Goal: Task Accomplishment & Management: Manage account settings

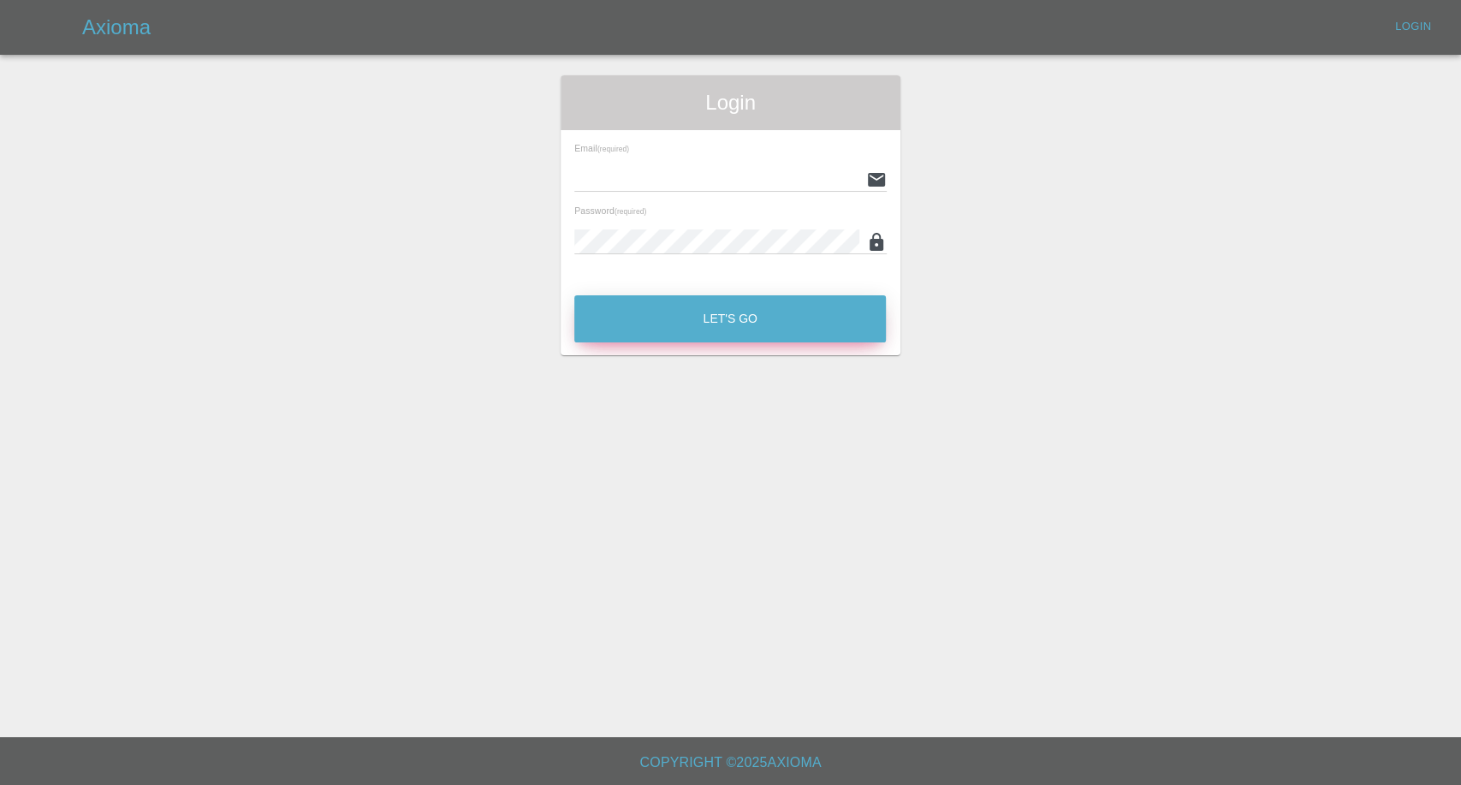
type input "afreen@axioma.co.uk"
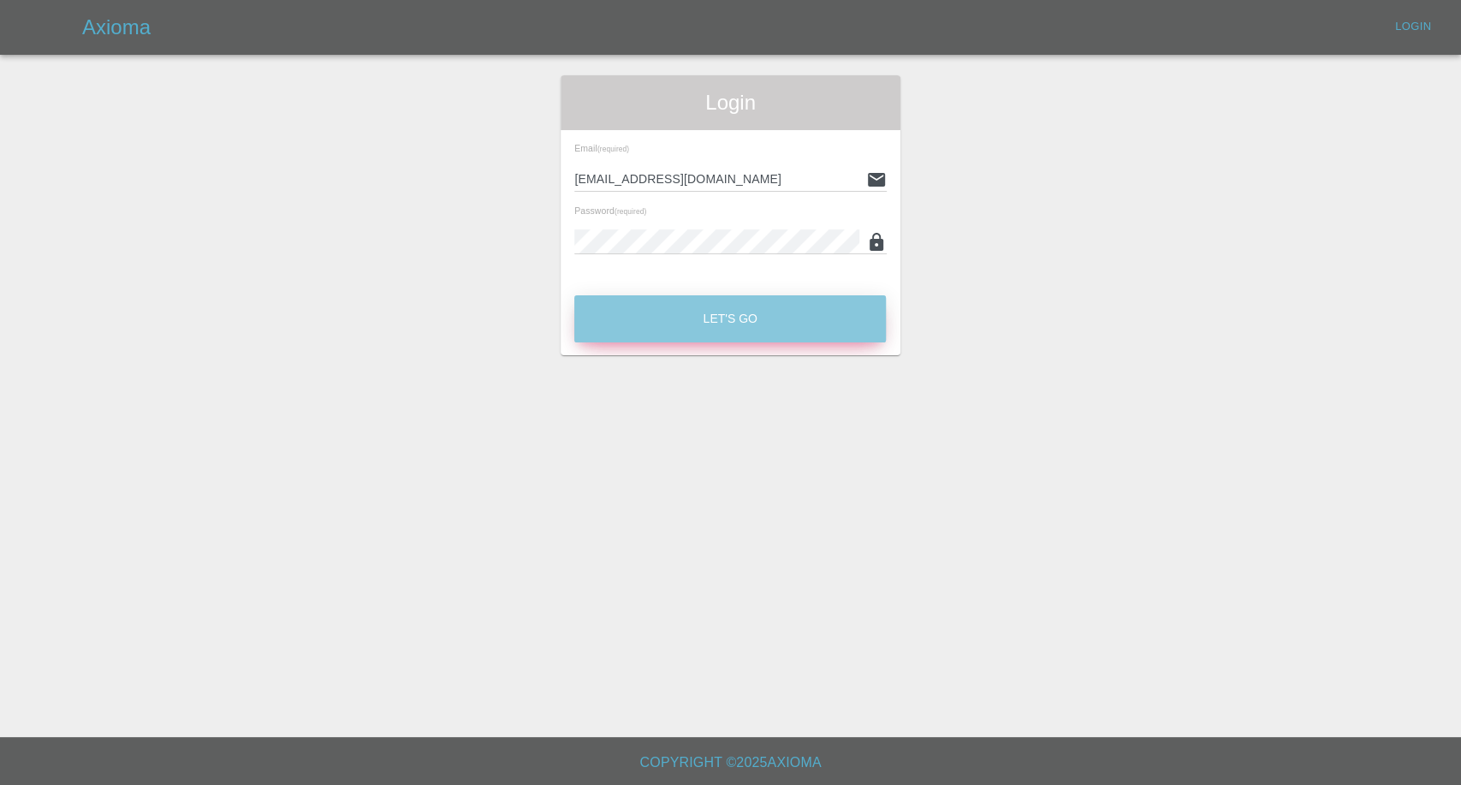
click at [760, 330] on button "Let's Go" at bounding box center [730, 318] width 312 height 47
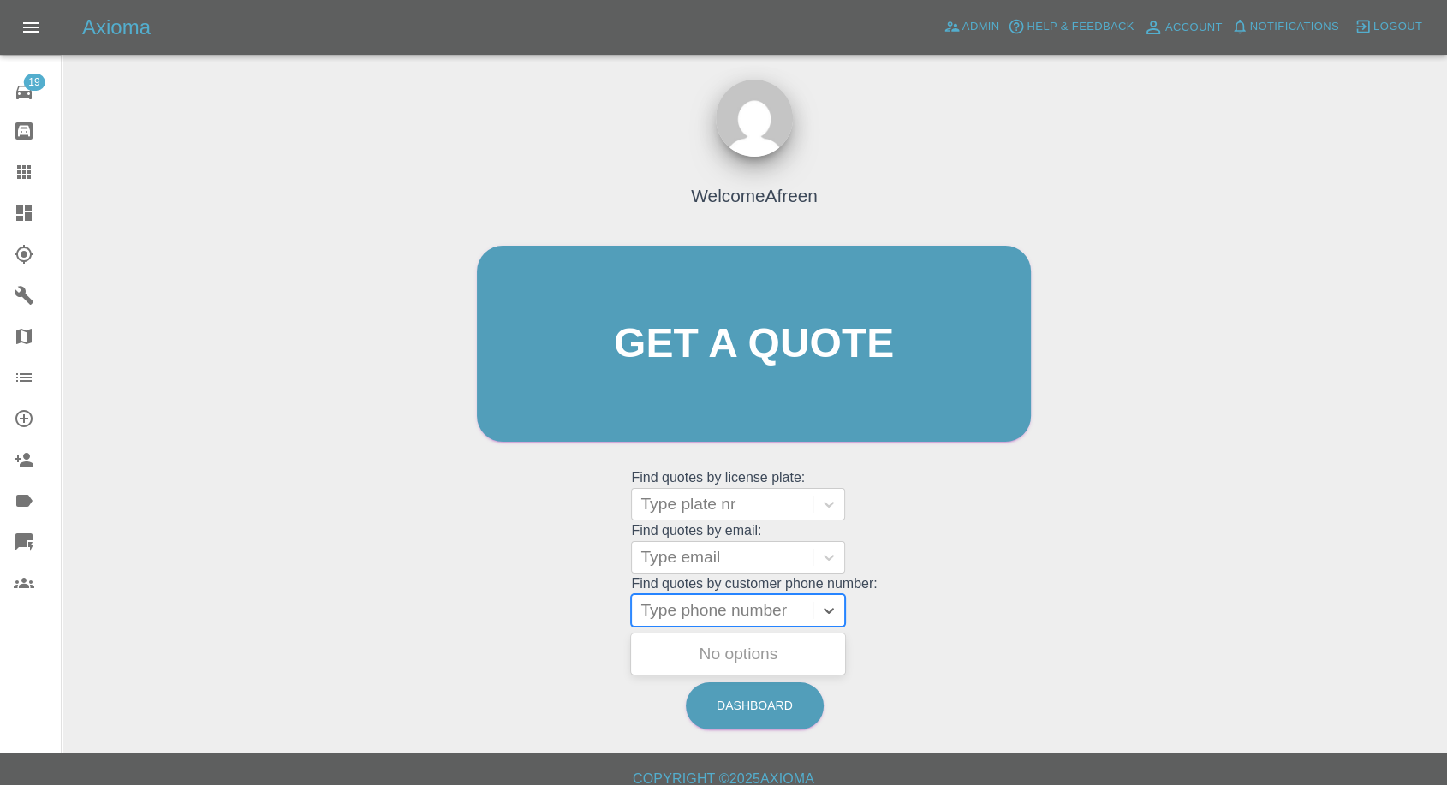
click at [686, 608] on div at bounding box center [721, 610] width 163 height 24
paste input "07534908551"
type input "07534908551"
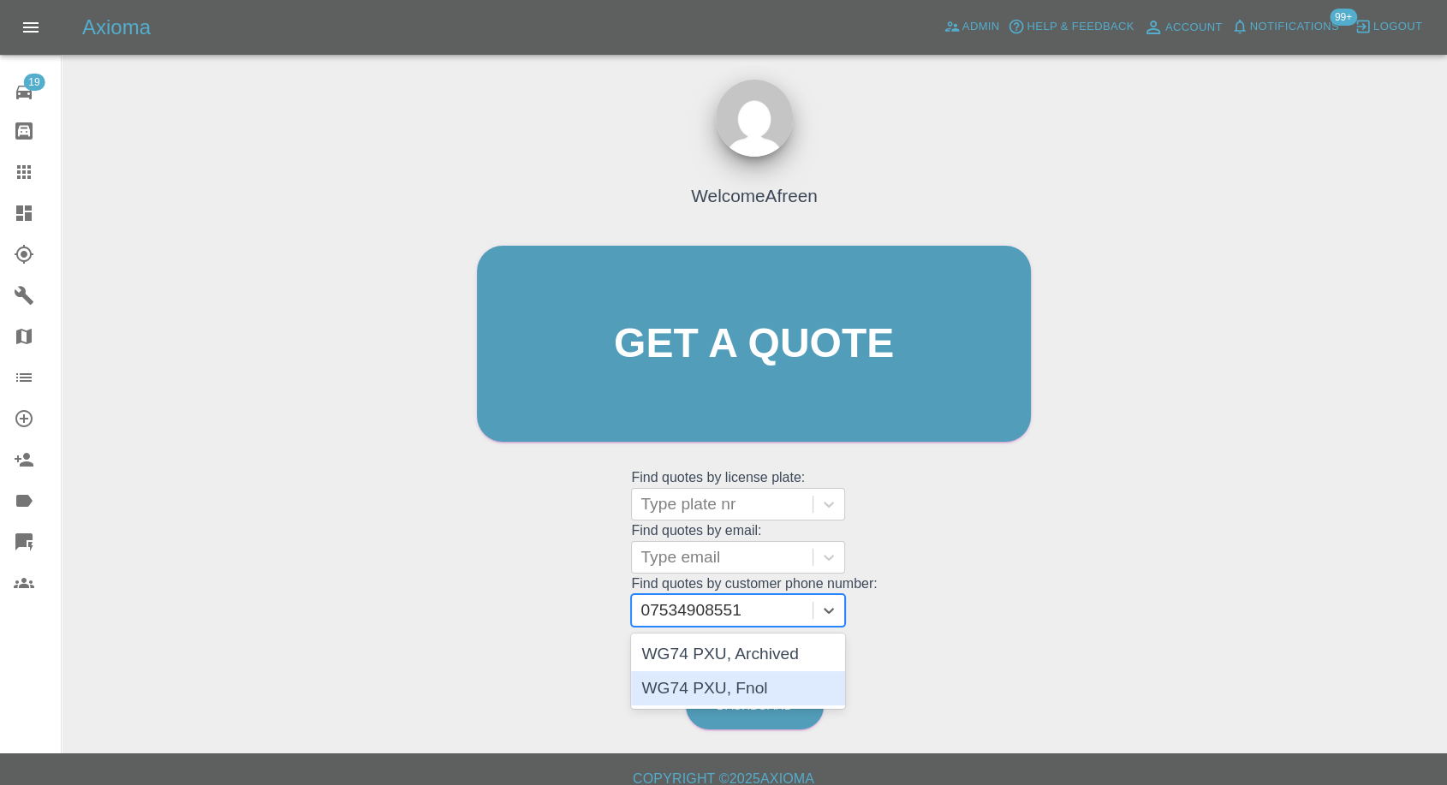
click at [714, 674] on div "WG74 PXU, Fnol" at bounding box center [738, 688] width 214 height 34
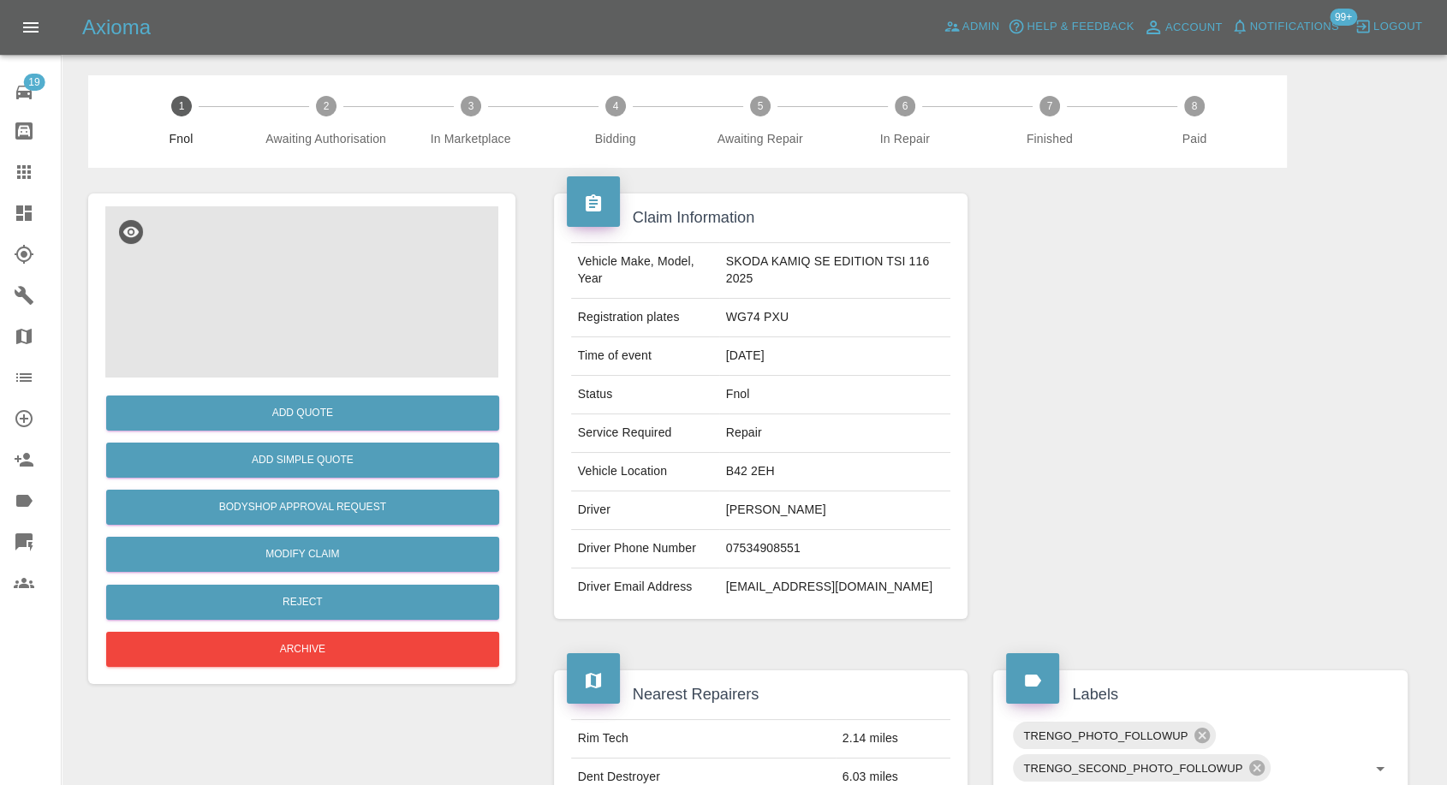
click at [274, 283] on img at bounding box center [301, 291] width 393 height 171
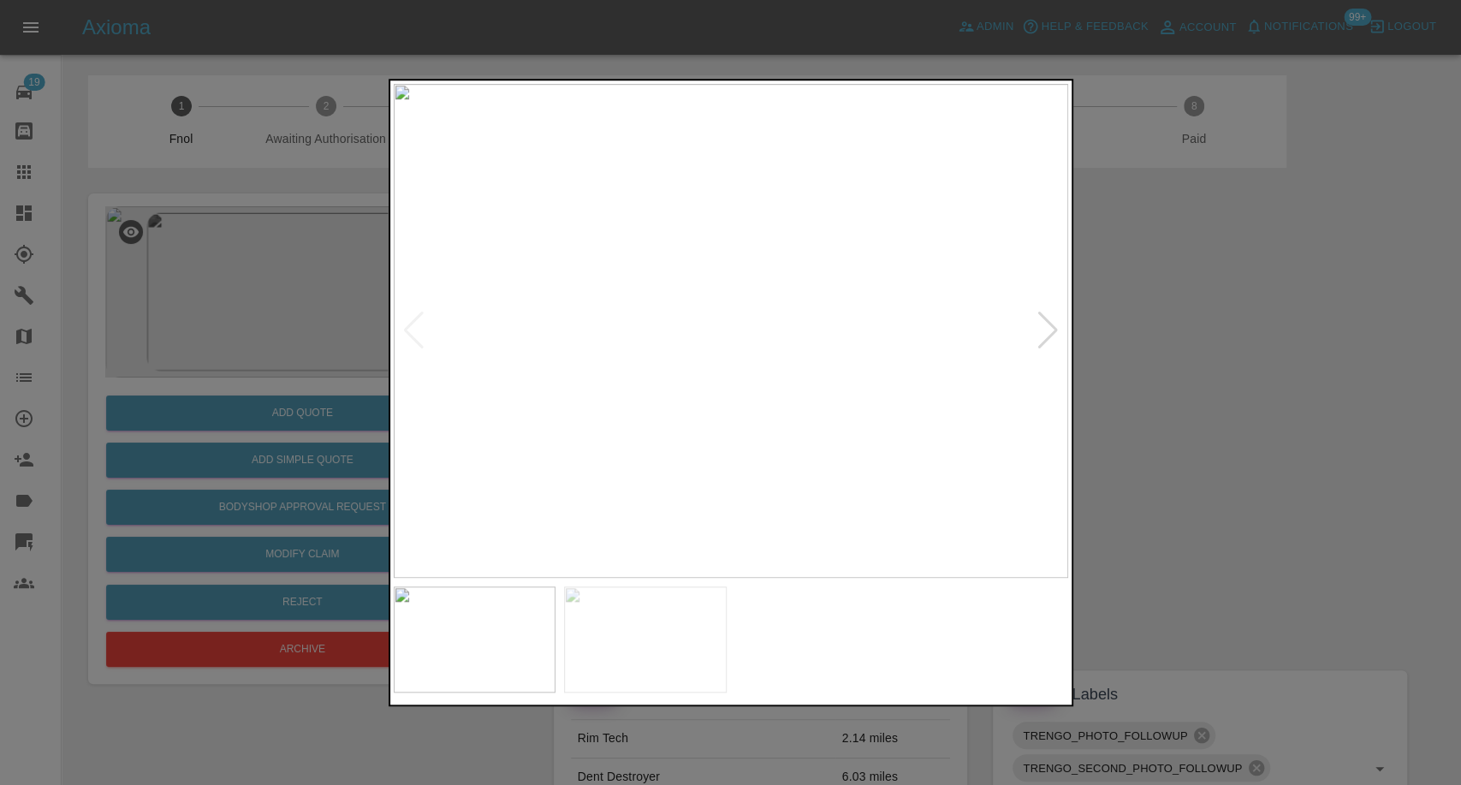
click at [609, 637] on img at bounding box center [645, 639] width 163 height 106
click at [1197, 442] on div at bounding box center [730, 392] width 1461 height 785
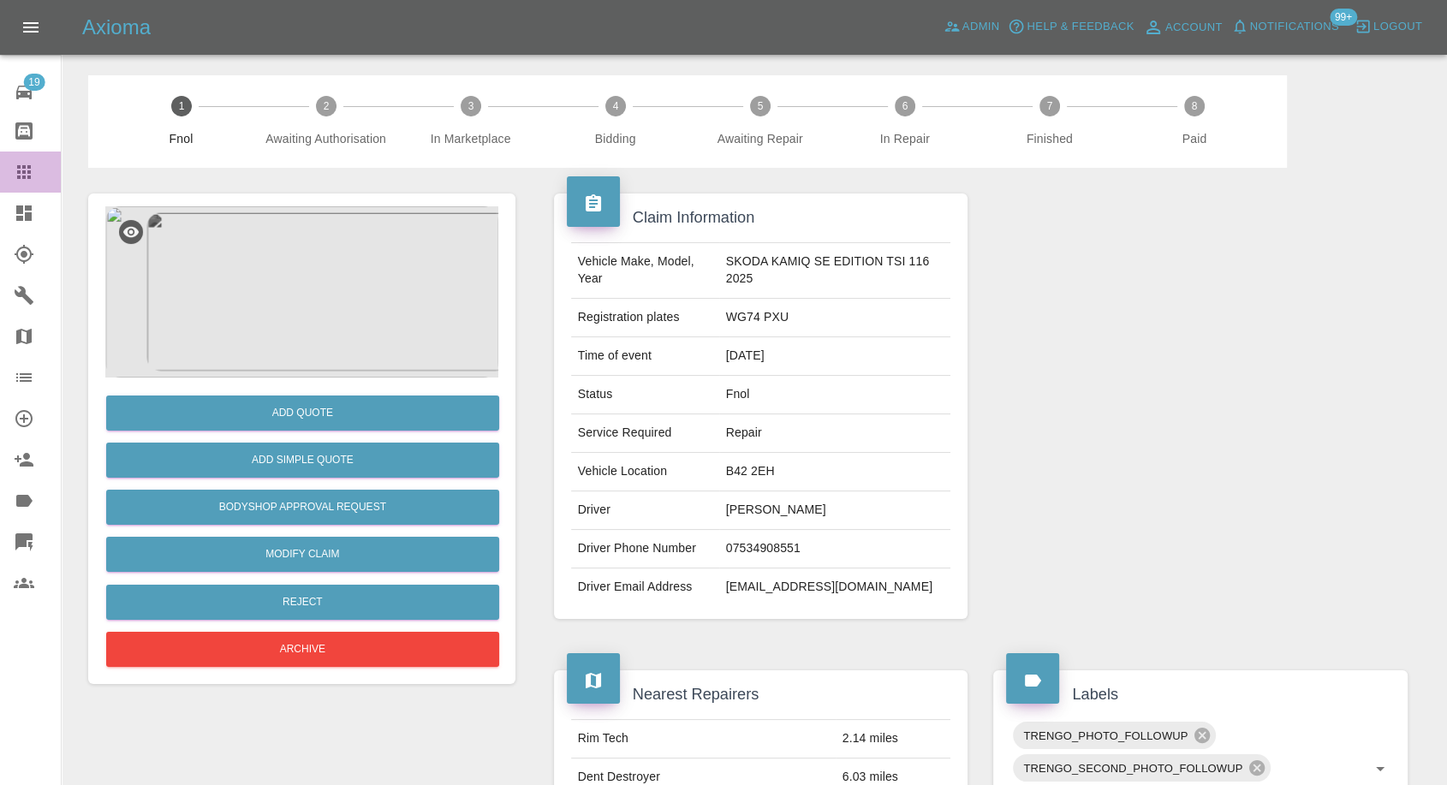
drag, startPoint x: 9, startPoint y: 172, endPoint x: 560, endPoint y: 504, distance: 643.5
click at [9, 172] on link "Claims" at bounding box center [30, 171] width 61 height 41
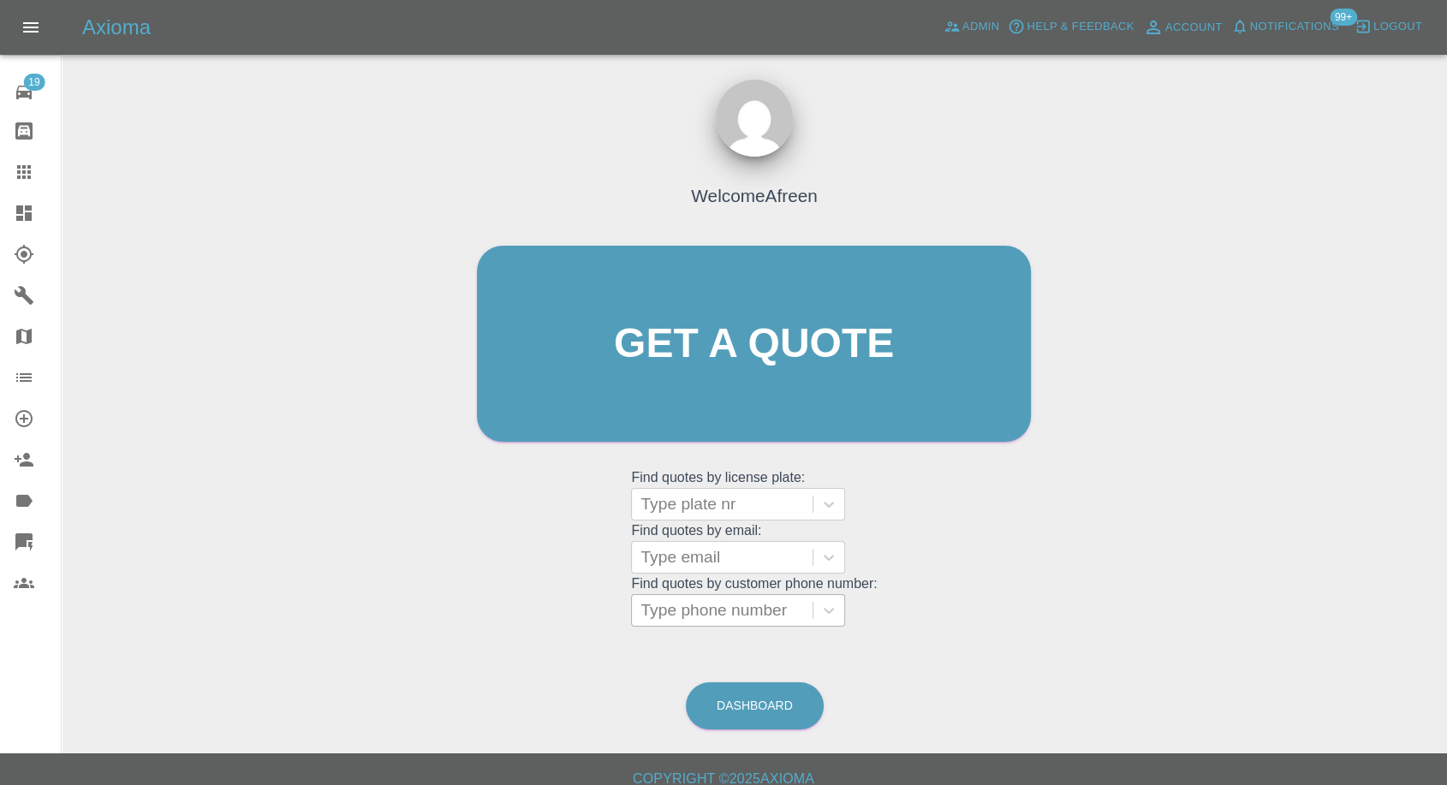
click at [766, 609] on div at bounding box center [721, 610] width 163 height 24
paste input "07860594806"
type input "07860594806"
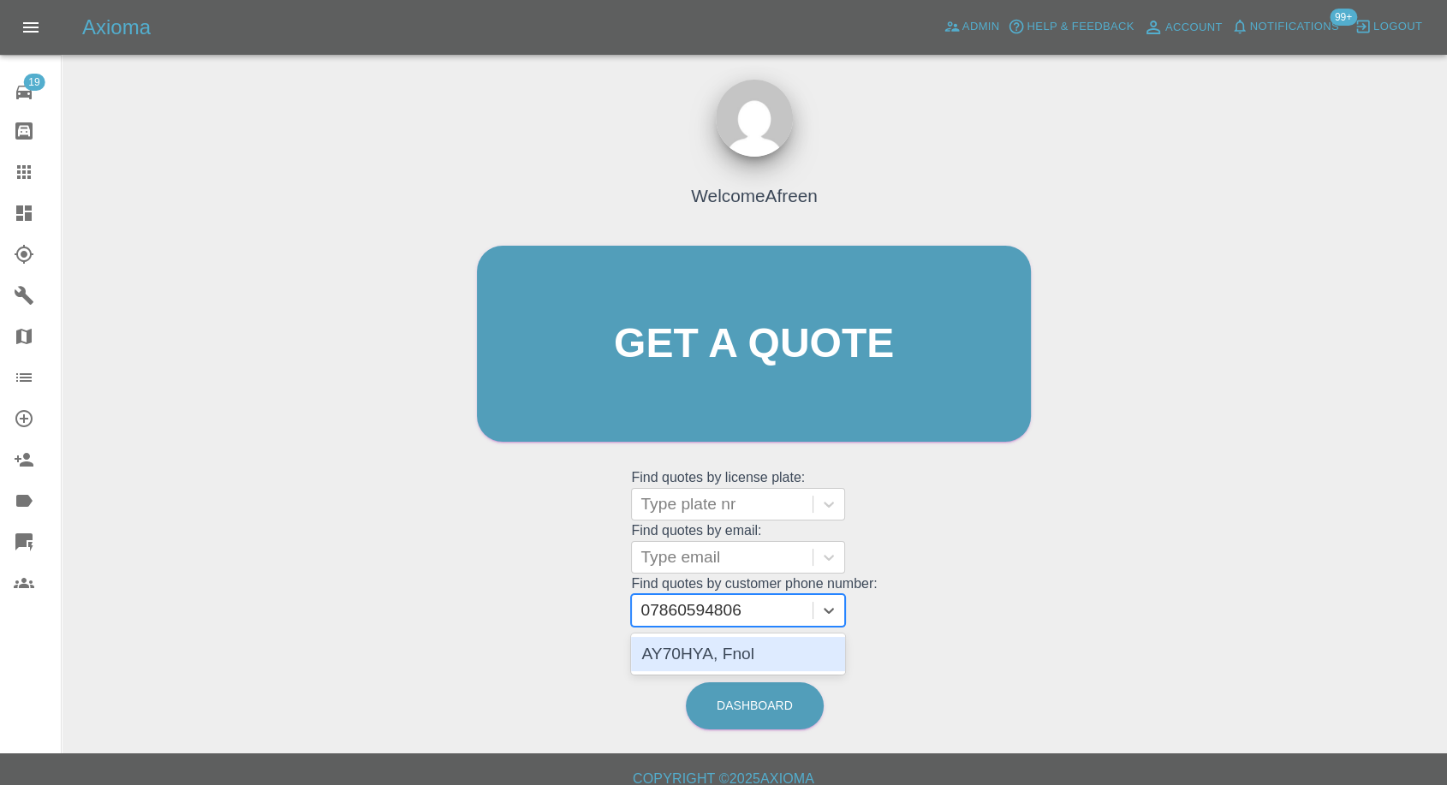
click at [731, 653] on div "AY70HYA, Fnol" at bounding box center [738, 654] width 214 height 34
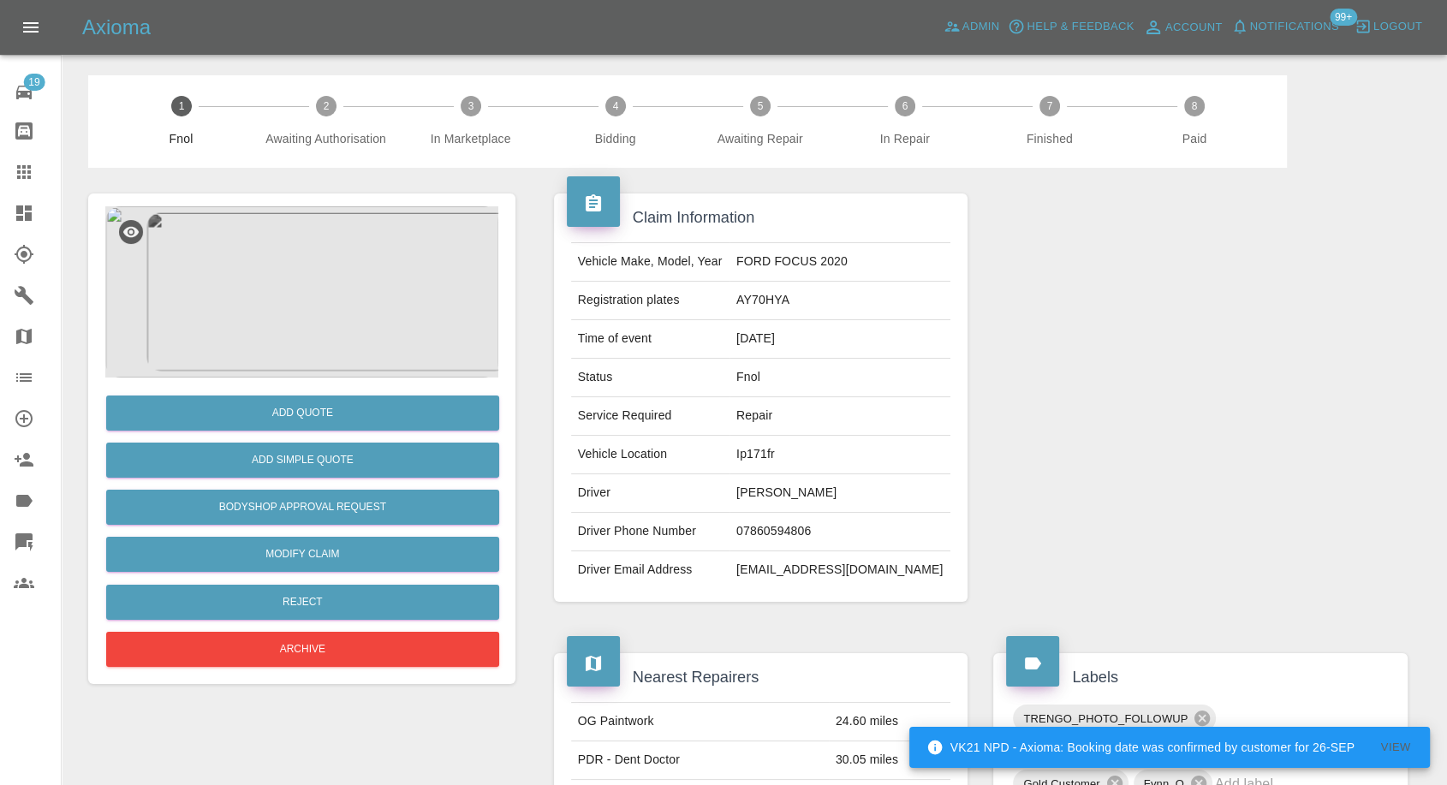
click at [27, 173] on icon at bounding box center [24, 172] width 14 height 14
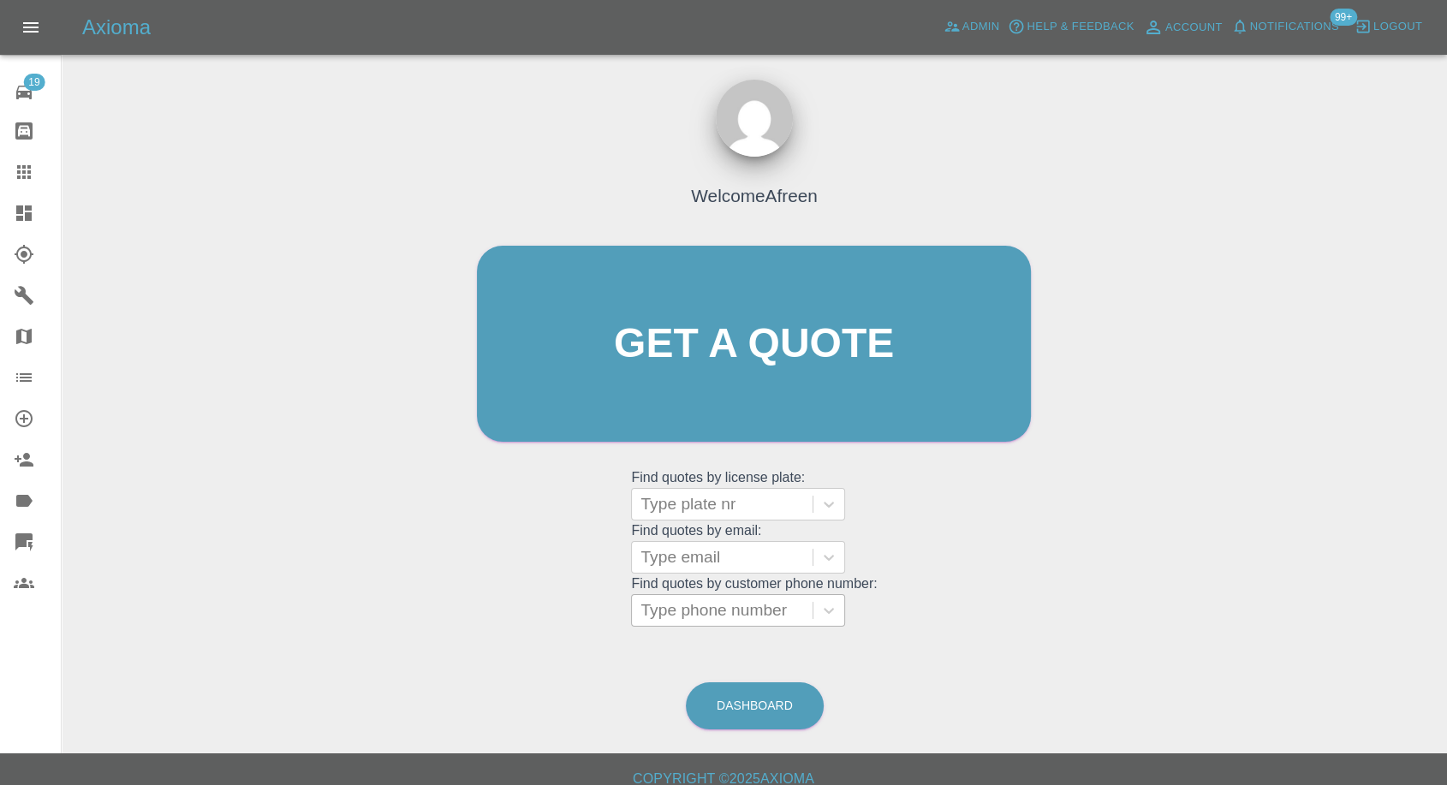
click at [723, 608] on div at bounding box center [721, 610] width 163 height 24
paste input "07851391980"
type input "07851391980"
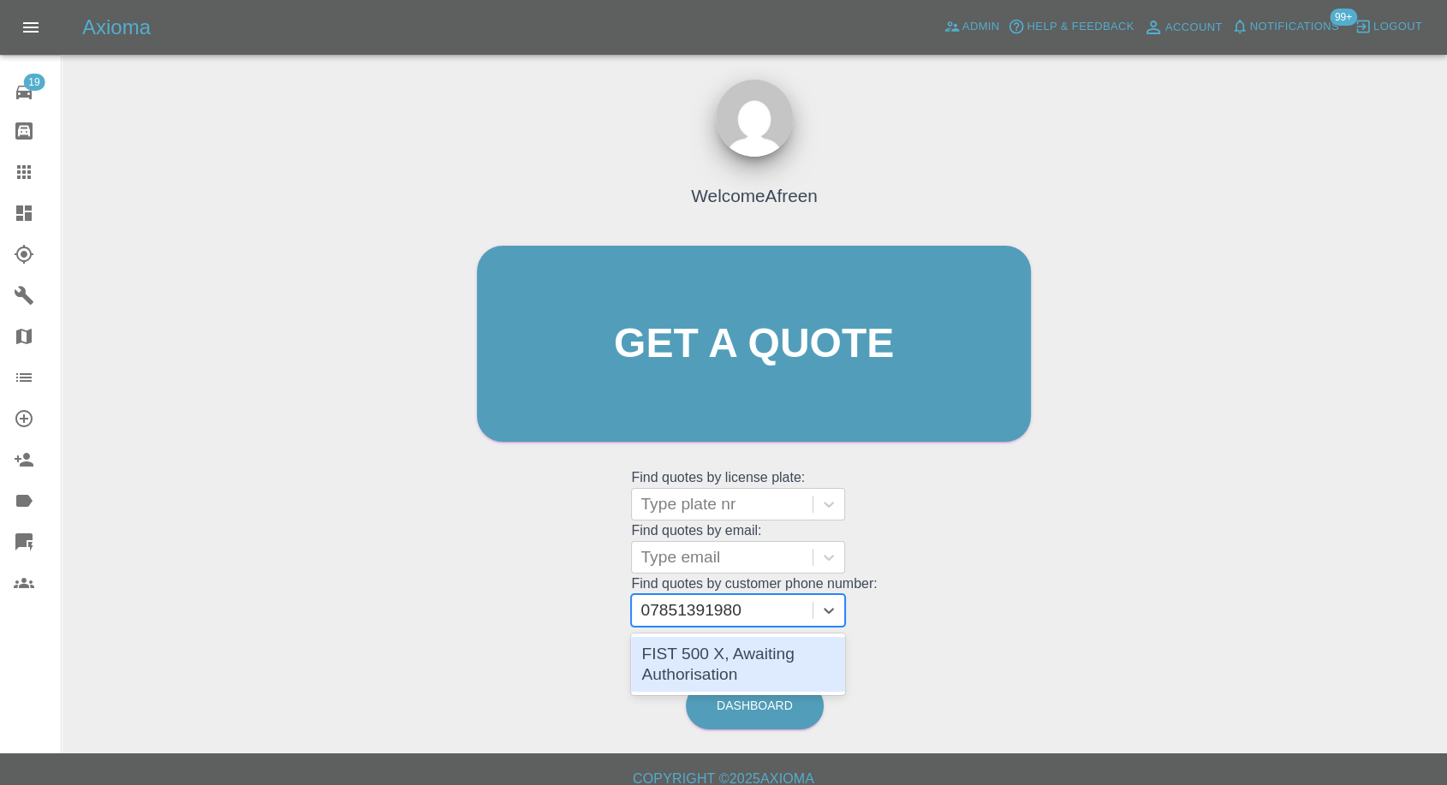
click at [732, 647] on div "FIST 500 X, Awaiting Authorisation" at bounding box center [738, 664] width 214 height 55
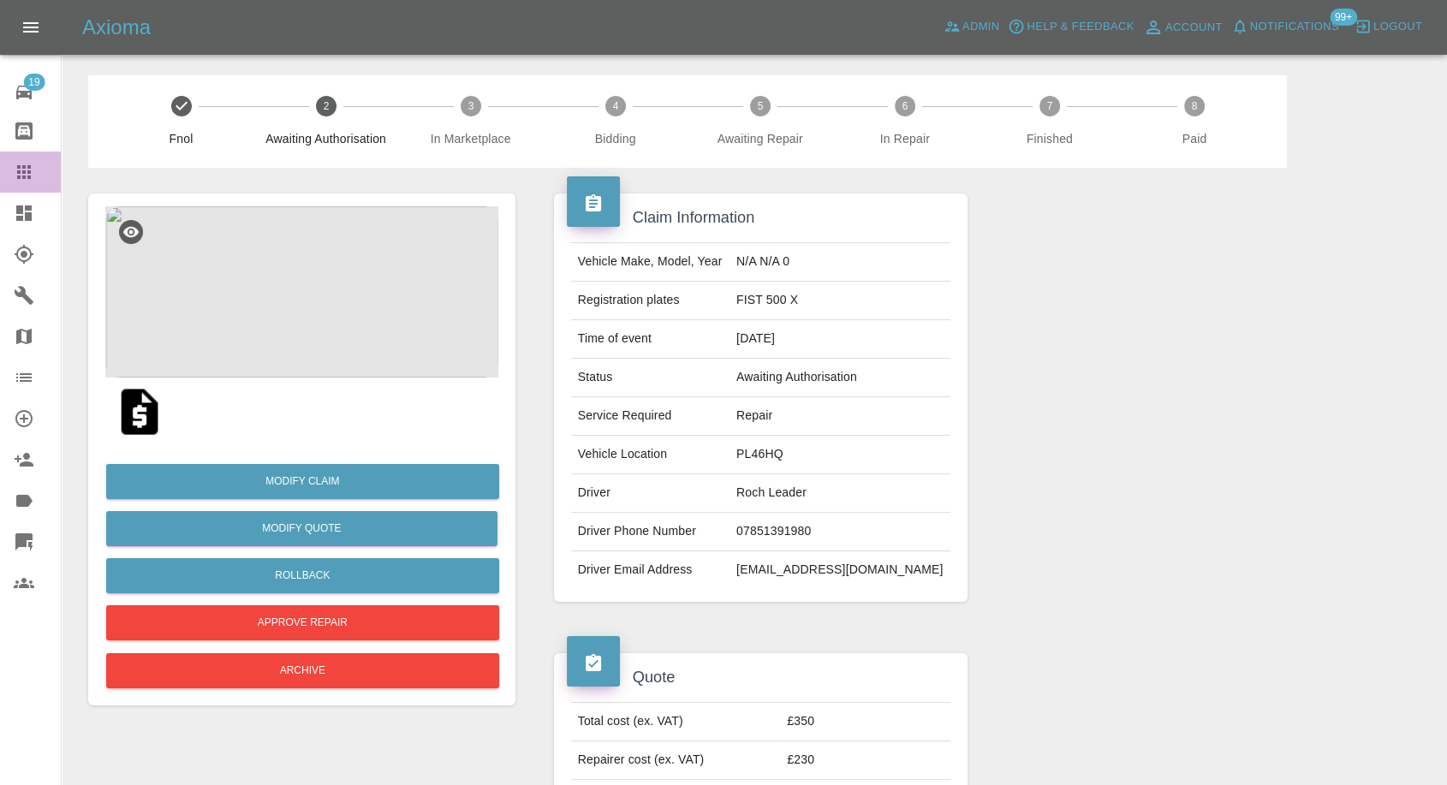
click at [9, 173] on link "Claims" at bounding box center [30, 171] width 61 height 41
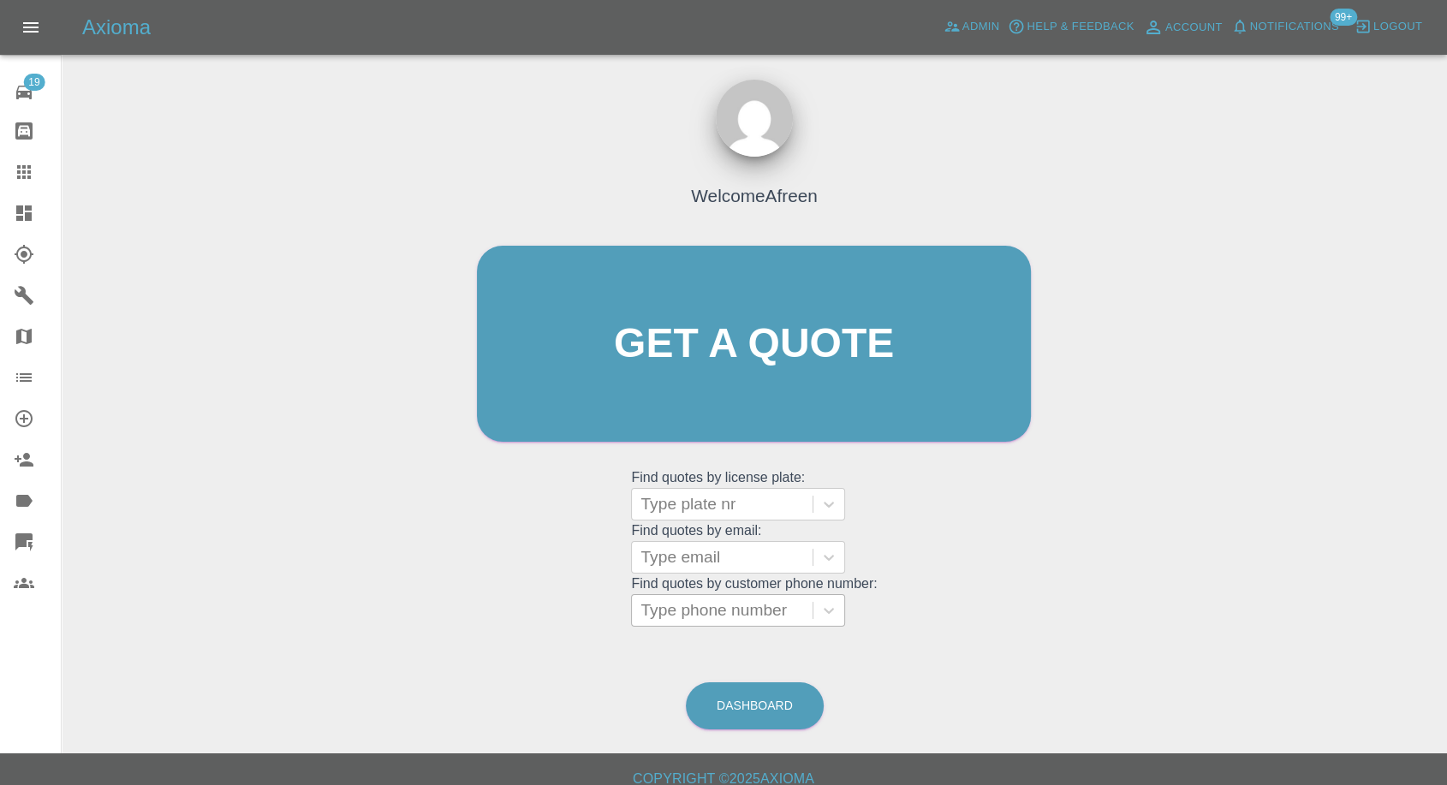
click at [728, 618] on div at bounding box center [721, 610] width 163 height 24
paste input "07946427205"
type input "07946427205"
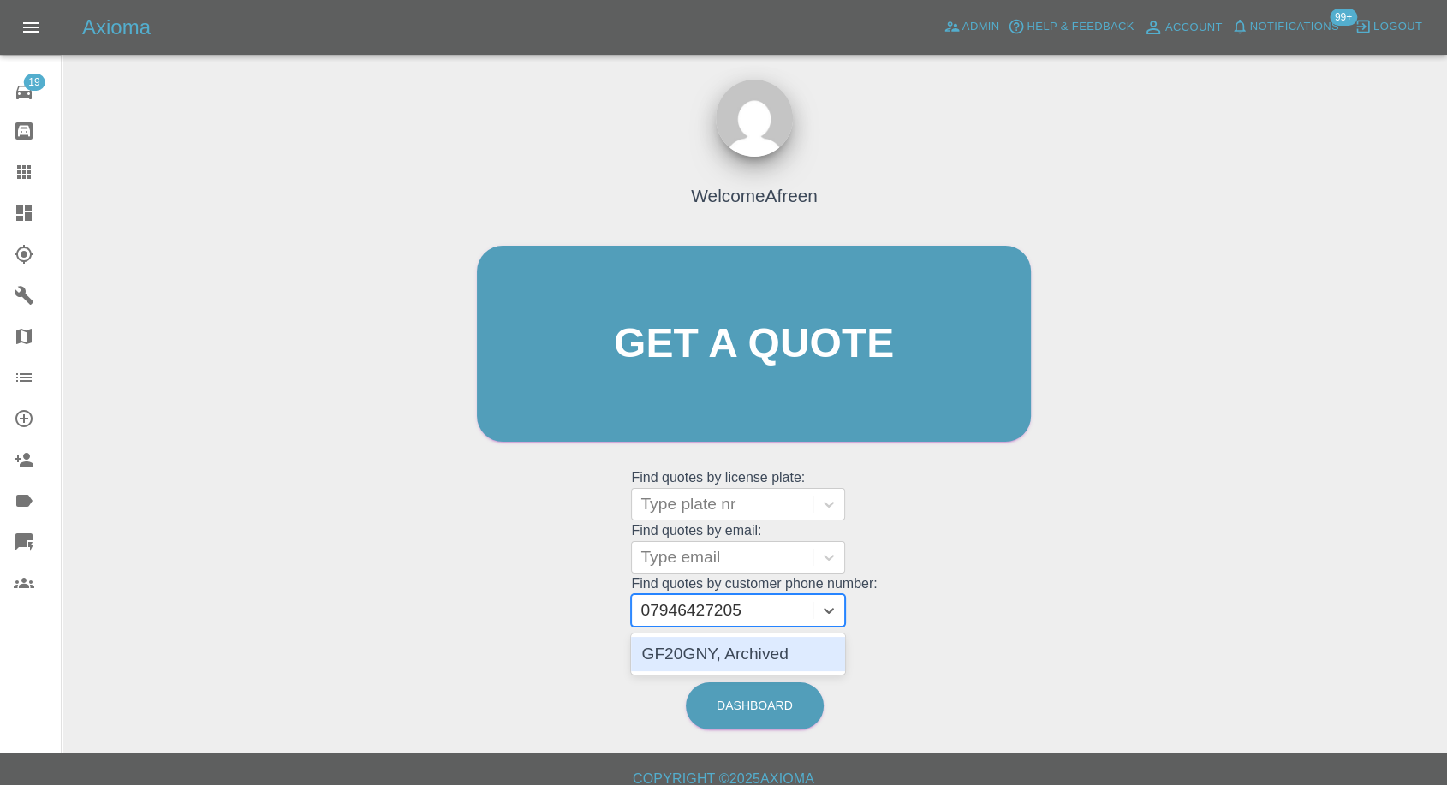
click at [730, 653] on div "GF20GNY, Archived" at bounding box center [738, 654] width 214 height 34
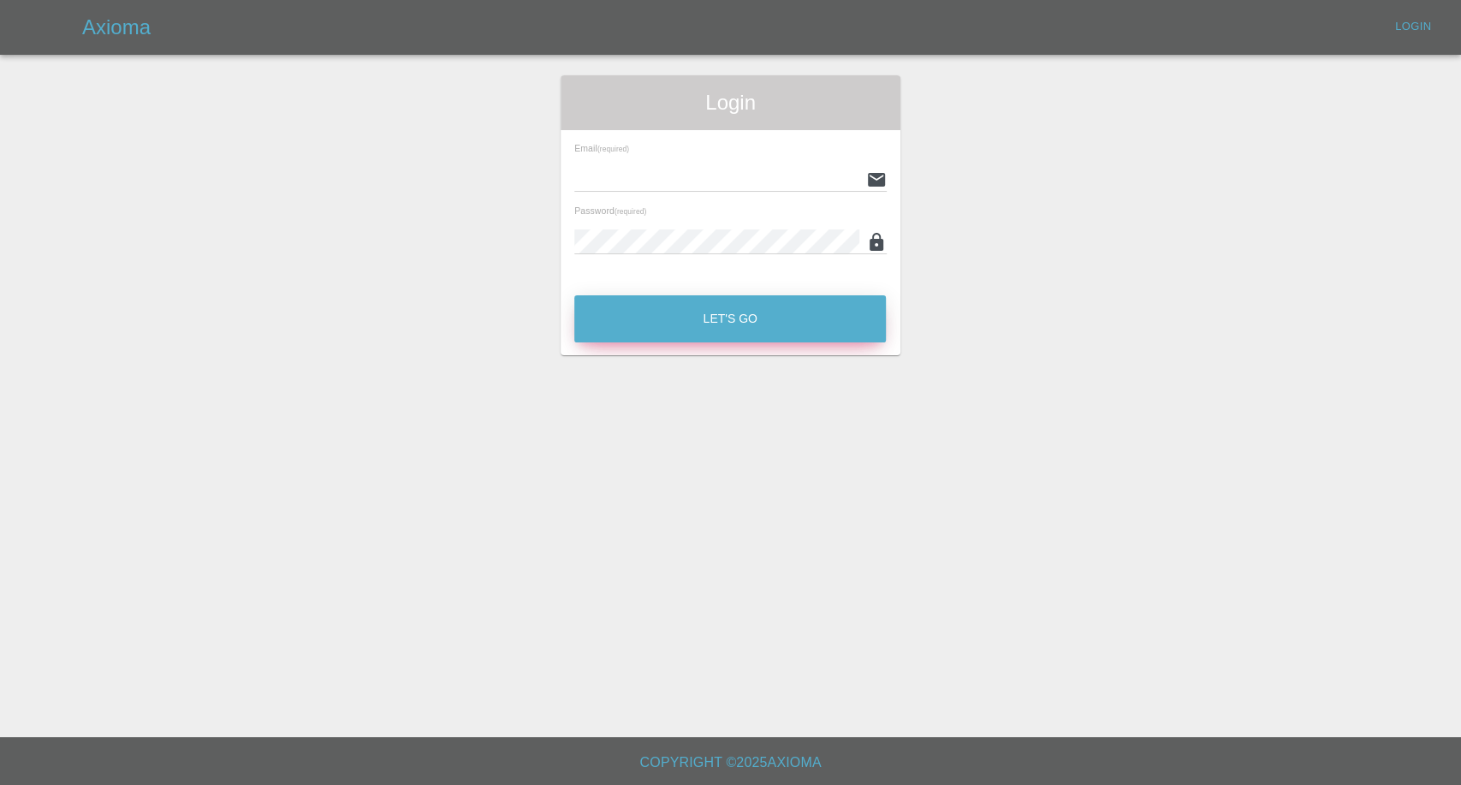
type input "[EMAIL_ADDRESS][DOMAIN_NAME]"
click at [656, 329] on button "Let's Go" at bounding box center [730, 318] width 312 height 47
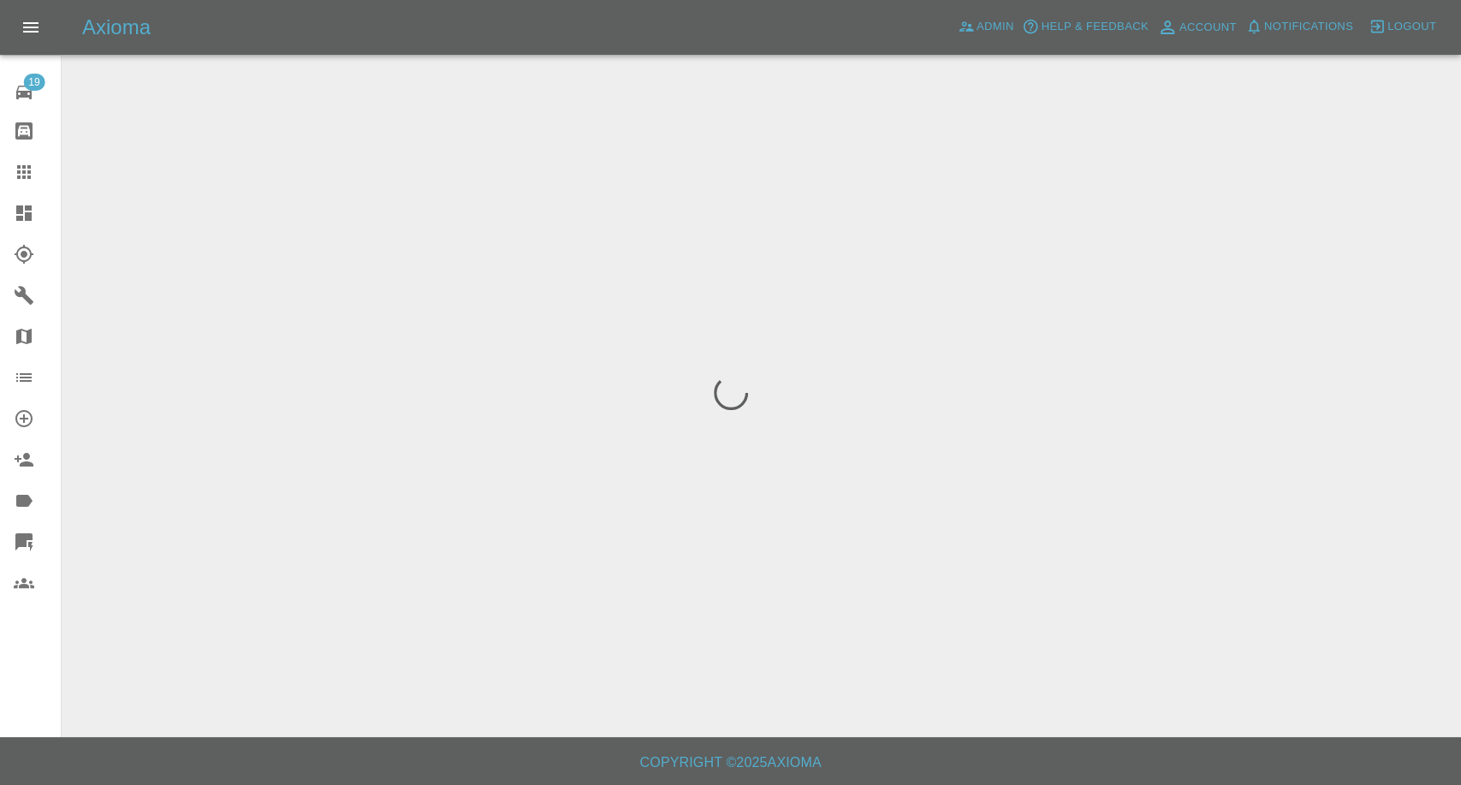
click at [1, 171] on link "Claims" at bounding box center [30, 171] width 61 height 41
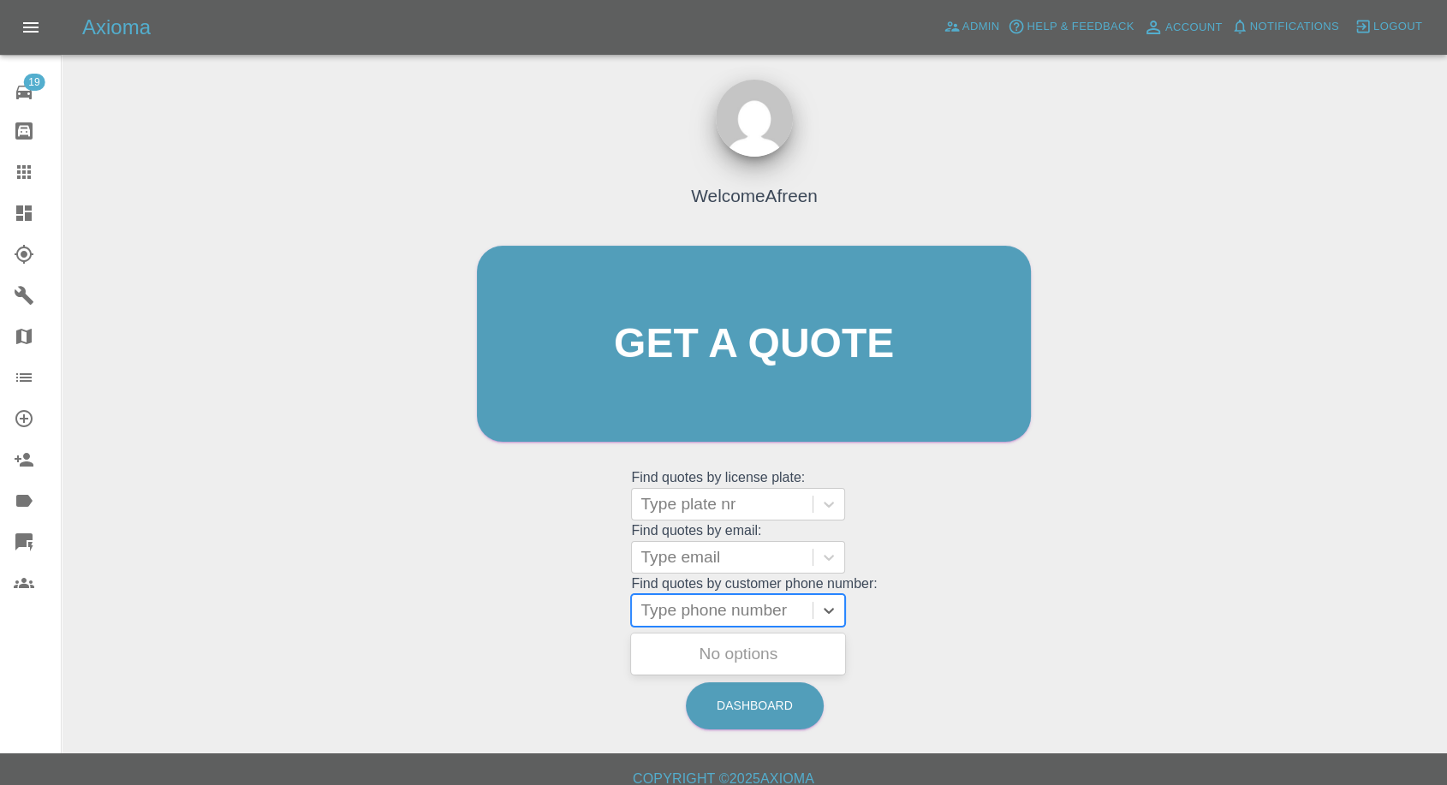
drag, startPoint x: 704, startPoint y: 602, endPoint x: 697, endPoint y: 613, distance: 13.5
click at [703, 604] on div at bounding box center [721, 610] width 163 height 24
paste input "7435632375"
click at [648, 611] on input "7435632375" at bounding box center [688, 610] width 96 height 21
type input "07435632375"
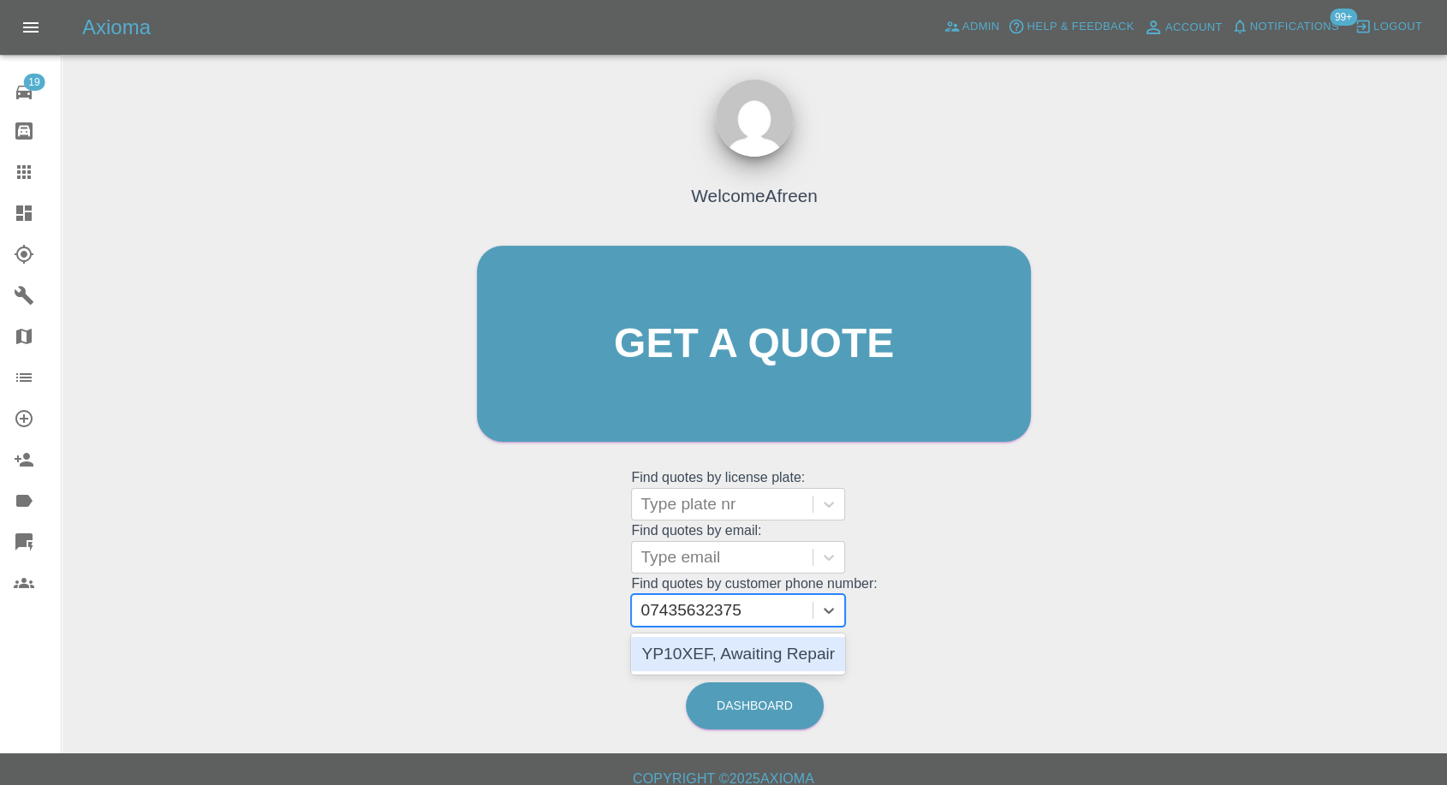
click at [731, 641] on div "YP10XEF, Awaiting Repair" at bounding box center [738, 654] width 214 height 34
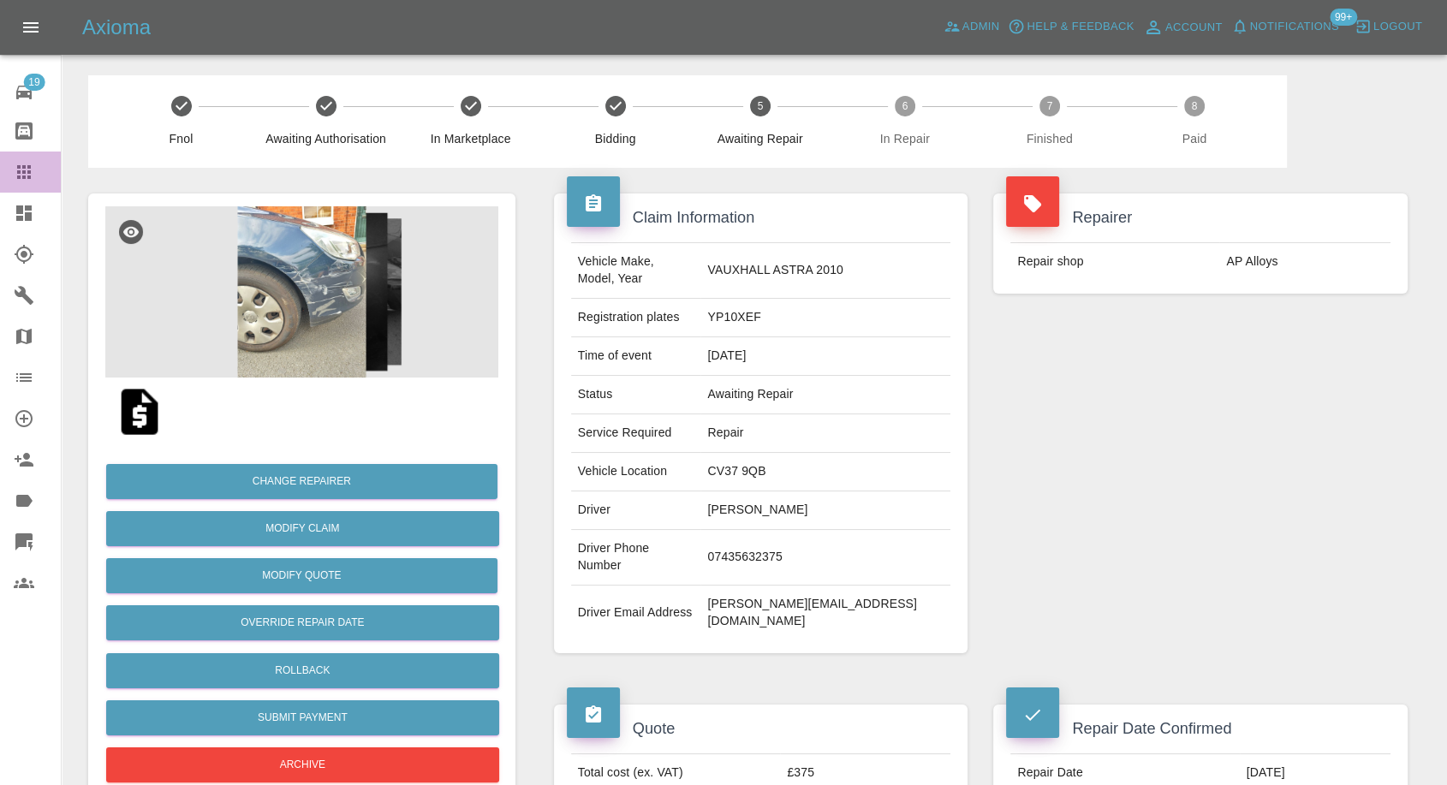
click at [14, 169] on icon at bounding box center [24, 172] width 21 height 21
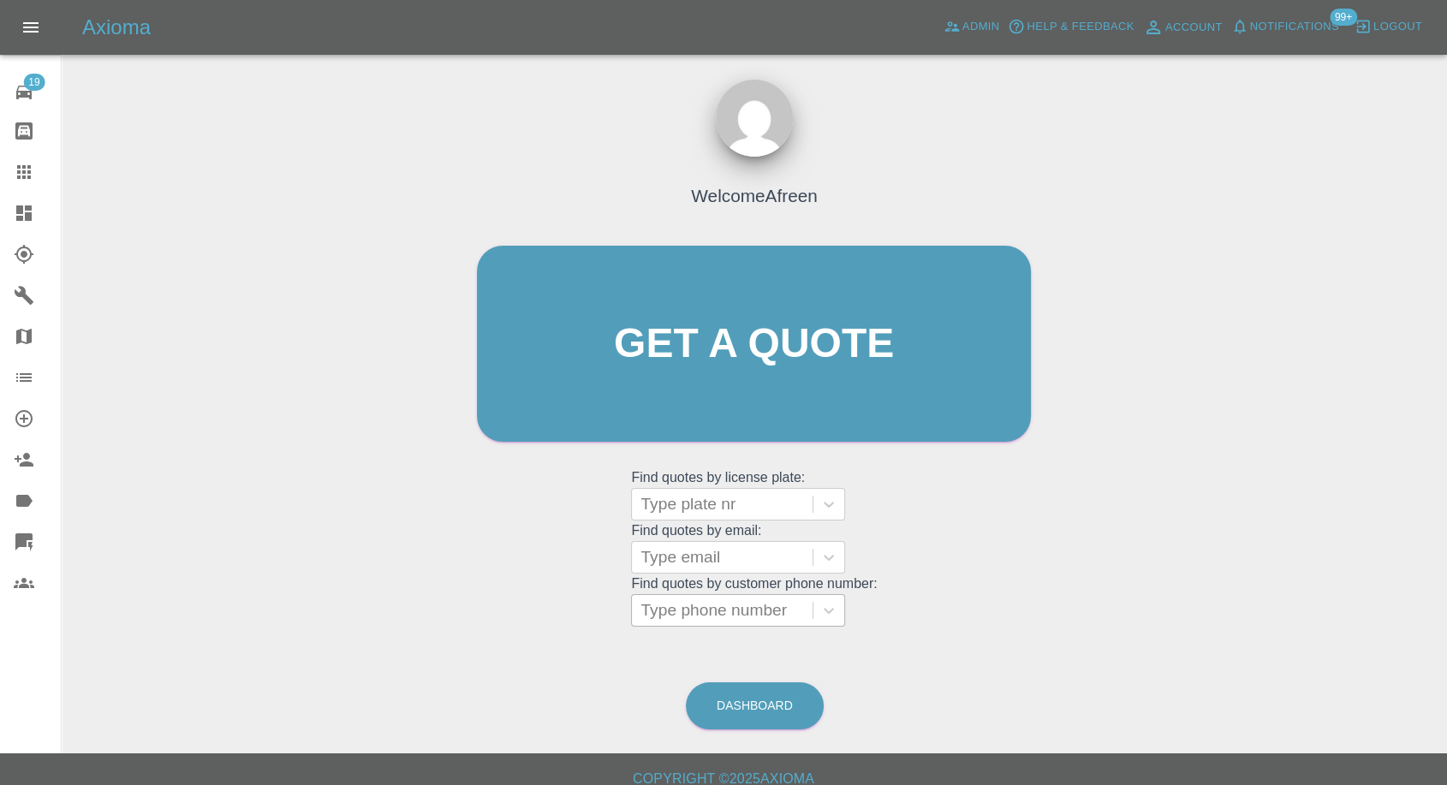
click at [736, 614] on div at bounding box center [721, 610] width 163 height 24
paste input "7947276497"
click at [645, 614] on input "7947276497" at bounding box center [688, 610] width 96 height 21
type input "07947276497"
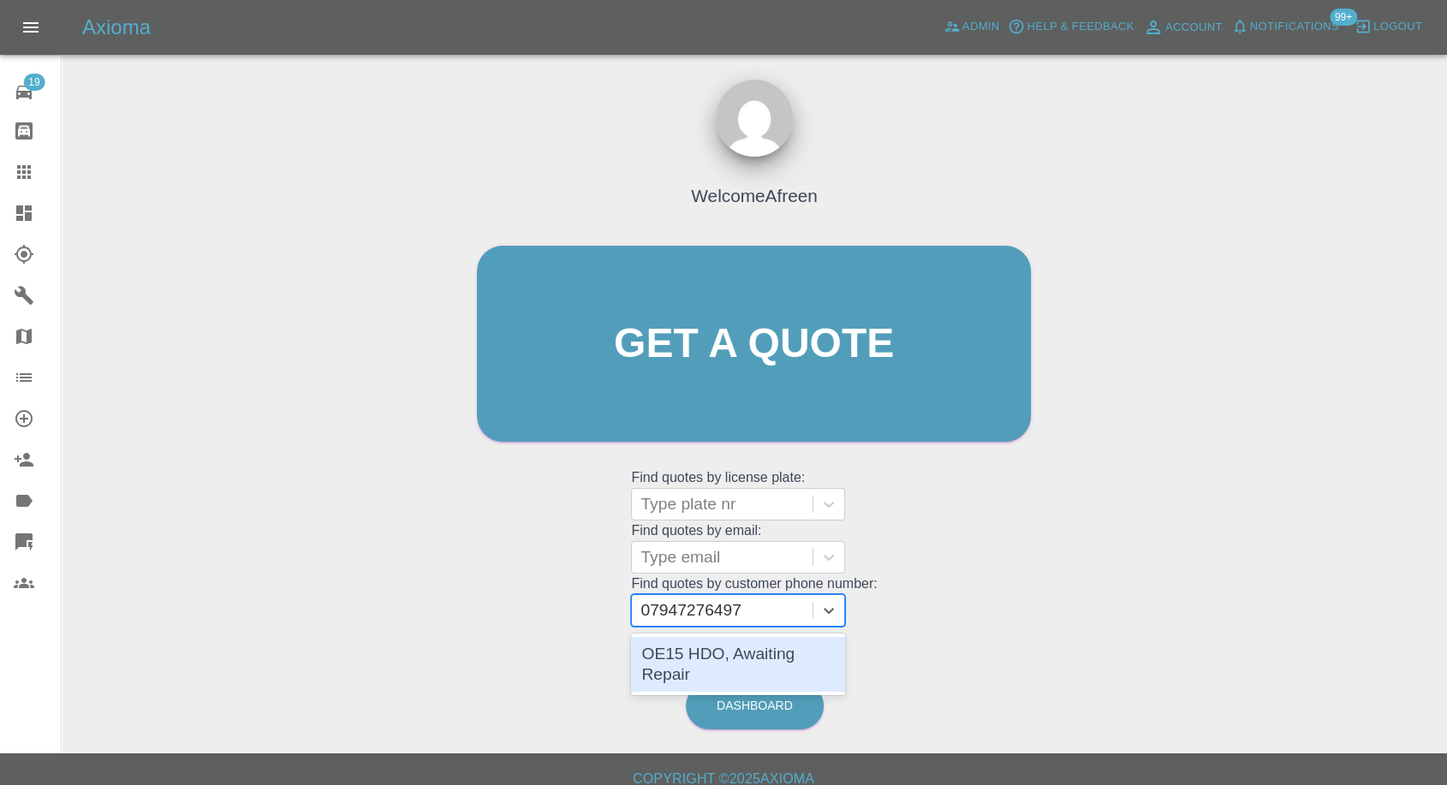
click at [752, 663] on div "OE15 HDO, Awaiting Repair" at bounding box center [738, 664] width 214 height 55
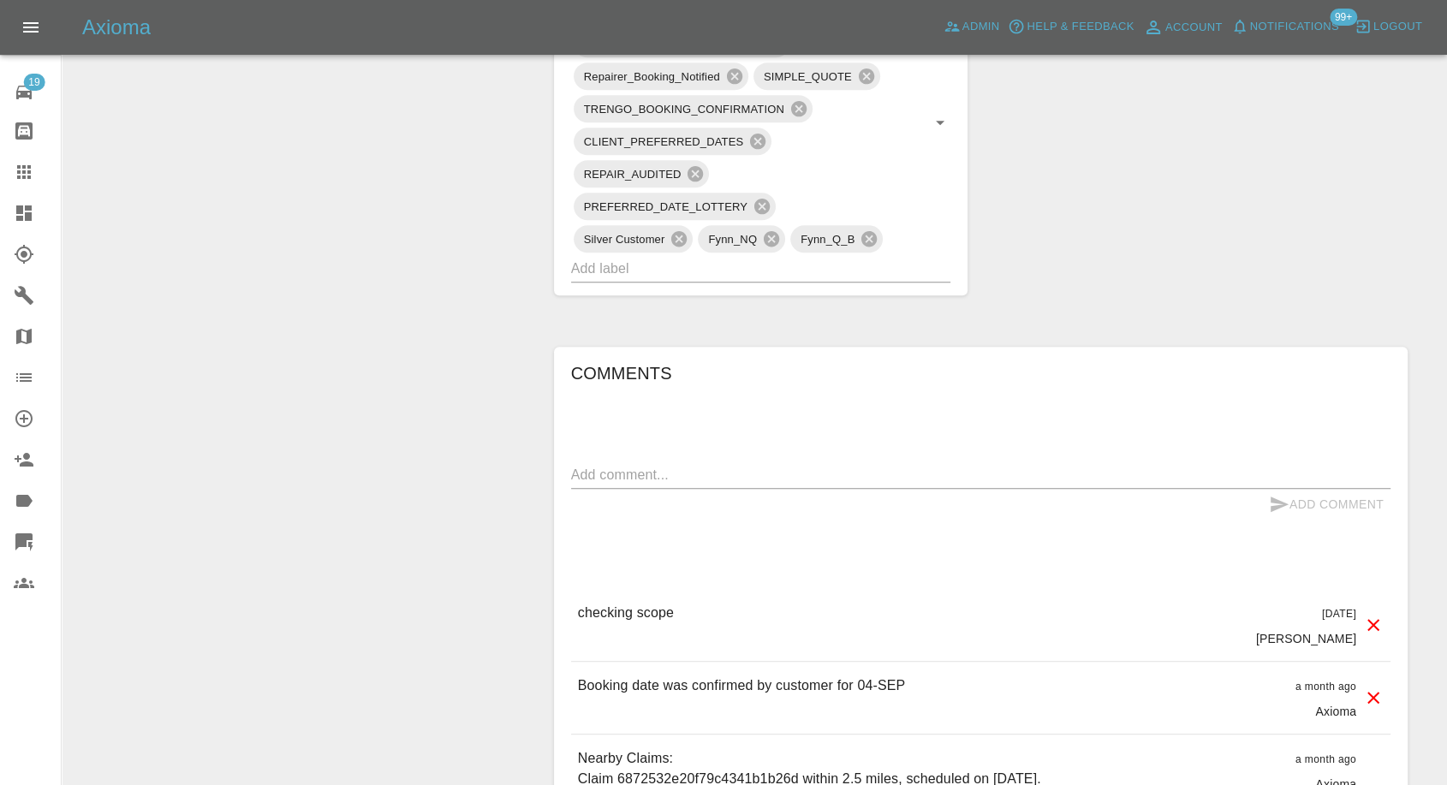
scroll to position [1141, 0]
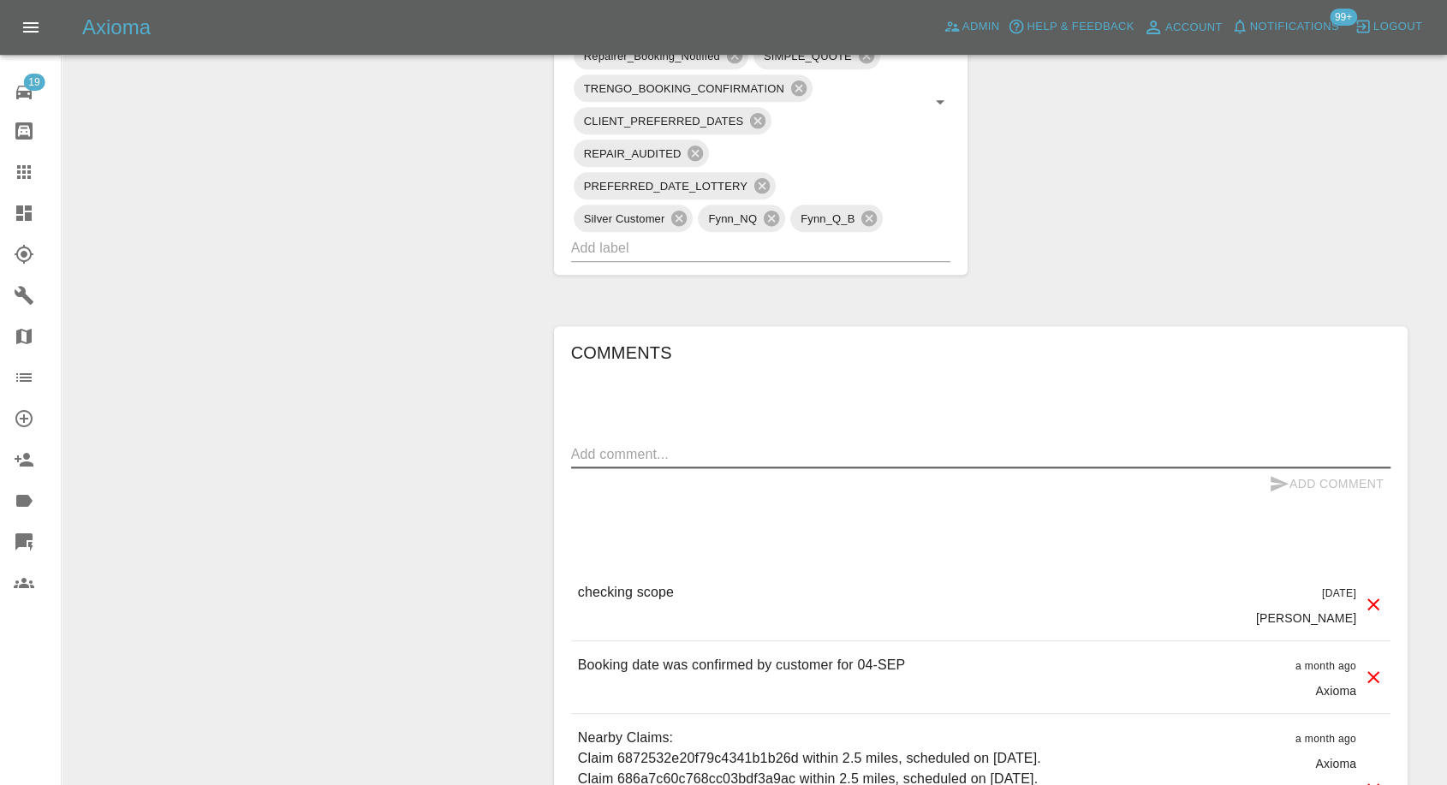
click at [698, 456] on textarea at bounding box center [980, 454] width 819 height 20
paste textarea "Hi just to let you know will leave the door for now may do it at a later date b…"
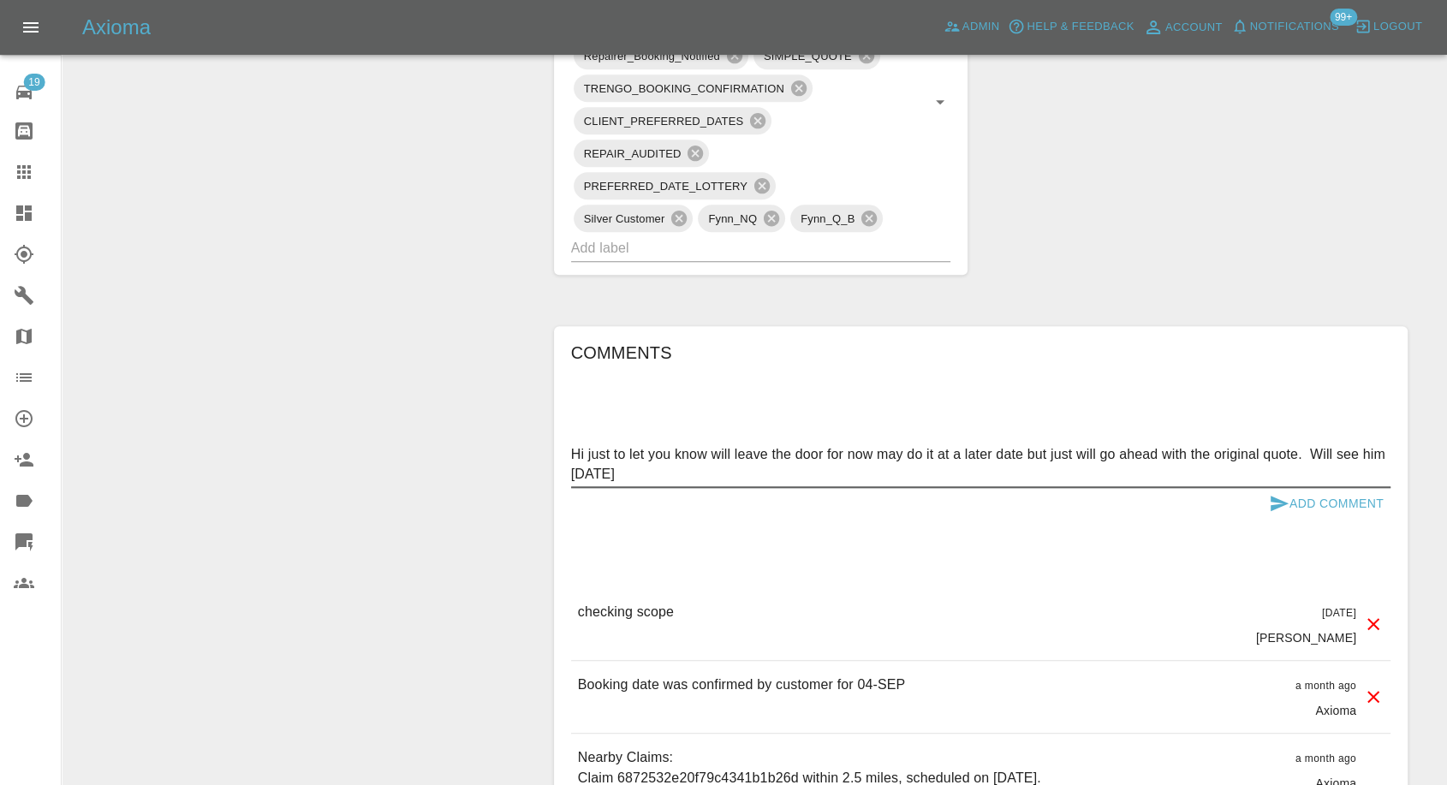
type textarea "Hi just to let you know will leave the door for now may do it at a later date b…"
click at [1272, 497] on icon "submit" at bounding box center [1279, 503] width 18 height 15
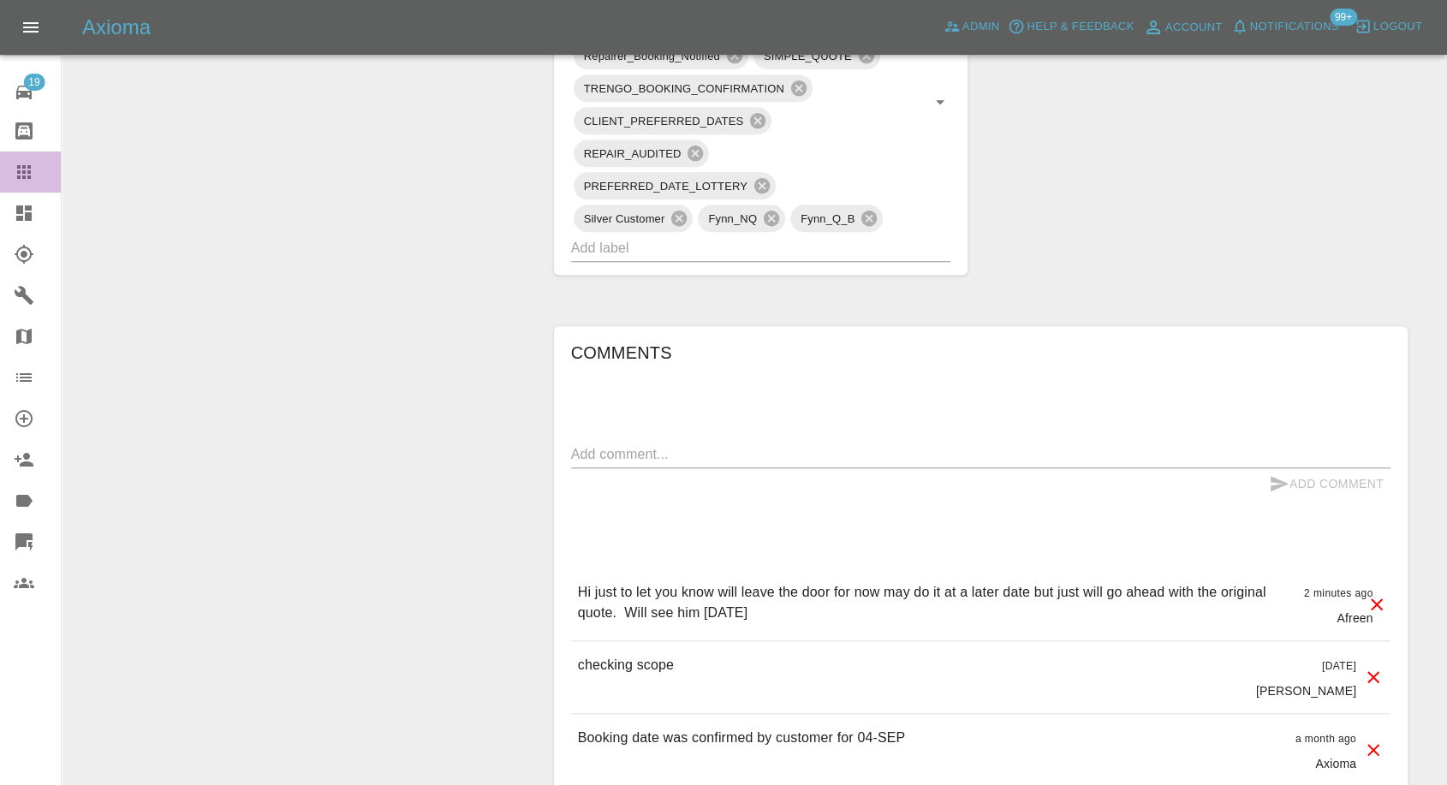
click at [37, 180] on div at bounding box center [38, 172] width 48 height 21
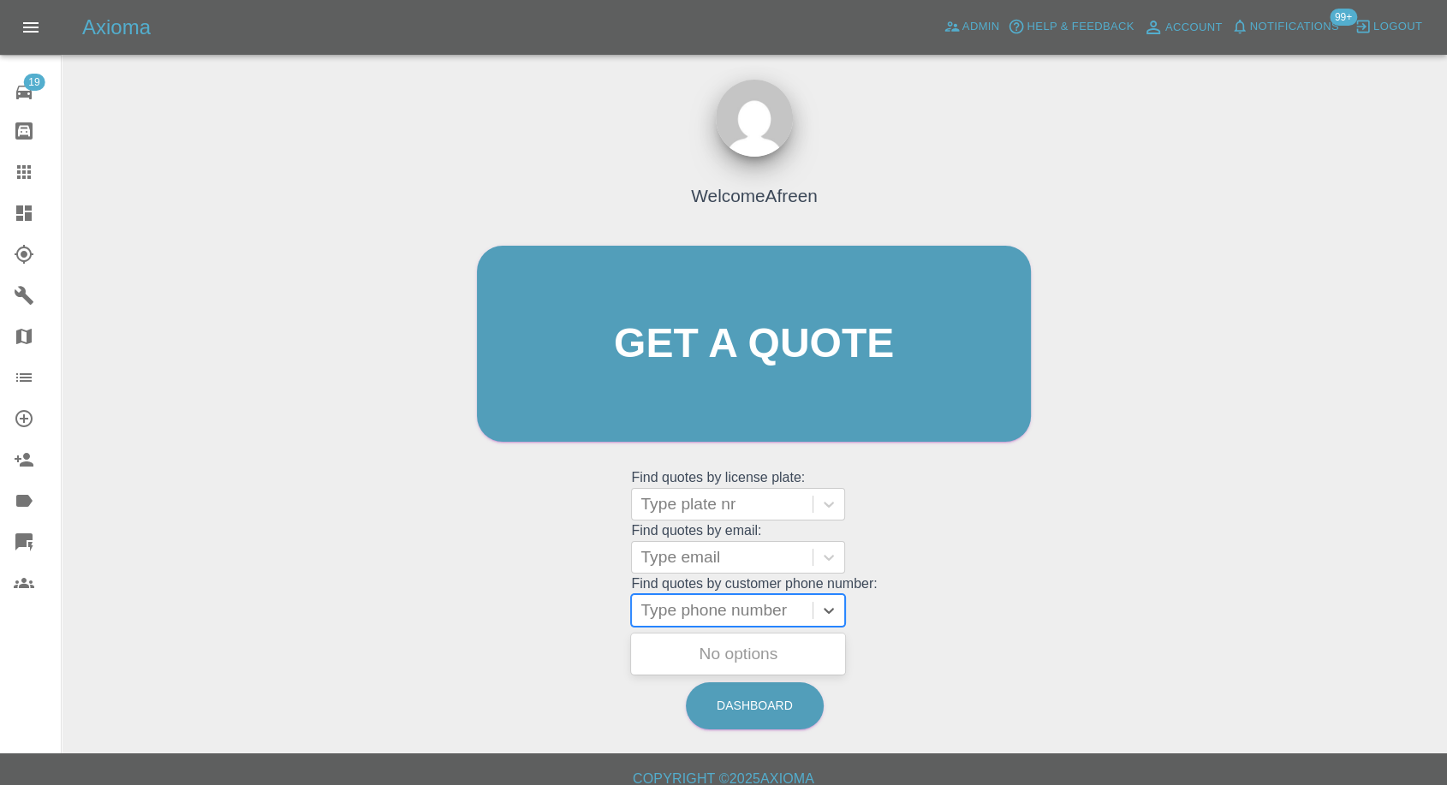
click at [752, 609] on div at bounding box center [721, 610] width 163 height 24
paste input "7568778309"
click at [645, 611] on input "7568778309" at bounding box center [688, 610] width 96 height 21
type input "07568778309"
click at [794, 659] on div "YF17PXP, Awaiting Repair" at bounding box center [738, 654] width 214 height 34
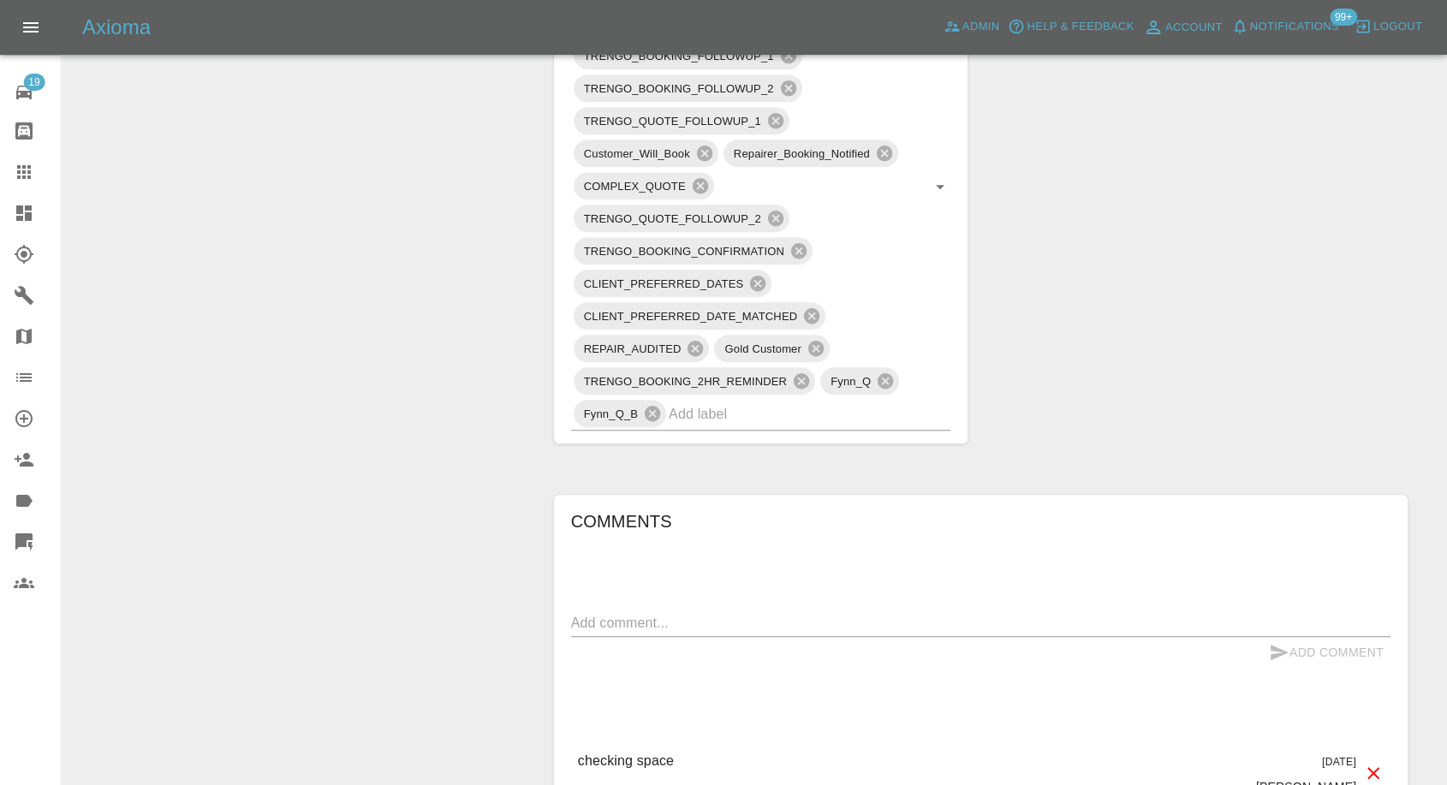
scroll to position [1331, 0]
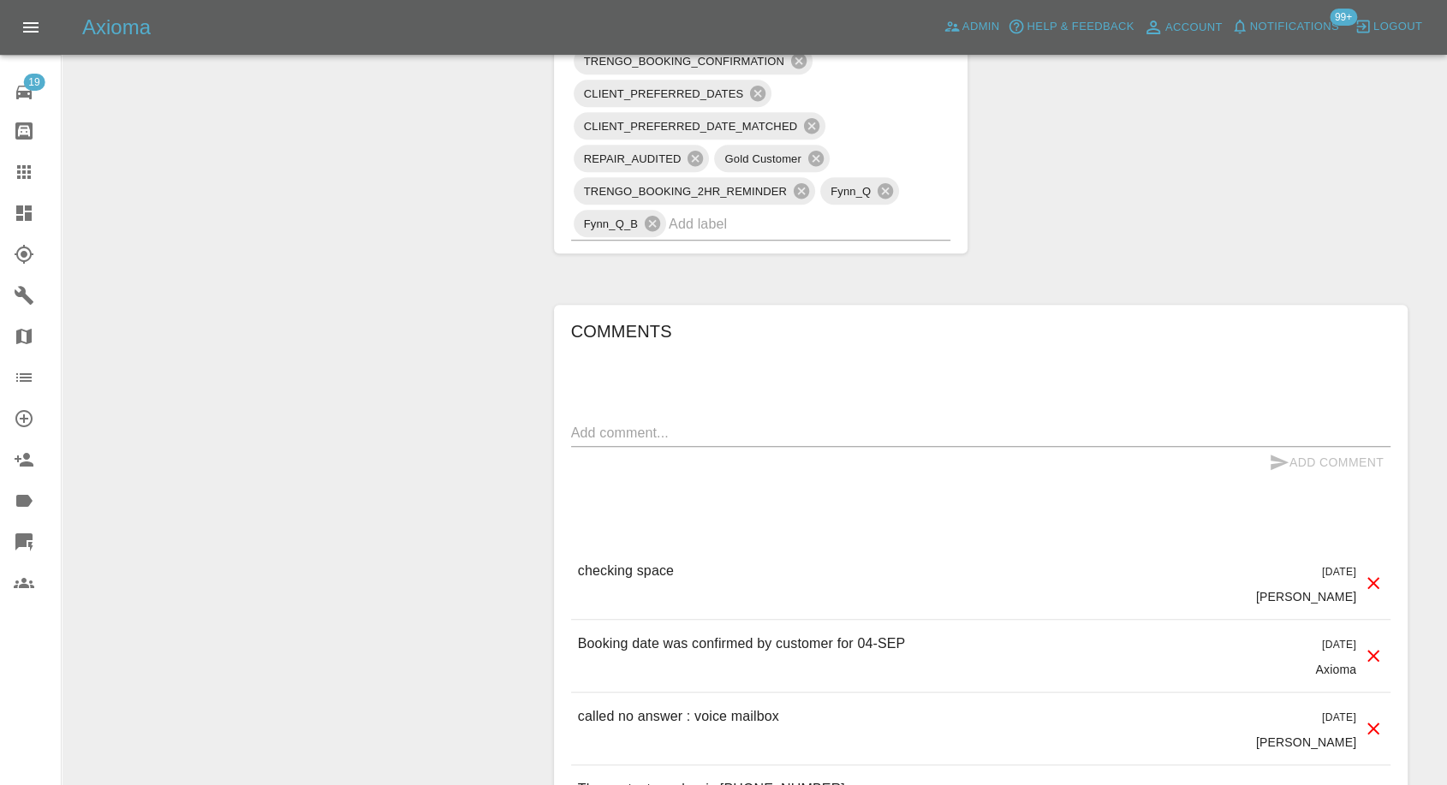
click at [672, 442] on div "x" at bounding box center [980, 432] width 819 height 27
paste textarea "10 Hazel Ct, Tonyrefail, Porth CF39 8NA"
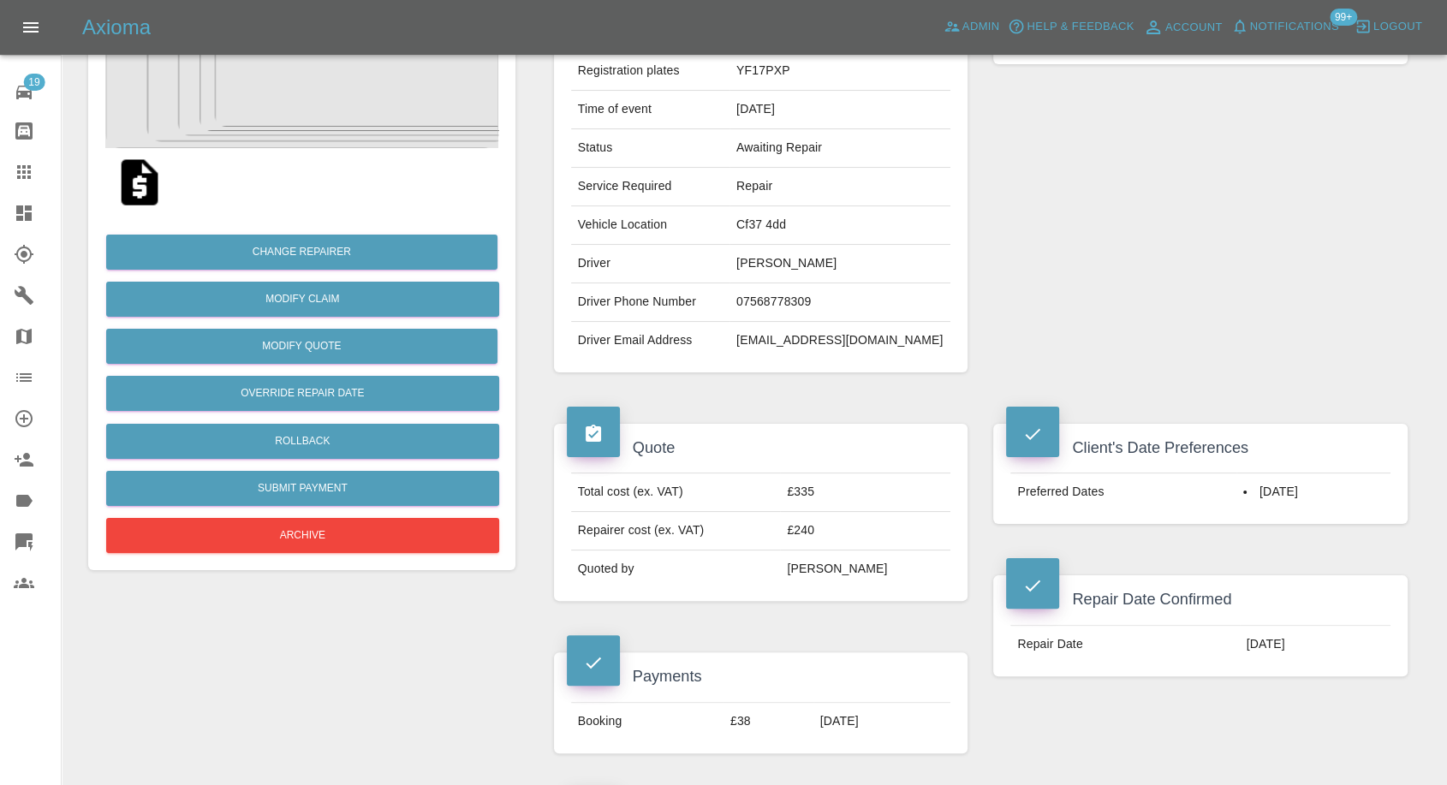
scroll to position [95, 0]
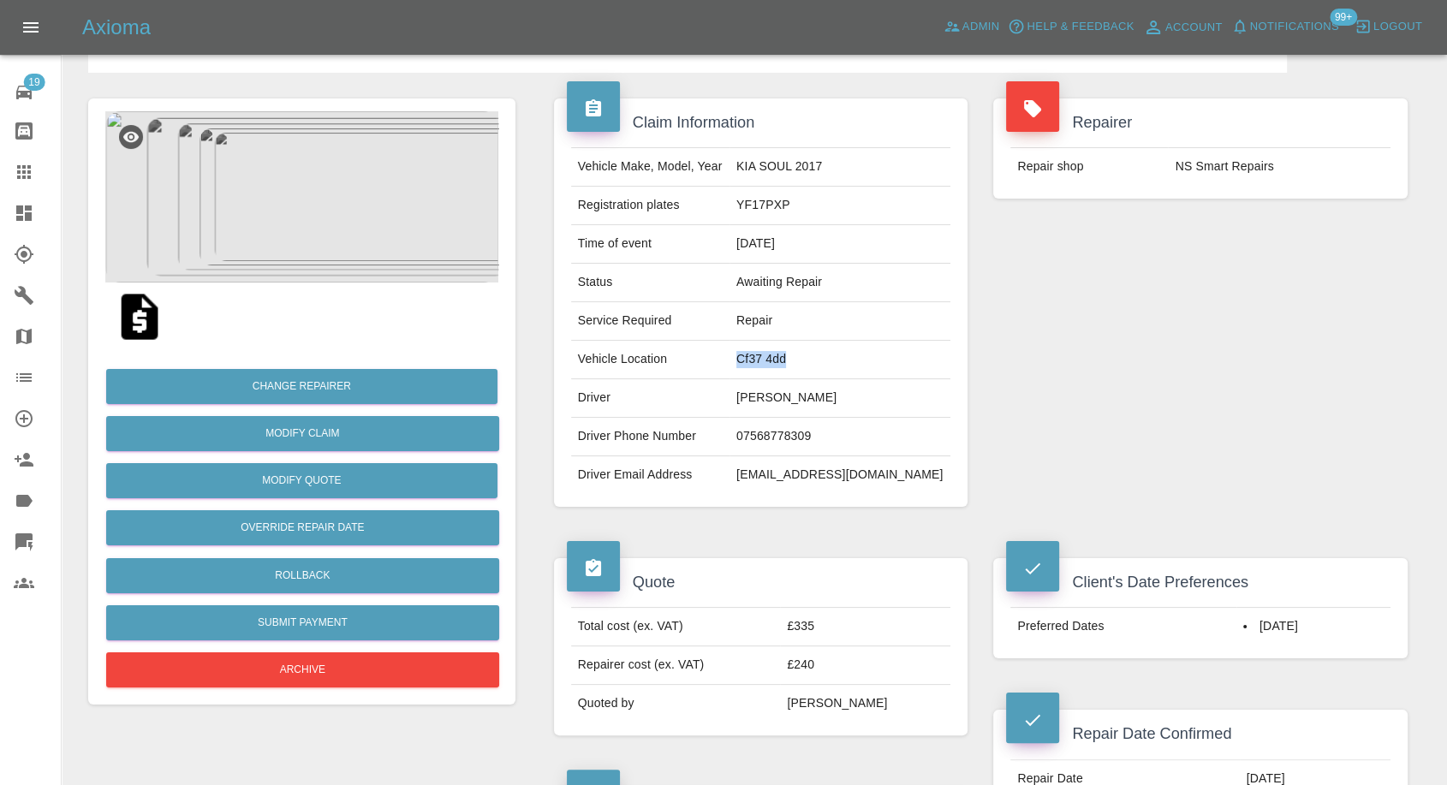
drag, startPoint x: 775, startPoint y: 358, endPoint x: 842, endPoint y: 358, distance: 67.6
click at [842, 358] on td "Cf37 4dd" at bounding box center [839, 360] width 221 height 39
copy td "Cf37 4dd"
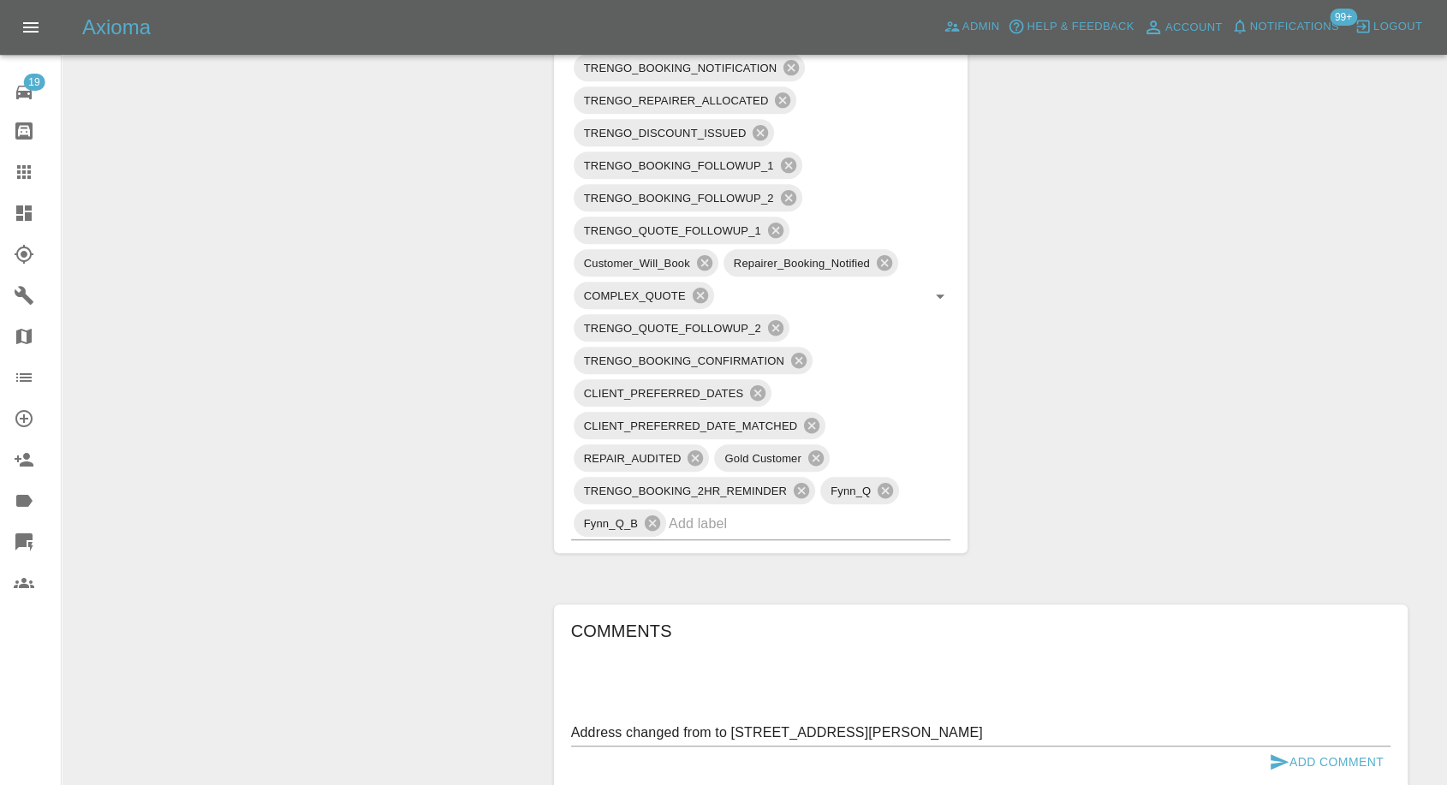
scroll to position [1141, 0]
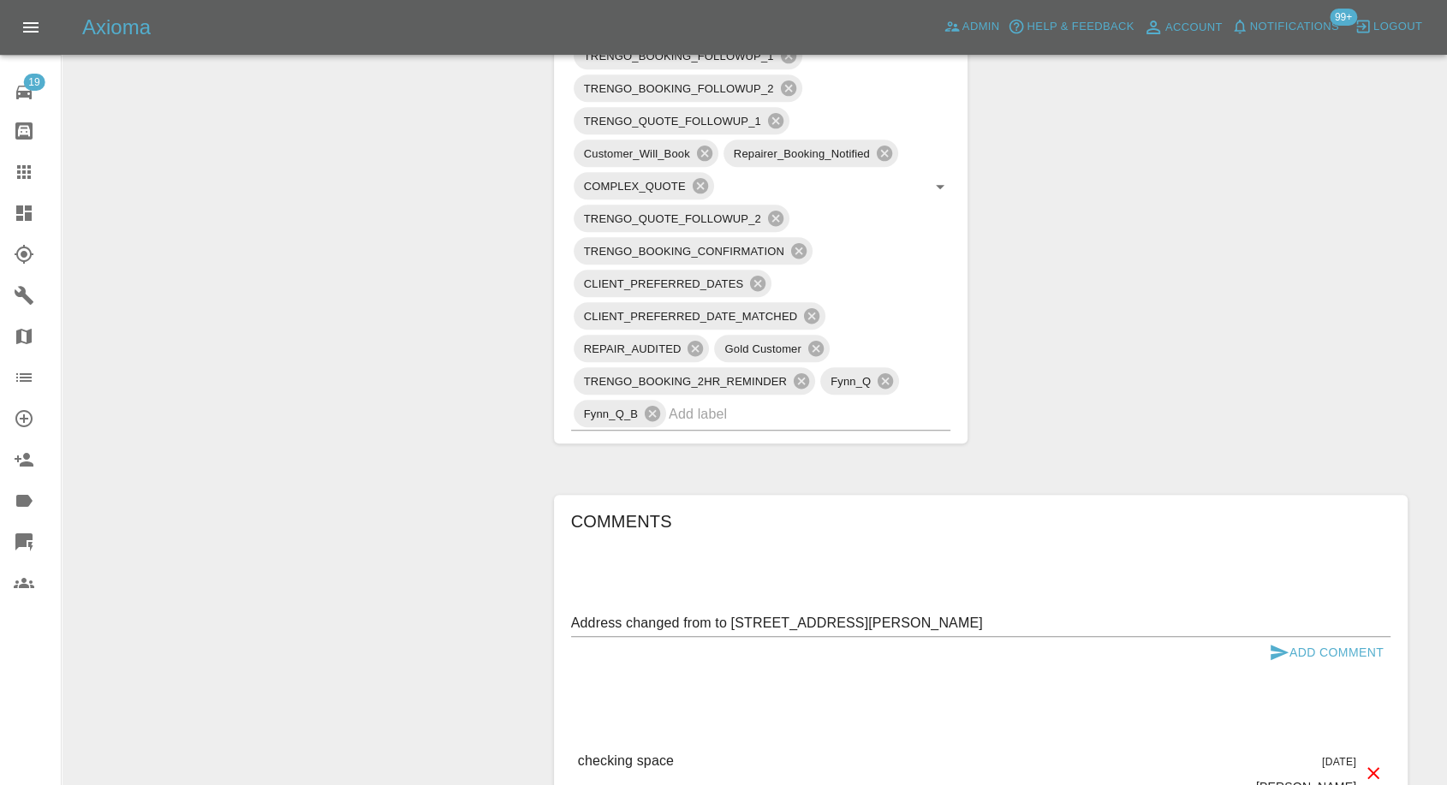
click at [715, 623] on textarea "Address changed from to 10 Hazel Ct, Tonyrefail, Porth CF39 8NA" at bounding box center [980, 623] width 819 height 20
paste textarea "Cf37 4dd"
type textarea "Address changed from Cf37 4dd to 10 Hazel Ct, Tonyrefail, Porth CF39 8NA"
click at [1279, 649] on icon "submit" at bounding box center [1279, 652] width 18 height 15
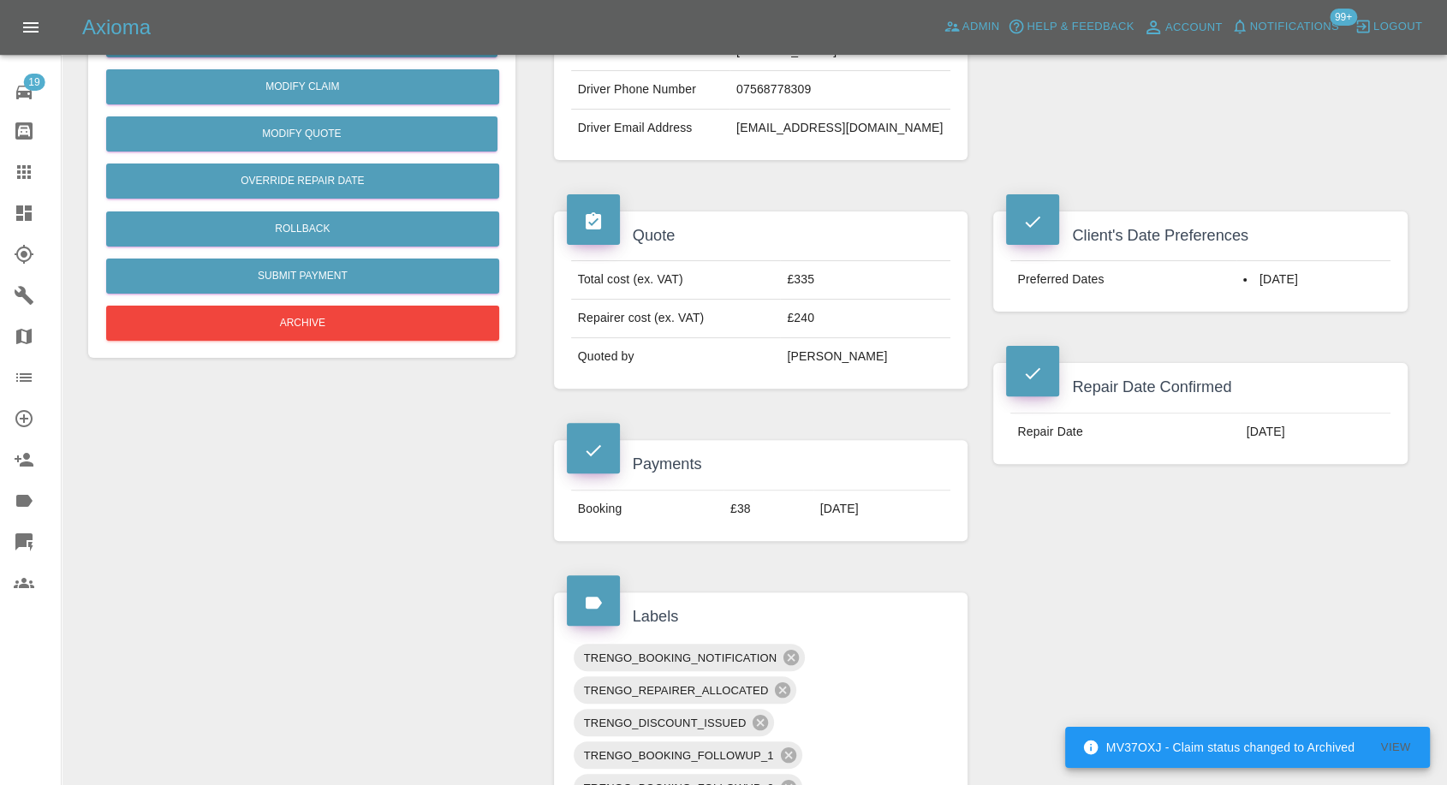
scroll to position [285, 0]
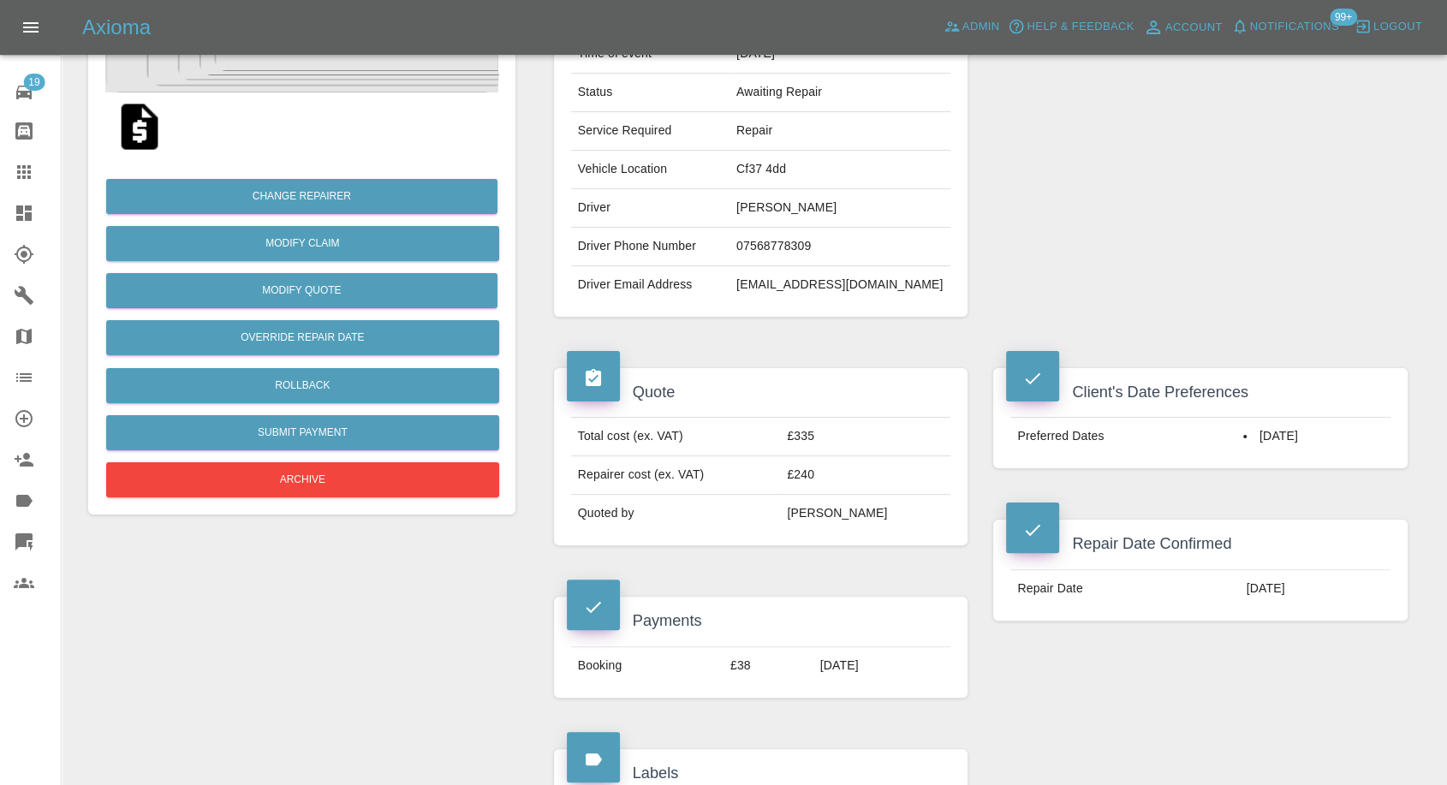
click at [806, 166] on td "Cf37 4dd" at bounding box center [839, 170] width 221 height 39
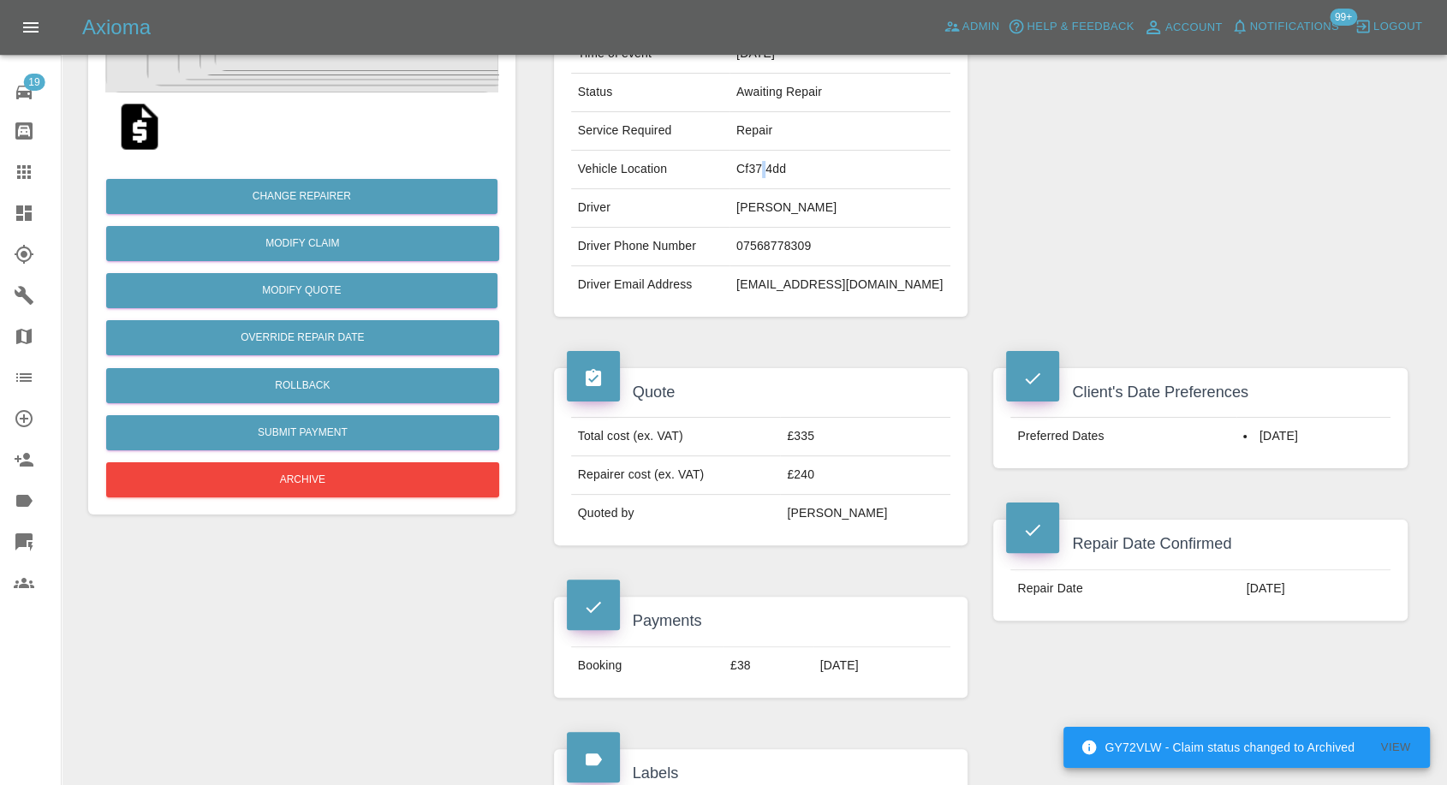
click at [806, 166] on td "Cf37 4dd" at bounding box center [839, 170] width 221 height 39
copy td "Cf37 4dd"
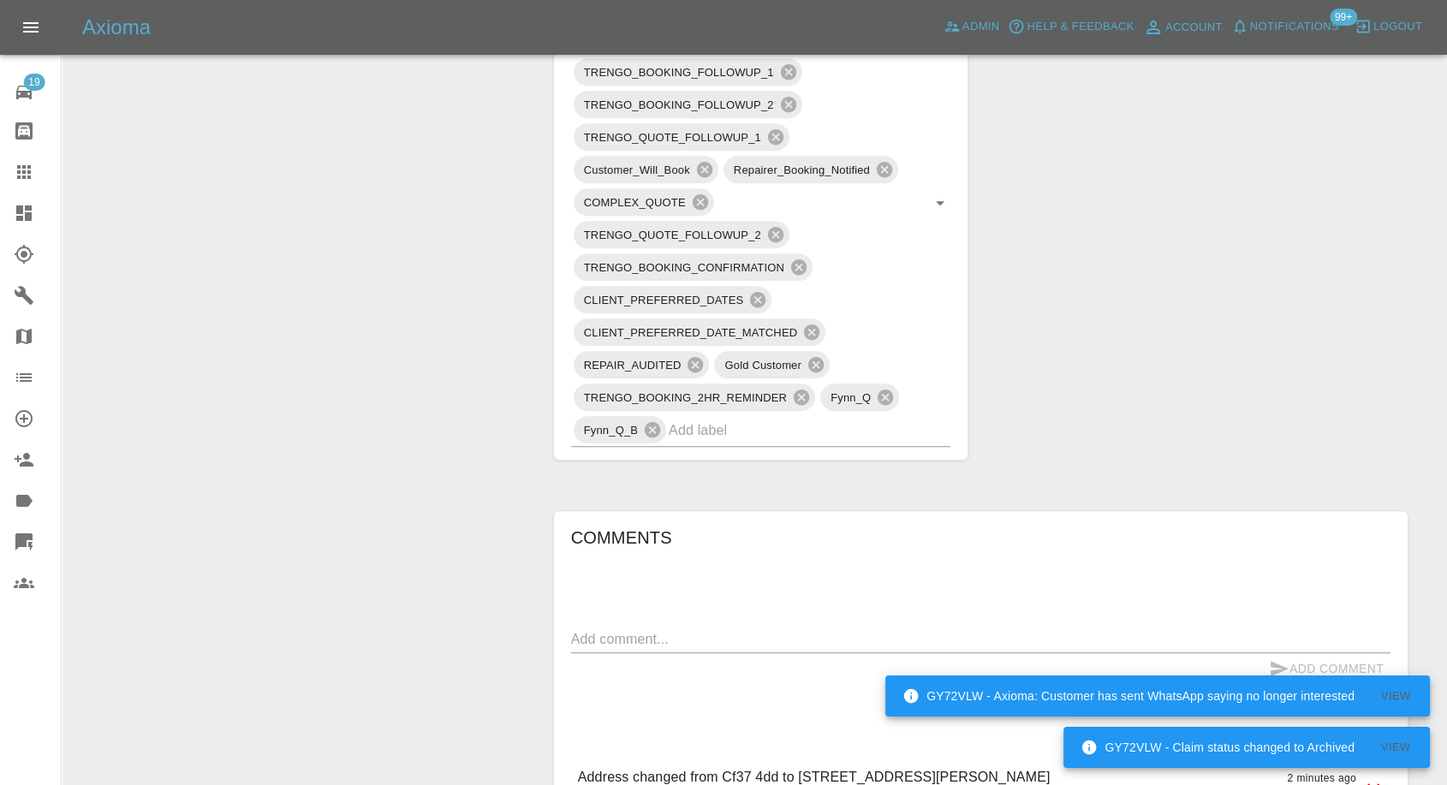
scroll to position [1331, 0]
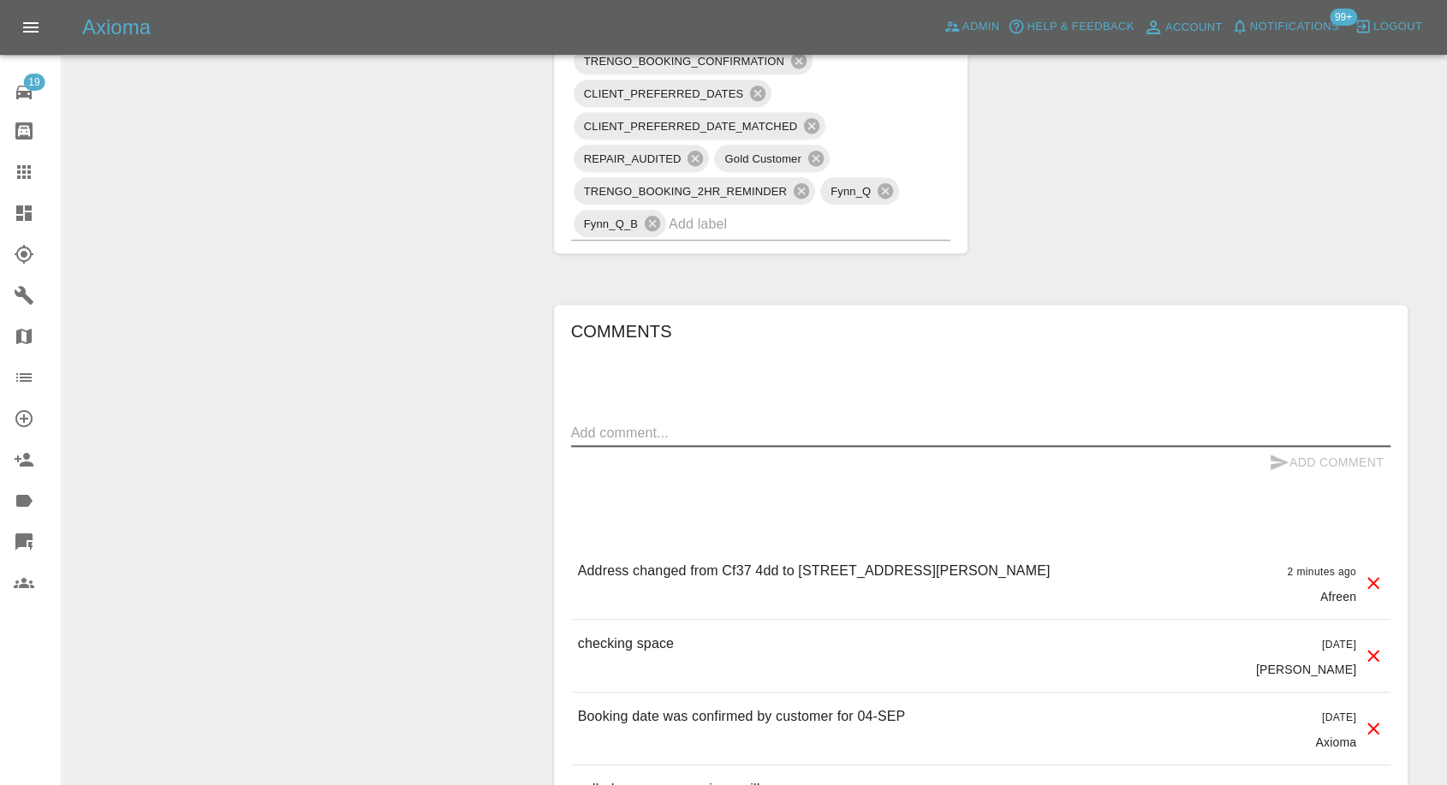
click at [639, 437] on textarea at bounding box center [980, 433] width 819 height 20
paste textarea "I arranged to be around 10 since I had no update"
type textarea "I arranged to be around 10 since I had no update"
click at [1268, 455] on icon "submit" at bounding box center [1278, 462] width 21 height 21
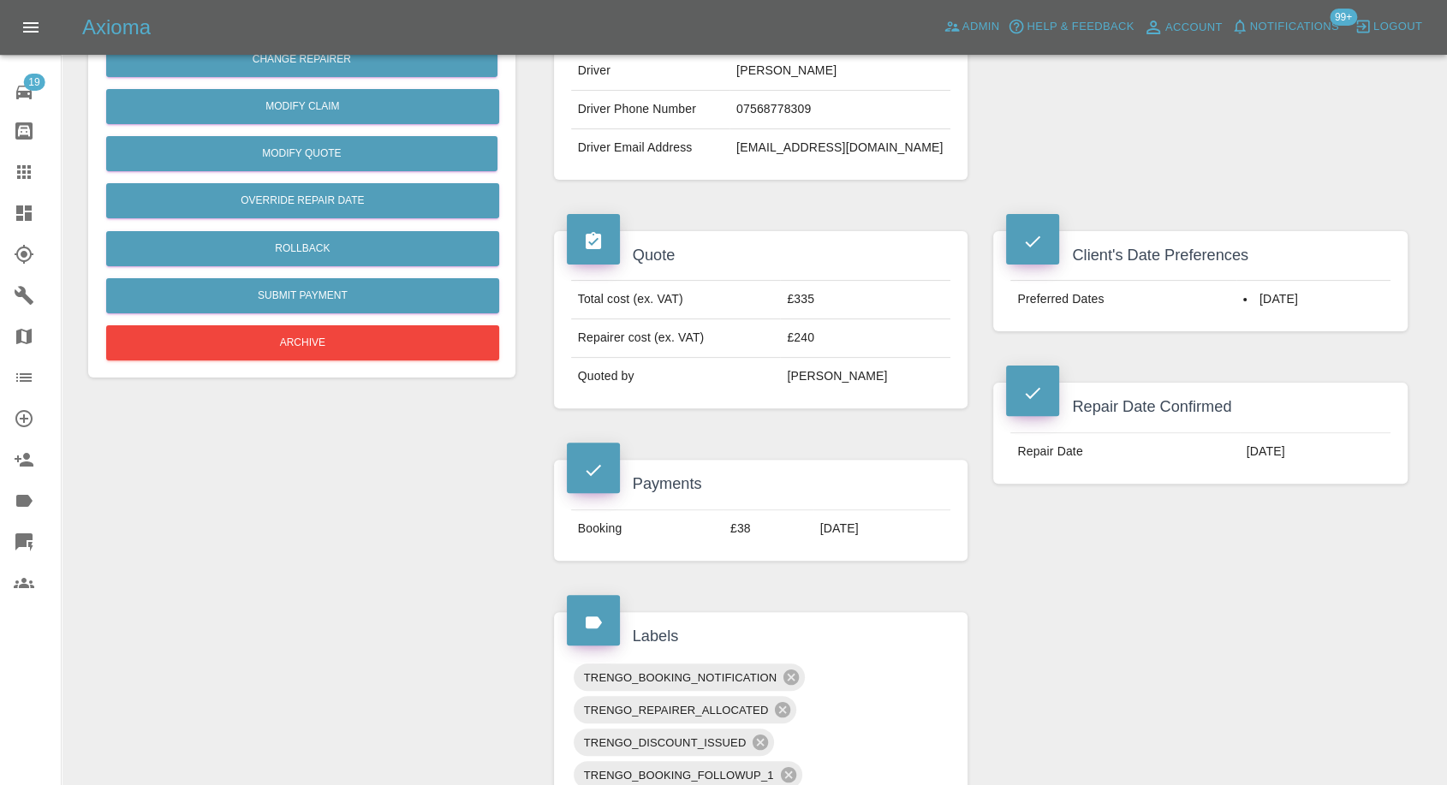
scroll to position [380, 0]
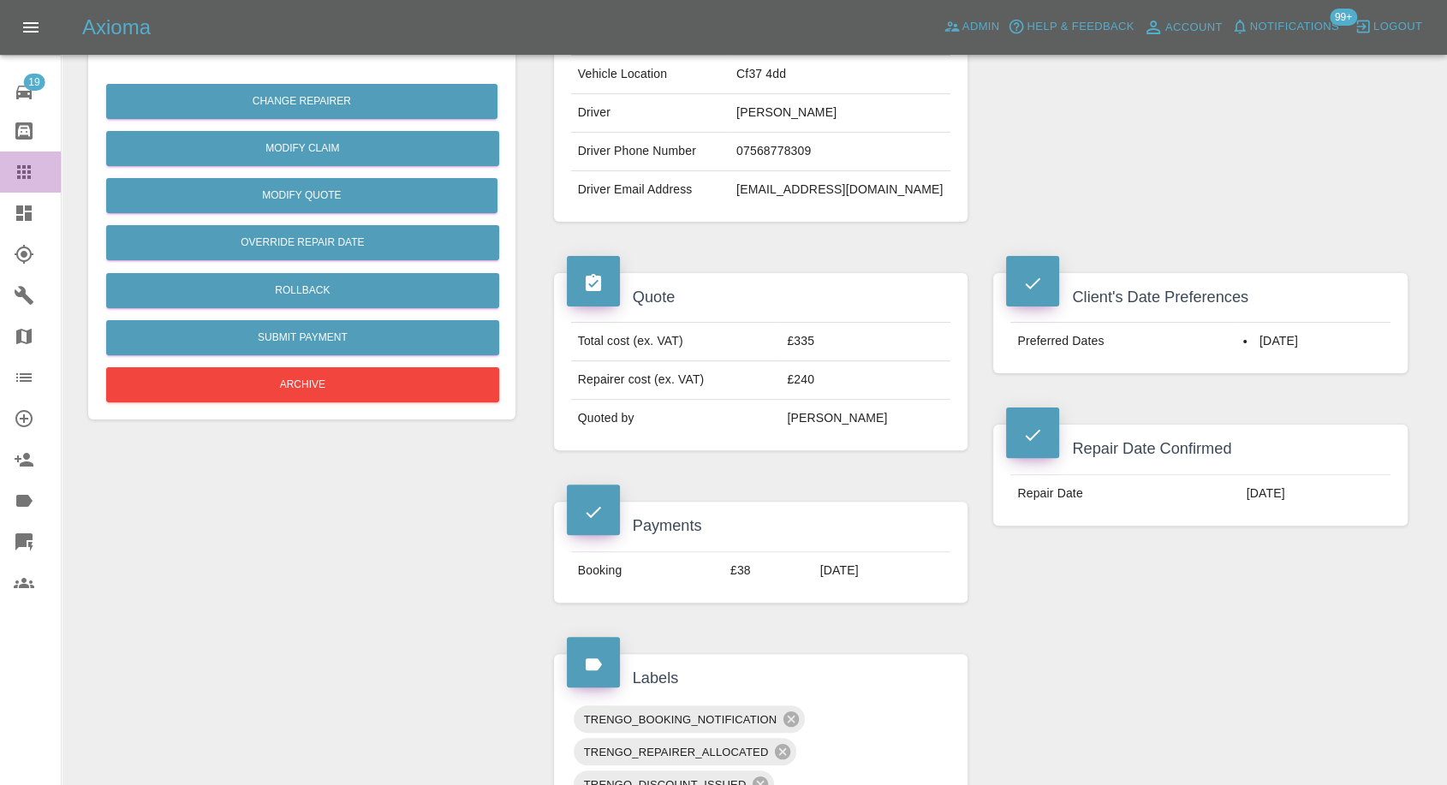
click at [27, 177] on icon at bounding box center [24, 172] width 14 height 14
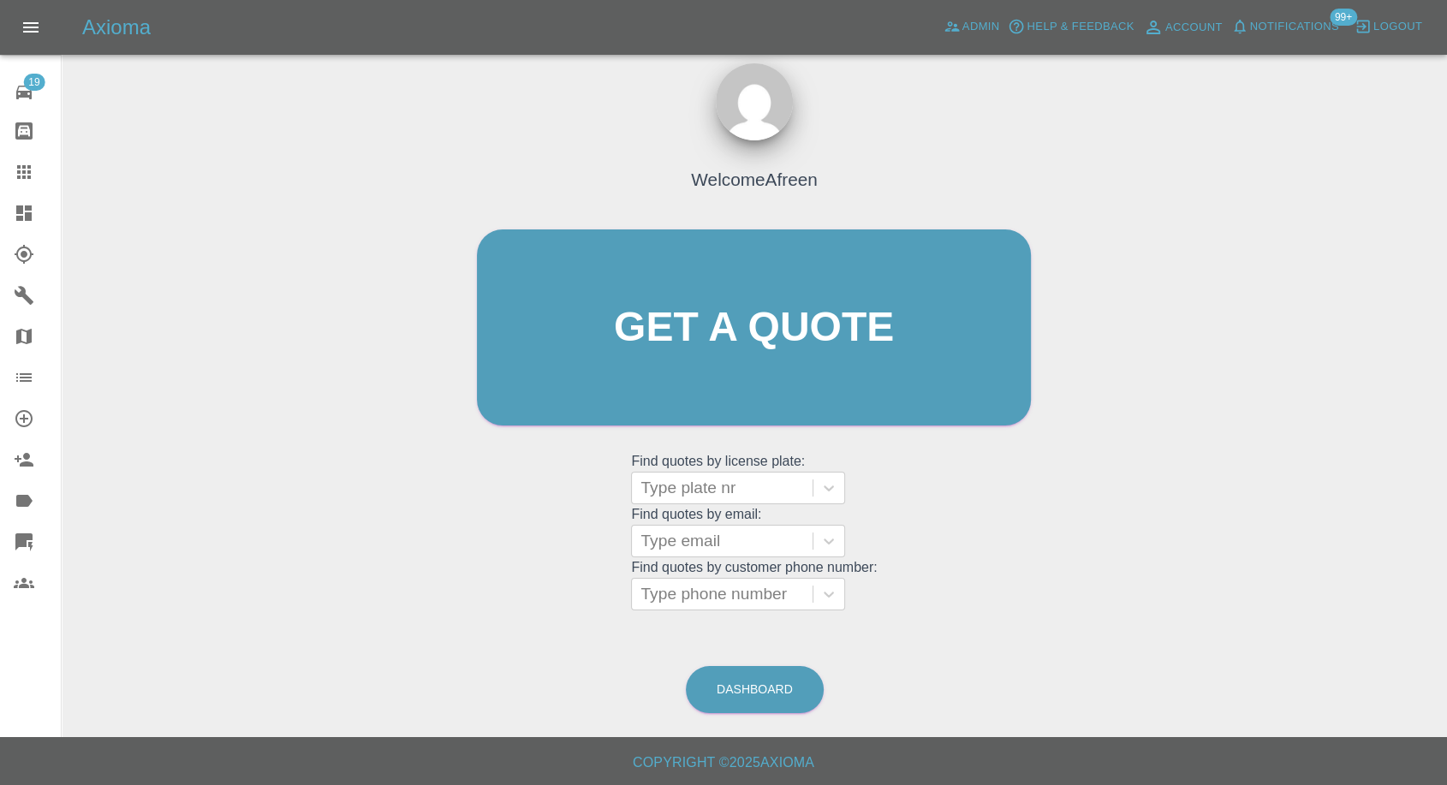
scroll to position [15, 0]
click at [702, 536] on div at bounding box center [721, 542] width 163 height 24
paste input "7466341340"
type input "7466341340"
drag, startPoint x: 596, startPoint y: 661, endPoint x: 609, endPoint y: 647, distance: 18.8
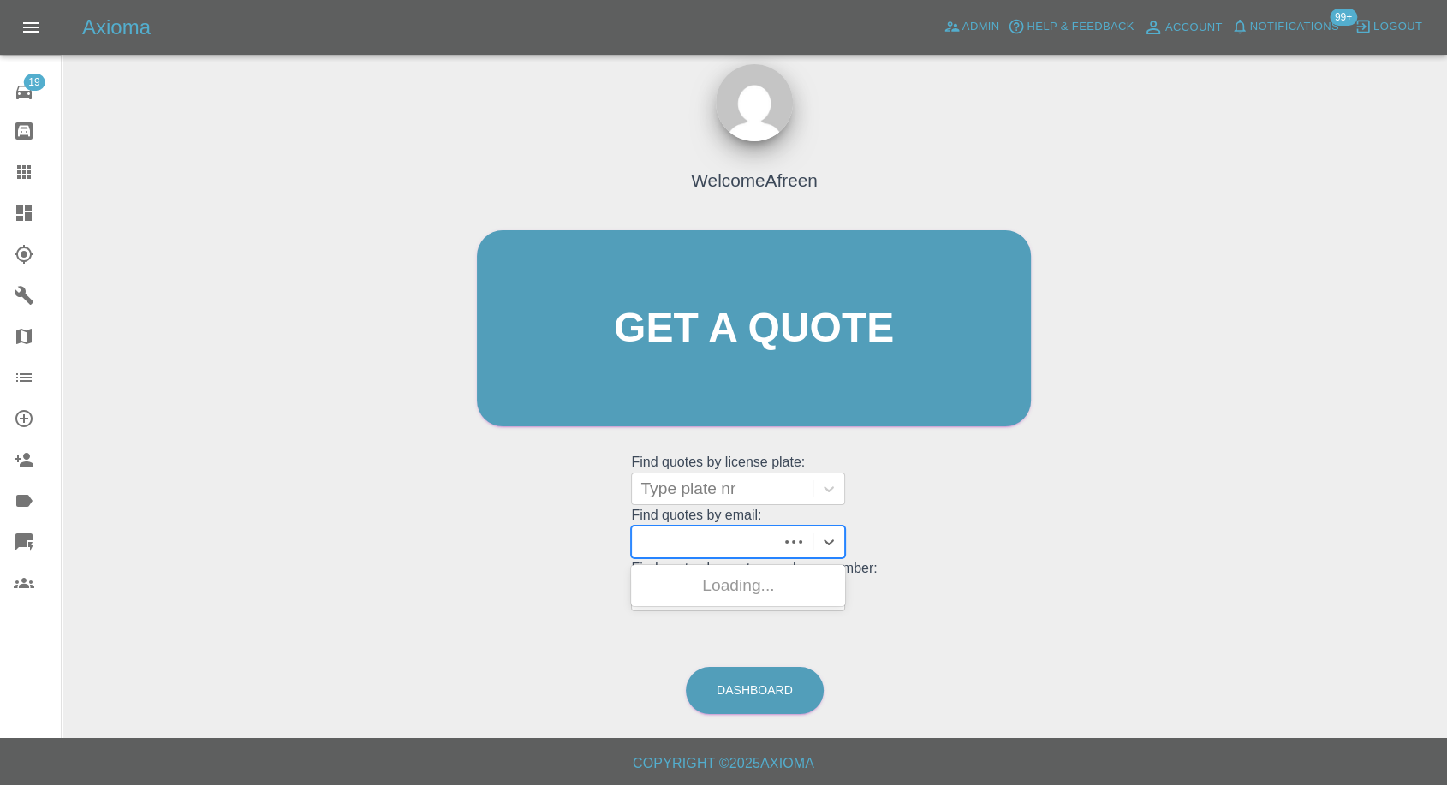
click at [603, 651] on div "Welcome Afreen Get a quote Get a quote Find quotes by license plate: Type plate…" at bounding box center [754, 410] width 1358 height 615
click at [705, 591] on div at bounding box center [721, 595] width 163 height 24
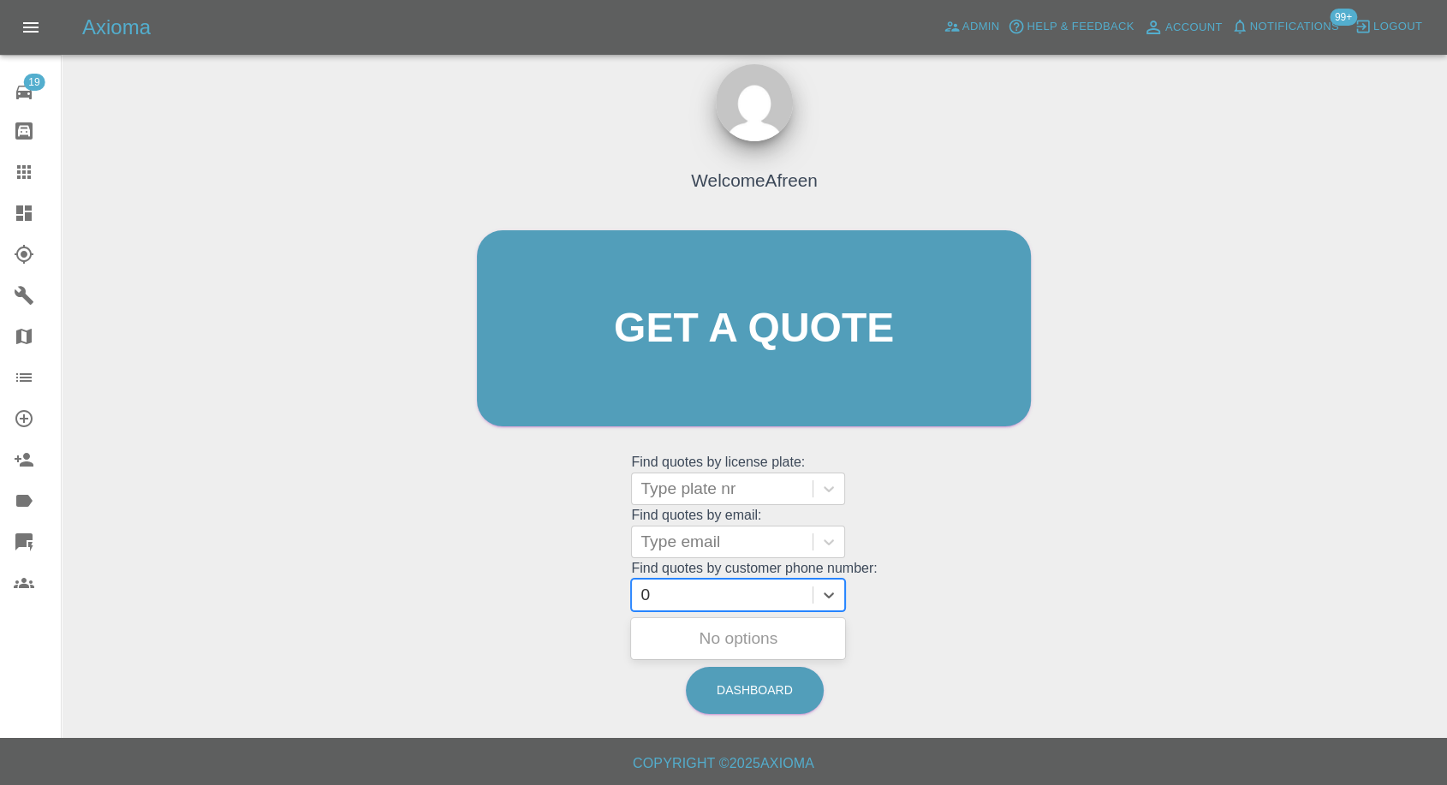
paste input "7466341340"
type input "07466341340"
click at [703, 645] on div "LK16ZTX, Awaiting Repair" at bounding box center [738, 638] width 214 height 34
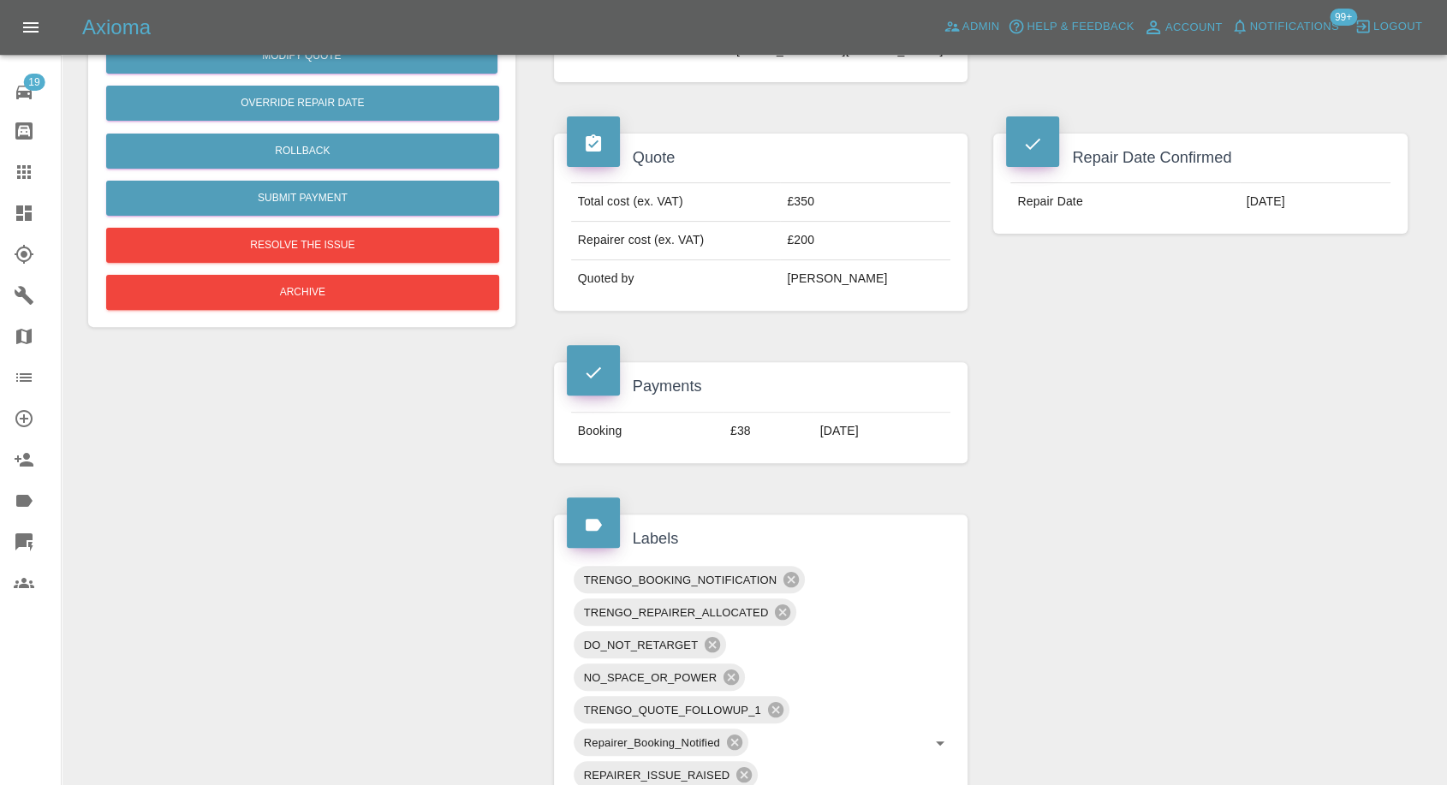
scroll to position [570, 0]
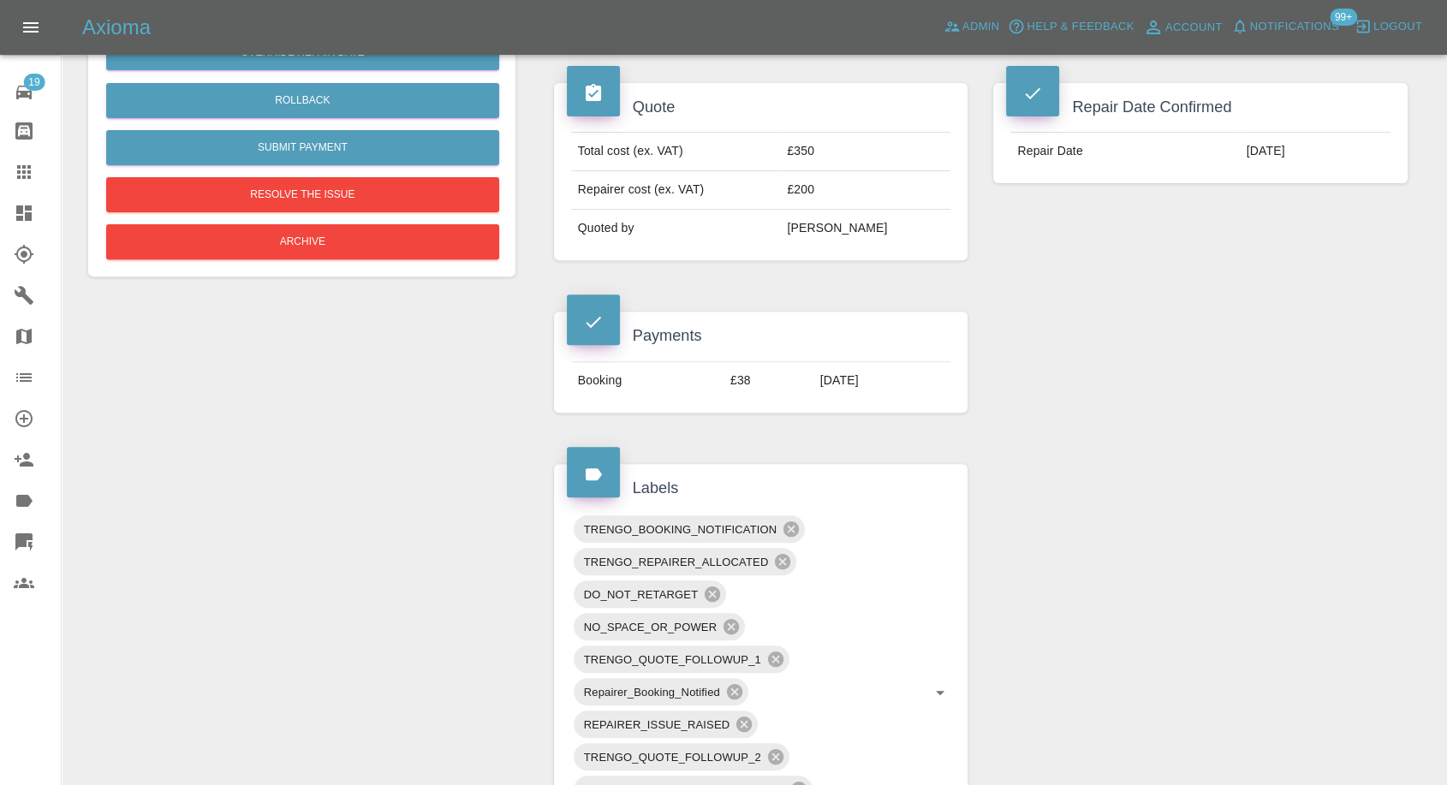
click at [1092, 508] on div "Claim Information Vehicle Make, Model, Year MAZDA 3 2016 Registration plates LK…" at bounding box center [980, 667] width 879 height 2138
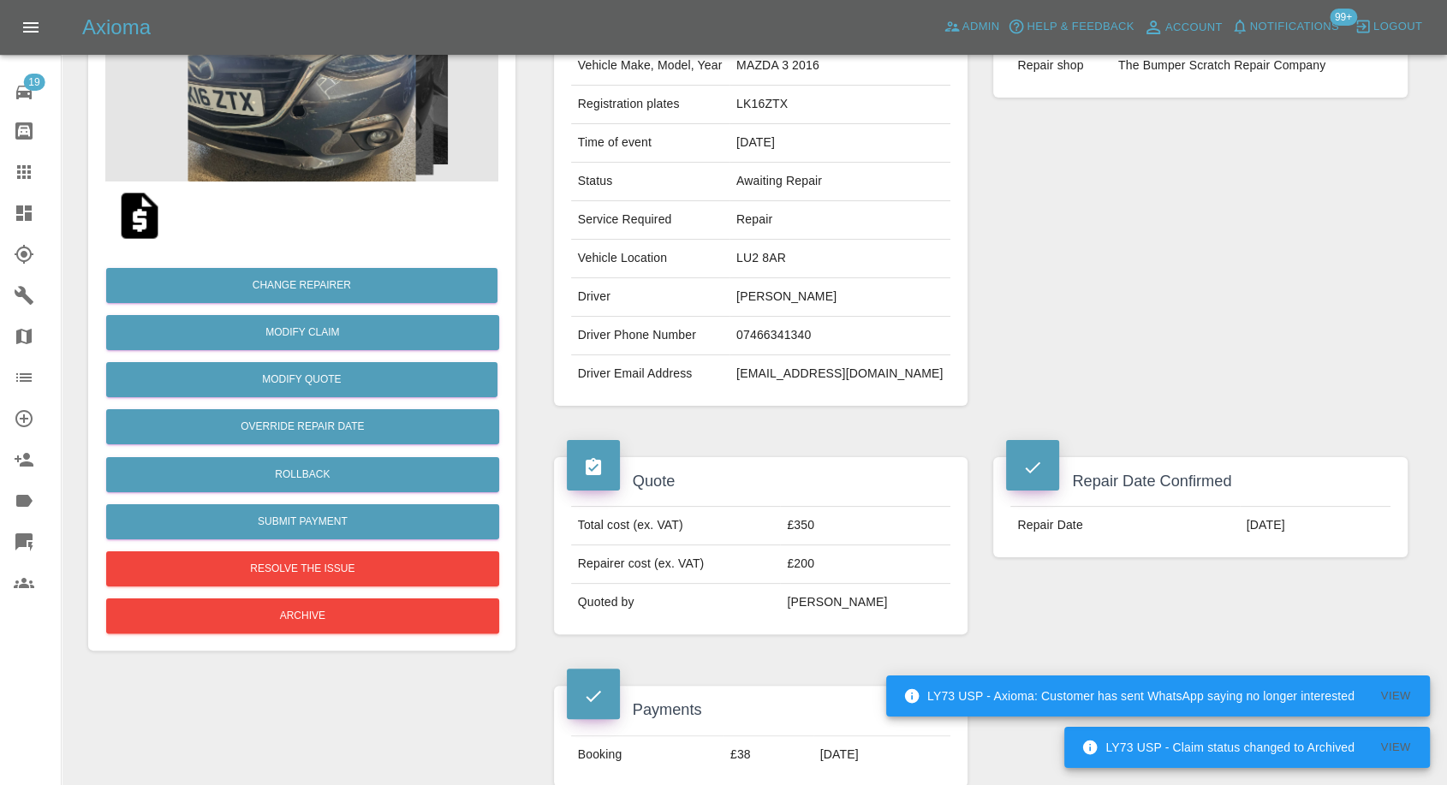
scroll to position [190, 0]
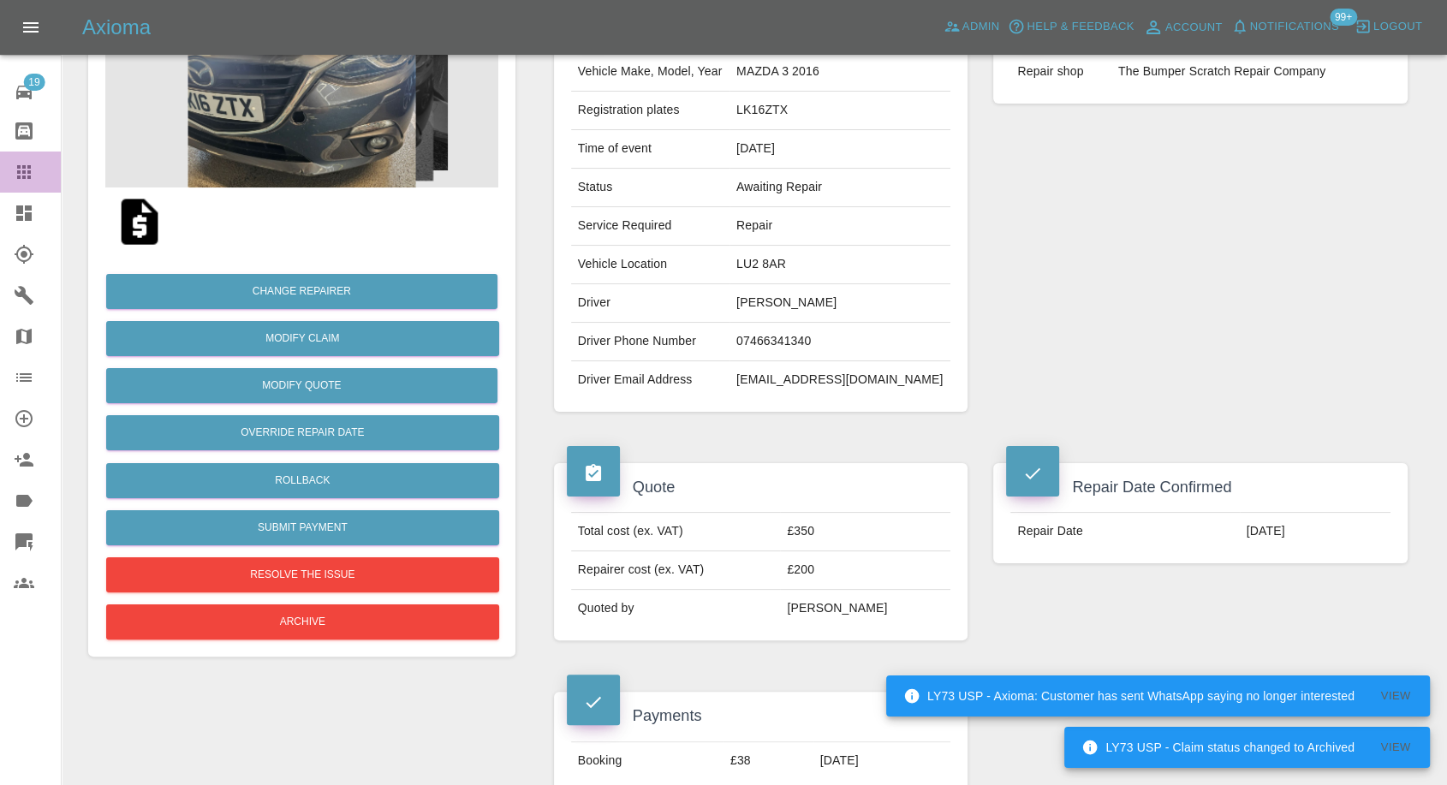
click at [18, 165] on icon at bounding box center [24, 172] width 14 height 14
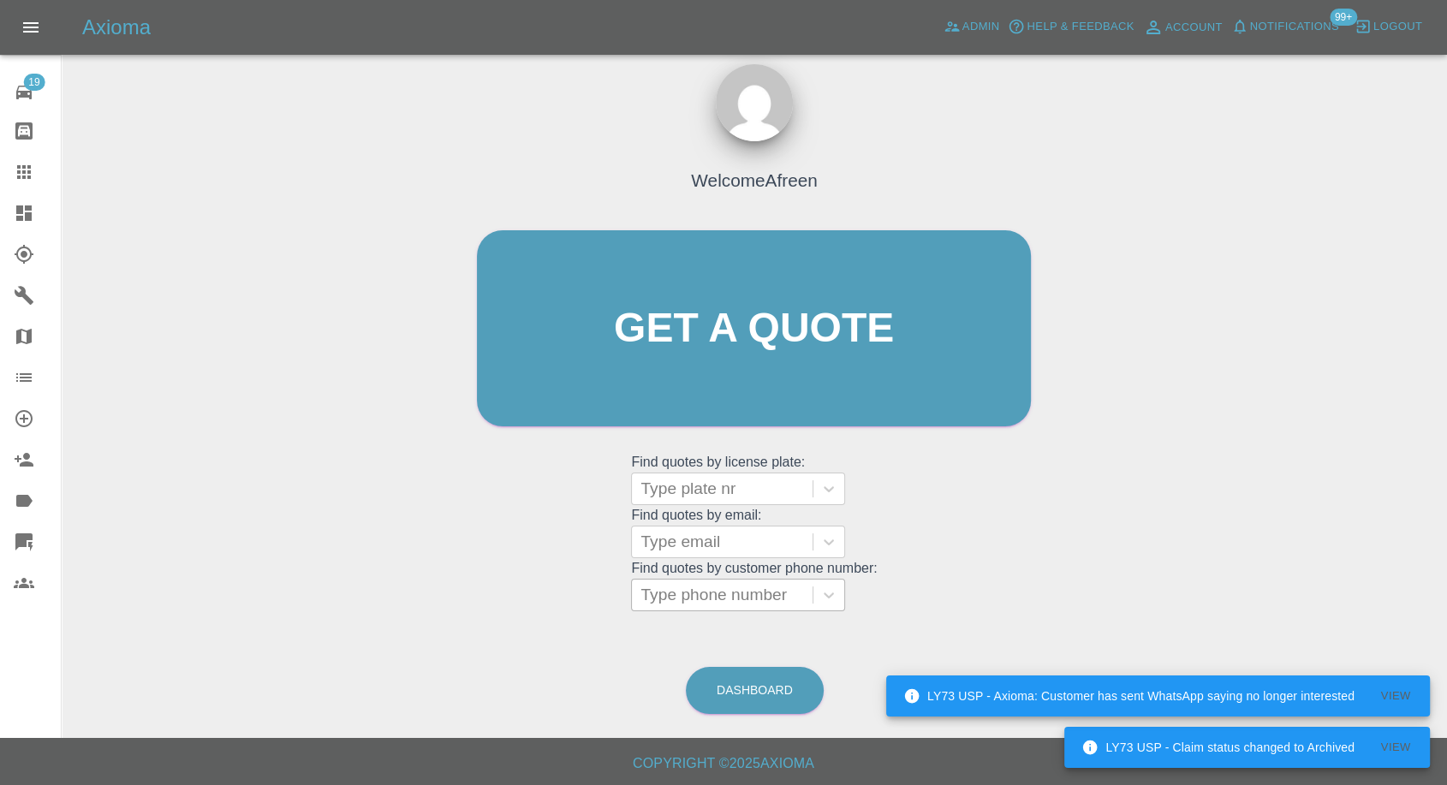
click at [704, 586] on div at bounding box center [721, 595] width 163 height 24
paste input "7773081843"
type input "7773081843"
click at [644, 597] on div at bounding box center [722, 594] width 181 height 31
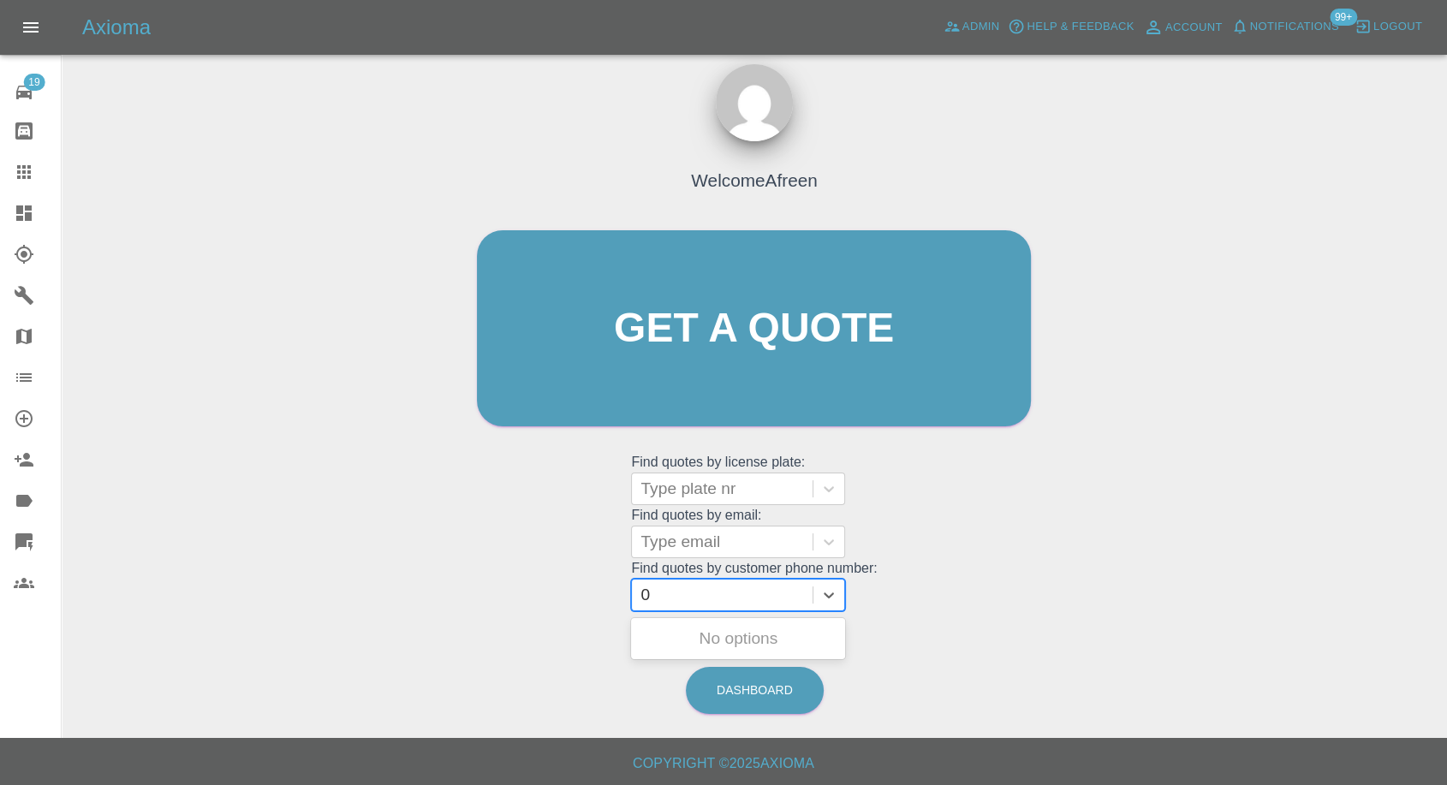
paste input "7773081843"
type input "07773081843"
click at [685, 628] on div "YS22EWE, Awaiting Repair" at bounding box center [738, 648] width 214 height 55
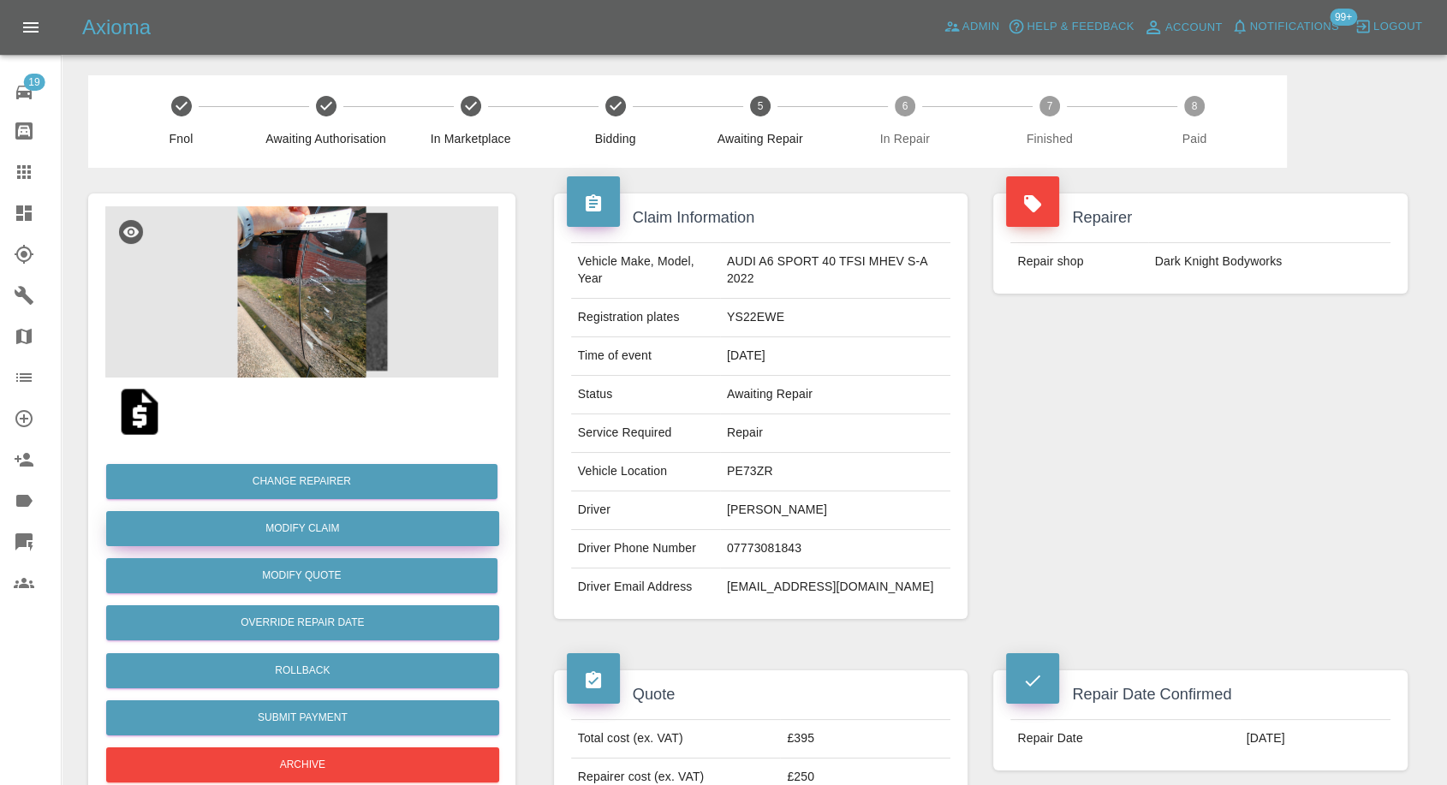
click at [315, 527] on link "Modify Claim" at bounding box center [302, 528] width 393 height 35
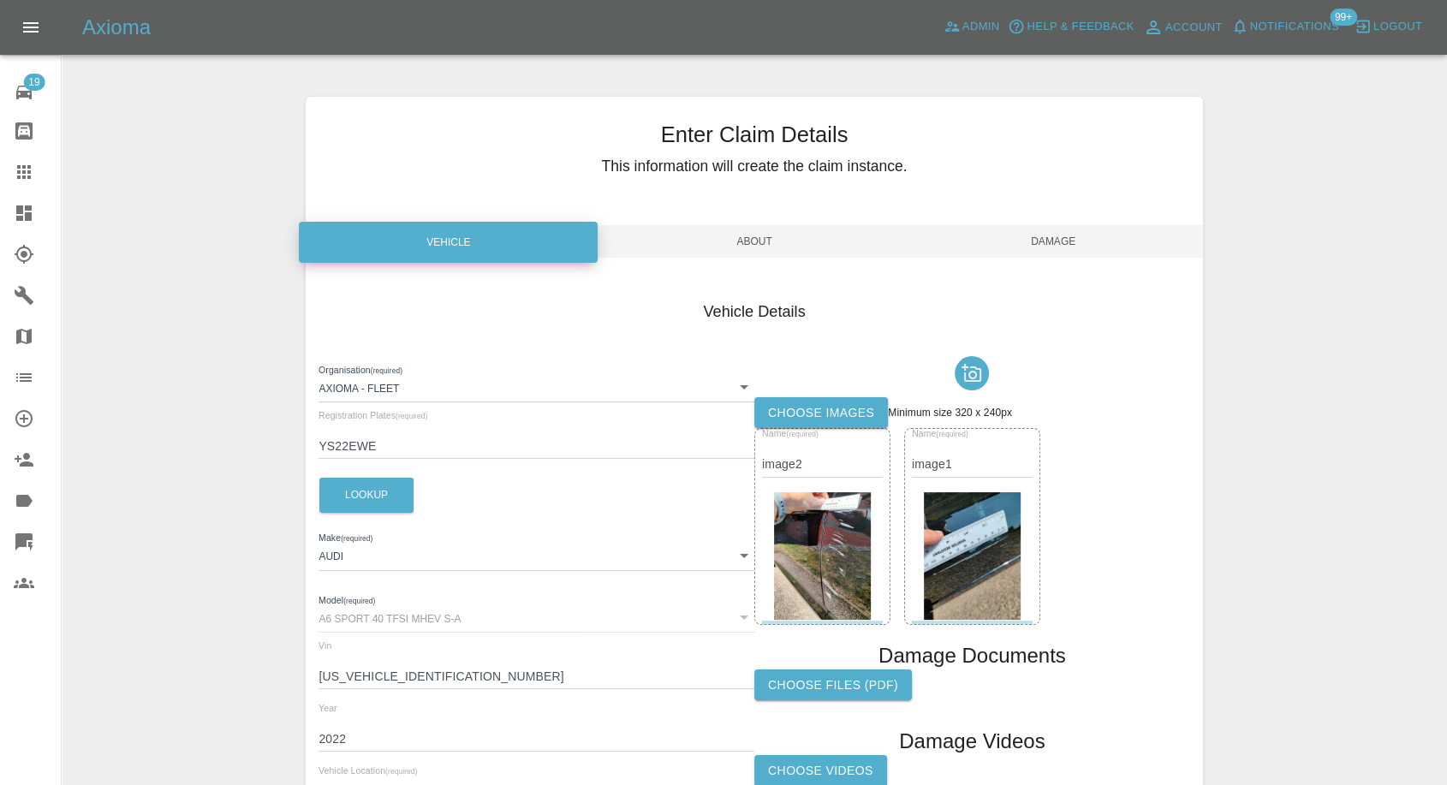
click at [832, 411] on label "Choose images" at bounding box center [821, 413] width 134 height 32
click at [0, 0] on input "Choose images" at bounding box center [0, 0] width 0 height 0
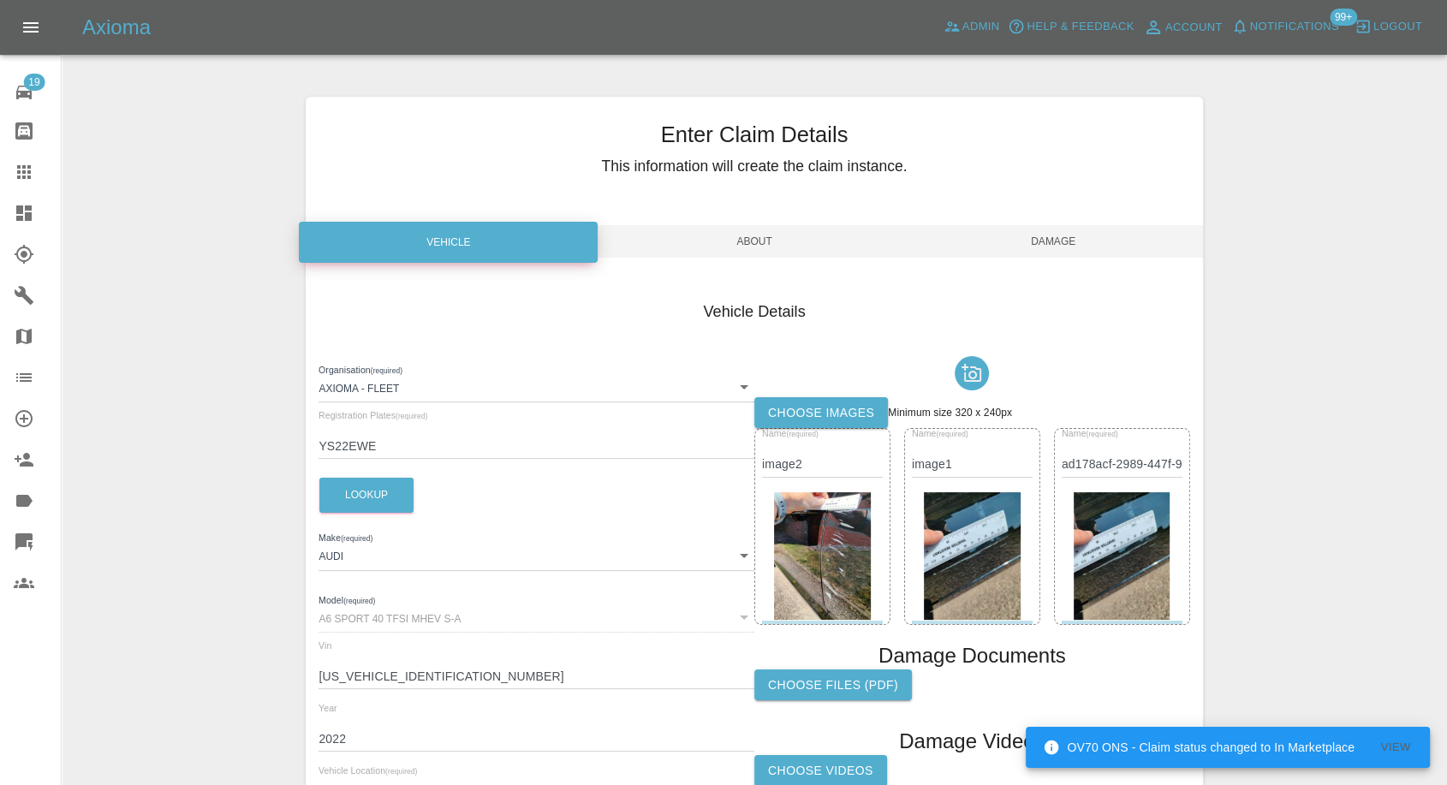
click at [1053, 245] on span "Damage" at bounding box center [1053, 241] width 299 height 33
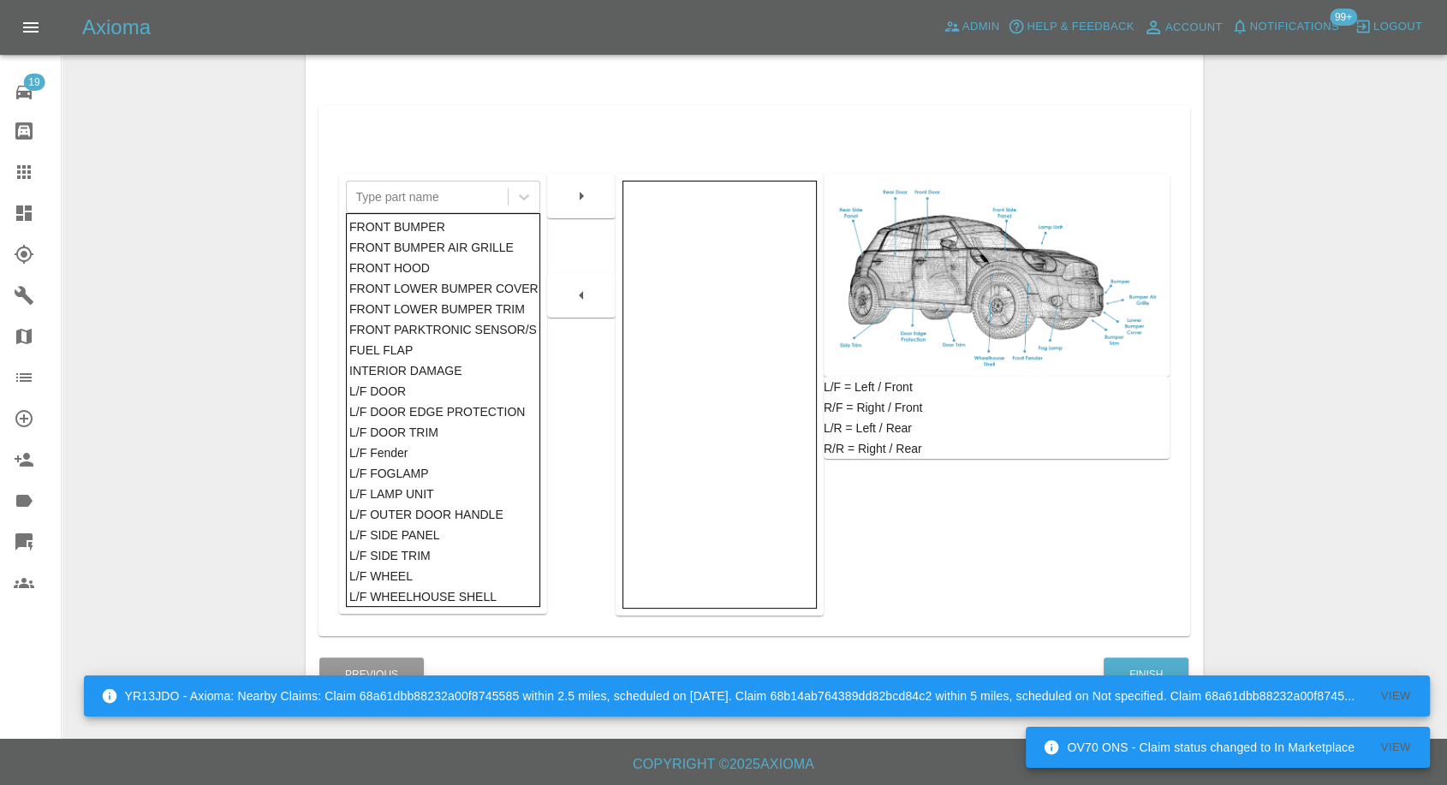
scroll to position [274, 0]
click at [1145, 666] on button "Finish" at bounding box center [1145, 673] width 85 height 35
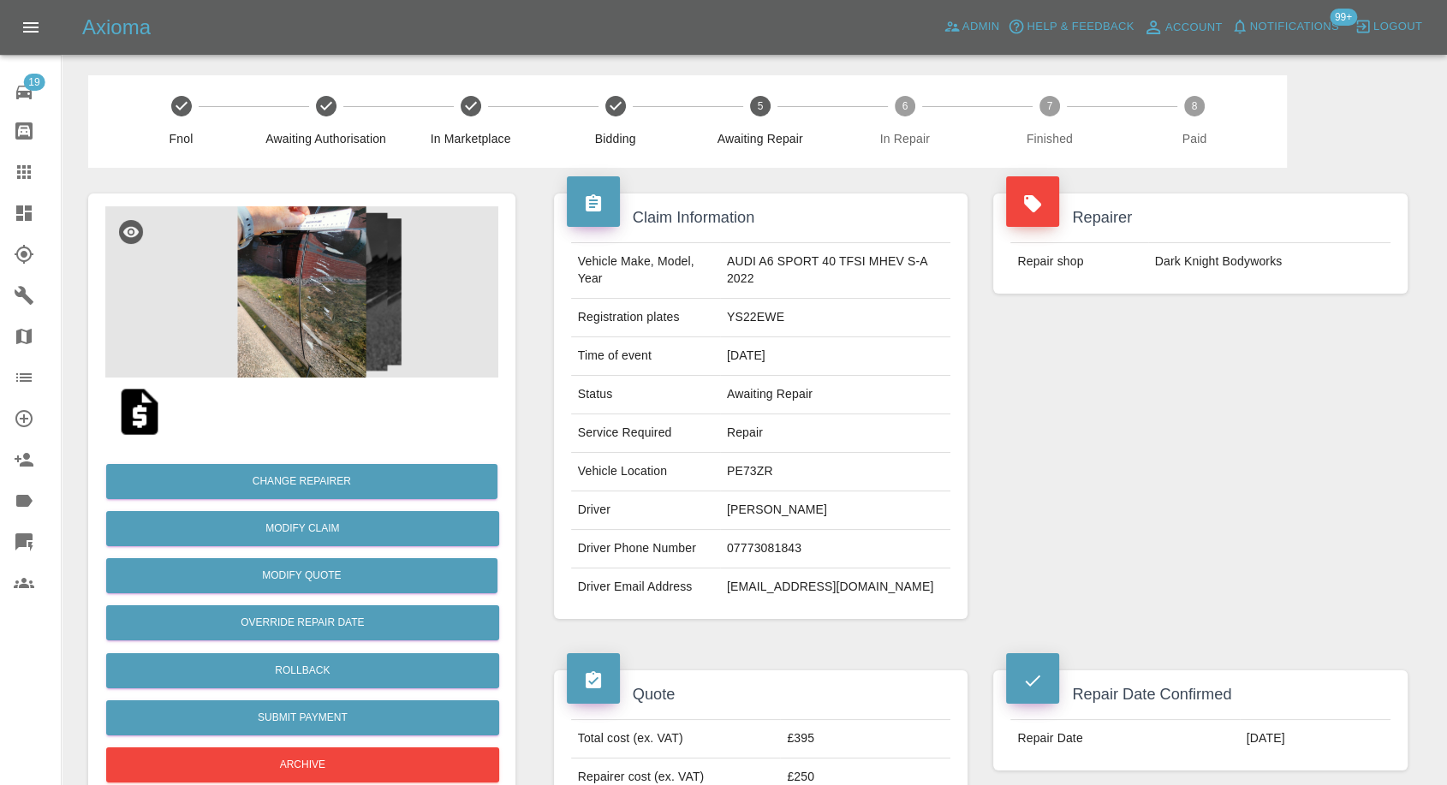
click at [140, 414] on img at bounding box center [139, 411] width 55 height 55
click at [335, 285] on img at bounding box center [301, 291] width 393 height 171
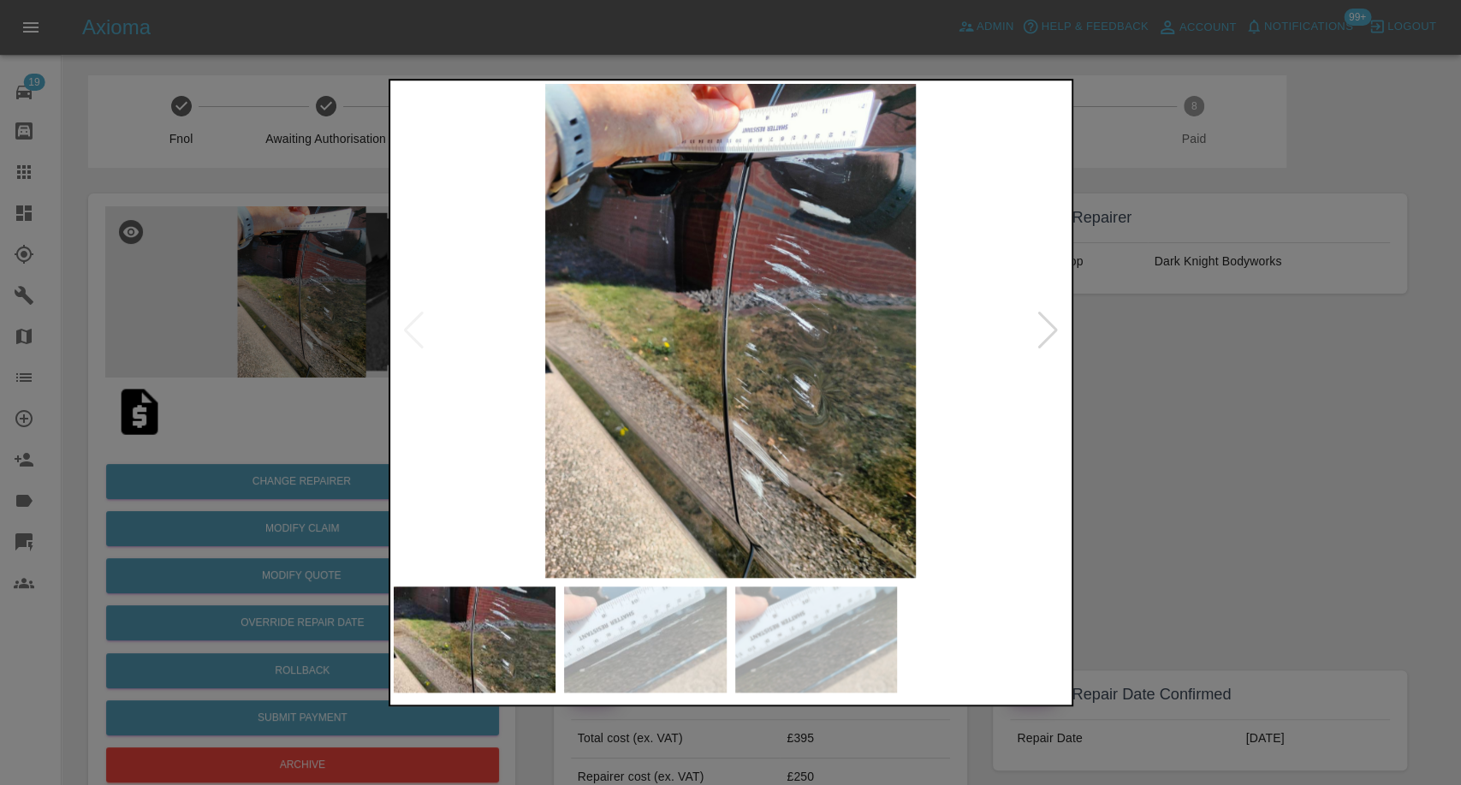
click at [694, 626] on img at bounding box center [645, 639] width 163 height 106
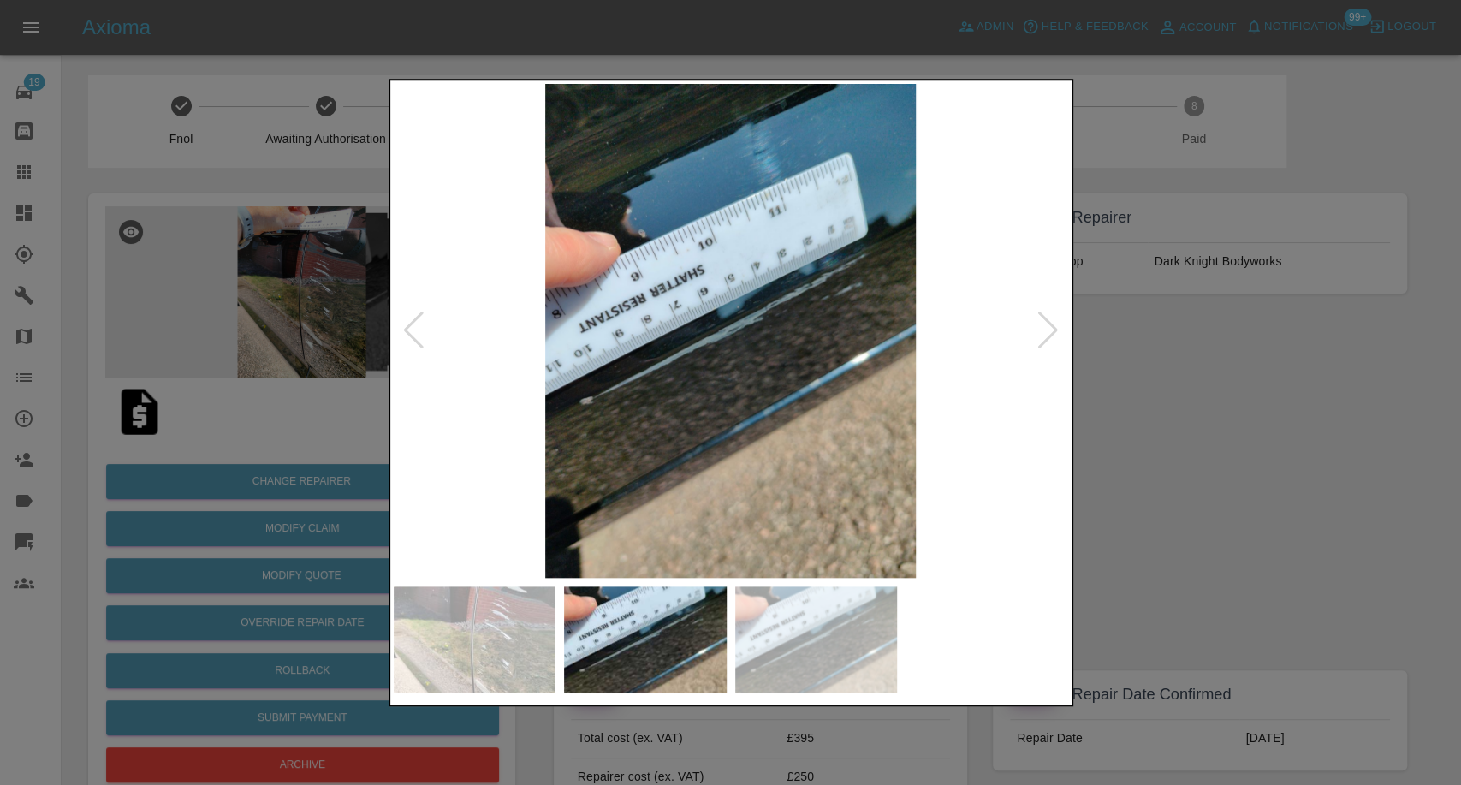
click at [834, 647] on img at bounding box center [816, 639] width 163 height 106
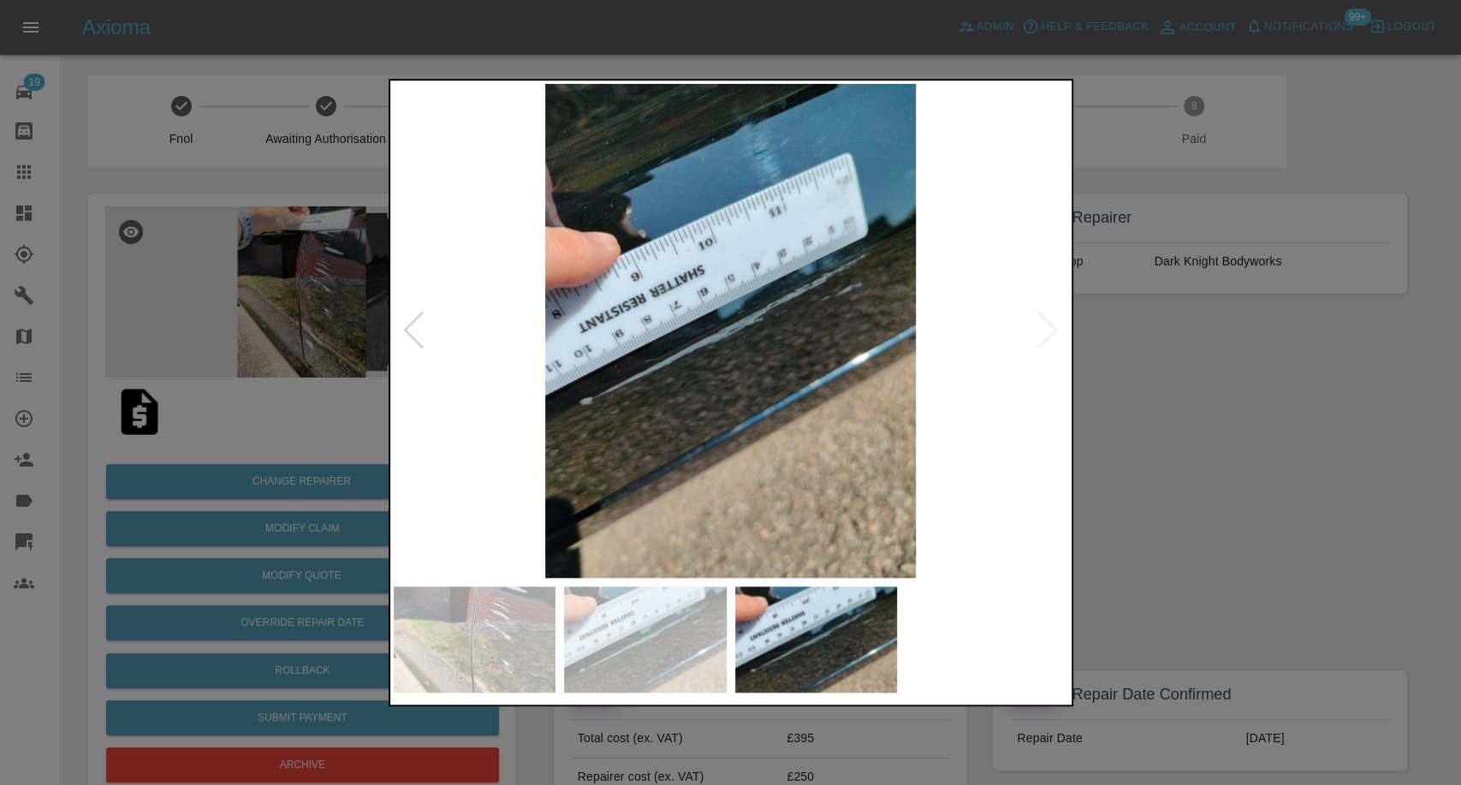
click at [1227, 502] on div at bounding box center [730, 392] width 1461 height 785
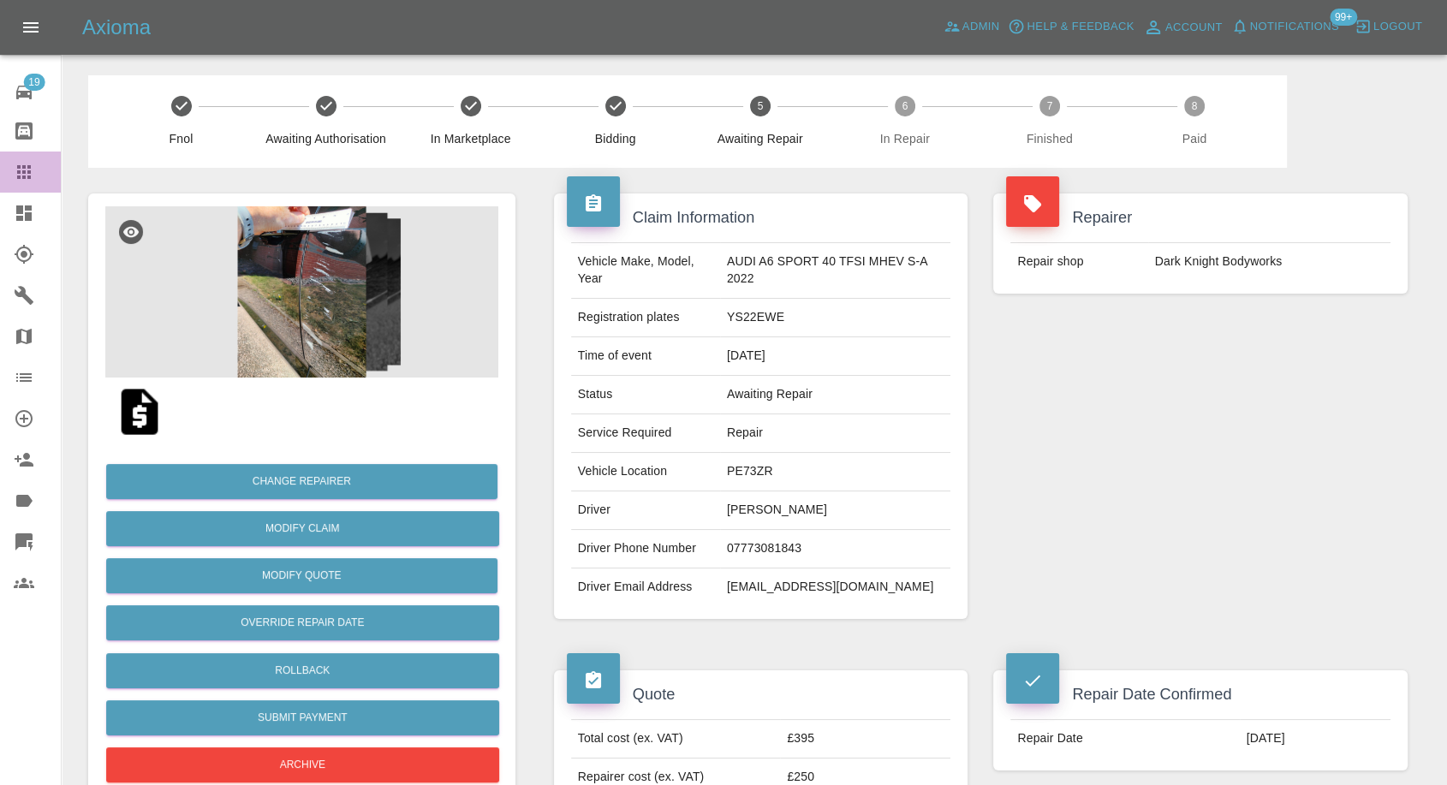
click at [32, 173] on icon at bounding box center [24, 172] width 21 height 21
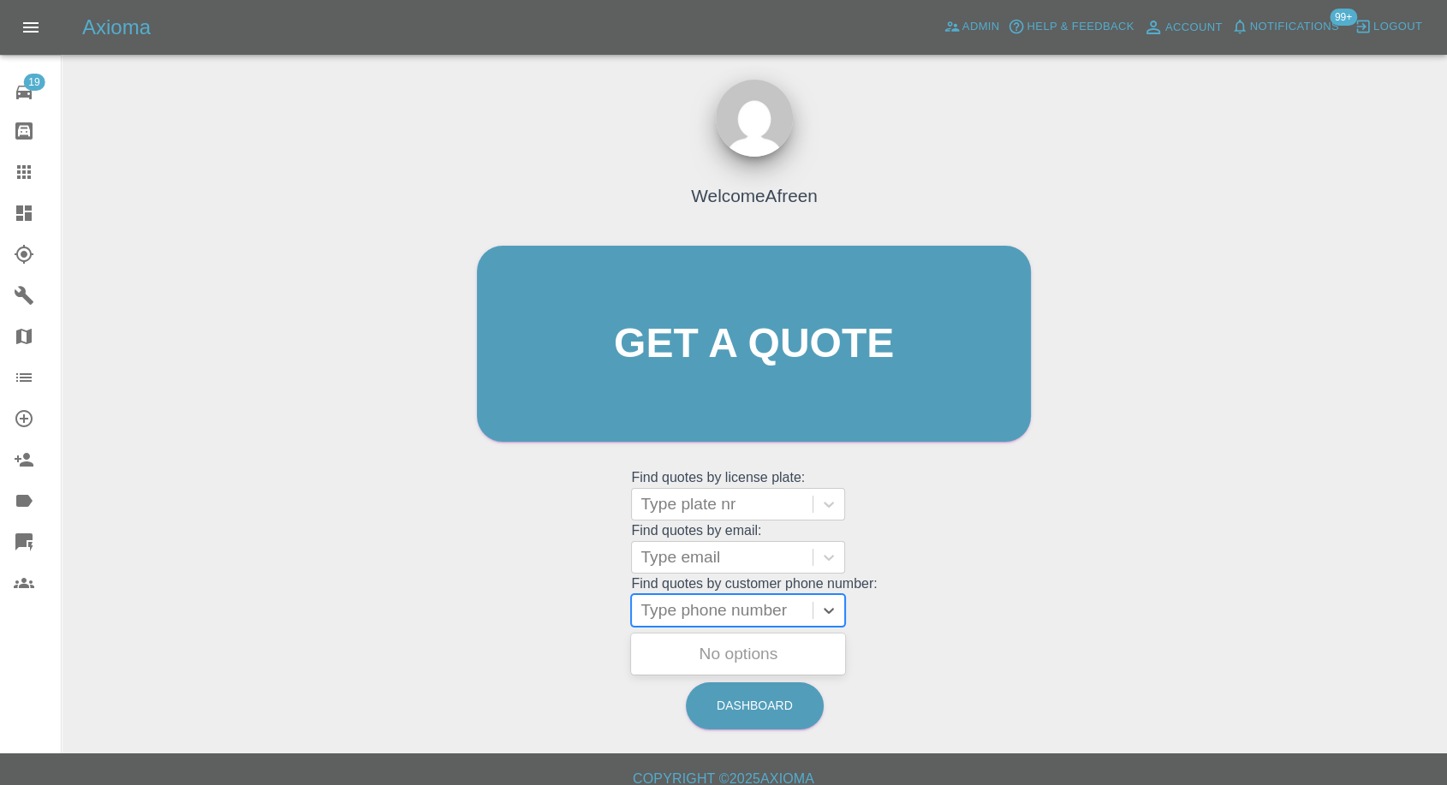
click at [701, 613] on div at bounding box center [721, 610] width 163 height 24
paste input "7876557644"
type input "07876557644"
click at [706, 659] on div "D12 MDG, Awaiting Repair" at bounding box center [738, 664] width 214 height 55
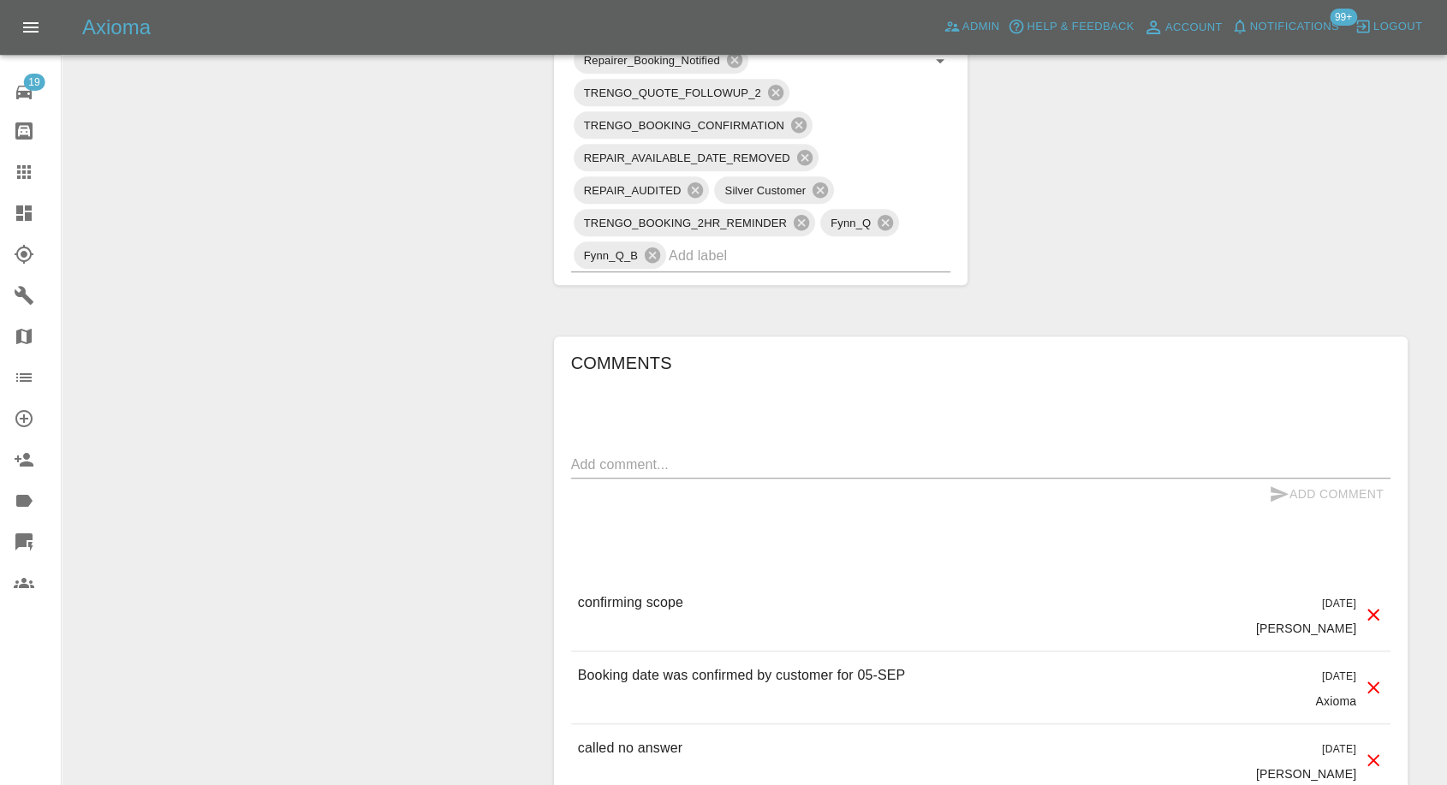
scroll to position [1236, 0]
click at [634, 450] on div "x" at bounding box center [980, 462] width 819 height 27
paste textarea "[09:42, 29/08/2025] +44 7876 557644: Cancel then as roof is the main job [10:03…"
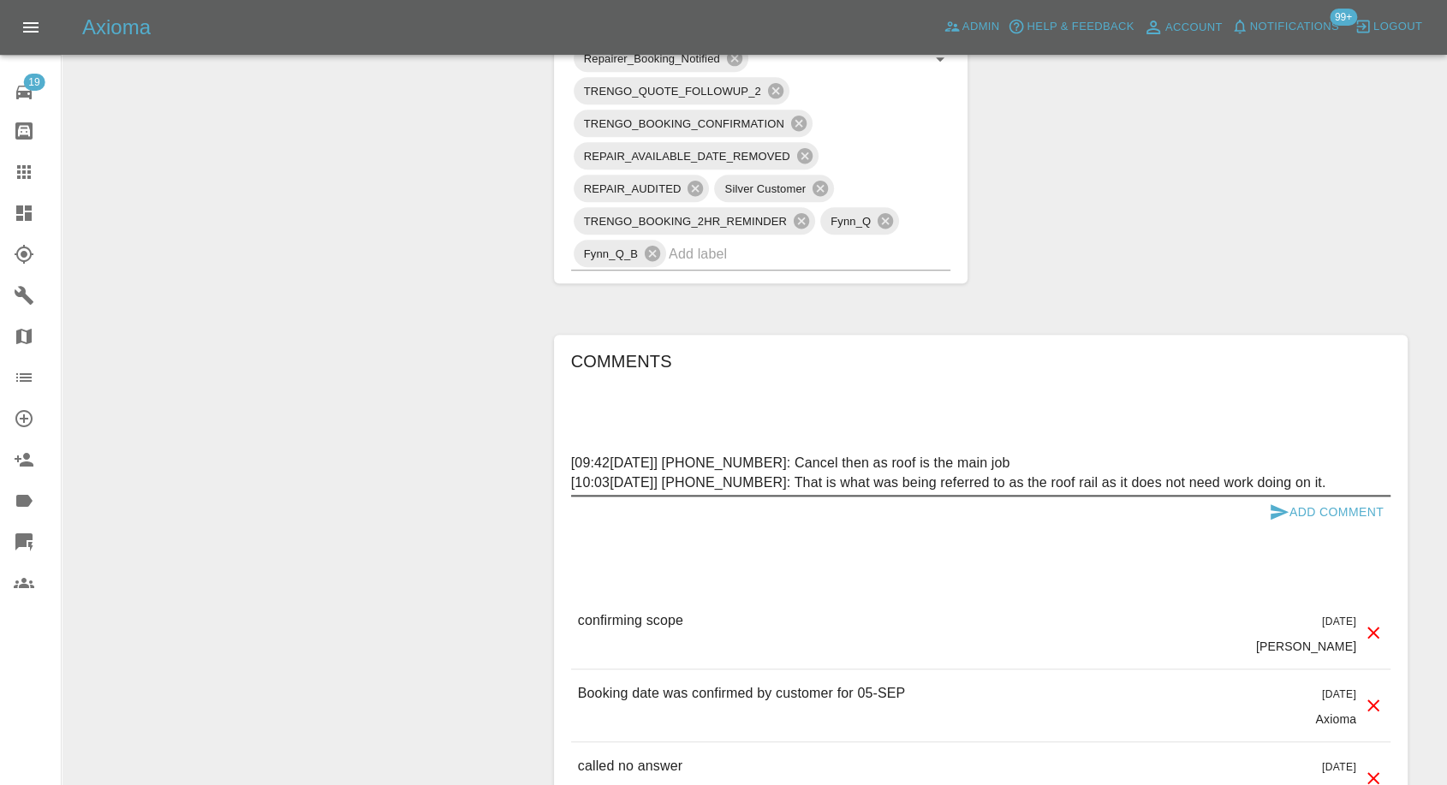
drag, startPoint x: 811, startPoint y: 460, endPoint x: 436, endPoint y: 466, distance: 375.8
click at [436, 466] on div "Change Repairer Modify Claim Modify Quote Override Repair Date Rollback Submit …" at bounding box center [754, 161] width 1358 height 2459
drag, startPoint x: 808, startPoint y: 478, endPoint x: 472, endPoint y: 488, distance: 335.7
type textarea "Cancel then as roof is the main job That is what was being referred to as the r…"
click at [1279, 514] on icon "submit" at bounding box center [1279, 511] width 18 height 15
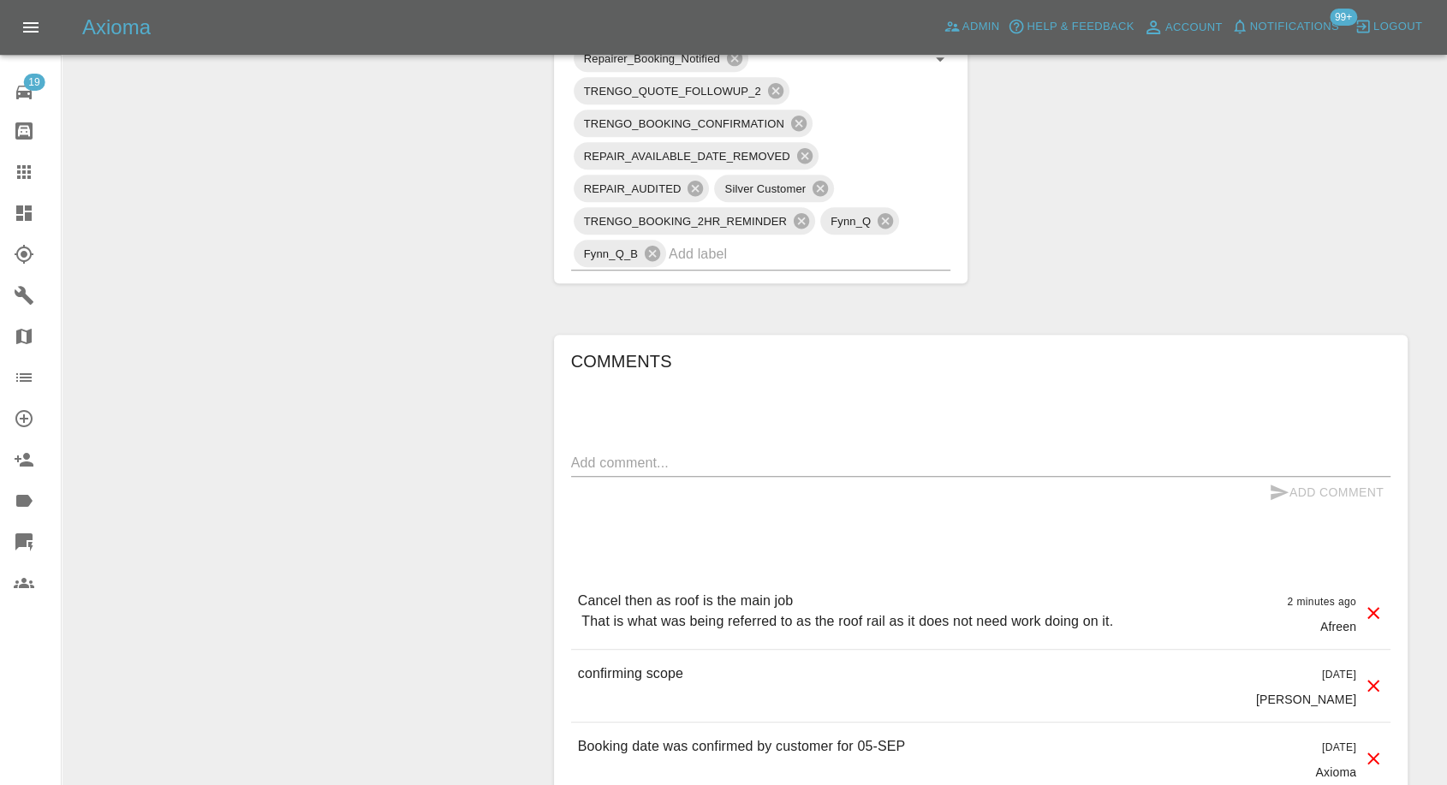
drag, startPoint x: 0, startPoint y: 158, endPoint x: 17, endPoint y: 169, distance: 20.4
click at [0, 158] on link "Claims" at bounding box center [30, 171] width 61 height 41
click at [19, 166] on icon at bounding box center [24, 172] width 14 height 14
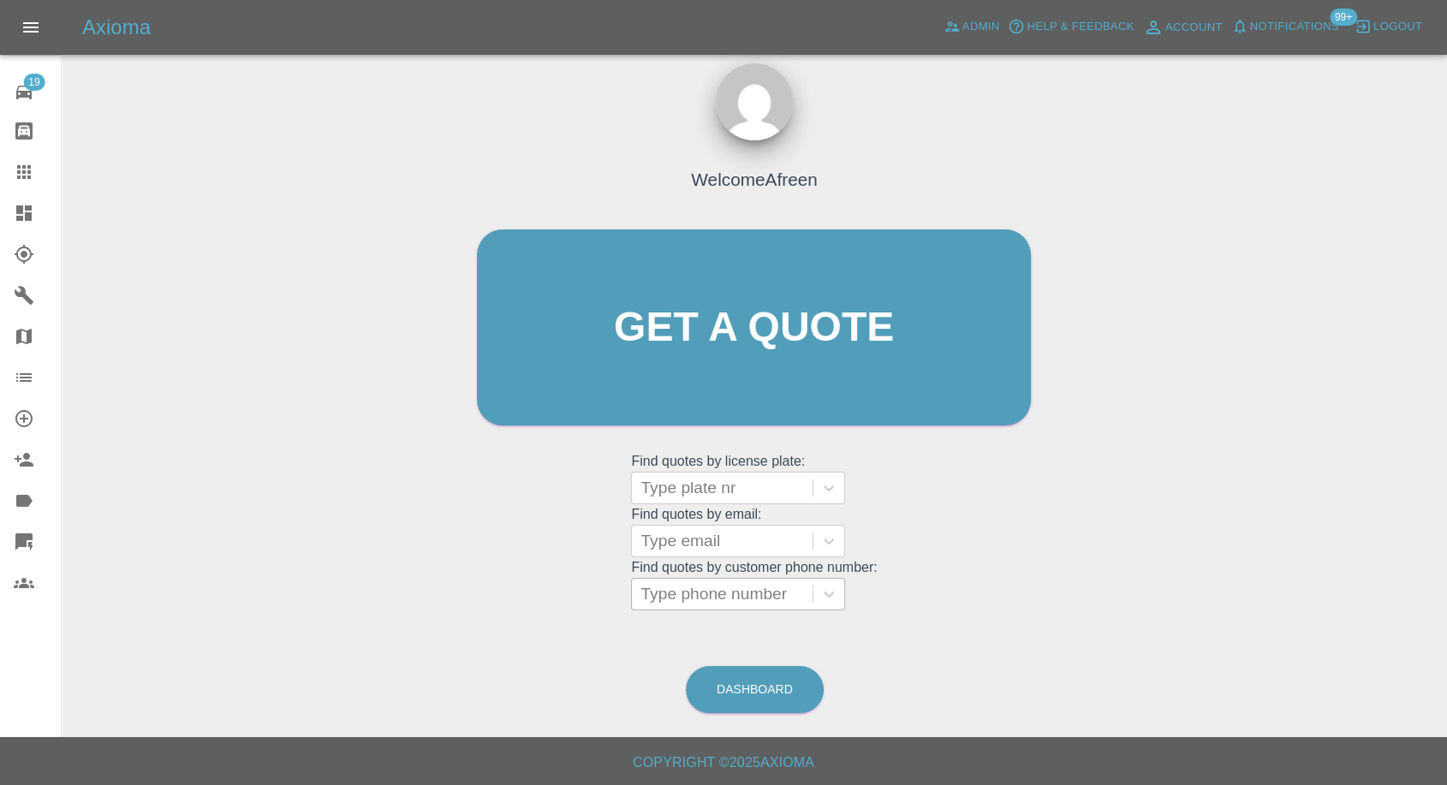
scroll to position [15, 0]
click at [681, 596] on div at bounding box center [721, 595] width 163 height 24
paste input "7880507698"
click at [645, 600] on input "7880507698" at bounding box center [688, 595] width 96 height 21
type input "07880507698"
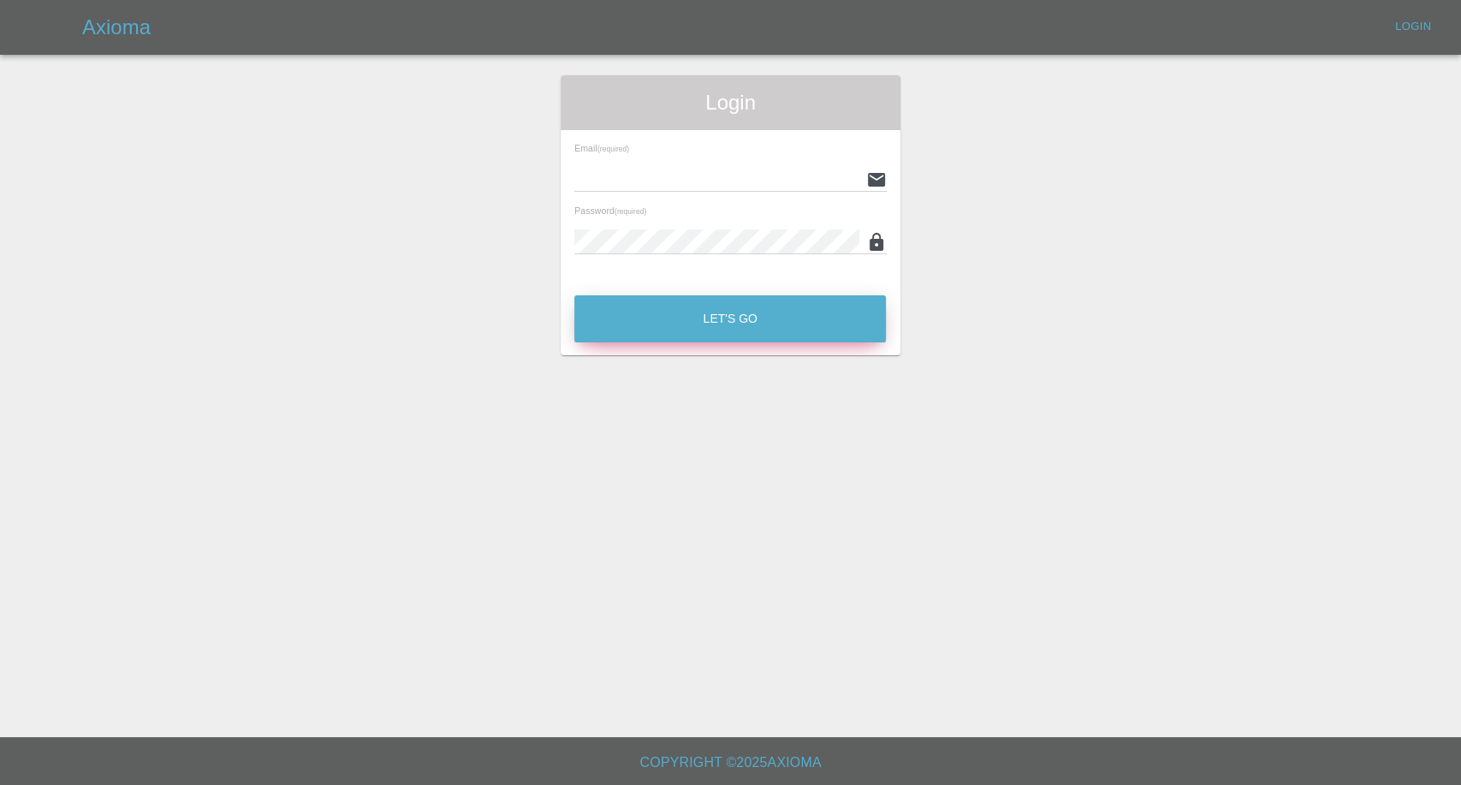
type input "afreen@axioma.co.uk"
click at [668, 302] on button "Let's Go" at bounding box center [730, 318] width 312 height 47
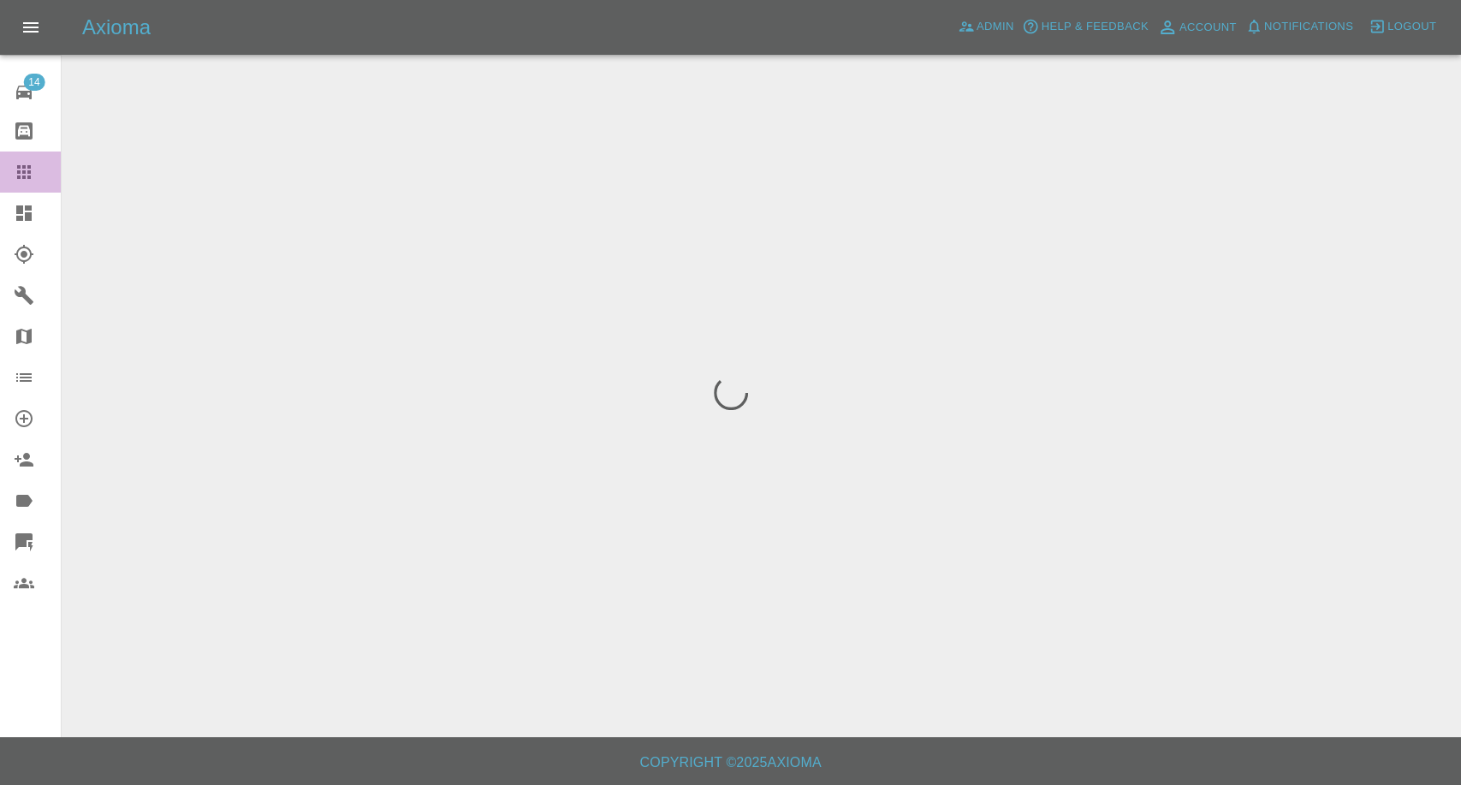
click at [20, 168] on icon at bounding box center [24, 172] width 14 height 14
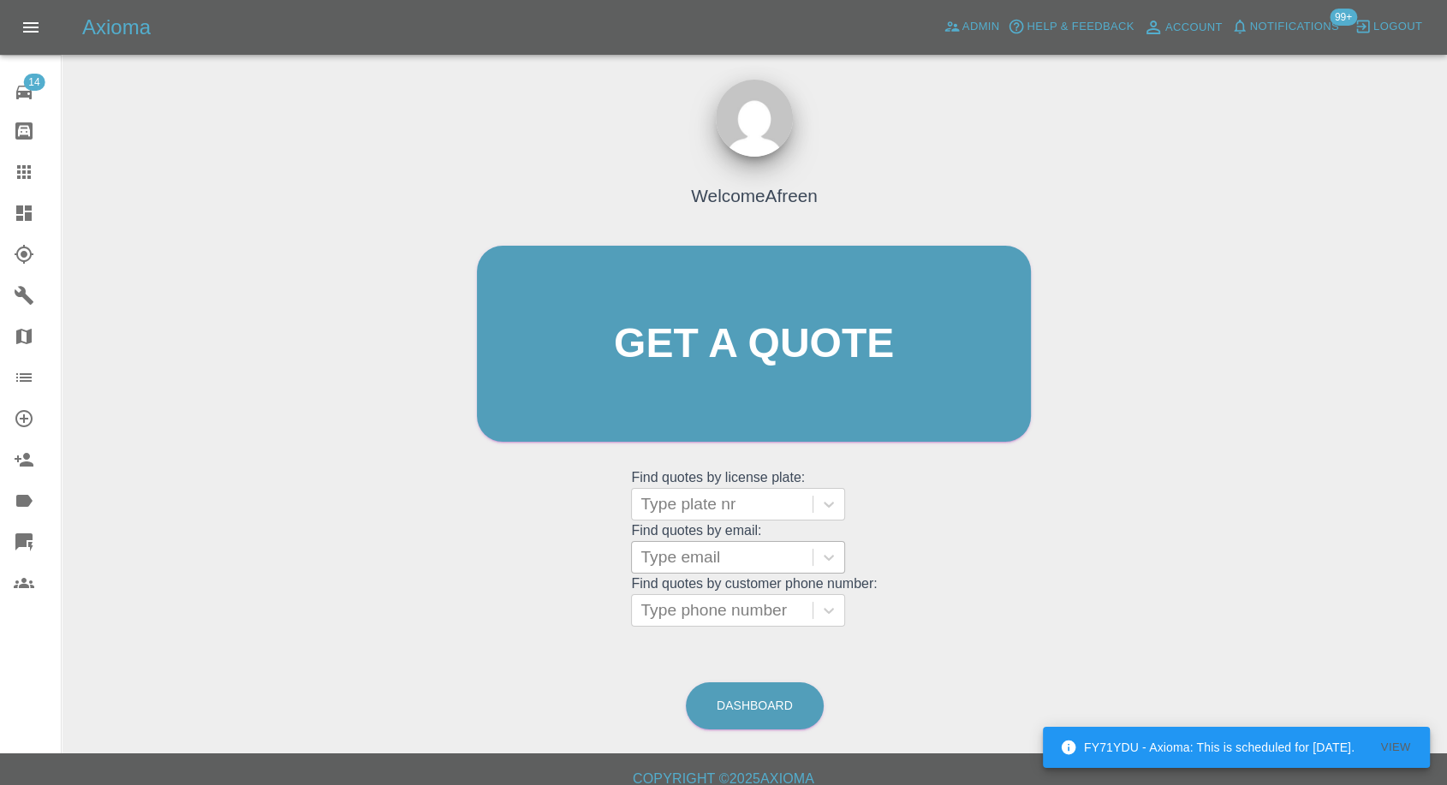
click at [735, 566] on div at bounding box center [721, 557] width 163 height 24
paste input ""nikki.kerr@tullowoil.com" <undefined>"
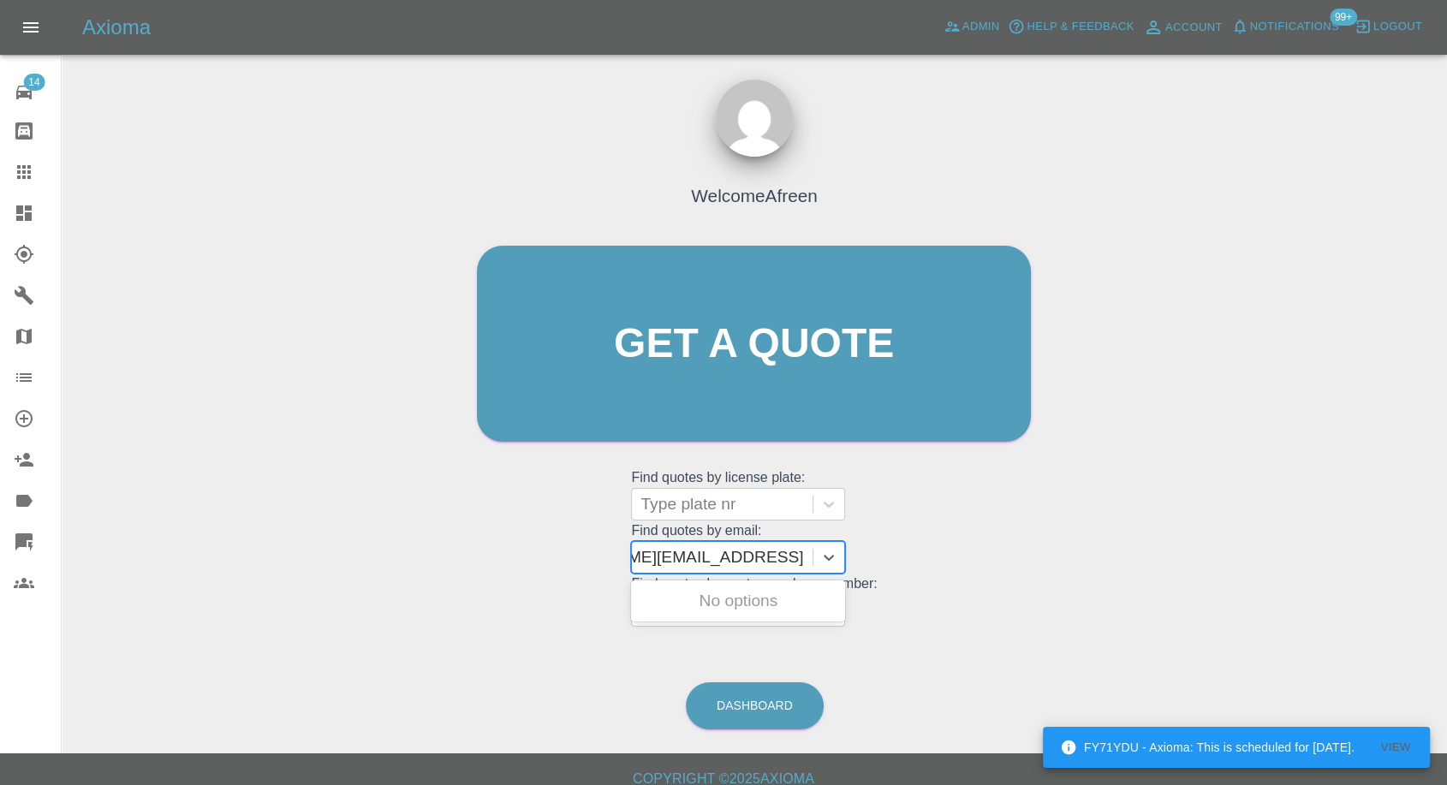
scroll to position [0, 112]
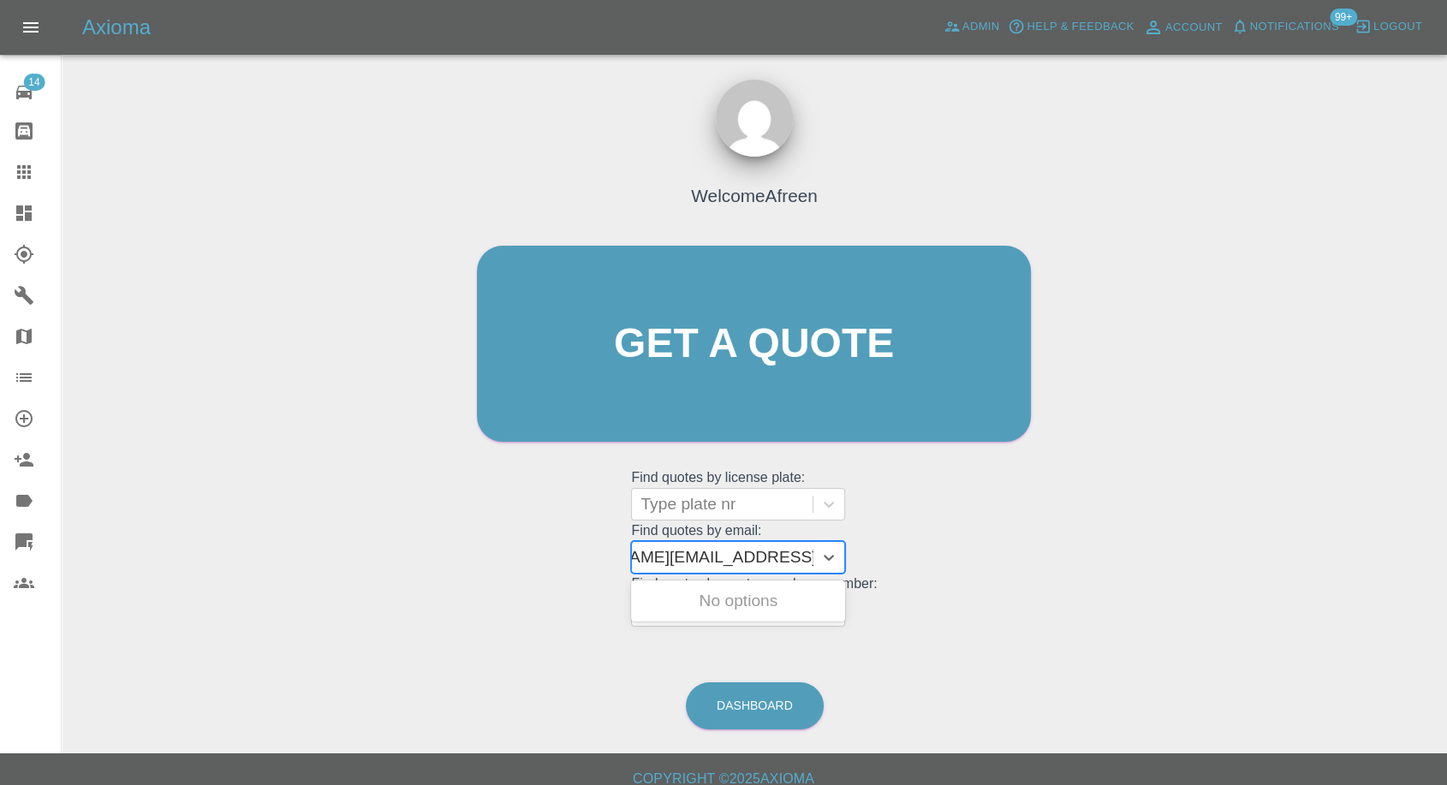
drag, startPoint x: 702, startPoint y: 555, endPoint x: 910, endPoint y: 545, distance: 208.2
click at [910, 545] on div "Welcome Afreen Get a quote Get a quote Find quotes by license plate: Type plate…" at bounding box center [754, 376] width 590 height 517
type input "nikki.kerr@tullowoil.com"
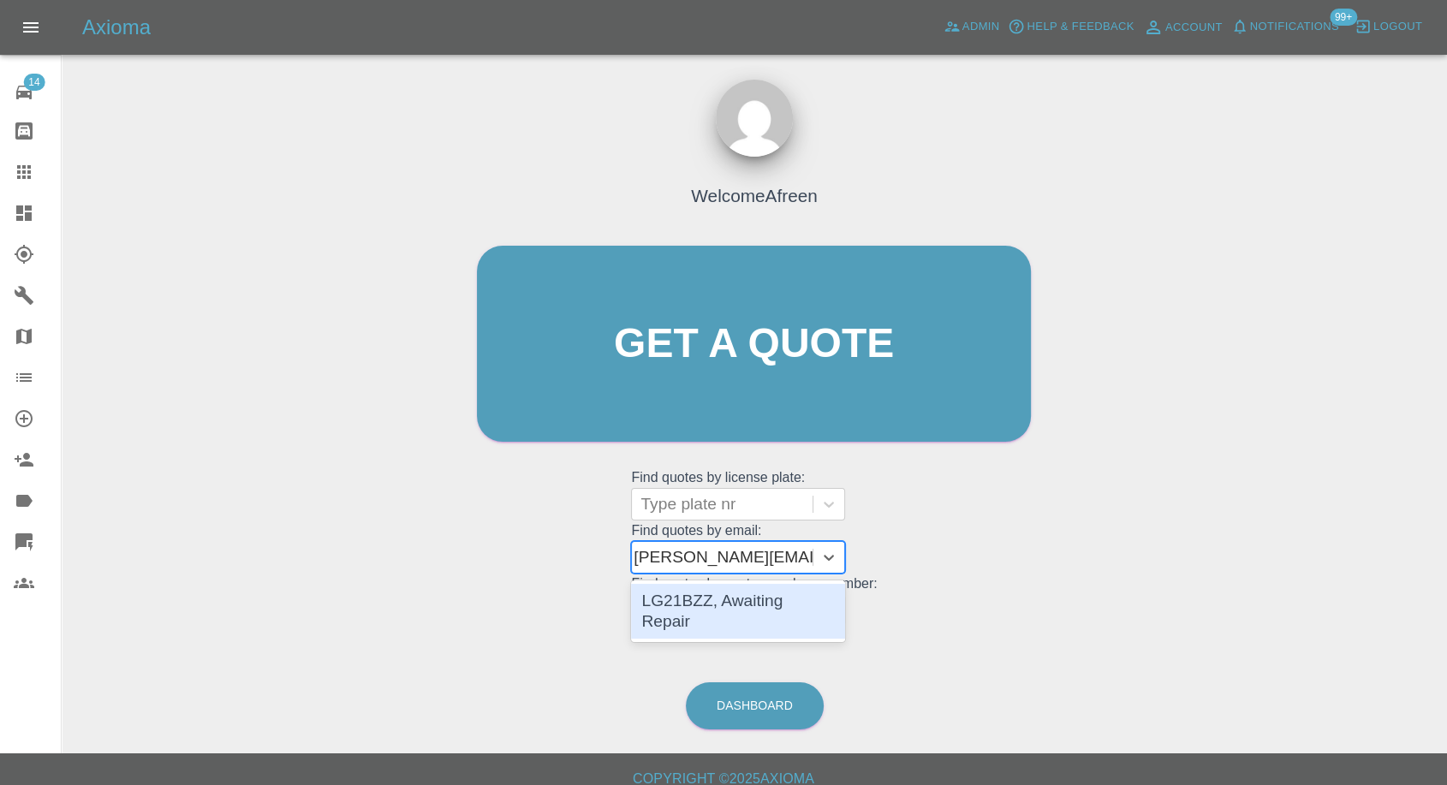
click at [794, 600] on div "LG21BZZ, Awaiting Repair" at bounding box center [738, 611] width 214 height 55
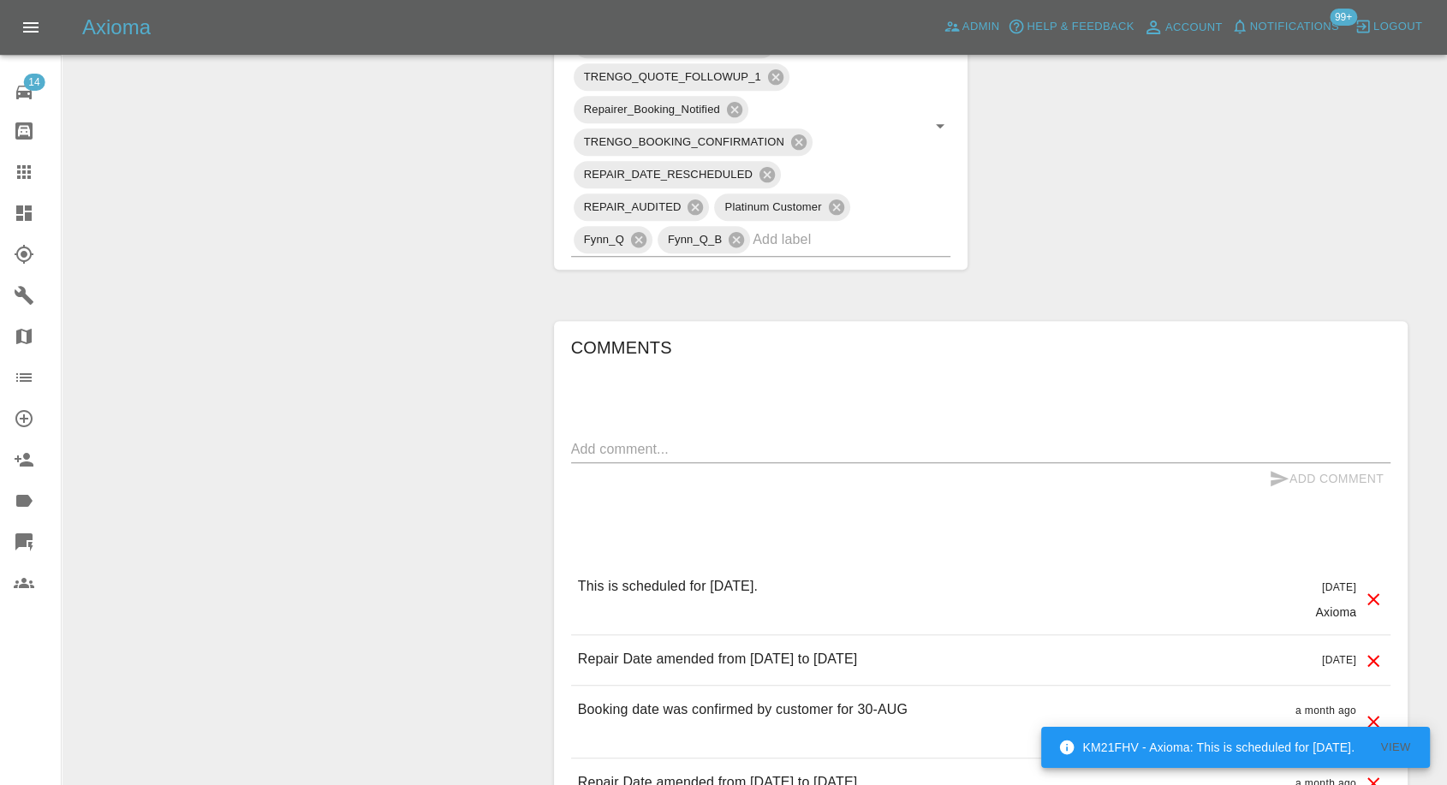
scroll to position [1141, 0]
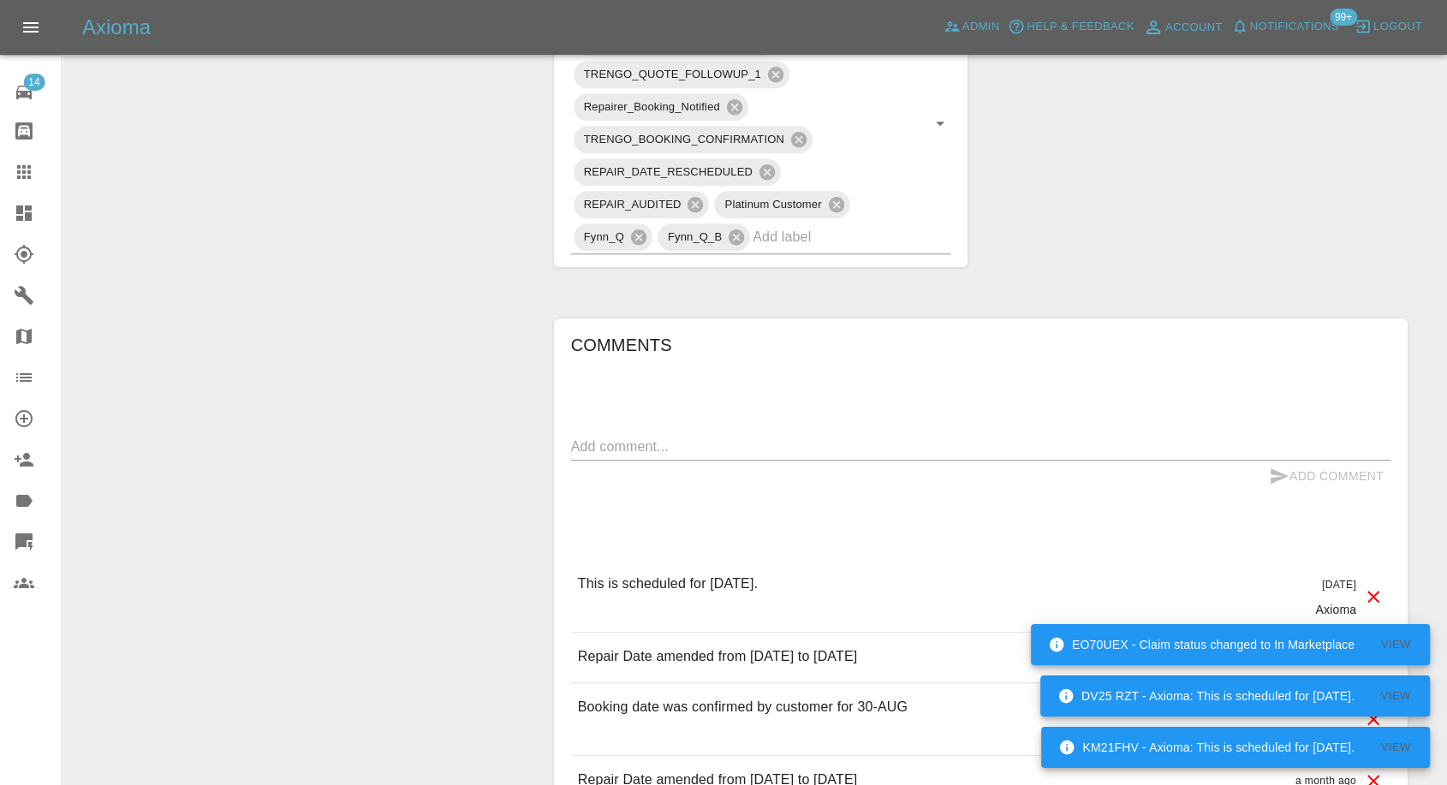
click at [21, 170] on icon at bounding box center [24, 172] width 21 height 21
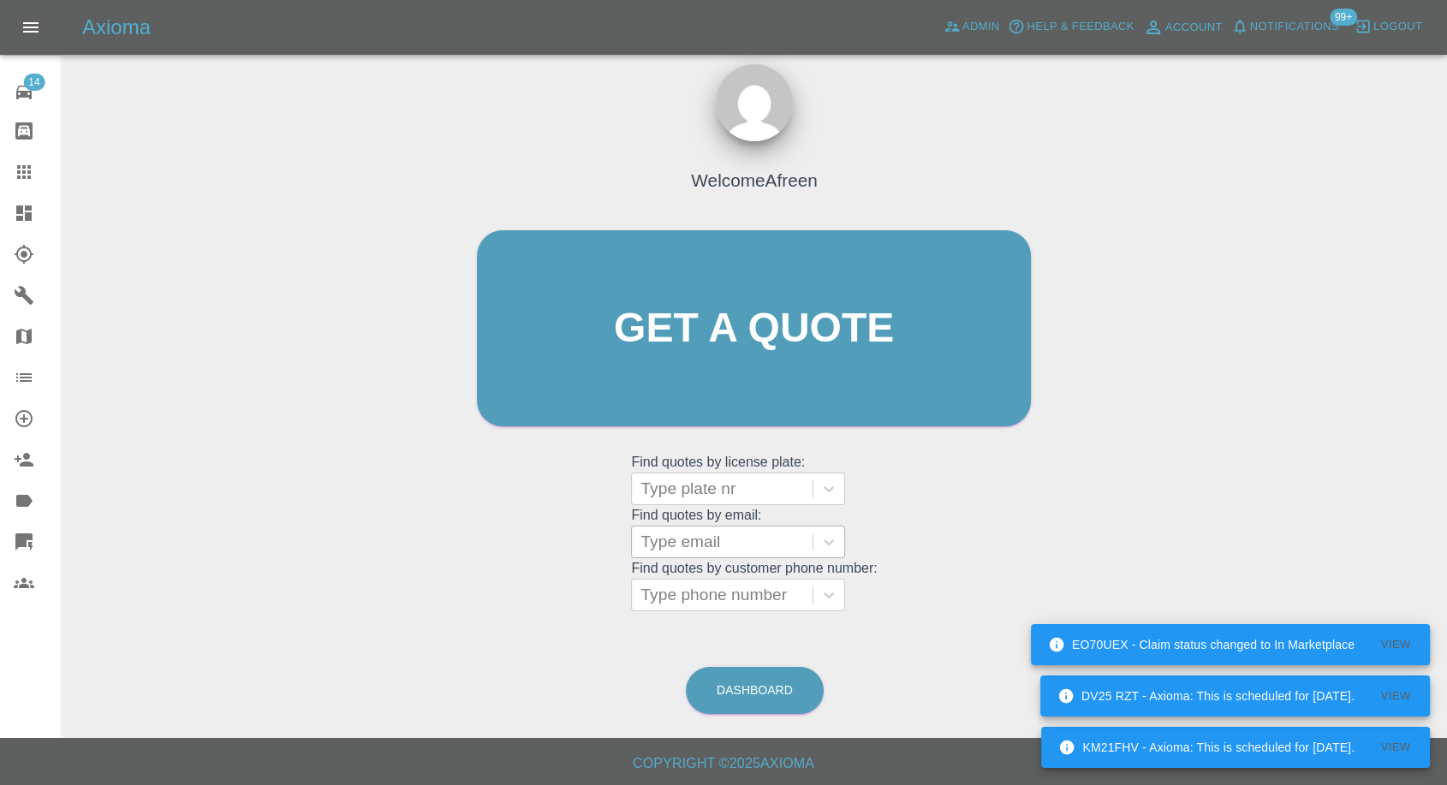
click at [722, 542] on div at bounding box center [721, 542] width 163 height 24
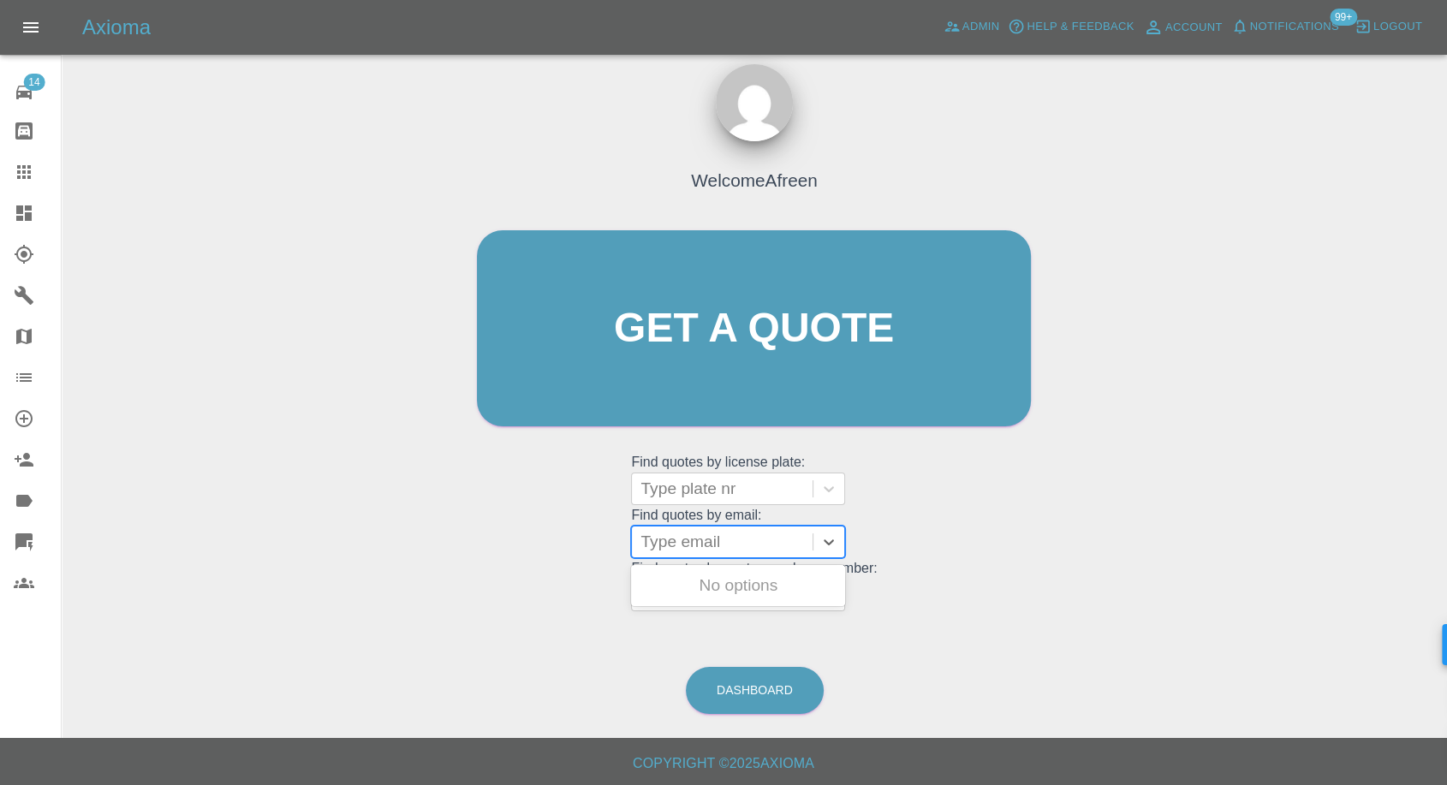
paste input ""andrew_mclaughlin@btinternet.com" <undefined>"
drag, startPoint x: 703, startPoint y: 539, endPoint x: 1063, endPoint y: 579, distance: 362.5
click at [1063, 579] on div "Welcome Afreen Get a quote Get a quote Find quotes by license plate: Type plate…" at bounding box center [754, 410] width 1358 height 615
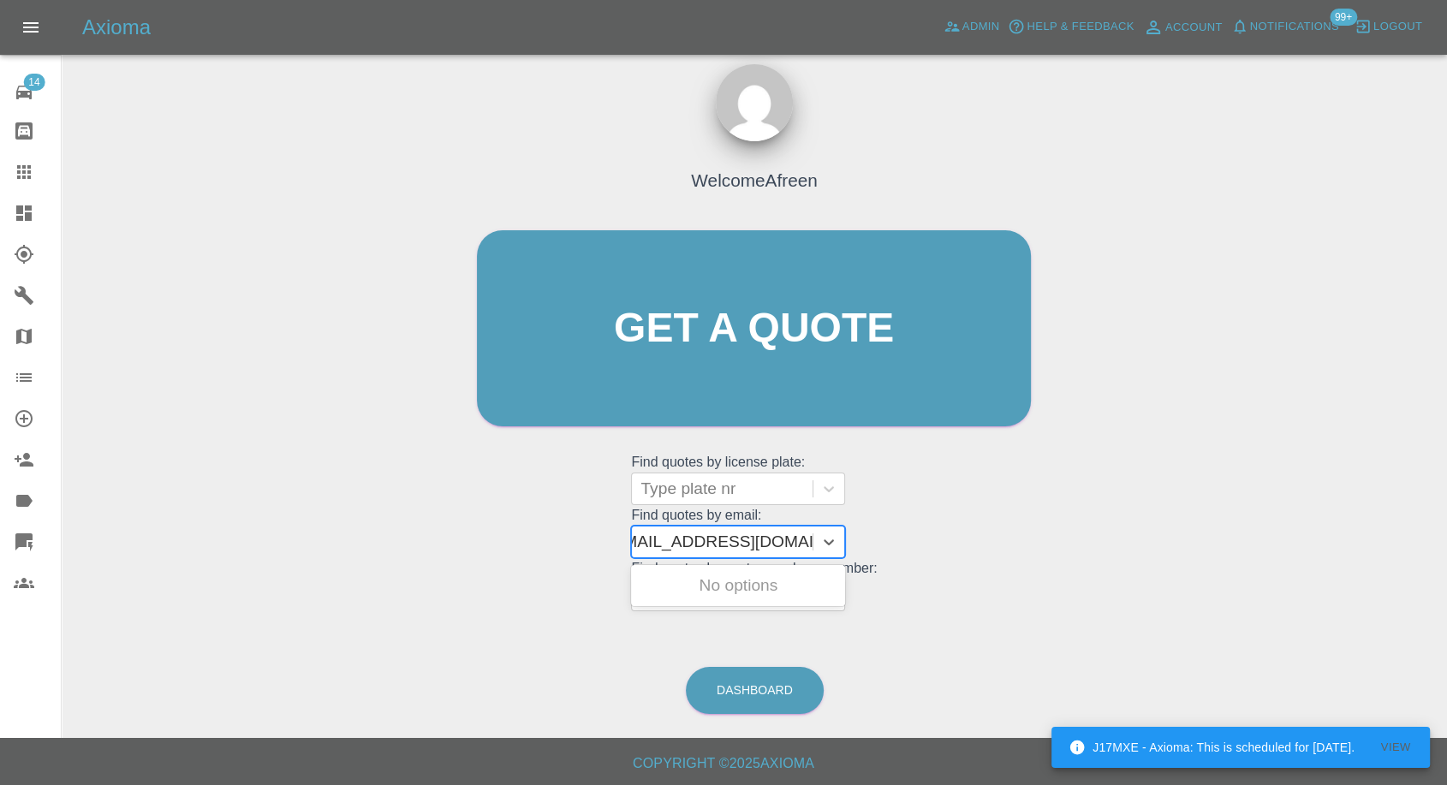
scroll to position [0, 8]
type input "andrew_mclaughlin@btinternet.com"
click at [713, 585] on div "AD09MCL, Awaiting Repair" at bounding box center [738, 595] width 214 height 55
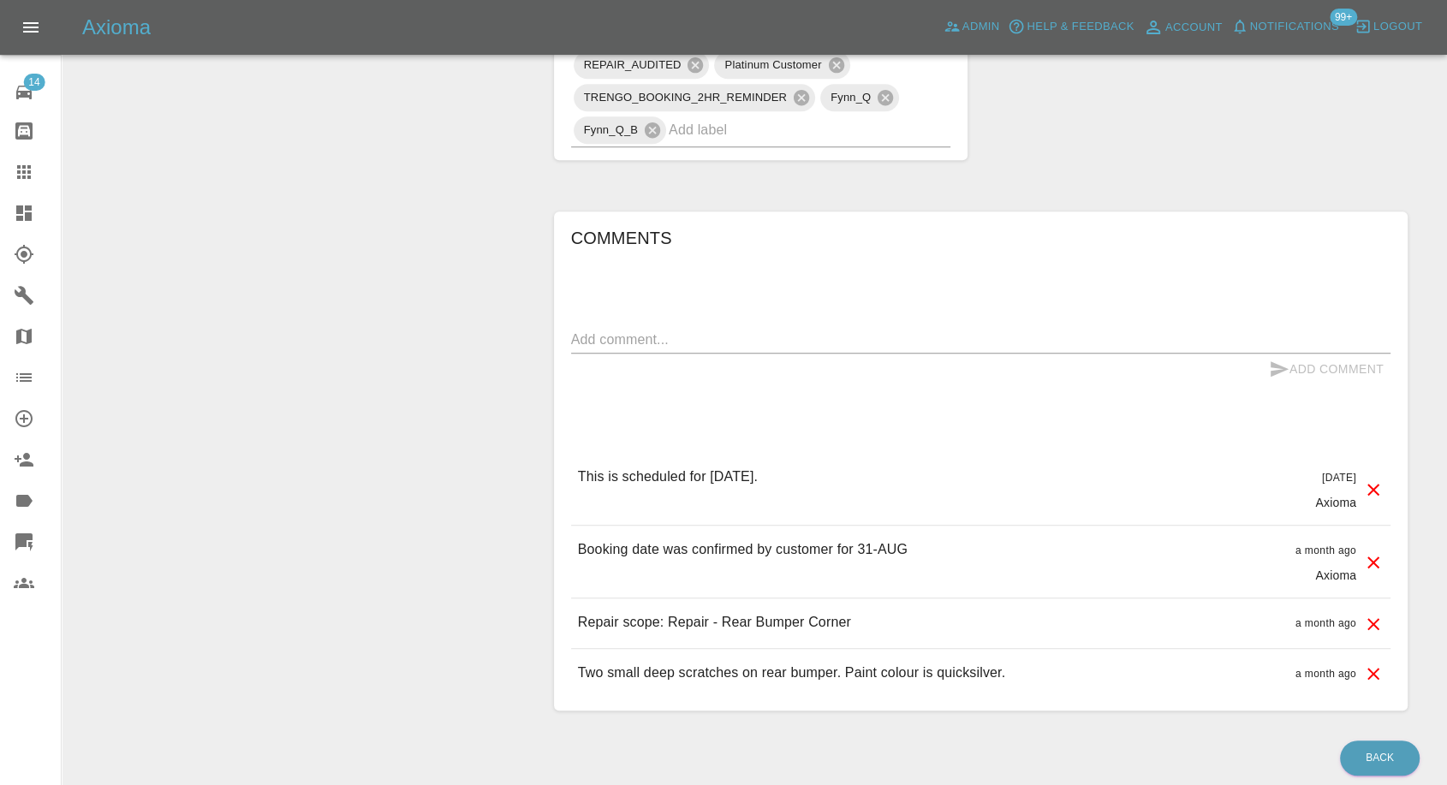
scroll to position [1293, 0]
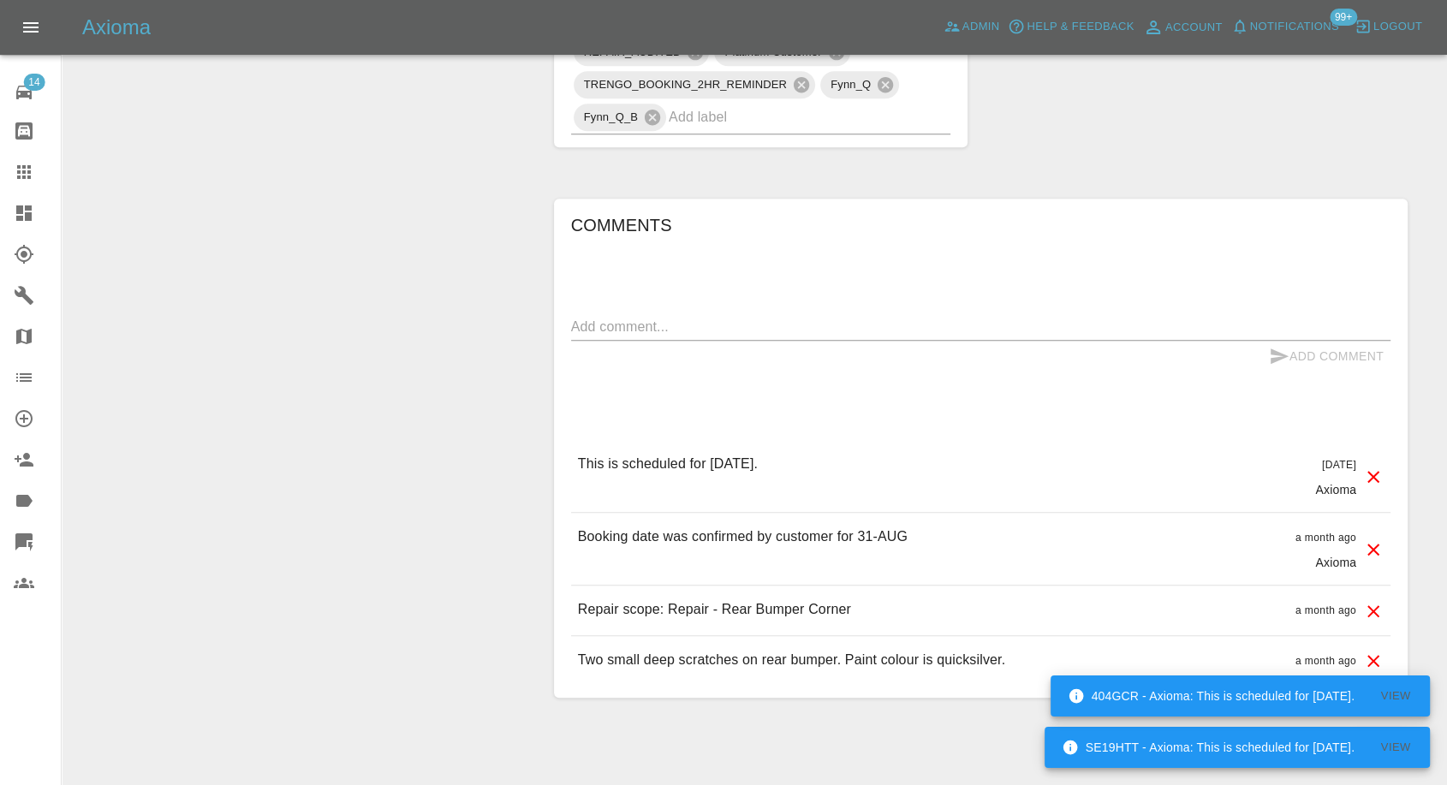
click at [25, 175] on icon at bounding box center [24, 172] width 14 height 14
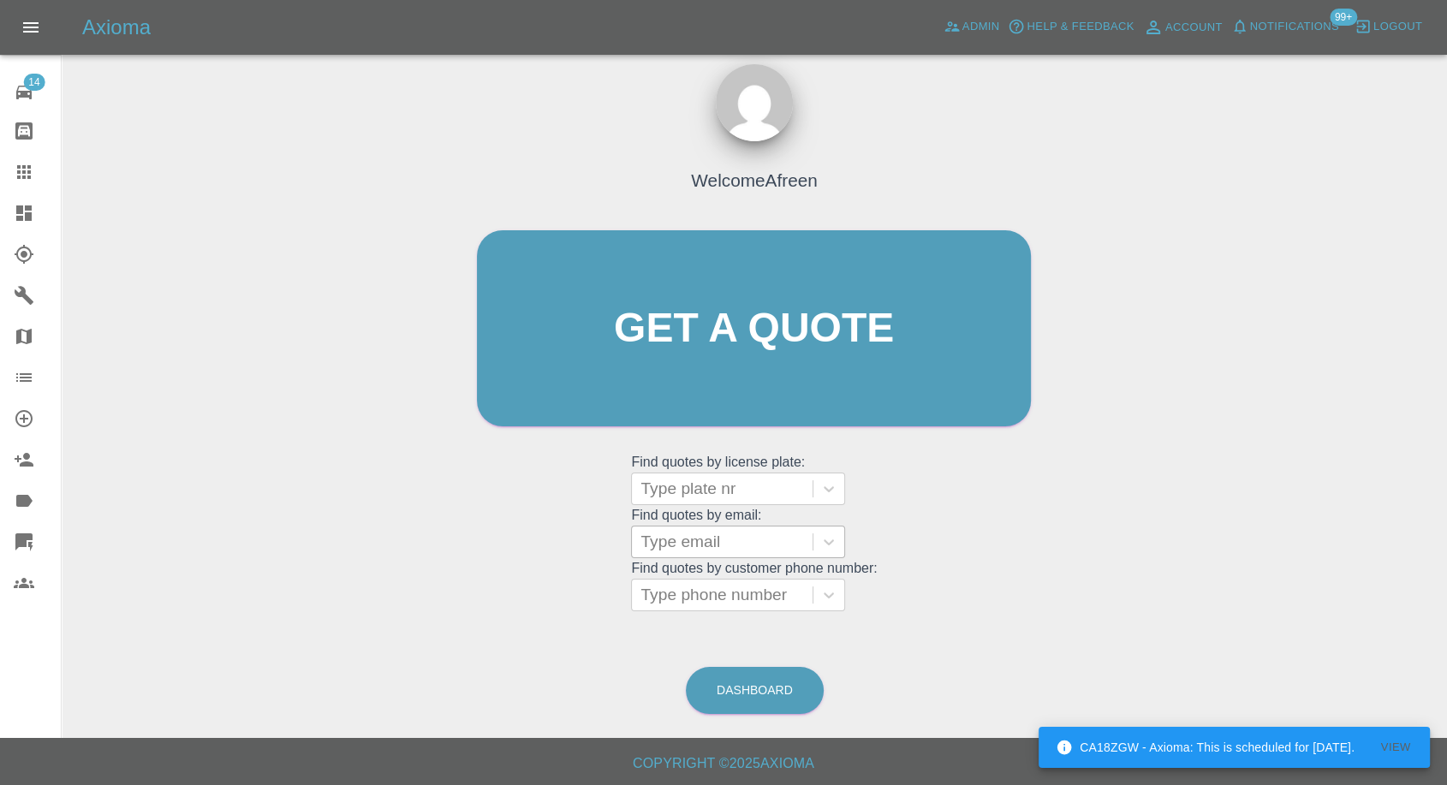
click at [686, 549] on div at bounding box center [721, 542] width 163 height 24
paste input ""david.winterbourne@sky.com" <undefined>"
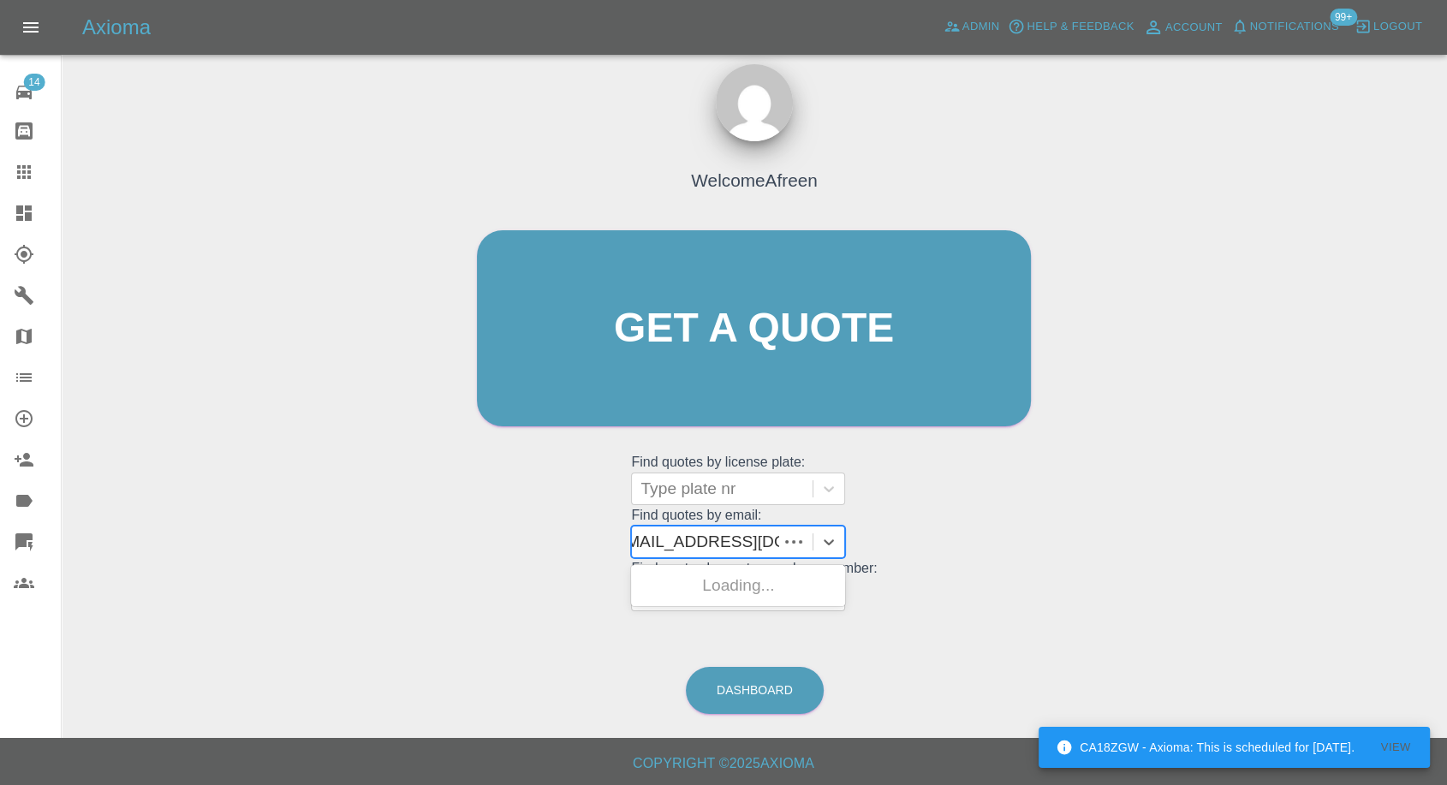
scroll to position [0, 148]
drag, startPoint x: 704, startPoint y: 542, endPoint x: 1216, endPoint y: 569, distance: 513.4
click at [1216, 569] on div "Welcome Afreen Get a quote Get a quote Find quotes by license plate: Type plate…" at bounding box center [754, 410] width 1358 height 615
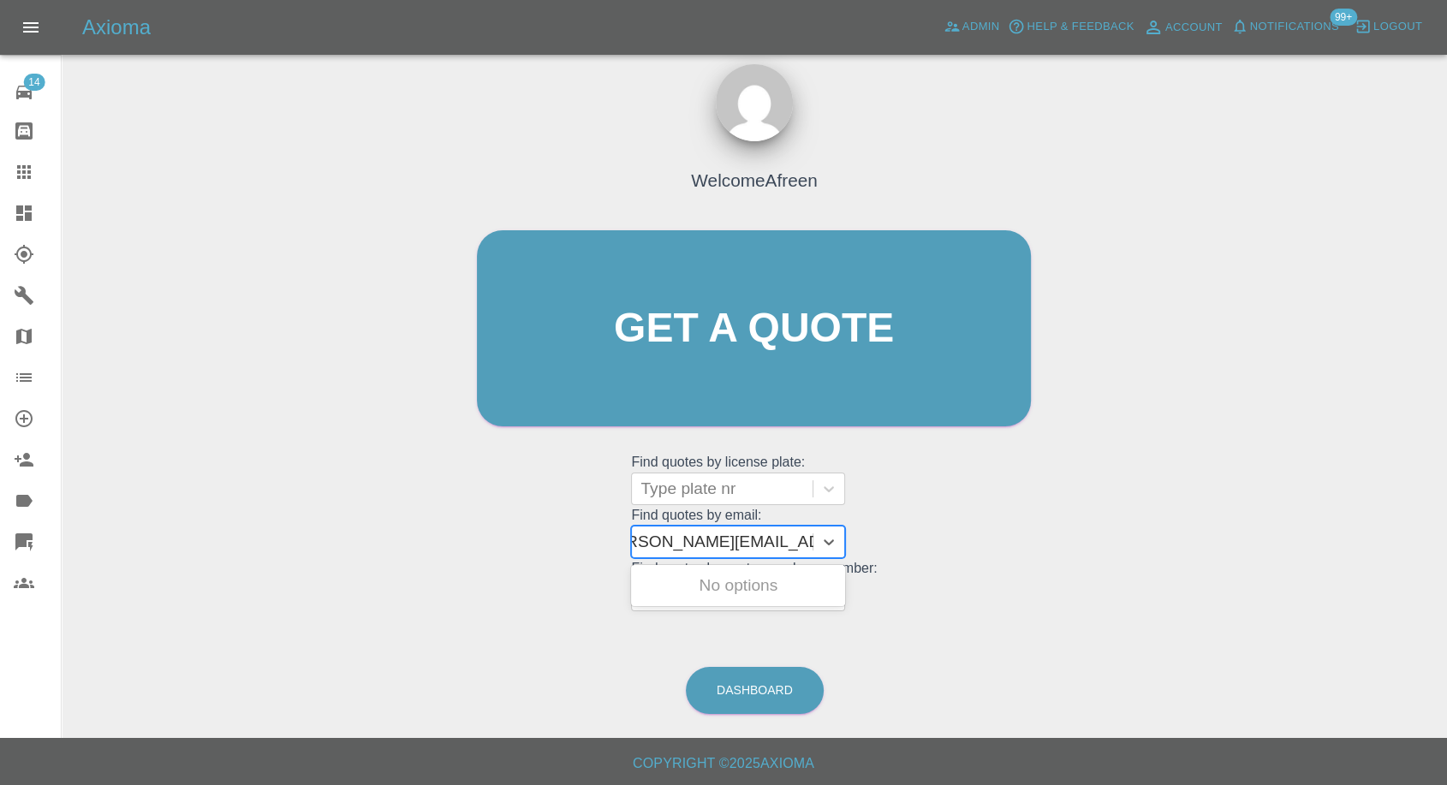
scroll to position [0, 8]
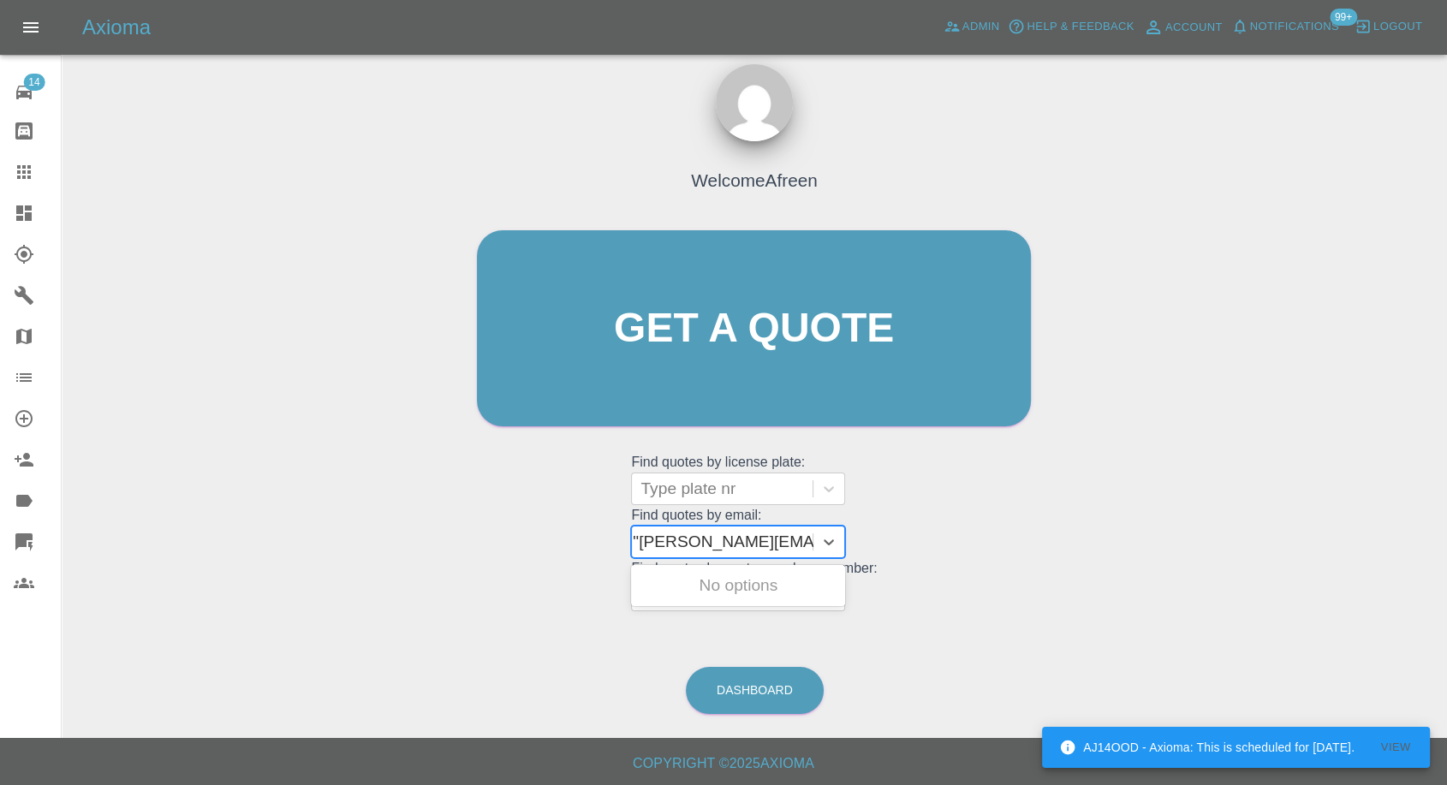
type input "david.winterbourne@sky.com"
click at [785, 593] on div "DK21OYE, Awaiting Repair" at bounding box center [738, 595] width 214 height 55
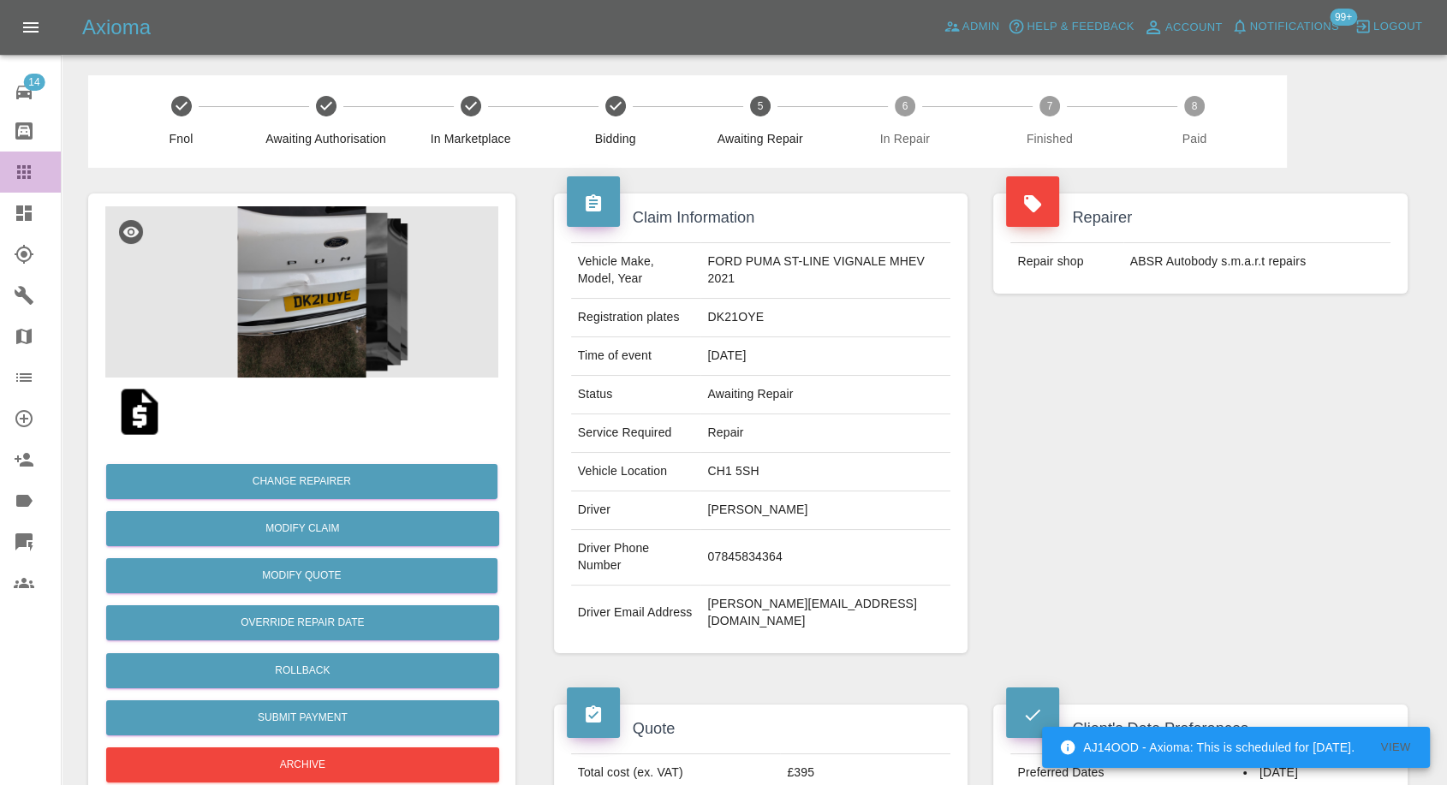
click at [20, 179] on icon at bounding box center [24, 172] width 21 height 21
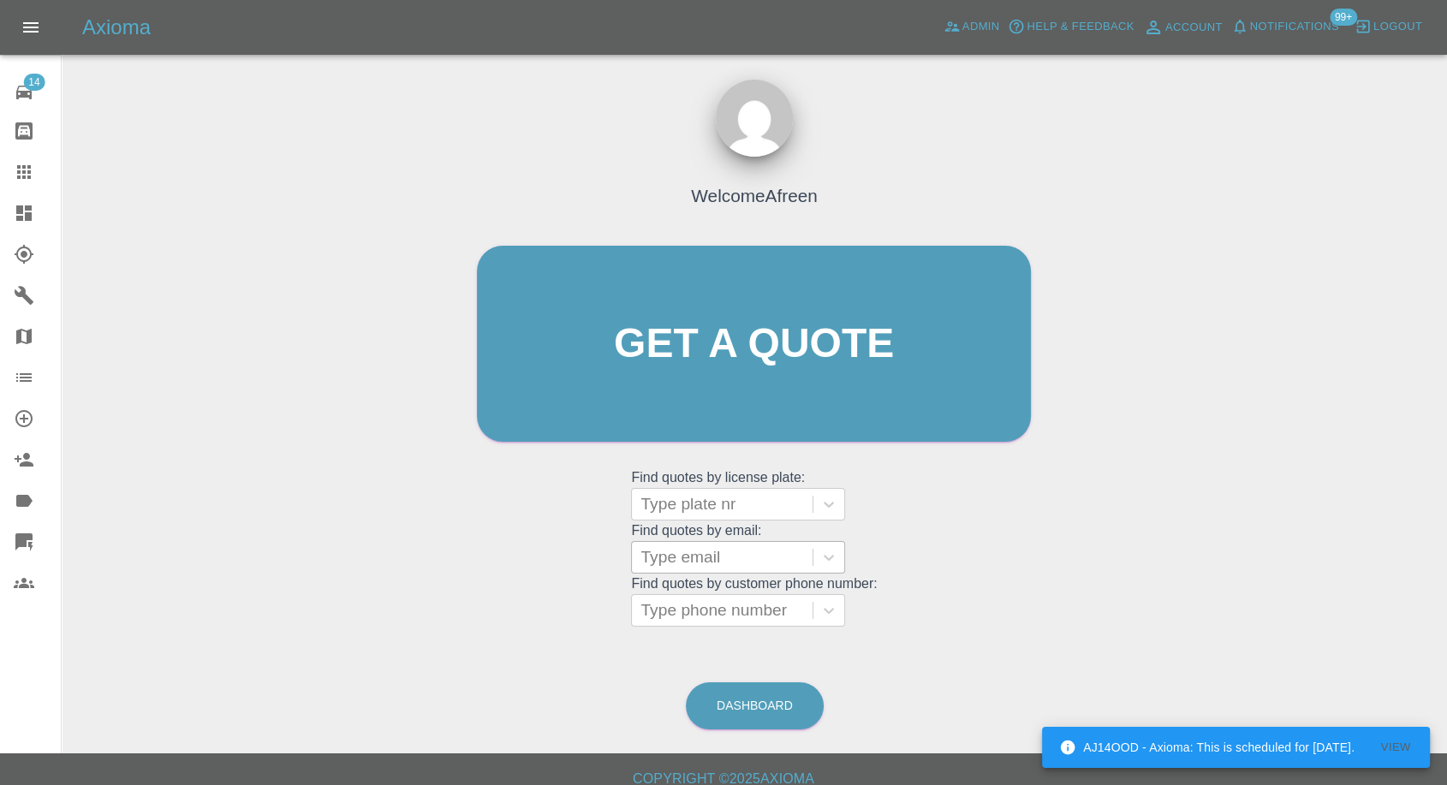
click at [716, 564] on div at bounding box center [721, 557] width 163 height 24
paste input ""jack.s.thomas@outlook.com" <undefined>"
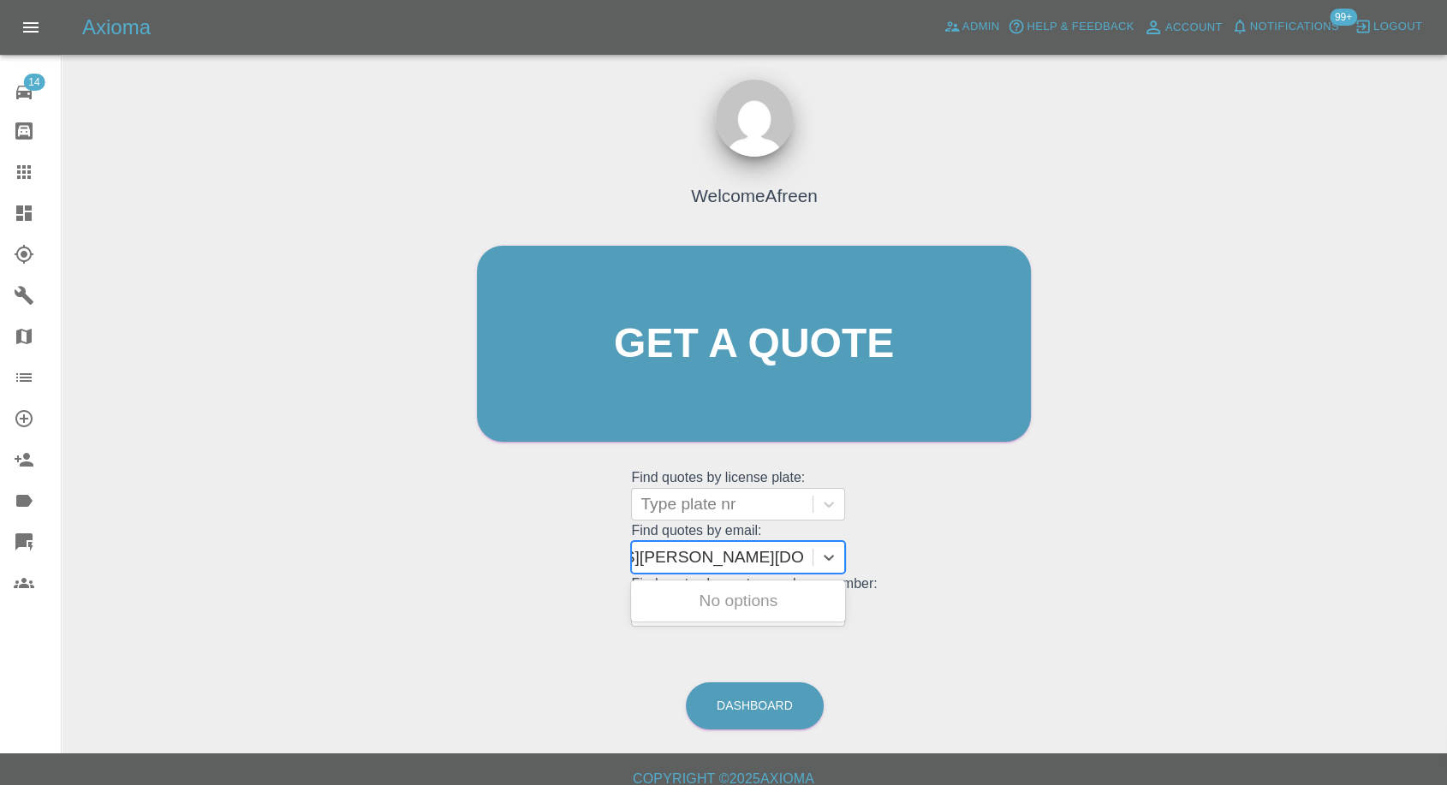
scroll to position [0, 138]
drag, startPoint x: 704, startPoint y: 549, endPoint x: 1021, endPoint y: 563, distance: 317.9
click at [1021, 563] on div "Welcome Afreen Get a quote Get a quote Find quotes by license plate: Type plate…" at bounding box center [754, 376] width 590 height 517
type input "jack.s.thomas@outlook.com"
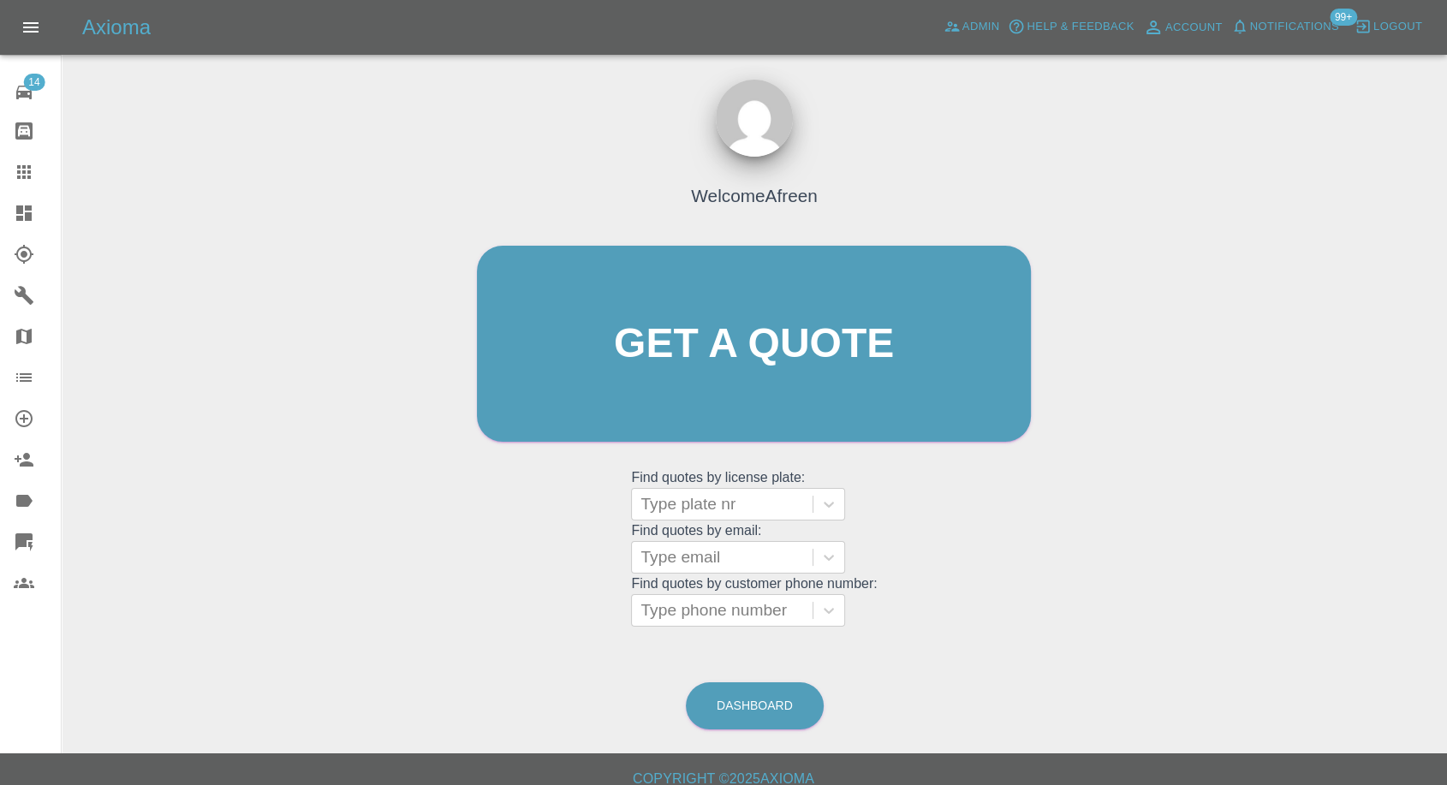
scroll to position [0, 0]
click at [747, 597] on div "Type phone number" at bounding box center [722, 610] width 181 height 31
paste input ""davidpinillauk@gmail.com" <undefined>"
drag, startPoint x: 705, startPoint y: 607, endPoint x: 1044, endPoint y: 572, distance: 340.8
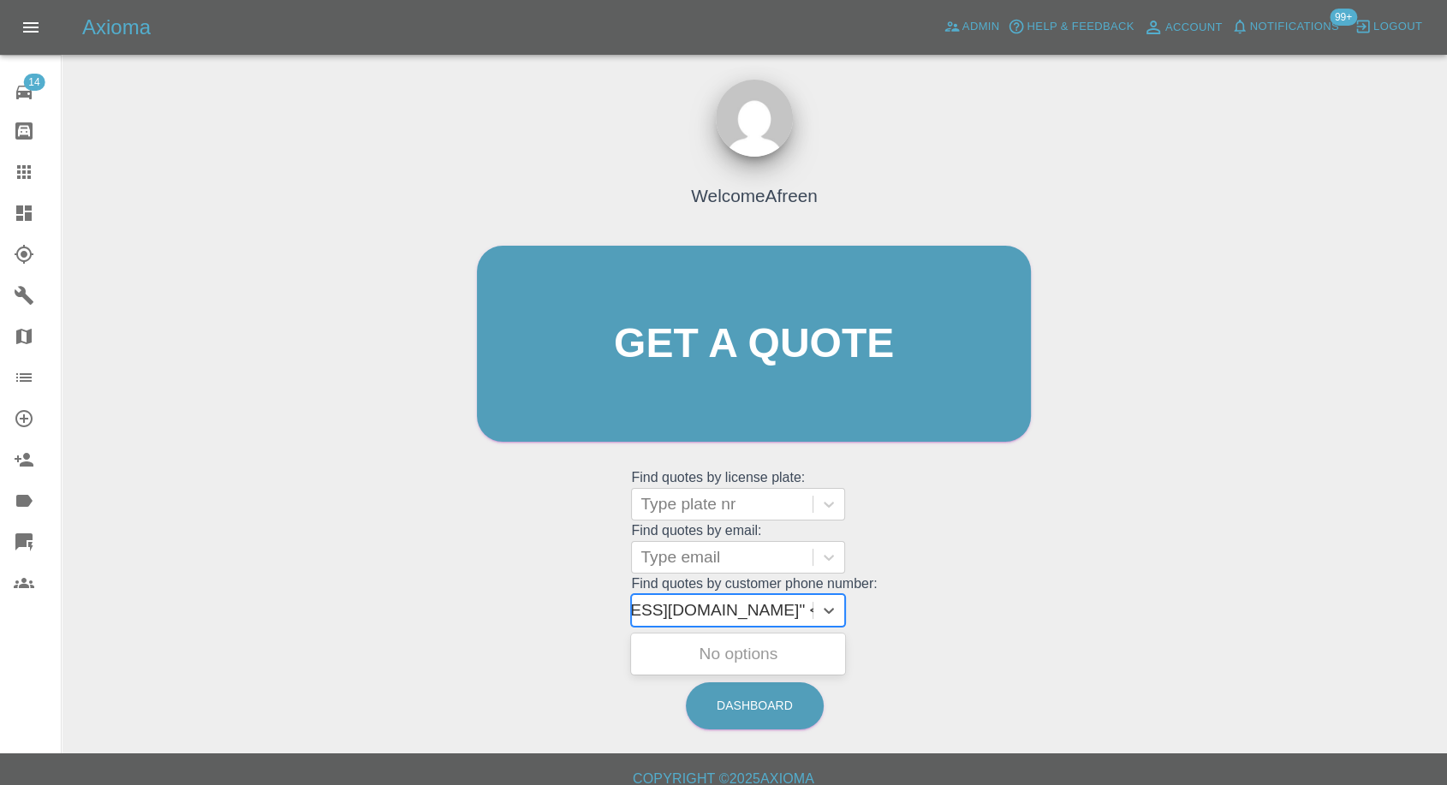
click at [1044, 572] on div "Welcome Afreen Get a quote Get a quote Find quotes by license plate: Type plate…" at bounding box center [754, 376] width 590 height 517
type input "davidpinillauk@gmail.com"
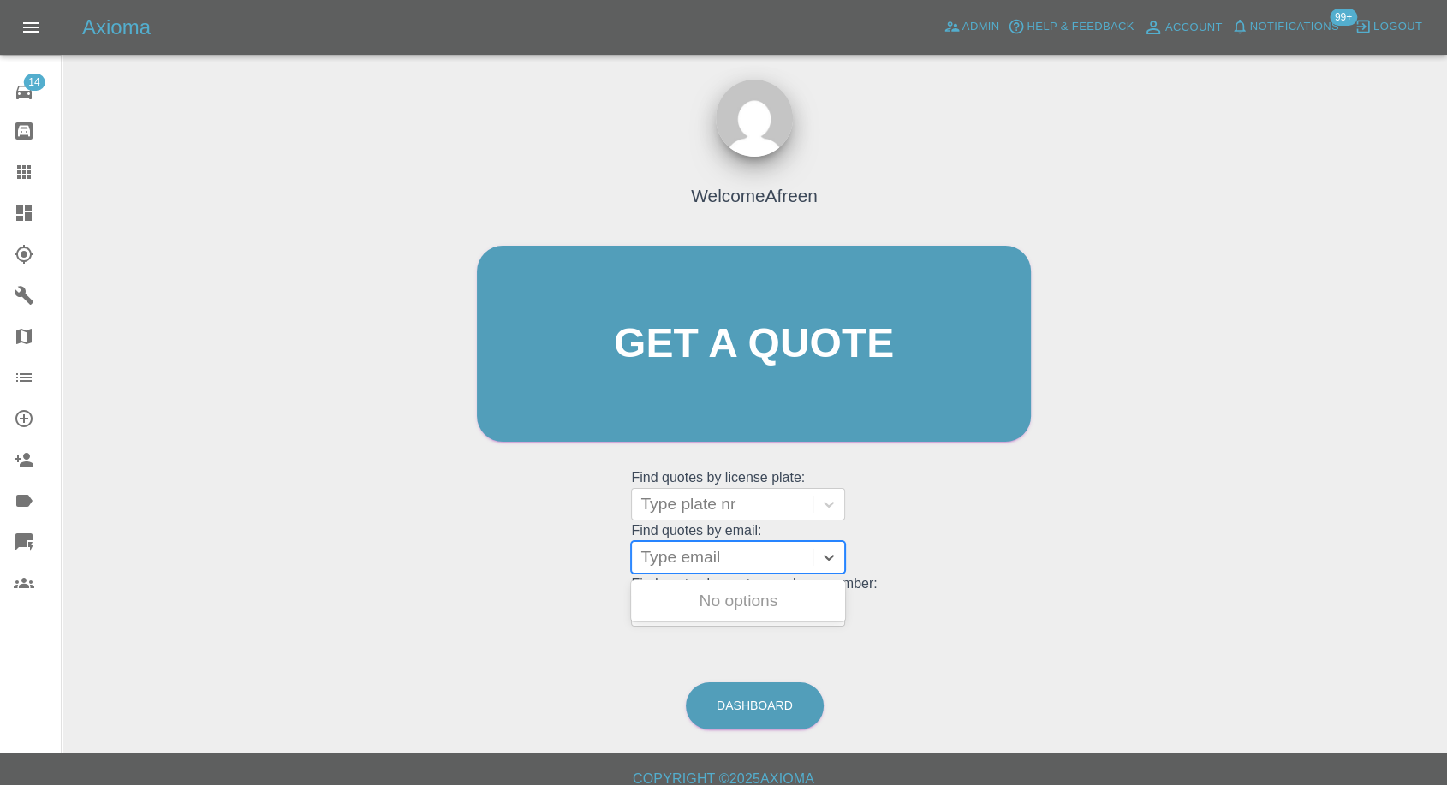
click at [733, 547] on div at bounding box center [721, 557] width 163 height 24
paste input ""prramage@gmail.com" <undefined>"
drag, startPoint x: 708, startPoint y: 559, endPoint x: 1040, endPoint y: 559, distance: 332.1
click at [1040, 559] on div "Welcome Afreen Get a quote Get a quote Find quotes by license plate: Type plate…" at bounding box center [754, 376] width 590 height 517
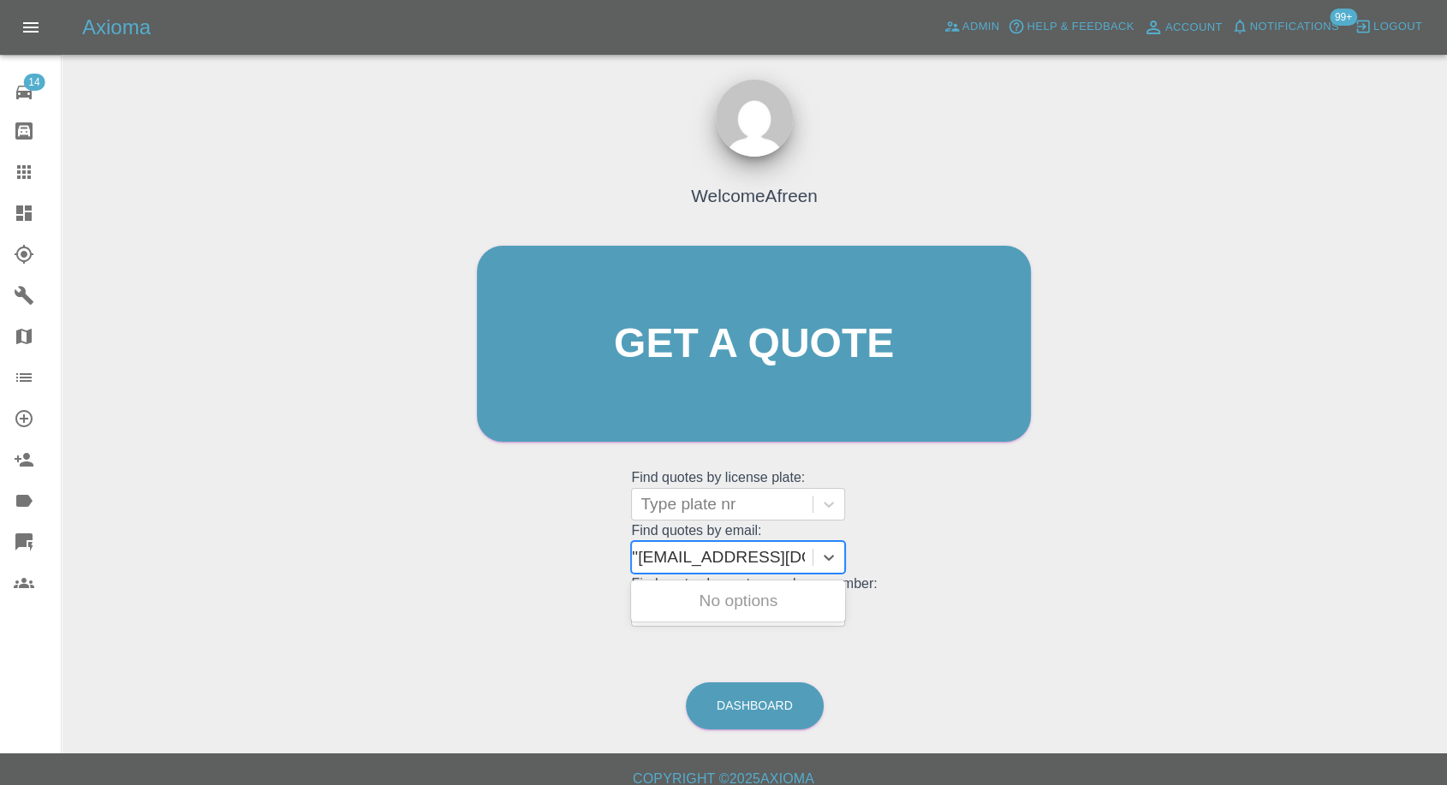
scroll to position [0, 0]
type input "prramage@gmail.com"
click at [767, 599] on div "SM22OSY, Awaiting Repair" at bounding box center [738, 611] width 214 height 55
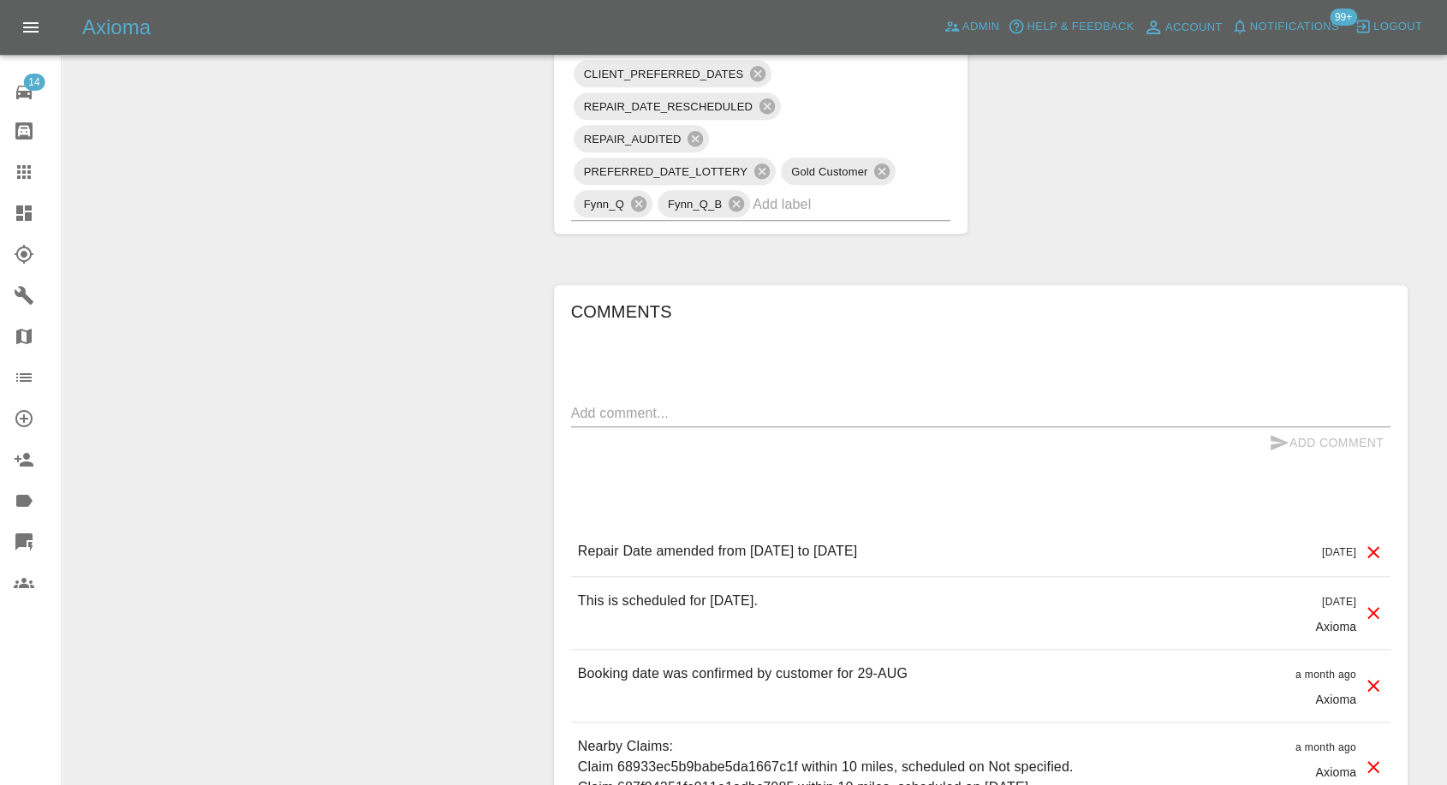
scroll to position [1331, 0]
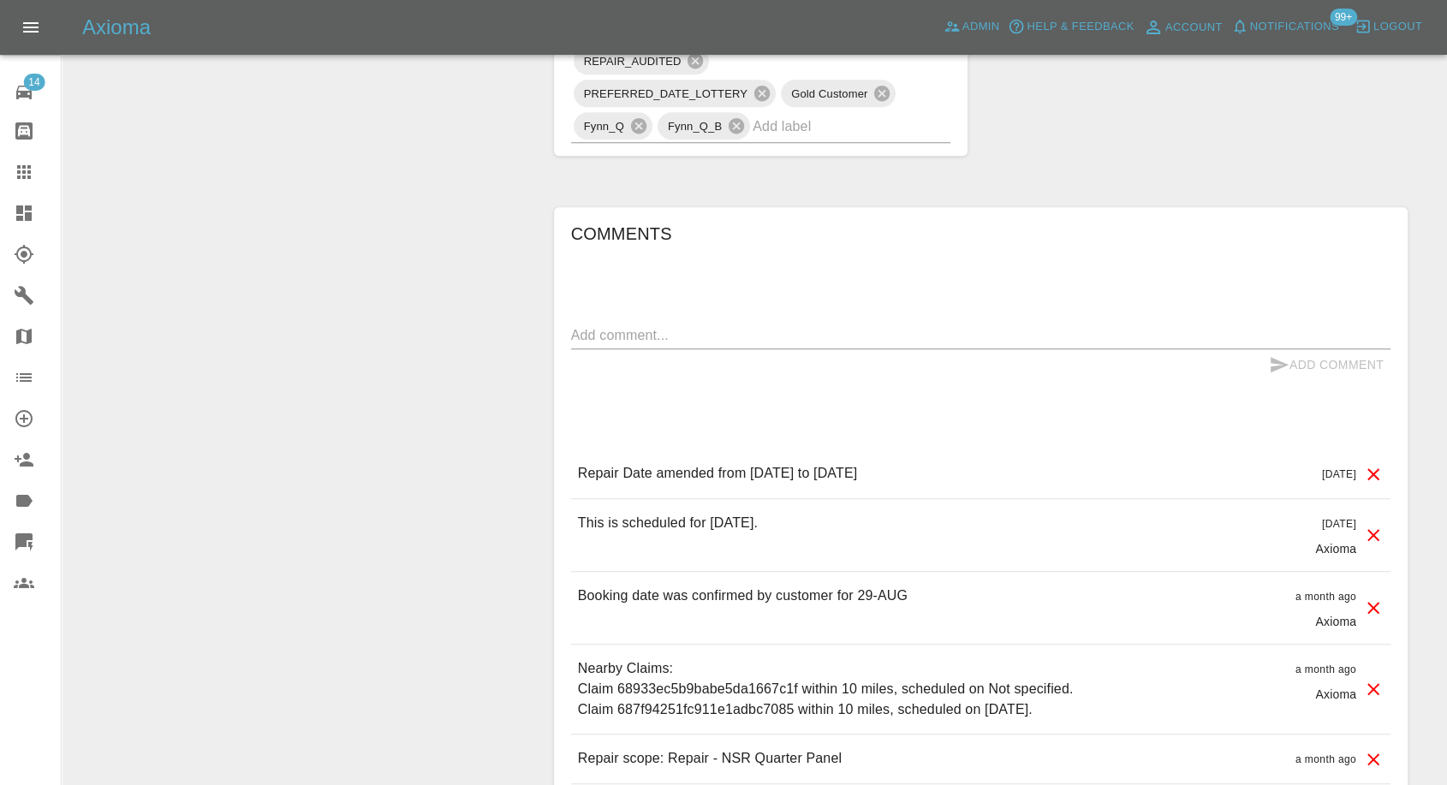
click at [21, 171] on icon at bounding box center [24, 172] width 21 height 21
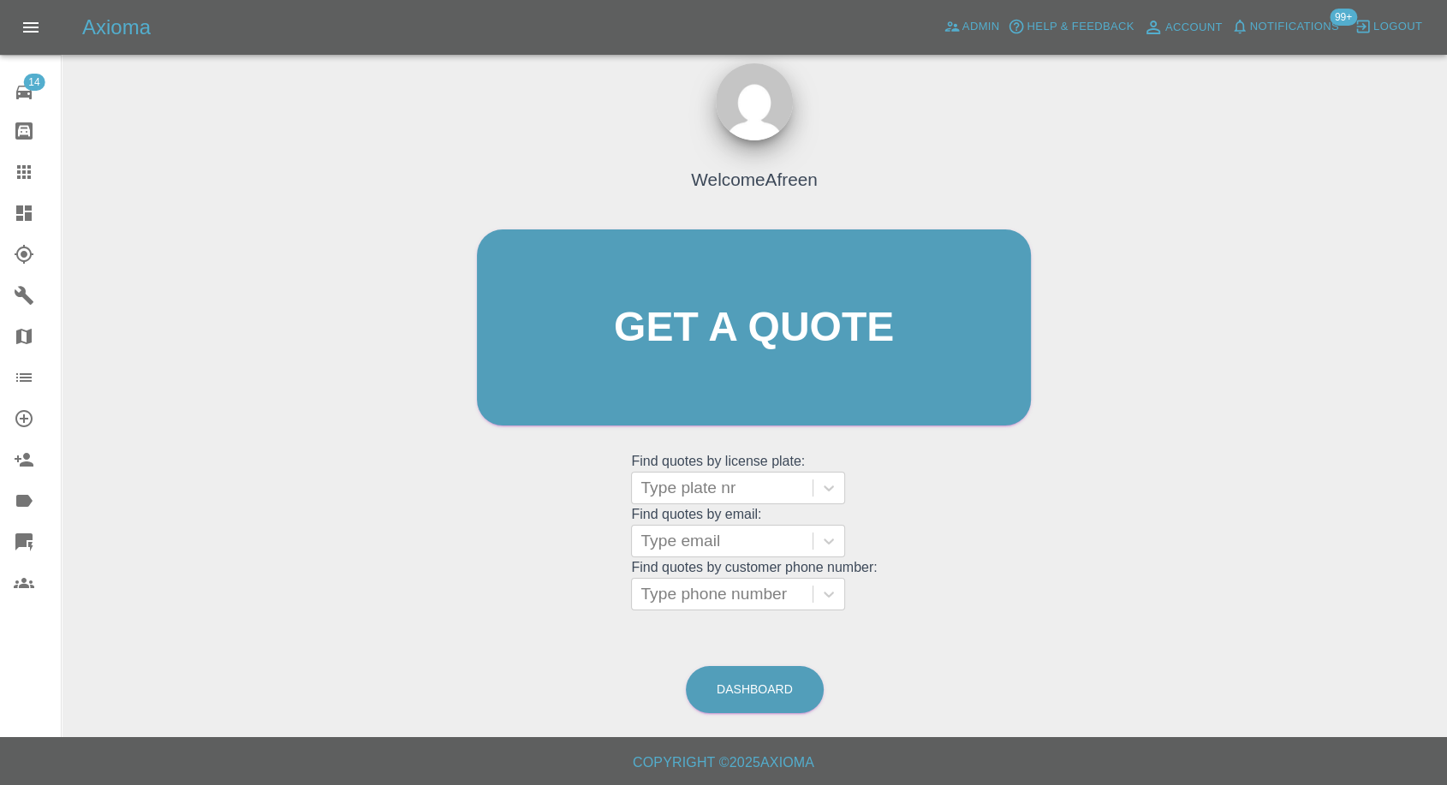
scroll to position [15, 0]
click at [688, 539] on div at bounding box center [721, 542] width 163 height 24
paste input ""kevinuk@mac.com" <undefined>"
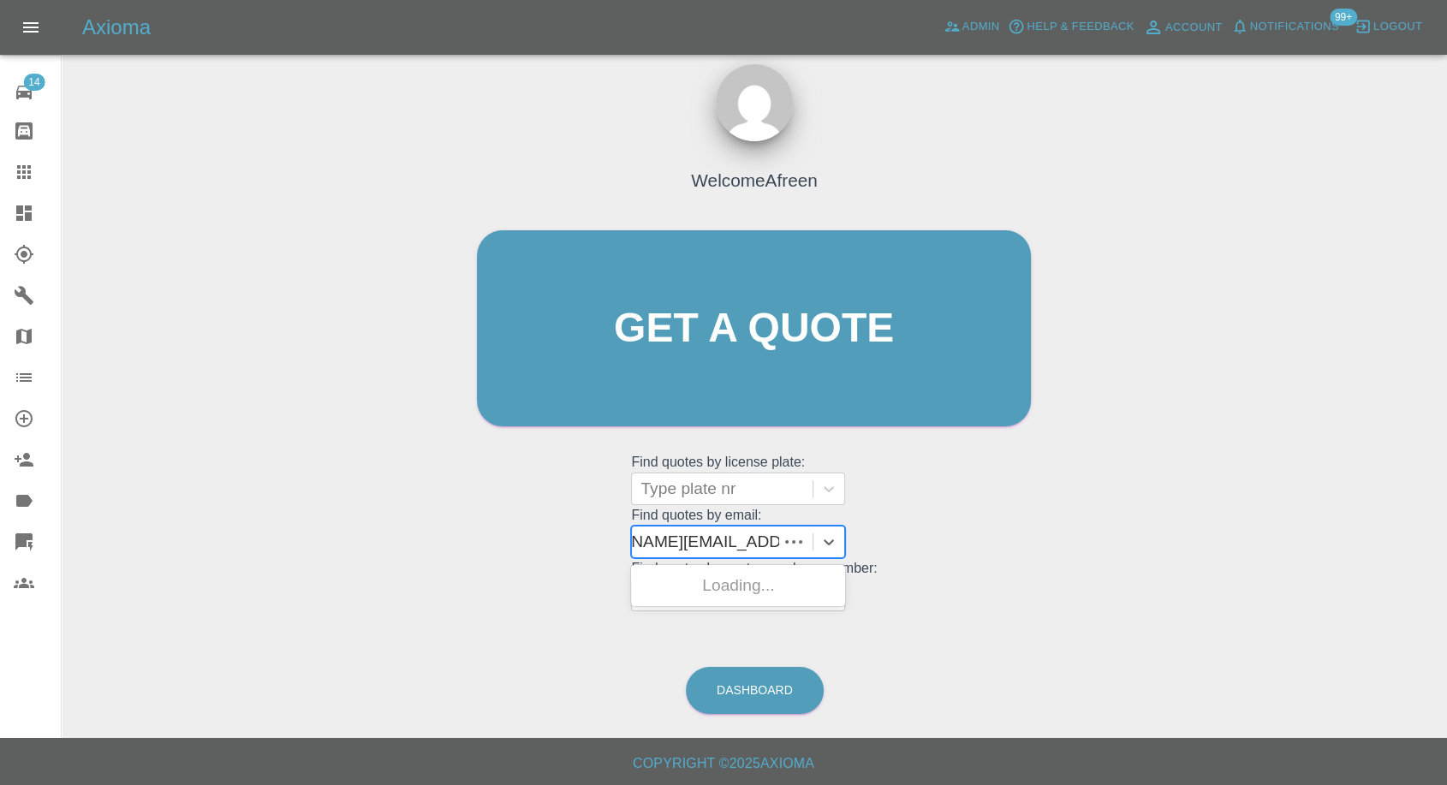
scroll to position [0, 75]
drag, startPoint x: 704, startPoint y: 542, endPoint x: 1043, endPoint y: 588, distance: 341.2
click at [1043, 588] on div "Welcome Afreen Get a quote Get a quote Find quotes by license plate: Type plate…" at bounding box center [754, 361] width 590 height 517
type input "kevinuk@mac.com"
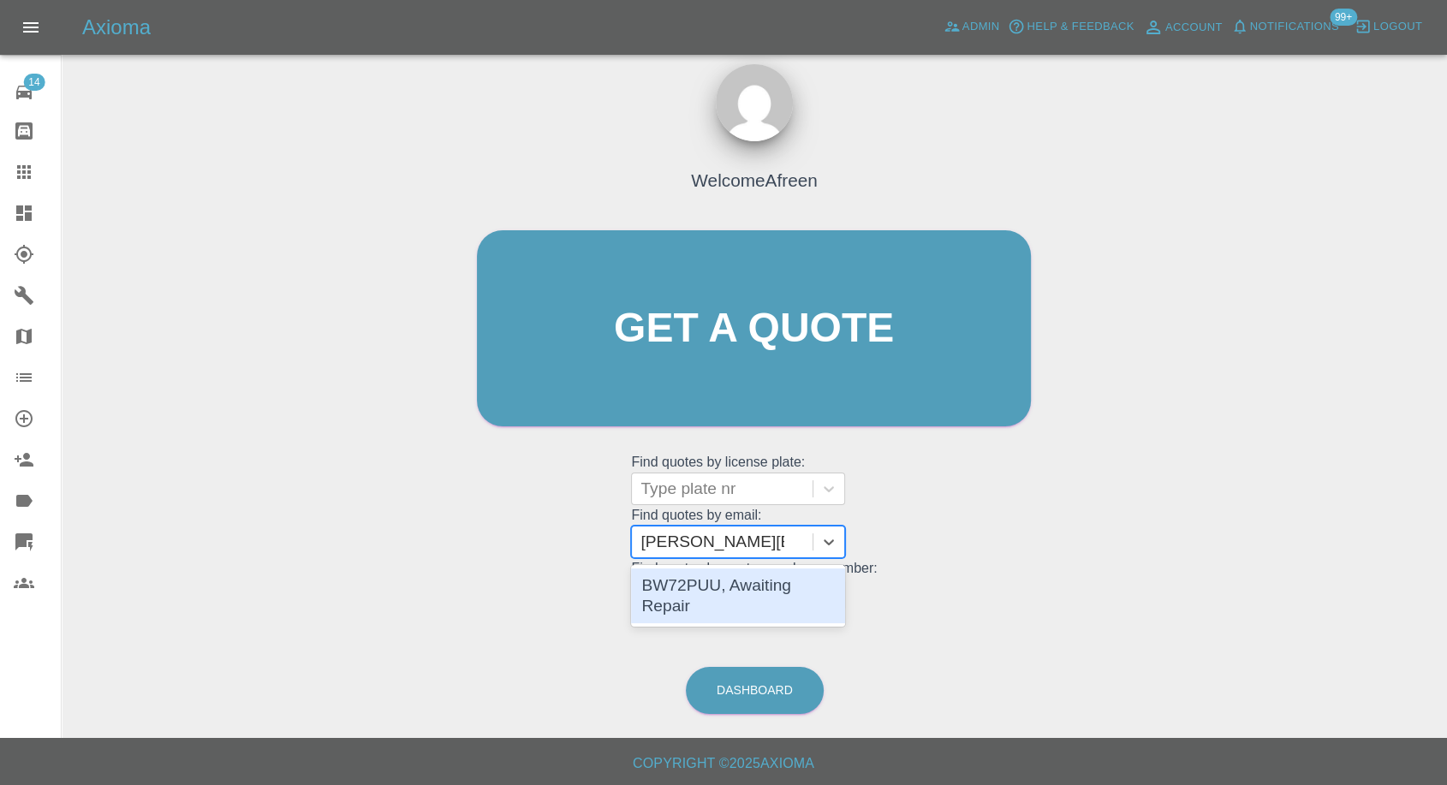
click at [784, 597] on div "BW72PUU, Awaiting Repair" at bounding box center [738, 595] width 214 height 55
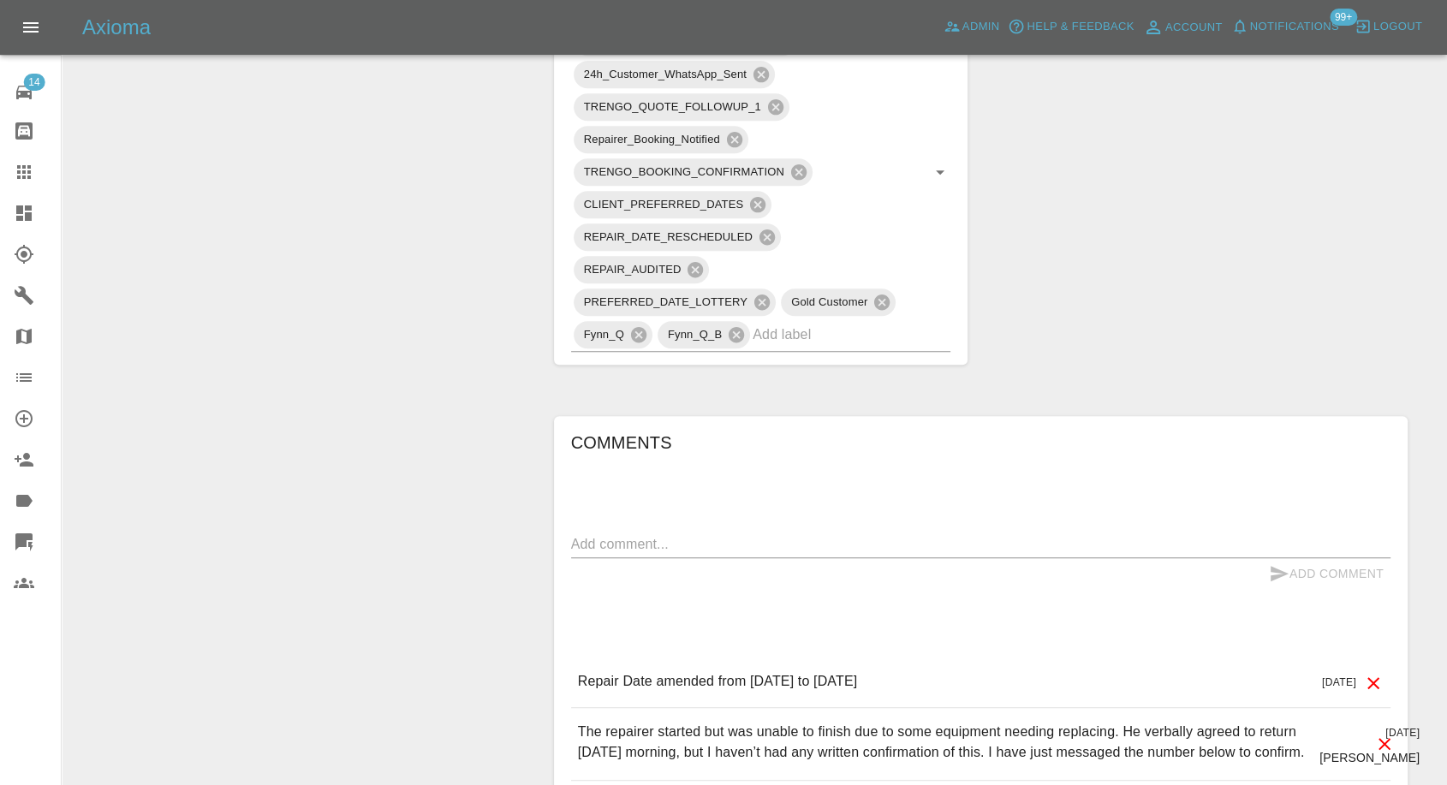
scroll to position [1236, 0]
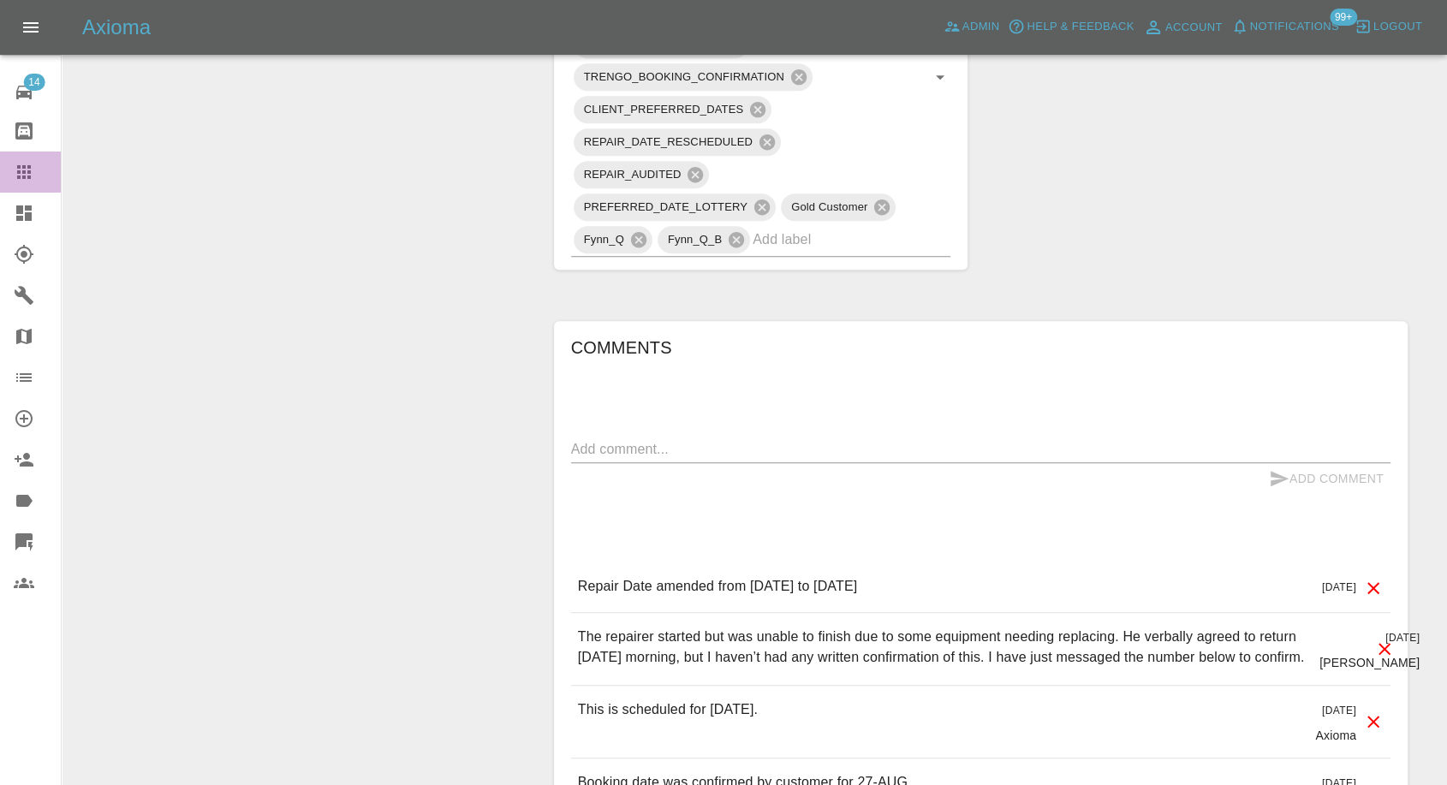
click at [33, 180] on icon at bounding box center [24, 172] width 21 height 21
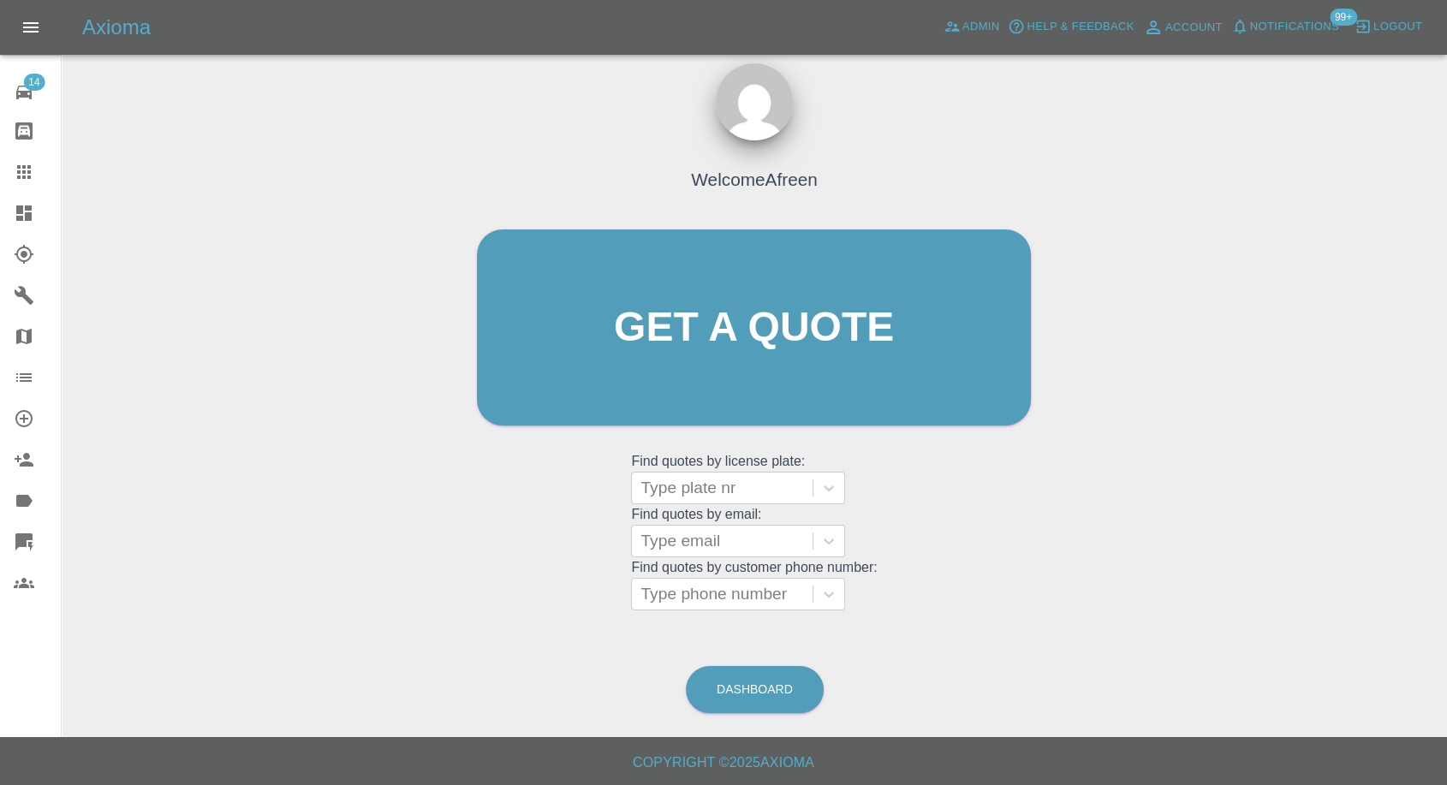
scroll to position [15, 0]
click at [752, 552] on div at bounding box center [721, 542] width 163 height 24
paste input ""na2808@outlook.com" <undefined>"
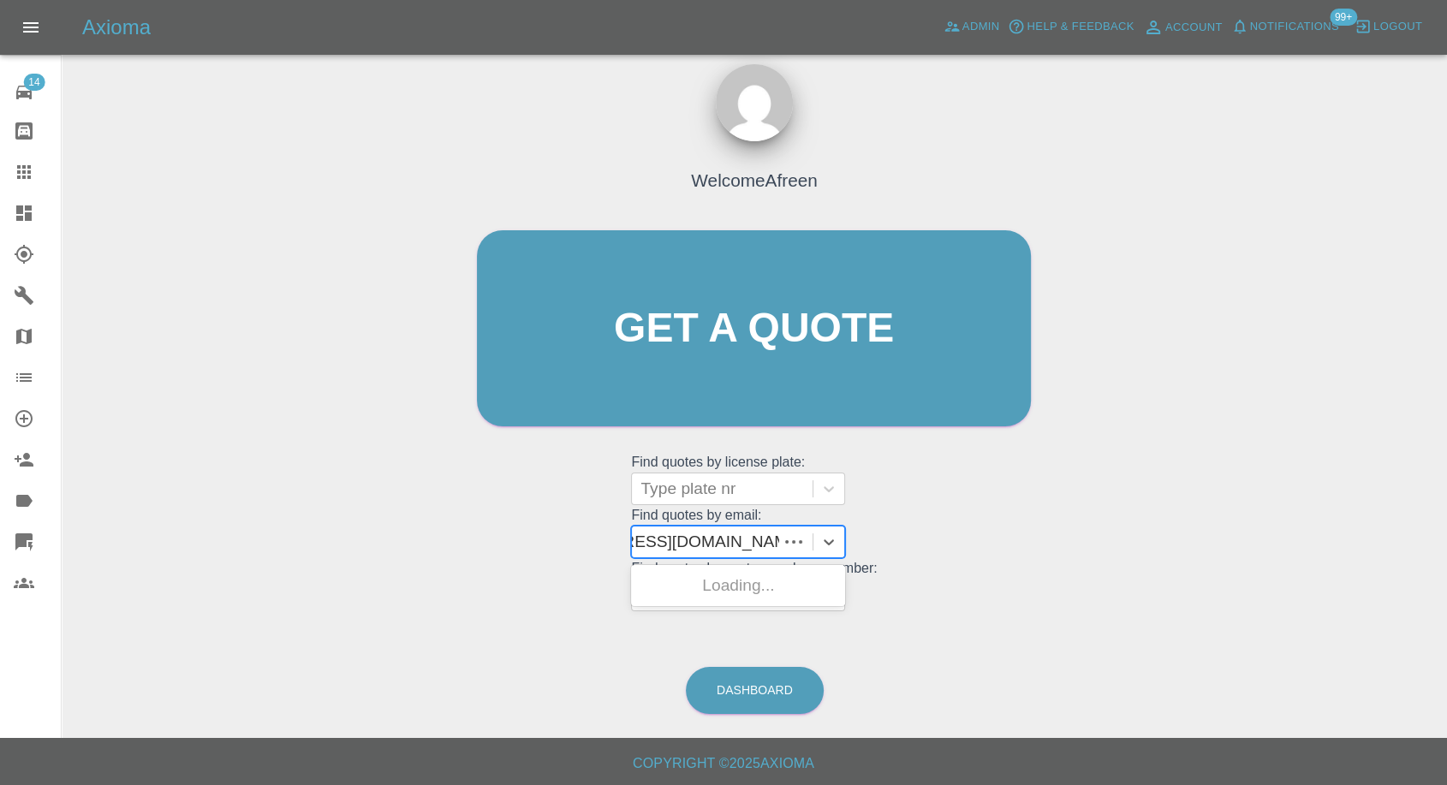
scroll to position [0, 98]
drag, startPoint x: 705, startPoint y: 537, endPoint x: 1045, endPoint y: 525, distance: 340.0
click at [1045, 525] on div "Welcome Afreen Get a quote Get a quote Find quotes by license plate: Type plate…" at bounding box center [754, 361] width 590 height 517
type input "na2808@outlook.com"
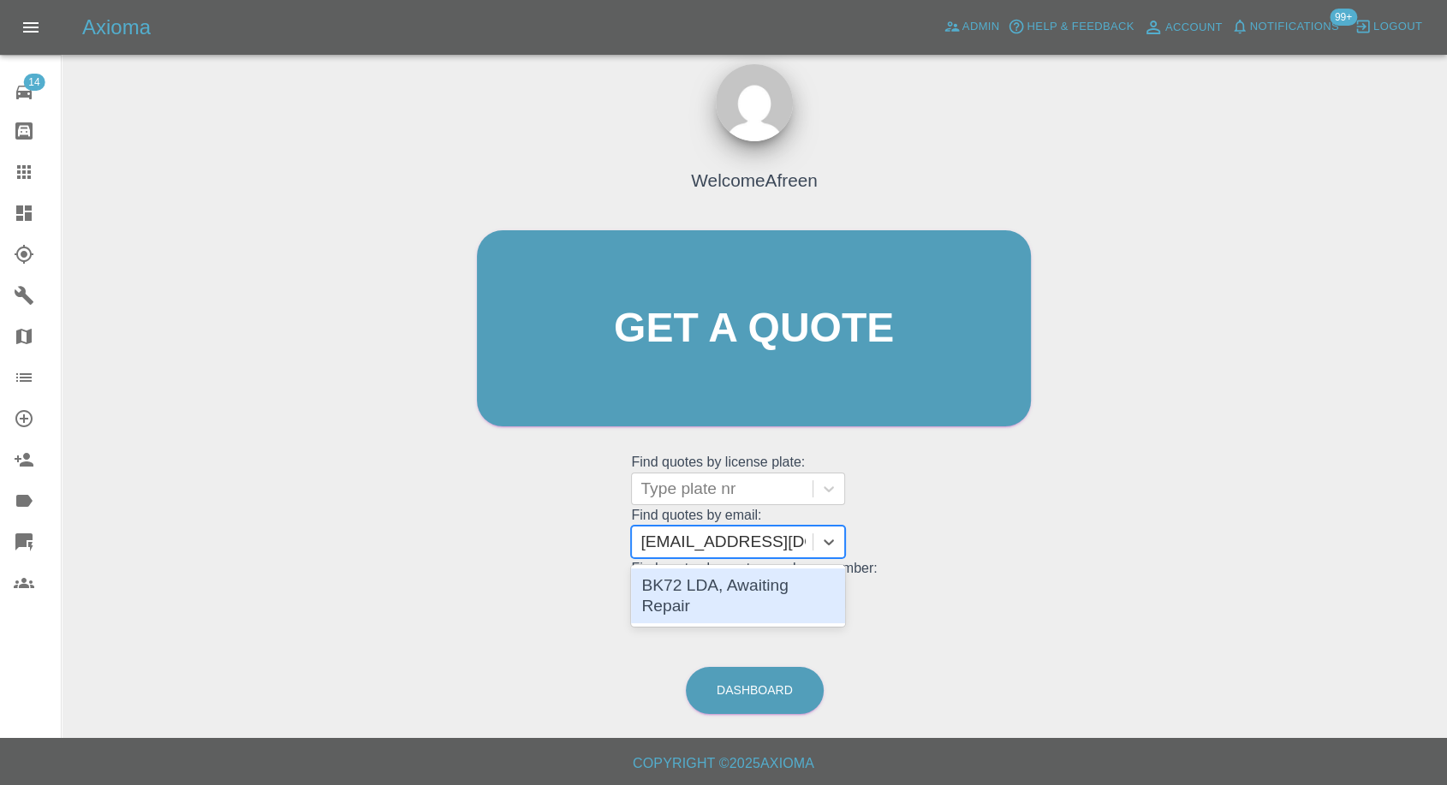
click at [827, 586] on div "BK72 LDA, Awaiting Repair" at bounding box center [738, 595] width 214 height 55
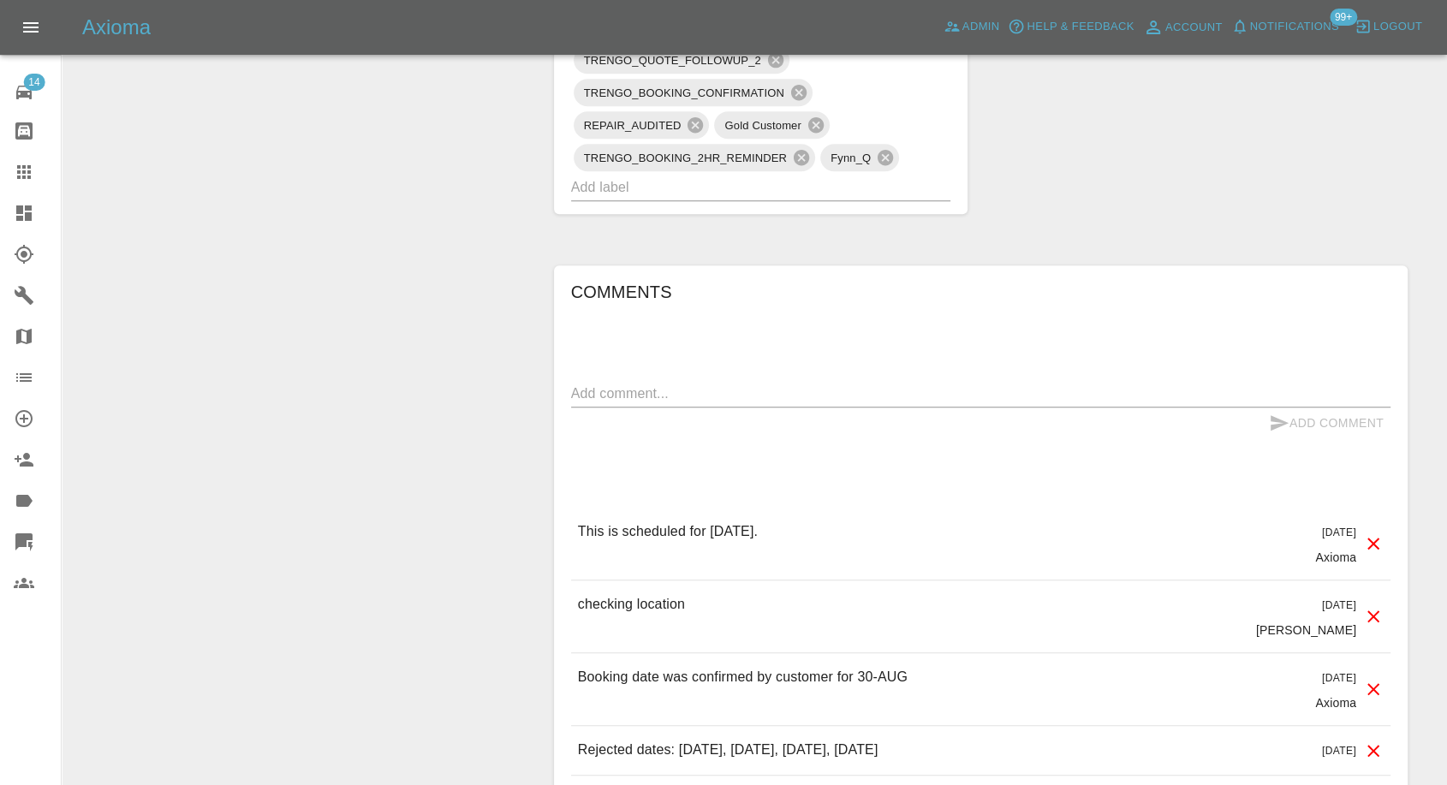
scroll to position [1426, 0]
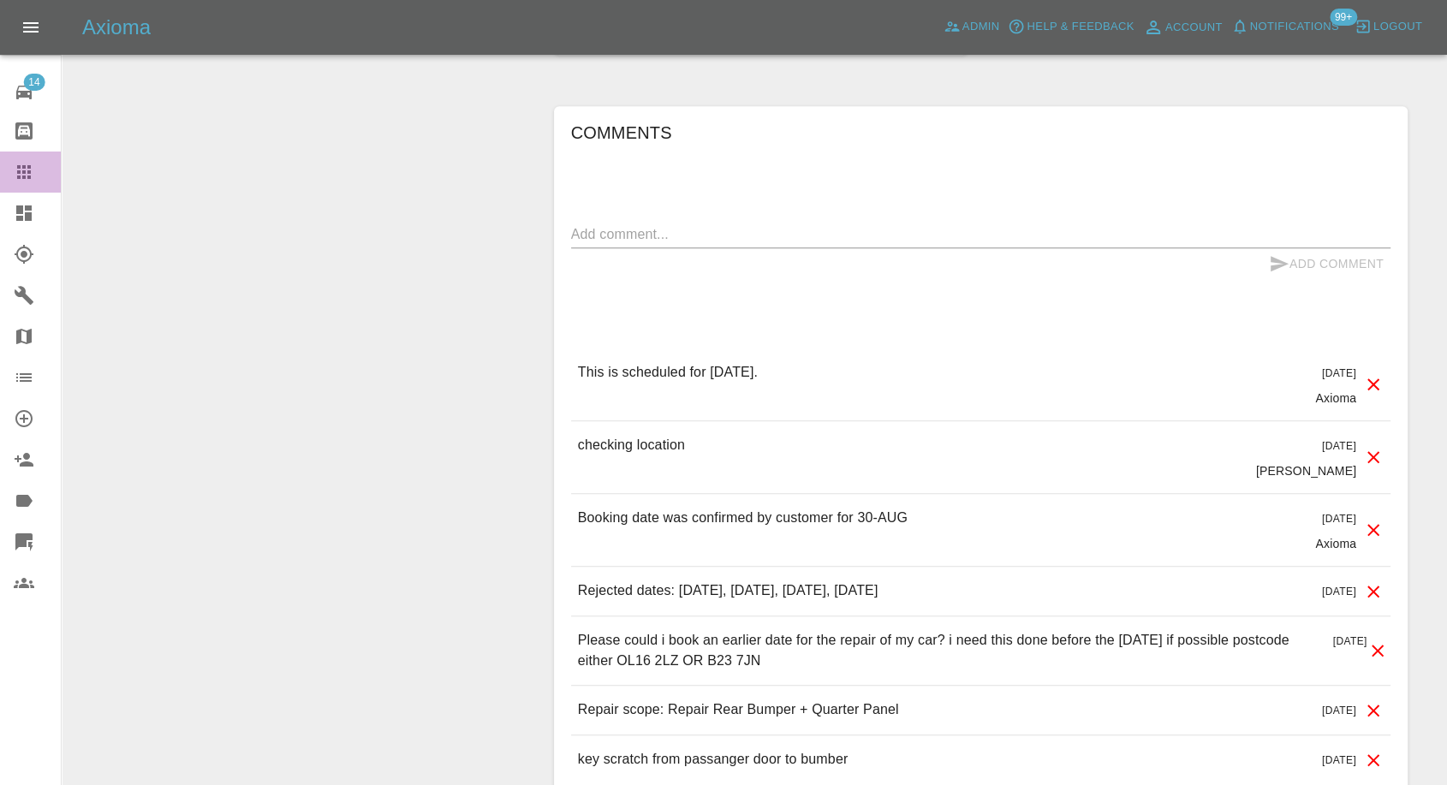
click at [22, 181] on icon at bounding box center [24, 172] width 21 height 21
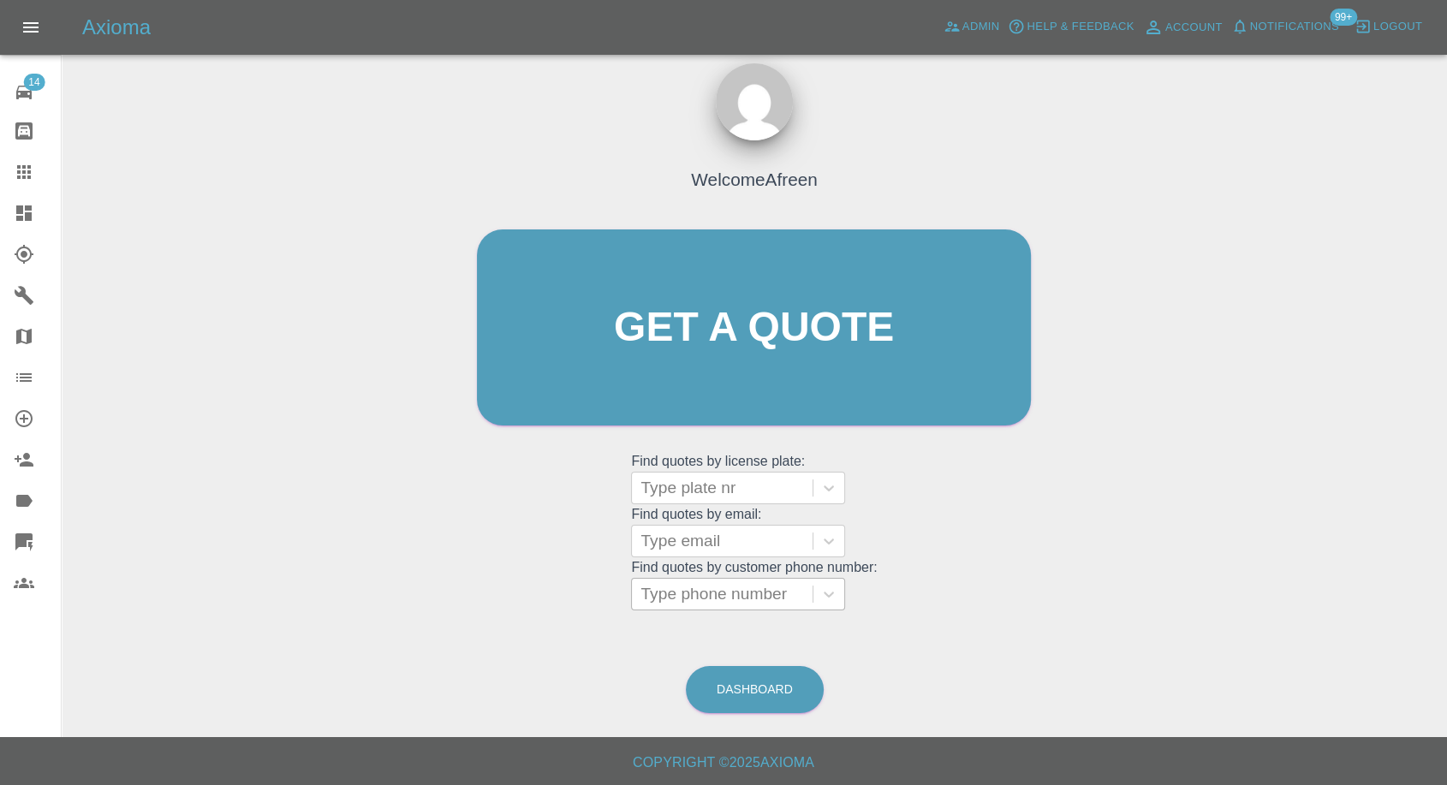
scroll to position [15, 0]
click at [740, 538] on div at bounding box center [721, 542] width 163 height 24
paste input ""deborahrea83@yahoo.com" <undefined>"
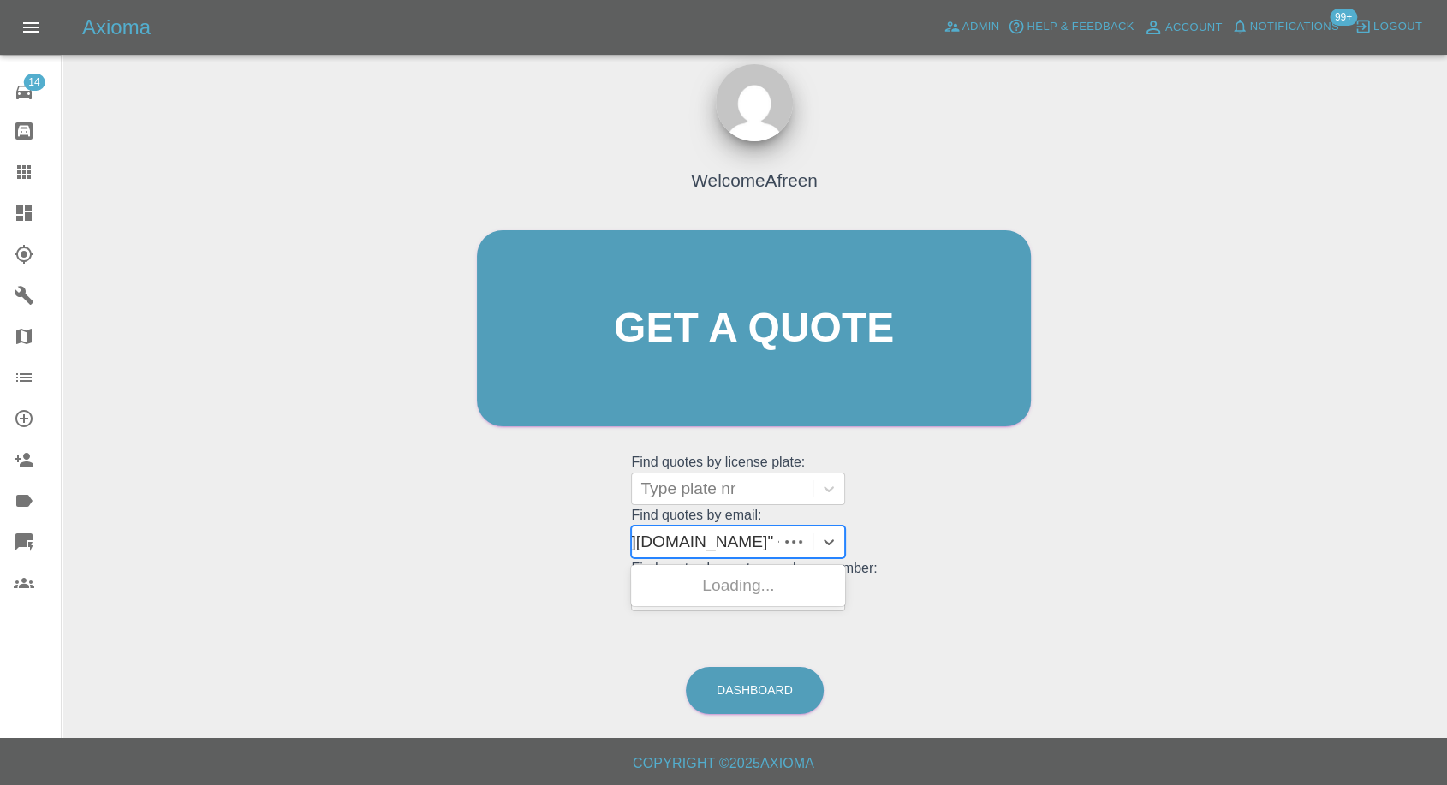
scroll to position [0, 135]
drag, startPoint x: 705, startPoint y: 536, endPoint x: 1131, endPoint y: 550, distance: 425.6
click at [1131, 550] on div "Welcome Afreen Get a quote Get a quote Find quotes by license plate: Type plate…" at bounding box center [754, 410] width 1358 height 615
type input "deborahrea83@yahoo.com"
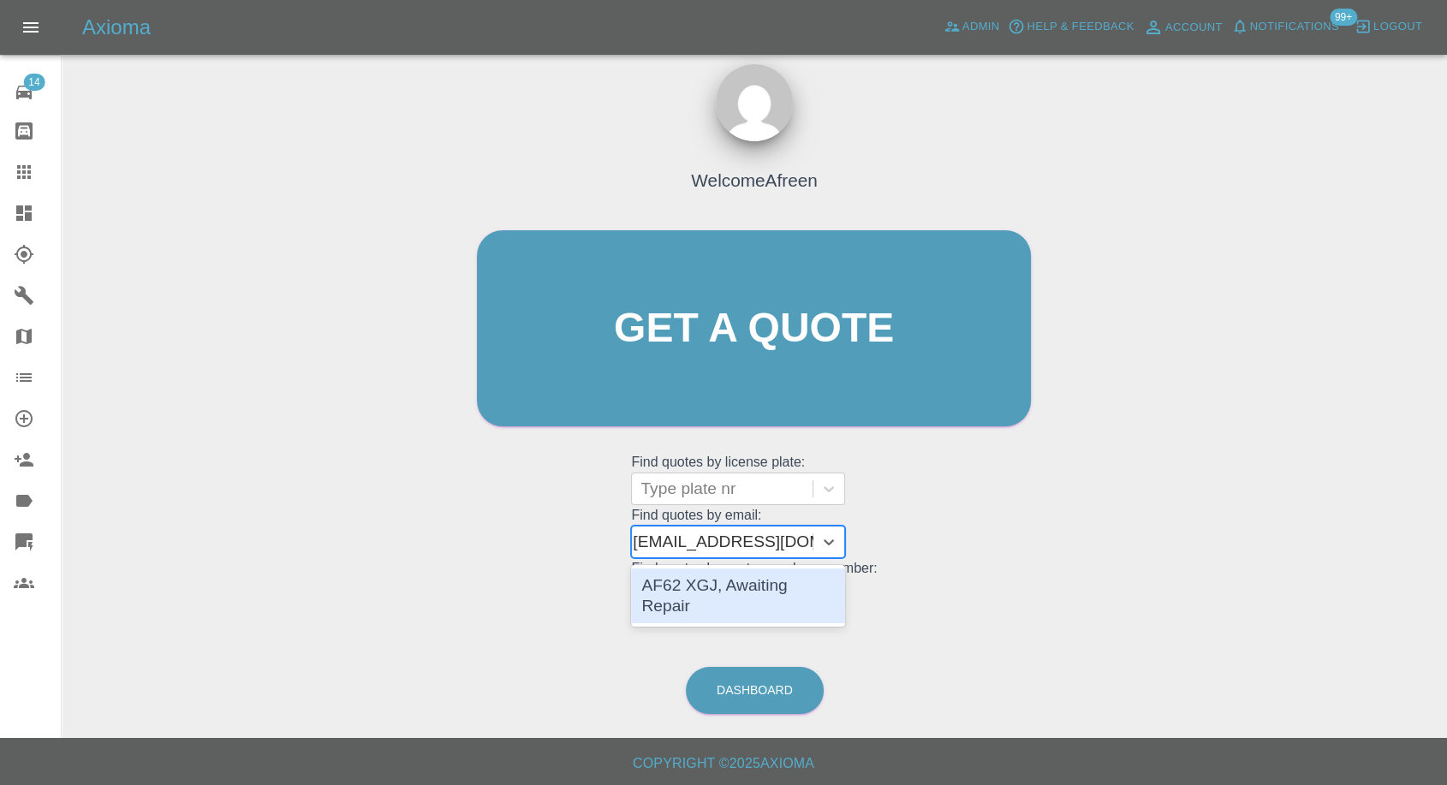
click at [784, 580] on div "AF62 XGJ, Awaiting Repair" at bounding box center [738, 595] width 214 height 55
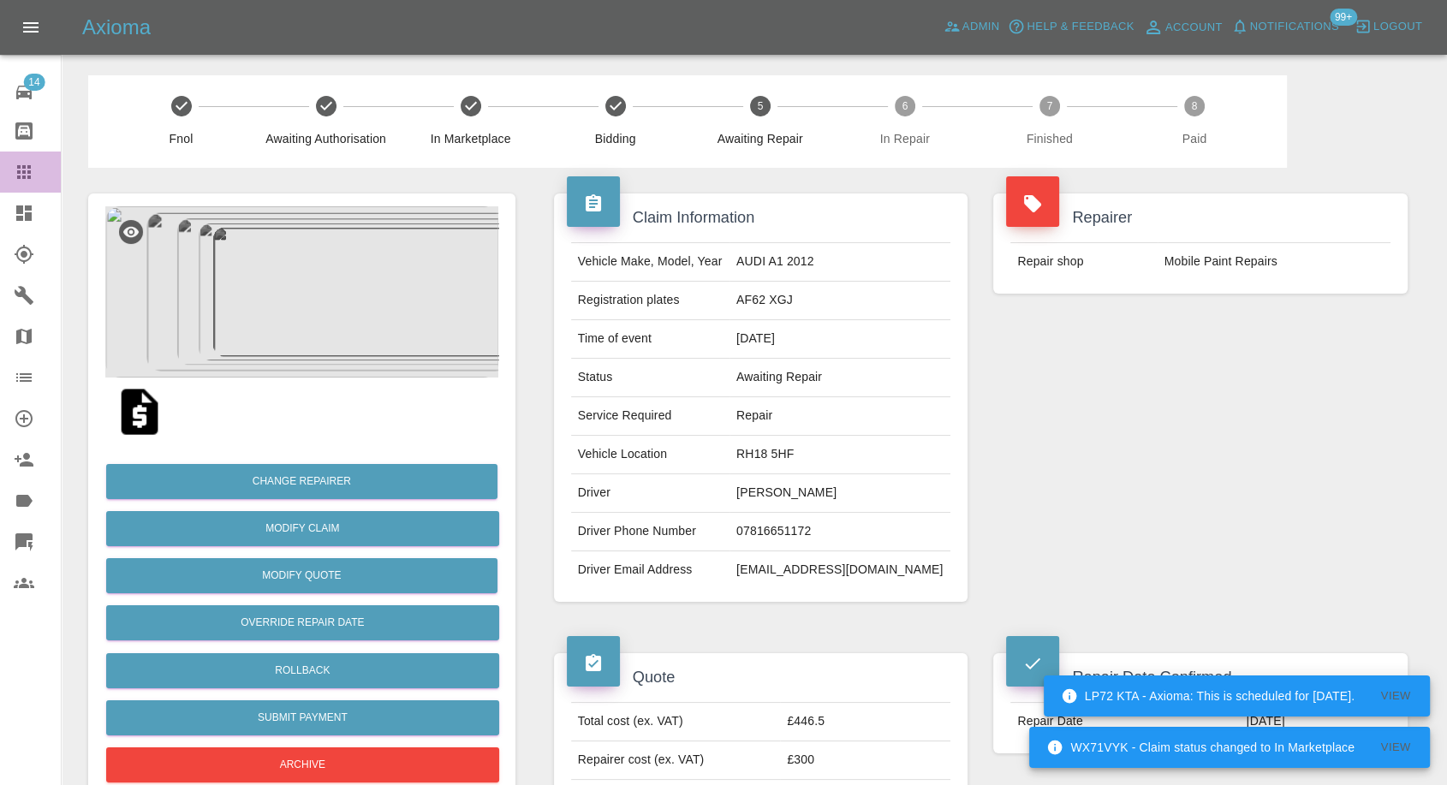
click at [21, 175] on icon at bounding box center [24, 172] width 14 height 14
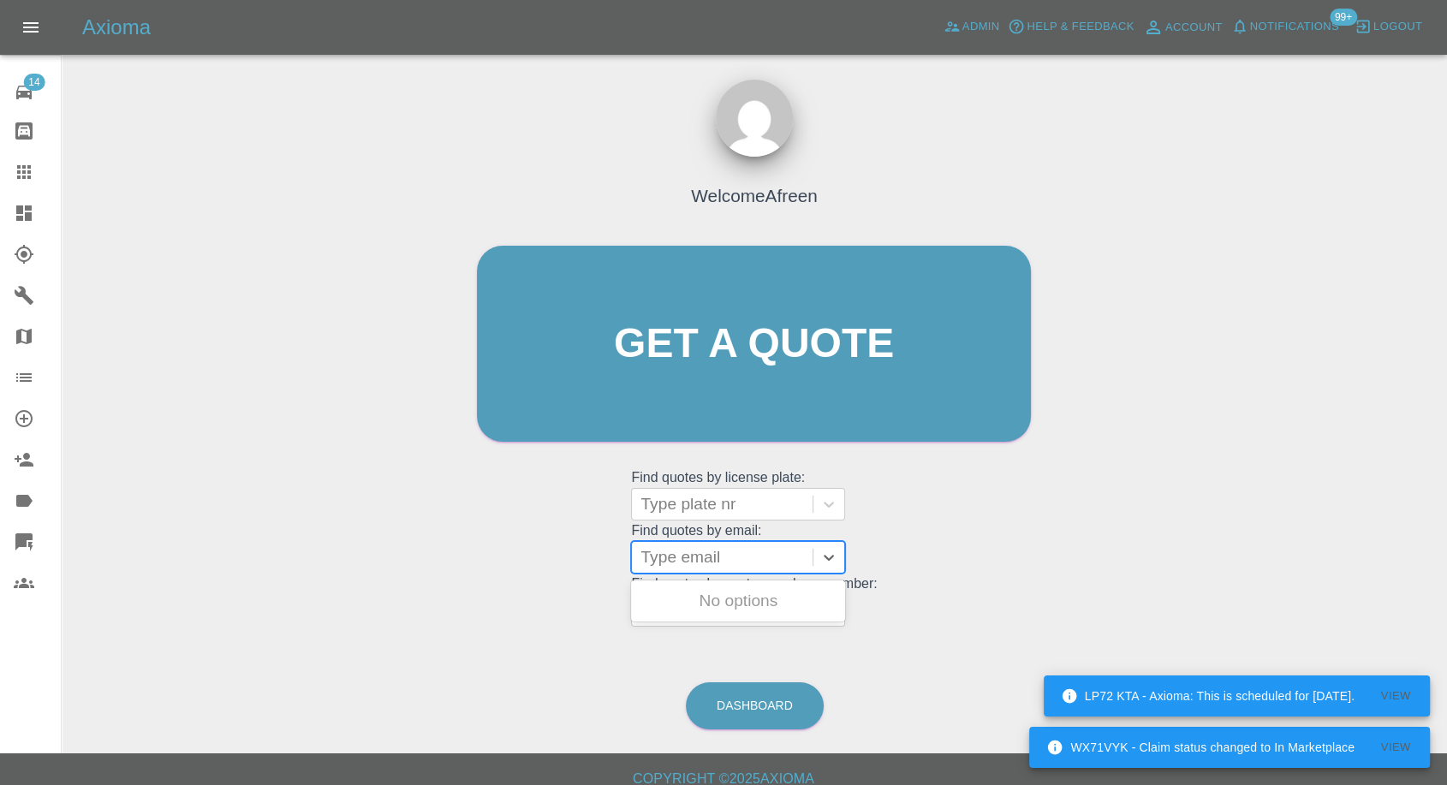
click at [737, 557] on div at bounding box center [721, 557] width 163 height 24
paste input ""herbyp28@gmail.com" <undefined>"
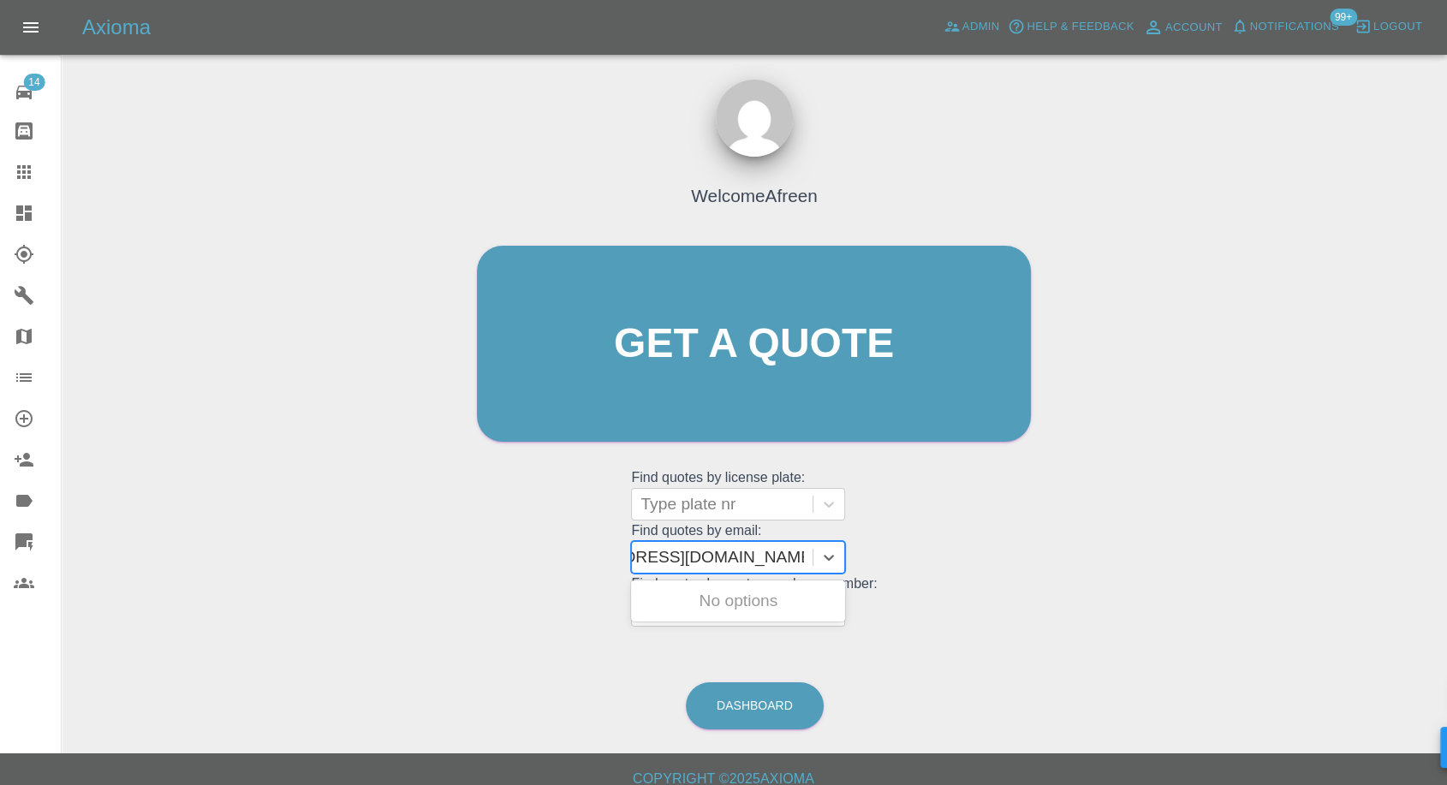
scroll to position [0, 98]
drag, startPoint x: 702, startPoint y: 551, endPoint x: 955, endPoint y: 588, distance: 256.0
click at [950, 591] on div "Welcome Afreen Get a quote Get a quote Find quotes by license plate: Type plate…" at bounding box center [754, 376] width 590 height 517
type input "herbyp28@gmail.com"
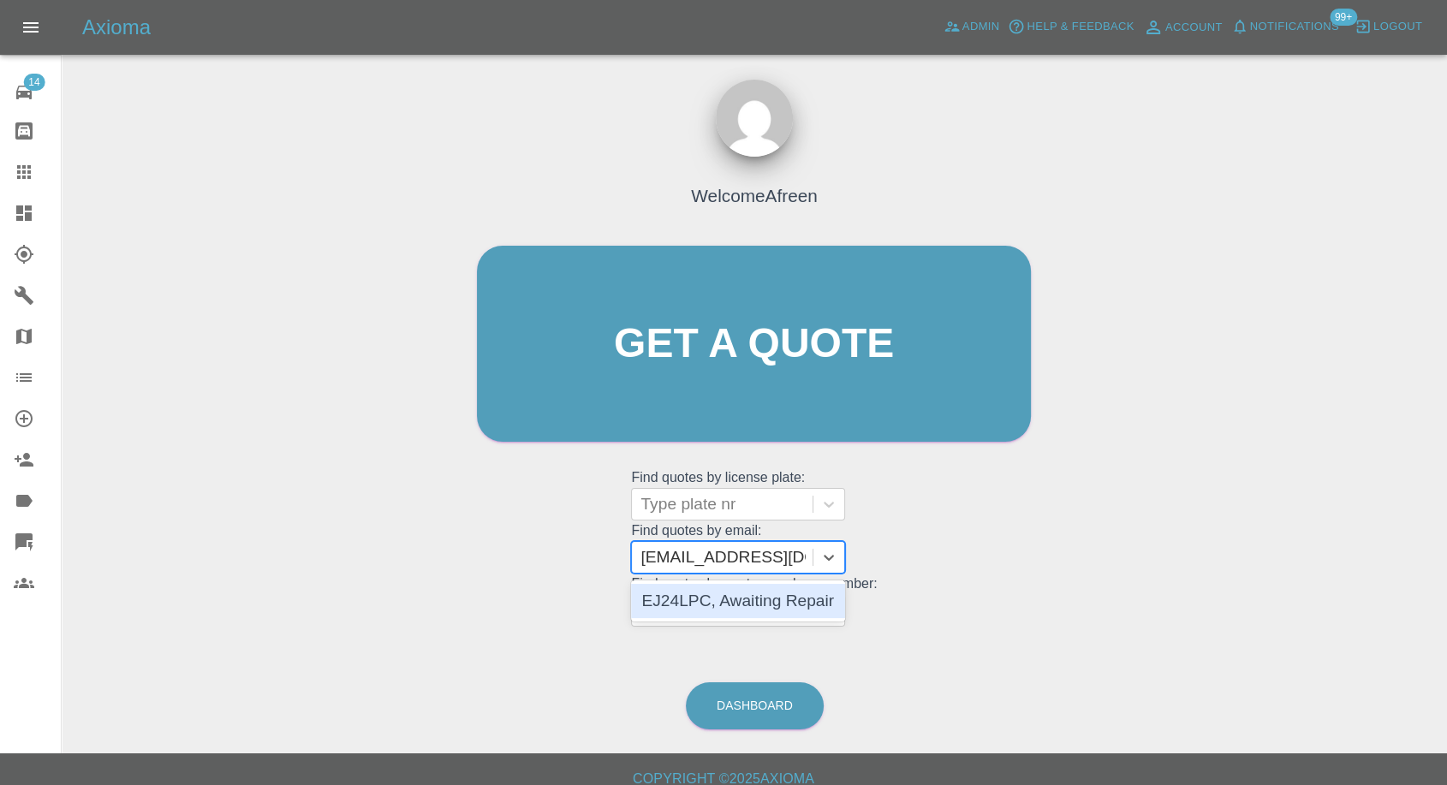
click at [831, 607] on div "EJ24LPC, Awaiting Repair" at bounding box center [738, 601] width 214 height 34
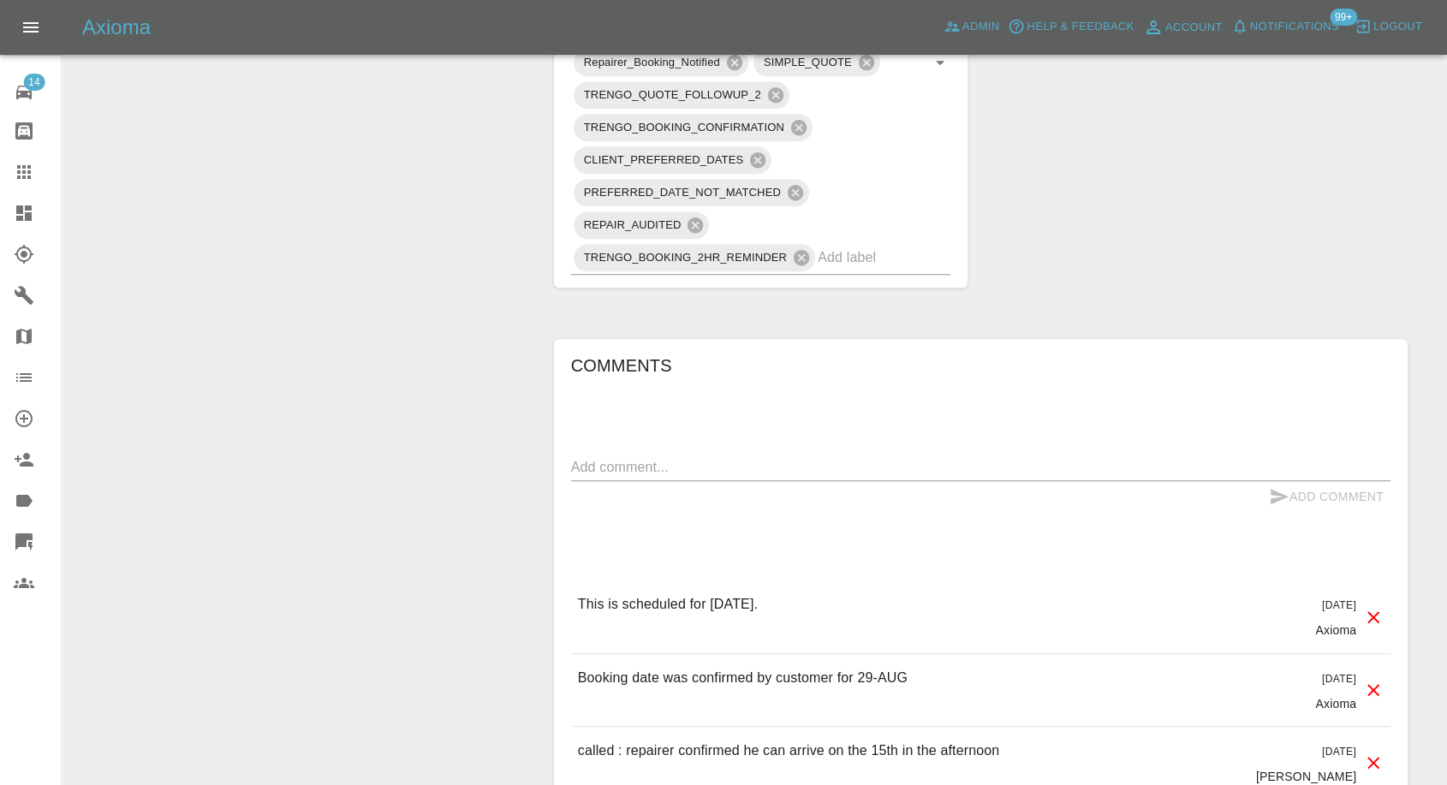
scroll to position [1331, 0]
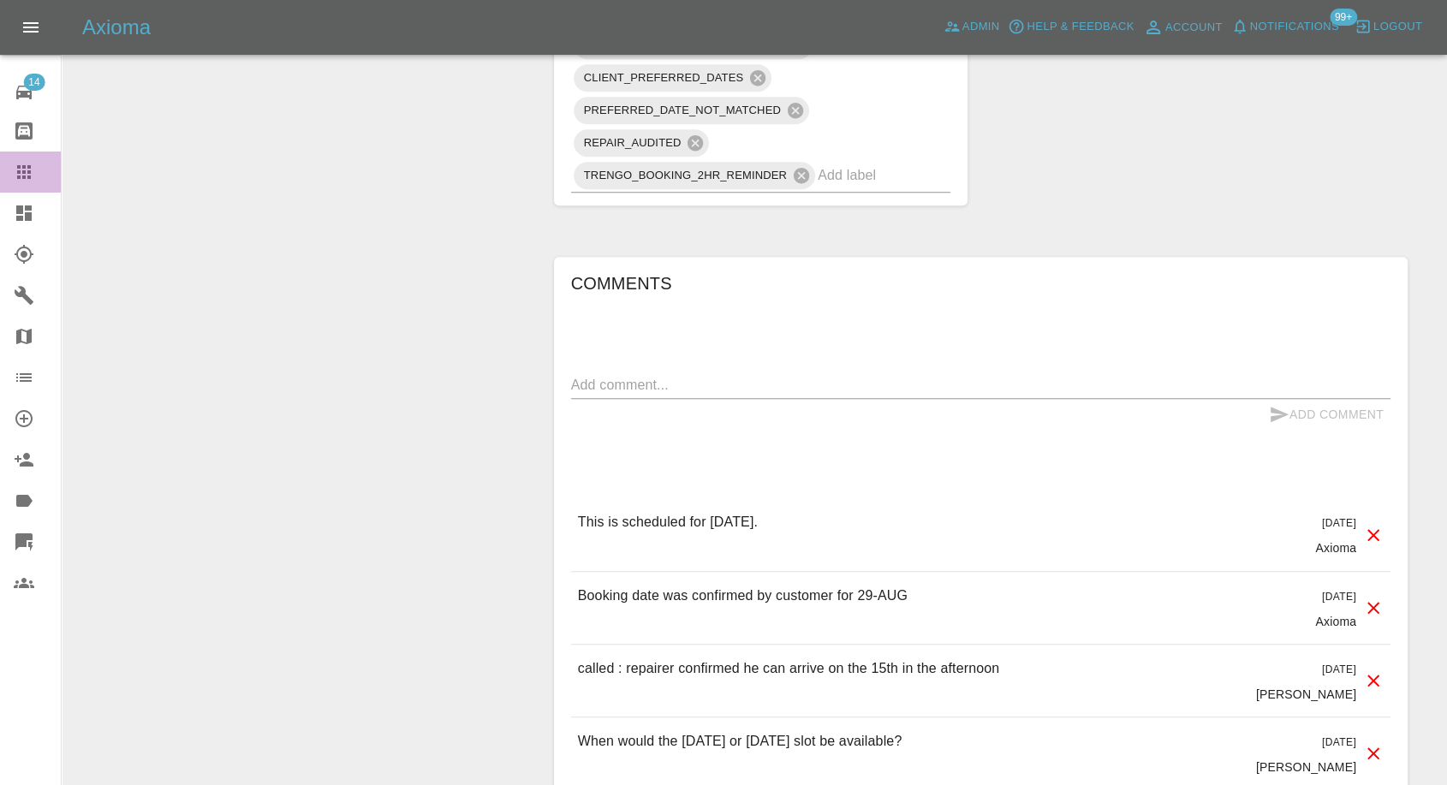
click at [35, 165] on div at bounding box center [38, 172] width 48 height 21
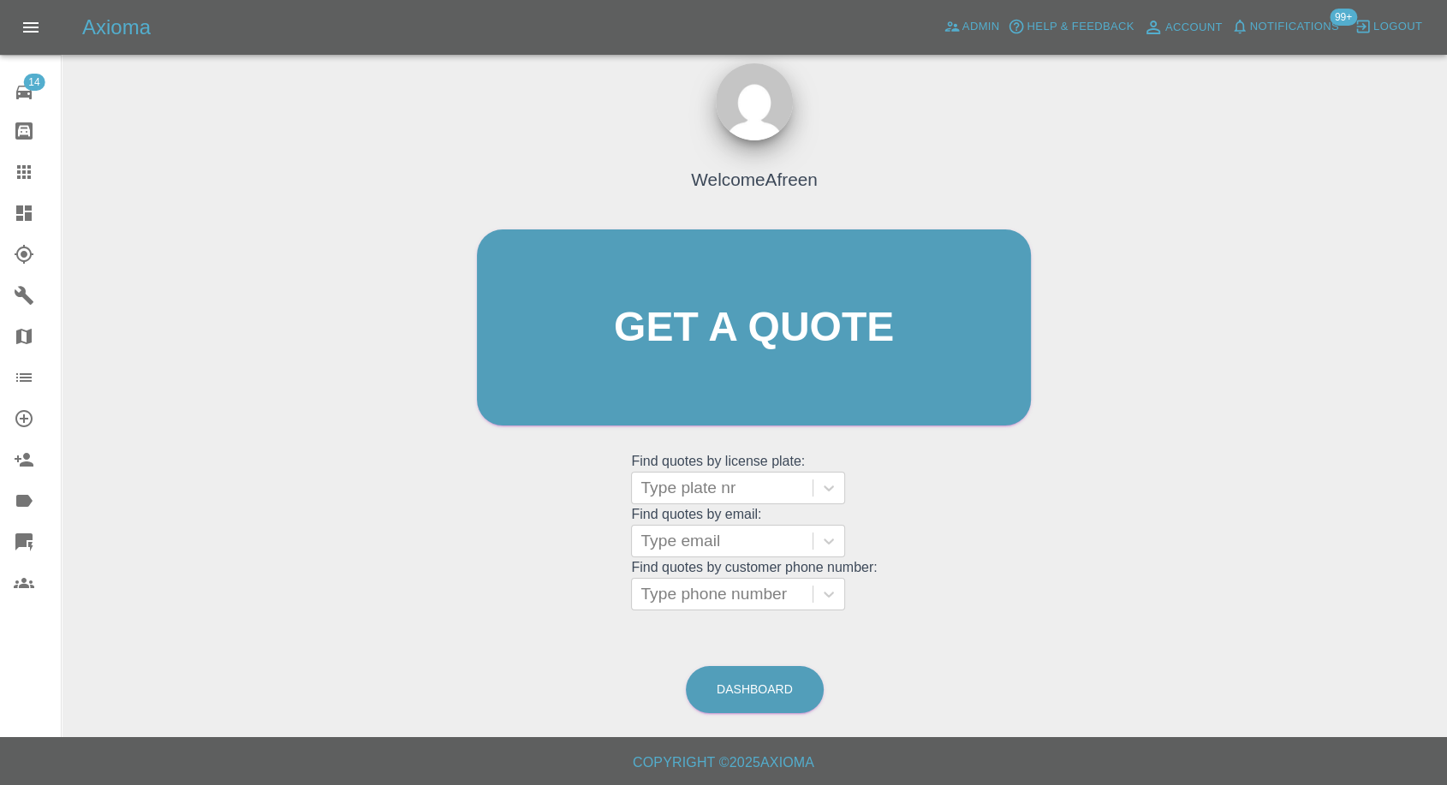
scroll to position [15, 0]
click at [689, 545] on div at bounding box center [721, 542] width 163 height 24
paste input ""simeesib6319@gmail.com" <undefined>"
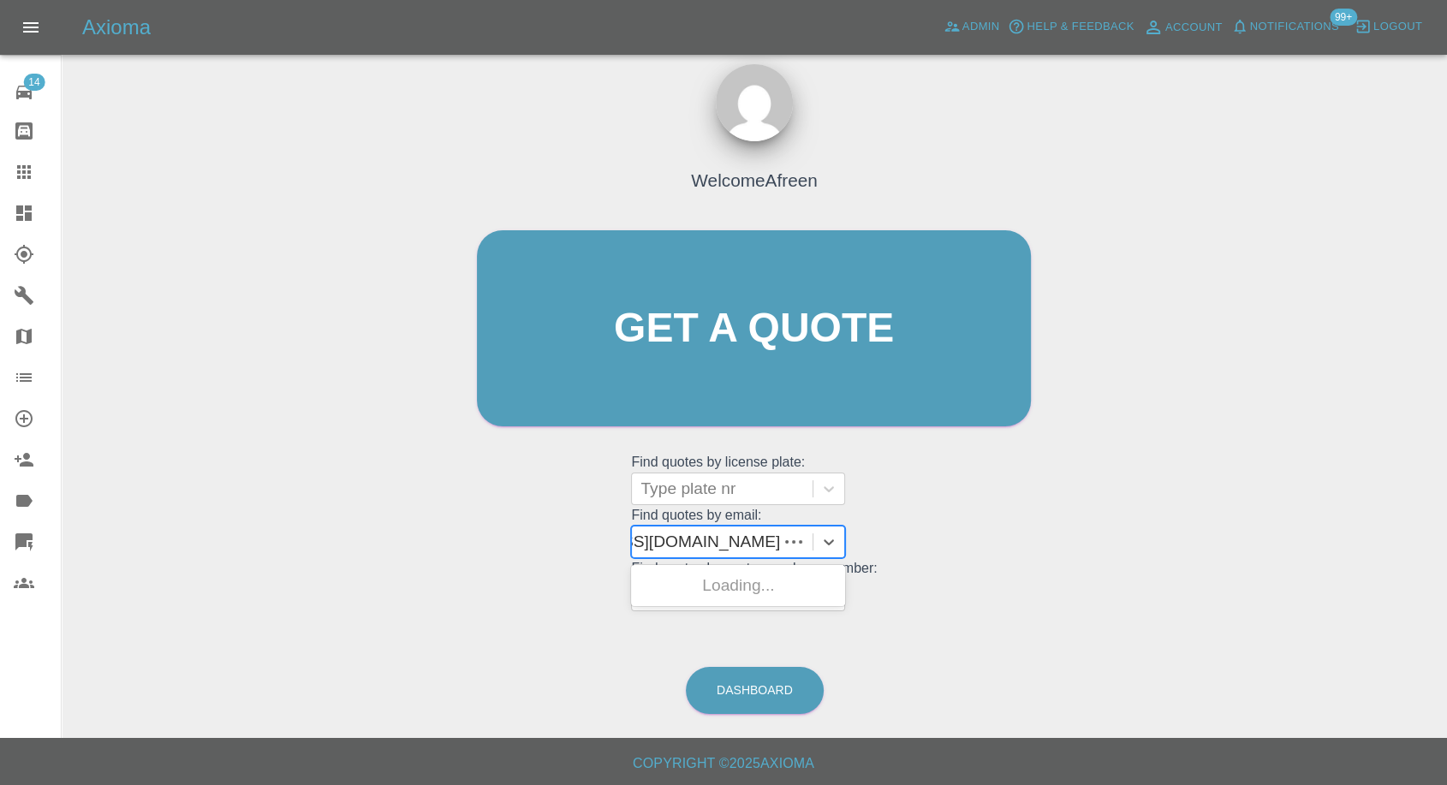
scroll to position [0, 122]
drag, startPoint x: 701, startPoint y: 537, endPoint x: 1137, endPoint y: 568, distance: 436.8
click at [1137, 568] on div "Welcome Afreen Get a quote Get a quote Find quotes by license plate: Type plate…" at bounding box center [754, 410] width 1358 height 615
type input "simeesib6319@gmail.com"
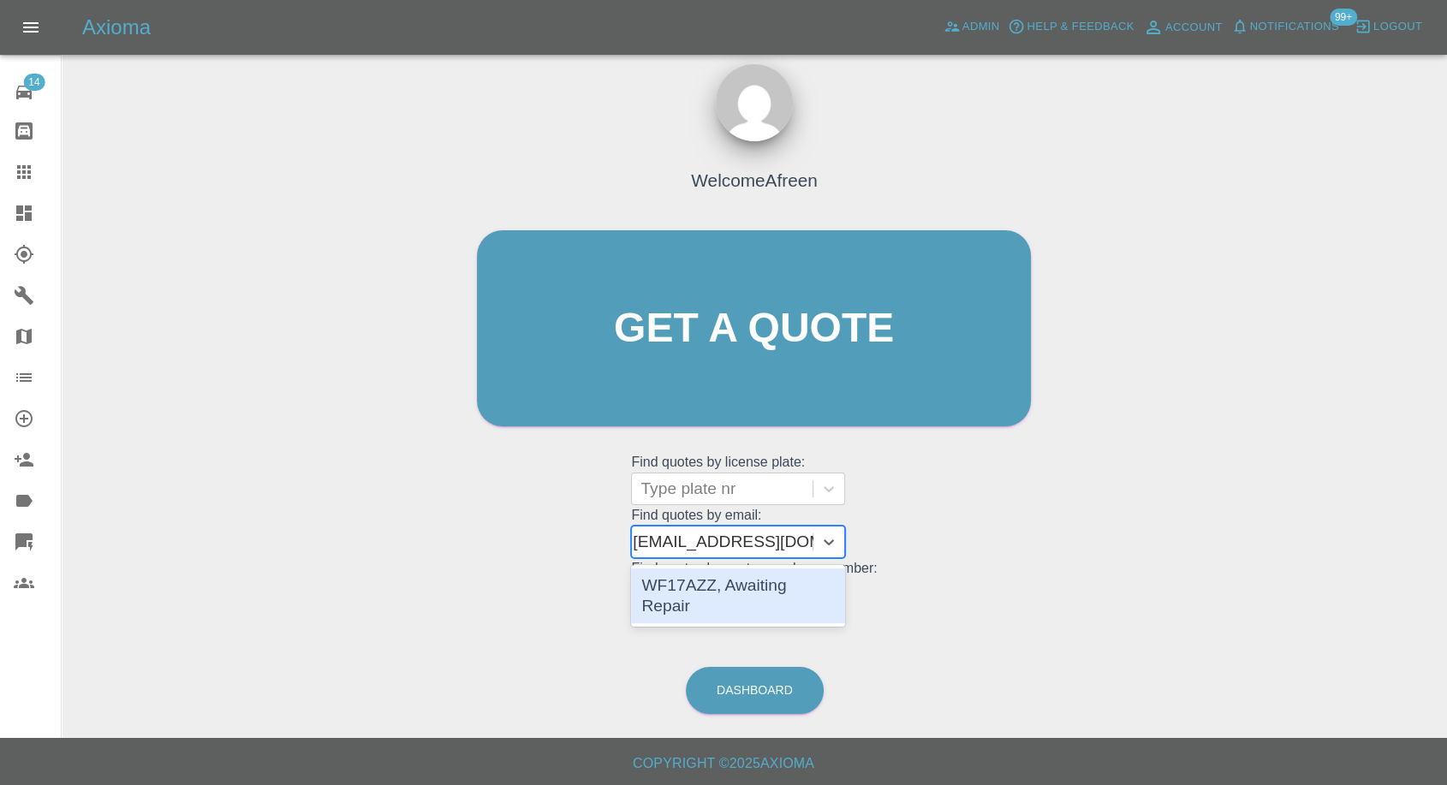
click at [733, 582] on div "WF17AZZ, Awaiting Repair" at bounding box center [738, 595] width 214 height 55
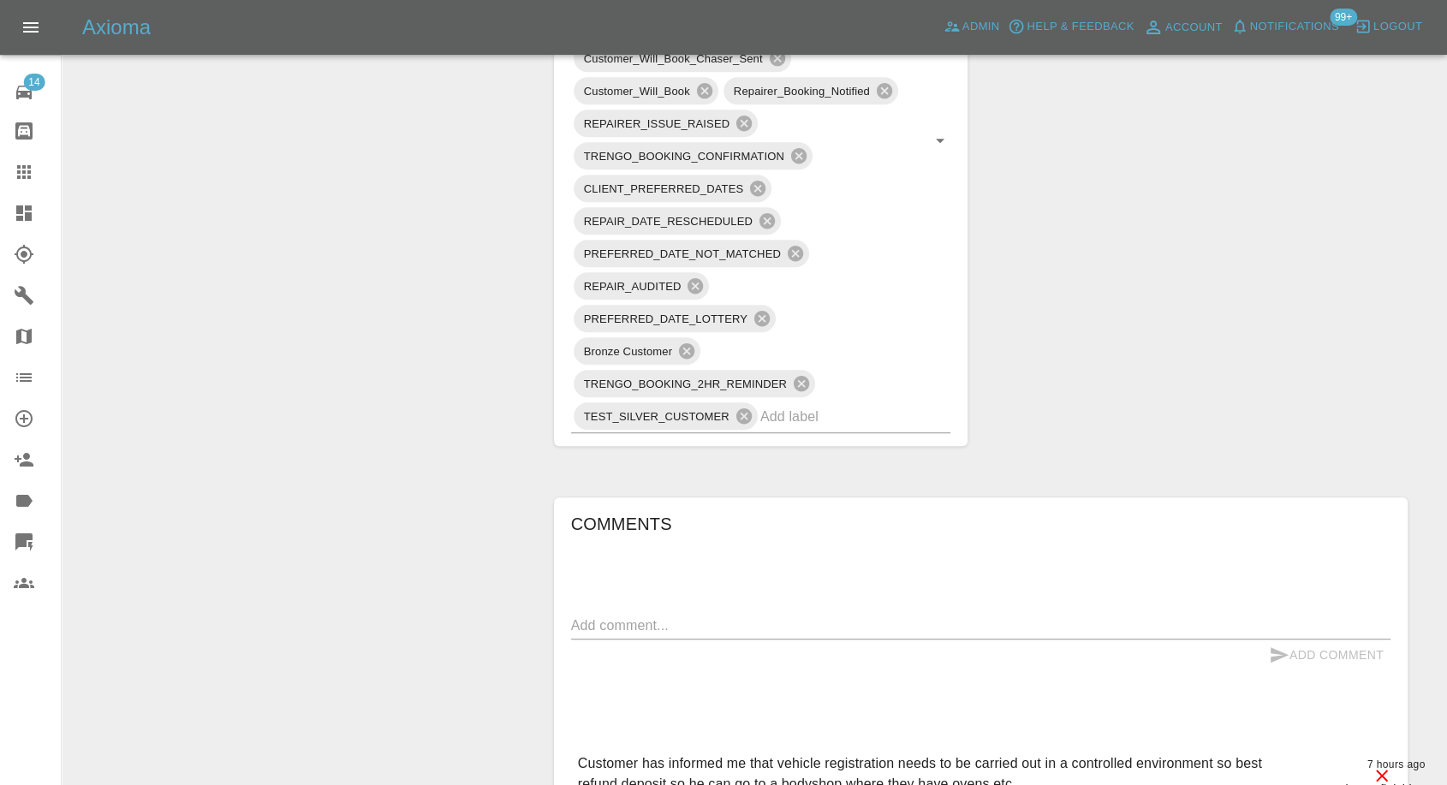
scroll to position [1616, 0]
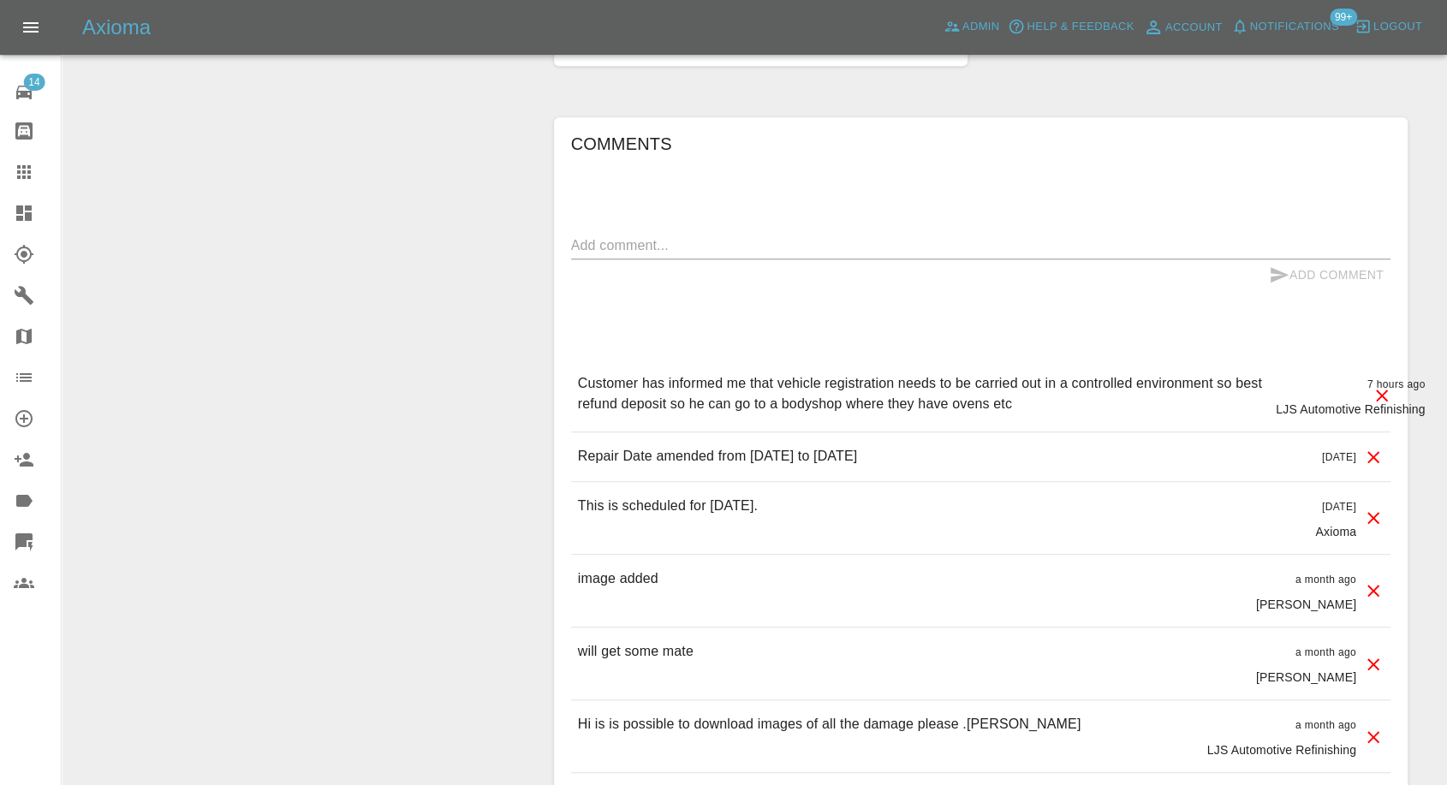
click at [32, 173] on icon at bounding box center [24, 172] width 21 height 21
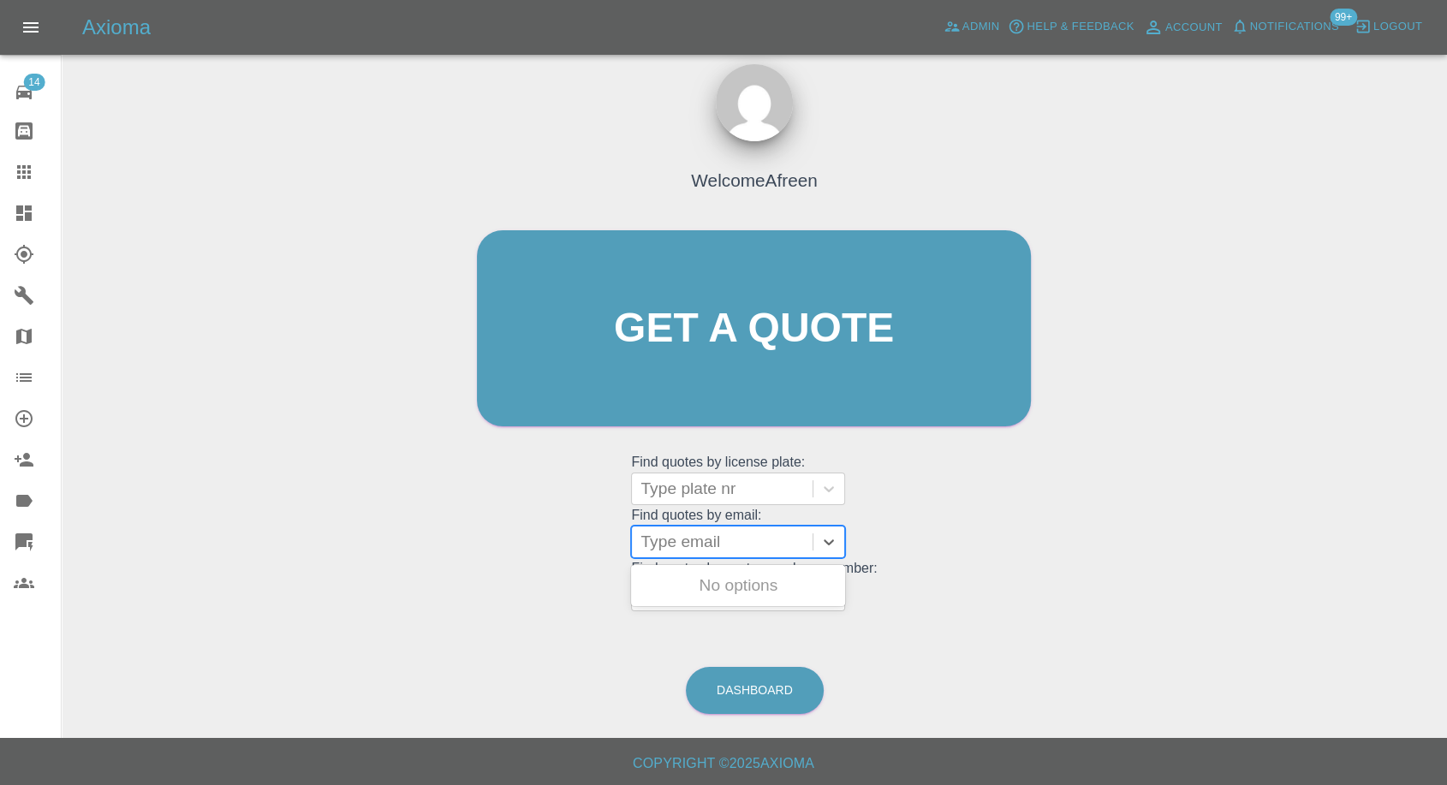
click at [692, 549] on div at bounding box center [721, 542] width 163 height 24
paste input ""sylvia.overton@gmail.com" <undefined>"
drag, startPoint x: 703, startPoint y: 543, endPoint x: 1245, endPoint y: 524, distance: 542.1
click at [1245, 524] on div "Welcome Afreen Get a quote Get a quote Find quotes by license plate: Type plate…" at bounding box center [754, 410] width 1358 height 615
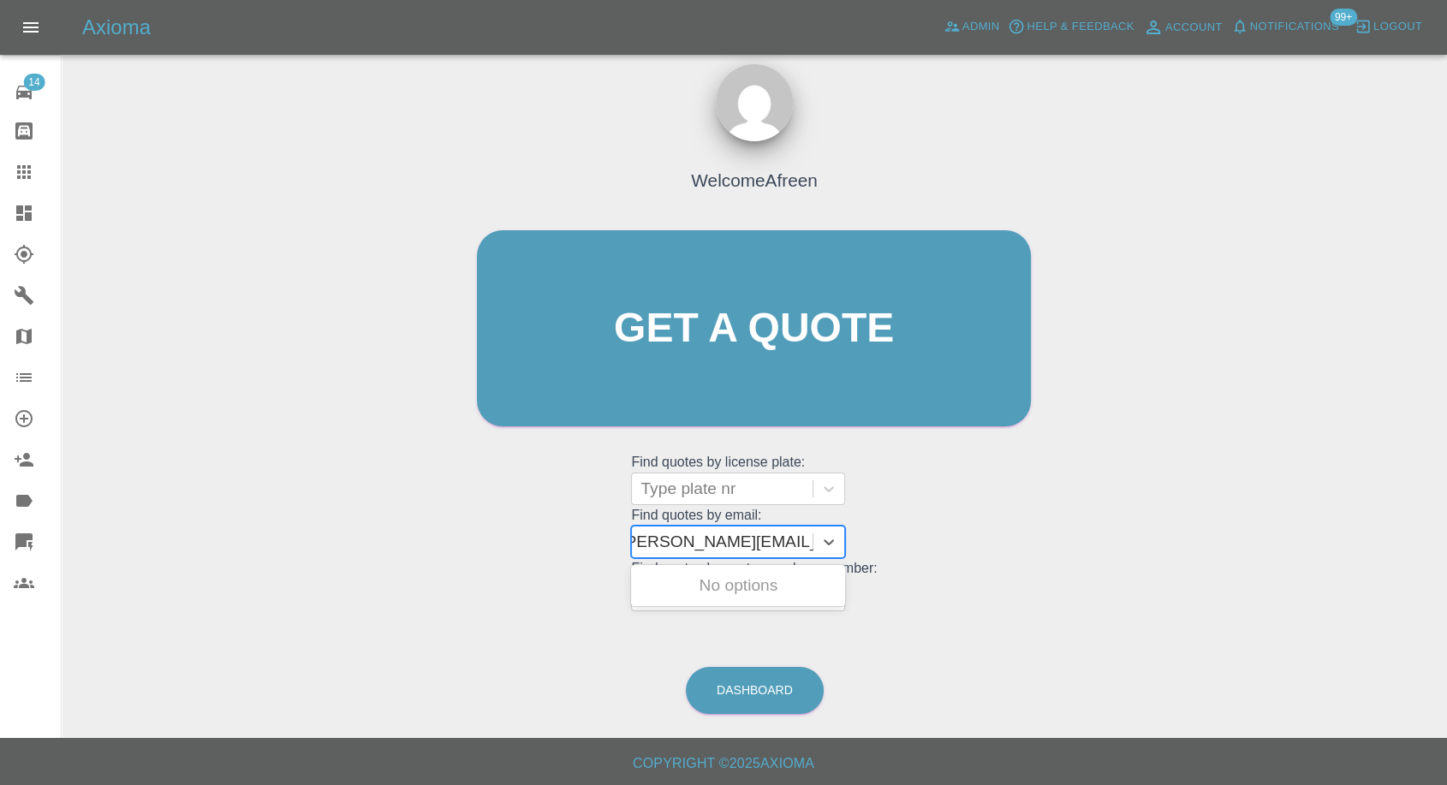
scroll to position [0, 8]
type input "sylvia.overton@gmail.com"
click at [739, 584] on div "H1 MRO, Awaiting Repair" at bounding box center [738, 585] width 214 height 34
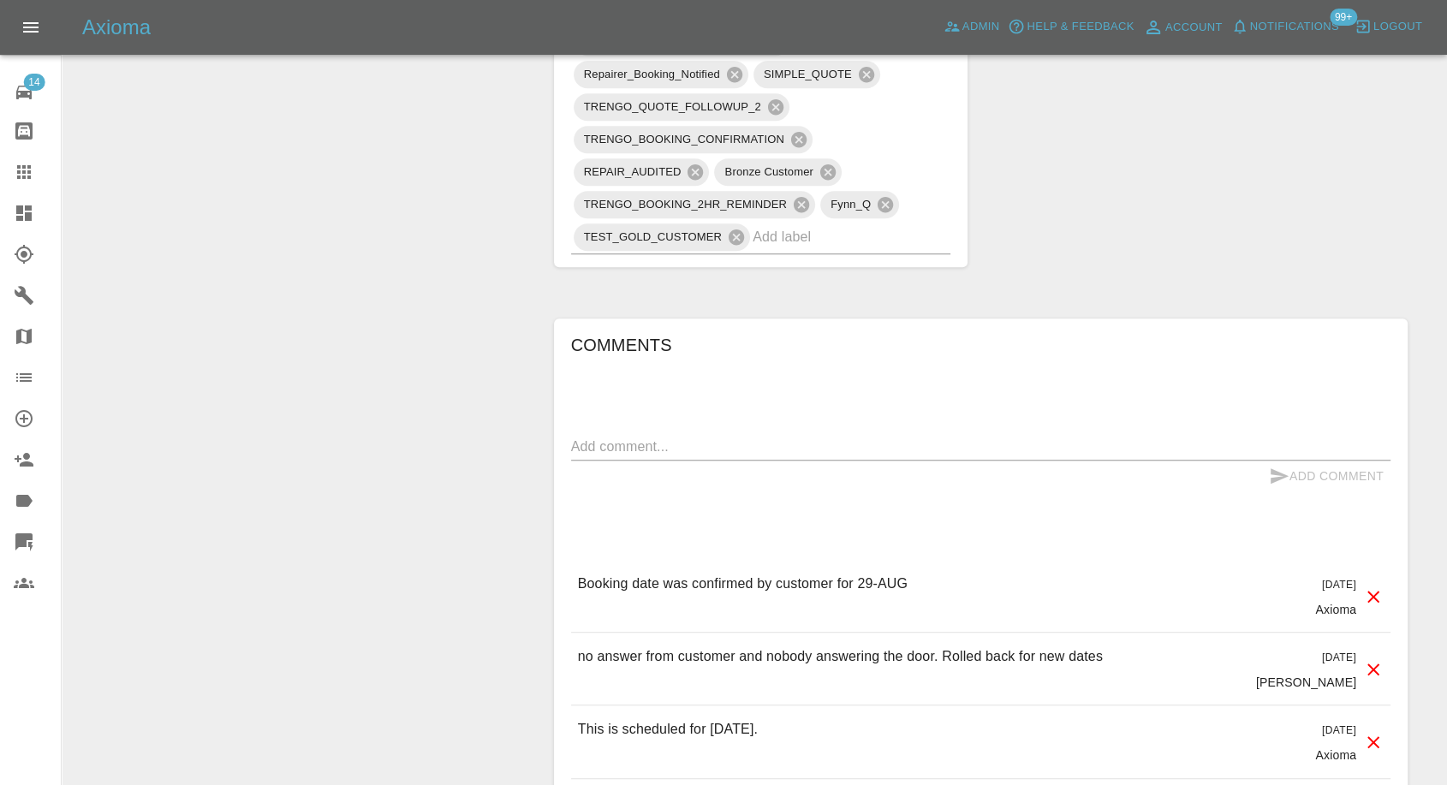
scroll to position [1521, 0]
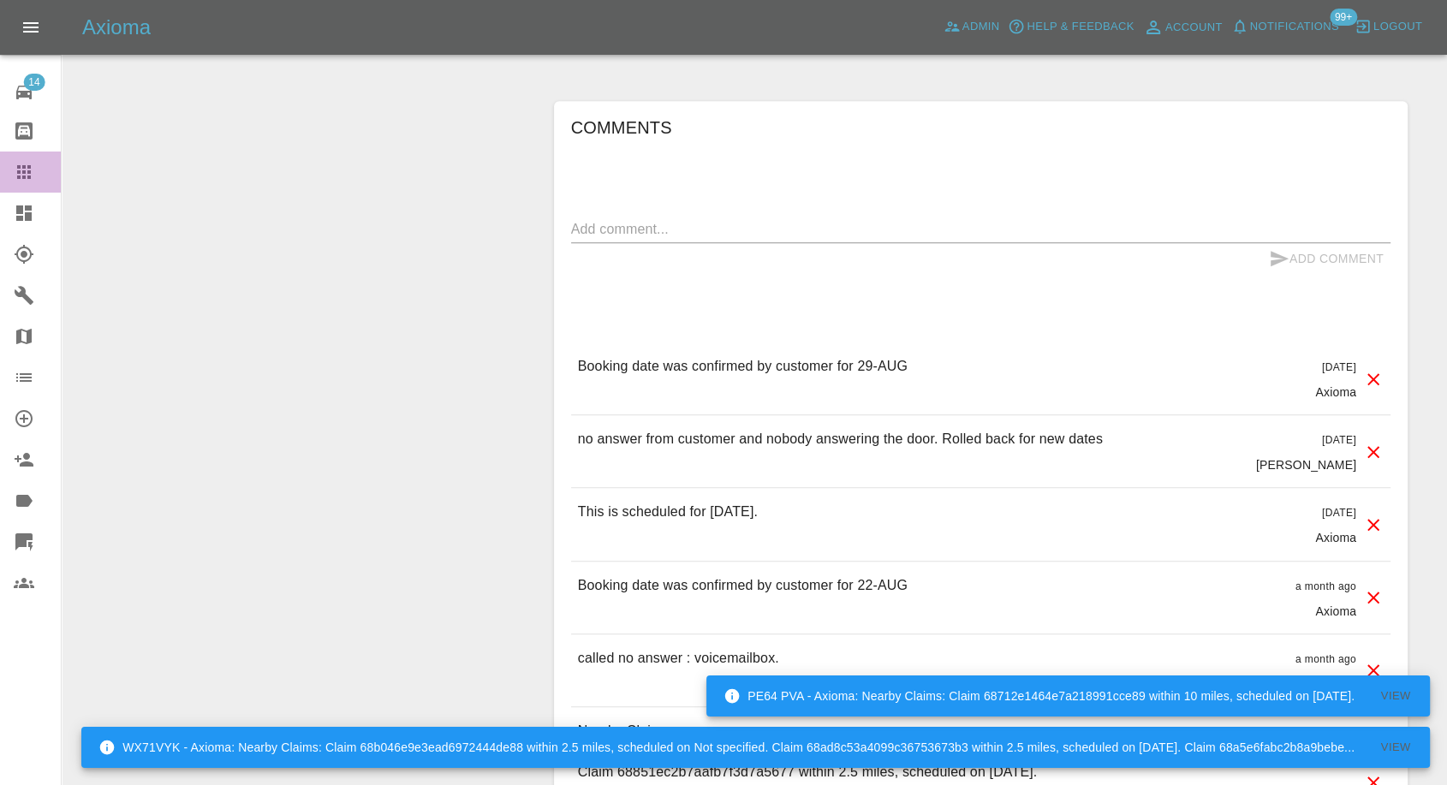
click at [20, 180] on icon at bounding box center [24, 172] width 21 height 21
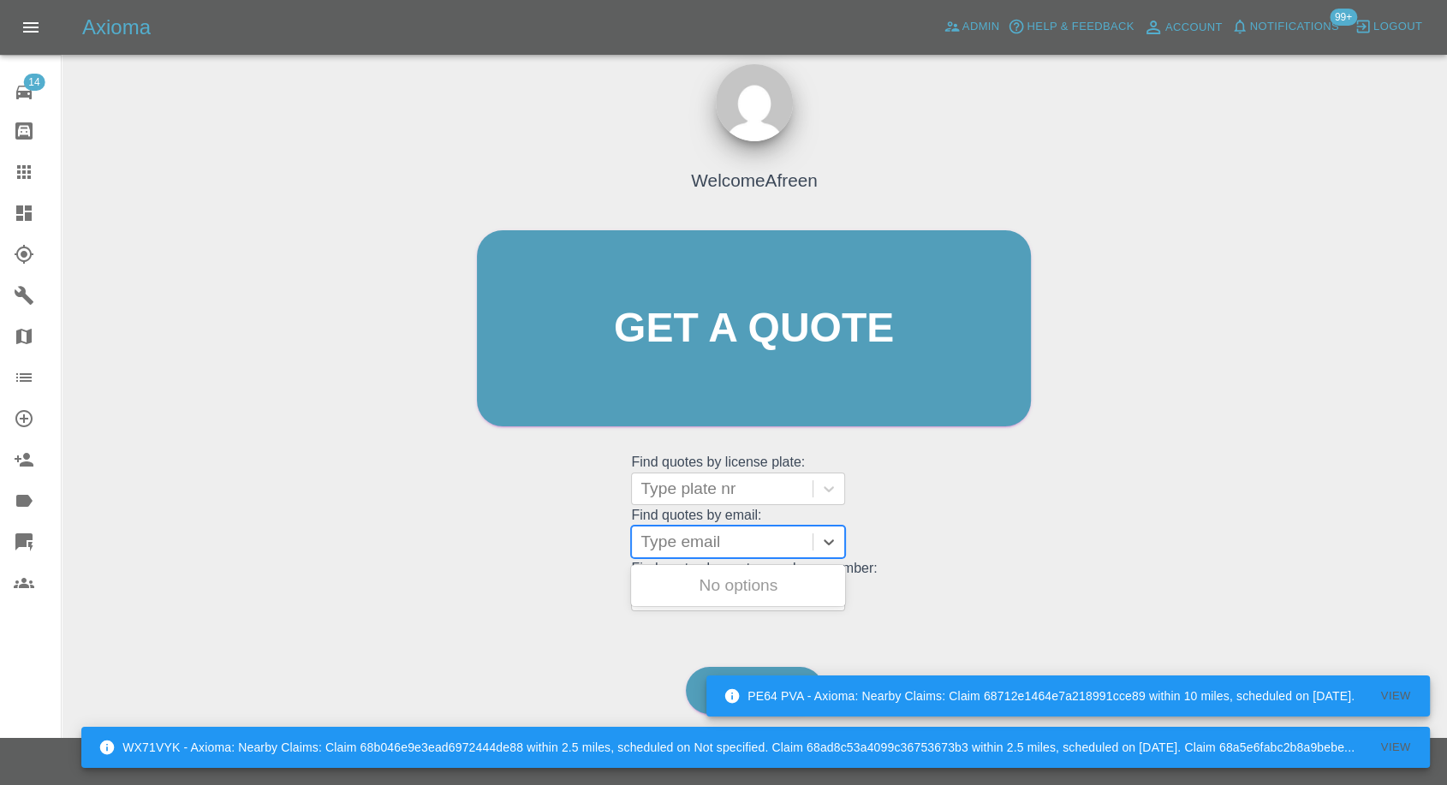
click at [750, 536] on div at bounding box center [721, 542] width 163 height 24
paste input ""cliveedickson@outlook.com" <undefined>"
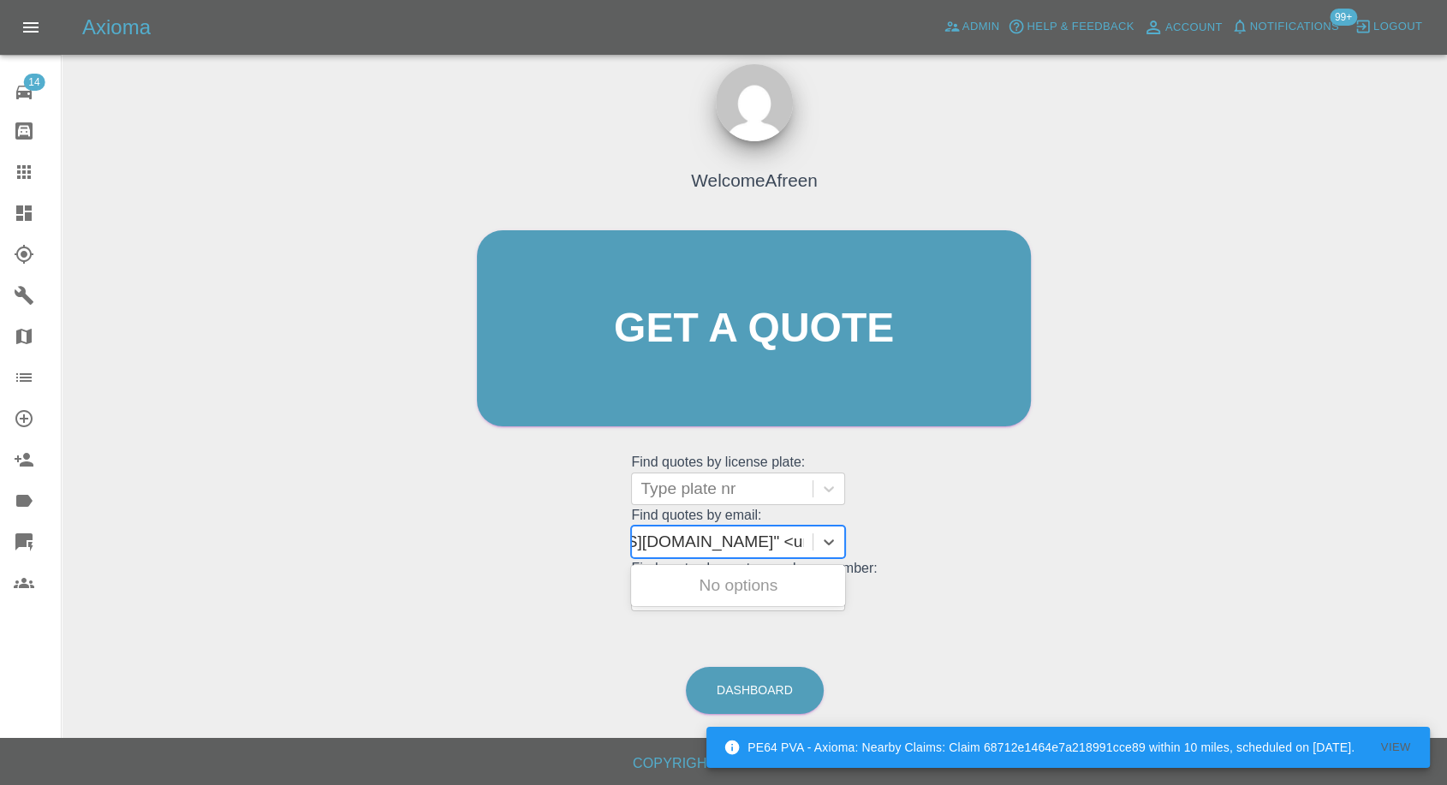
scroll to position [0, 137]
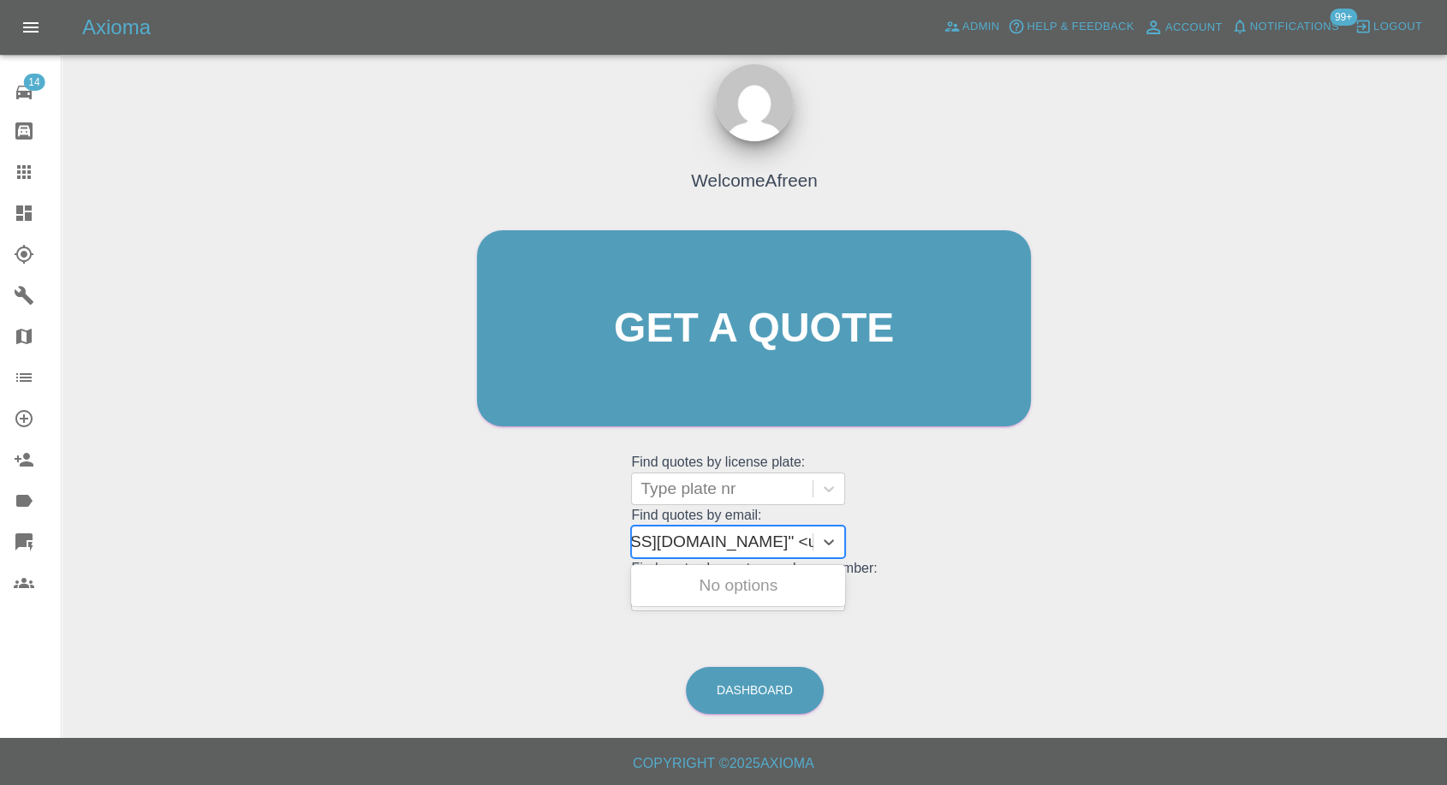
drag, startPoint x: 701, startPoint y: 542, endPoint x: 1019, endPoint y: 569, distance: 319.6
click at [1019, 570] on div "Welcome Afreen Get a quote Get a quote Find quotes by license plate: Type plate…" at bounding box center [754, 361] width 590 height 517
type input "cliveedickson@outlook.com"
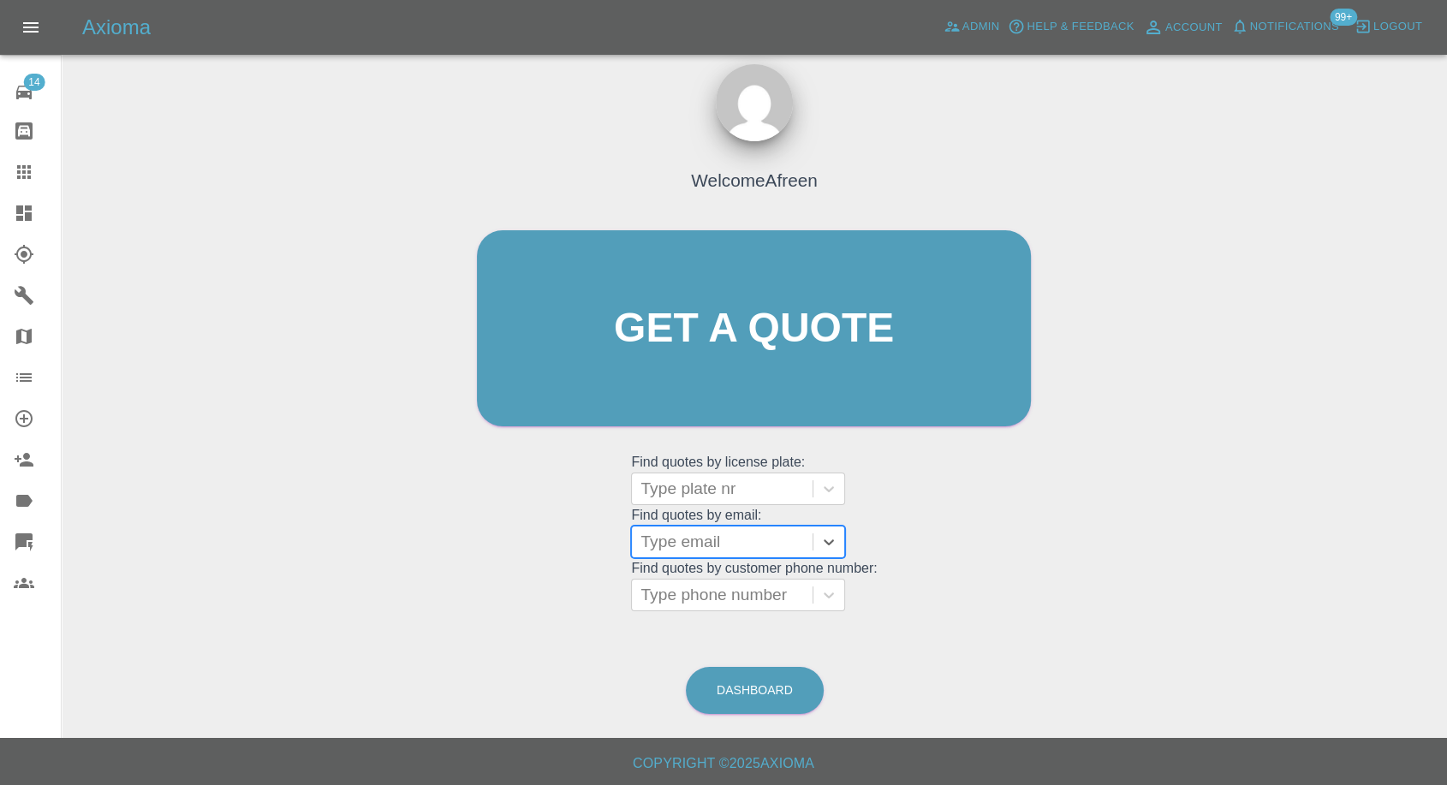
paste input ""wotaboutme29@gmail.com" <undefined>"
drag, startPoint x: 702, startPoint y: 541, endPoint x: 990, endPoint y: 580, distance: 291.1
click at [989, 580] on div "Welcome Afreen Get a quote Get a quote Find quotes by license plate: Type plate…" at bounding box center [754, 361] width 590 height 517
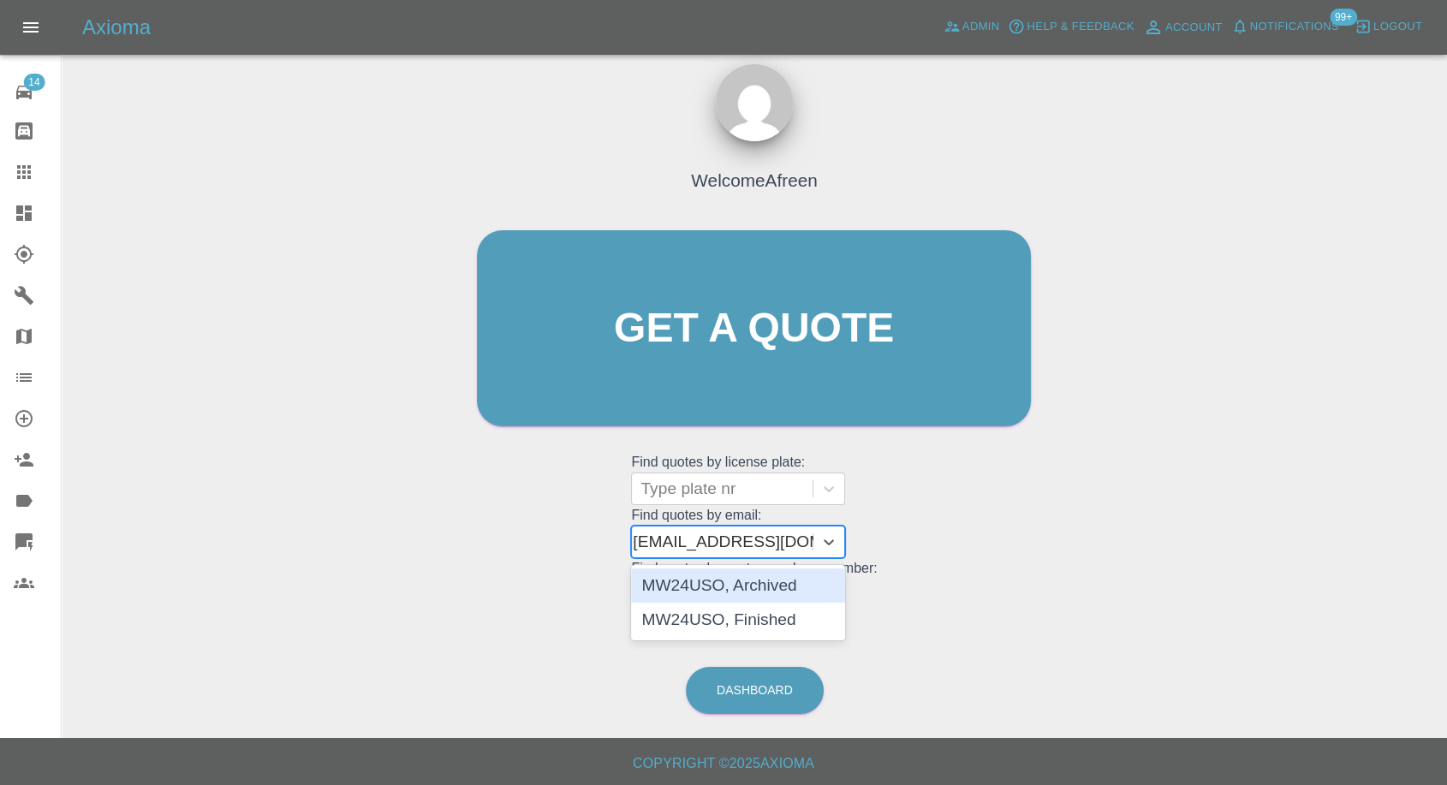
type input "wotaboutme29@gmail.com"
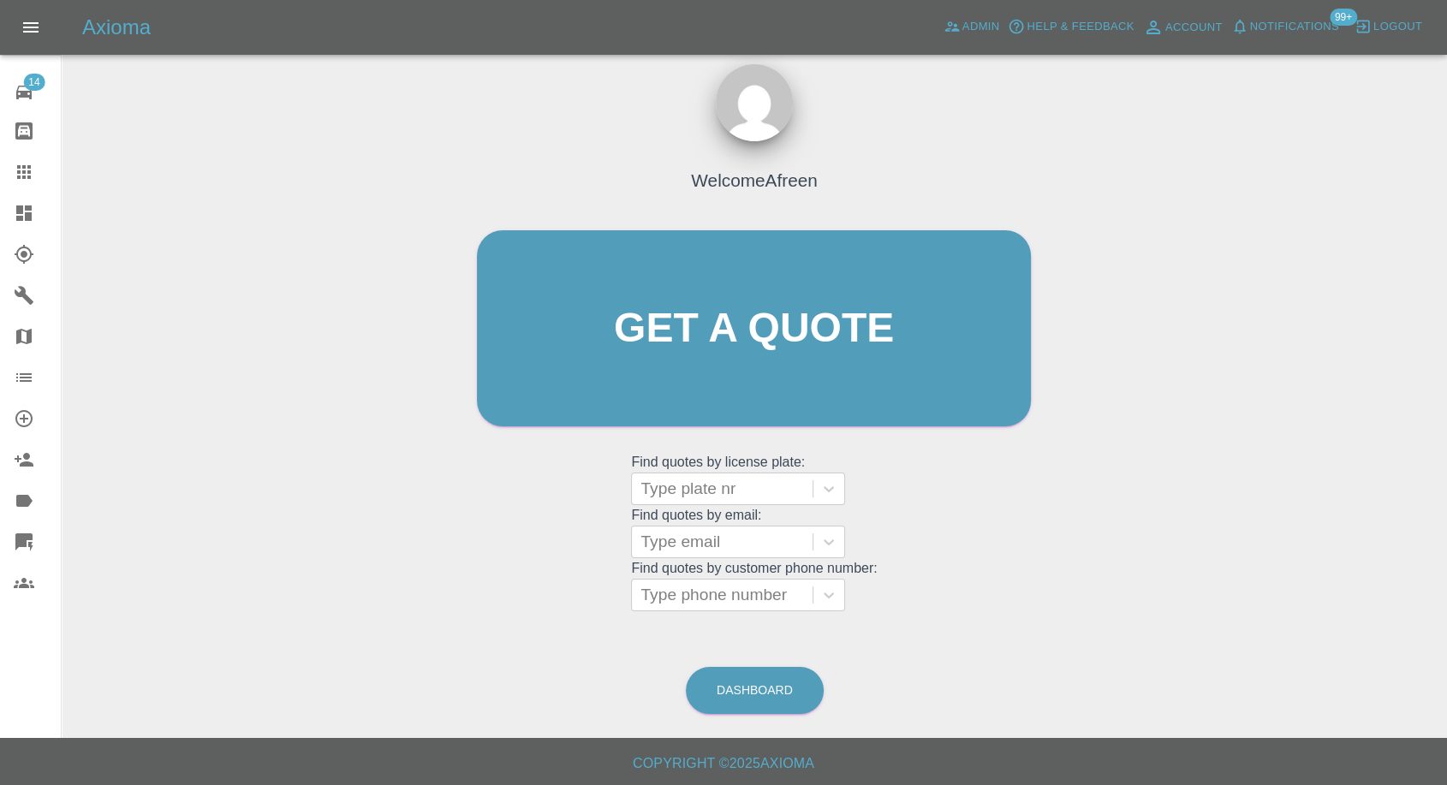
scroll to position [0, 0]
paste input ""broniu.jet.ai@gmail.com" <undefined>"
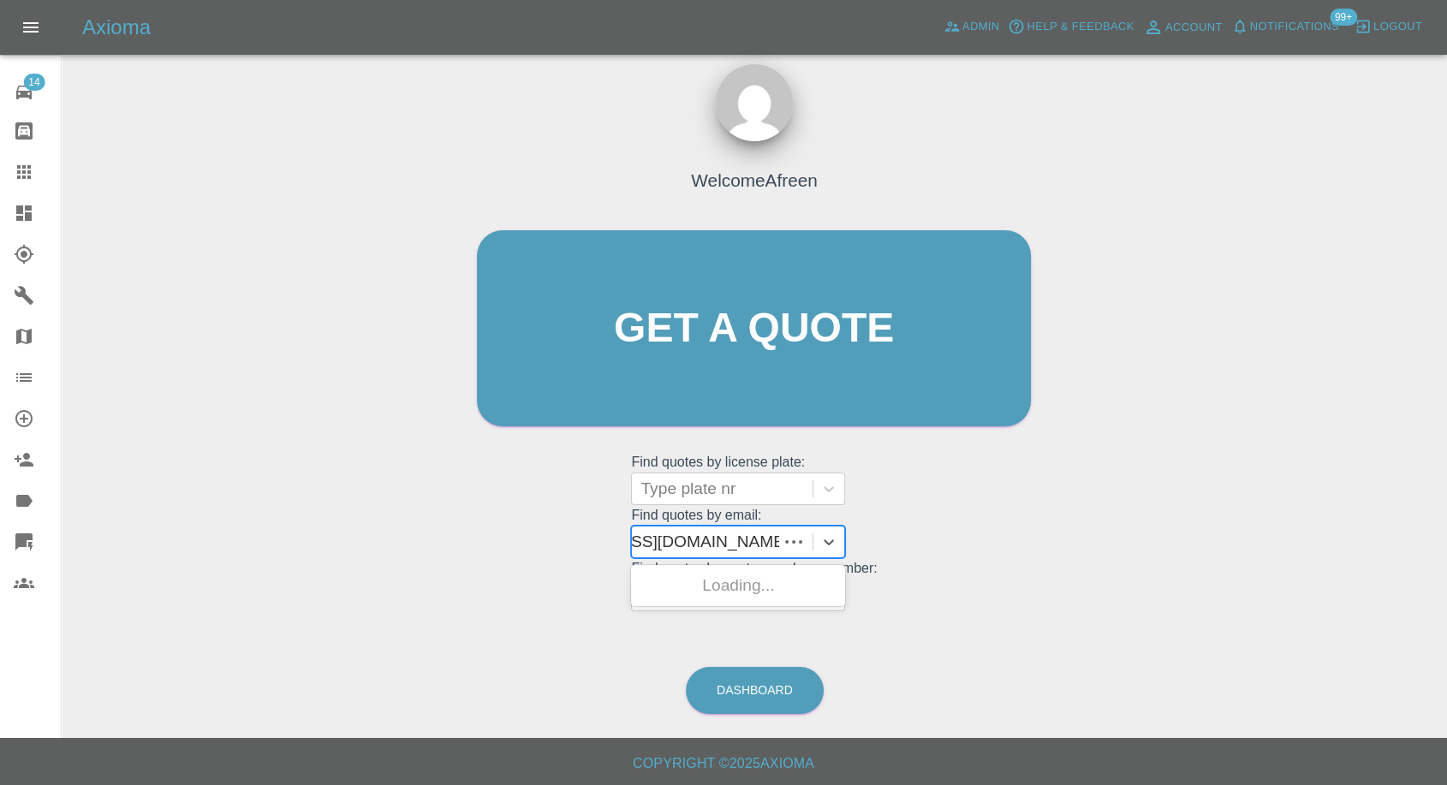
scroll to position [0, 113]
click at [710, 536] on input ""broniu.jet.ai@gmail.com" <undefined>" at bounding box center [671, 542] width 288 height 21
drag, startPoint x: 706, startPoint y: 539, endPoint x: 999, endPoint y: 553, distance: 293.0
click at [999, 553] on div "Welcome Afreen Get a quote Get a quote Find quotes by license plate: Type plate…" at bounding box center [754, 361] width 590 height 517
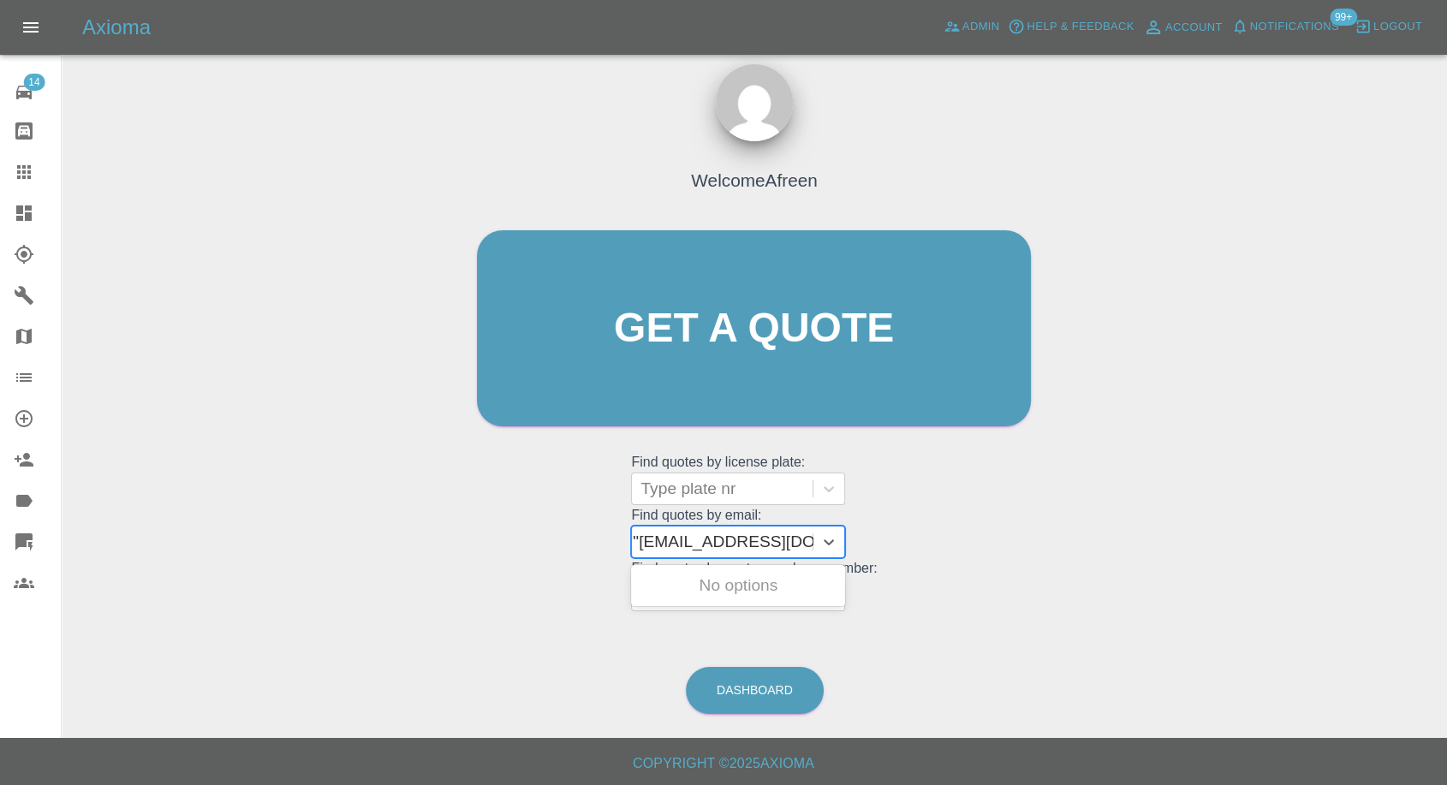
type input "broniu.jet.ai@gmail.com"
click at [822, 595] on div "LB66TXD, Awaiting Repair" at bounding box center [738, 595] width 214 height 55
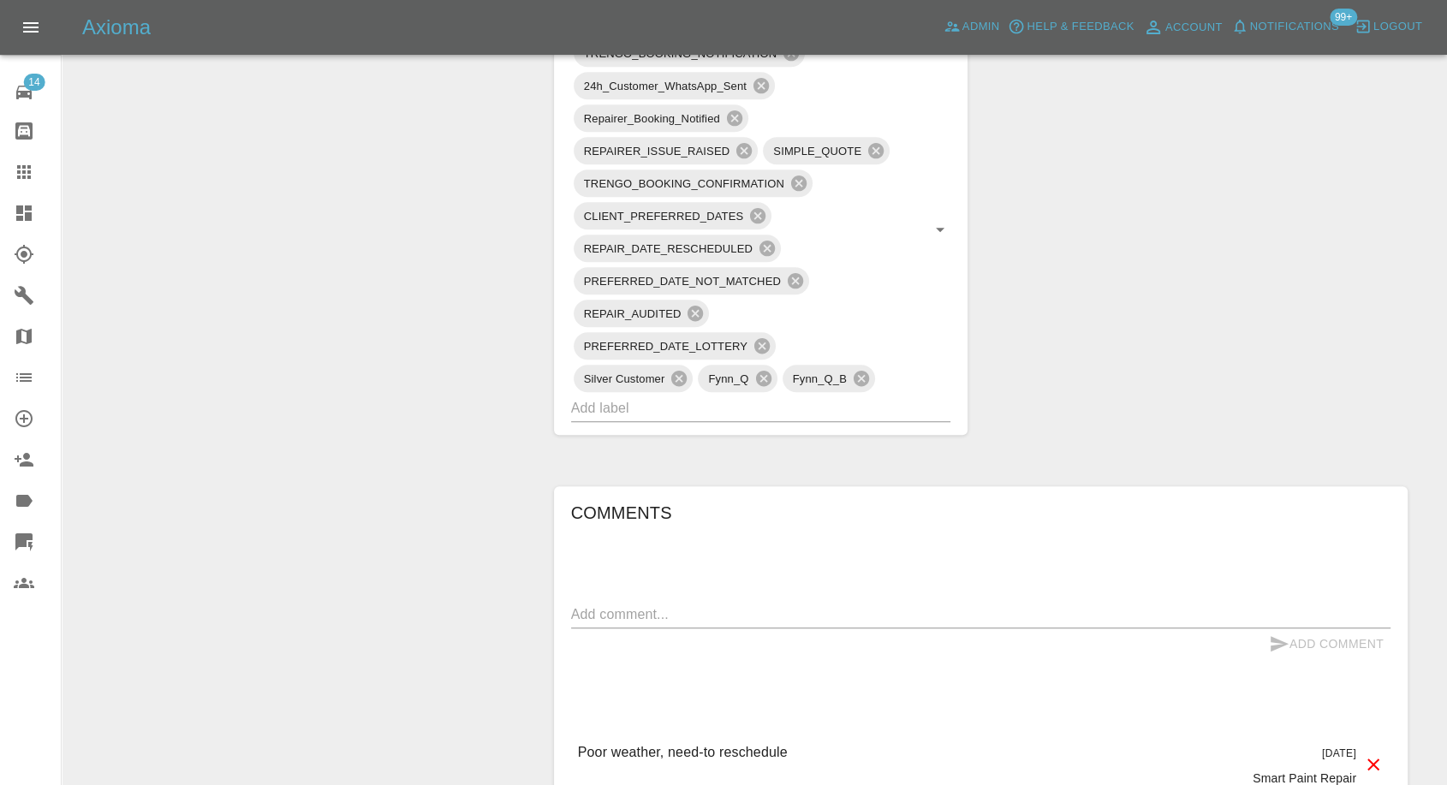
scroll to position [1331, 0]
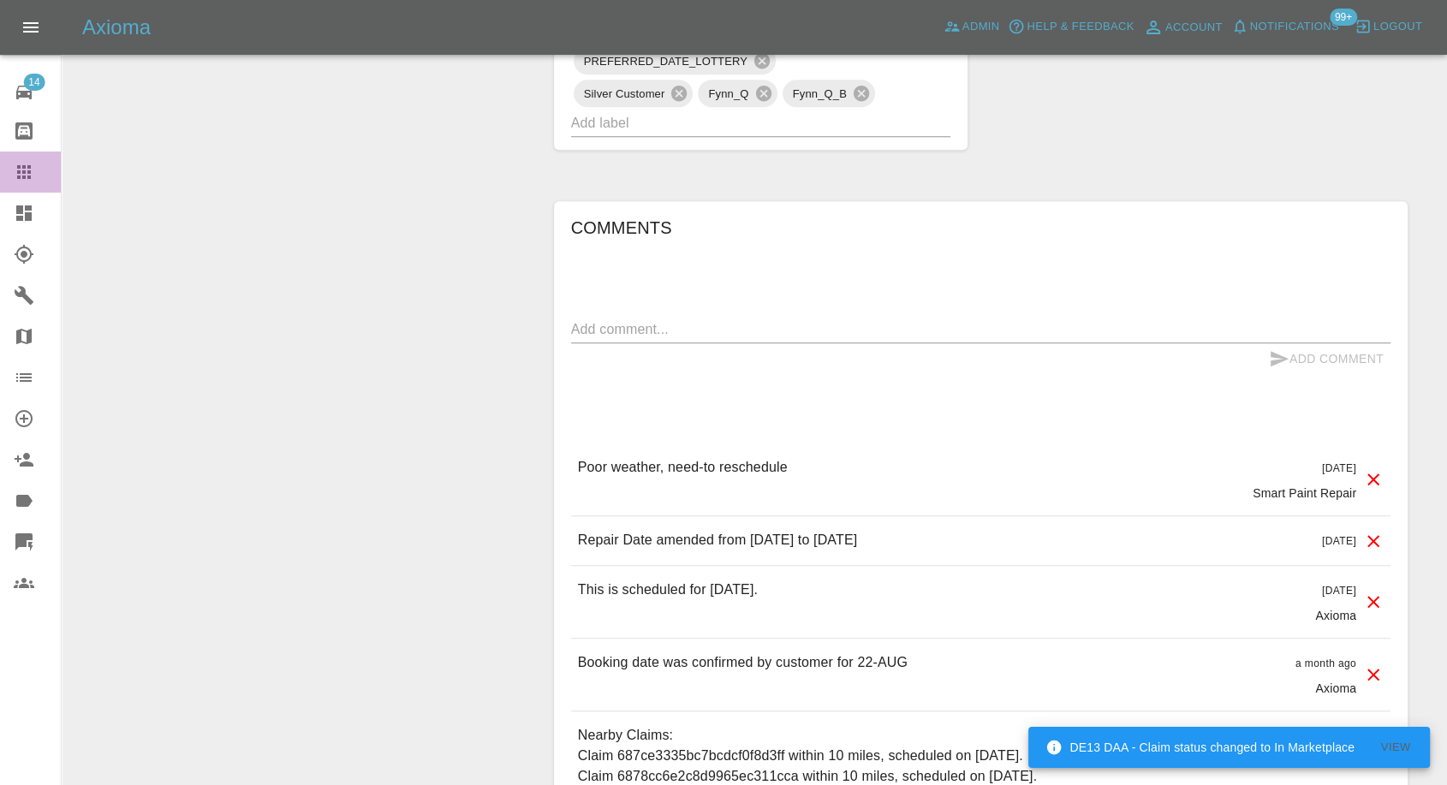
click at [21, 163] on icon at bounding box center [24, 172] width 21 height 21
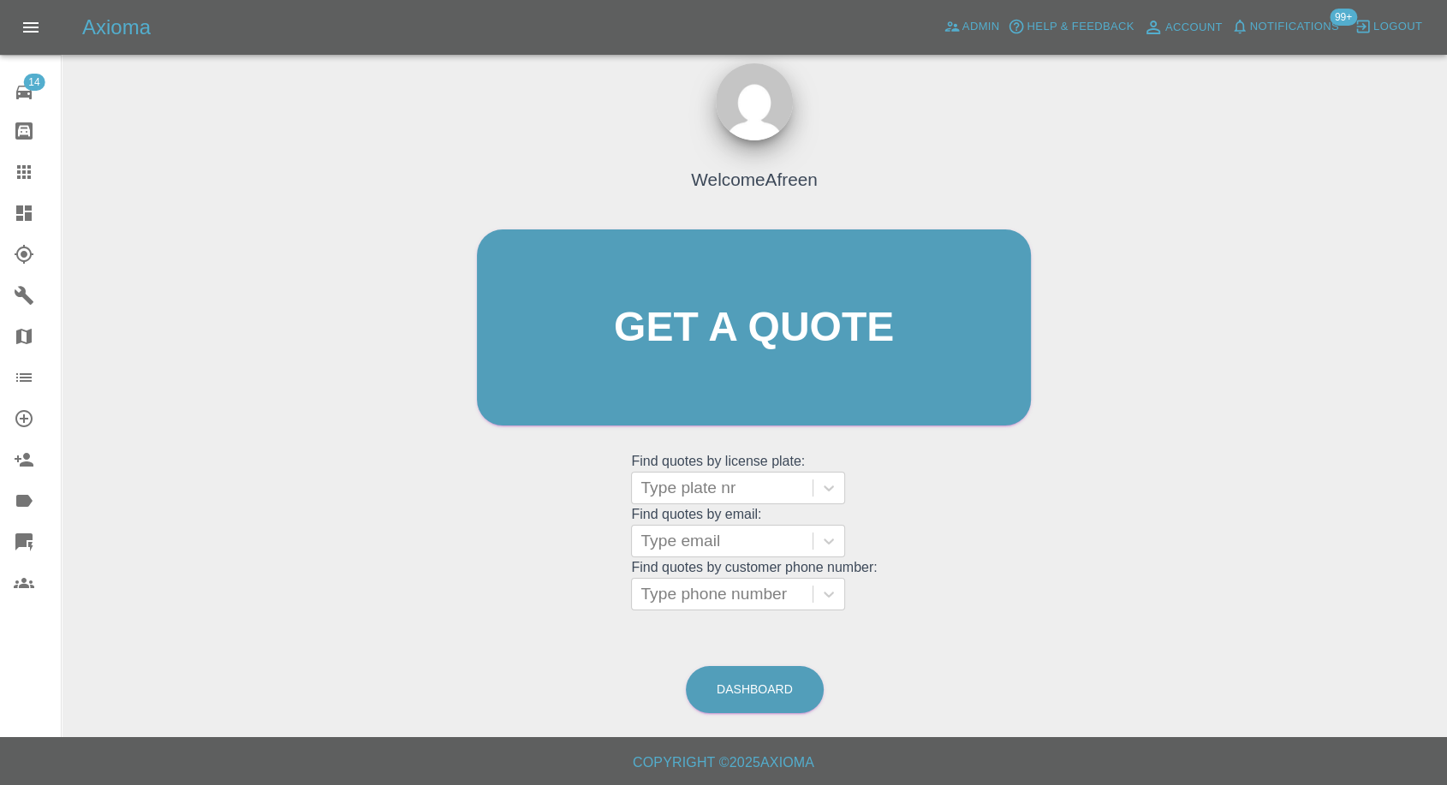
scroll to position [15, 0]
click at [693, 539] on div at bounding box center [721, 542] width 163 height 24
paste input ""mball@prospect.pm" <undefined>"
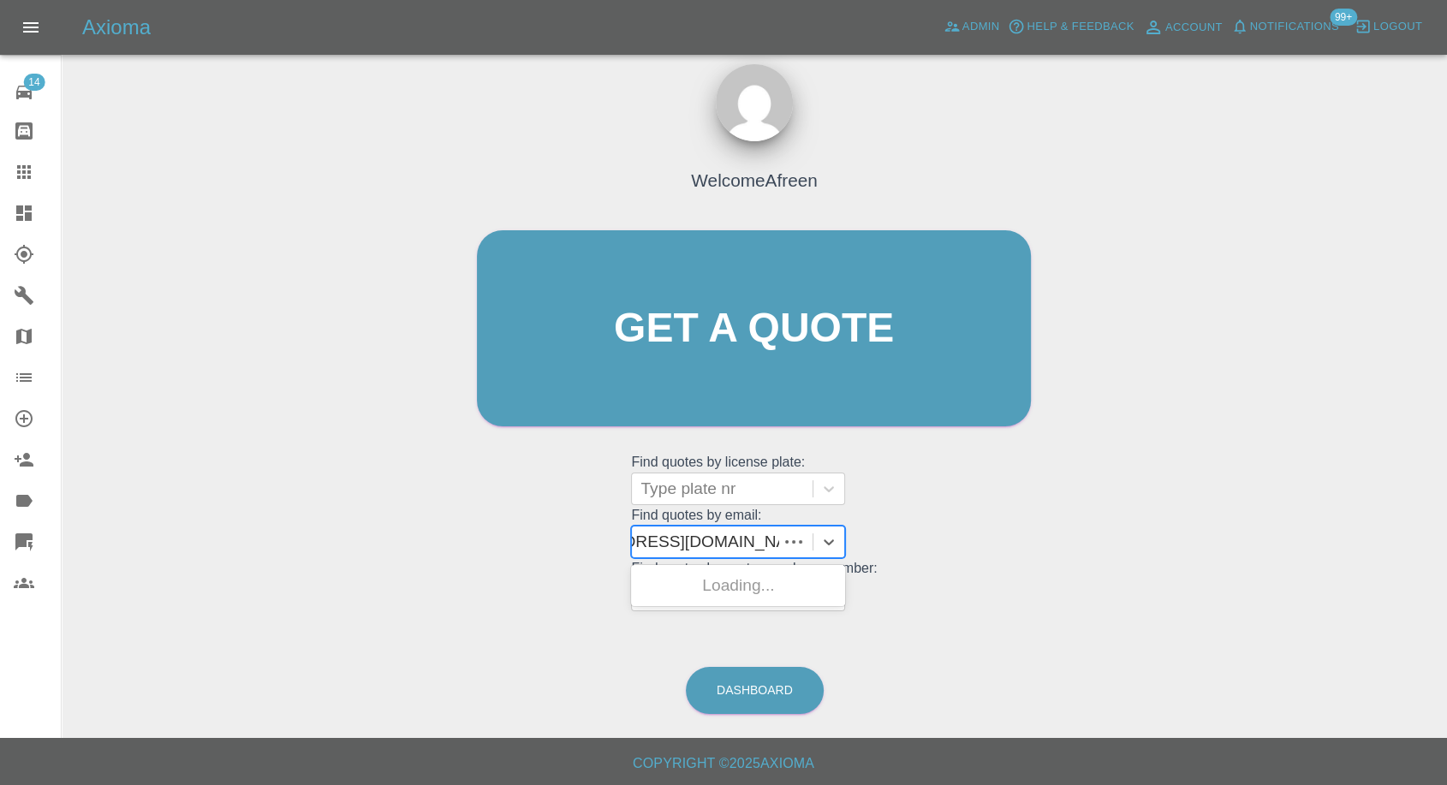
scroll to position [0, 86]
drag, startPoint x: 704, startPoint y: 540, endPoint x: 1020, endPoint y: 560, distance: 317.3
click at [1020, 560] on div "Welcome Afreen Get a quote Get a quote Find quotes by license plate: Type plate…" at bounding box center [754, 361] width 590 height 517
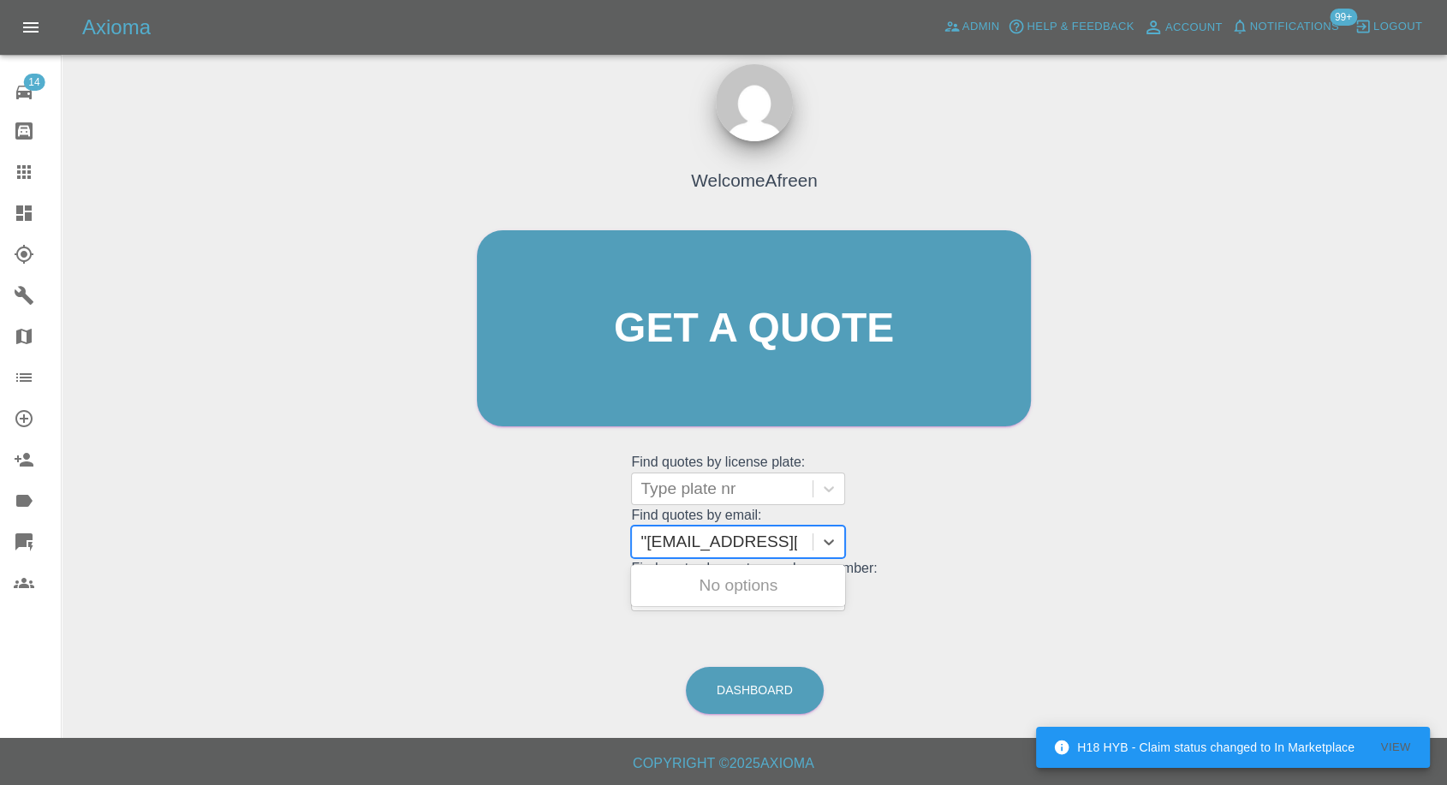
type input "mball@prospect.pm"
click at [800, 584] on div "MH25OPX, Awaiting Repair" at bounding box center [738, 595] width 214 height 55
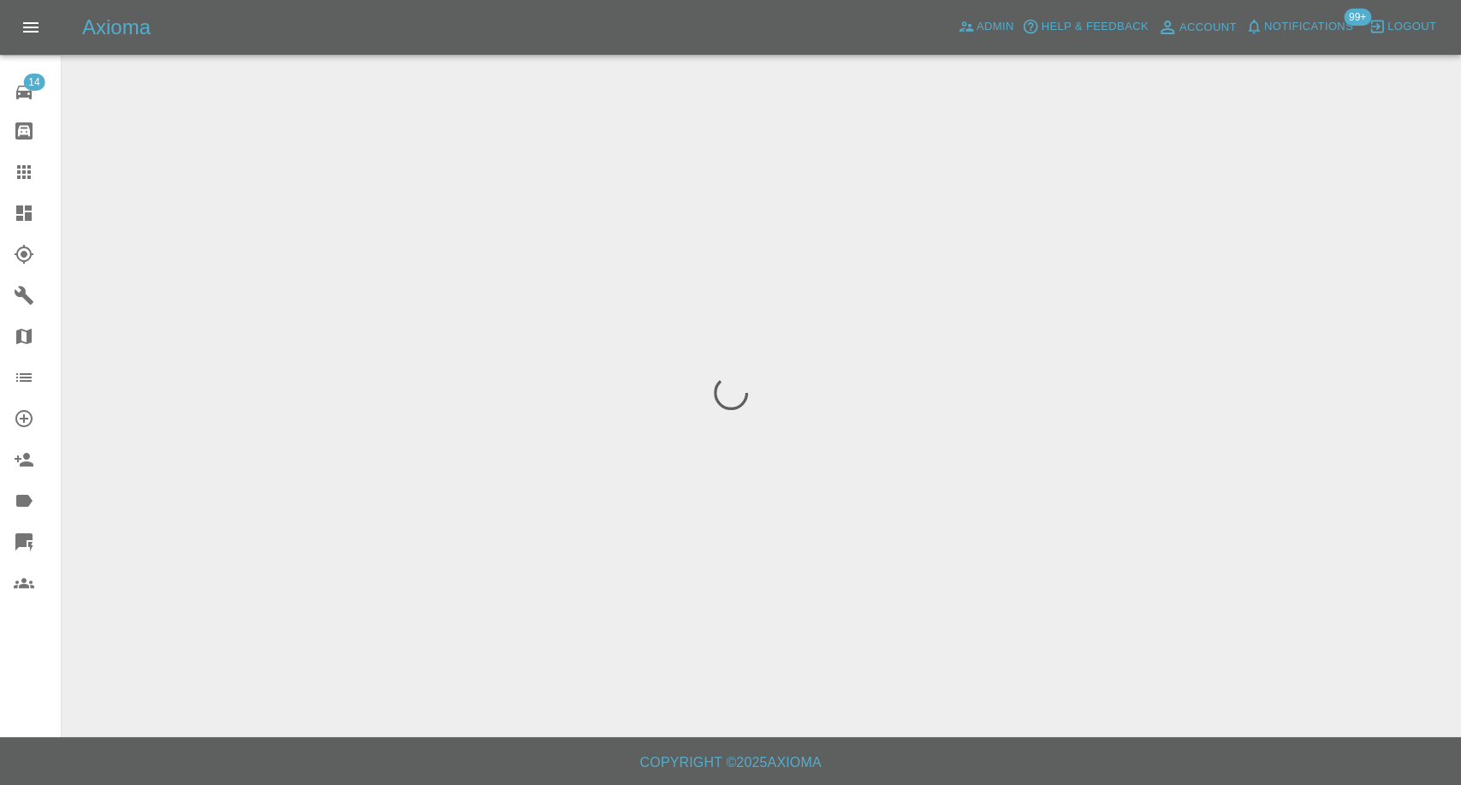
drag, startPoint x: 14, startPoint y: 157, endPoint x: 14, endPoint y: 173, distance: 16.3
click at [14, 159] on link "Claims" at bounding box center [30, 171] width 61 height 41
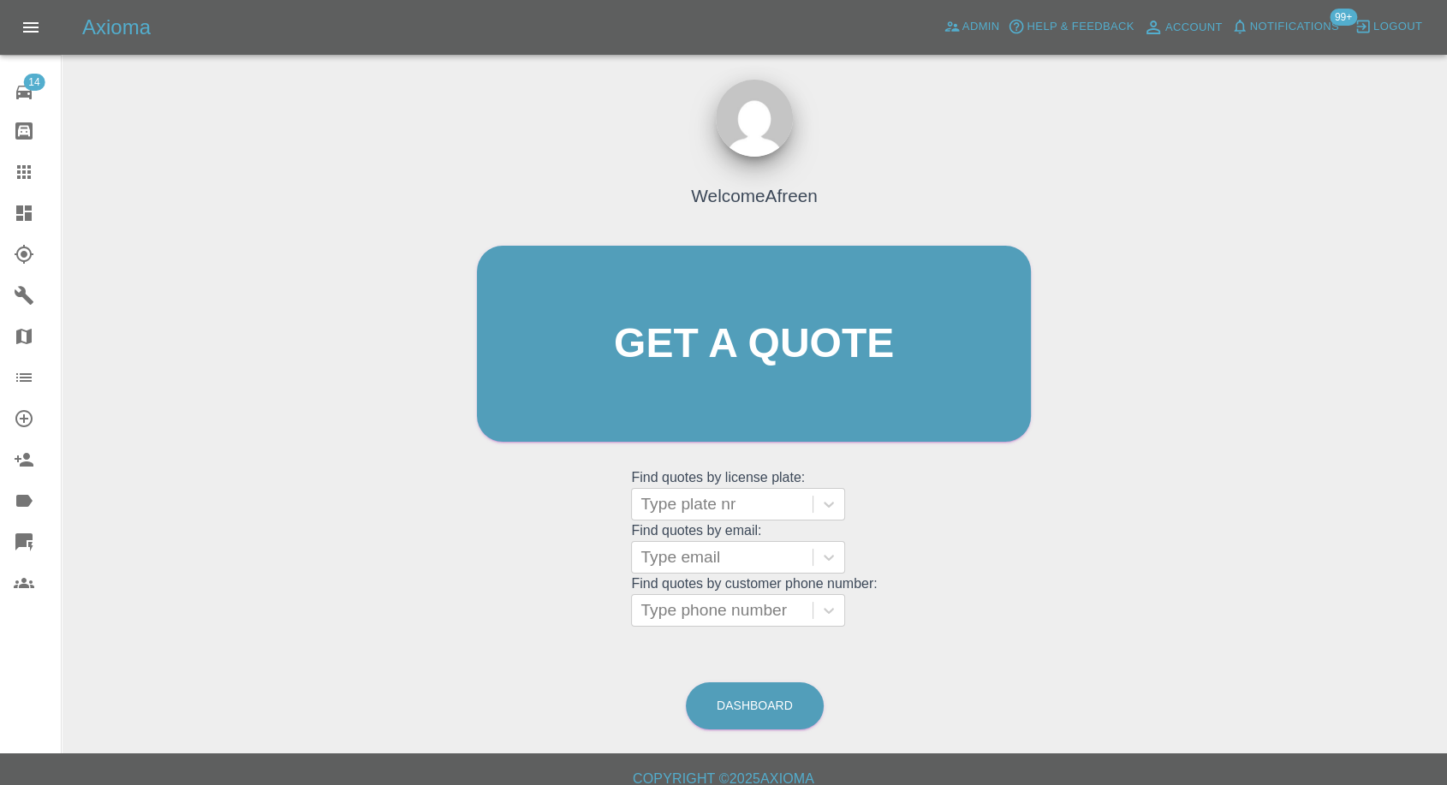
click at [687, 539] on grid "Find quotes by license plate: Type plate nr Find quotes by email: Type email Fi…" at bounding box center [754, 546] width 246 height 159
click at [671, 568] on div at bounding box center [721, 557] width 163 height 24
paste input ""d.inglesant@yahoo.com" <undefined>"
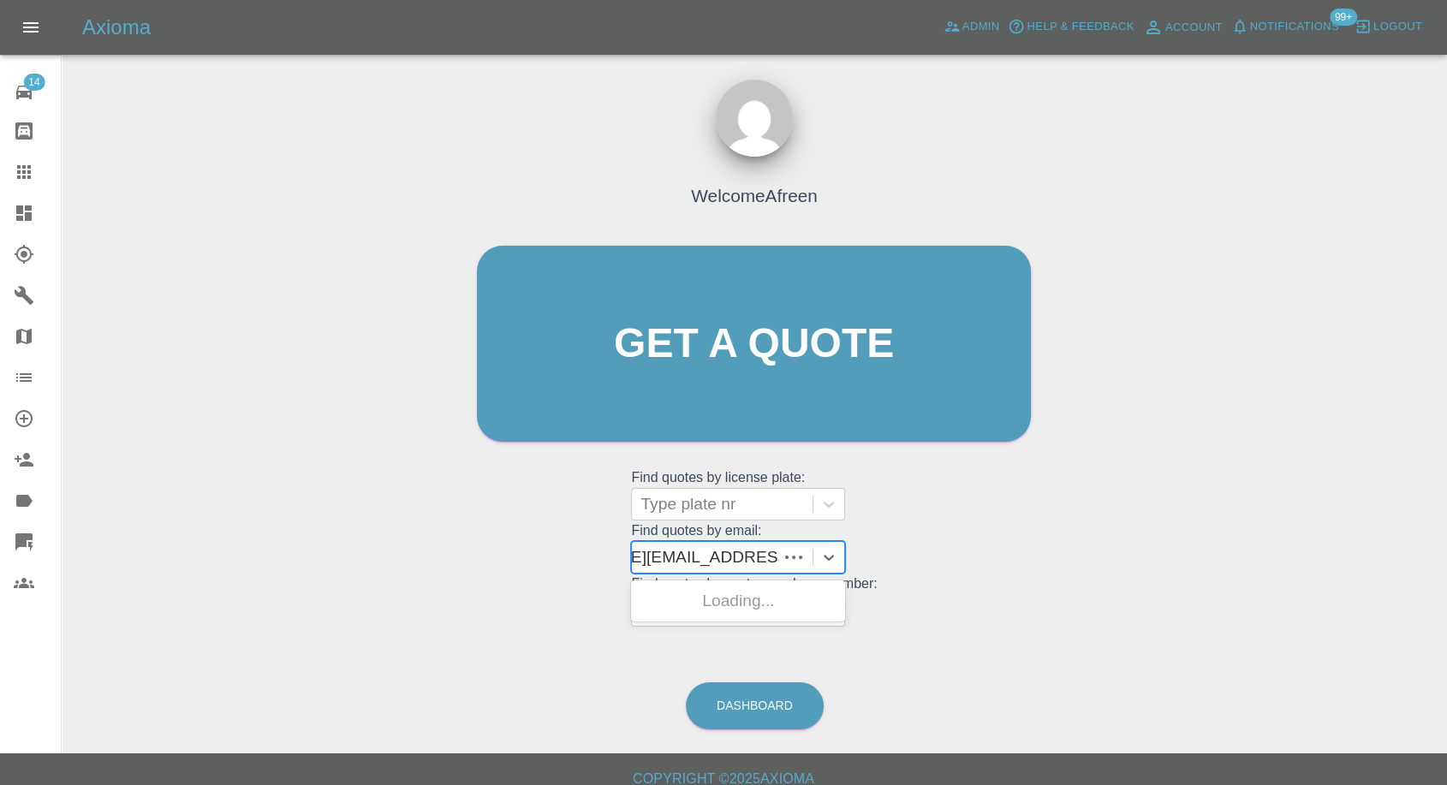
scroll to position [0, 112]
drag, startPoint x: 699, startPoint y: 555, endPoint x: 1459, endPoint y: 530, distance: 760.5
click at [1447, 536] on html "Axioma Admin Help & Feedback Account Notifications 99+ Logout 14 Repair home Bo…" at bounding box center [723, 400] width 1447 height 801
type input "d.inglesant@yahoo.com"
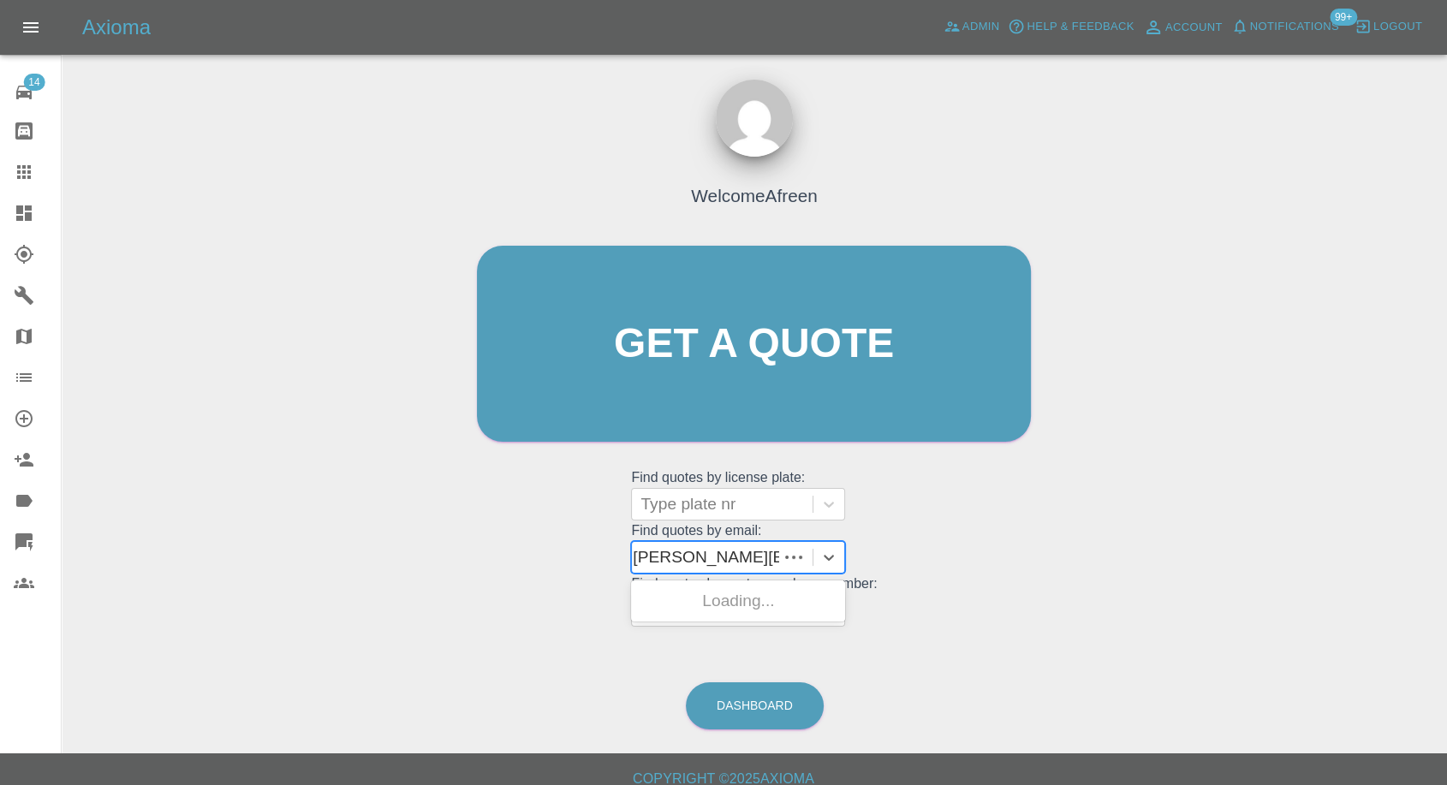
scroll to position [0, 7]
click at [734, 607] on div "DW25MFV, Awaiting Repair" at bounding box center [738, 611] width 214 height 55
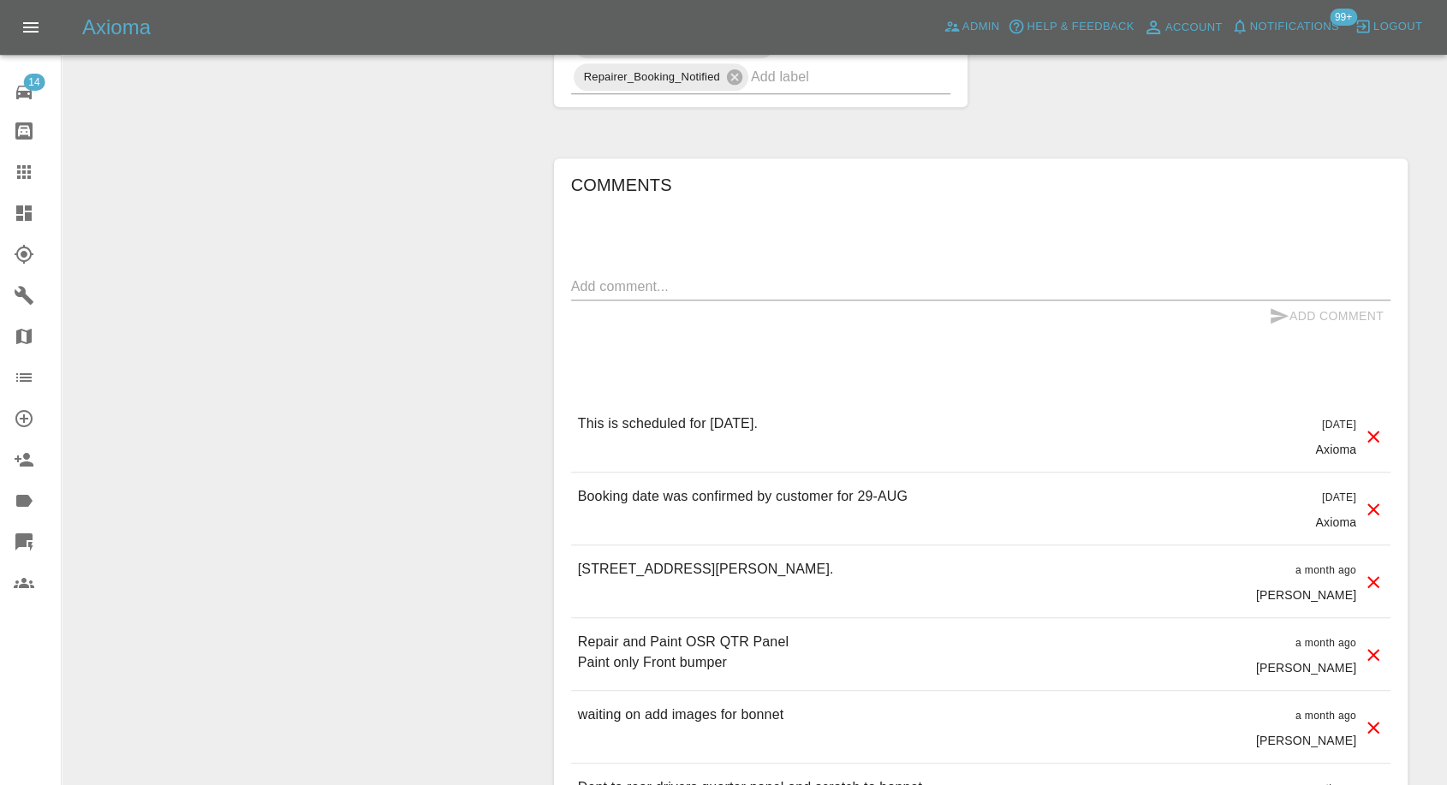
scroll to position [1046, 0]
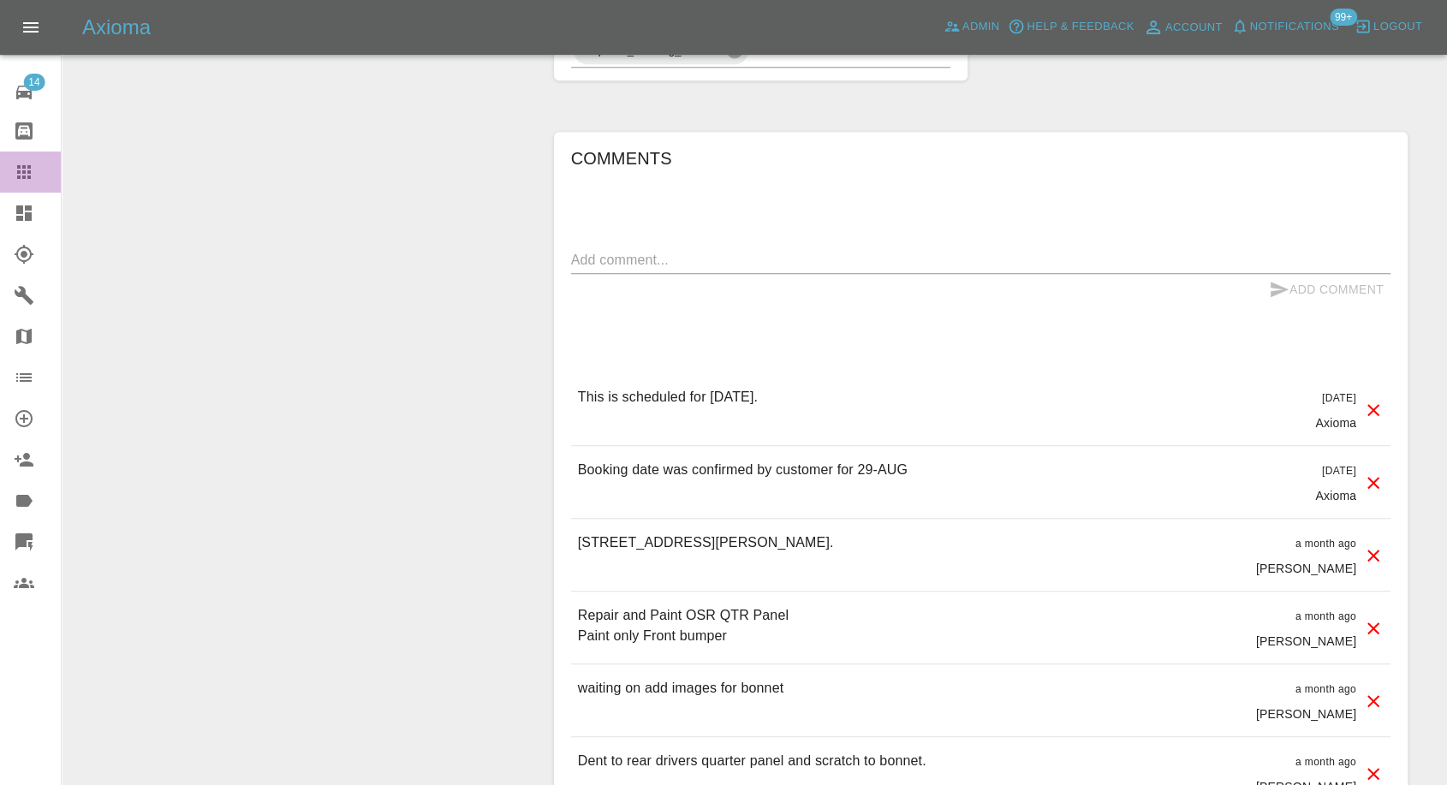
click at [27, 175] on icon at bounding box center [24, 172] width 21 height 21
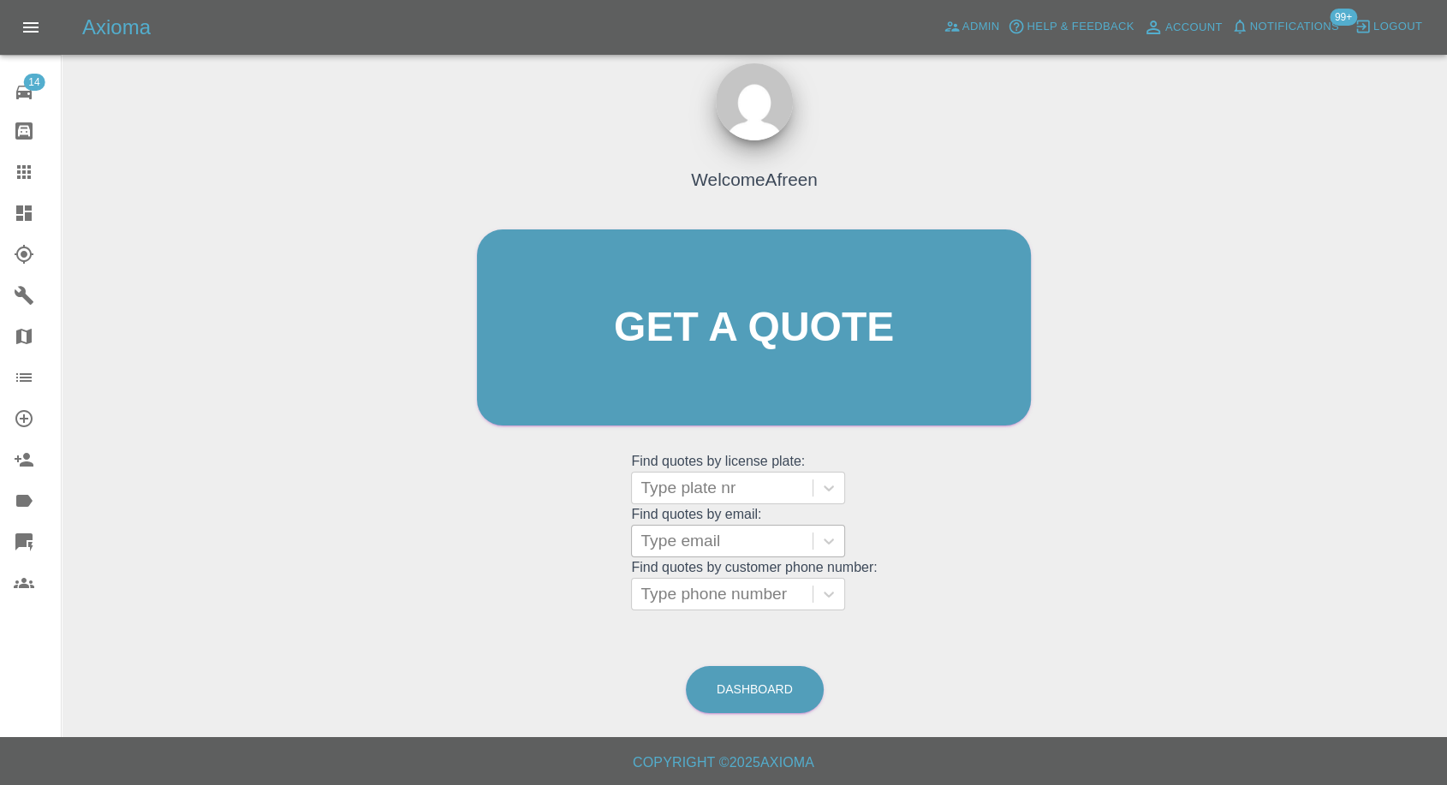
scroll to position [15, 0]
click at [682, 532] on div at bounding box center [721, 542] width 163 height 24
paste input ""sriram.pandarinathan@gmail.com" <undefined>"
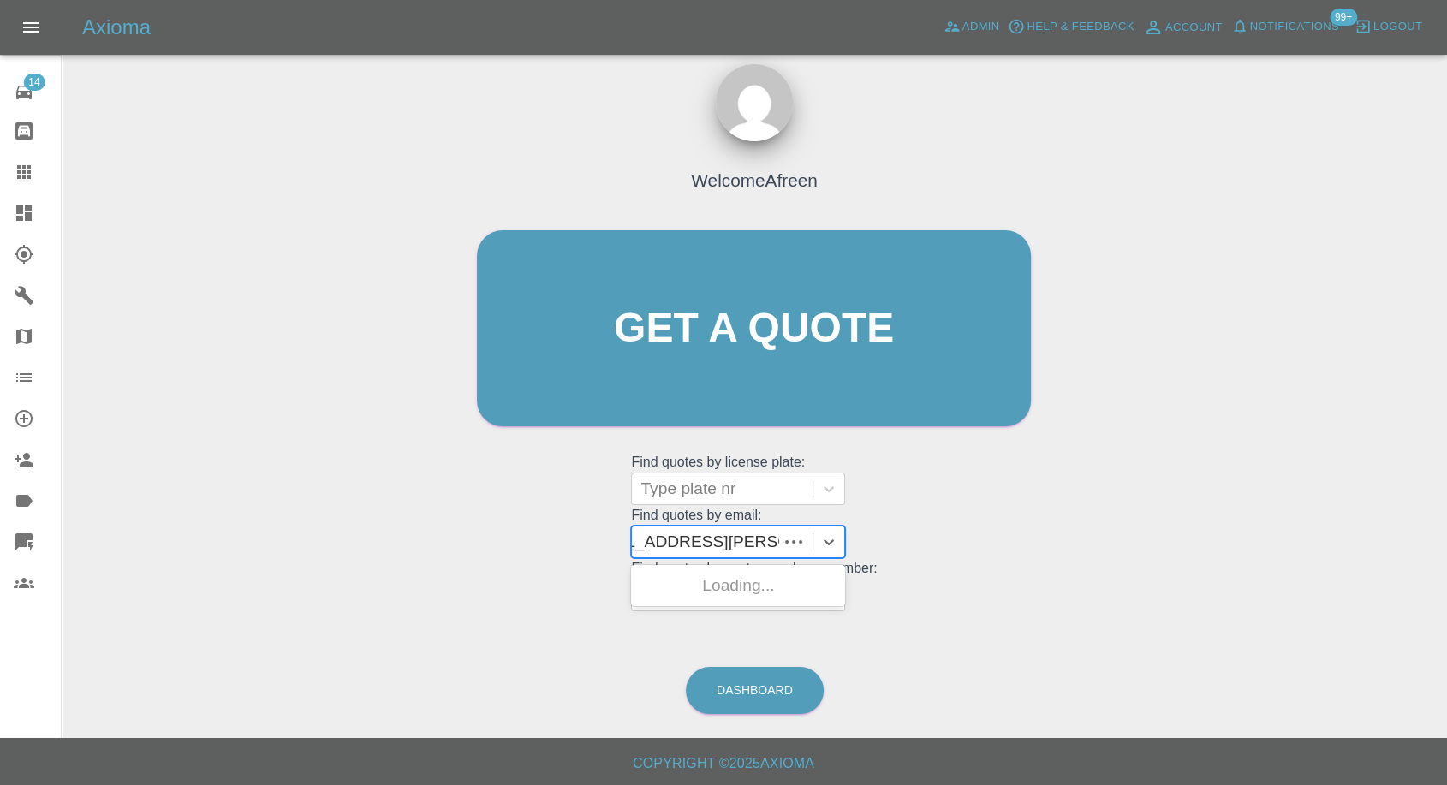
scroll to position [0, 178]
drag, startPoint x: 704, startPoint y: 541, endPoint x: 1084, endPoint y: 570, distance: 380.3
click at [1082, 570] on div "Welcome Afreen Get a quote Get a quote Find quotes by license plate: Type plate…" at bounding box center [754, 410] width 1358 height 615
type input "sriram.pandarinathan@gmail.com"
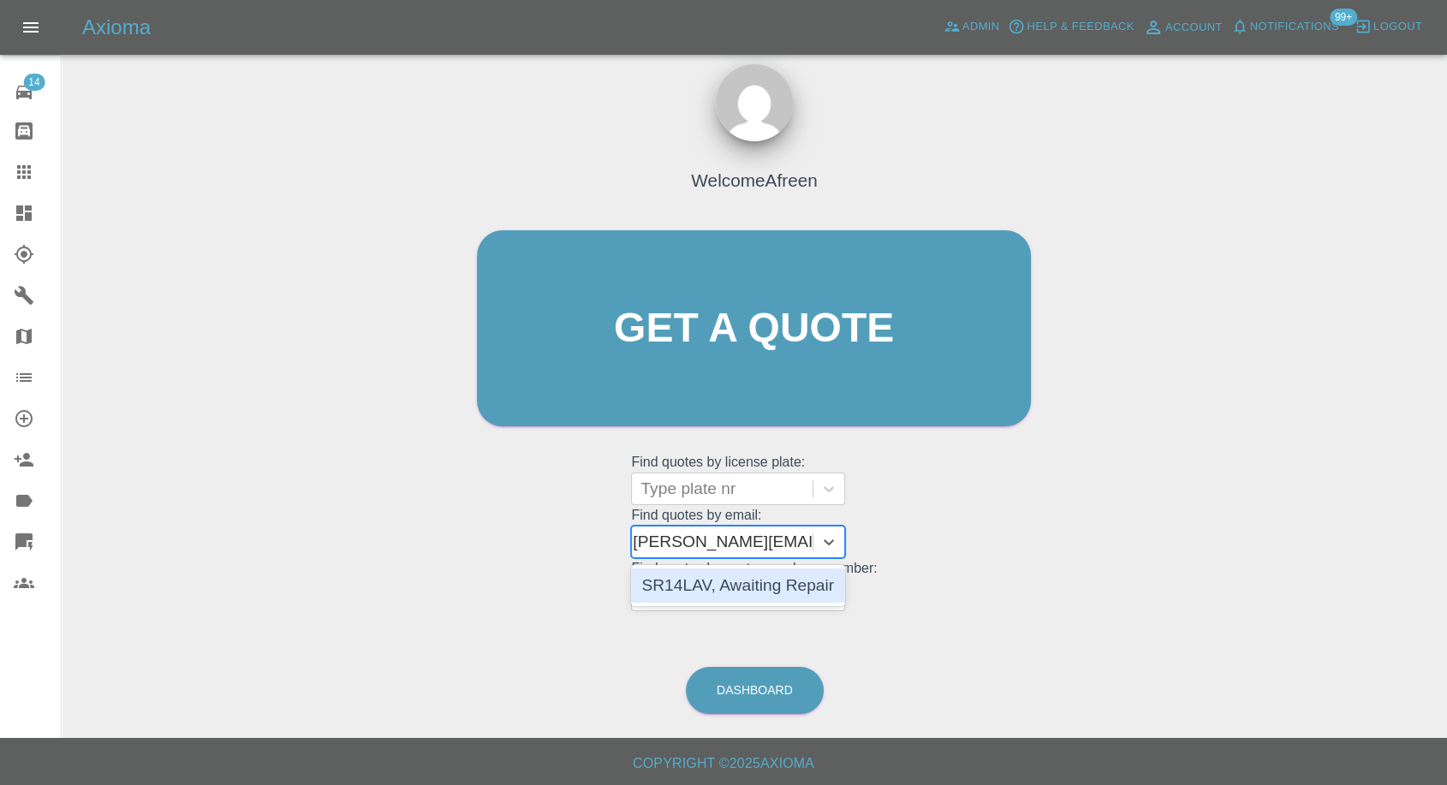
click at [779, 595] on div "SR14LAV, Awaiting Repair" at bounding box center [738, 585] width 214 height 34
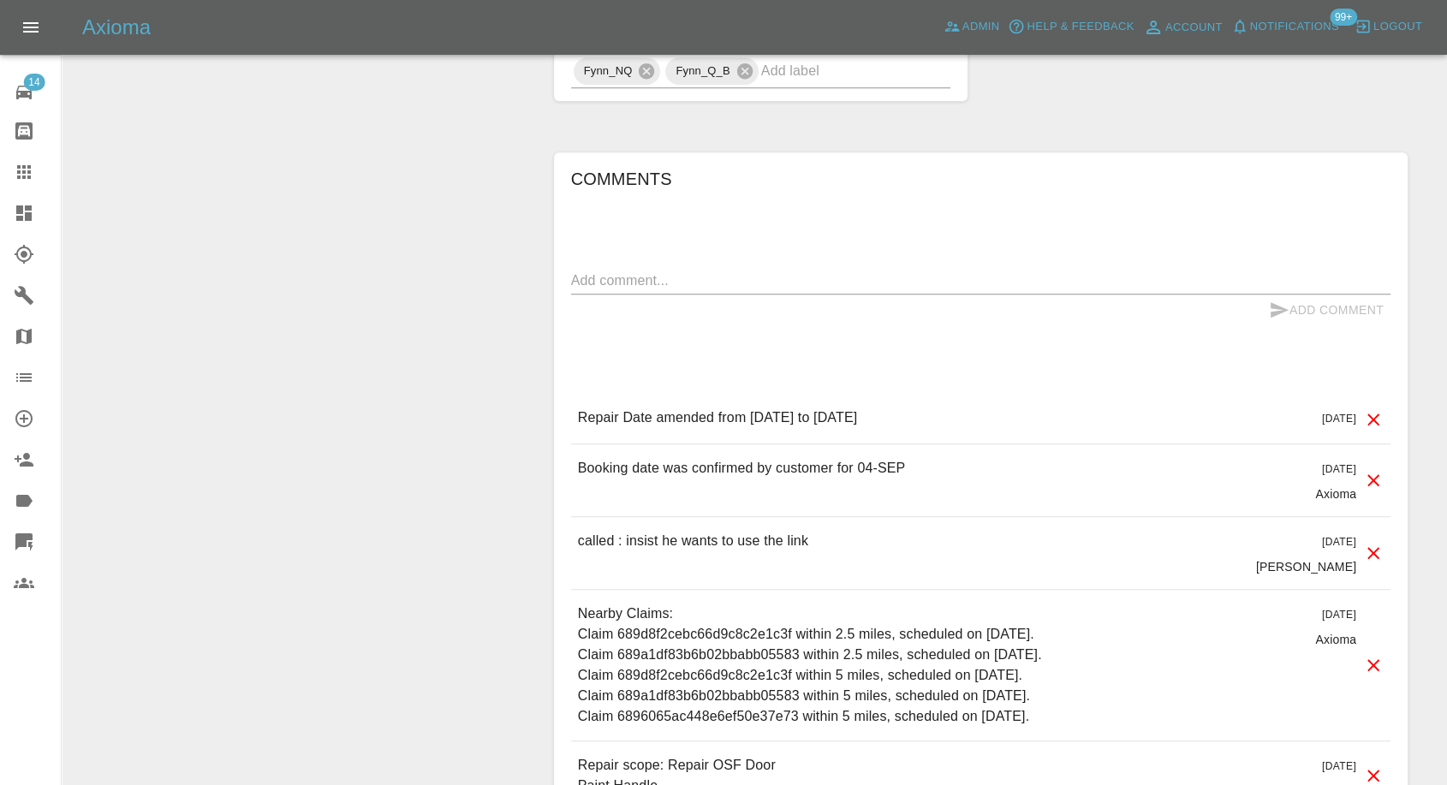
scroll to position [1521, 0]
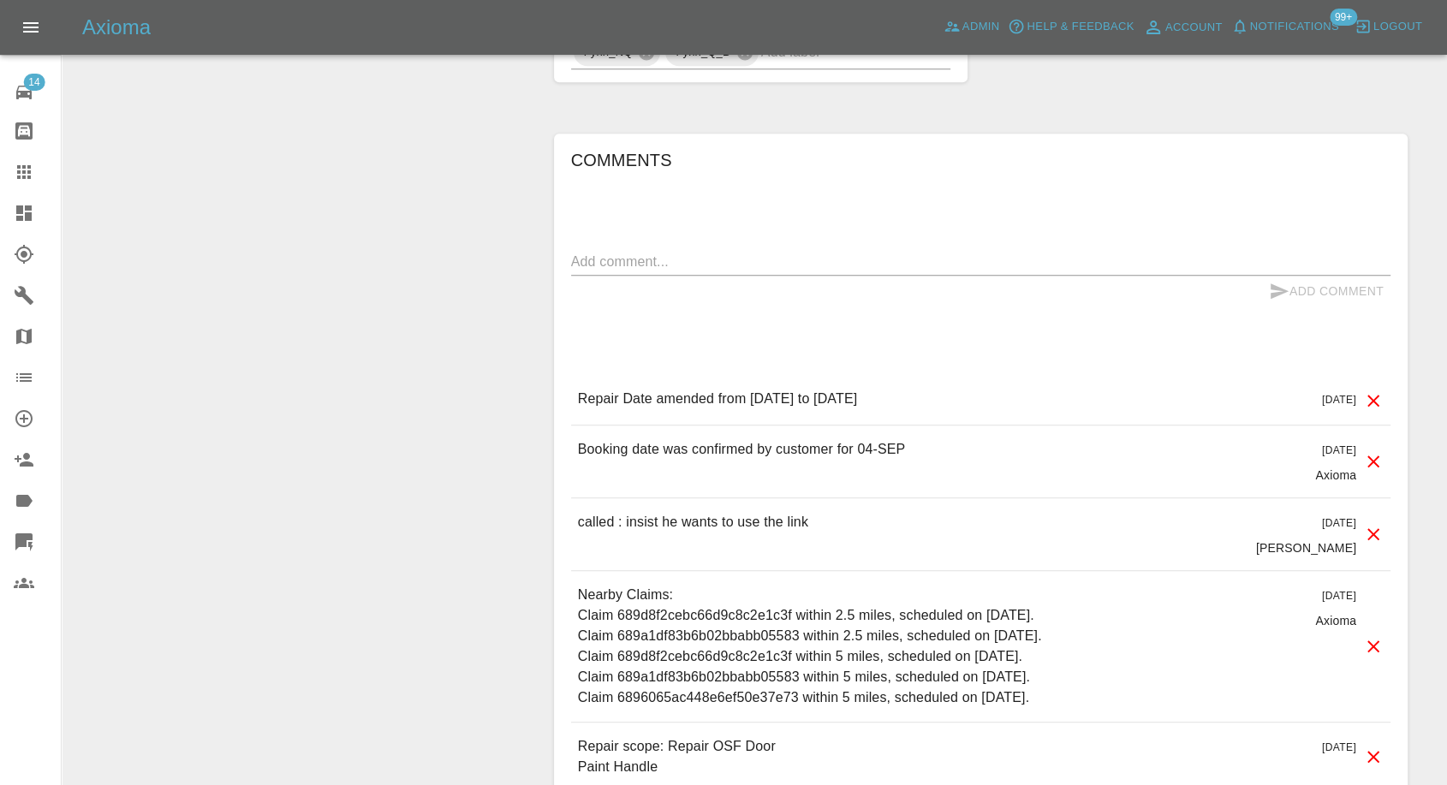
drag, startPoint x: 21, startPoint y: 173, endPoint x: 86, endPoint y: 187, distance: 66.5
click at [21, 173] on icon at bounding box center [24, 172] width 14 height 14
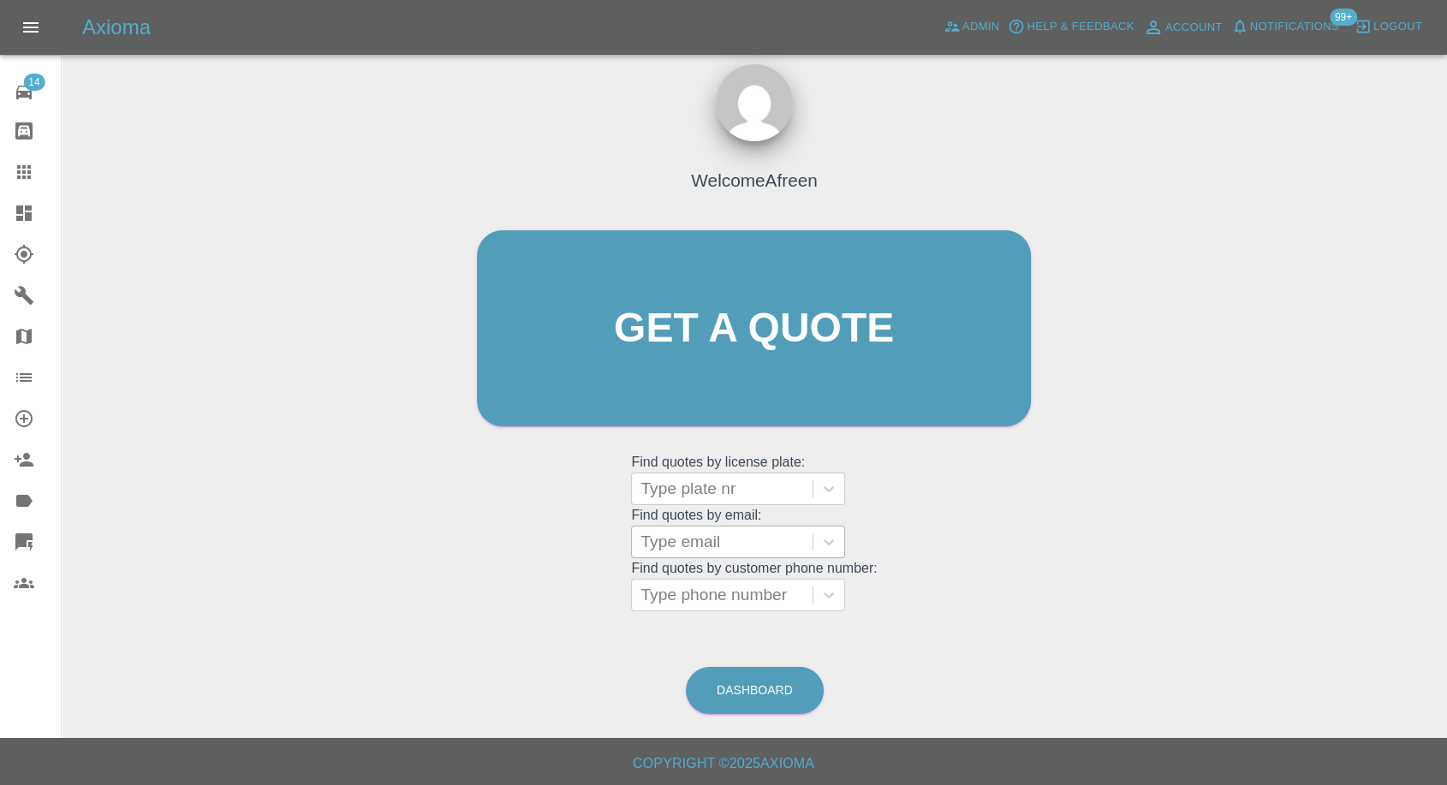
click at [743, 553] on div "Type email" at bounding box center [722, 541] width 181 height 31
paste input ""aymanrashid@icloud.com" <undefined>"
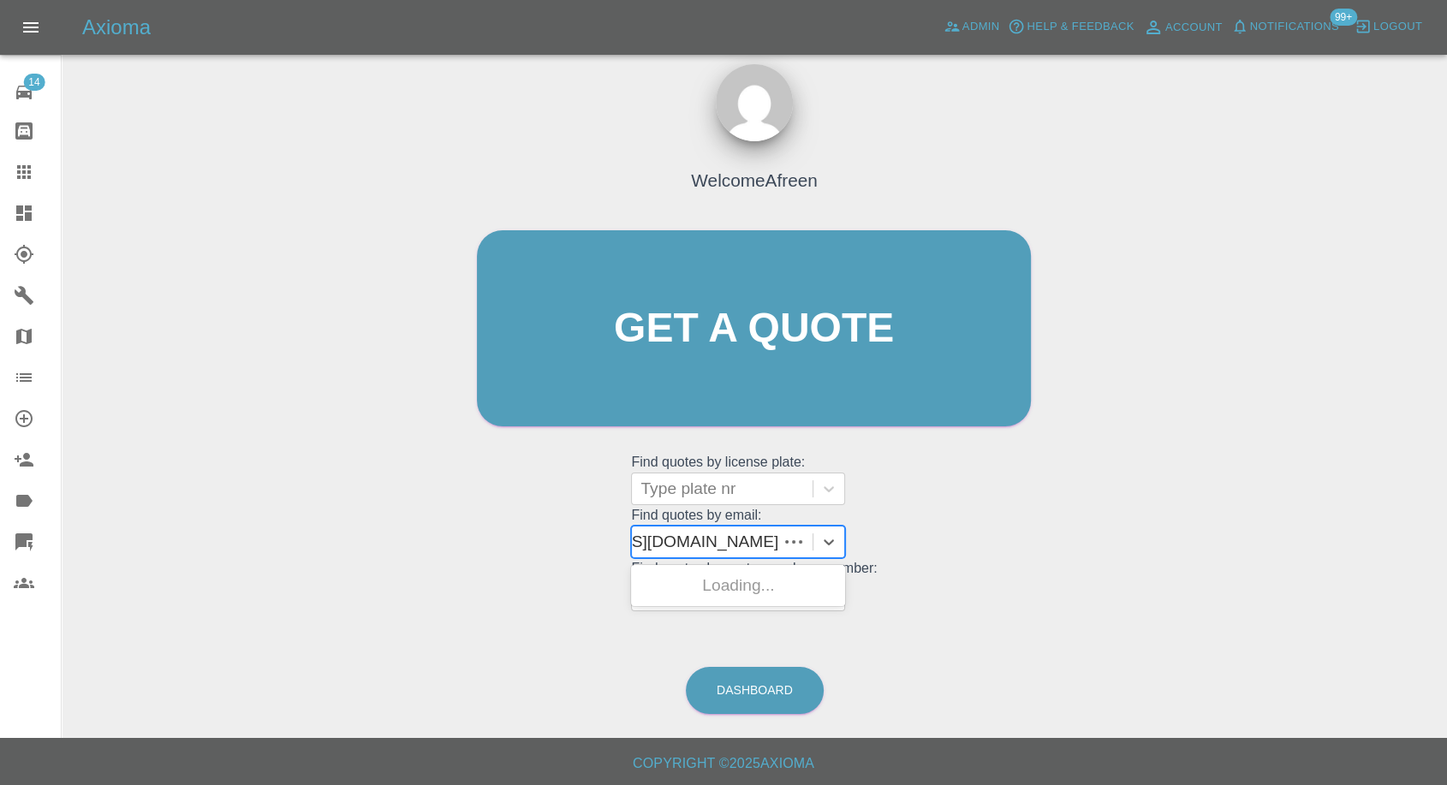
scroll to position [0, 124]
drag, startPoint x: 704, startPoint y: 539, endPoint x: 1125, endPoint y: 541, distance: 421.1
click at [1144, 536] on div "Welcome Afreen Get a quote Get a quote Find quotes by license plate: Type plate…" at bounding box center [754, 410] width 1358 height 615
type input "aymanrashid@icloud.com"
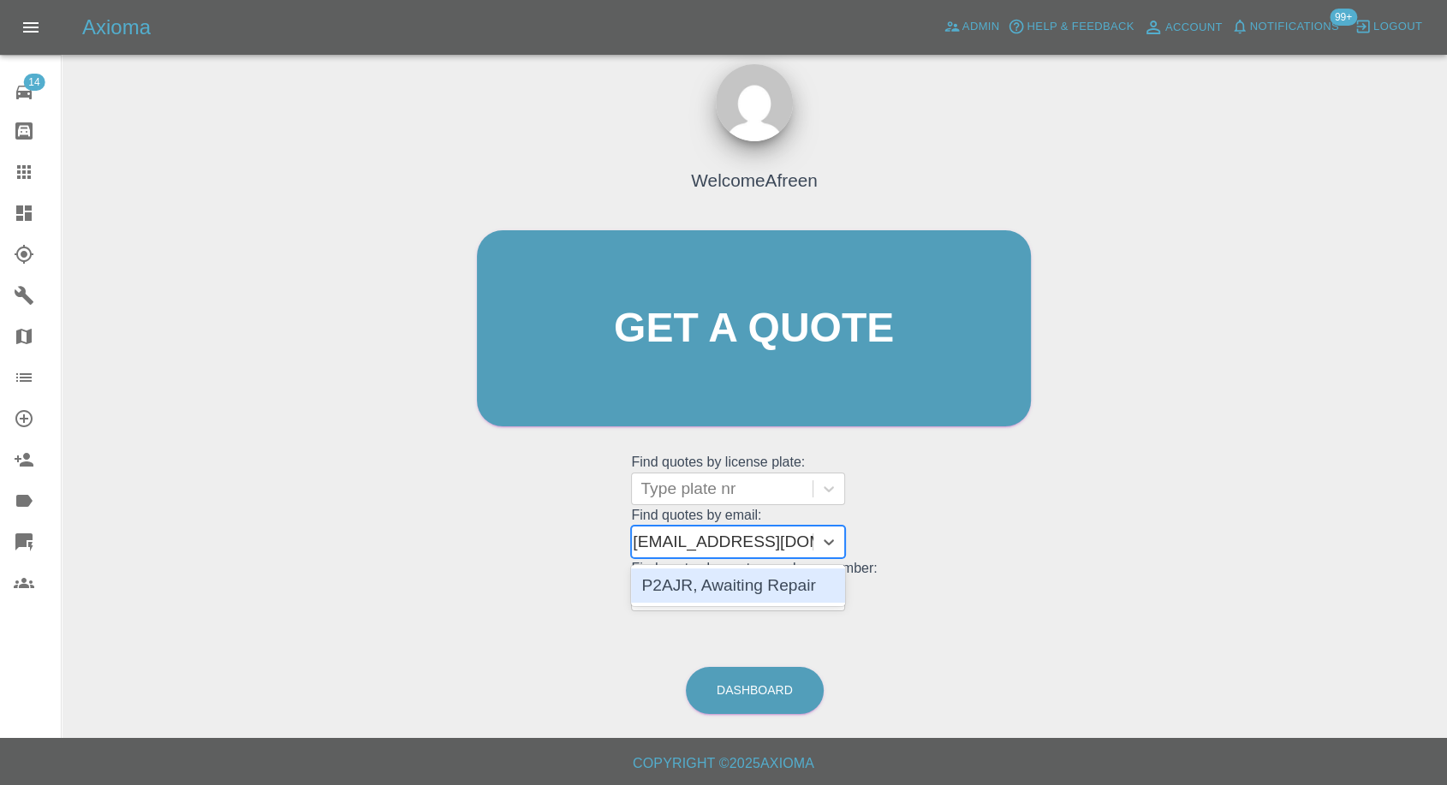
click at [712, 570] on div "P2AJR, Awaiting Repair" at bounding box center [738, 585] width 214 height 34
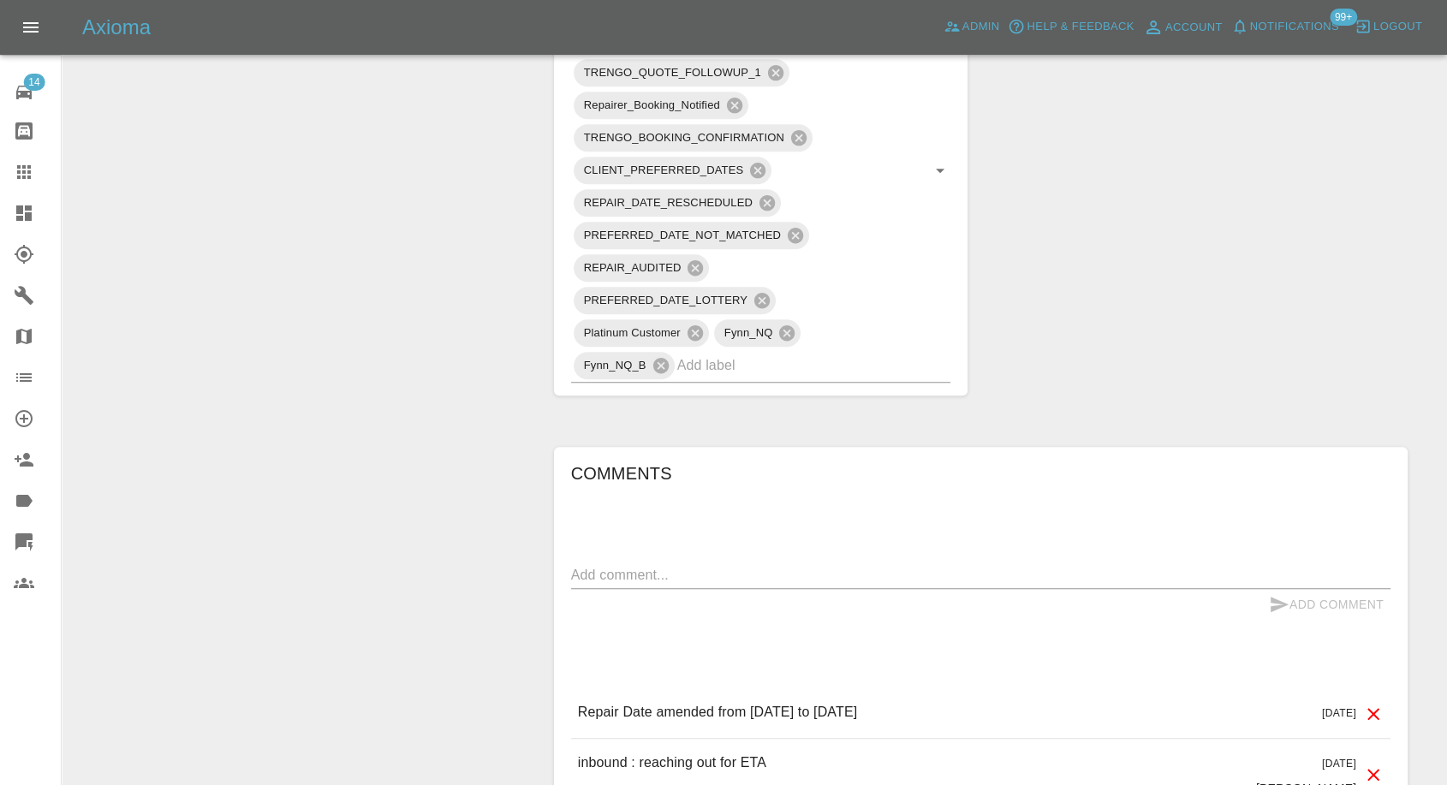
scroll to position [1236, 0]
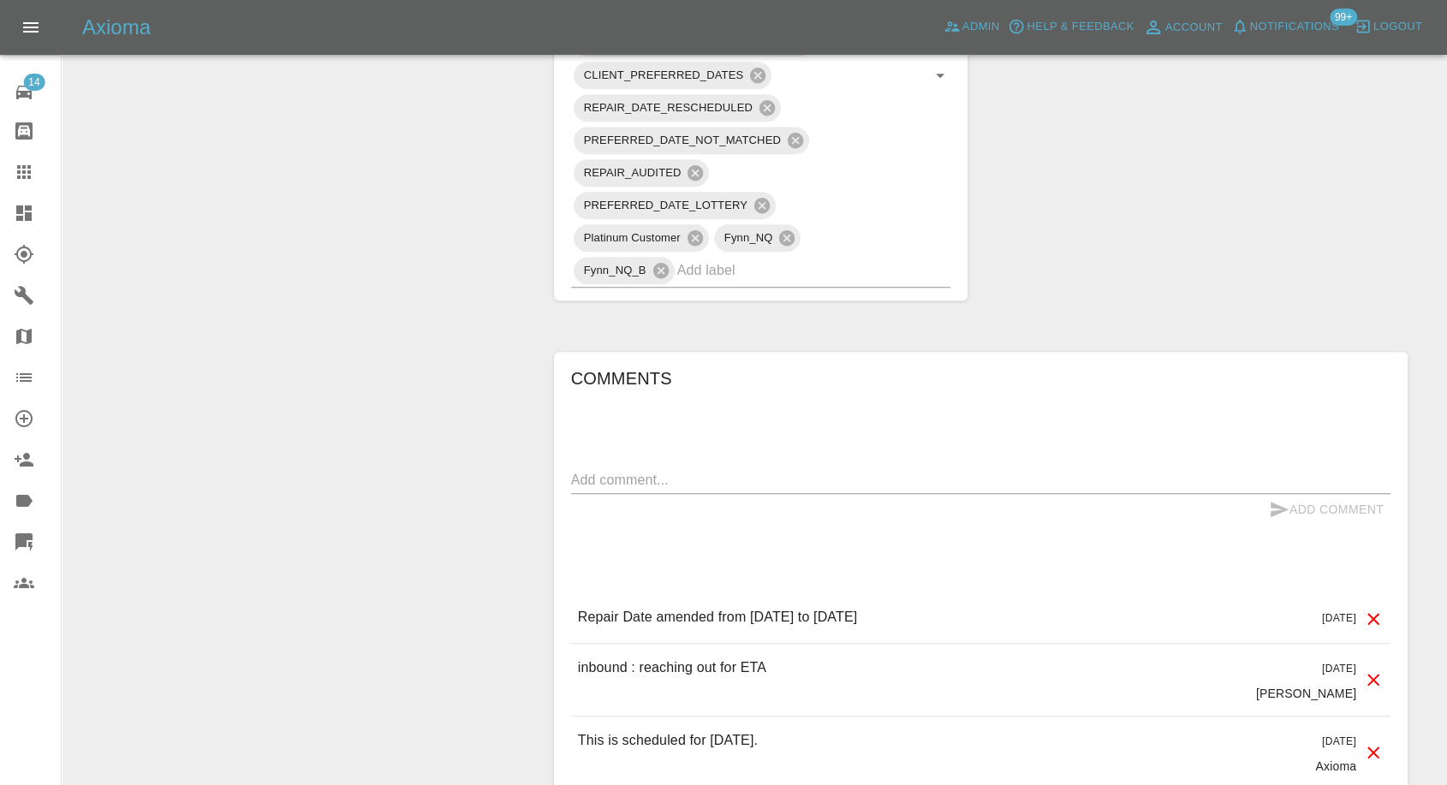
click at [31, 158] on link "Claims" at bounding box center [30, 171] width 61 height 41
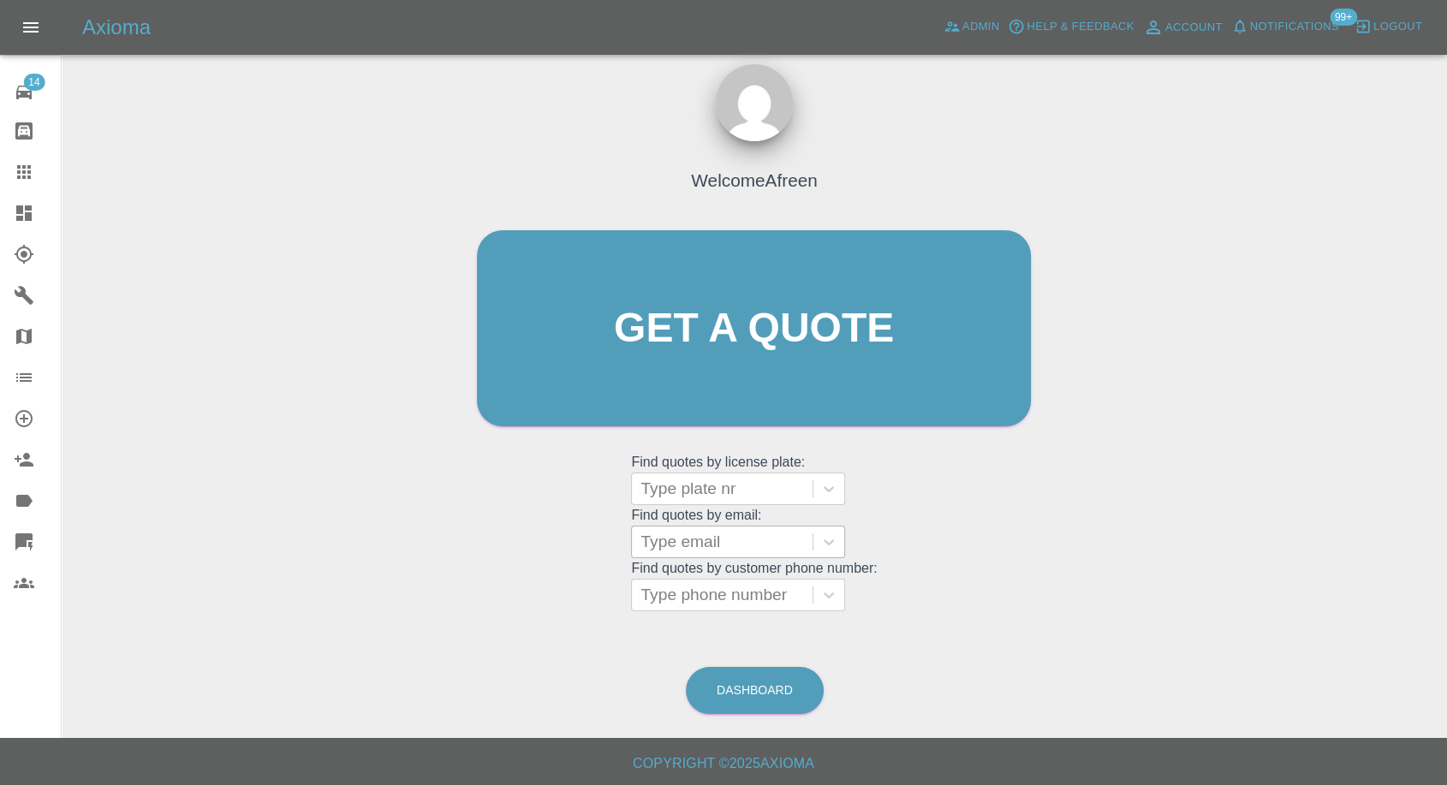
click at [734, 537] on div at bounding box center [721, 542] width 163 height 24
paste input ""burghjon@aol.com" <undefined>"
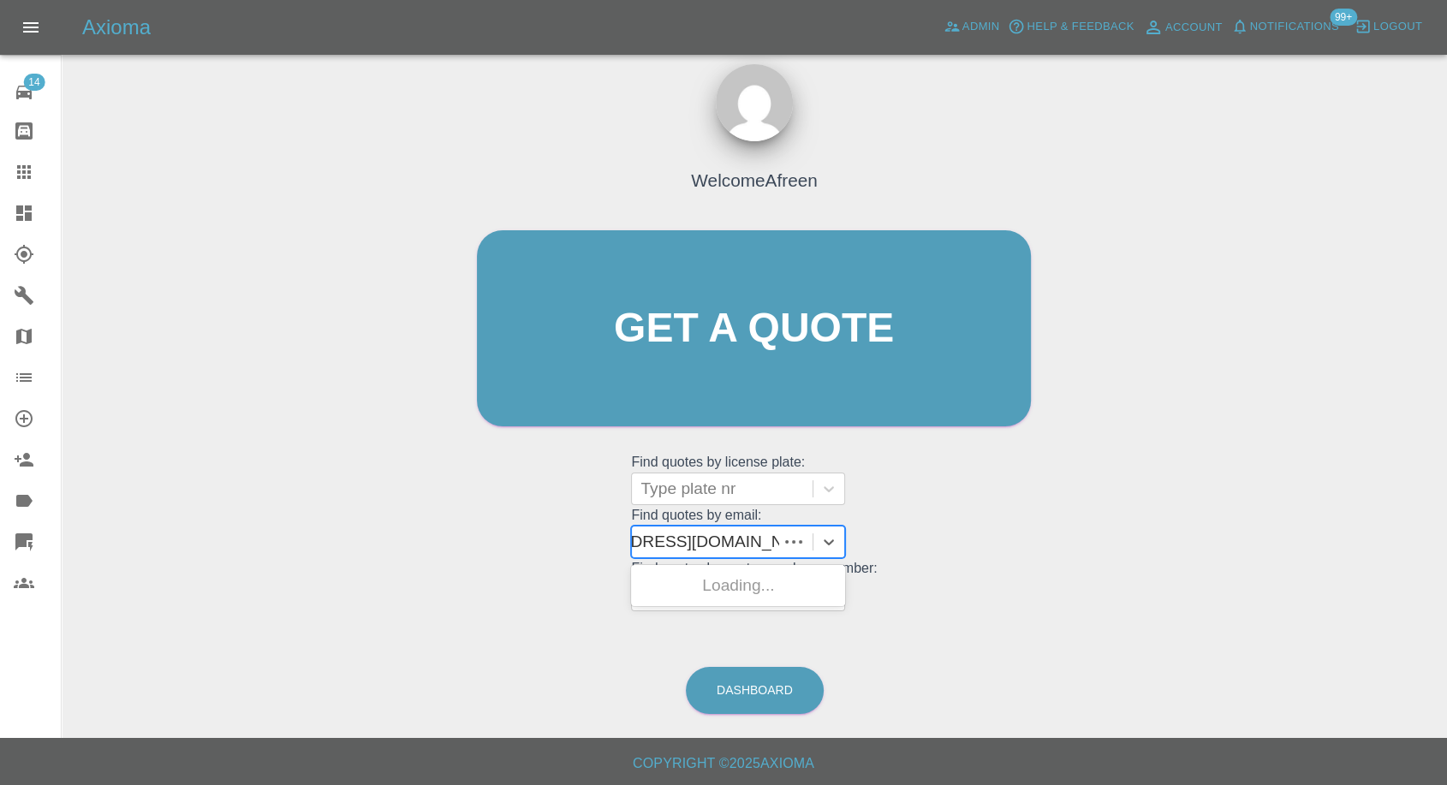
scroll to position [0, 79]
drag, startPoint x: 702, startPoint y: 540, endPoint x: 1159, endPoint y: 526, distance: 457.3
click at [1159, 526] on div "Welcome Afreen Get a quote Get a quote Find quotes by license plate: Type plate…" at bounding box center [754, 410] width 1358 height 615
type input "burghjon@aol.com"
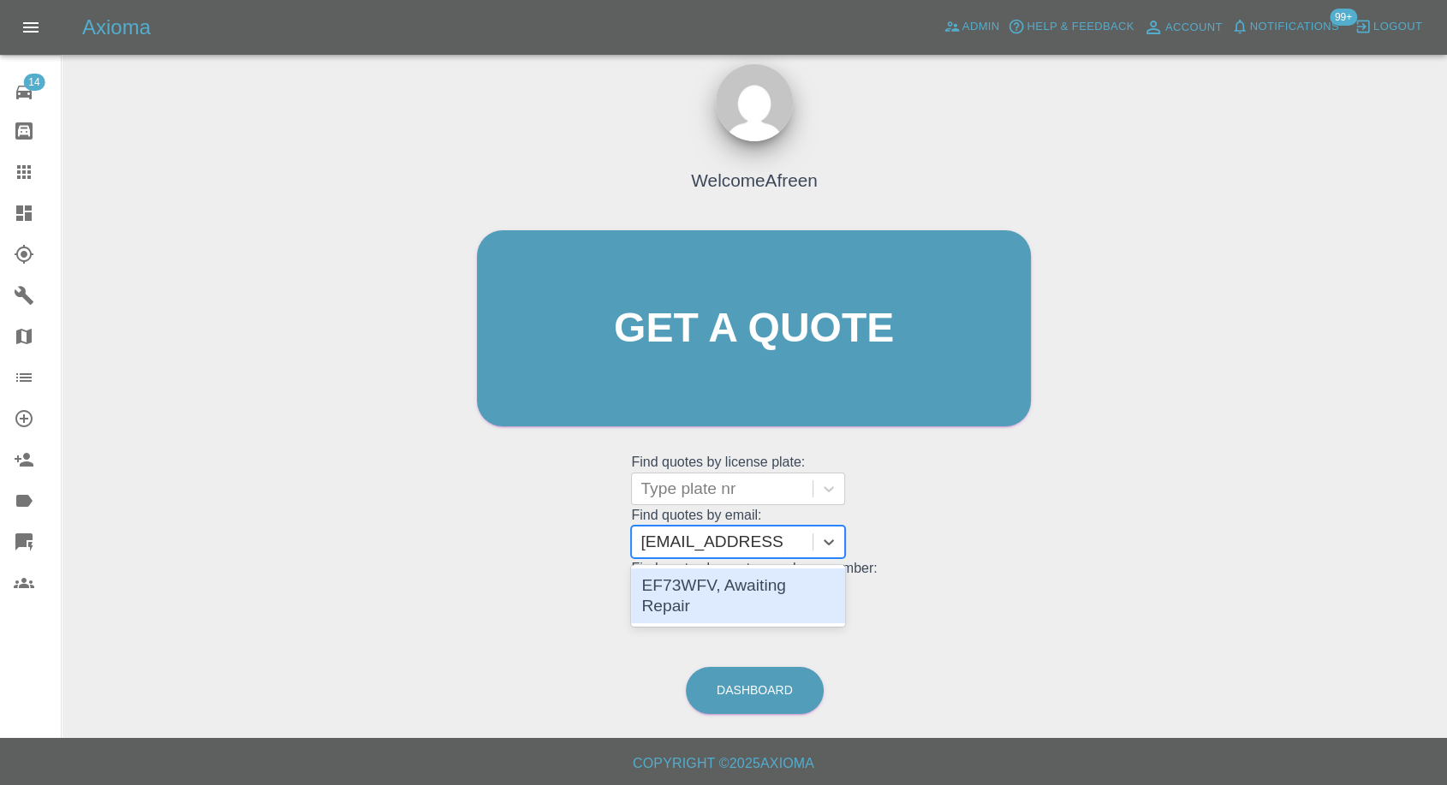
click at [780, 577] on div "EF73WFV, Awaiting Repair" at bounding box center [738, 595] width 214 height 55
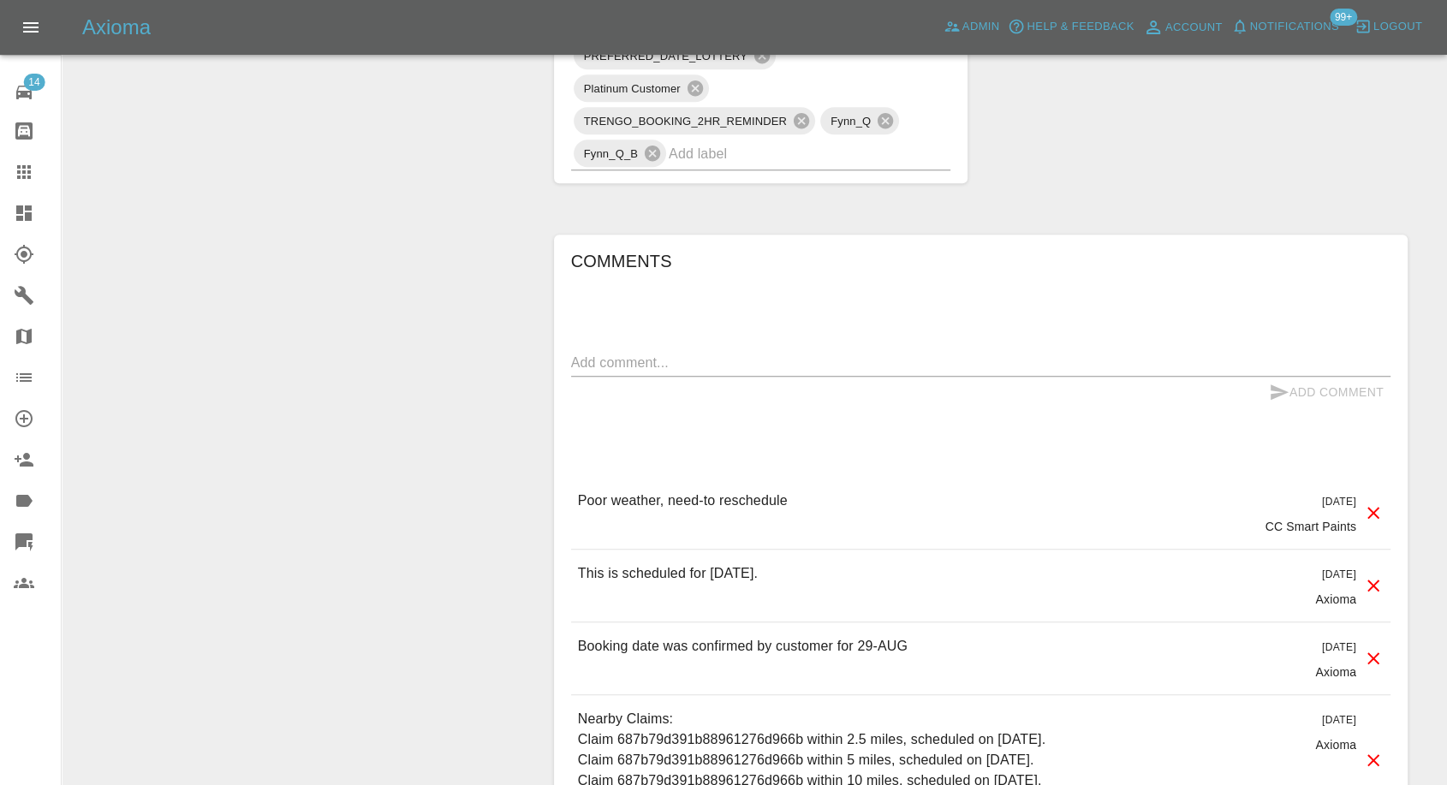
scroll to position [1521, 0]
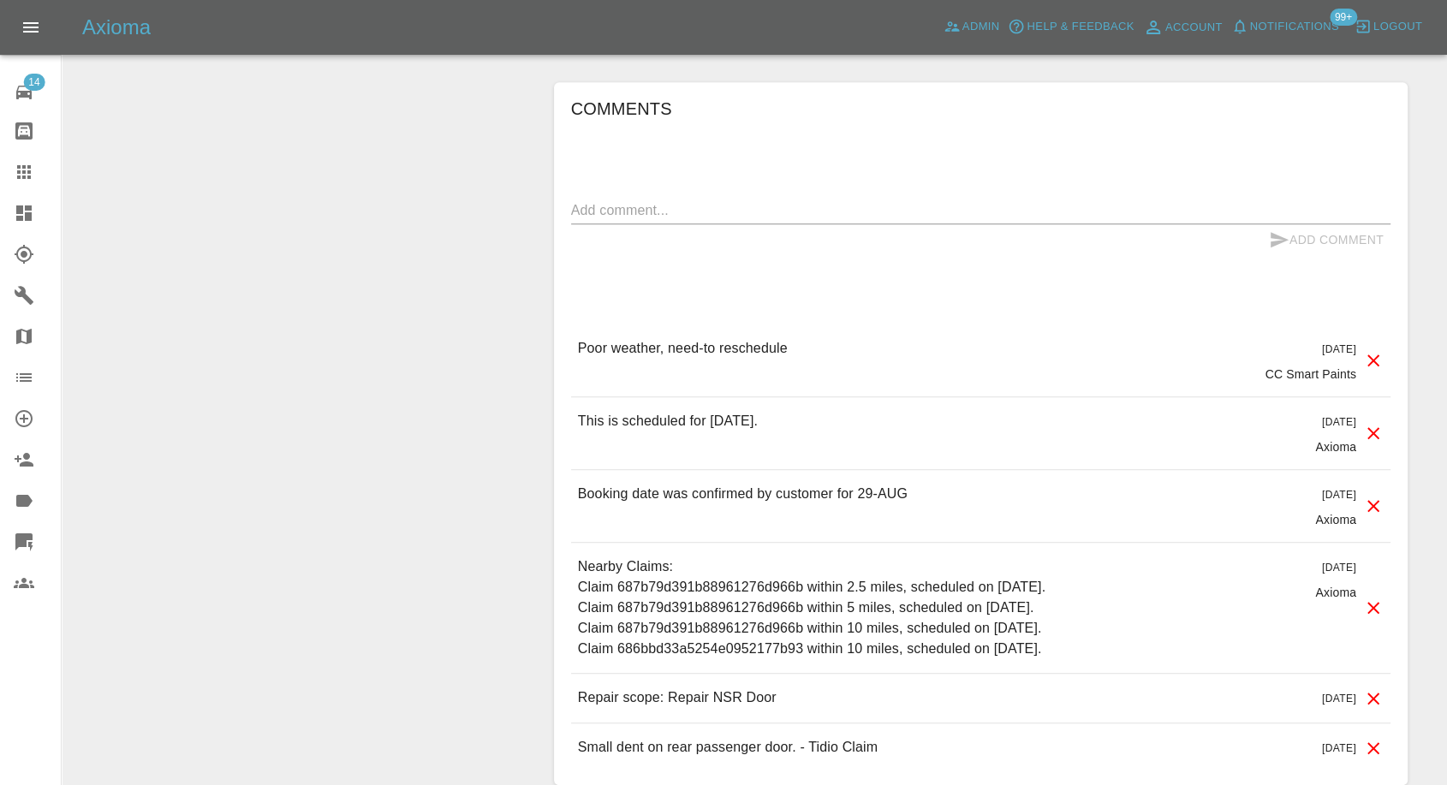
drag, startPoint x: 26, startPoint y: 179, endPoint x: 66, endPoint y: 198, distance: 44.4
click at [26, 179] on icon at bounding box center [24, 172] width 21 height 21
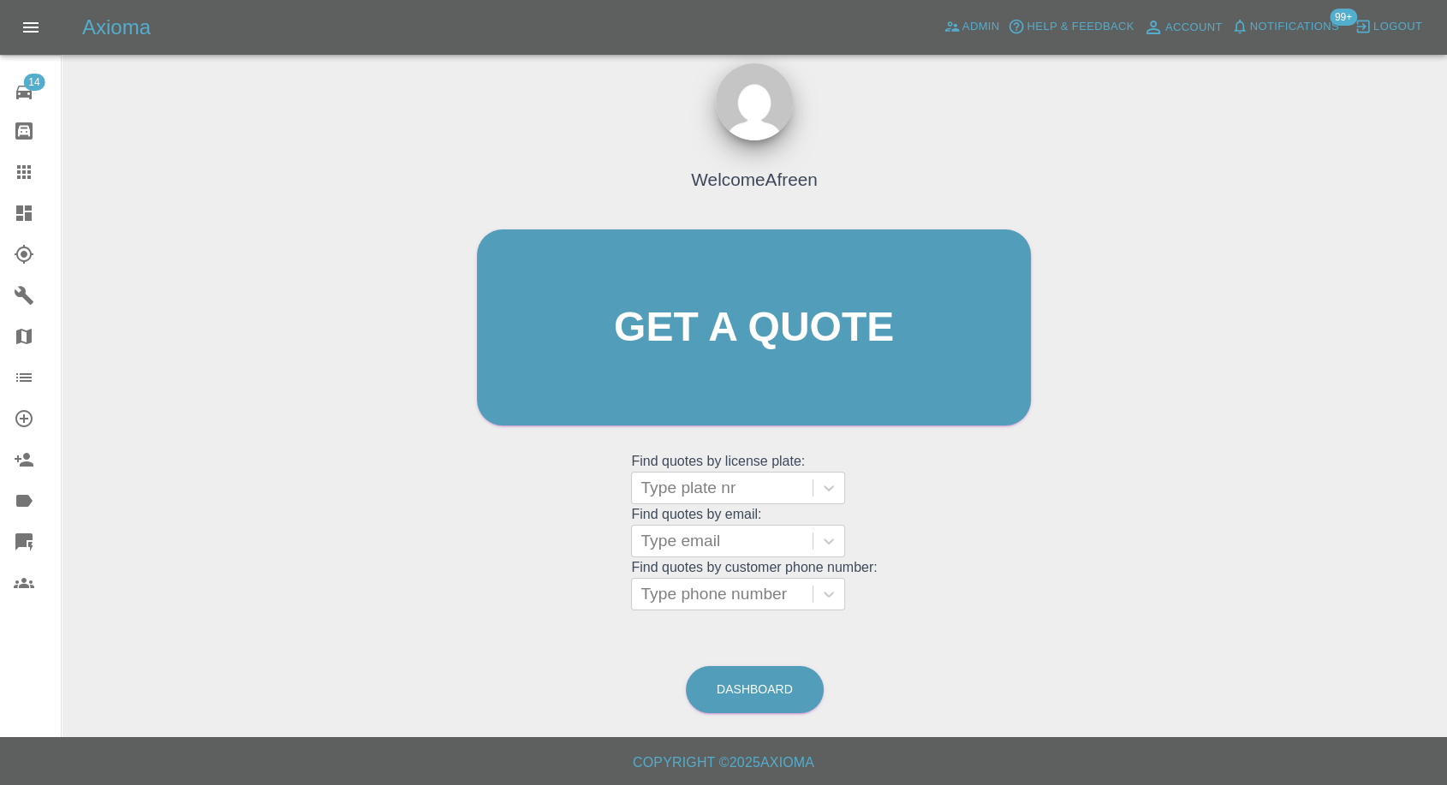
scroll to position [15, 0]
click at [697, 549] on div at bounding box center [721, 542] width 163 height 24
paste input ""ashleigh.tran31@icloud.com" <undefined>"
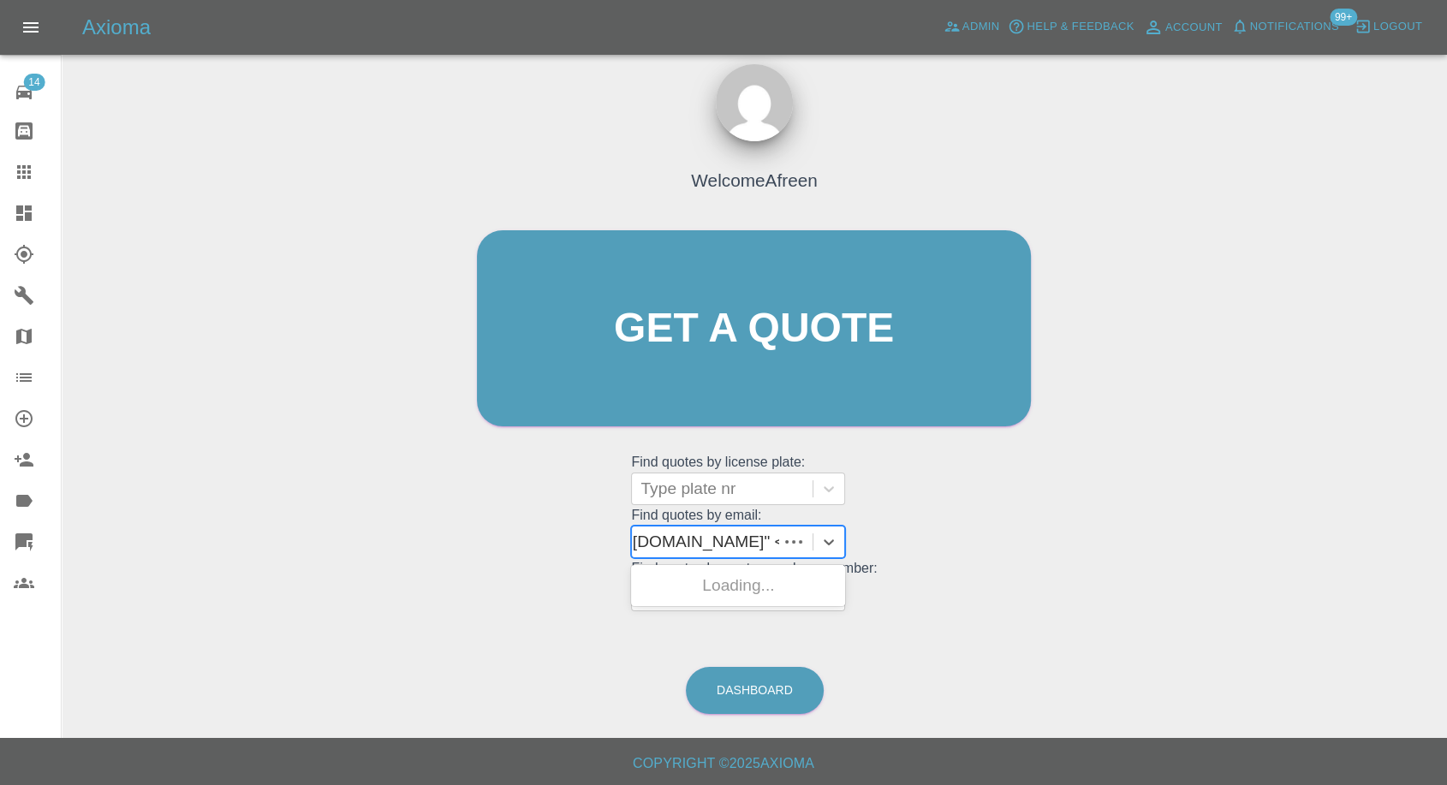
scroll to position [0, 138]
drag, startPoint x: 705, startPoint y: 532, endPoint x: 1023, endPoint y: 570, distance: 319.8
click at [1023, 570] on div "Welcome Afreen Get a quote Get a quote Find quotes by license plate: Type plate…" at bounding box center [754, 361] width 590 height 517
type input "ashleigh.tran31@icloud.com"
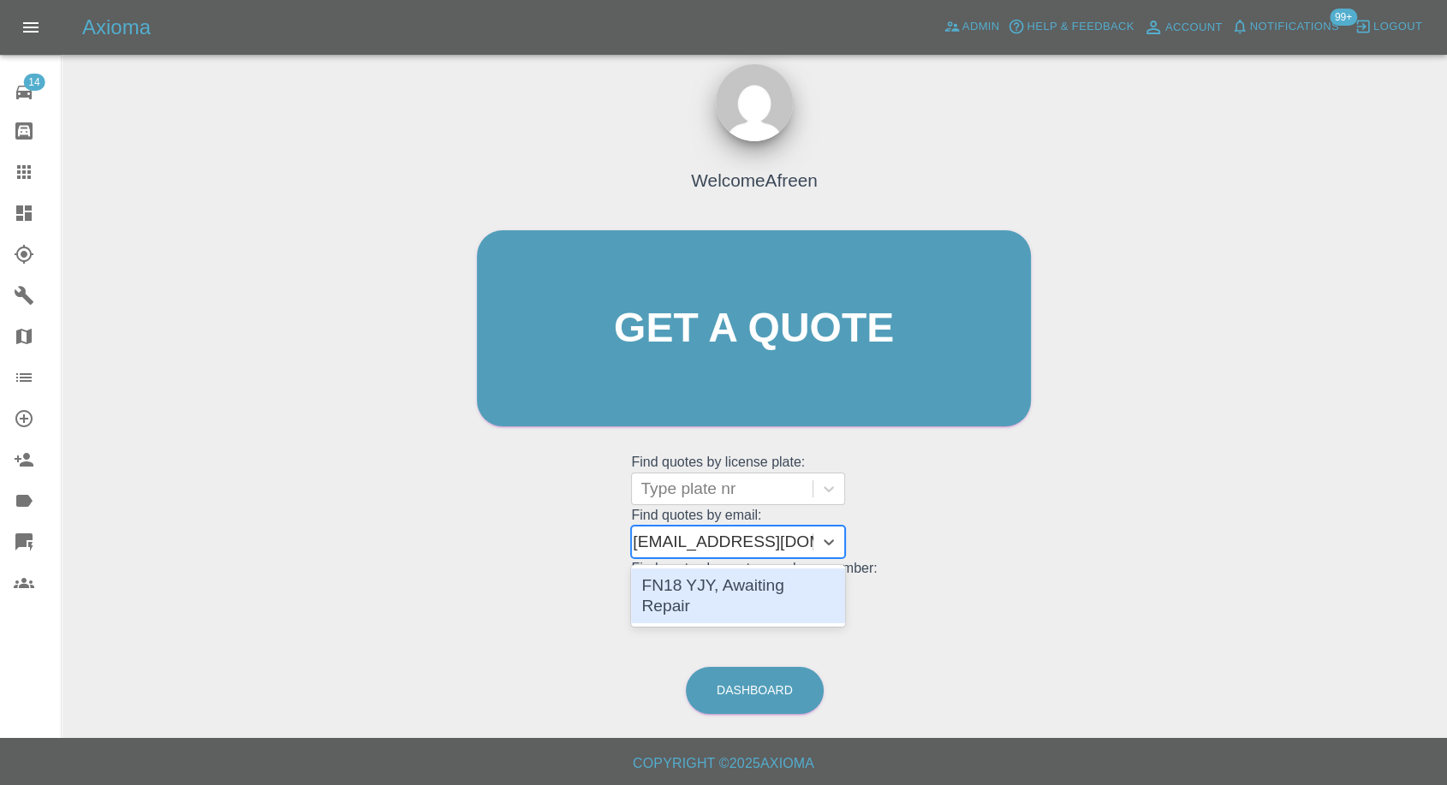
click at [768, 575] on div "FN18 YJY, Awaiting Repair" at bounding box center [738, 595] width 214 height 55
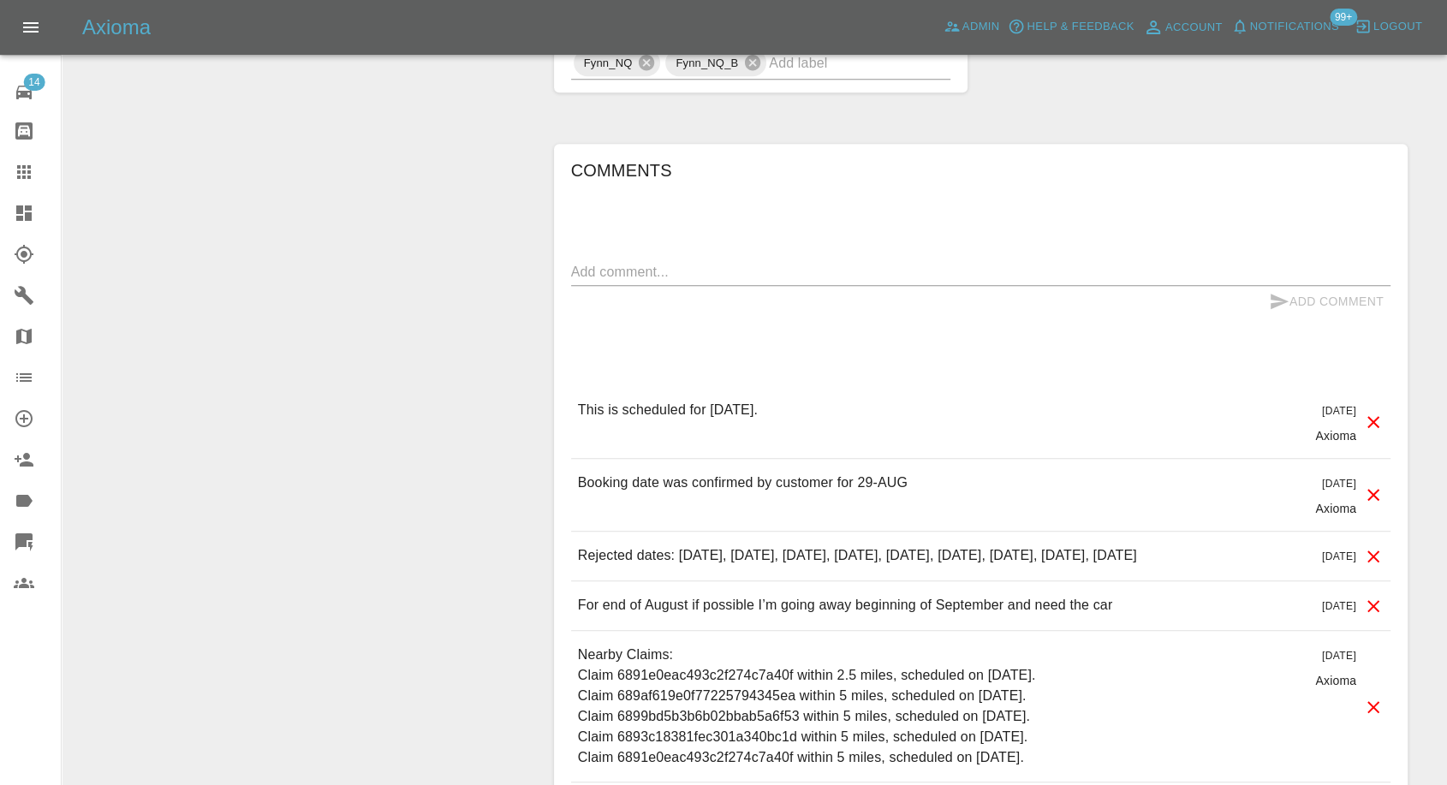
scroll to position [1331, 0]
drag, startPoint x: 23, startPoint y: 178, endPoint x: 184, endPoint y: 269, distance: 184.7
click at [24, 180] on icon at bounding box center [24, 172] width 21 height 21
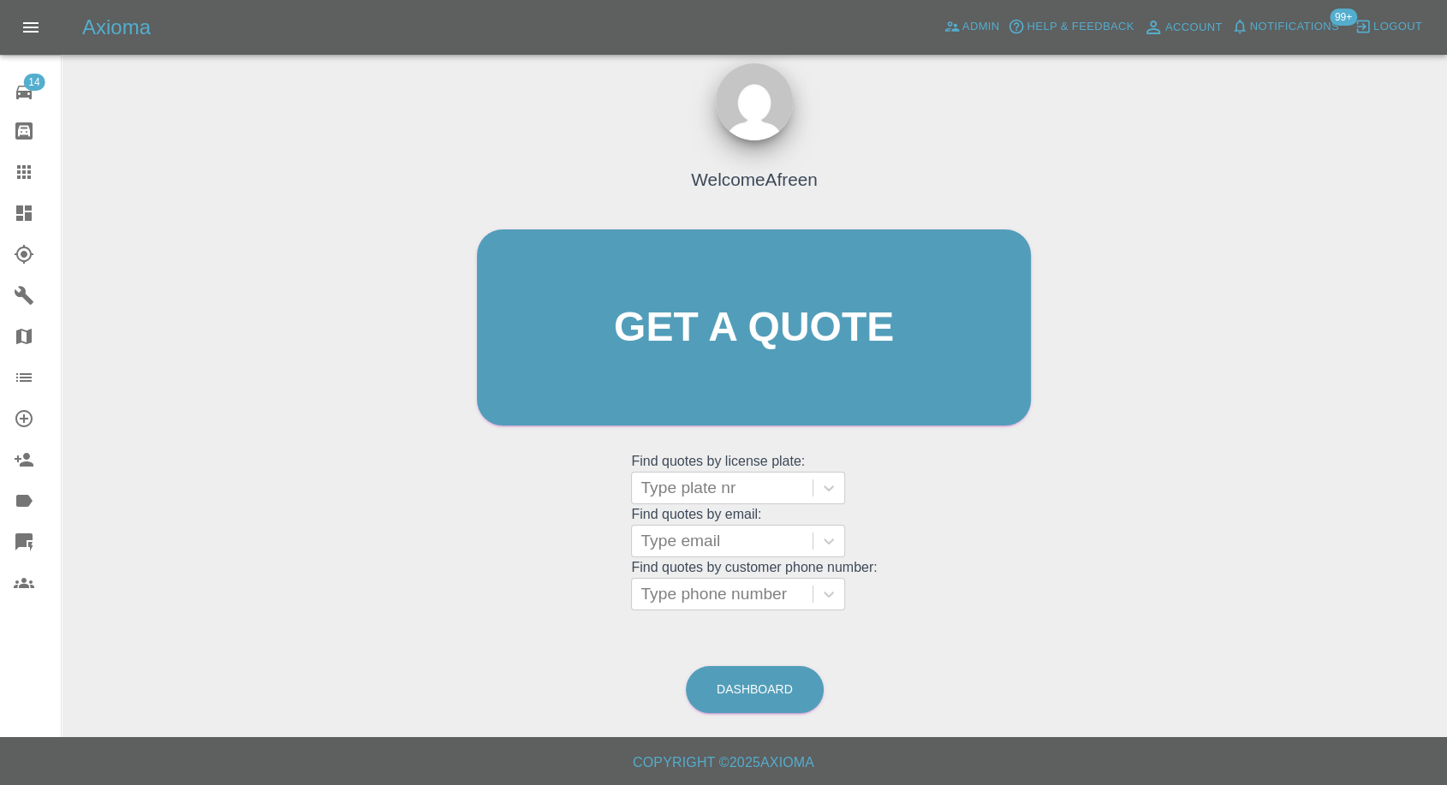
scroll to position [15, 0]
click at [684, 550] on div at bounding box center [721, 542] width 163 height 24
paste input ""sarah_vincent02@hotmail.com" <undefined>"
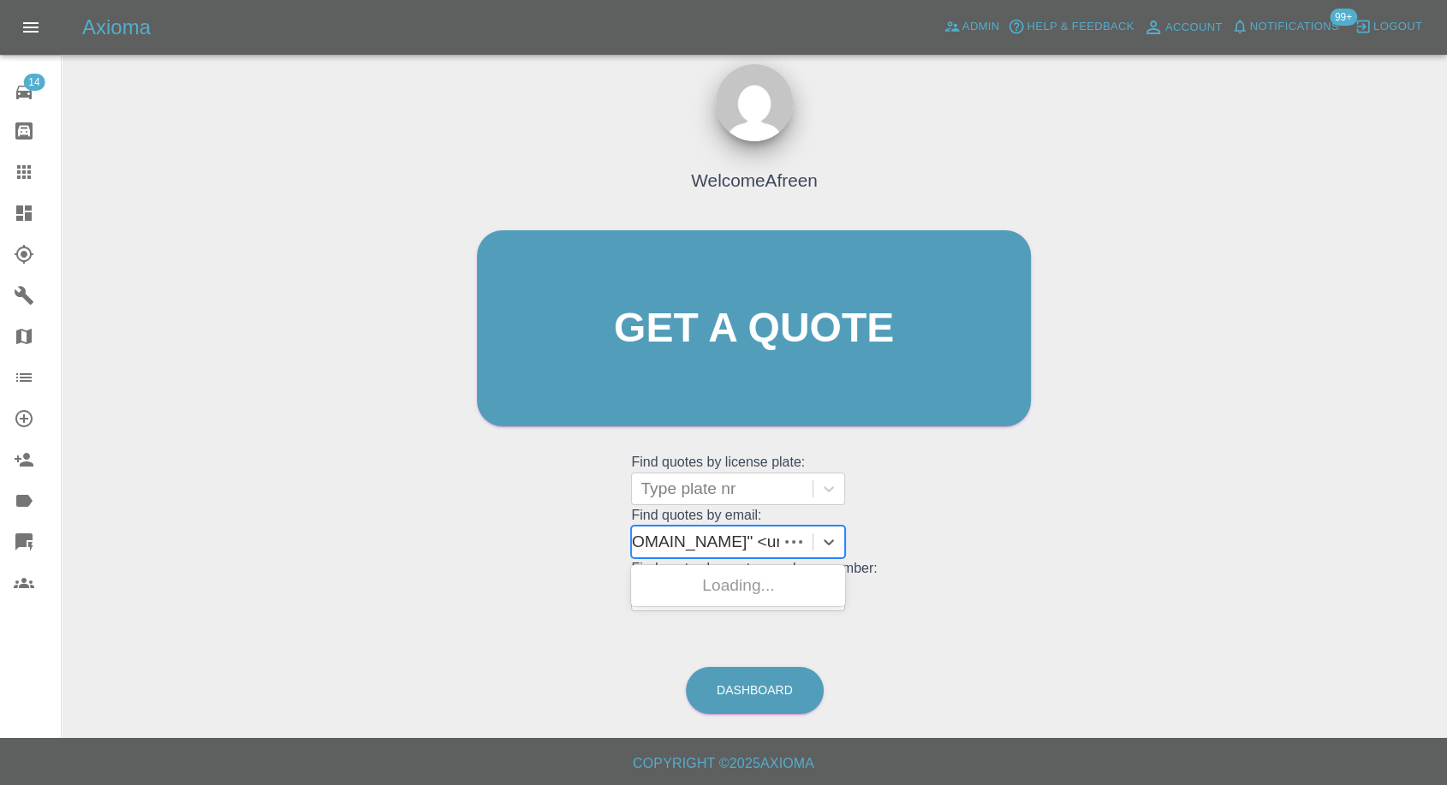
scroll to position [0, 156]
drag, startPoint x: 704, startPoint y: 538, endPoint x: 1082, endPoint y: 577, distance: 380.3
click at [1082, 577] on div "Welcome Afreen Get a quote Get a quote Find quotes by license plate: Type plate…" at bounding box center [754, 410] width 1358 height 615
type input "sarah_vincent02@hotmail.com"
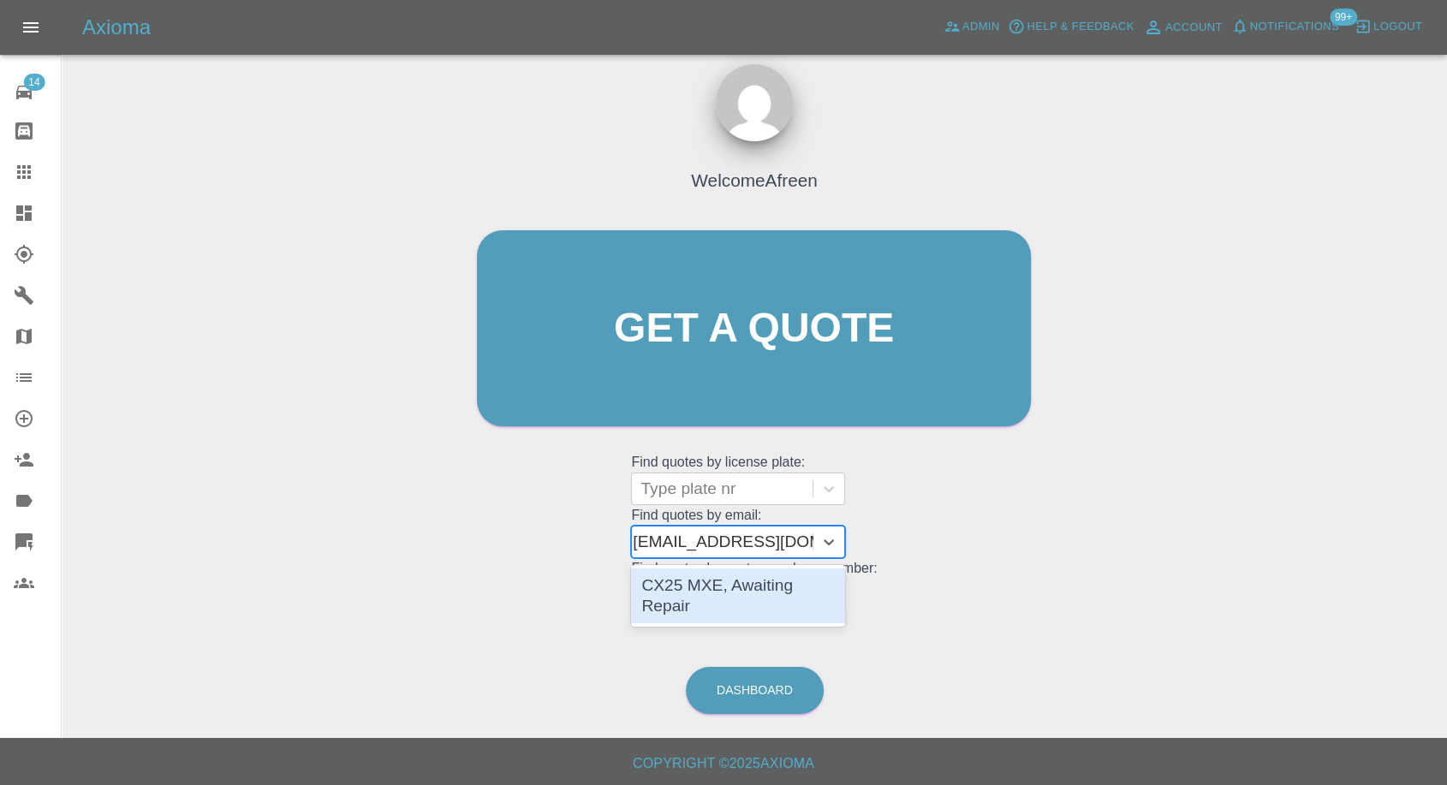
click at [753, 578] on div "CX25 MXE, Awaiting Repair" at bounding box center [738, 595] width 214 height 55
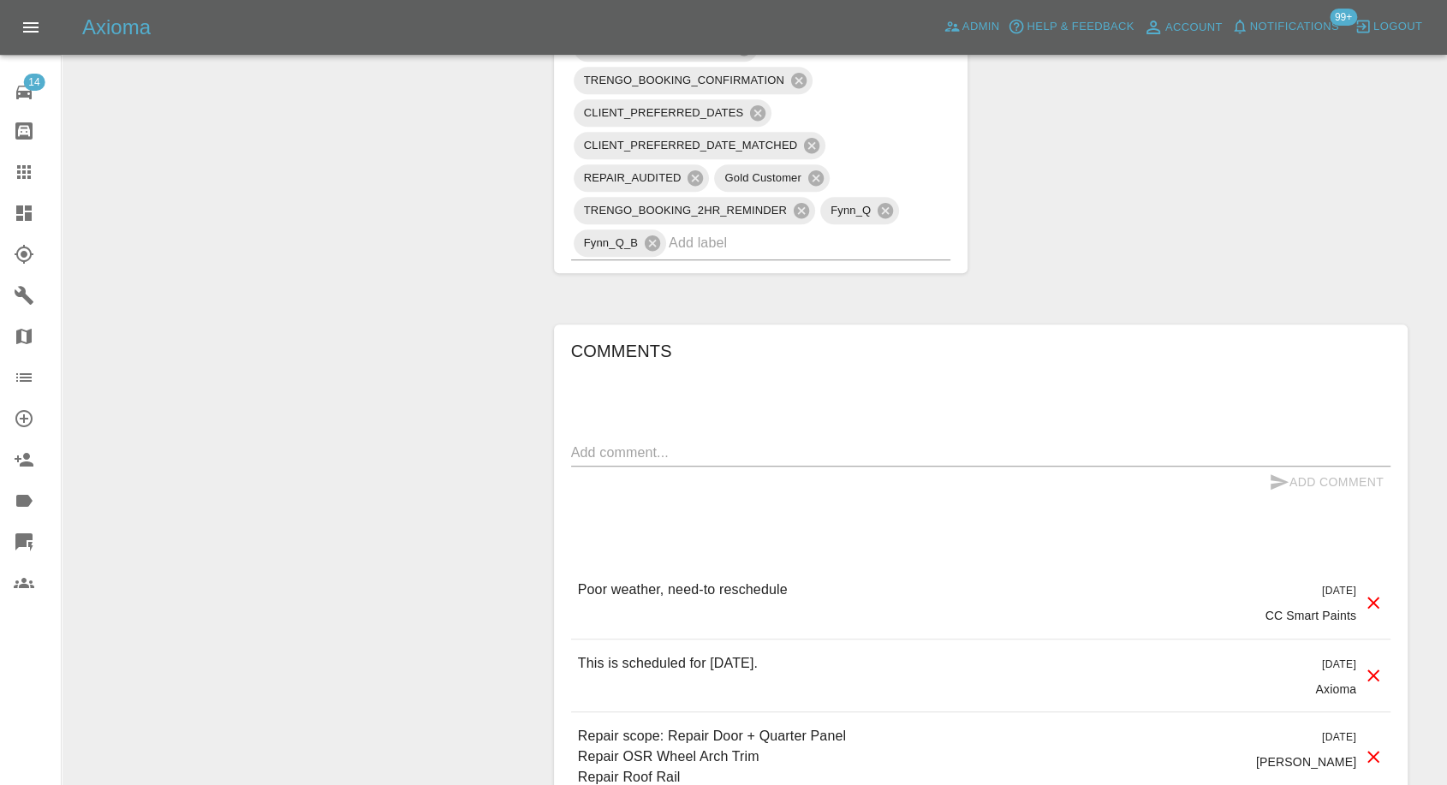
scroll to position [1331, 0]
click at [15, 167] on icon at bounding box center [24, 172] width 21 height 21
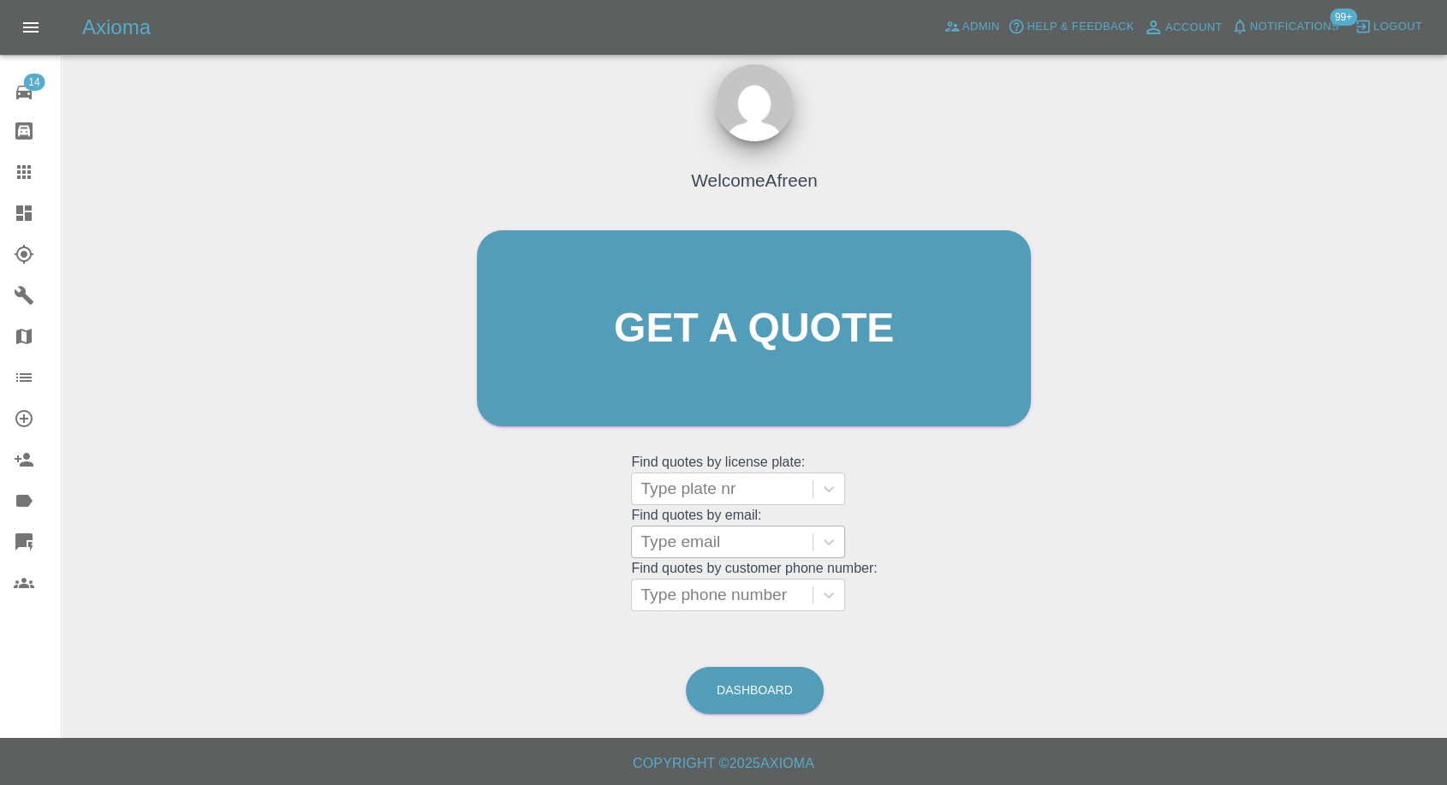
click at [719, 545] on div at bounding box center [721, 542] width 163 height 24
paste input ""david_nichol2001@hotmail.com" <undefined>"
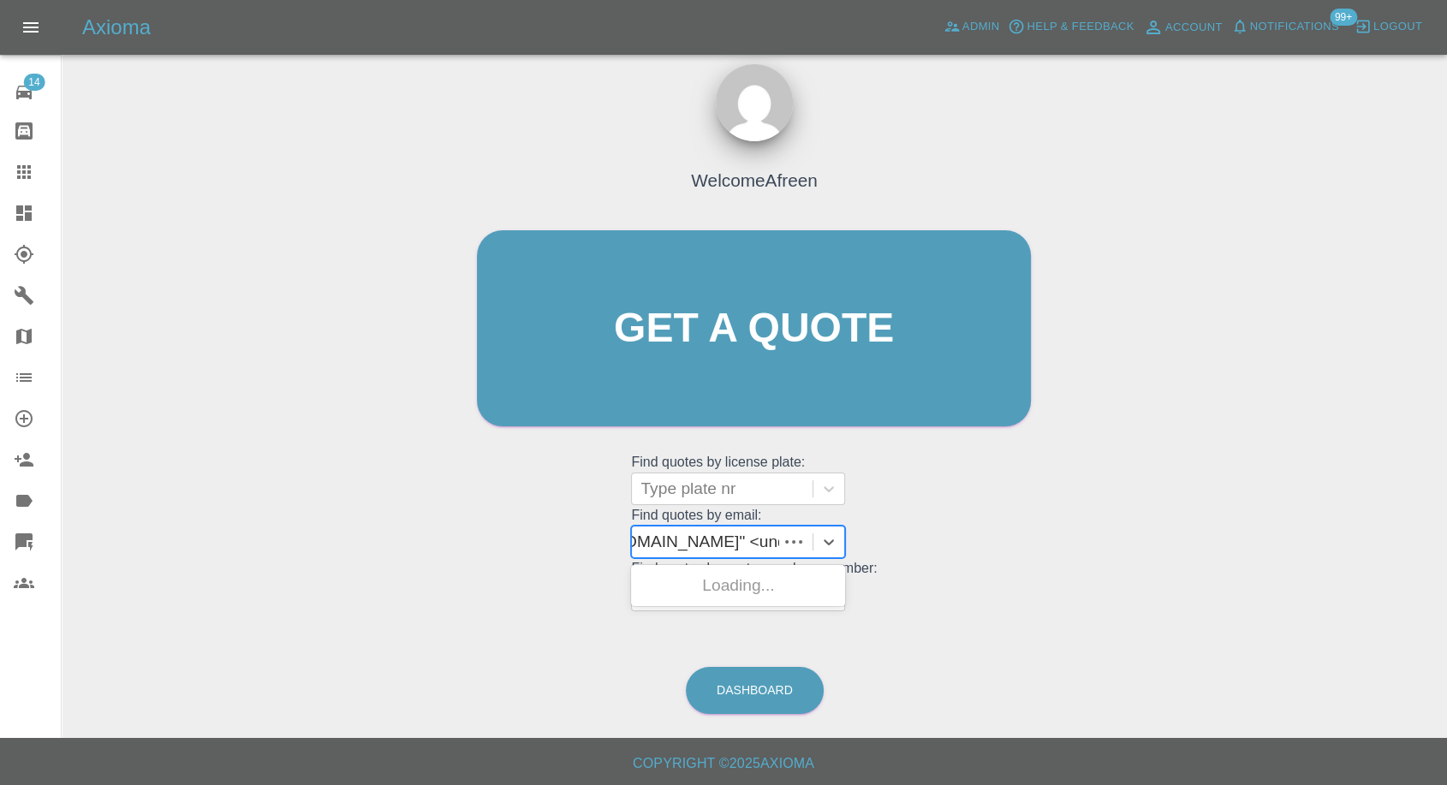
scroll to position [0, 163]
drag, startPoint x: 708, startPoint y: 542, endPoint x: 1162, endPoint y: 552, distance: 454.6
click at [1162, 552] on div "Welcome Afreen Get a quote Get a quote Find quotes by license plate: Type plate…" at bounding box center [754, 410] width 1358 height 615
type input "david_nichol2001@hotmail.com"
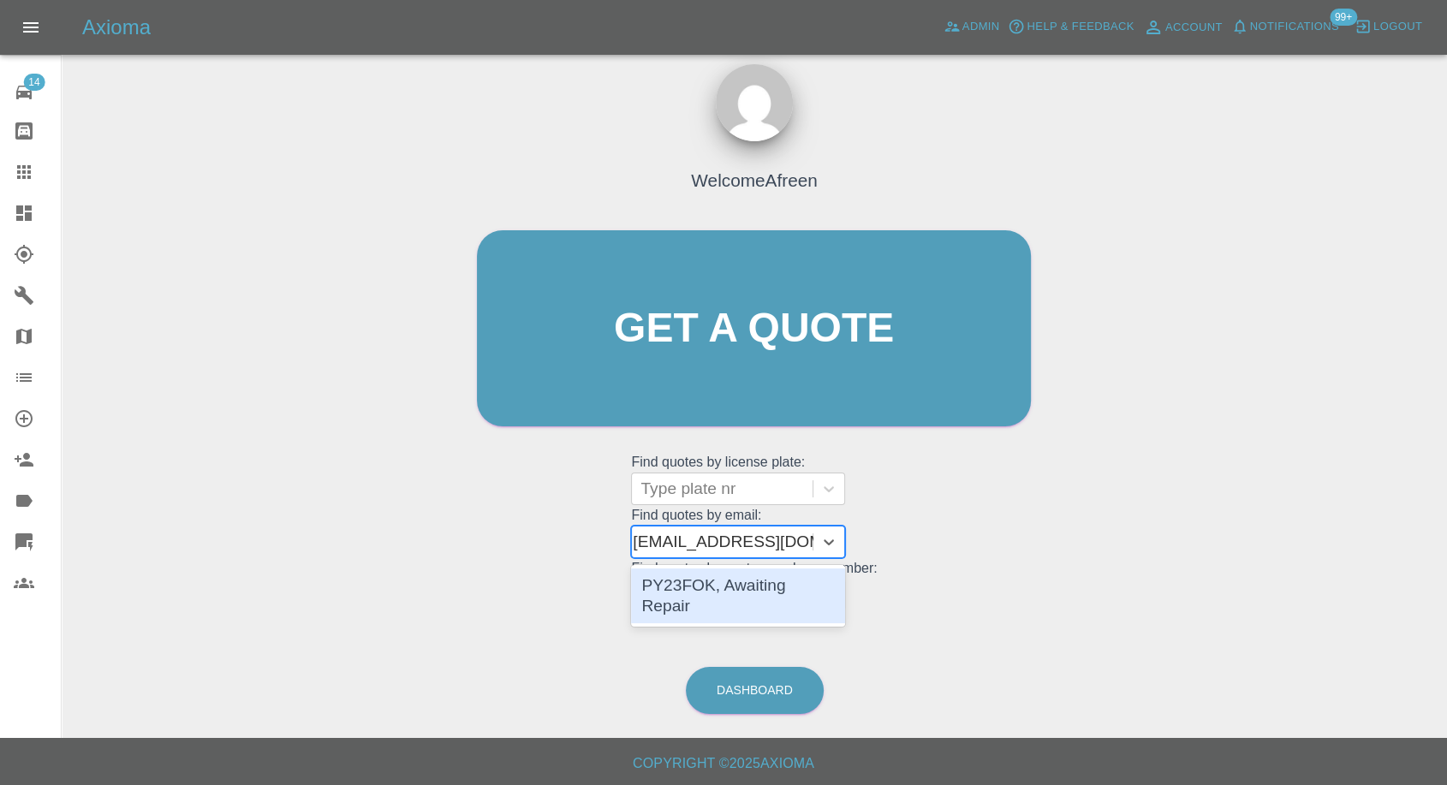
click at [674, 584] on div "PY23FOK, Awaiting Repair" at bounding box center [738, 595] width 214 height 55
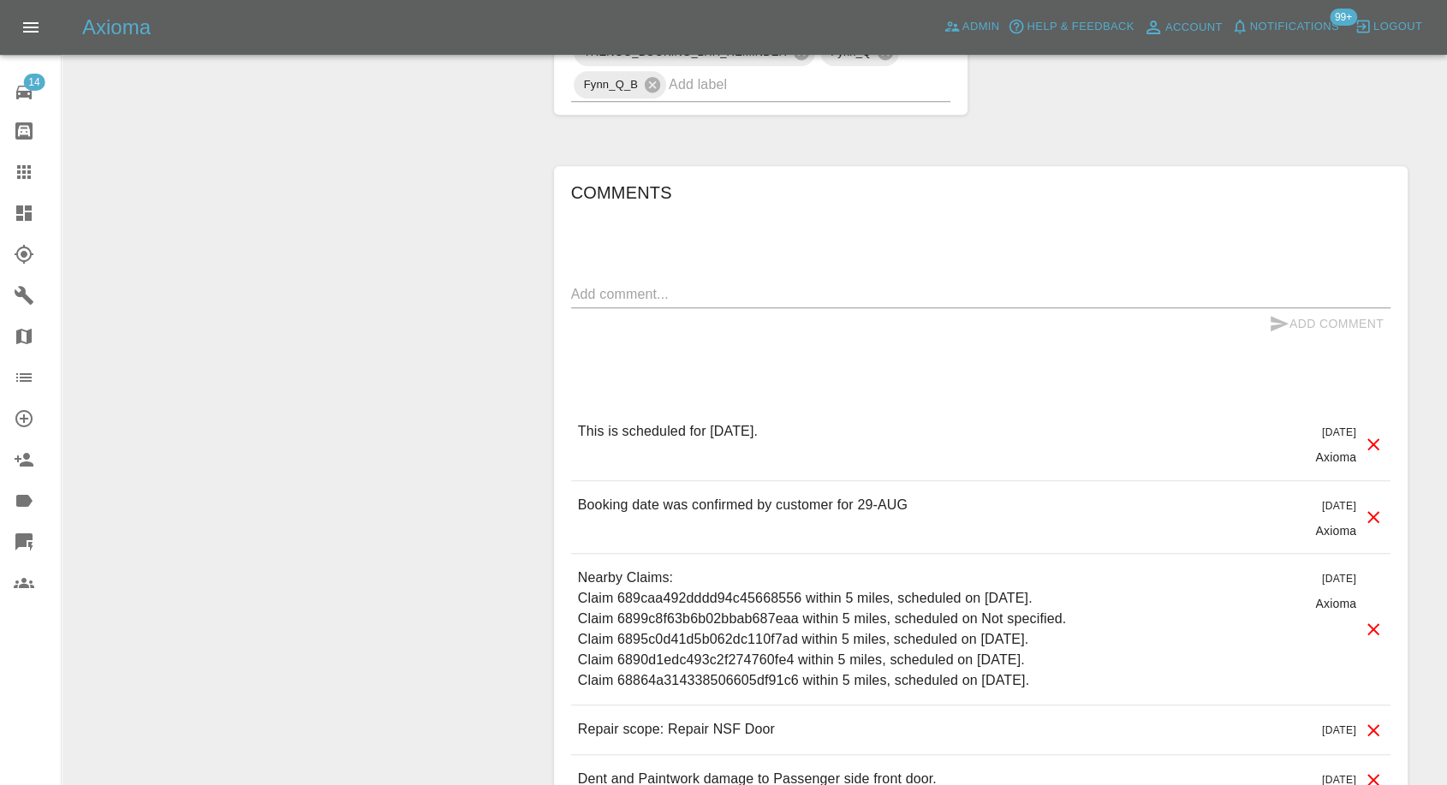
scroll to position [1521, 0]
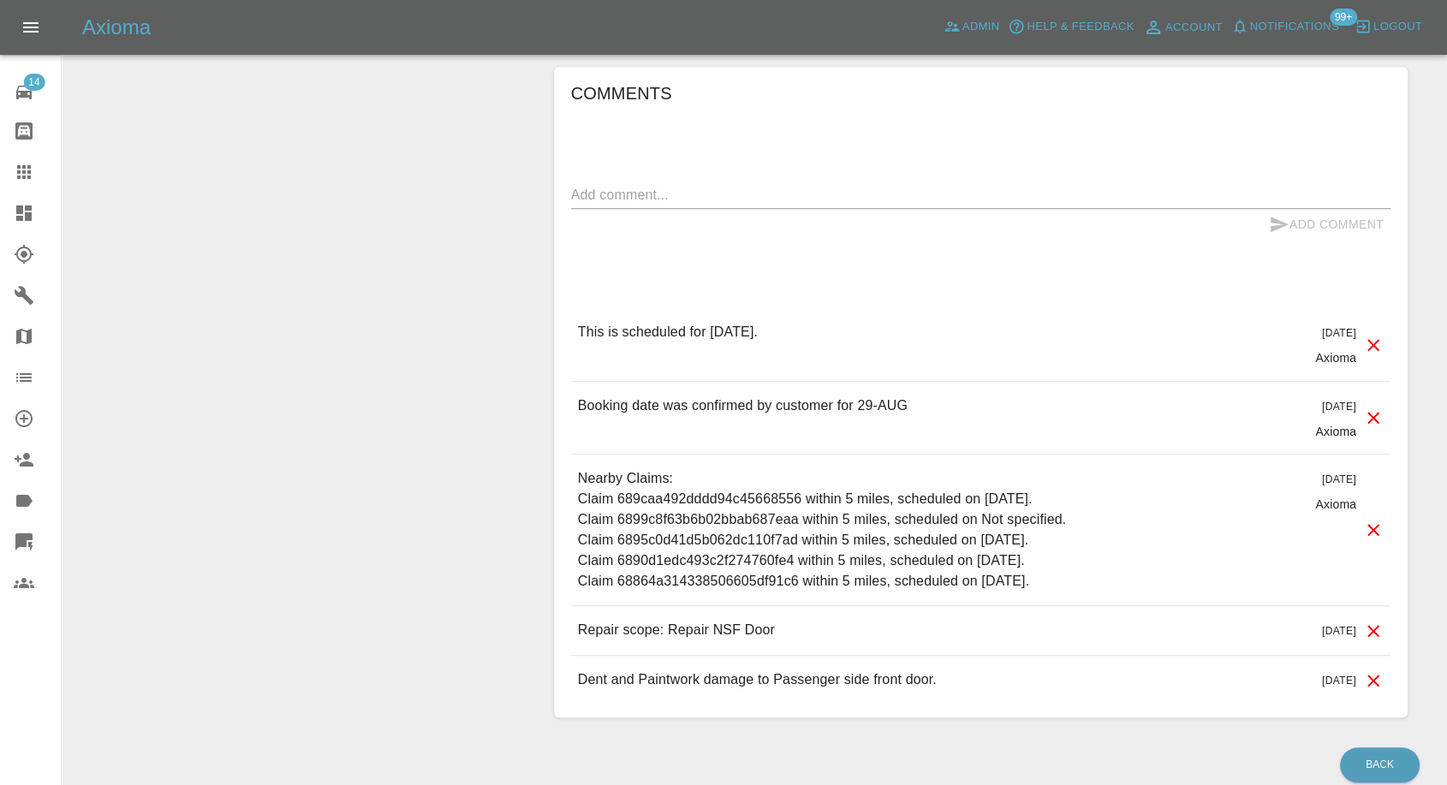
drag, startPoint x: 19, startPoint y: 173, endPoint x: 170, endPoint y: 235, distance: 163.9
click at [19, 174] on icon at bounding box center [24, 172] width 21 height 21
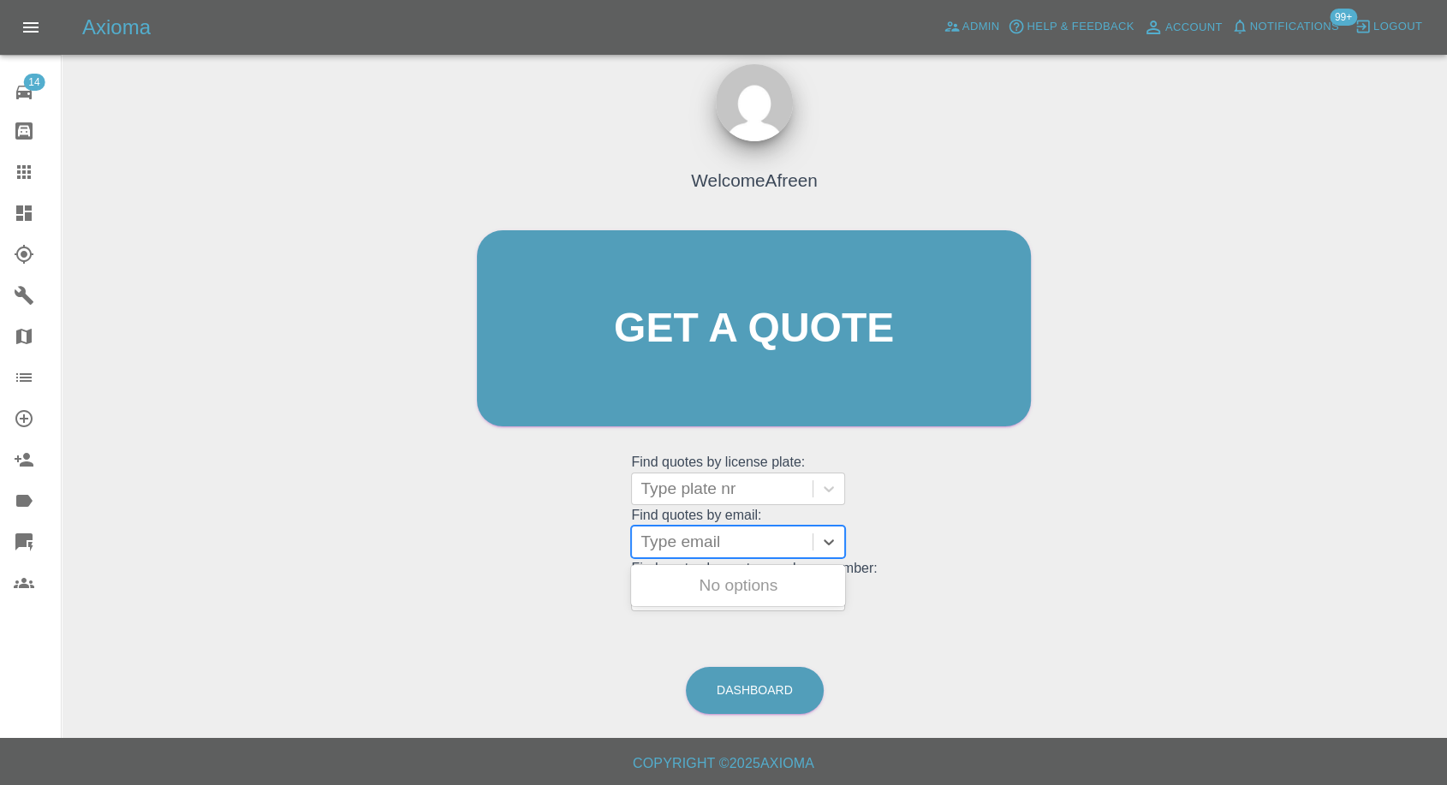
click at [672, 541] on div at bounding box center [721, 542] width 163 height 24
paste input ""lisebarlowuk@googlemail.com" <undefined>"
drag, startPoint x: 704, startPoint y: 539, endPoint x: 1459, endPoint y: 569, distance: 756.4
click at [1447, 569] on html "Axioma Admin Help & Feedback Account Notifications 99+ Logout 14 Repair home Bo…" at bounding box center [723, 385] width 1447 height 801
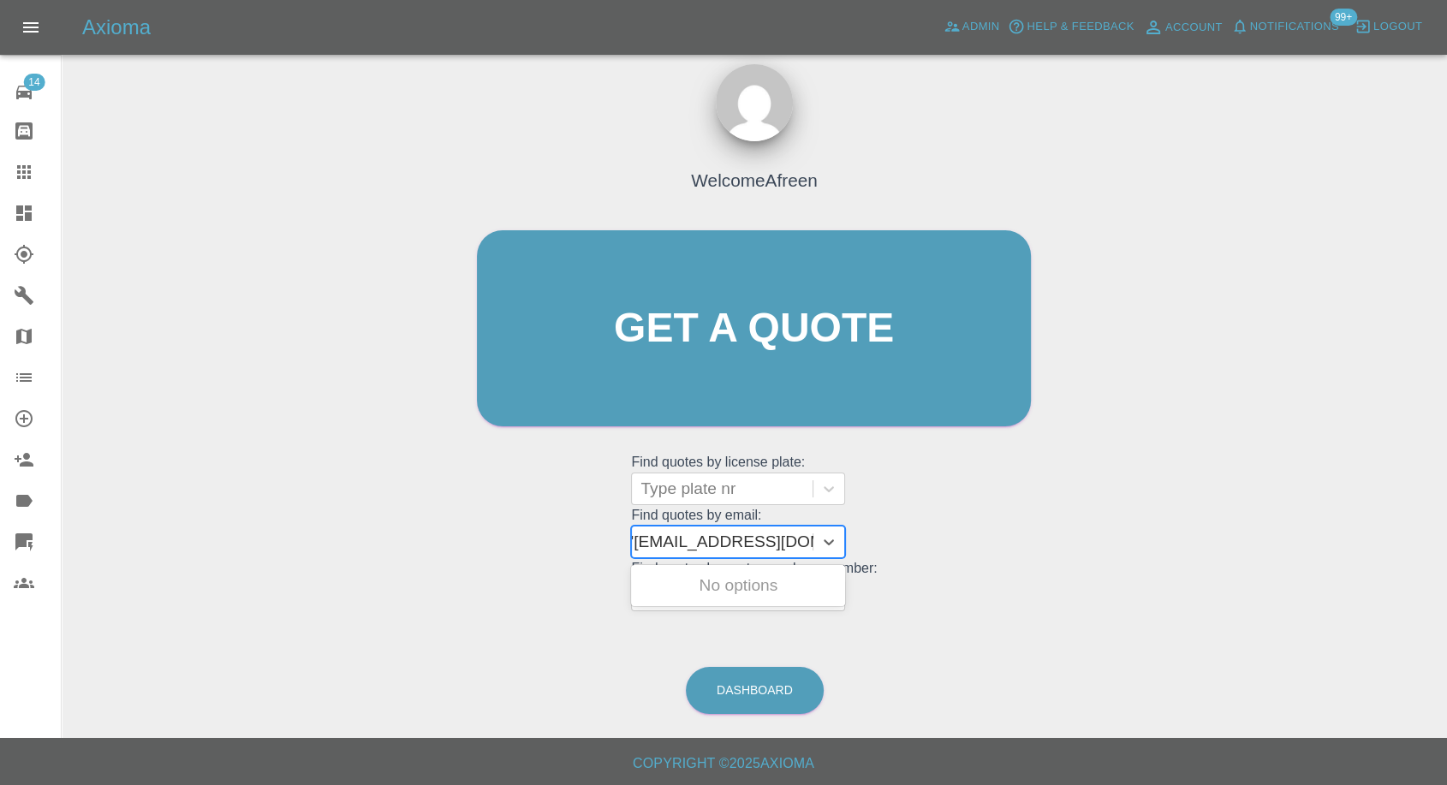
scroll to position [0, 8]
type input "lisebarlowuk@googlemail.com"
click at [722, 590] on div "K31 RHX, Awaiting Repair" at bounding box center [738, 585] width 214 height 34
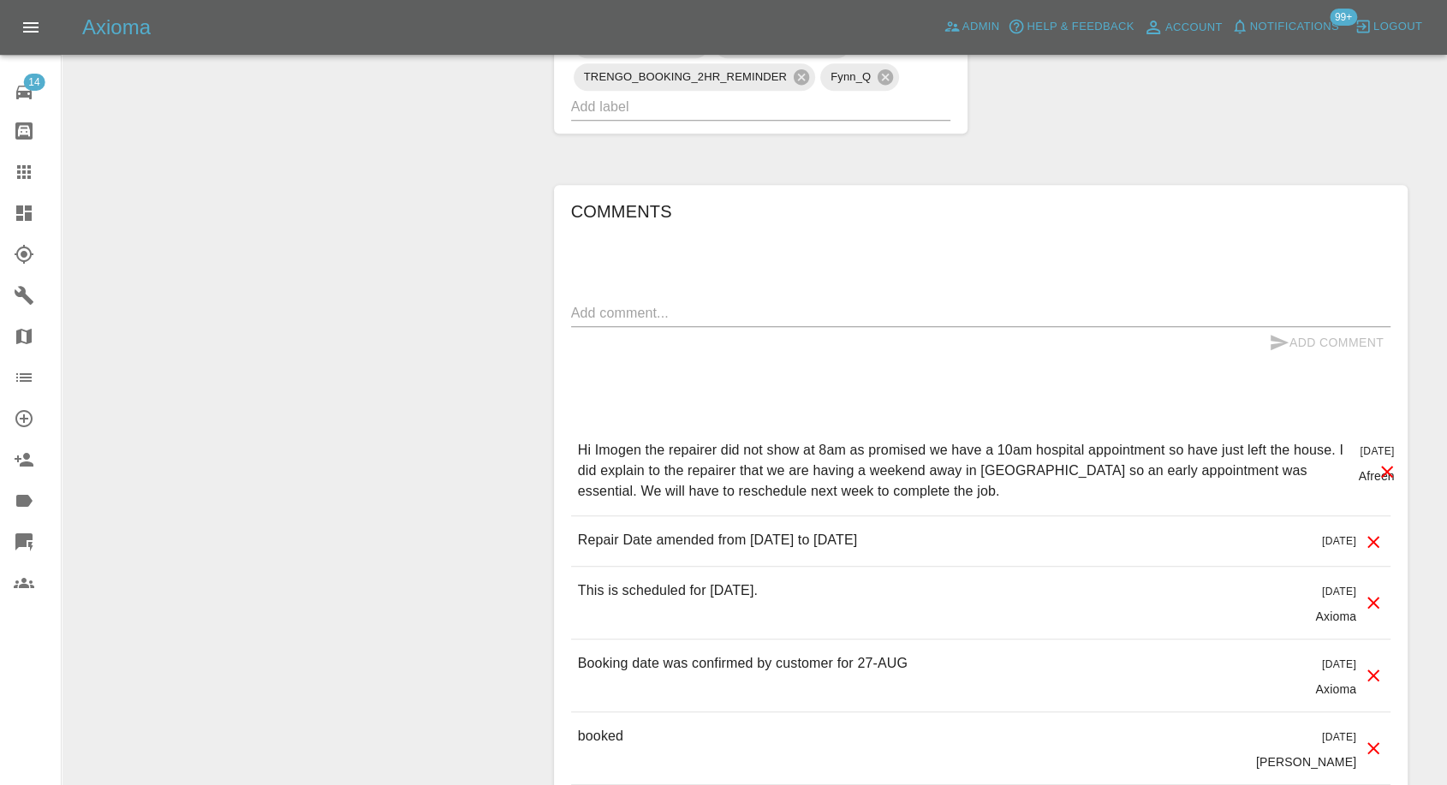
scroll to position [1521, 0]
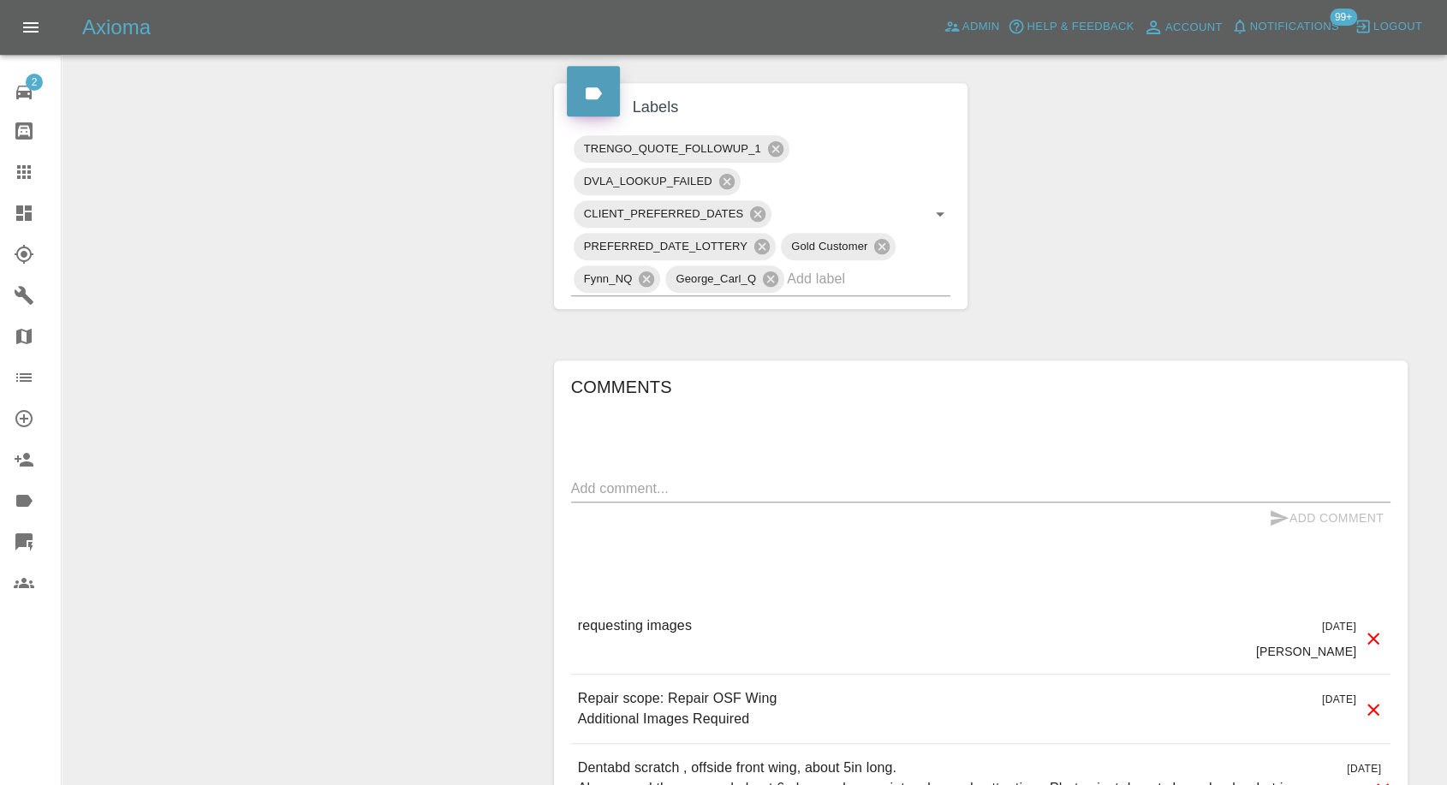
scroll to position [856, 0]
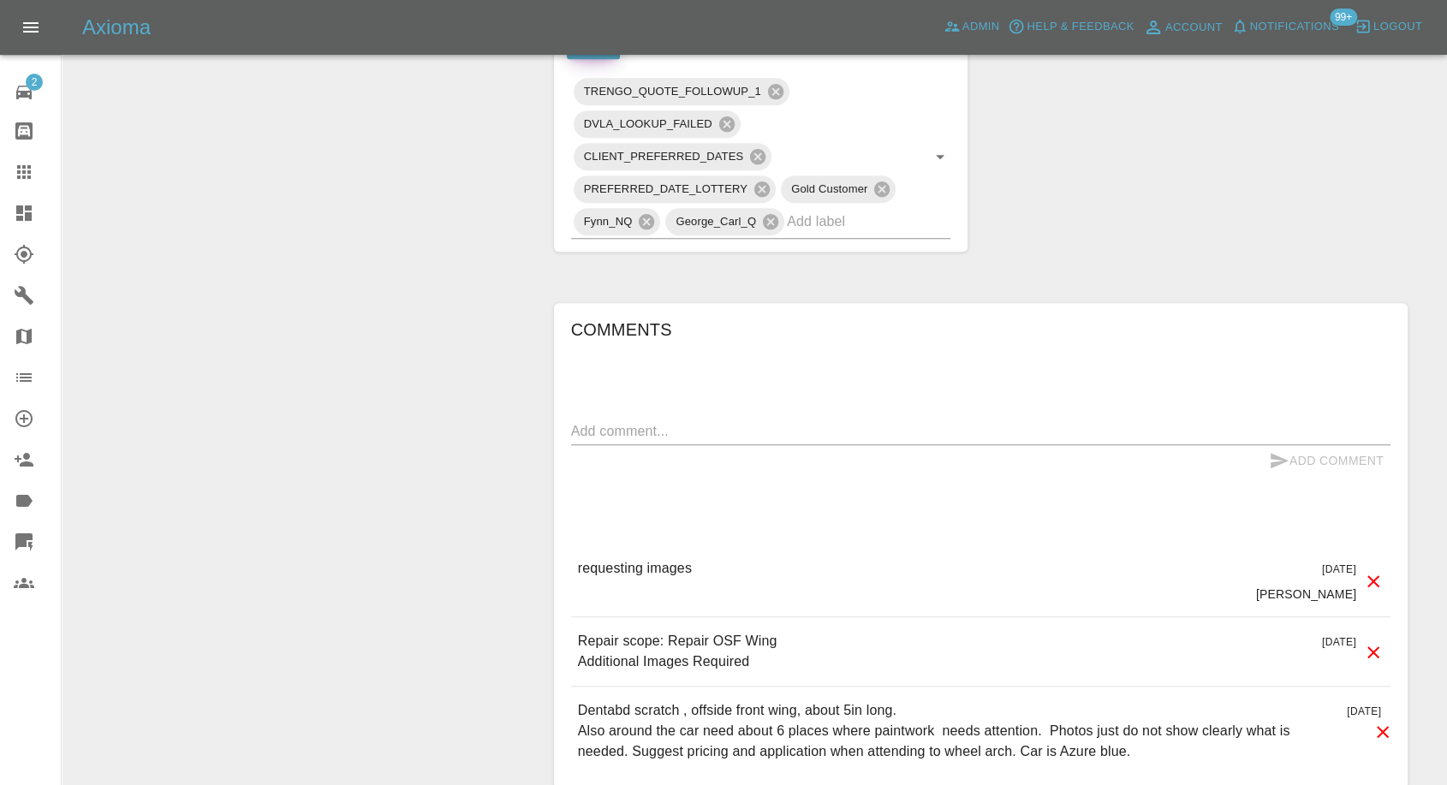
click at [771, 428] on textarea at bounding box center [980, 431] width 819 height 20
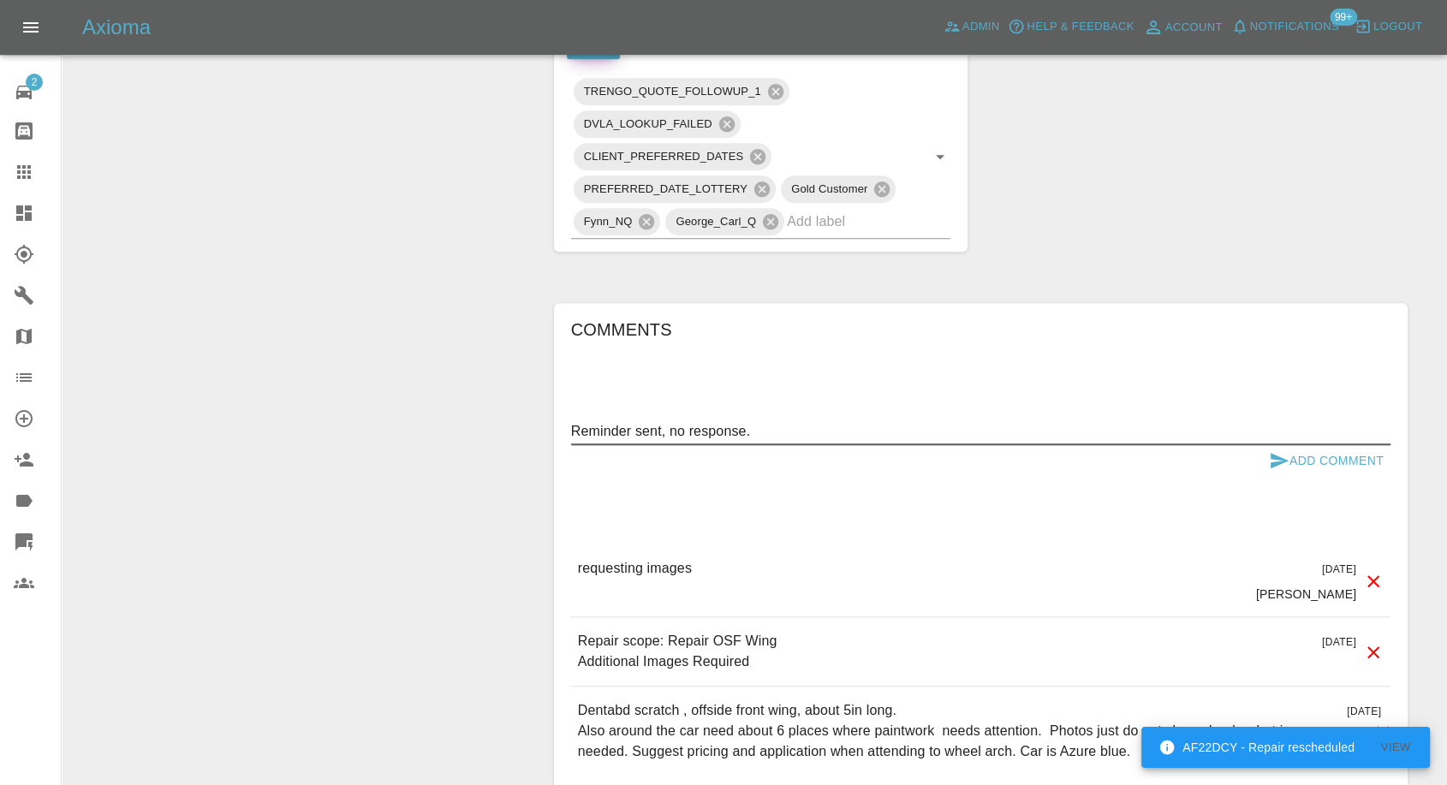
type textarea "Reminder sent, no response."
click at [1262, 460] on button "Add Comment" at bounding box center [1326, 461] width 128 height 32
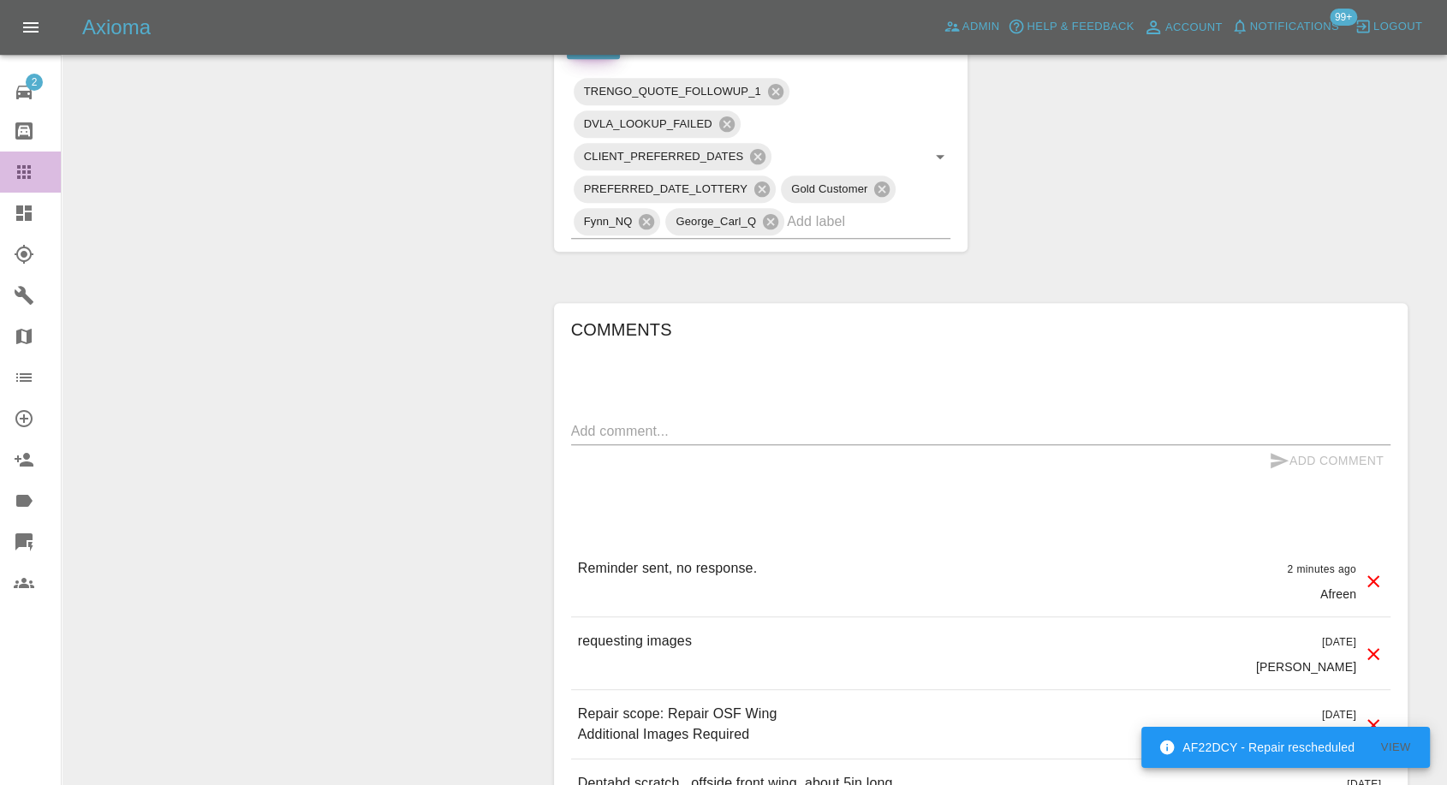
click at [21, 170] on icon at bounding box center [24, 172] width 21 height 21
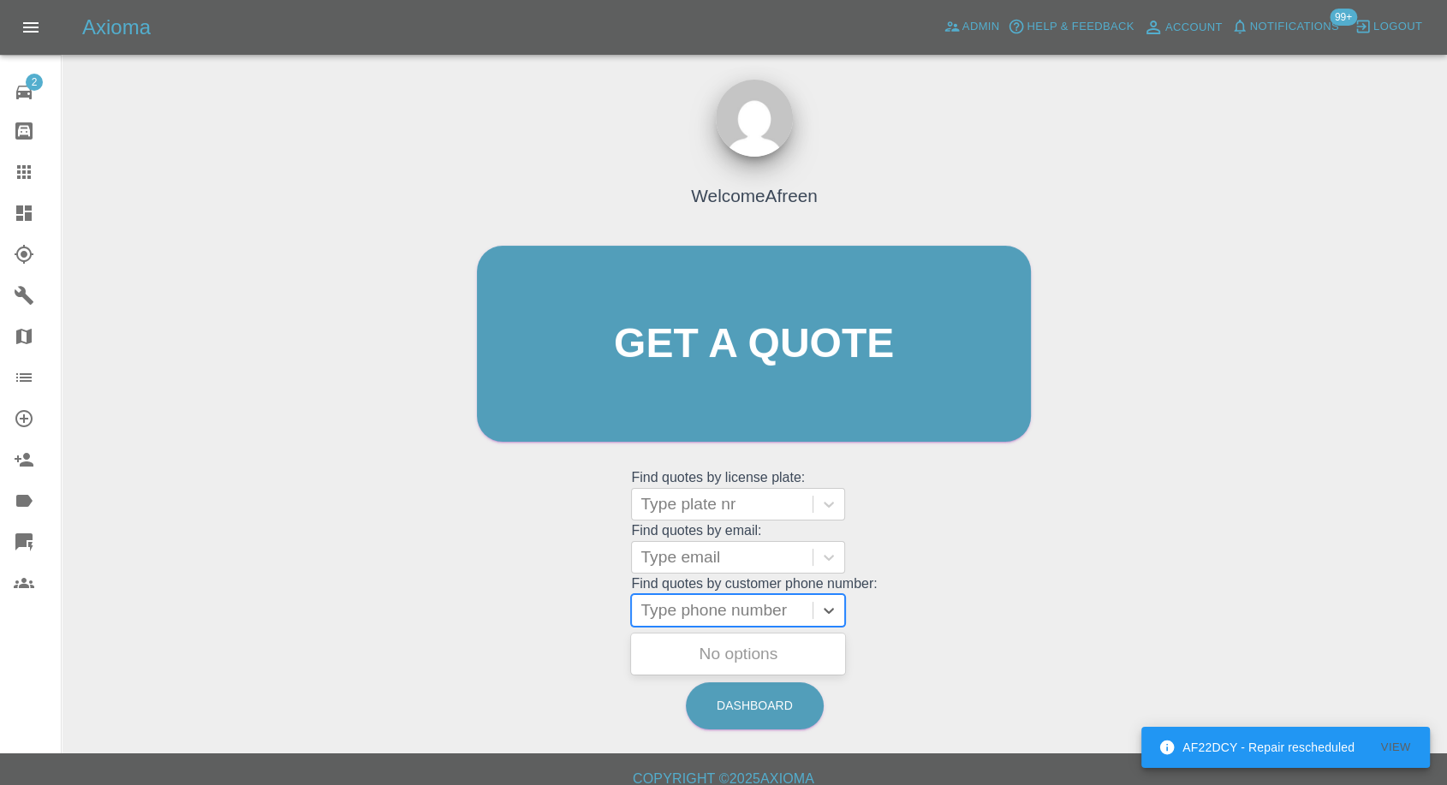
click at [726, 618] on div at bounding box center [721, 610] width 163 height 24
paste input "7976705873"
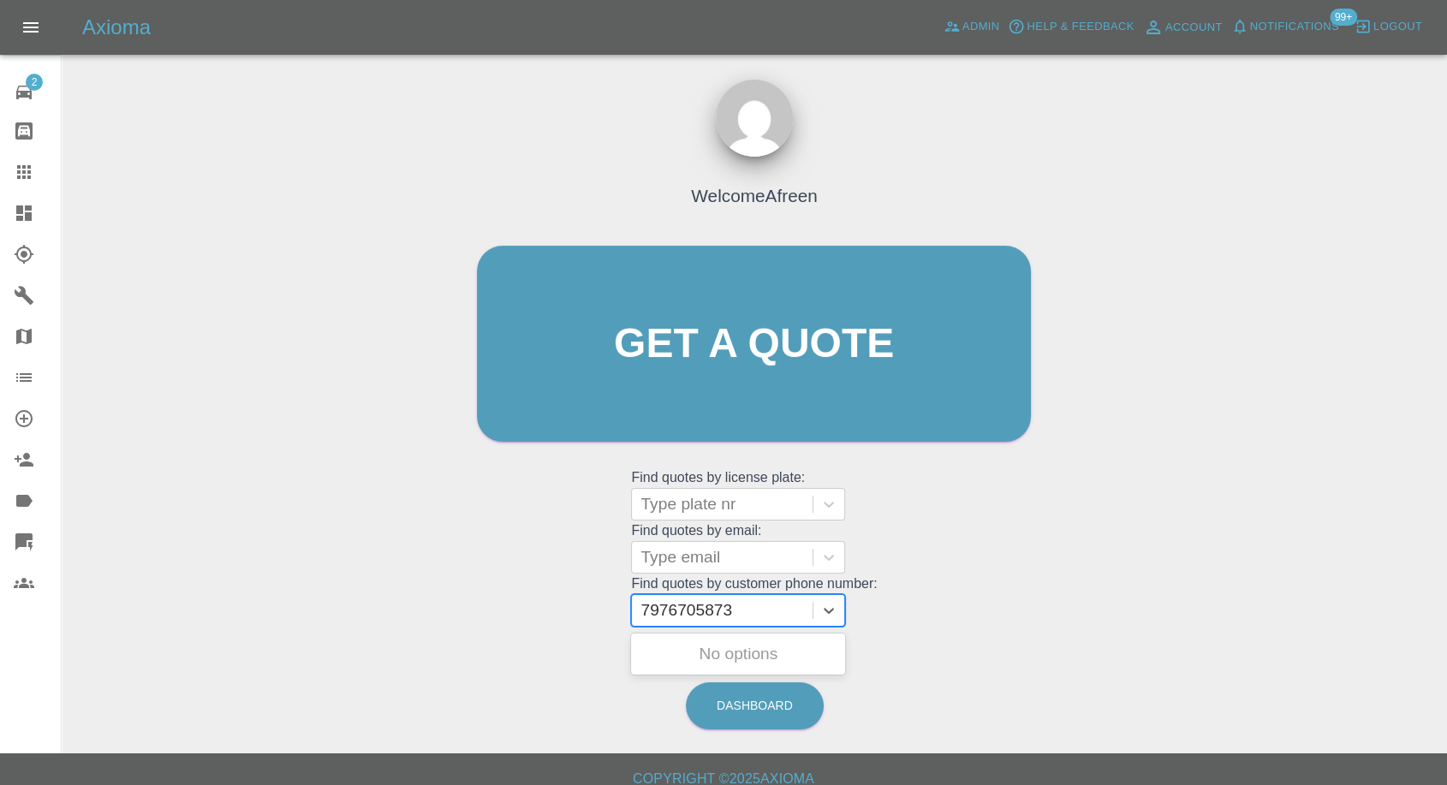
click at [646, 615] on input "7976705873" at bounding box center [688, 610] width 96 height 21
type input "07976705873"
click at [716, 653] on div "LP17LMV, Archived" at bounding box center [738, 654] width 214 height 34
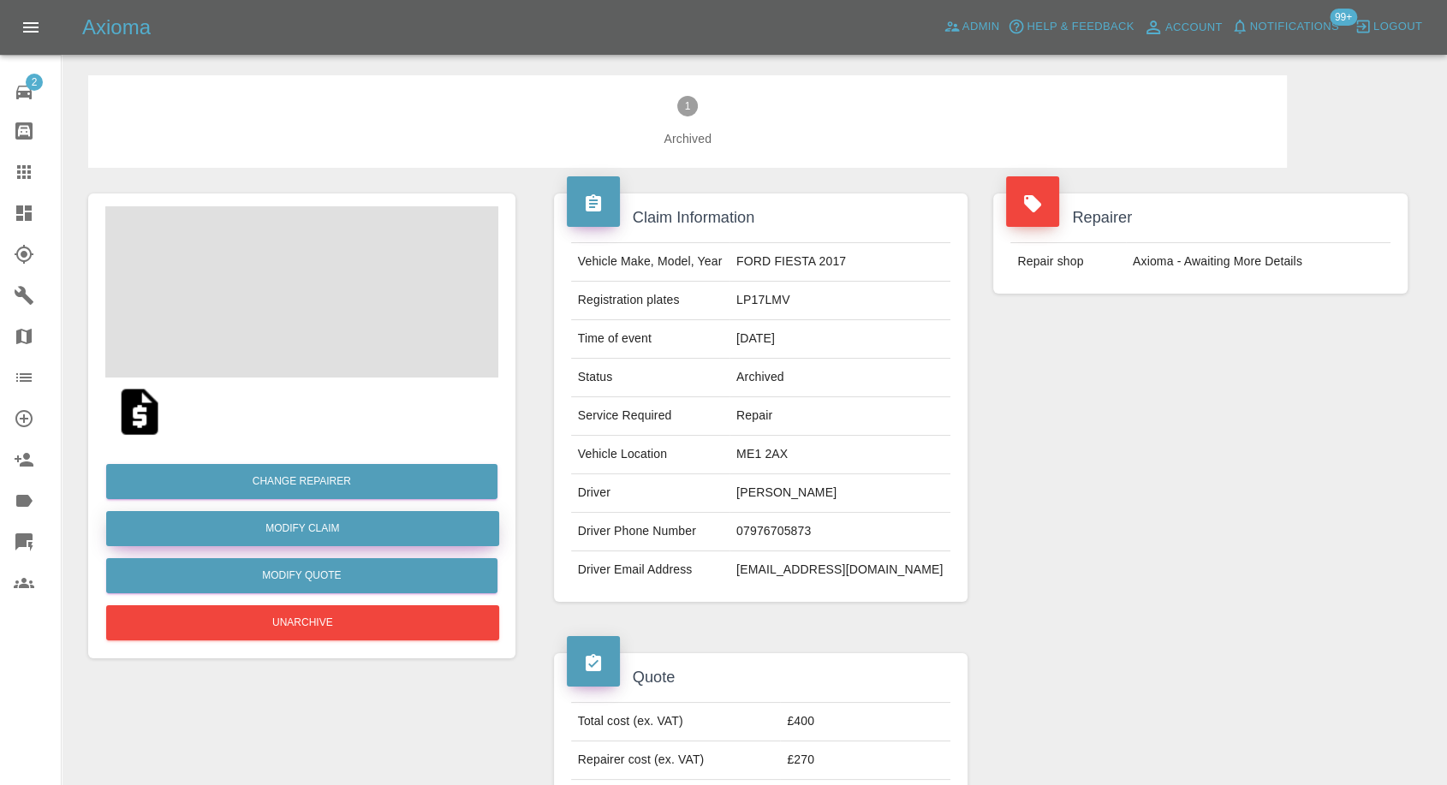
click at [281, 537] on link "Modify Claim" at bounding box center [302, 528] width 393 height 35
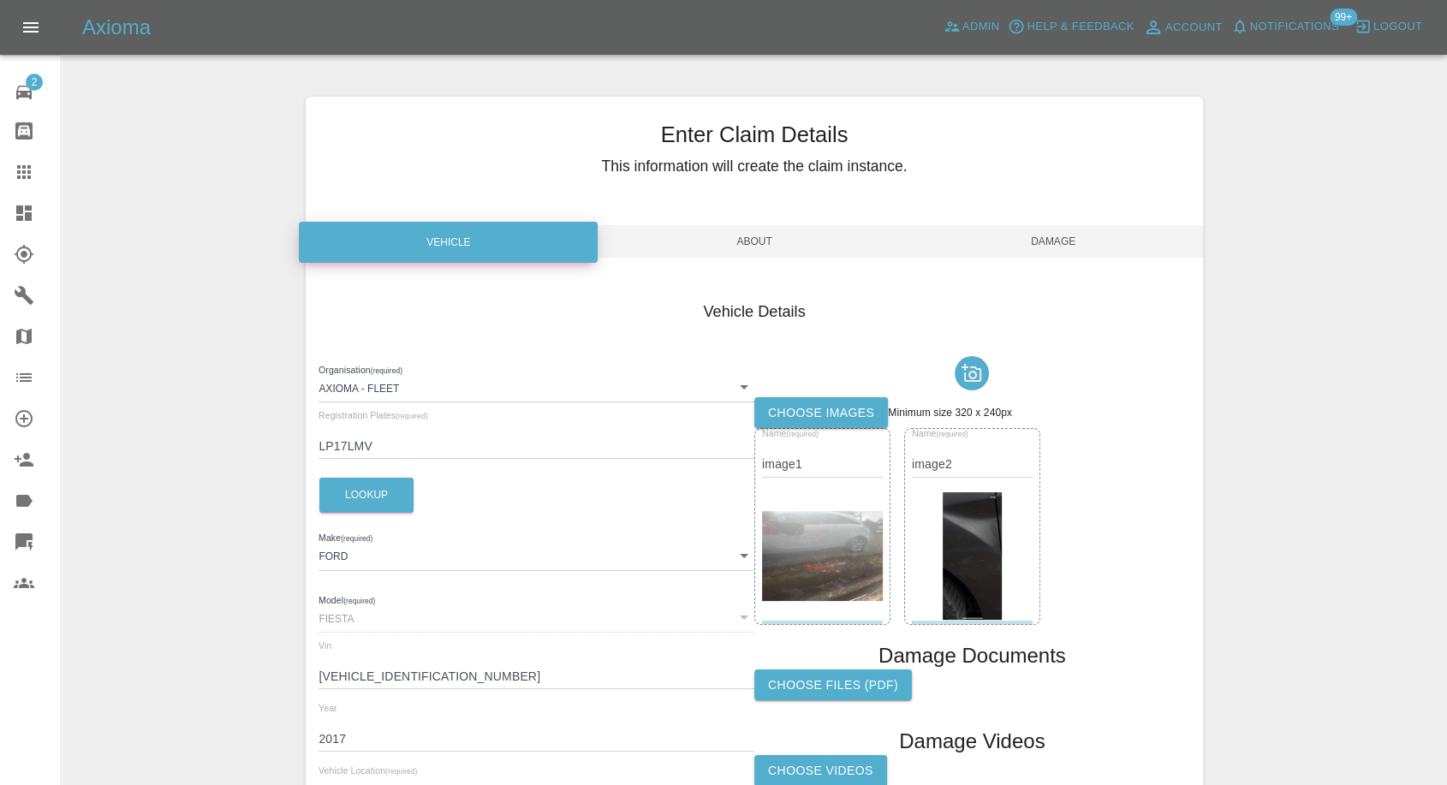
click at [820, 399] on label "Choose images" at bounding box center [821, 413] width 134 height 32
click at [0, 0] on input "Choose images" at bounding box center [0, 0] width 0 height 0
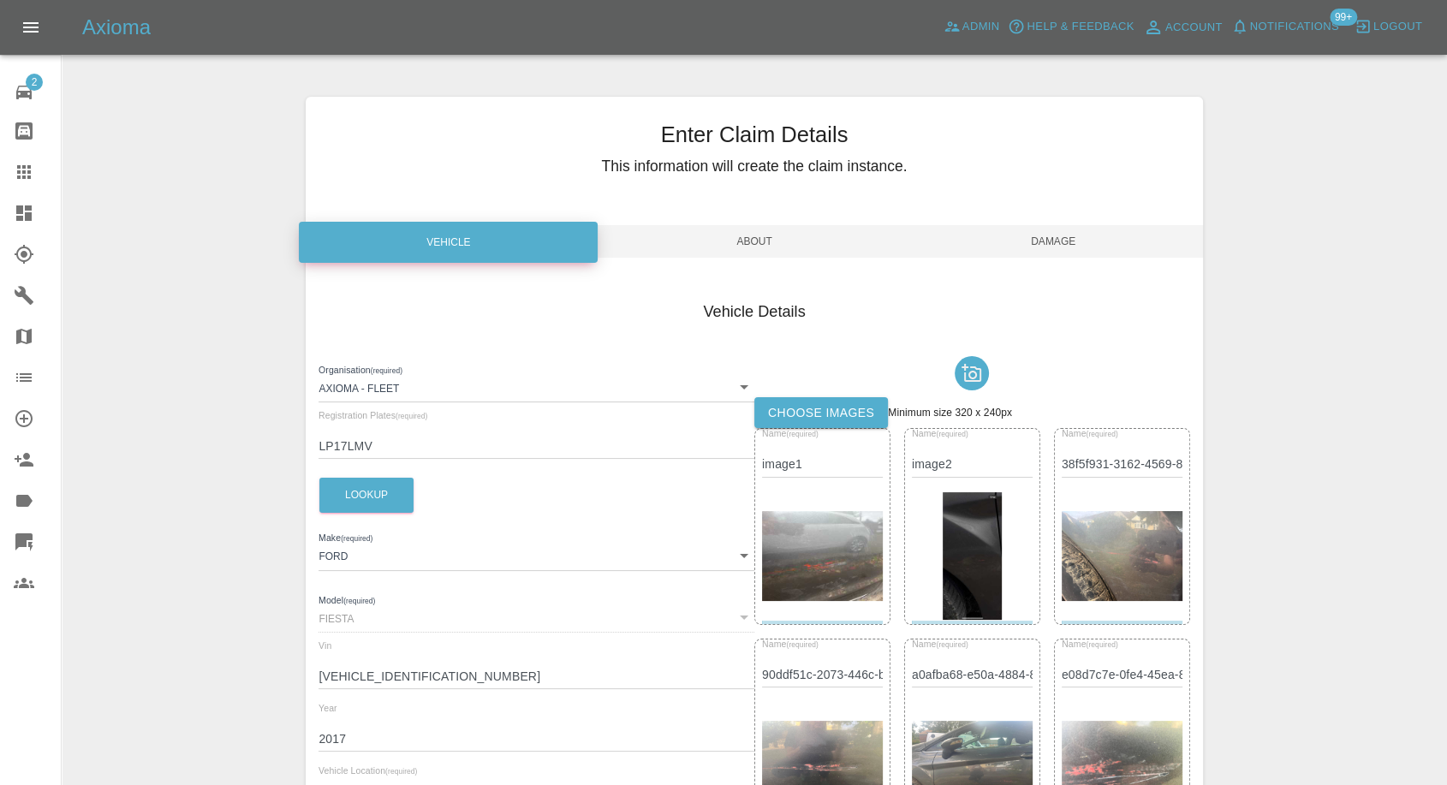
click at [1068, 238] on span "Damage" at bounding box center [1053, 241] width 299 height 33
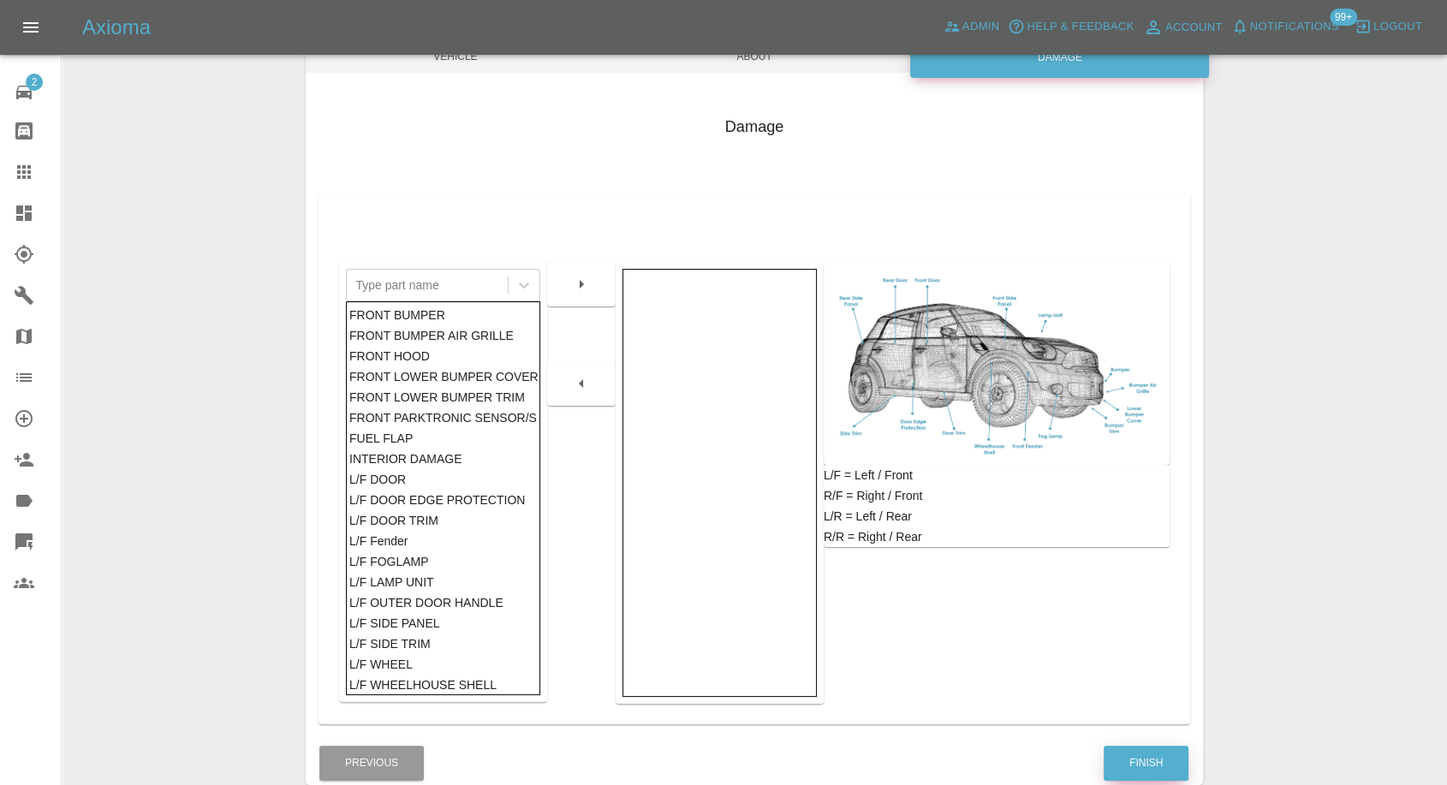
scroll to position [190, 0]
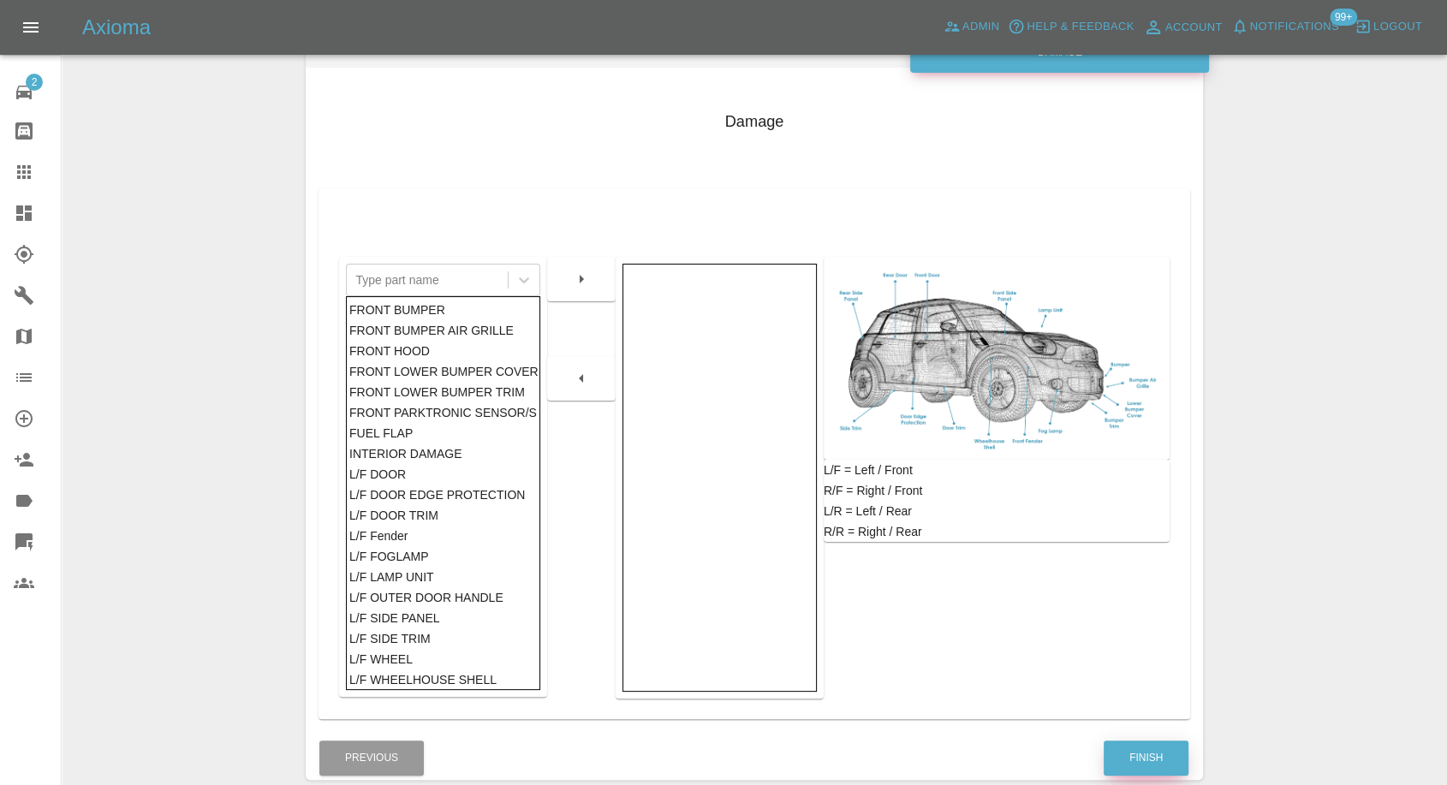
click at [1167, 754] on button "Finish" at bounding box center [1145, 757] width 85 height 35
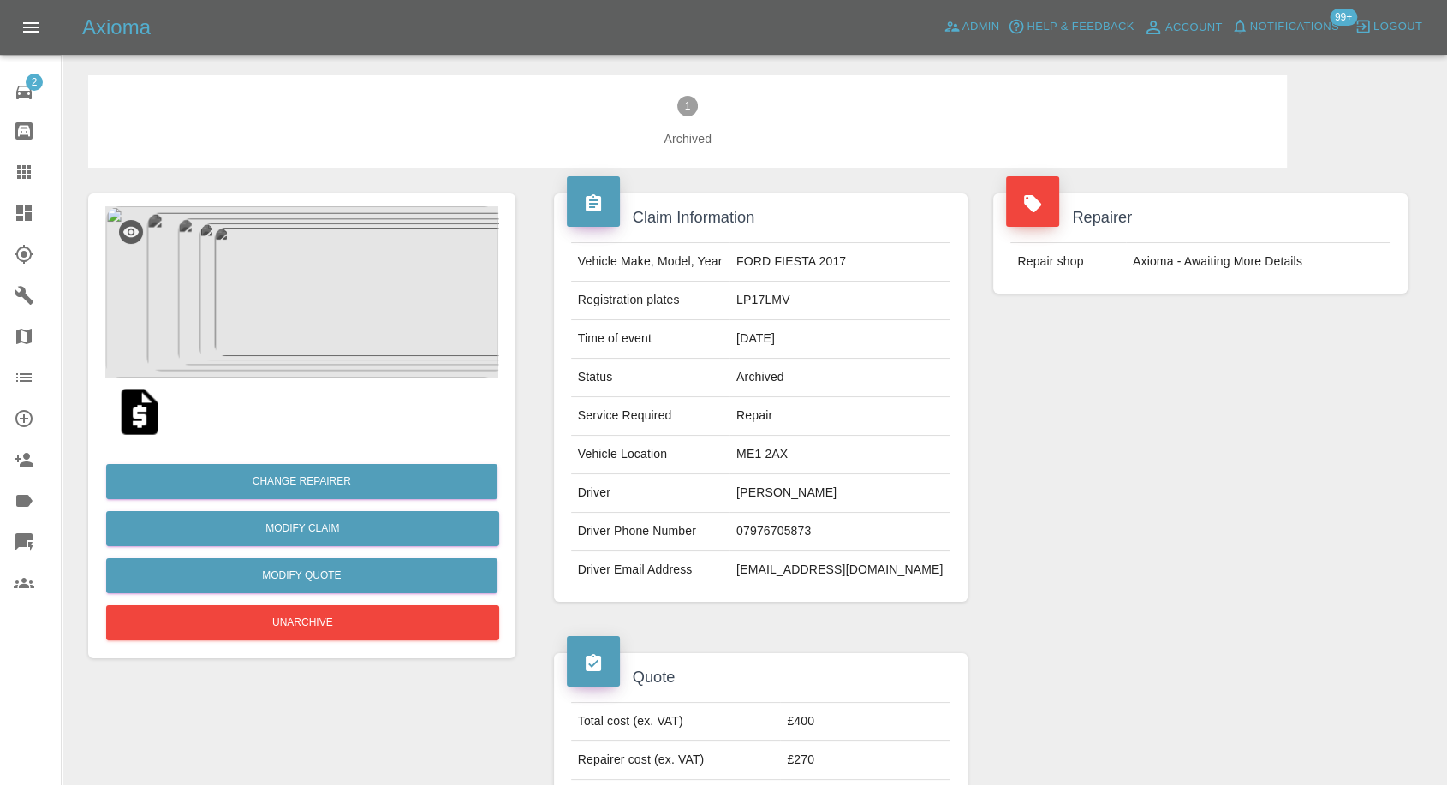
drag, startPoint x: 19, startPoint y: 166, endPoint x: 288, endPoint y: 333, distance: 316.4
click at [19, 166] on icon at bounding box center [24, 172] width 14 height 14
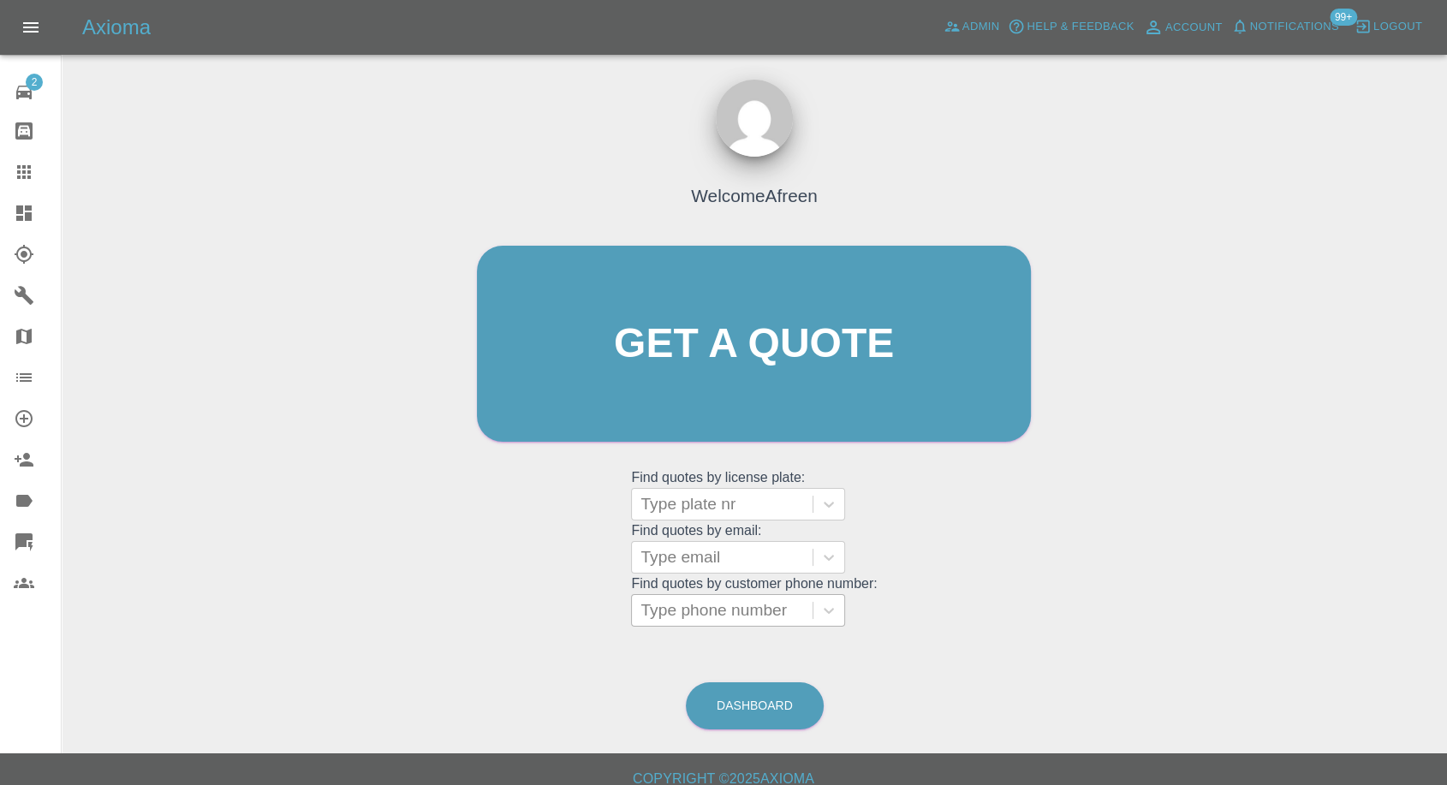
click at [753, 611] on div at bounding box center [721, 610] width 163 height 24
paste input "7756000164"
type input "7756000164"
paste input "7514542797"
type input "07514542797"
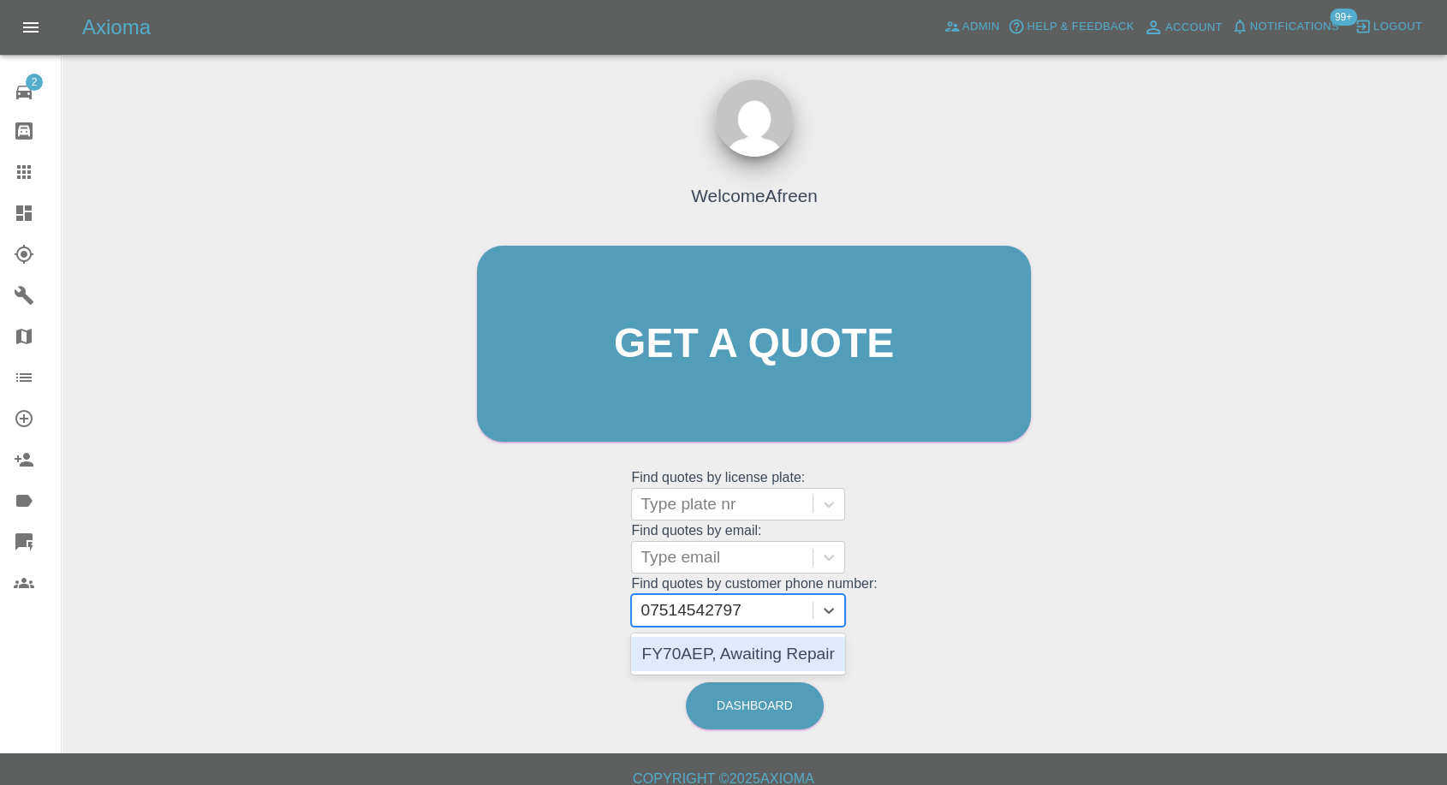
click at [698, 652] on div "FY70AEP, Awaiting Repair" at bounding box center [738, 654] width 214 height 34
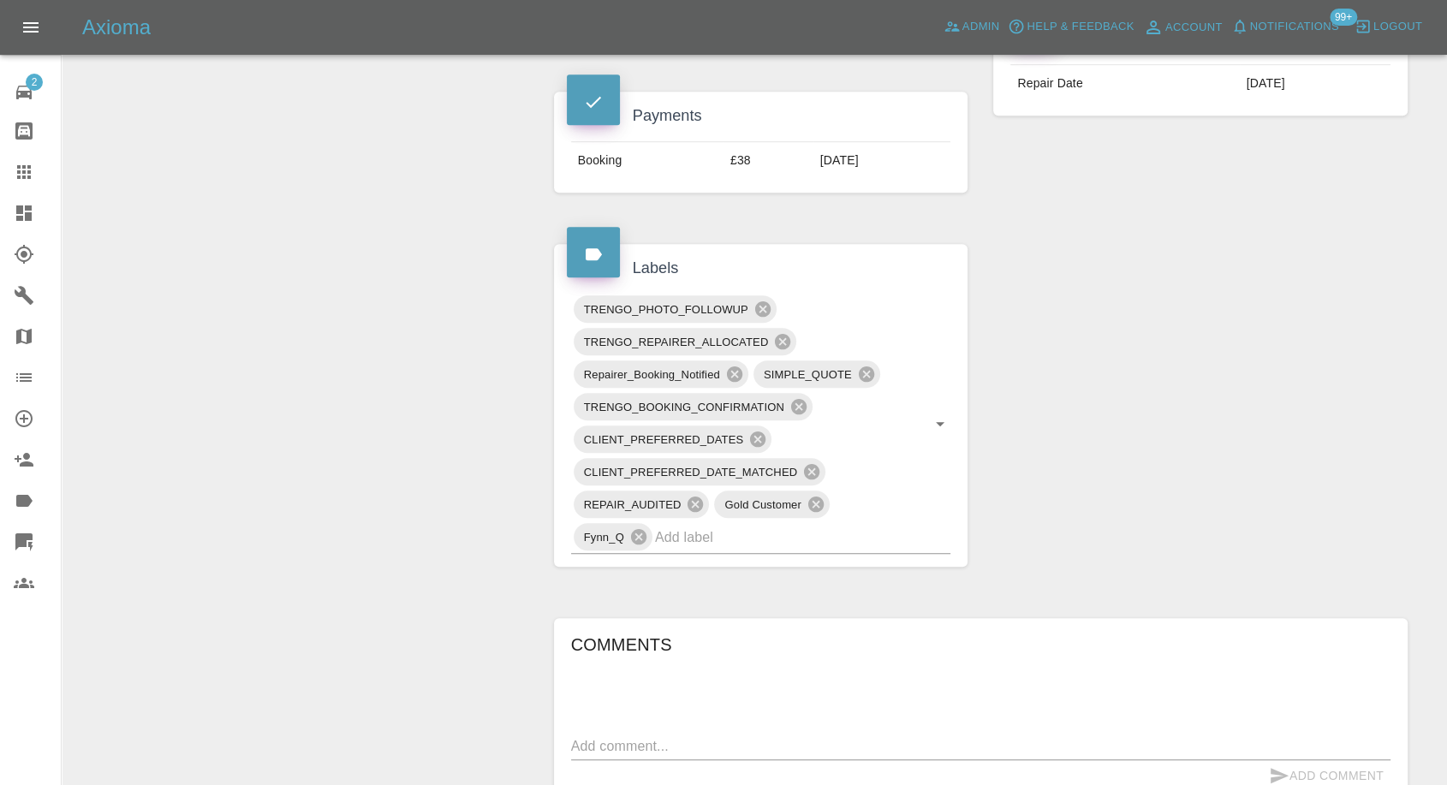
scroll to position [951, 0]
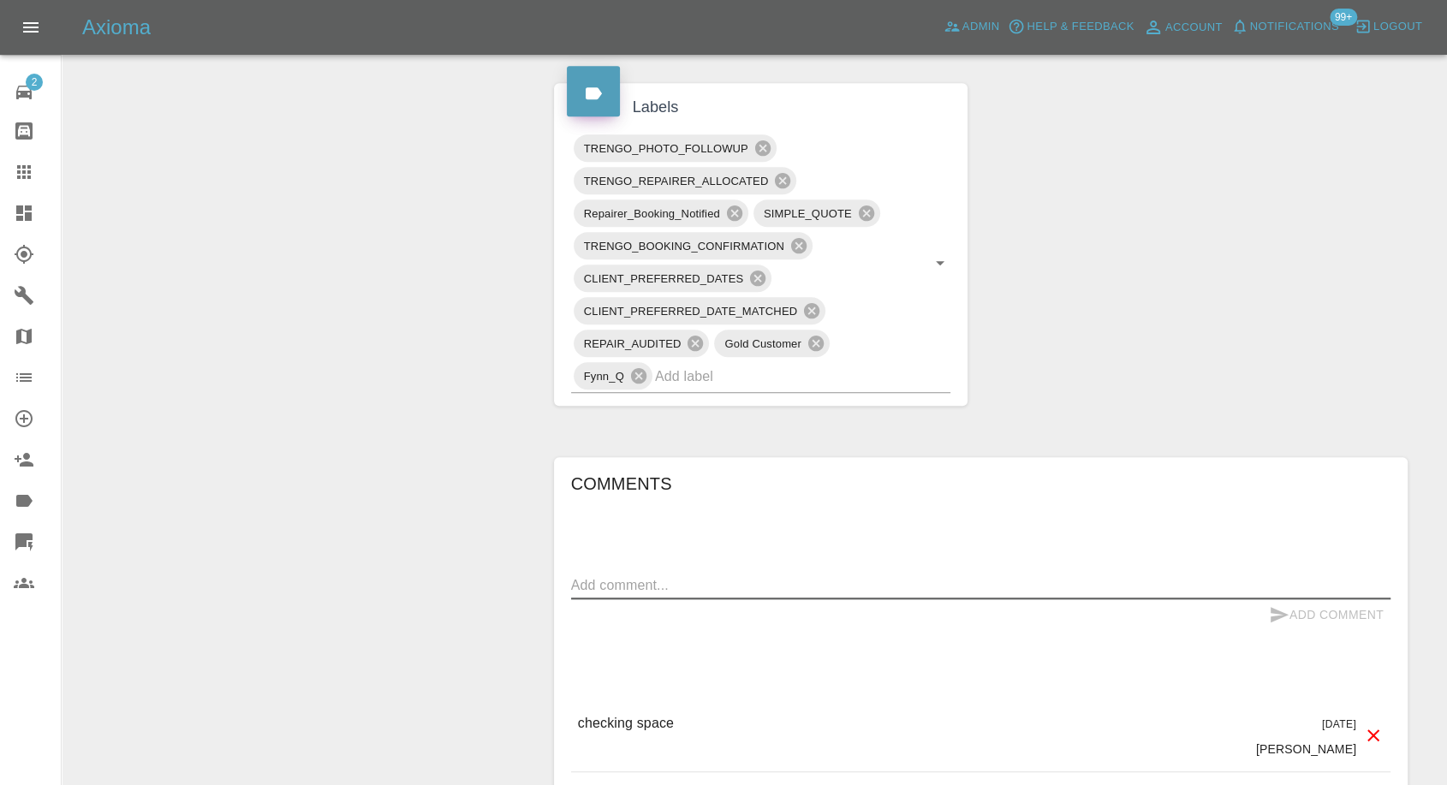
click at [753, 590] on textarea at bounding box center [980, 585] width 819 height 20
paste textarea "Yes I have off street parking."
type textarea "Yes I have off street parking."
click at [1269, 611] on icon "submit" at bounding box center [1278, 614] width 21 height 21
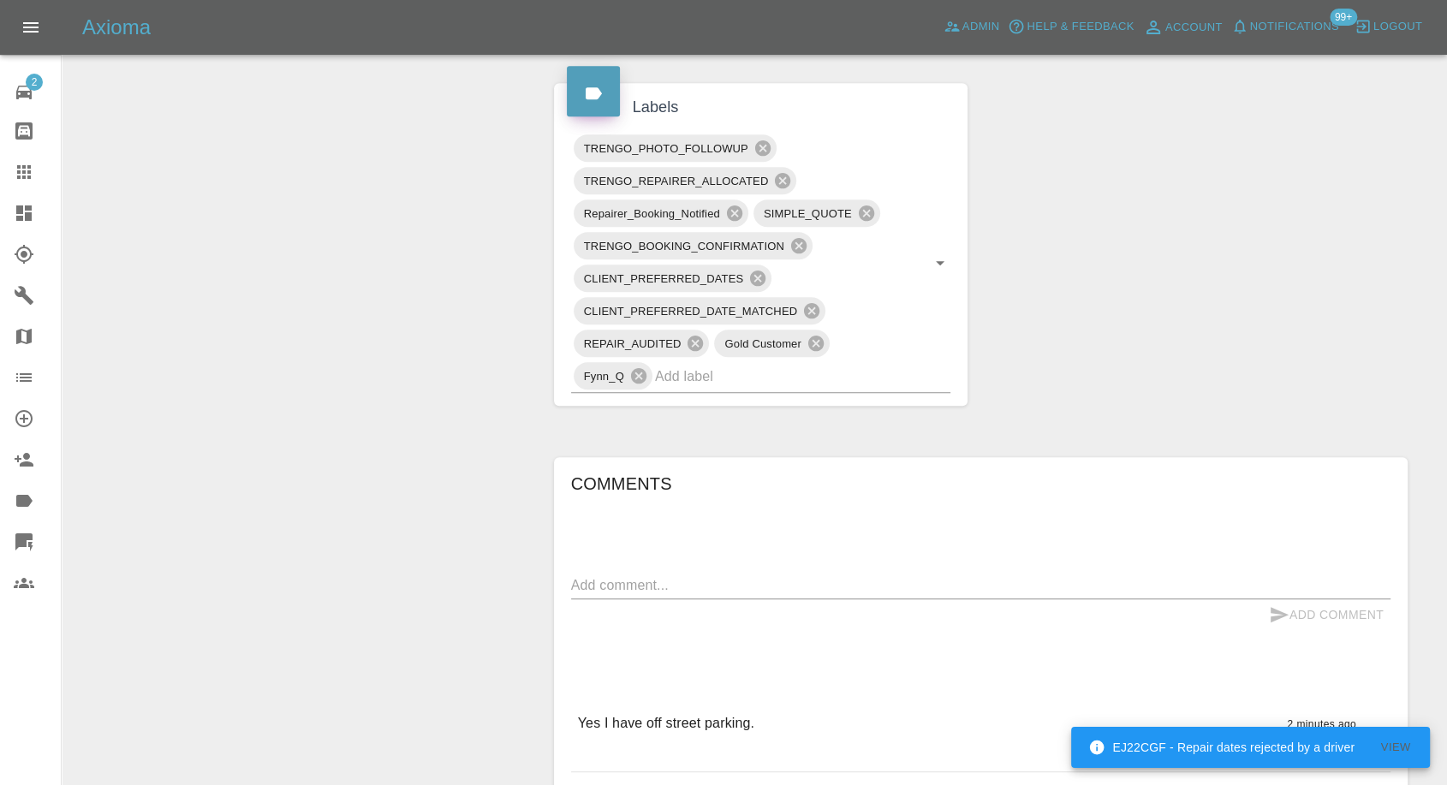
drag, startPoint x: 29, startPoint y: 173, endPoint x: 142, endPoint y: 244, distance: 133.5
click at [29, 173] on icon at bounding box center [24, 172] width 14 height 14
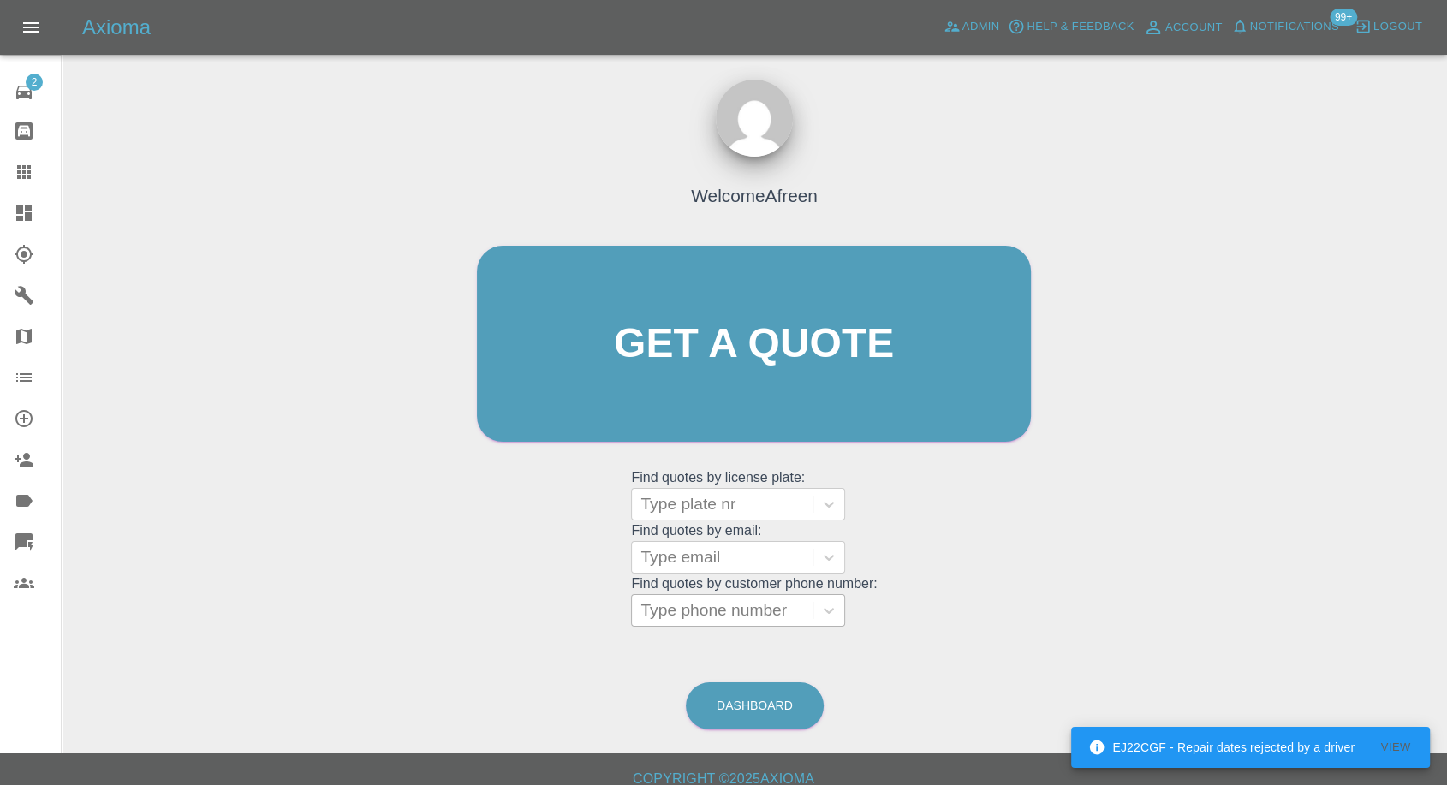
click at [674, 612] on div at bounding box center [721, 610] width 163 height 24
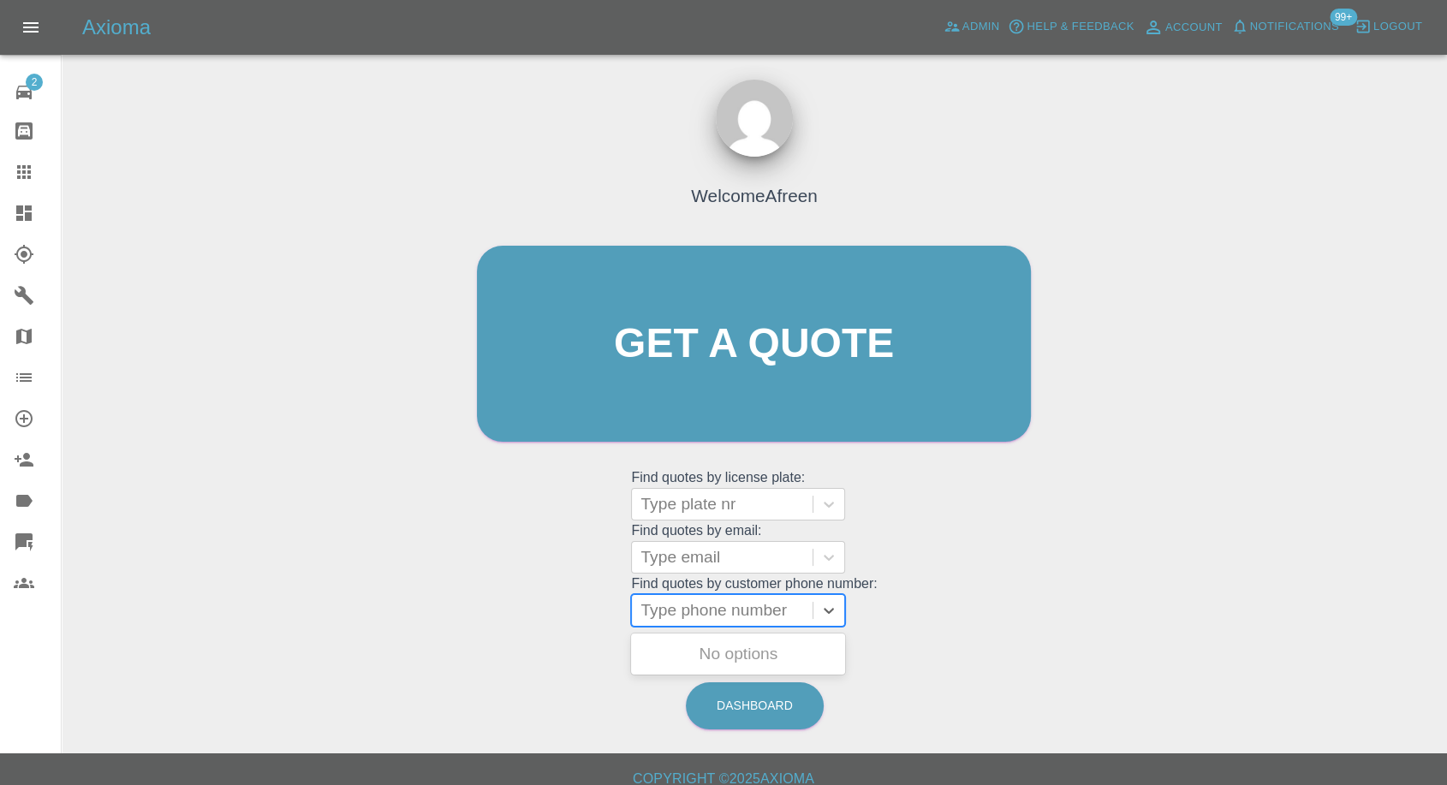
paste input "7772324215"
type input "7772324215"
drag, startPoint x: 644, startPoint y: 604, endPoint x: 649, endPoint y: 615, distance: 12.3
click at [644, 606] on div at bounding box center [722, 610] width 181 height 31
paste input "7772324215"
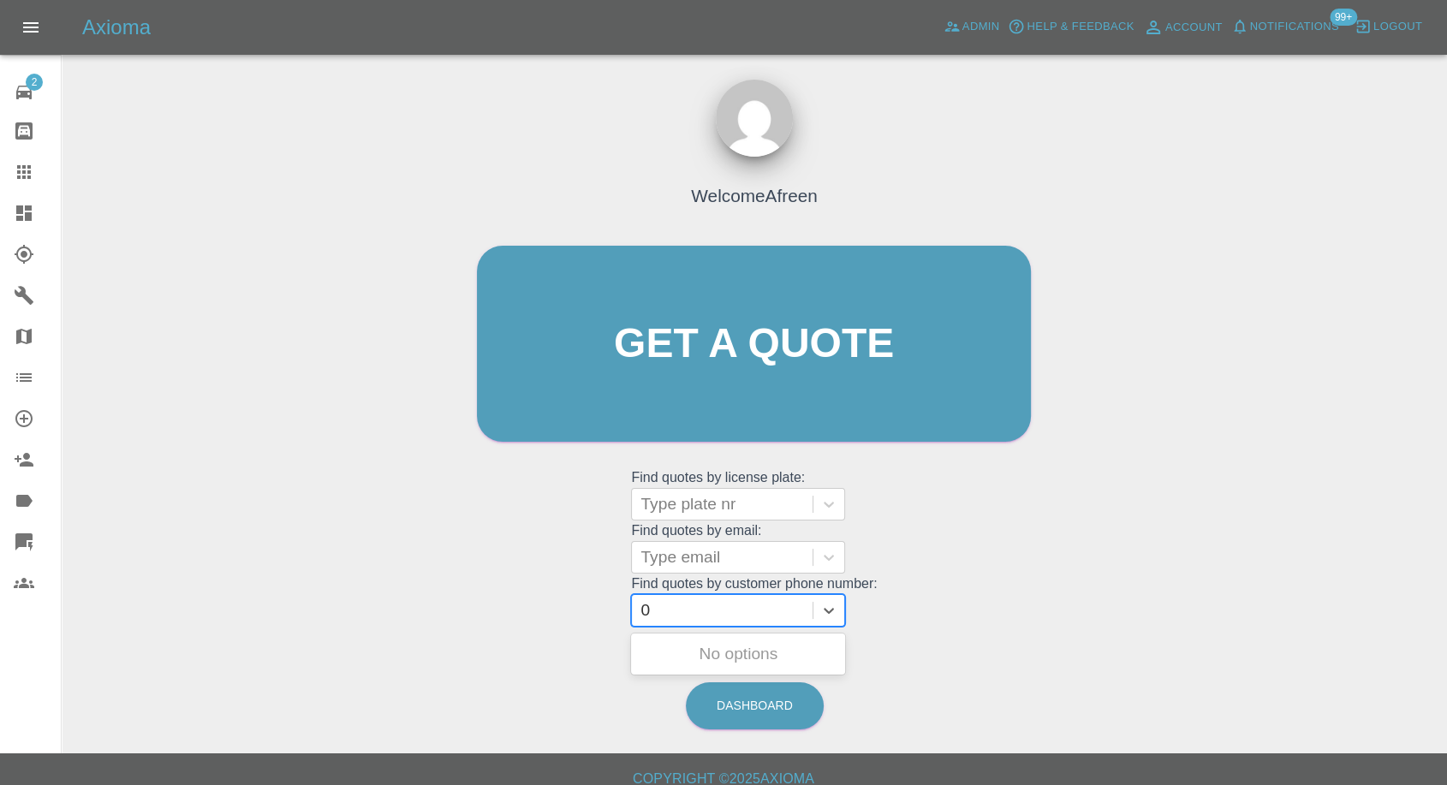
type input "07772324215"
click at [698, 645] on div "GJ71UMB, Awaiting Repair" at bounding box center [738, 664] width 214 height 55
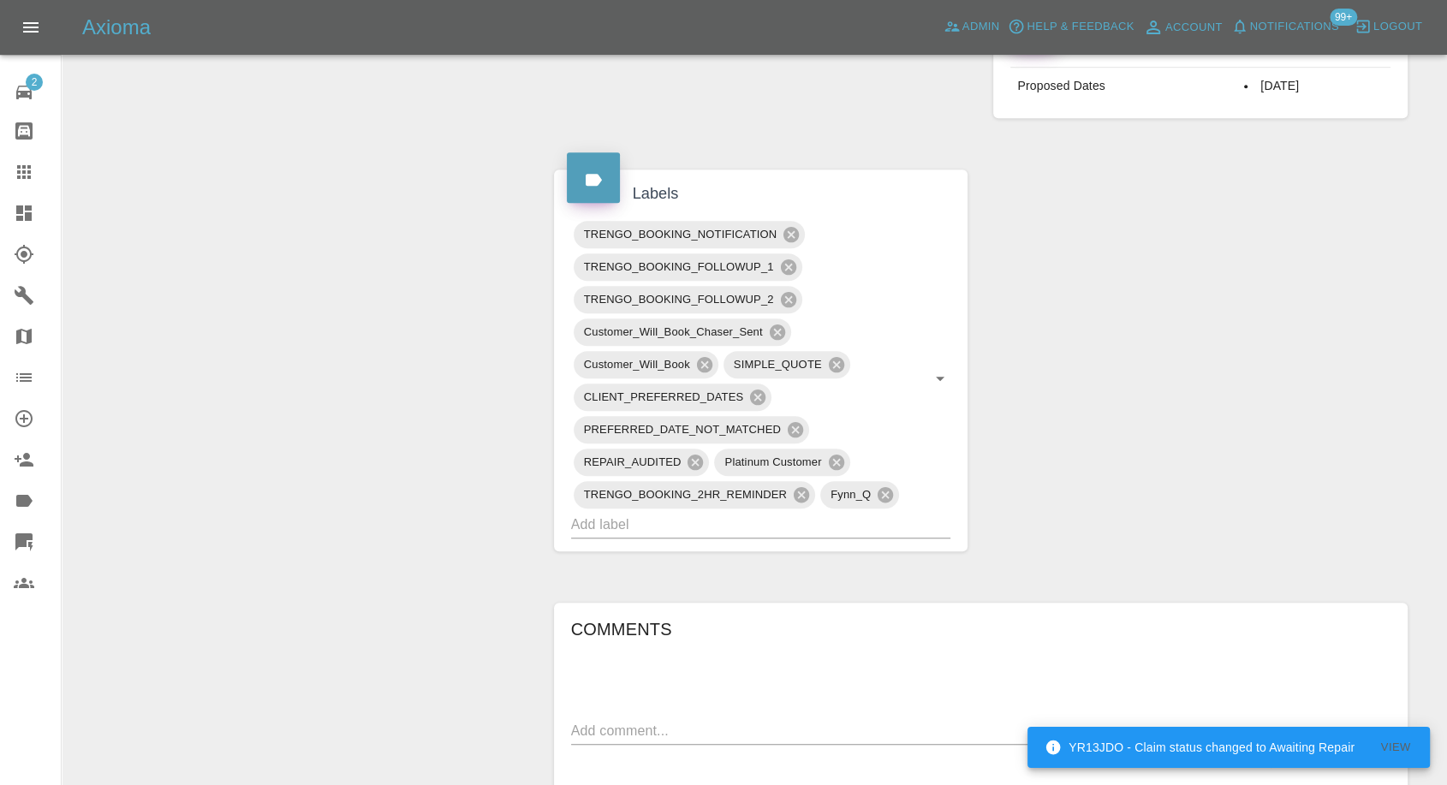
scroll to position [1236, 0]
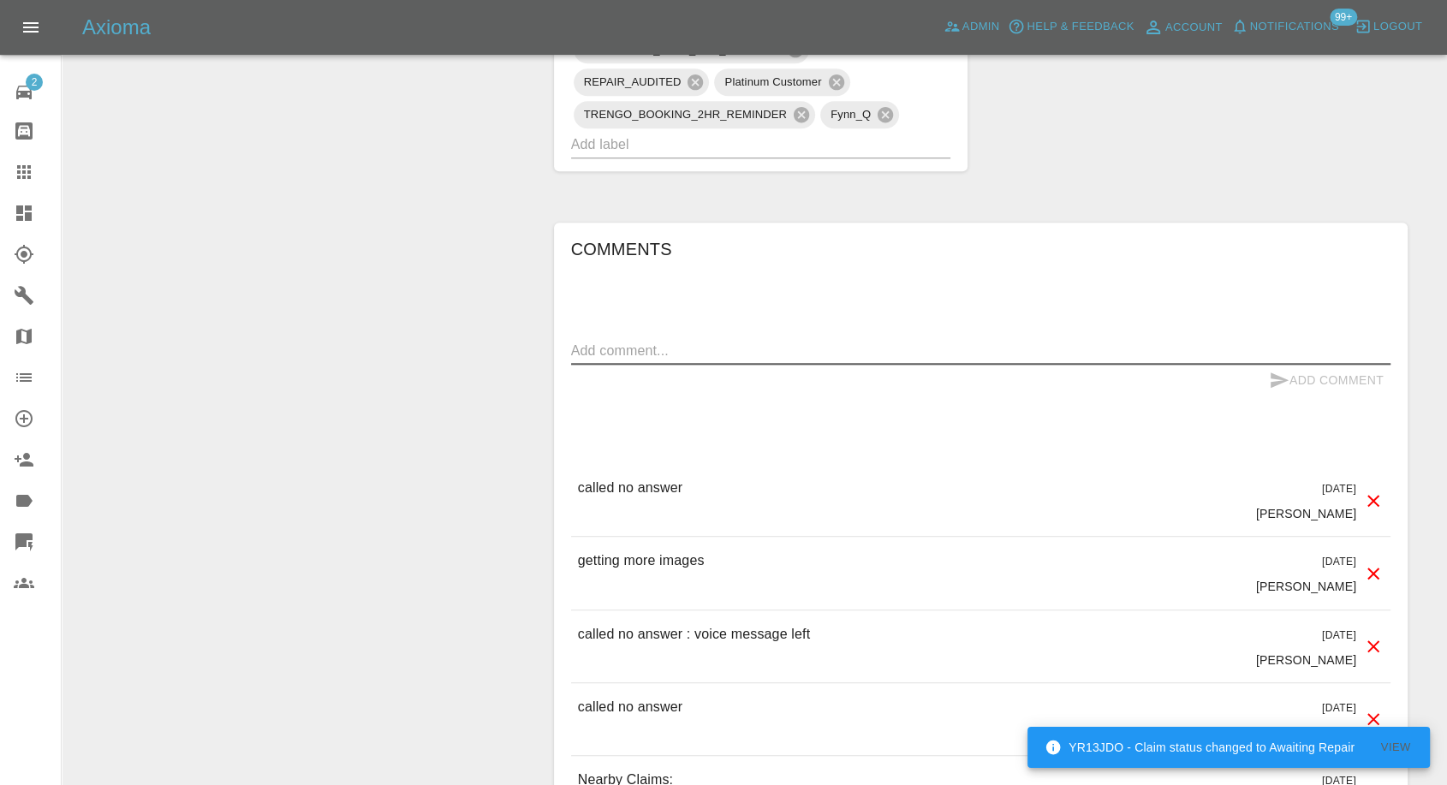
click at [629, 351] on textarea at bounding box center [980, 351] width 819 height 20
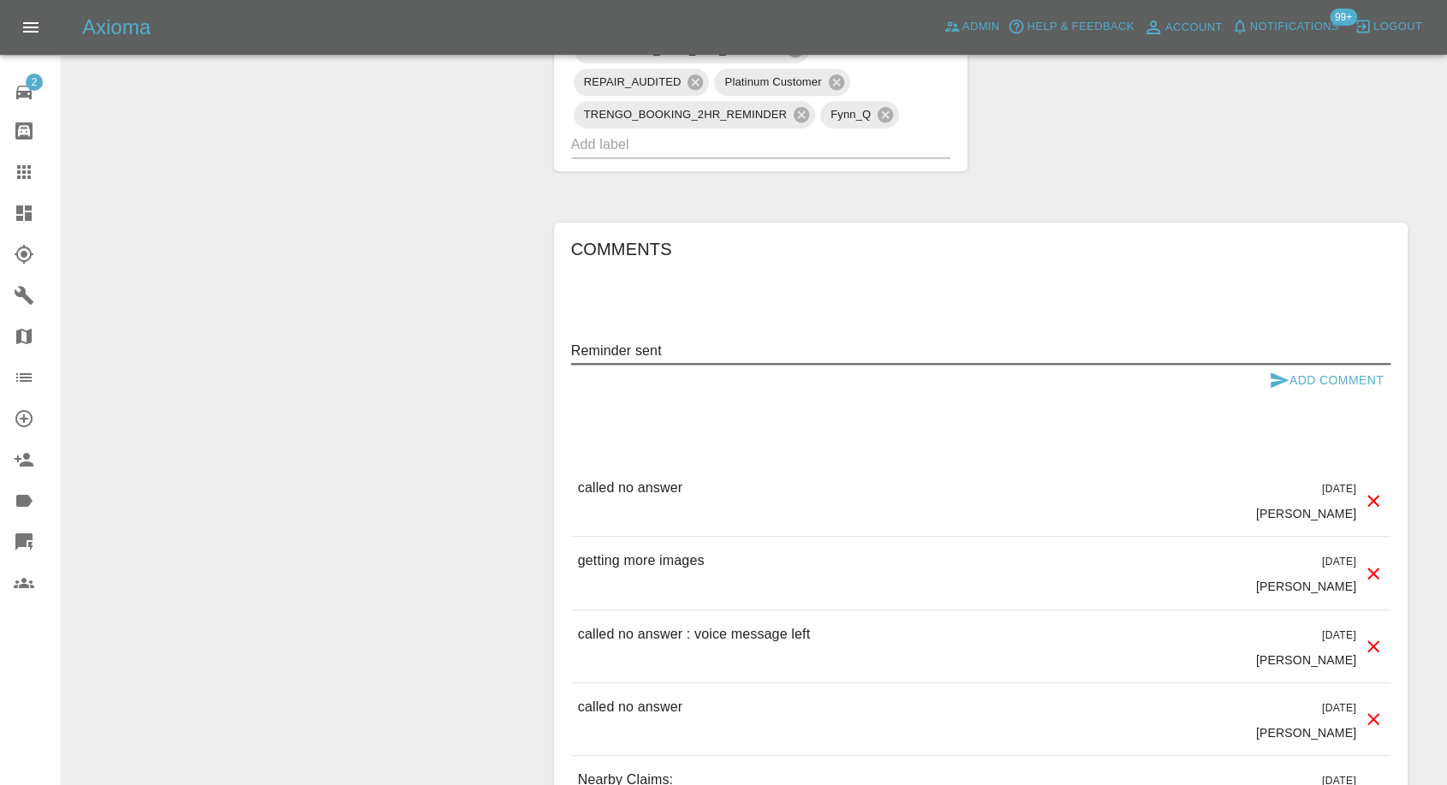
type textarea "Reminder sent"
click at [1274, 381] on icon "submit" at bounding box center [1279, 379] width 18 height 15
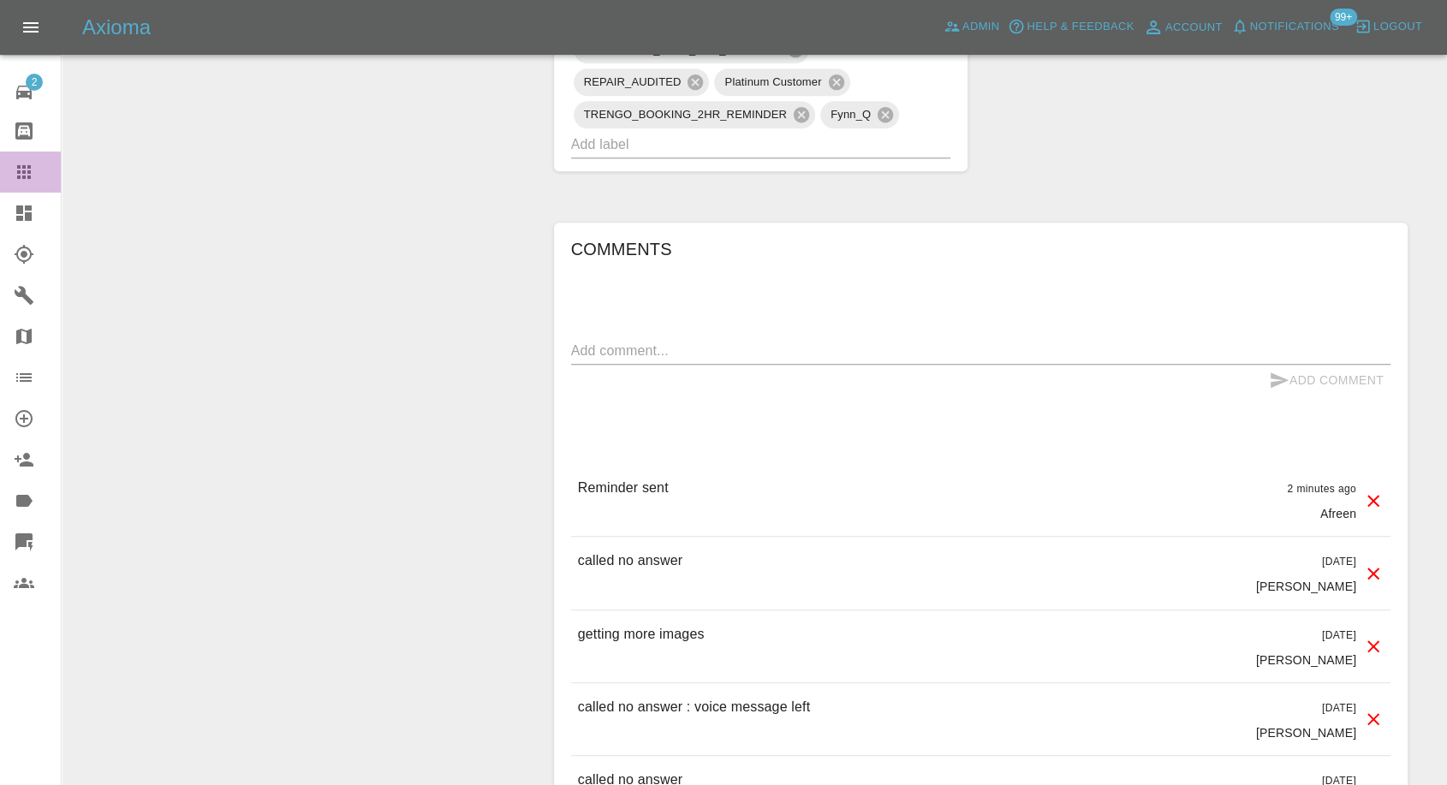
drag, startPoint x: 2, startPoint y: 166, endPoint x: 41, endPoint y: 181, distance: 42.3
click at [1, 166] on link "Claims" at bounding box center [30, 171] width 61 height 41
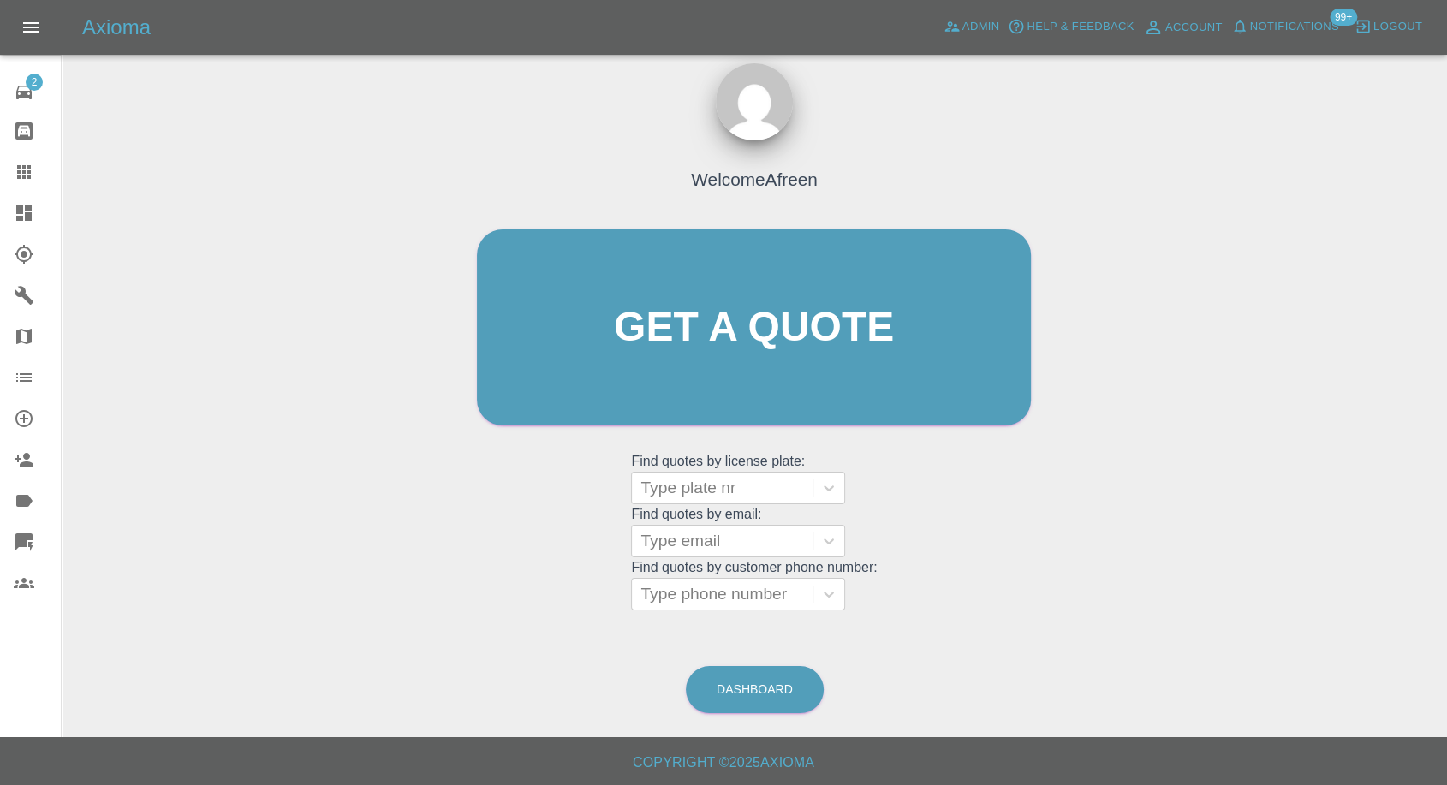
scroll to position [15, 0]
click at [712, 593] on div at bounding box center [721, 595] width 163 height 24
paste input "7478790447"
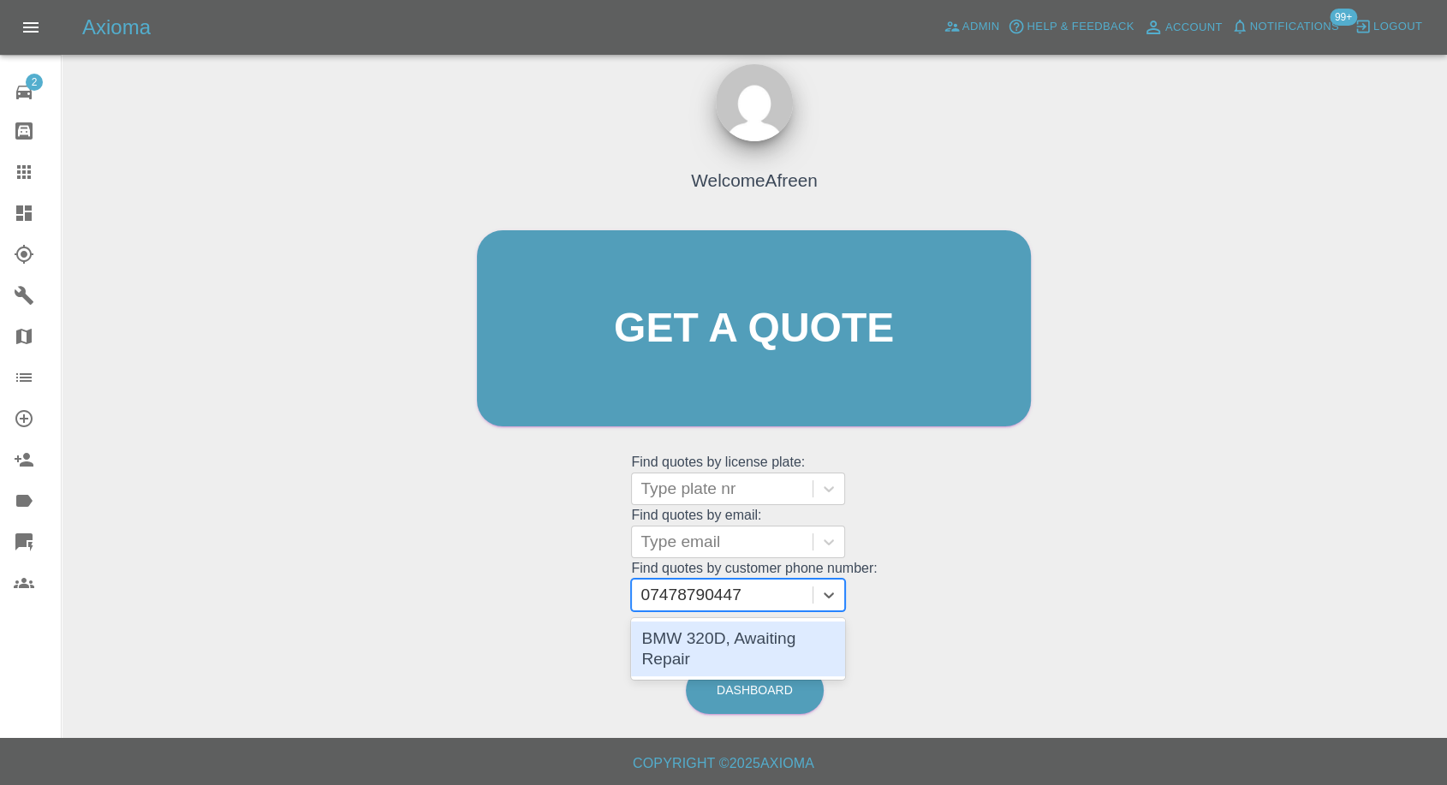
type input "07478790447"
click at [726, 659] on div "Welcome Afreen Get a quote Get a quote Find quotes by license plate: Type plate…" at bounding box center [754, 410] width 1358 height 615
click at [717, 599] on div at bounding box center [721, 595] width 163 height 24
paste input "7478790447"
type input "07478790447"
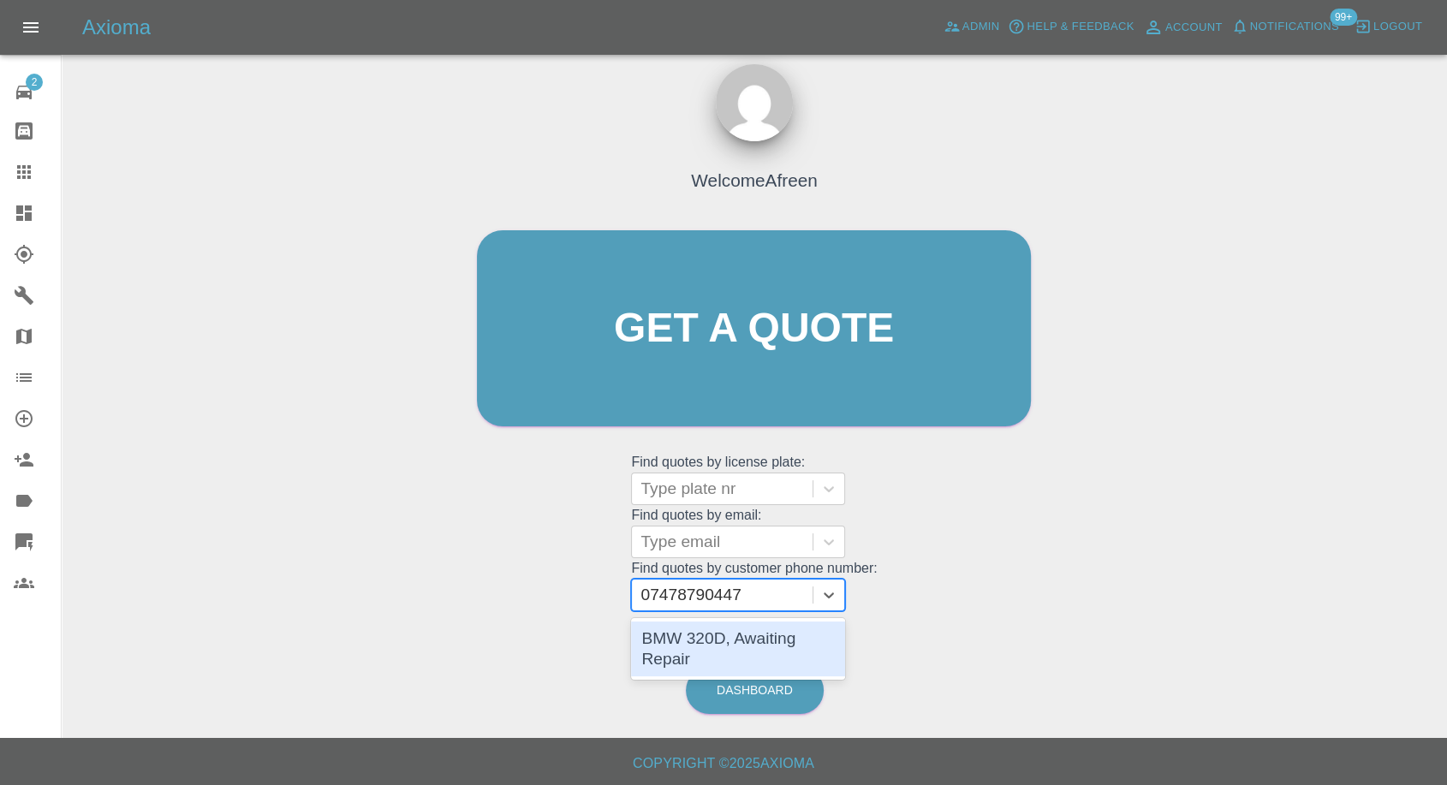
click at [764, 639] on div "BMW 320D, Awaiting Repair" at bounding box center [738, 648] width 214 height 55
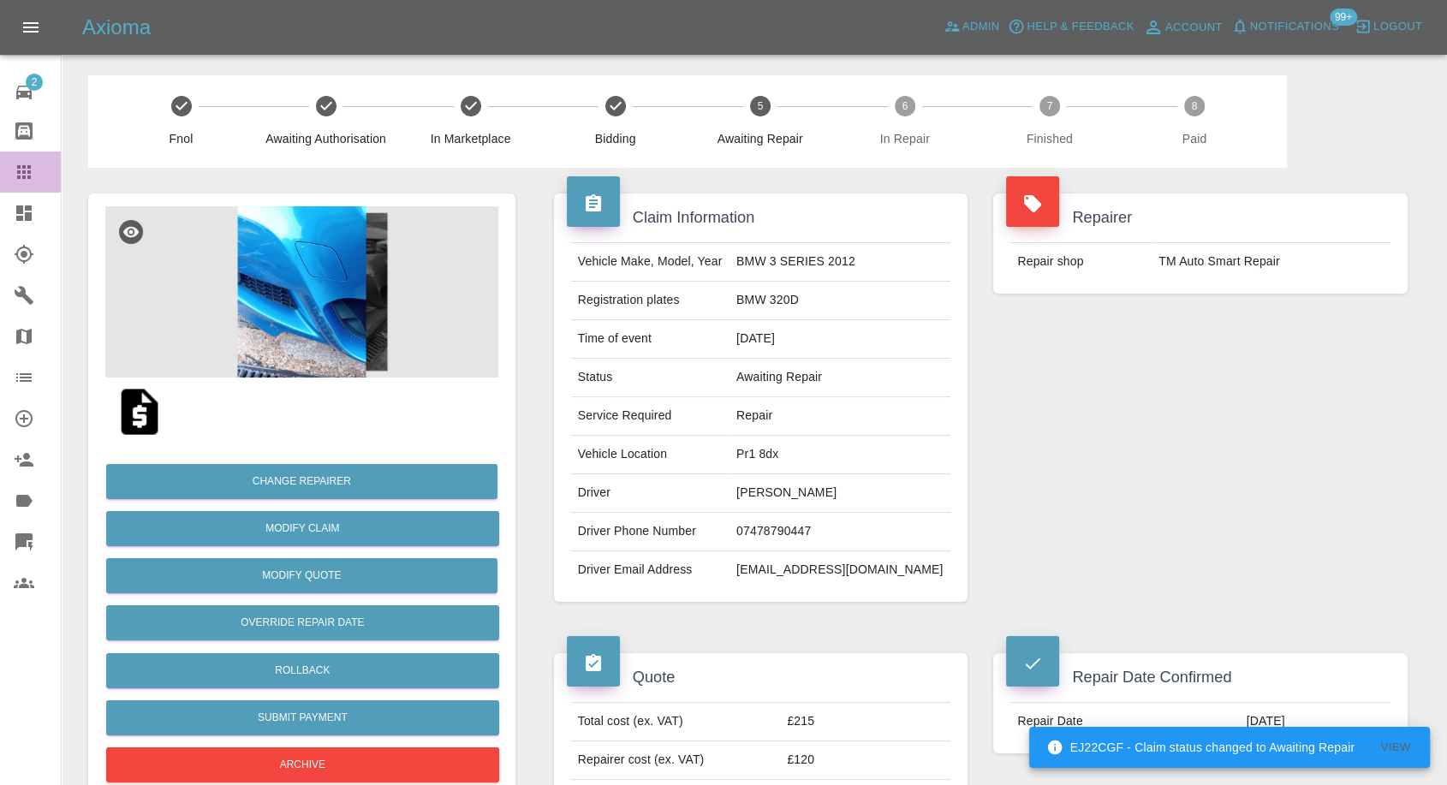
drag, startPoint x: 21, startPoint y: 163, endPoint x: 252, endPoint y: 317, distance: 277.3
click at [21, 164] on icon at bounding box center [24, 172] width 21 height 21
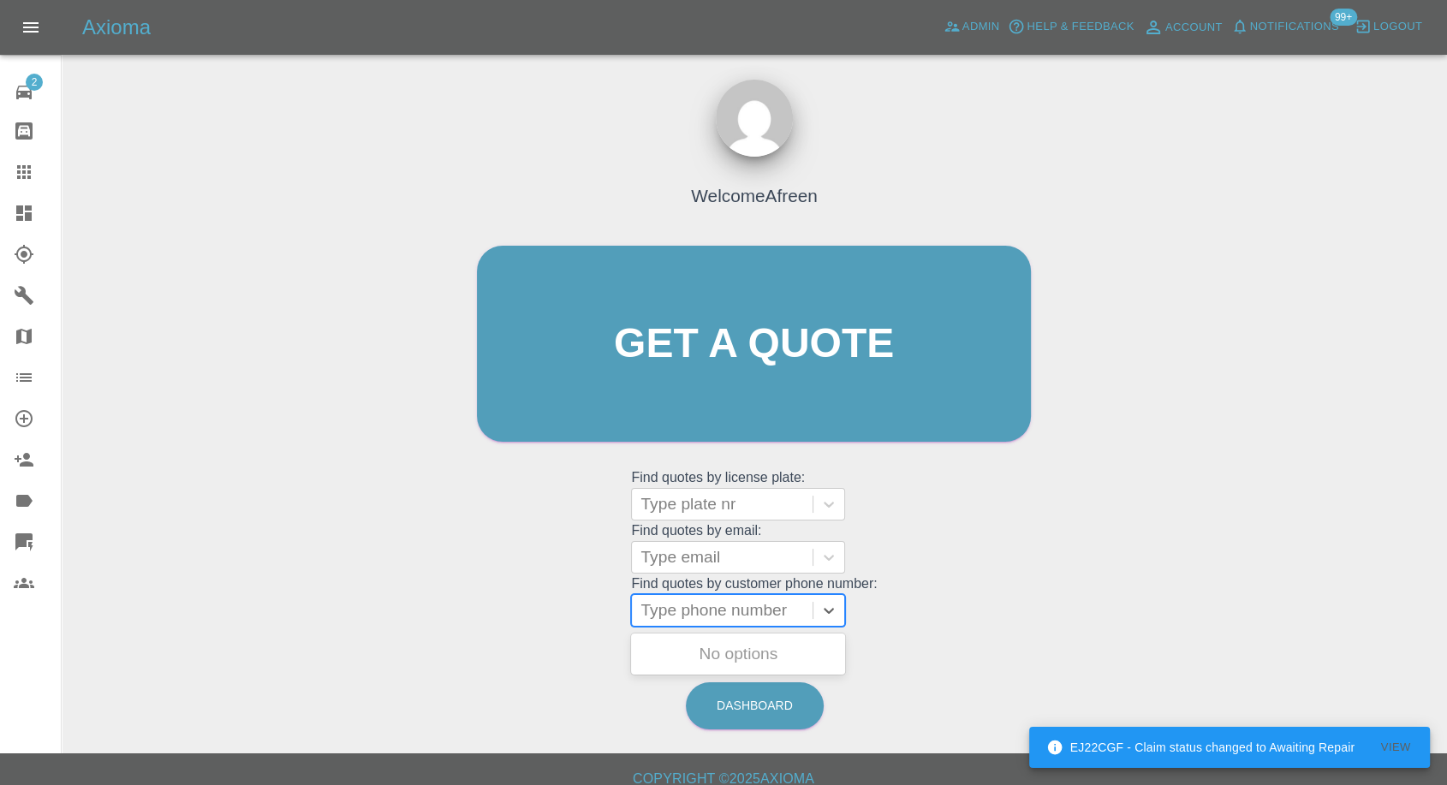
click at [682, 612] on div at bounding box center [721, 610] width 163 height 24
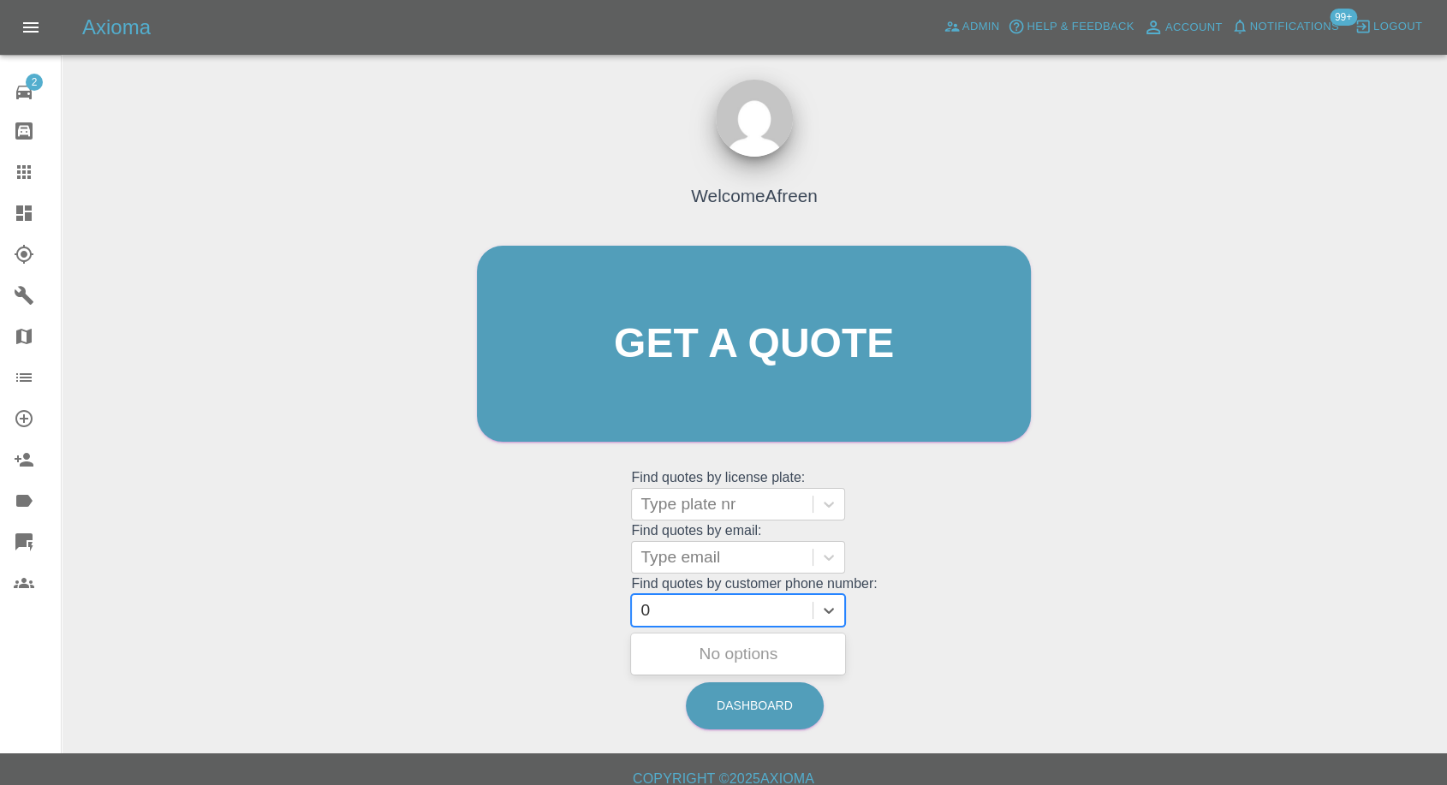
paste input "7802974867"
type input "07802974867"
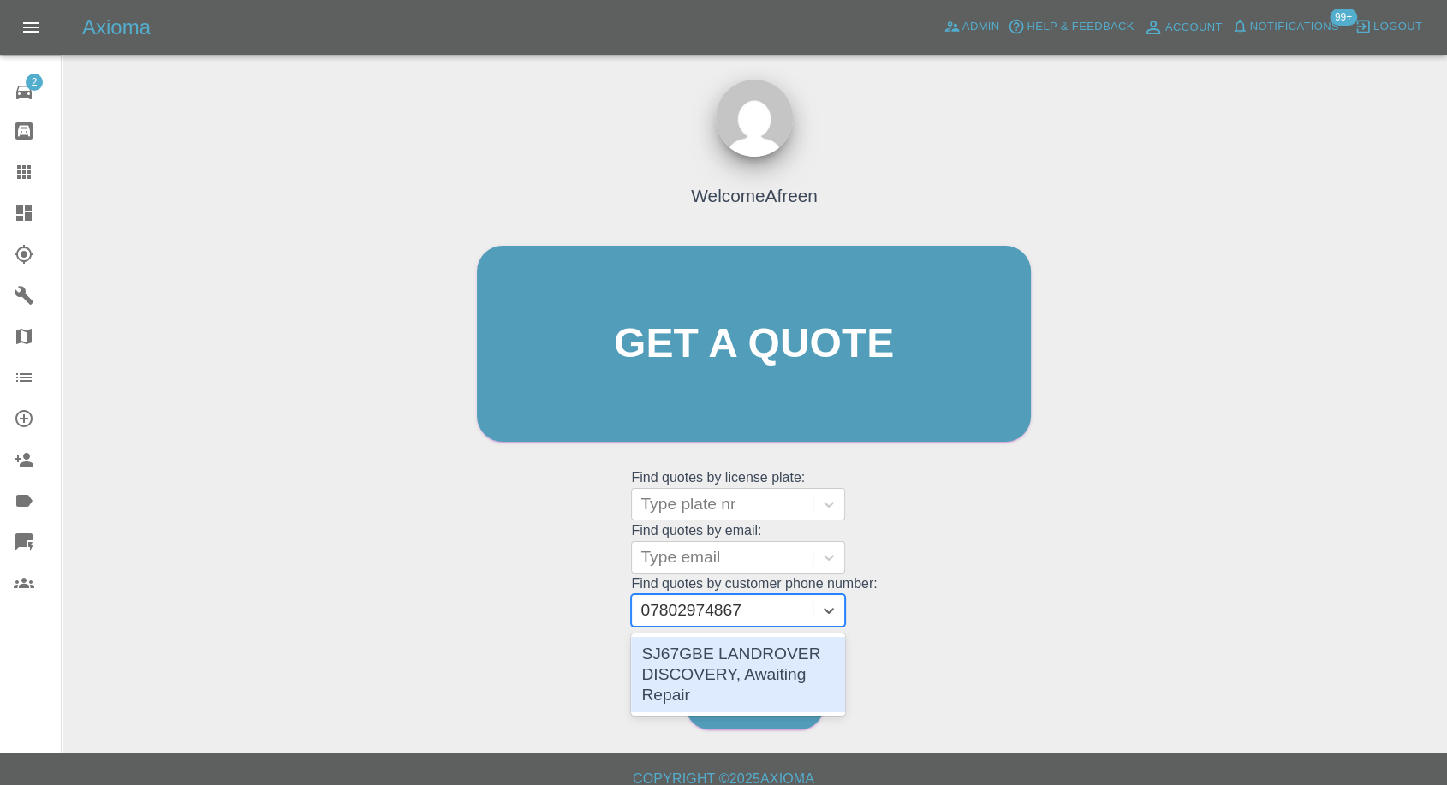
click at [739, 666] on div "SJ67GBE LANDROVER DISCOVERY, Awaiting Repair" at bounding box center [738, 674] width 214 height 75
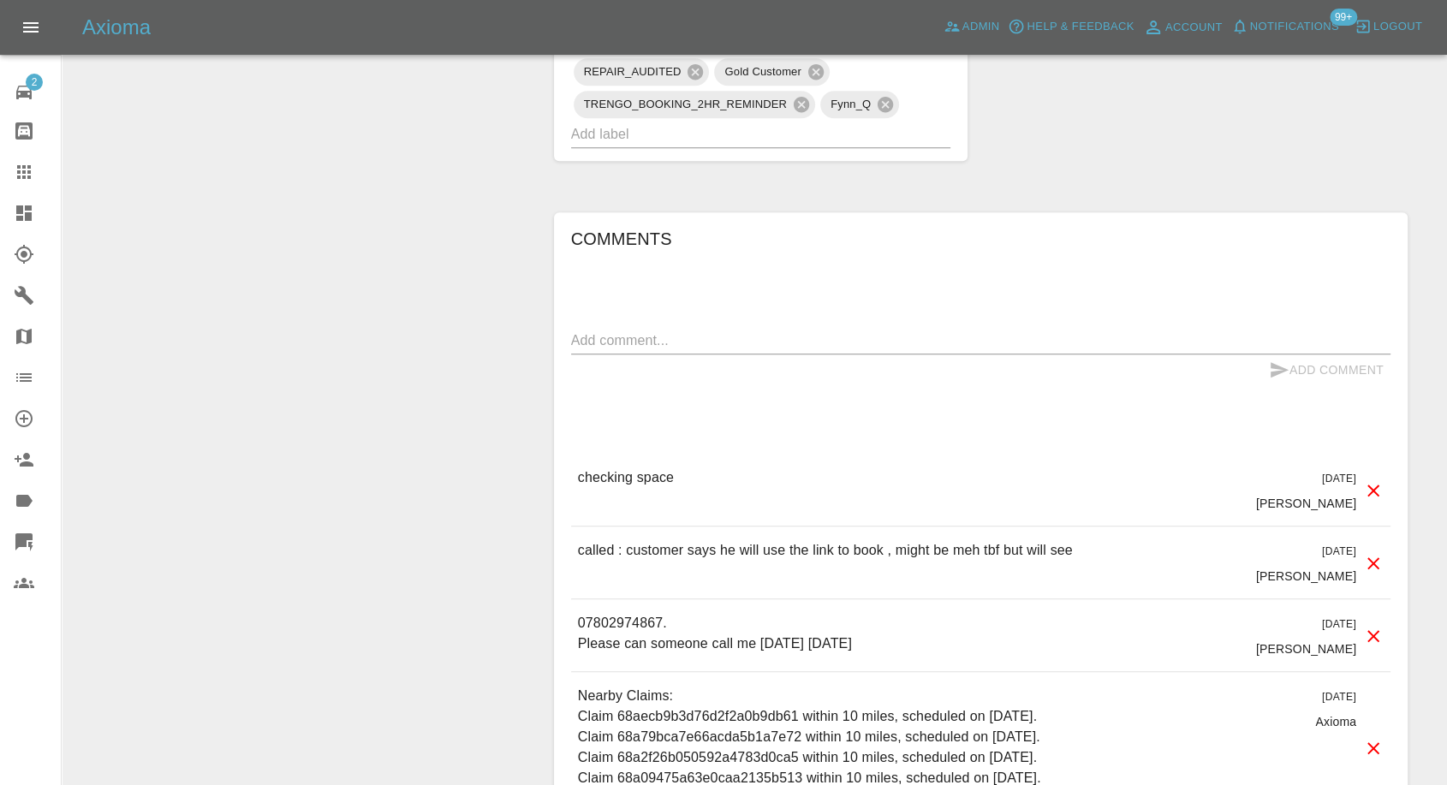
scroll to position [1521, 0]
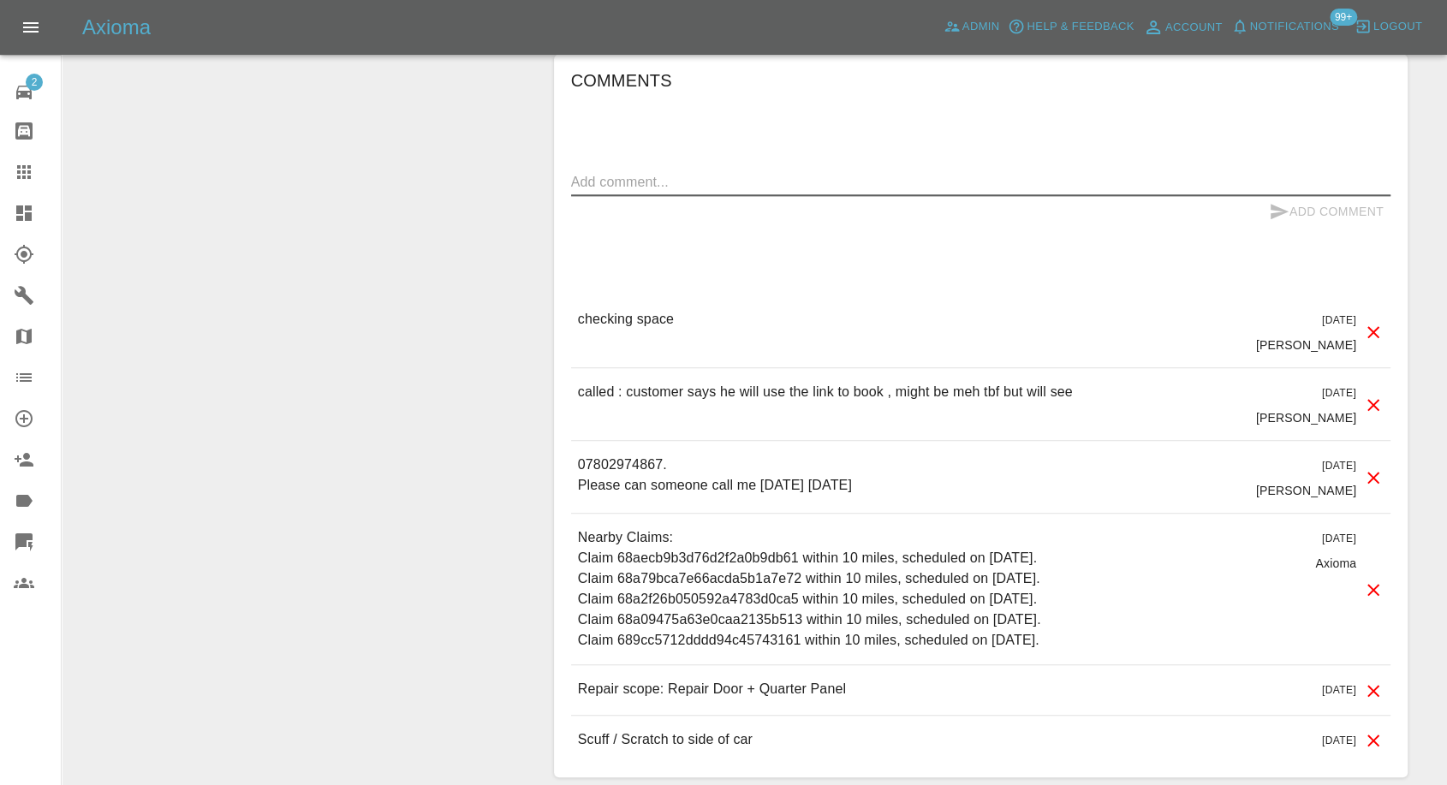
click at [707, 185] on textarea at bounding box center [980, 182] width 819 height 20
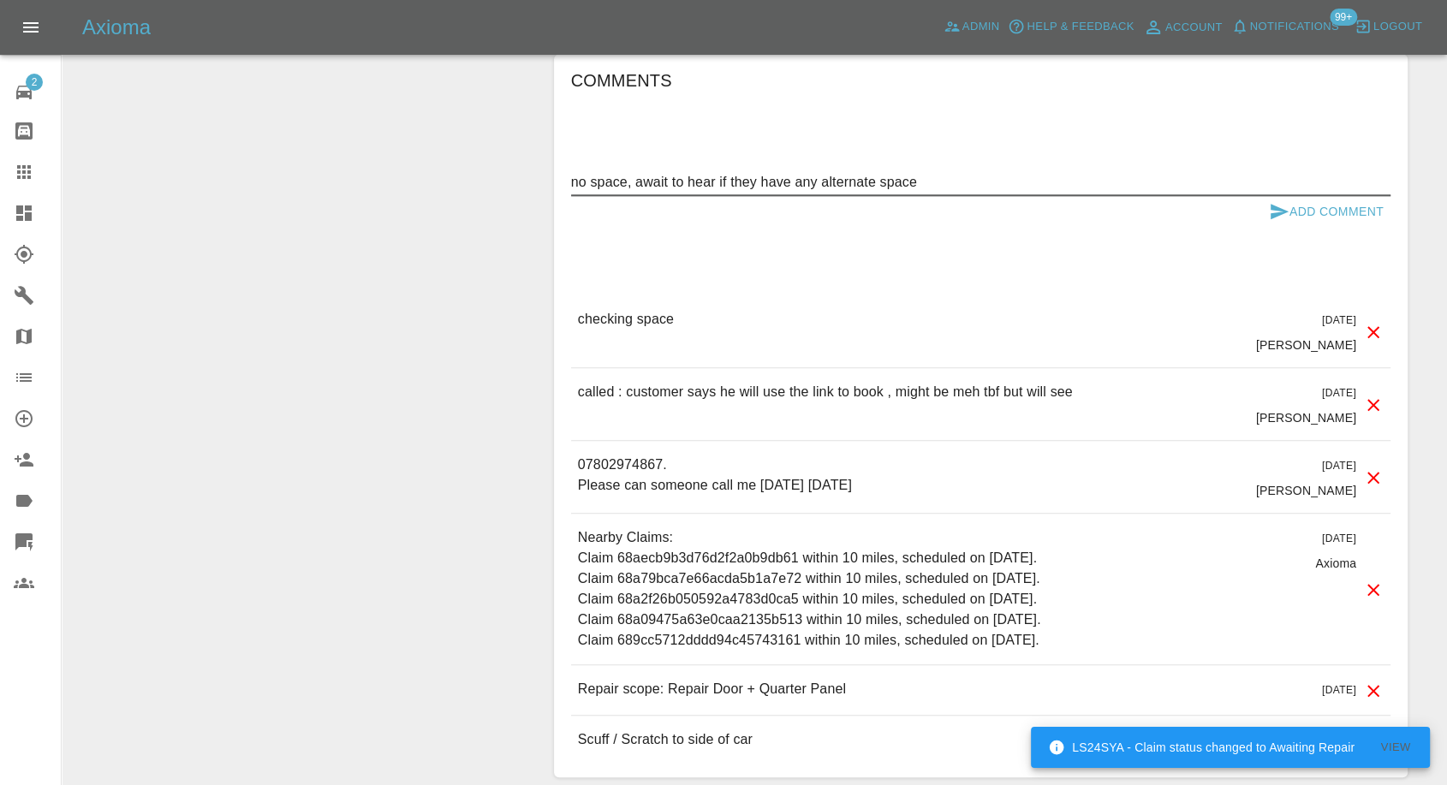
type textarea "no space, await to hear if they have any alternate space"
click at [1273, 213] on icon "submit" at bounding box center [1279, 211] width 18 height 15
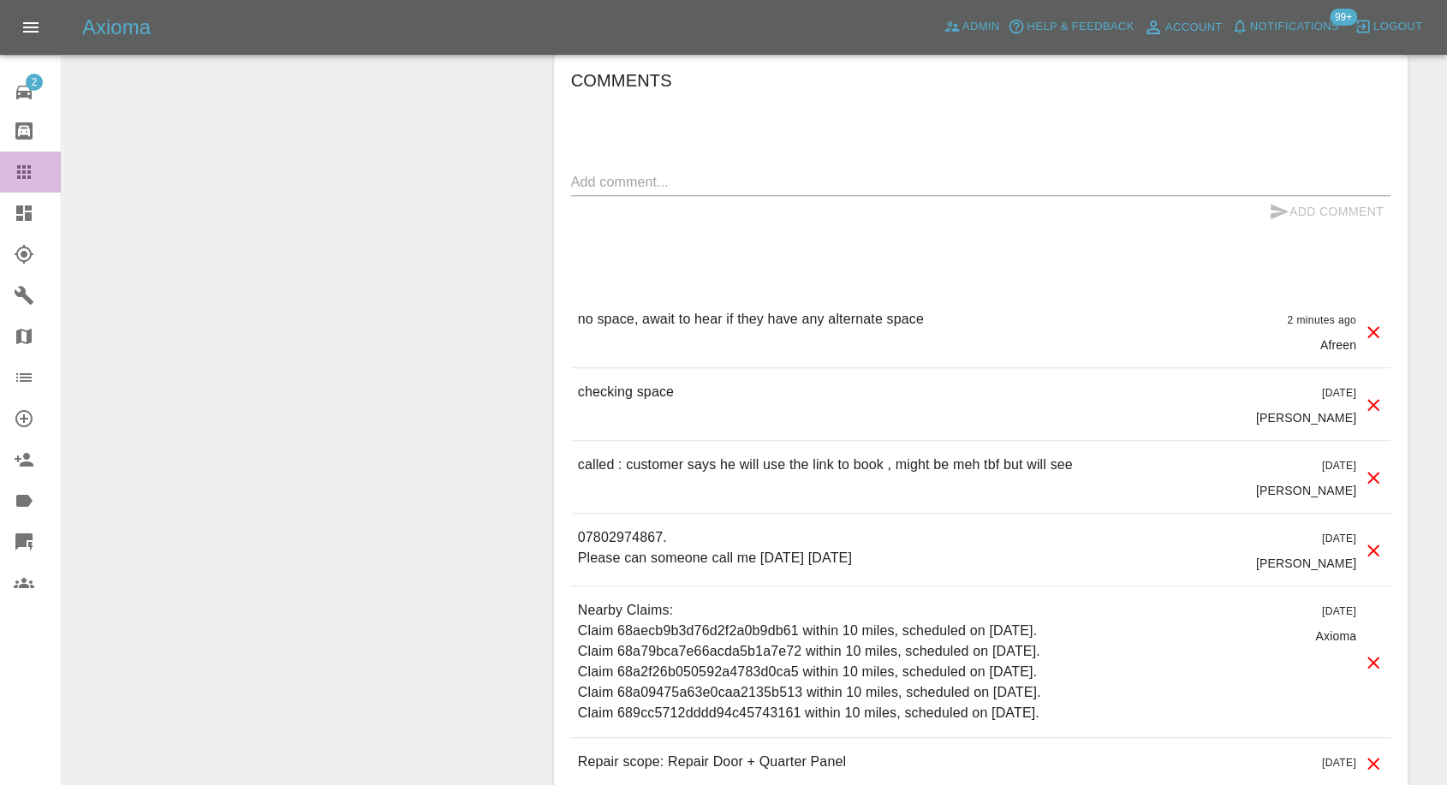
click at [21, 165] on icon at bounding box center [24, 172] width 14 height 14
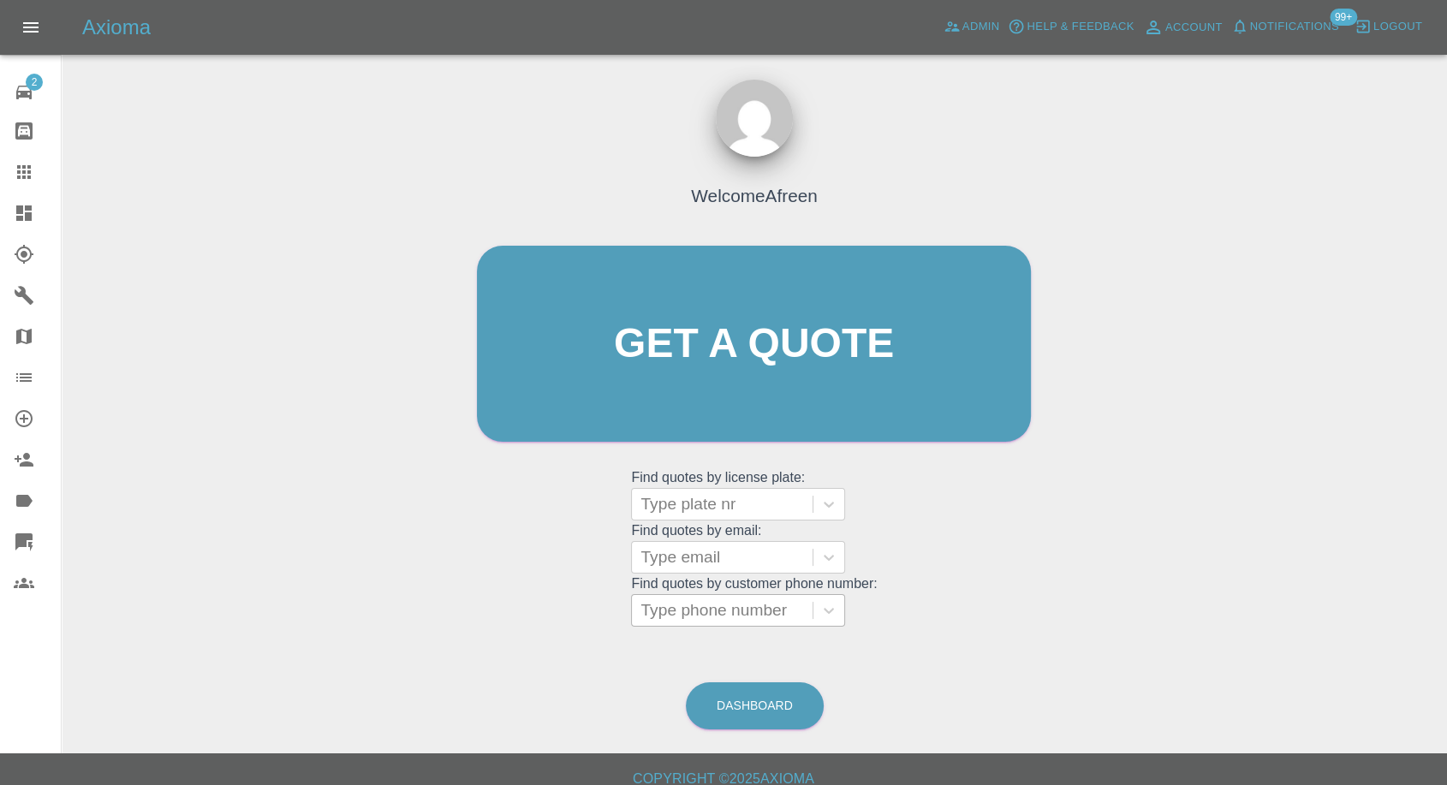
drag, startPoint x: 712, startPoint y: 592, endPoint x: 711, endPoint y: 615, distance: 22.3
click at [712, 607] on grid "Find quotes by license plate: Type plate nr Find quotes by email: Type email Fi…" at bounding box center [754, 546] width 246 height 159
click at [711, 615] on div at bounding box center [721, 610] width 163 height 24
paste input "7572930055"
type input "07572930055"
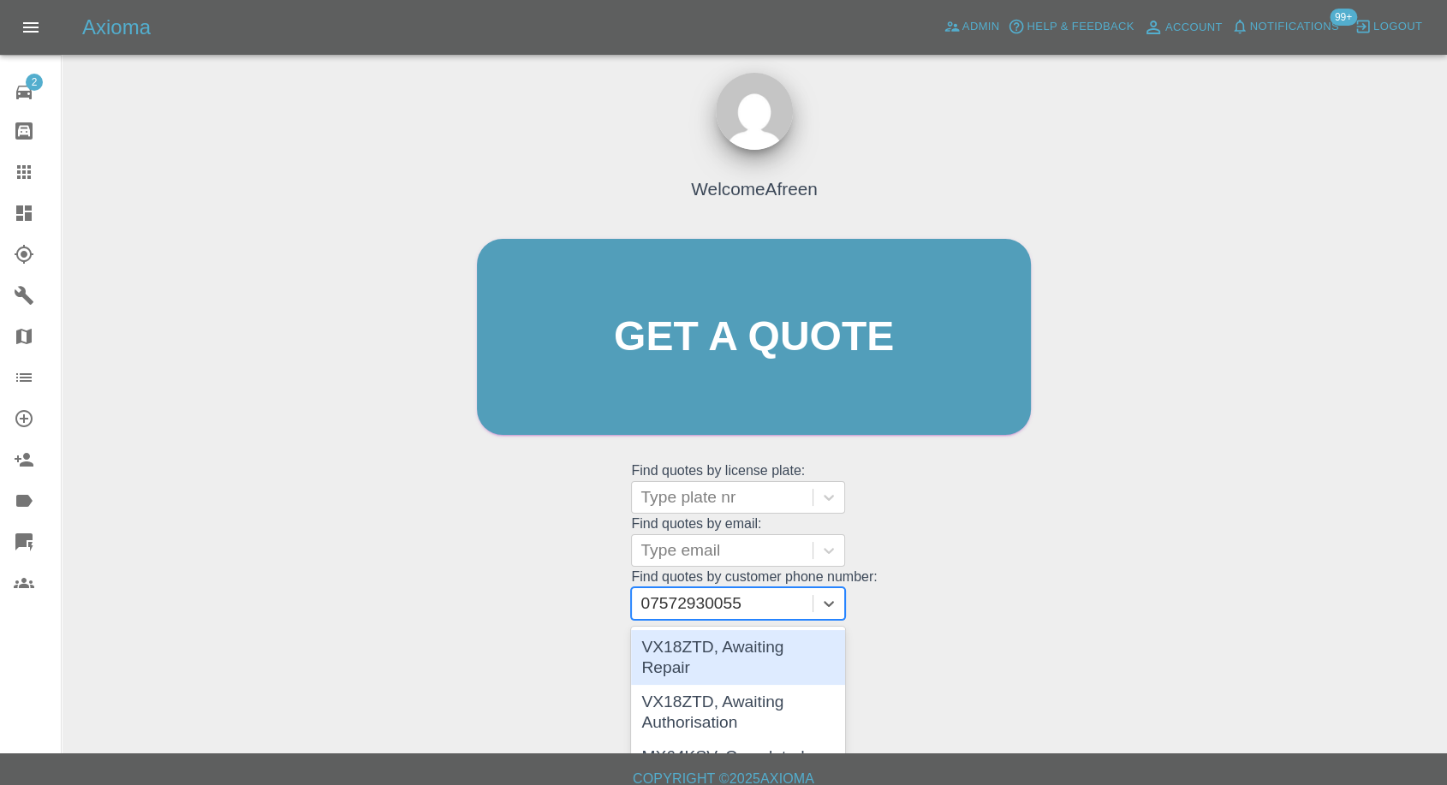
scroll to position [9, 0]
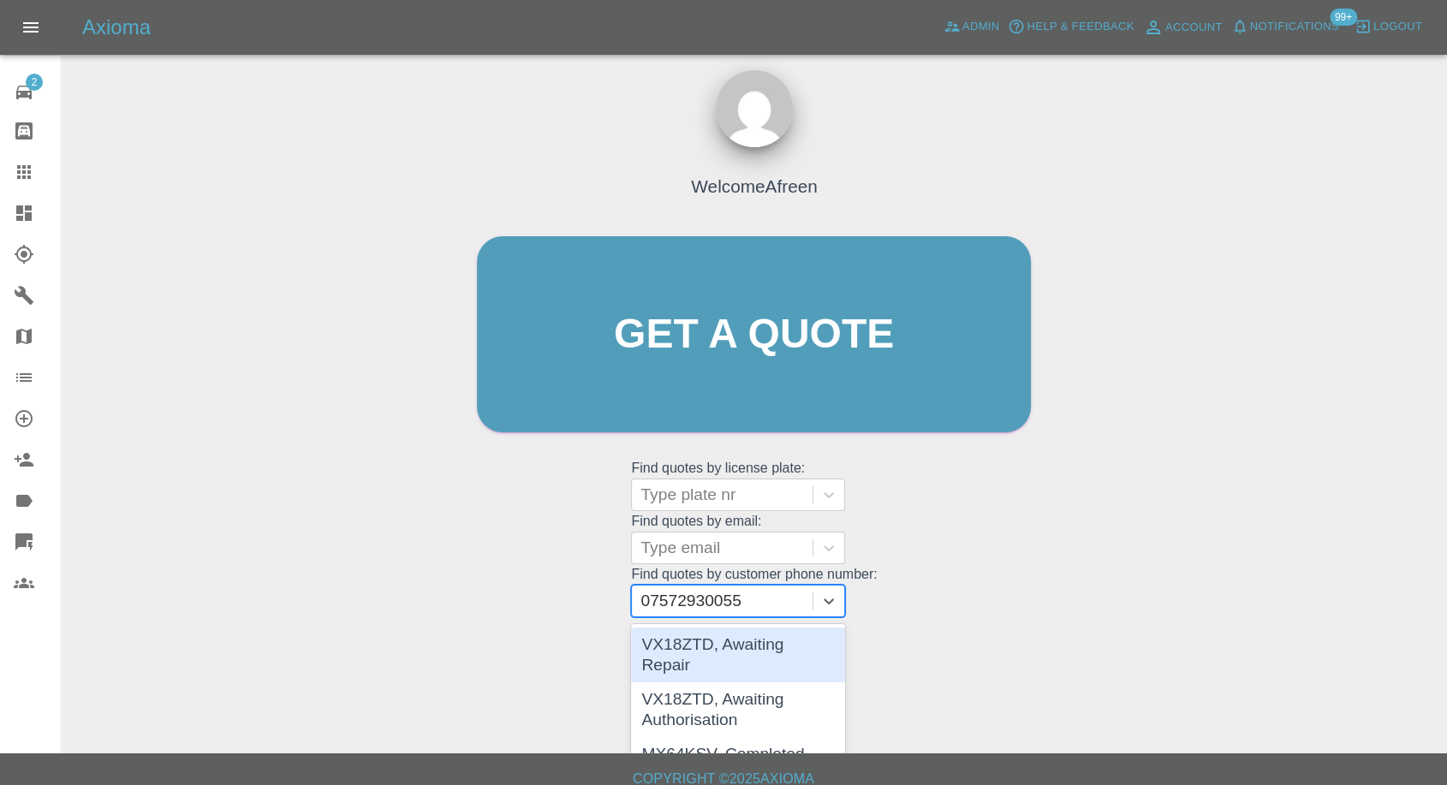
click at [754, 633] on div "VX18ZTD, Awaiting Repair" at bounding box center [738, 654] width 214 height 55
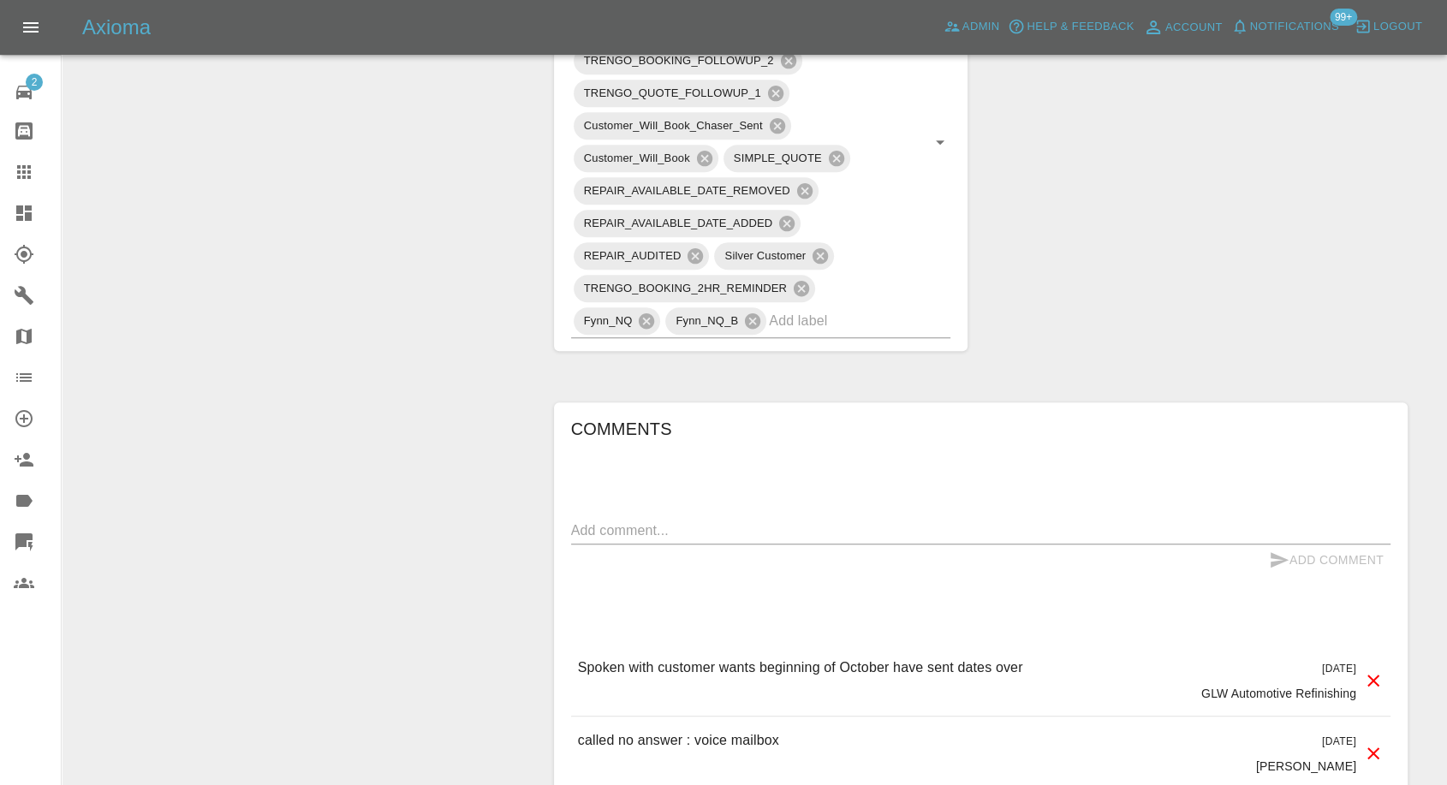
scroll to position [1141, 0]
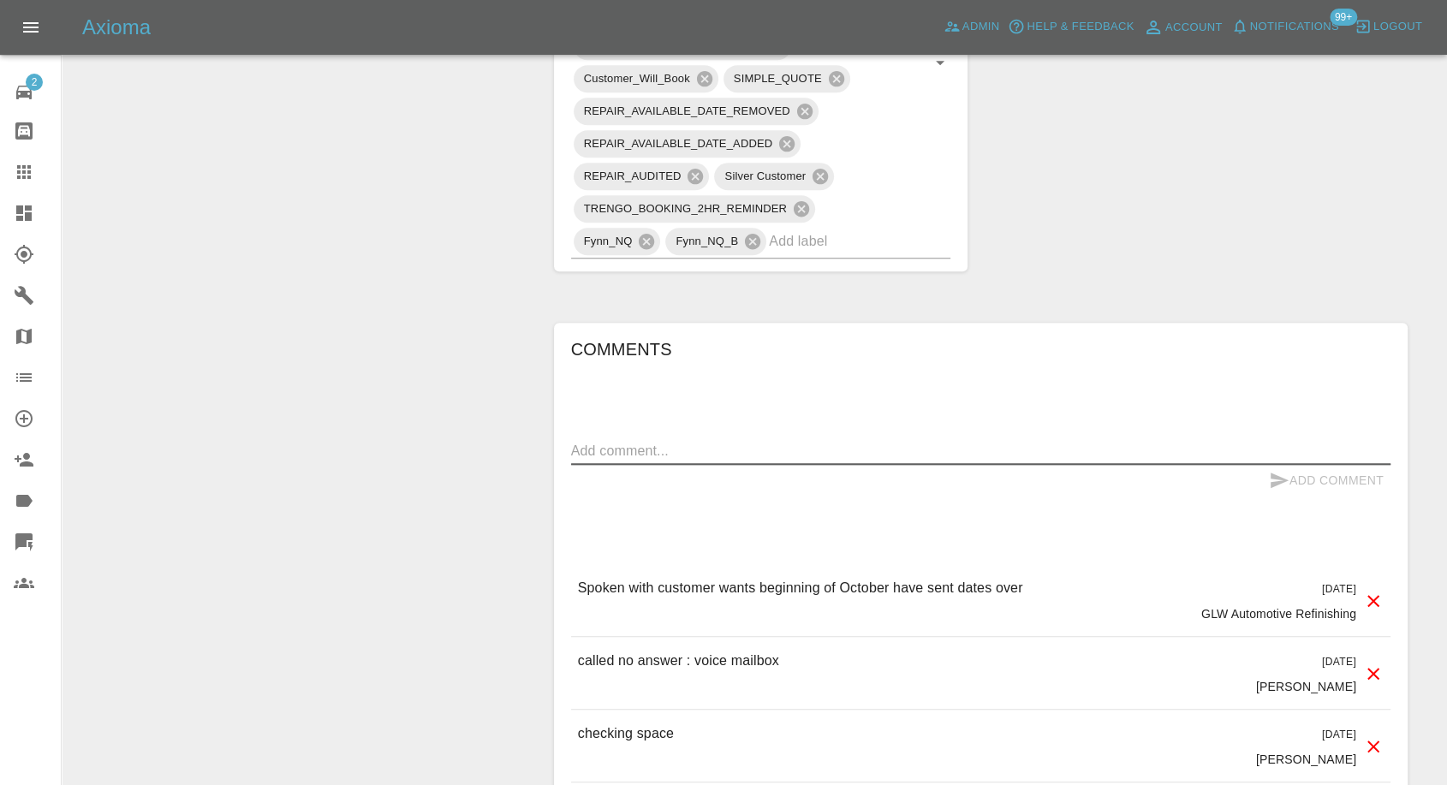
click at [742, 448] on textarea at bounding box center [980, 451] width 819 height 20
paste textarea "Hi yes that's fine yes parking and electric is available as i have used this pl…"
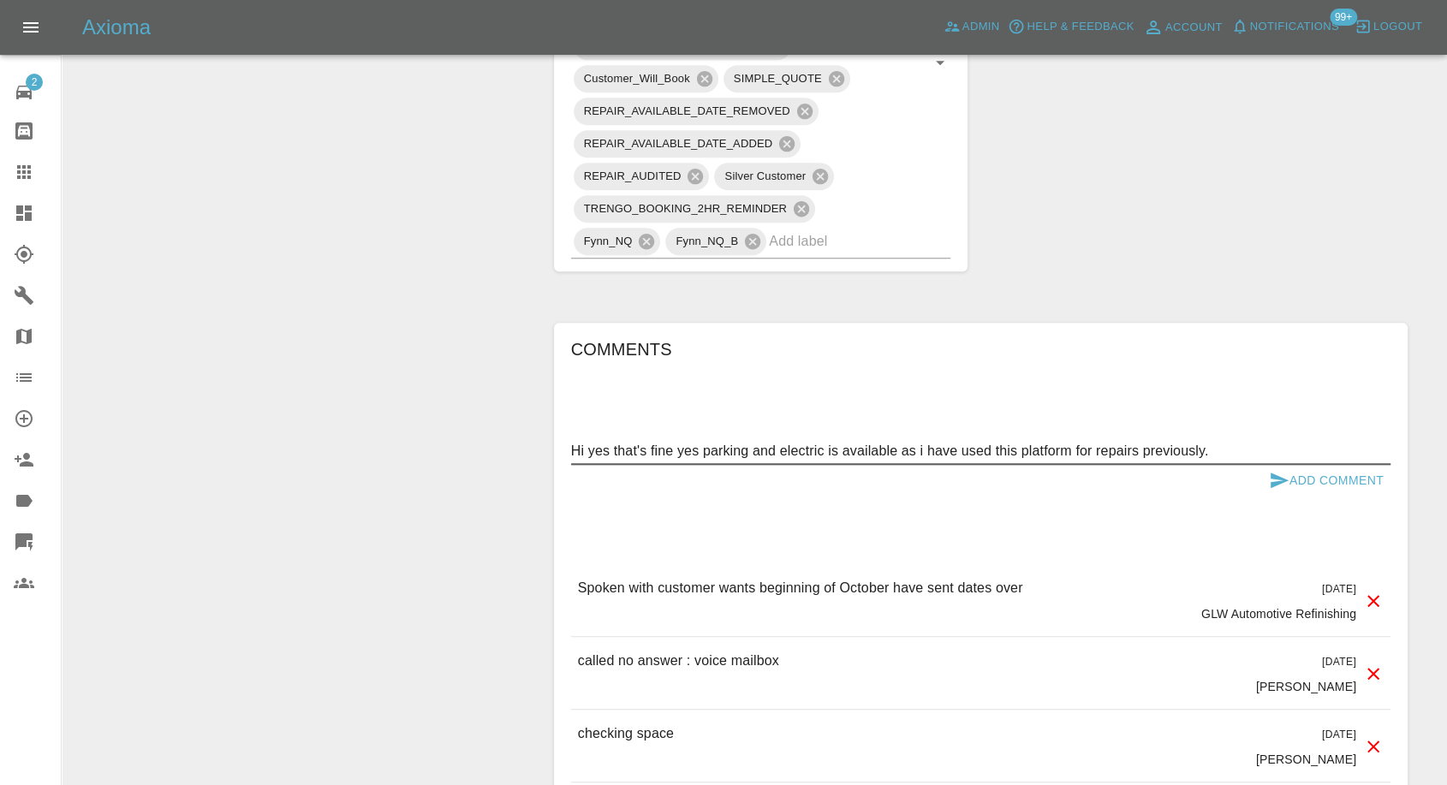
type textarea "Hi yes that's fine yes parking and electric is available as i have used this pl…"
click at [1281, 474] on icon "submit" at bounding box center [1278, 480] width 21 height 21
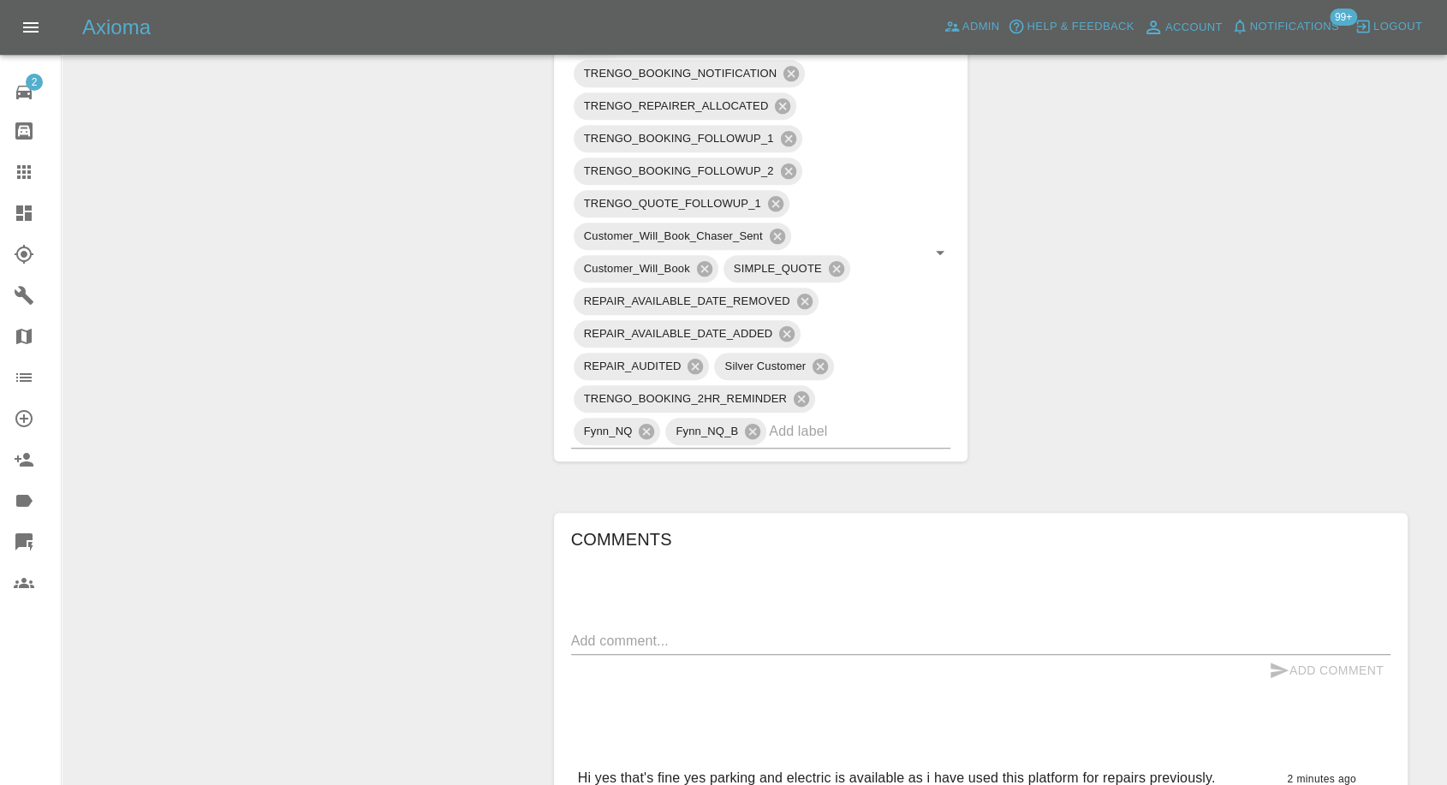
scroll to position [475, 0]
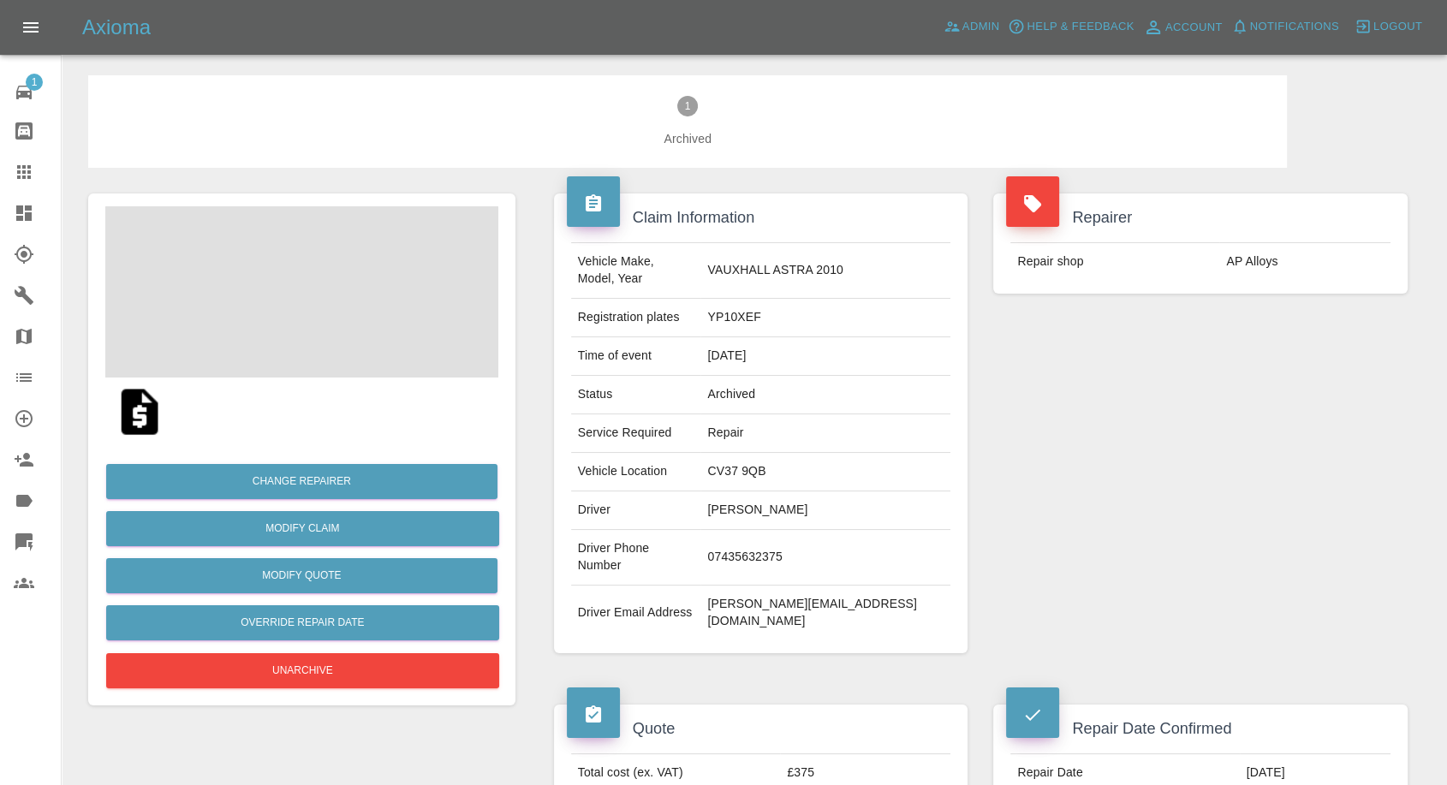
click at [774, 491] on td "[PERSON_NAME]" at bounding box center [825, 510] width 250 height 39
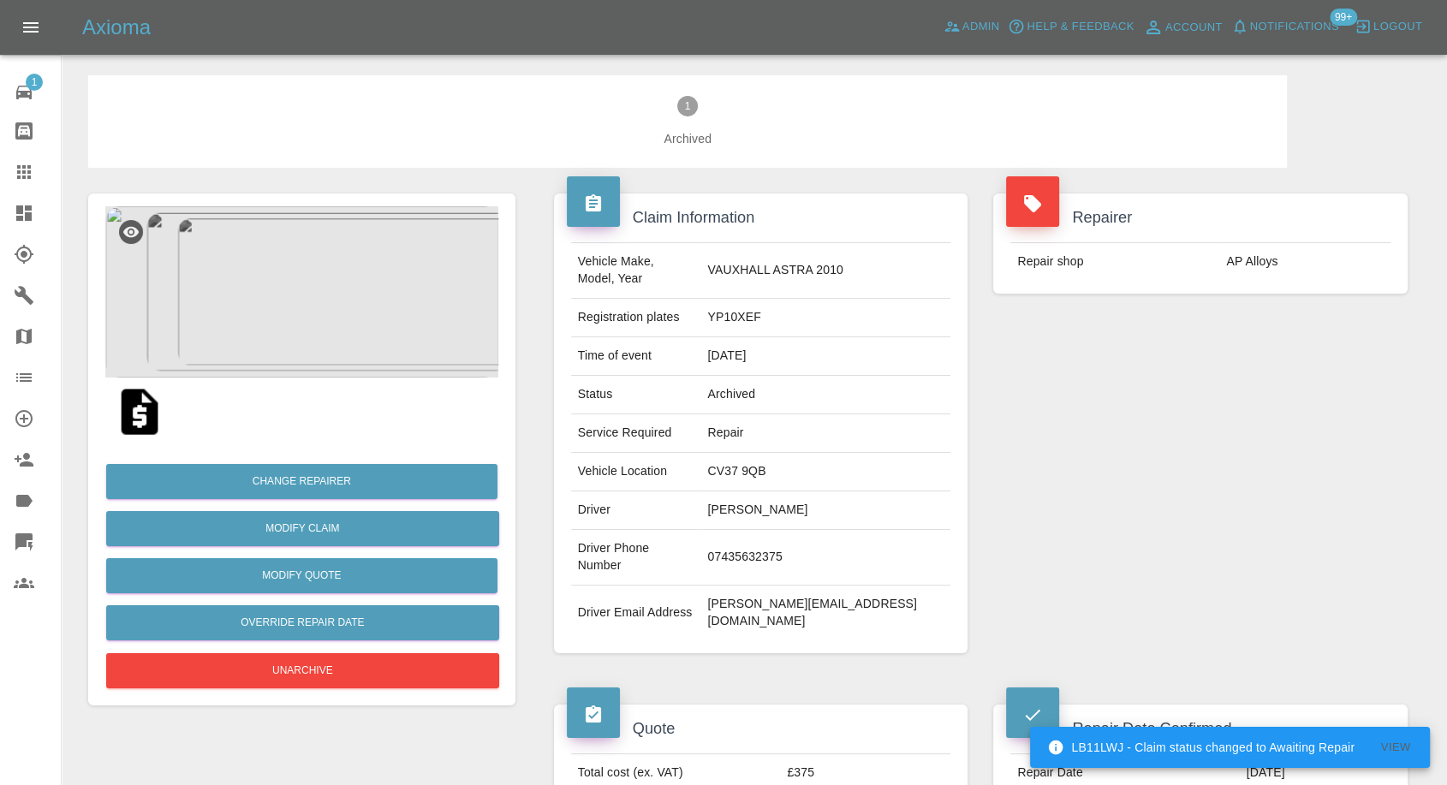
click at [770, 530] on td "07435632375" at bounding box center [825, 558] width 250 height 56
copy td "07435632375"
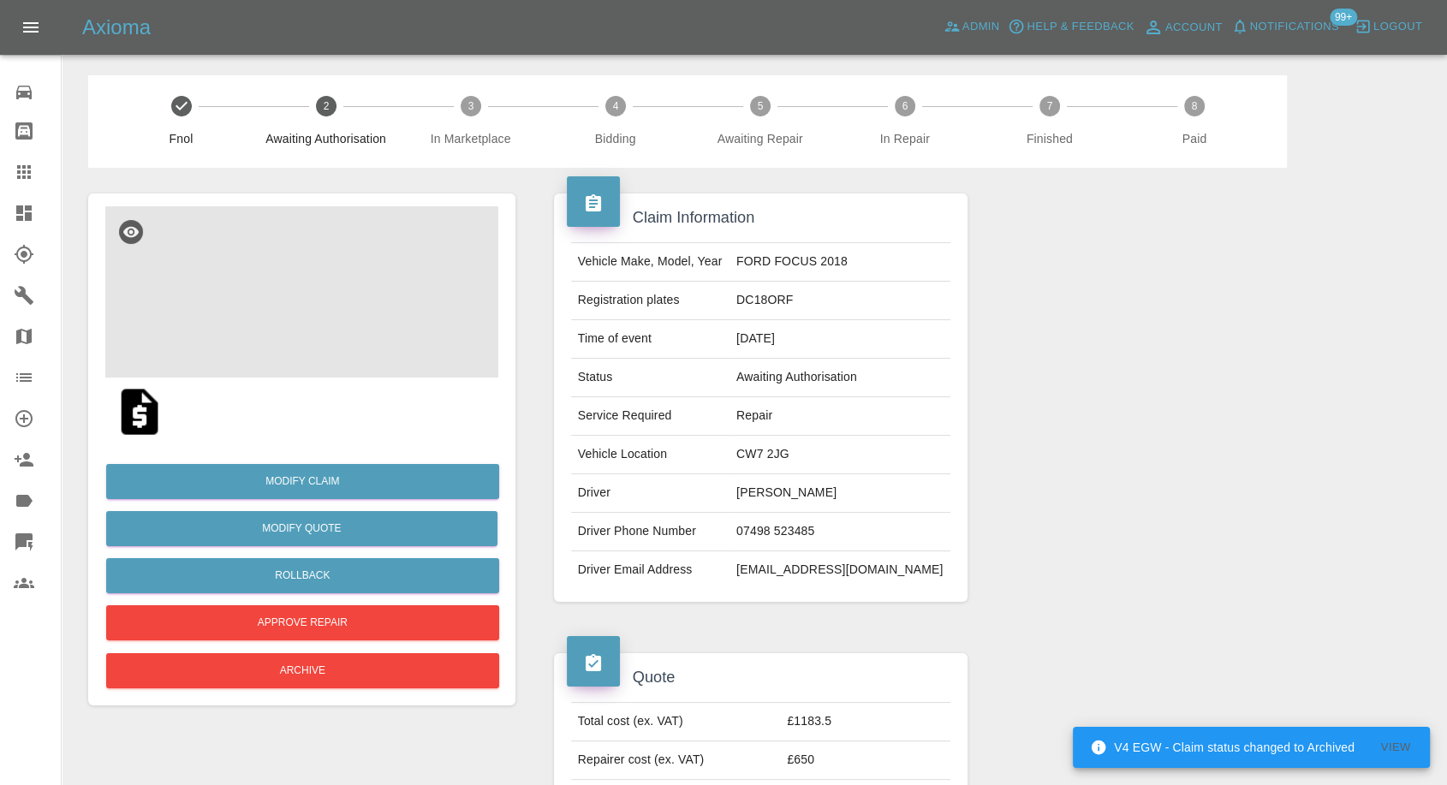
click at [253, 342] on img at bounding box center [301, 291] width 393 height 171
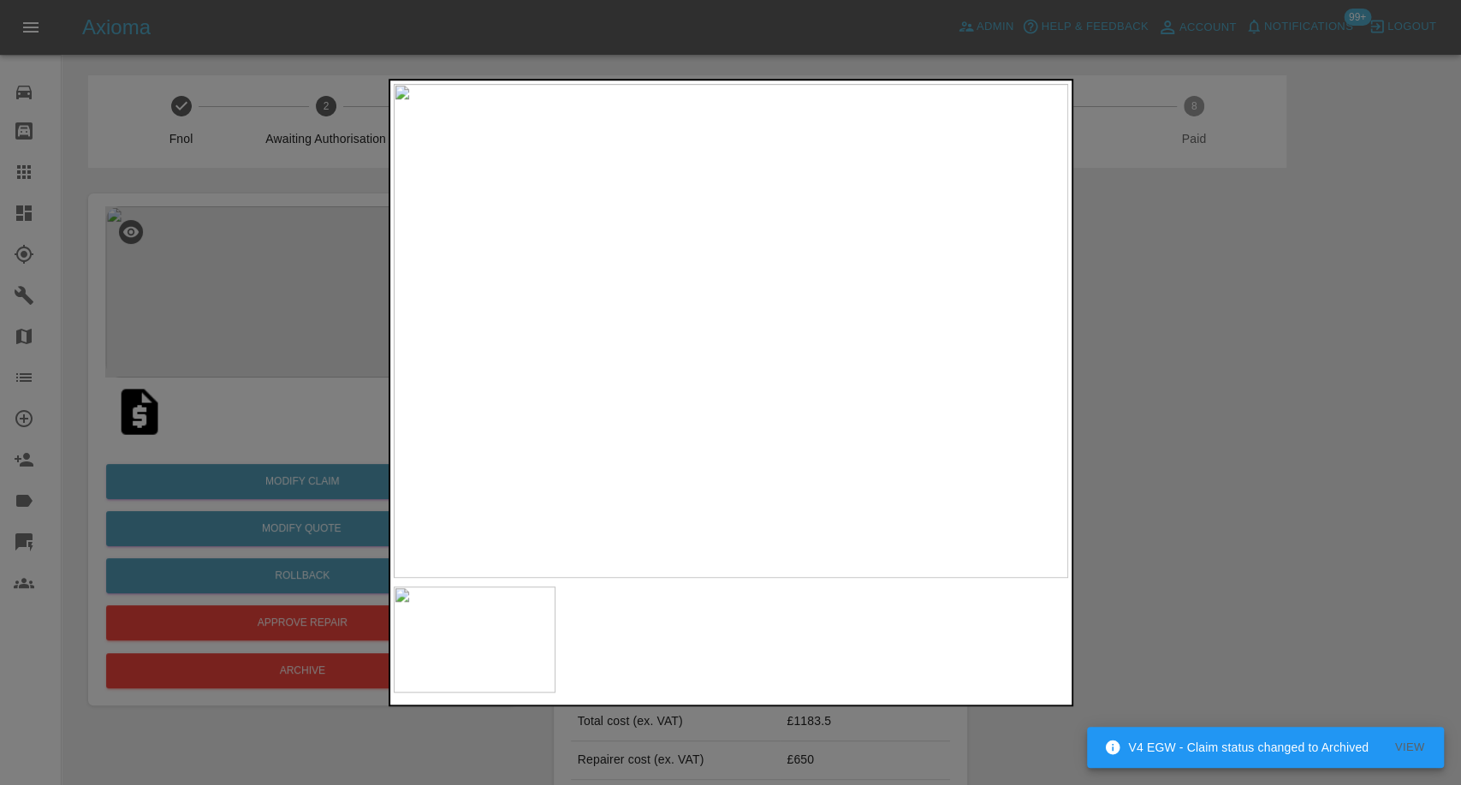
click at [1131, 522] on div at bounding box center [730, 392] width 1461 height 785
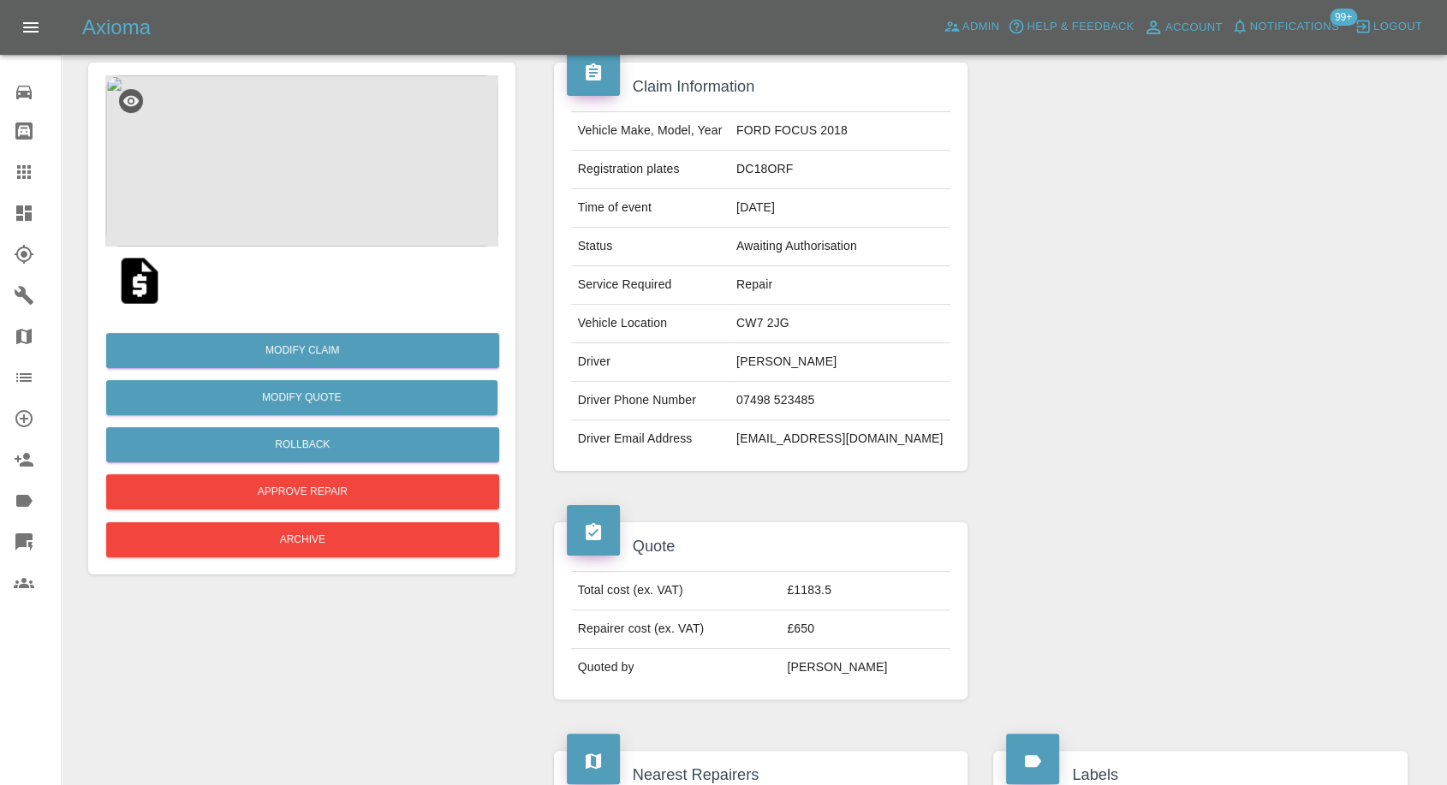
scroll to position [64, 0]
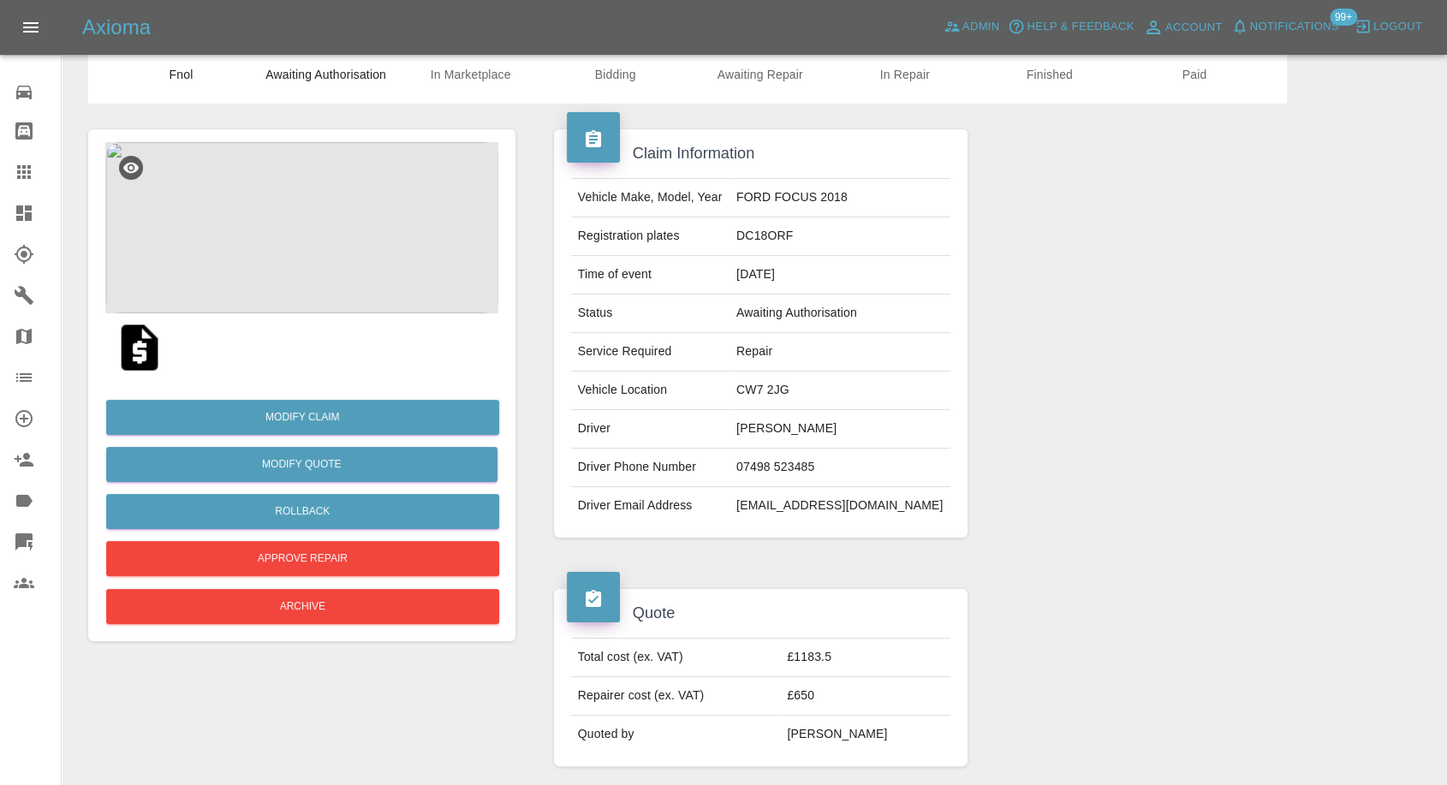
click at [336, 292] on img at bounding box center [301, 227] width 393 height 171
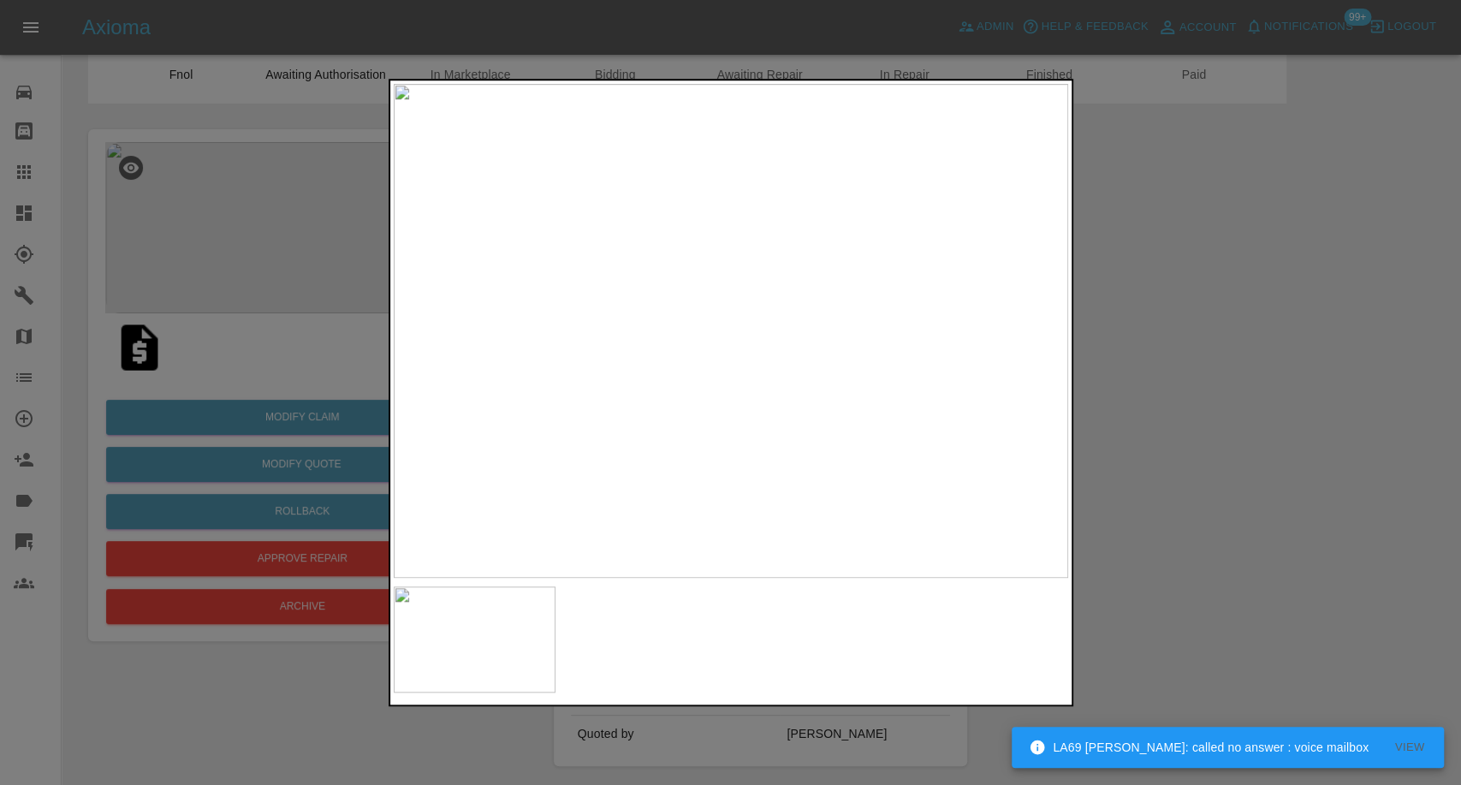
click at [1122, 467] on div at bounding box center [730, 392] width 1461 height 785
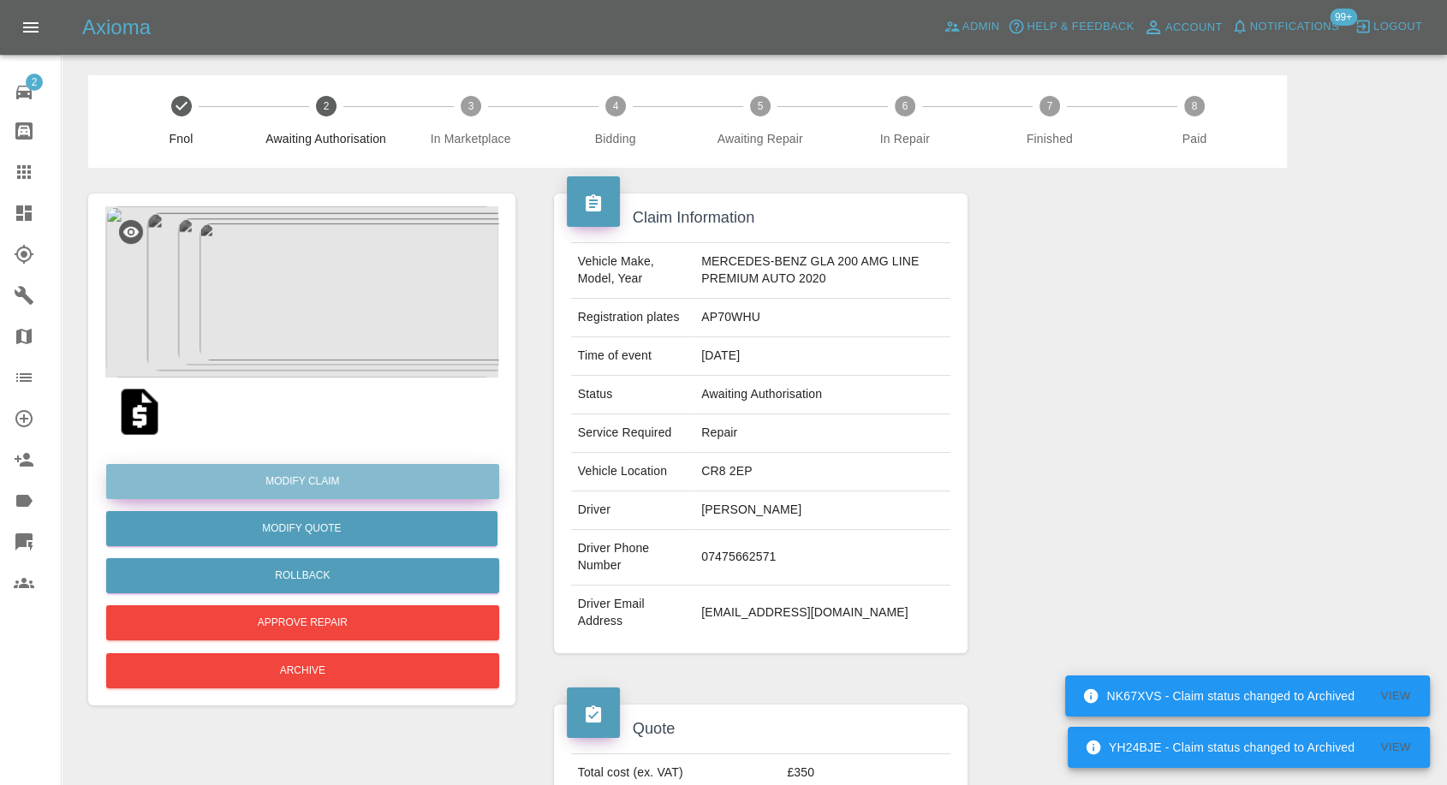
click at [333, 490] on link "Modify Claim" at bounding box center [302, 481] width 393 height 35
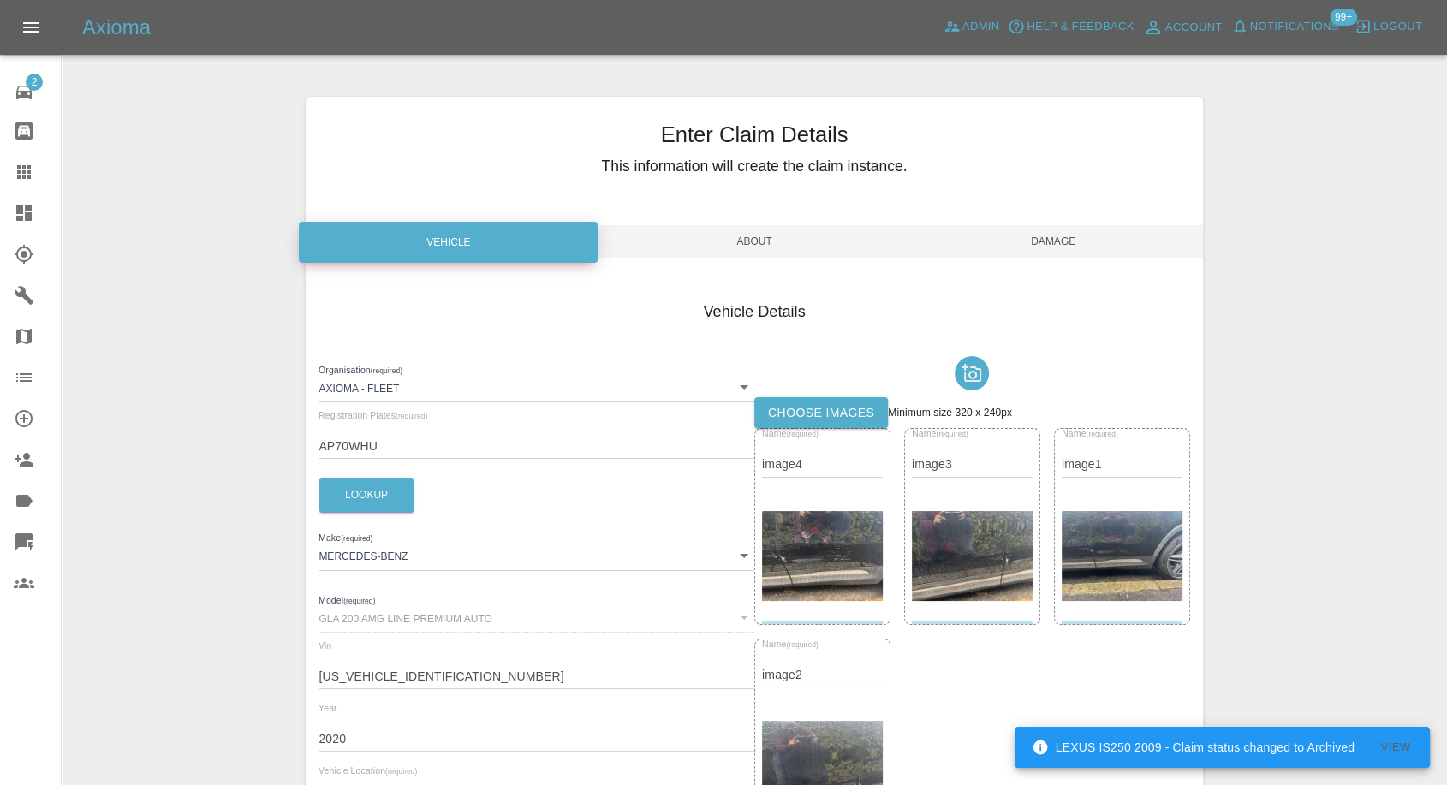
click at [815, 407] on label "Choose images" at bounding box center [821, 413] width 134 height 32
click at [0, 0] on input "Choose images" at bounding box center [0, 0] width 0 height 0
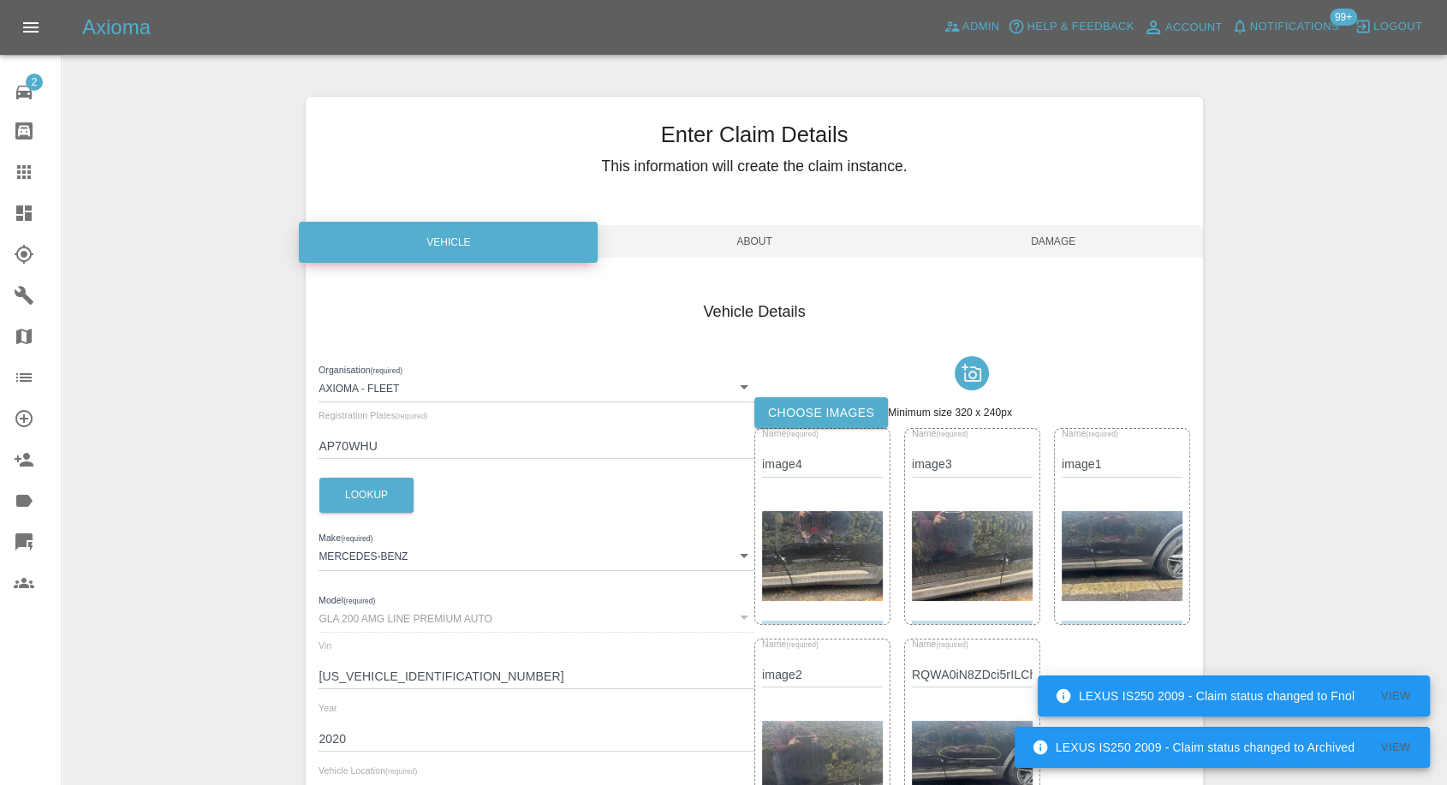
click at [1055, 243] on span "Damage" at bounding box center [1053, 241] width 299 height 33
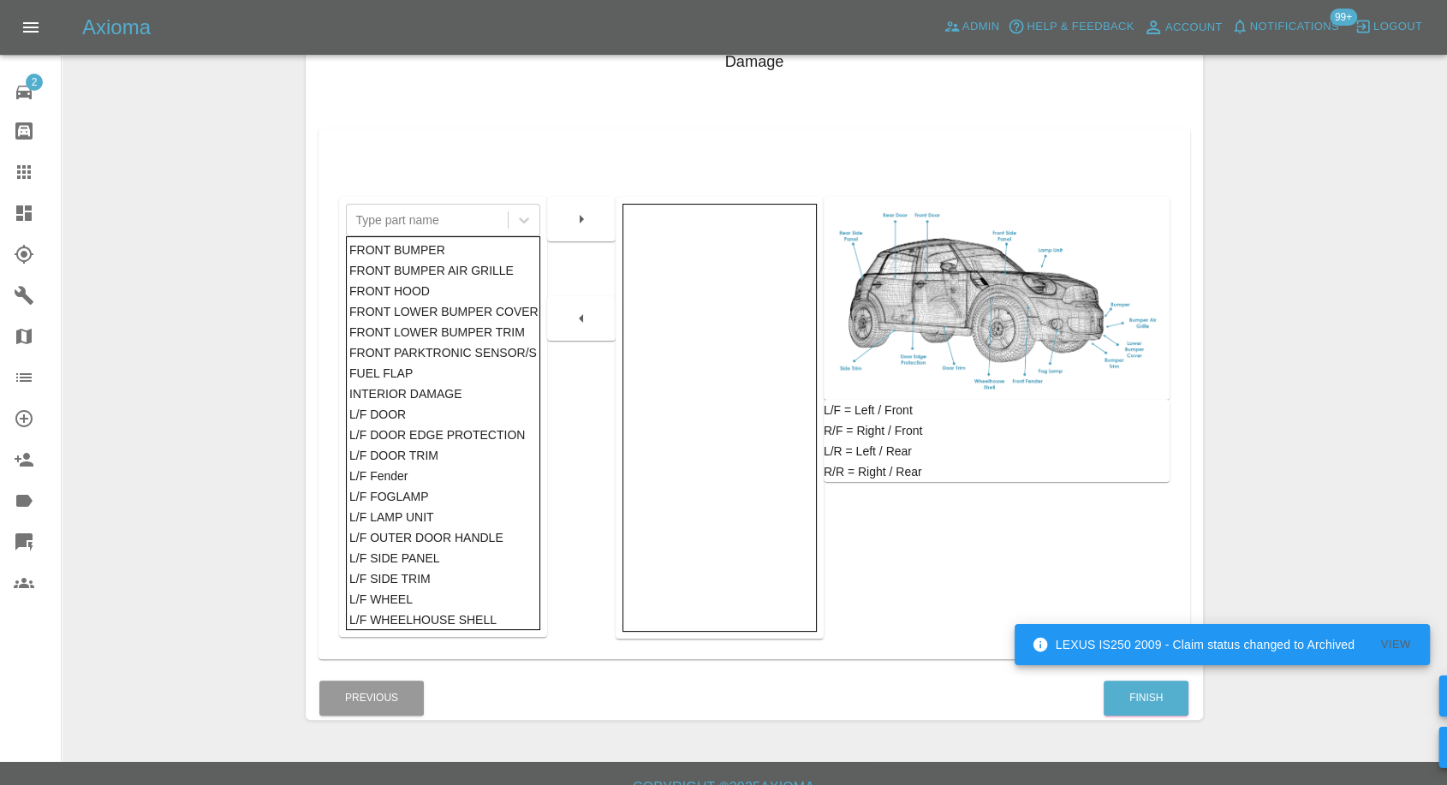
scroll to position [274, 0]
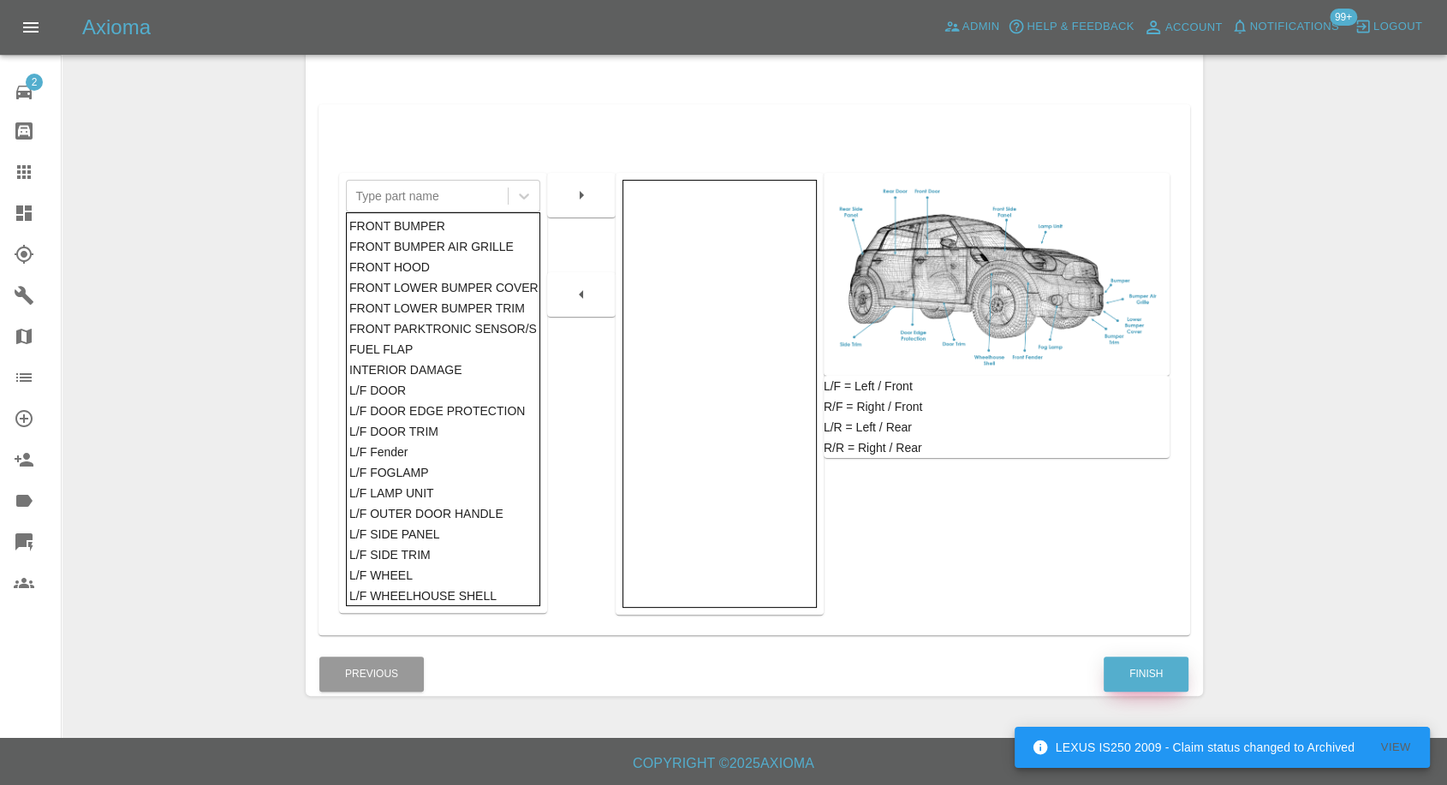
click at [1138, 669] on button "Finish" at bounding box center [1145, 673] width 85 height 35
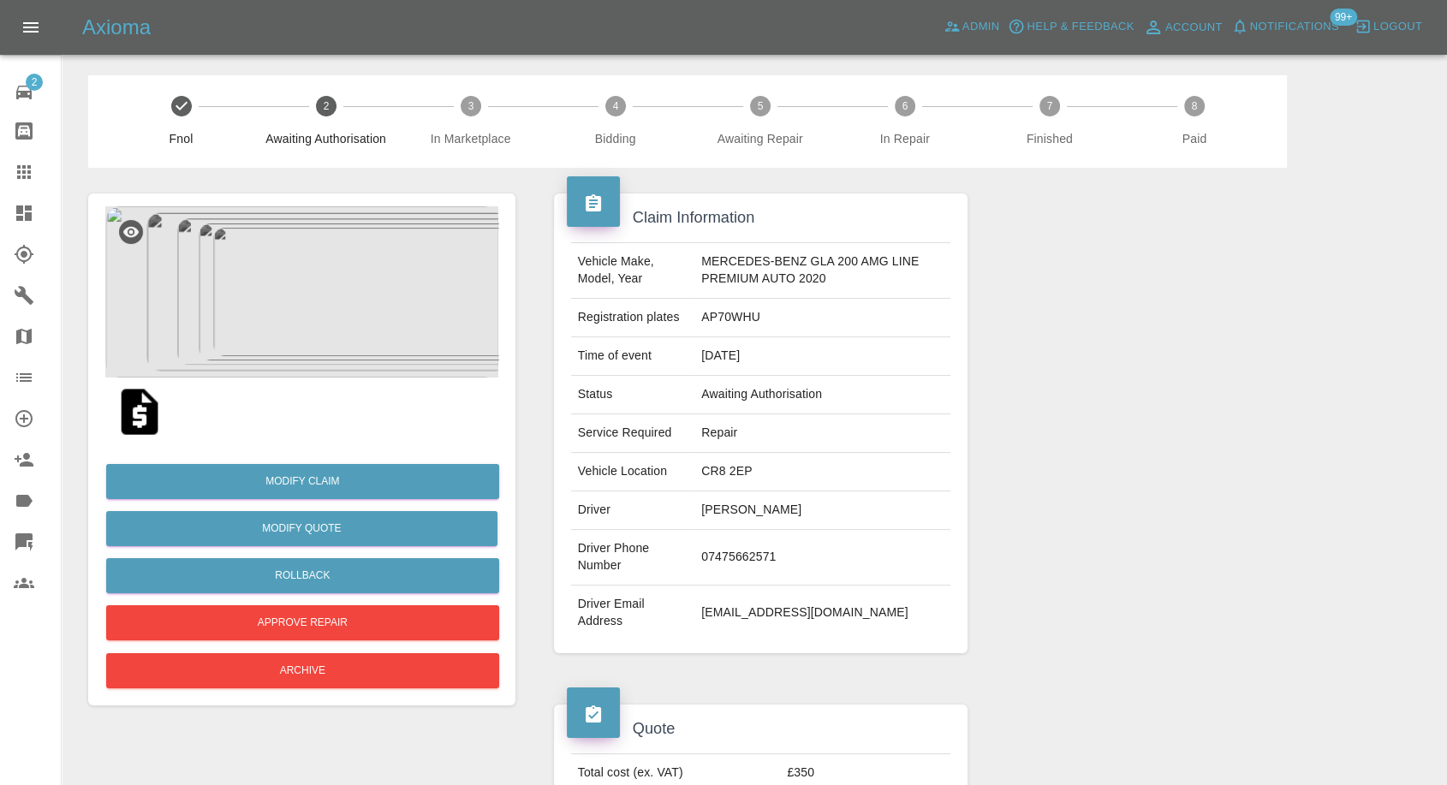
click at [137, 413] on img at bounding box center [139, 411] width 55 height 55
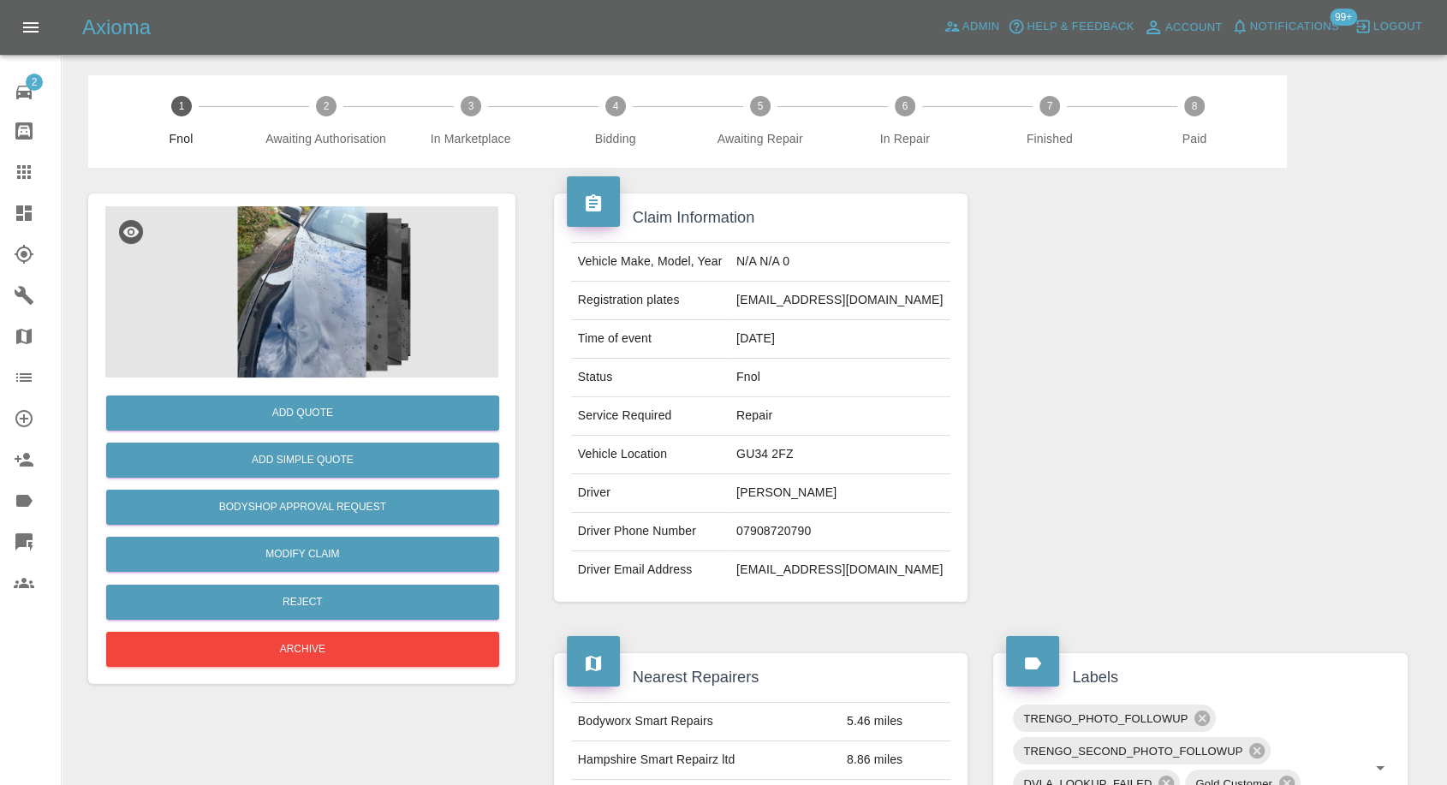
click at [296, 296] on img at bounding box center [301, 291] width 393 height 171
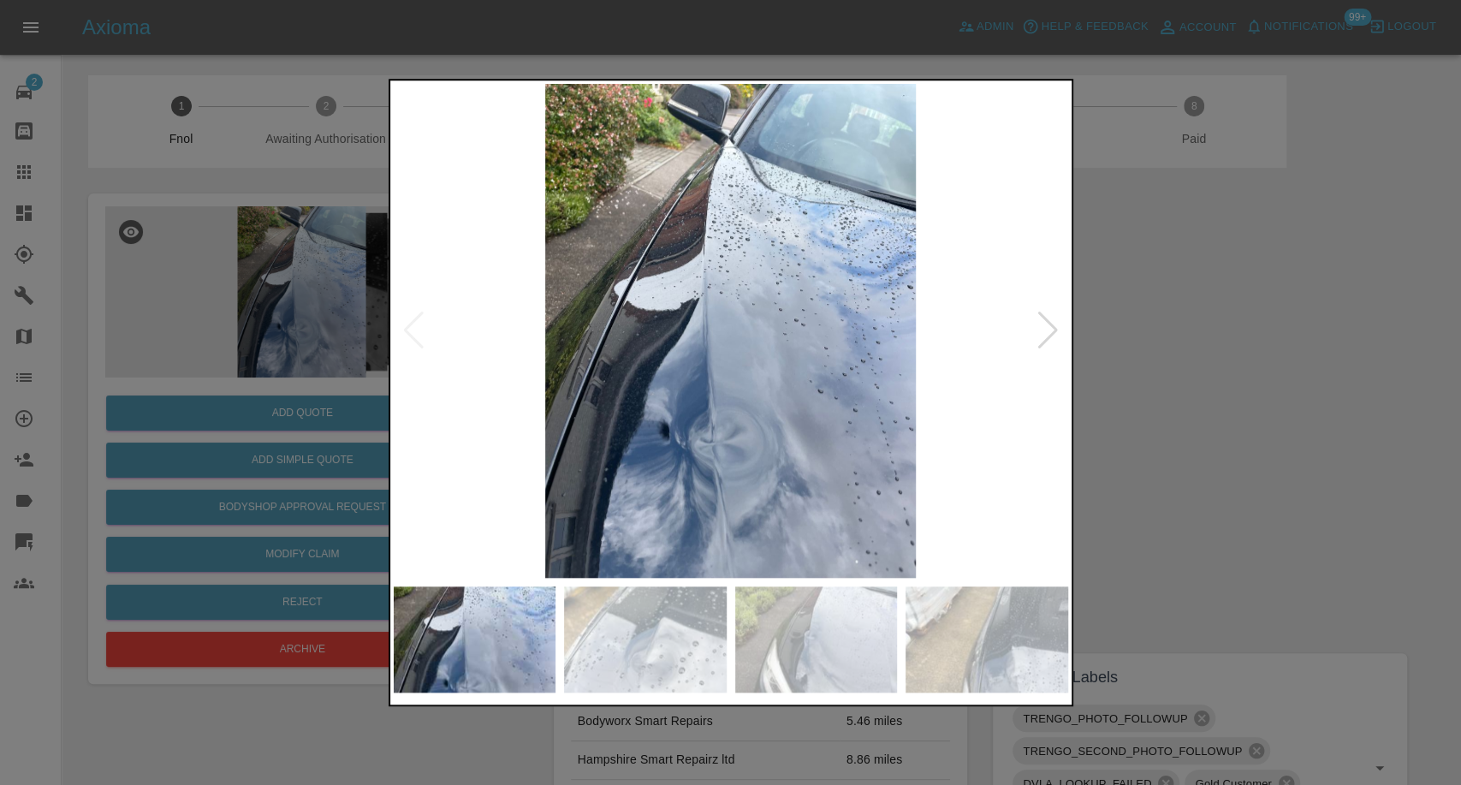
click at [668, 652] on img at bounding box center [645, 639] width 163 height 106
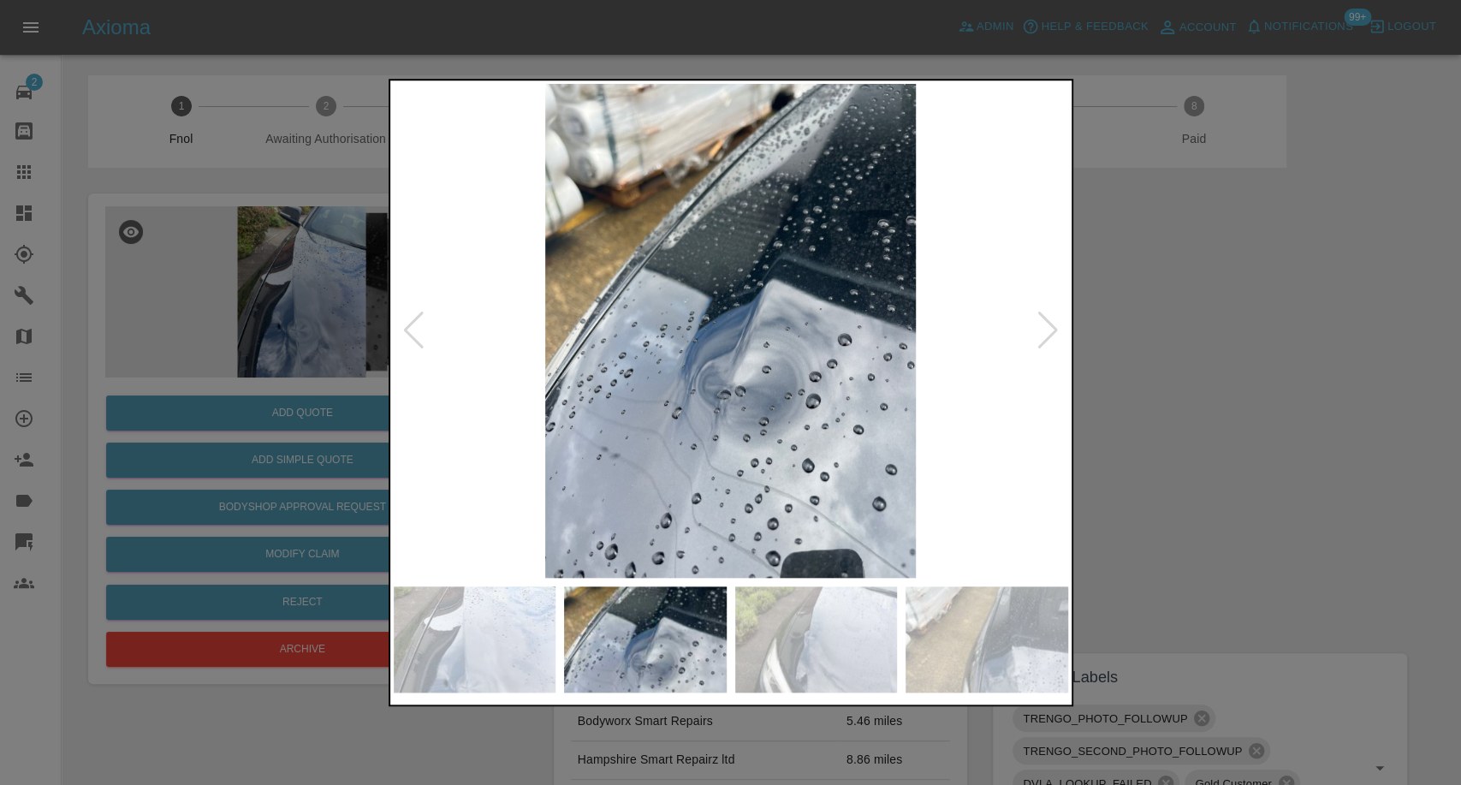
click at [835, 645] on img at bounding box center [816, 639] width 163 height 106
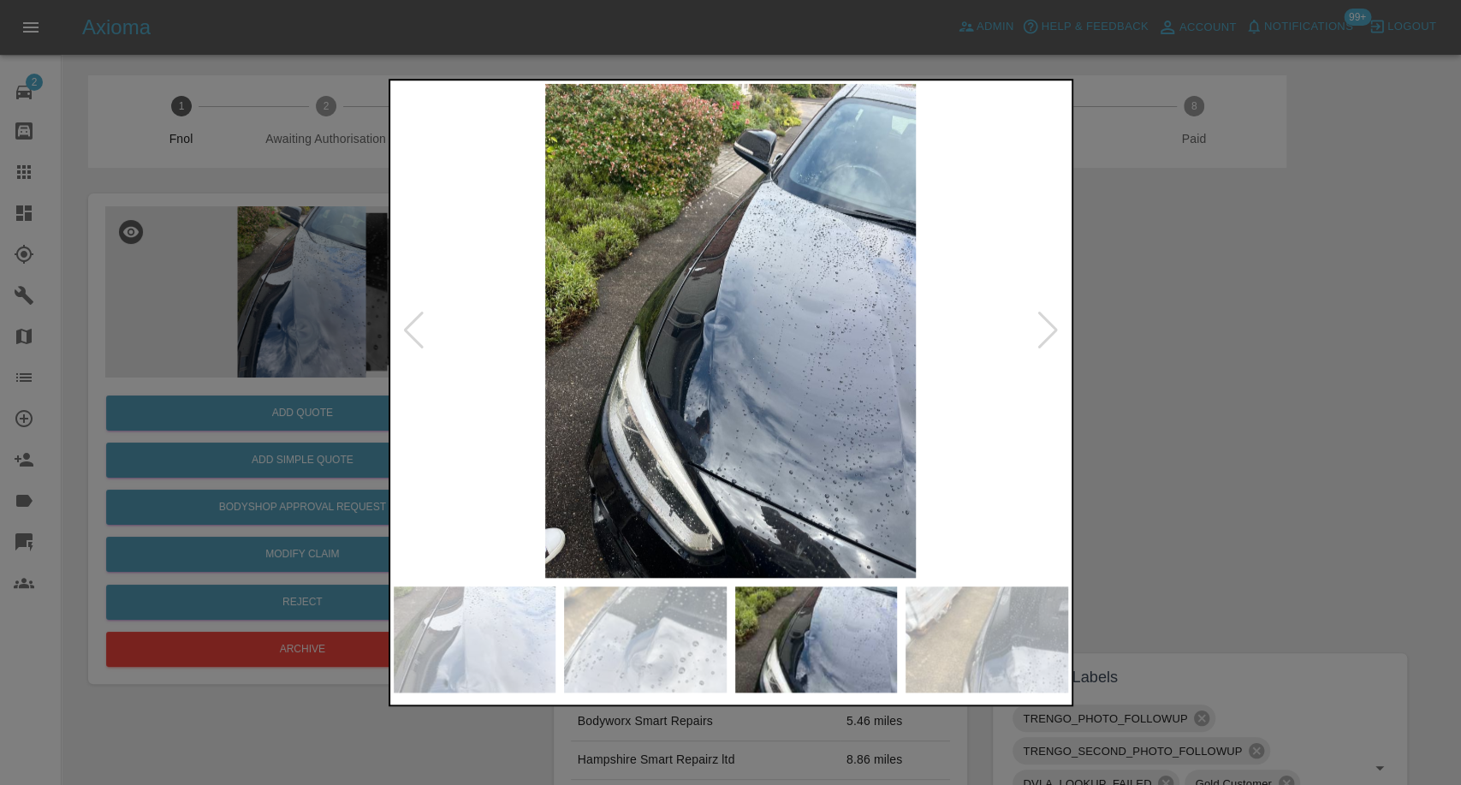
click at [978, 635] on img at bounding box center [987, 639] width 163 height 106
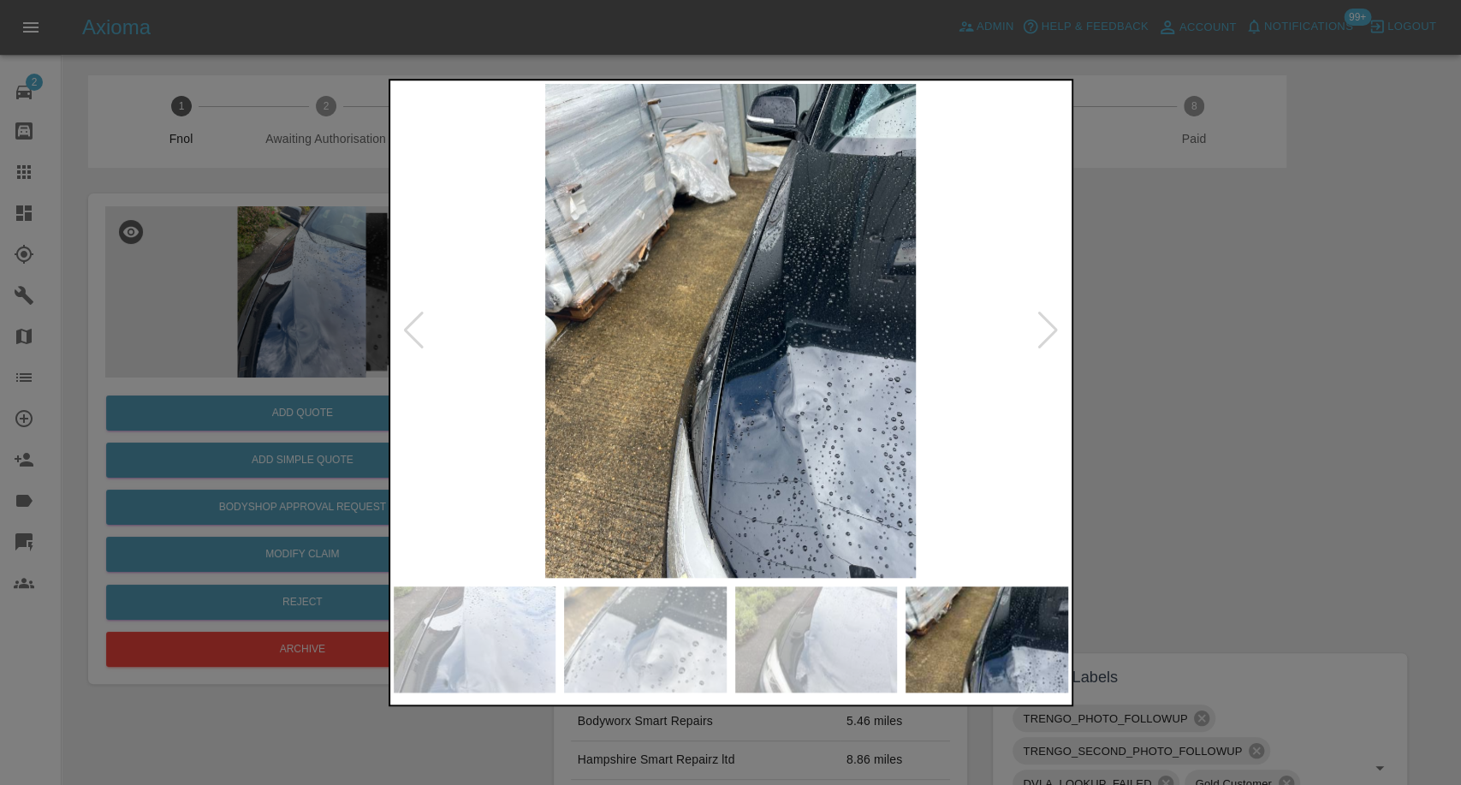
click at [1043, 348] on div at bounding box center [1048, 331] width 23 height 38
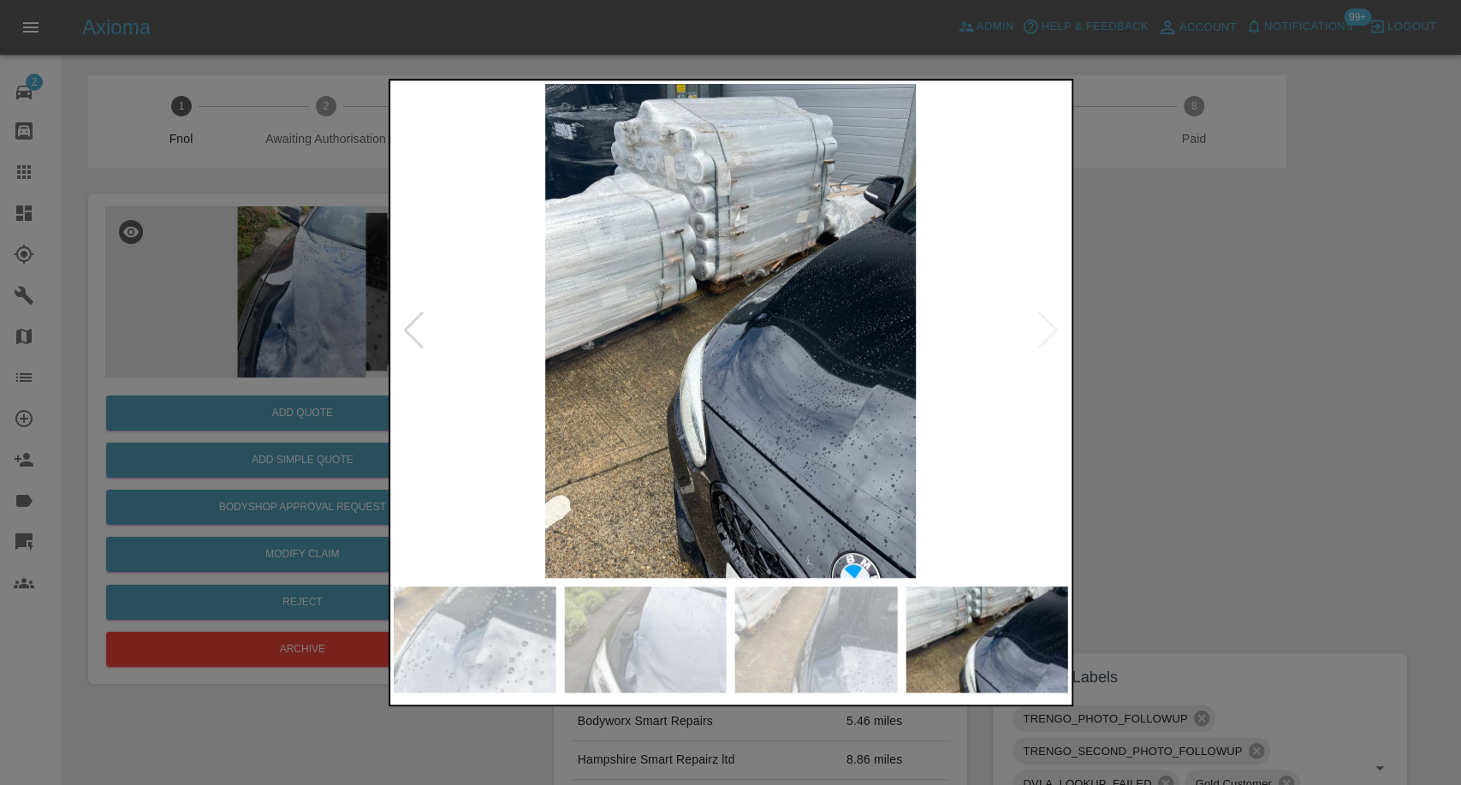
click at [1043, 348] on img at bounding box center [731, 331] width 674 height 494
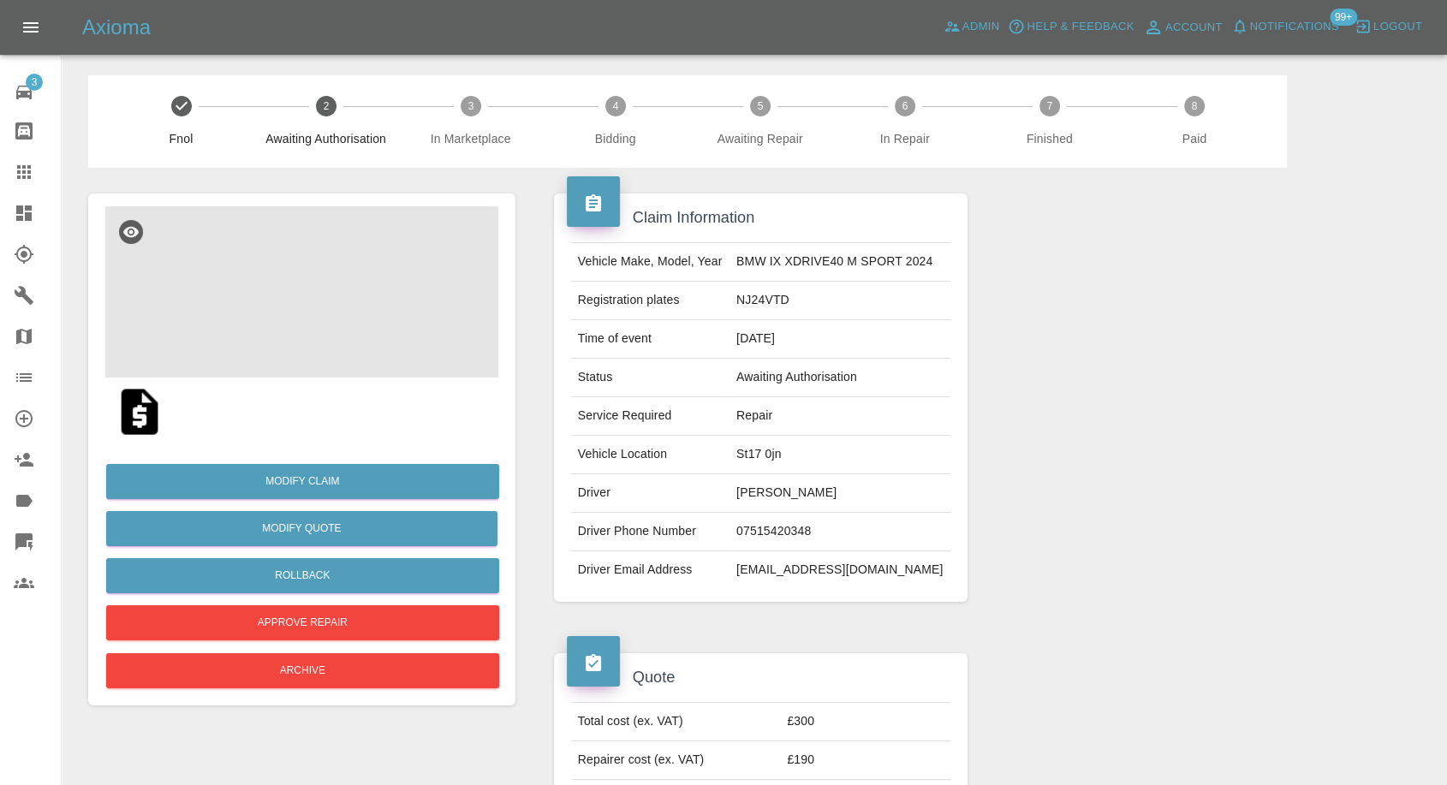
click at [285, 286] on img at bounding box center [301, 291] width 393 height 171
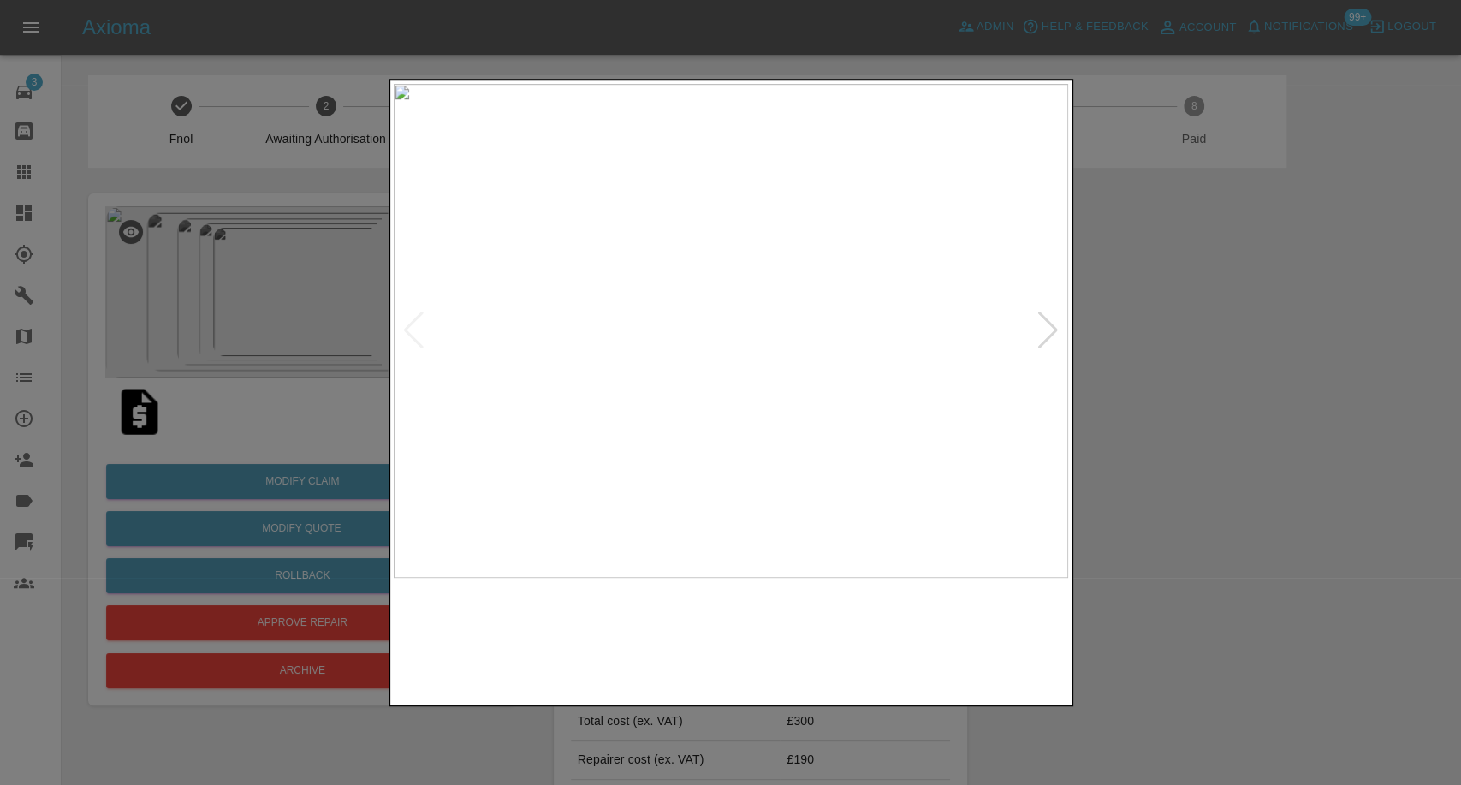
click at [648, 649] on img at bounding box center [645, 639] width 163 height 106
click at [787, 659] on img at bounding box center [816, 639] width 163 height 106
click at [999, 658] on img at bounding box center [987, 639] width 163 height 106
click at [1239, 590] on div at bounding box center [730, 392] width 1461 height 785
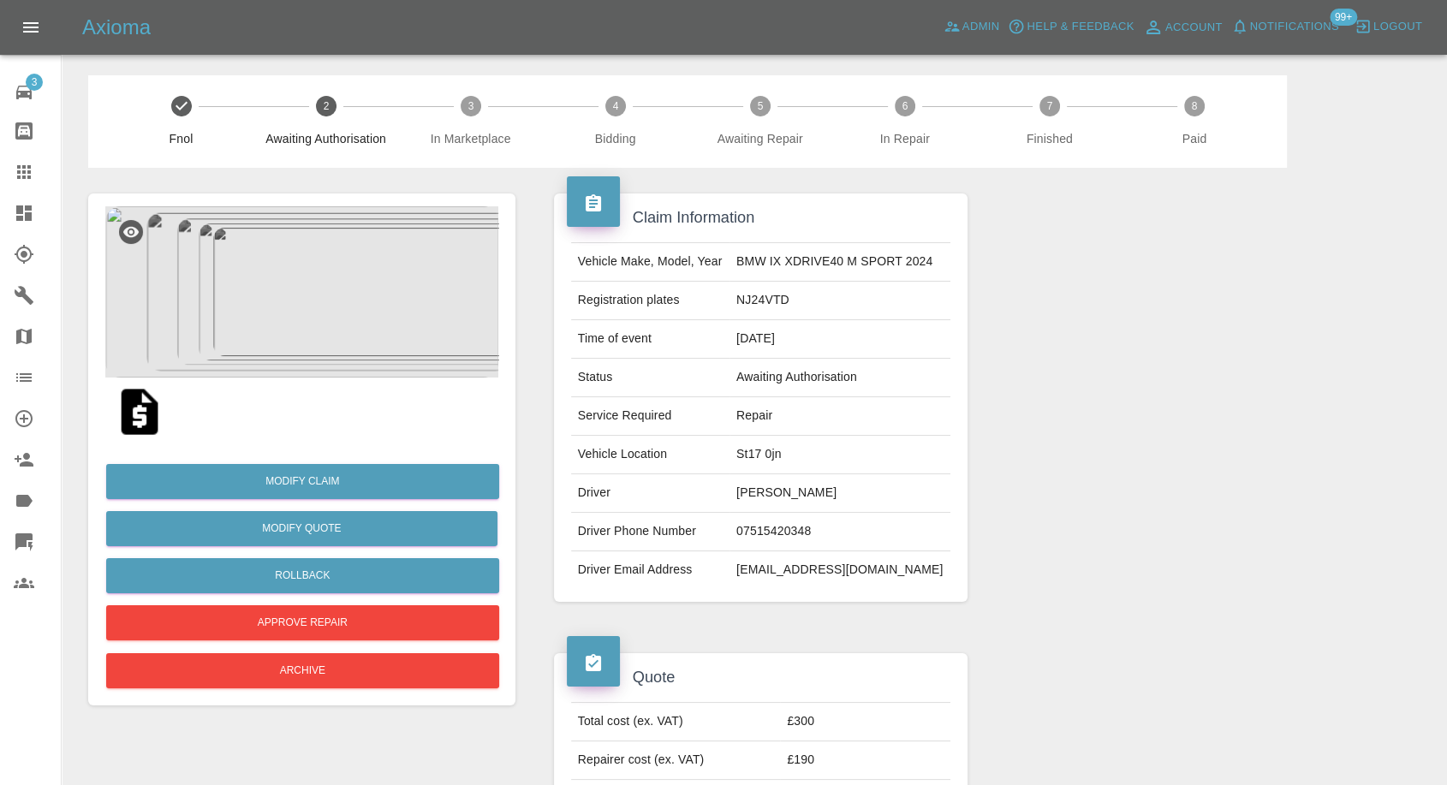
click at [118, 408] on img at bounding box center [139, 411] width 55 height 55
click at [299, 337] on img at bounding box center [301, 291] width 393 height 171
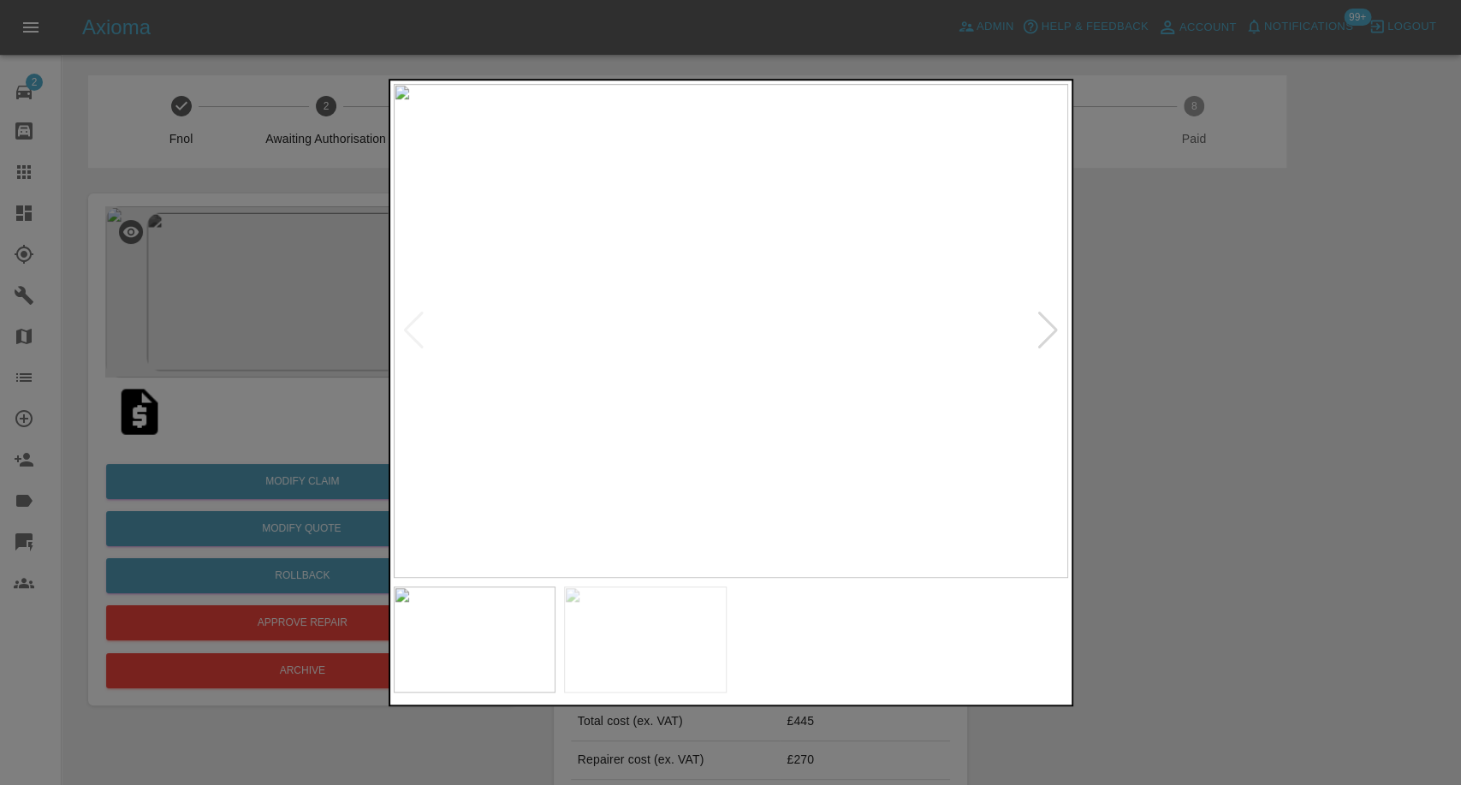
drag, startPoint x: 1269, startPoint y: 495, endPoint x: 557, endPoint y: 158, distance: 787.6
click at [1266, 495] on div at bounding box center [730, 392] width 1461 height 785
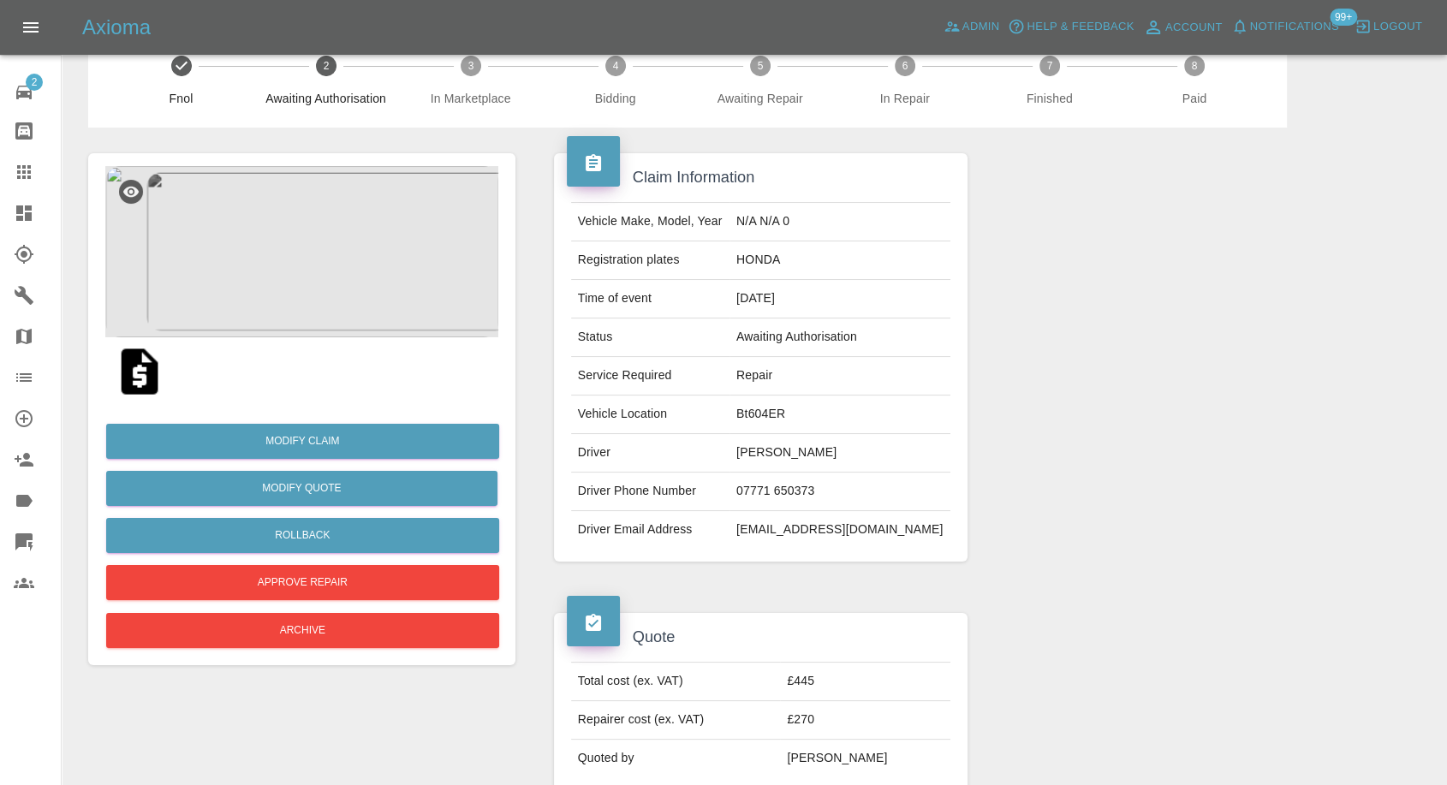
scroll to position [190, 0]
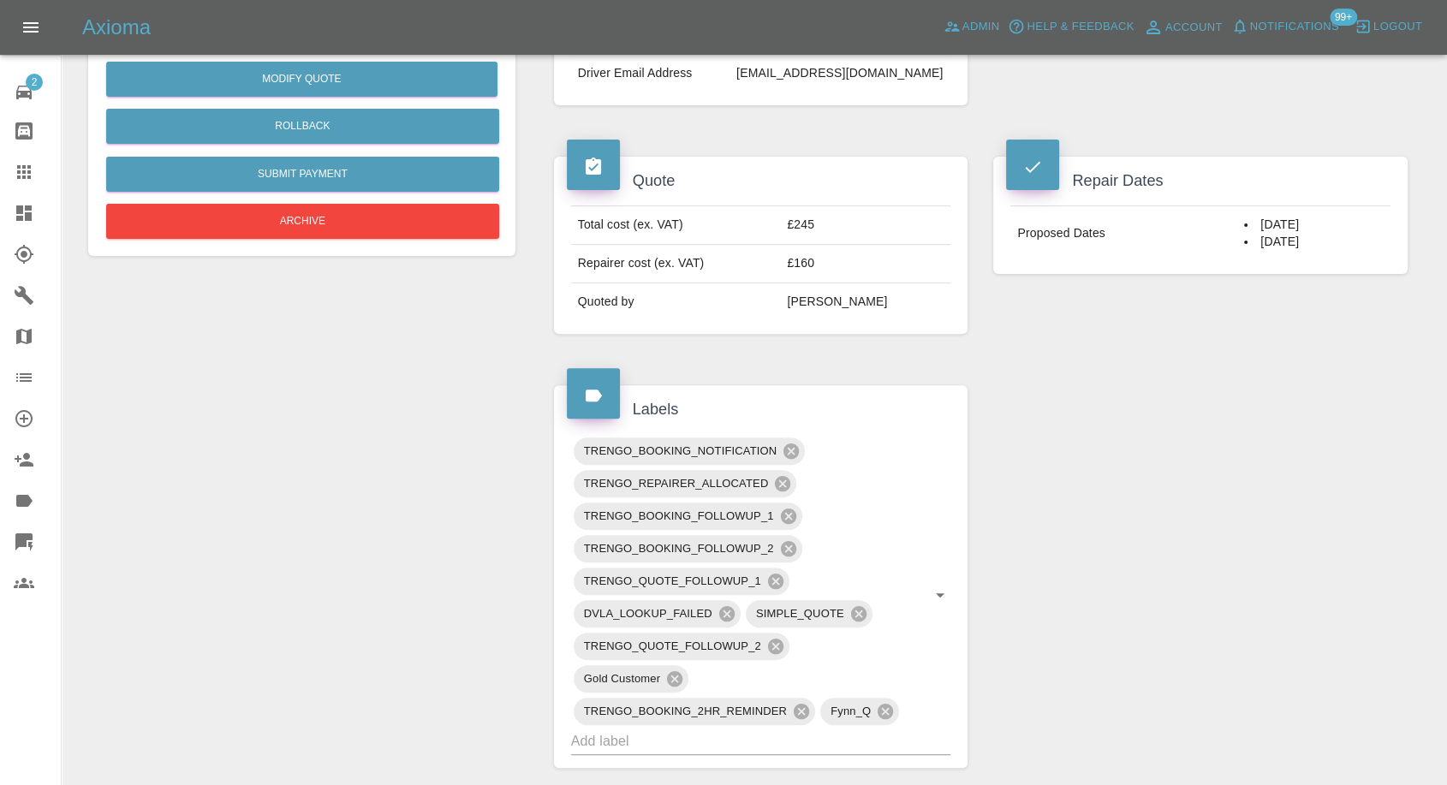
scroll to position [475, 0]
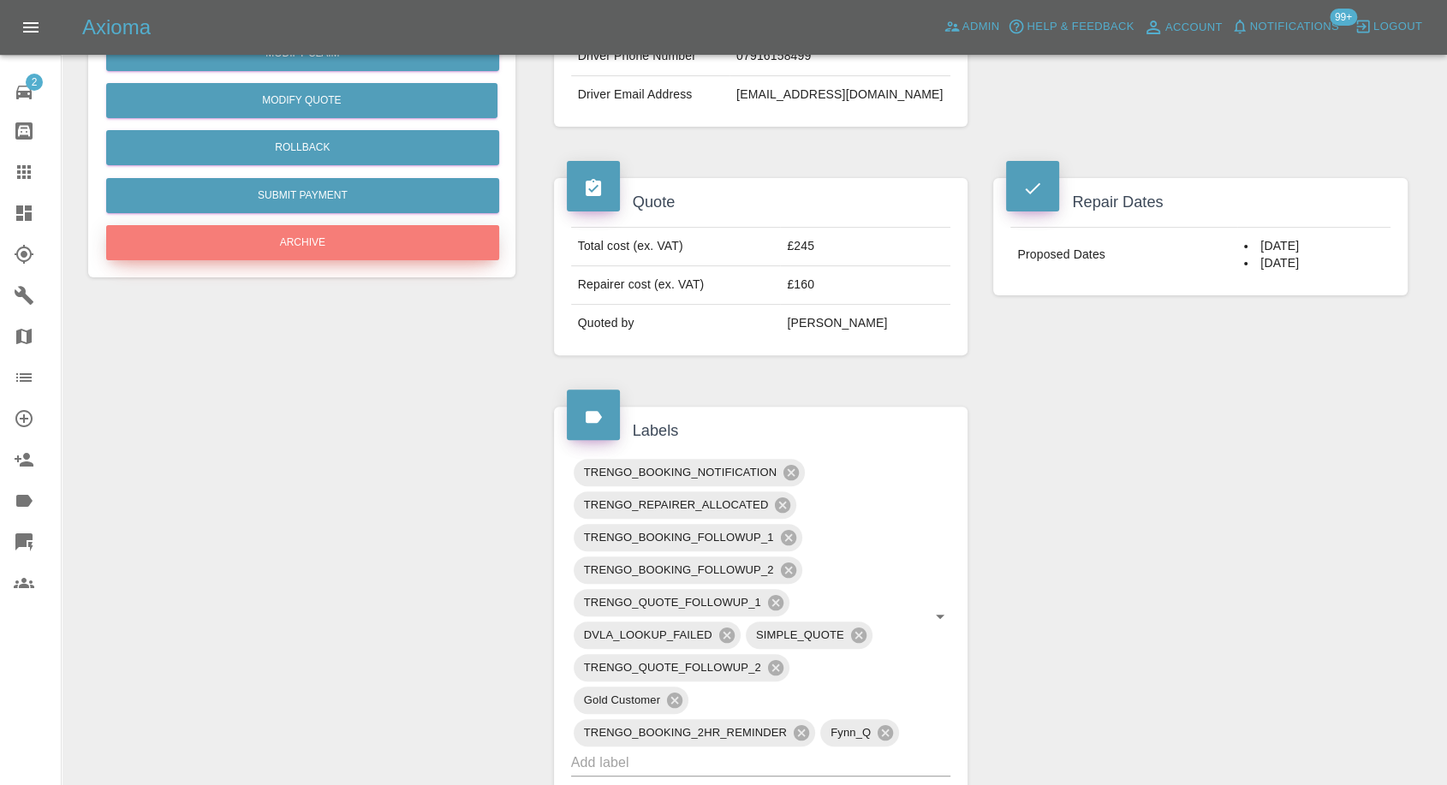
click at [310, 241] on button "Archive" at bounding box center [302, 242] width 393 height 35
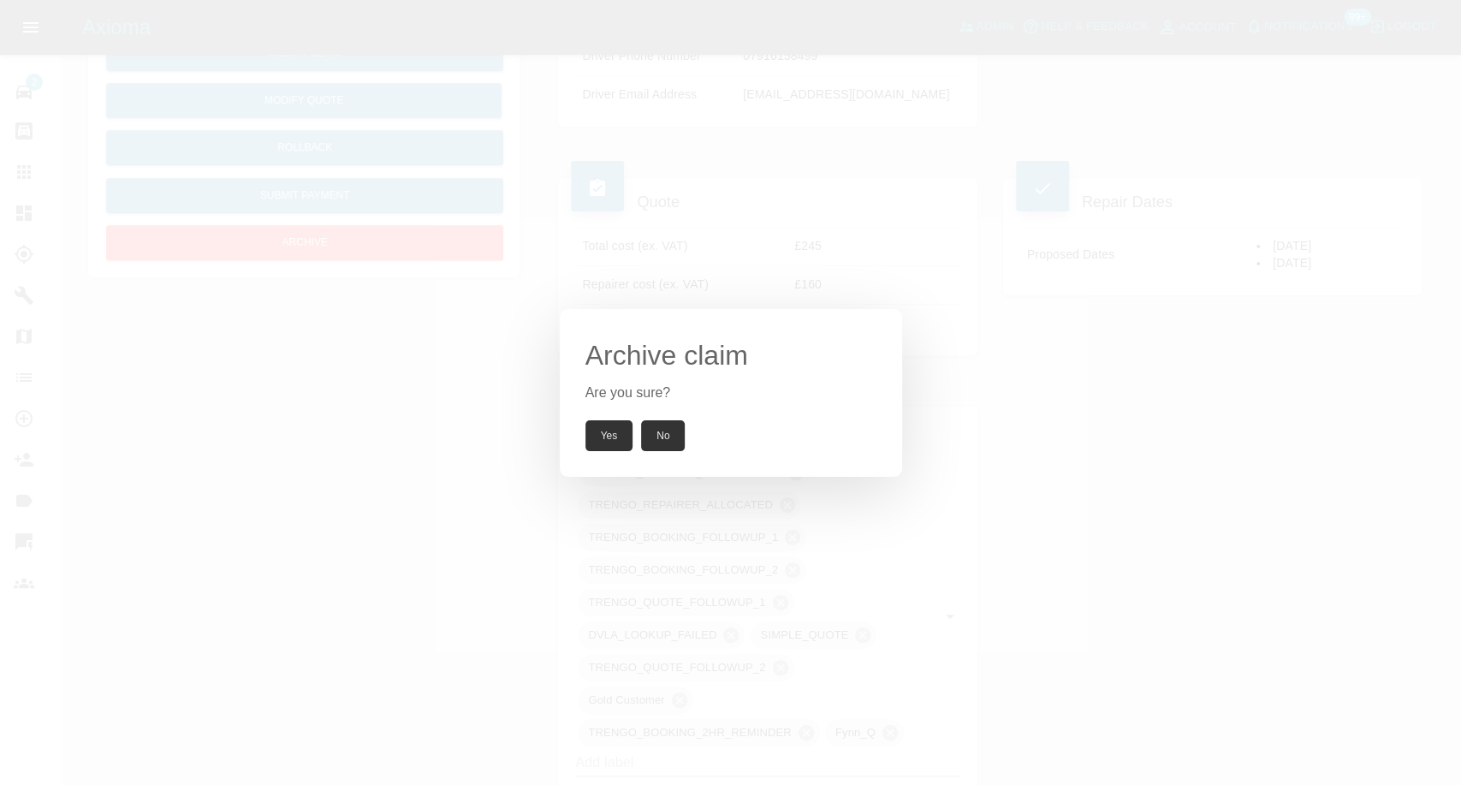
click at [602, 444] on button "Yes" at bounding box center [609, 435] width 48 height 31
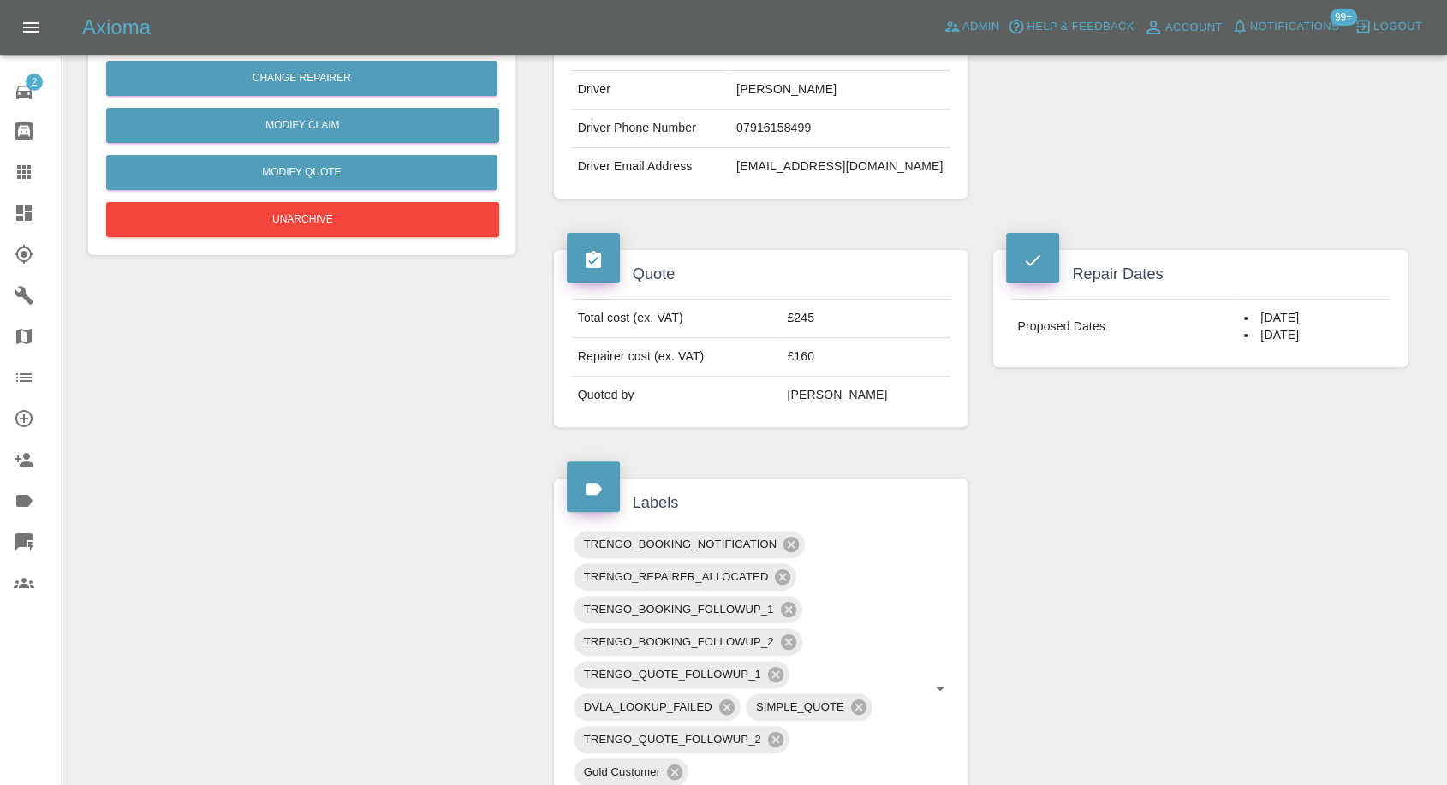
scroll to position [380, 0]
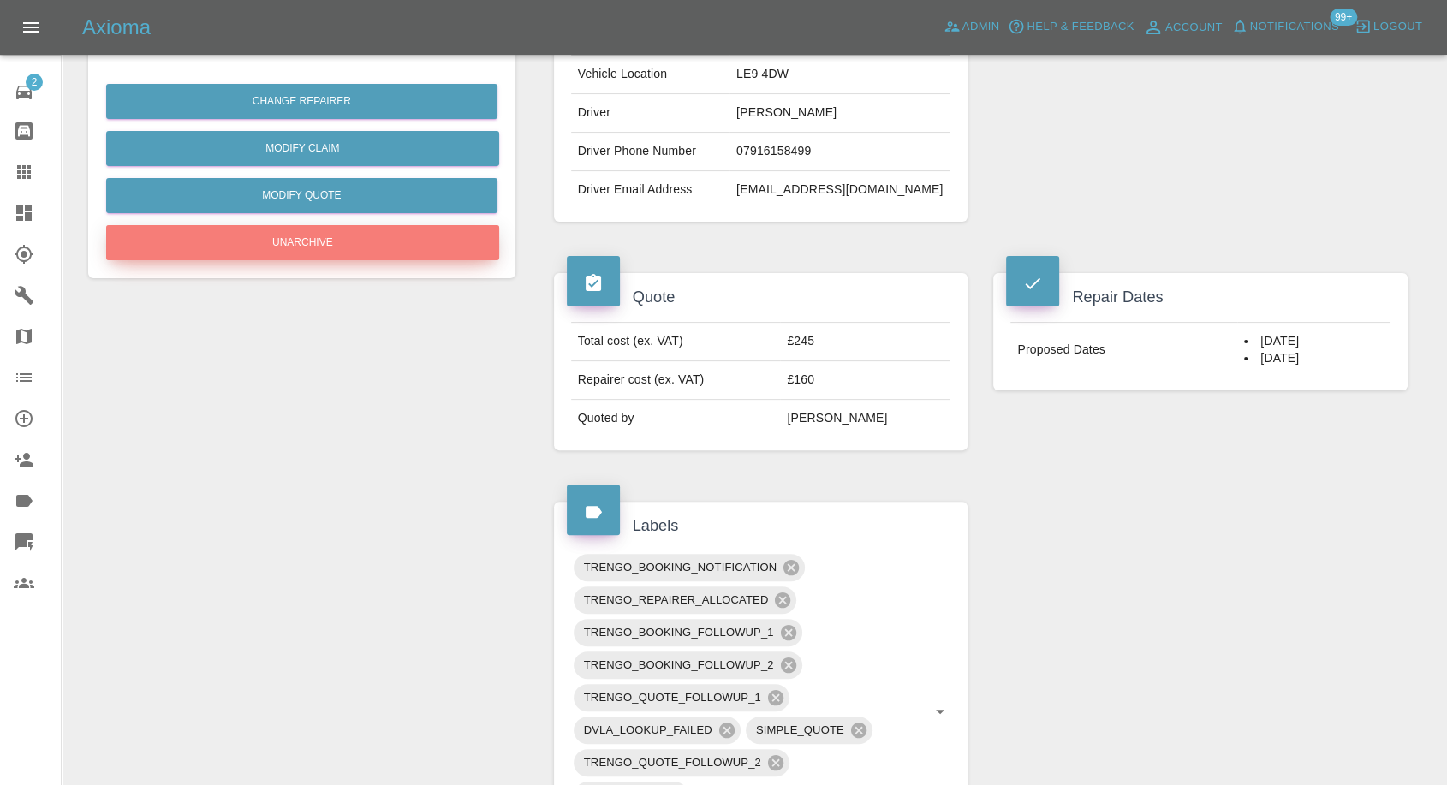
click at [254, 241] on button "Unarchive" at bounding box center [302, 242] width 393 height 35
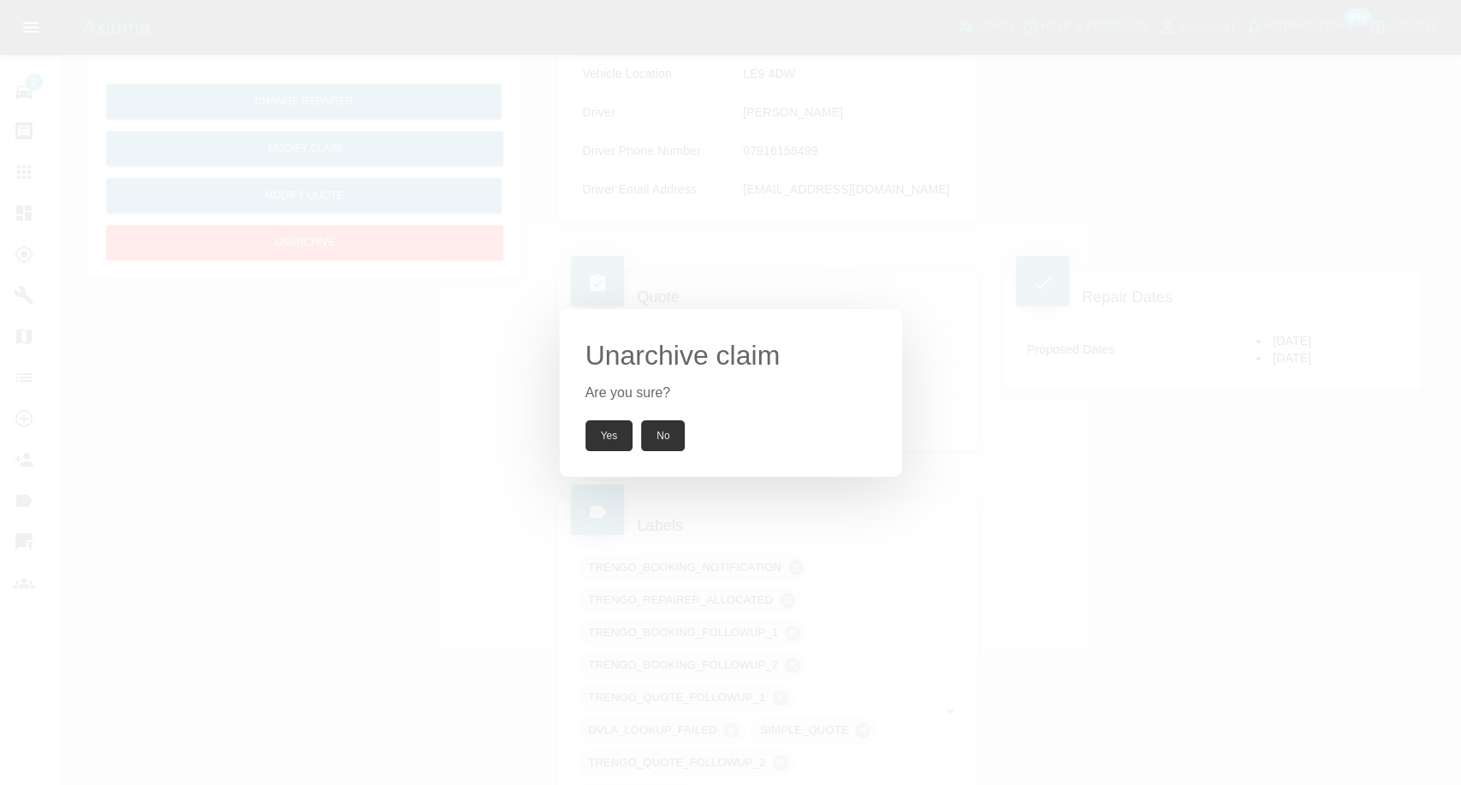
click at [591, 439] on button "Yes" at bounding box center [609, 435] width 48 height 31
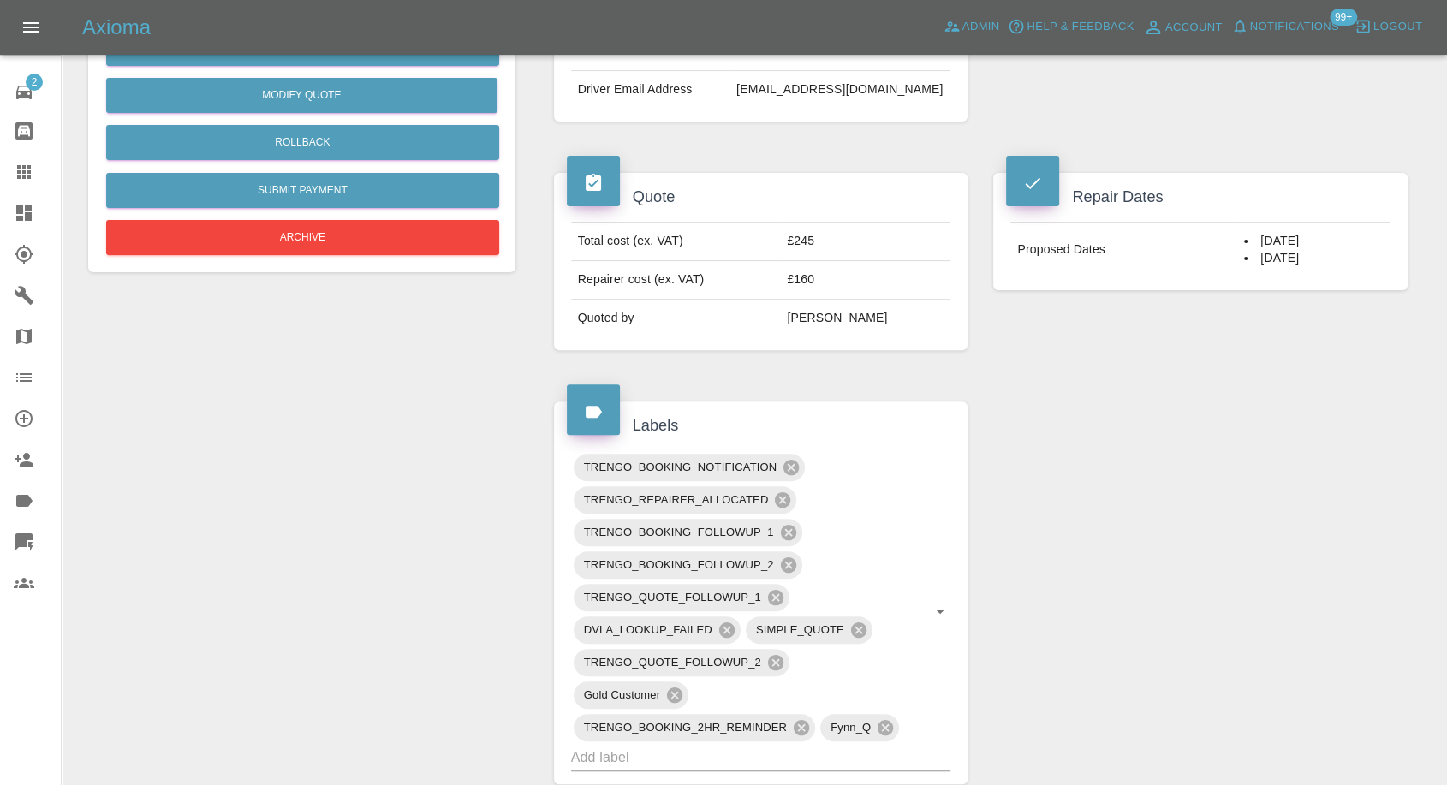
scroll to position [570, 0]
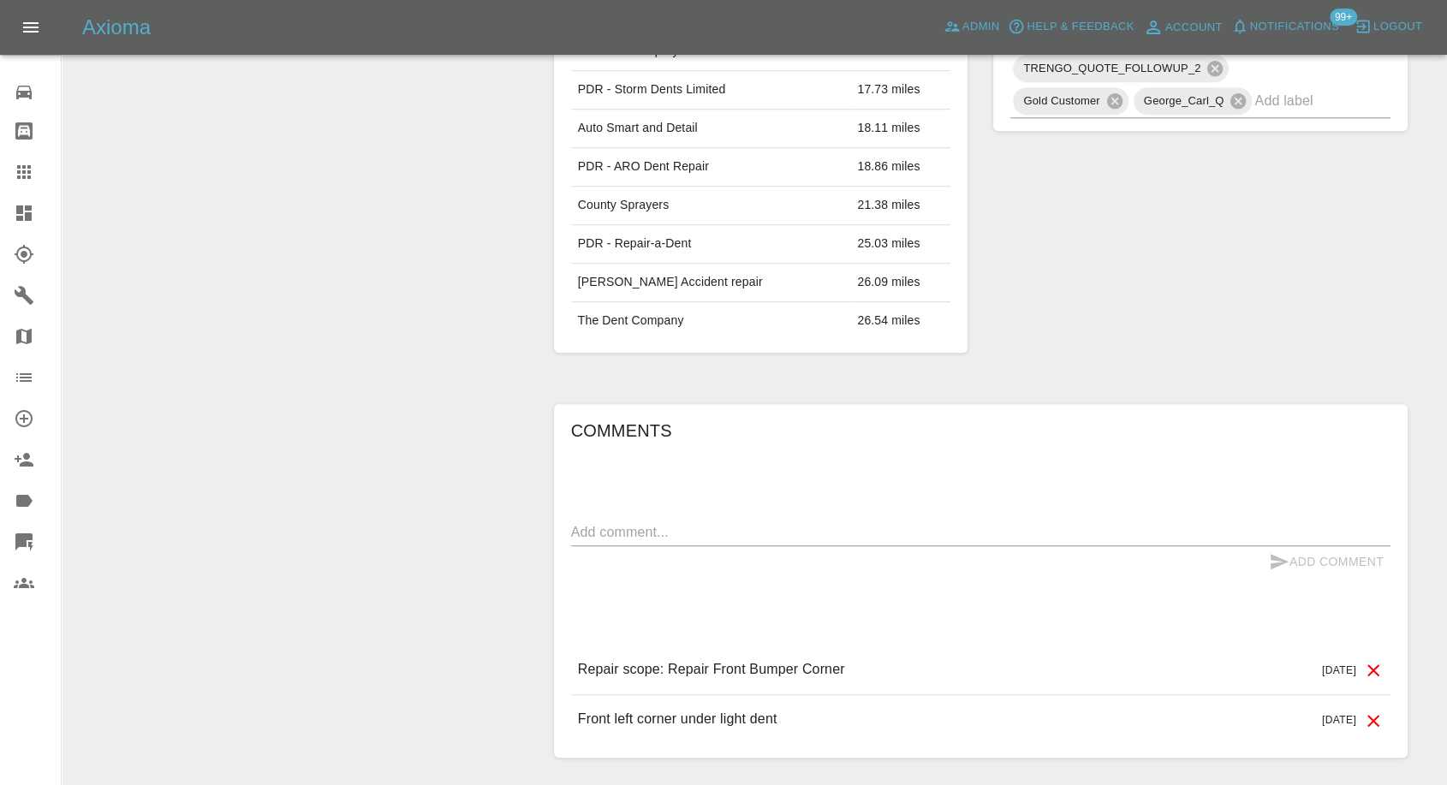
scroll to position [1086, 0]
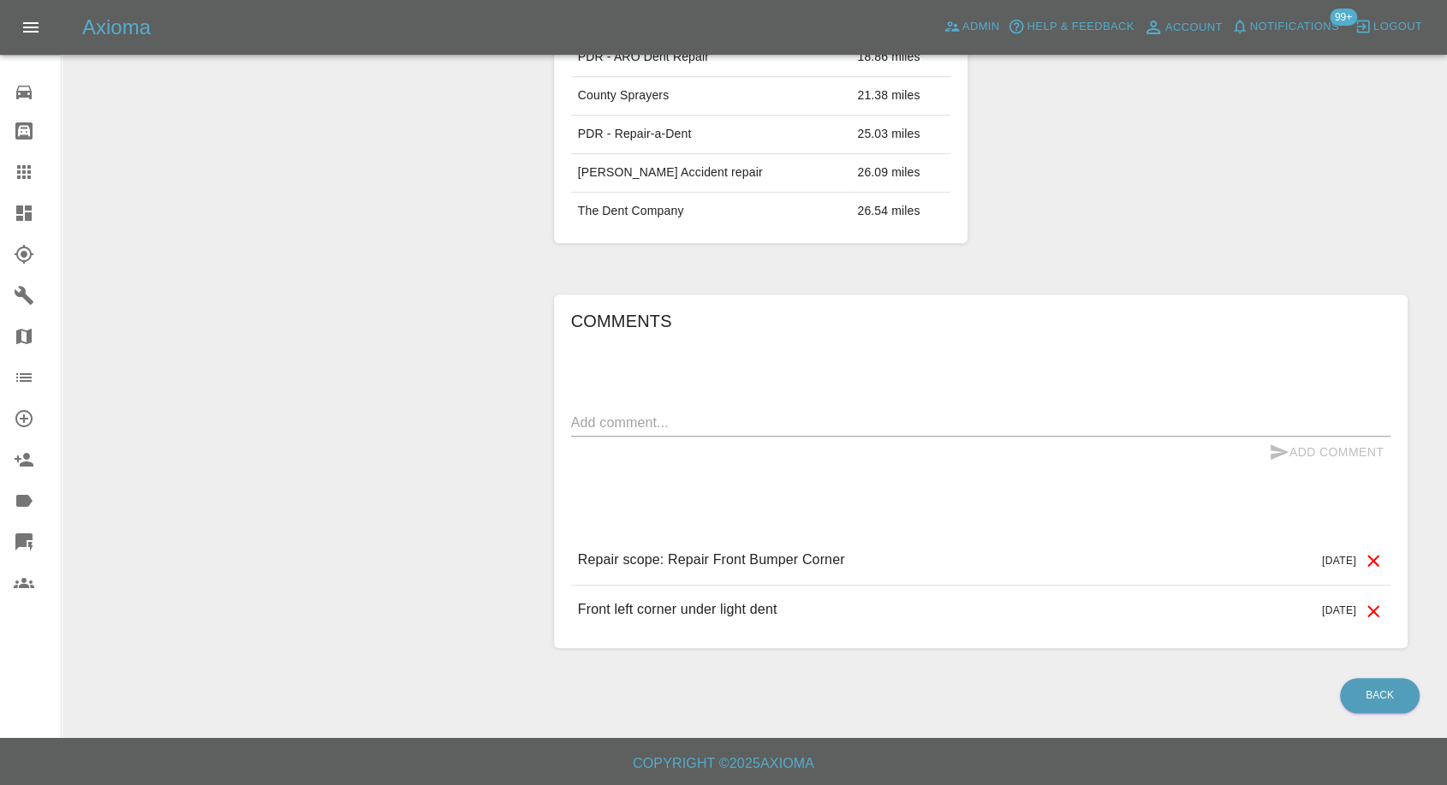
click at [664, 437] on div "Add Comment" at bounding box center [980, 453] width 819 height 32
click at [704, 417] on textarea at bounding box center [980, 423] width 819 height 20
paste textarea "Thanks I have done myself at home without cost"
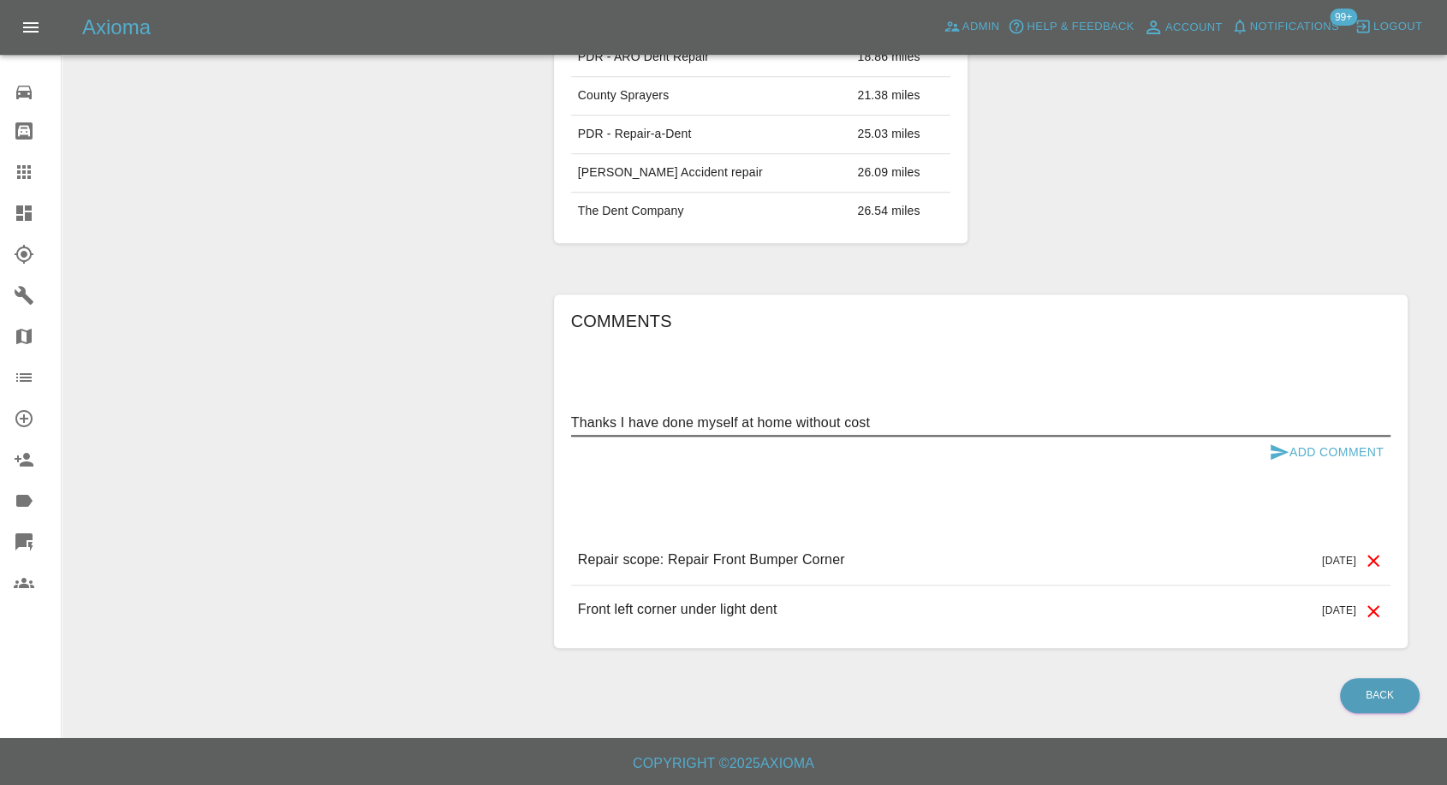
type textarea "Thanks I have done myself at home without cost"
click at [1271, 447] on icon "submit" at bounding box center [1279, 451] width 18 height 15
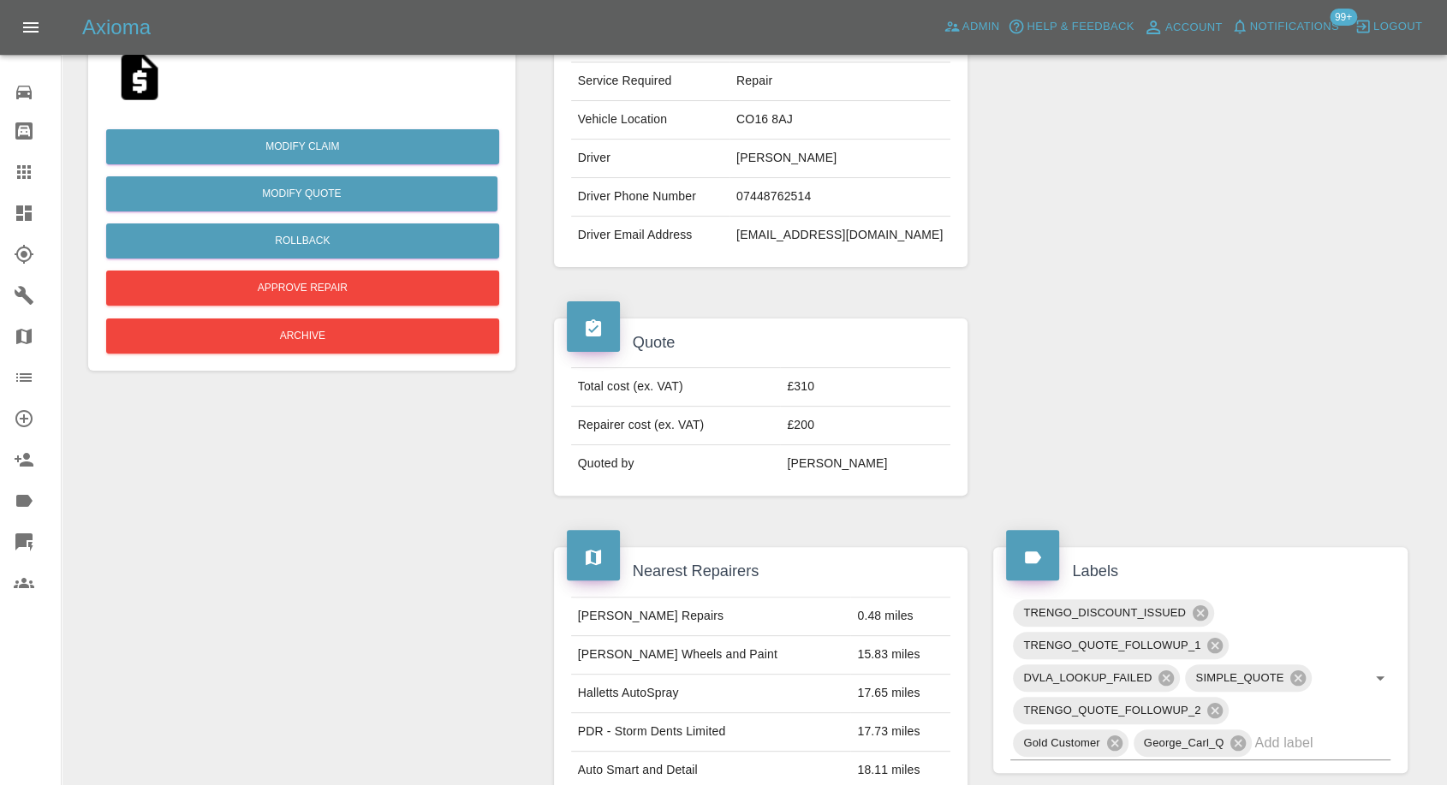
scroll to position [325, 0]
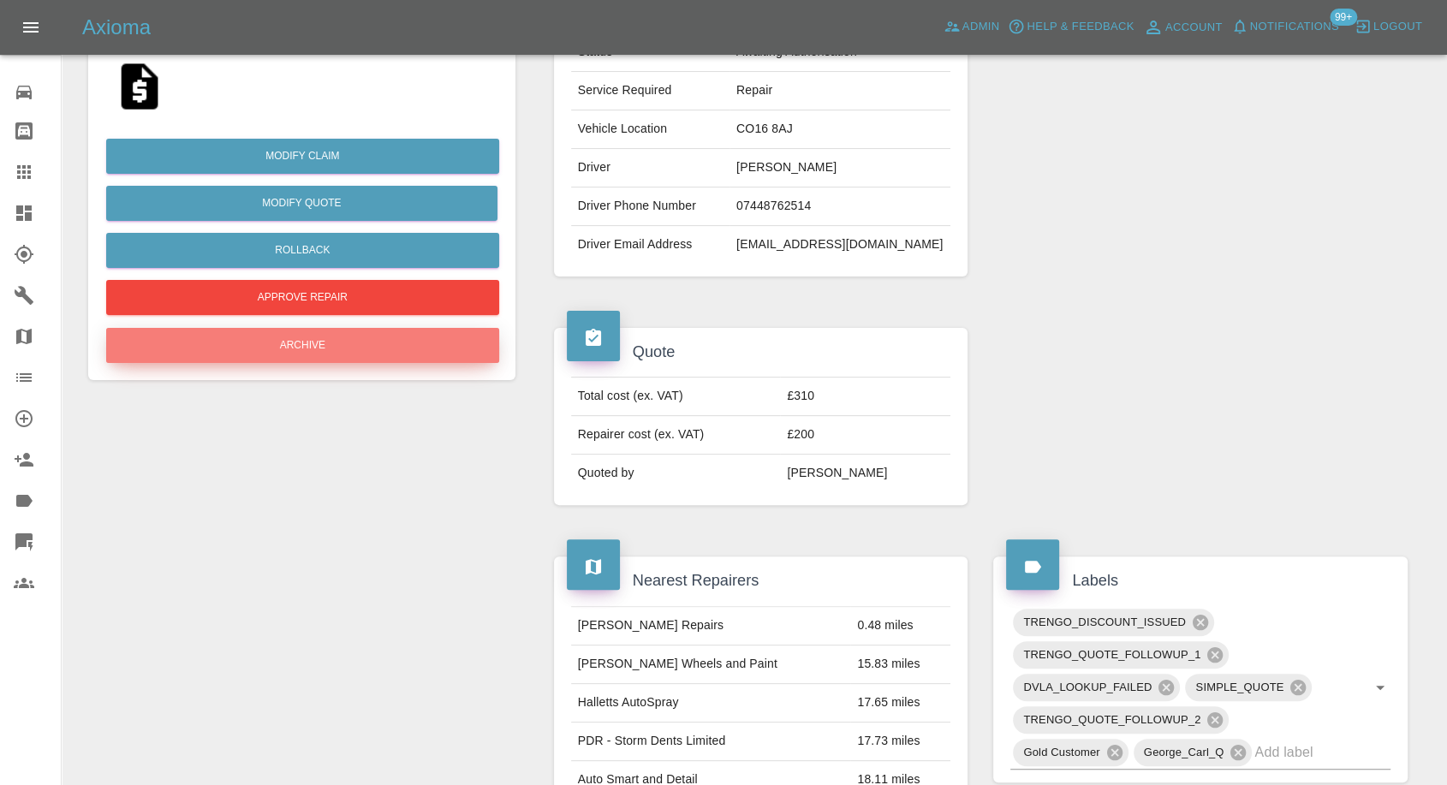
click at [327, 343] on button "Archive" at bounding box center [302, 345] width 393 height 35
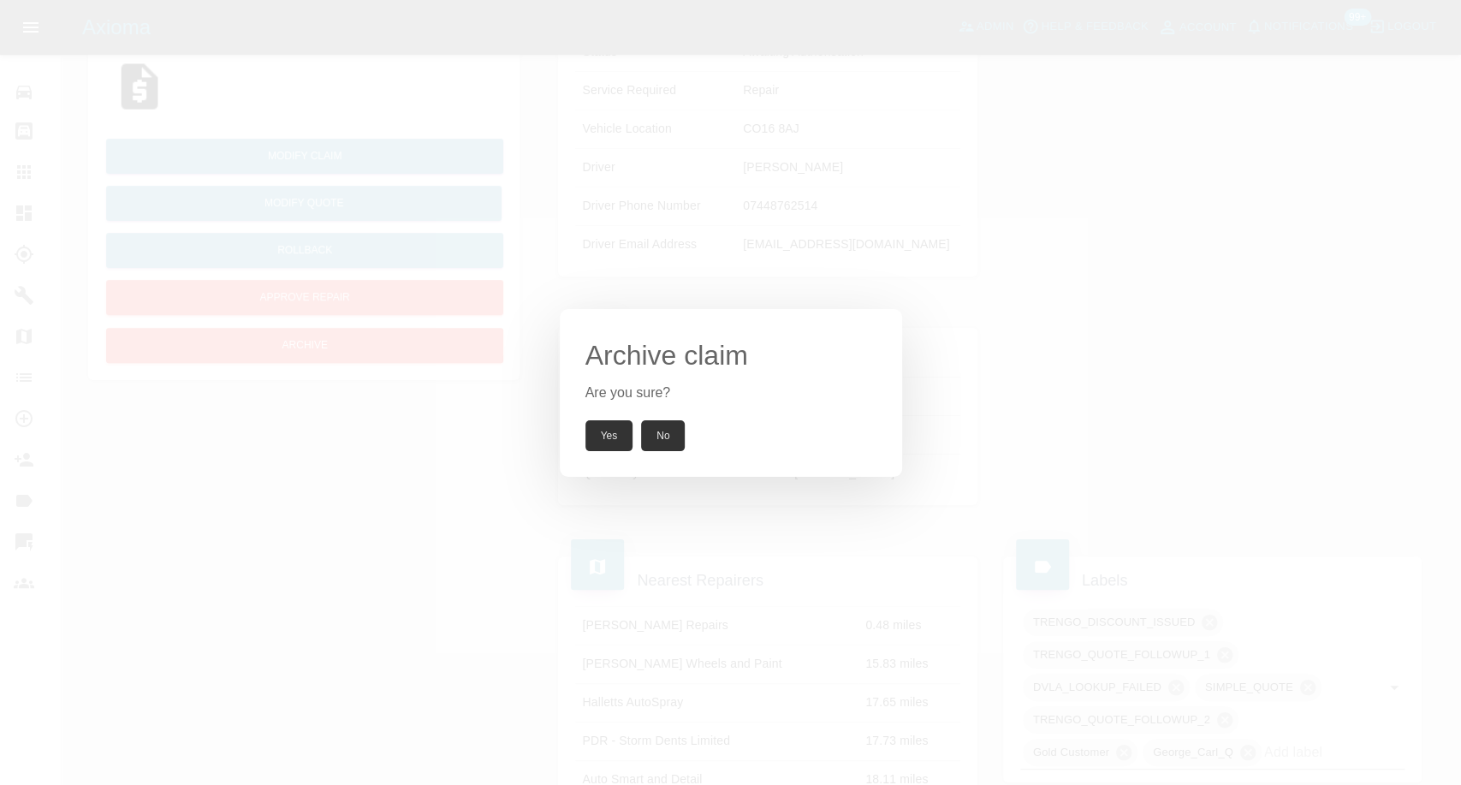
click at [607, 433] on button "Yes" at bounding box center [609, 435] width 48 height 31
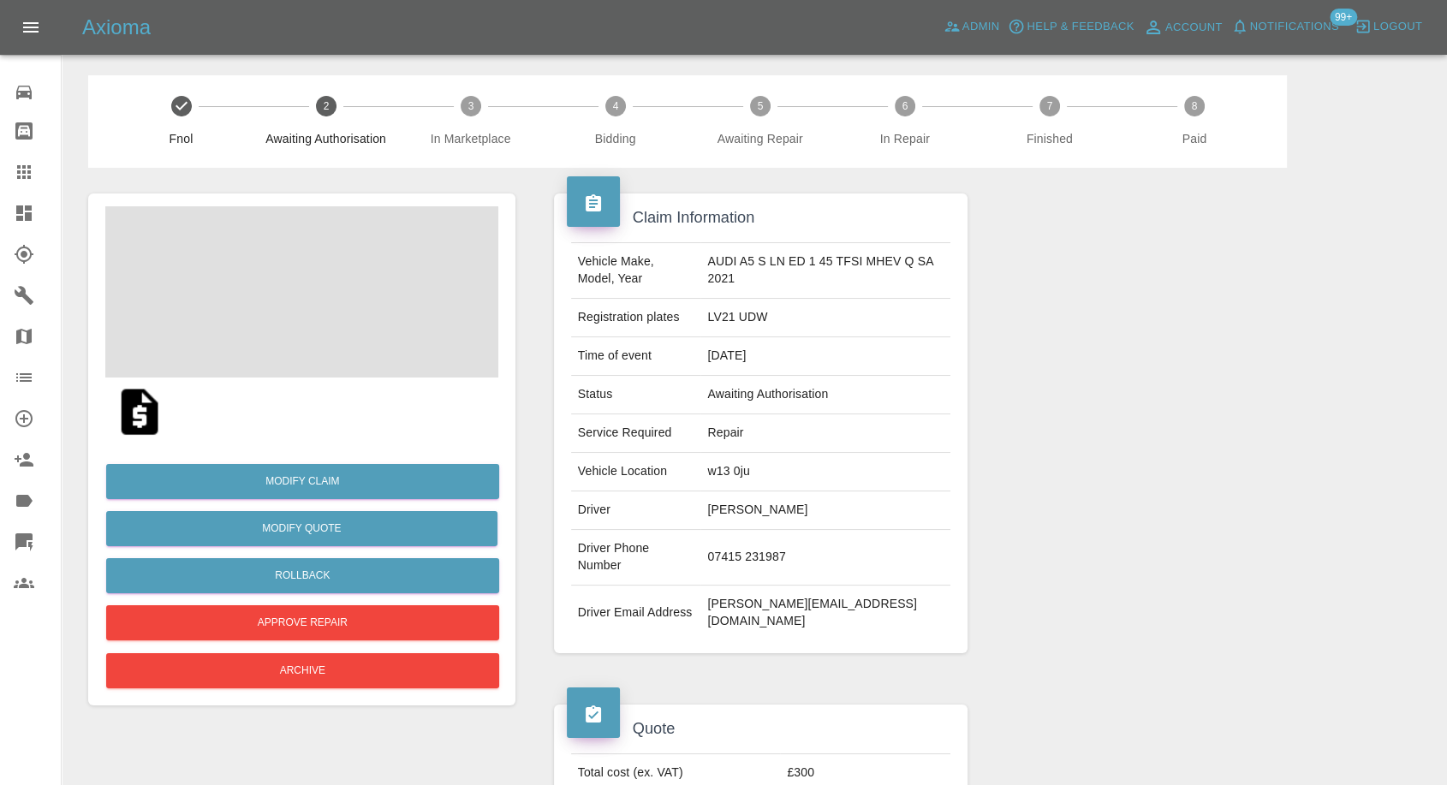
click at [146, 409] on img at bounding box center [139, 411] width 55 height 55
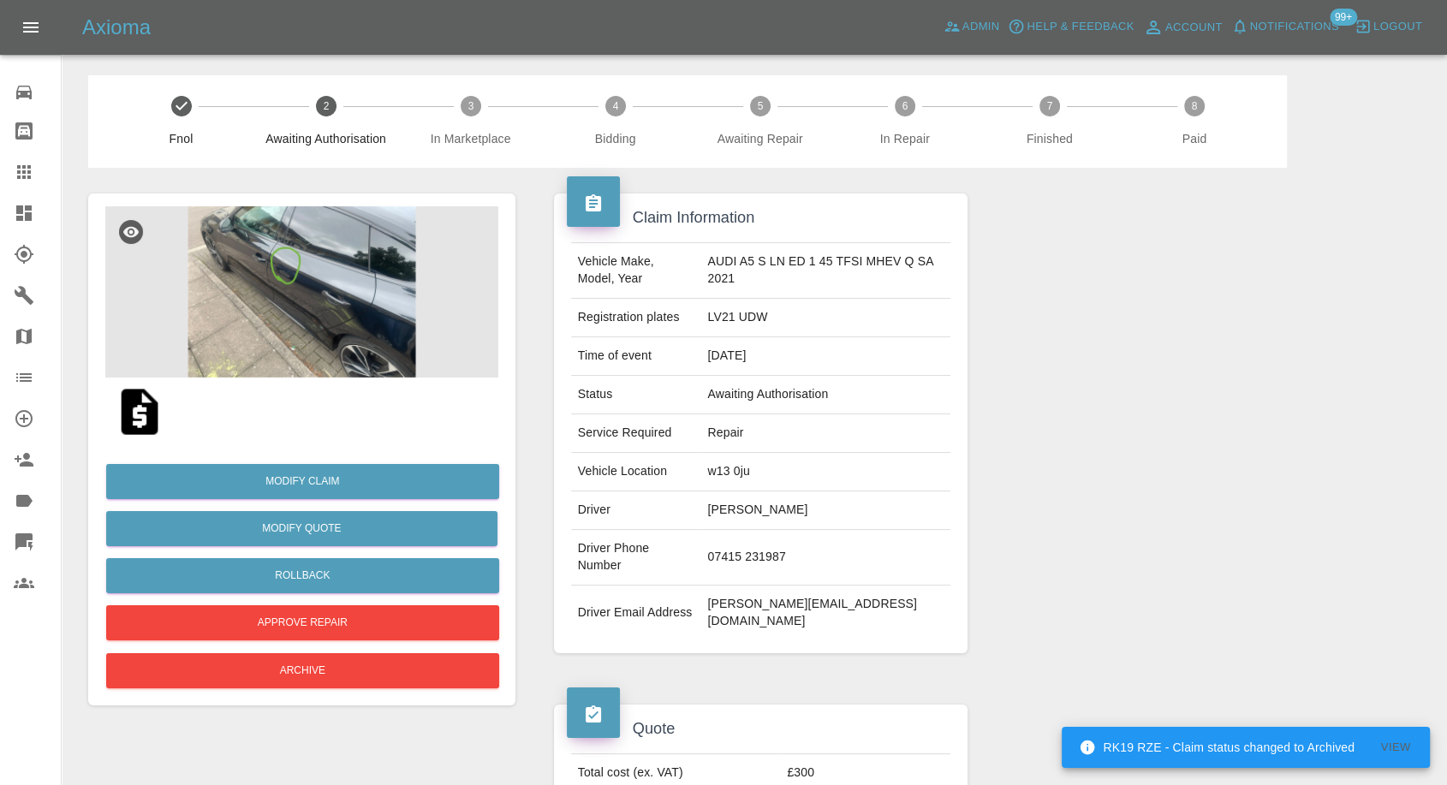
click at [339, 341] on img at bounding box center [301, 291] width 393 height 171
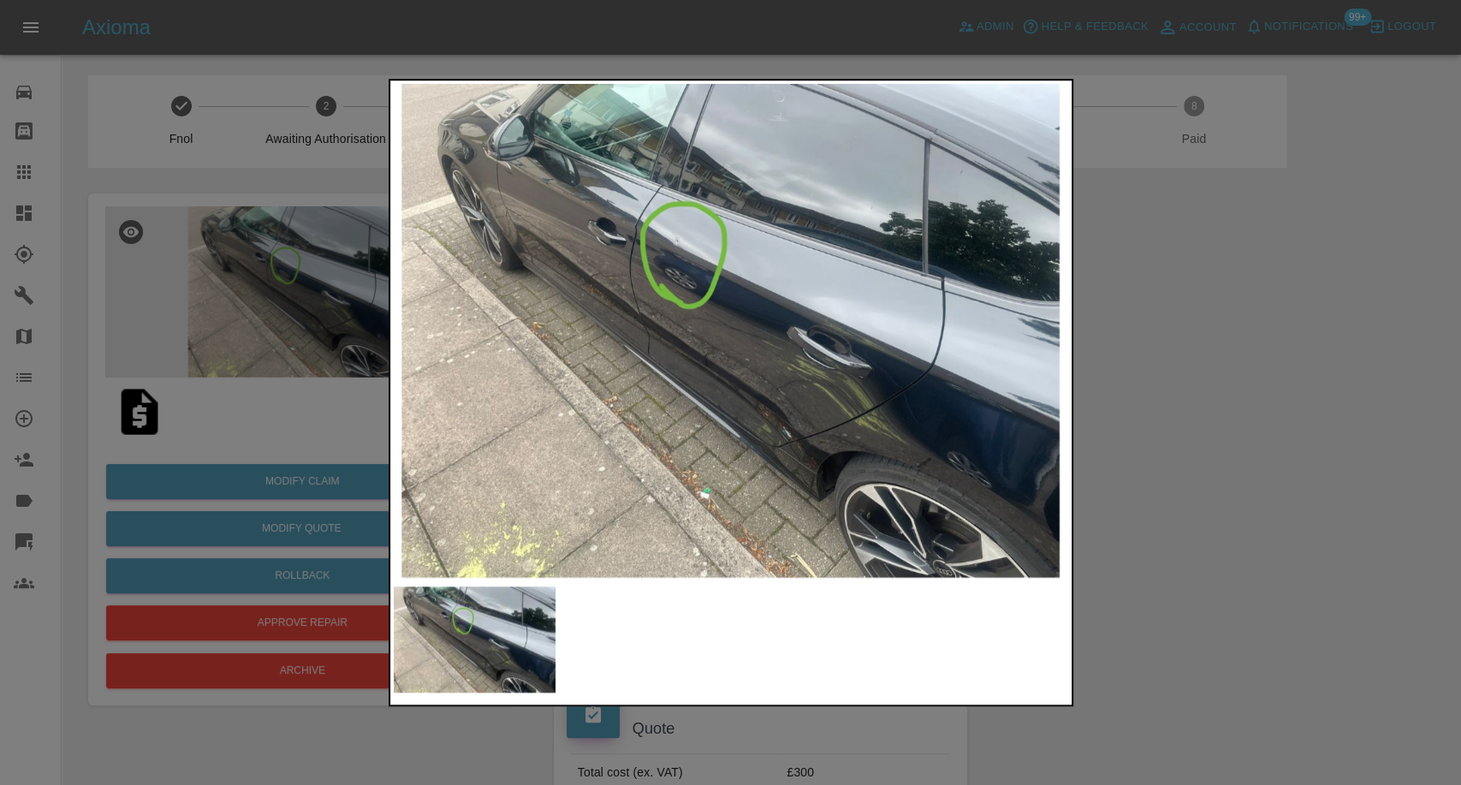
click at [1294, 436] on div at bounding box center [730, 392] width 1461 height 785
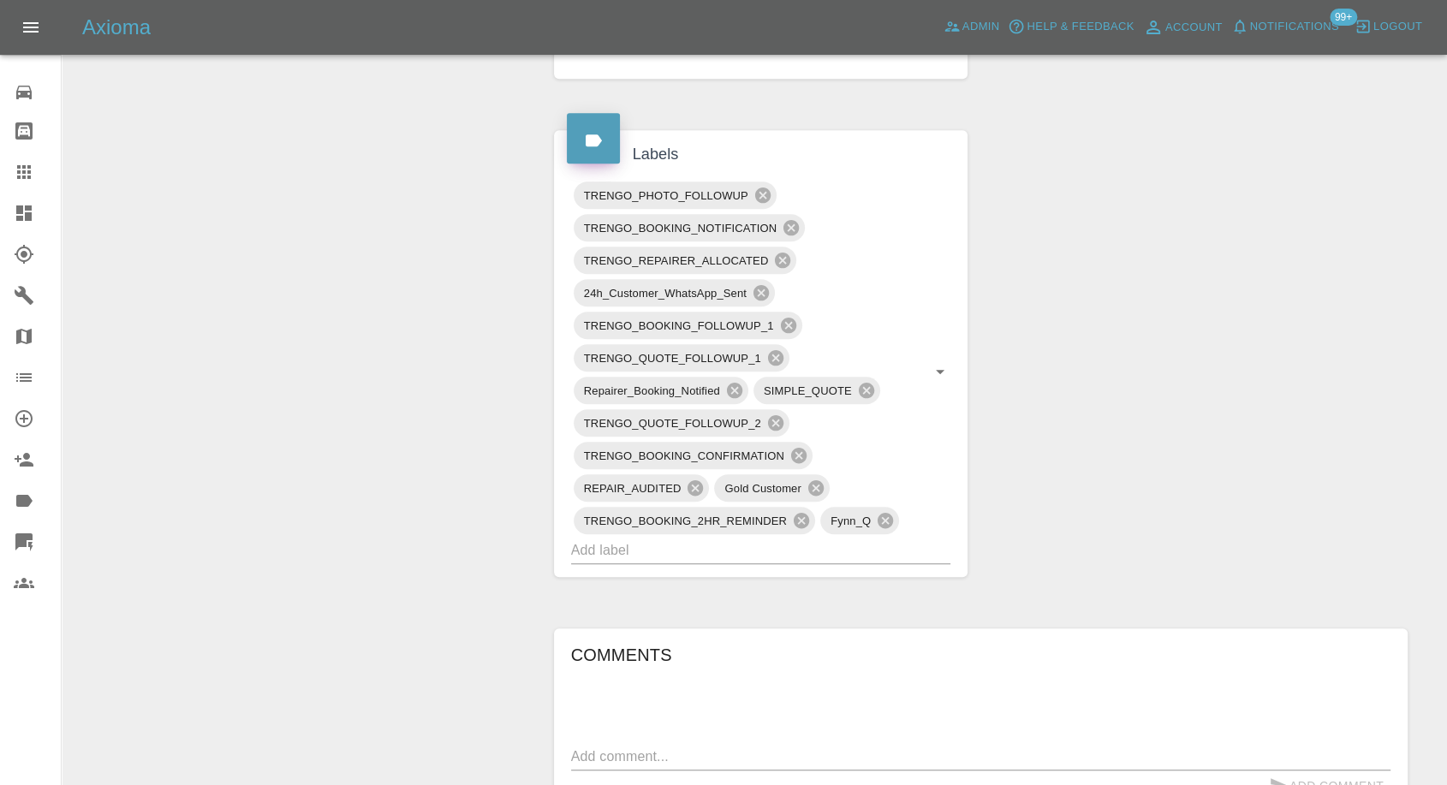
scroll to position [951, 0]
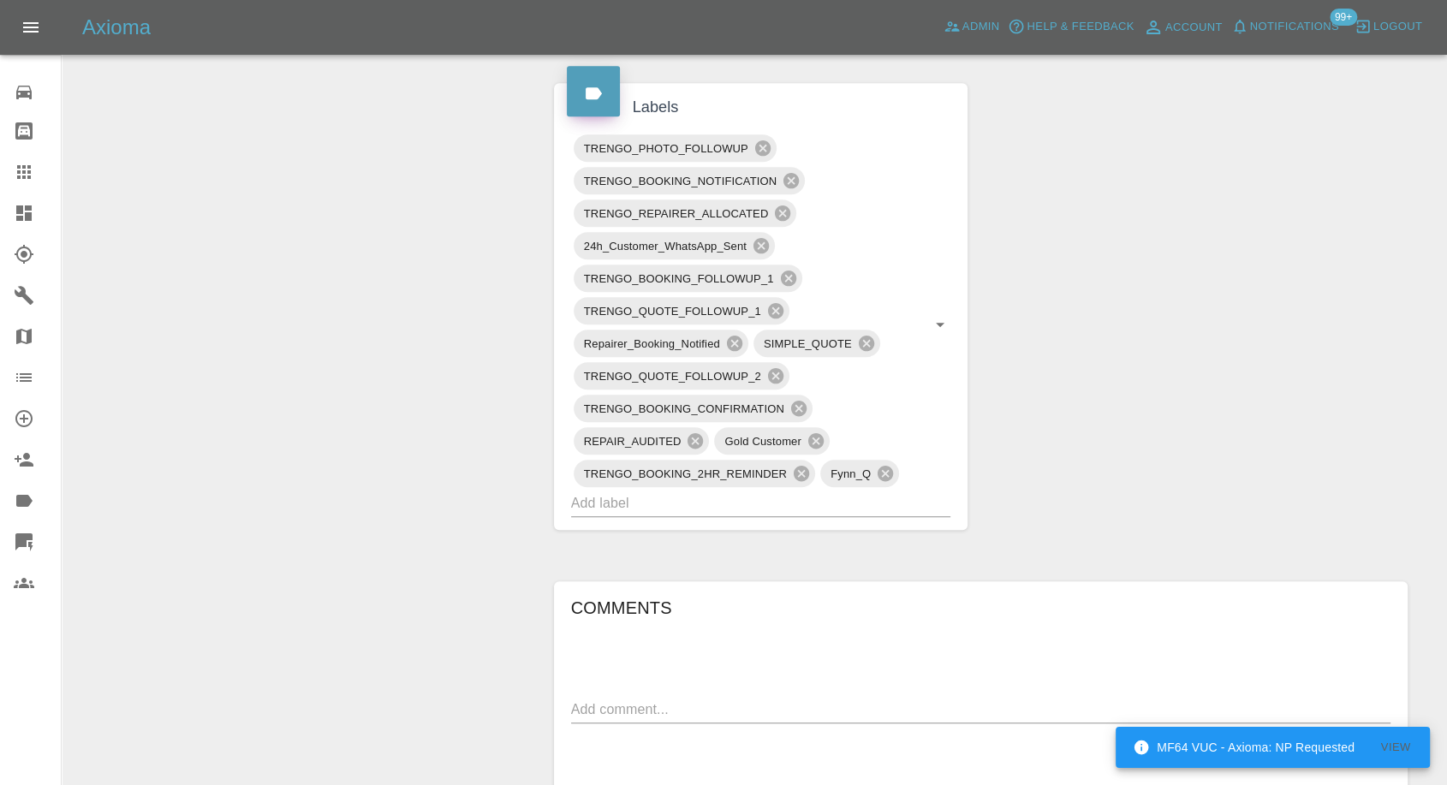
click at [1090, 495] on div "Claim Information Vehicle Make, Model, Year BMW 318I M SPORT 2022 Registration …" at bounding box center [980, 257] width 879 height 2081
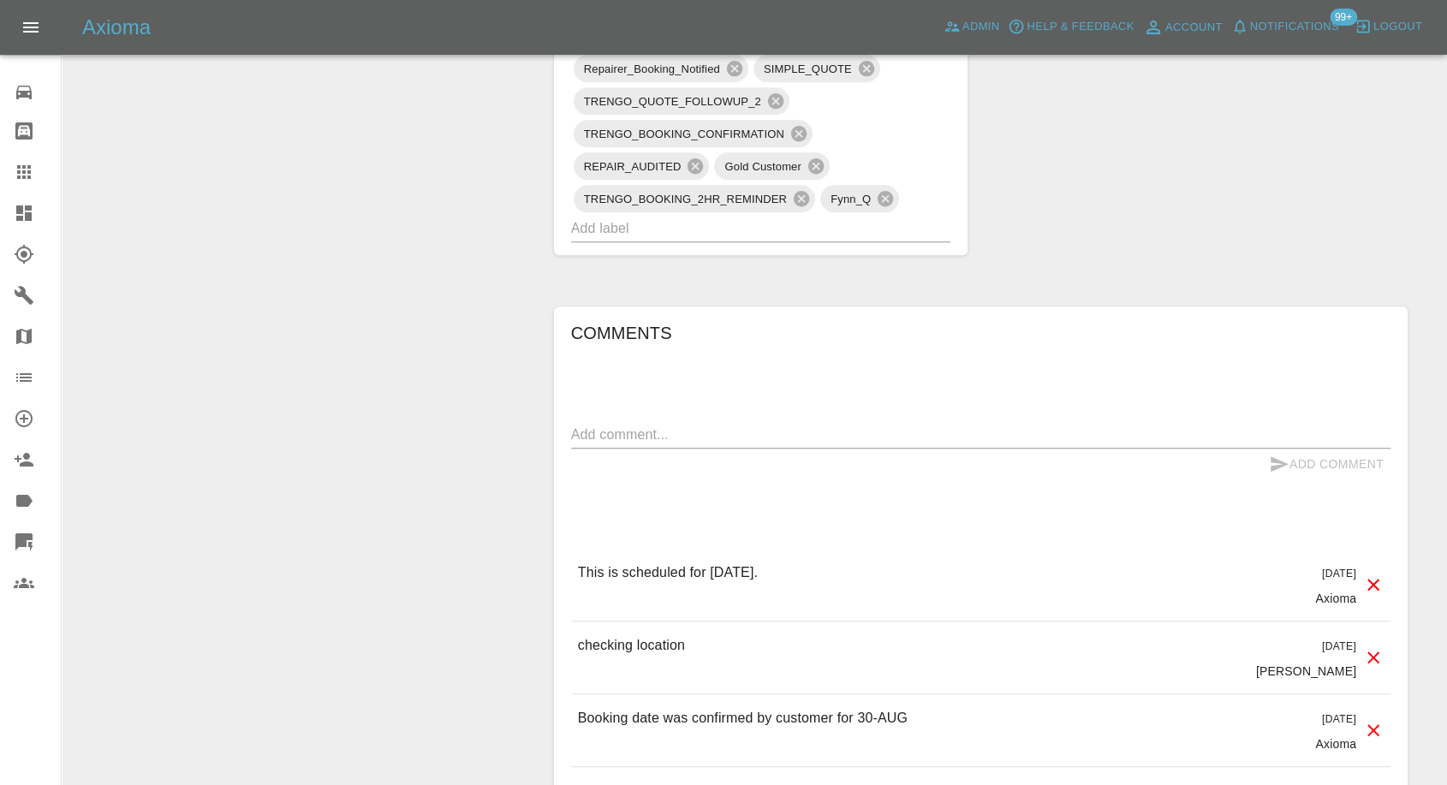
scroll to position [1426, 0]
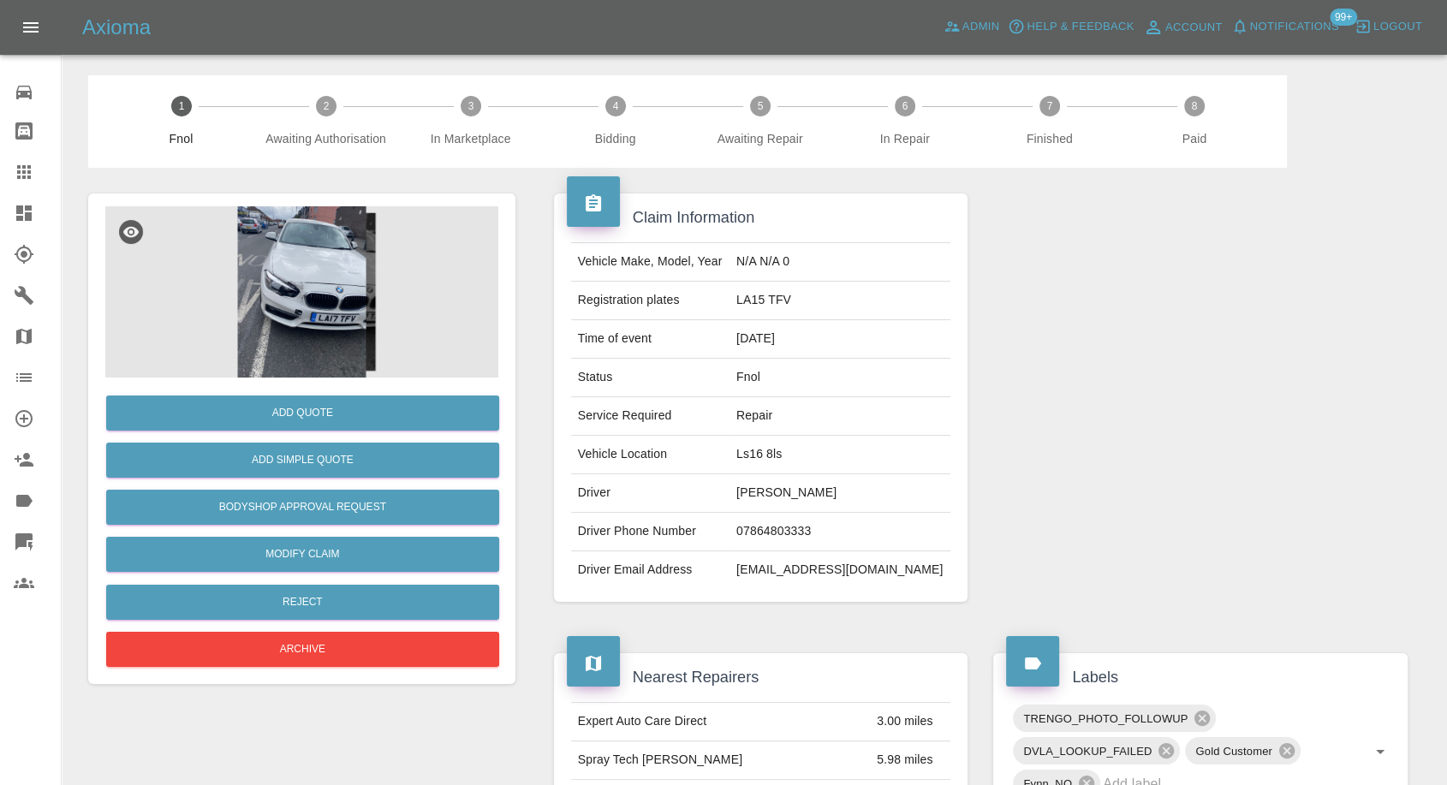
click at [282, 341] on img at bounding box center [301, 291] width 393 height 171
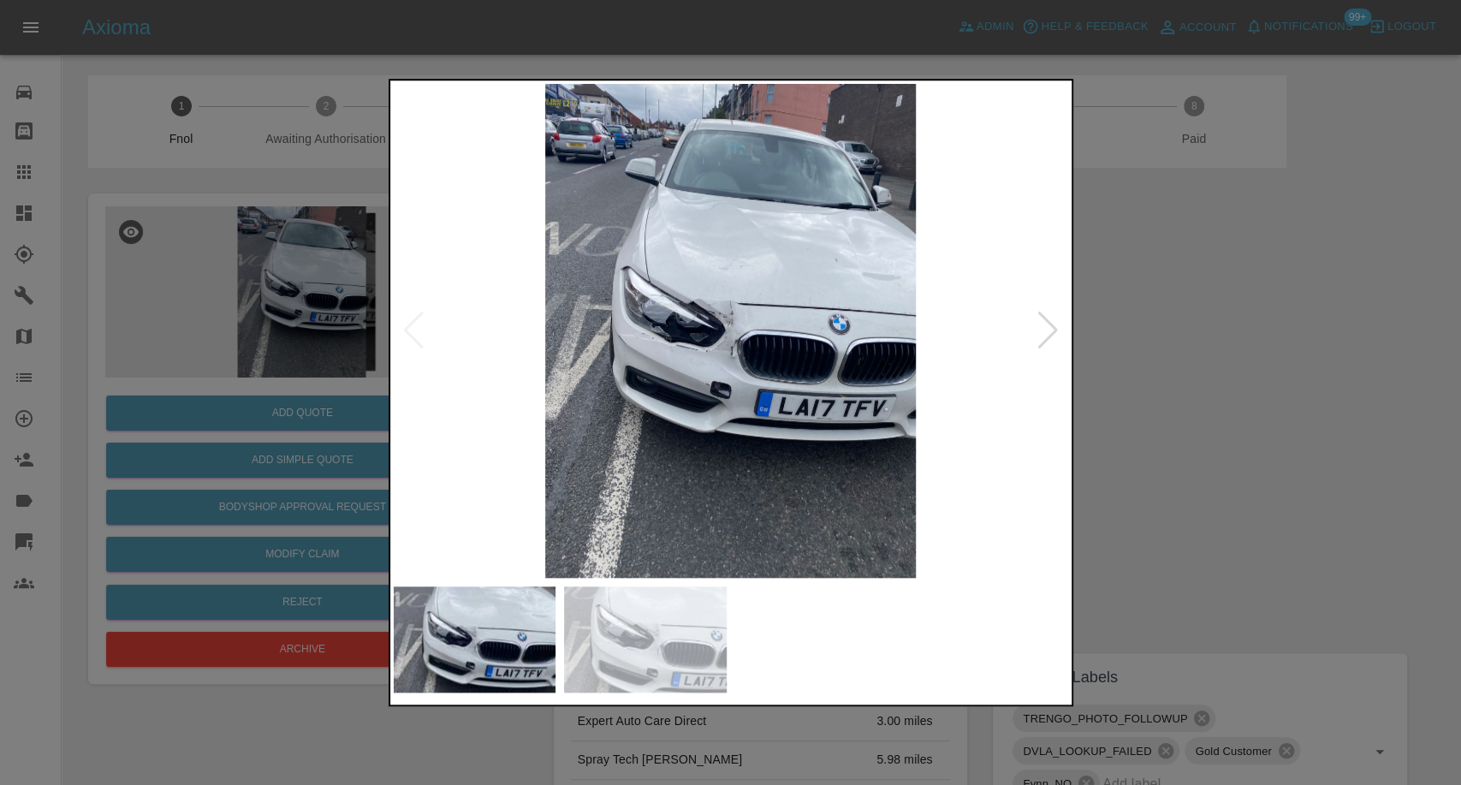
click at [611, 603] on img at bounding box center [645, 639] width 163 height 106
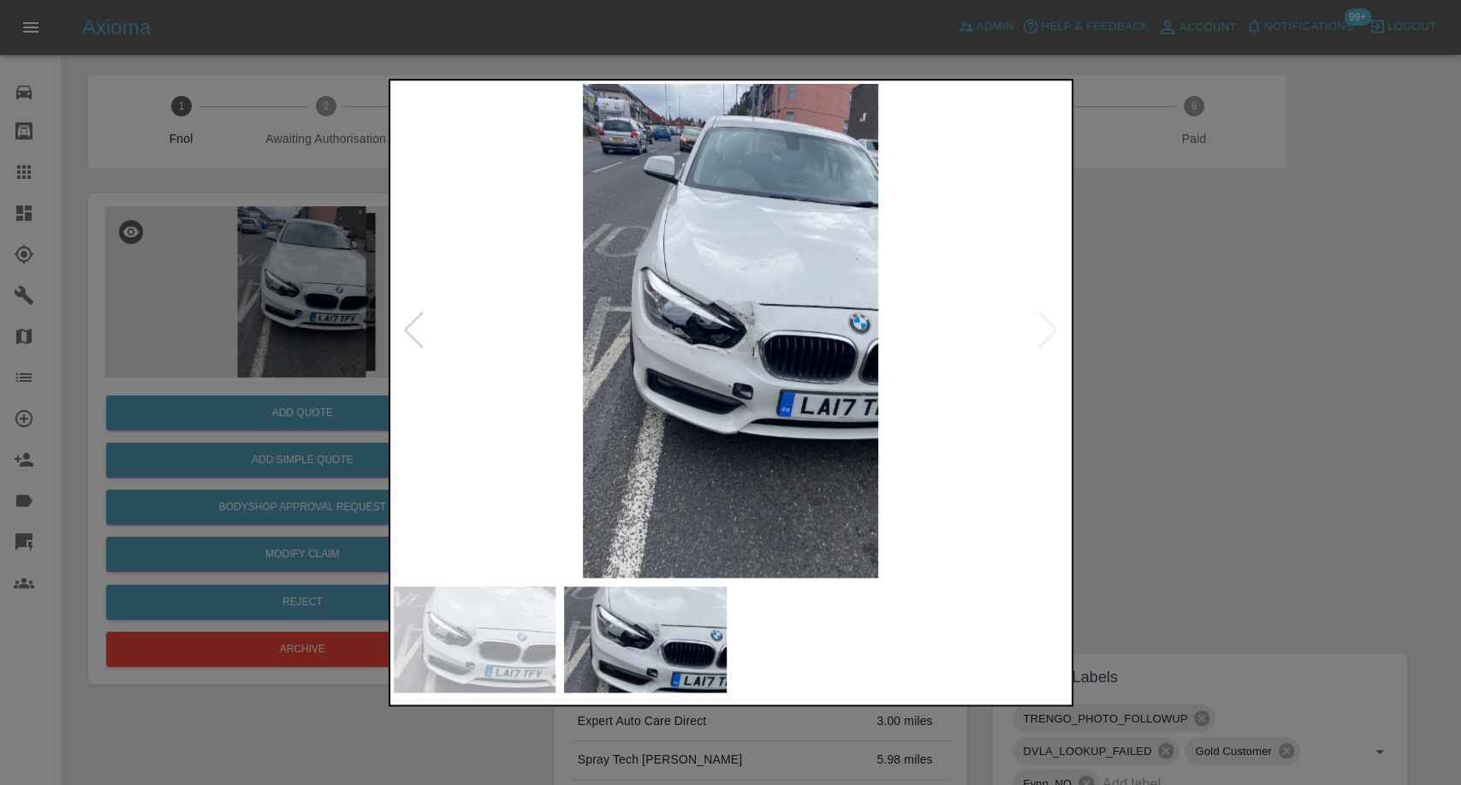
click at [1108, 460] on div at bounding box center [730, 392] width 1461 height 785
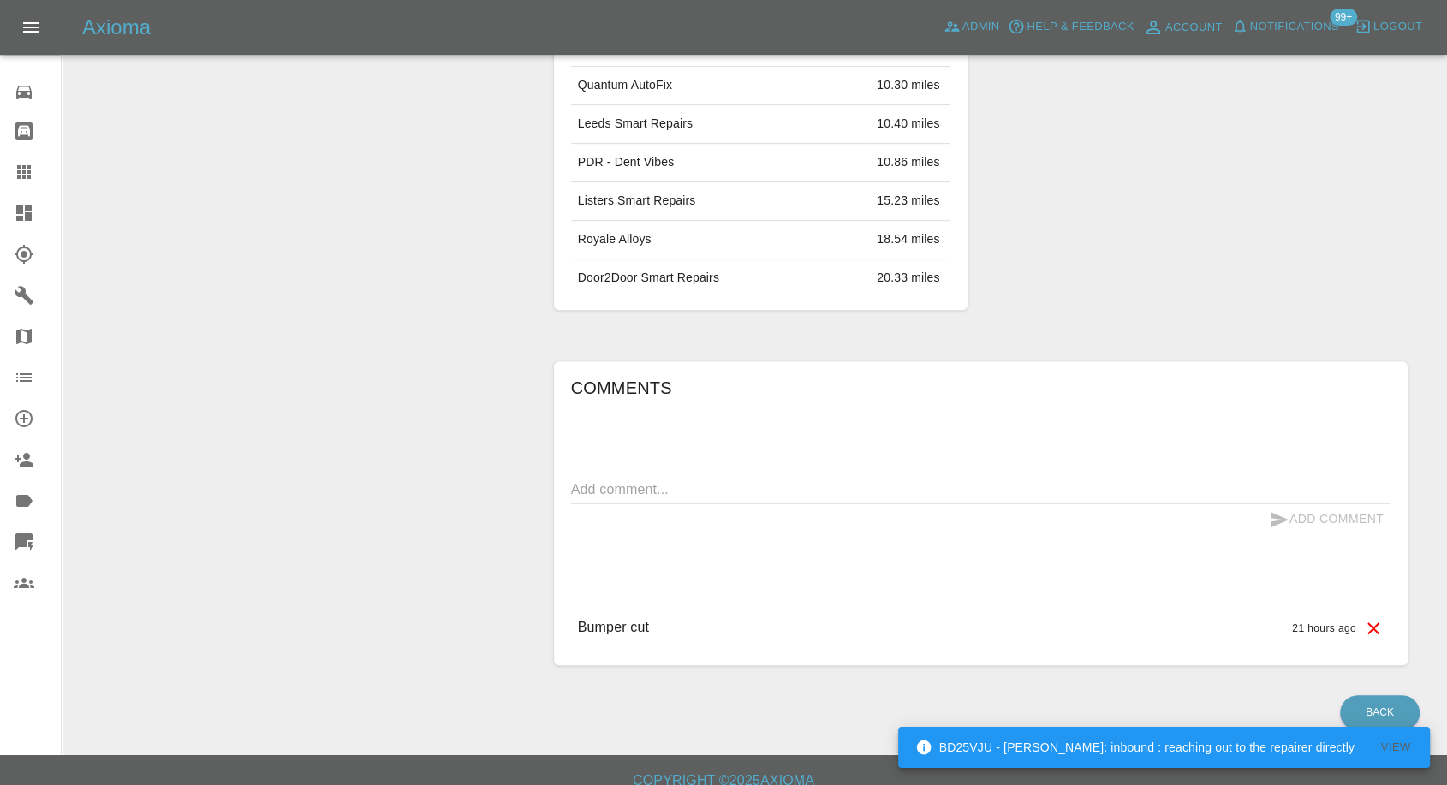
scroll to position [807, 0]
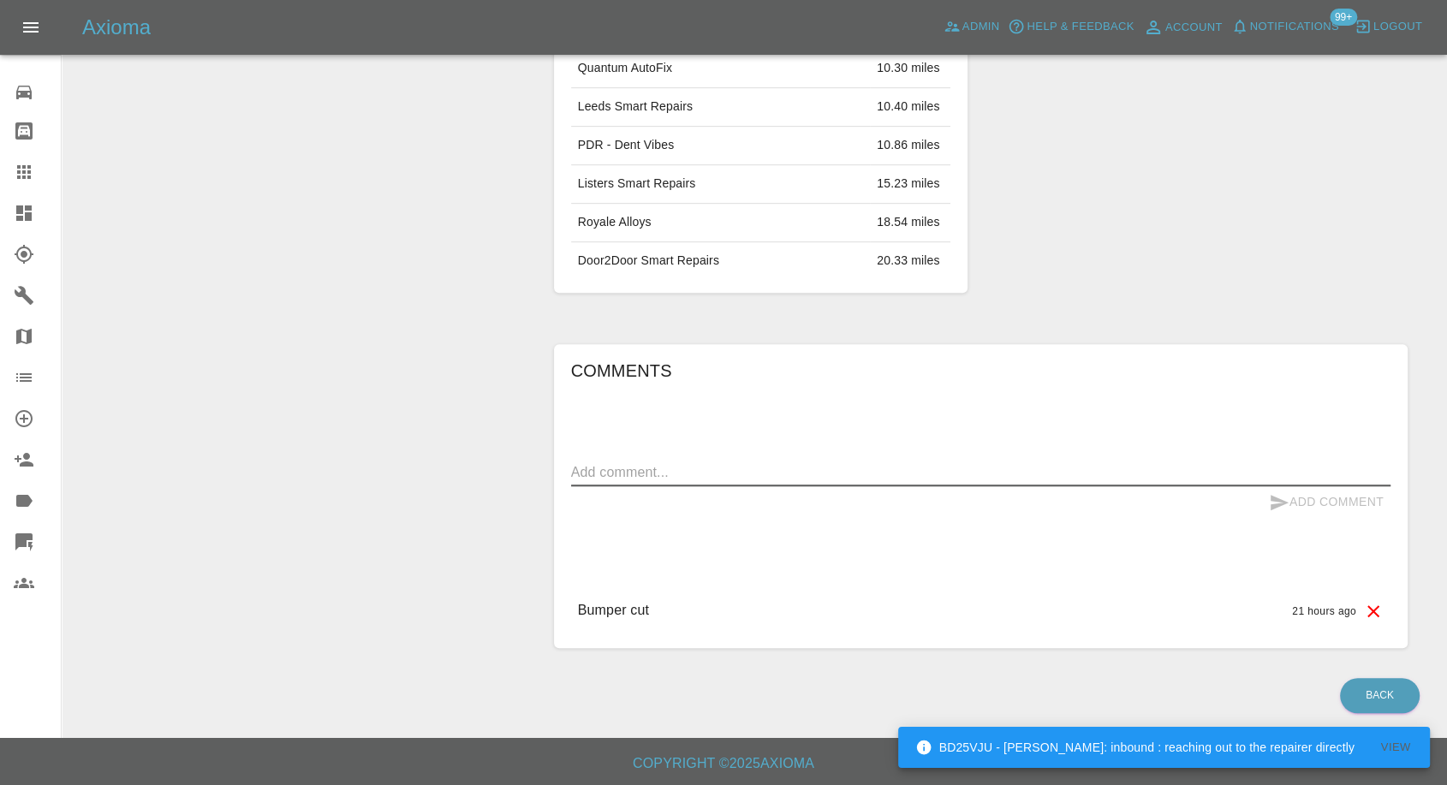
click at [601, 470] on textarea at bounding box center [980, 472] width 819 height 20
paste textarea "Only right side is damaged"
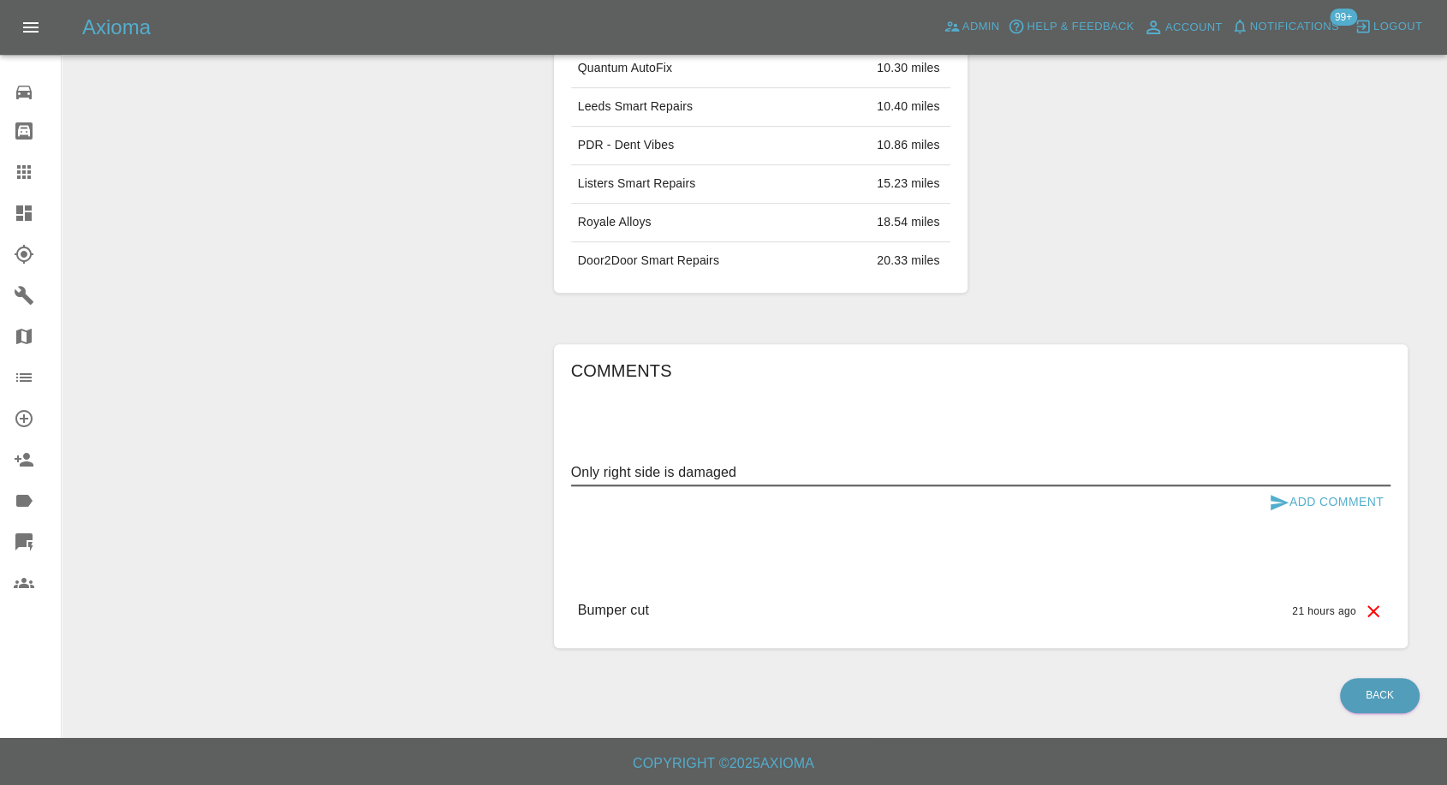
paste textarea "And head light"
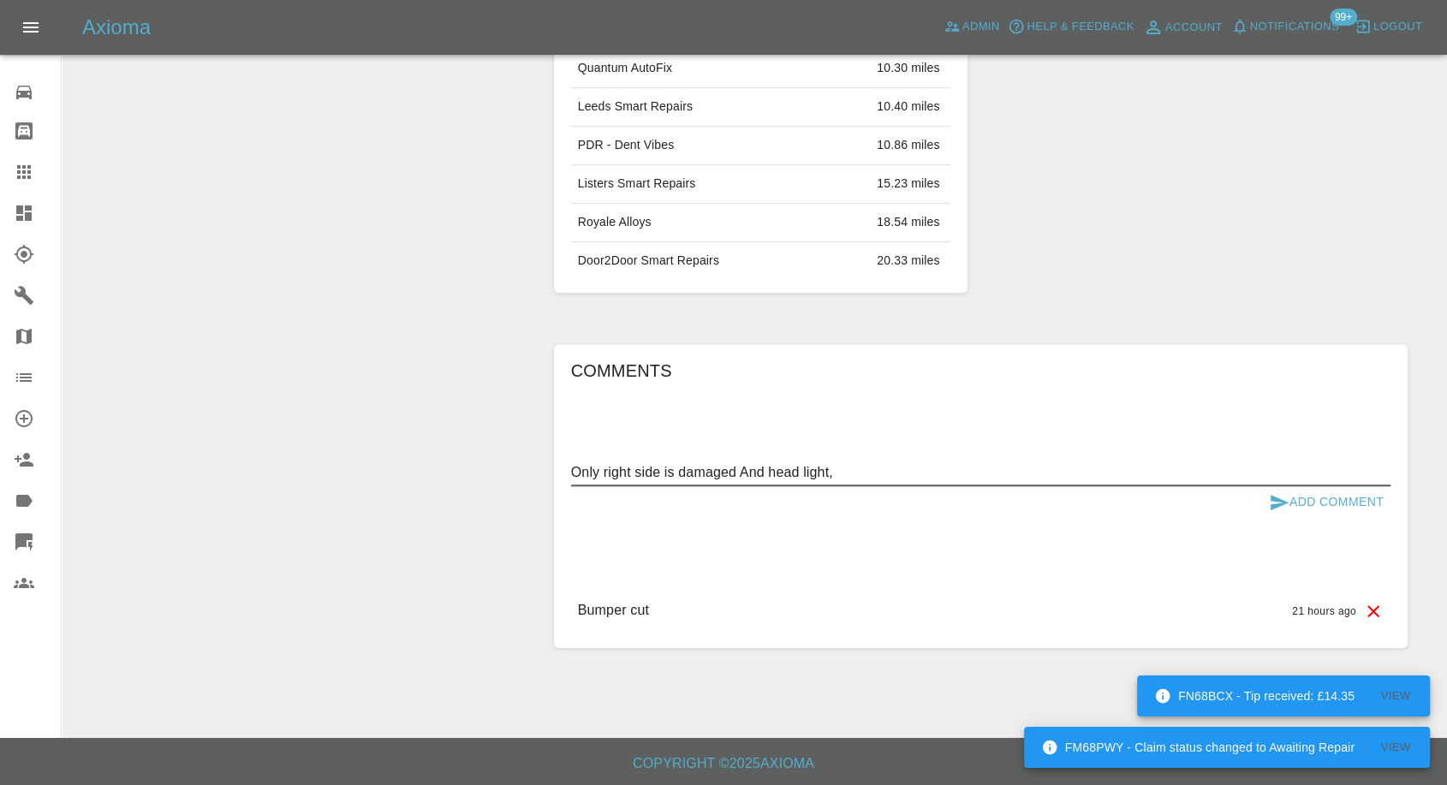
paste textarea "Bonnet is okay"
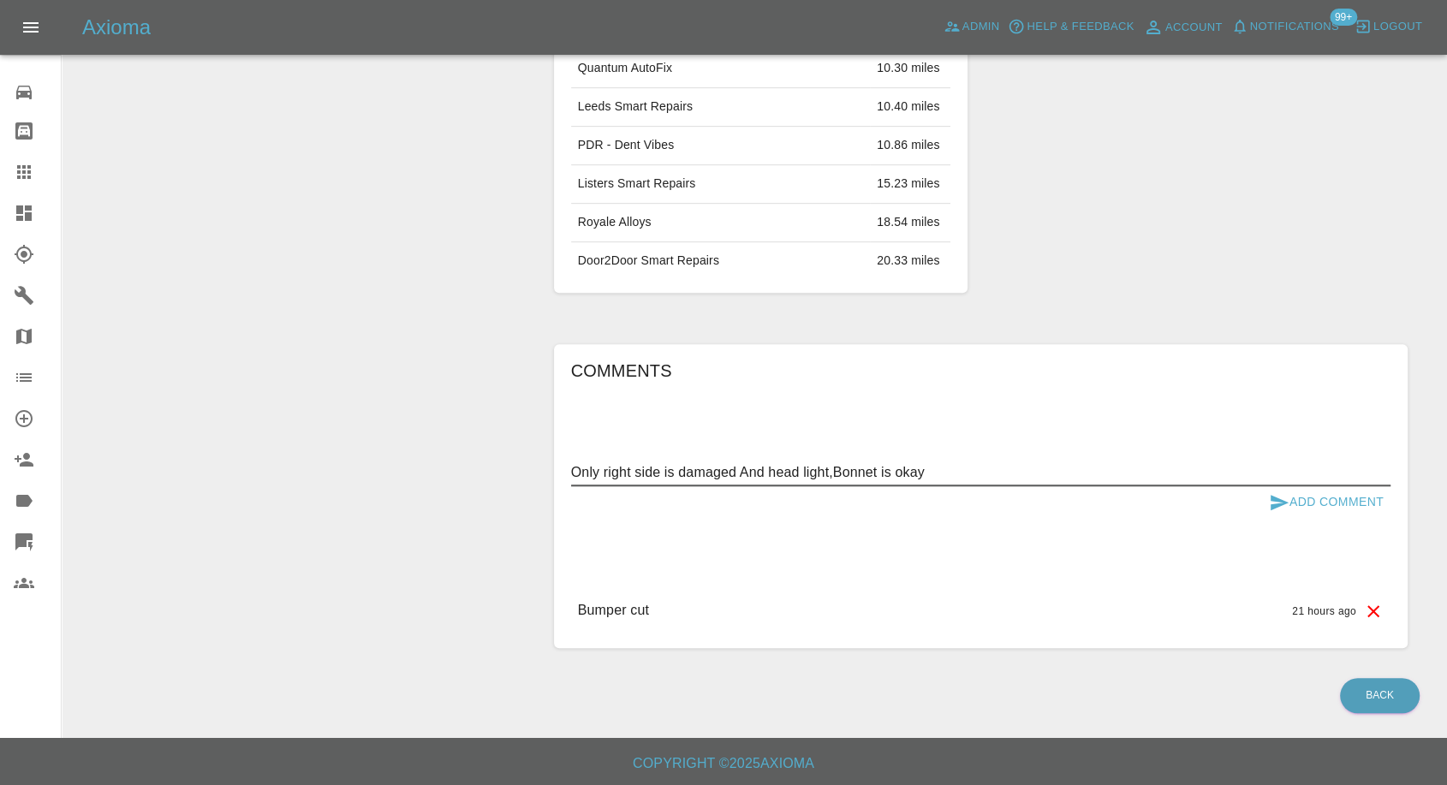
click at [835, 476] on textarea "Only right side is damaged And head light,Bonnet is okay" at bounding box center [980, 472] width 819 height 20
type textarea "Only right side is damaged And head light, Bonnet is okay"
click at [1273, 502] on icon "submit" at bounding box center [1278, 502] width 21 height 21
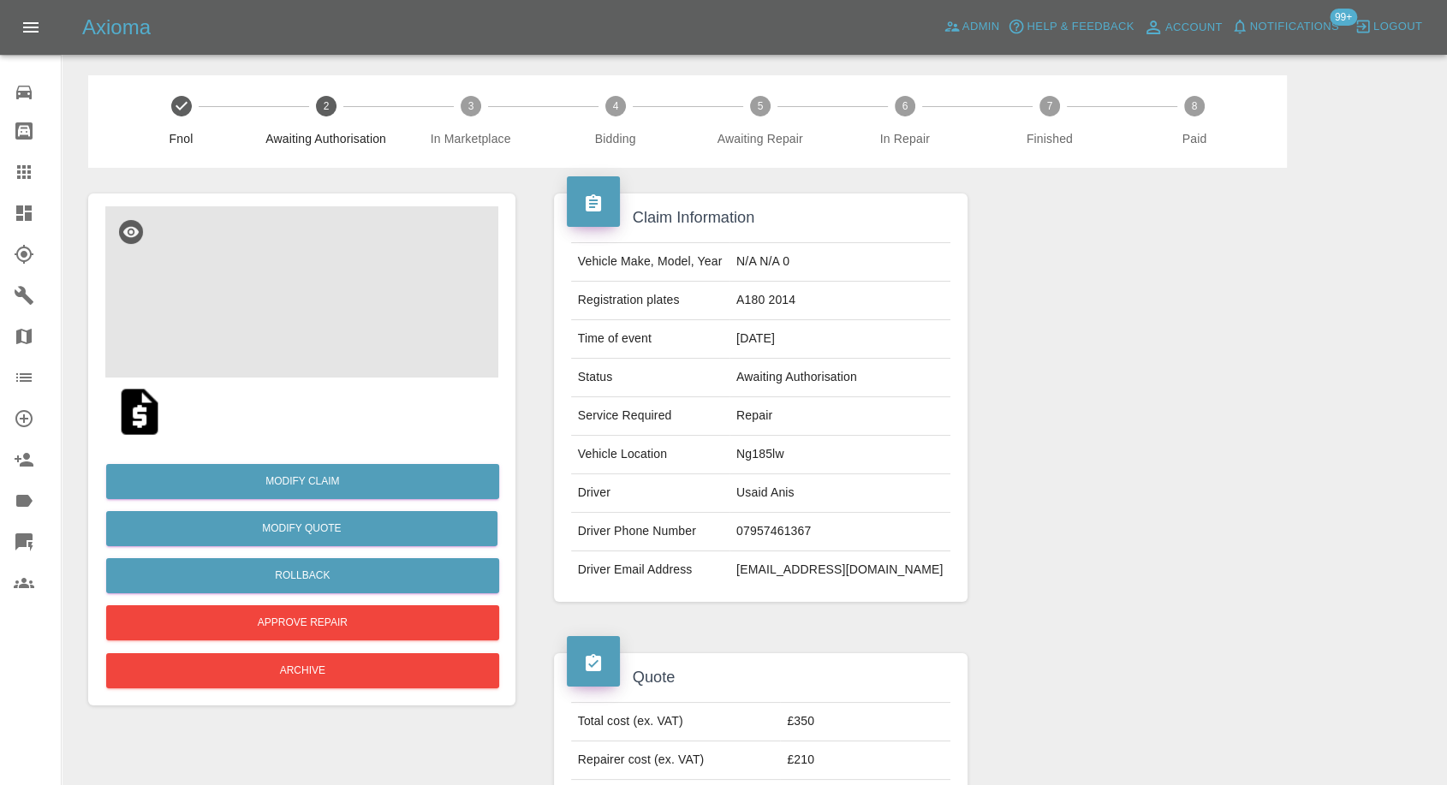
click at [233, 301] on img at bounding box center [301, 291] width 393 height 171
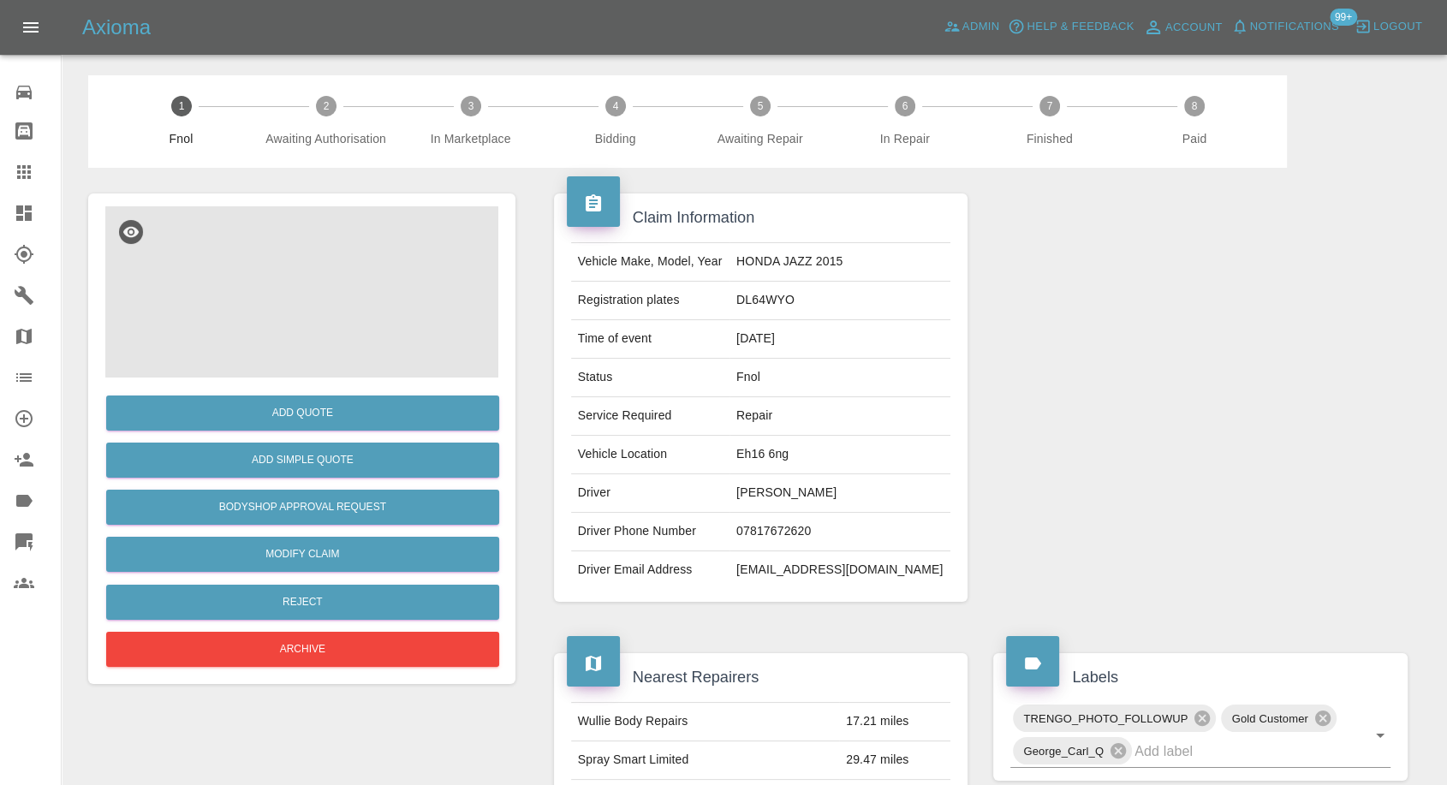
click at [318, 273] on img at bounding box center [301, 291] width 393 height 171
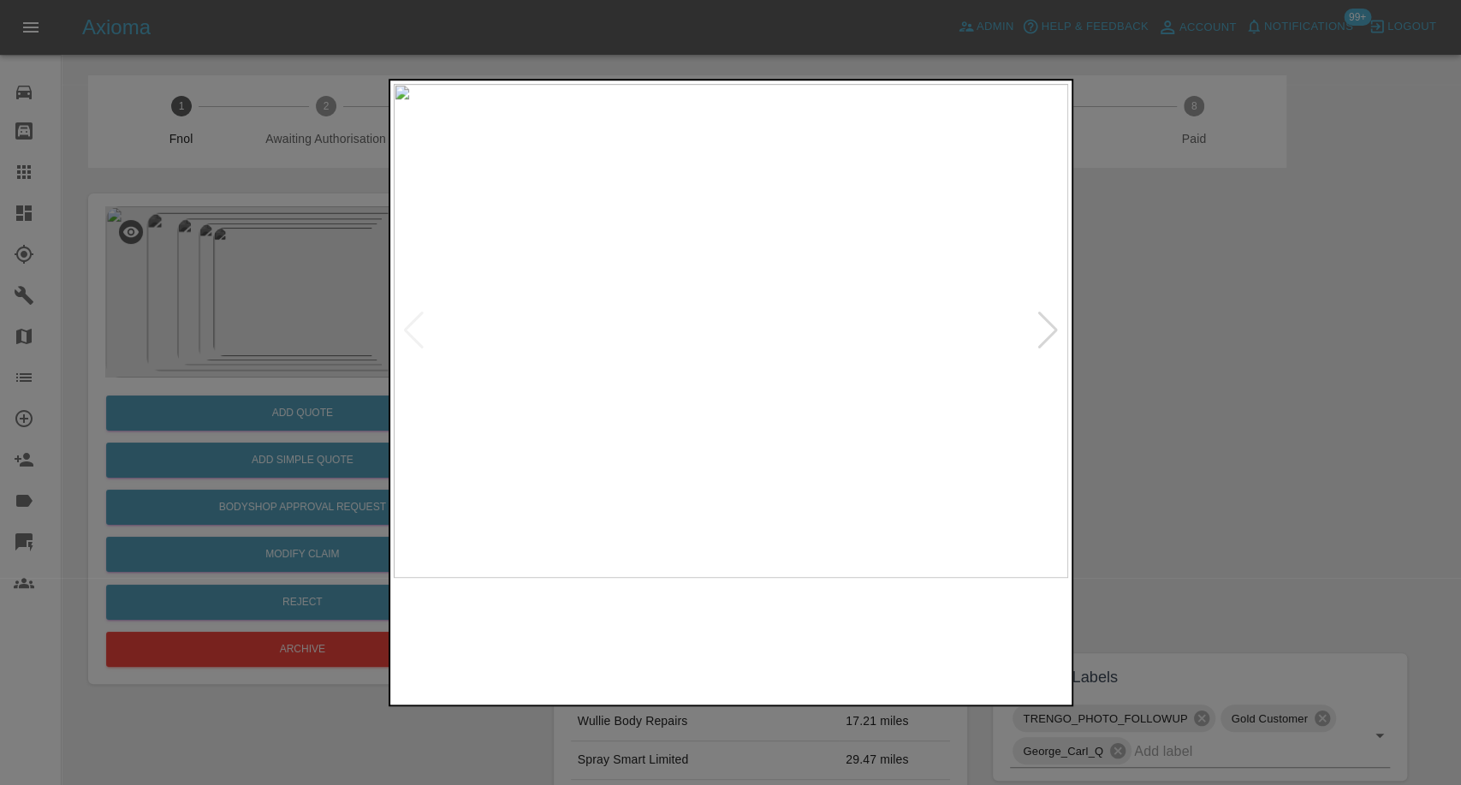
click at [667, 633] on img at bounding box center [645, 639] width 163 height 106
click at [826, 631] on img at bounding box center [816, 639] width 163 height 106
click at [1041, 642] on img at bounding box center [987, 639] width 163 height 106
click at [1314, 530] on div at bounding box center [730, 392] width 1461 height 785
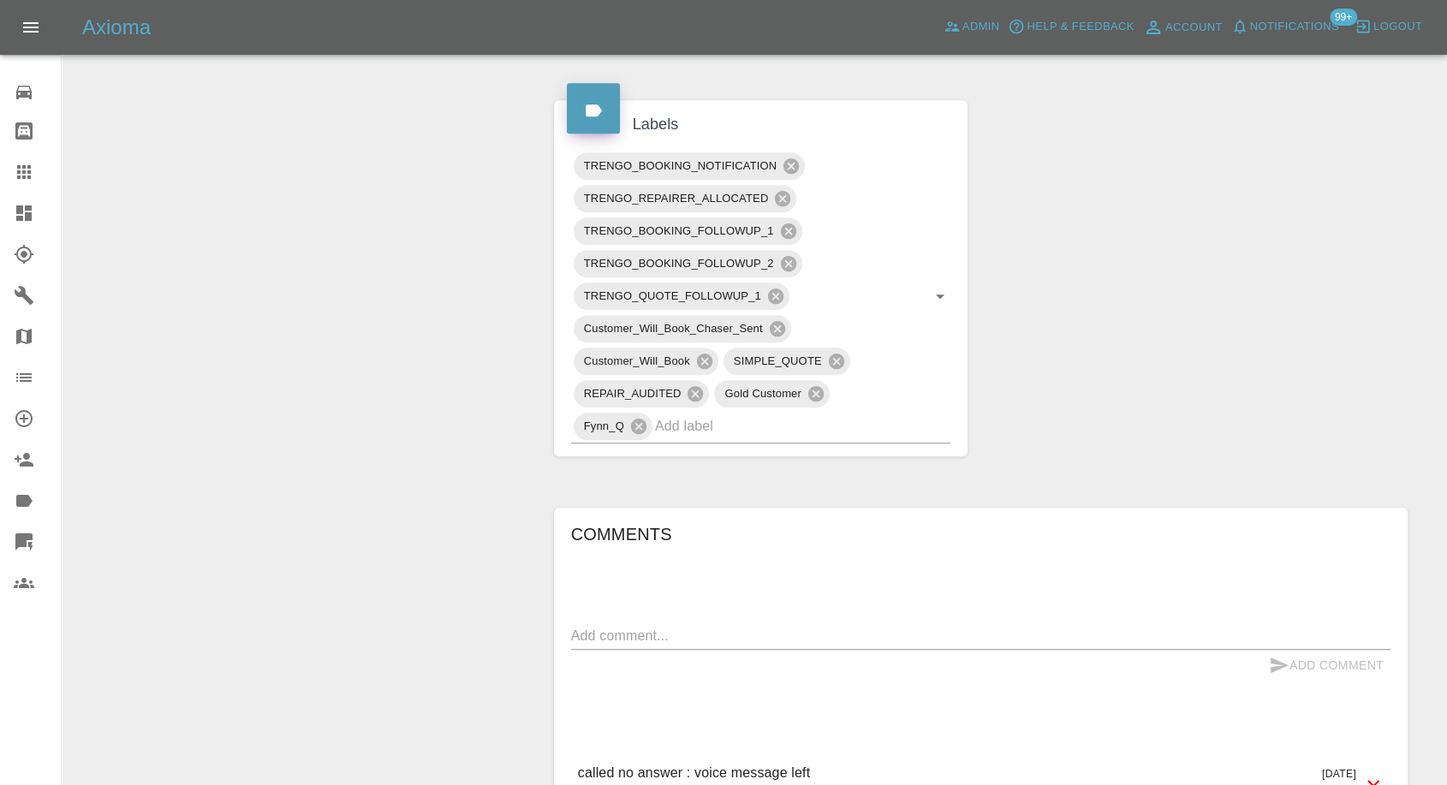
scroll to position [1046, 0]
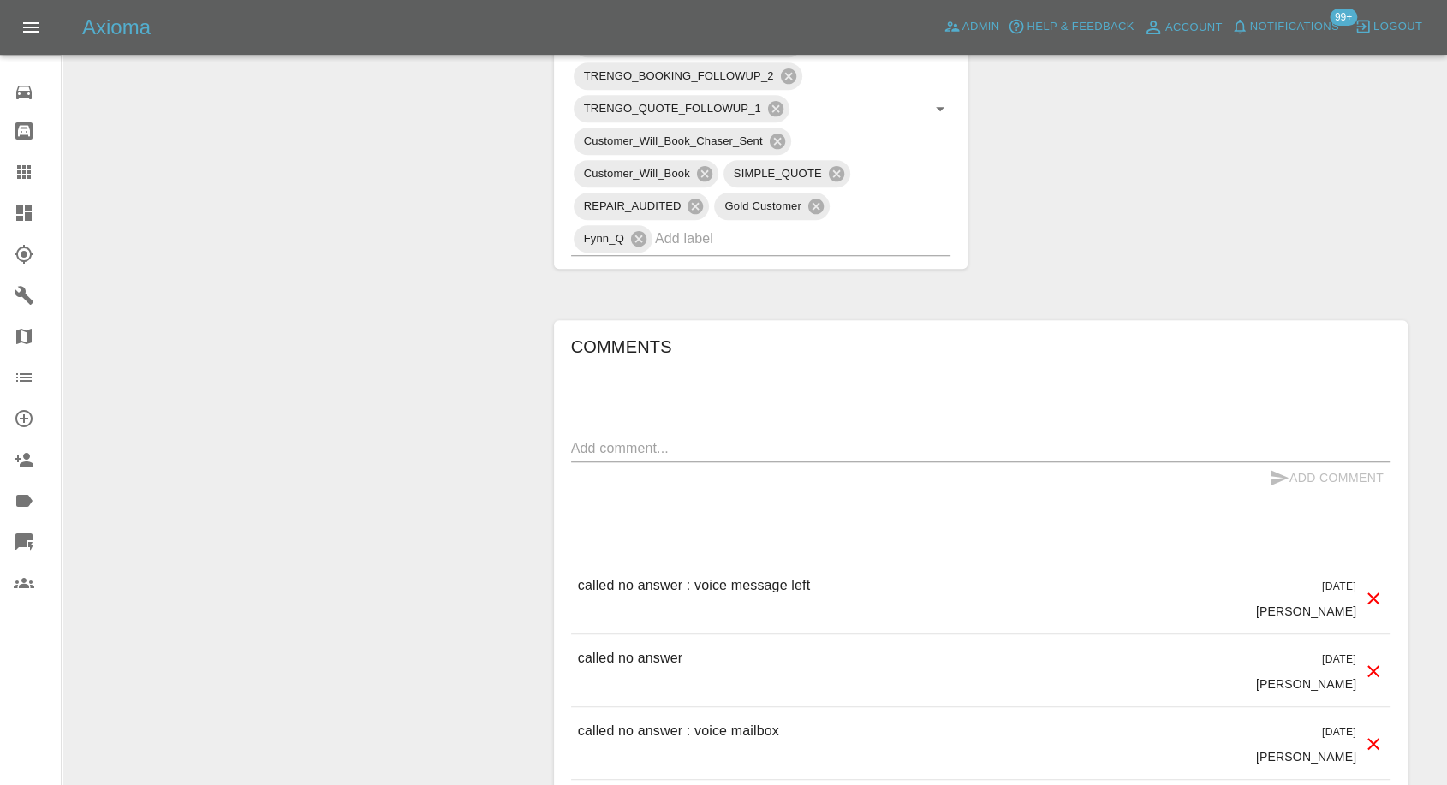
click at [678, 438] on textarea at bounding box center [980, 448] width 819 height 20
paste textarea "Hi I will come back to you but can not lock appointment and payment u til after…"
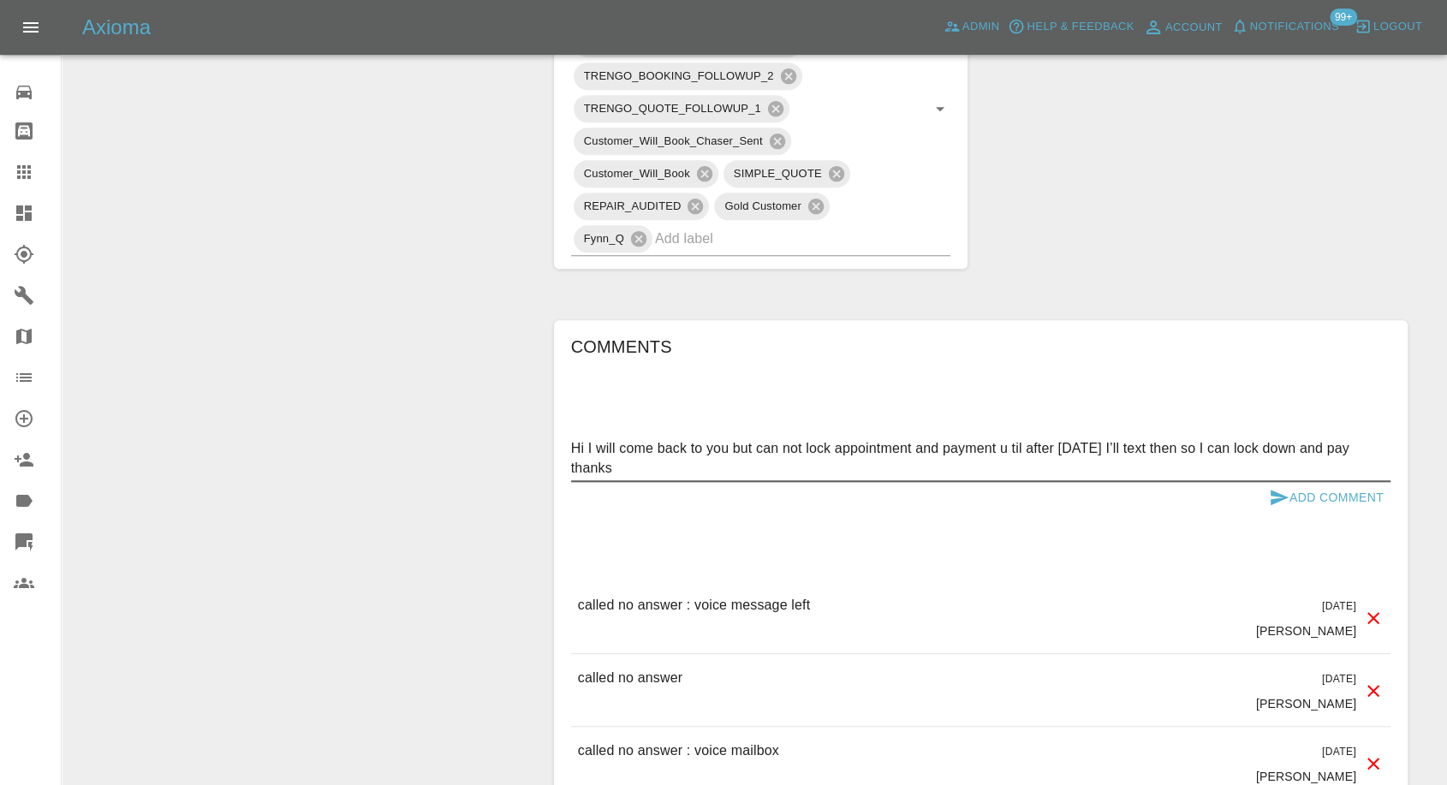
type textarea "Hi I will come back to you but can not lock appointment and payment u til after…"
click at [1276, 496] on icon "submit" at bounding box center [1278, 497] width 21 height 21
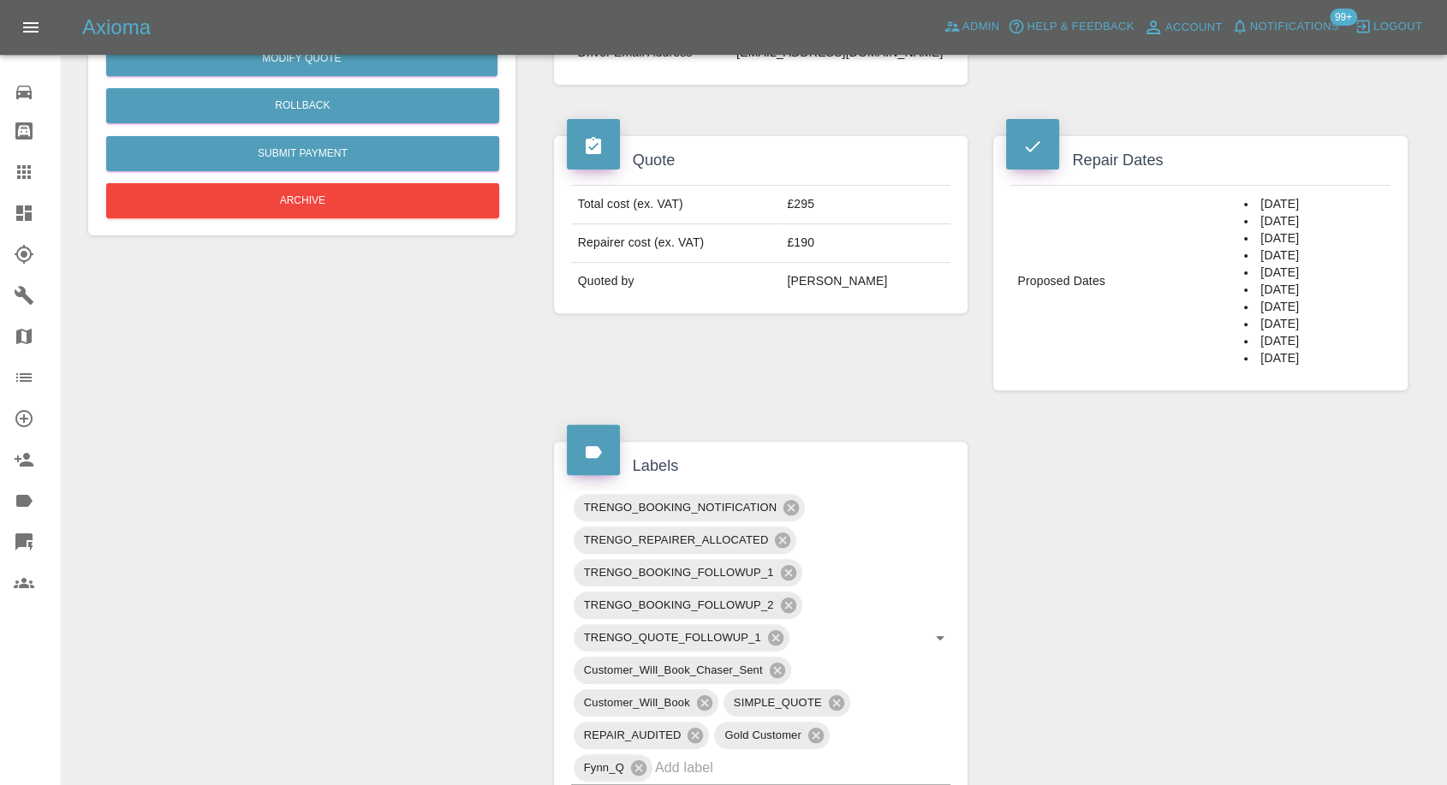
scroll to position [380, 0]
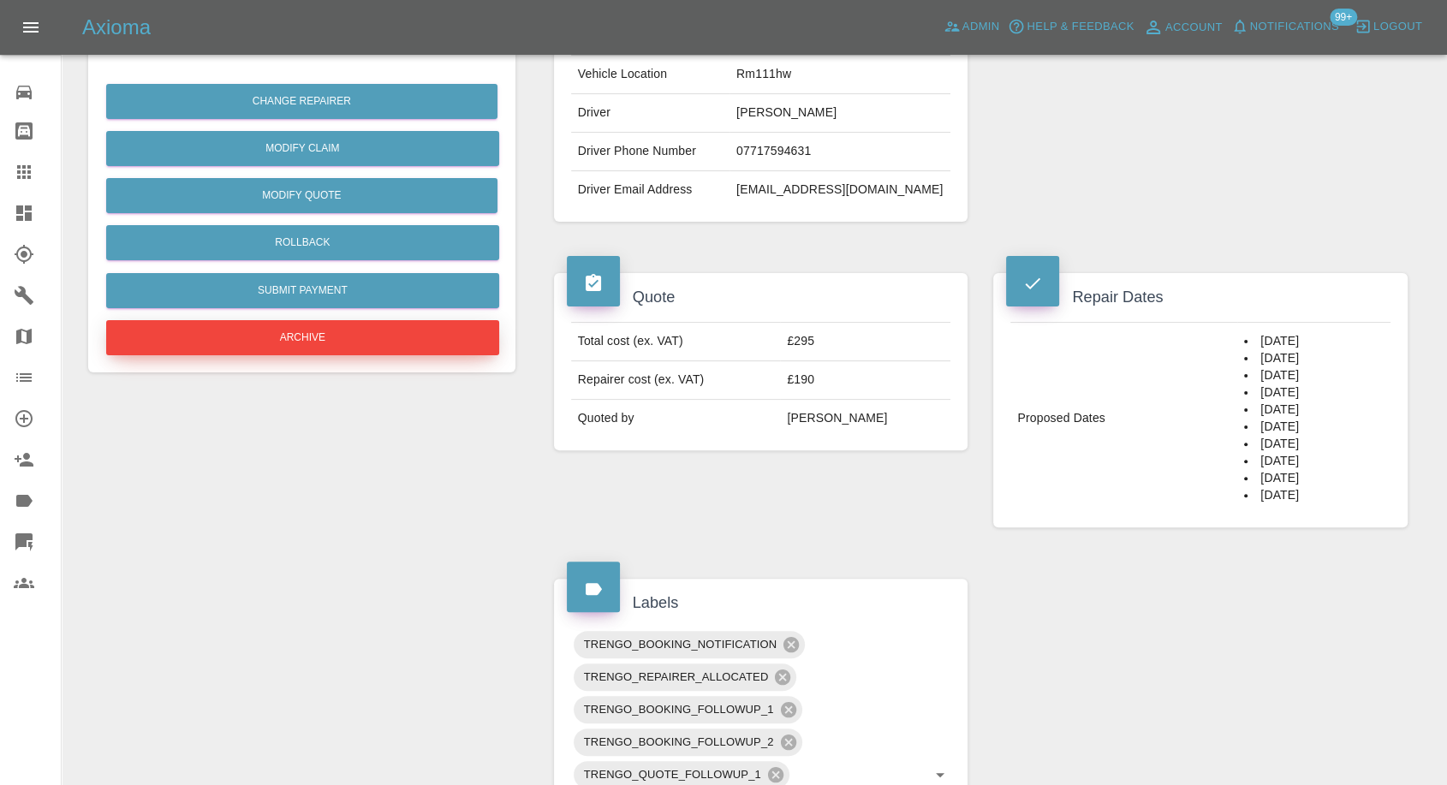
click at [294, 339] on button "Archive" at bounding box center [302, 337] width 393 height 35
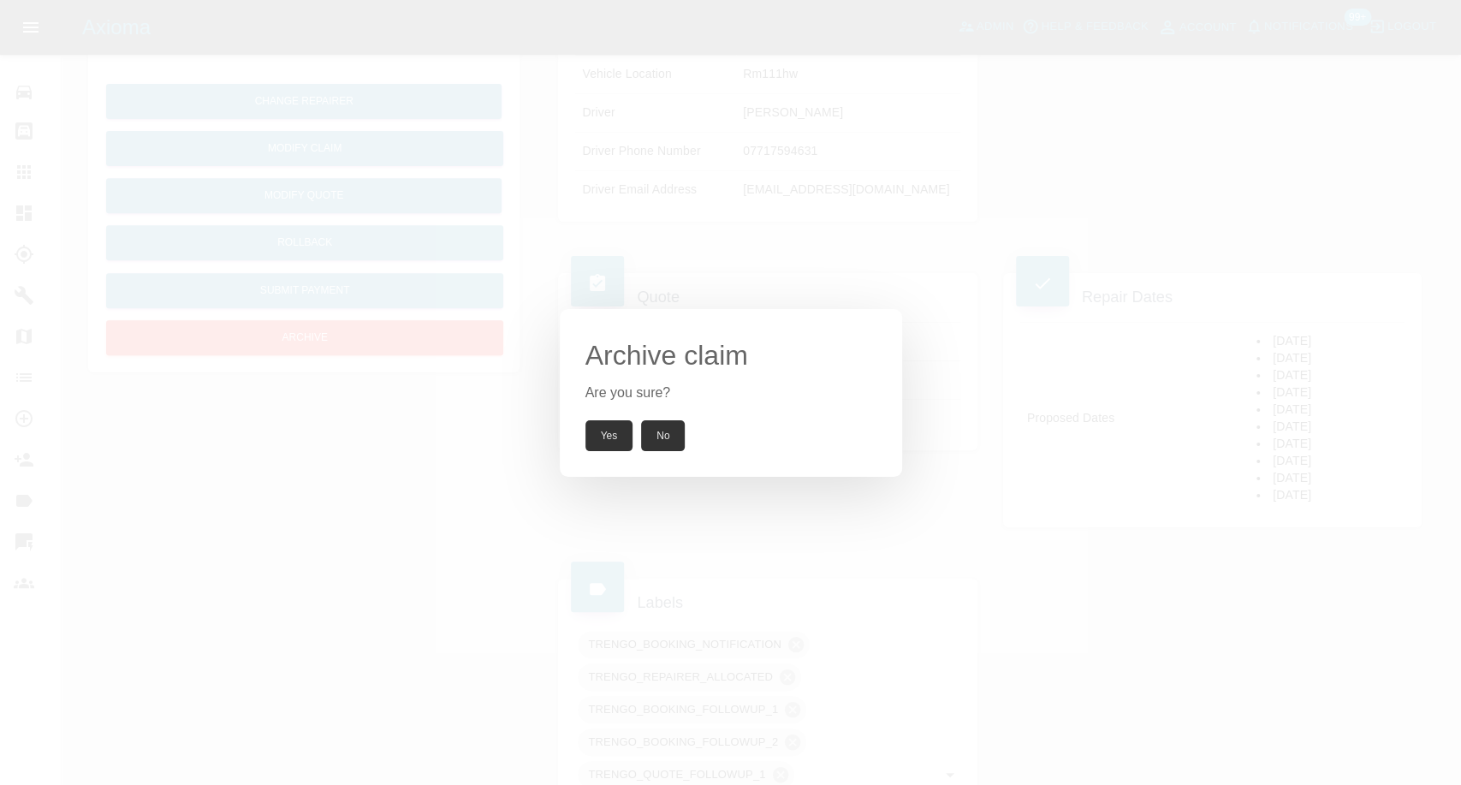
click at [609, 425] on button "Yes" at bounding box center [609, 435] width 48 height 31
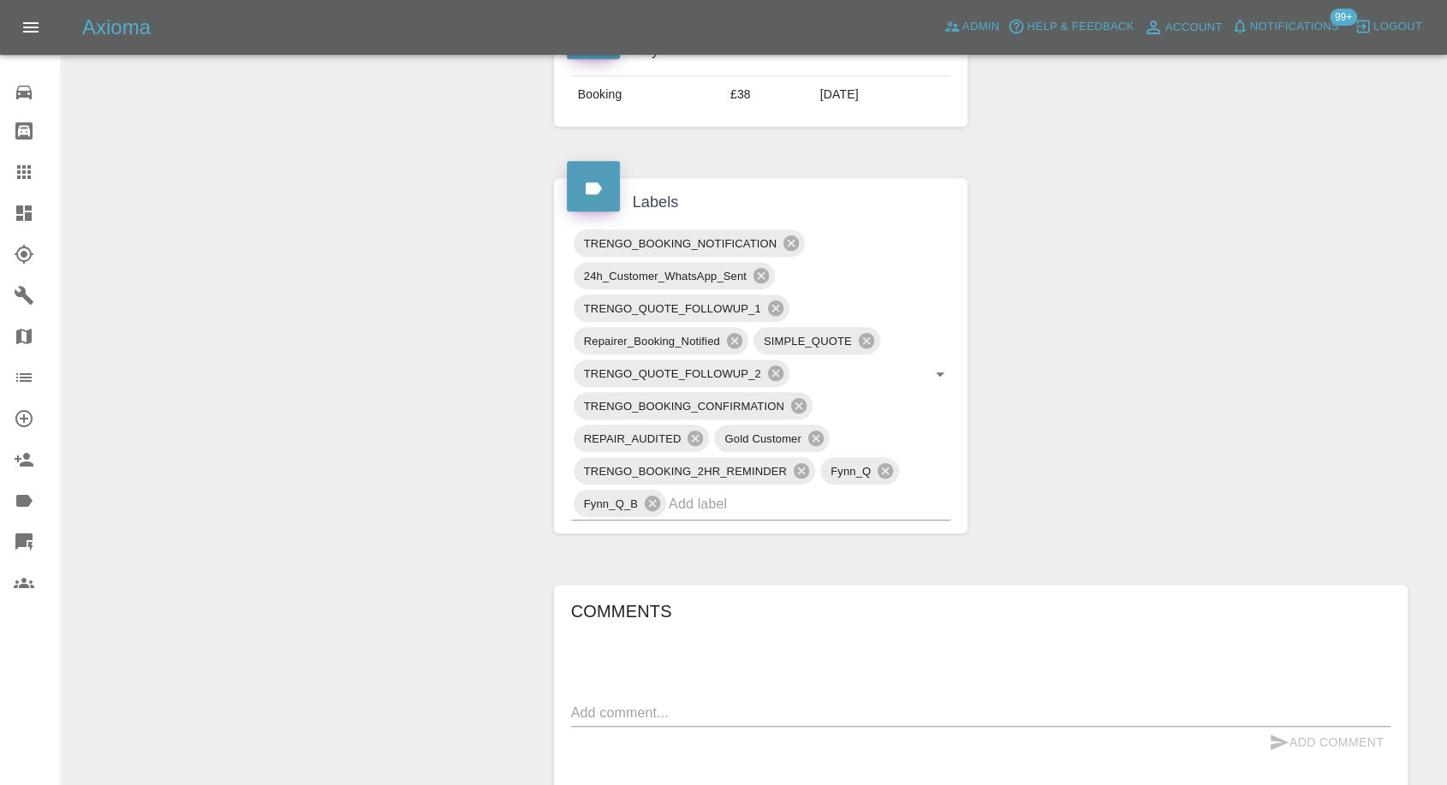
scroll to position [1236, 0]
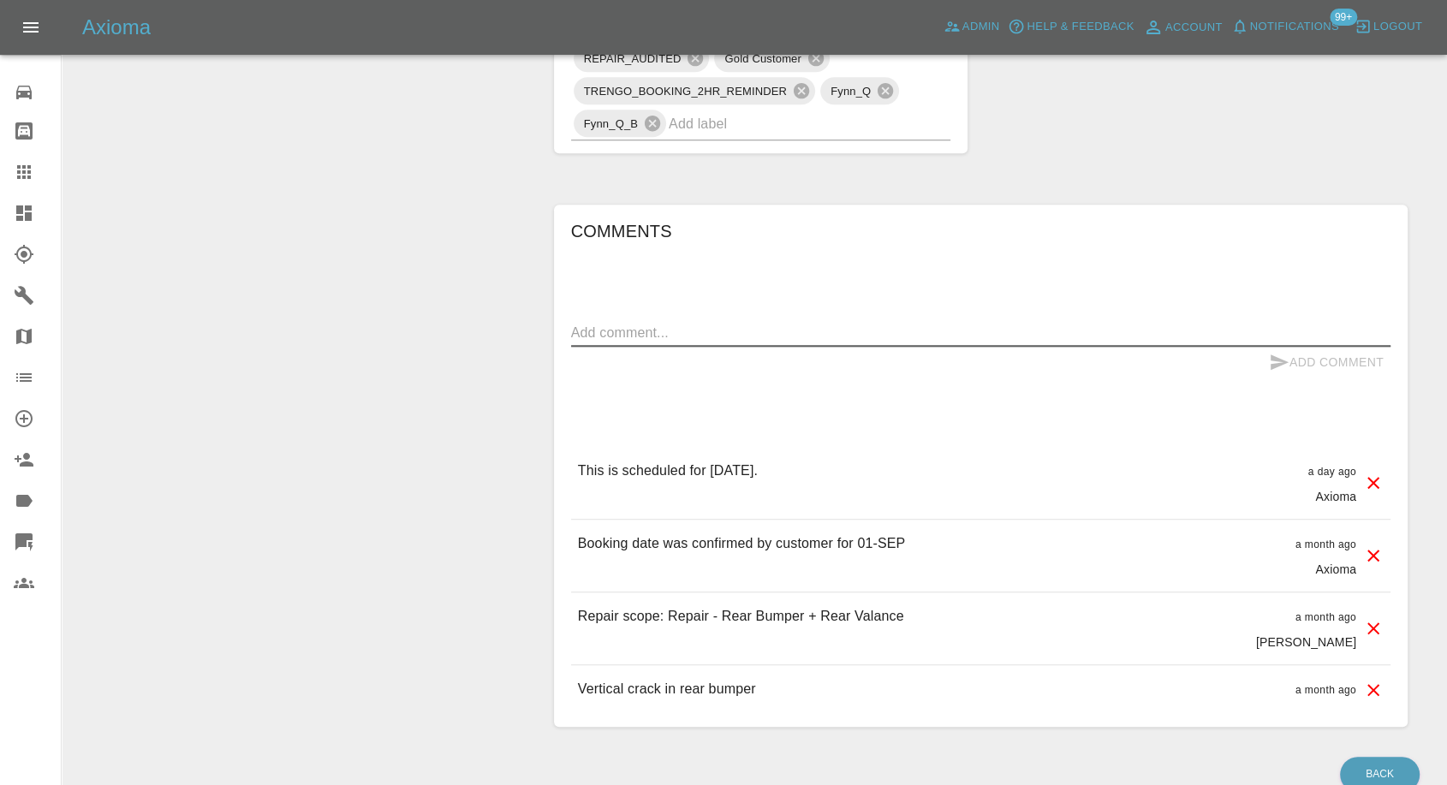
click at [673, 331] on textarea at bounding box center [980, 333] width 819 height 20
paste textarea "He has rebooked for Wednesday 3rd."
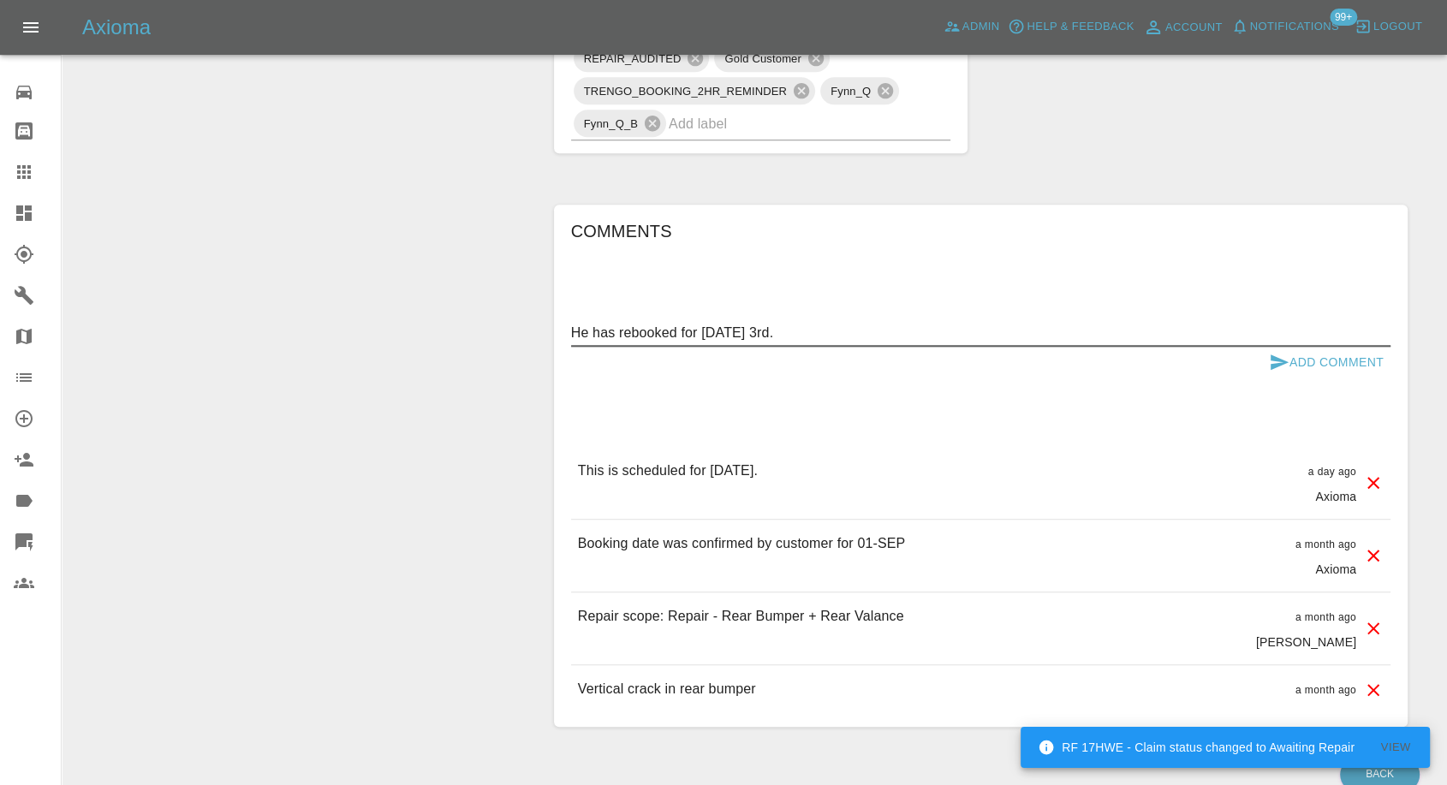
type textarea "He has rebooked for Wednesday 3rd."
click at [1282, 361] on icon "submit" at bounding box center [1279, 361] width 18 height 15
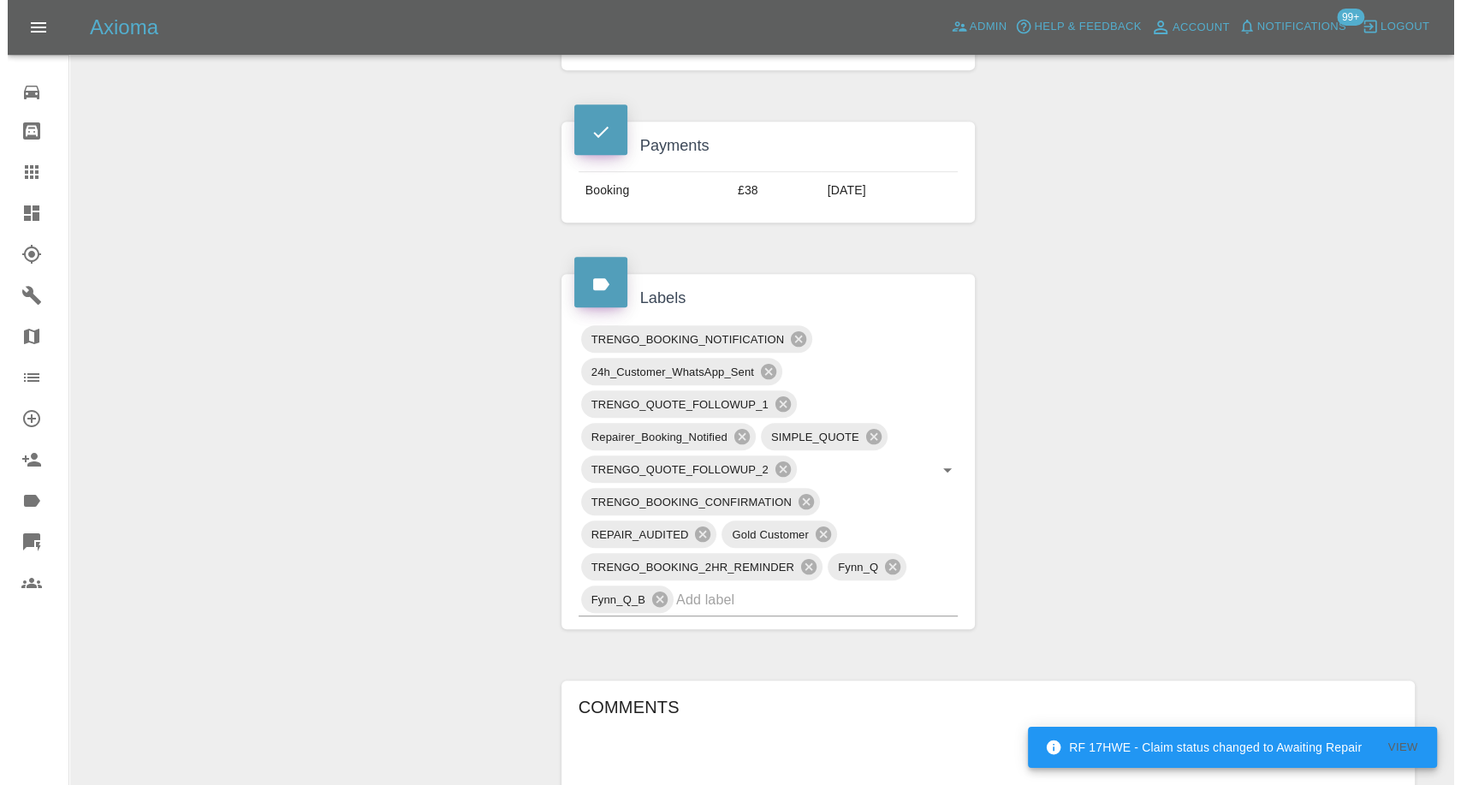
scroll to position [380, 0]
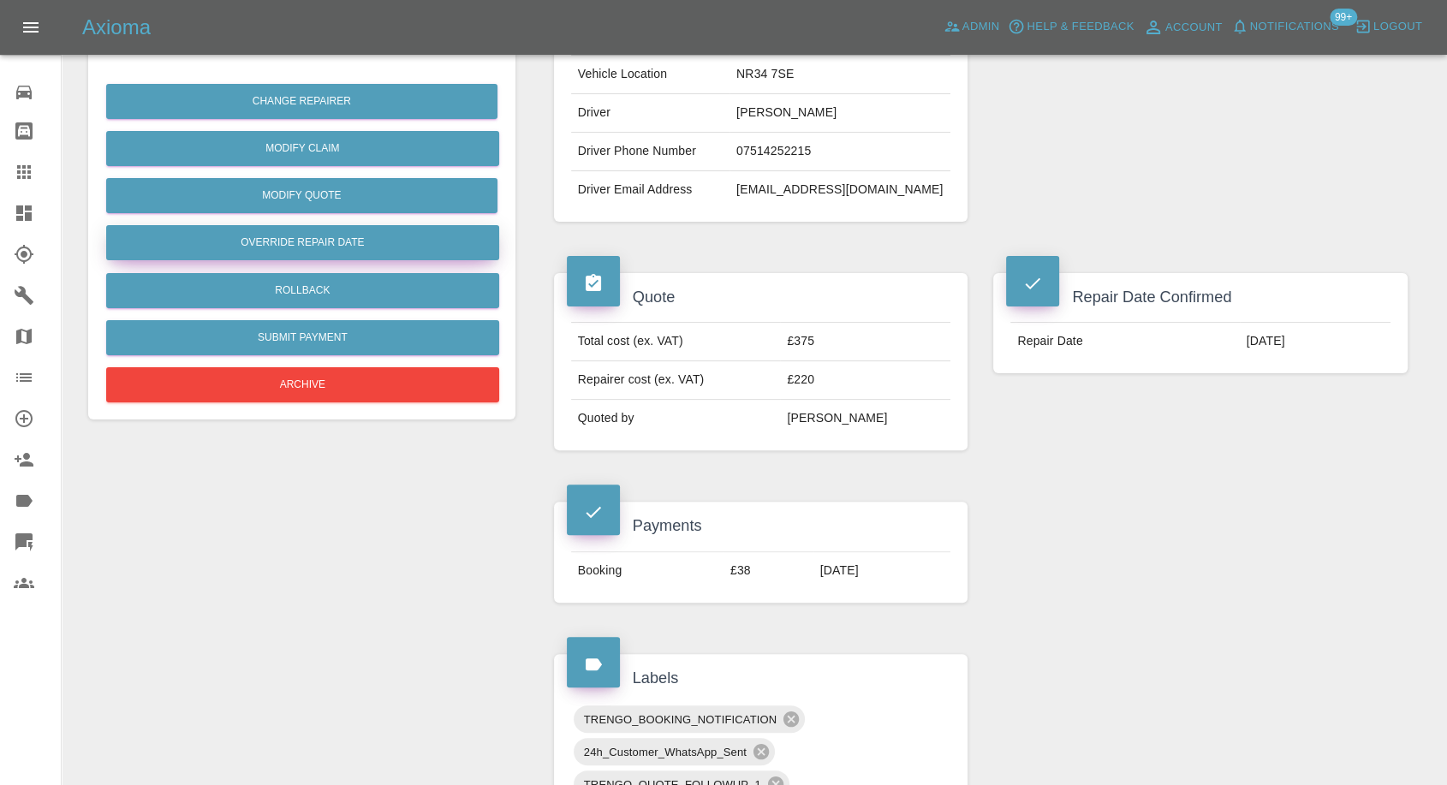
click at [250, 253] on button "Override Repair Date" at bounding box center [302, 242] width 393 height 35
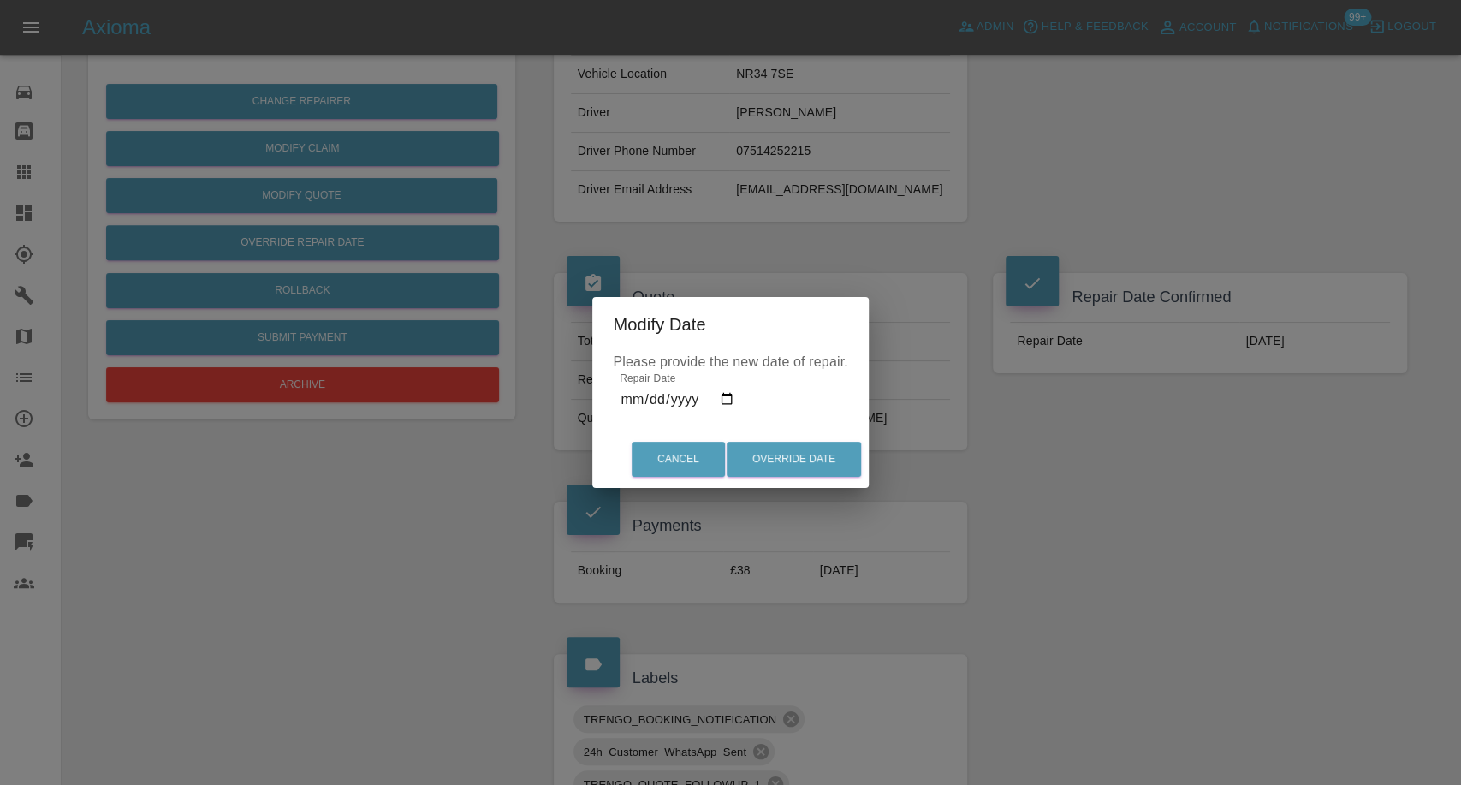
click at [721, 402] on input "2025-09-01" at bounding box center [678, 399] width 116 height 27
type input "2025-09-03"
click at [760, 460] on button "Override Date" at bounding box center [794, 459] width 134 height 35
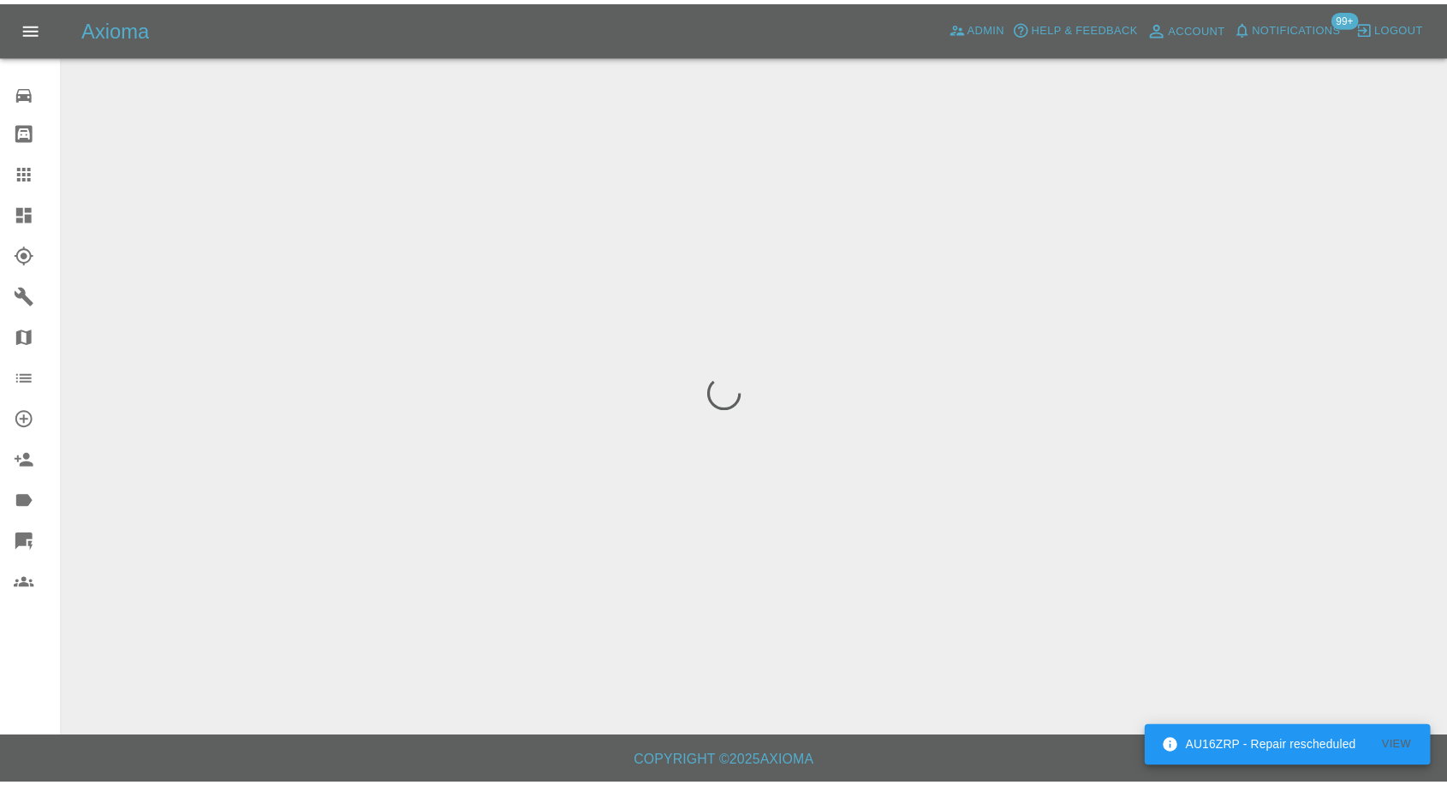
scroll to position [0, 0]
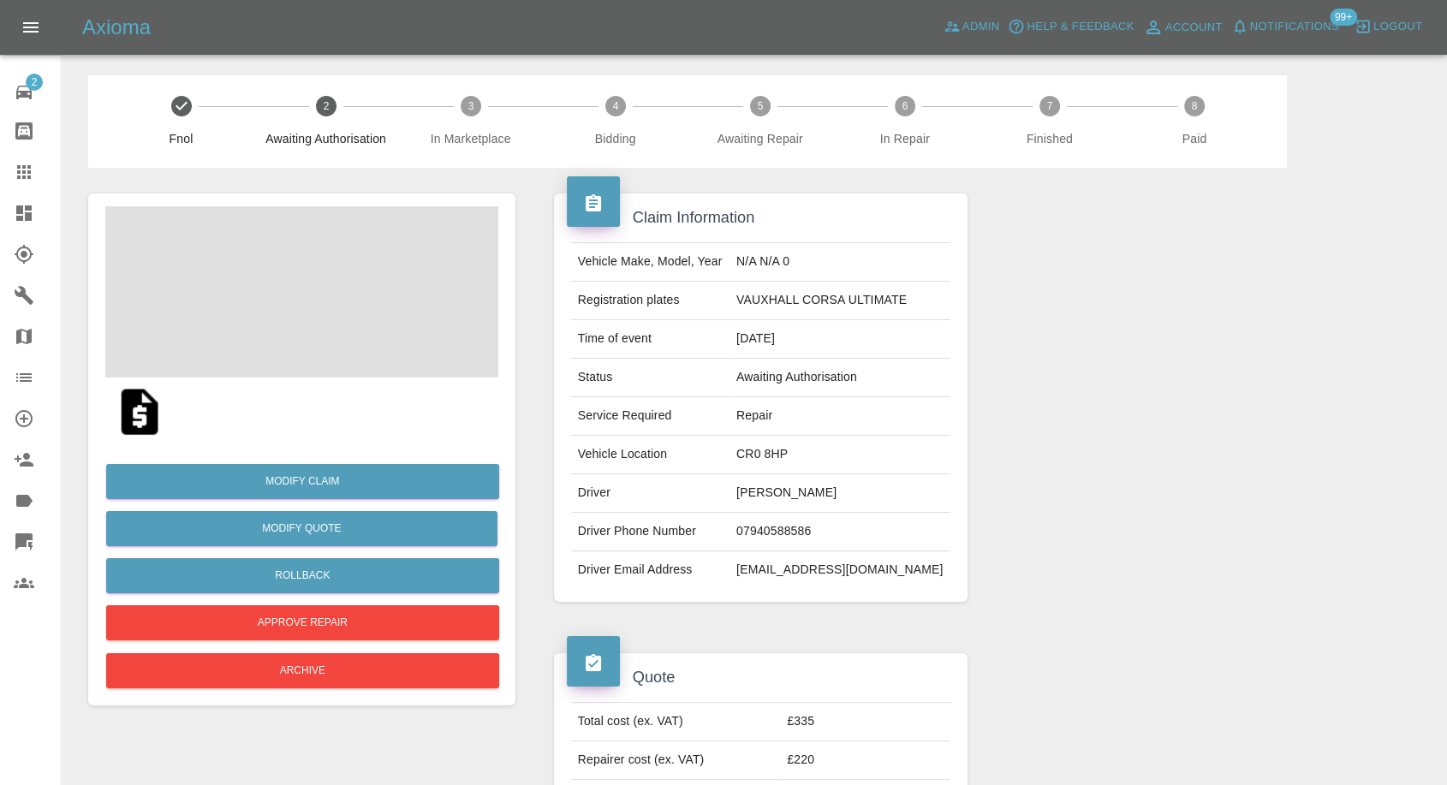
scroll to position [285, 0]
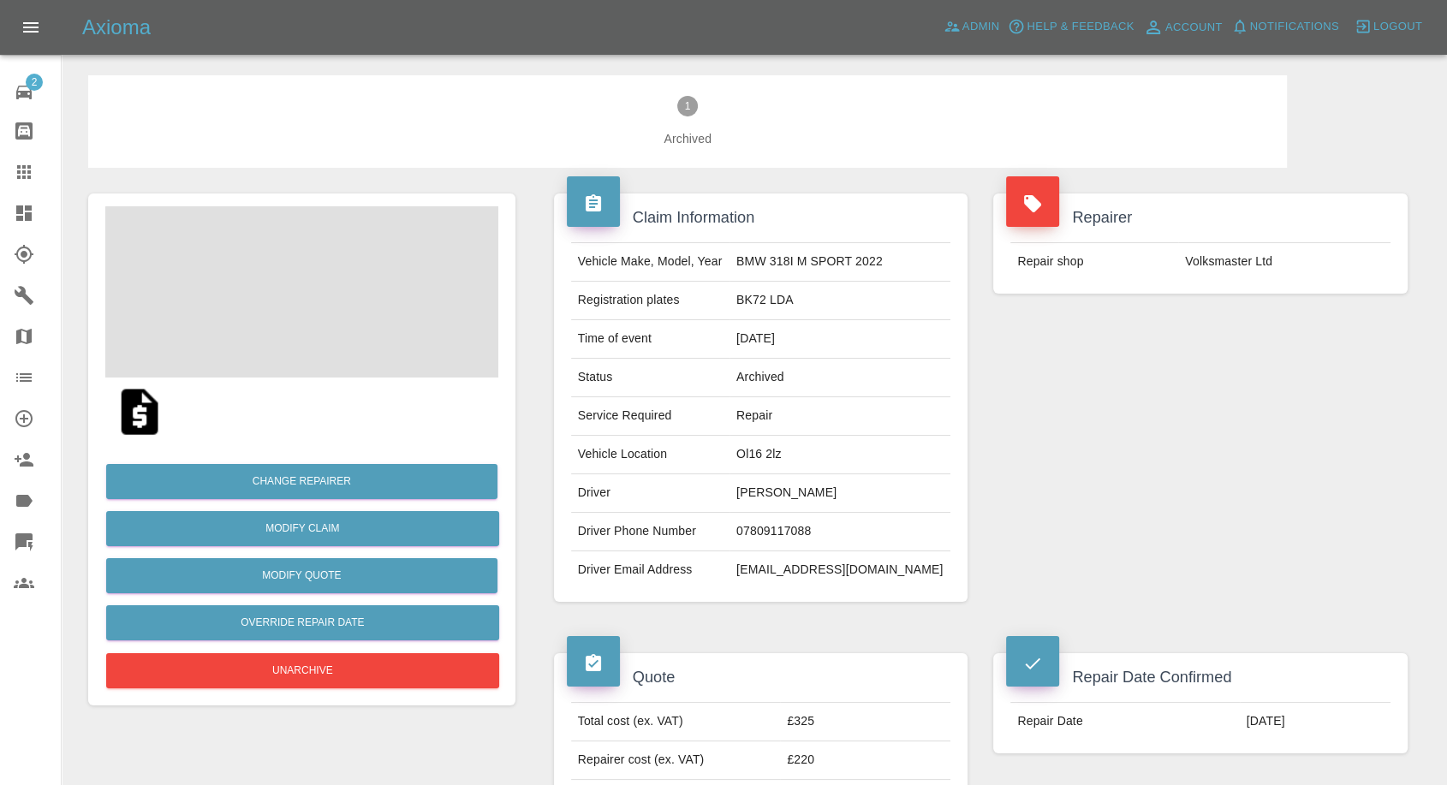
click at [790, 495] on td "nazmeen AKHTAR" at bounding box center [839, 493] width 221 height 39
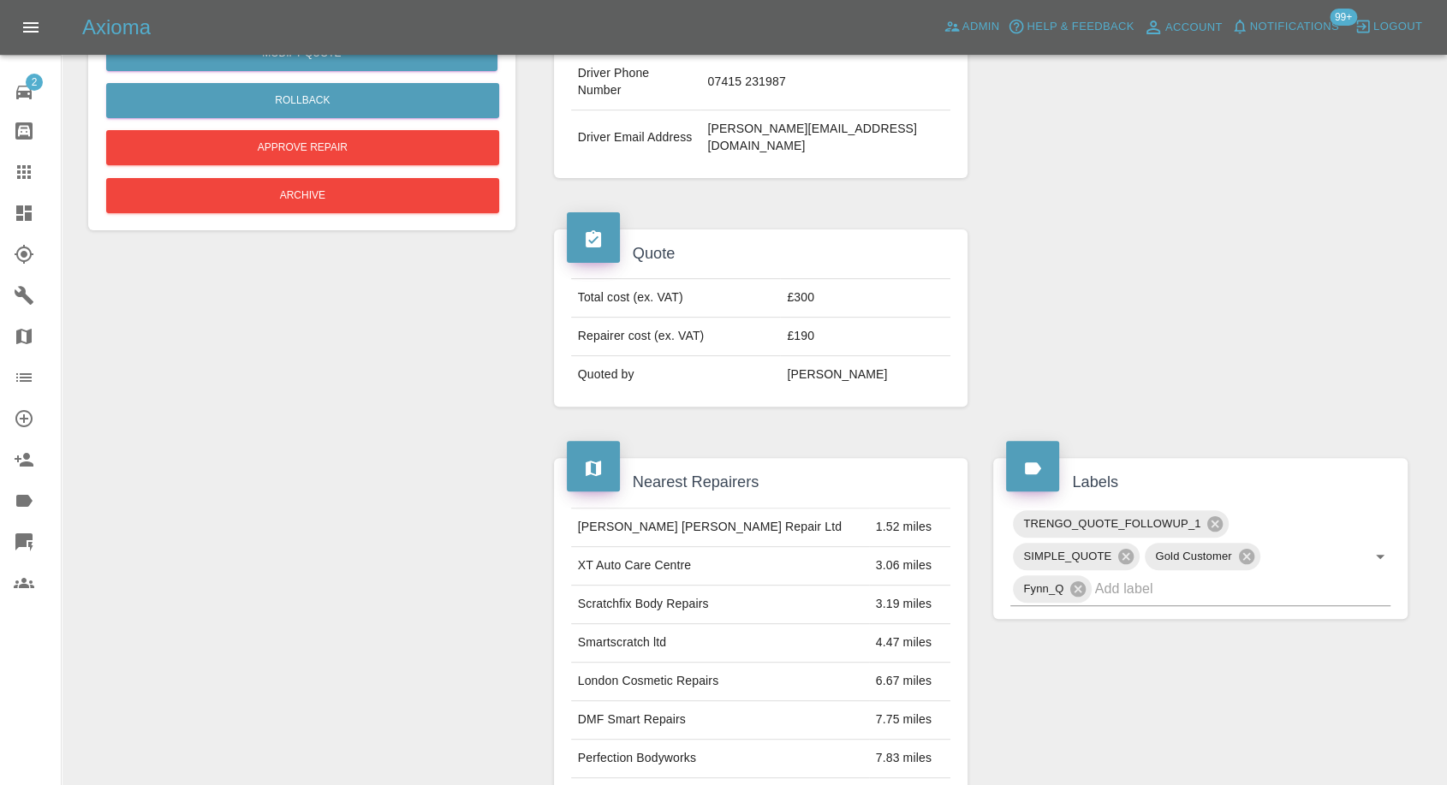
scroll to position [570, 0]
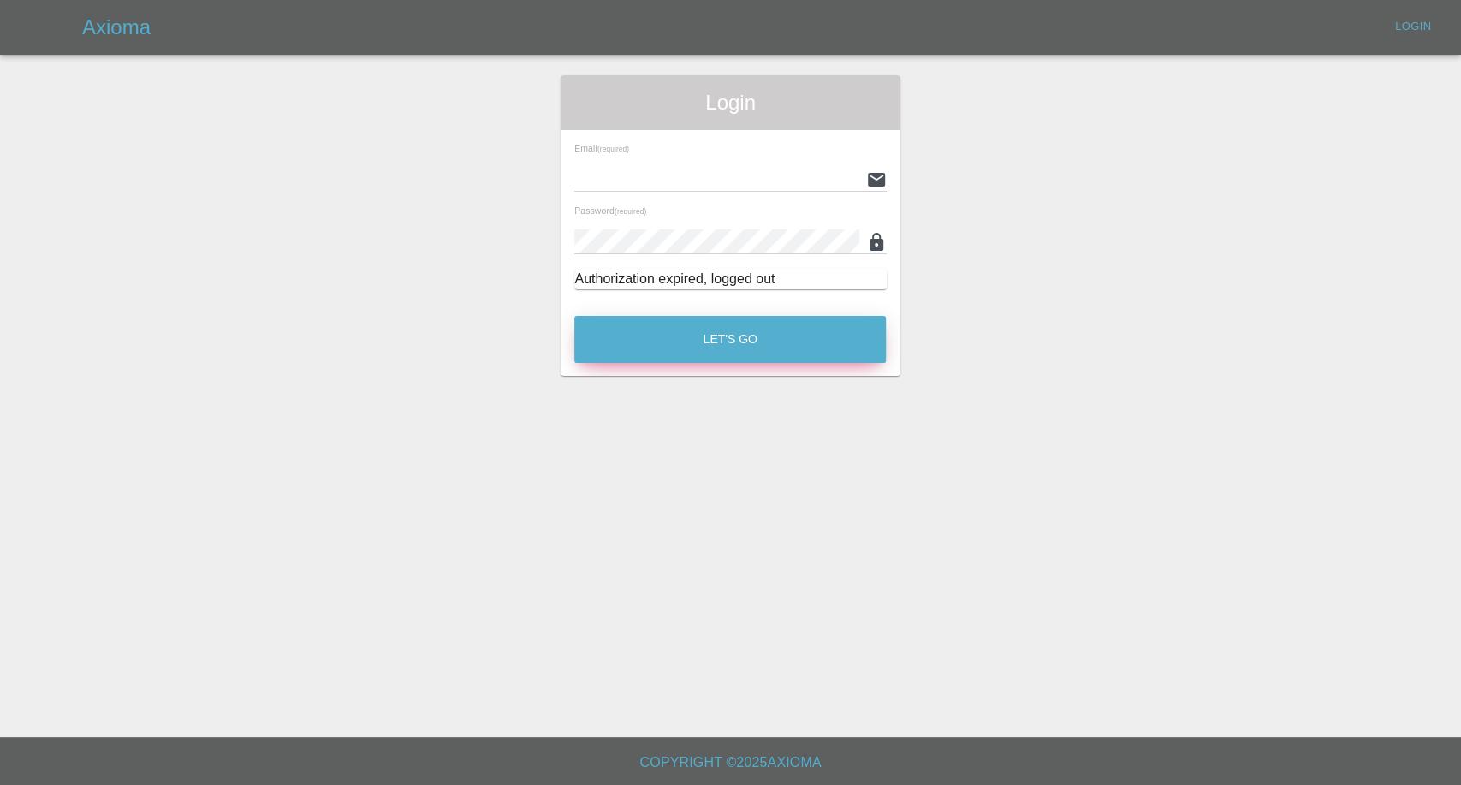
type input "afreen@axioma.co.uk"
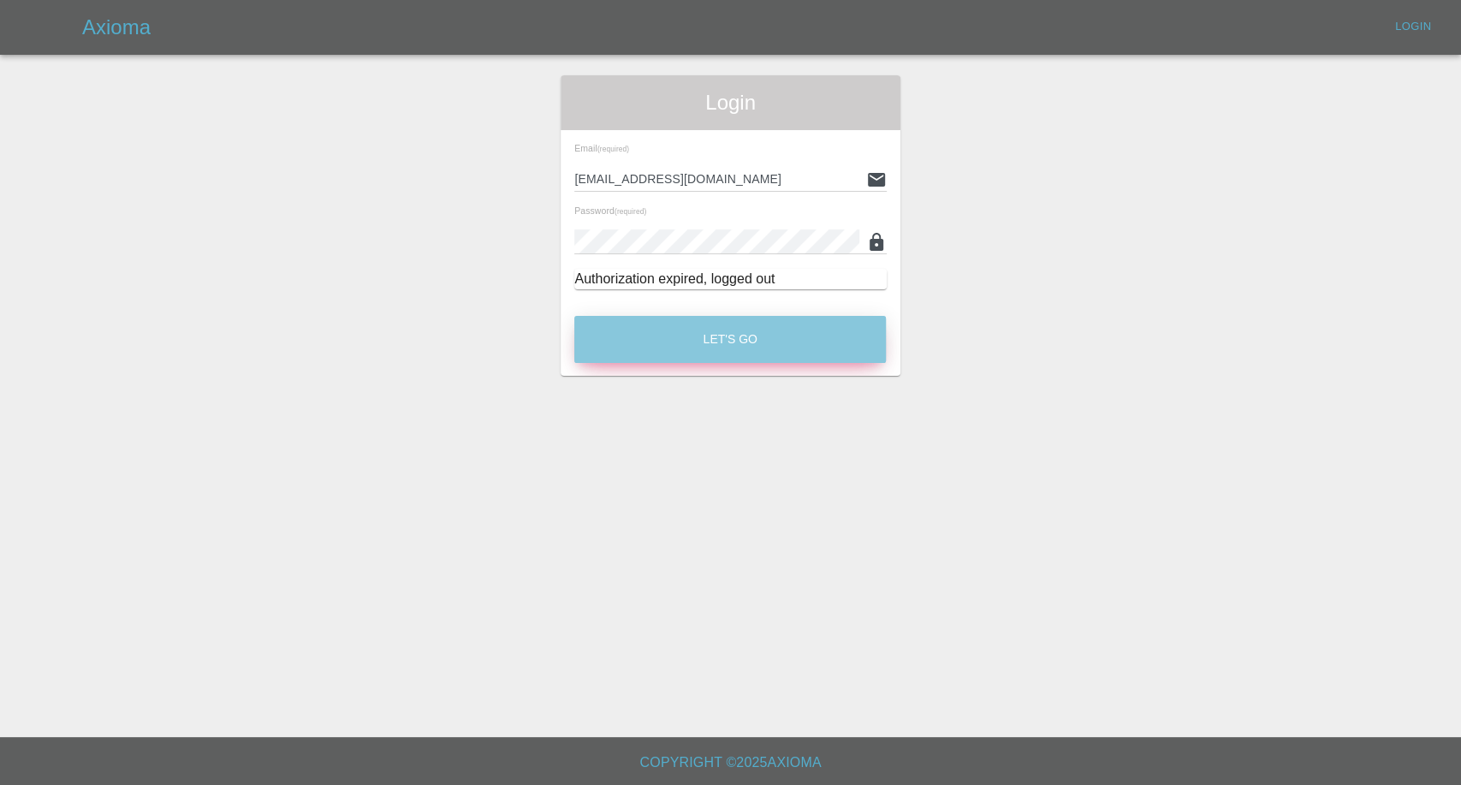
click at [673, 351] on button "Let's Go" at bounding box center [730, 339] width 312 height 47
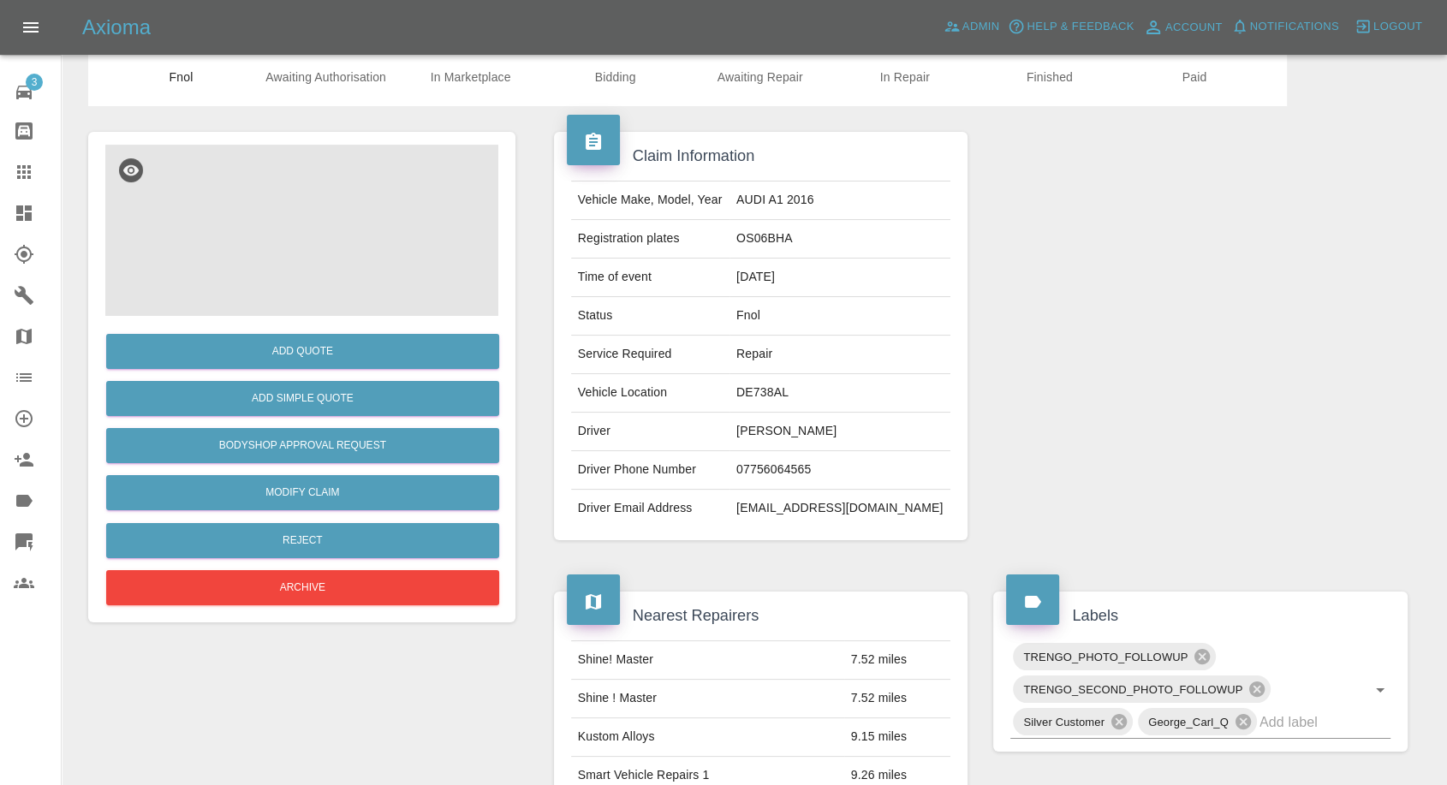
scroll to position [95, 0]
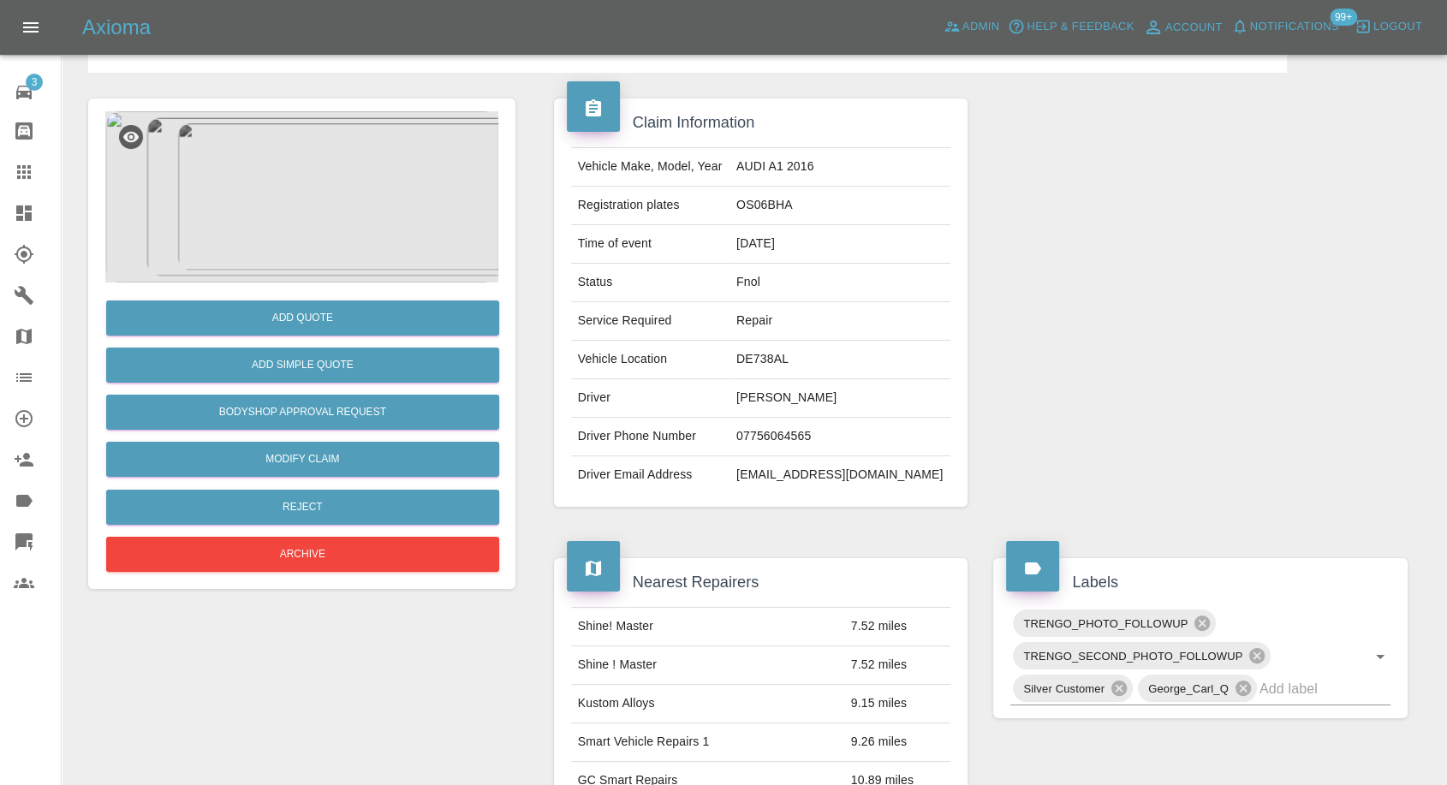
click at [339, 253] on img at bounding box center [301, 196] width 393 height 171
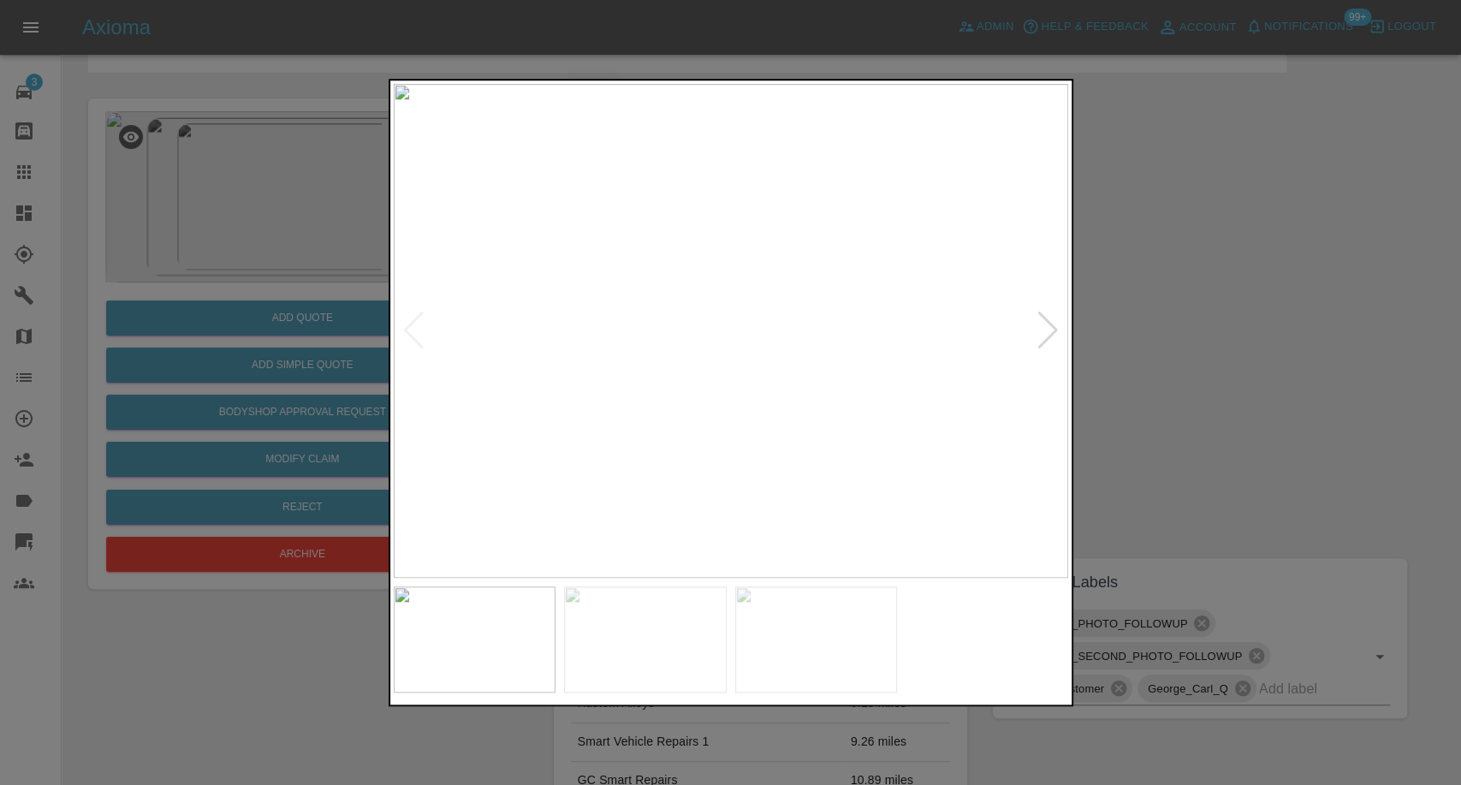
click at [637, 645] on img at bounding box center [645, 639] width 163 height 106
click at [864, 639] on img at bounding box center [816, 639] width 163 height 106
drag, startPoint x: 1264, startPoint y: 431, endPoint x: 723, endPoint y: 110, distance: 629.0
click at [1264, 428] on div at bounding box center [730, 392] width 1461 height 785
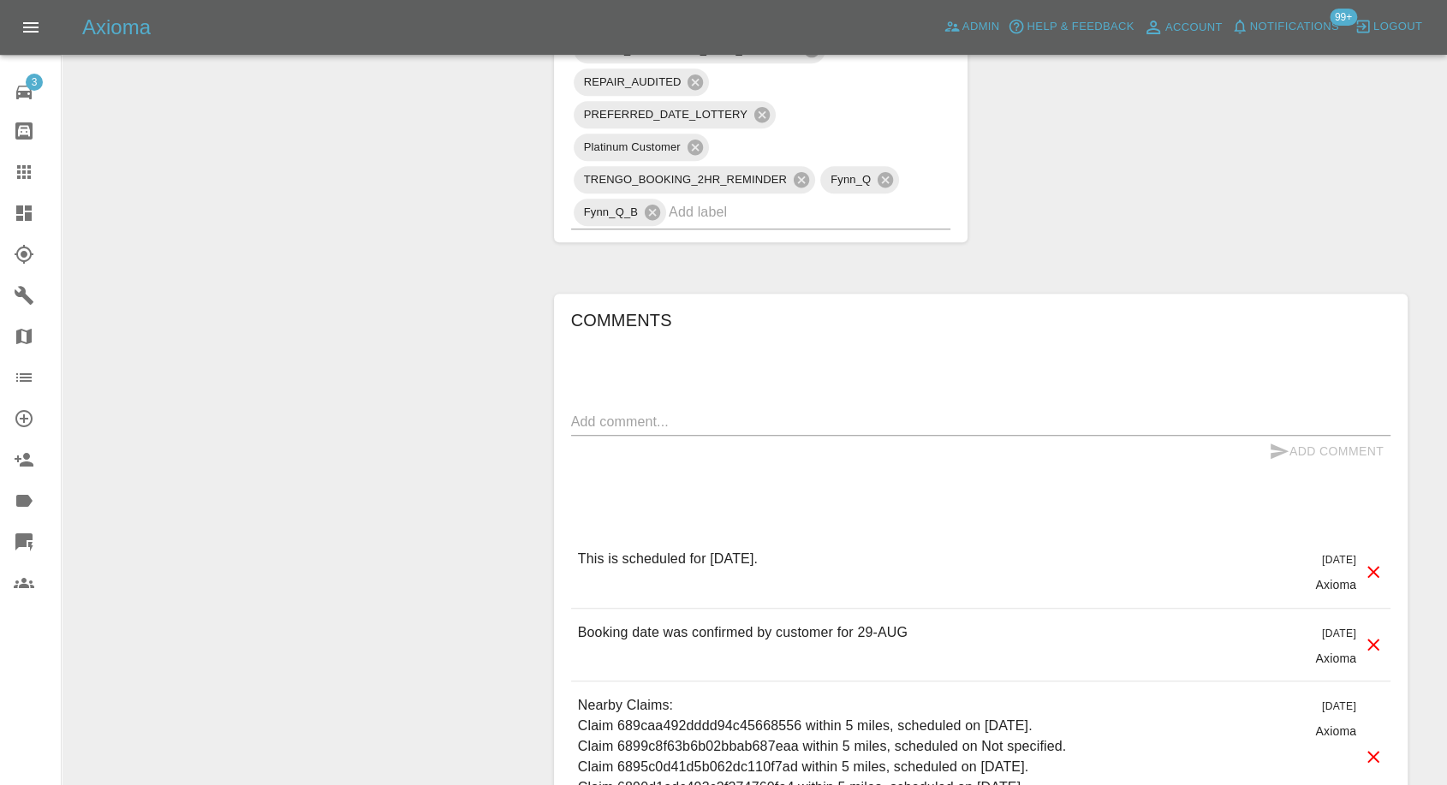
scroll to position [1331, 0]
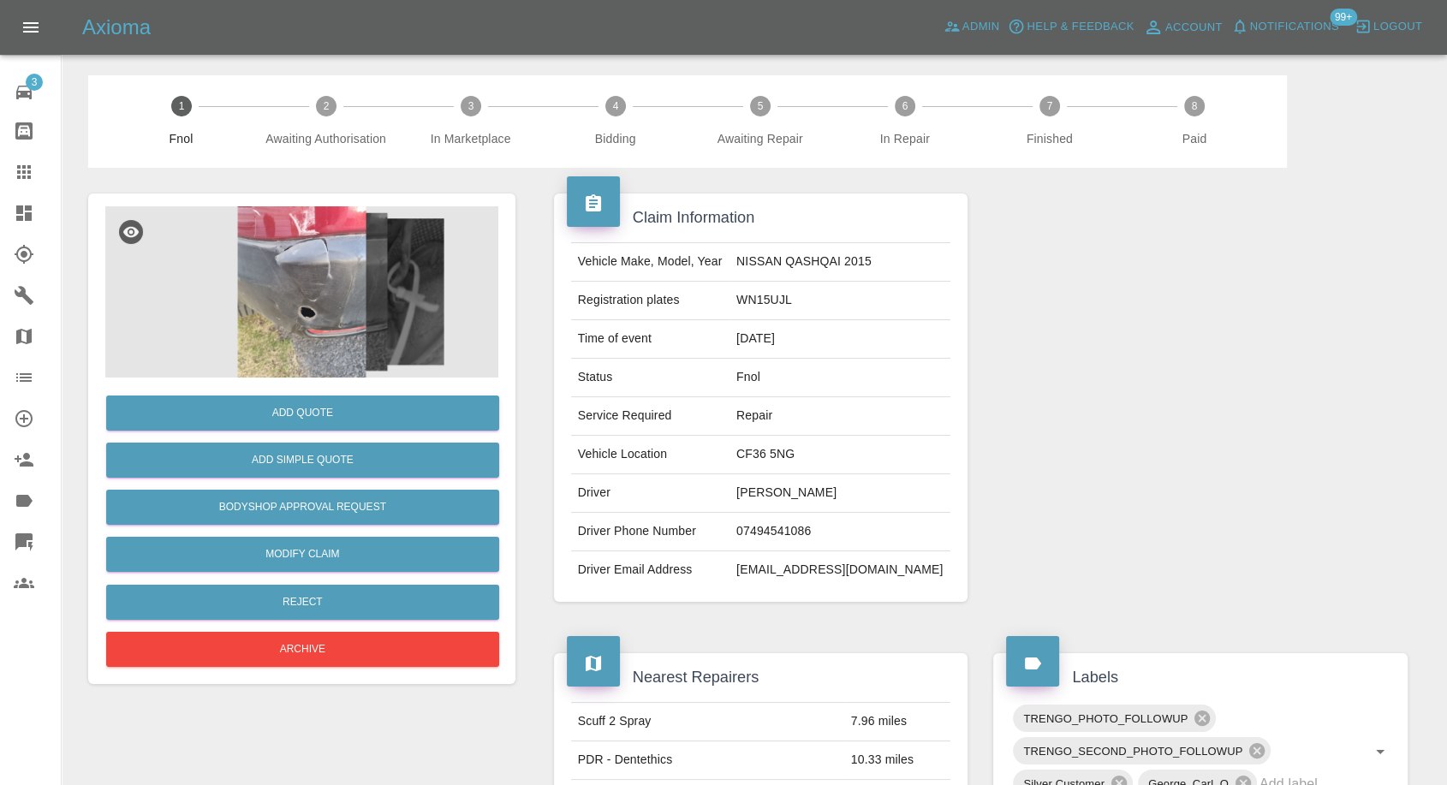
click at [253, 324] on img at bounding box center [301, 291] width 393 height 171
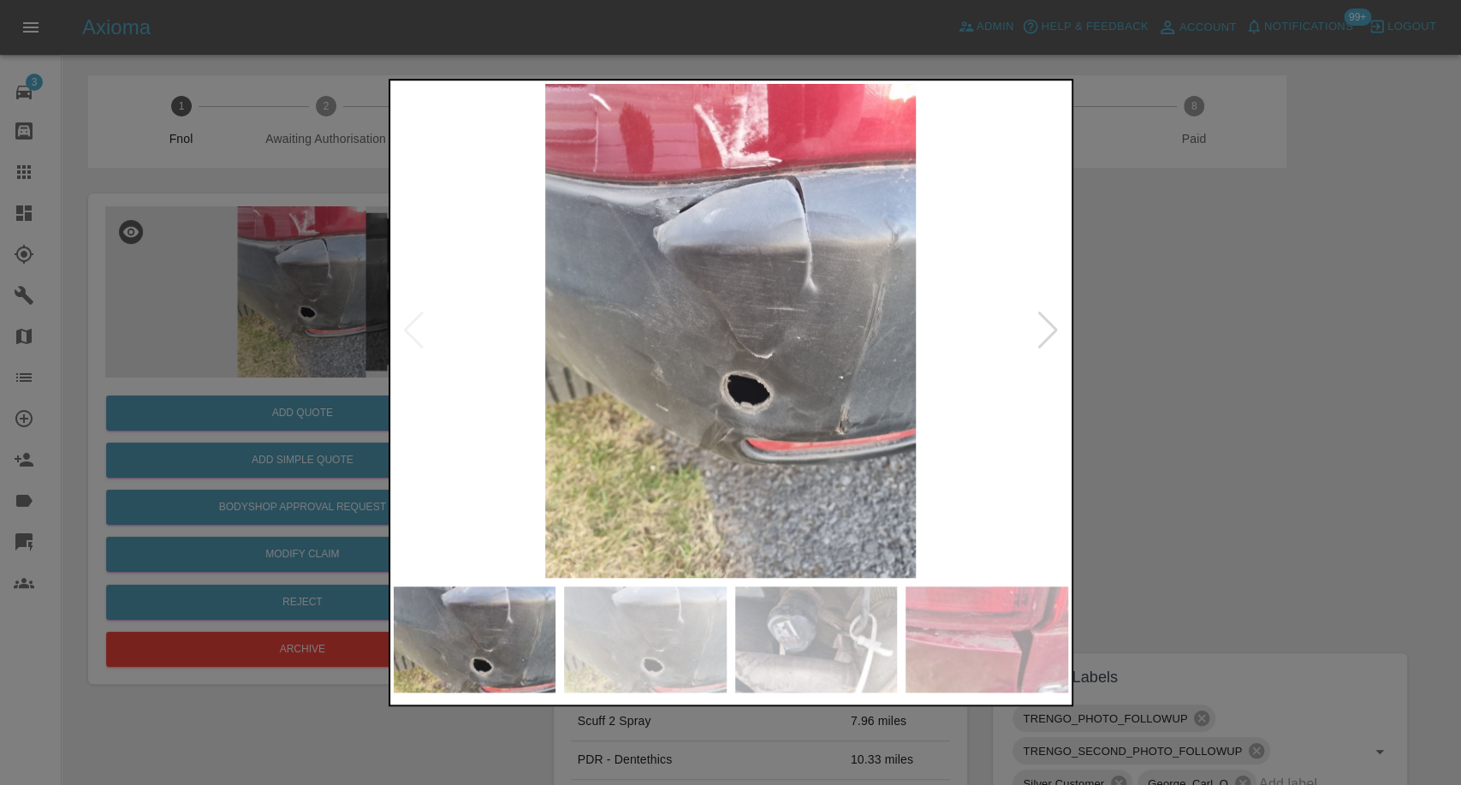
click at [609, 620] on img at bounding box center [645, 639] width 163 height 106
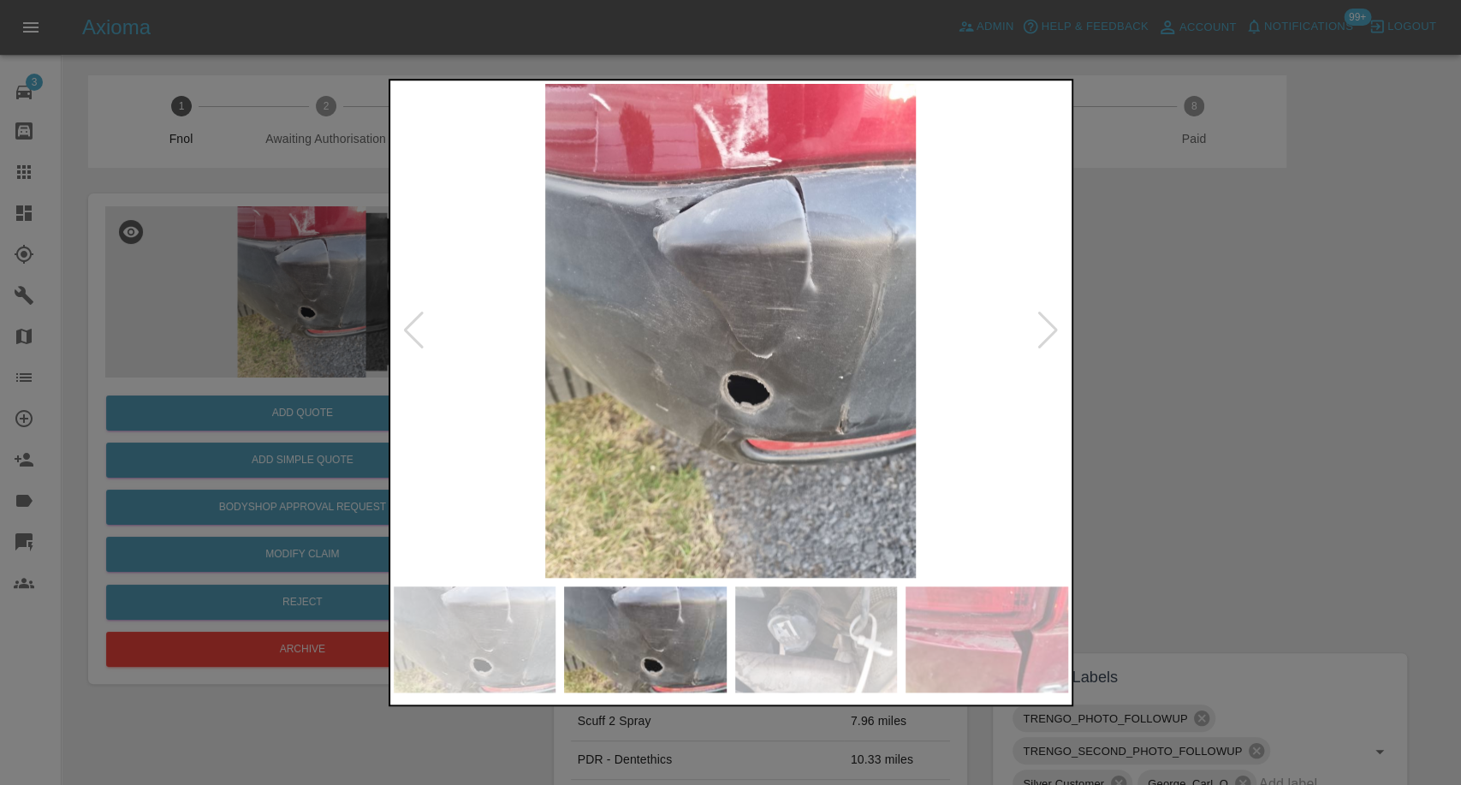
click at [801, 633] on img at bounding box center [816, 639] width 163 height 106
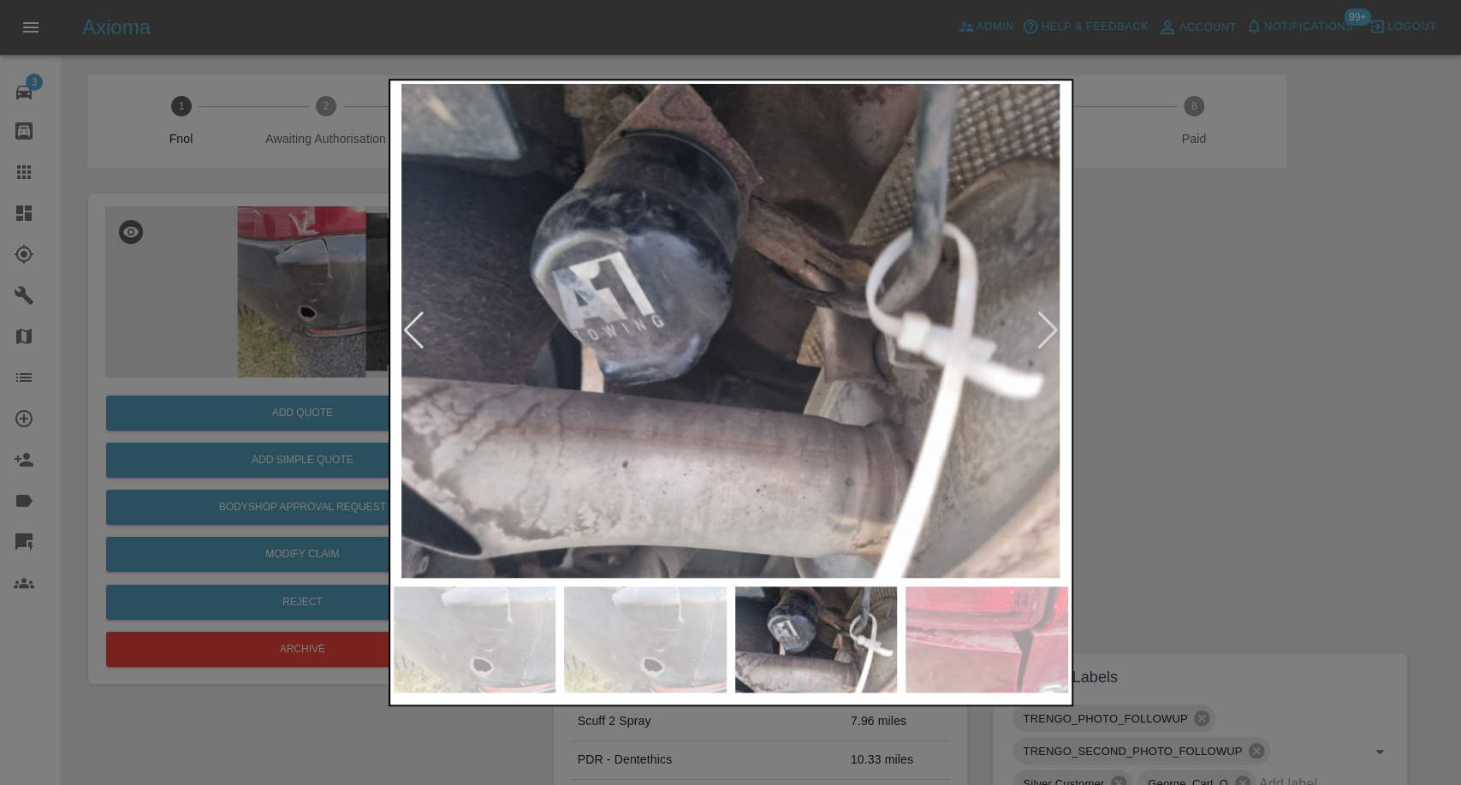
click at [1010, 653] on img at bounding box center [987, 639] width 163 height 106
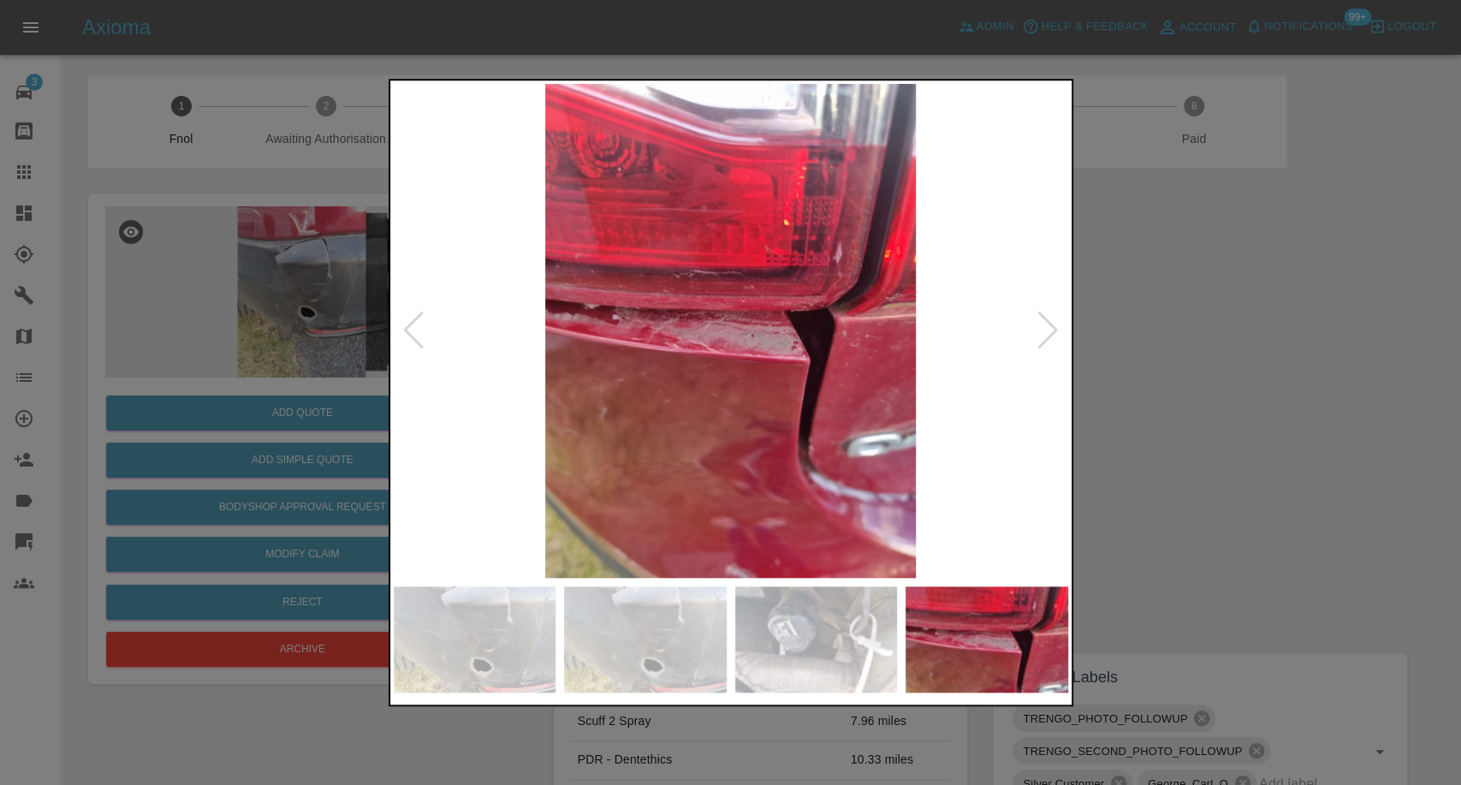
click at [1049, 336] on div at bounding box center [1048, 331] width 23 height 38
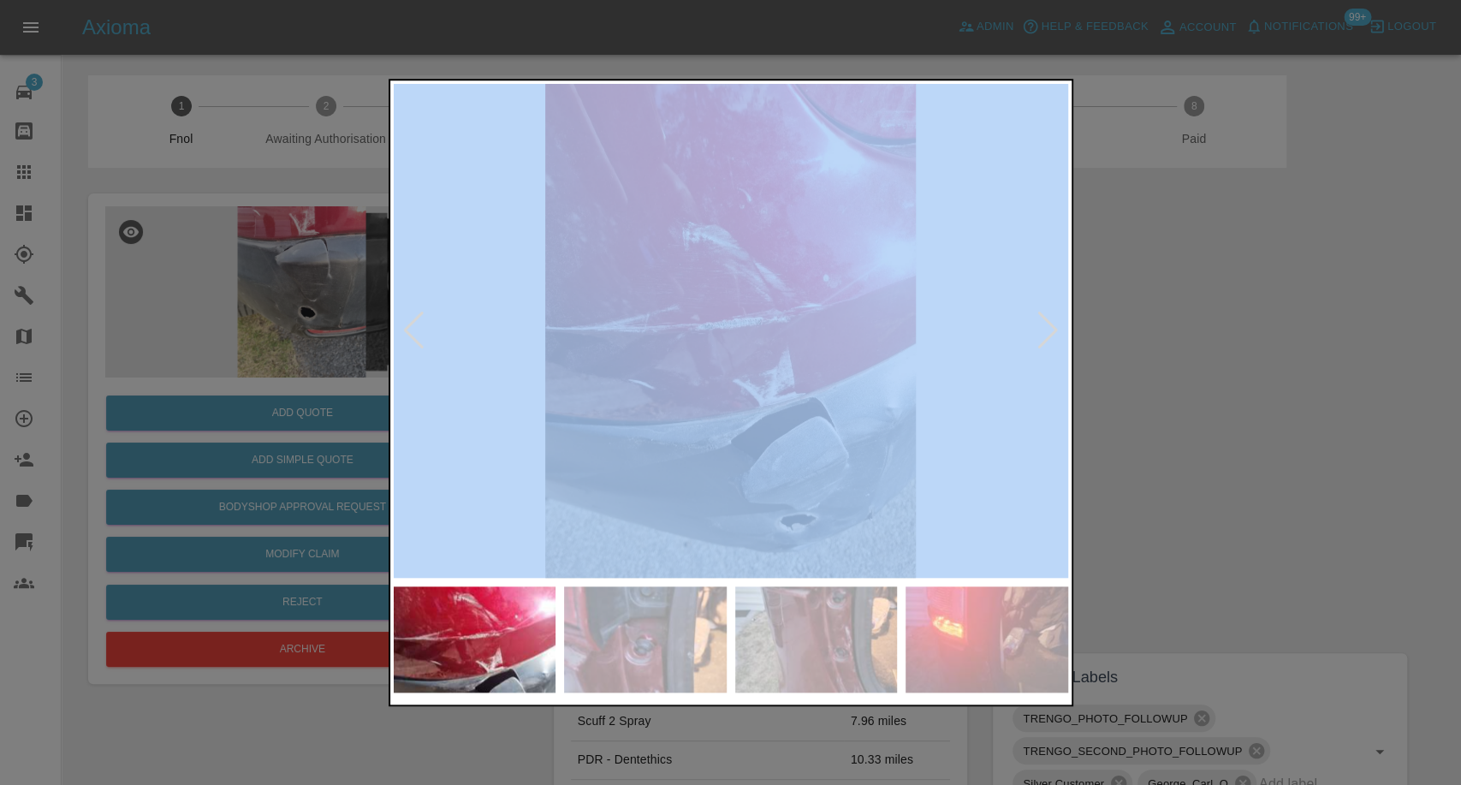
click at [1049, 336] on div at bounding box center [1048, 331] width 23 height 38
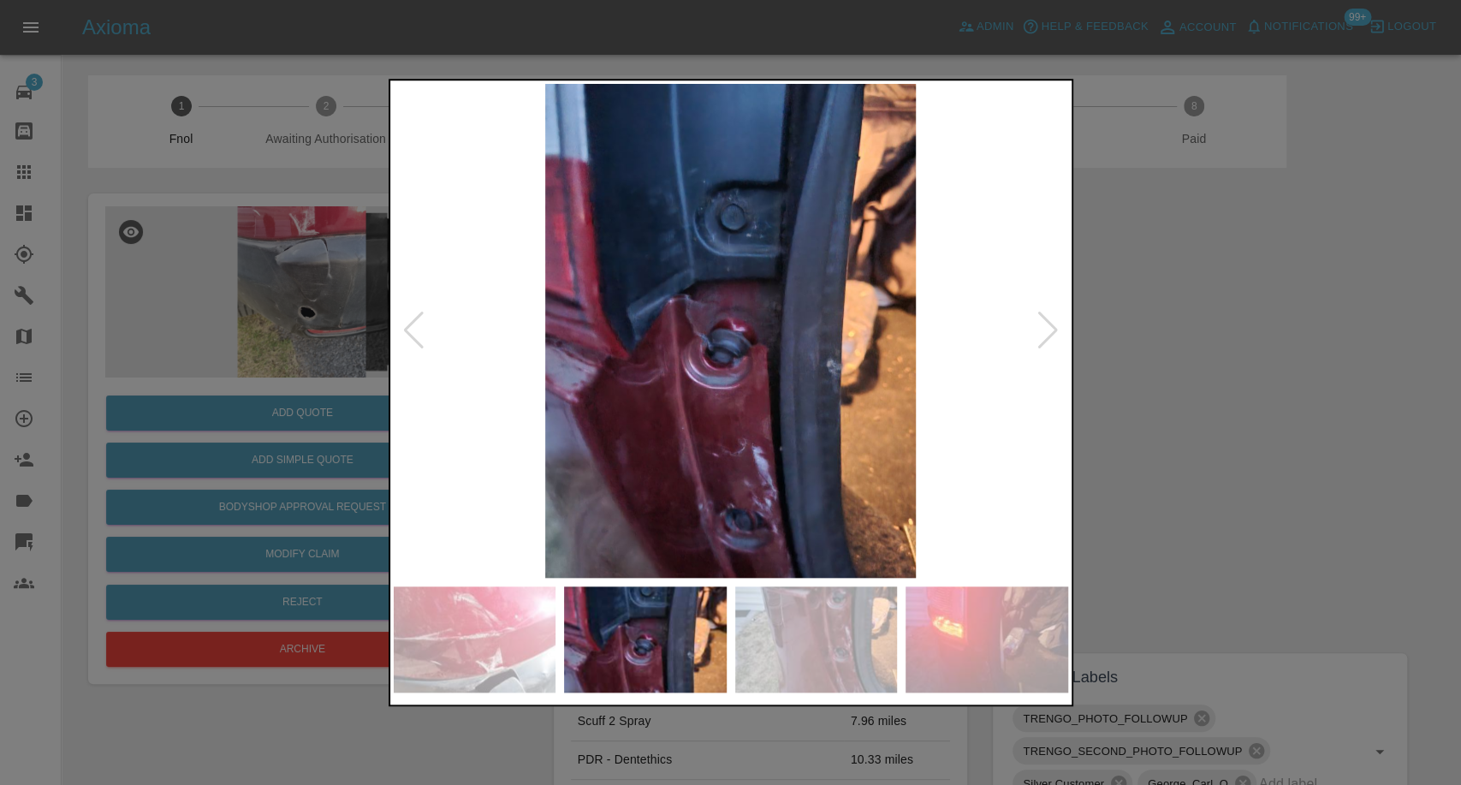
drag, startPoint x: 1116, startPoint y: 350, endPoint x: 1082, endPoint y: 358, distance: 35.1
click at [1113, 351] on div at bounding box center [730, 392] width 1461 height 785
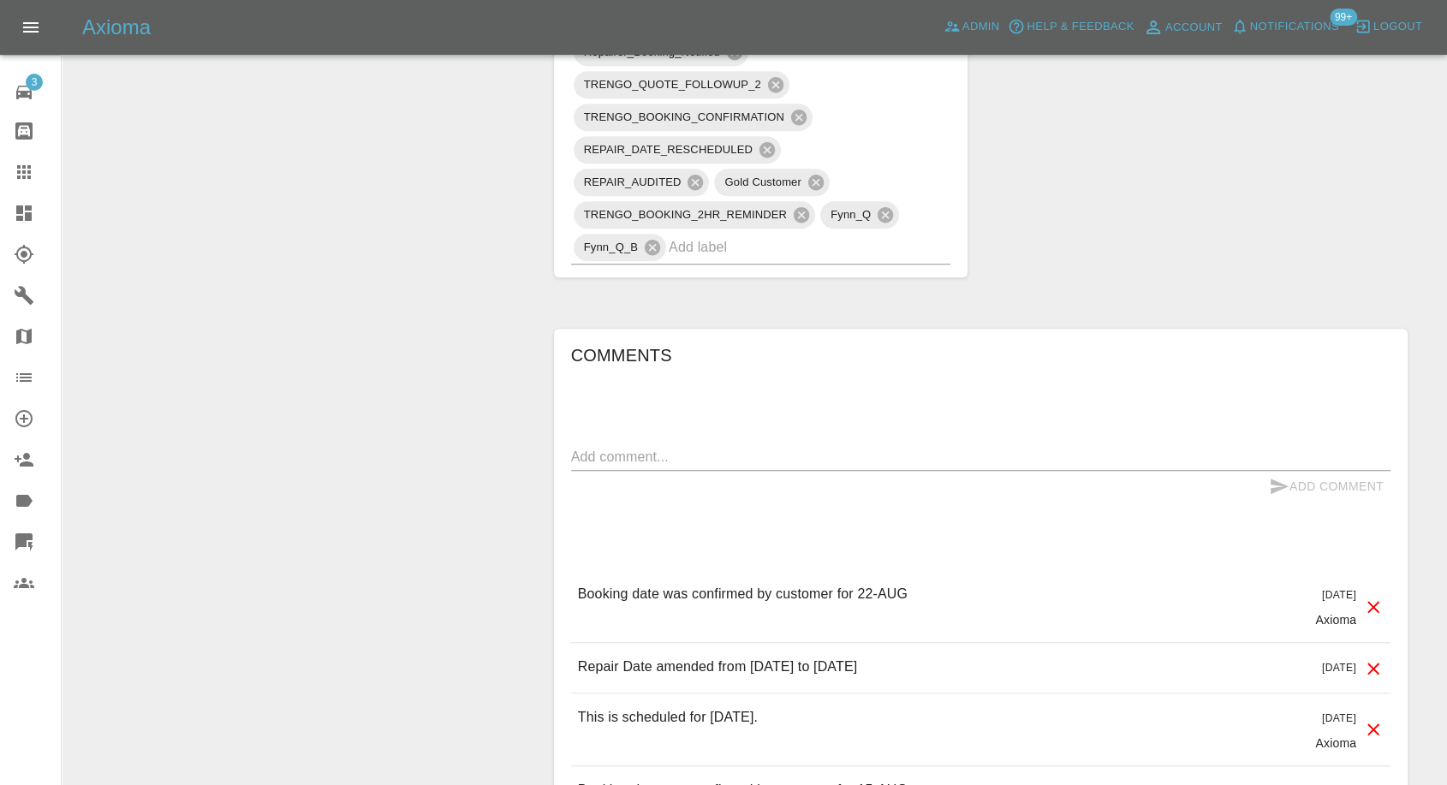
scroll to position [1521, 0]
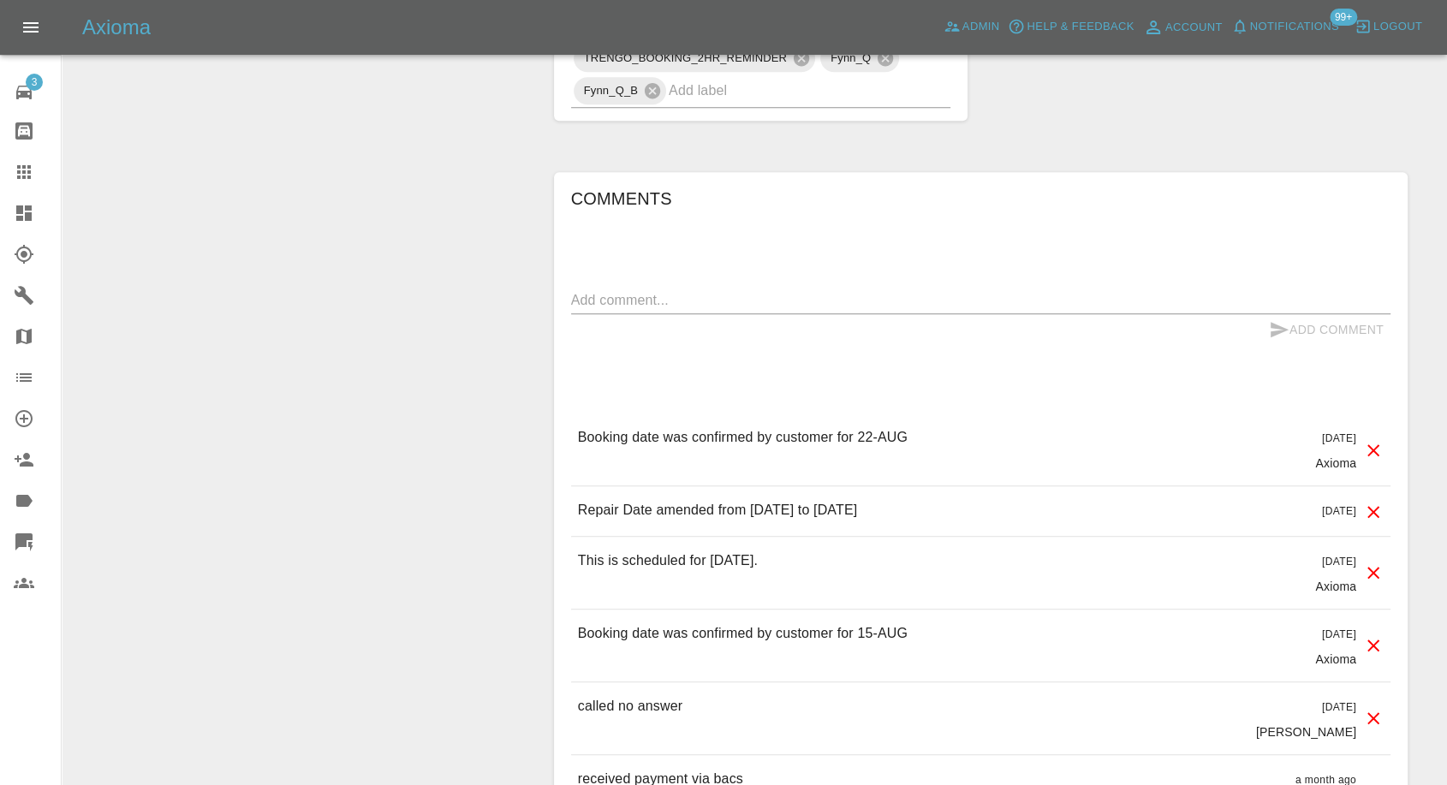
click at [709, 310] on textarea at bounding box center [980, 300] width 819 height 20
paste textarea "Hey mate after looking at the car in the light I’ve noticed the greys are diffe…"
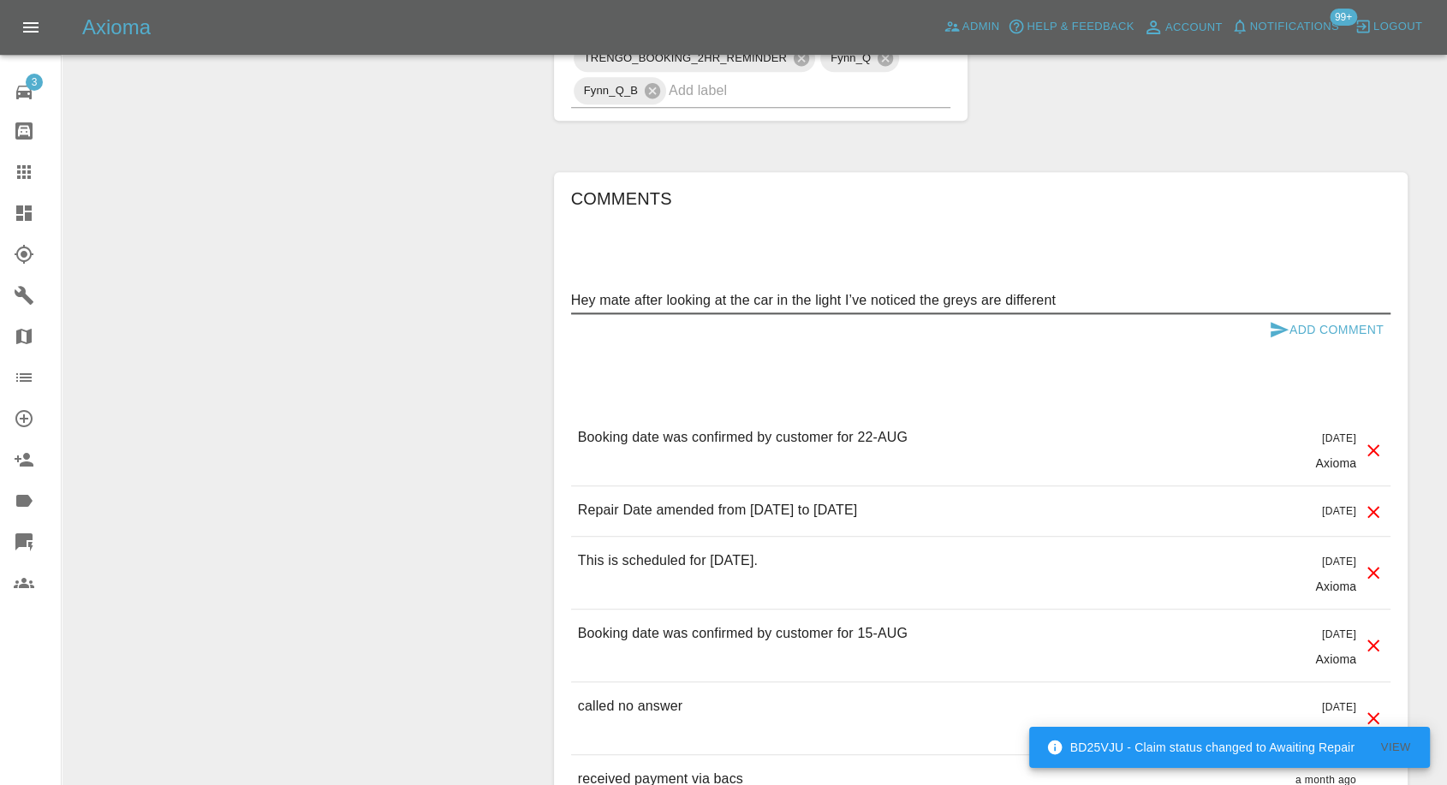
type textarea "Hey mate after looking at the car in the light I’ve noticed the greys are diffe…"
click at [1279, 337] on icon "submit" at bounding box center [1279, 329] width 18 height 15
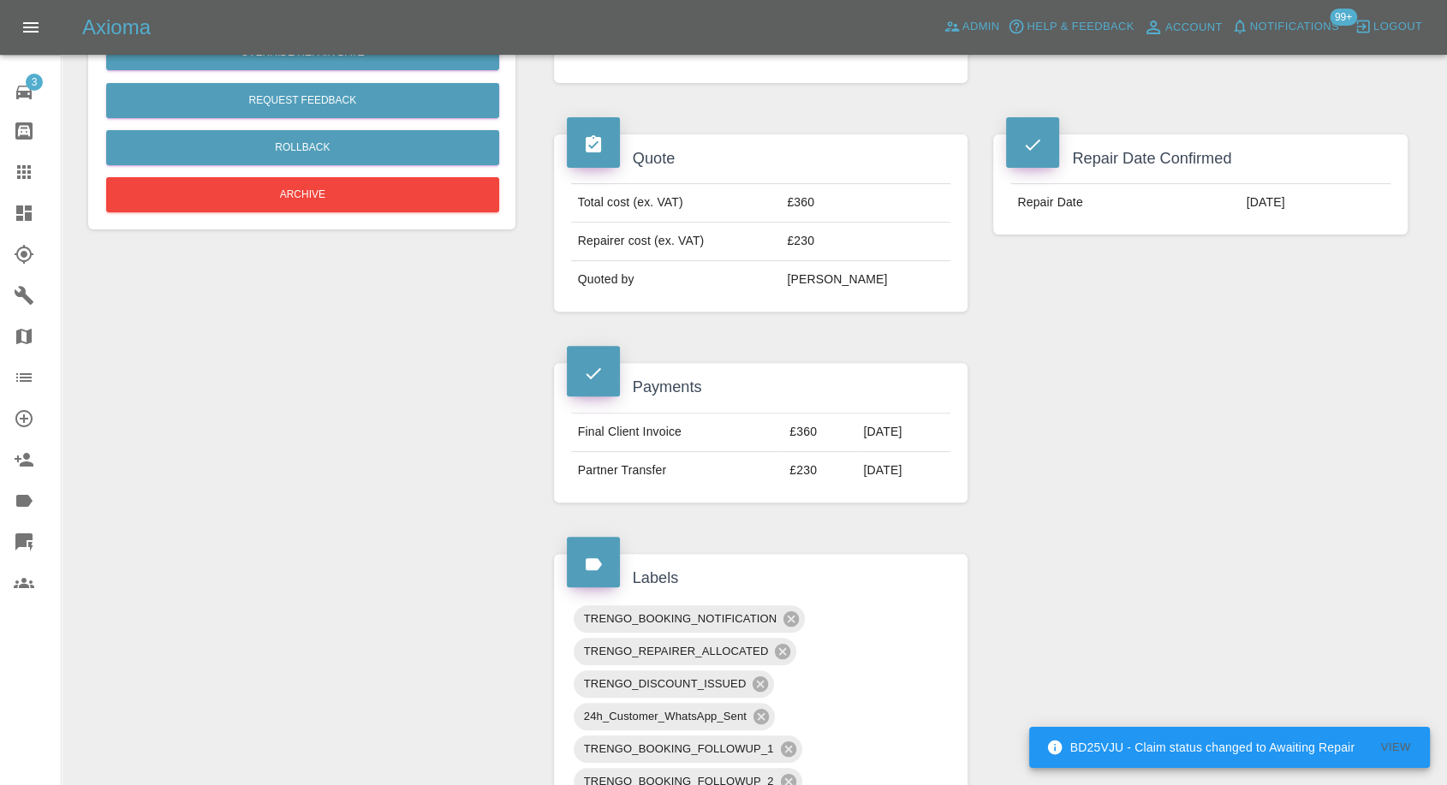
scroll to position [285, 0]
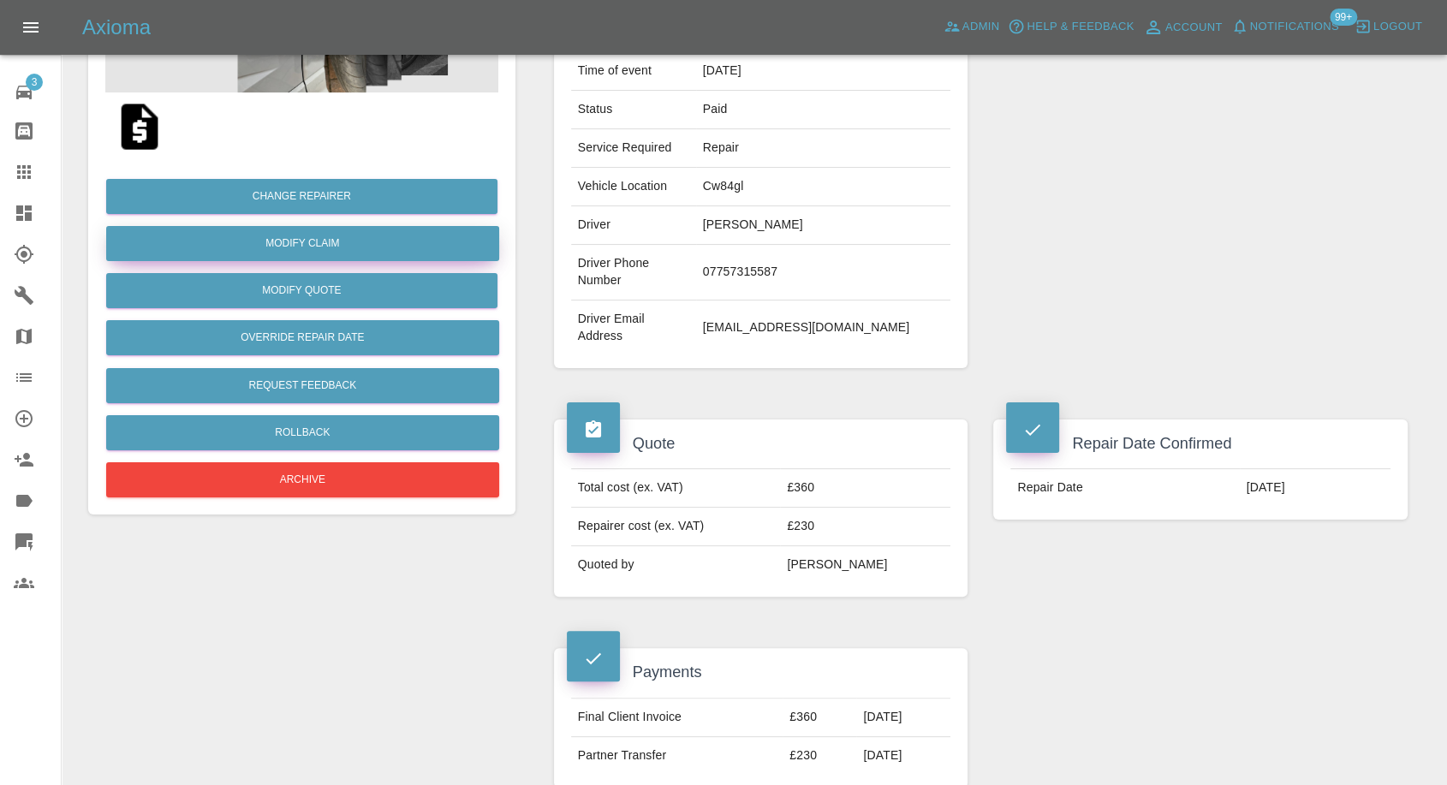
click at [305, 241] on link "Modify Claim" at bounding box center [302, 243] width 393 height 35
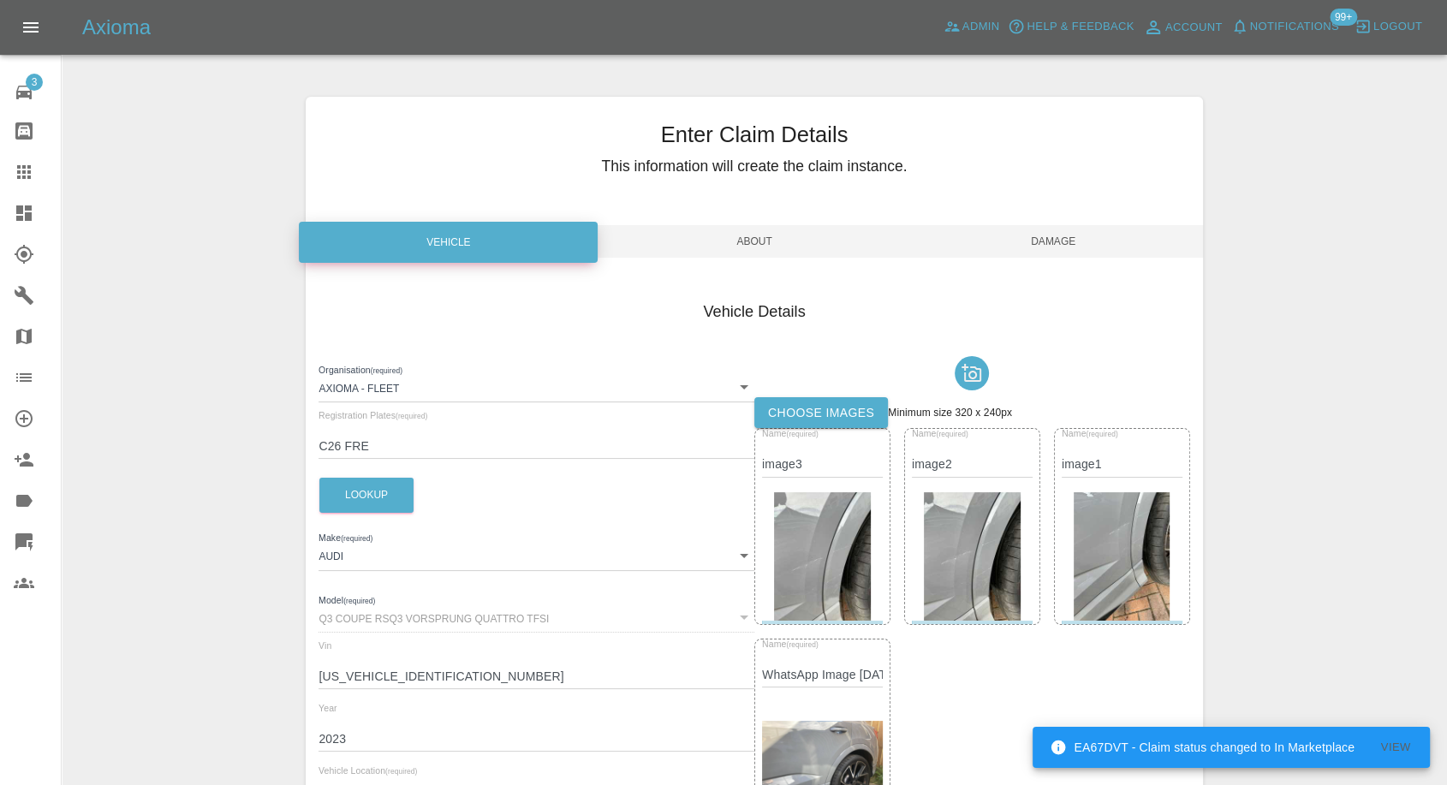
click at [839, 411] on label "Choose images" at bounding box center [821, 413] width 134 height 32
click at [0, 0] on input "Choose images" at bounding box center [0, 0] width 0 height 0
click at [1040, 238] on span "Damage" at bounding box center [1053, 241] width 299 height 33
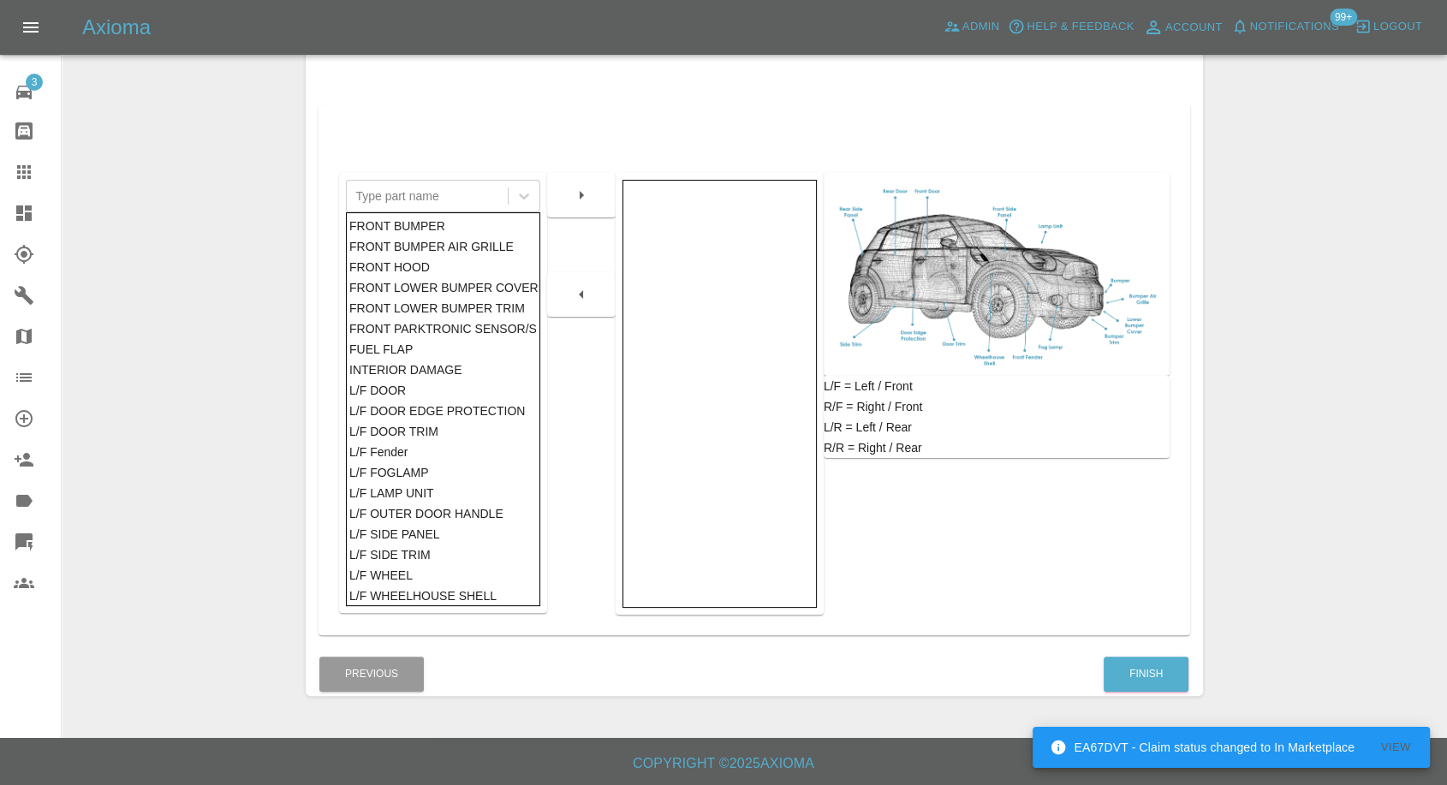
scroll to position [274, 0]
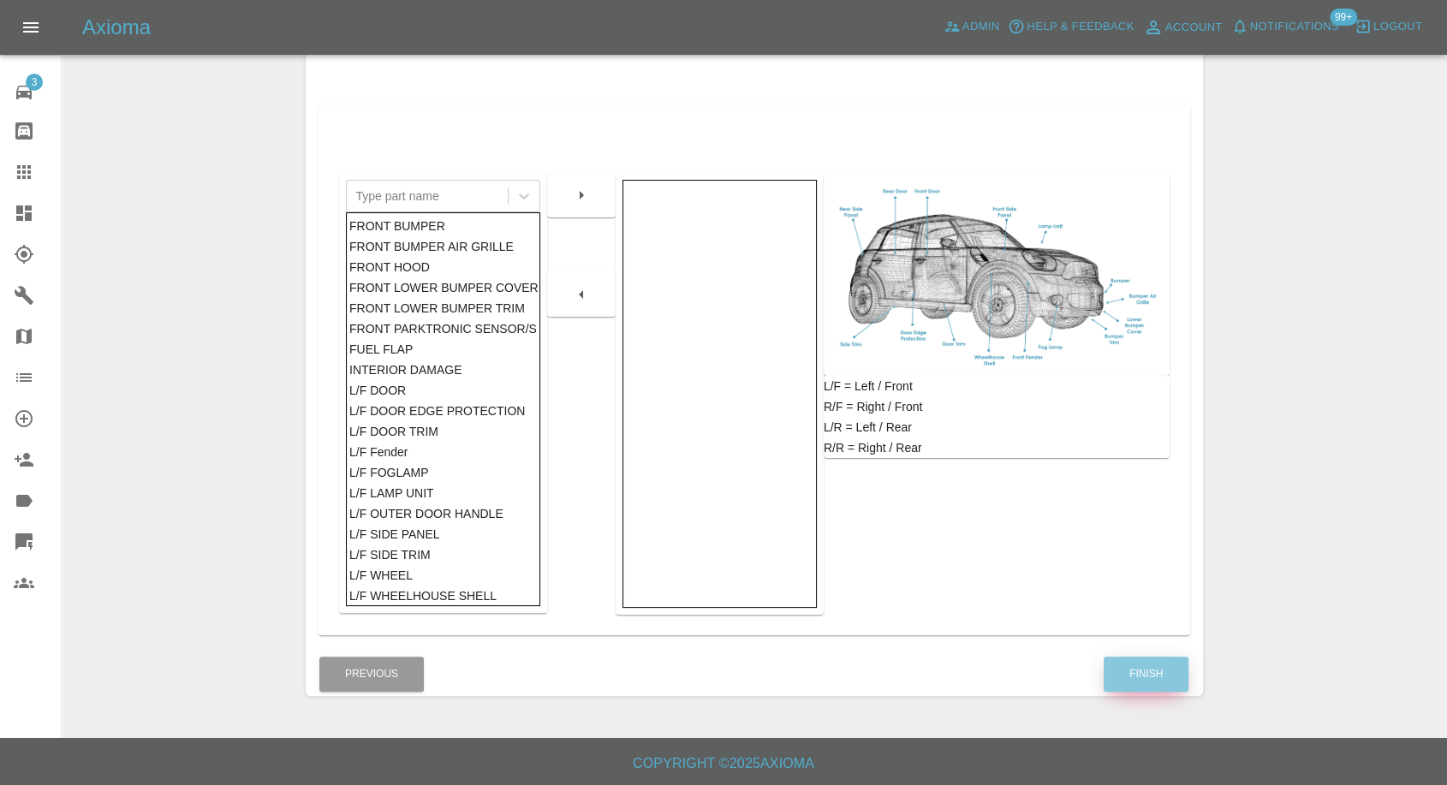
click at [1119, 676] on button "Finish" at bounding box center [1145, 673] width 85 height 35
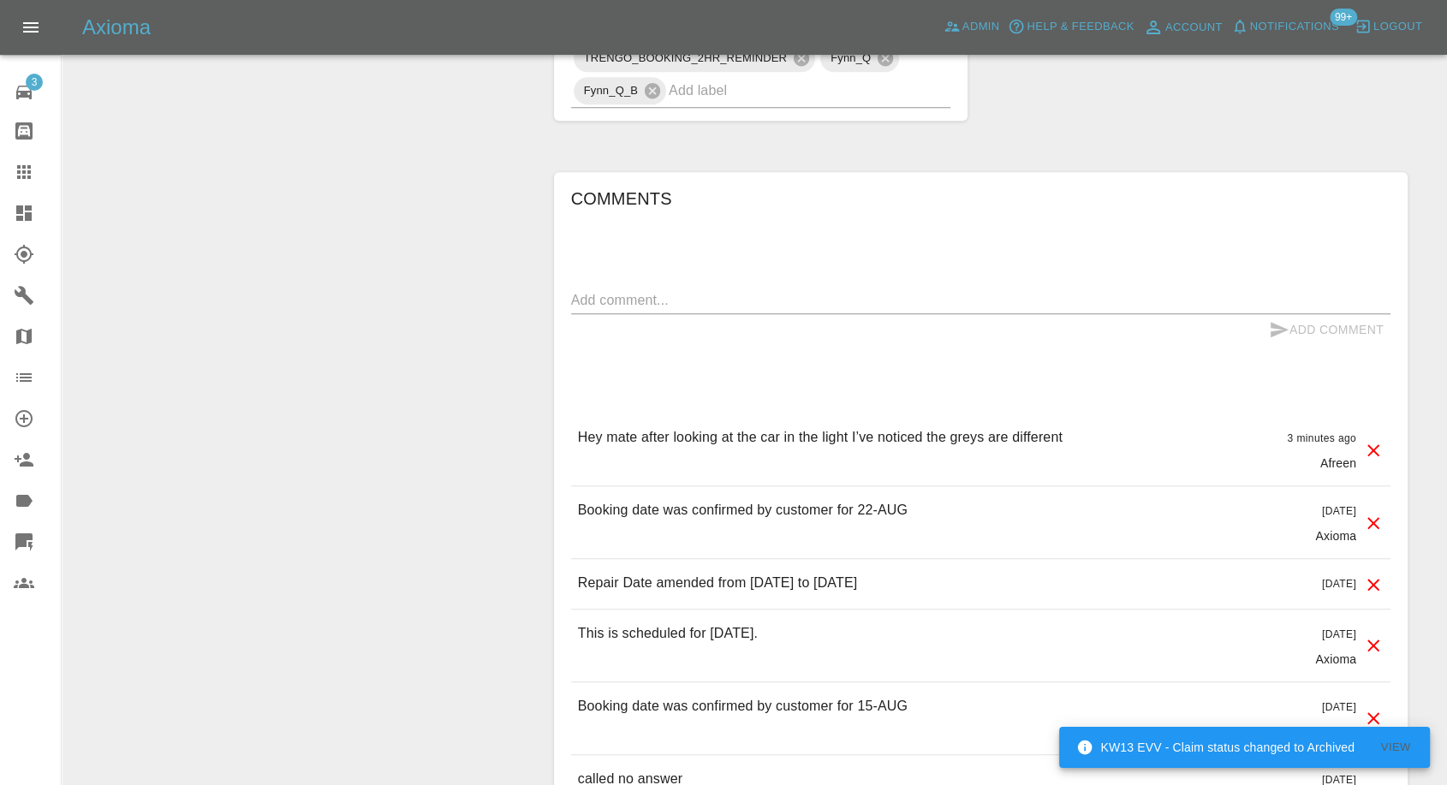
scroll to position [1141, 0]
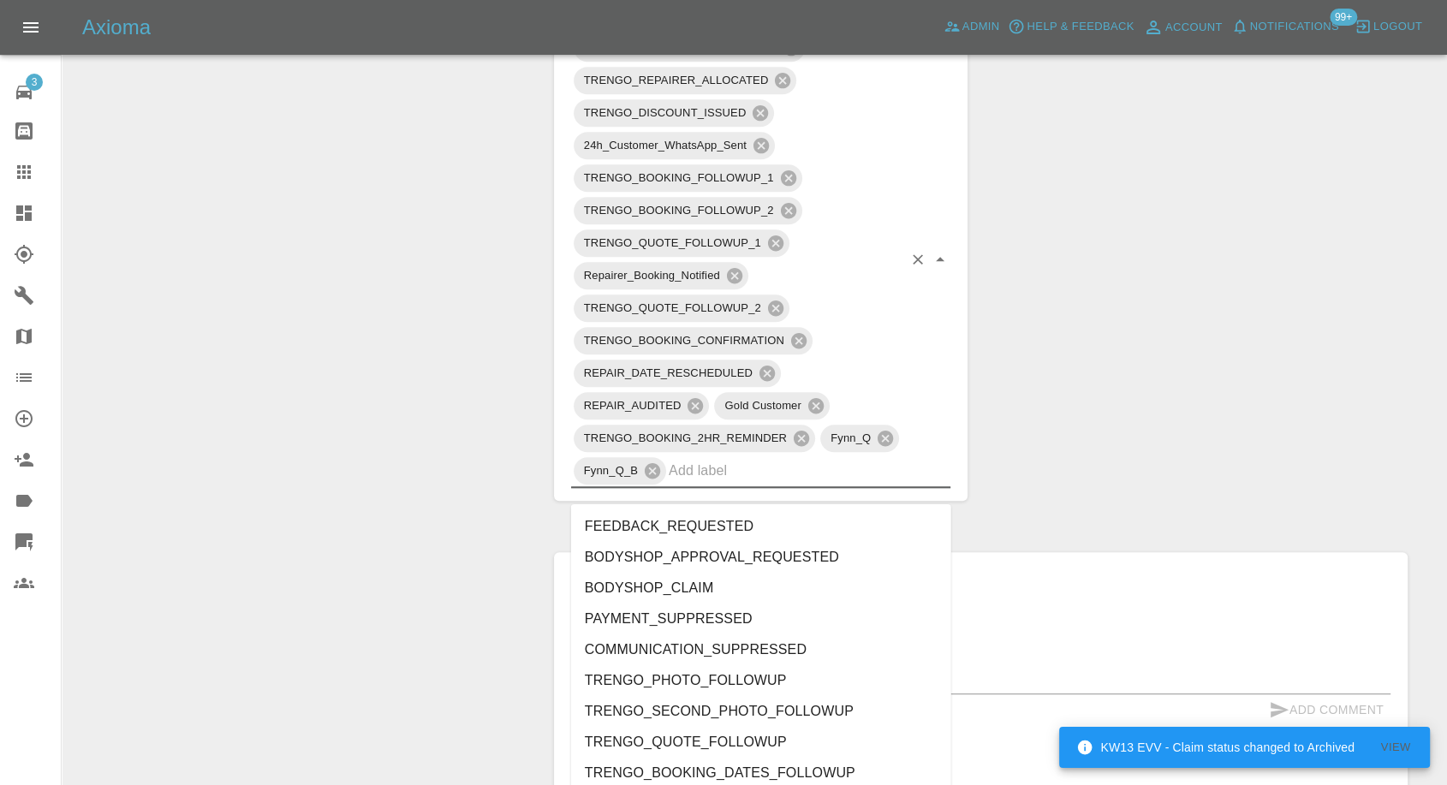
click at [731, 484] on input "text" at bounding box center [785, 470] width 234 height 27
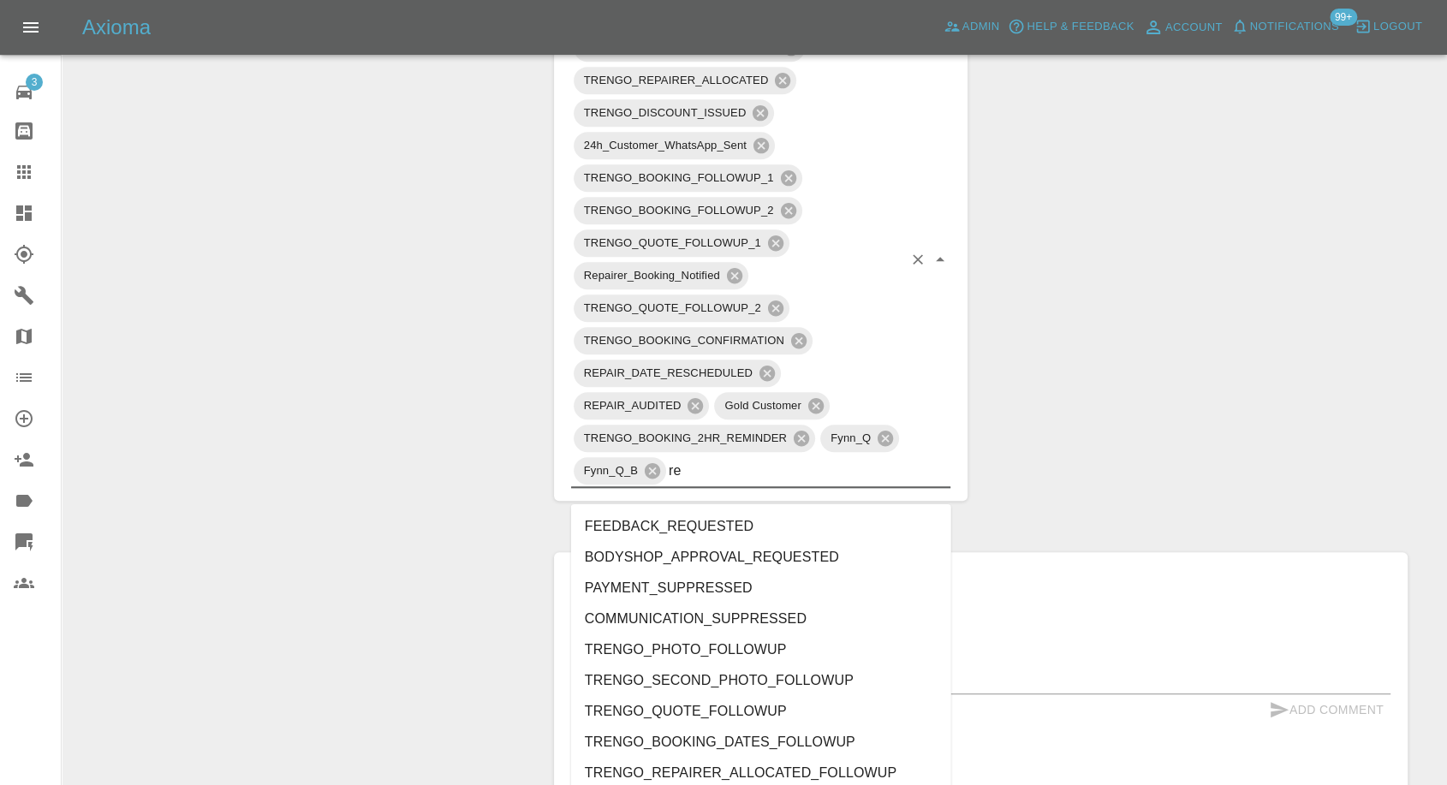
type input "rec"
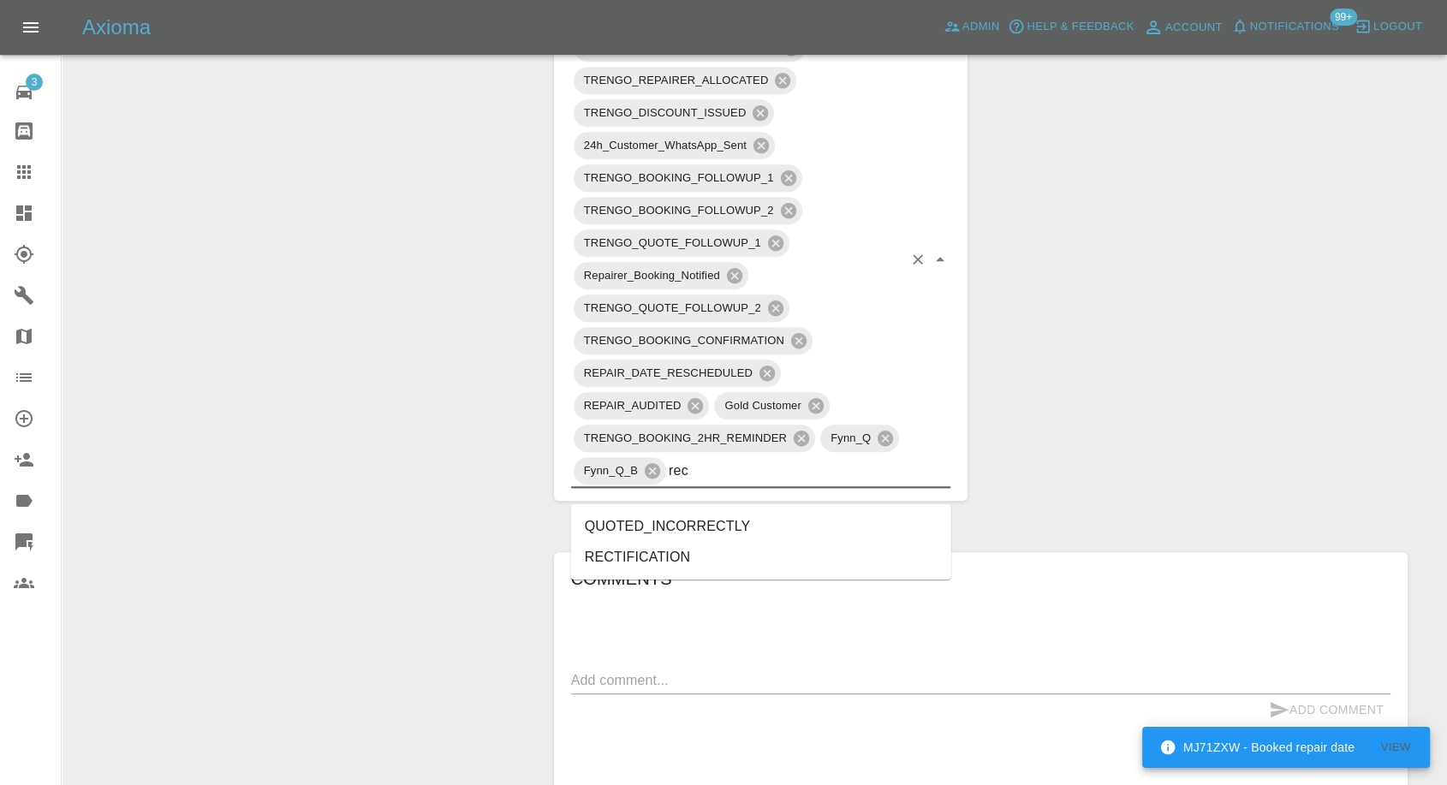
click at [619, 550] on li "RECTIFICATION" at bounding box center [761, 557] width 380 height 31
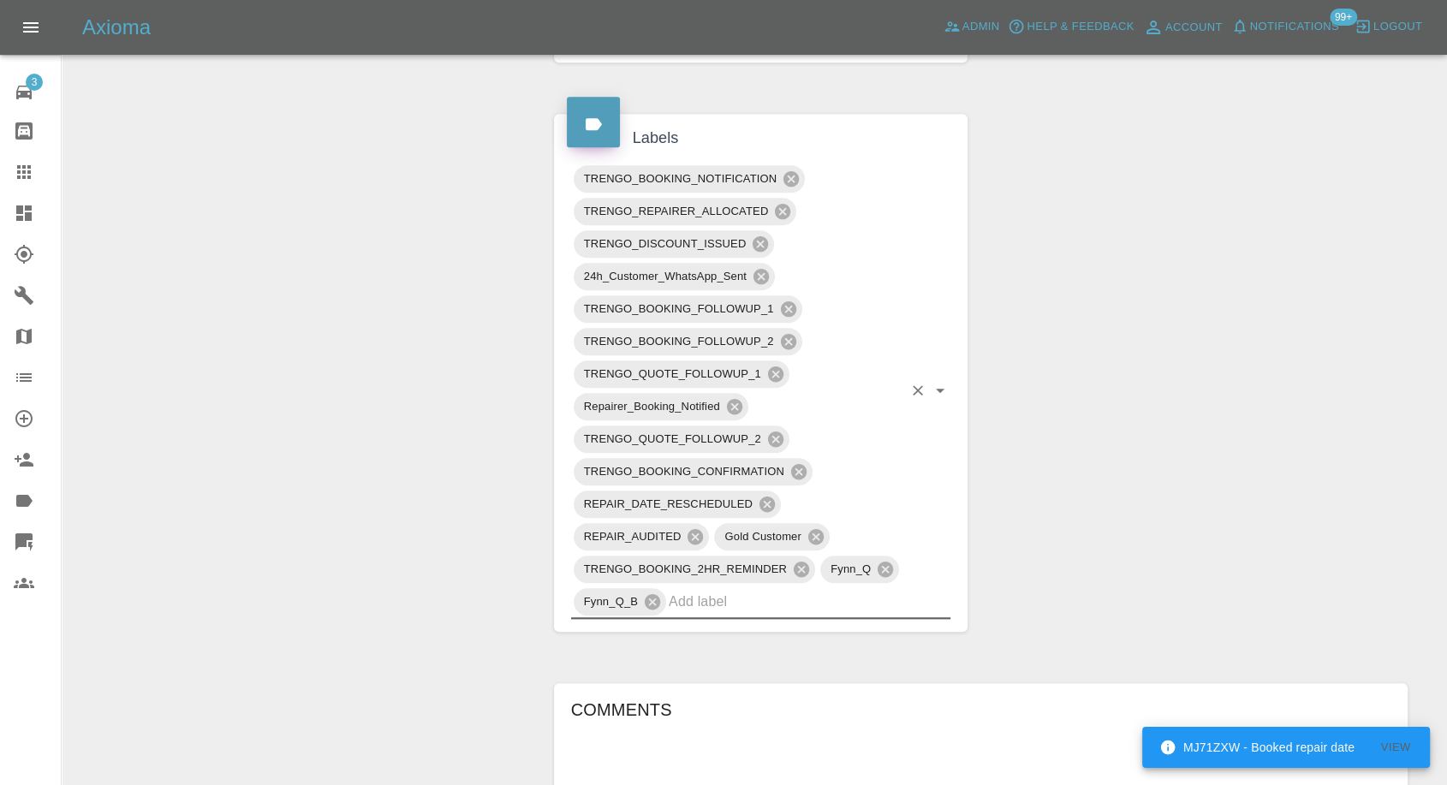
scroll to position [760, 0]
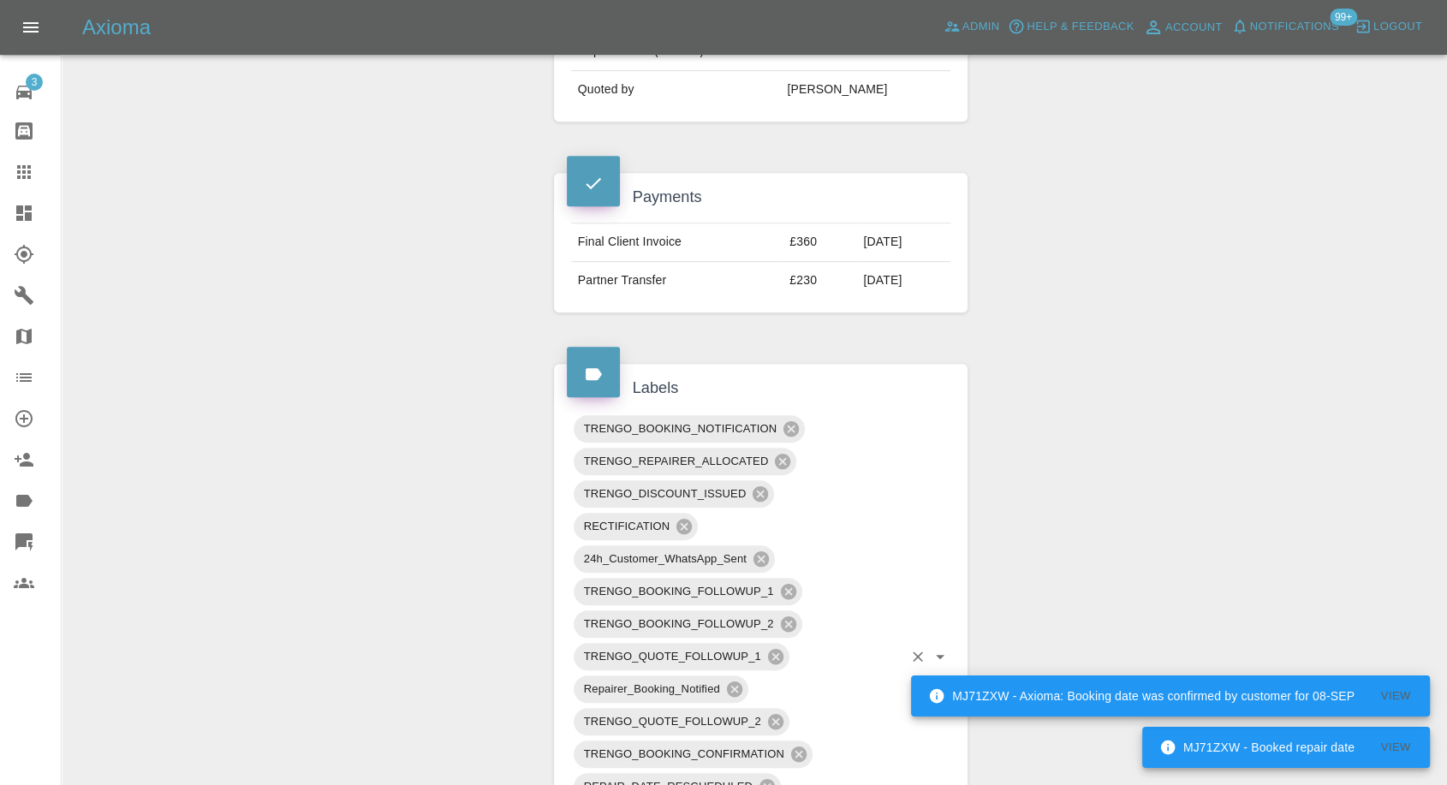
drag, startPoint x: 26, startPoint y: 180, endPoint x: 47, endPoint y: 219, distance: 44.8
click at [26, 180] on icon at bounding box center [24, 172] width 21 height 21
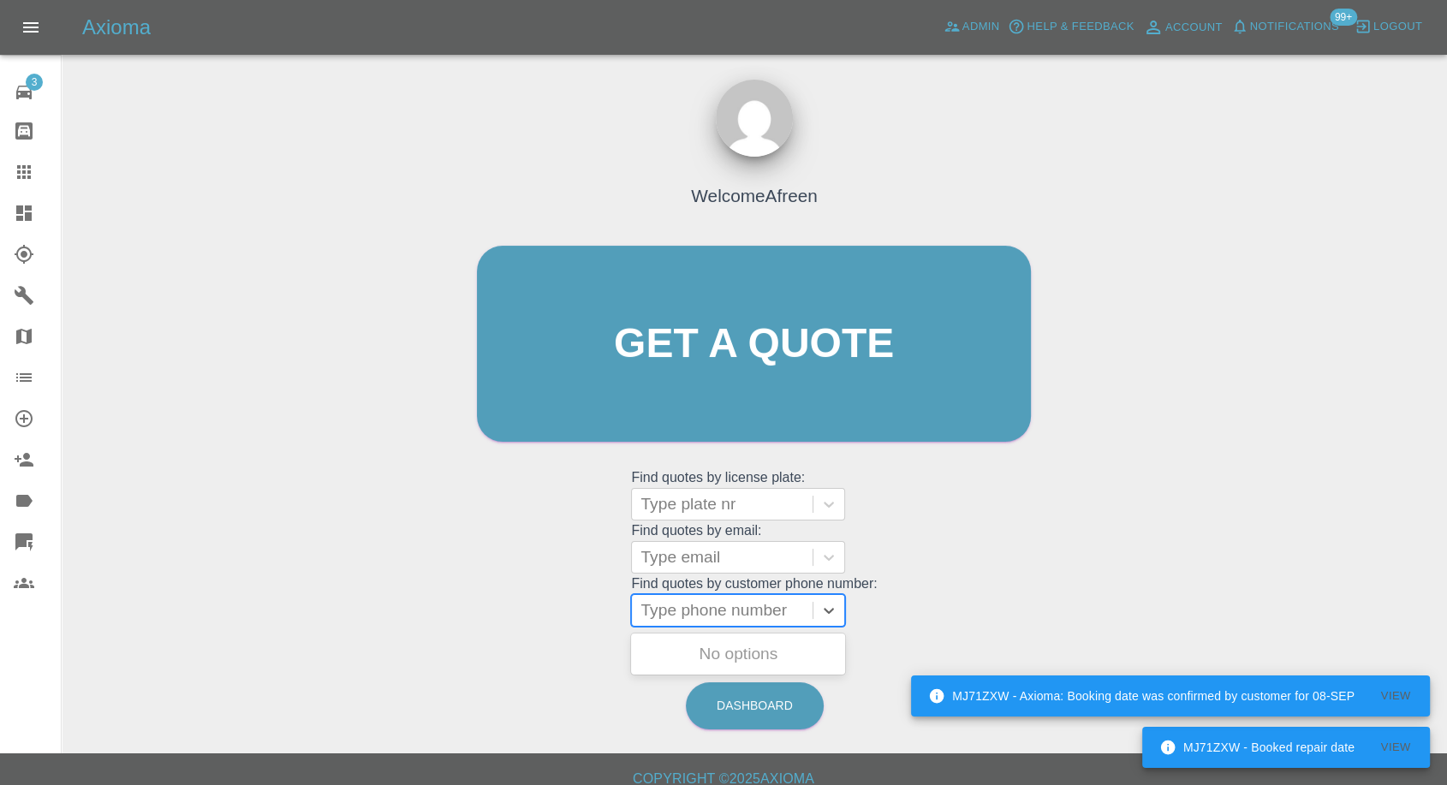
click at [668, 622] on div "Type phone number" at bounding box center [722, 610] width 181 height 31
paste input "+447792927482"
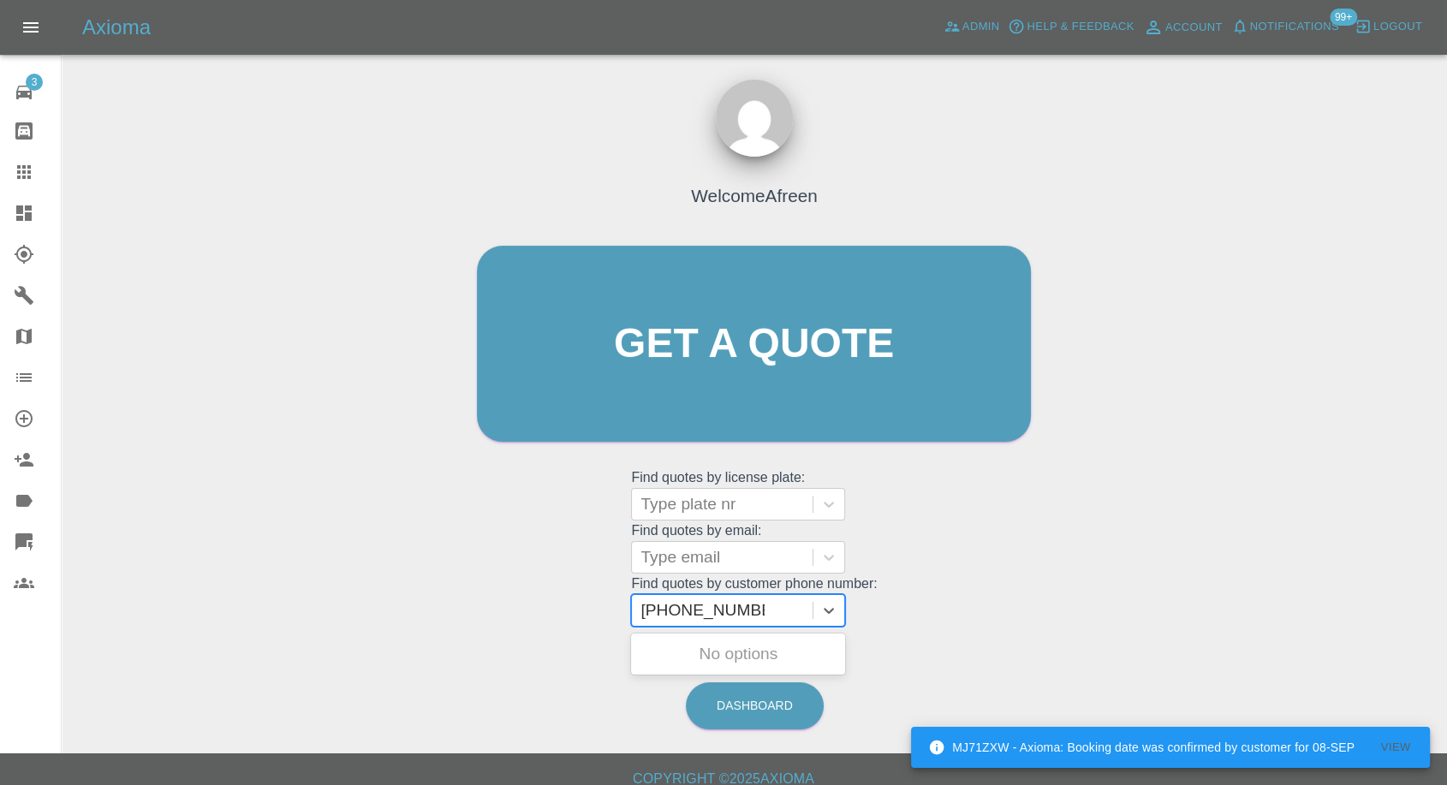
drag, startPoint x: 674, startPoint y: 611, endPoint x: 497, endPoint y: 604, distance: 177.3
click at [500, 607] on div "Welcome Afreen Get a quote Get a quote Find quotes by license plate: Type plate…" at bounding box center [754, 376] width 590 height 517
type input "07792927482"
click at [745, 659] on div "YE64ZVJ, Awaiting Repair" at bounding box center [738, 654] width 214 height 34
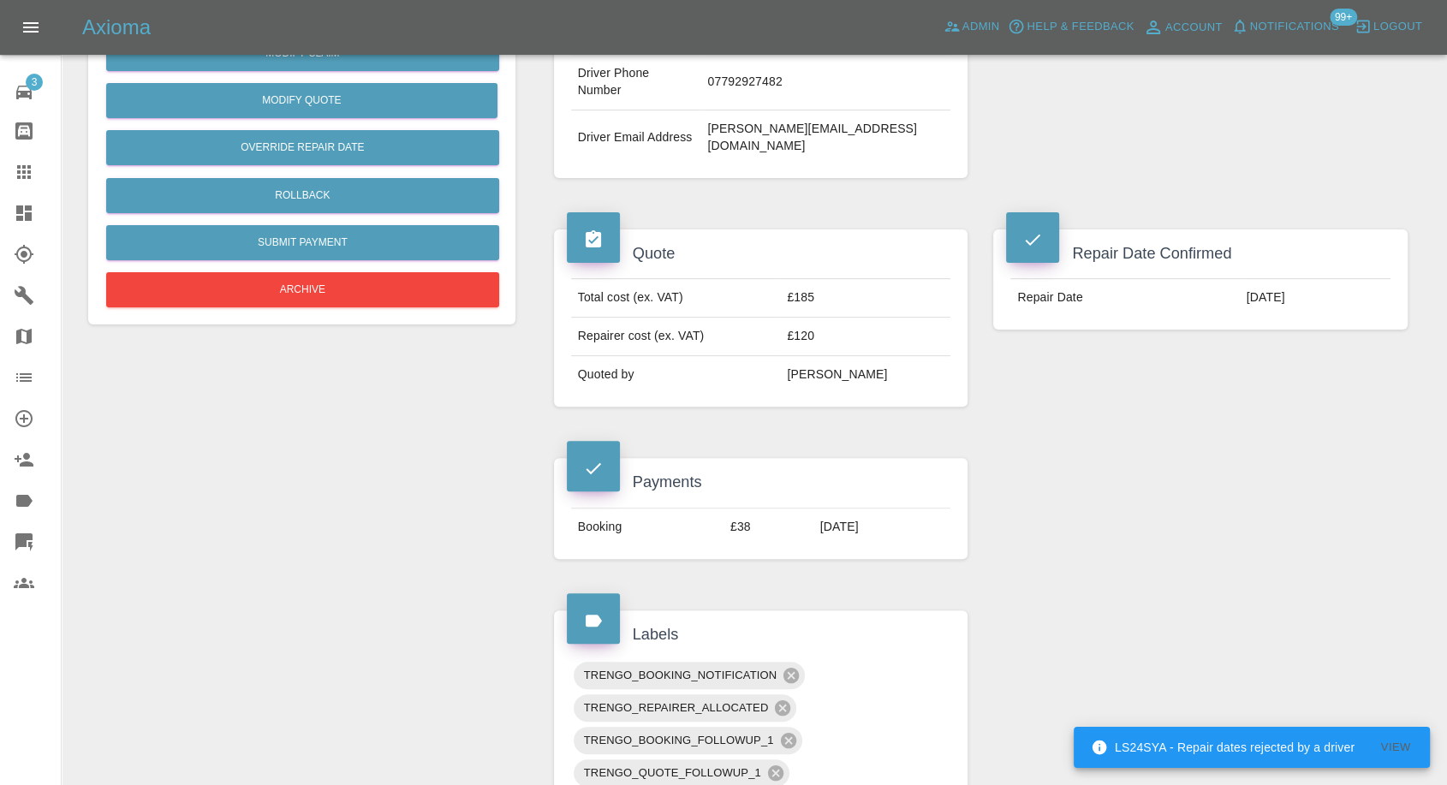
scroll to position [190, 0]
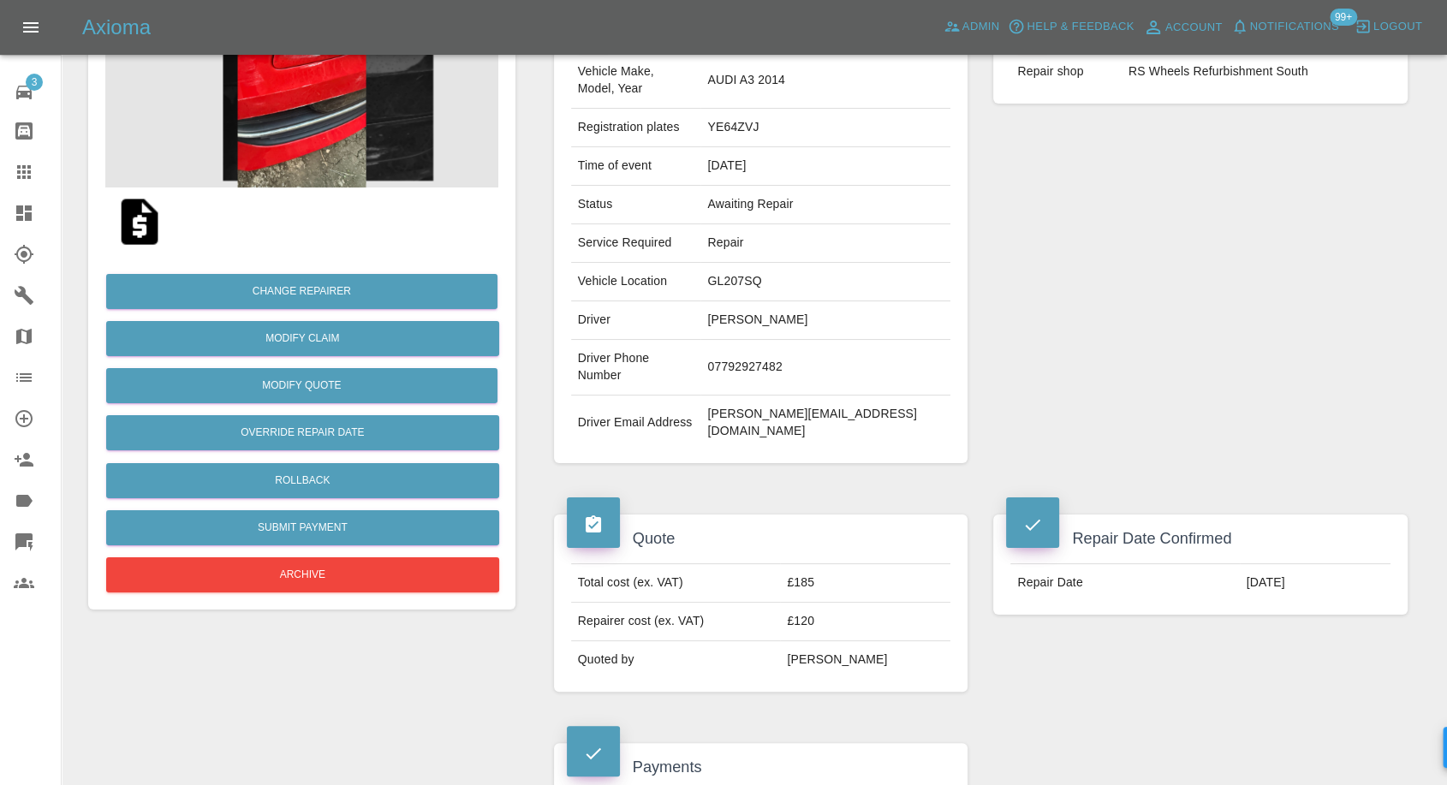
click at [798, 340] on td "07792927482" at bounding box center [825, 368] width 250 height 56
copy td "07792927482"
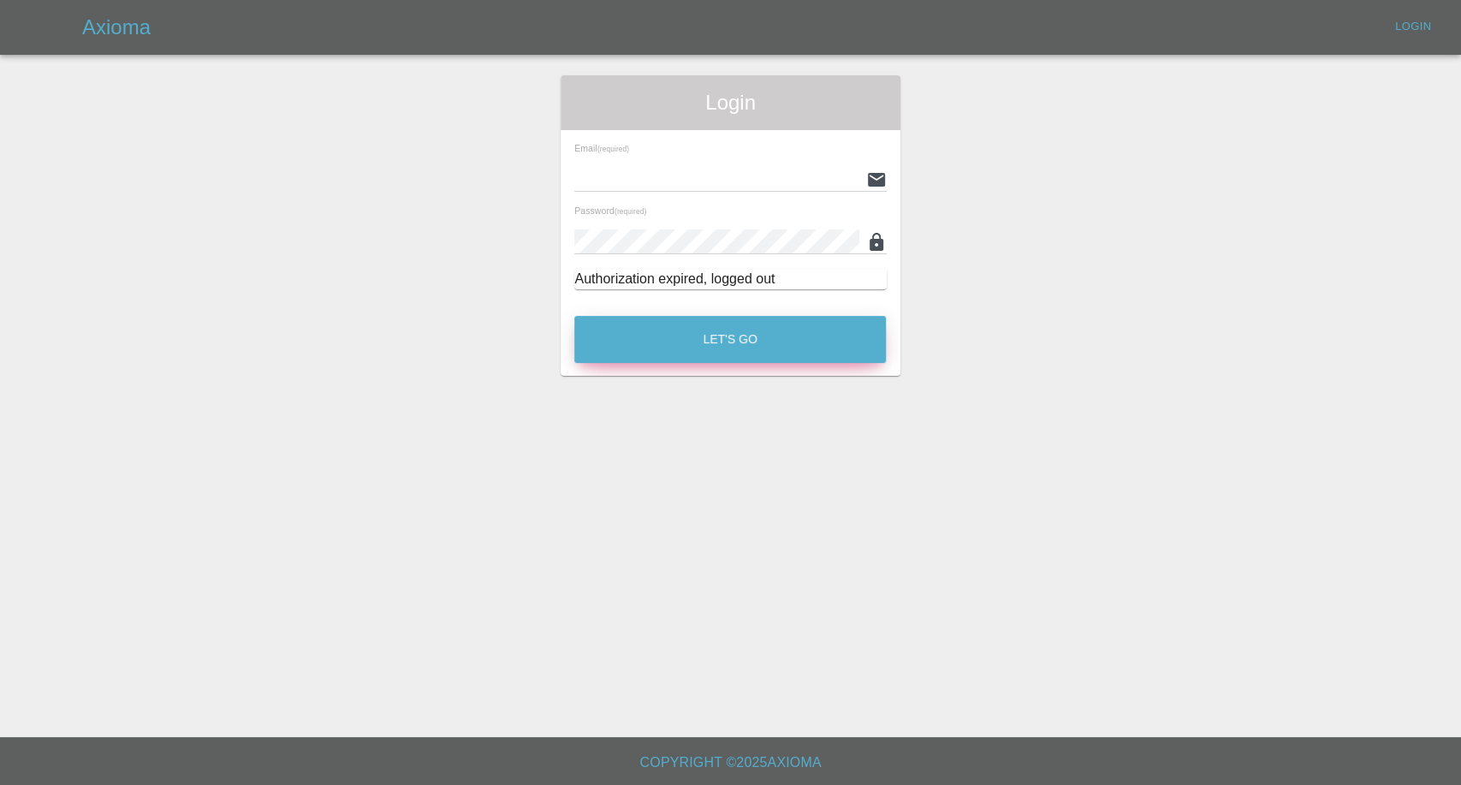
type input "[EMAIL_ADDRESS][DOMAIN_NAME]"
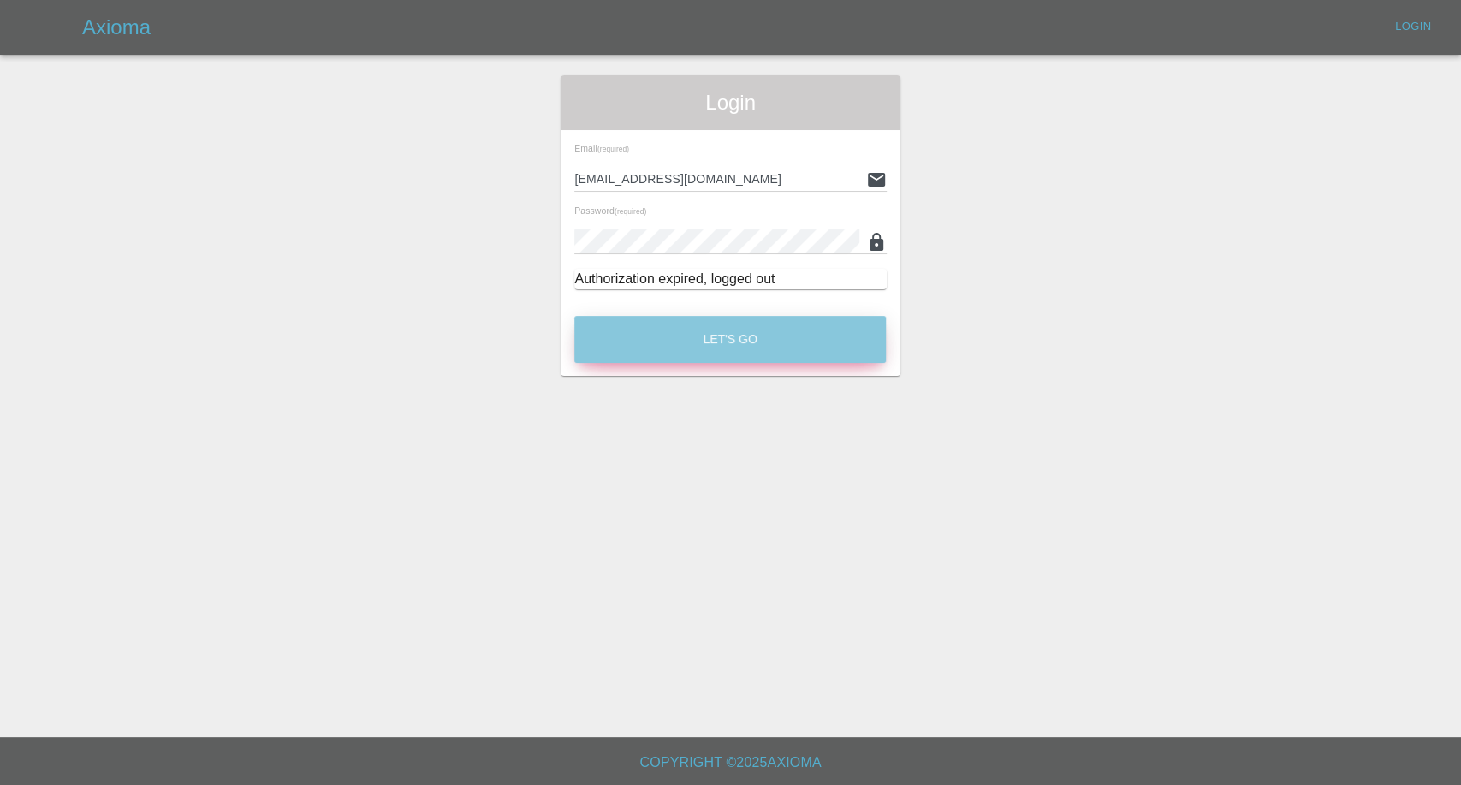
click at [746, 348] on button "Let's Go" at bounding box center [730, 339] width 312 height 47
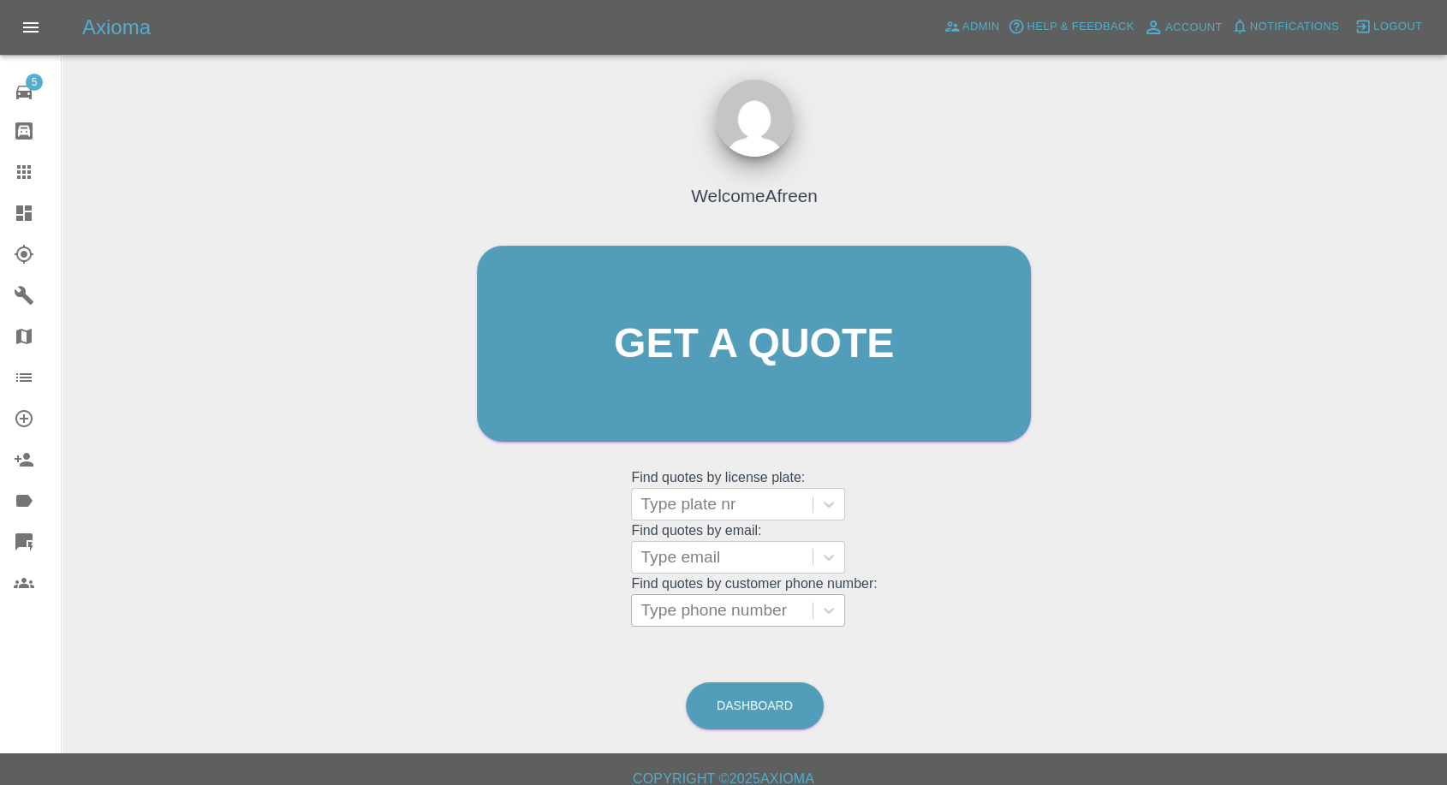
click at [740, 611] on div at bounding box center [721, 610] width 163 height 24
paste input "07792927482"
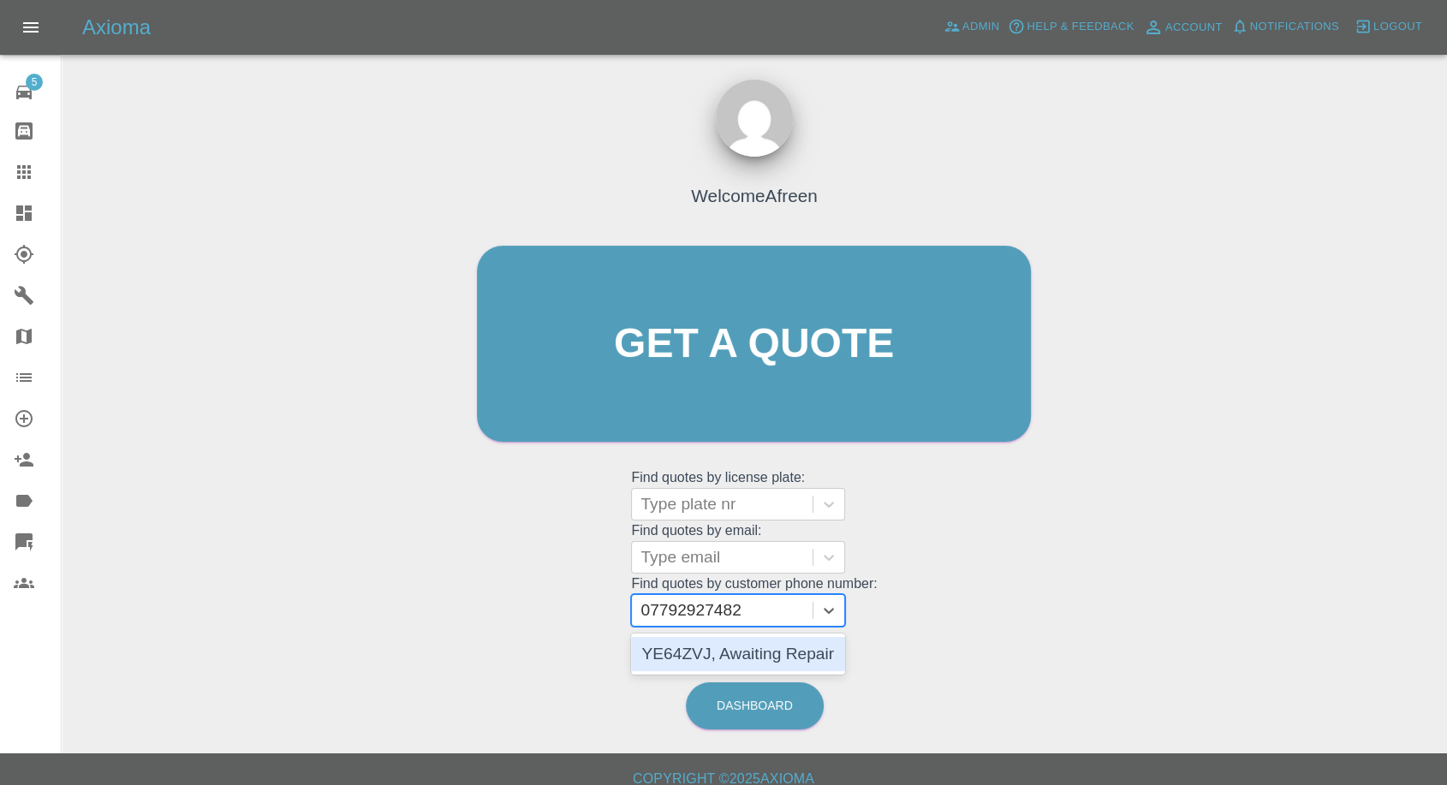
click at [653, 609] on input "07792927482" at bounding box center [692, 610] width 105 height 21
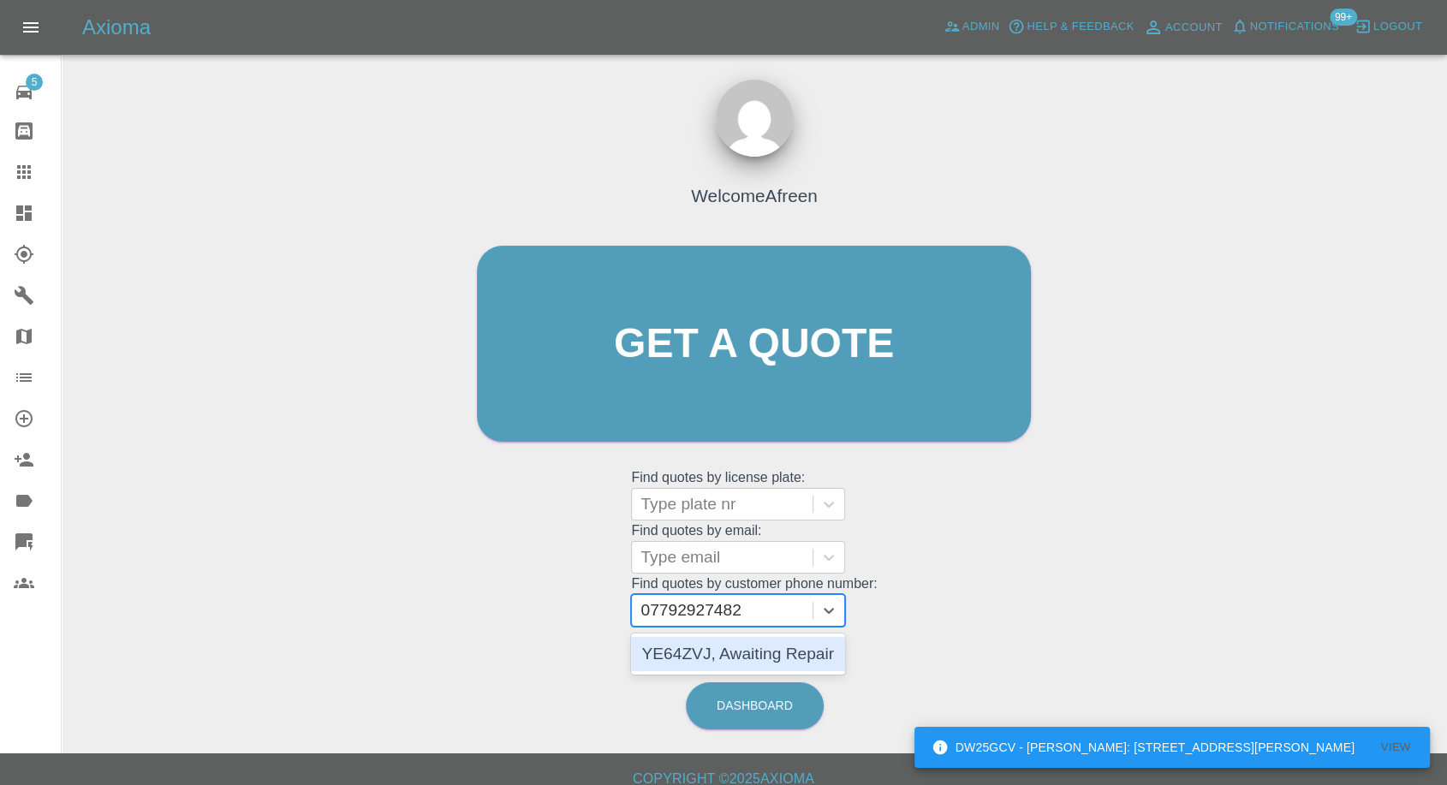
type input "07792927482"
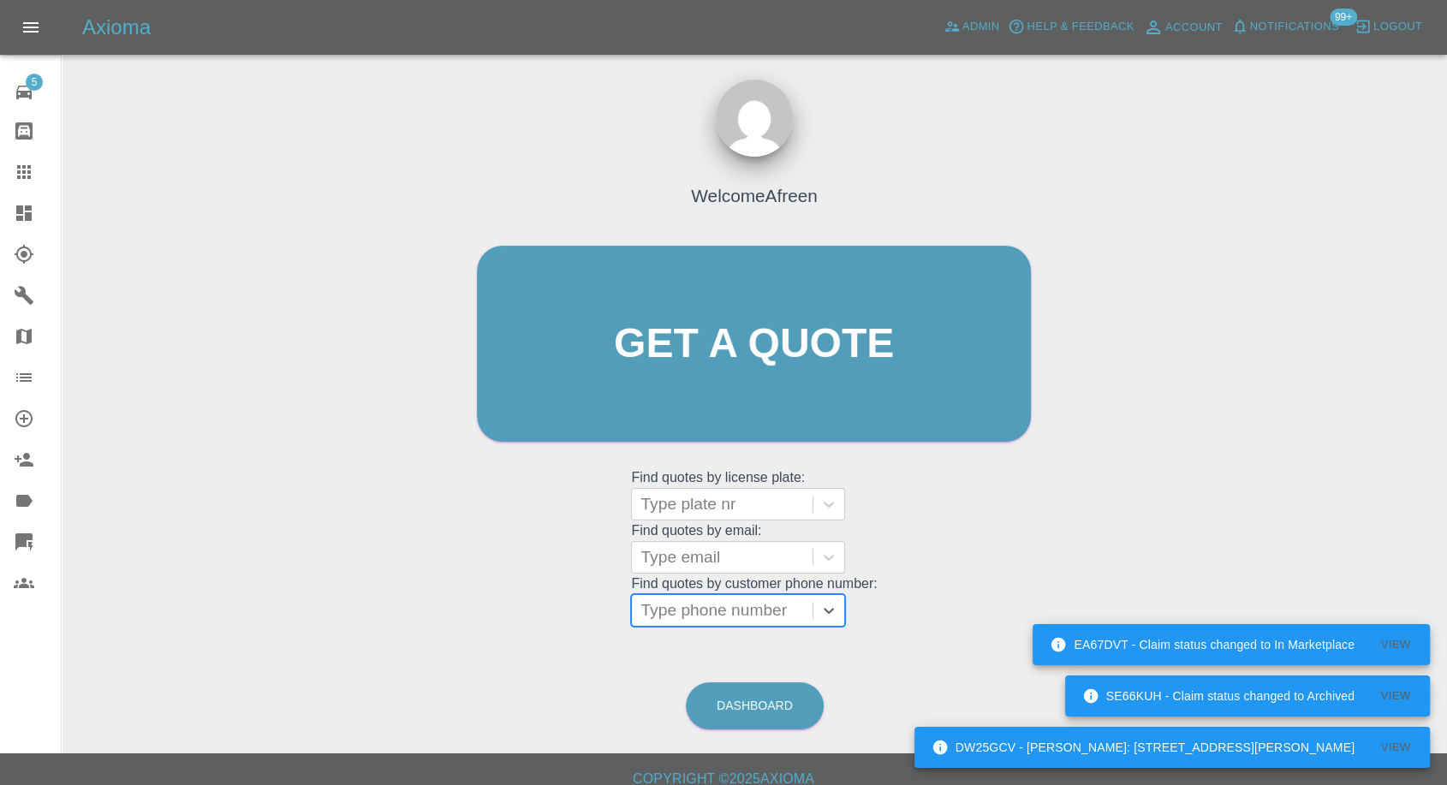
paste input "07725050072"
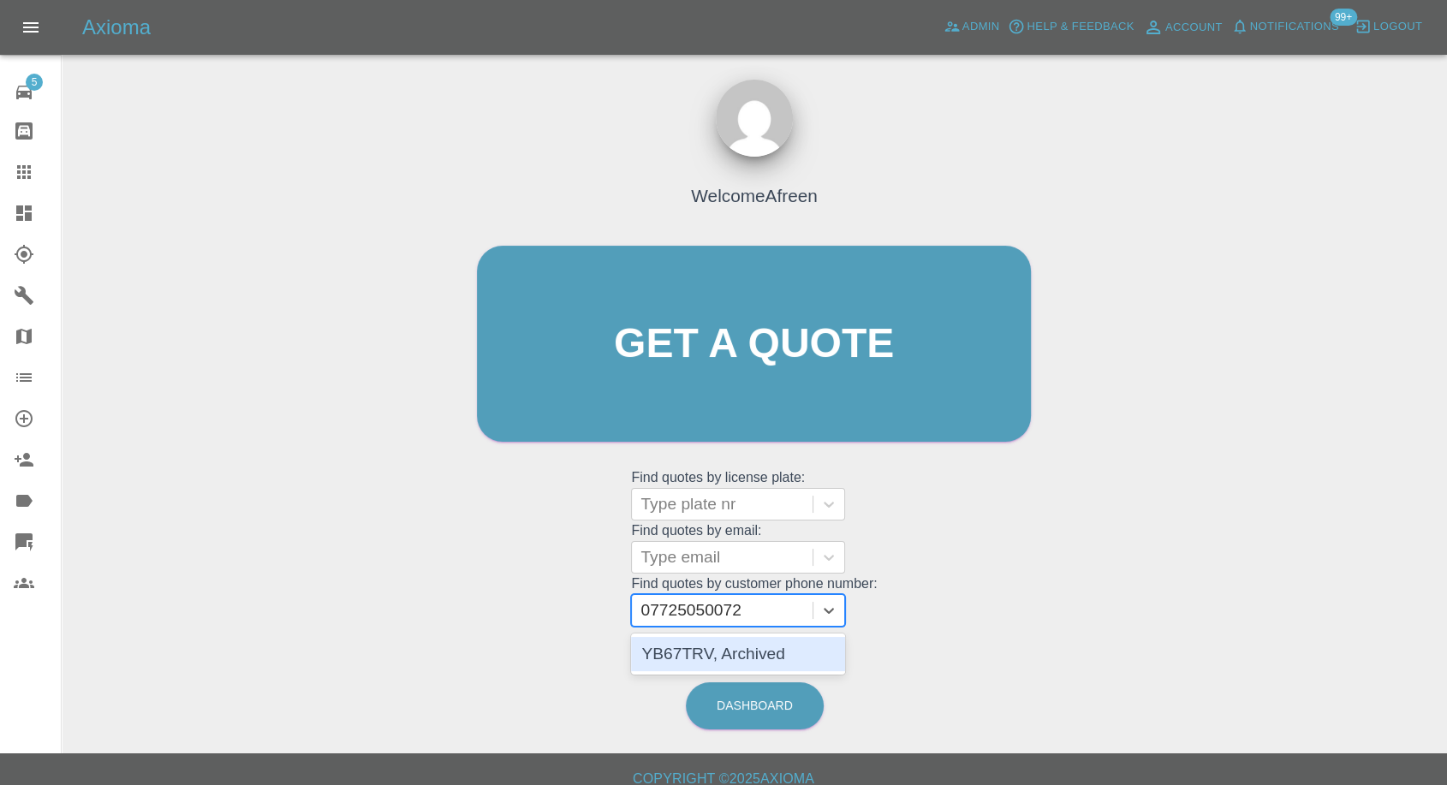
drag, startPoint x: 654, startPoint y: 611, endPoint x: 544, endPoint y: 615, distance: 109.6
click at [544, 615] on div "Welcome Afreen Get a quote Get a quote Find quotes by license plate: Type plate…" at bounding box center [754, 376] width 590 height 517
type input "7725050072"
click at [754, 660] on div "YB67TRV - BMW, Fnol" at bounding box center [738, 654] width 214 height 34
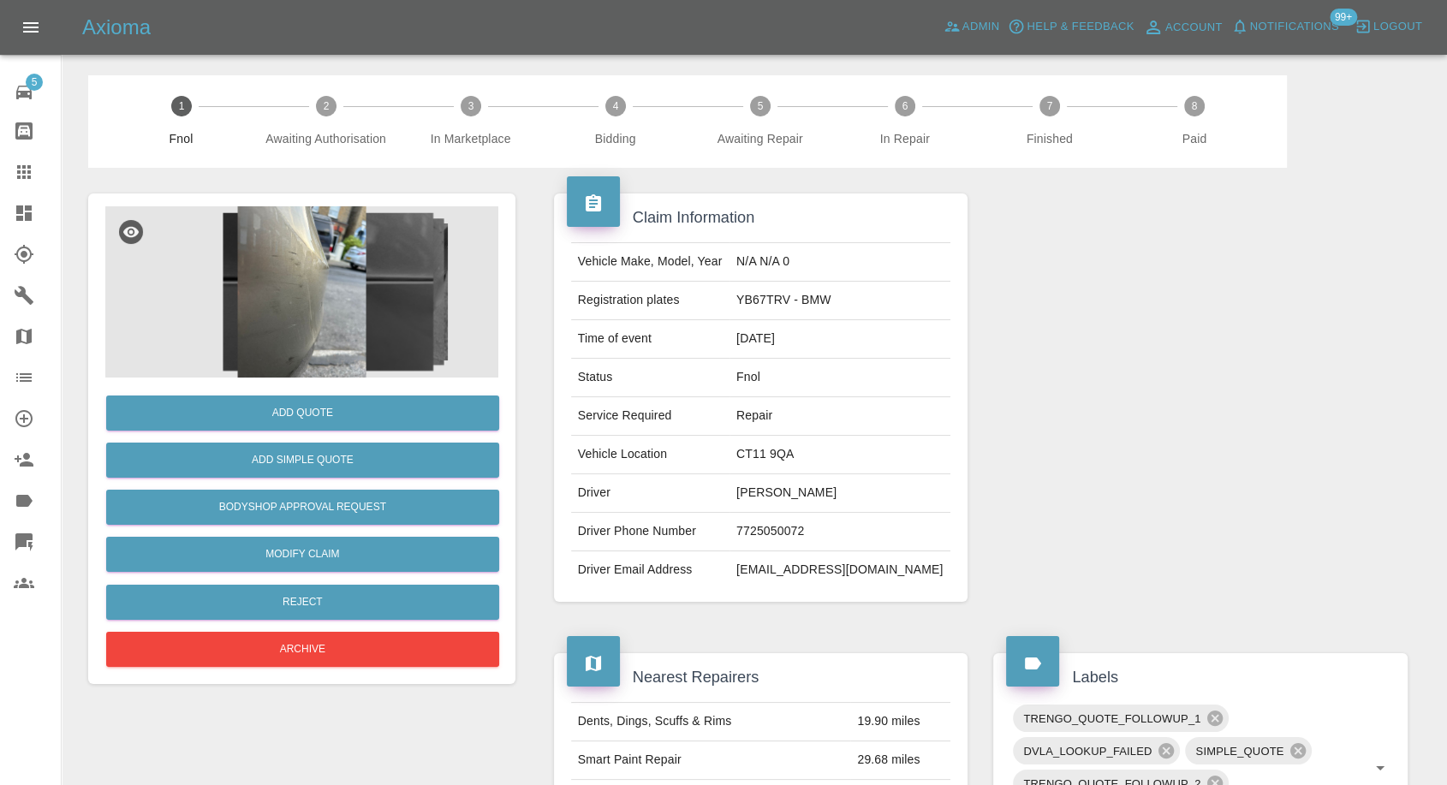
click at [265, 276] on img at bounding box center [301, 291] width 393 height 171
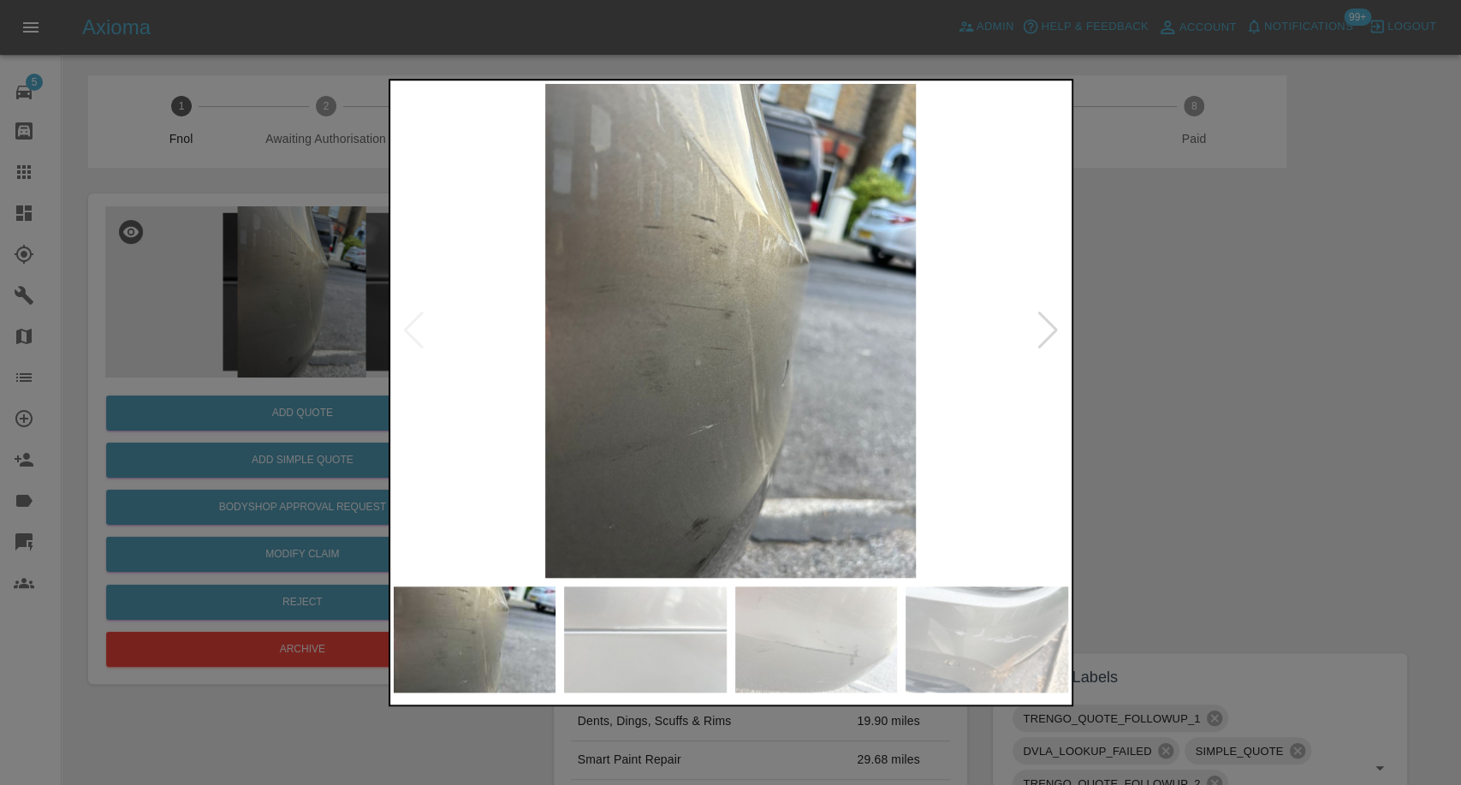
click at [682, 686] on img at bounding box center [645, 639] width 163 height 106
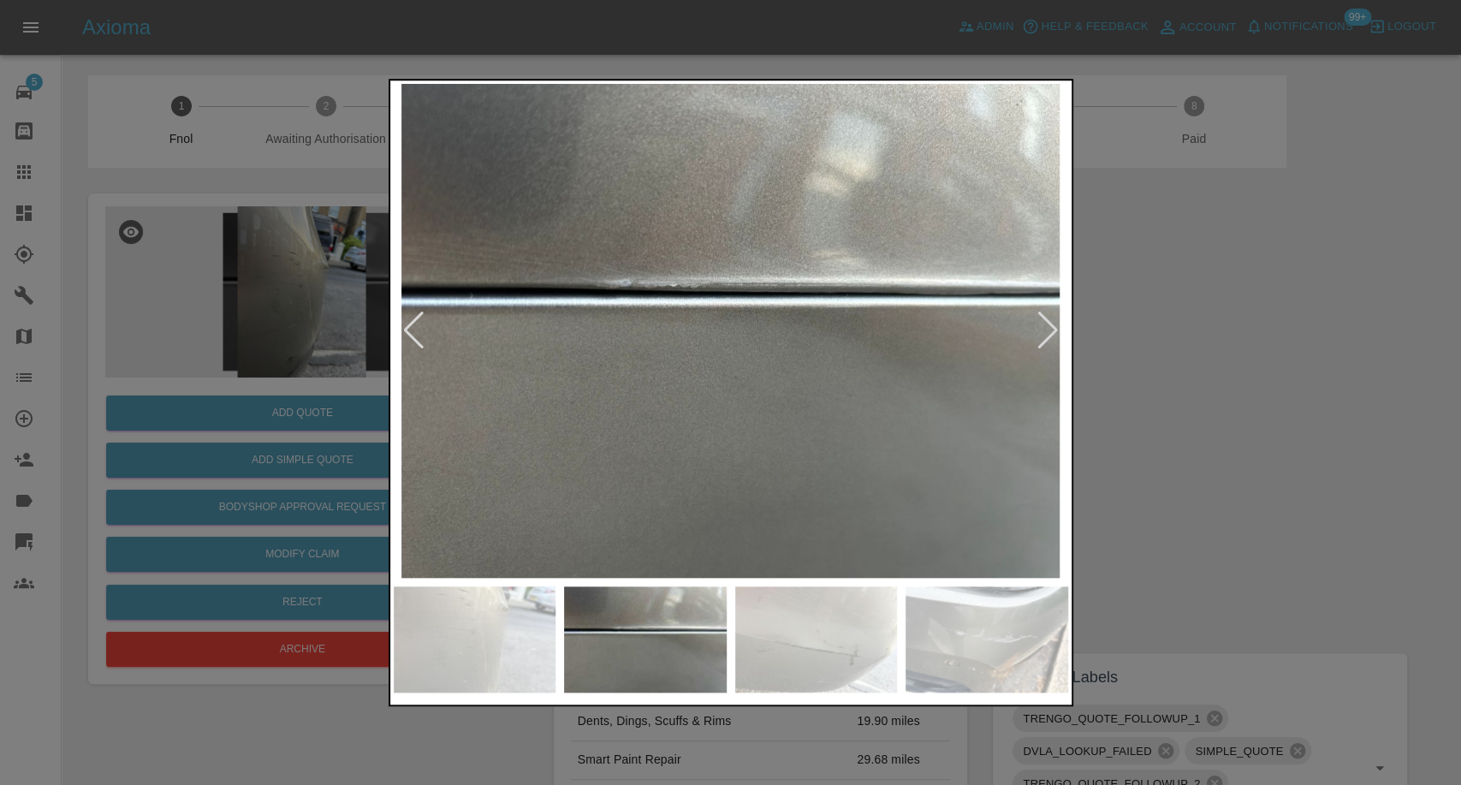
click at [848, 674] on img at bounding box center [816, 639] width 163 height 106
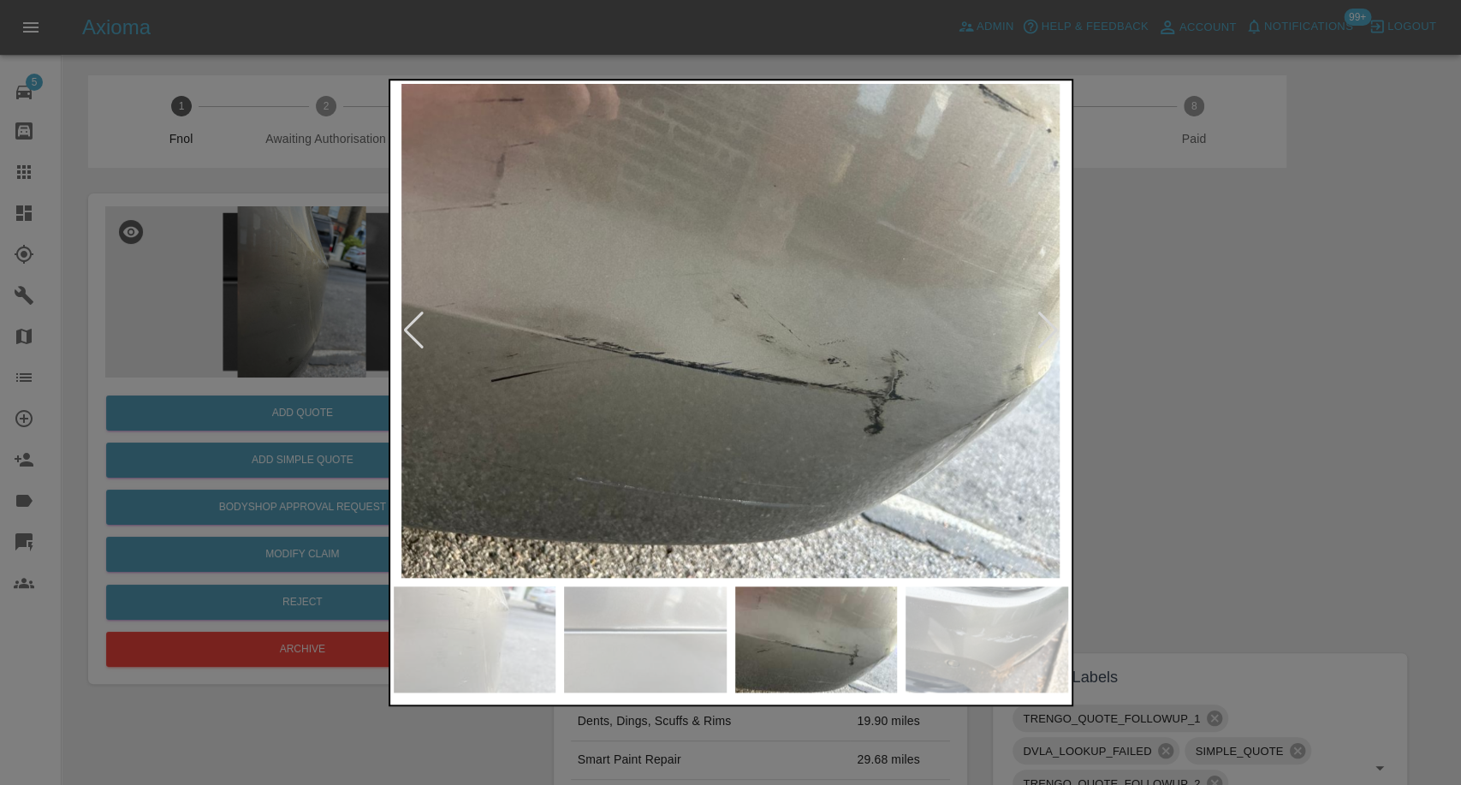
click at [971, 673] on img at bounding box center [987, 639] width 163 height 106
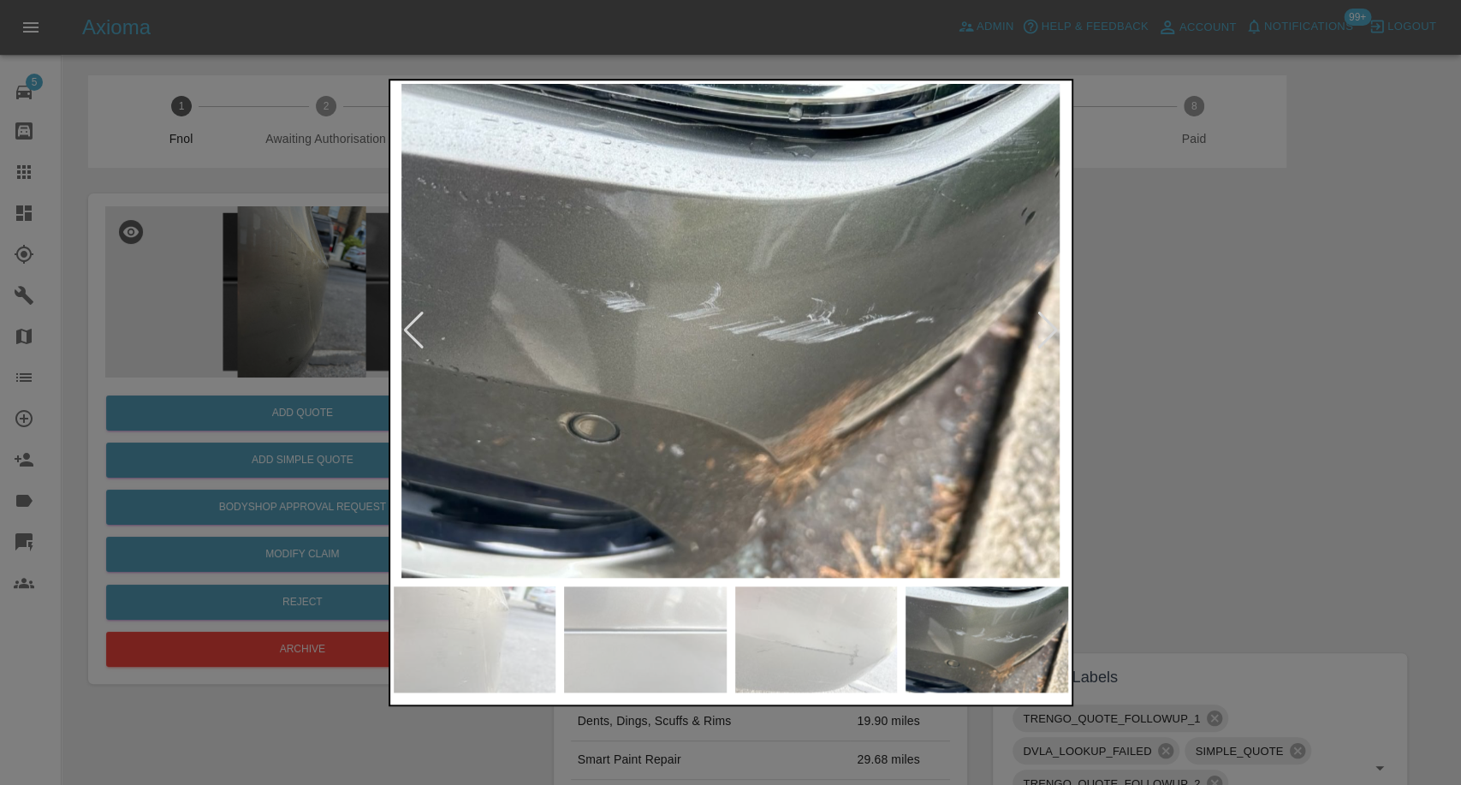
click at [1038, 326] on div at bounding box center [1048, 331] width 23 height 38
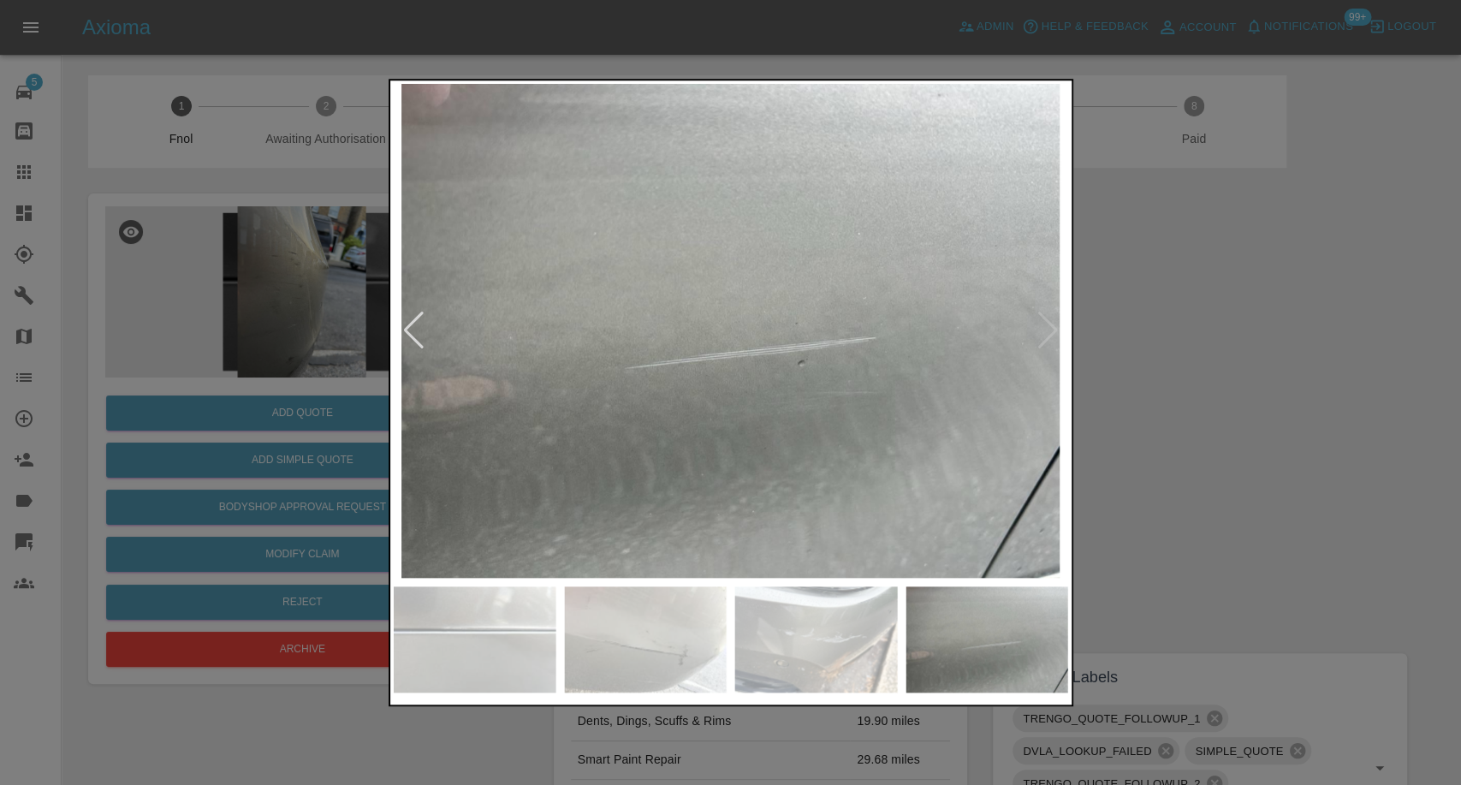
click at [1038, 326] on img at bounding box center [731, 331] width 674 height 494
click at [1169, 386] on div at bounding box center [730, 392] width 1461 height 785
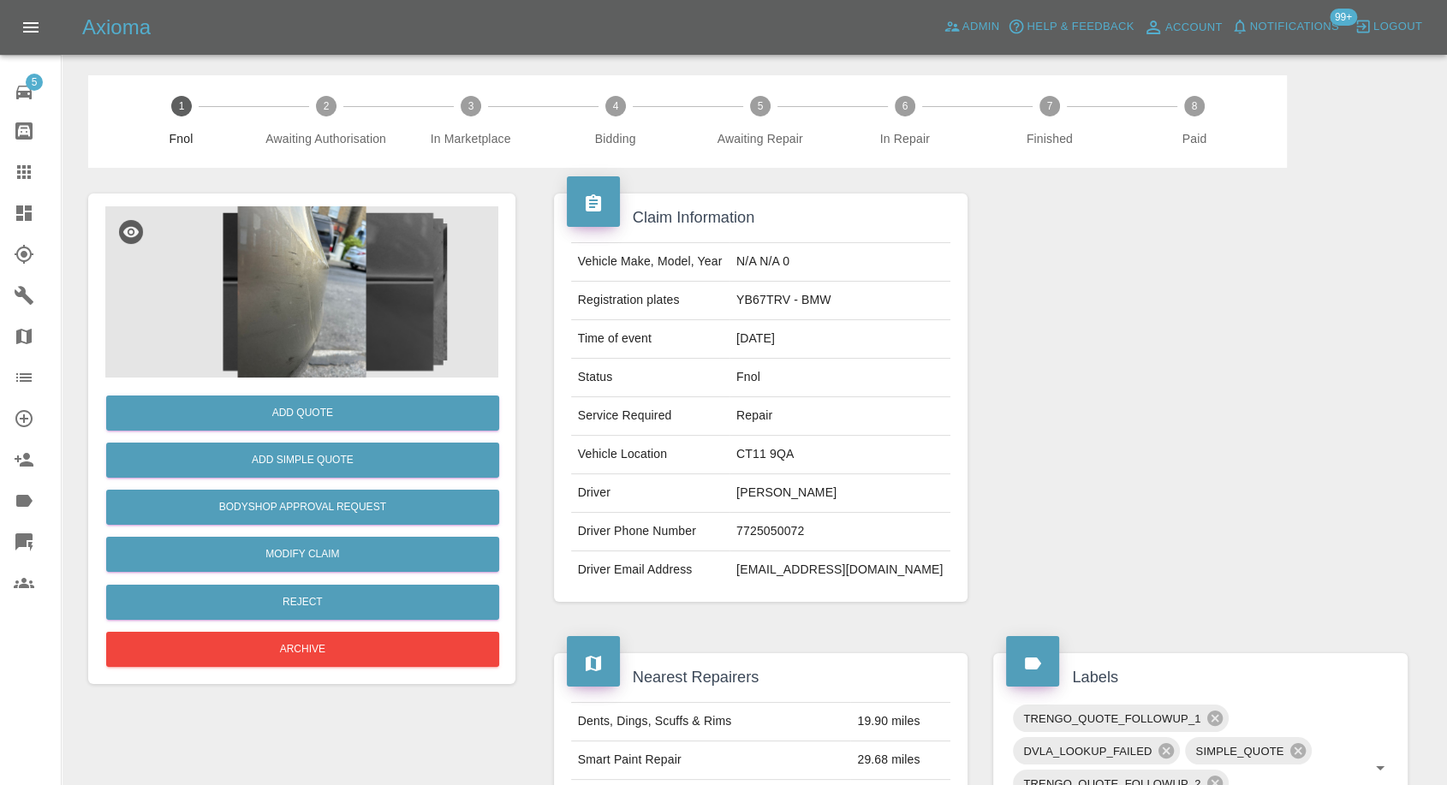
click at [13, 152] on link "Claims" at bounding box center [30, 171] width 61 height 41
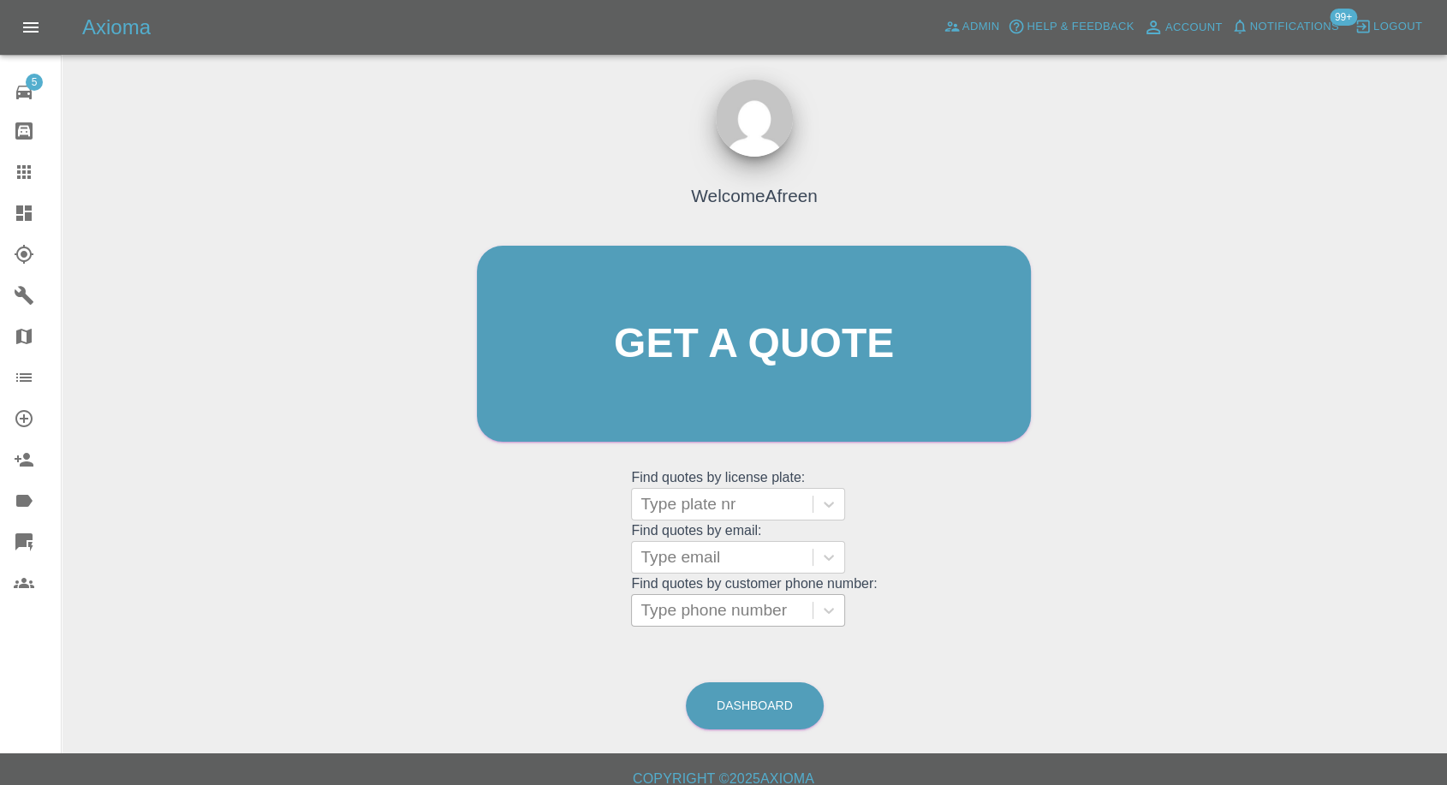
click at [721, 625] on div "Type phone number" at bounding box center [738, 610] width 214 height 33
click at [728, 611] on div at bounding box center [721, 610] width 163 height 24
paste input "07421539156"
click at [647, 611] on input "07421539156" at bounding box center [692, 610] width 105 height 21
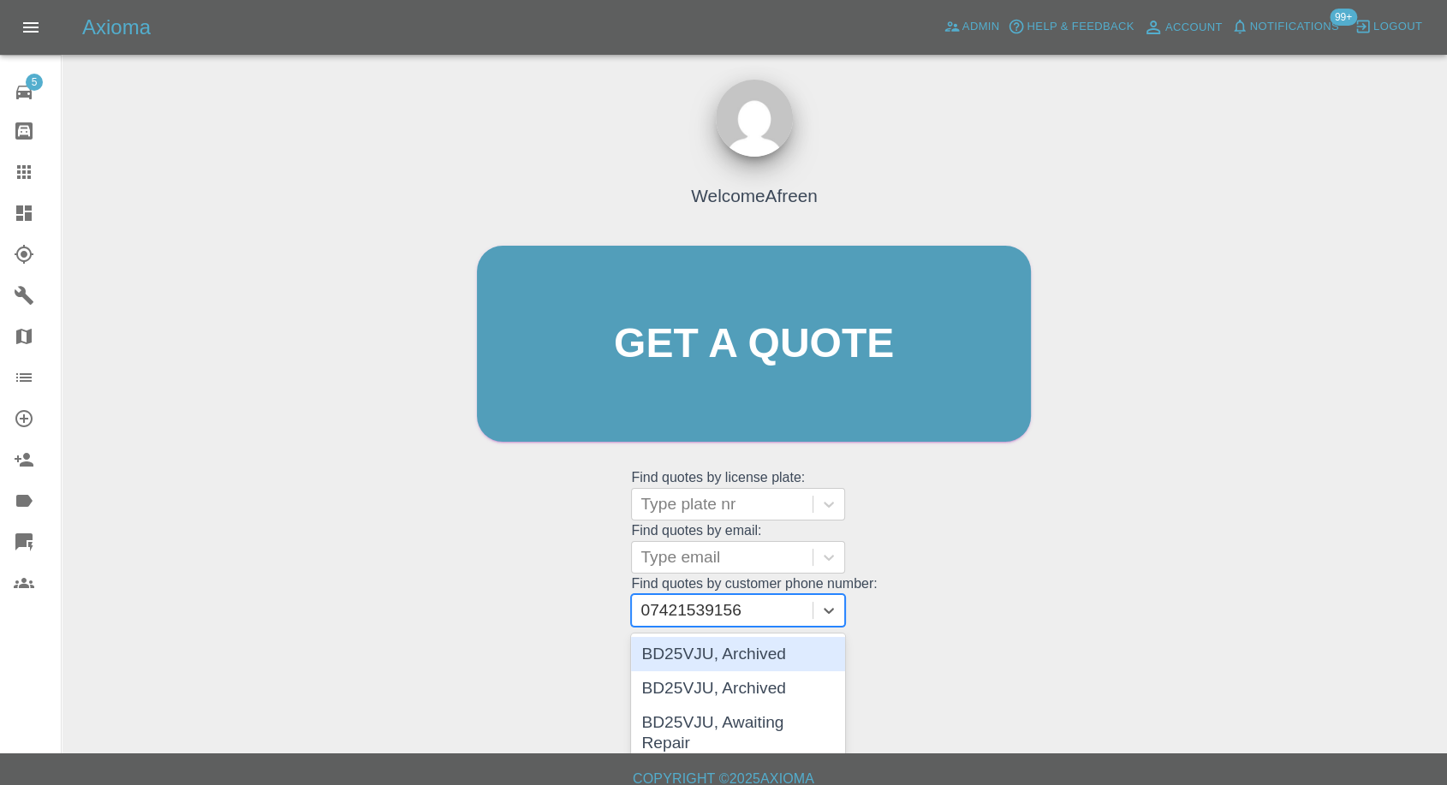
type input "07421539156"
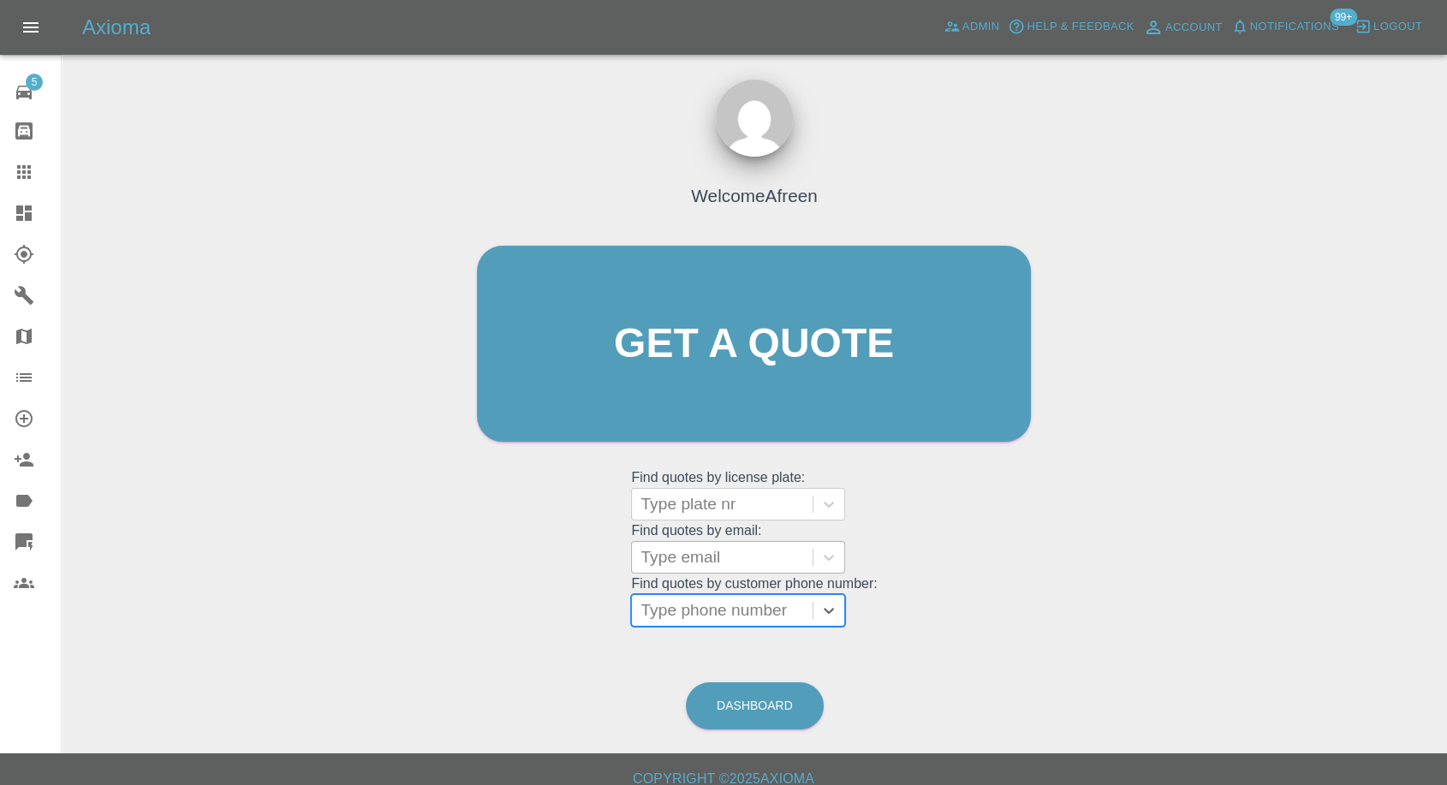
paste input "07421539156"
type input "07421539156"
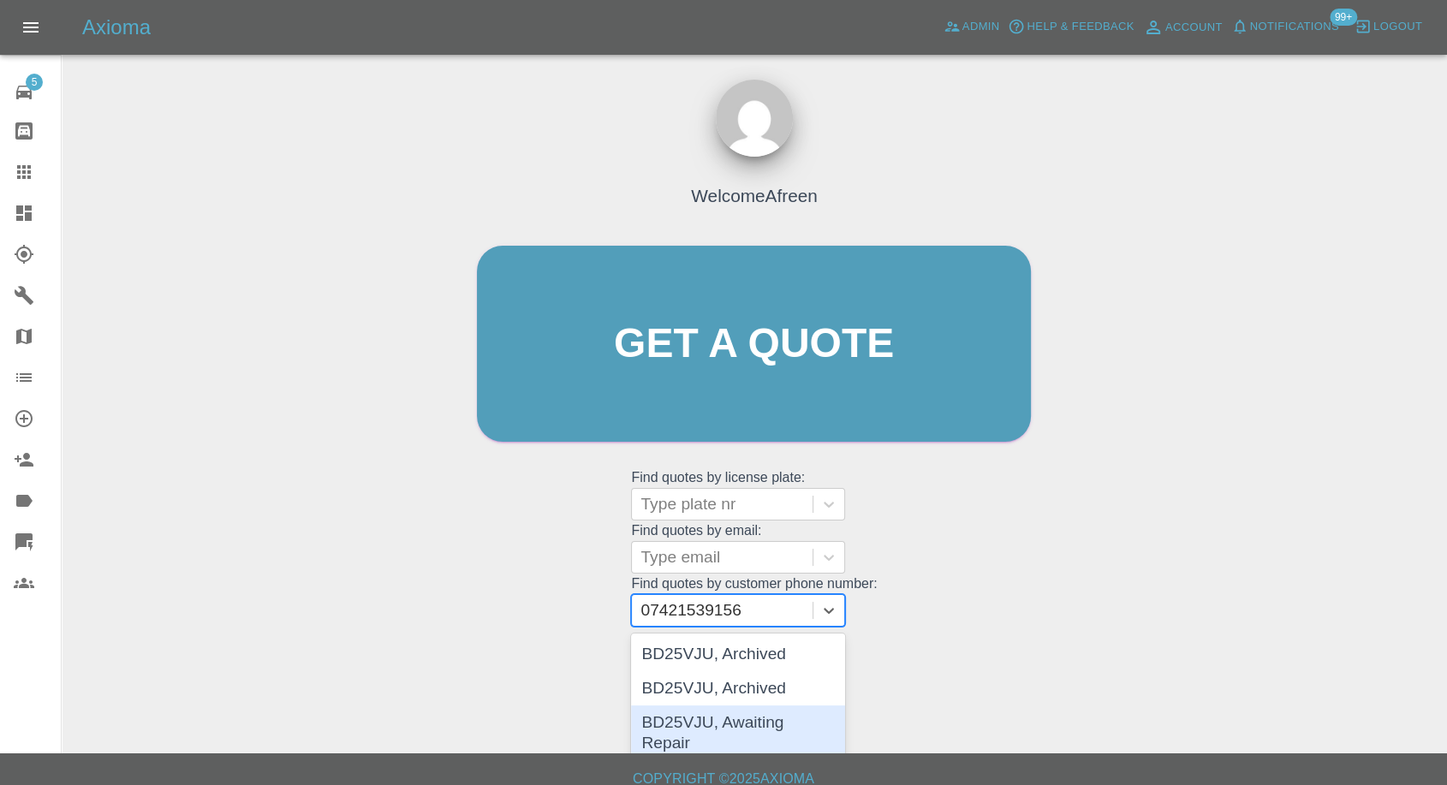
click at [789, 727] on div "BD25VJU, Awaiting Repair" at bounding box center [738, 732] width 214 height 55
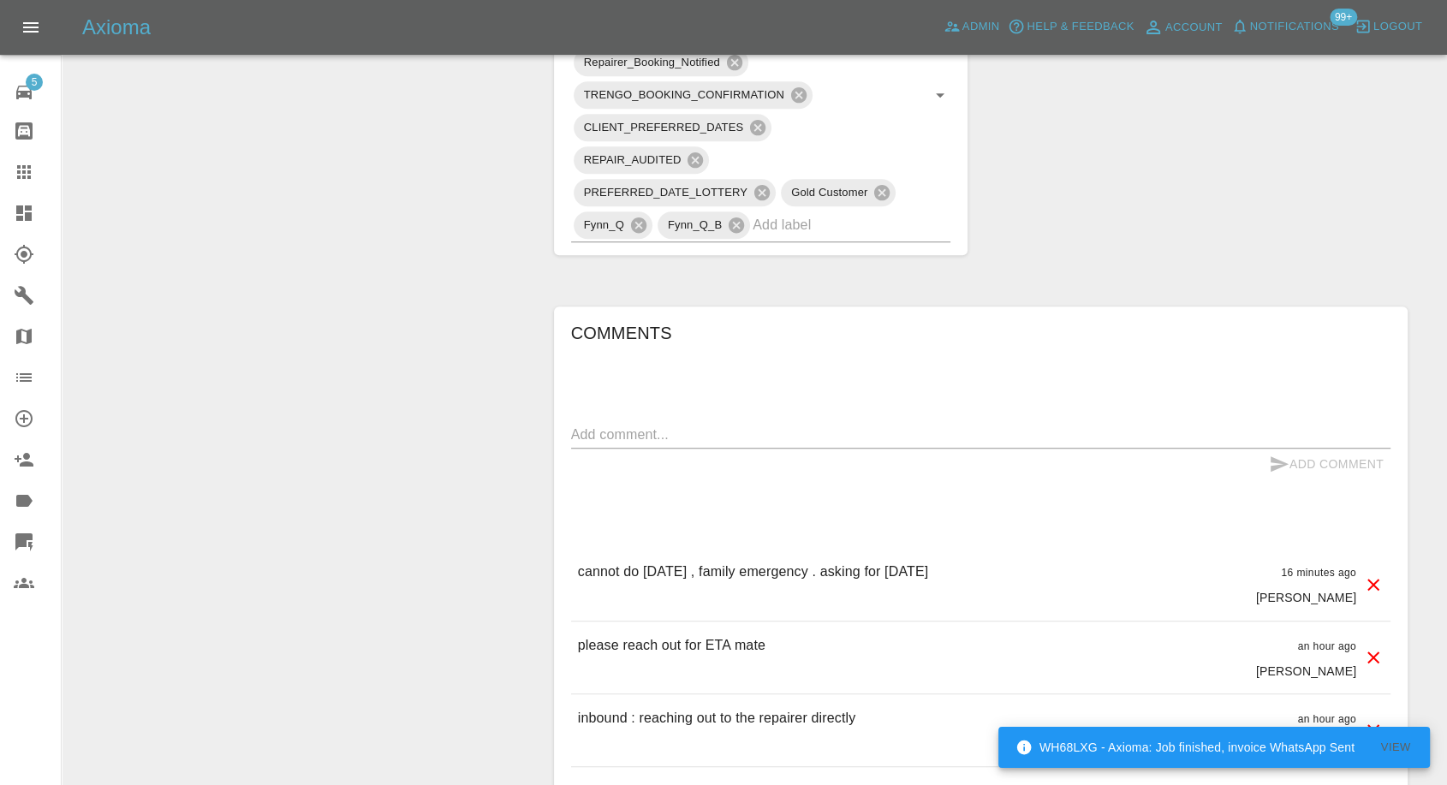
scroll to position [1331, 0]
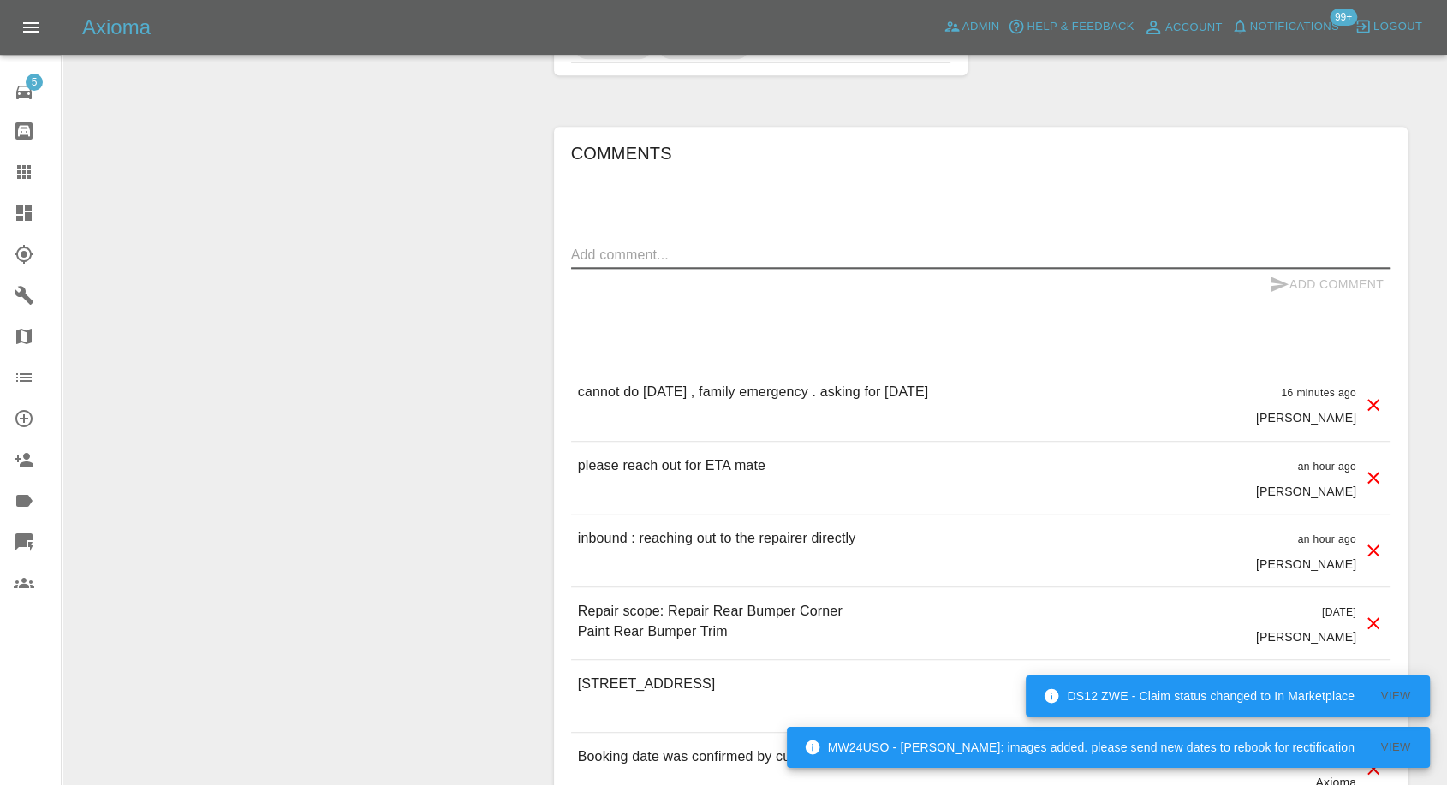
click at [781, 249] on textarea at bounding box center [980, 255] width 819 height 20
paste textarea "I Would like to do my apologies that tomorrow I have my car repair date but I a…"
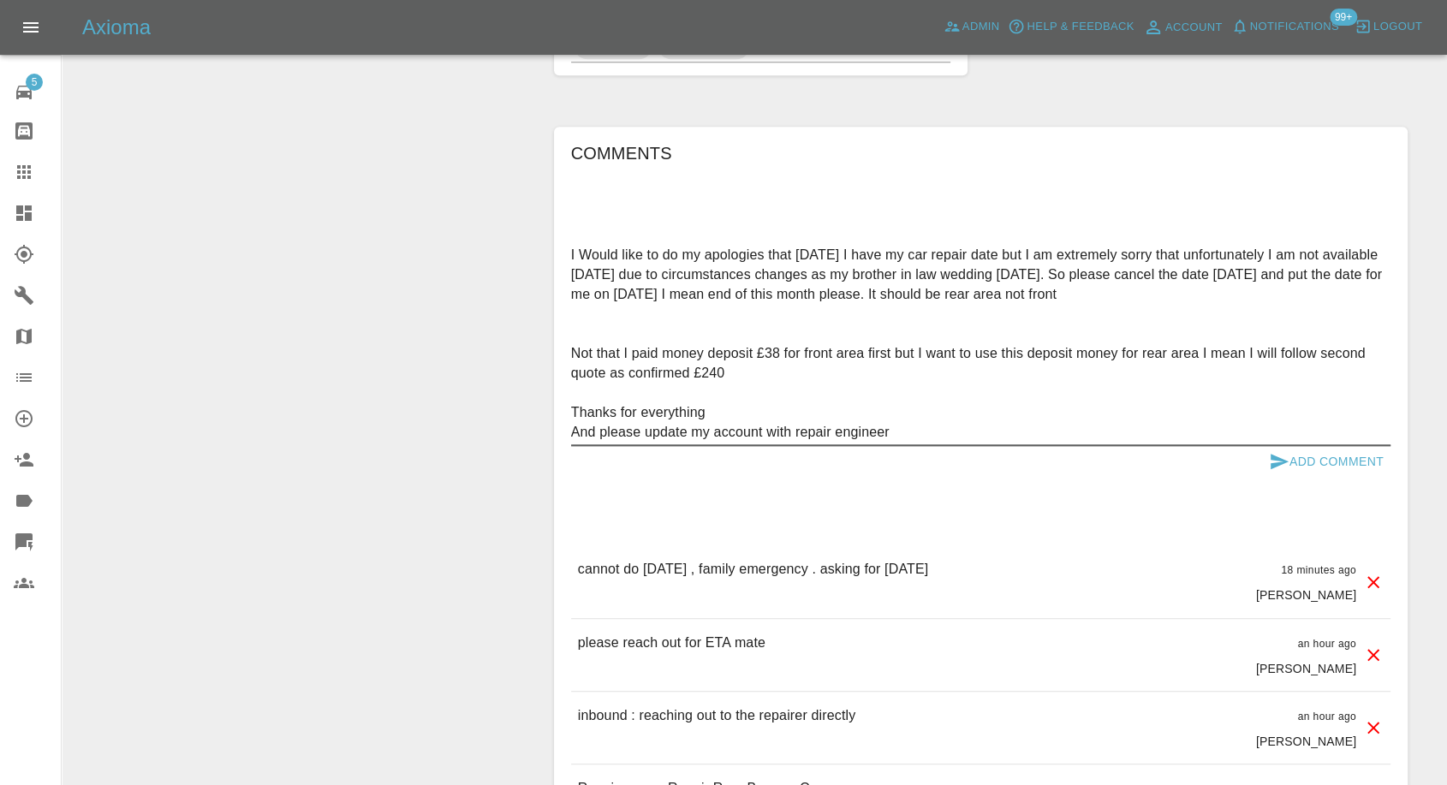
type textarea "I Would like to do my apologies that tomorrow I have my car repair date but I a…"
click at [1276, 460] on icon "submit" at bounding box center [1278, 461] width 21 height 21
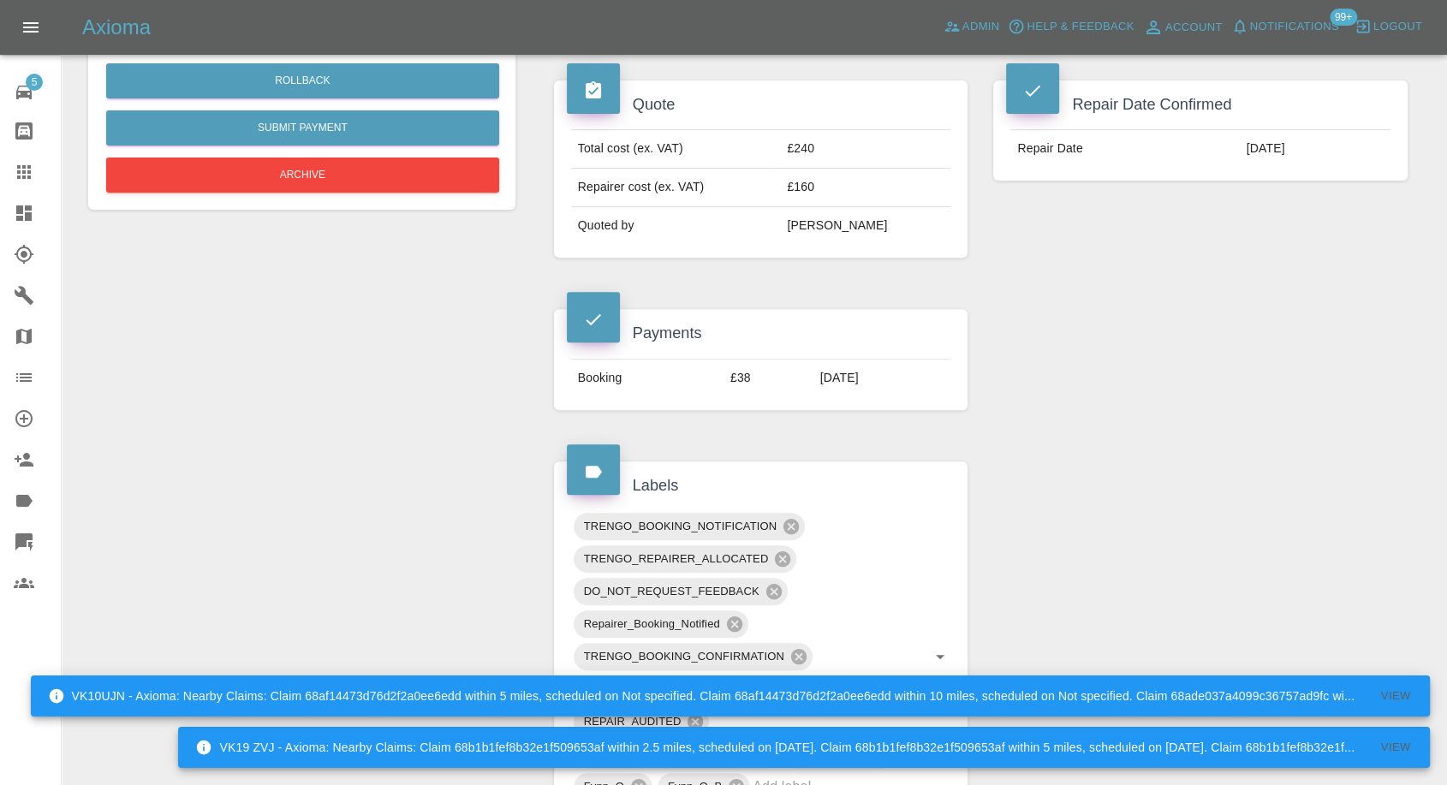
scroll to position [856, 0]
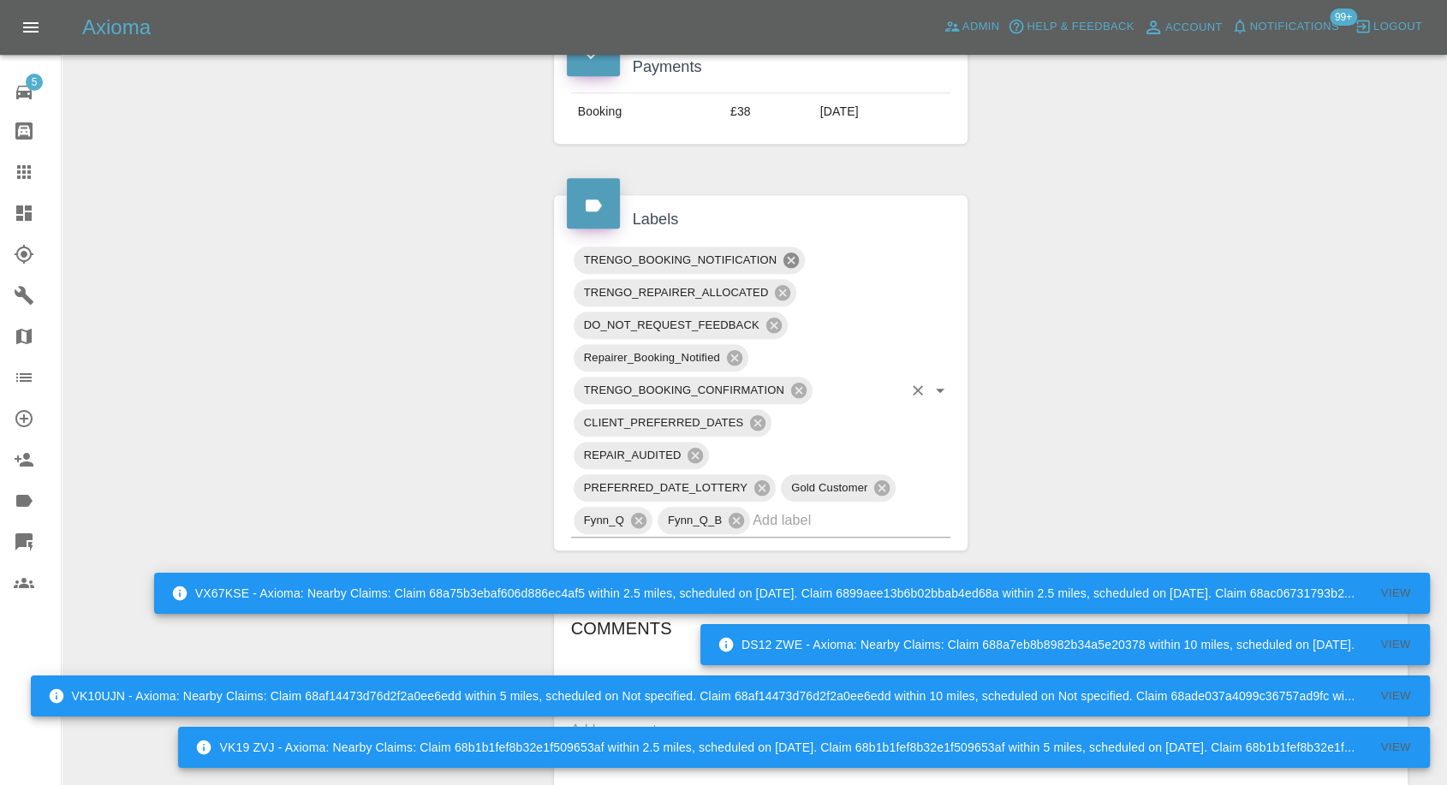
click at [790, 261] on icon at bounding box center [790, 259] width 15 height 15
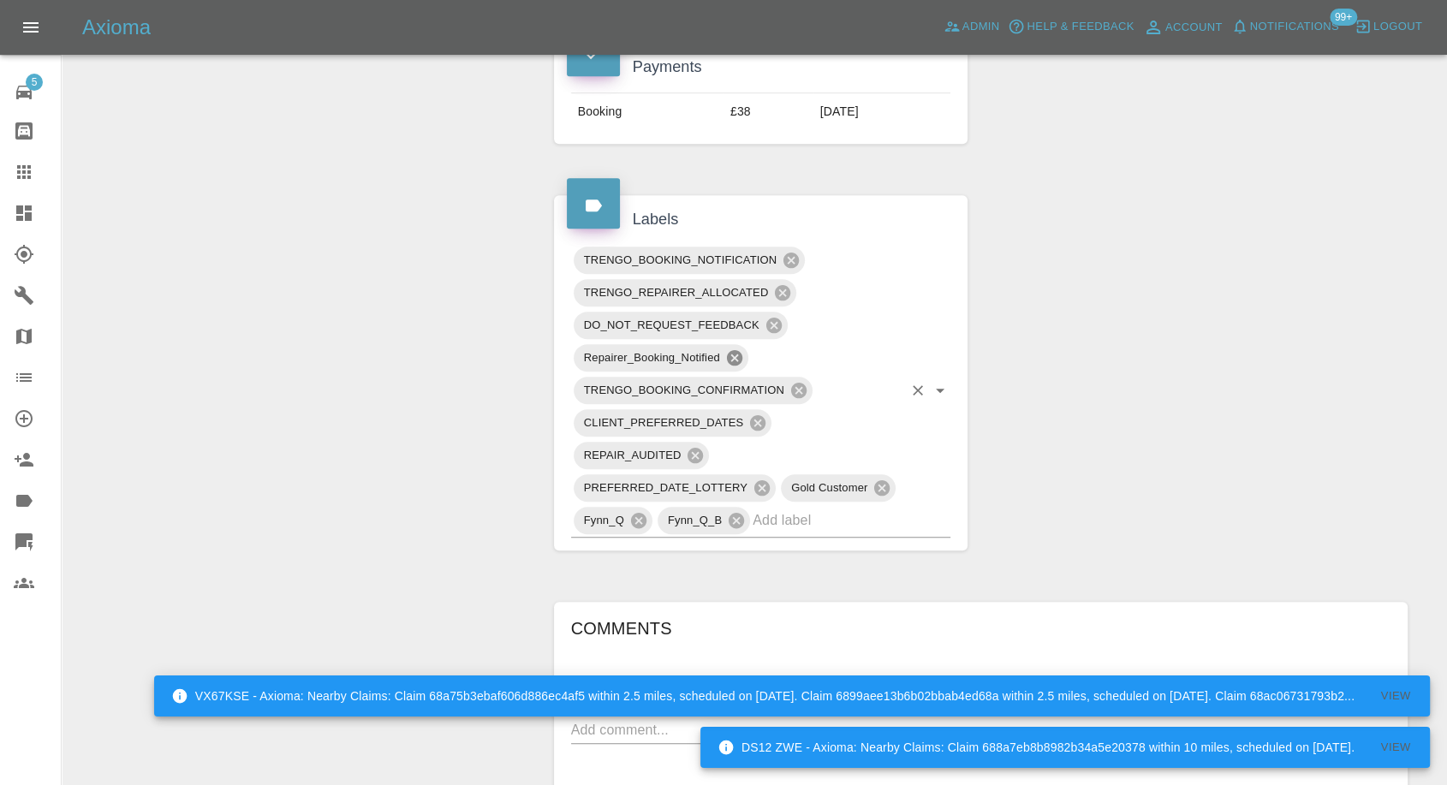
click at [740, 355] on icon at bounding box center [734, 357] width 15 height 15
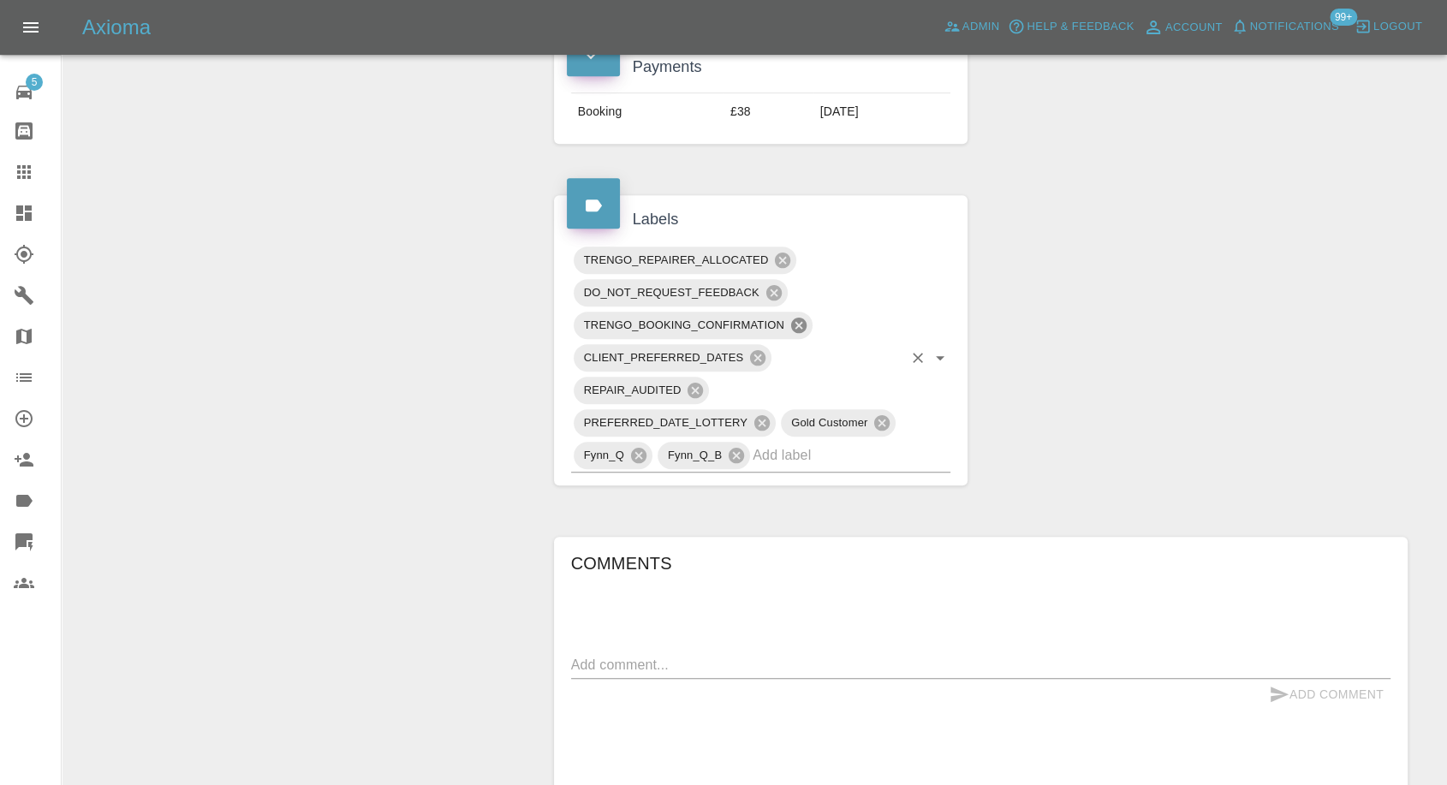
click at [797, 325] on icon at bounding box center [798, 325] width 19 height 19
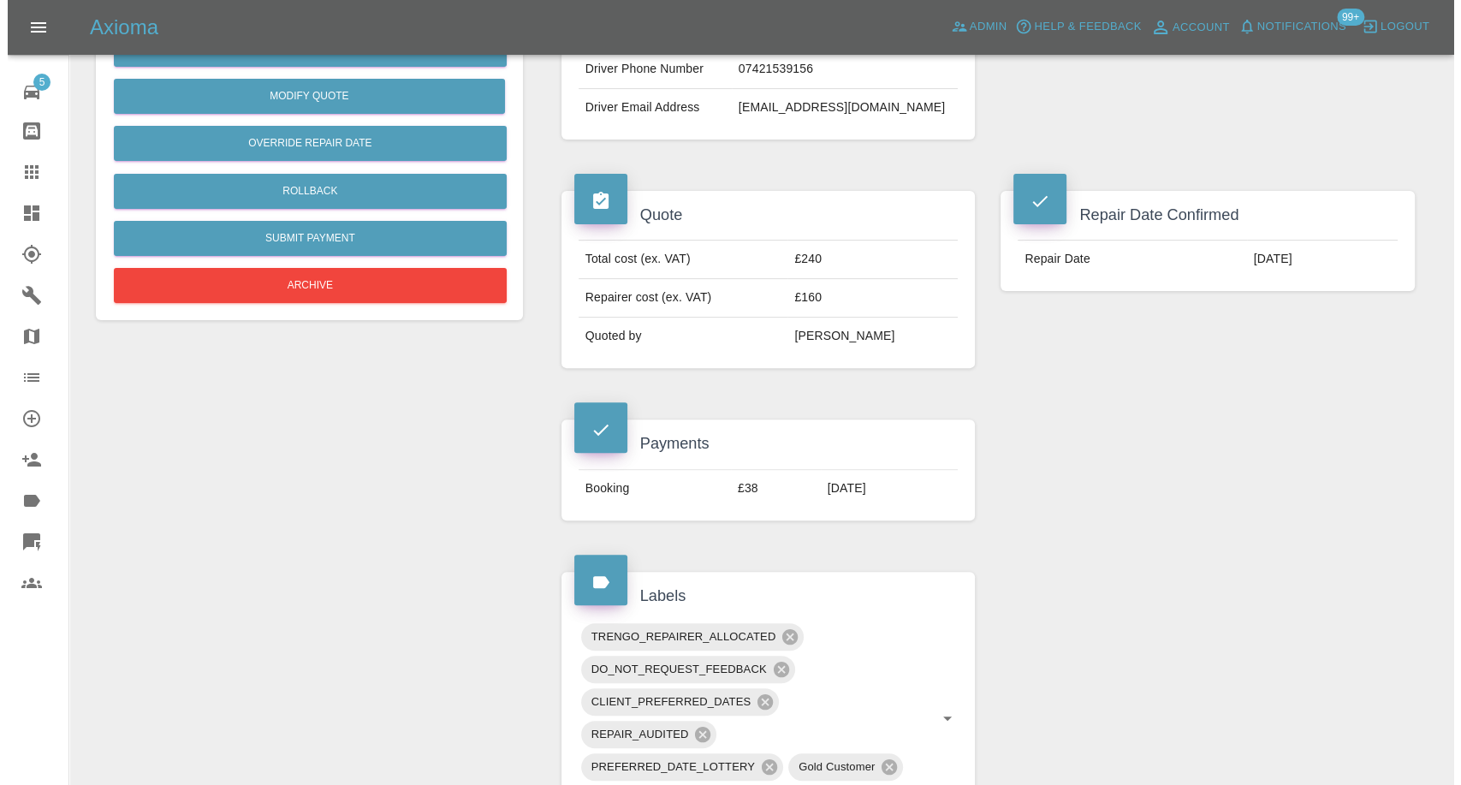
scroll to position [380, 0]
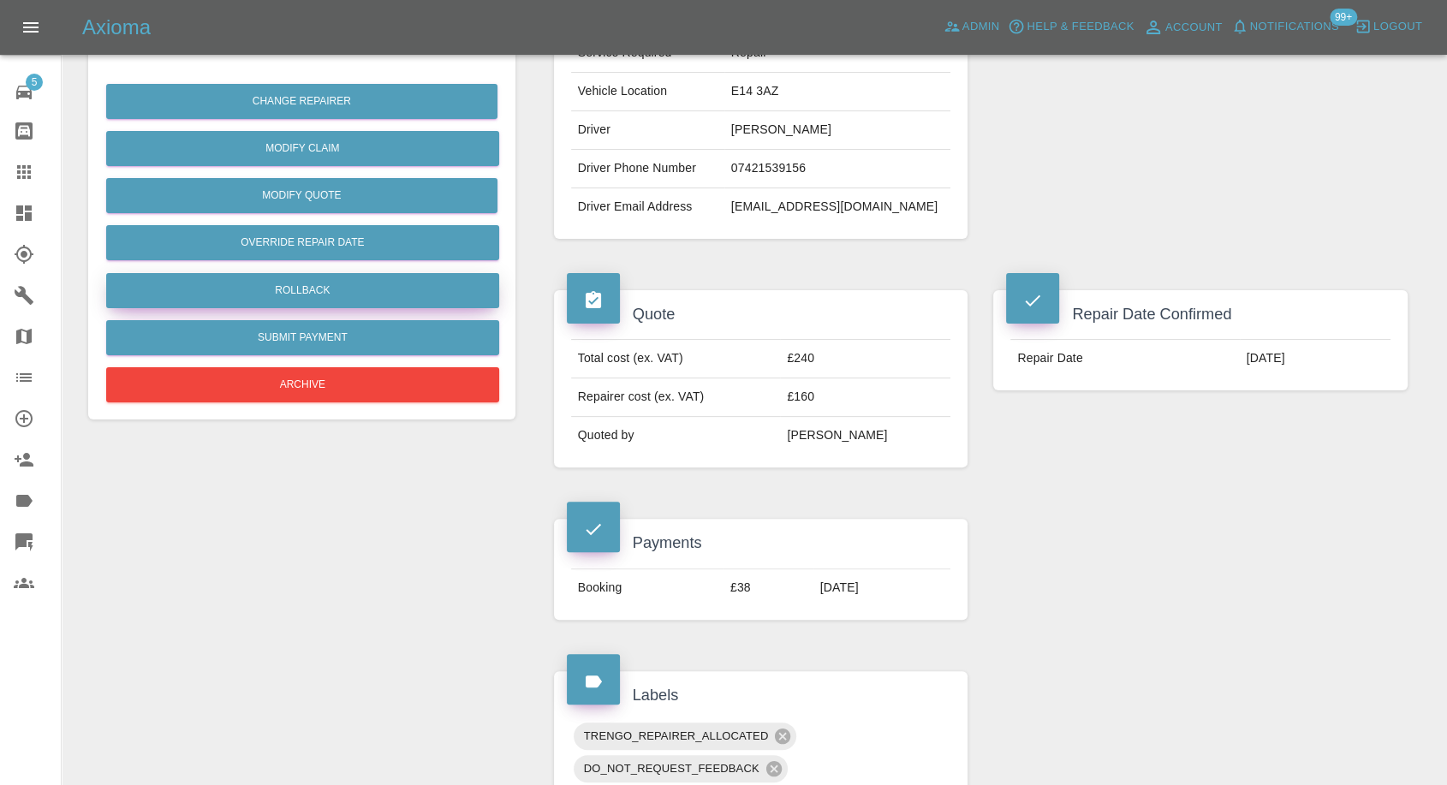
click at [292, 284] on button "Rollback" at bounding box center [302, 290] width 393 height 35
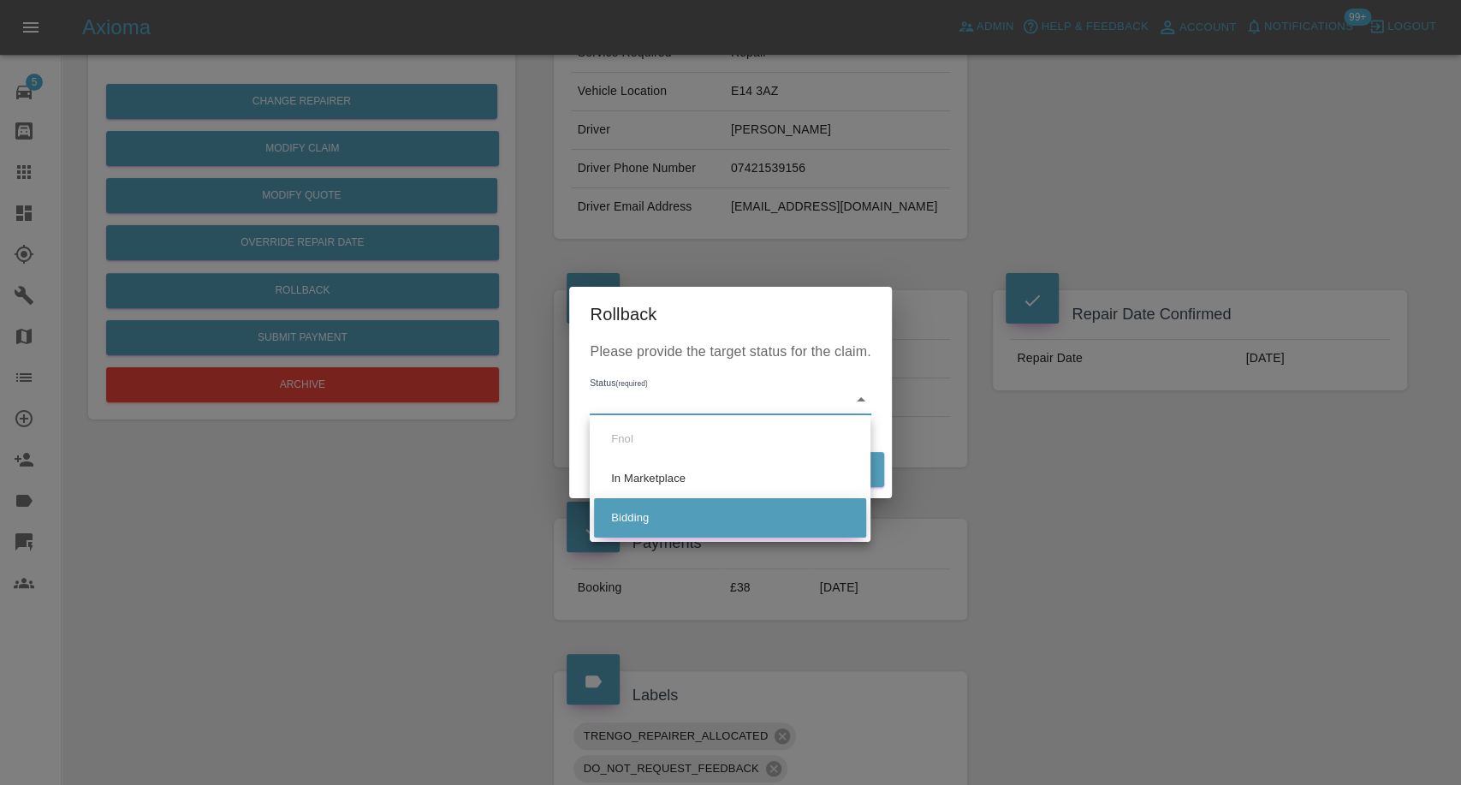
click at [637, 513] on li "Bidding" at bounding box center [730, 517] width 272 height 39
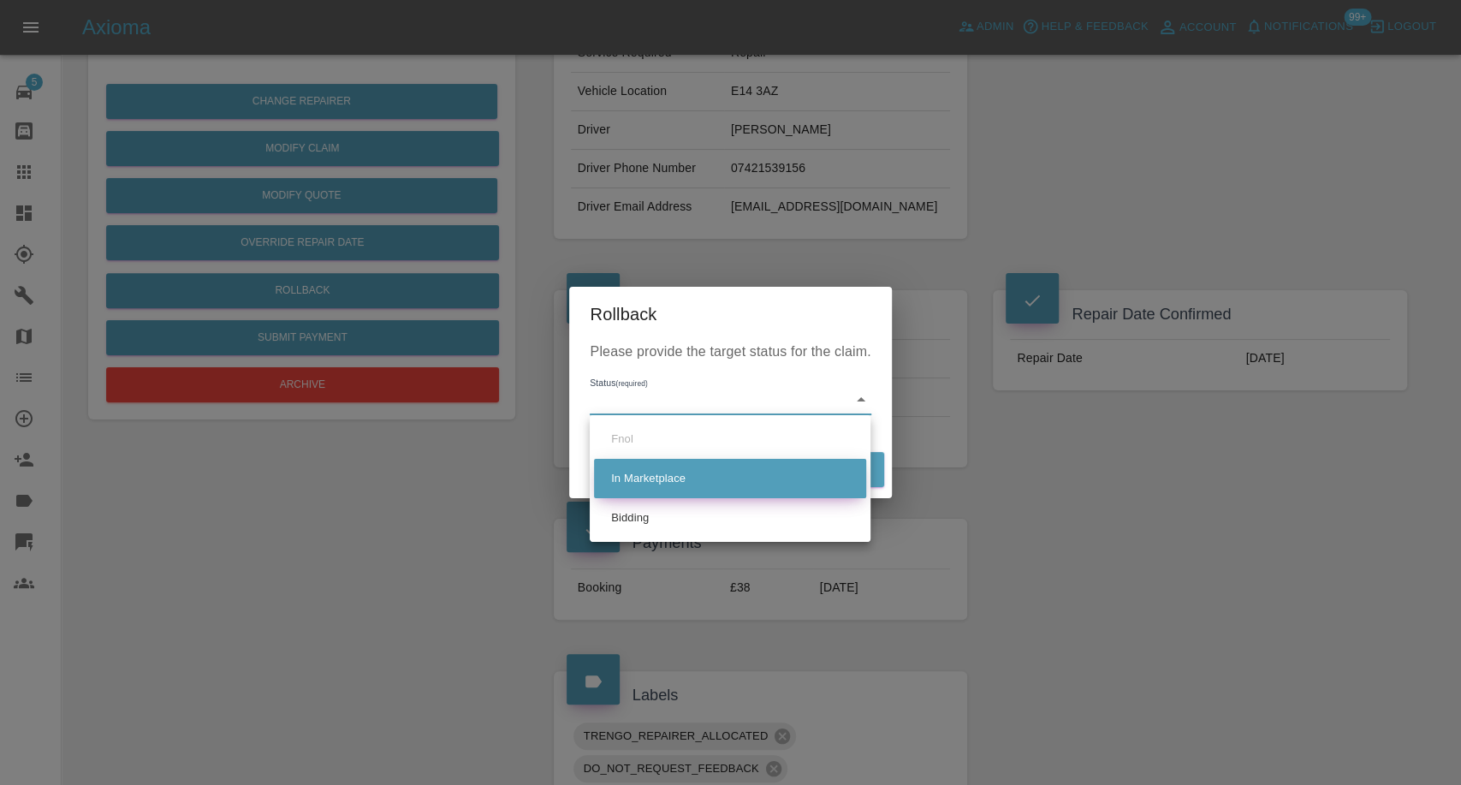
type input "bidding"
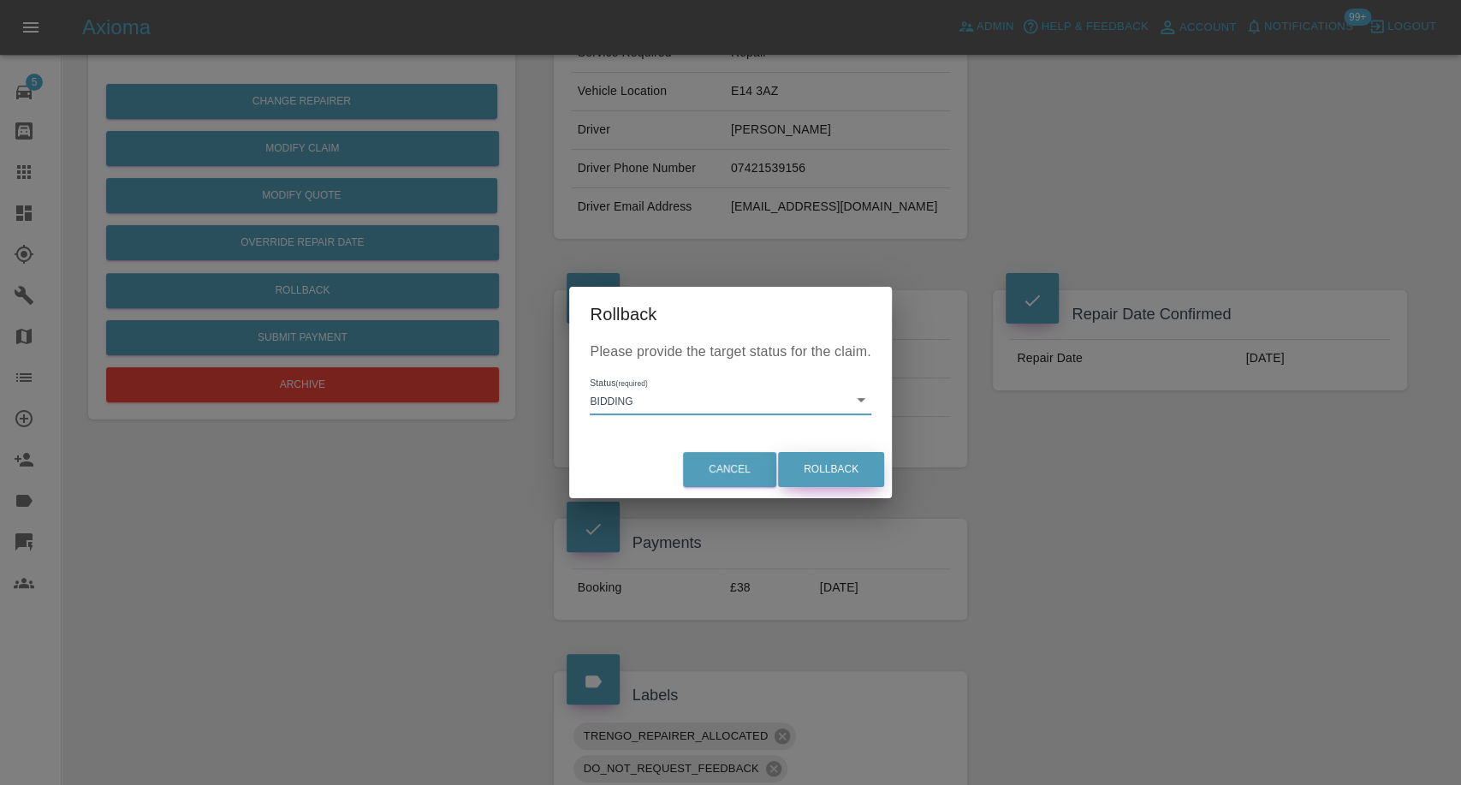
click at [835, 474] on button "Rollback" at bounding box center [831, 469] width 106 height 35
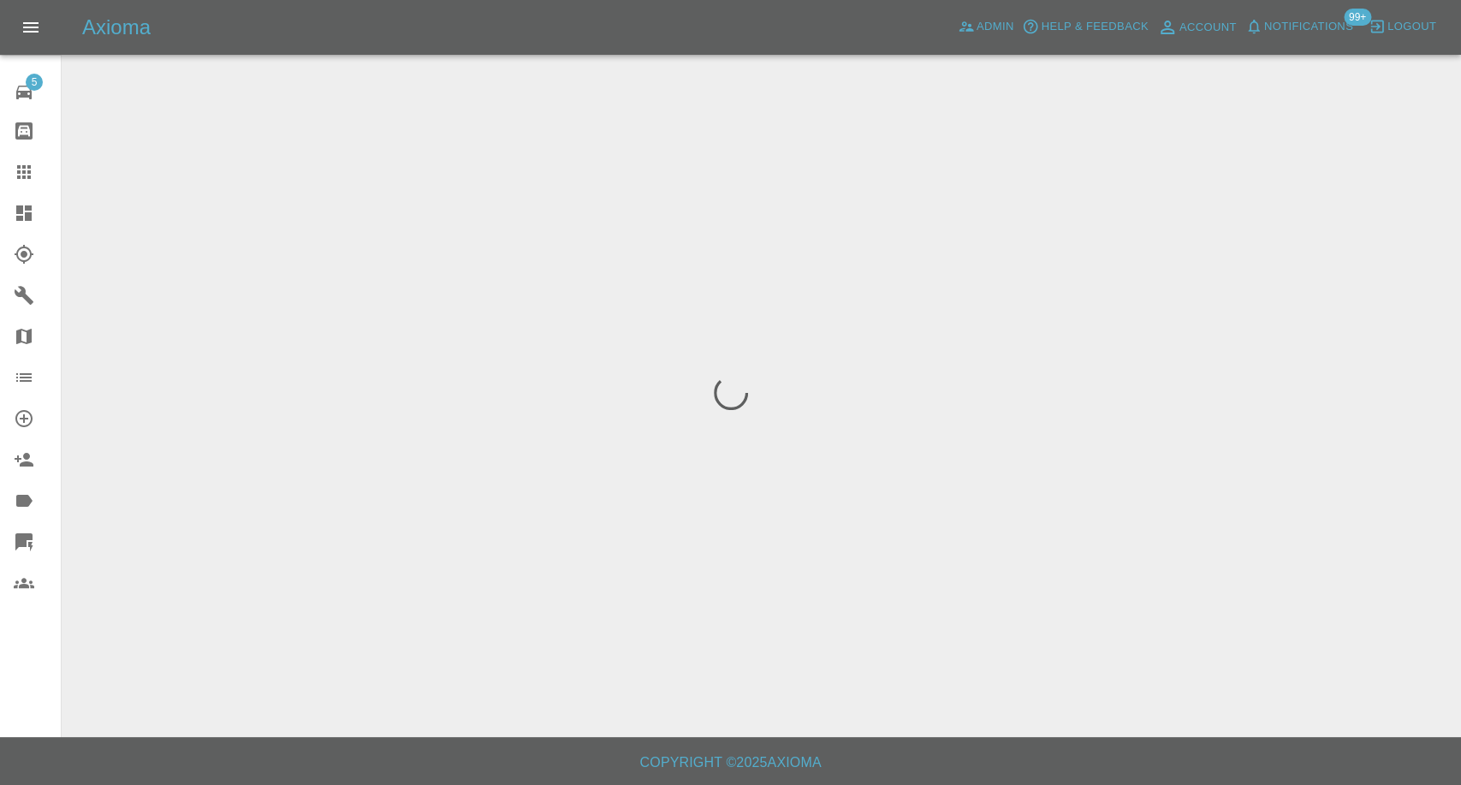
scroll to position [0, 0]
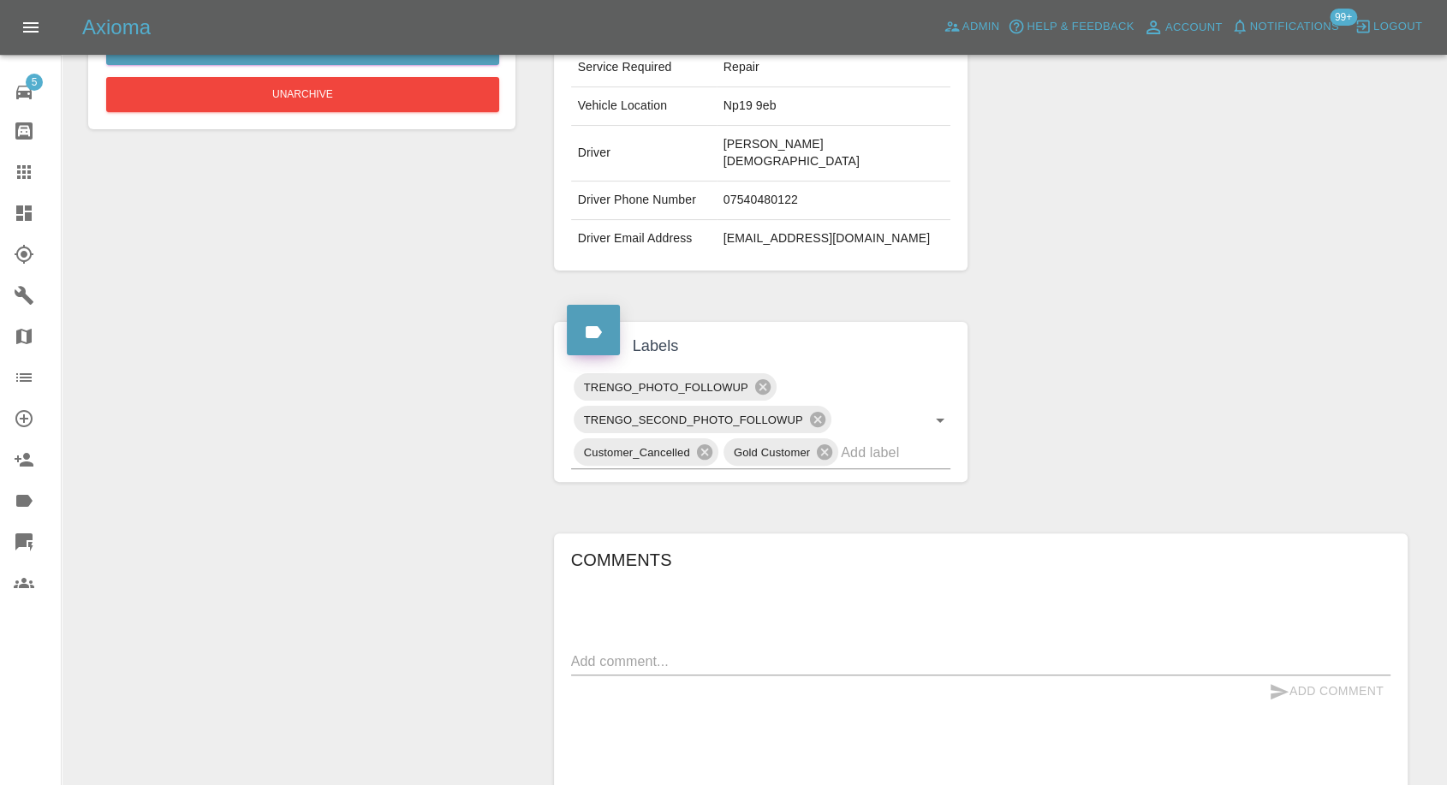
scroll to position [380, 0]
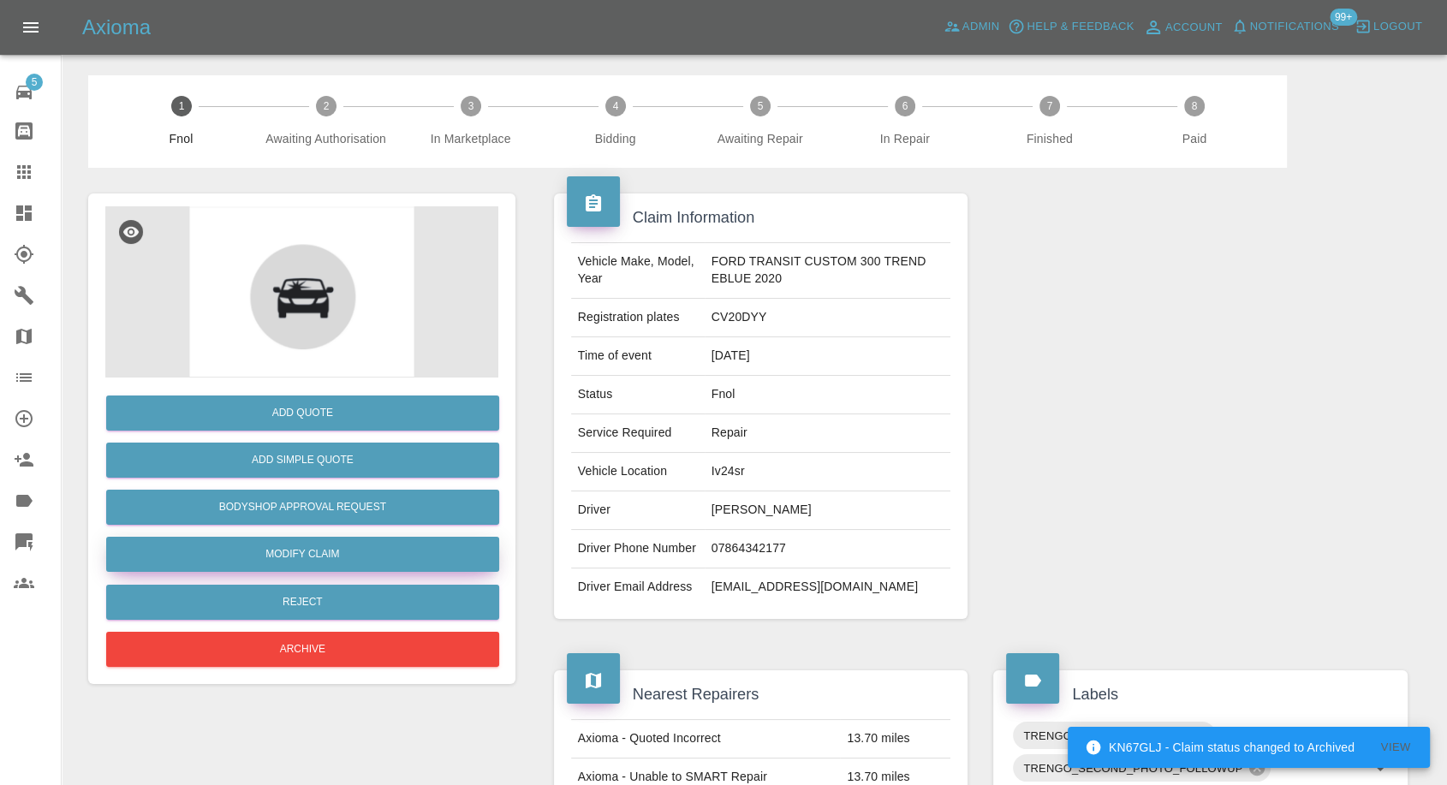
drag, startPoint x: 314, startPoint y: 547, endPoint x: 347, endPoint y: 547, distance: 32.5
click at [314, 549] on link "Modify Claim" at bounding box center [302, 554] width 393 height 35
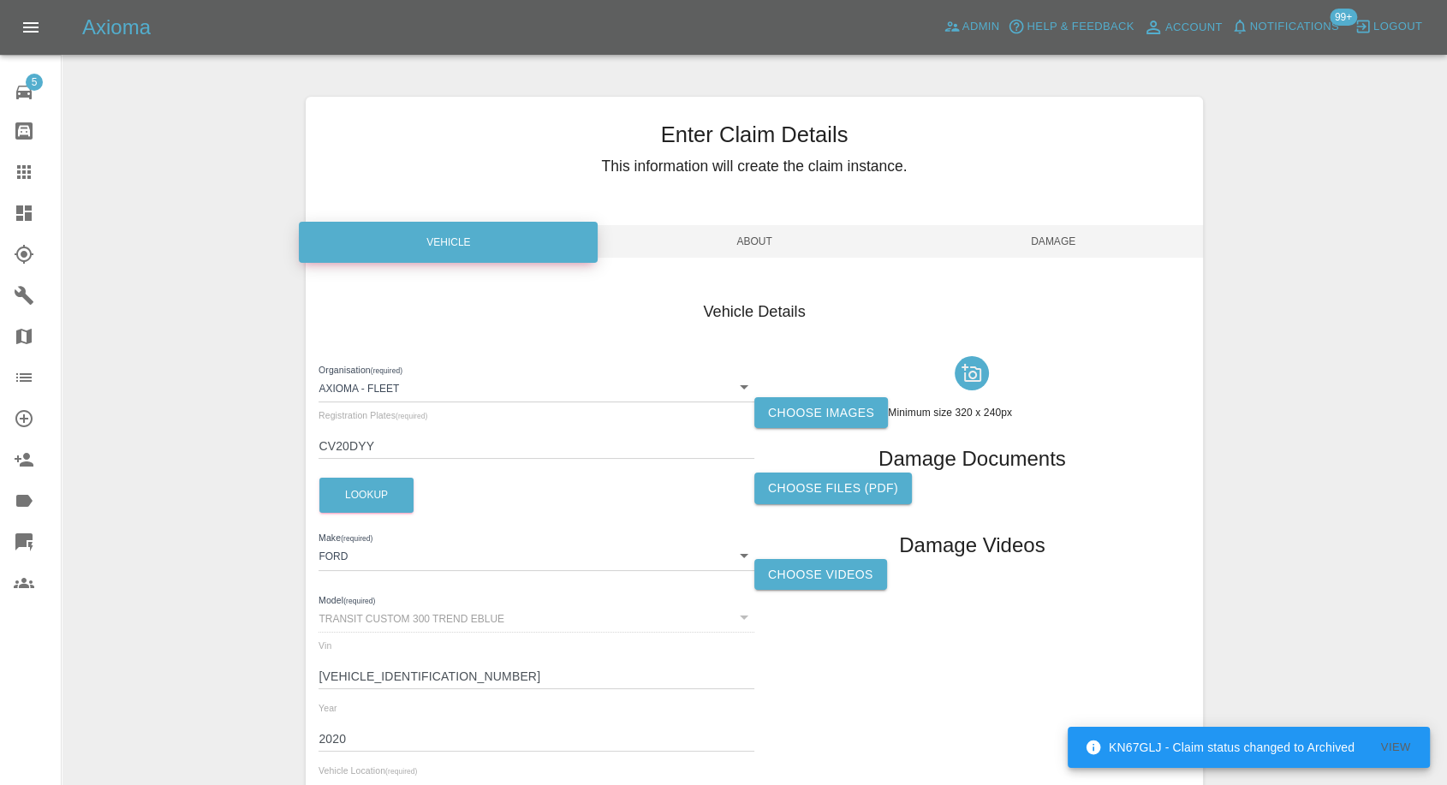
click at [818, 413] on label "Choose images" at bounding box center [821, 413] width 134 height 32
click at [0, 0] on input "Choose images" at bounding box center [0, 0] width 0 height 0
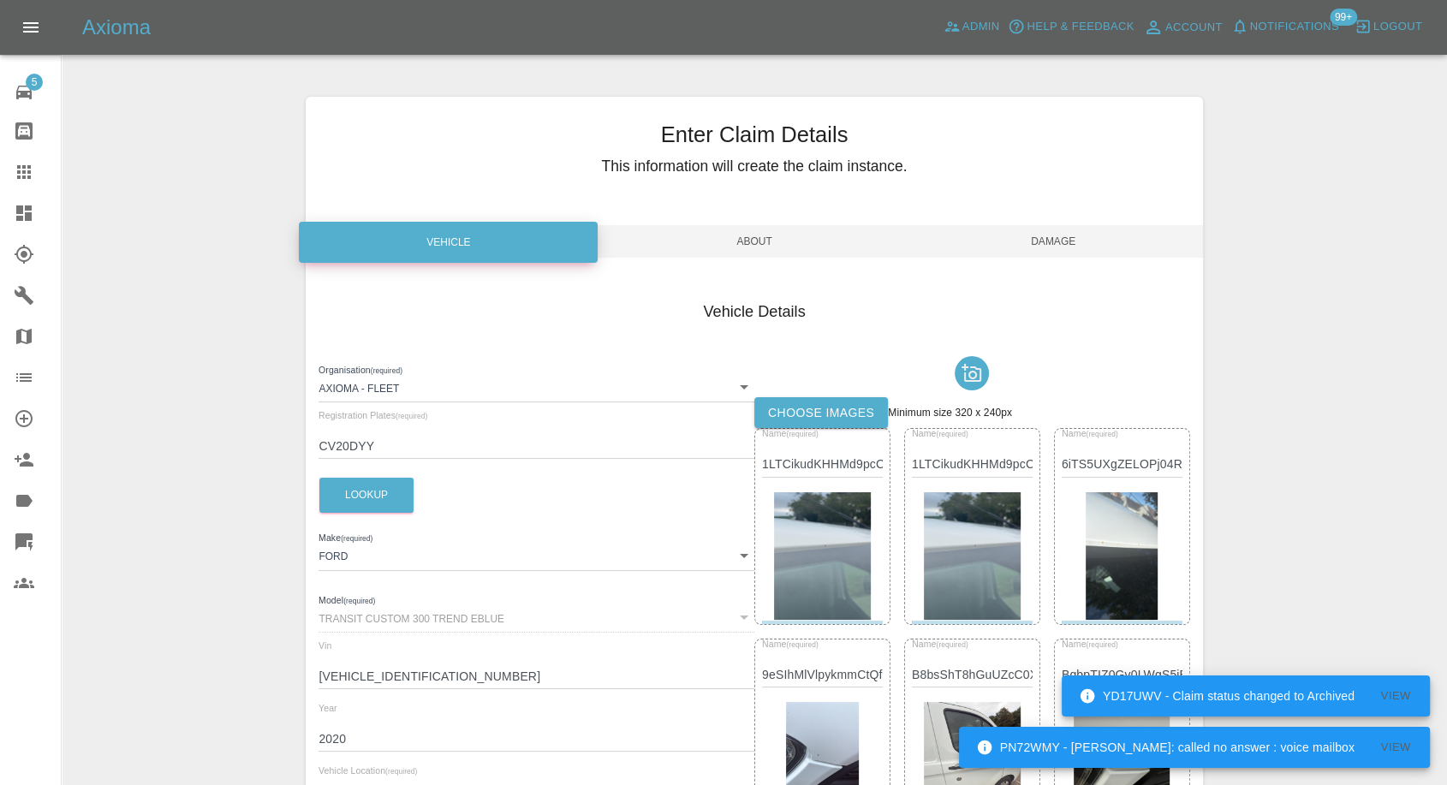
click at [1044, 246] on span "Damage" at bounding box center [1053, 241] width 299 height 33
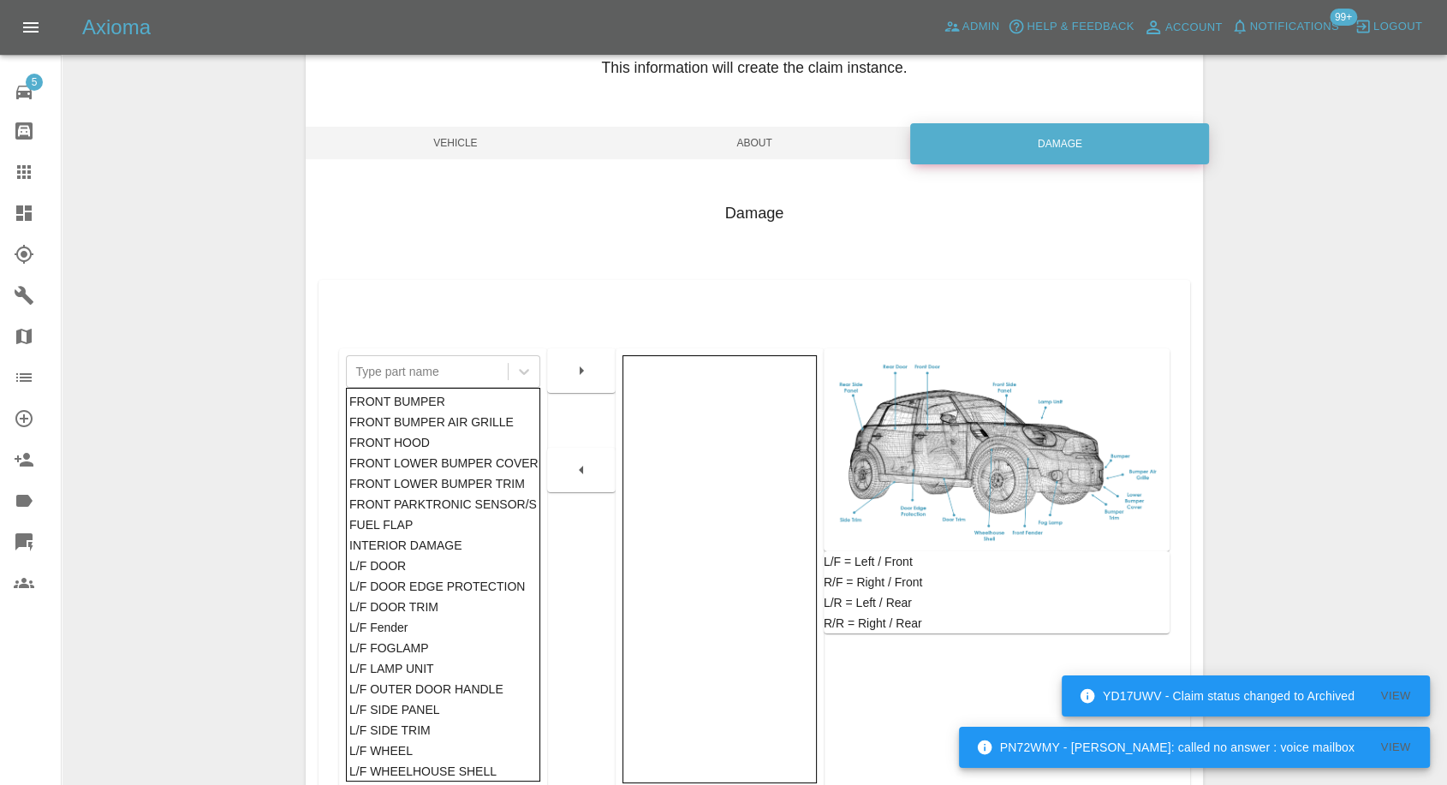
scroll to position [274, 0]
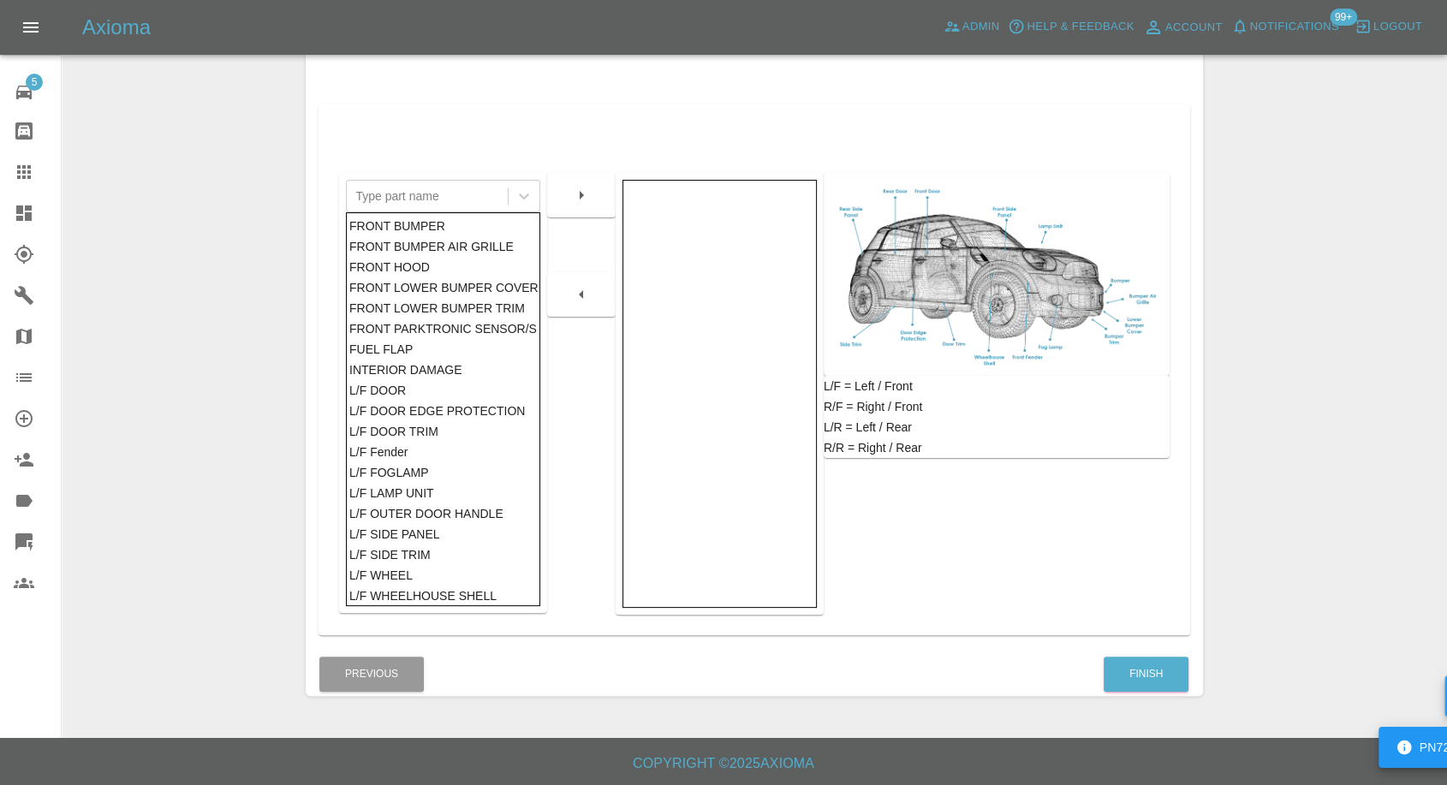
click at [1126, 650] on div "Damage Type part name FRONT BUMPER FRONT BUMPER AIR GRILLE FRONT HOOD FRONT LOW…" at bounding box center [754, 326] width 896 height 651
click at [1123, 683] on button "Finish" at bounding box center [1145, 673] width 85 height 35
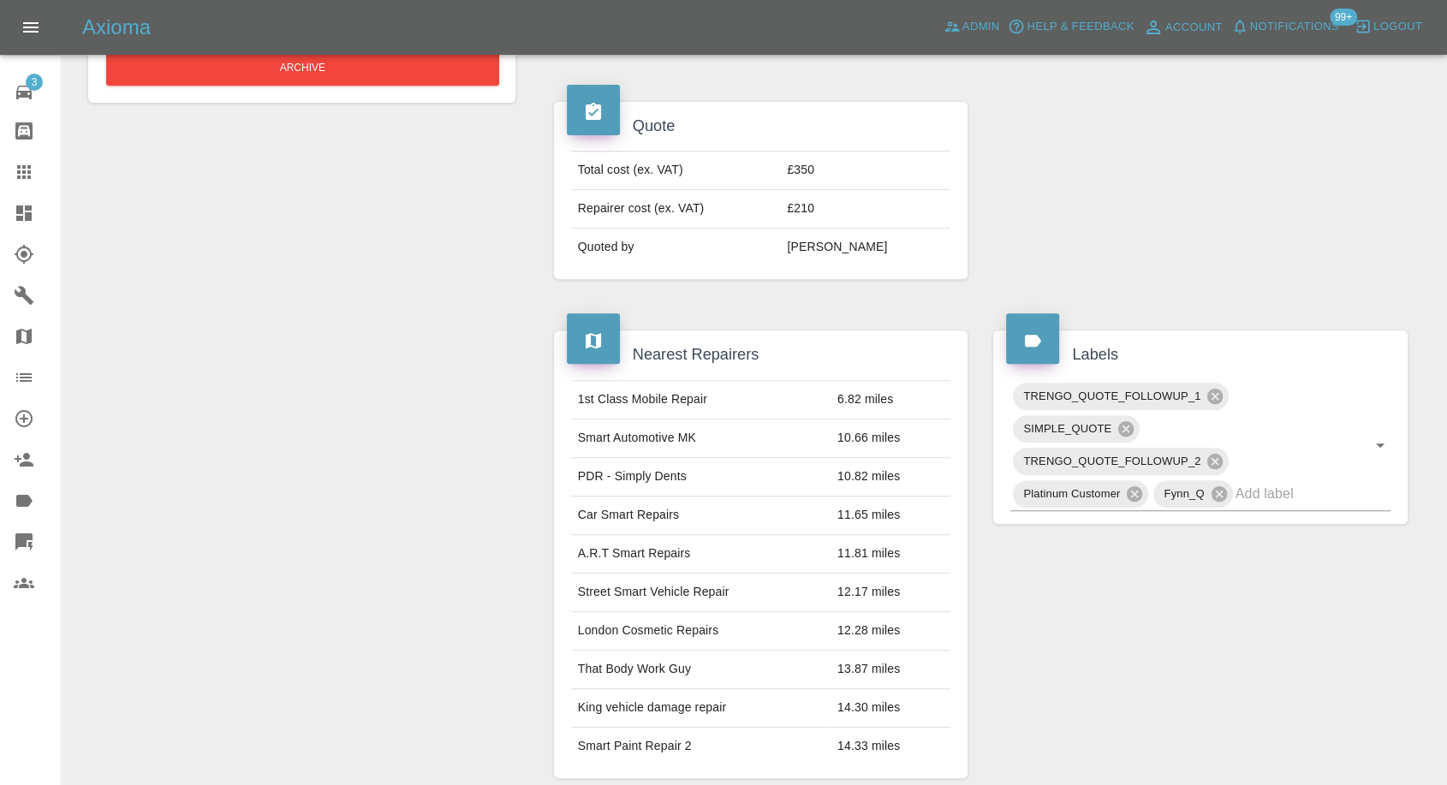
scroll to position [760, 0]
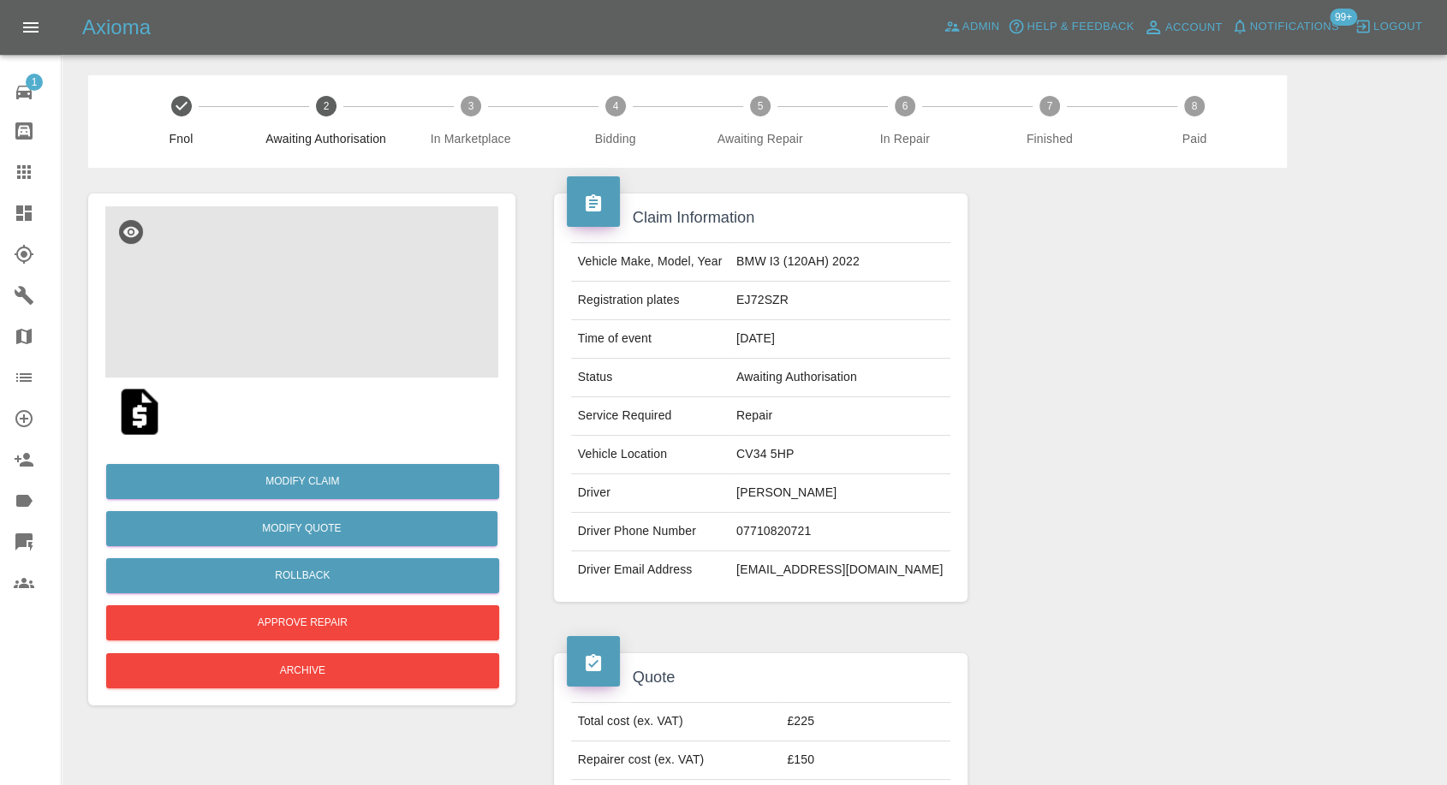
click at [306, 318] on img at bounding box center [301, 291] width 393 height 171
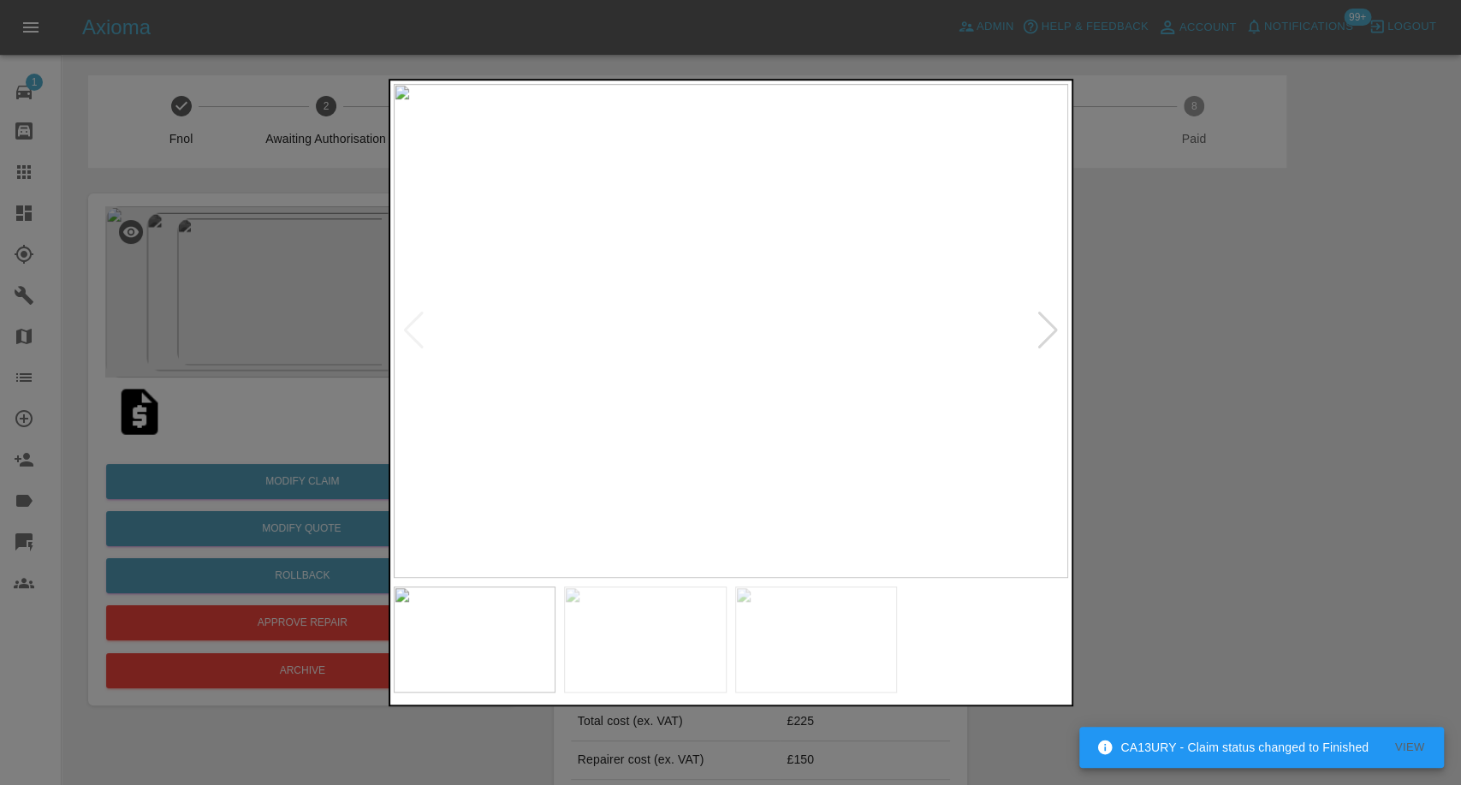
click at [1352, 506] on div at bounding box center [730, 392] width 1461 height 785
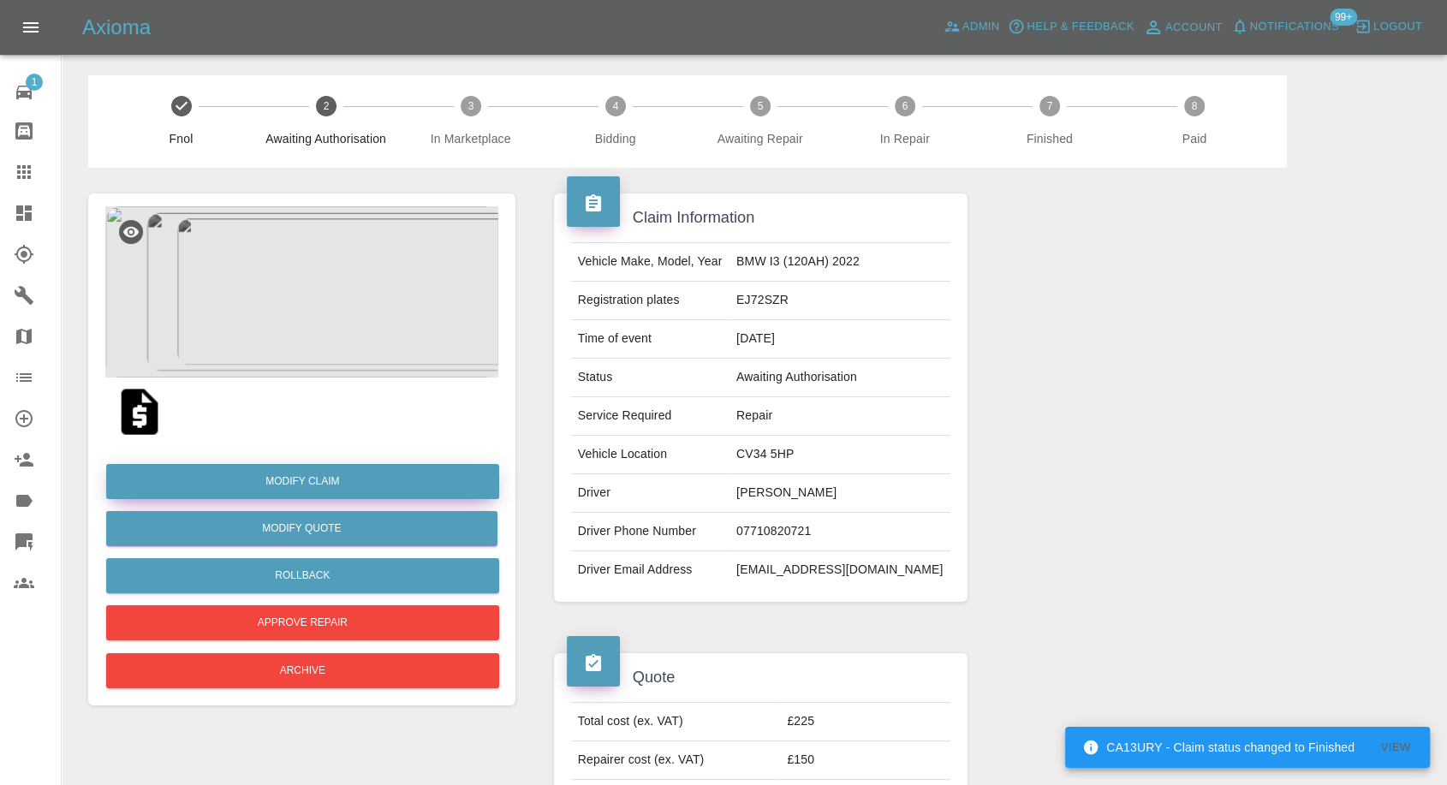
click at [286, 481] on link "Modify Claim" at bounding box center [302, 481] width 393 height 35
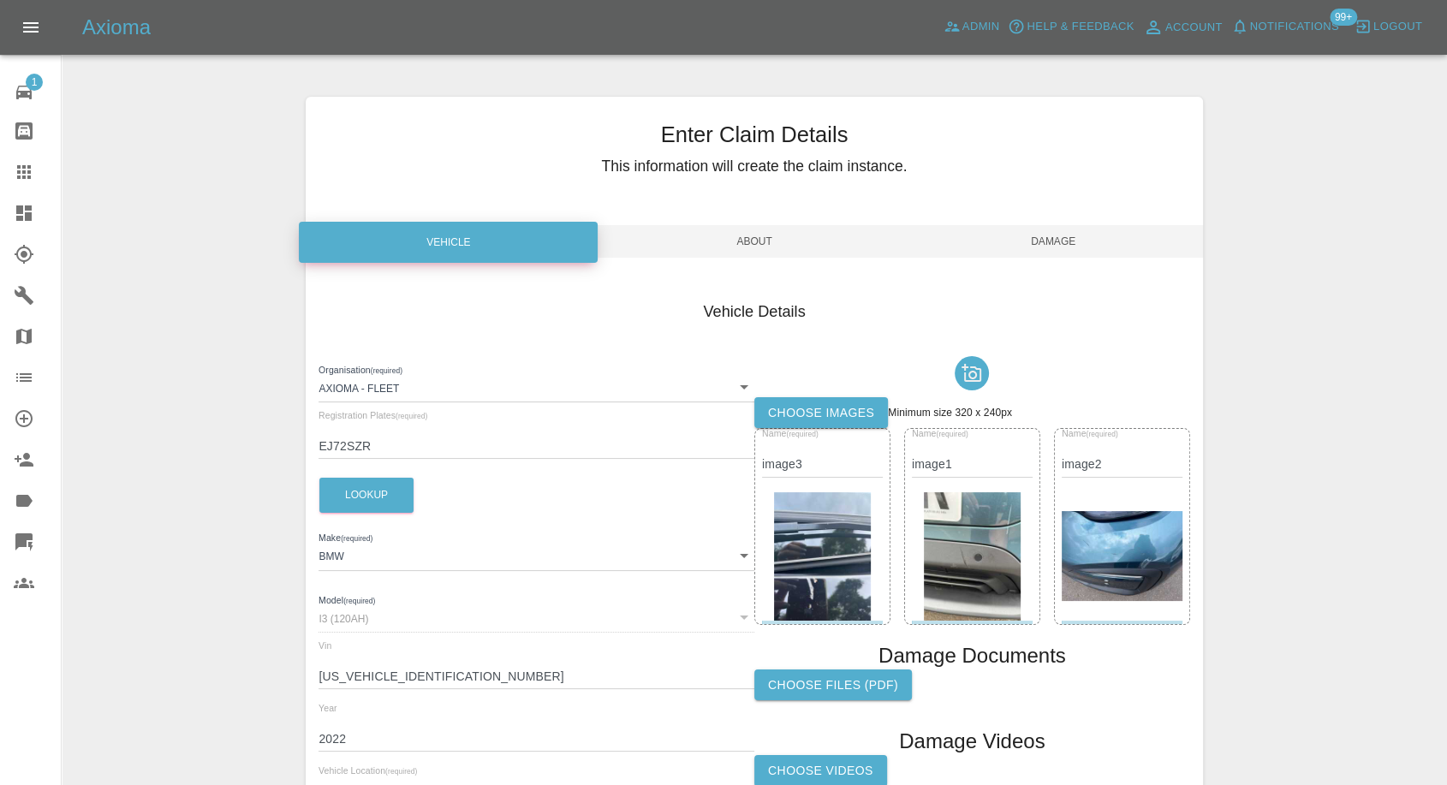
click at [791, 405] on label "Choose images" at bounding box center [821, 413] width 134 height 32
click at [0, 0] on input "Choose images" at bounding box center [0, 0] width 0 height 0
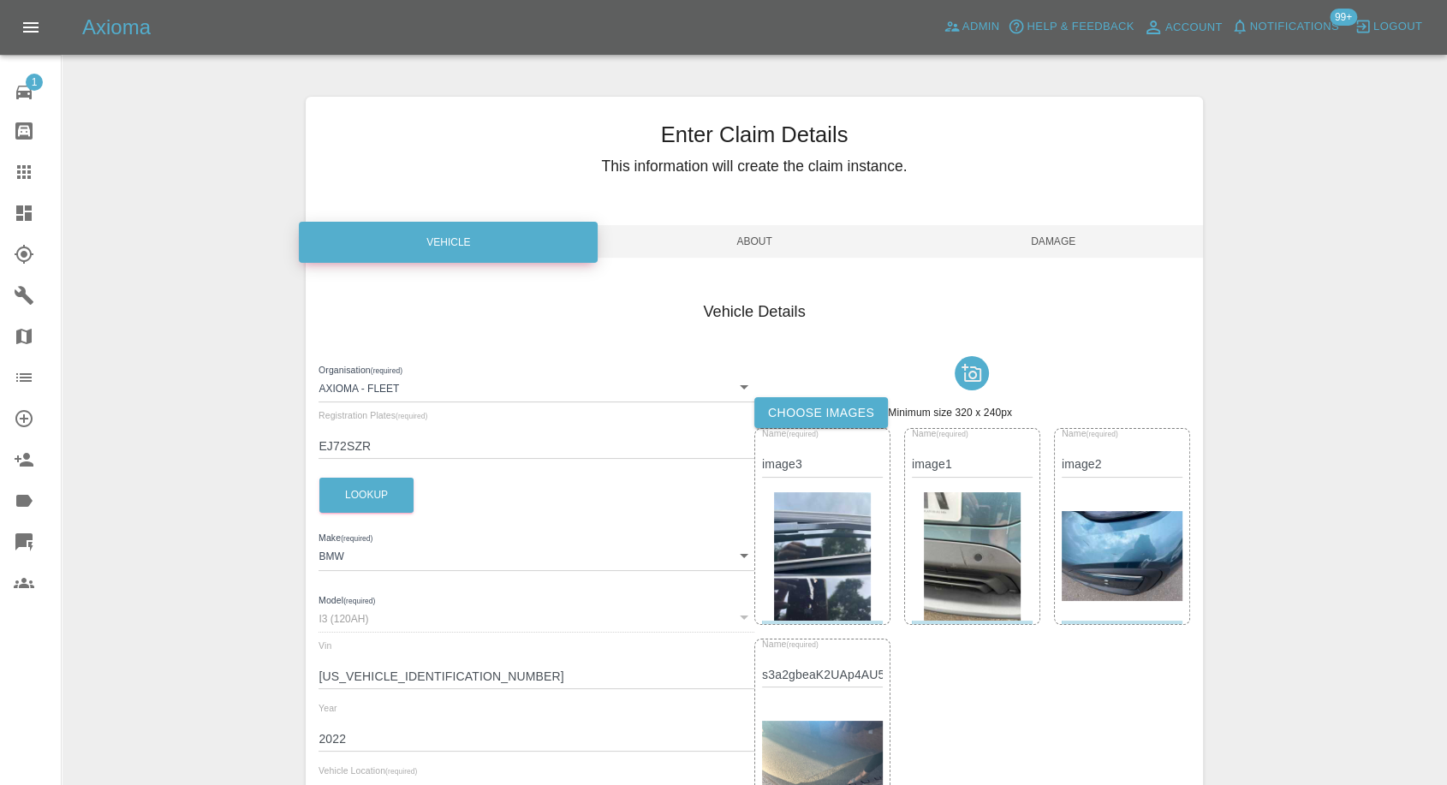
click at [847, 415] on label "Choose images" at bounding box center [821, 413] width 134 height 32
click at [0, 0] on input "Choose images" at bounding box center [0, 0] width 0 height 0
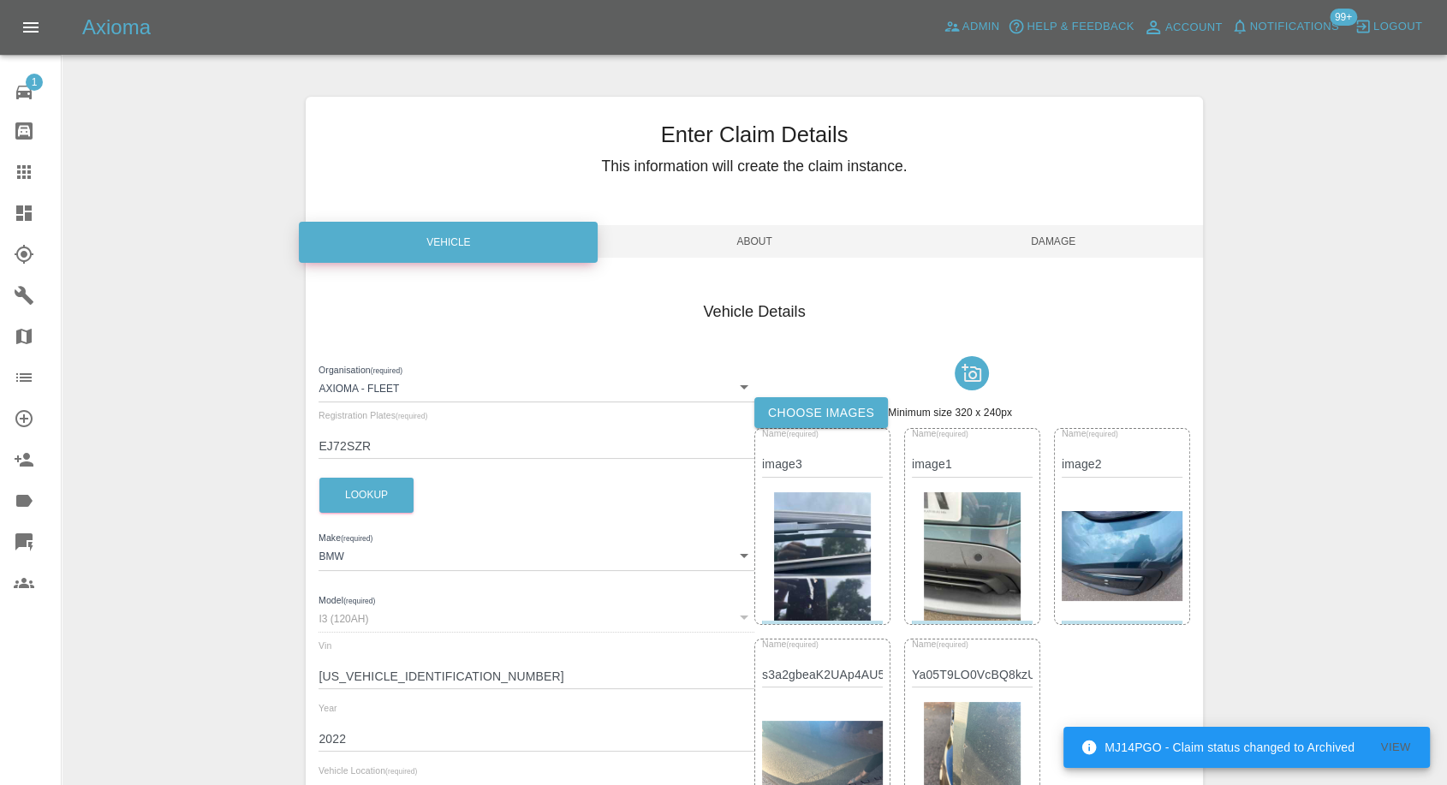
click at [1048, 244] on span "Damage" at bounding box center [1053, 241] width 299 height 33
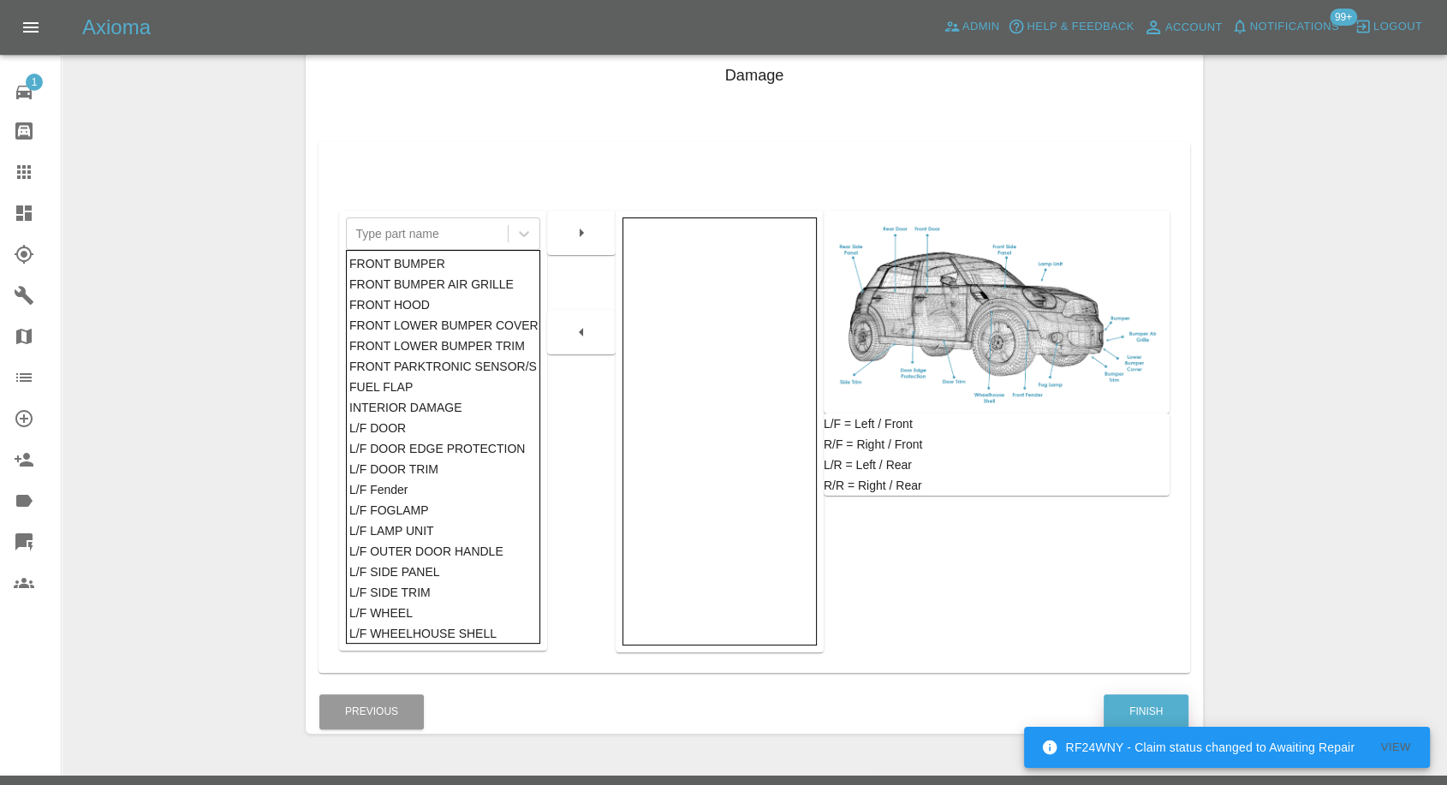
scroll to position [274, 0]
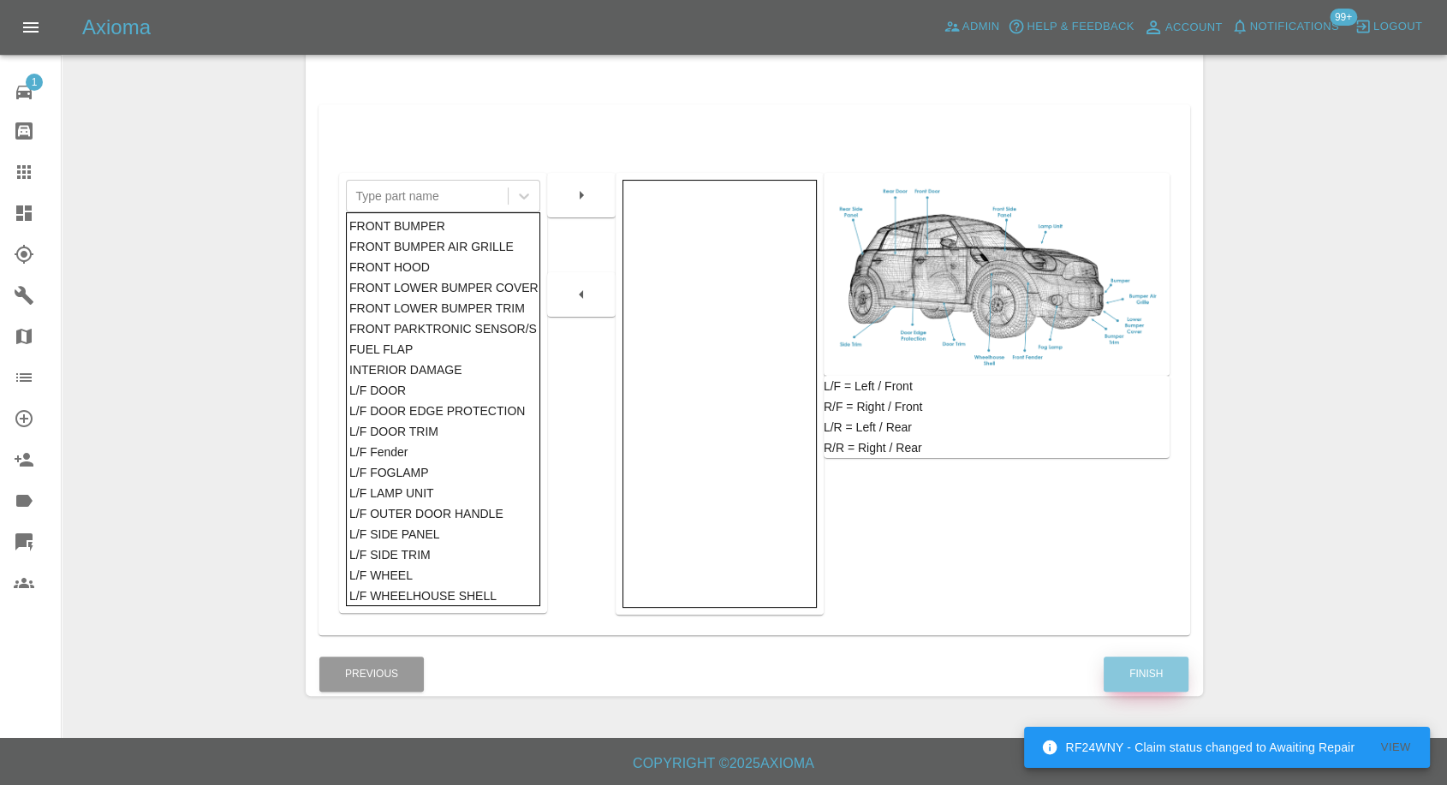
click at [1152, 684] on button "Finish" at bounding box center [1145, 673] width 85 height 35
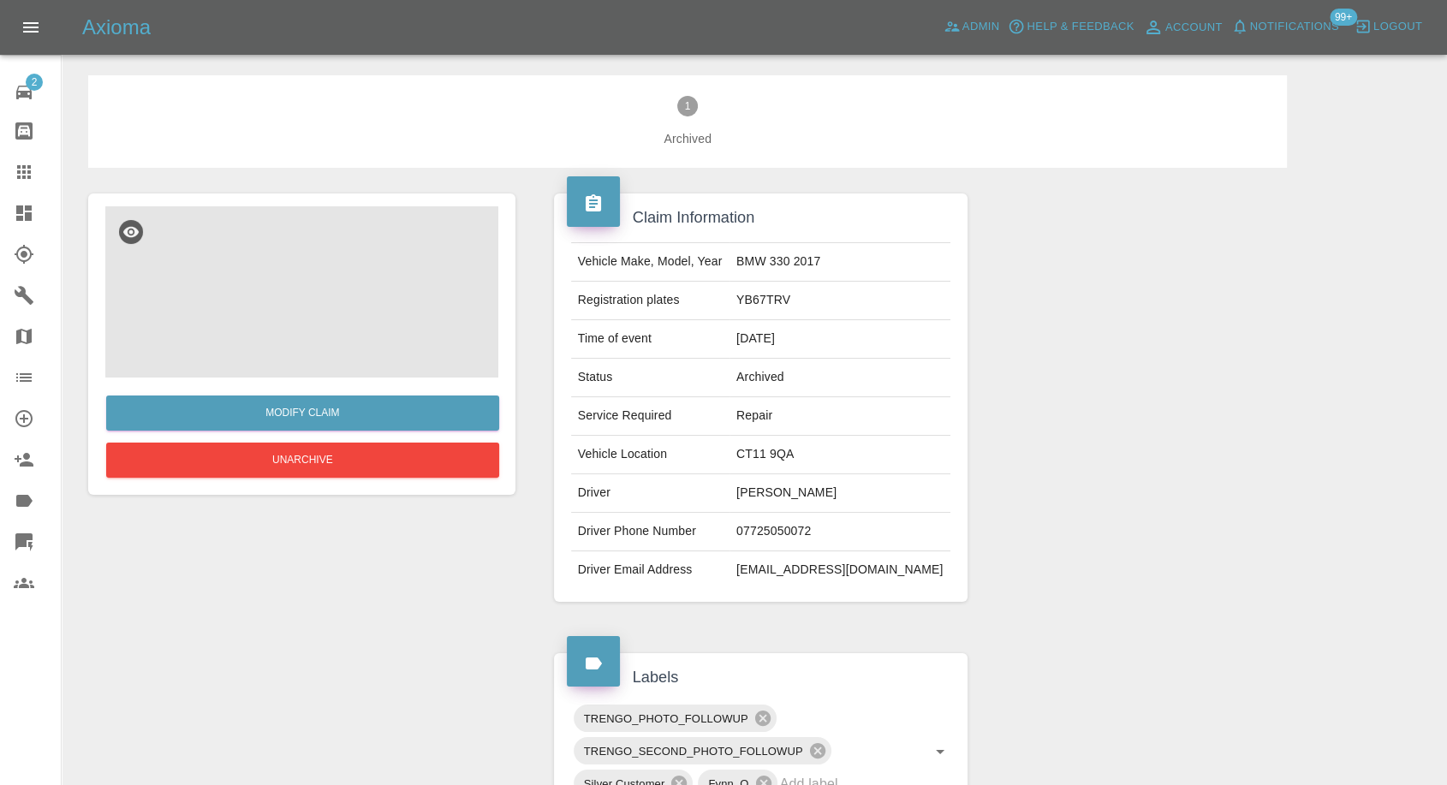
click at [370, 315] on img at bounding box center [301, 291] width 393 height 171
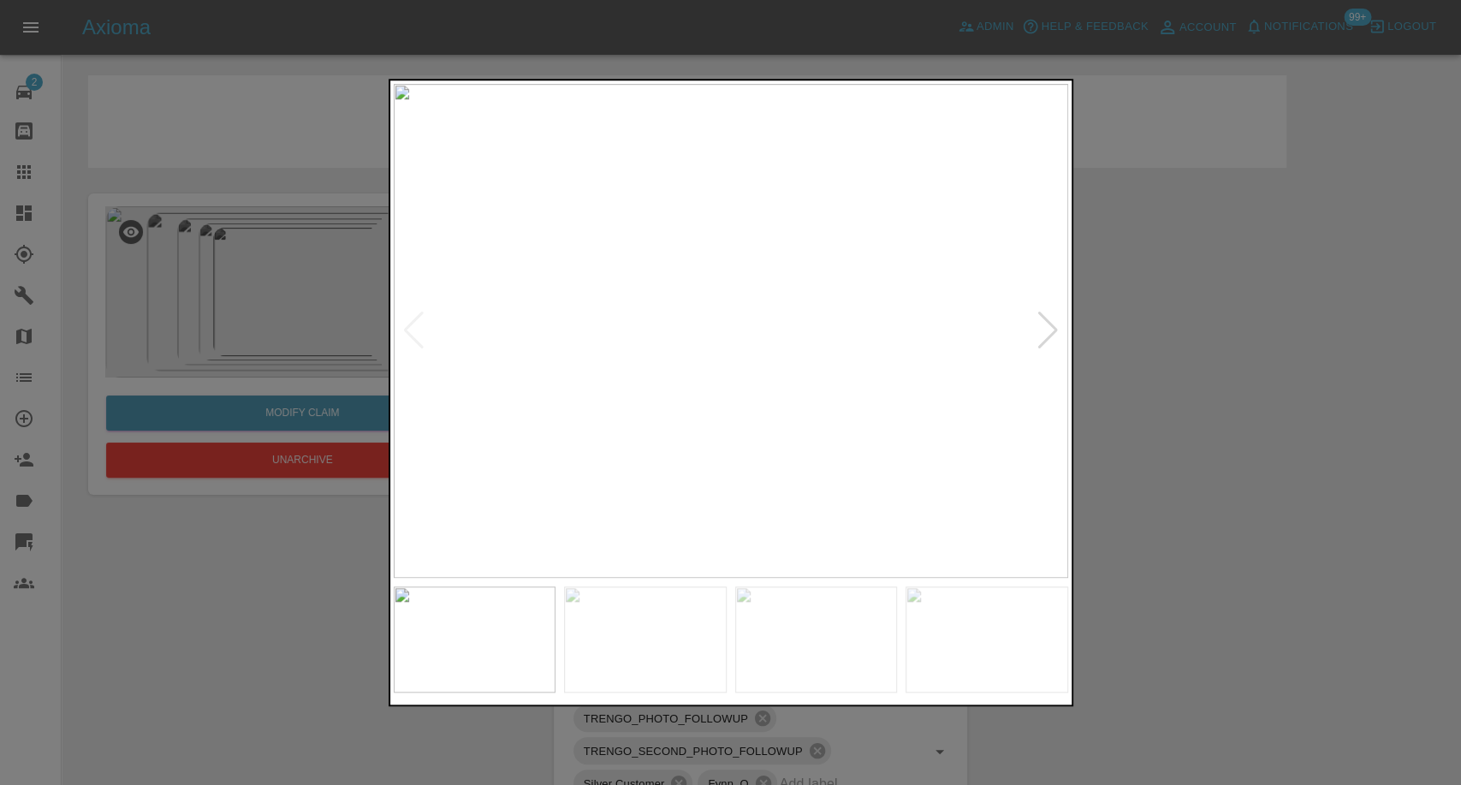
click at [721, 625] on img at bounding box center [645, 639] width 163 height 106
click at [1164, 591] on div at bounding box center [730, 392] width 1461 height 785
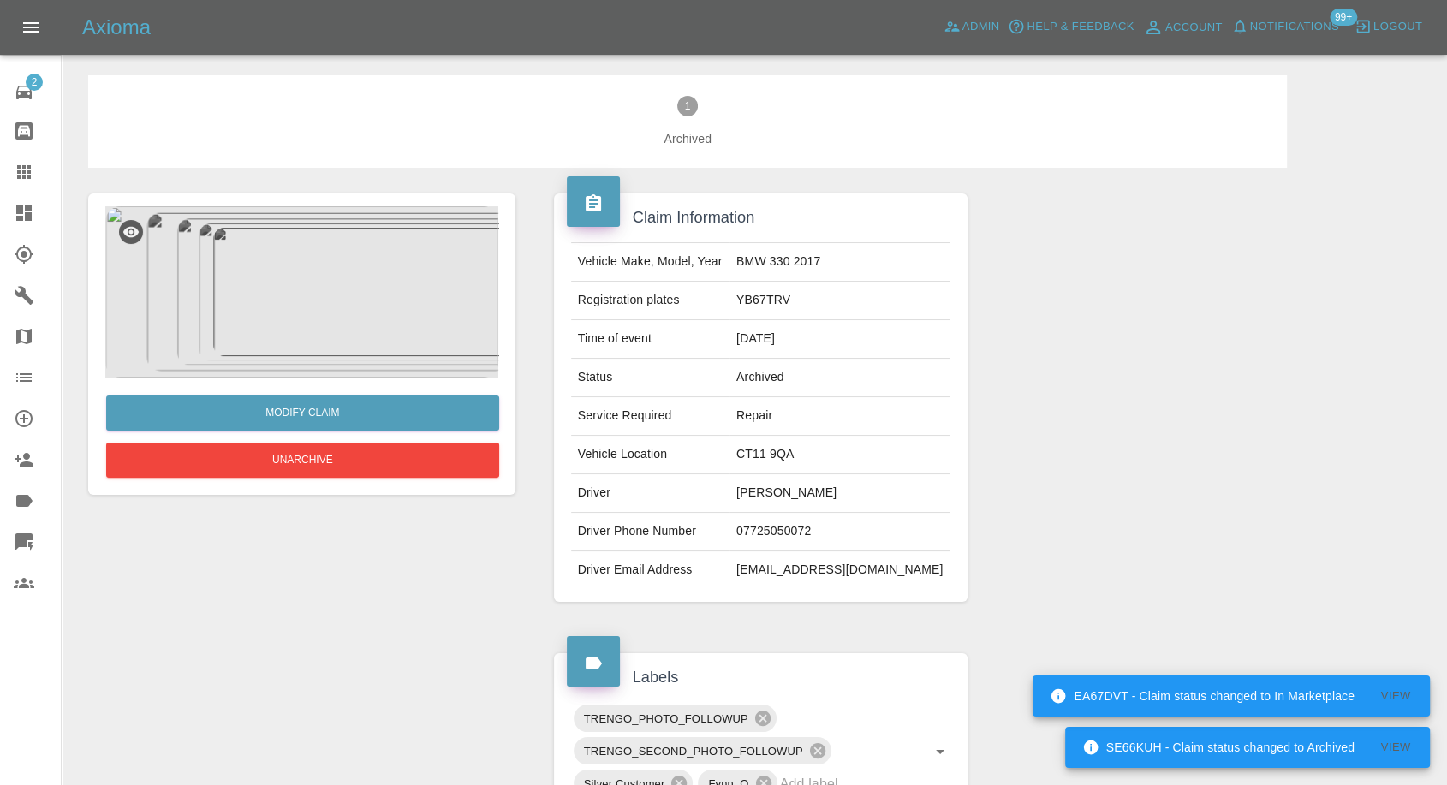
click at [835, 527] on td "07725050072" at bounding box center [839, 532] width 221 height 39
copy td "07725050072"
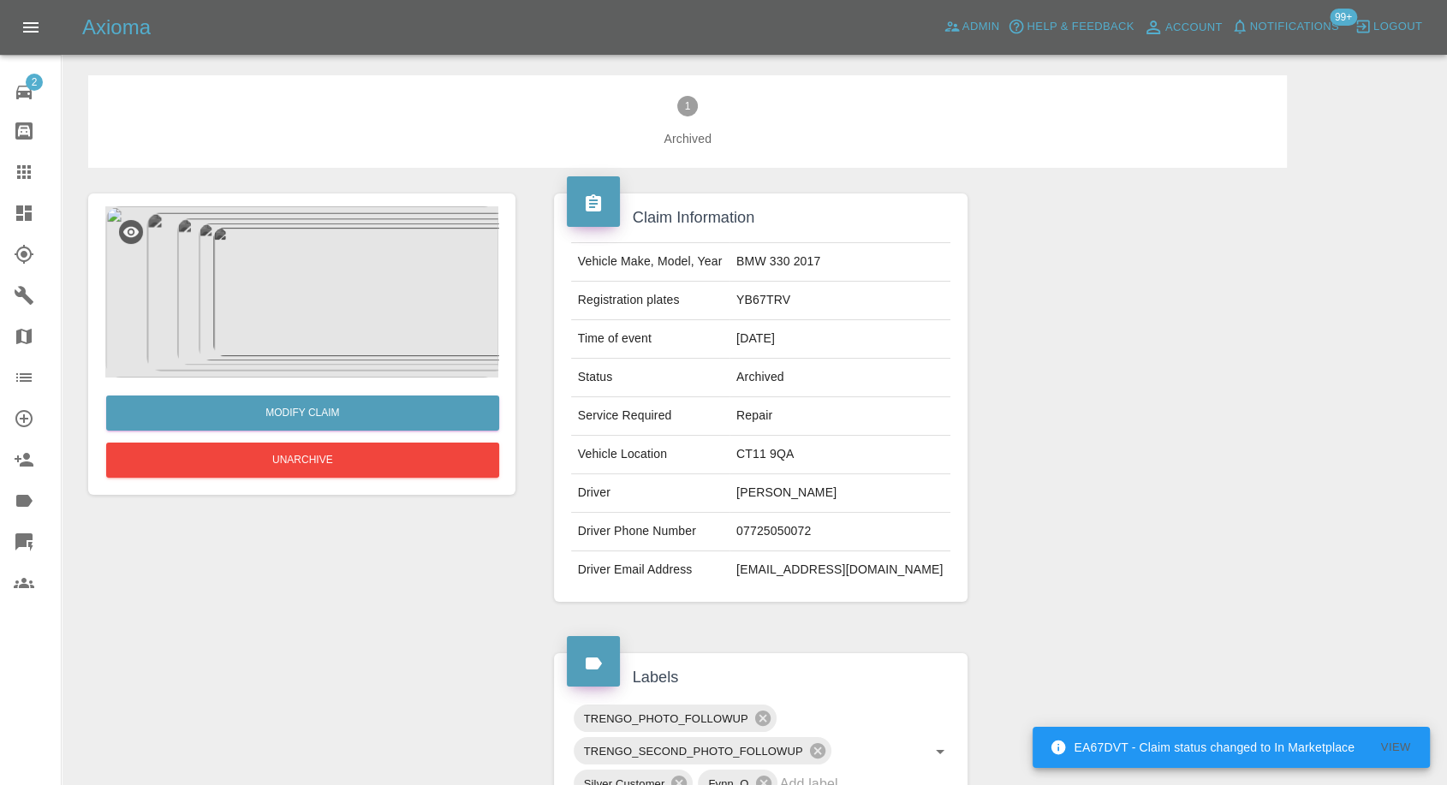
click at [1132, 590] on div at bounding box center [1200, 398] width 440 height 460
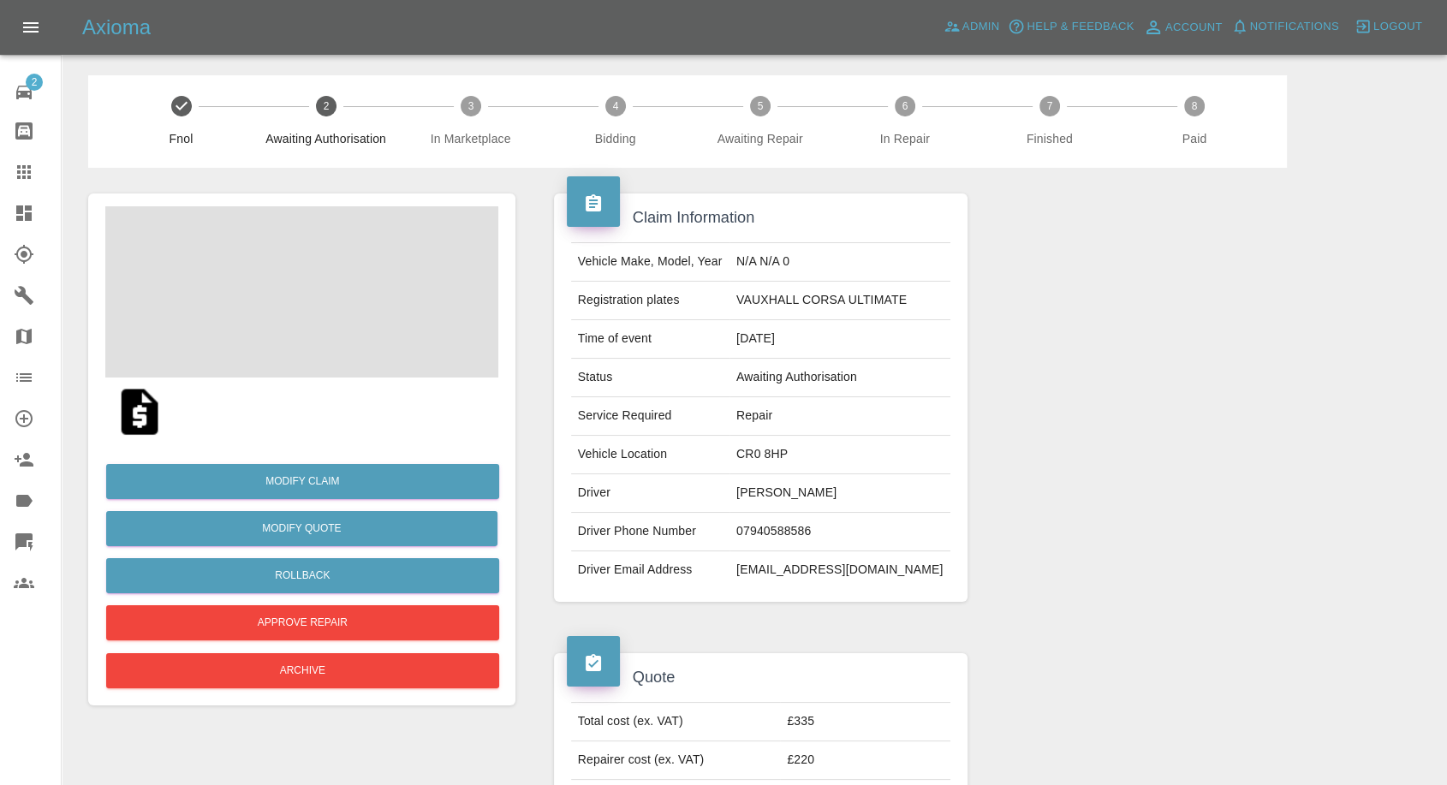
click at [796, 496] on td "Jusnara Mcgirr" at bounding box center [839, 493] width 221 height 39
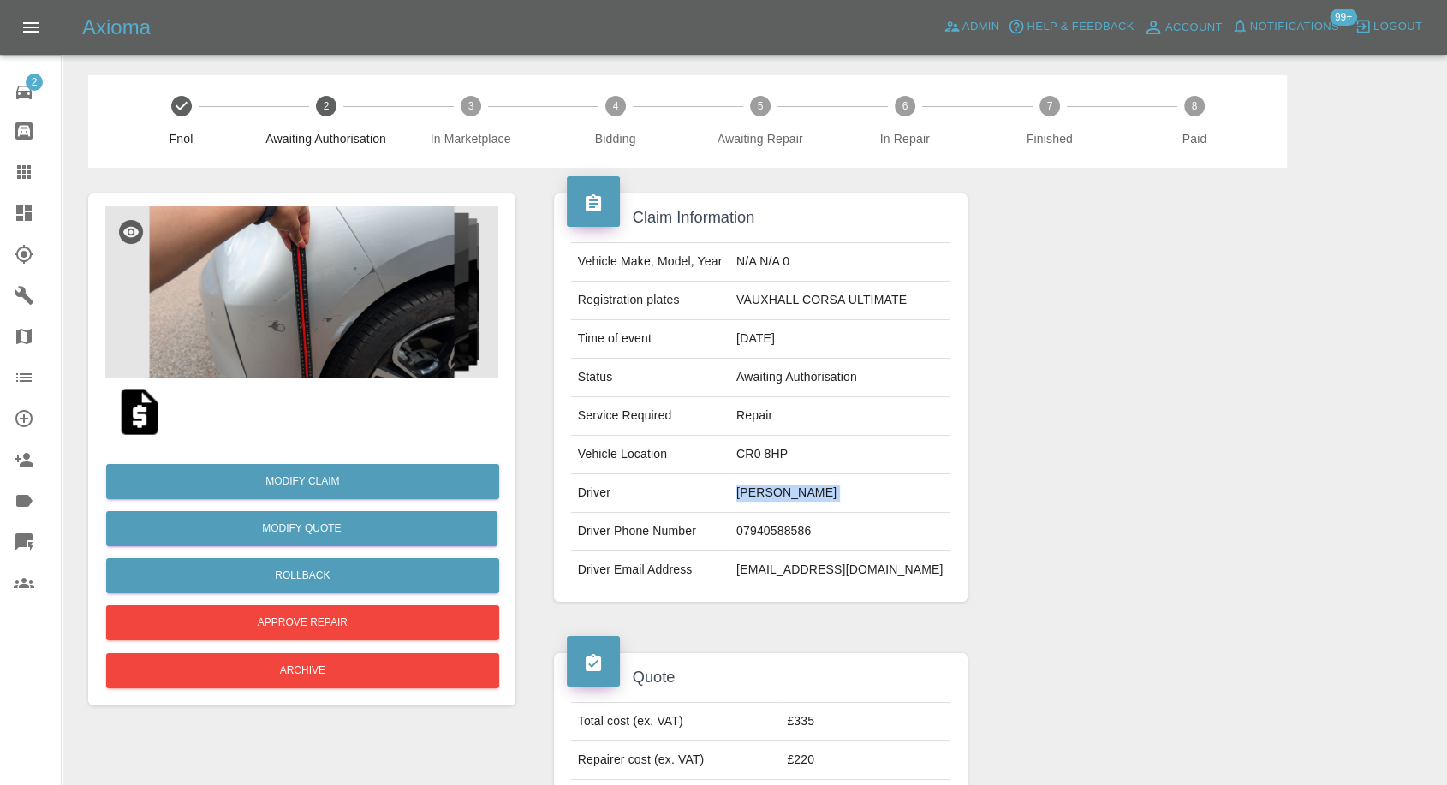
click at [796, 496] on td "Jusnara Mcgirr" at bounding box center [839, 493] width 221 height 39
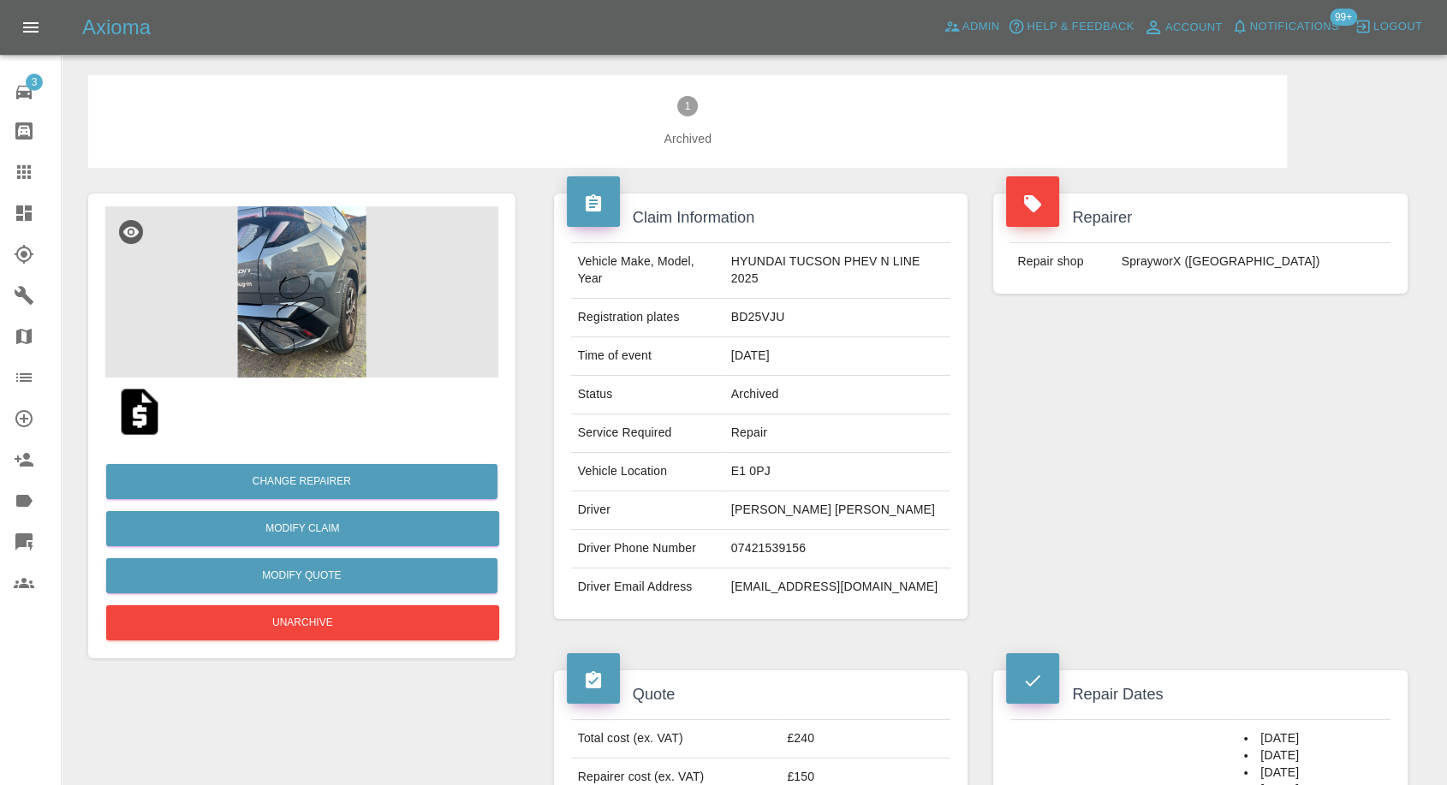
click at [757, 590] on td "[EMAIL_ADDRESS][DOMAIN_NAME]" at bounding box center [837, 587] width 227 height 38
click at [742, 548] on td "07421539156" at bounding box center [837, 549] width 227 height 39
copy td "07421539156"
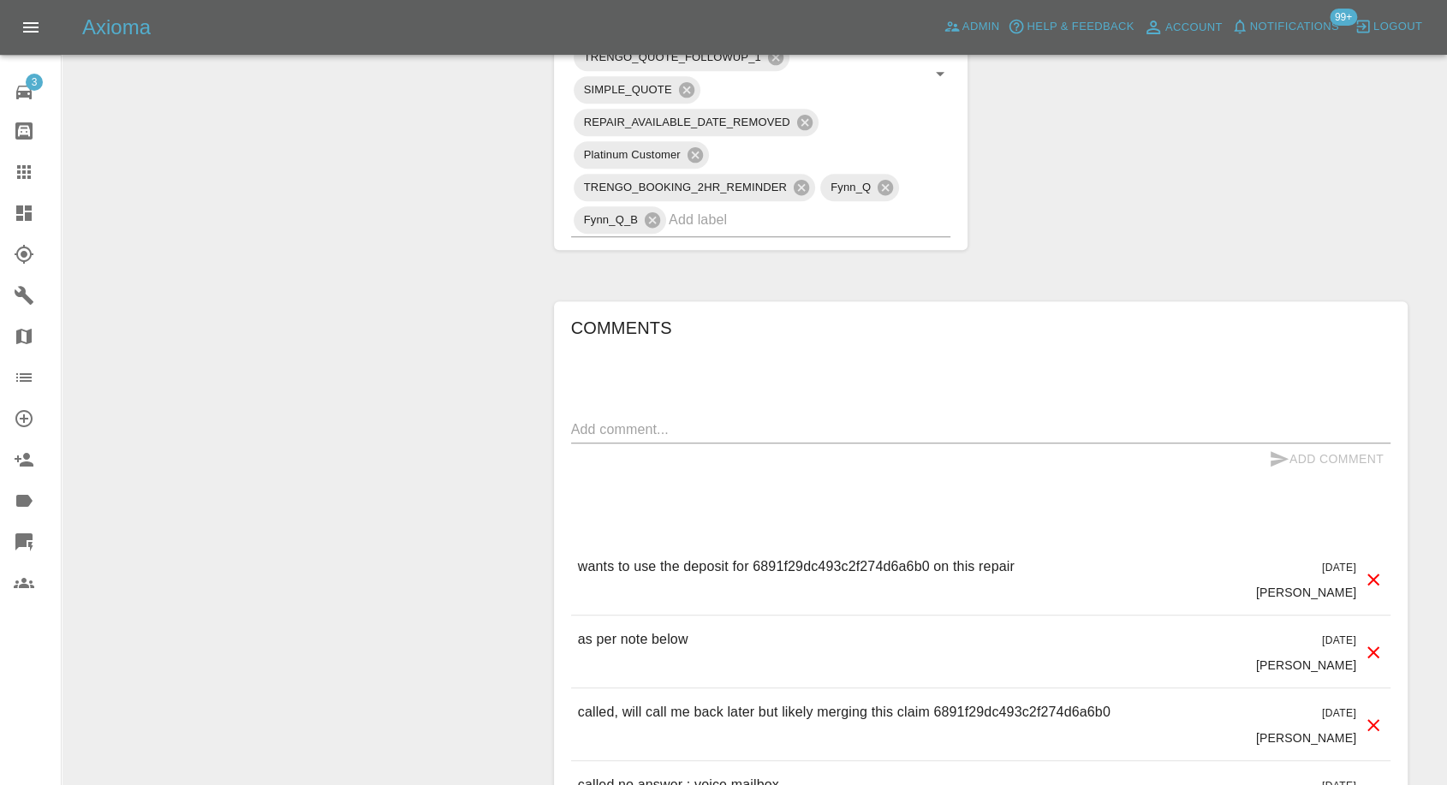
scroll to position [1141, 0]
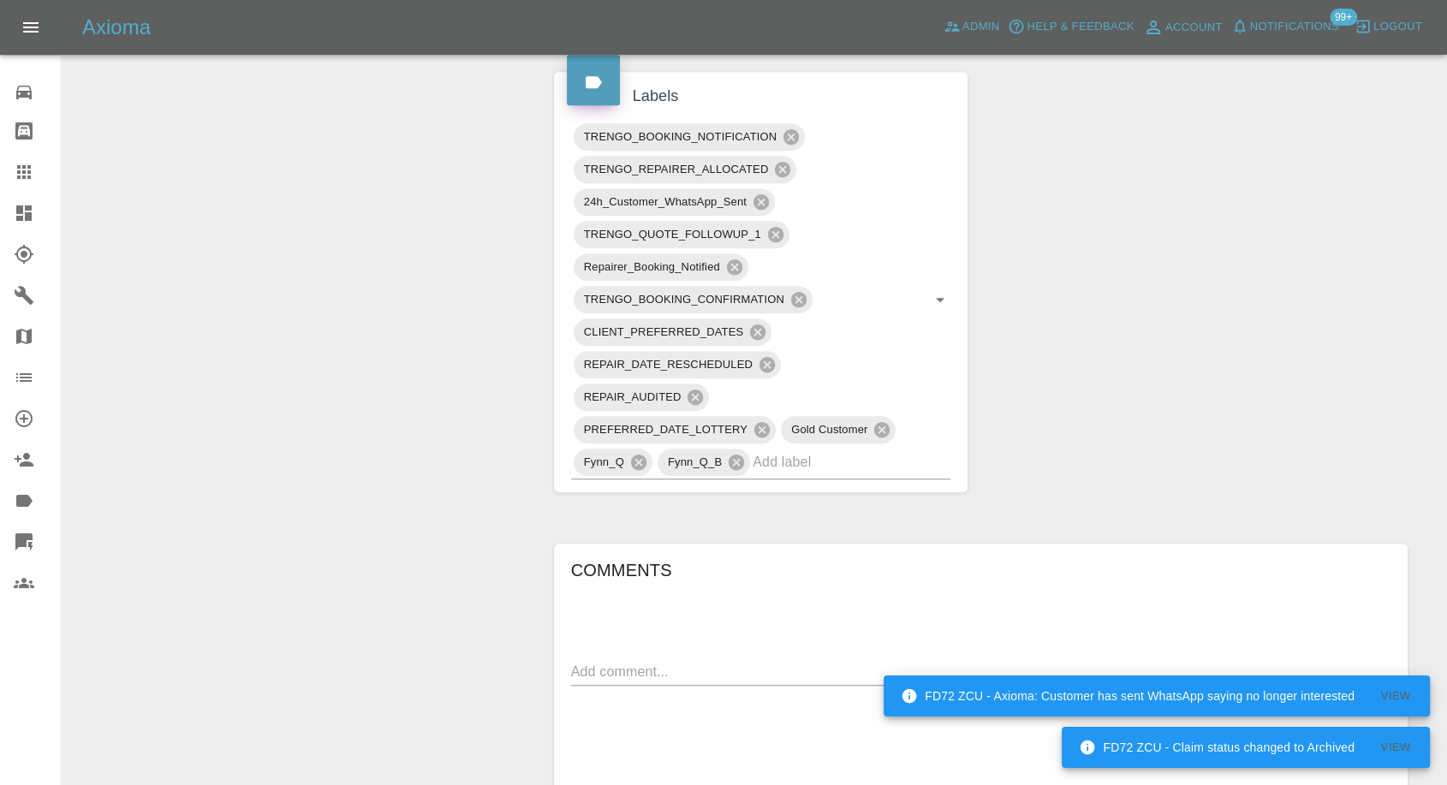
scroll to position [1046, 0]
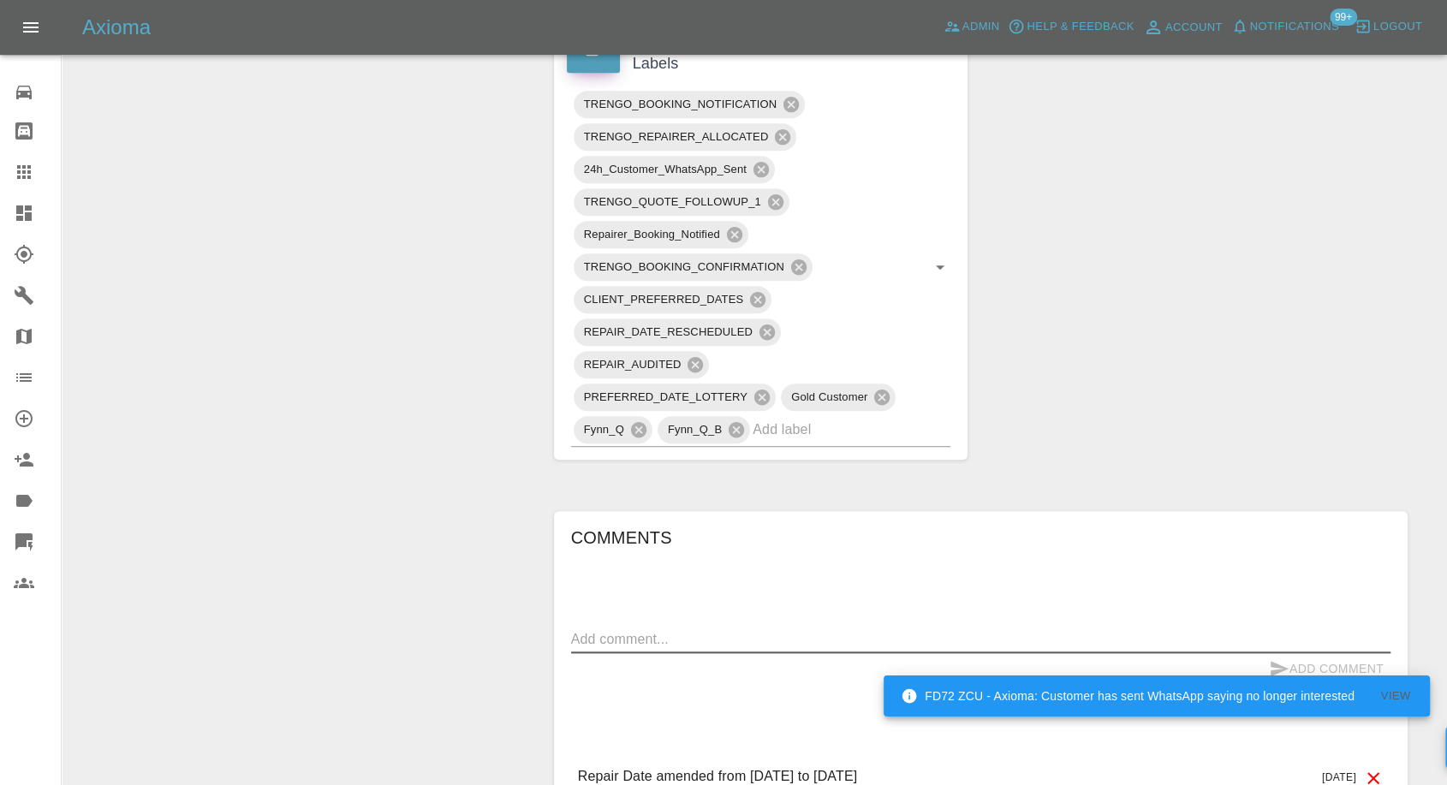
click at [677, 629] on textarea at bounding box center [980, 639] width 819 height 20
paste textarea "Hi my rescheduled appointment was today am. However I have not heard any update…"
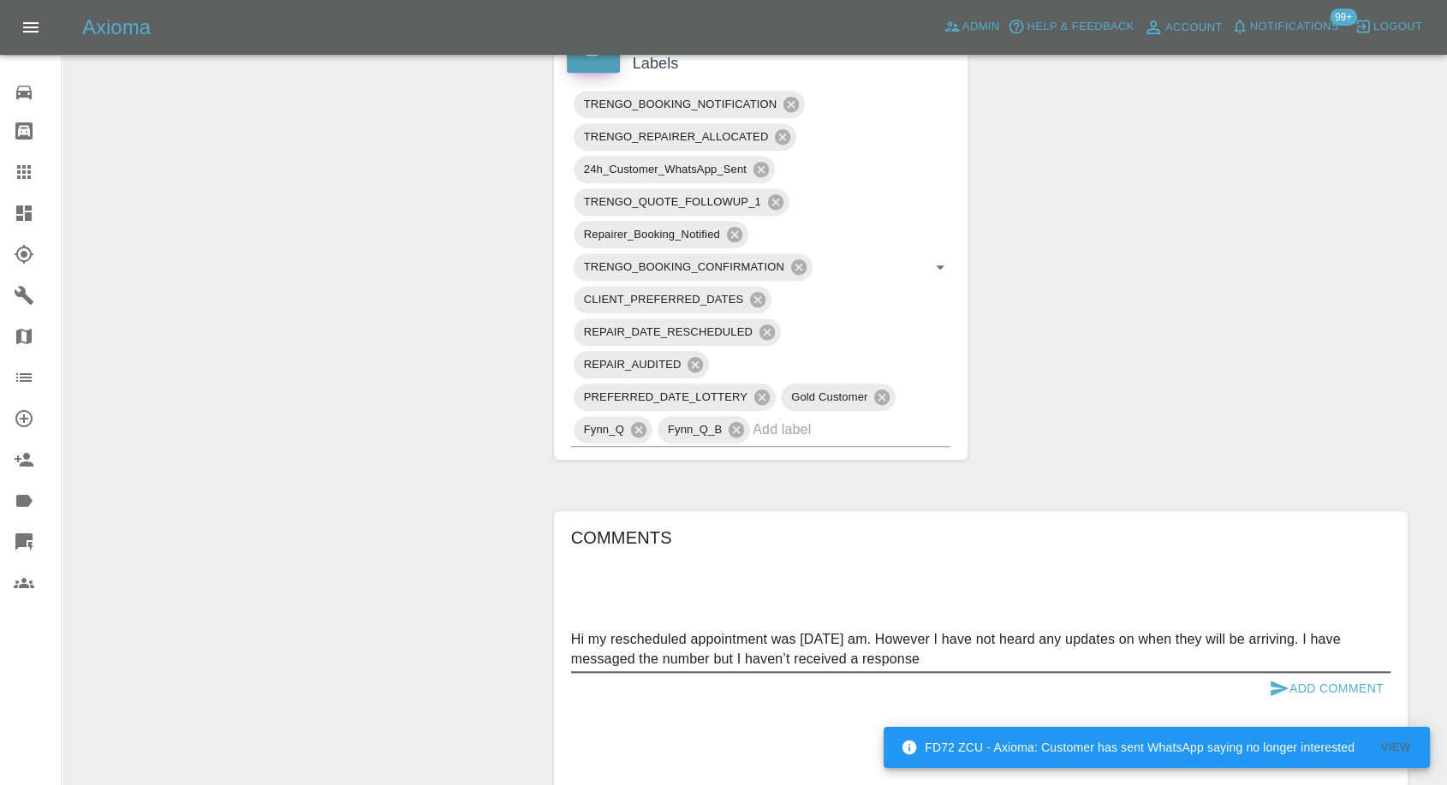
type textarea "Hi my rescheduled appointment was today am. However I have not heard any update…"
click at [1272, 680] on icon "submit" at bounding box center [1279, 687] width 18 height 15
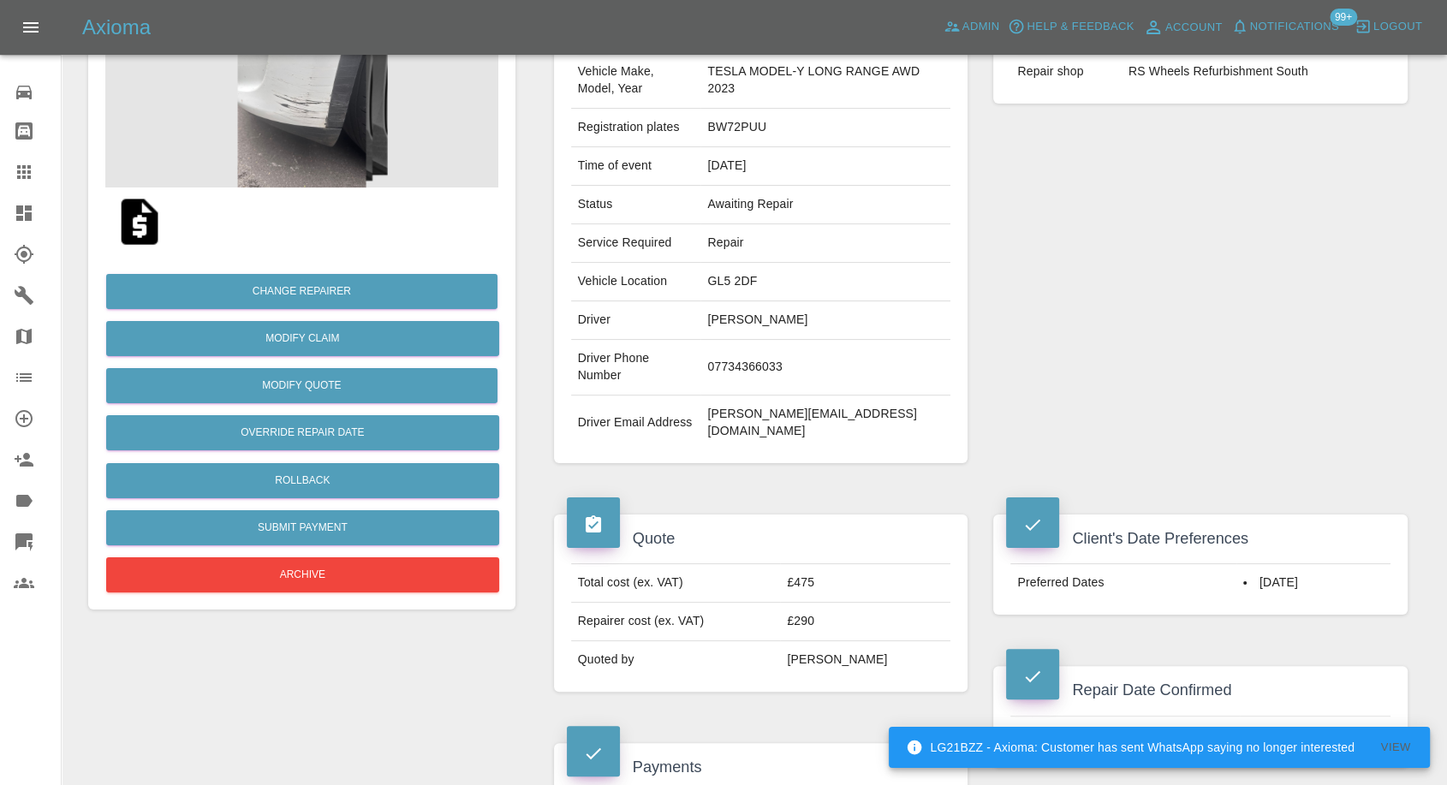
scroll to position [0, 0]
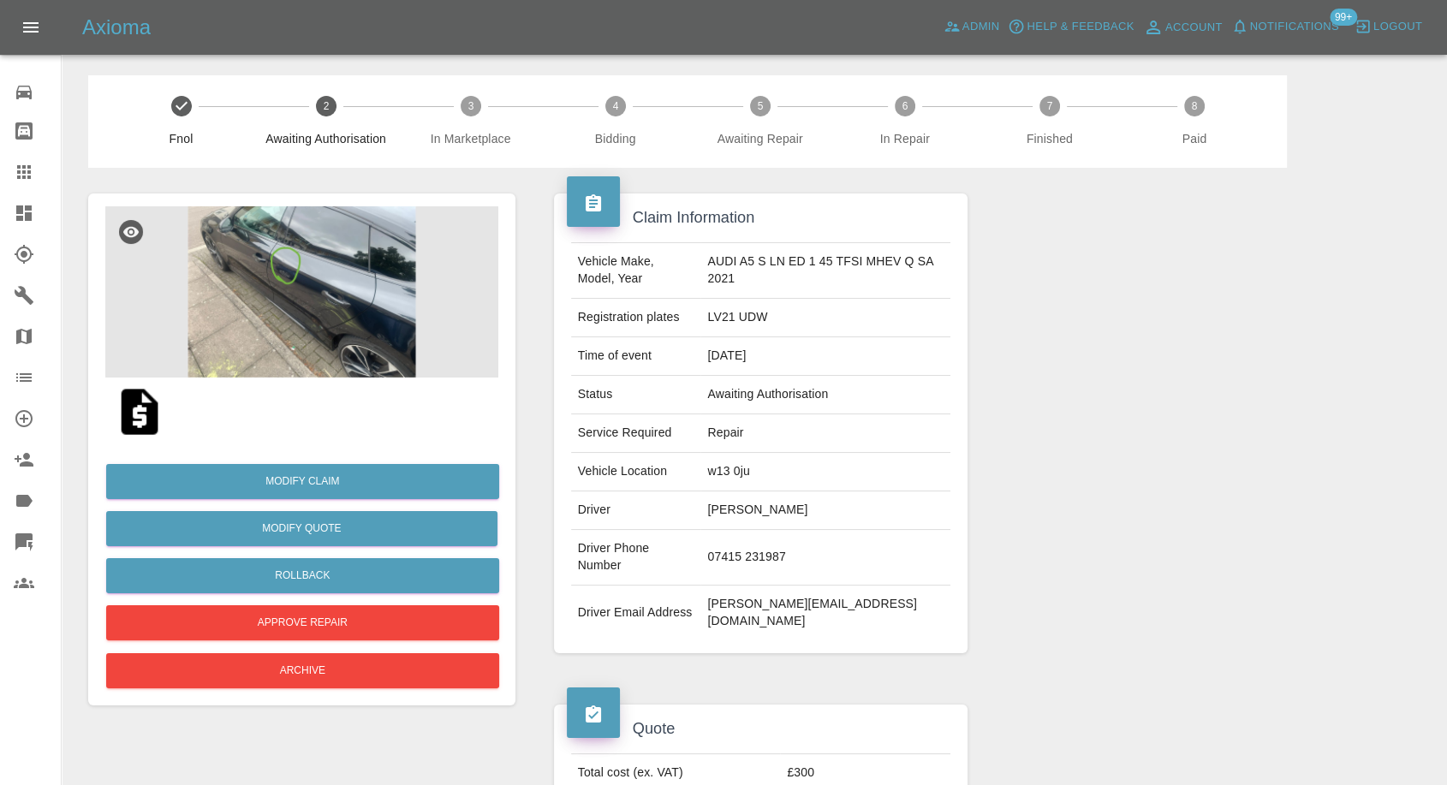
click at [764, 513] on td "[PERSON_NAME]" at bounding box center [825, 510] width 250 height 39
copy td "[PERSON_NAME]"
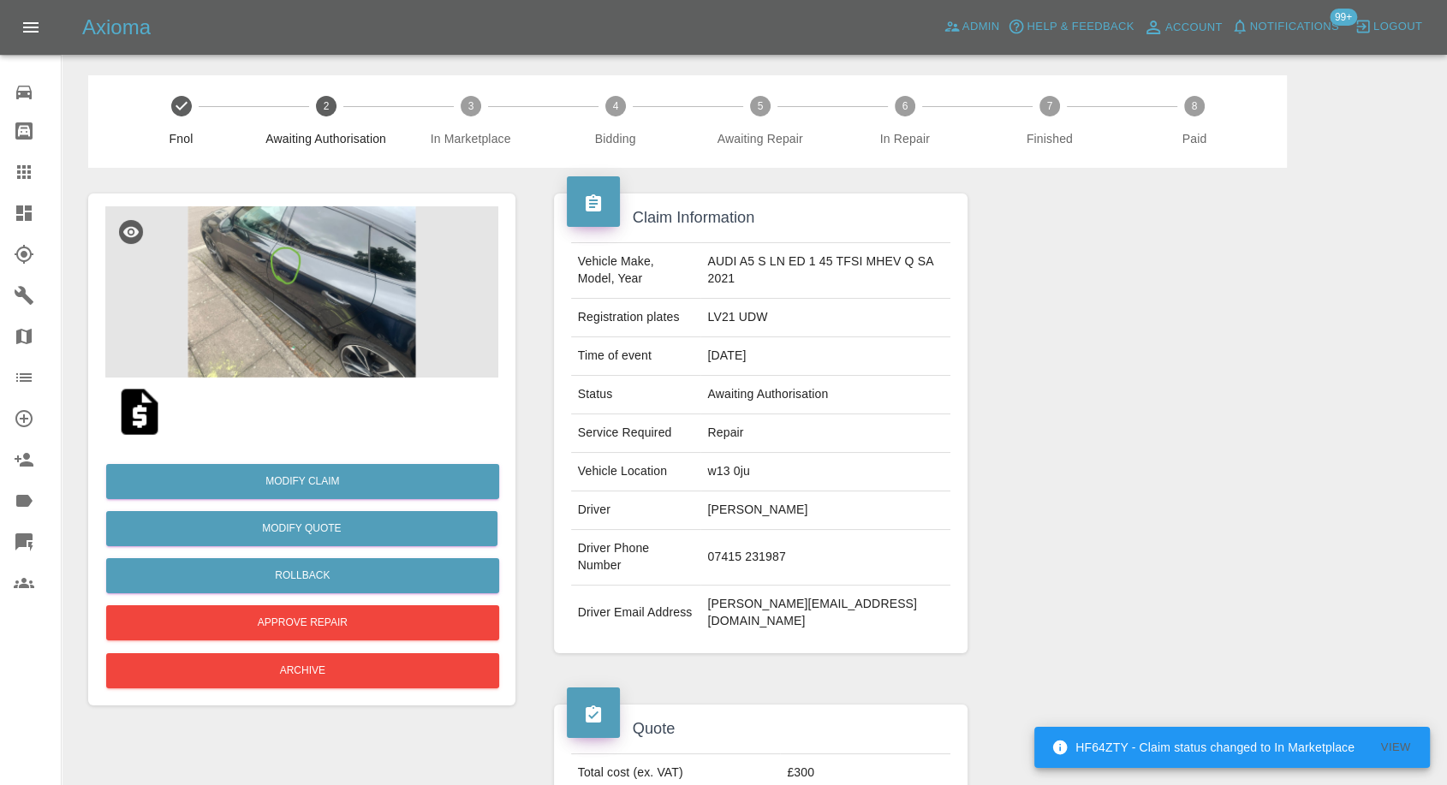
click at [280, 278] on img at bounding box center [301, 291] width 393 height 171
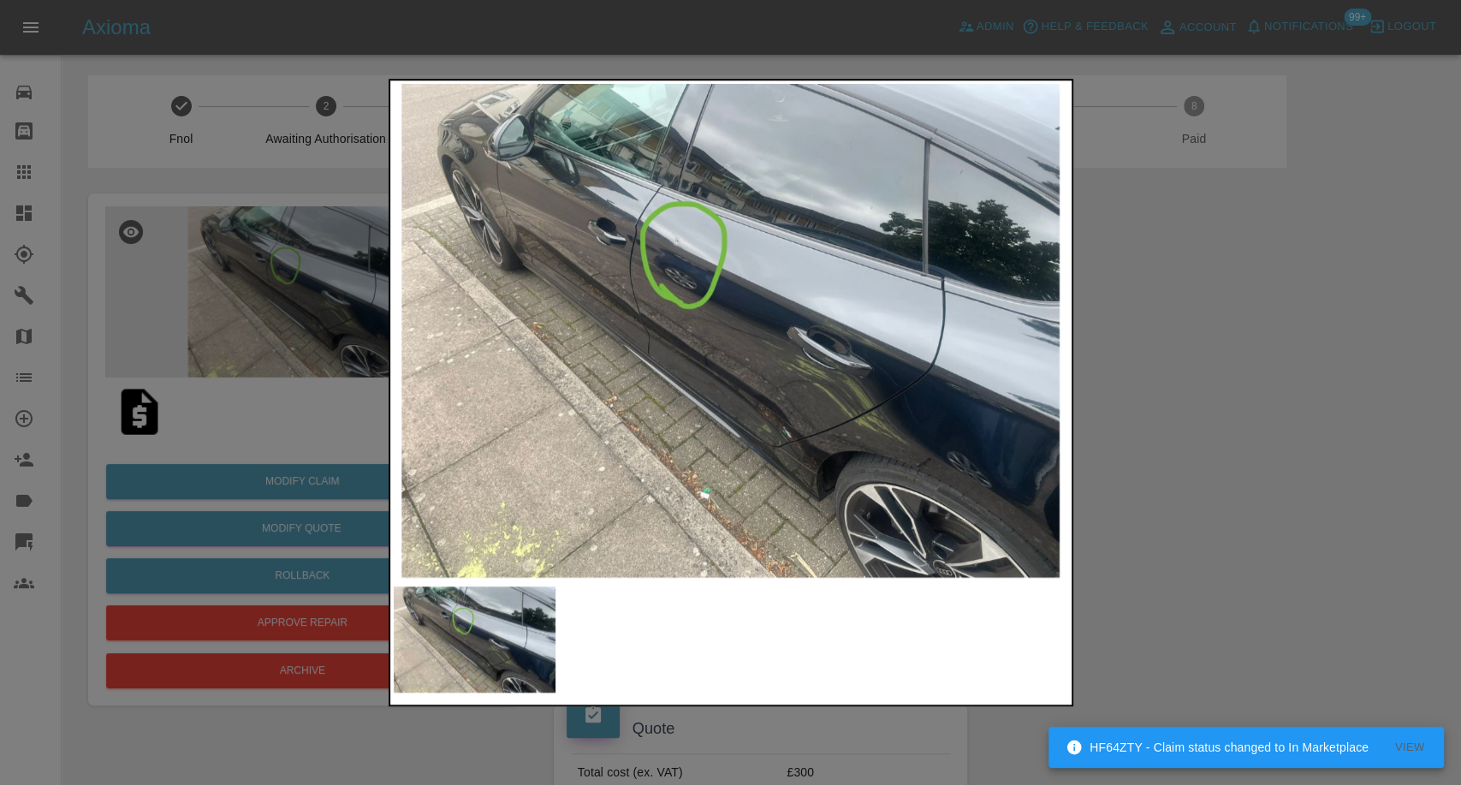
click at [1242, 553] on div at bounding box center [730, 392] width 1461 height 785
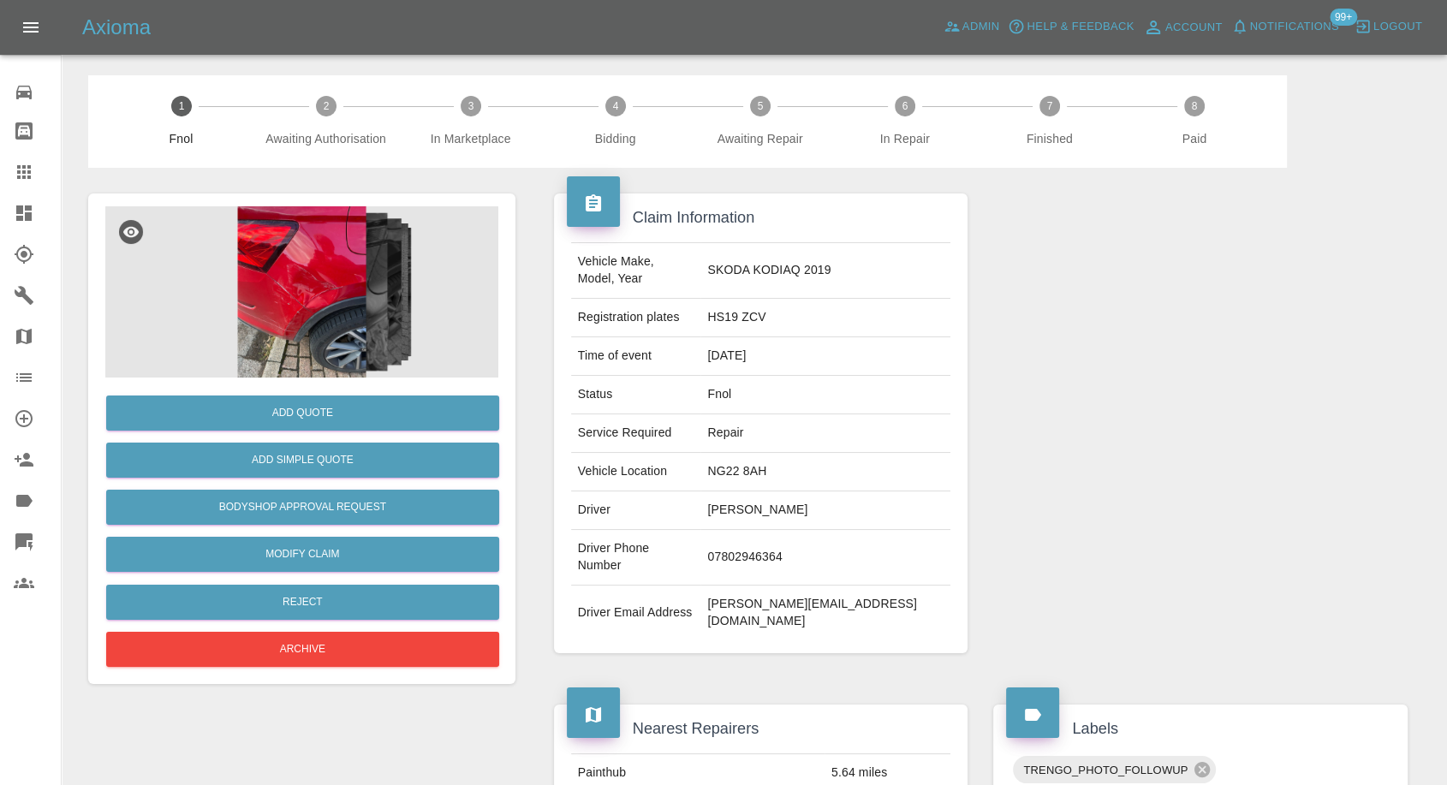
click at [297, 304] on img at bounding box center [301, 291] width 393 height 171
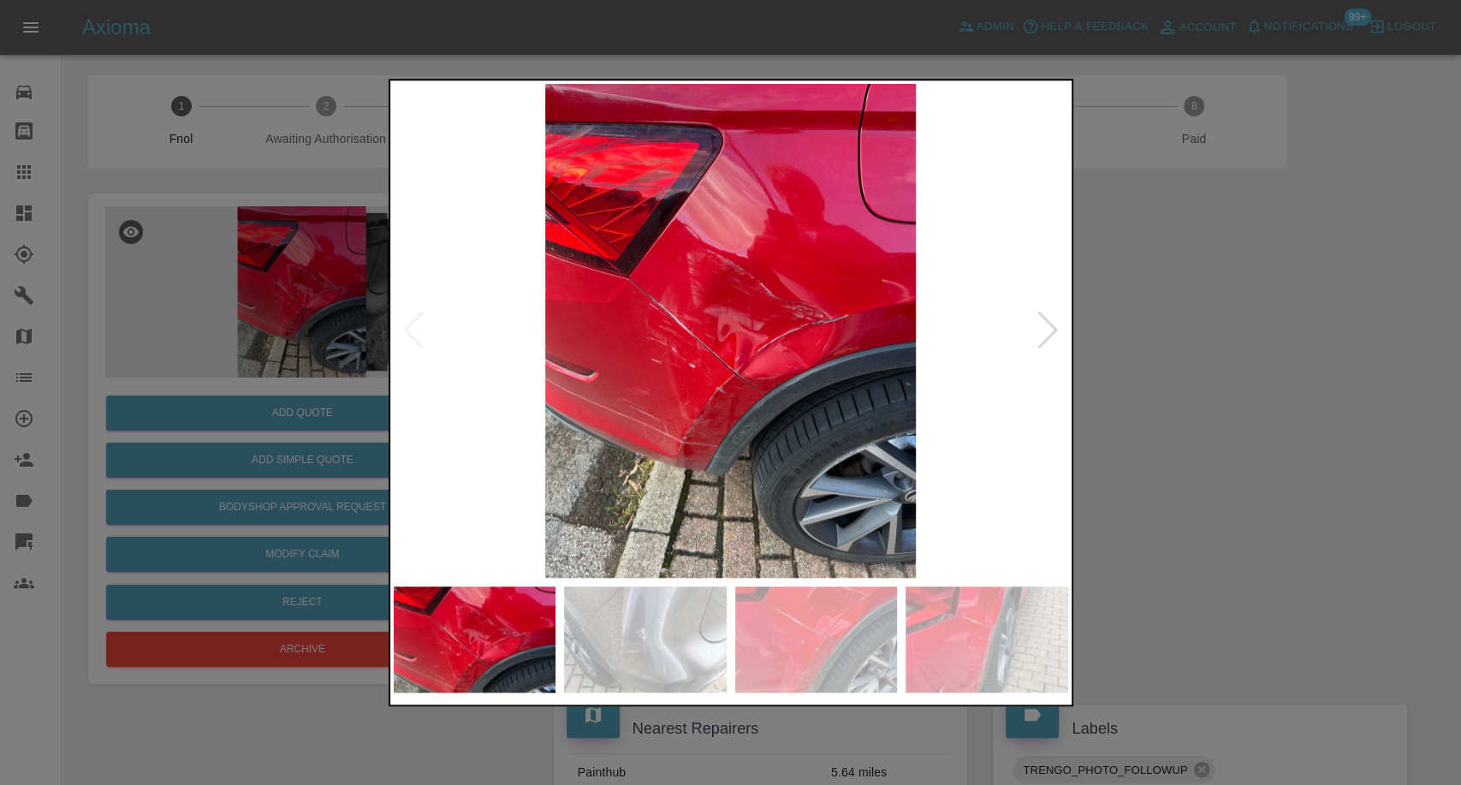
click at [609, 659] on img at bounding box center [645, 639] width 163 height 106
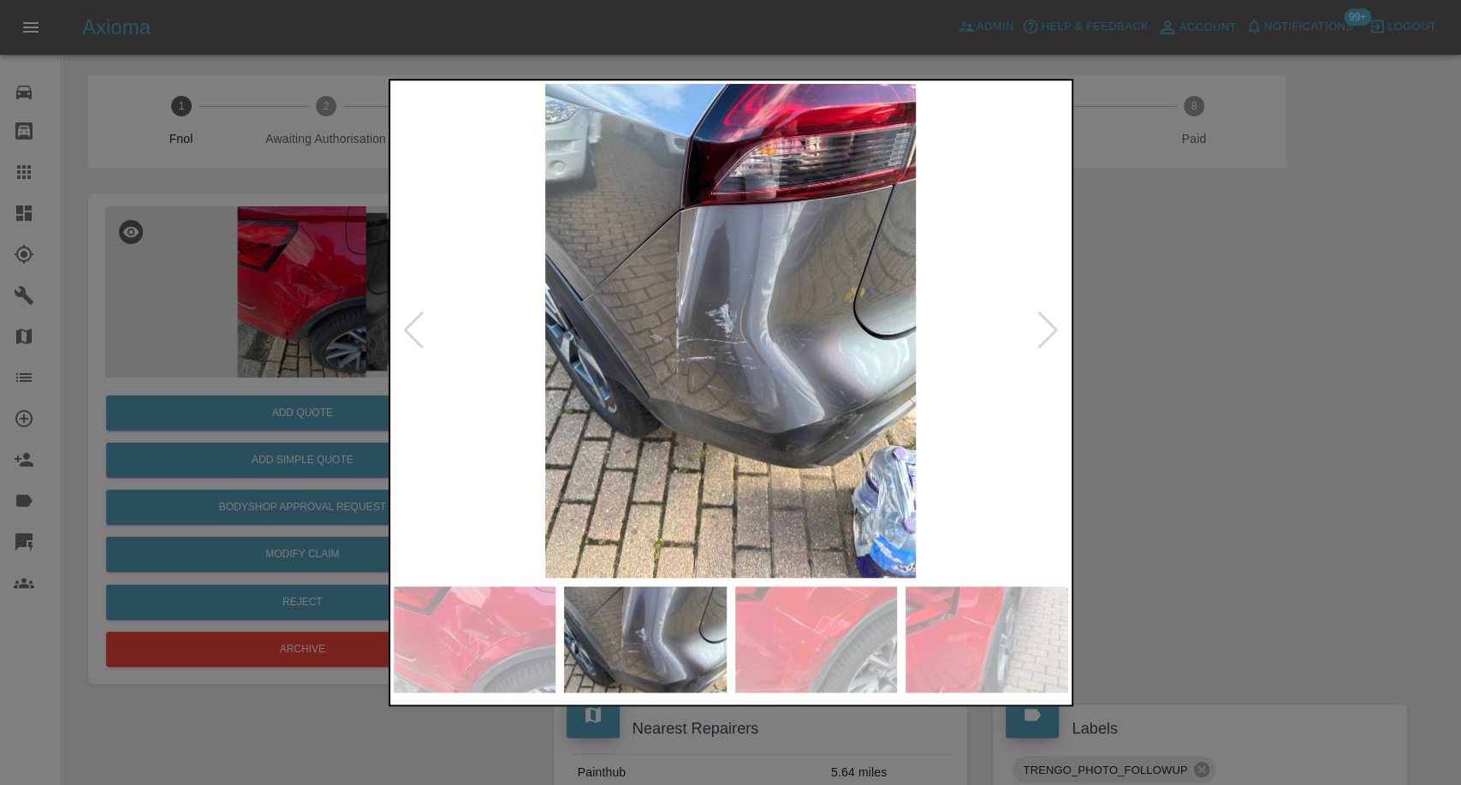
click at [849, 659] on img at bounding box center [816, 639] width 163 height 106
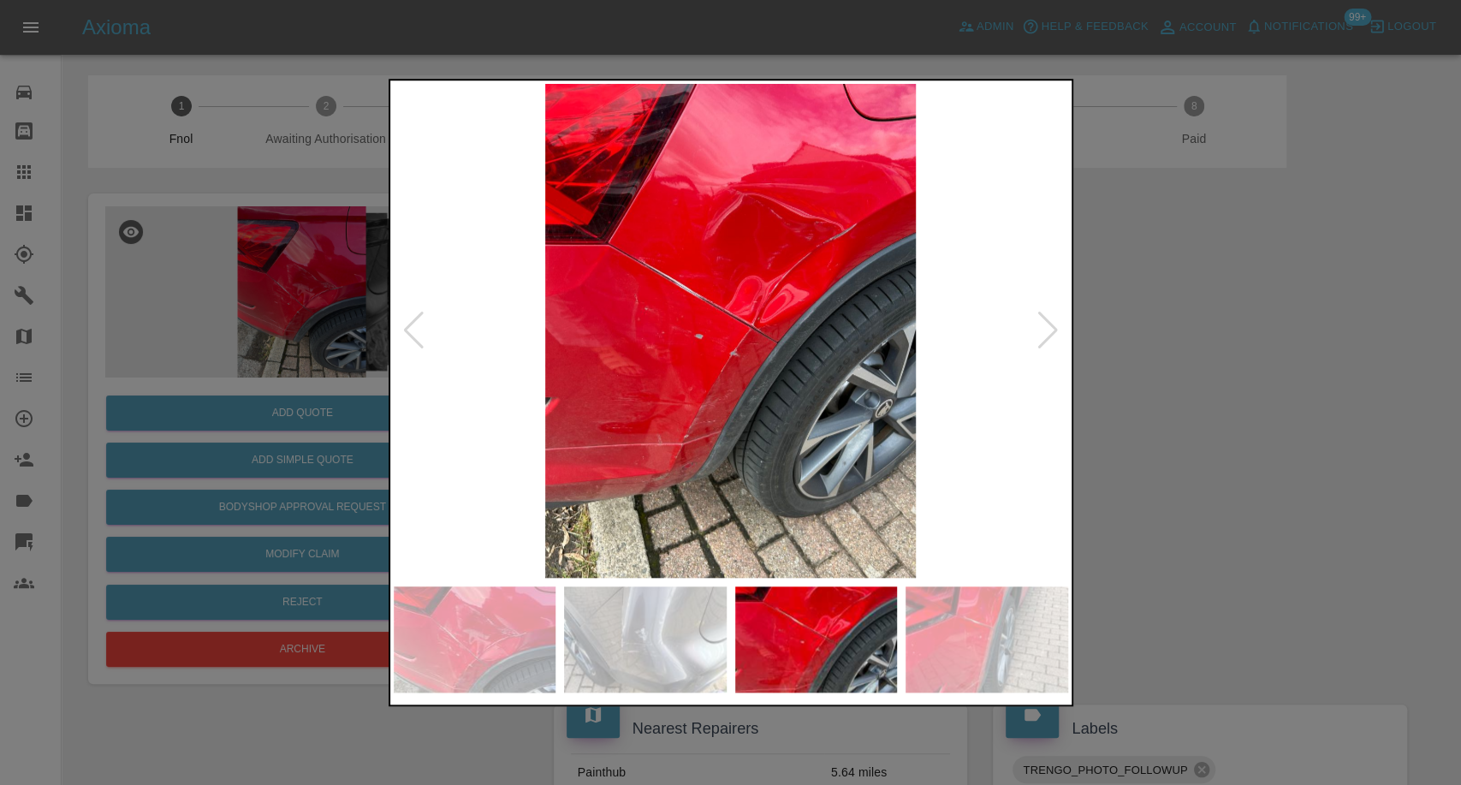
click at [955, 663] on img at bounding box center [987, 639] width 163 height 106
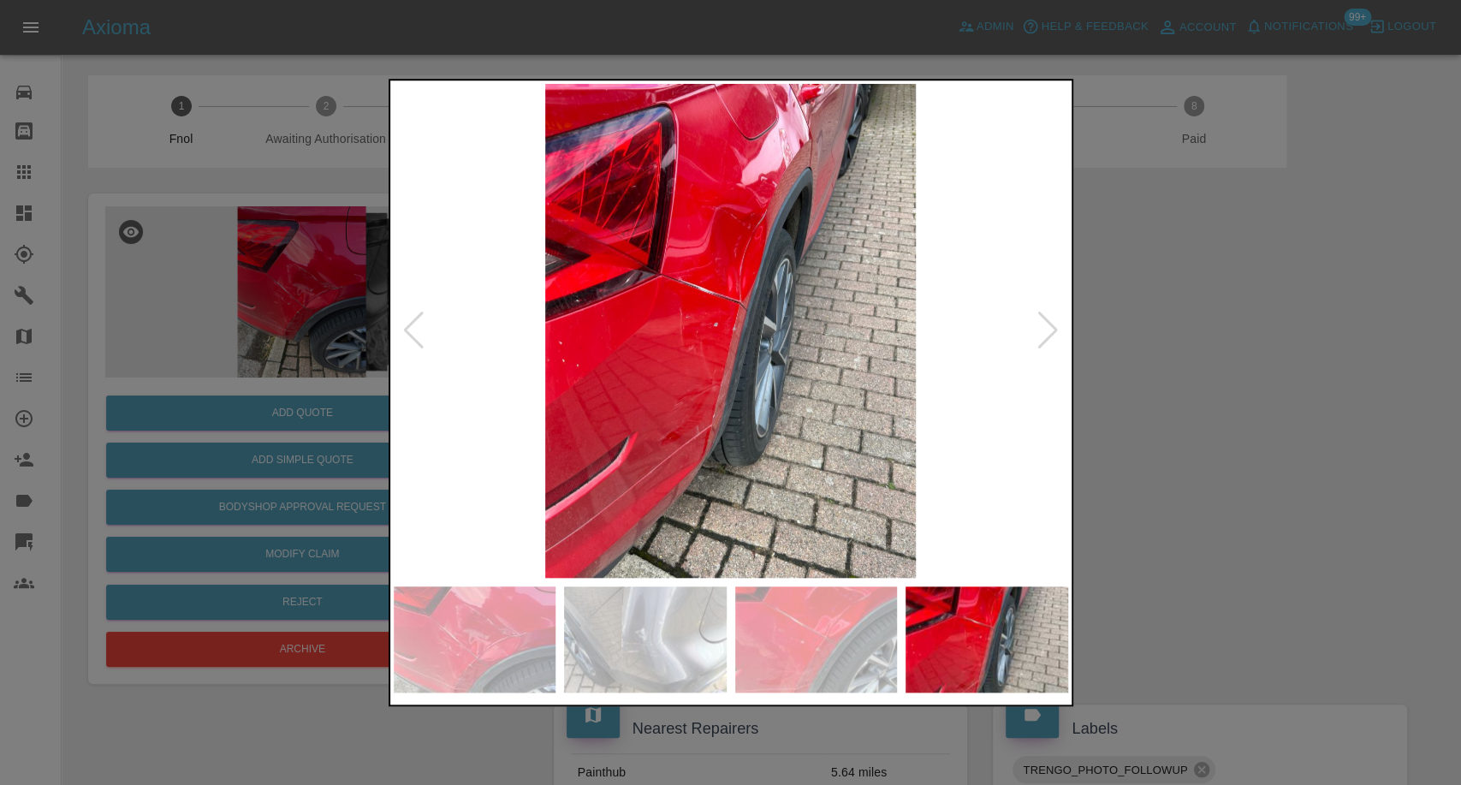
click at [1061, 329] on img at bounding box center [731, 331] width 674 height 494
click at [1058, 330] on div at bounding box center [1048, 331] width 23 height 38
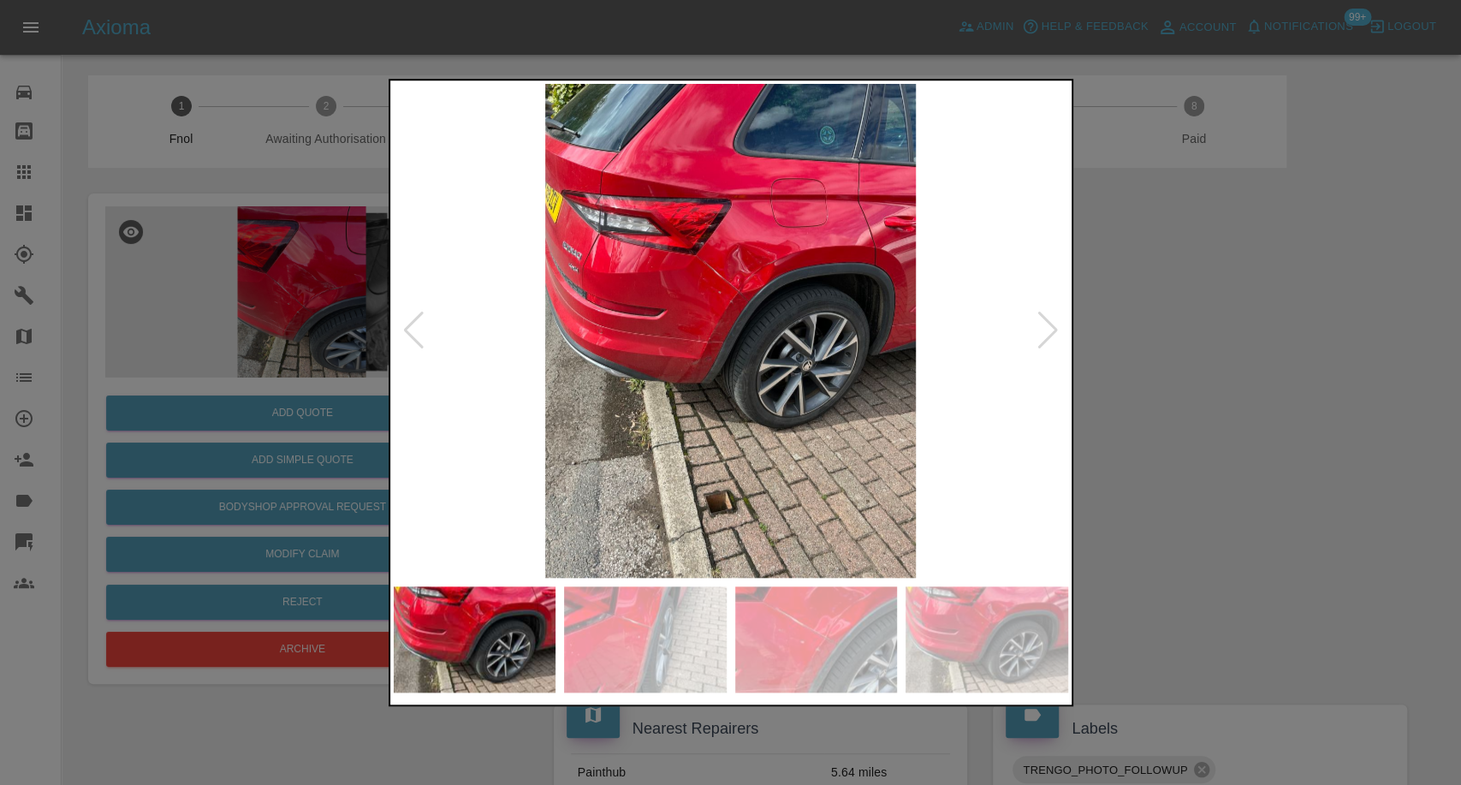
click at [1056, 330] on div at bounding box center [1048, 331] width 23 height 38
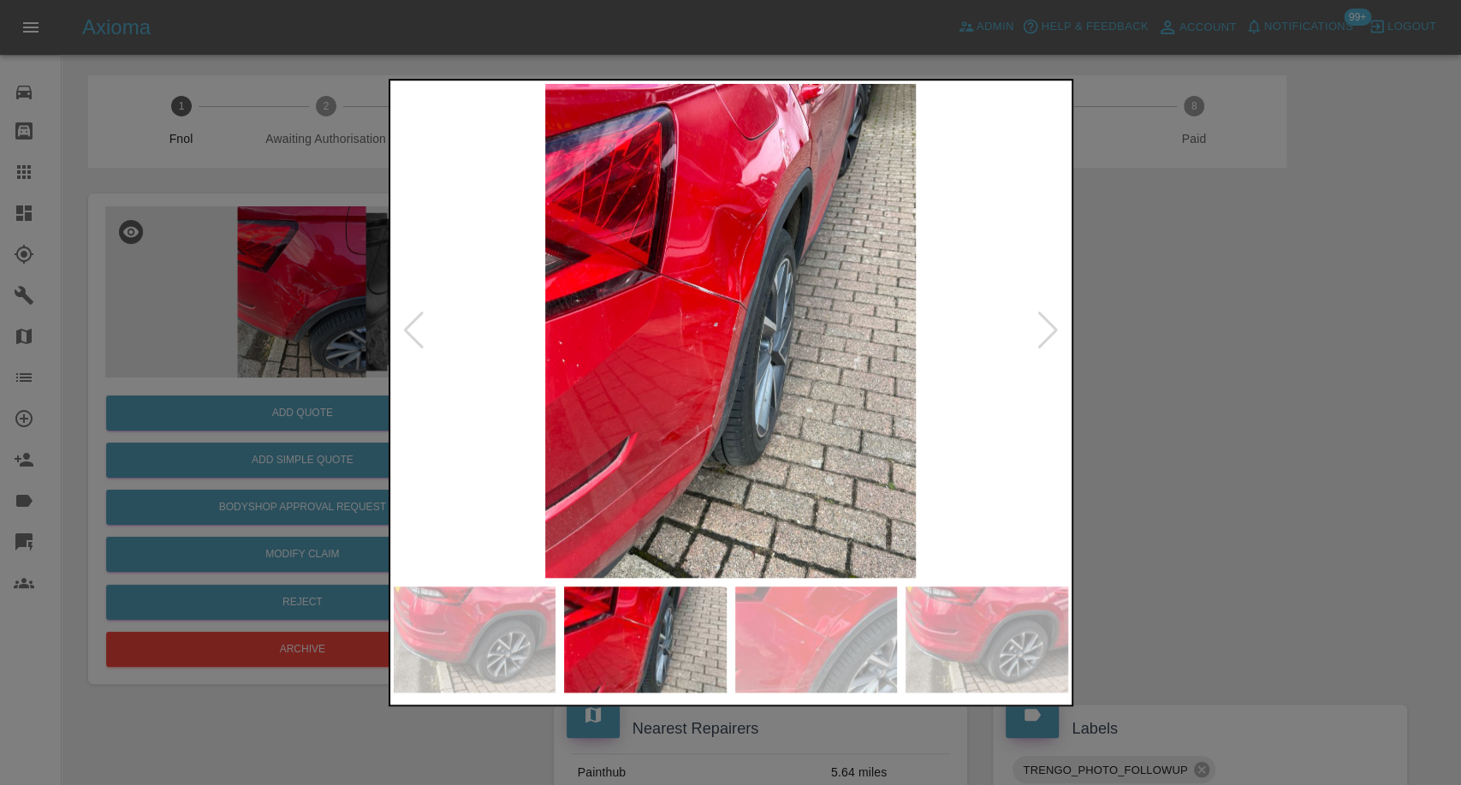
click at [1205, 368] on div at bounding box center [730, 392] width 1461 height 785
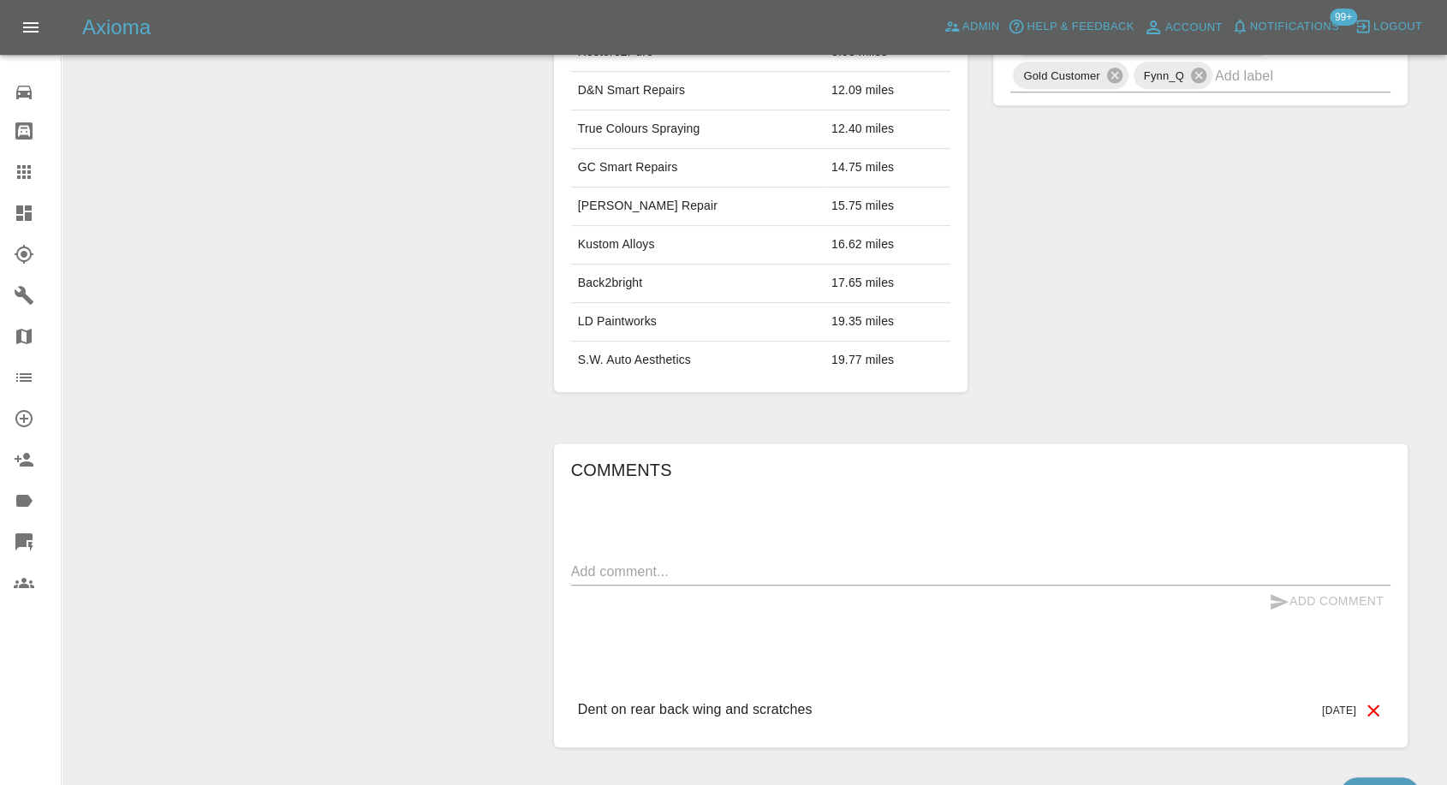
scroll to position [760, 0]
click at [695, 500] on div "Comments x Add Comment Dent on rear back wing and scratches 2 days ago Dent on …" at bounding box center [980, 594] width 819 height 278
click at [684, 561] on textarea at bounding box center [980, 571] width 819 height 20
paste textarea "I have sent you two pictures I managed to do a job on both cars!!!! The silver …"
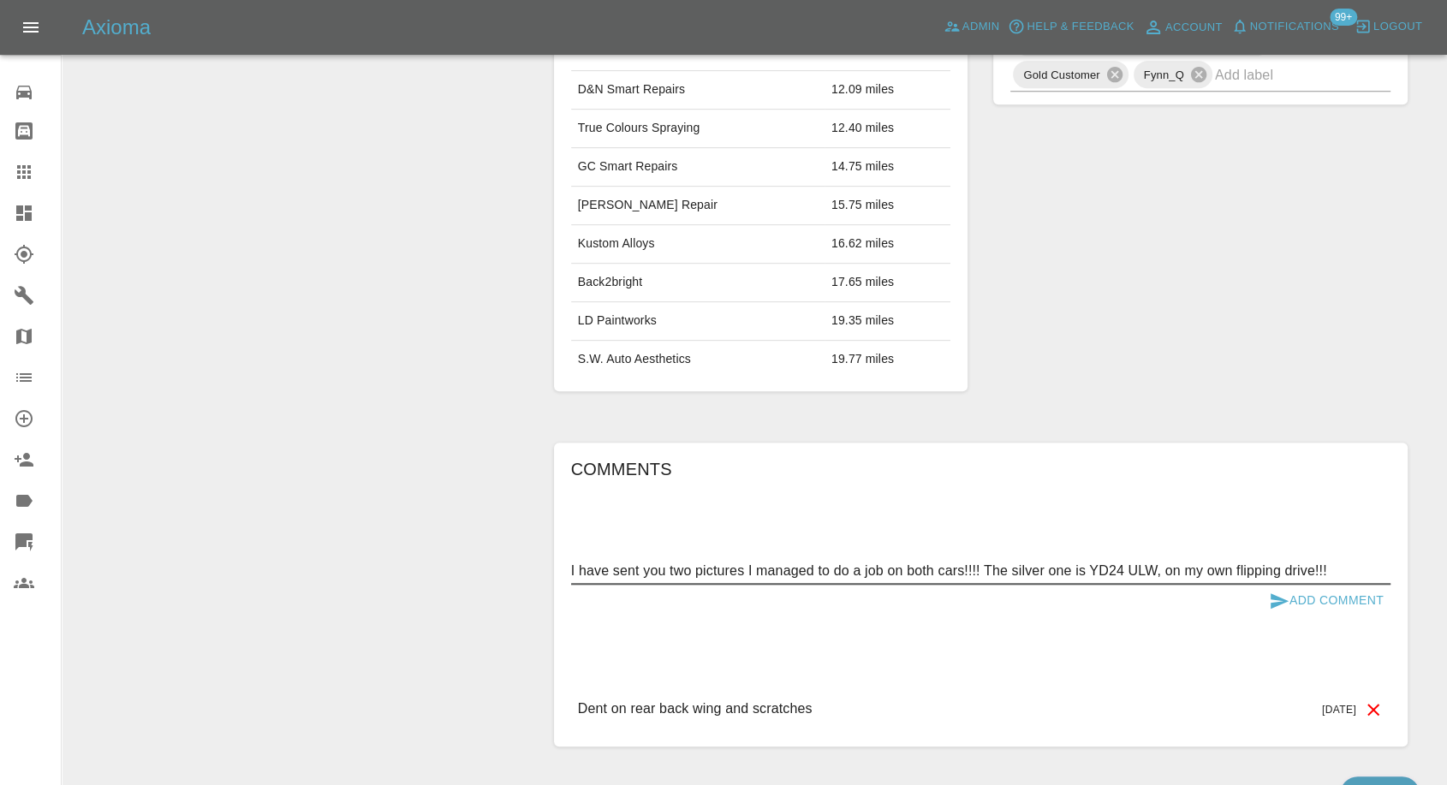
type textarea "I have sent you two pictures I managed to do a job on both cars!!!! The silver …"
click at [1273, 591] on icon "submit" at bounding box center [1278, 601] width 21 height 21
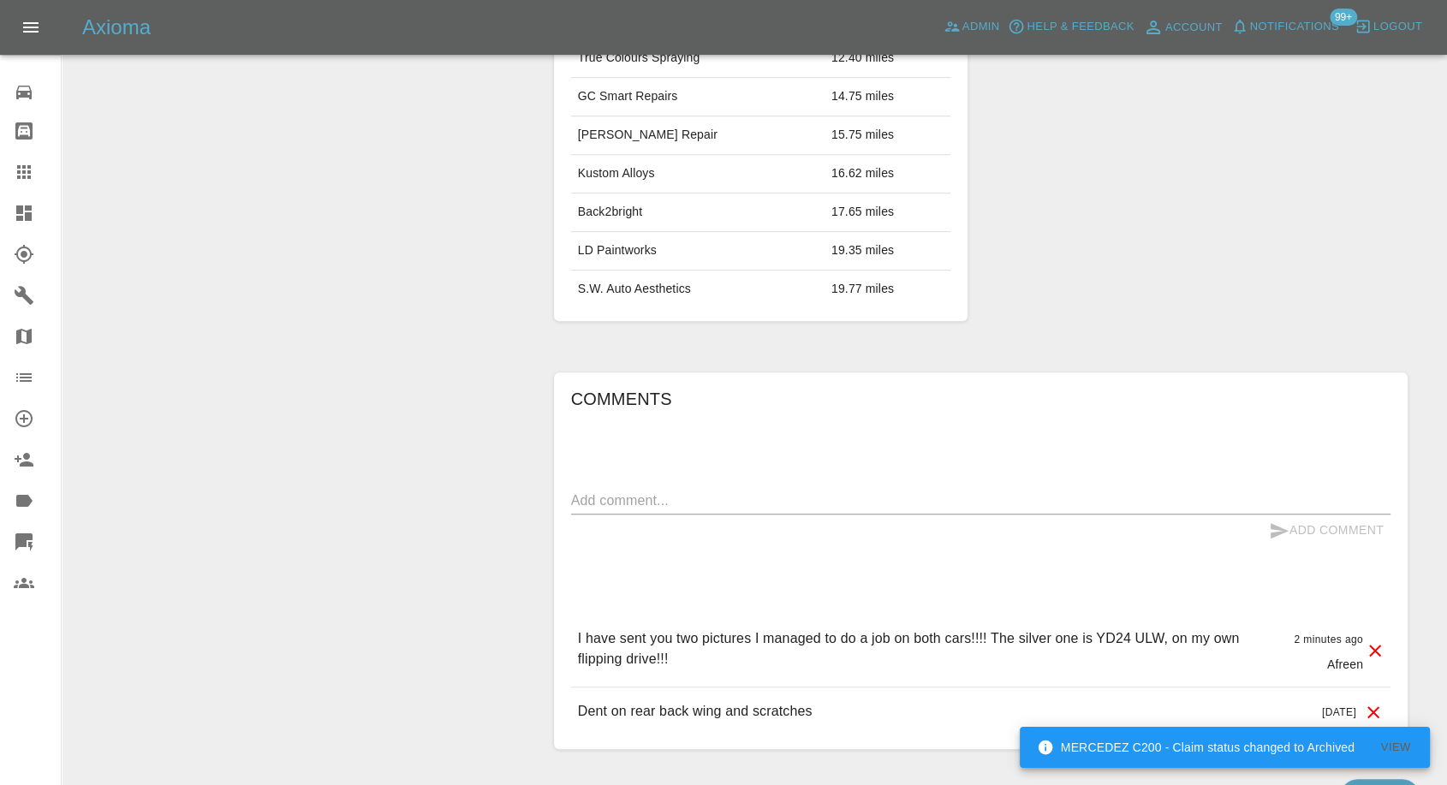
scroll to position [880, 0]
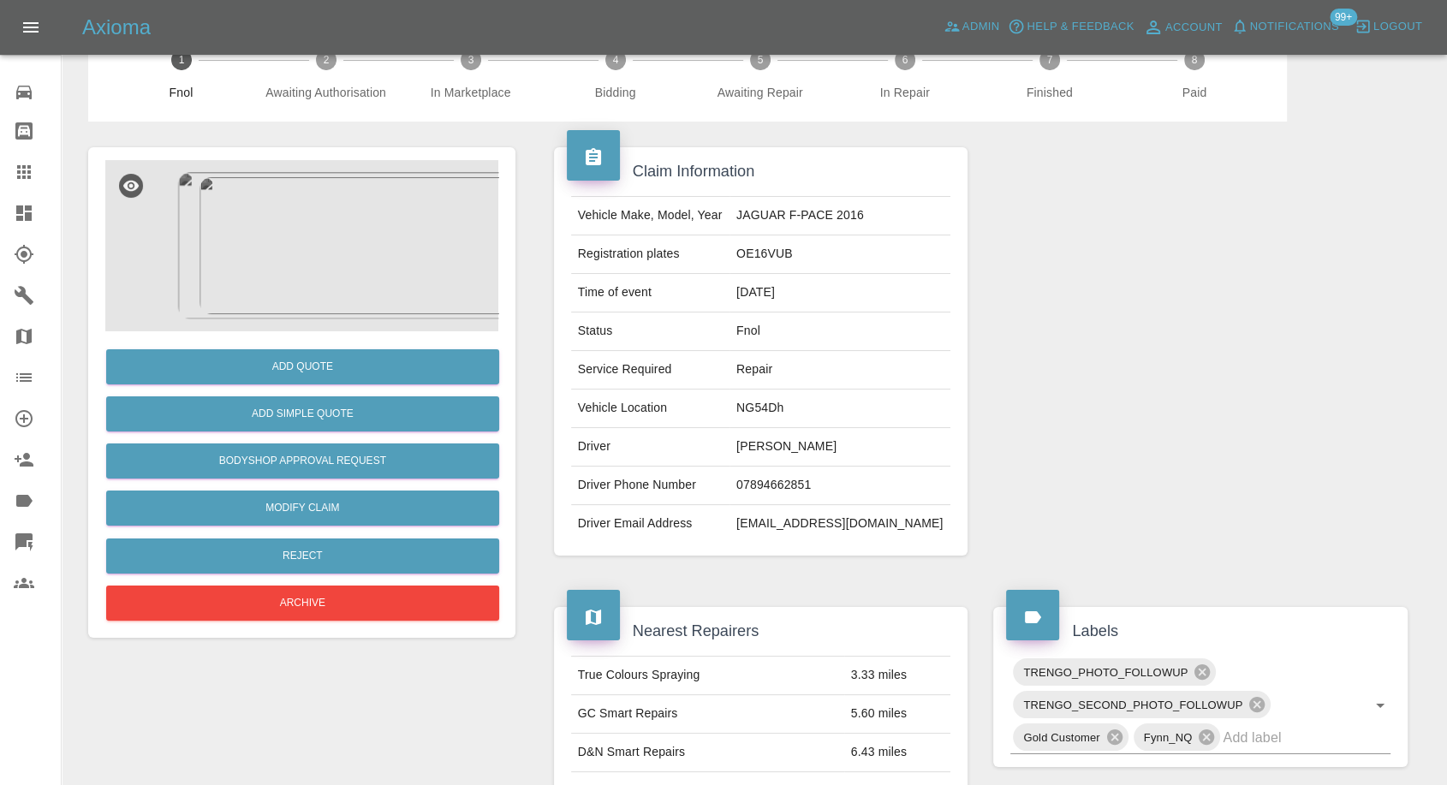
scroll to position [95, 0]
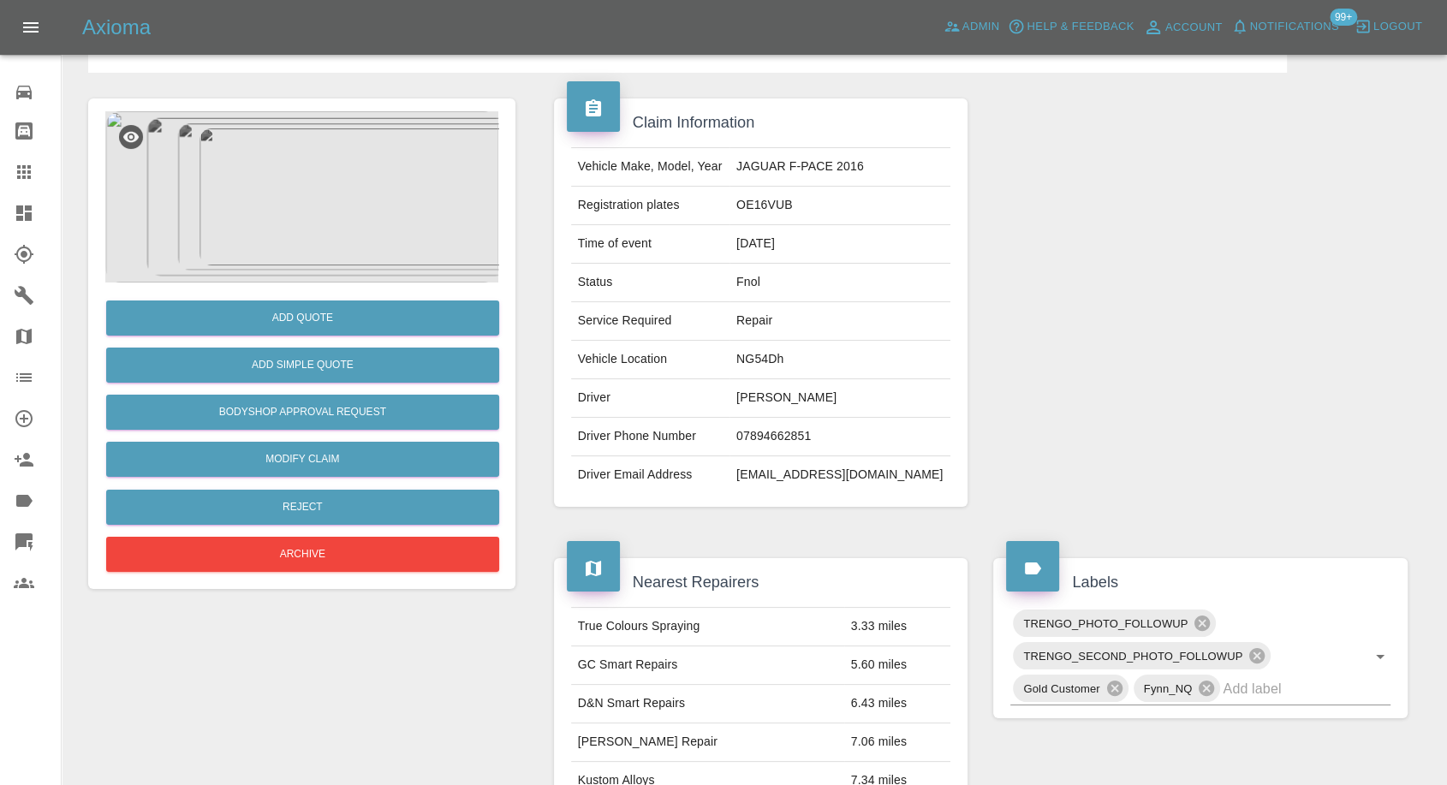
click at [317, 250] on img at bounding box center [301, 196] width 393 height 171
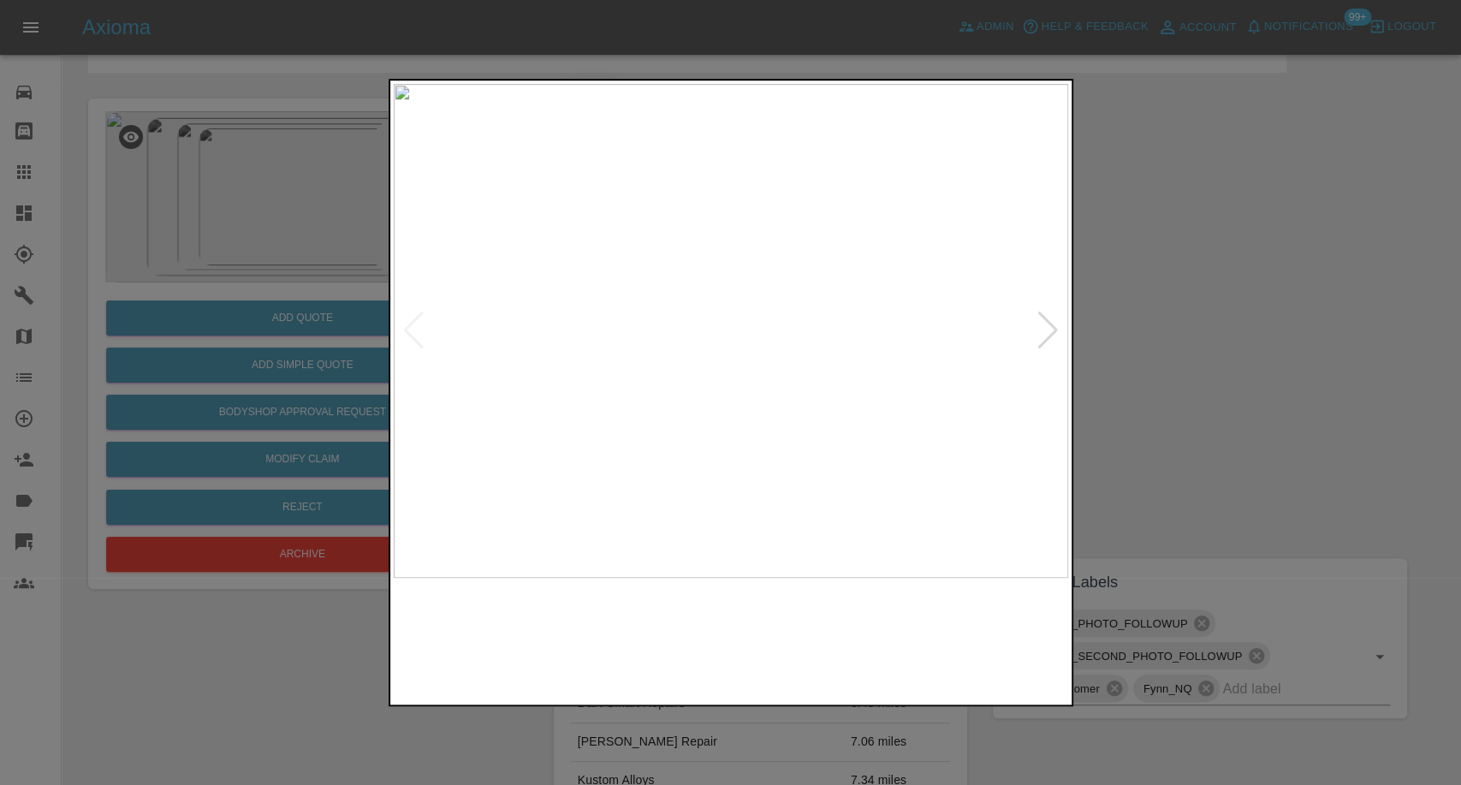
click at [639, 666] on img at bounding box center [645, 639] width 163 height 106
click at [807, 660] on img at bounding box center [816, 639] width 163 height 106
click at [971, 659] on img at bounding box center [987, 639] width 163 height 106
click at [1137, 416] on div at bounding box center [730, 392] width 1461 height 785
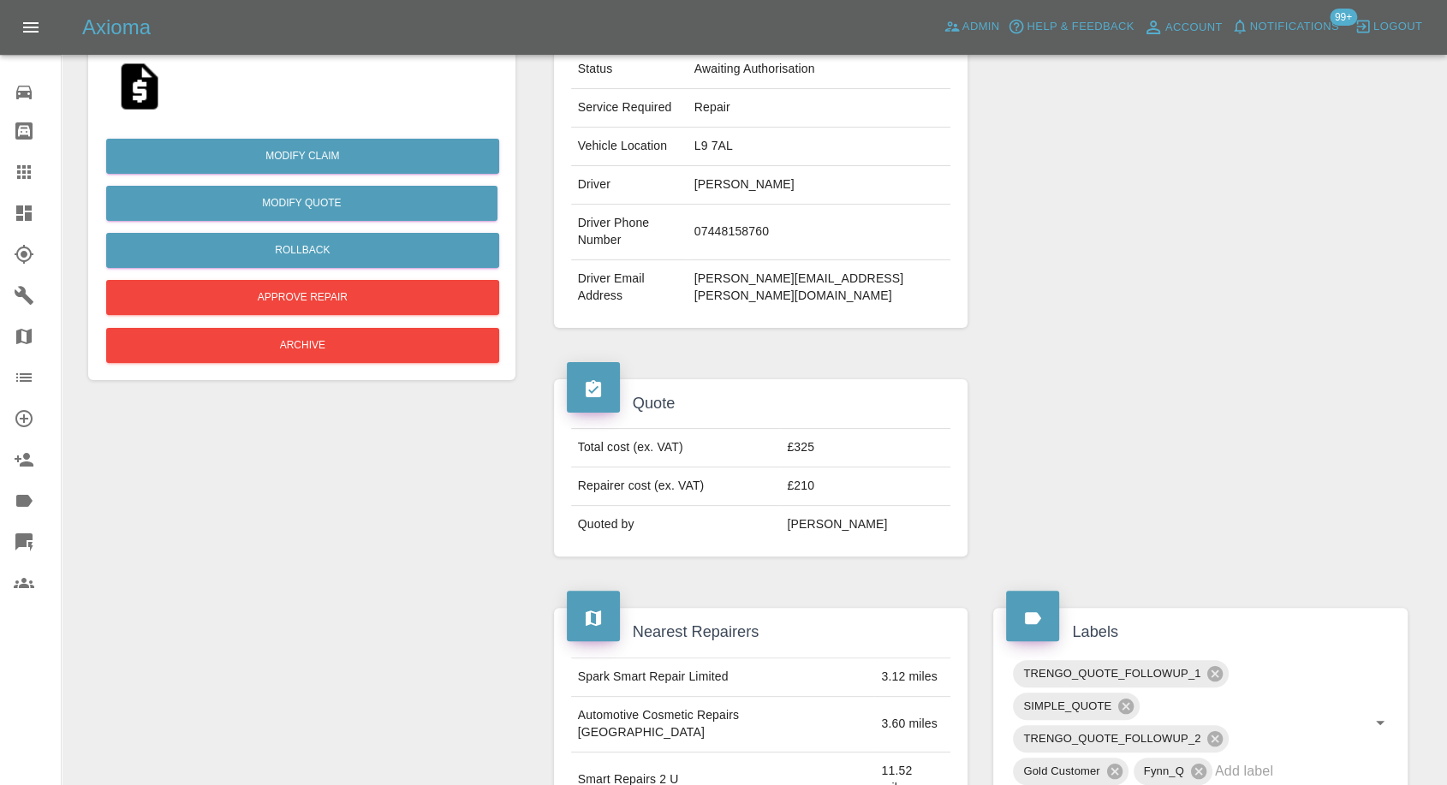
scroll to position [151, 0]
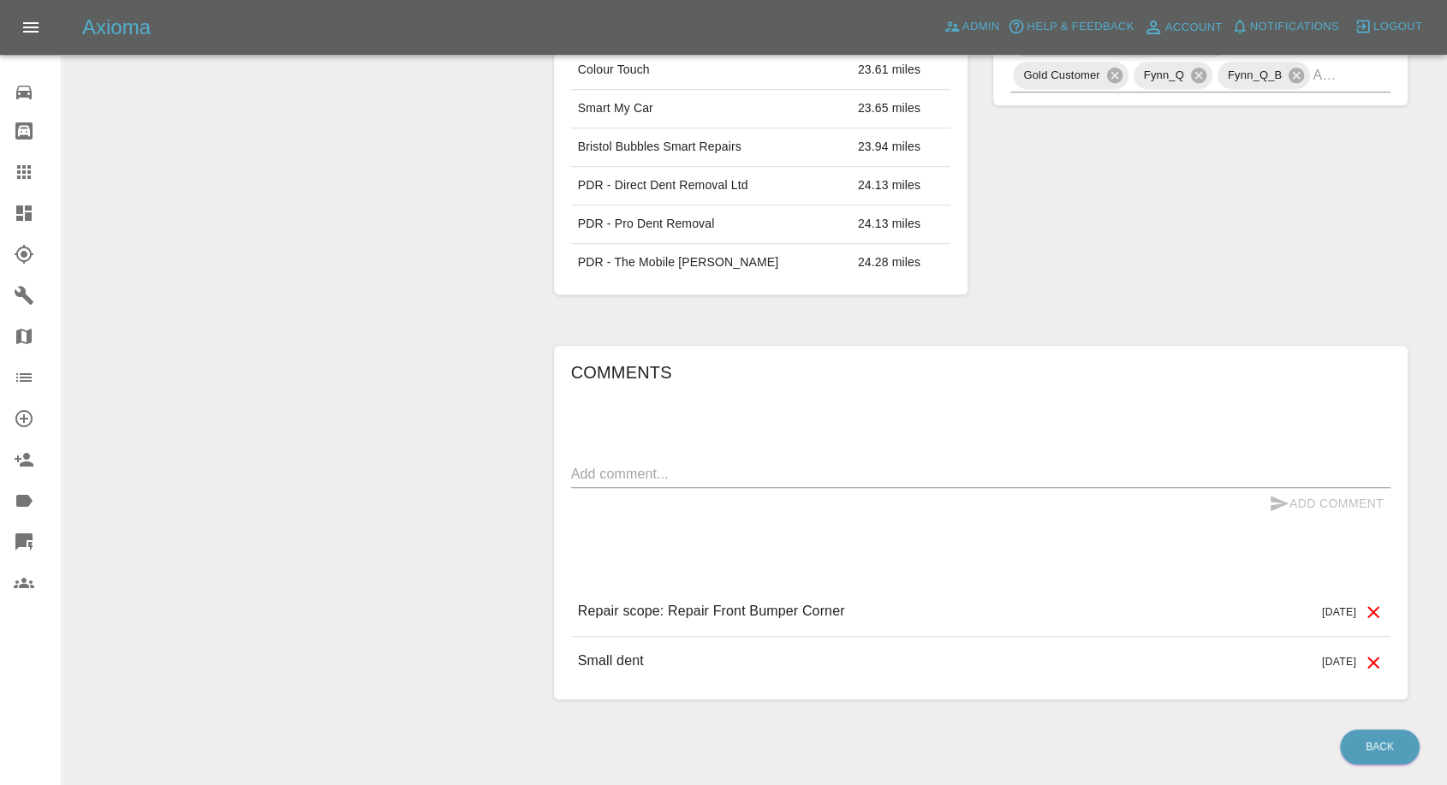
scroll to position [1046, 0]
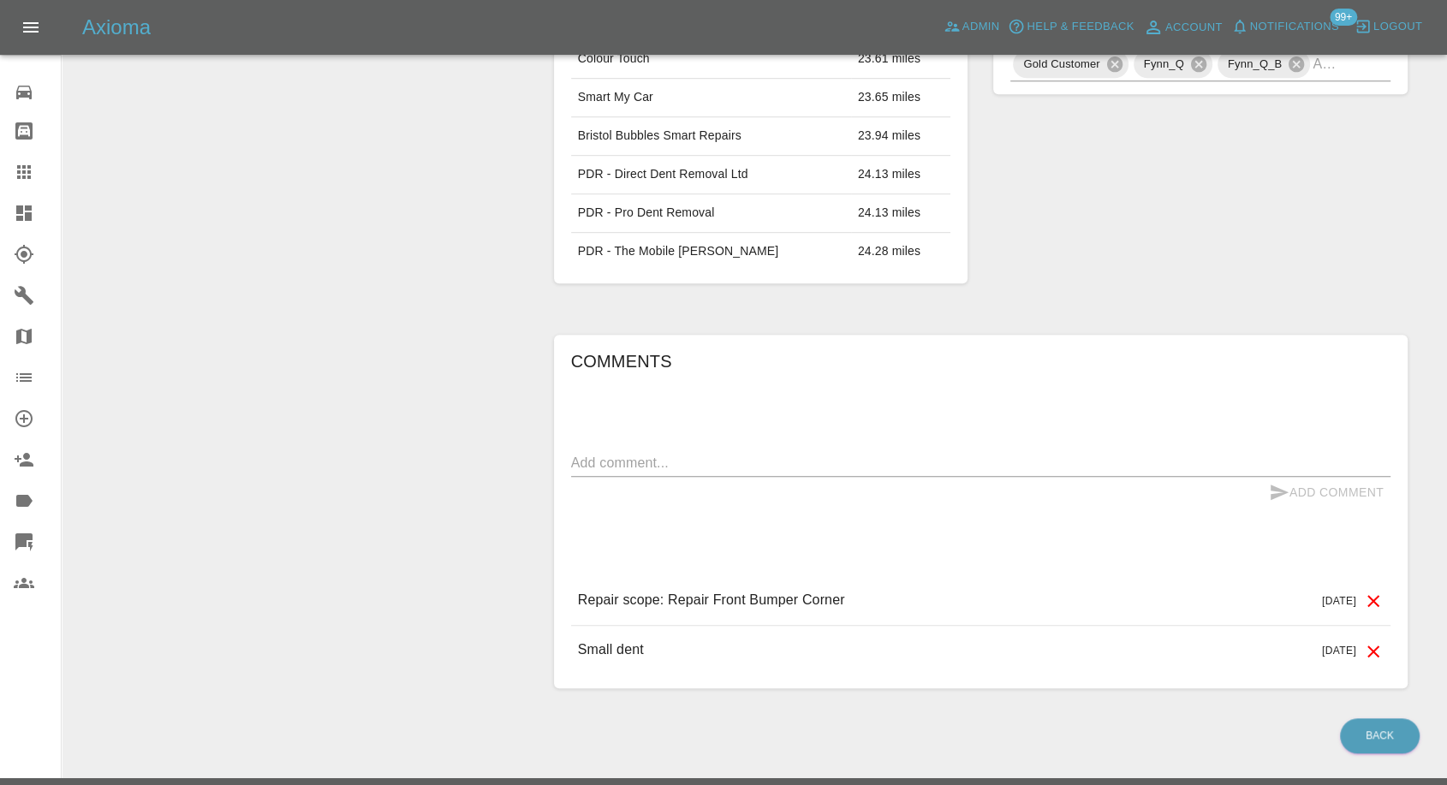
click at [742, 477] on div "Add Comment" at bounding box center [980, 493] width 819 height 32
click at [759, 461] on textarea at bounding box center [980, 463] width 819 height 20
paste textarea "Hello thank you sold the car"
type textarea "Hello thank you sold the car"
click at [1277, 492] on icon "submit" at bounding box center [1279, 491] width 18 height 15
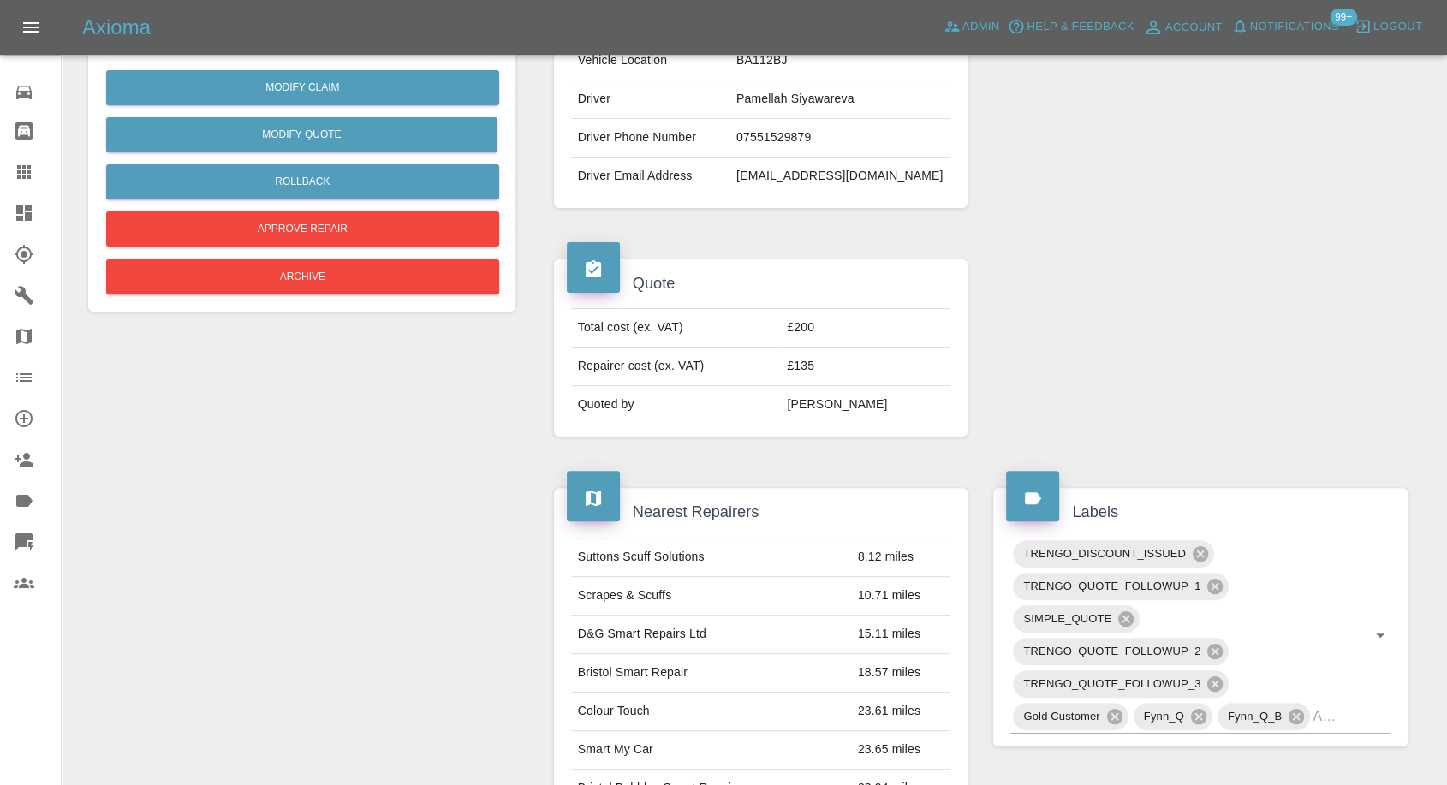
scroll to position [95, 0]
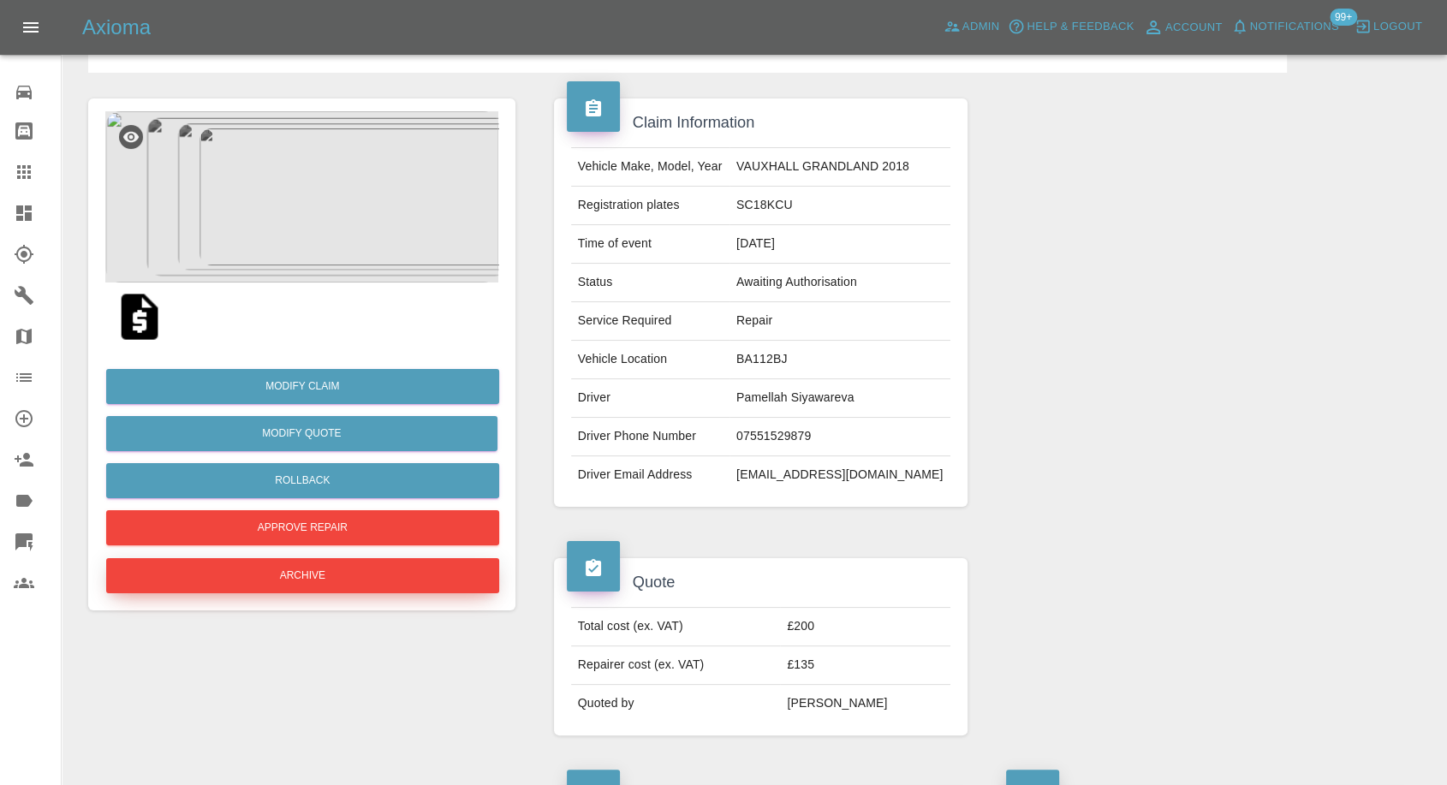
click at [373, 575] on button "Archive" at bounding box center [302, 575] width 393 height 35
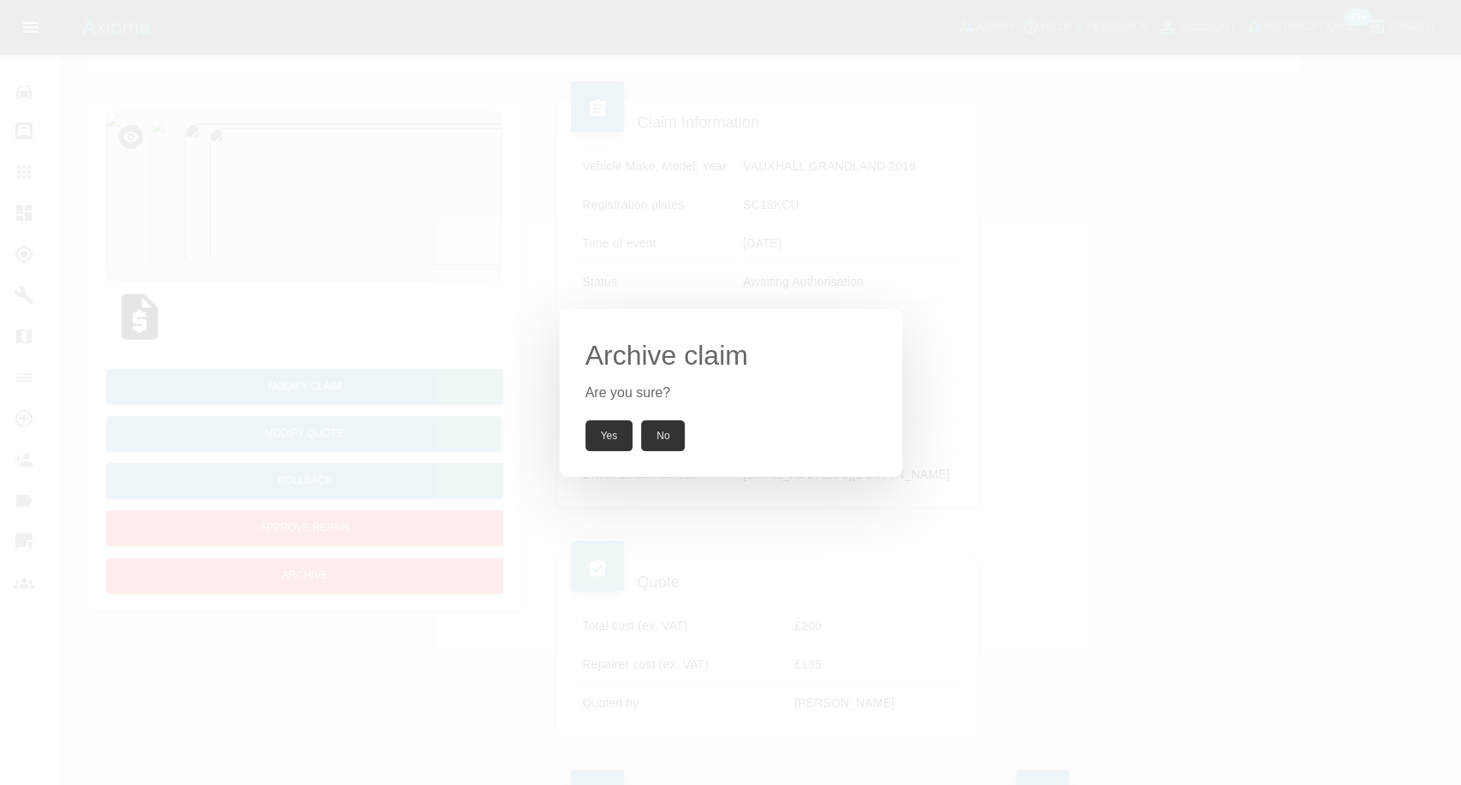
click at [605, 431] on button "Yes" at bounding box center [609, 435] width 48 height 31
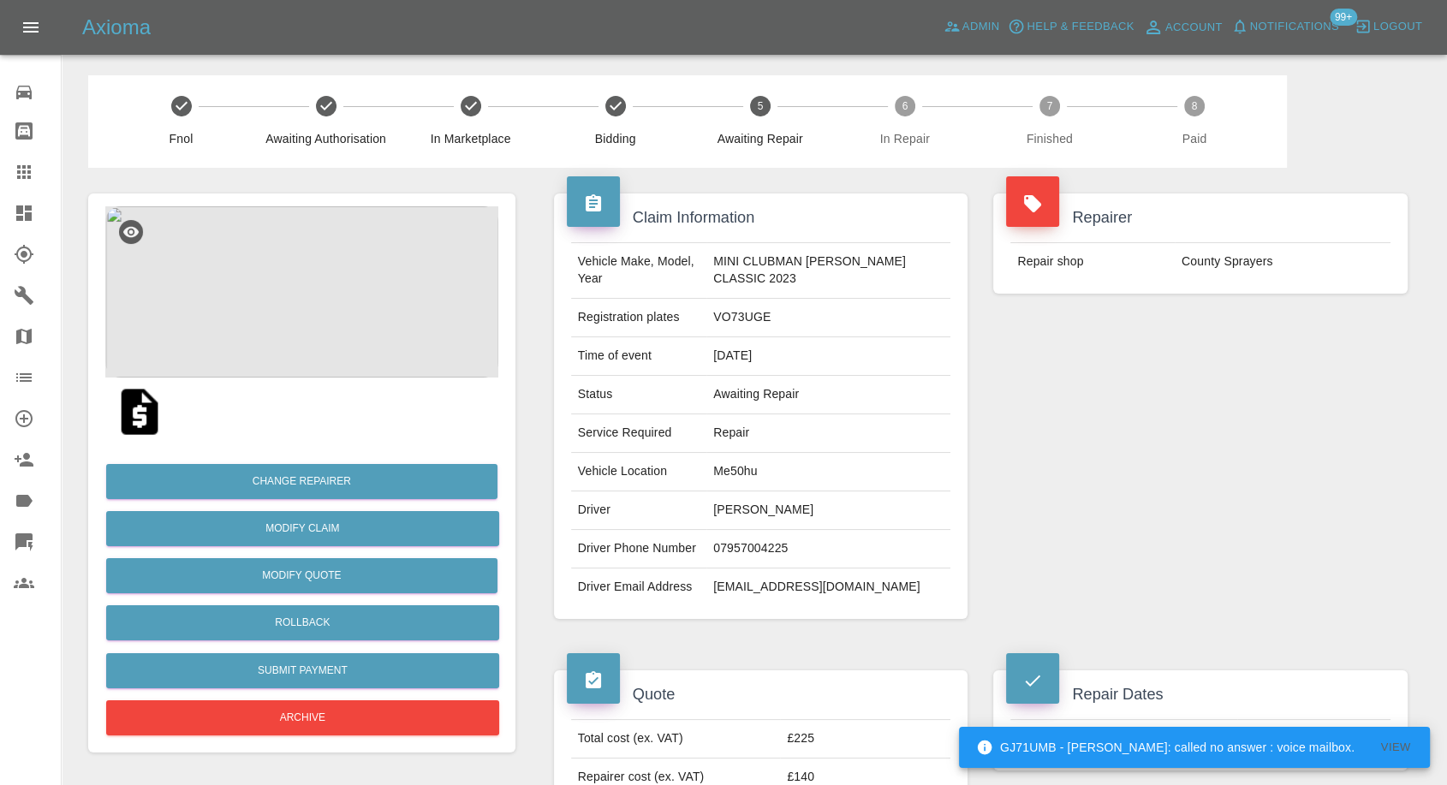
click at [298, 340] on img at bounding box center [301, 291] width 393 height 171
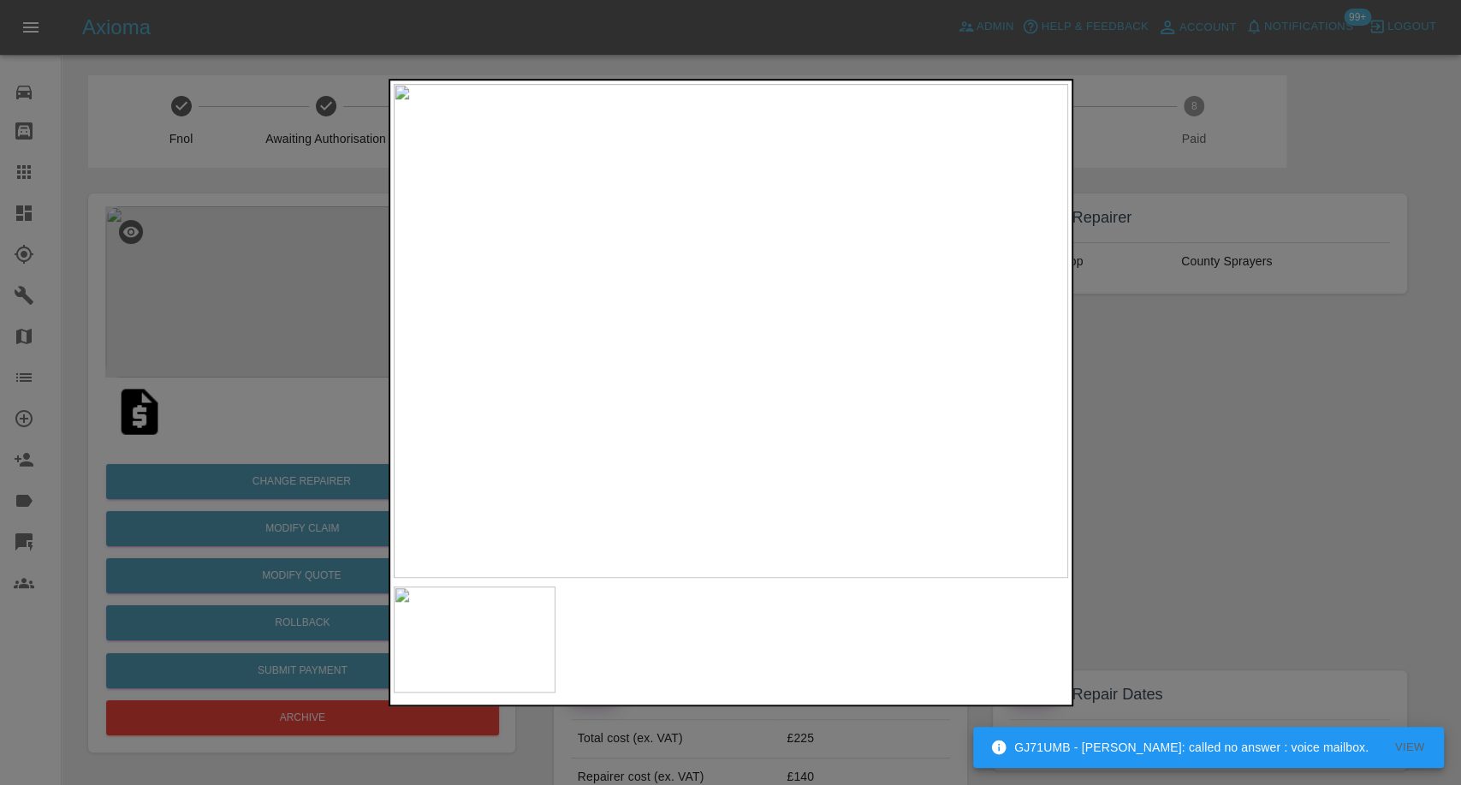
click at [1295, 496] on div at bounding box center [730, 392] width 1461 height 785
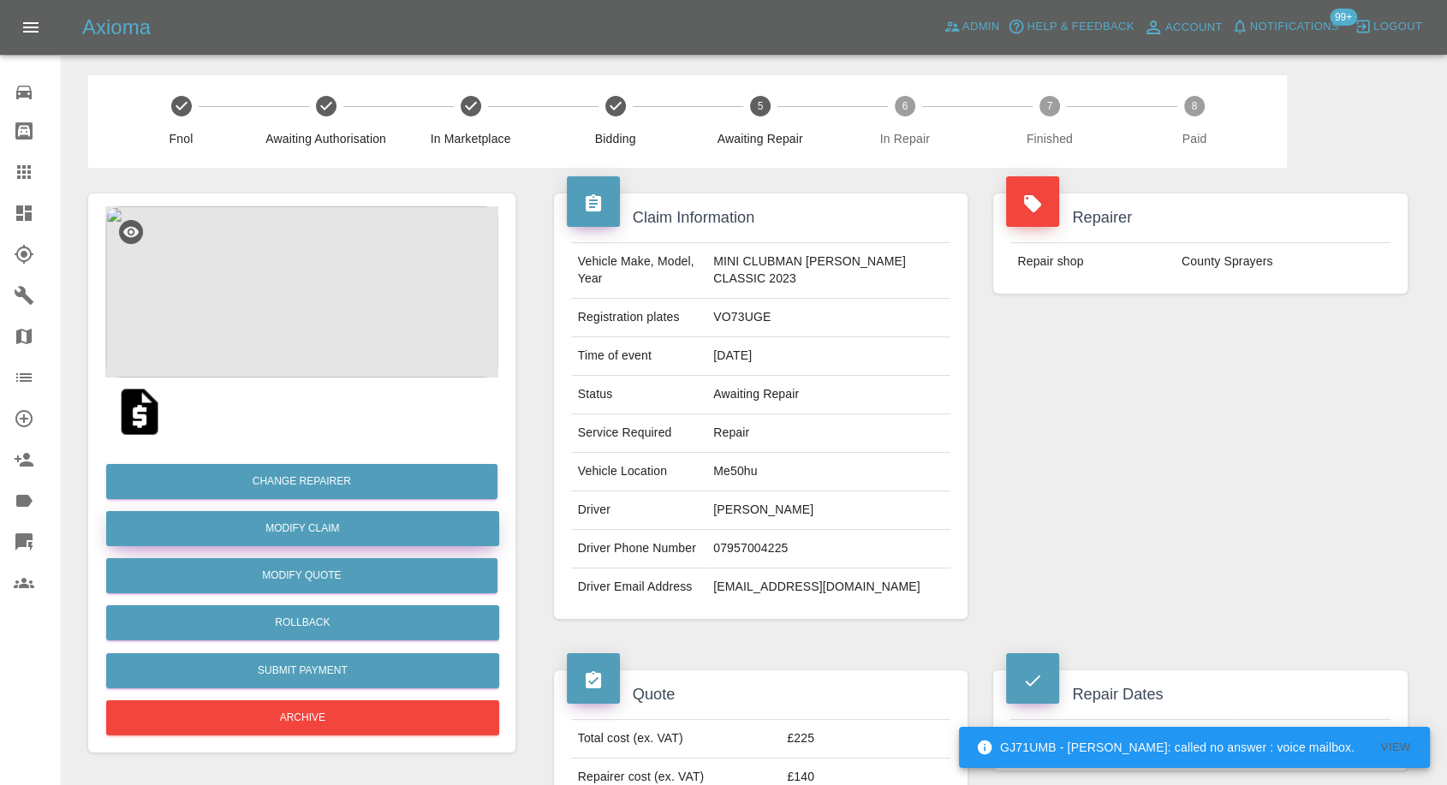
click at [336, 528] on link "Modify Claim" at bounding box center [302, 528] width 393 height 35
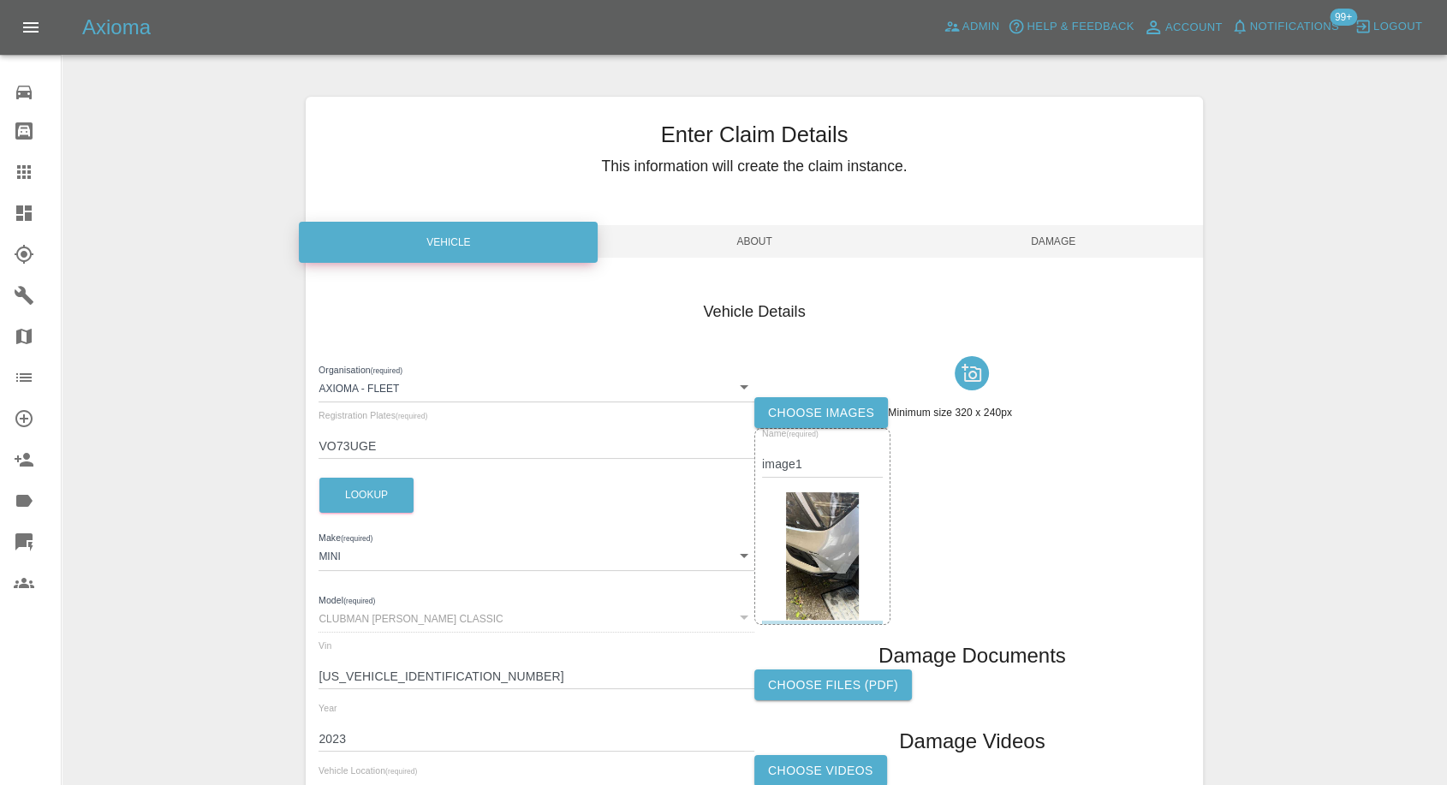
click at [781, 407] on label "Choose images" at bounding box center [821, 413] width 134 height 32
click at [0, 0] on input "Choose images" at bounding box center [0, 0] width 0 height 0
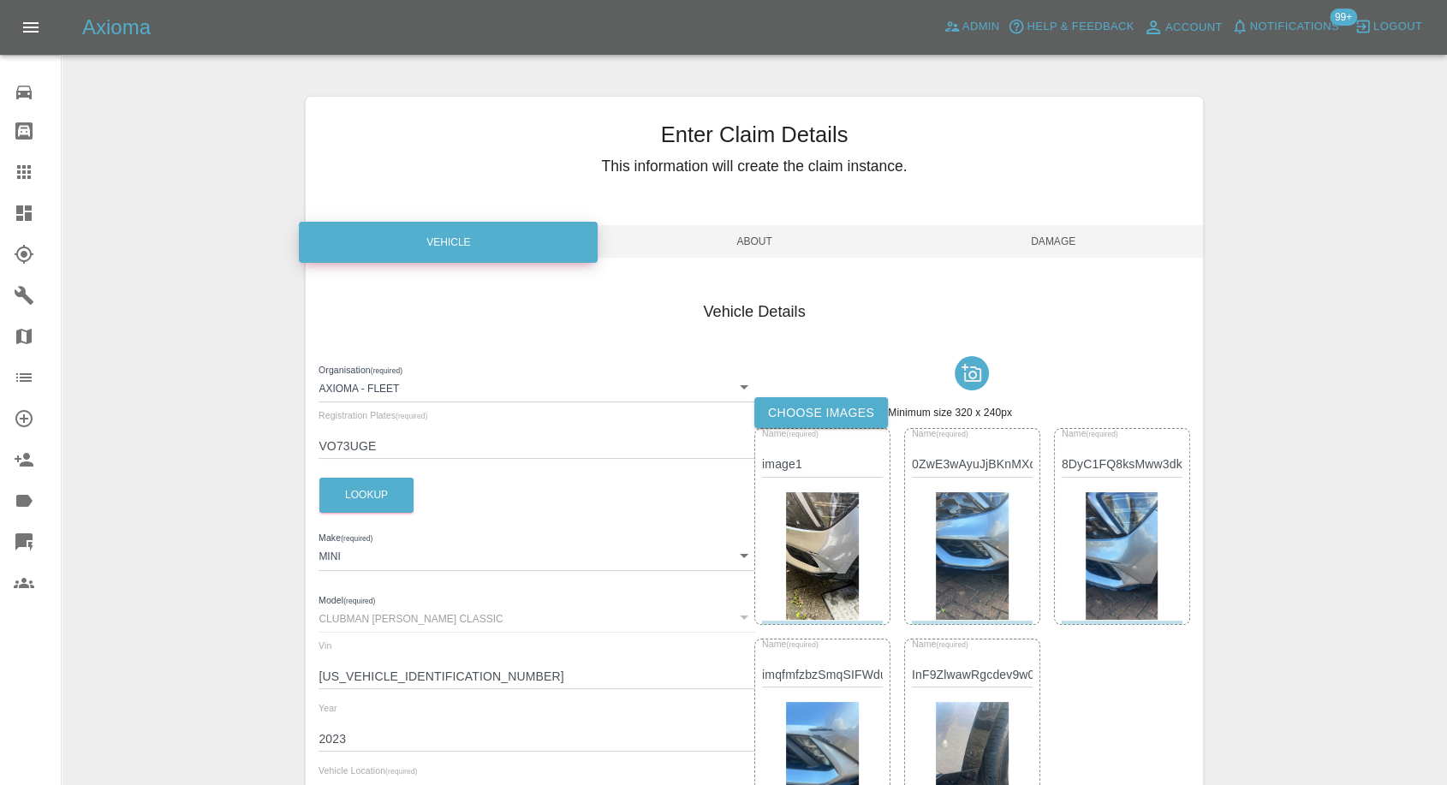
click at [1066, 246] on span "Damage" at bounding box center [1053, 241] width 299 height 33
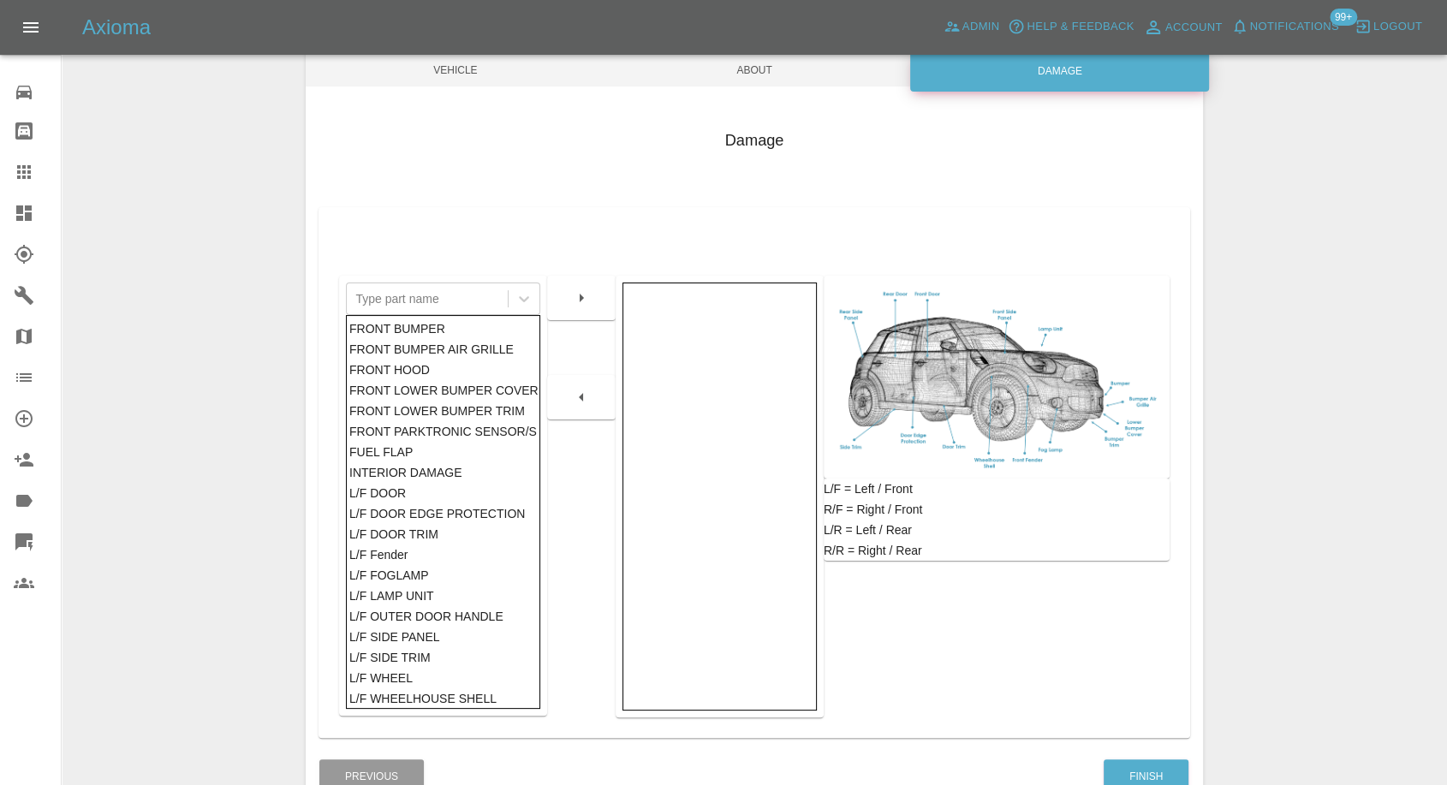
scroll to position [274, 0]
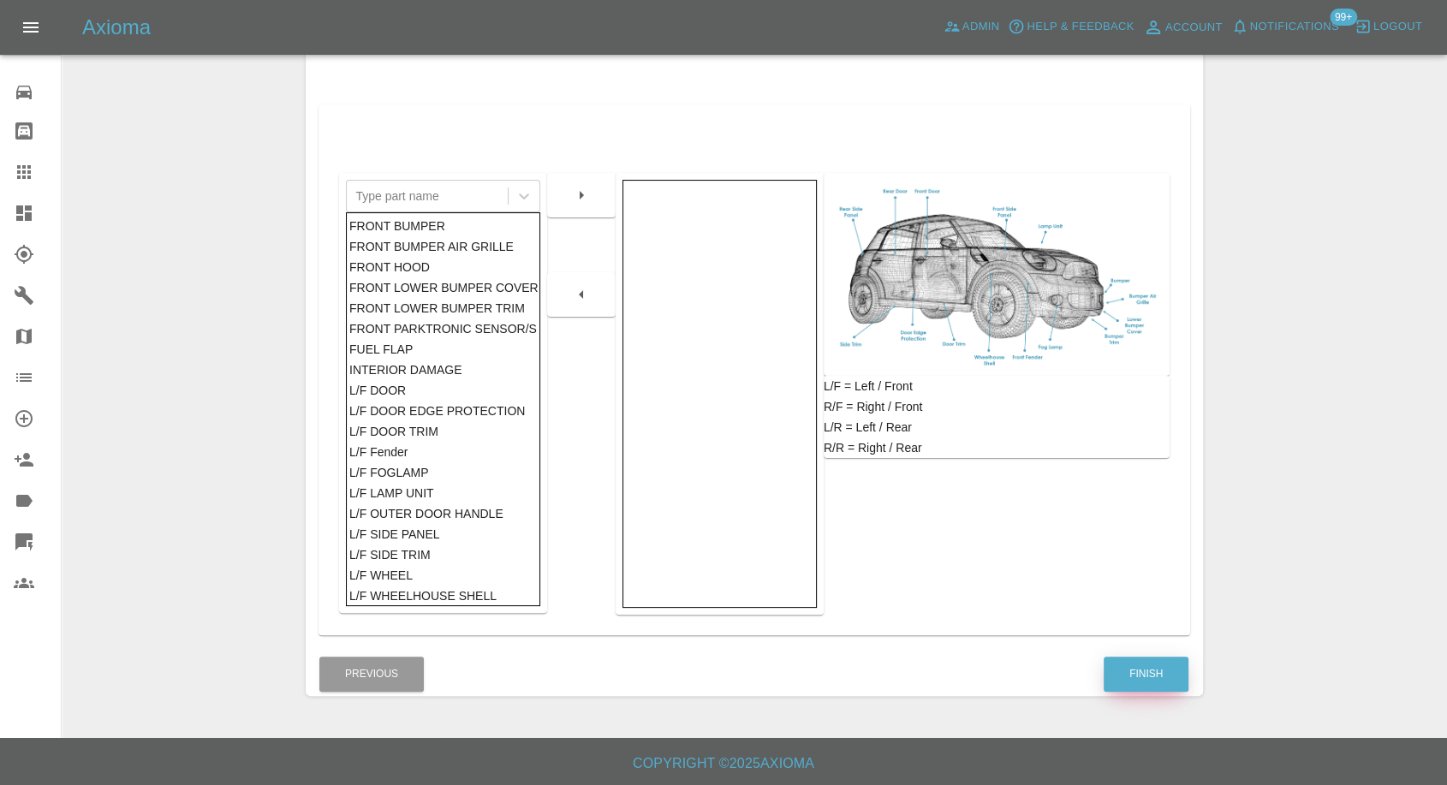
click at [1147, 666] on button "Finish" at bounding box center [1145, 673] width 85 height 35
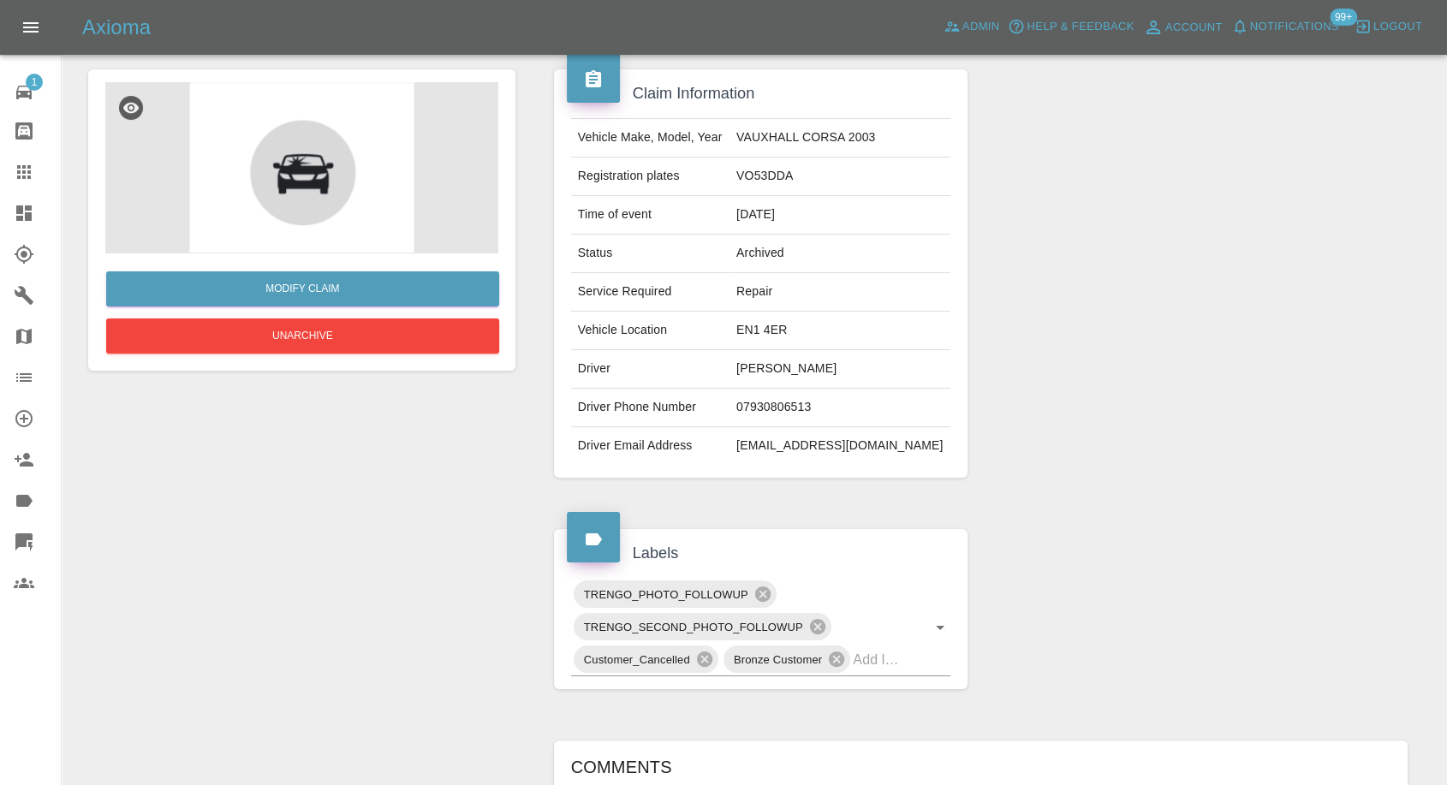
scroll to position [118, 0]
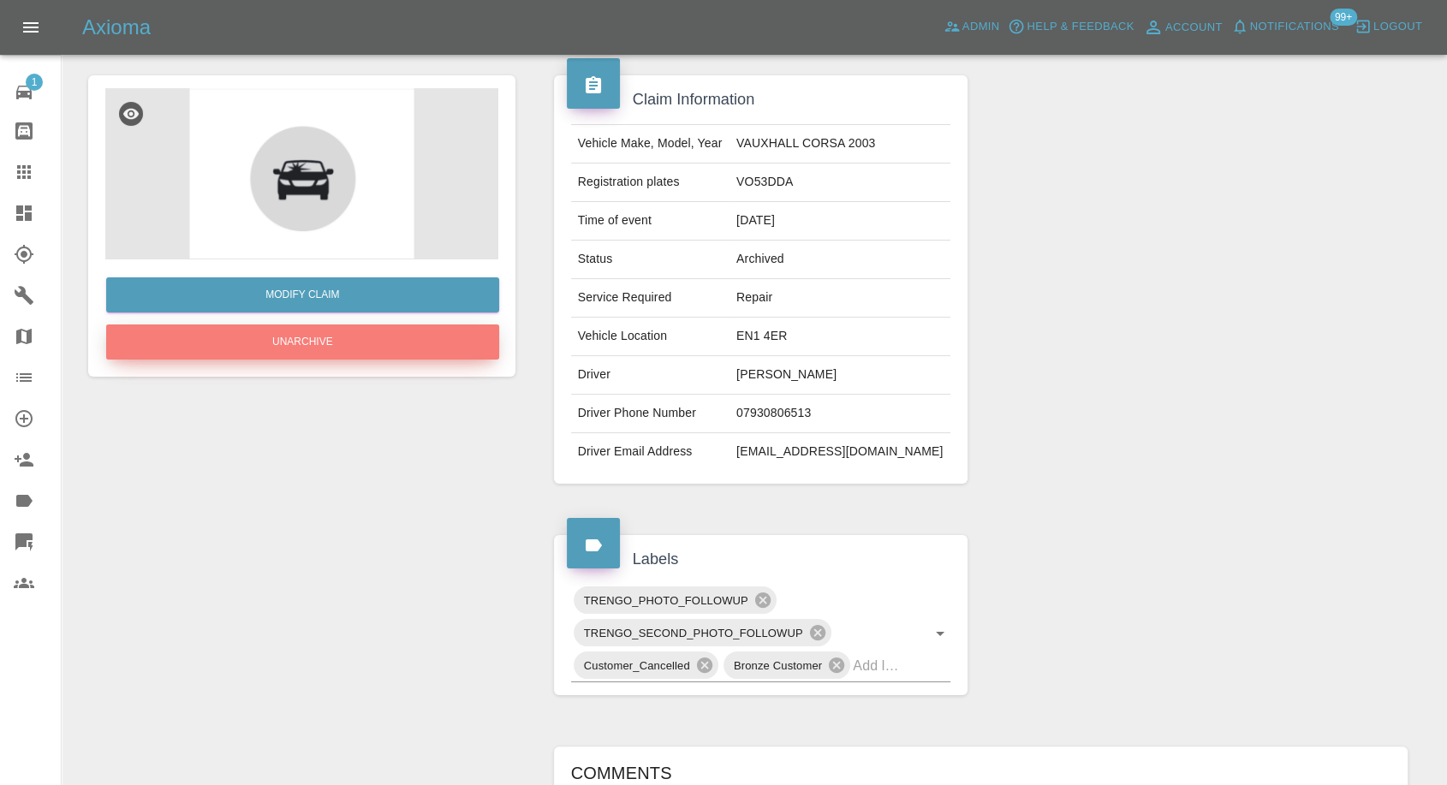
click at [352, 334] on button "Unarchive" at bounding box center [302, 341] width 393 height 35
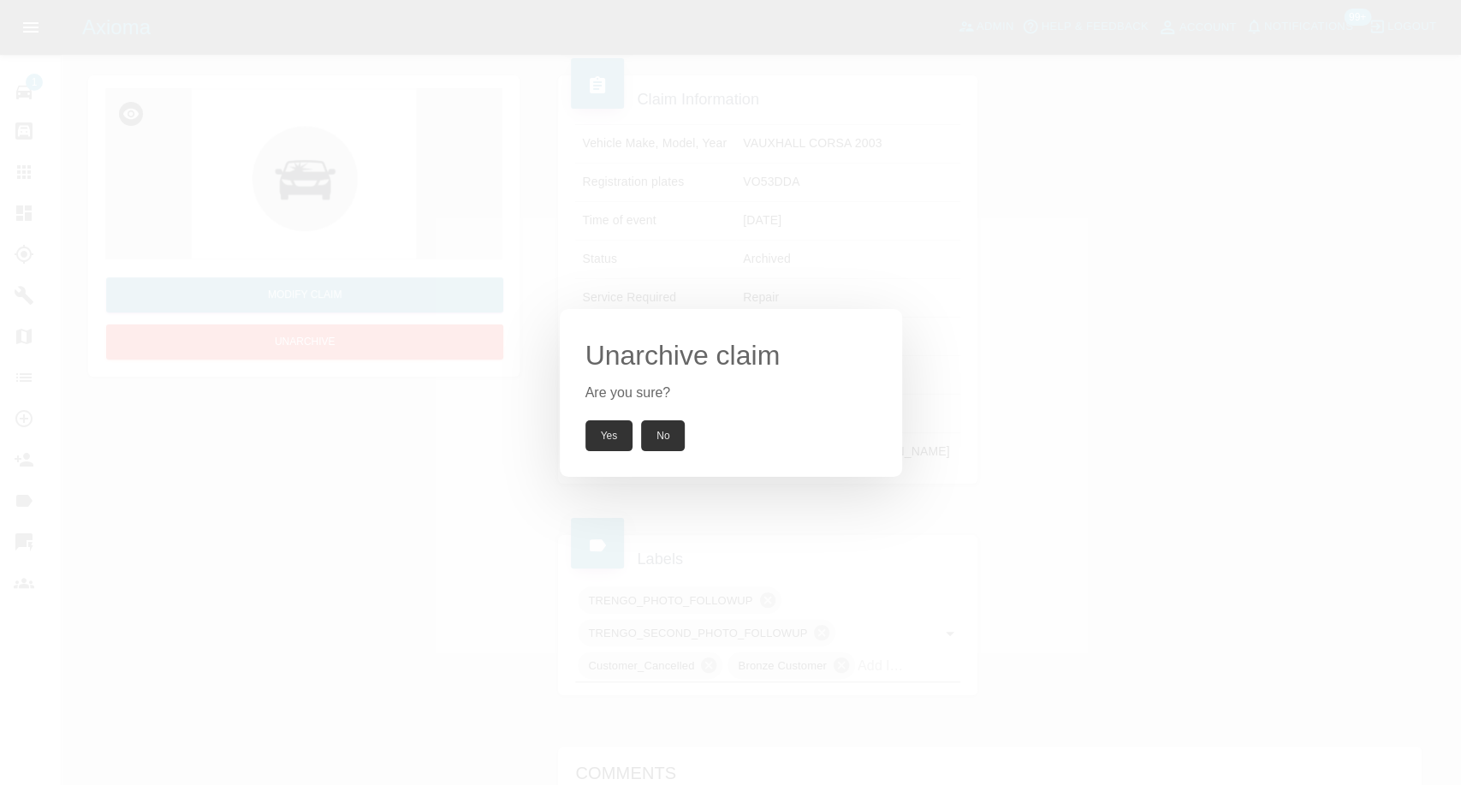
click at [603, 433] on button "Yes" at bounding box center [609, 435] width 48 height 31
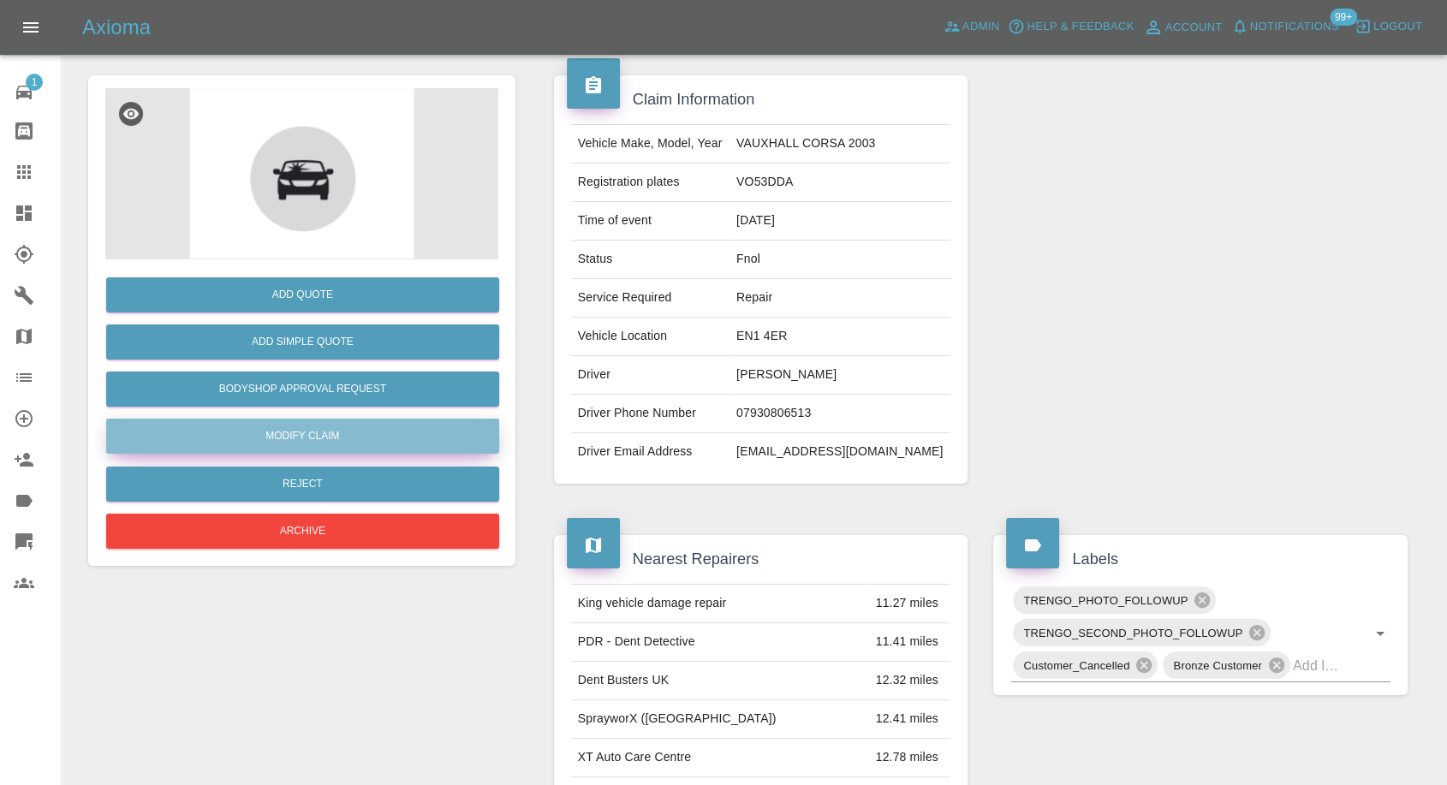
click at [308, 437] on link "Modify Claim" at bounding box center [302, 436] width 393 height 35
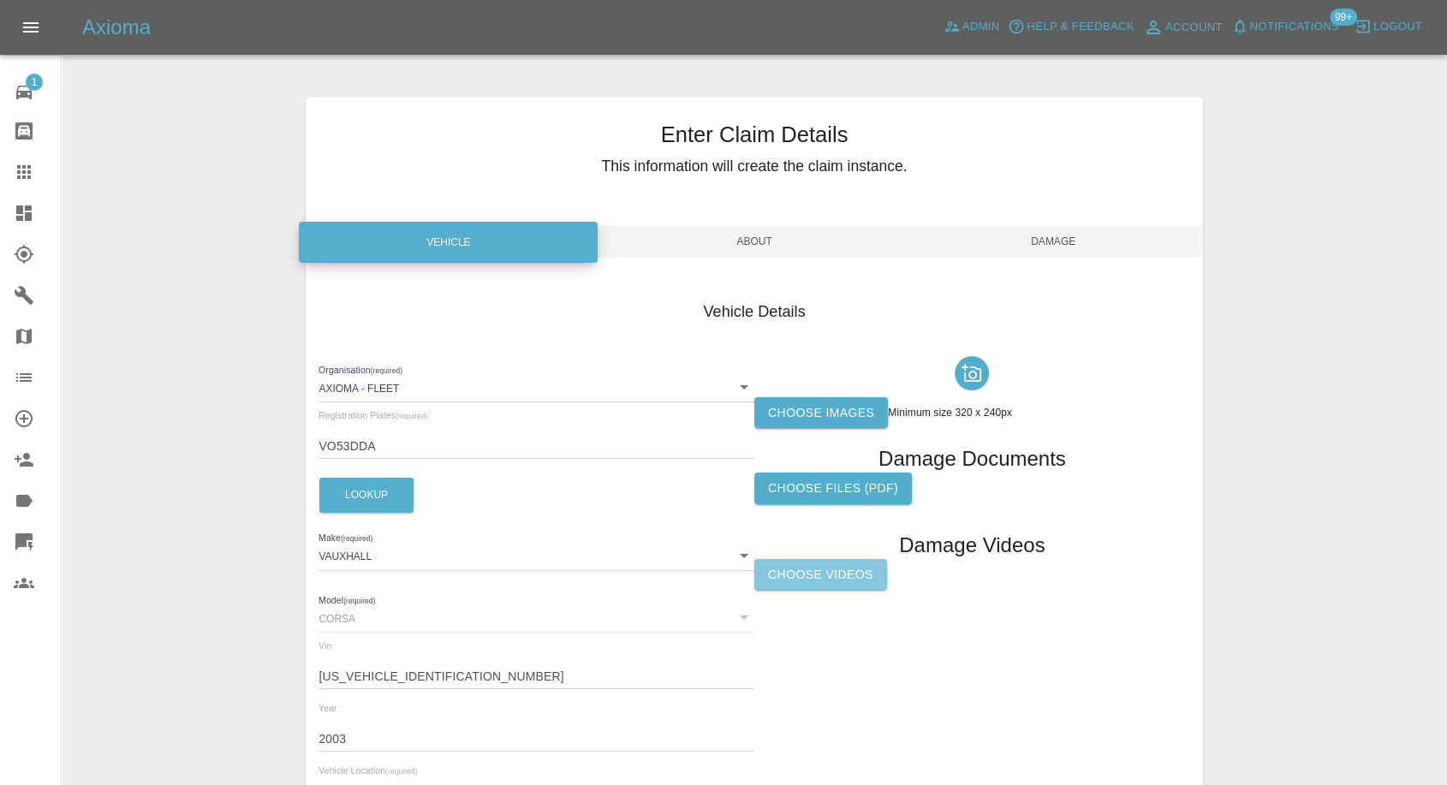
click at [781, 579] on label "Choose Videos" at bounding box center [820, 575] width 133 height 32
click at [0, 0] on input "Choose Videos" at bounding box center [0, 0] width 0 height 0
click at [1066, 238] on span "Damage" at bounding box center [1053, 241] width 299 height 33
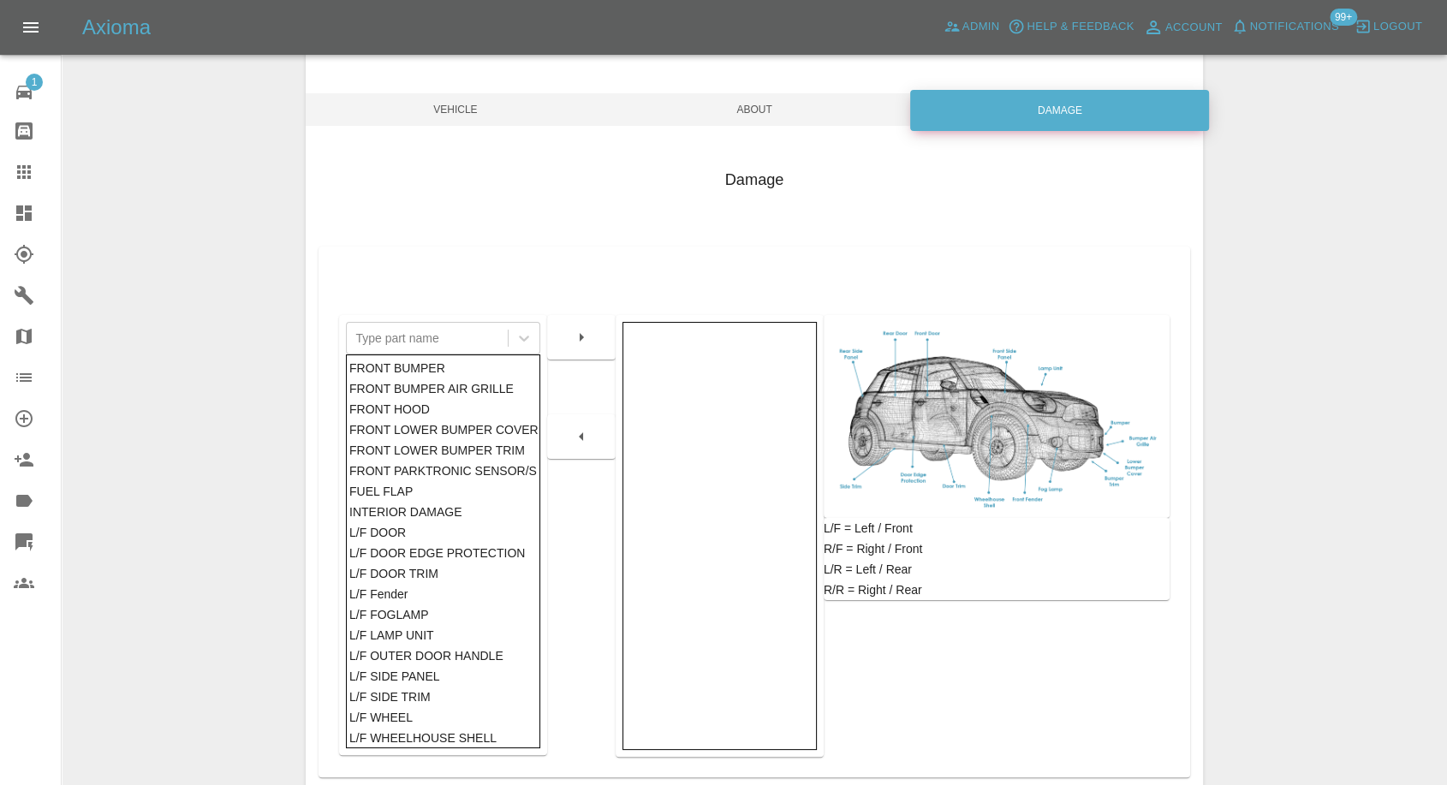
scroll to position [274, 0]
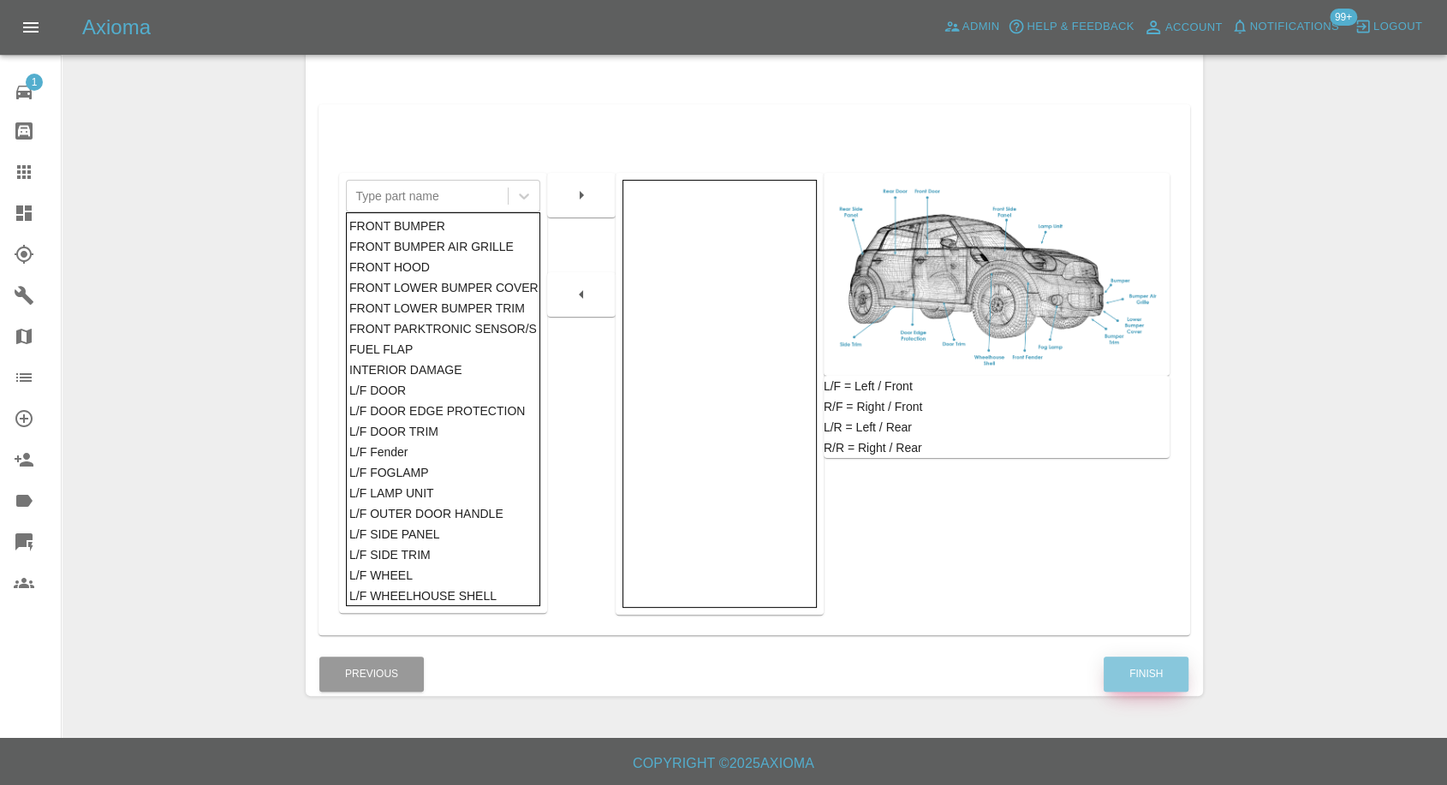
click at [1161, 661] on button "Finish" at bounding box center [1145, 673] width 85 height 35
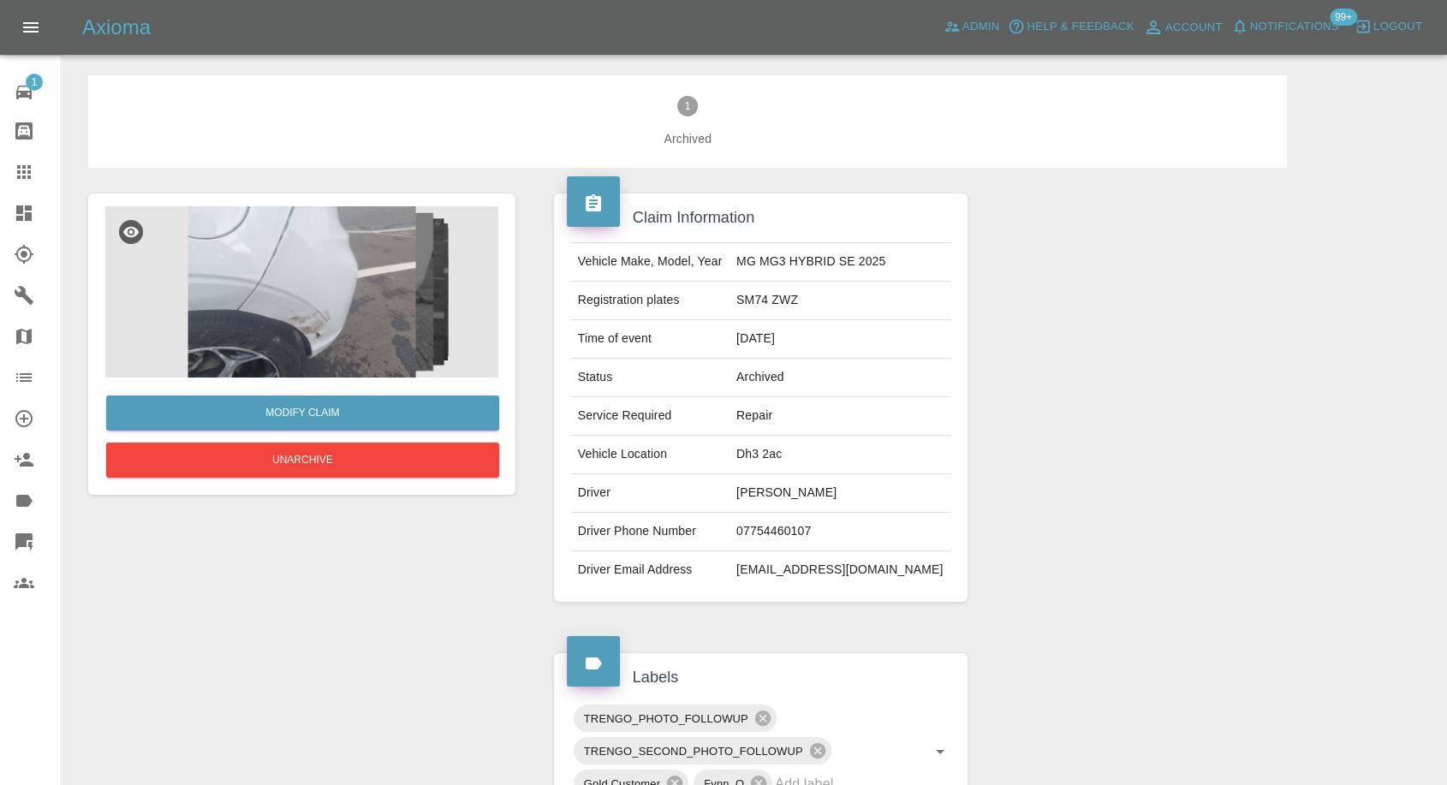
click at [260, 321] on img at bounding box center [301, 291] width 393 height 171
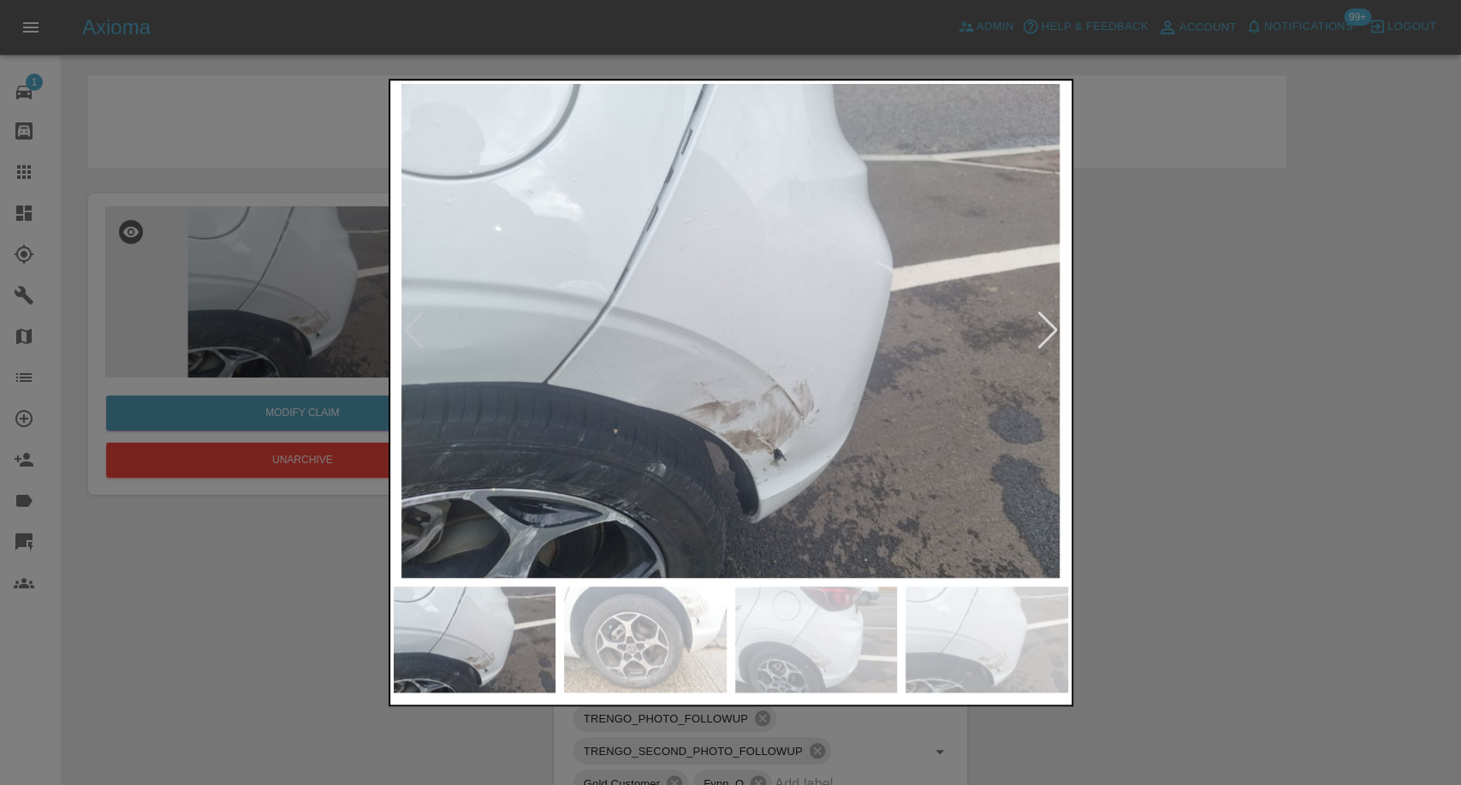
click at [646, 649] on img at bounding box center [645, 639] width 163 height 106
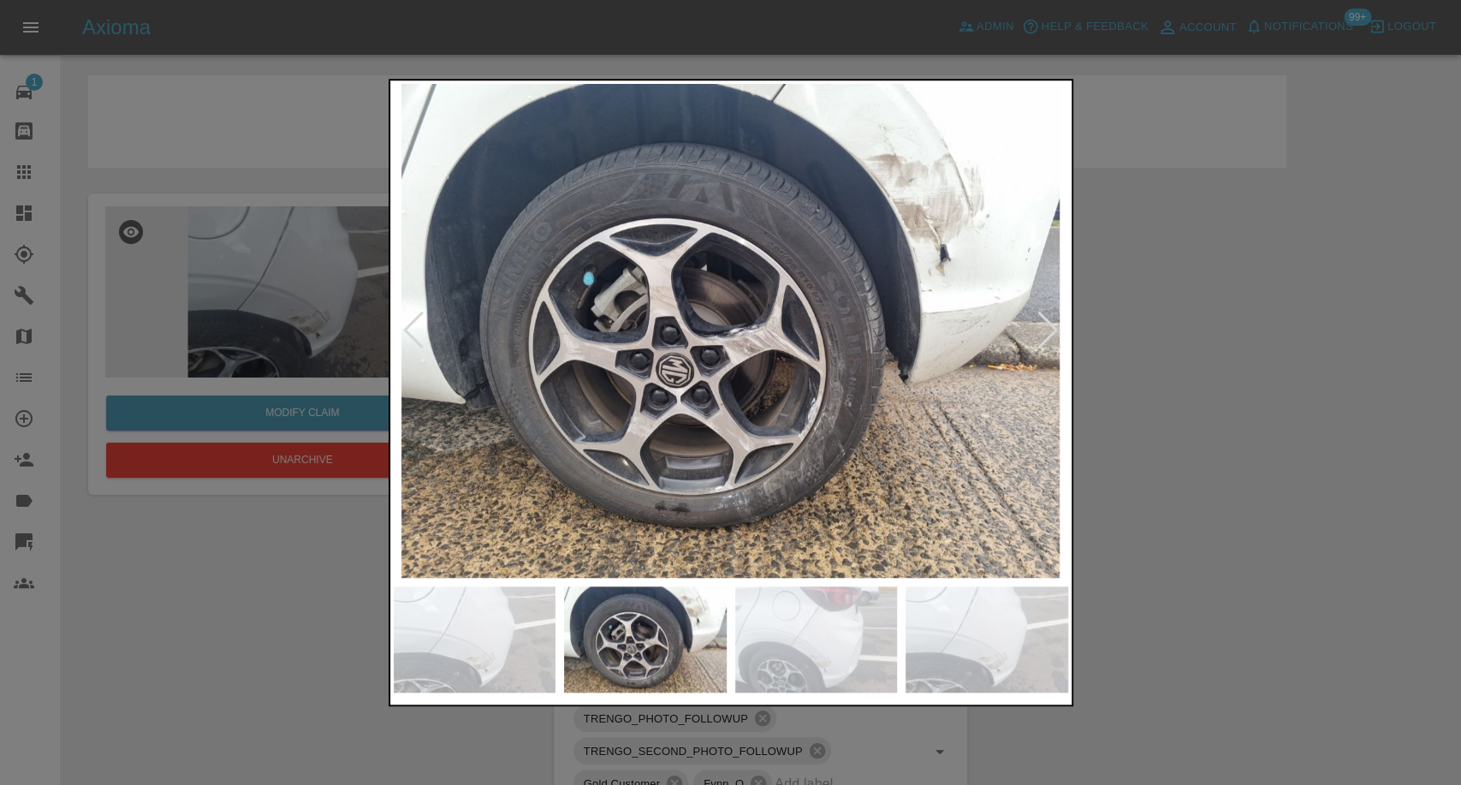
click at [824, 637] on img at bounding box center [816, 639] width 163 height 106
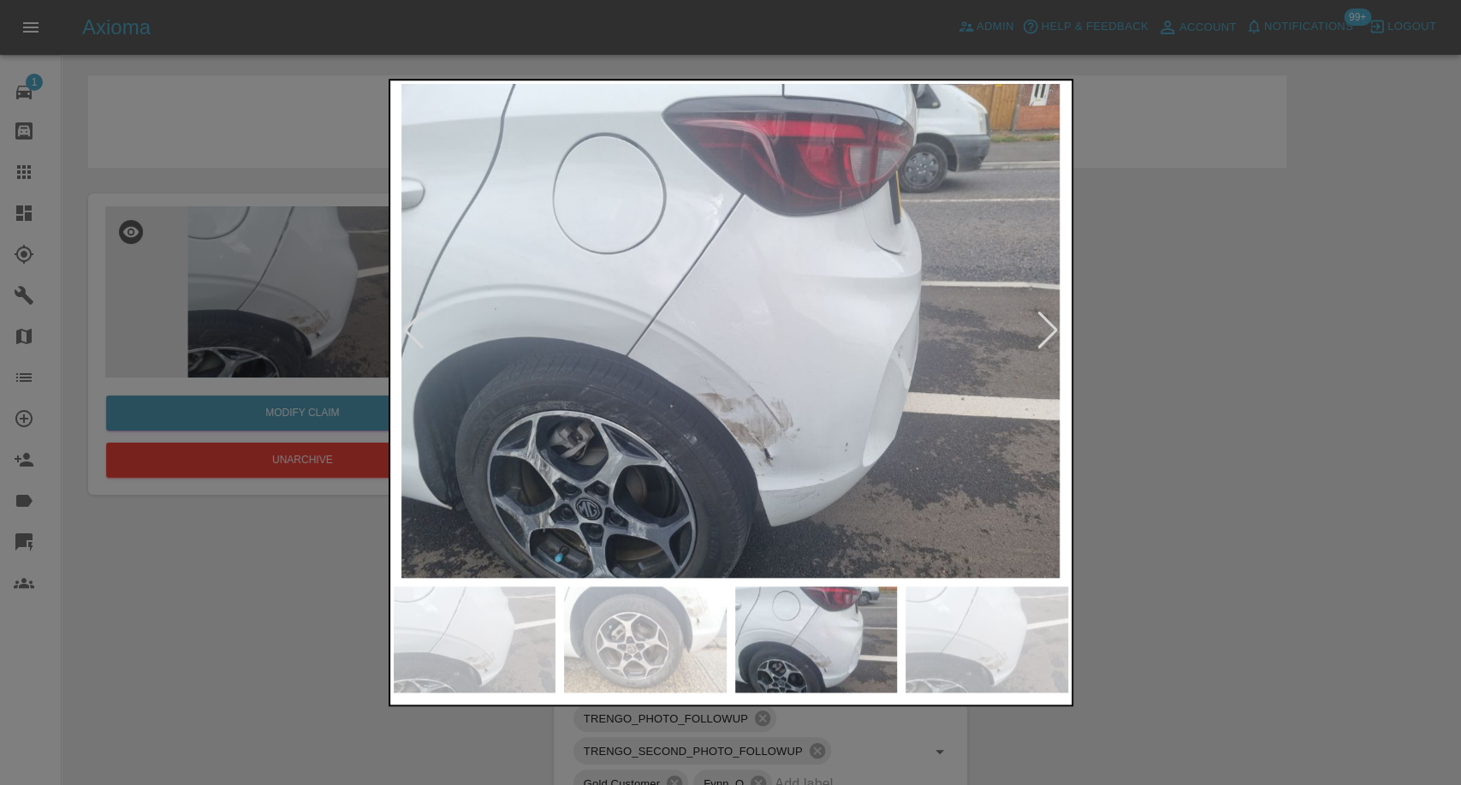
click at [983, 667] on img at bounding box center [987, 639] width 163 height 106
drag, startPoint x: 1258, startPoint y: 597, endPoint x: 1239, endPoint y: 566, distance: 36.6
click at [1260, 595] on div at bounding box center [730, 392] width 1461 height 785
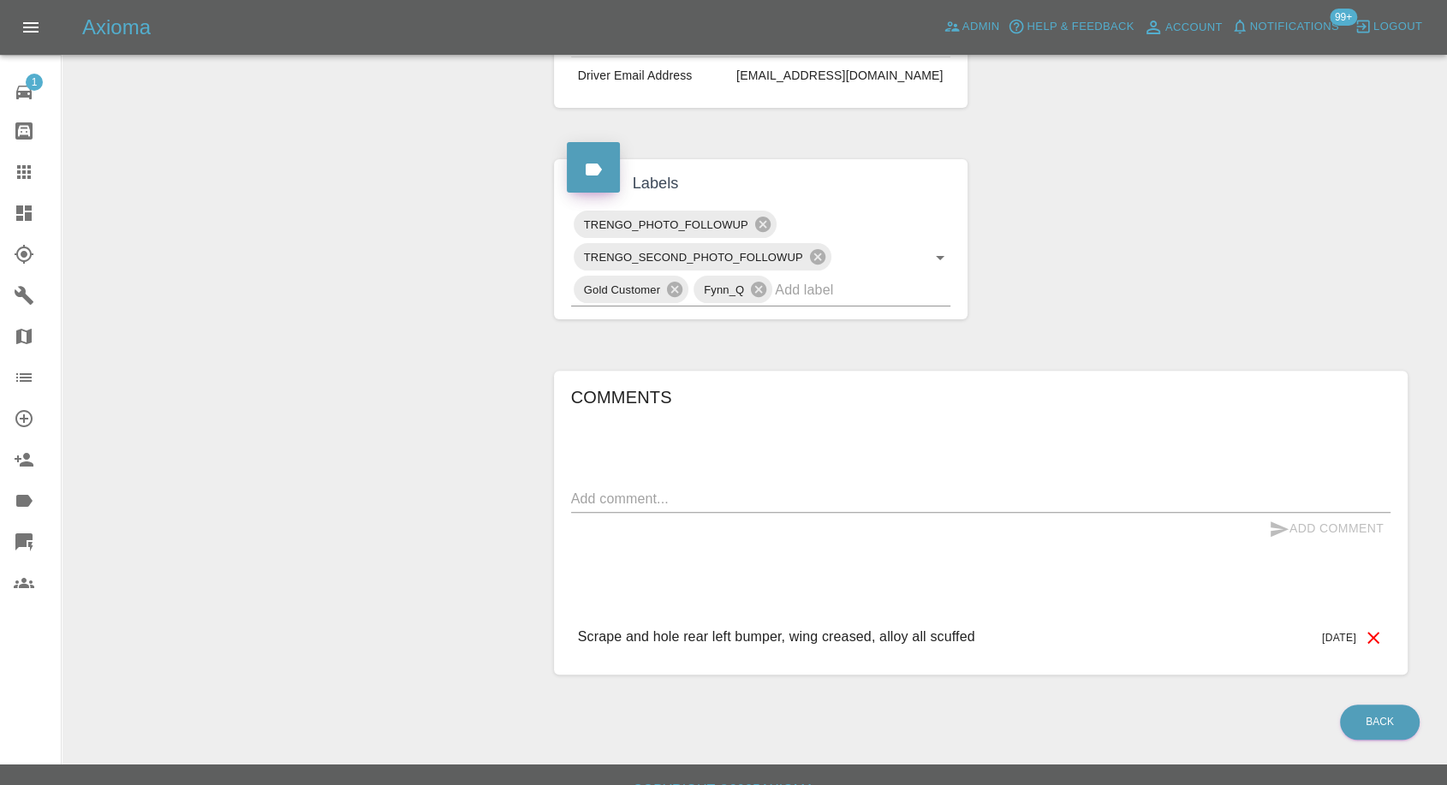
scroll to position [520, 0]
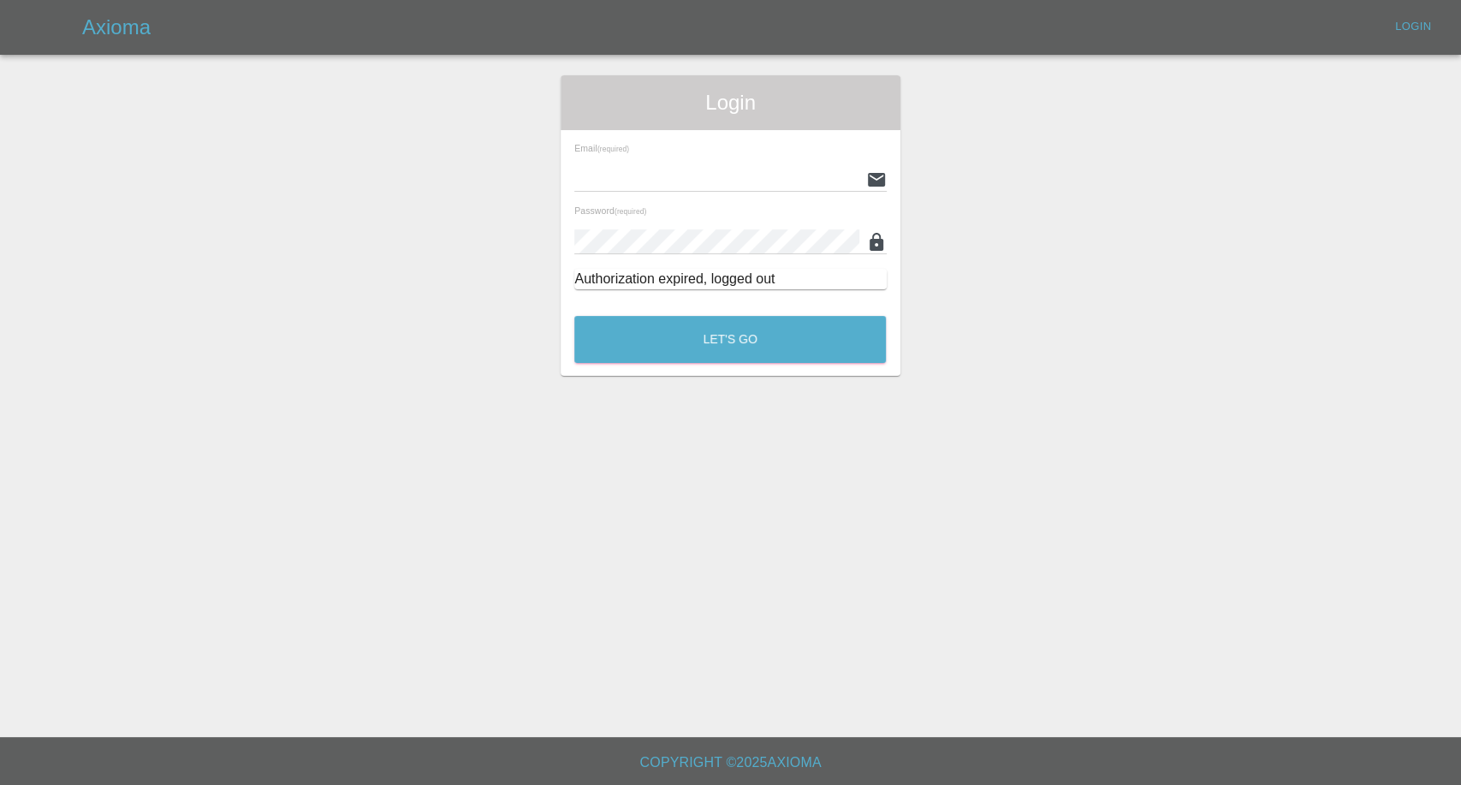
type input "[EMAIL_ADDRESS][DOMAIN_NAME]"
click at [749, 362] on div "Let's Go" at bounding box center [729, 335] width 313 height 64
click at [746, 337] on button "Let's Go" at bounding box center [730, 339] width 312 height 47
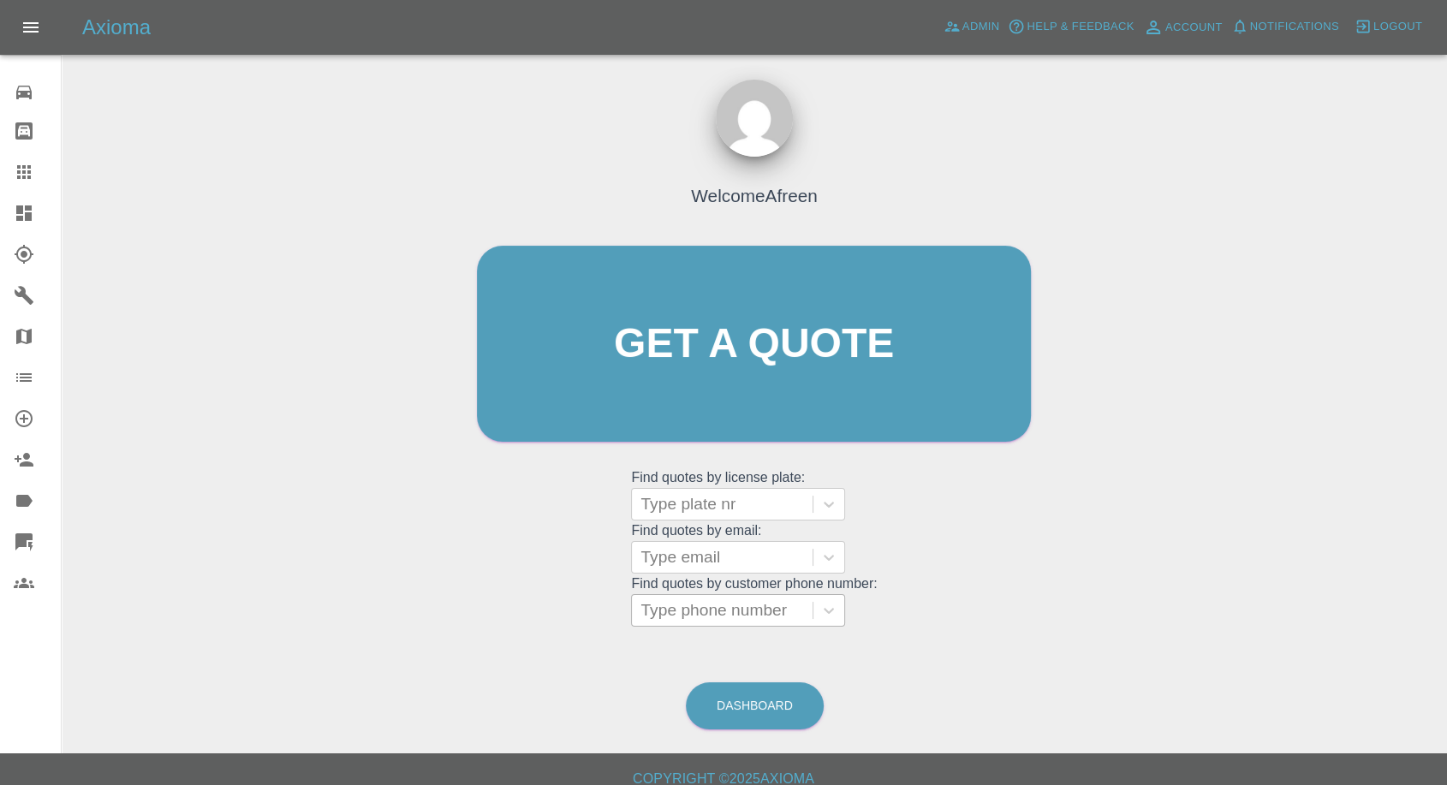
click at [692, 615] on div at bounding box center [721, 610] width 163 height 24
paste input "+447551244224"
drag, startPoint x: 671, startPoint y: 616, endPoint x: 534, endPoint y: 613, distance: 137.0
click at [536, 614] on div "Welcome Afreen Get a quote Get a quote Find quotes by license plate: Type plate…" at bounding box center [754, 376] width 590 height 517
type input "07551244224"
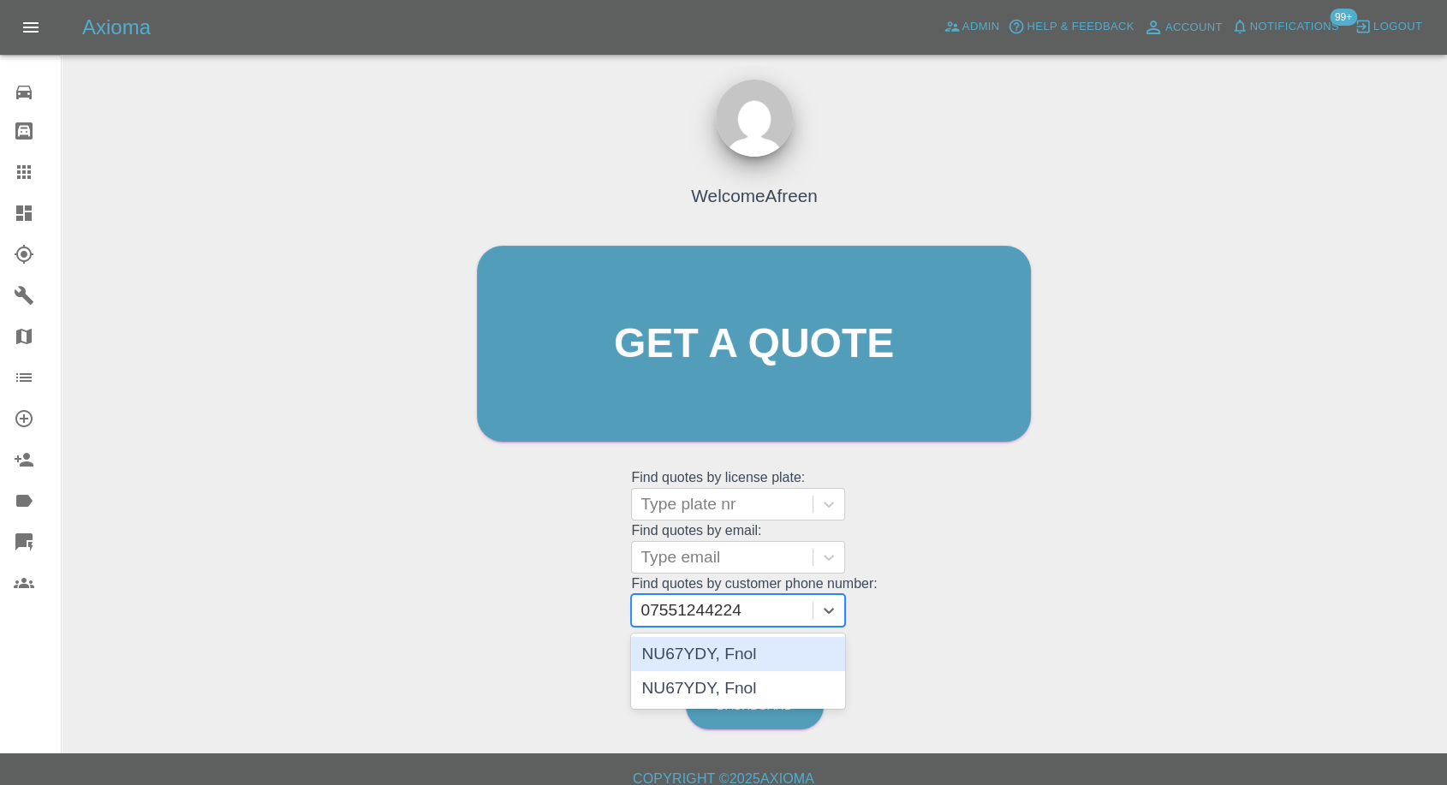
click at [689, 643] on div "NU67YDY, Fnol" at bounding box center [738, 654] width 214 height 34
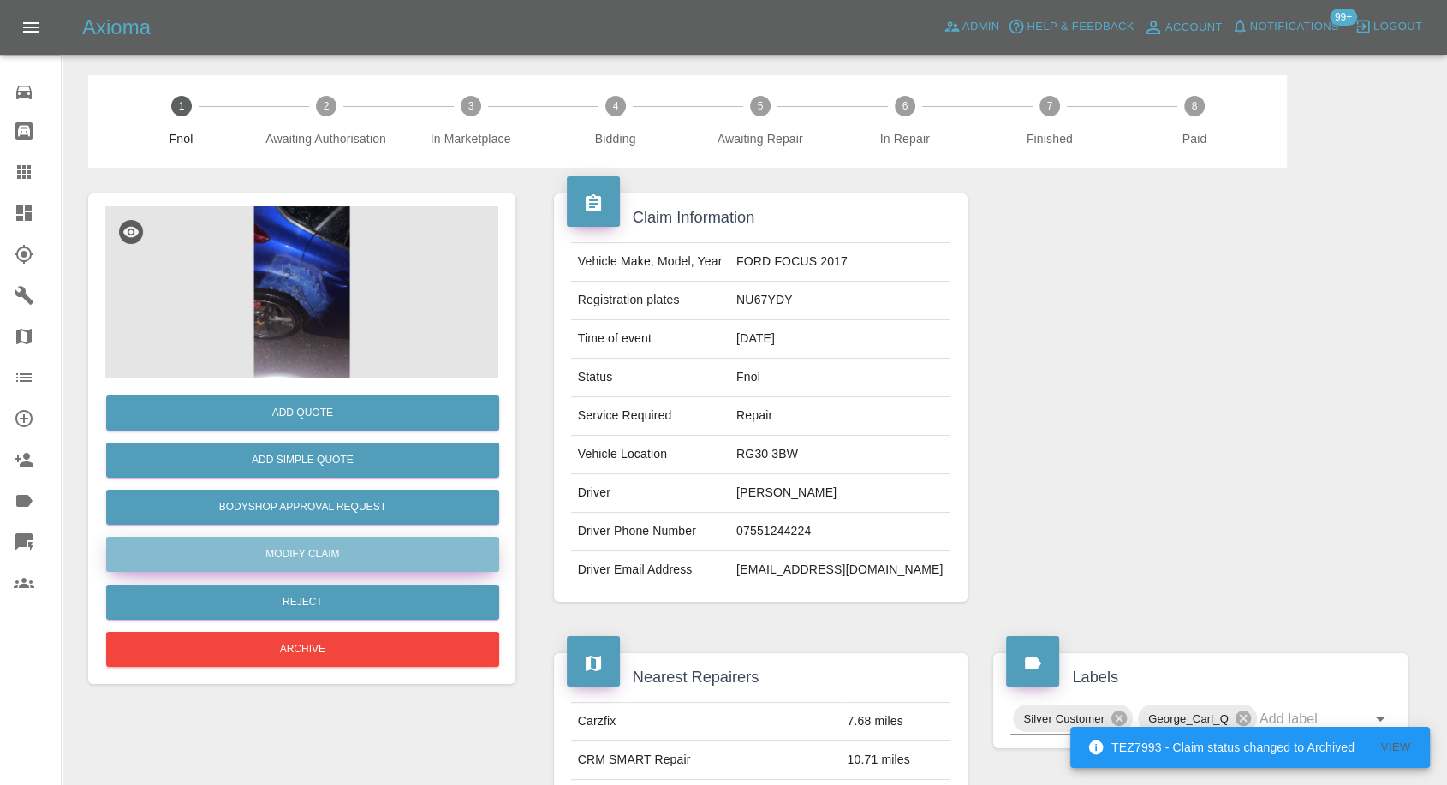
click at [329, 555] on link "Modify Claim" at bounding box center [302, 554] width 393 height 35
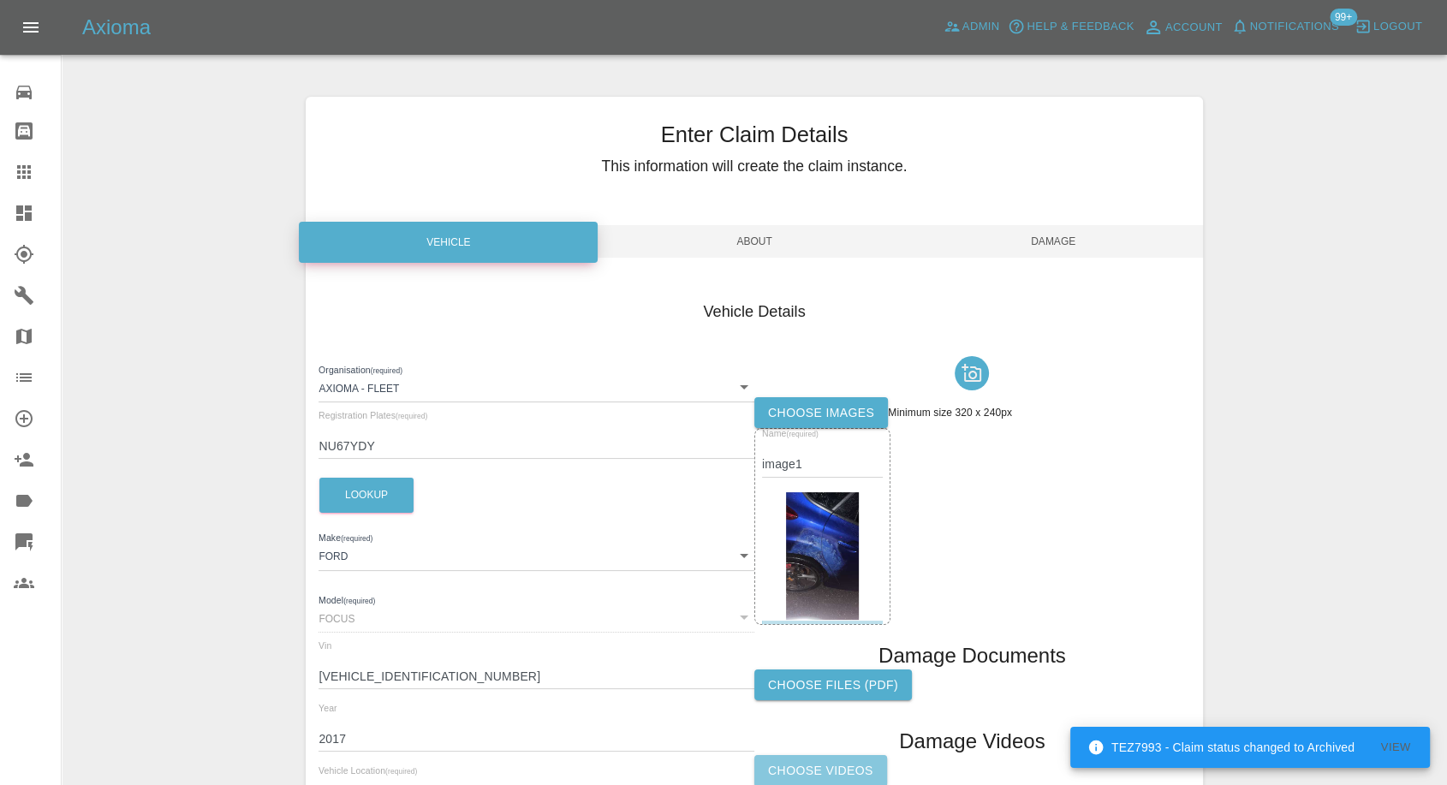
click at [812, 768] on label "Choose Videos" at bounding box center [820, 771] width 133 height 32
click at [0, 0] on input "Choose Videos" at bounding box center [0, 0] width 0 height 0
click at [1067, 235] on span "Damage" at bounding box center [1053, 241] width 299 height 33
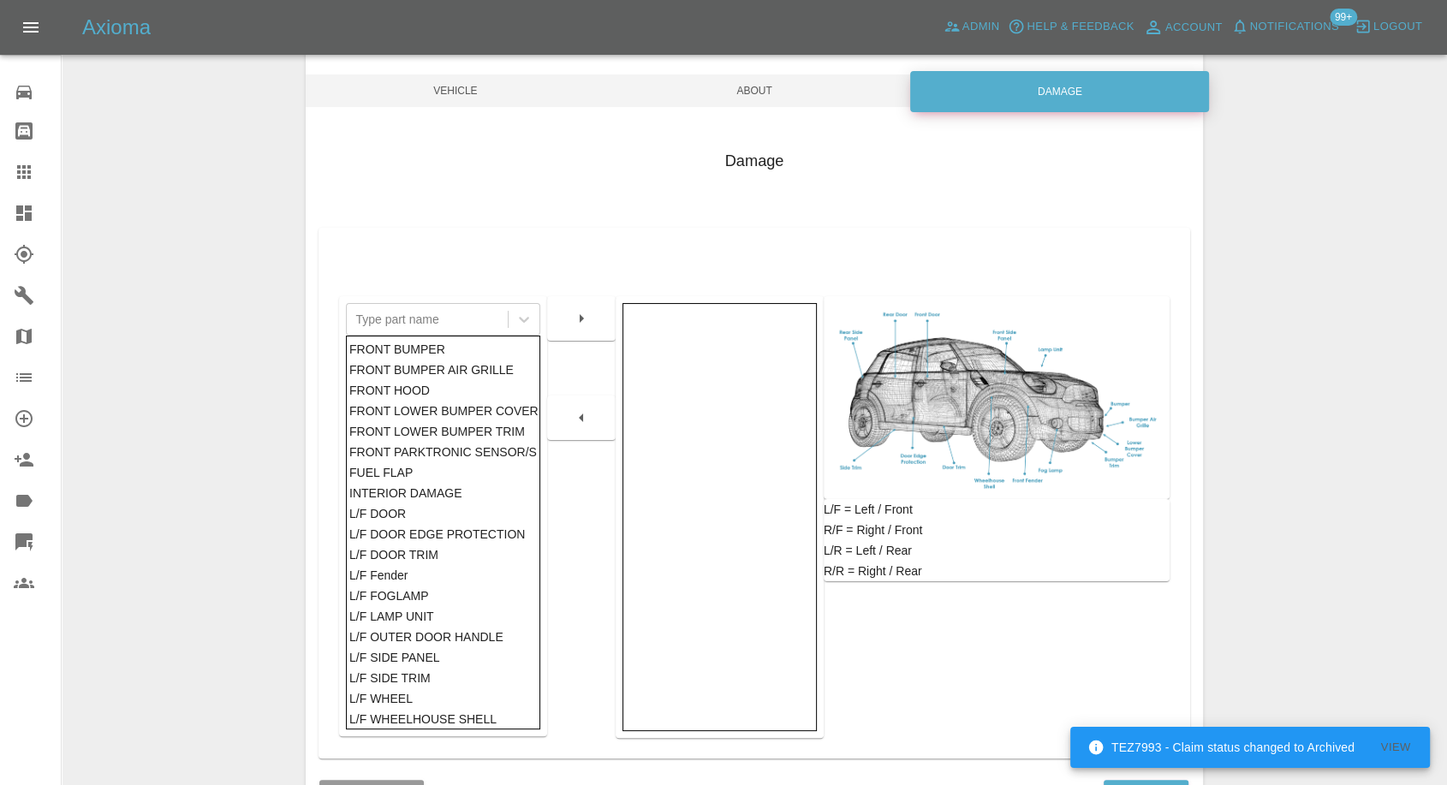
scroll to position [274, 0]
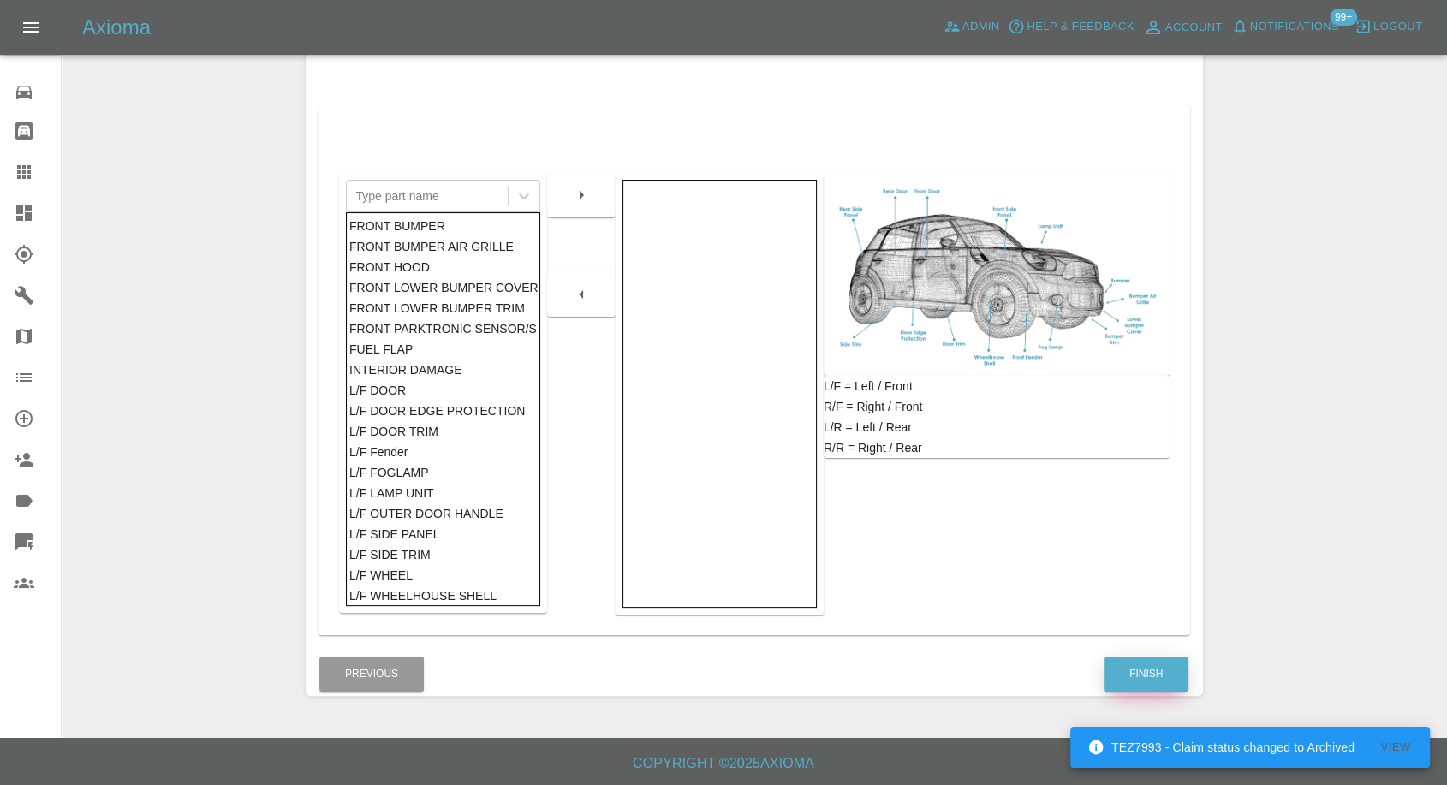
click at [1136, 680] on button "Finish" at bounding box center [1145, 673] width 85 height 35
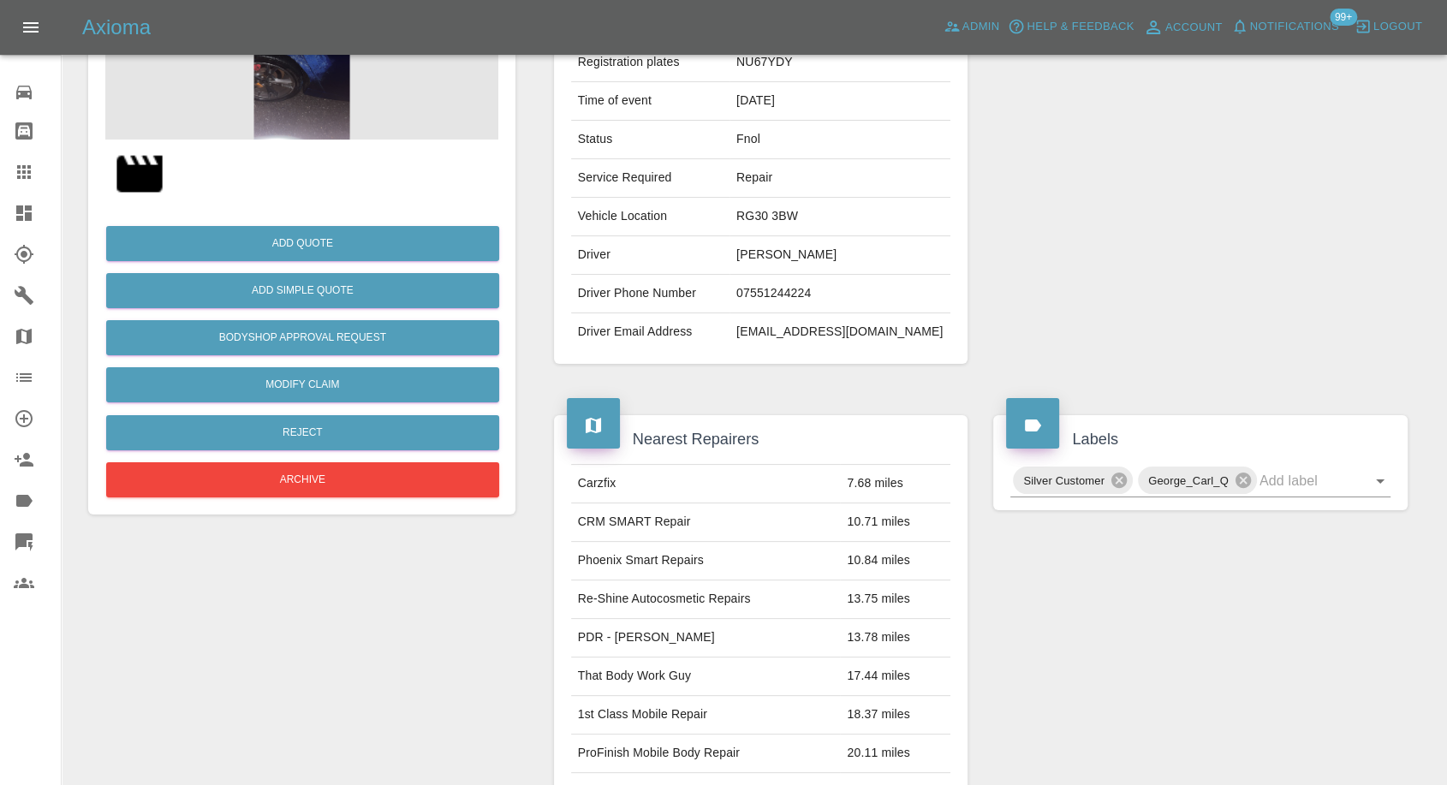
scroll to position [95, 0]
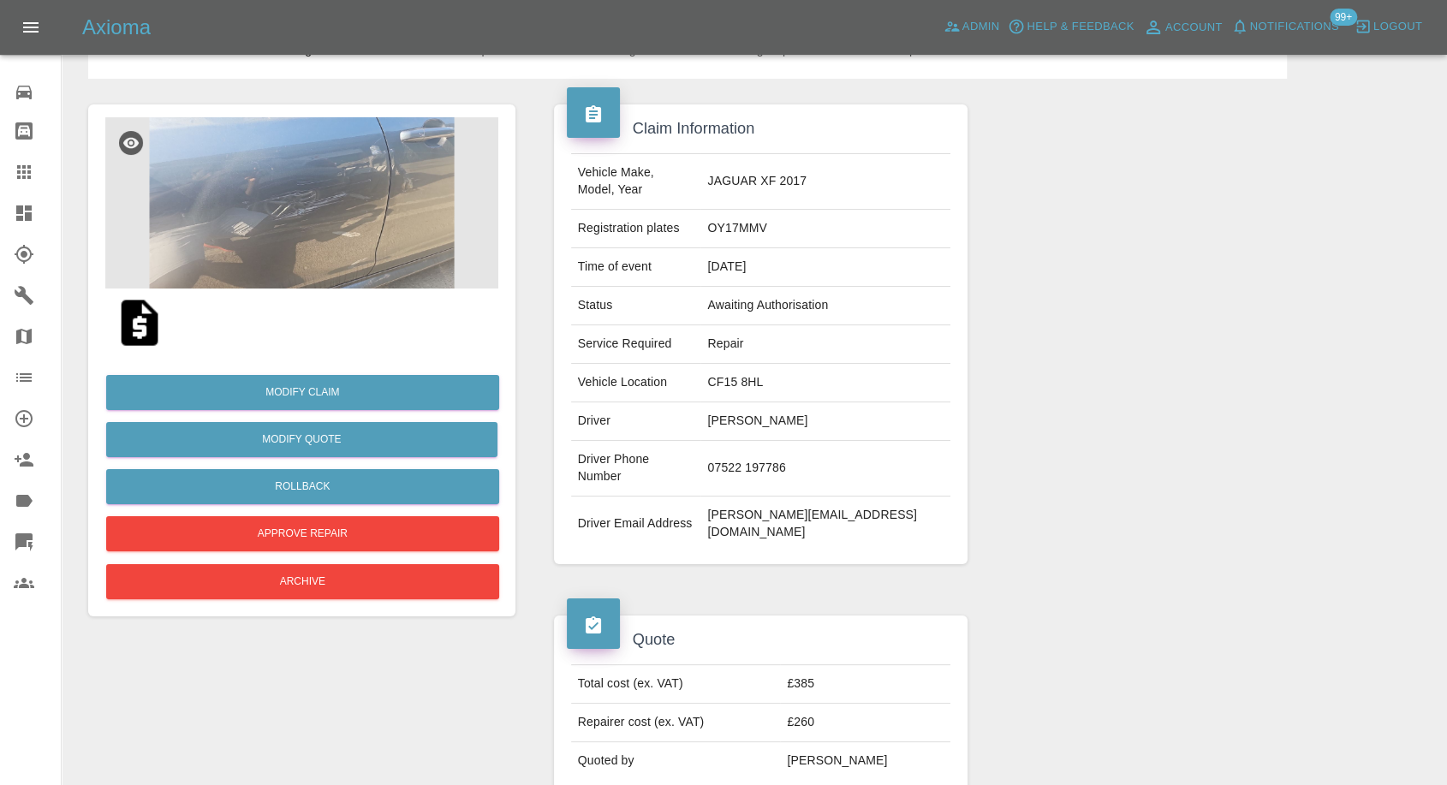
scroll to position [190, 0]
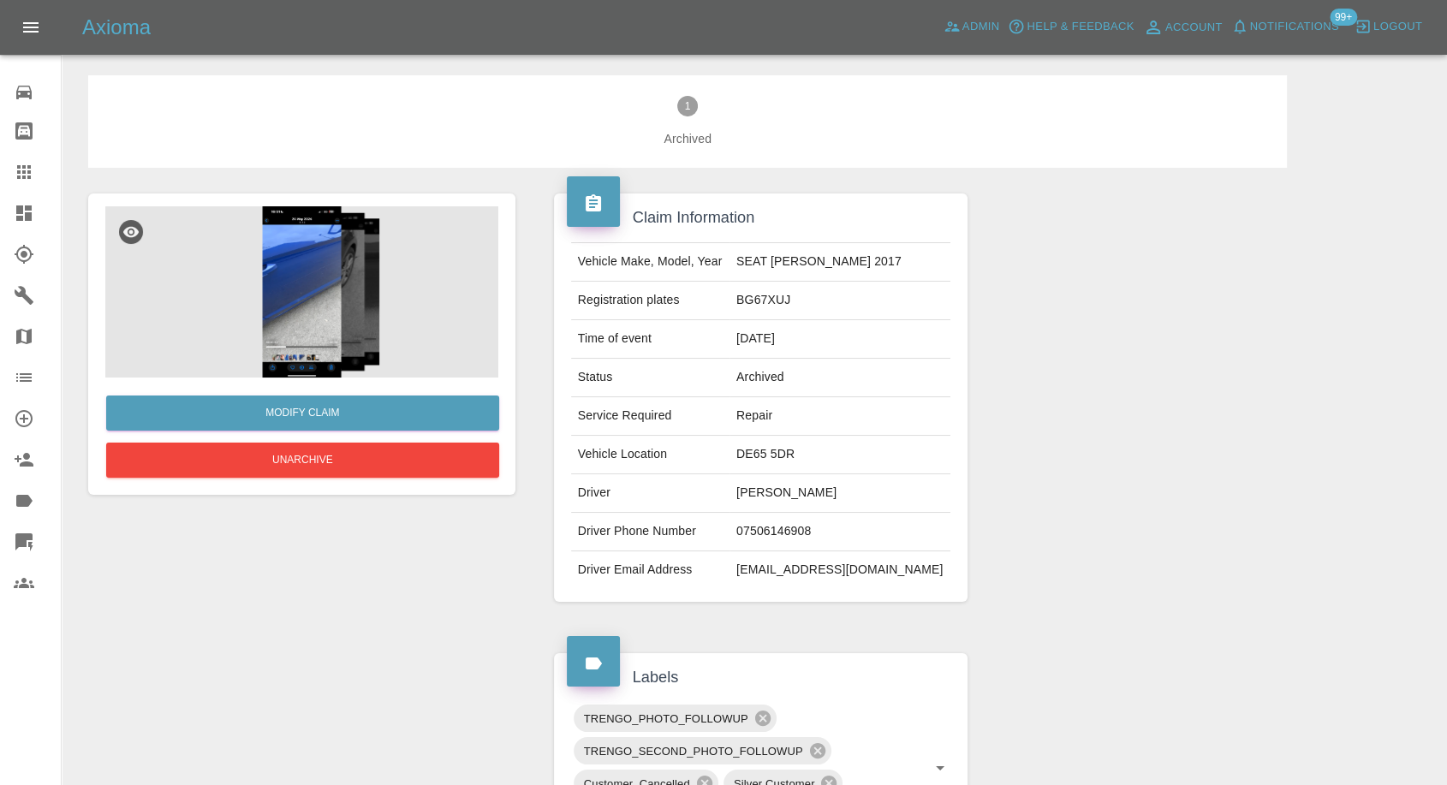
click at [266, 282] on img at bounding box center [301, 291] width 393 height 171
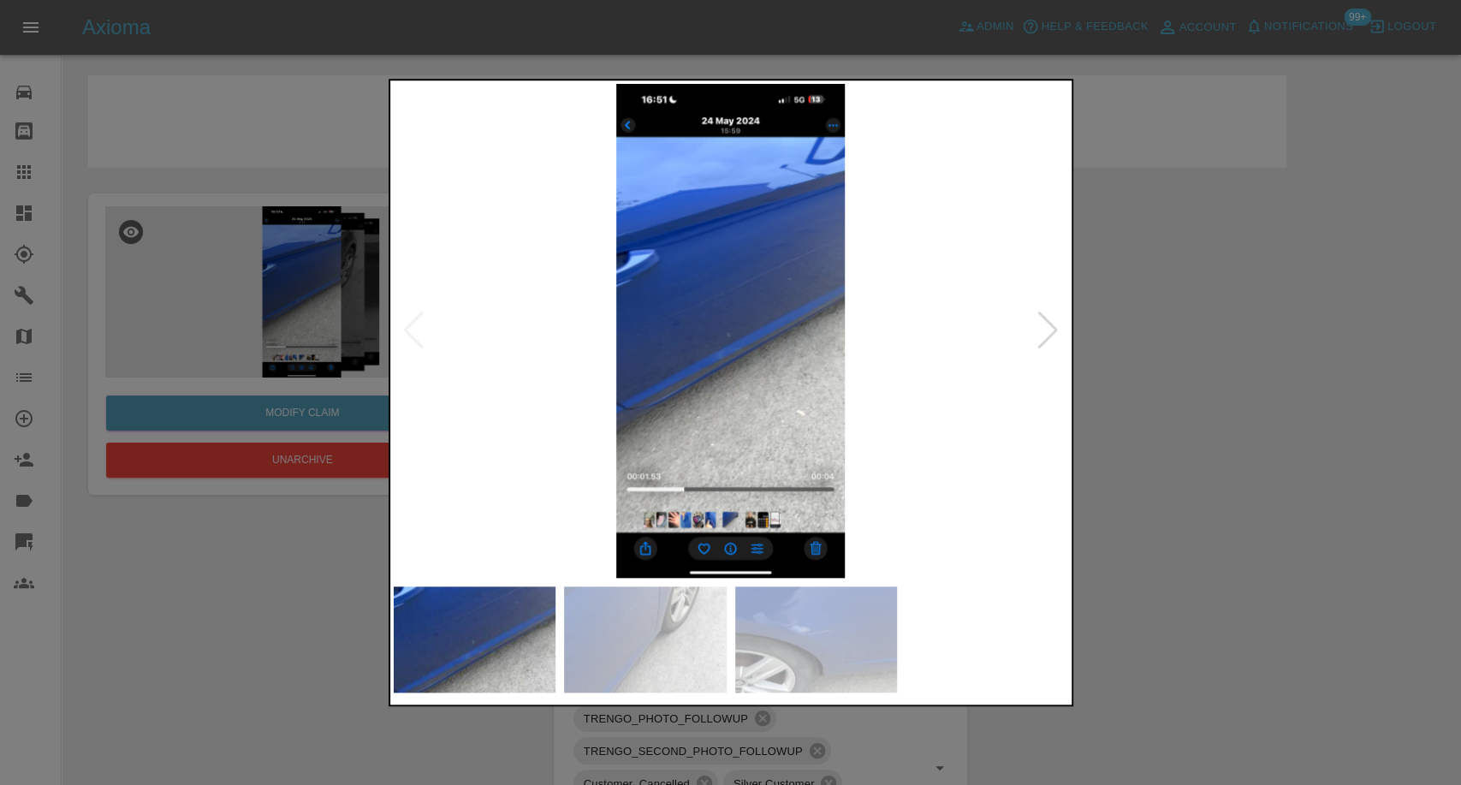
click at [681, 625] on img at bounding box center [645, 639] width 163 height 106
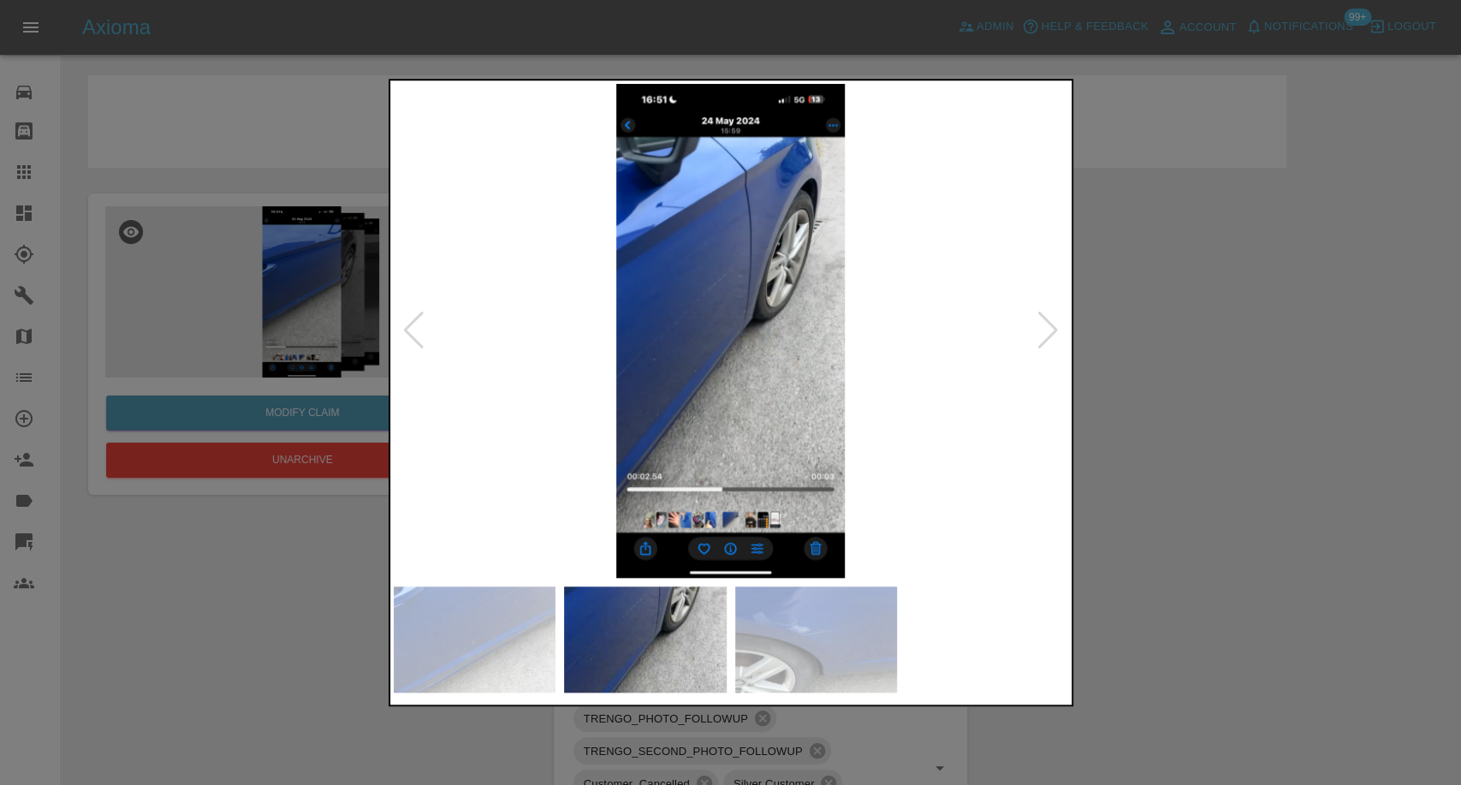
click at [812, 652] on img at bounding box center [816, 639] width 163 height 106
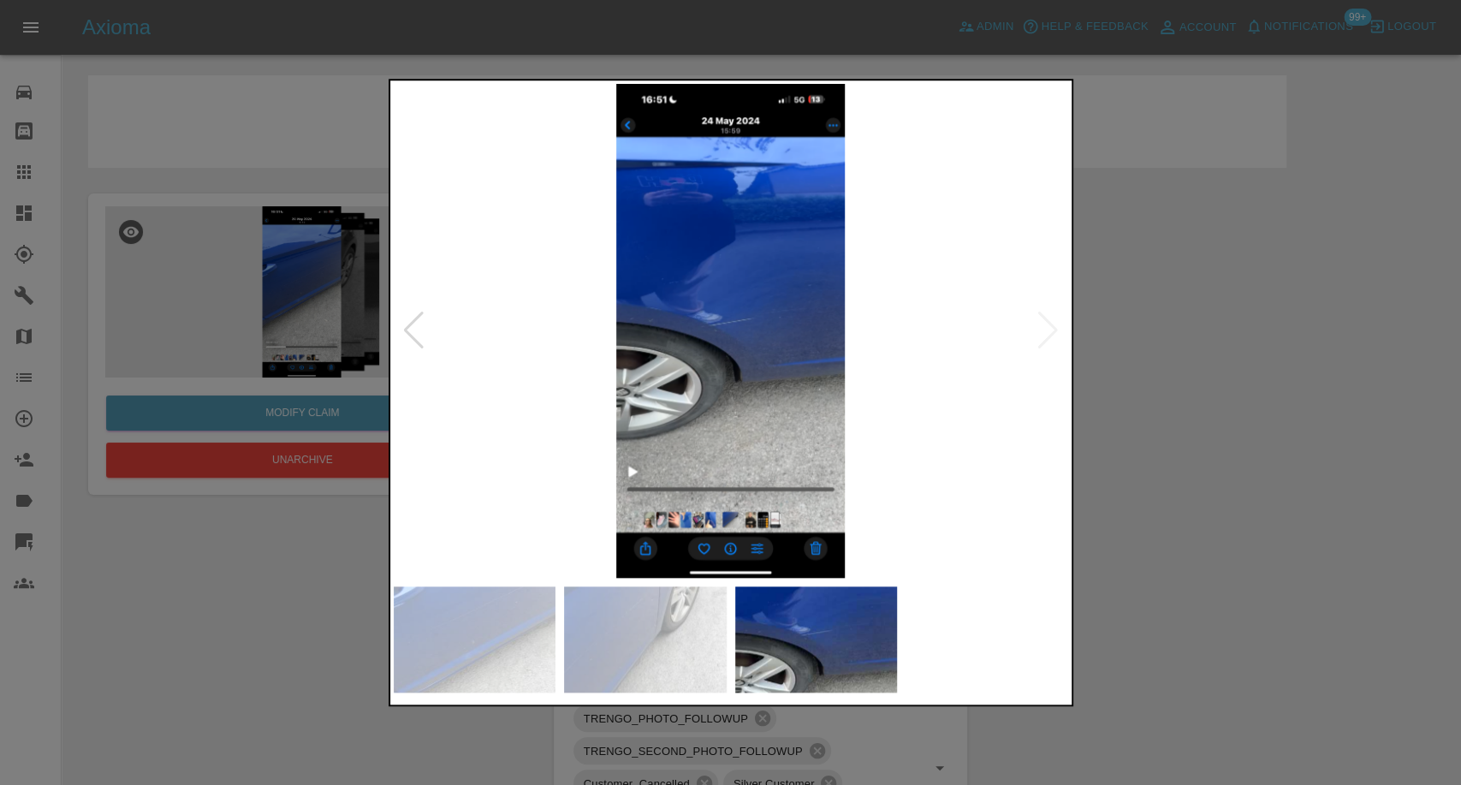
click at [1262, 560] on div at bounding box center [730, 392] width 1461 height 785
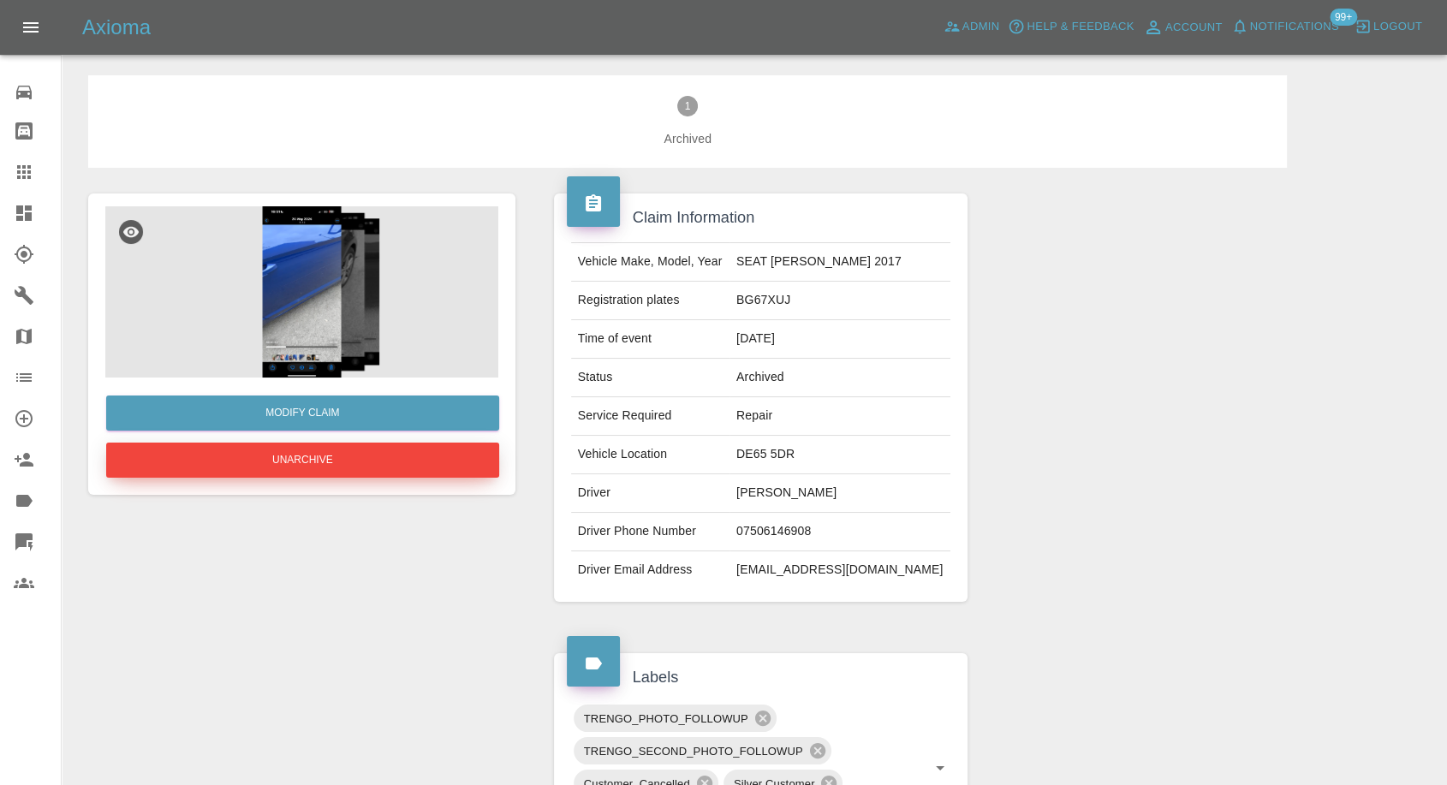
click at [364, 460] on button "Unarchive" at bounding box center [302, 460] width 393 height 35
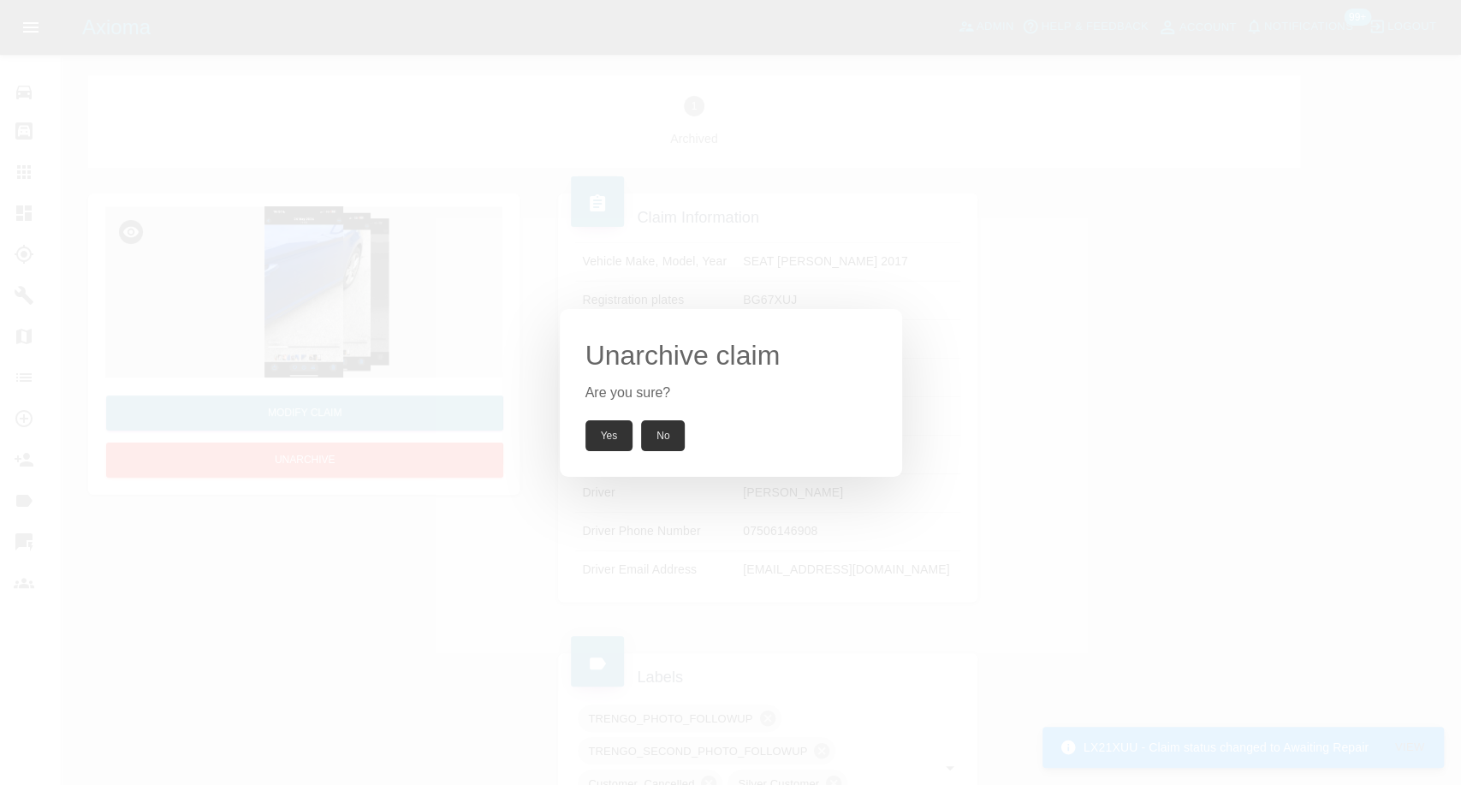
click at [611, 442] on button "Yes" at bounding box center [609, 435] width 48 height 31
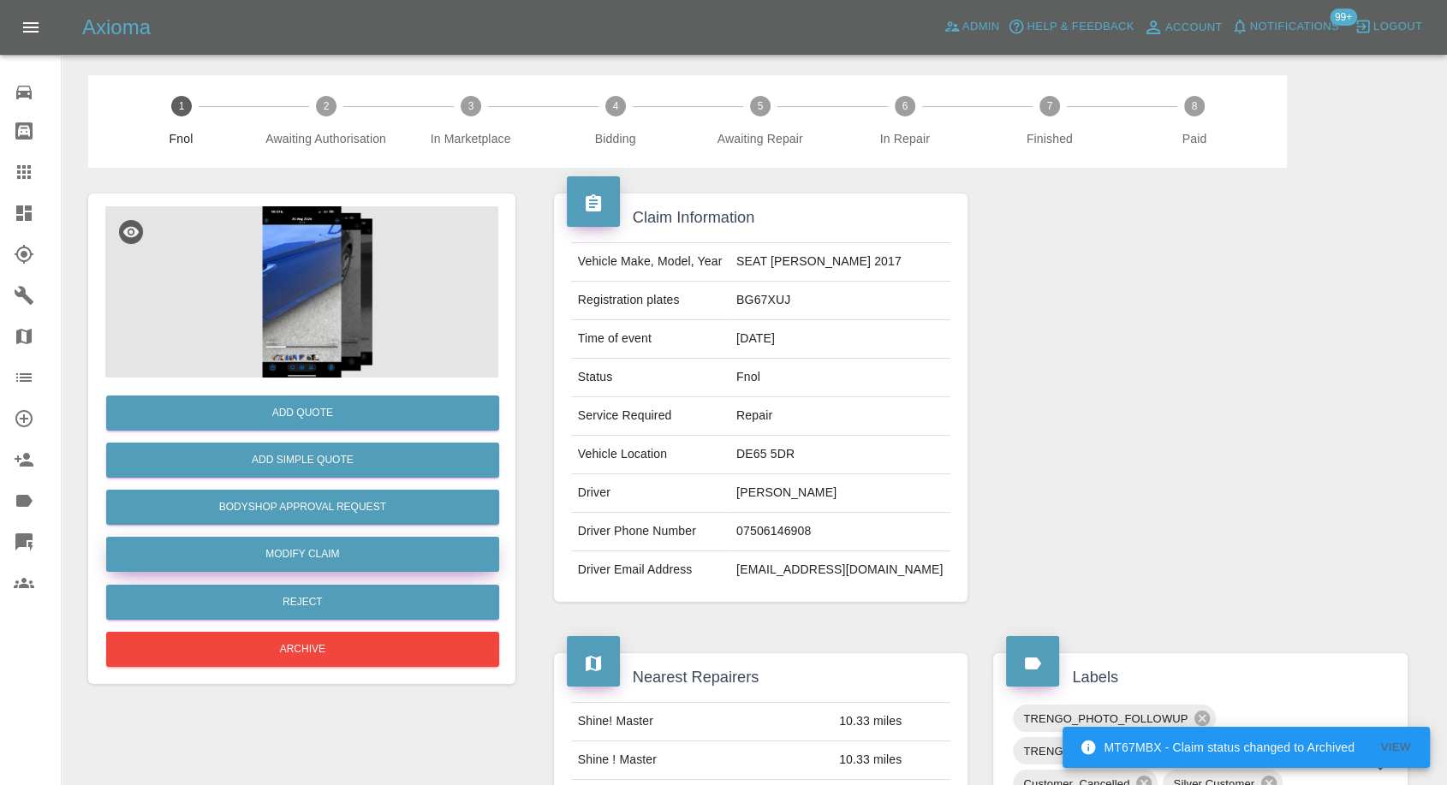
click at [274, 567] on link "Modify Claim" at bounding box center [302, 554] width 393 height 35
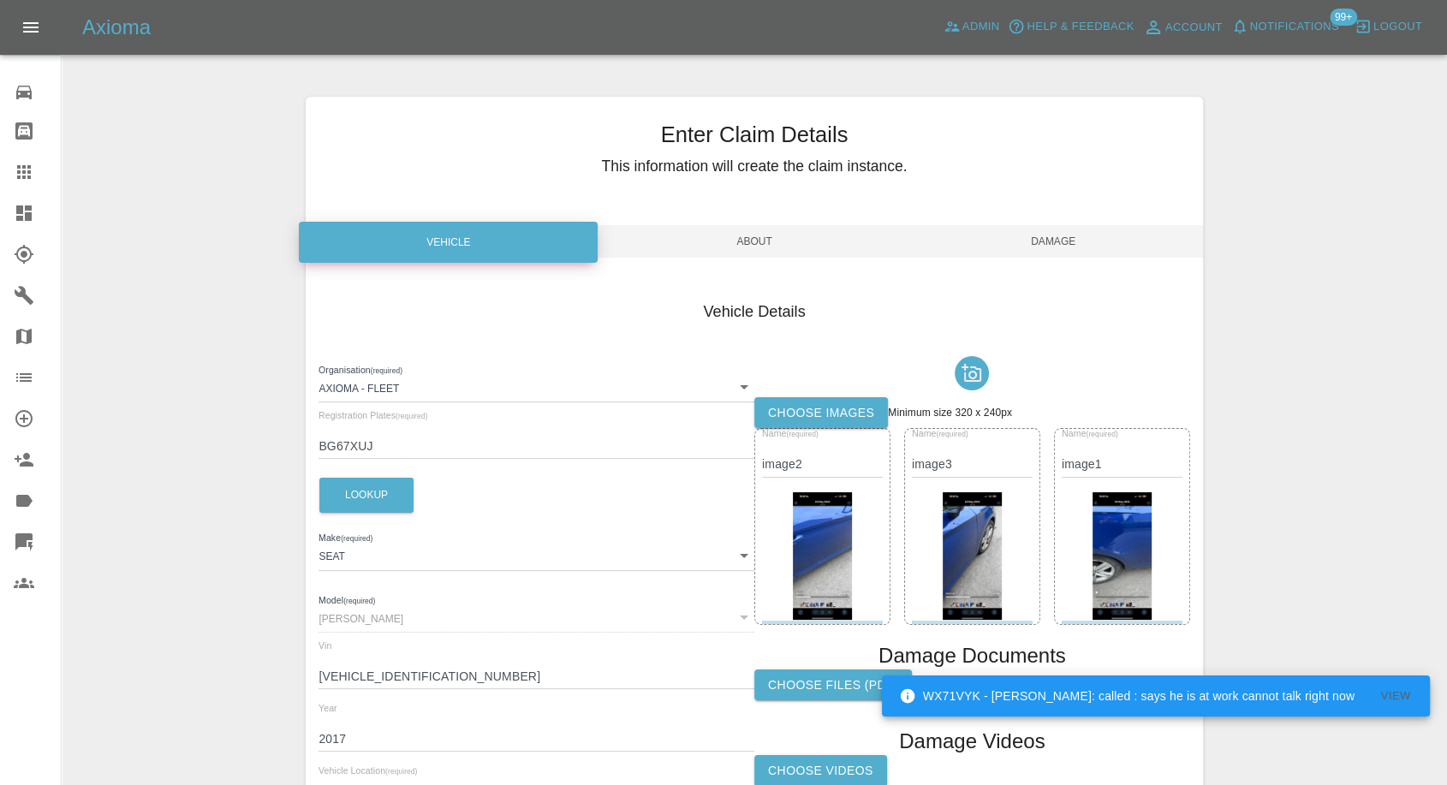
click at [835, 415] on label "Choose images" at bounding box center [821, 413] width 134 height 32
click at [0, 0] on input "Choose images" at bounding box center [0, 0] width 0 height 0
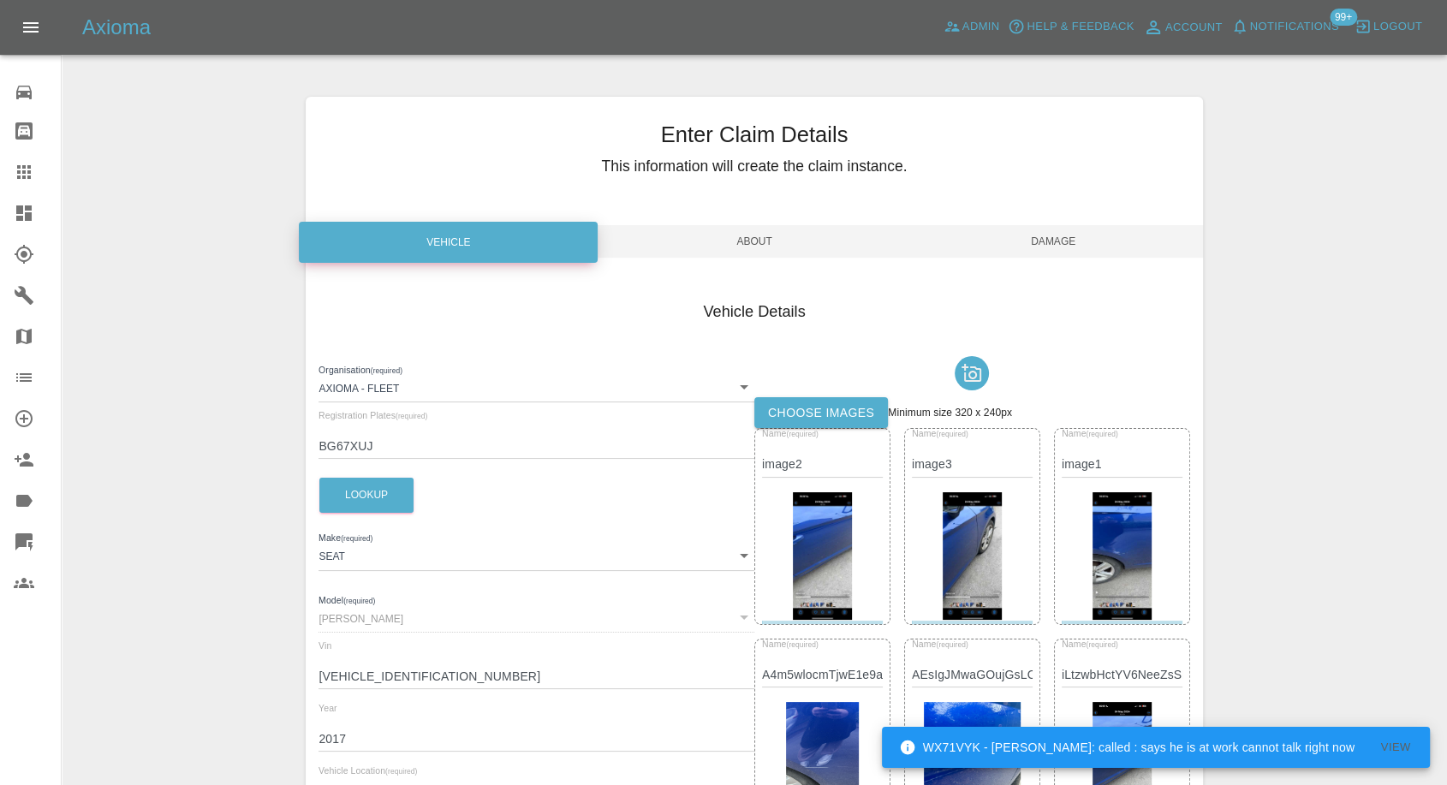
click at [1055, 240] on span "Damage" at bounding box center [1053, 241] width 299 height 33
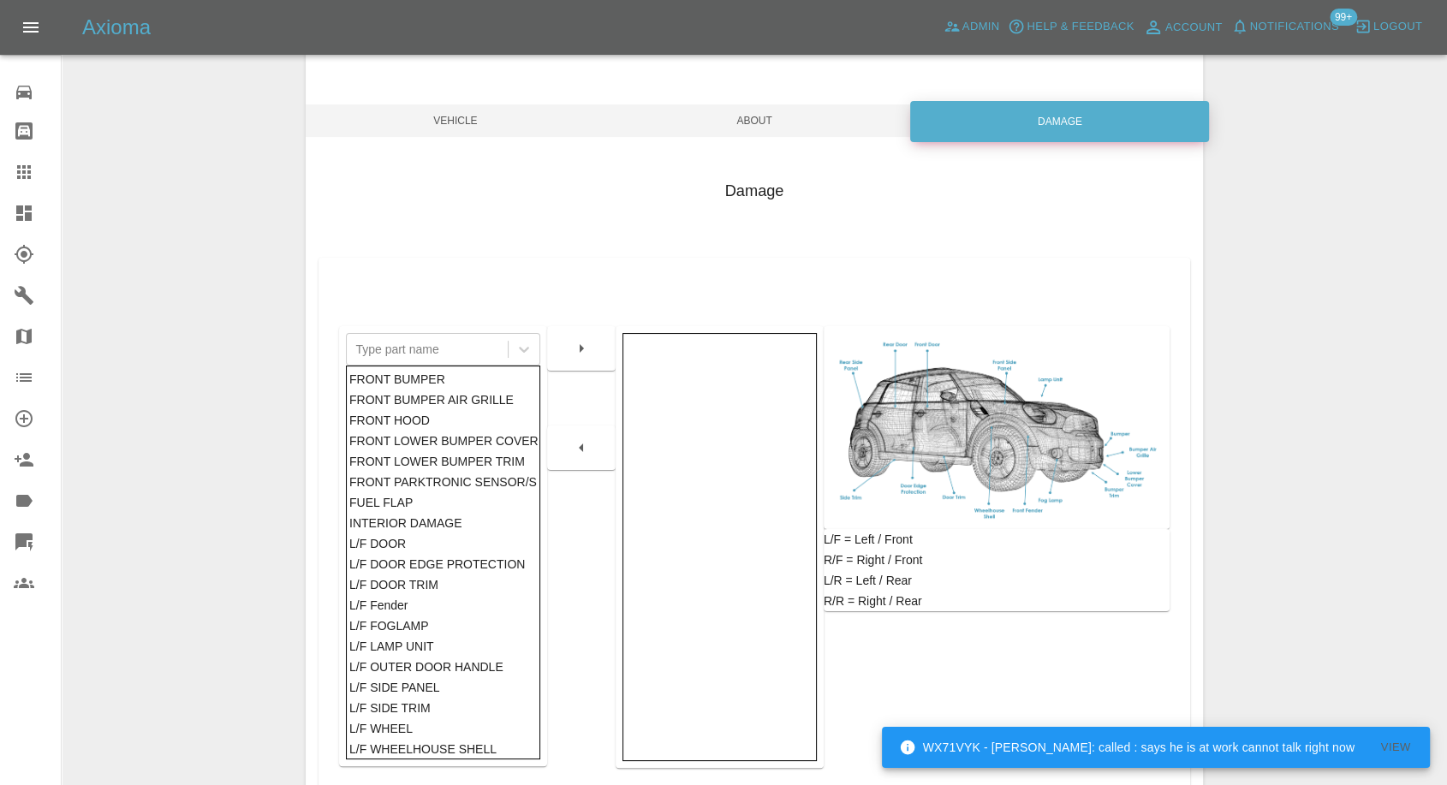
scroll to position [274, 0]
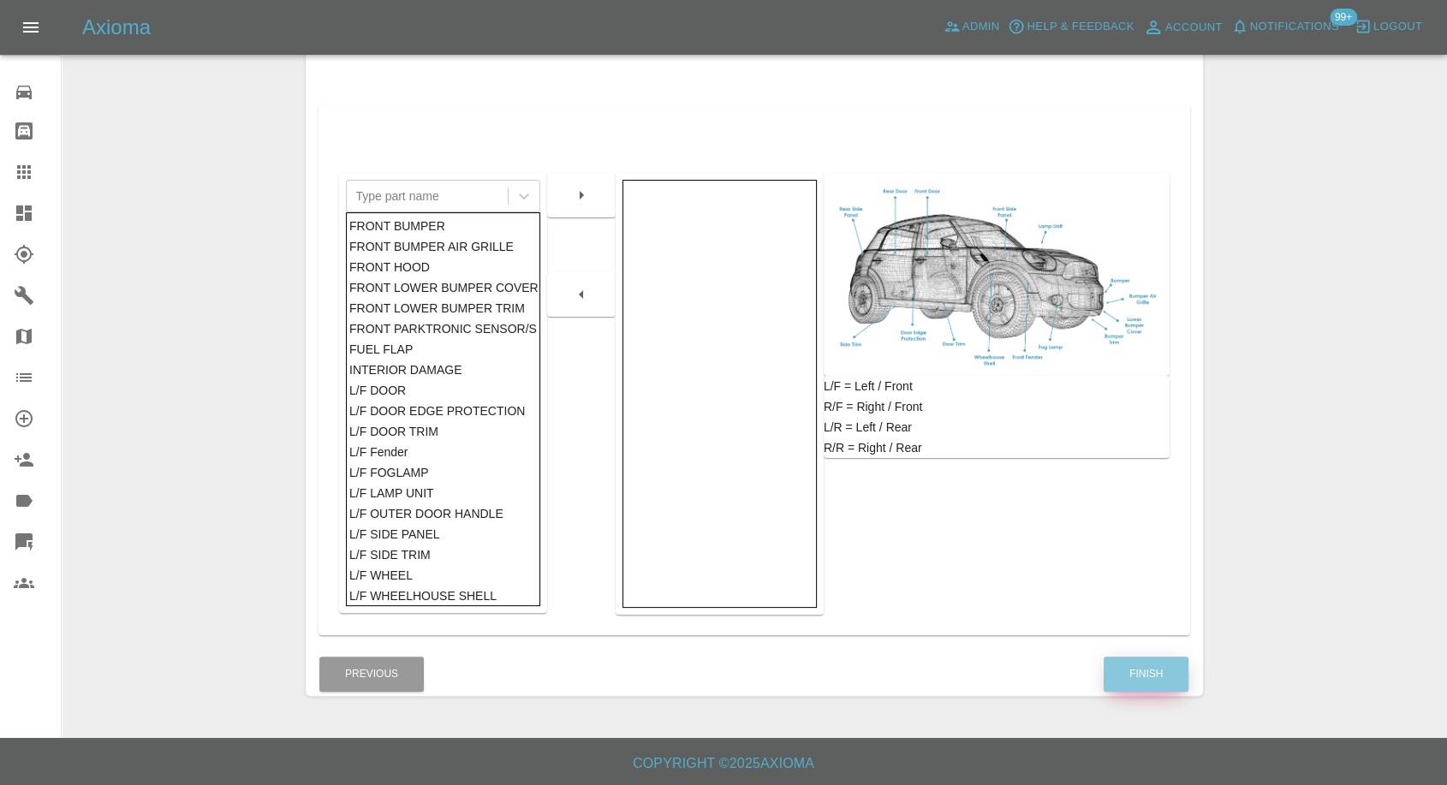
click at [1120, 677] on button "Finish" at bounding box center [1145, 673] width 85 height 35
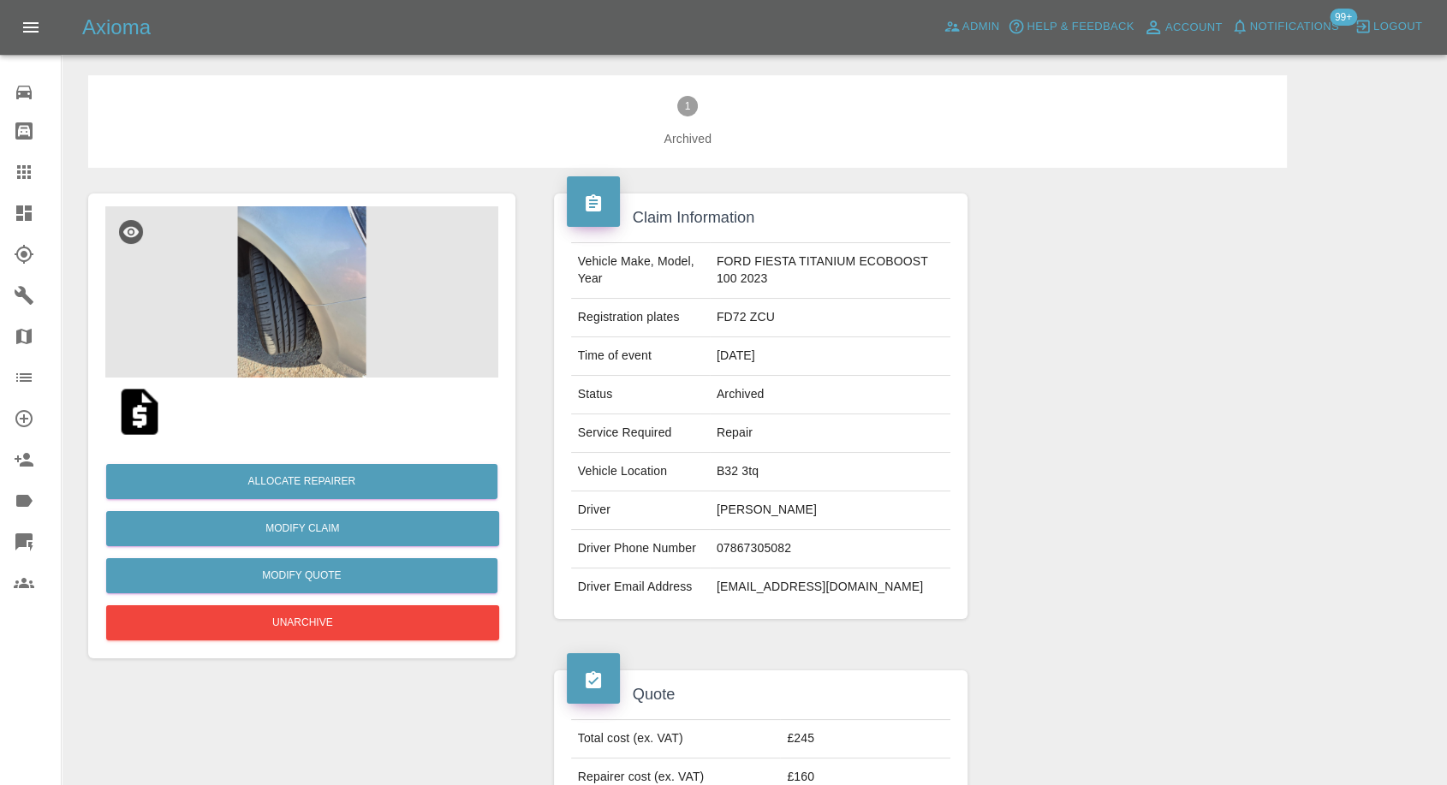
click at [127, 413] on img at bounding box center [139, 411] width 55 height 55
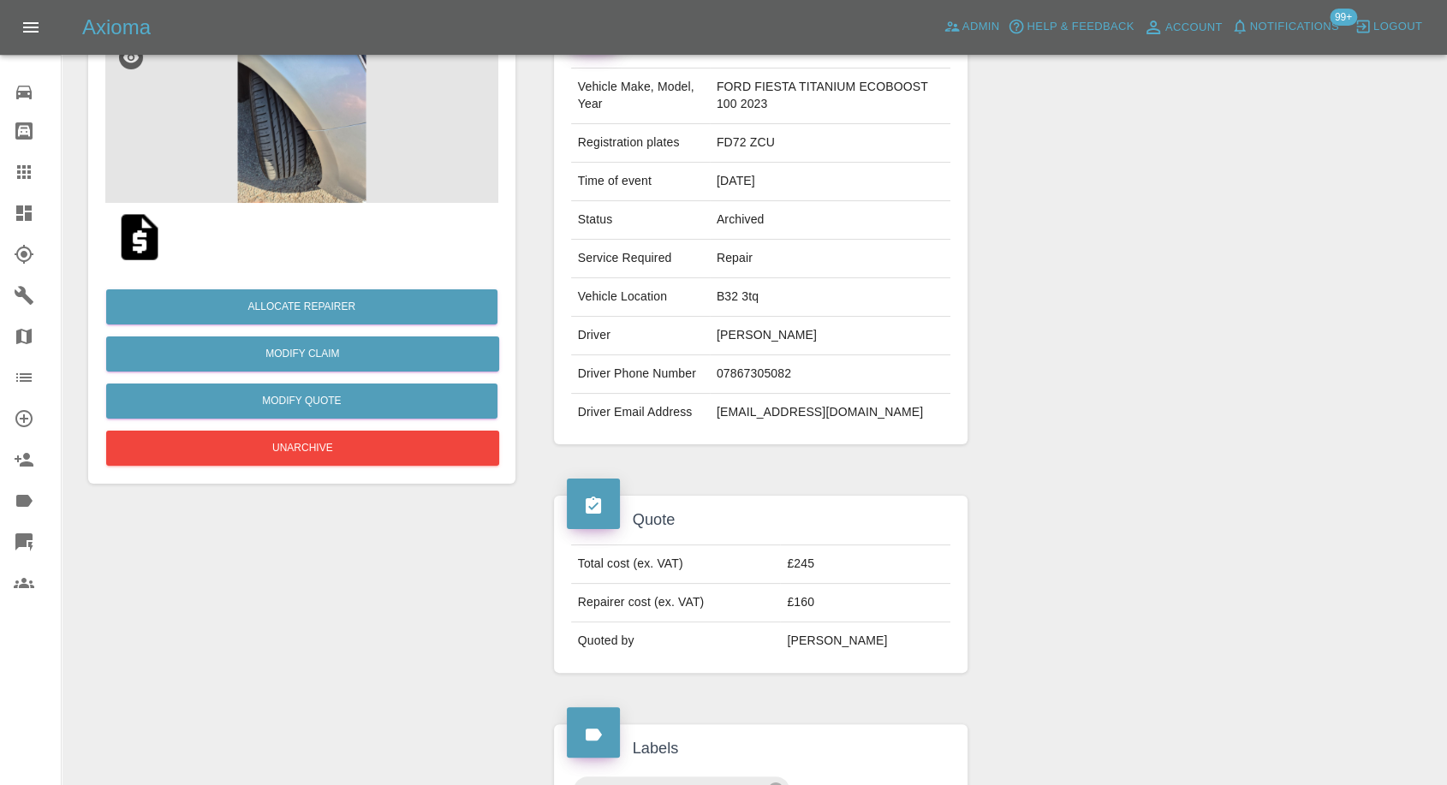
scroll to position [190, 0]
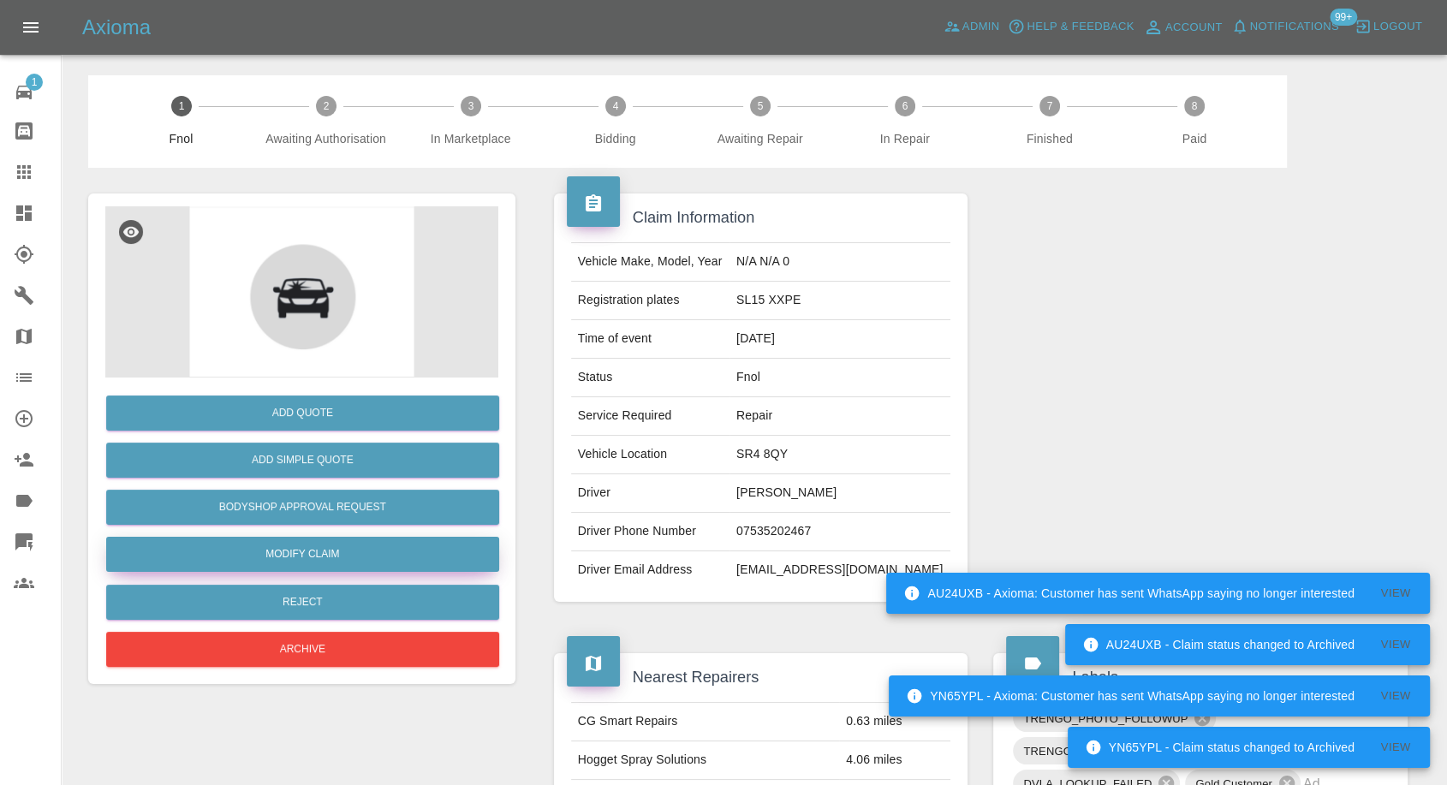
click at [310, 556] on link "Modify Claim" at bounding box center [302, 554] width 393 height 35
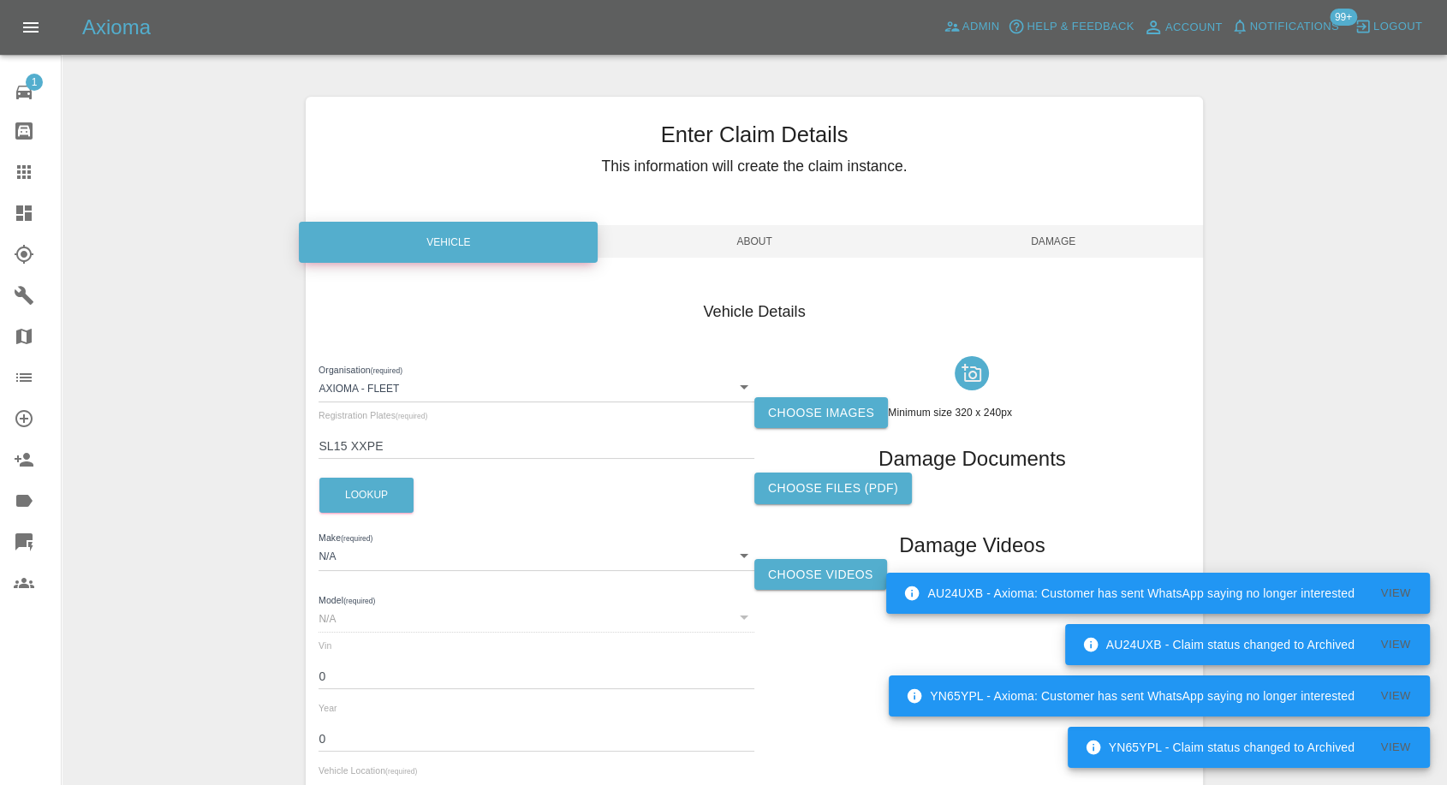
click at [805, 404] on label "Choose images" at bounding box center [821, 413] width 134 height 32
click at [0, 0] on input "Choose images" at bounding box center [0, 0] width 0 height 0
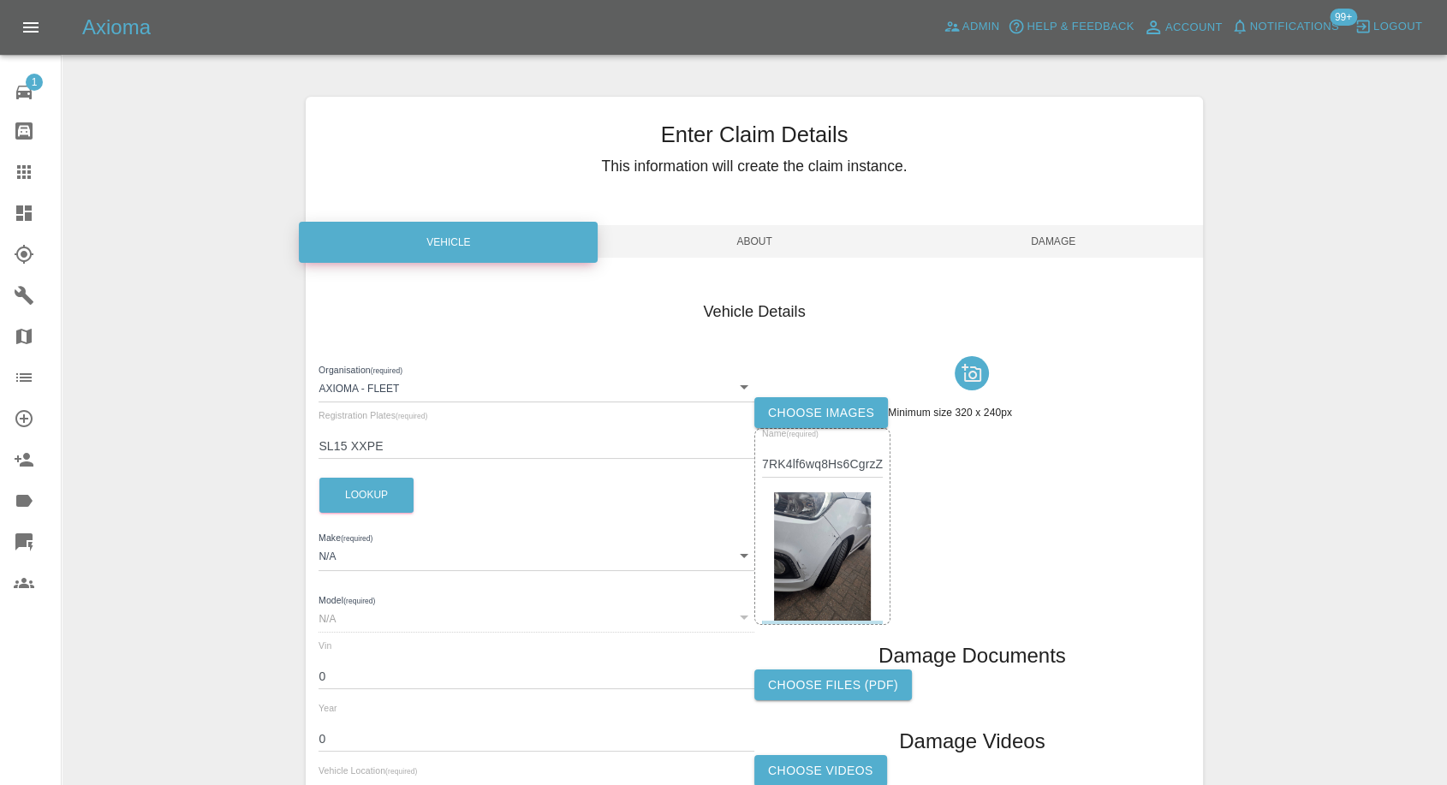
click at [1063, 258] on div "Enter Claim Details This information will create the claim instance. Vehicle Ab…" at bounding box center [754, 493] width 896 height 793
click at [1075, 234] on span "Damage" at bounding box center [1053, 241] width 299 height 33
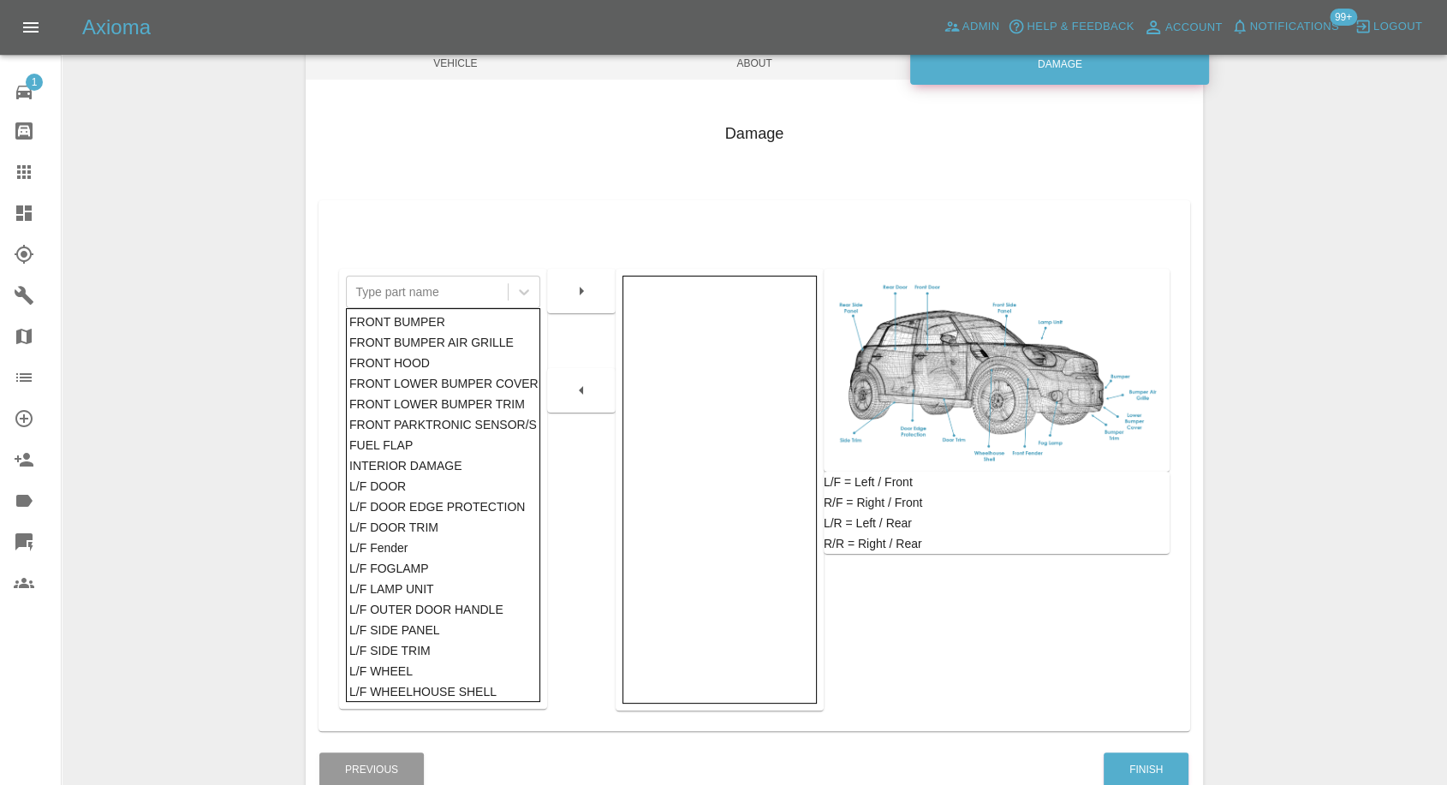
scroll to position [190, 0]
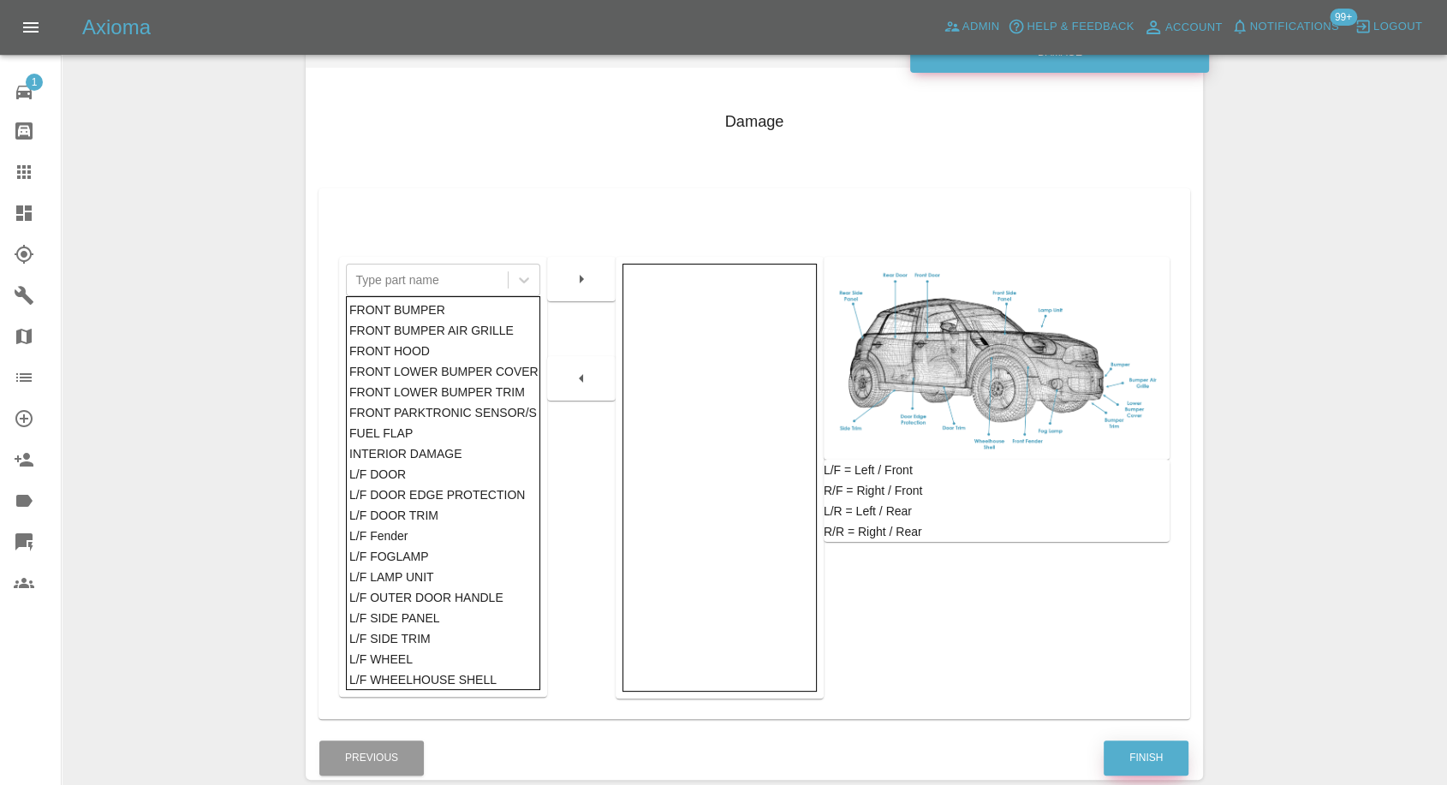
click at [1112, 775] on button "Finish" at bounding box center [1145, 757] width 85 height 35
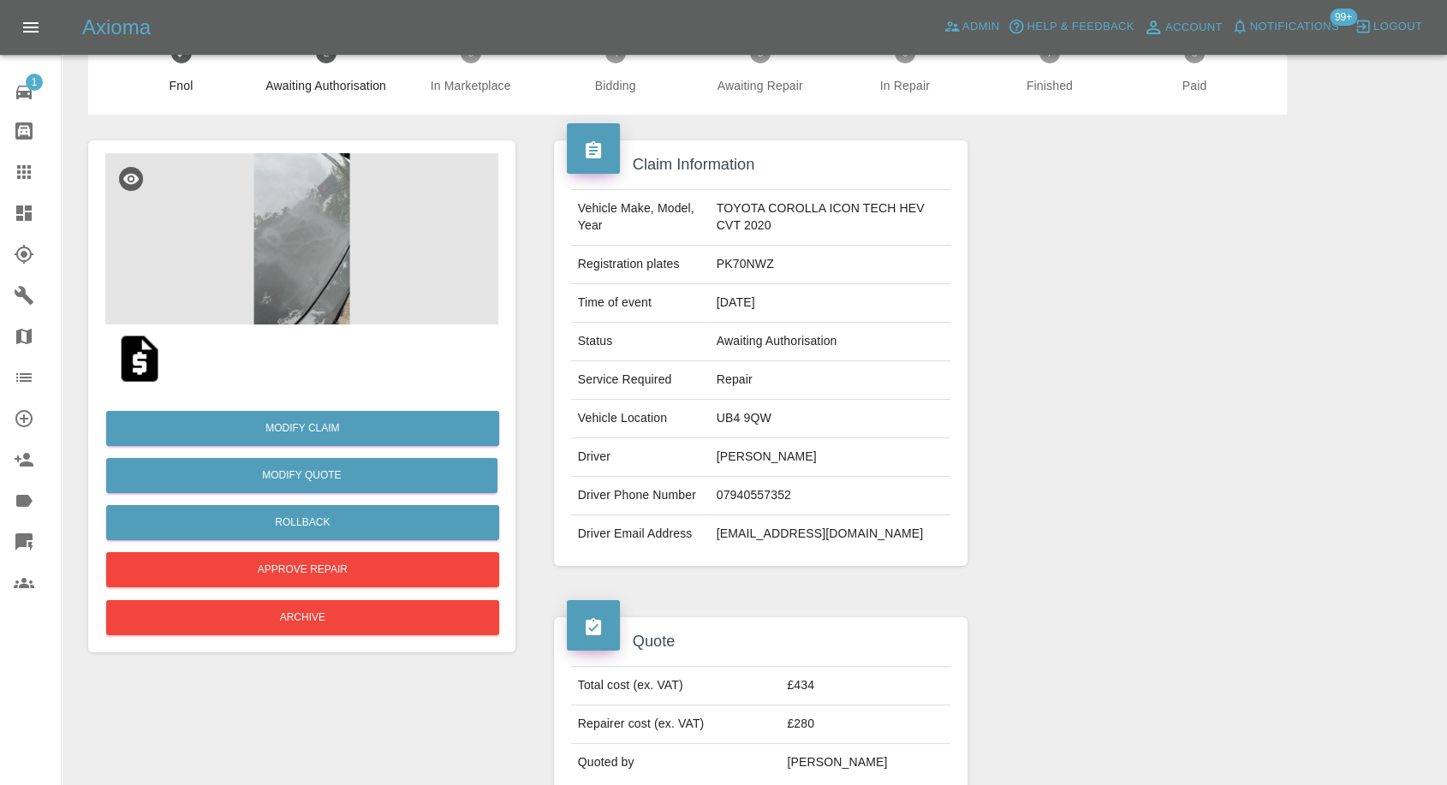
scroll to position [95, 0]
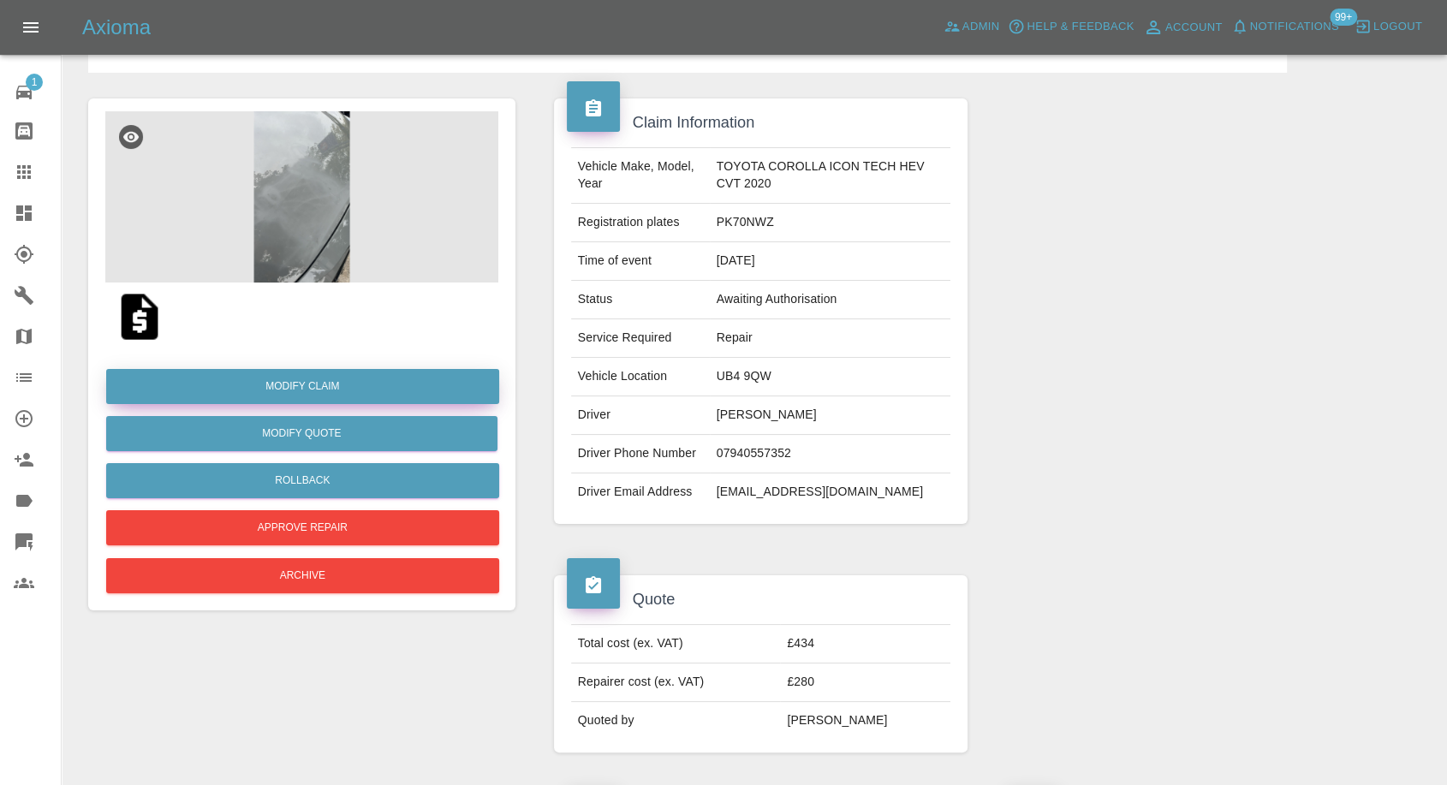
click at [329, 389] on link "Modify Claim" at bounding box center [302, 386] width 393 height 35
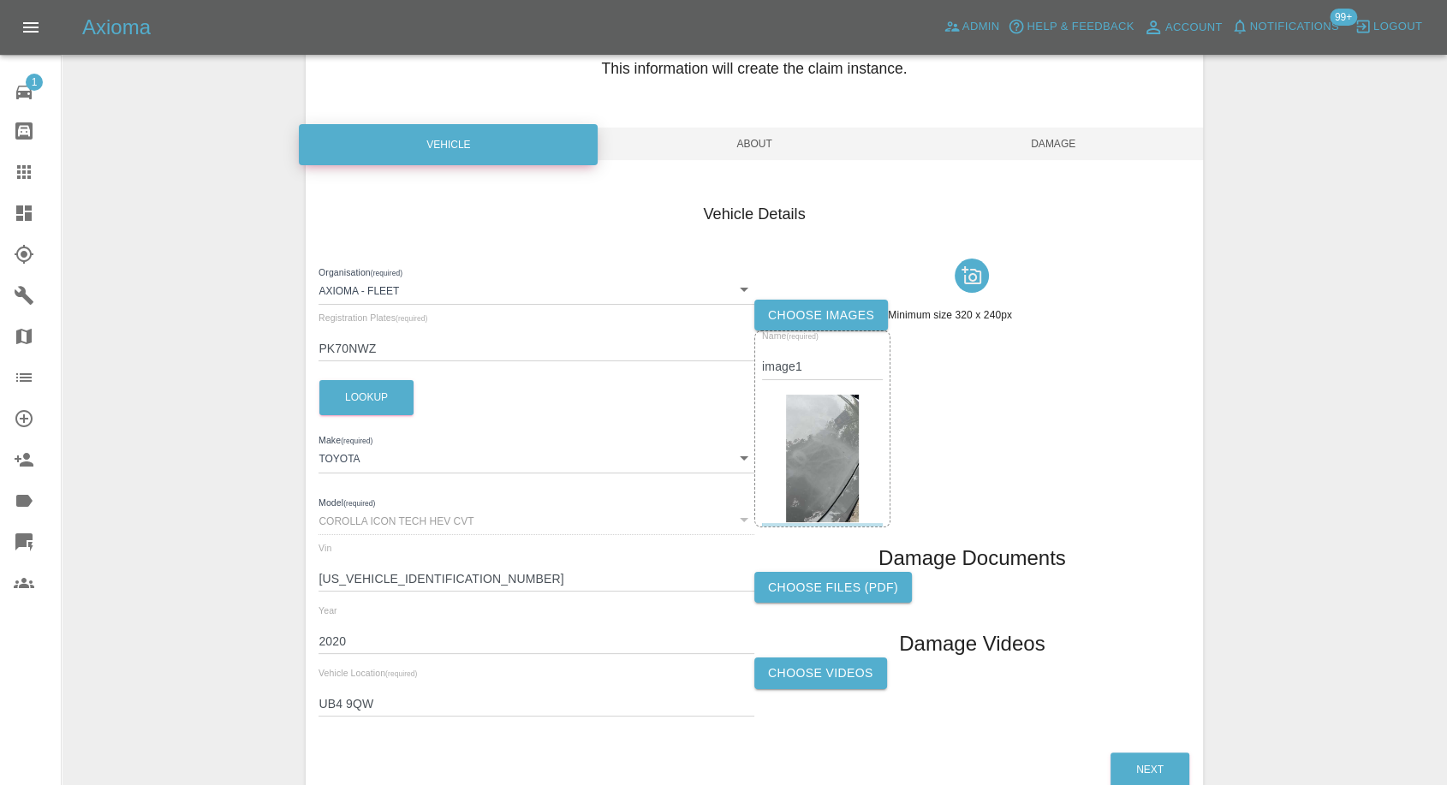
scroll to position [190, 0]
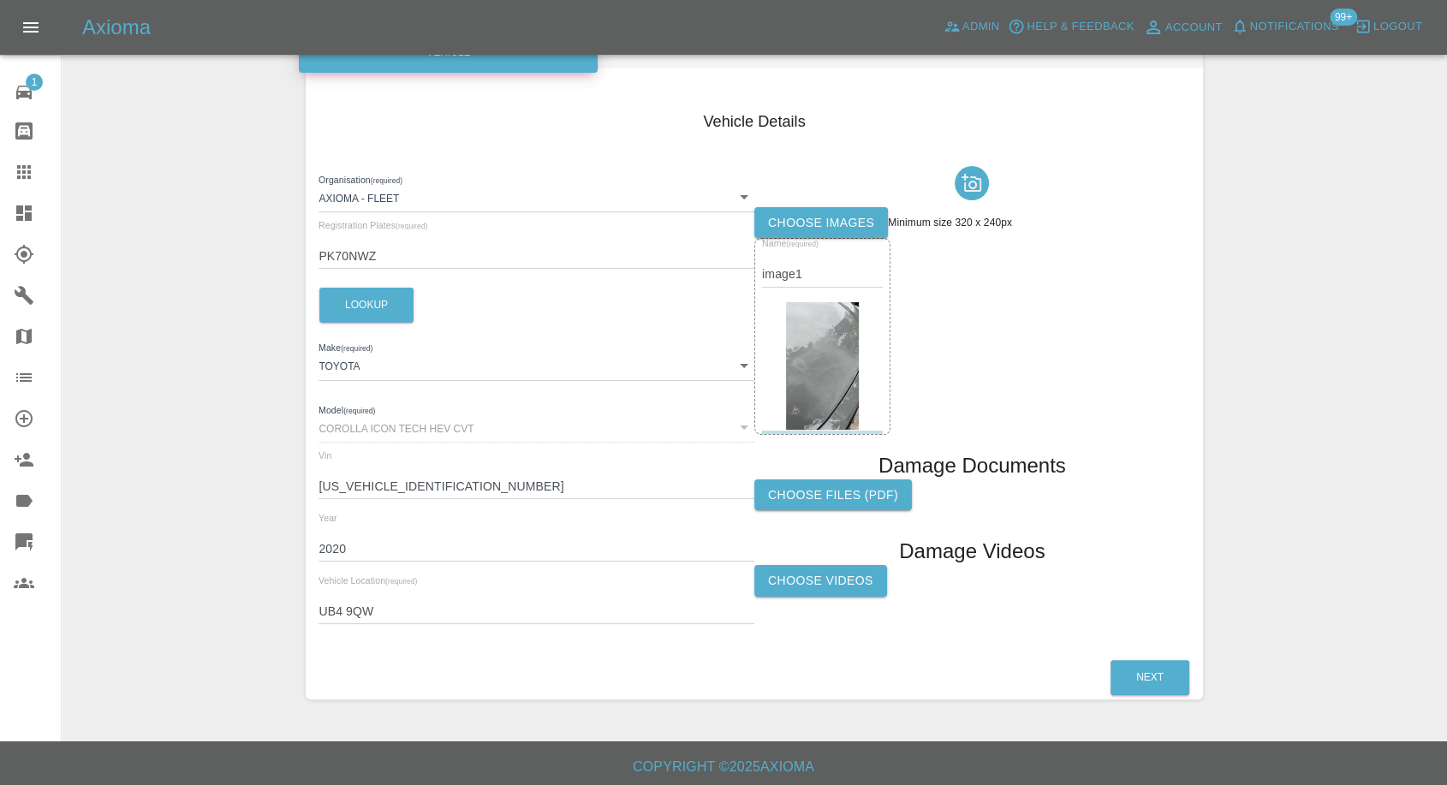
click at [839, 606] on div "Choose images Minimum size 320 x 240px Name (required) image1 Damage Documents …" at bounding box center [972, 398] width 436 height 479
click at [840, 592] on label "Choose Videos" at bounding box center [820, 581] width 133 height 32
click at [0, 0] on input "Choose Videos" at bounding box center [0, 0] width 0 height 0
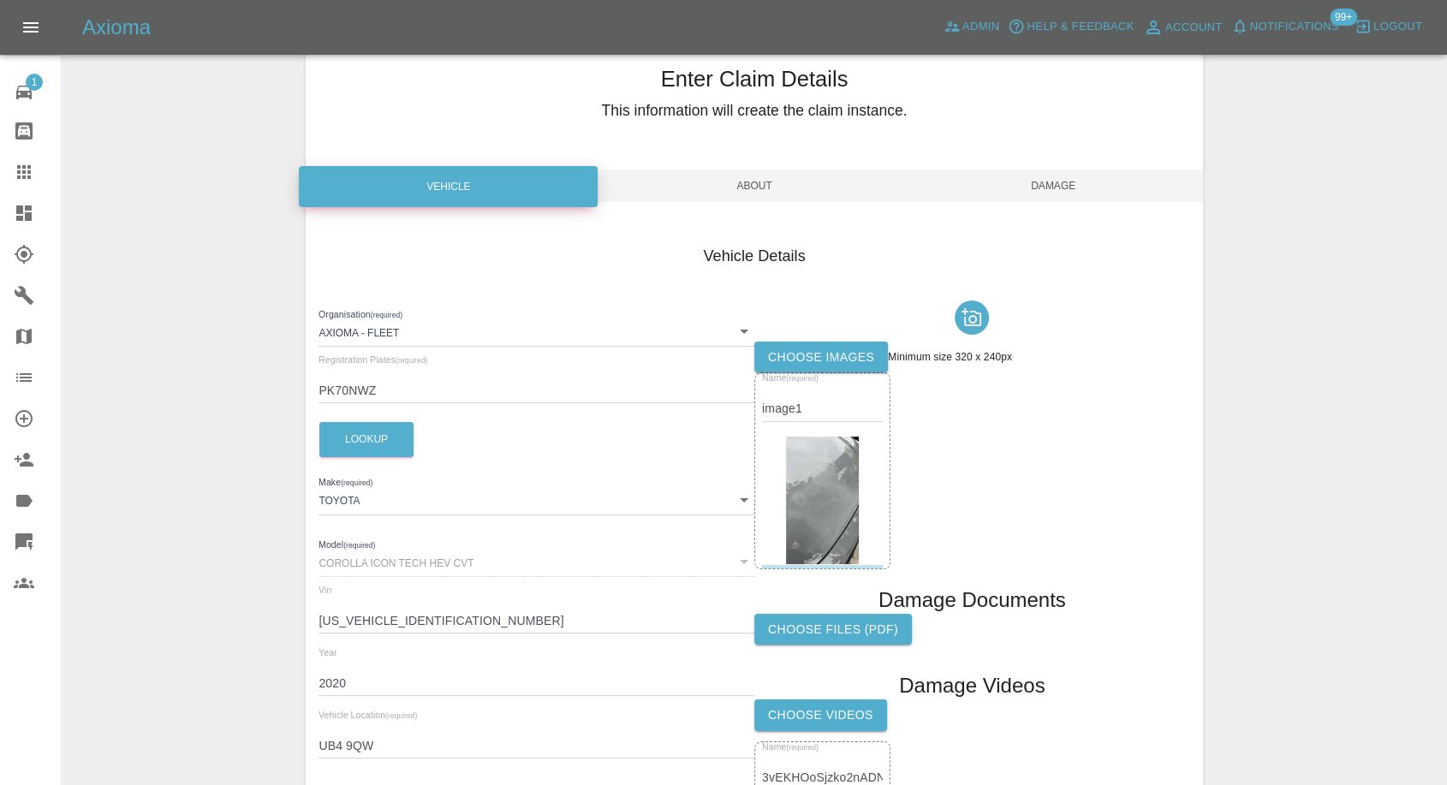
scroll to position [0, 0]
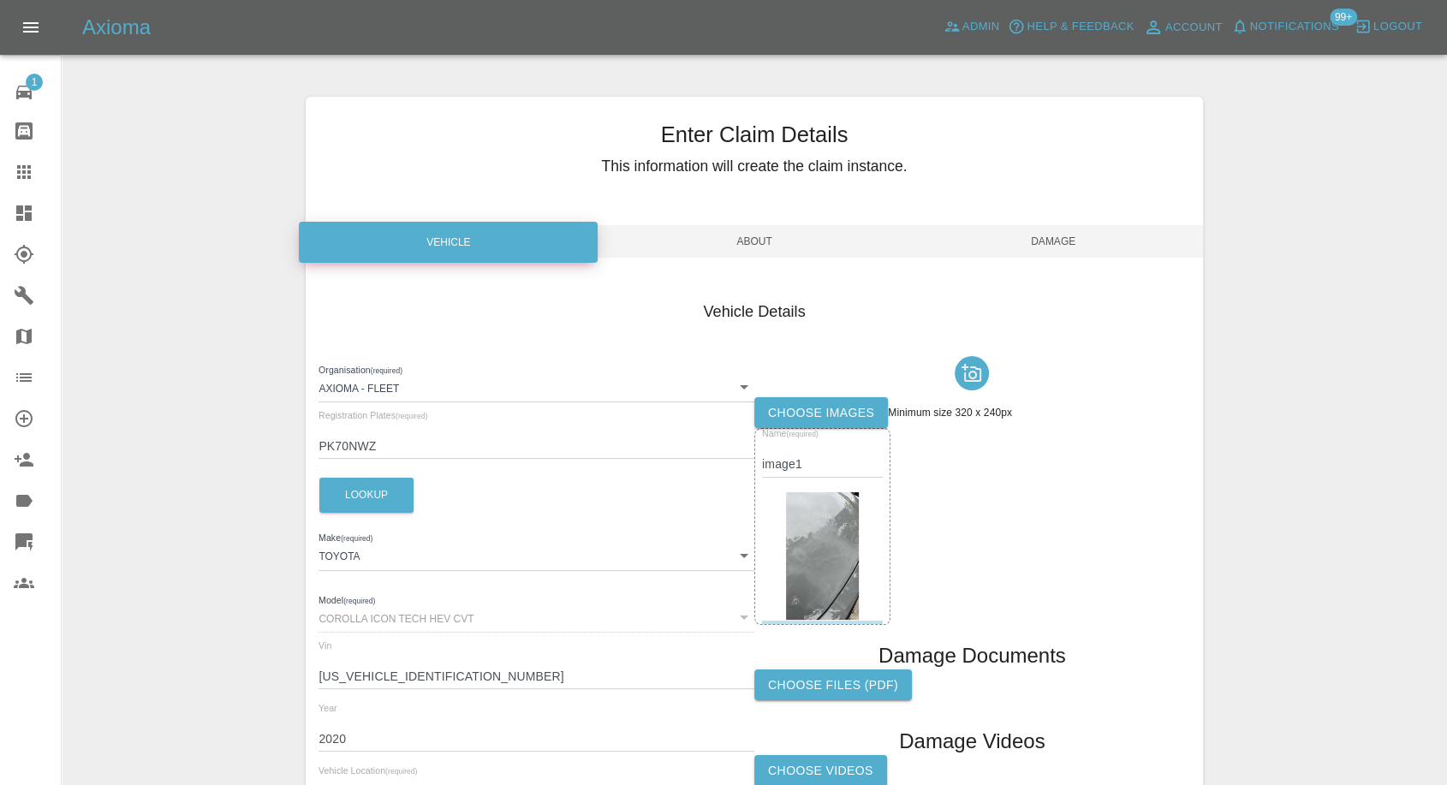
drag, startPoint x: 1075, startPoint y: 240, endPoint x: 1070, endPoint y: 289, distance: 49.9
click at [1073, 241] on span "Damage" at bounding box center [1053, 241] width 299 height 33
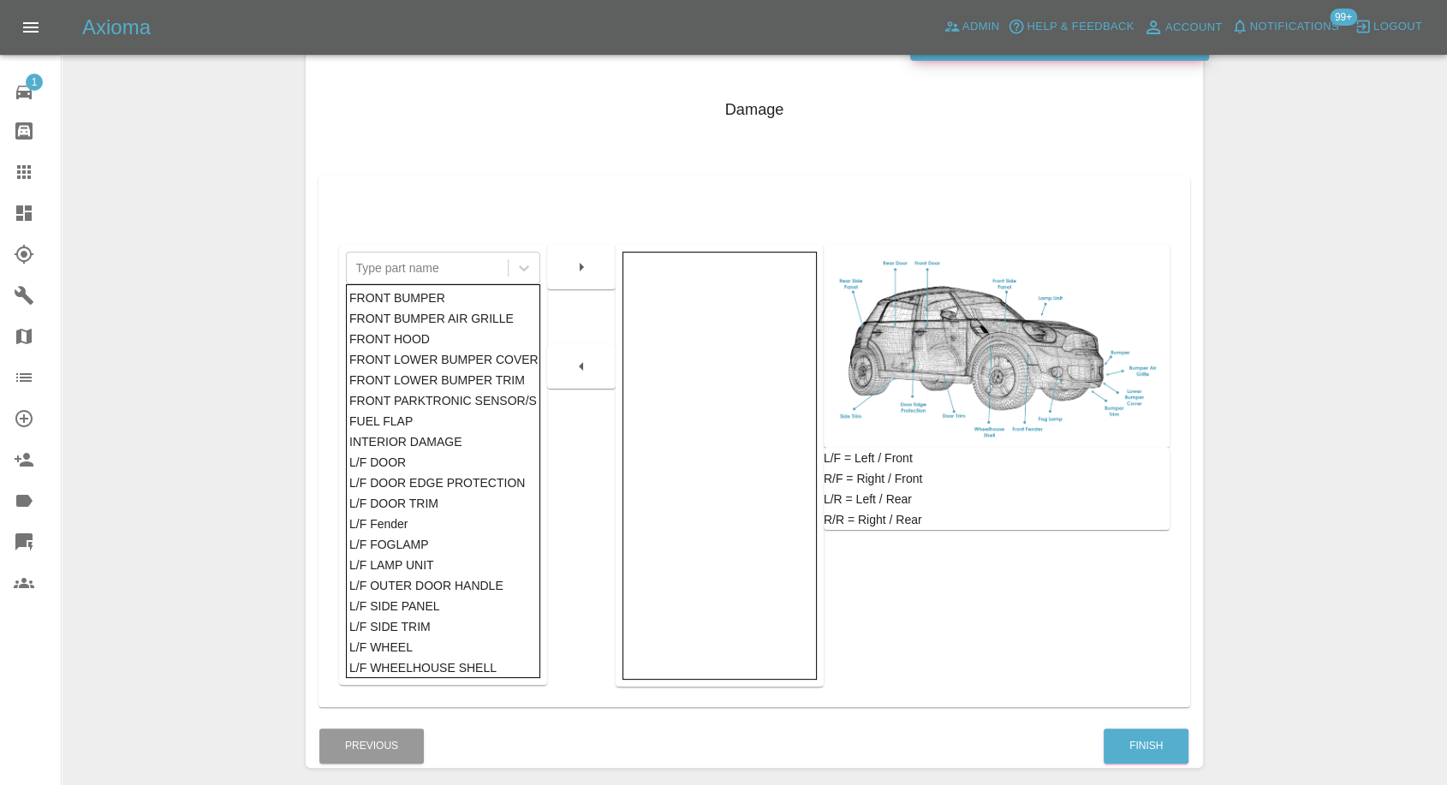
scroll to position [274, 0]
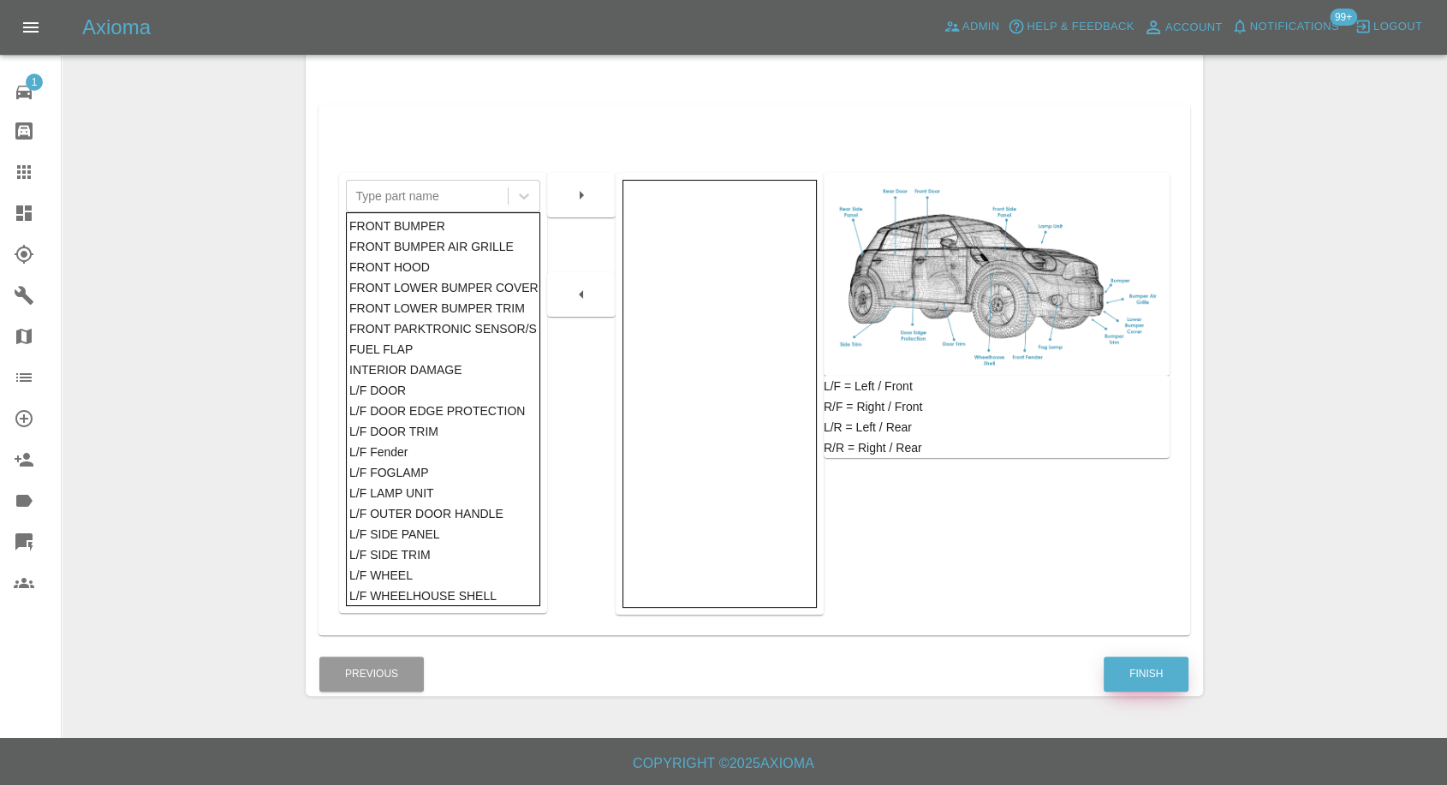
click at [1146, 668] on button "Finish" at bounding box center [1145, 673] width 85 height 35
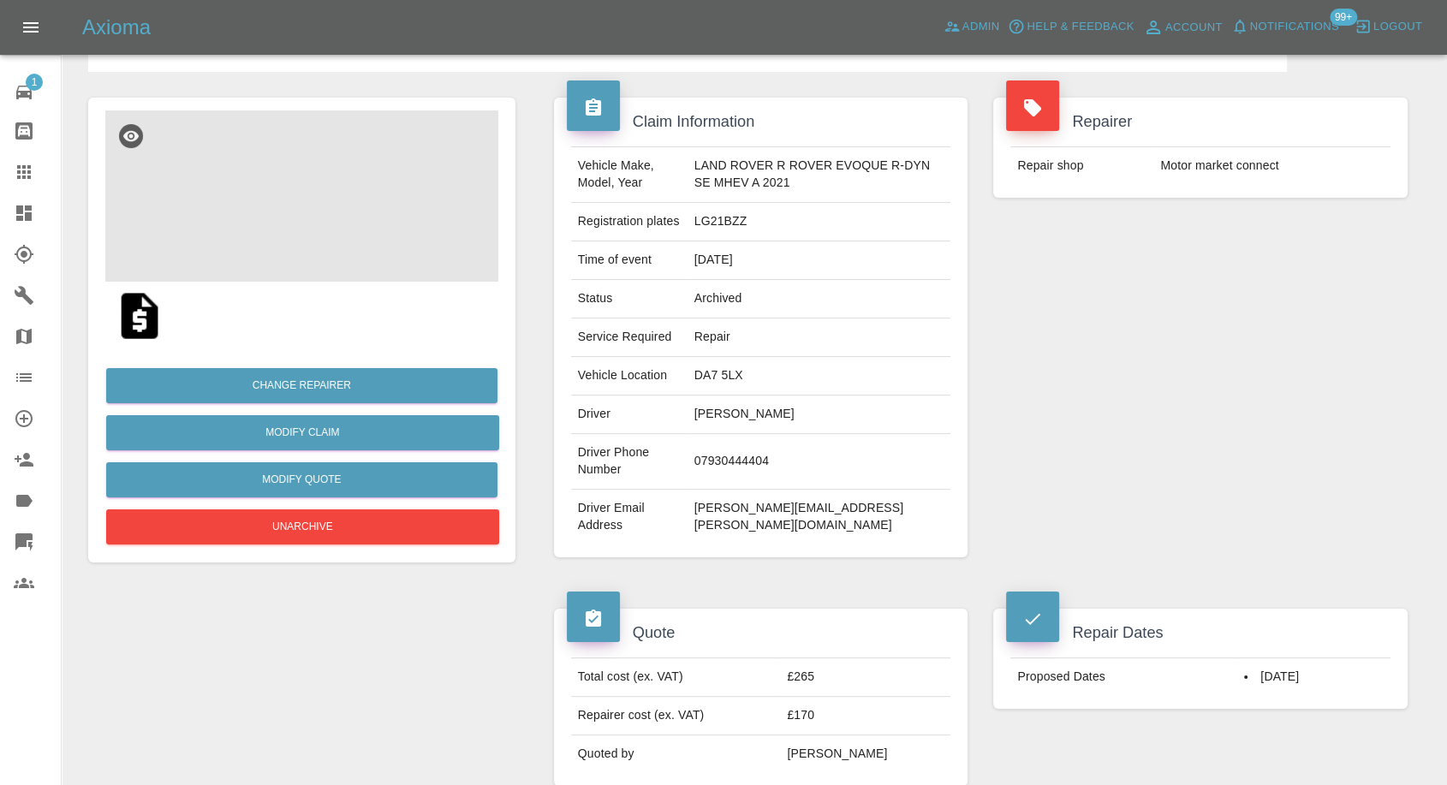
scroll to position [95, 0]
click at [799, 509] on td "nikki.kerr@tullowoil.com" at bounding box center [819, 517] width 264 height 55
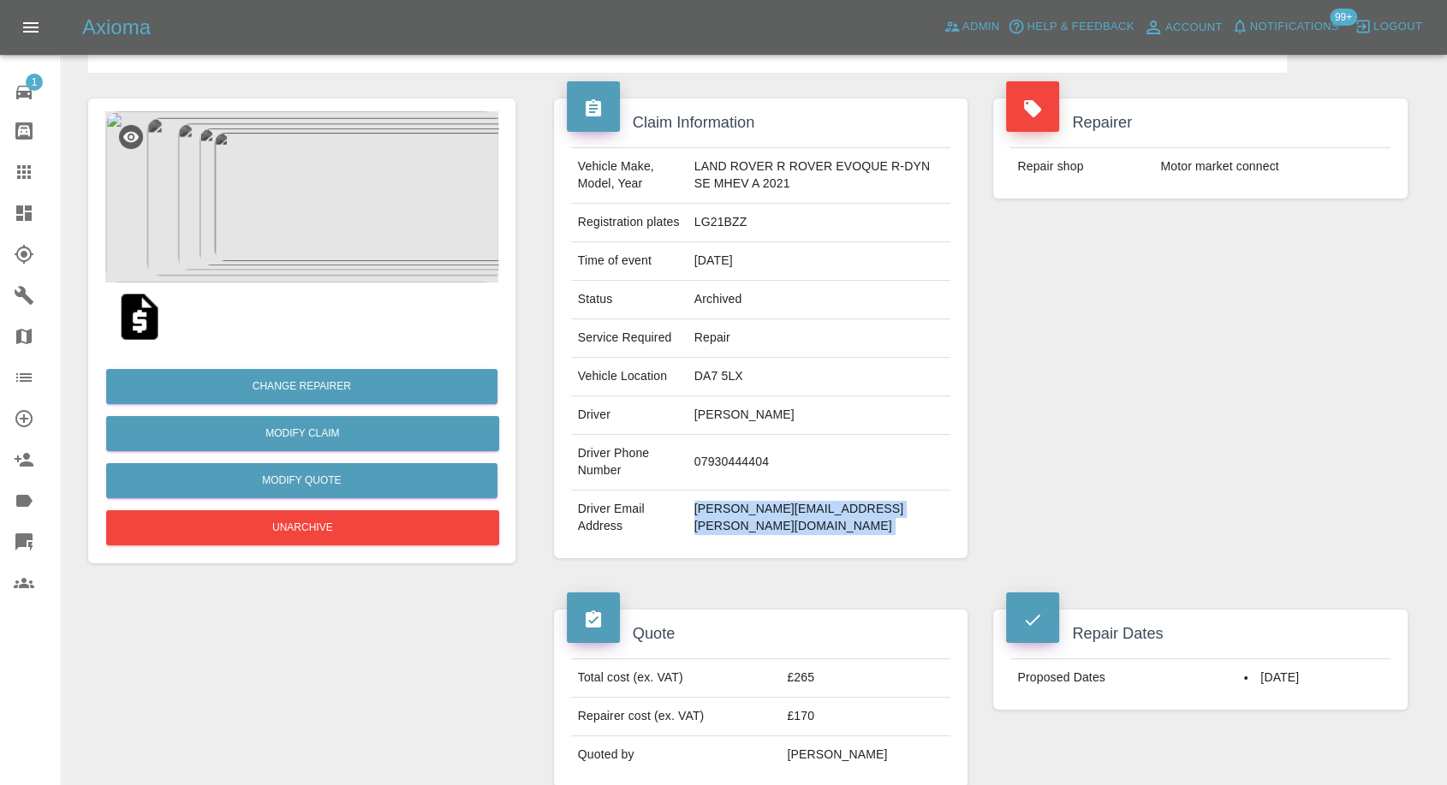
click at [799, 509] on td "nikki.kerr@tullowoil.com" at bounding box center [819, 517] width 264 height 55
copy div "nikki.kerr@tullowoil.com"
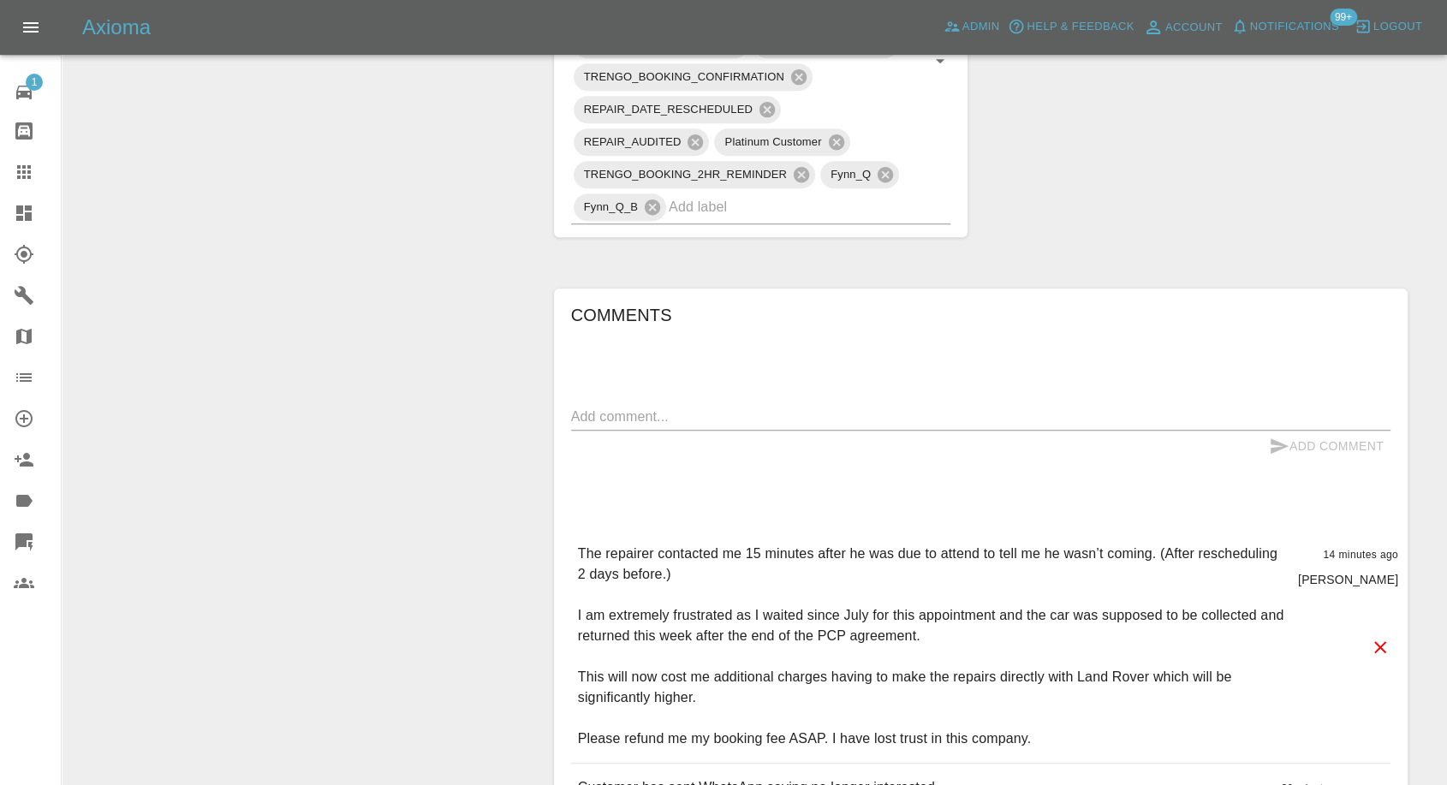
scroll to position [1331, 0]
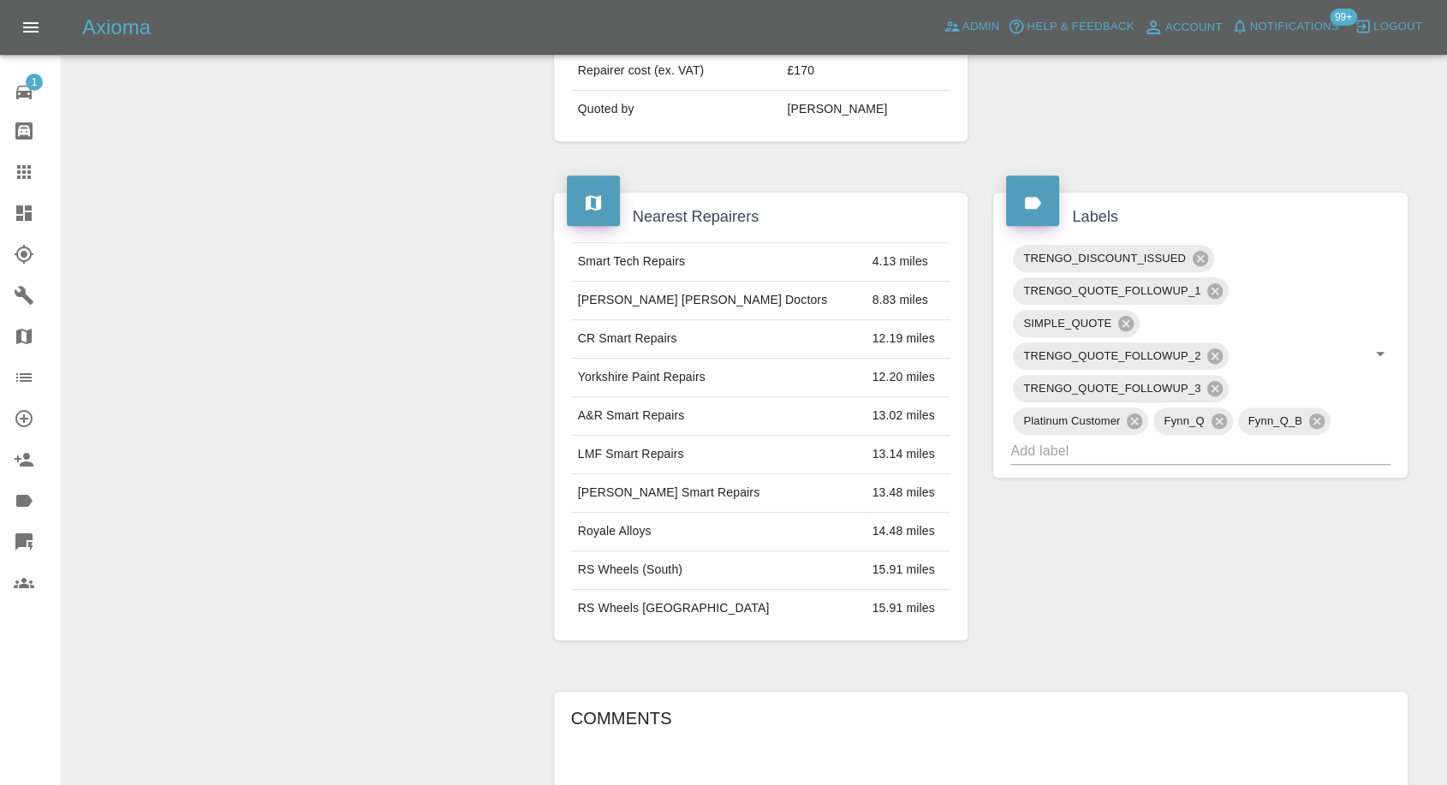
scroll to position [760, 0]
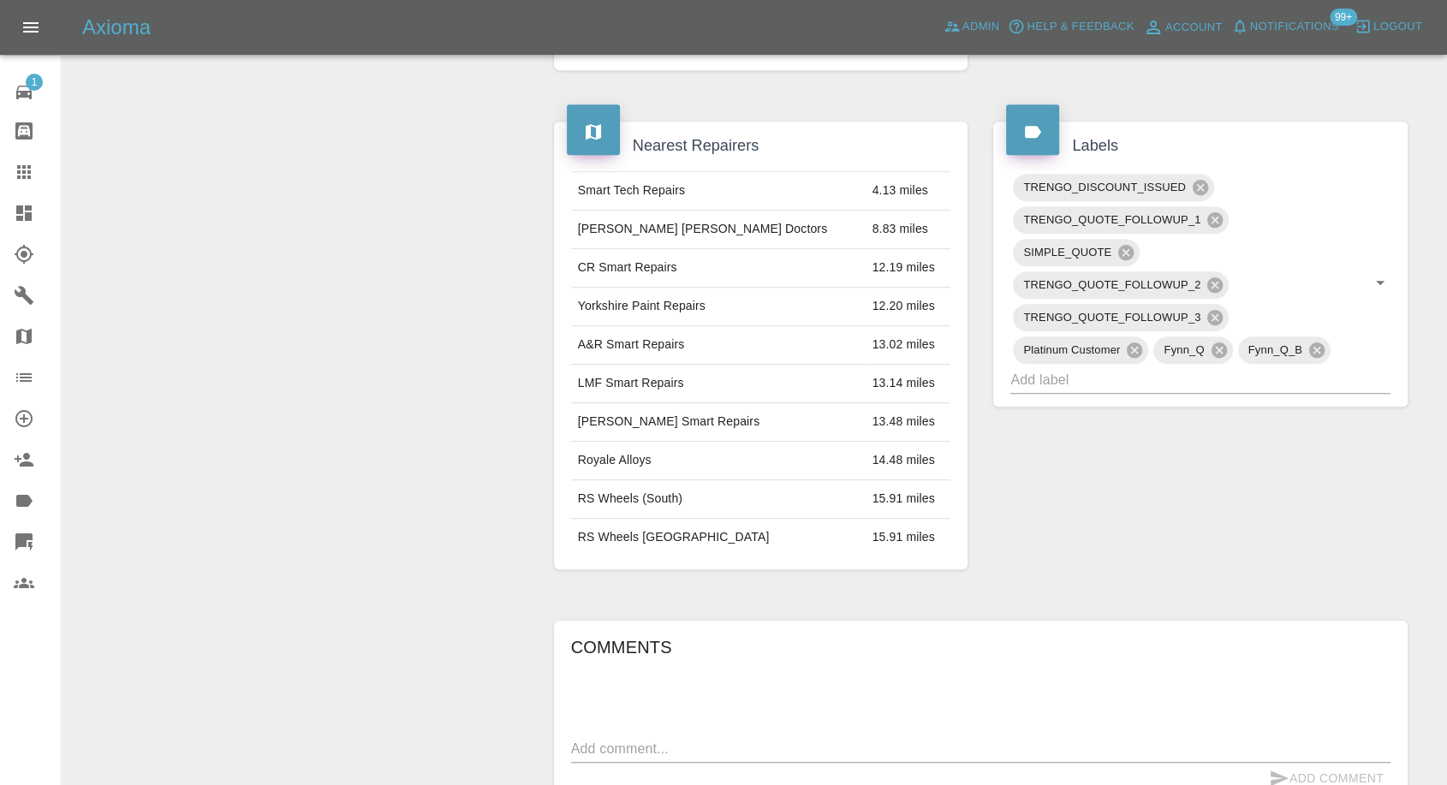
click at [662, 759] on div "x" at bounding box center [980, 748] width 819 height 27
paste textarea "Hi guys, I’ve spoken with the dealership who I’ve now agreed to go with just ba…"
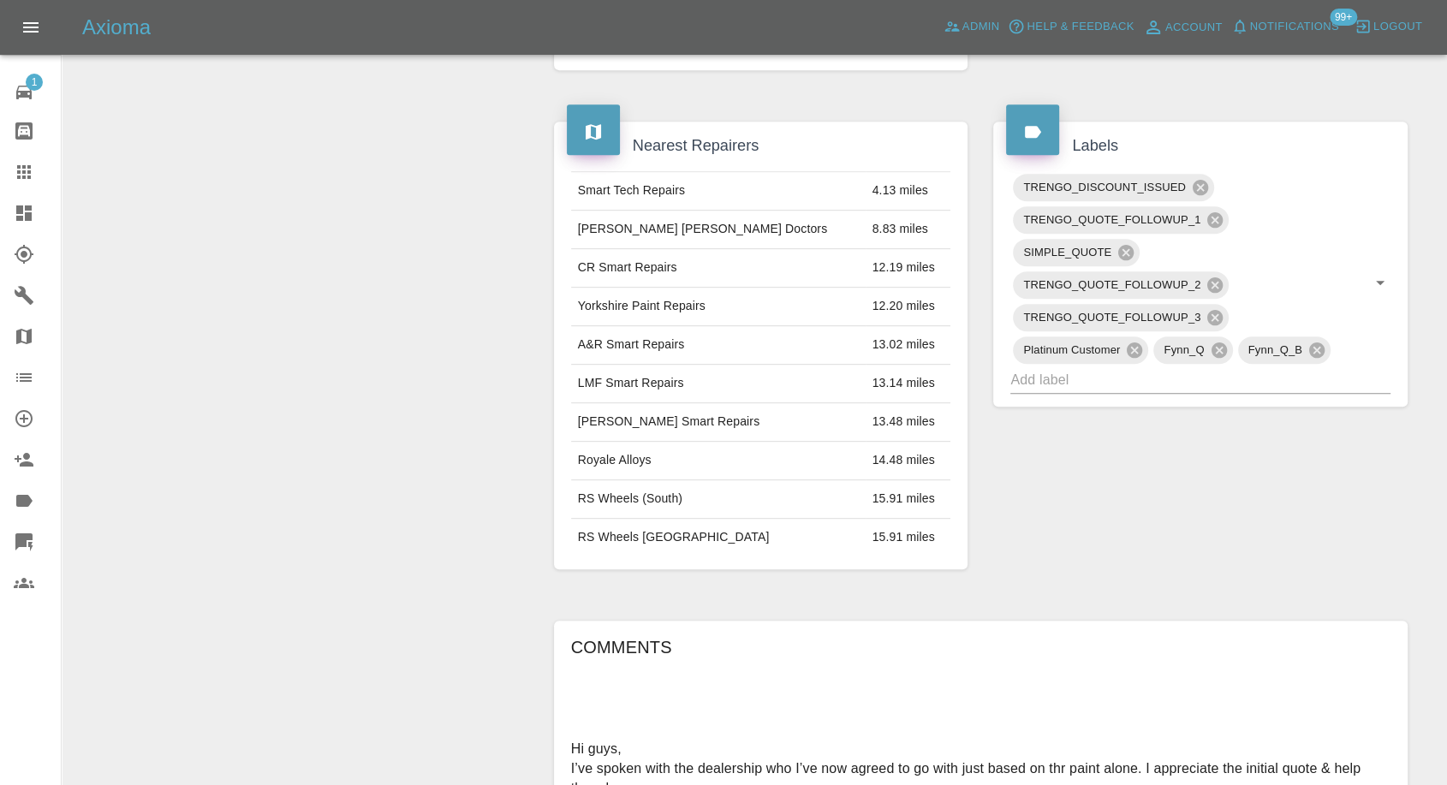
scroll to position [767, 0]
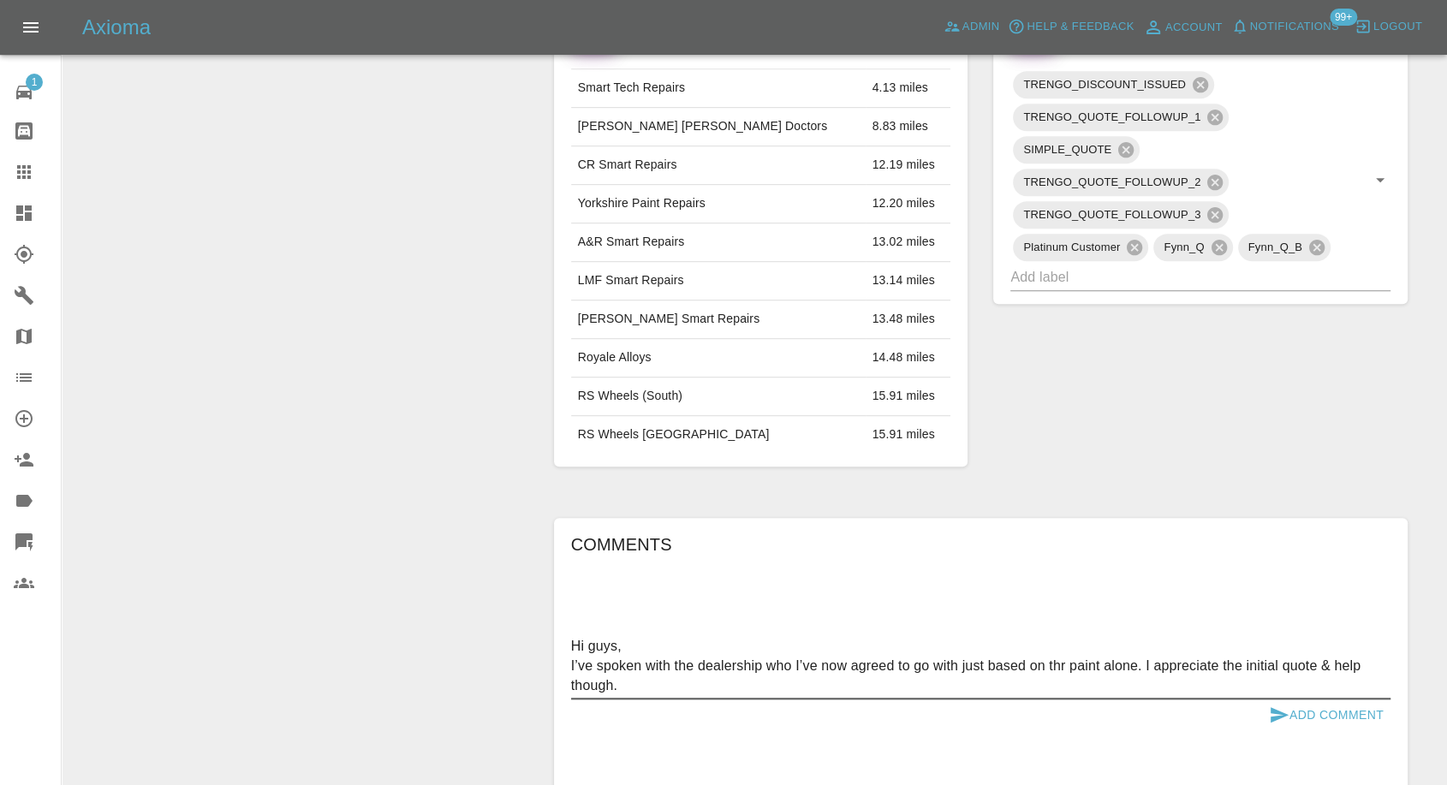
type textarea "Hi guys, I’ve spoken with the dealership who I’ve now agreed to go with just ba…"
click at [1273, 716] on icon "submit" at bounding box center [1279, 714] width 18 height 15
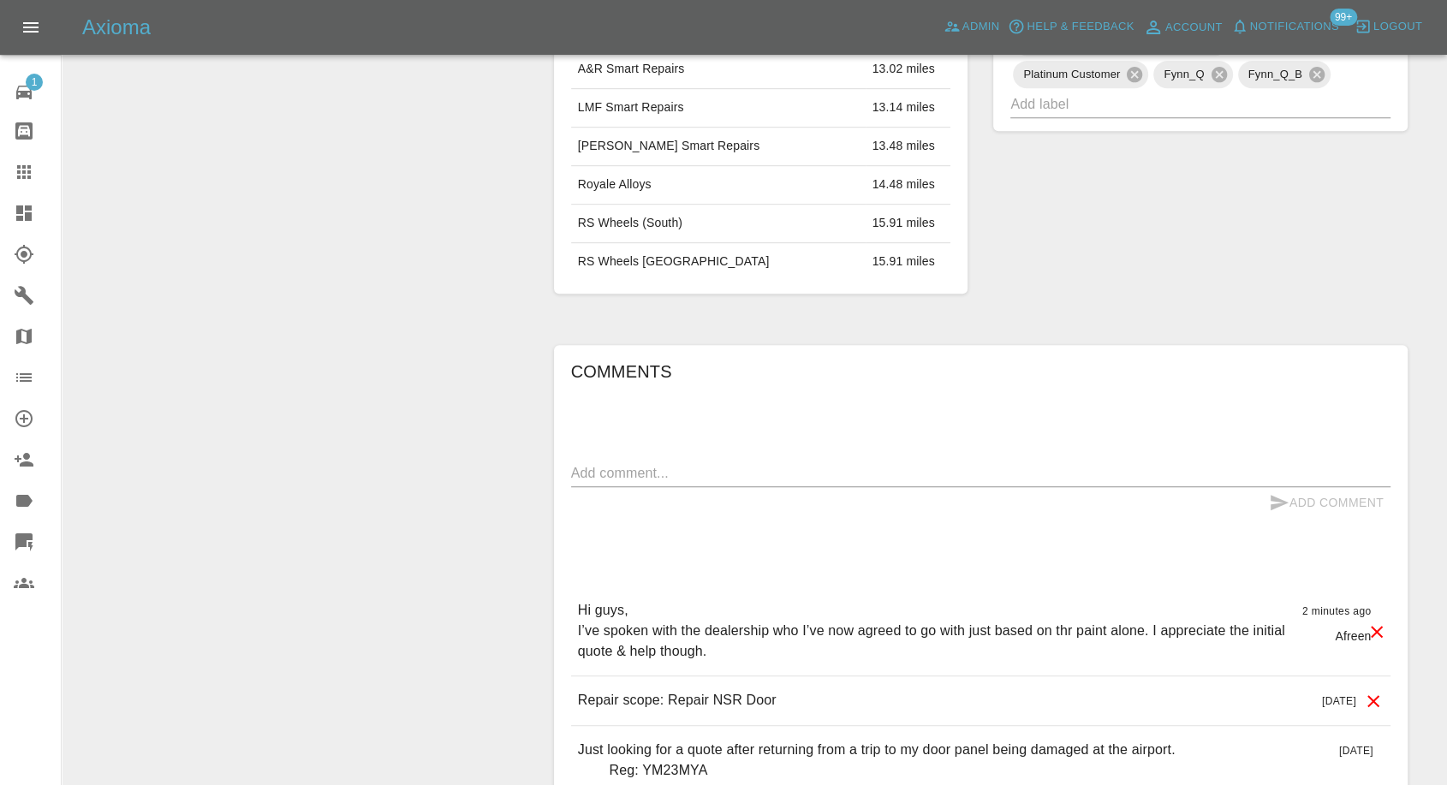
scroll to position [1148, 0]
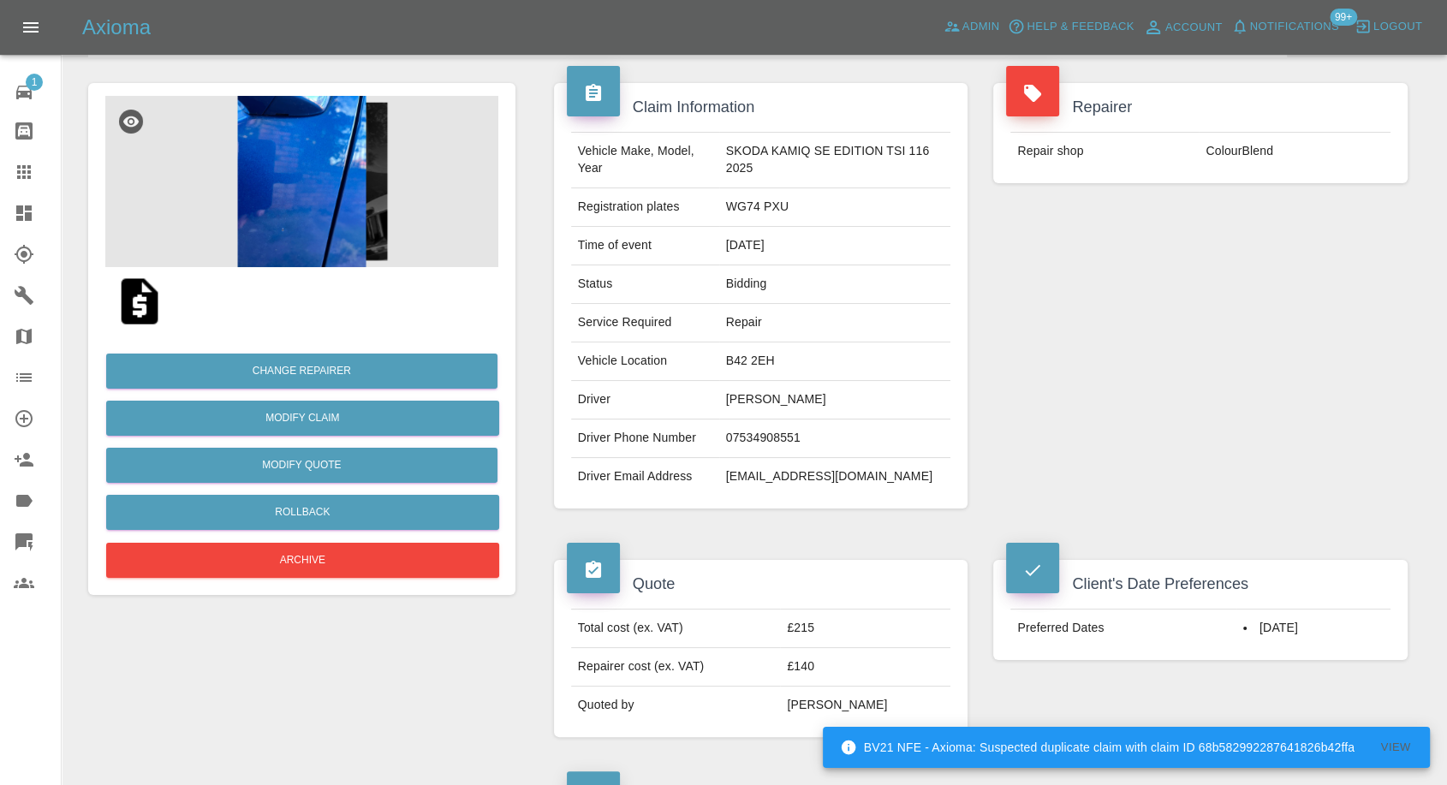
scroll to position [95, 0]
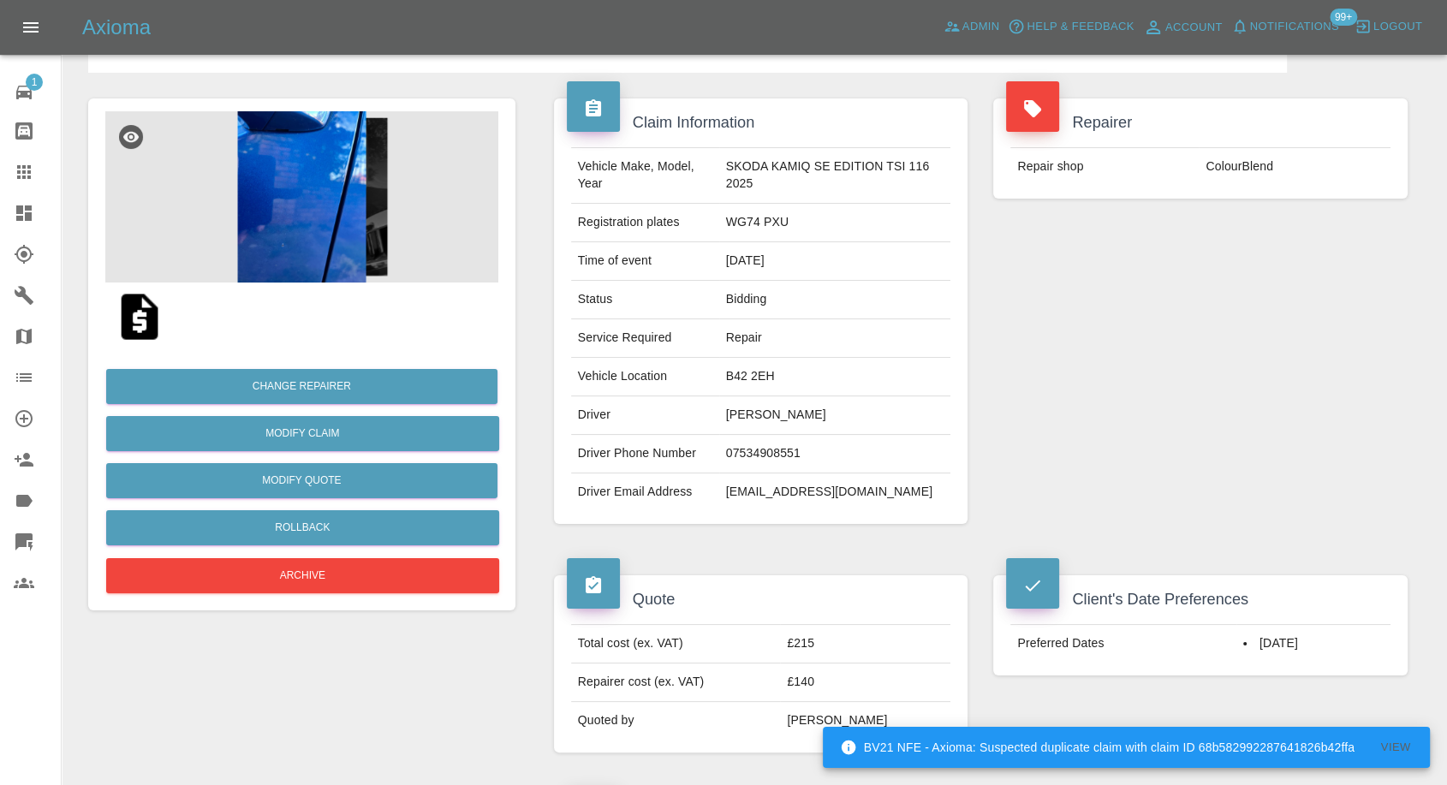
click at [330, 228] on img at bounding box center [301, 196] width 393 height 171
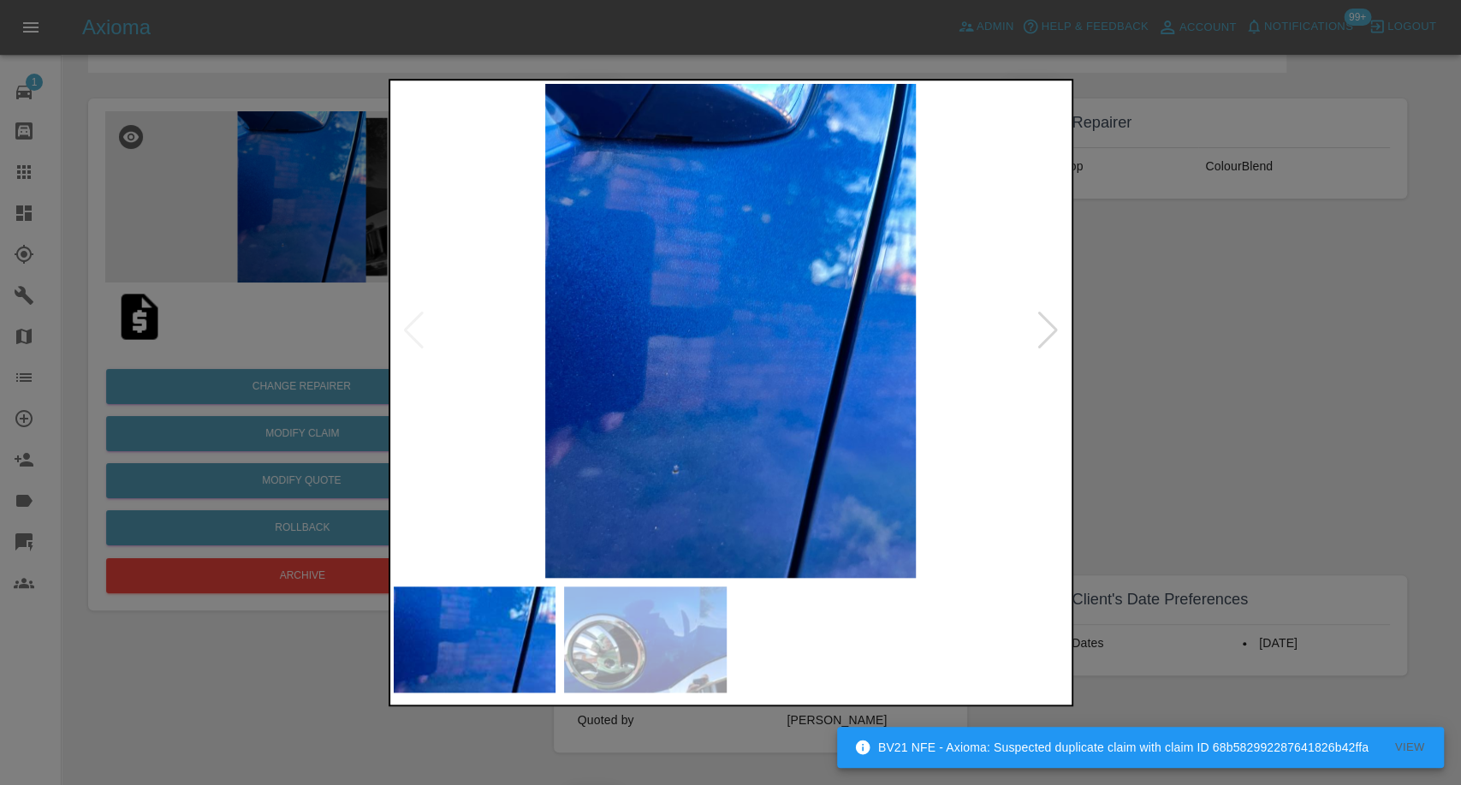
click at [668, 576] on img at bounding box center [731, 331] width 674 height 494
drag, startPoint x: 1280, startPoint y: 478, endPoint x: 457, endPoint y: 11, distance: 946.4
click at [1276, 474] on div at bounding box center [730, 392] width 1461 height 785
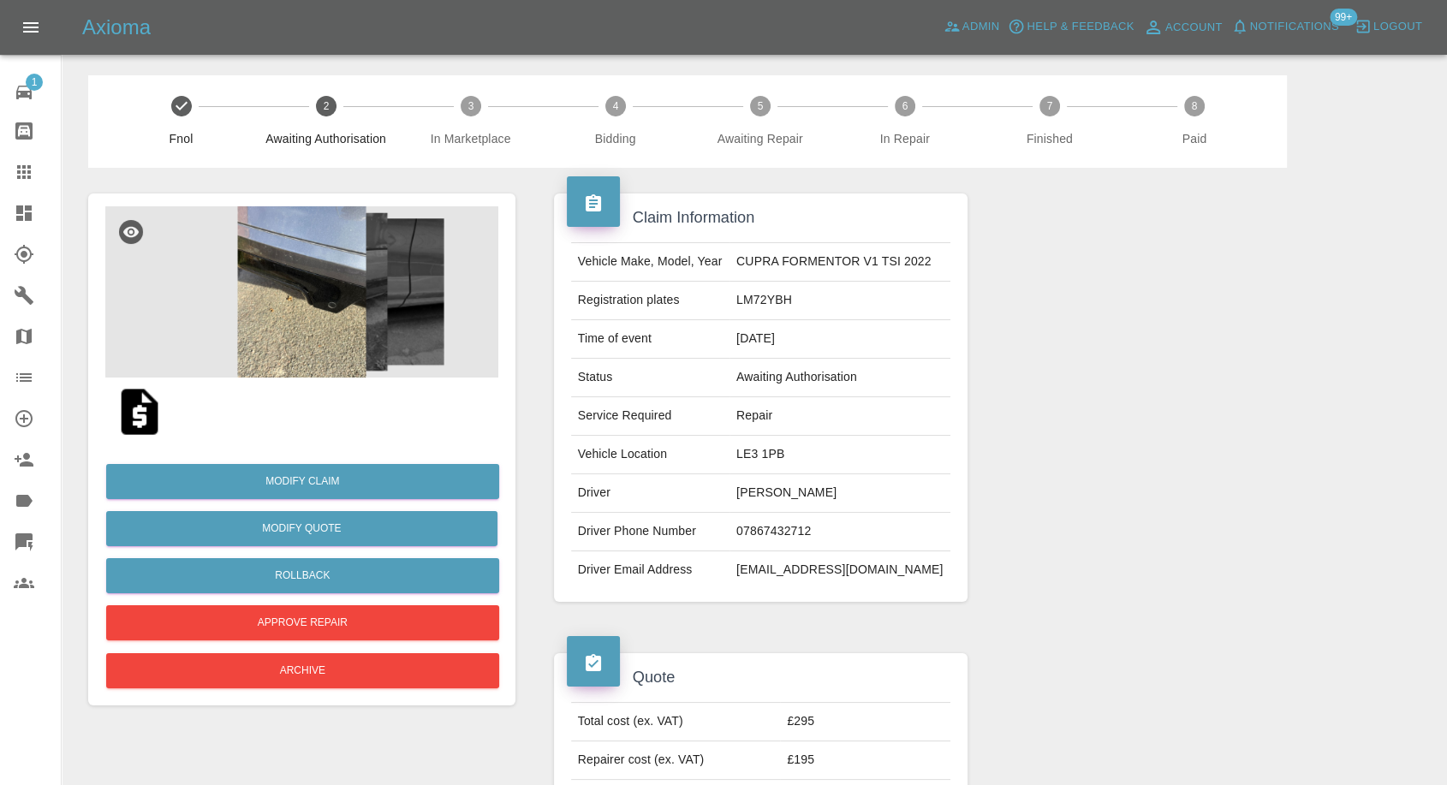
click at [309, 324] on img at bounding box center [301, 291] width 393 height 171
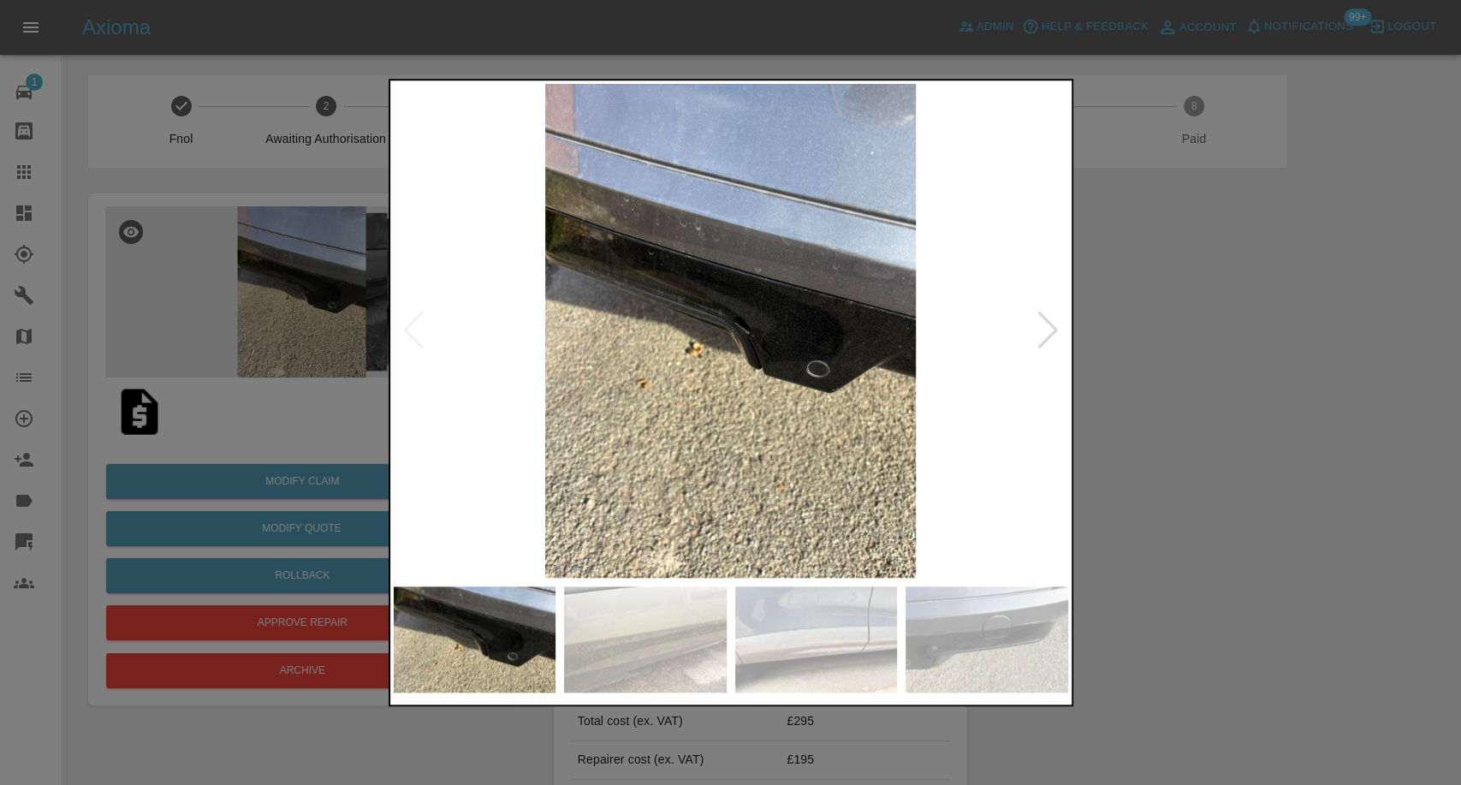
click at [693, 617] on img at bounding box center [645, 639] width 163 height 106
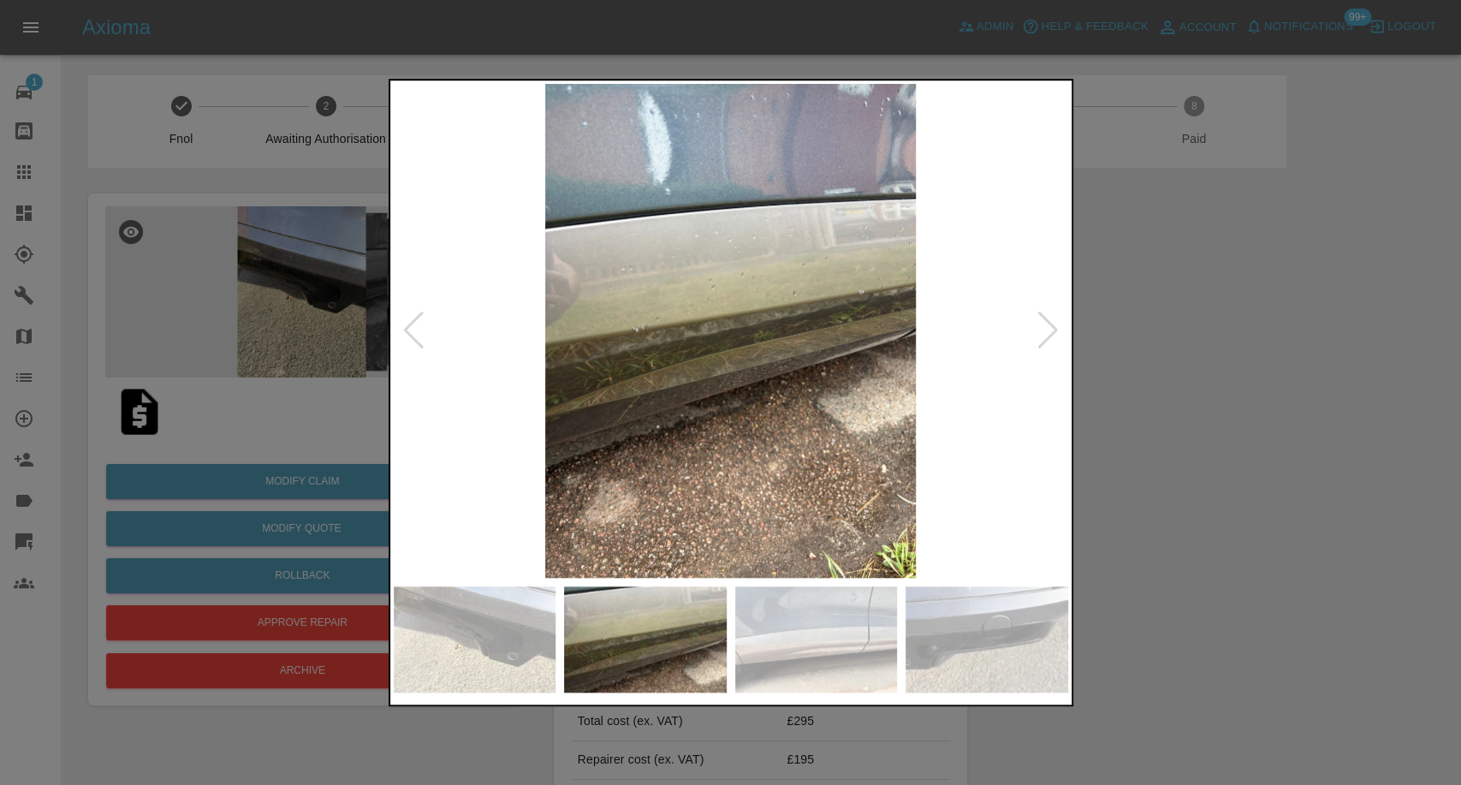
click at [835, 627] on img at bounding box center [816, 639] width 163 height 106
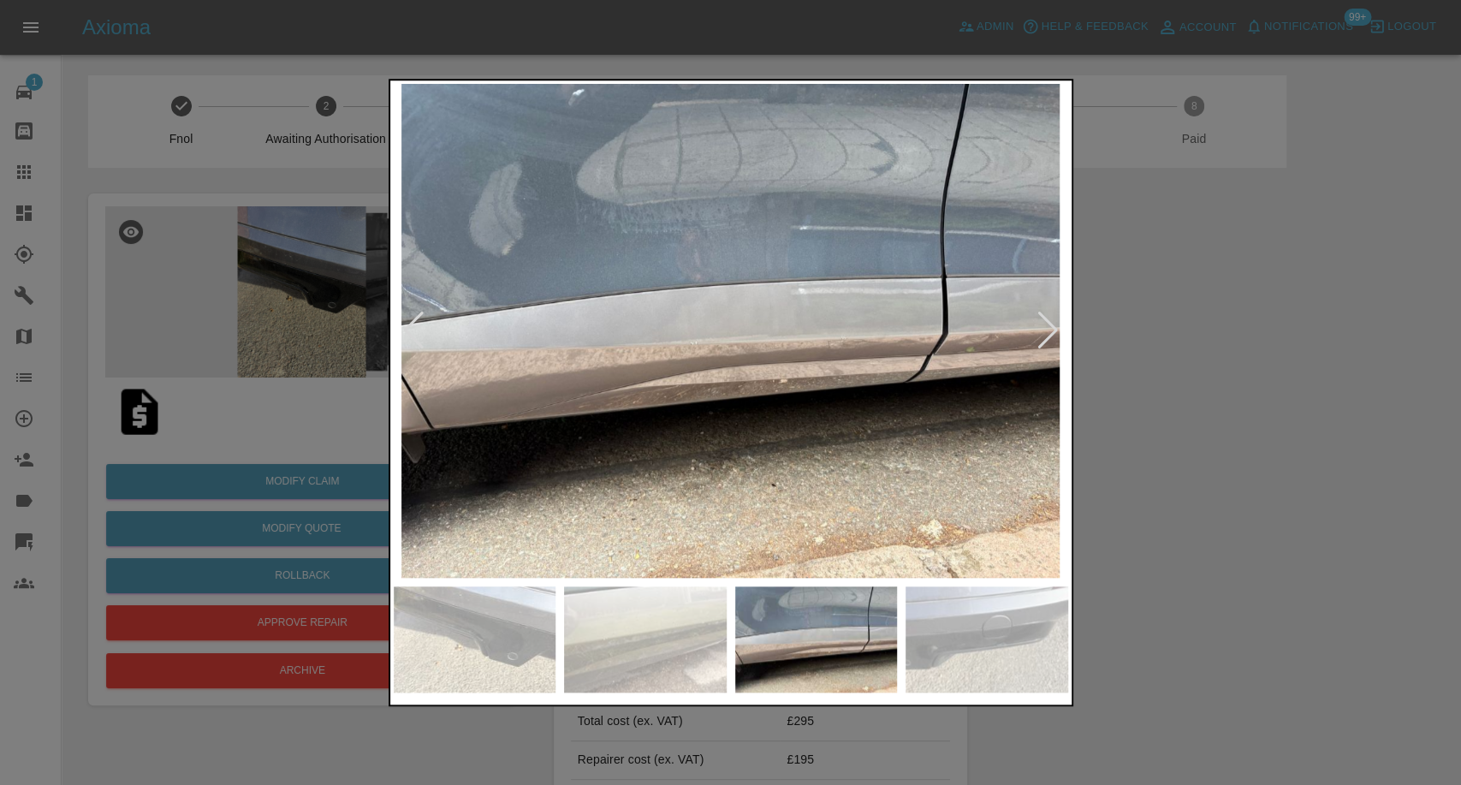
click at [1010, 661] on img at bounding box center [987, 639] width 163 height 106
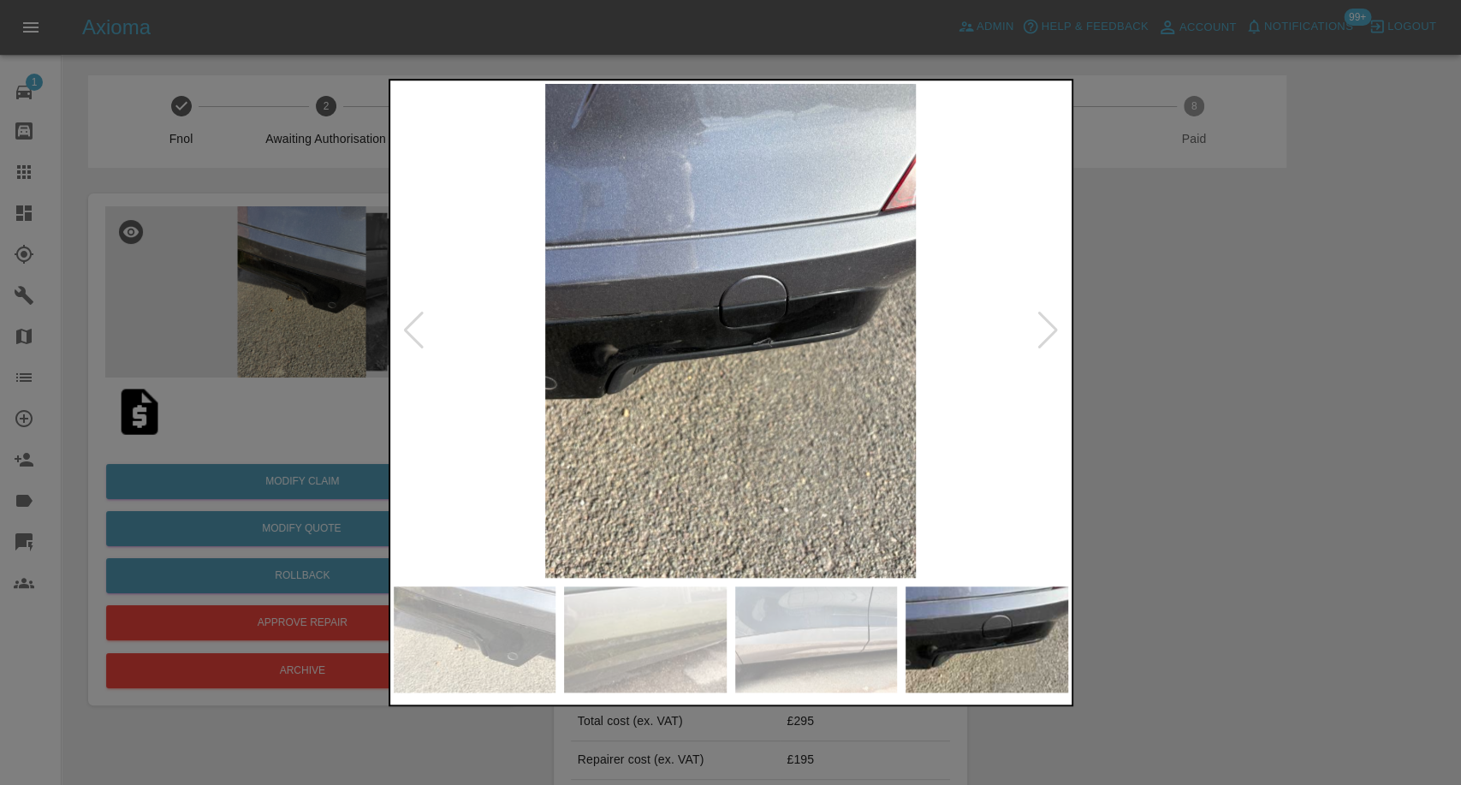
click at [1037, 330] on div at bounding box center [1048, 331] width 23 height 38
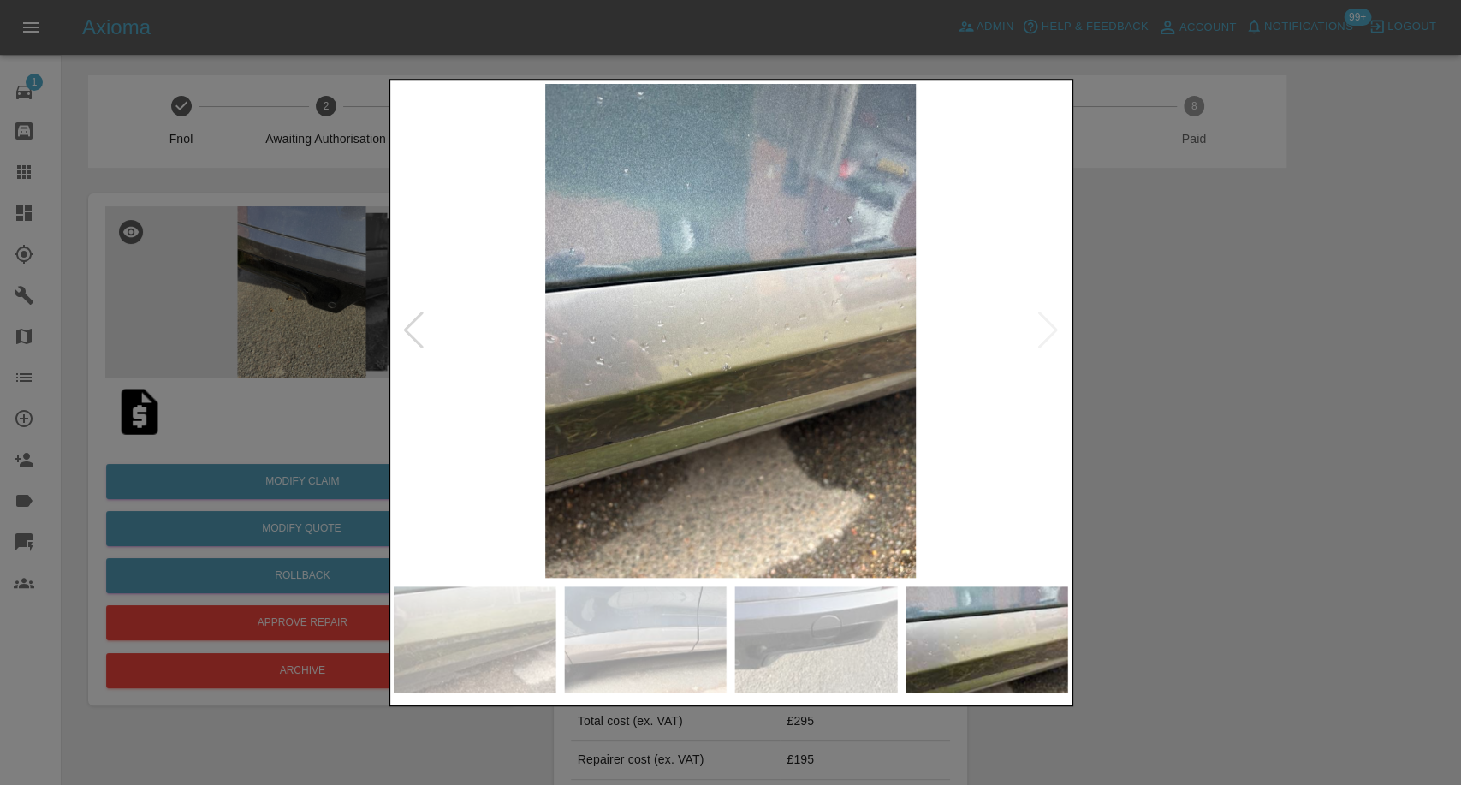
click at [1038, 340] on img at bounding box center [731, 331] width 674 height 494
drag, startPoint x: 1459, startPoint y: 413, endPoint x: 865, endPoint y: 285, distance: 607.6
click at [1445, 408] on div at bounding box center [730, 392] width 1461 height 785
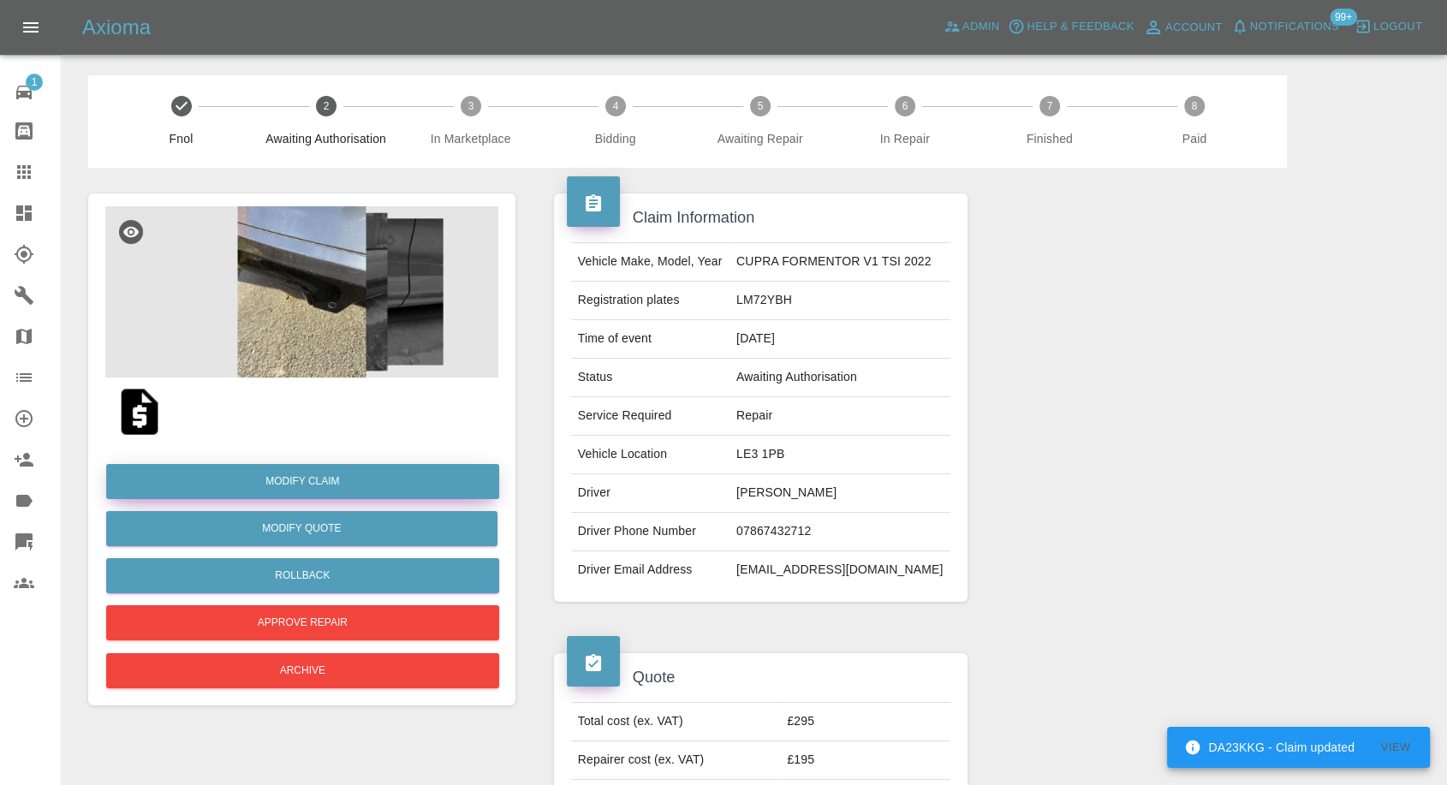
click at [347, 488] on link "Modify Claim" at bounding box center [302, 481] width 393 height 35
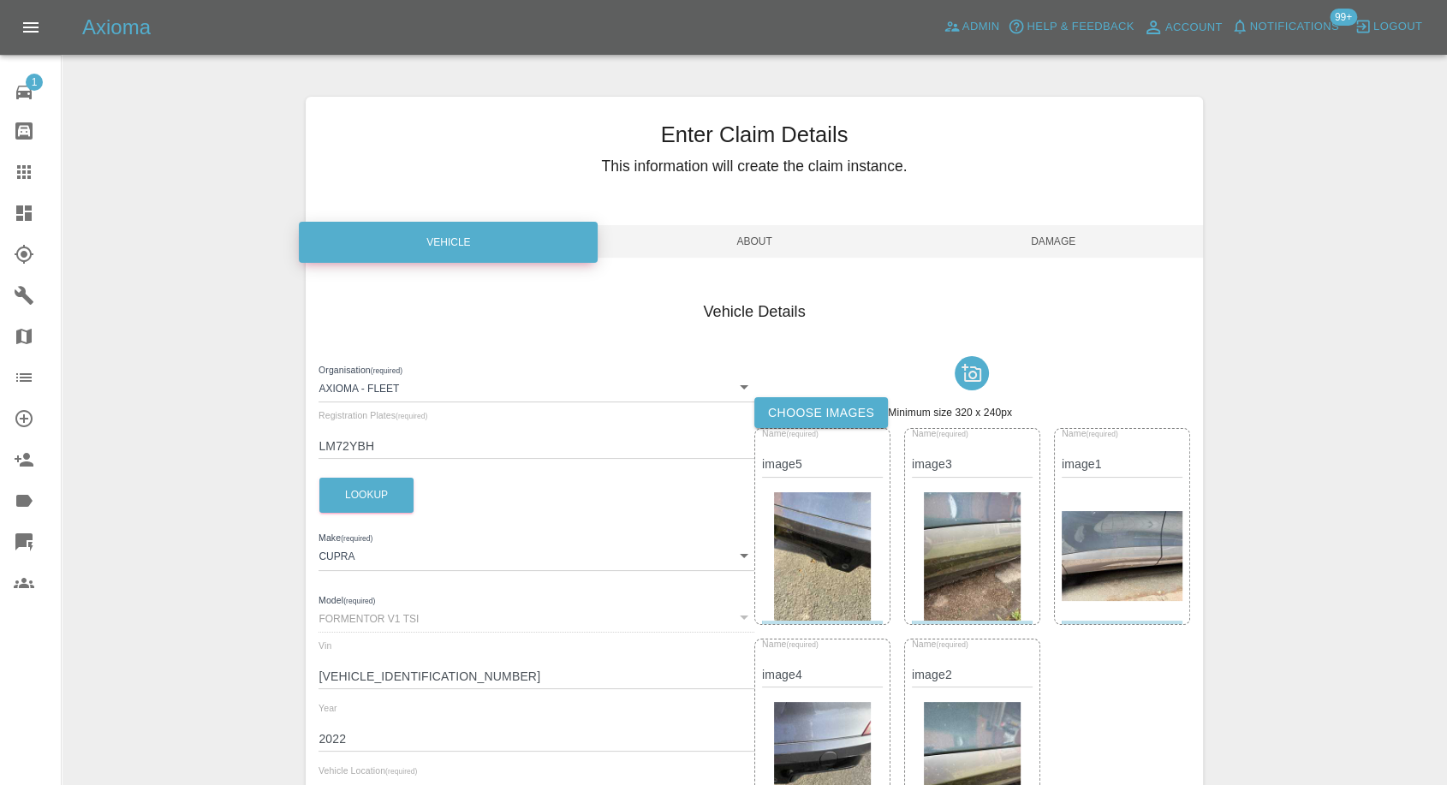
click at [835, 401] on label "Choose images" at bounding box center [821, 413] width 134 height 32
click at [0, 0] on input "Choose images" at bounding box center [0, 0] width 0 height 0
click at [1060, 247] on span "Damage" at bounding box center [1053, 241] width 299 height 33
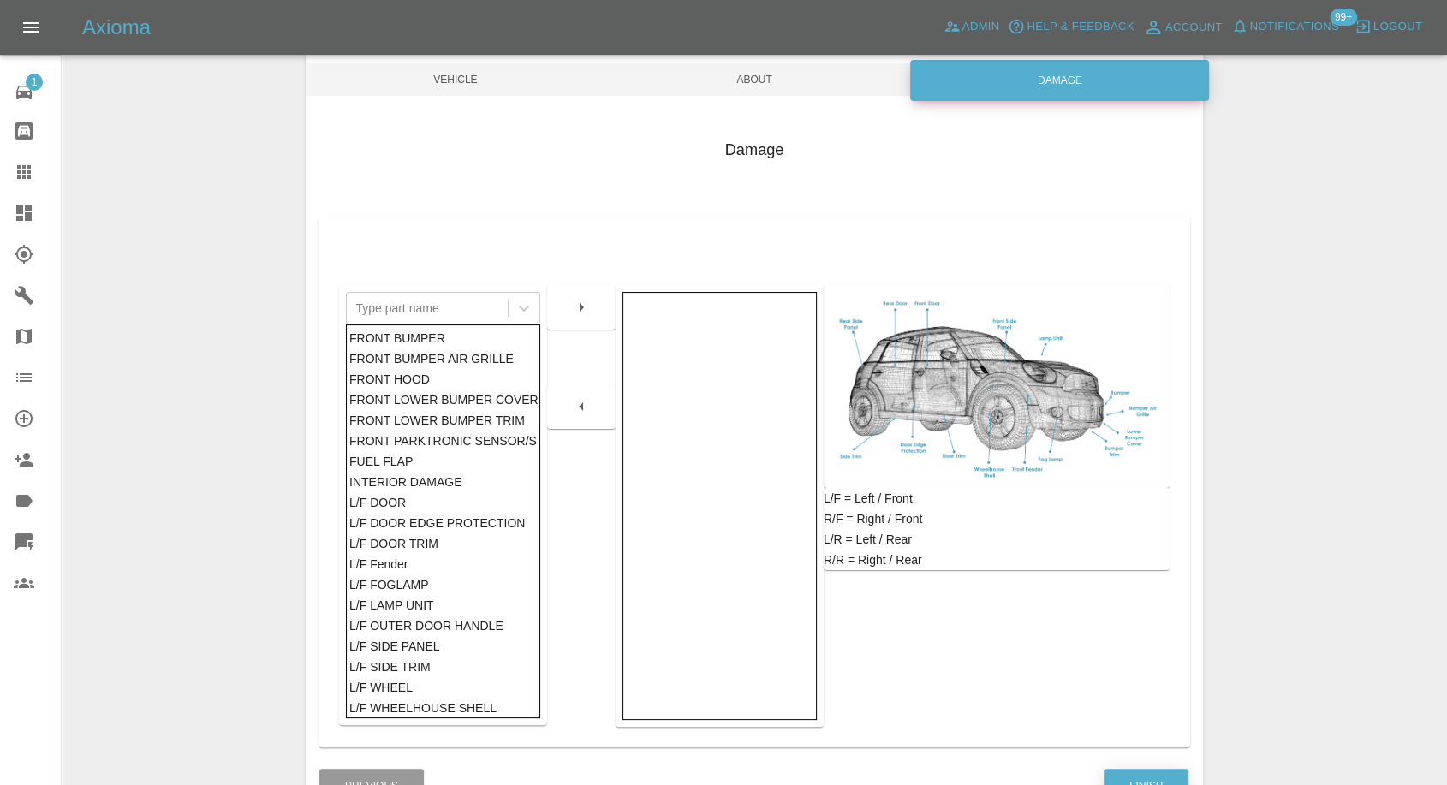
scroll to position [274, 0]
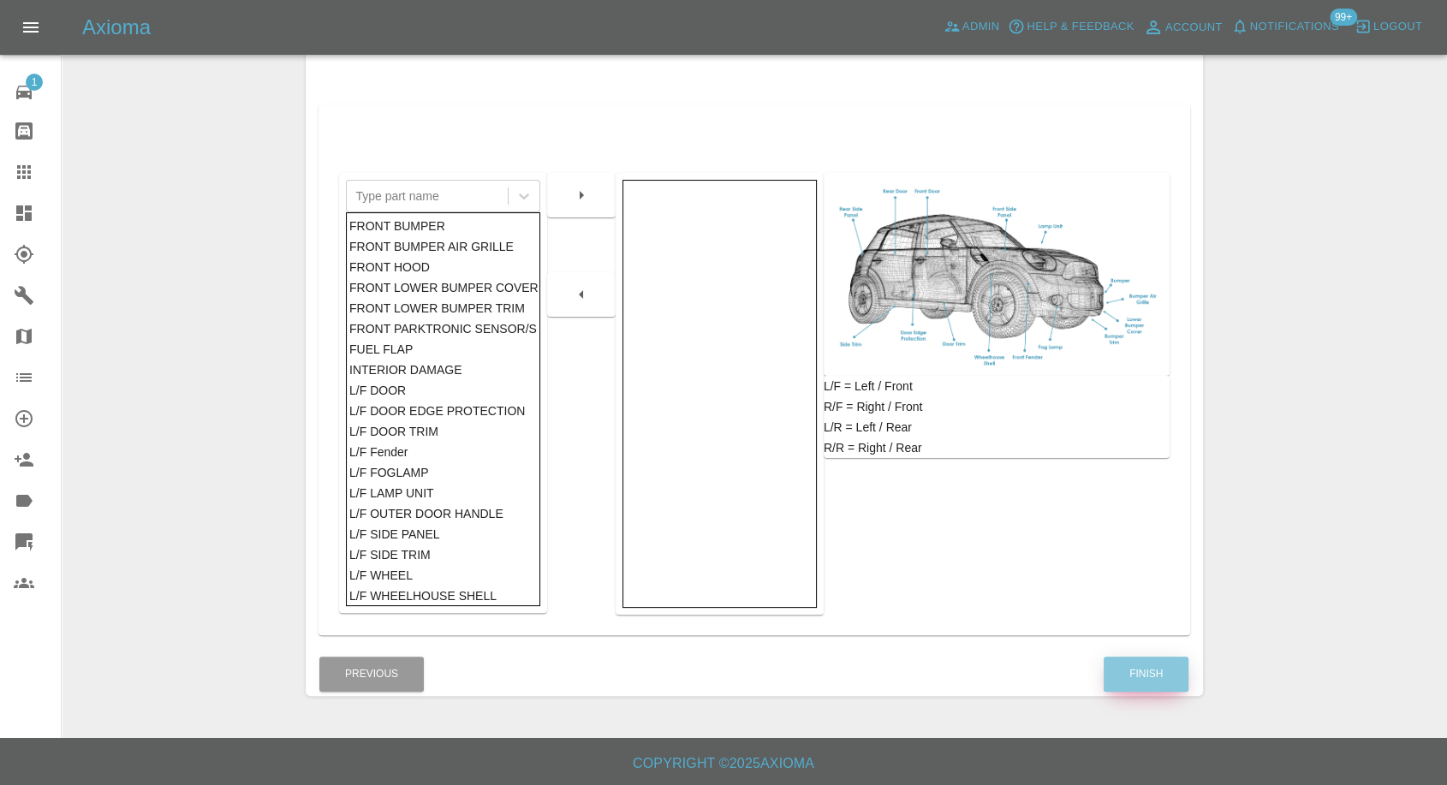
click at [1157, 683] on button "Finish" at bounding box center [1145, 673] width 85 height 35
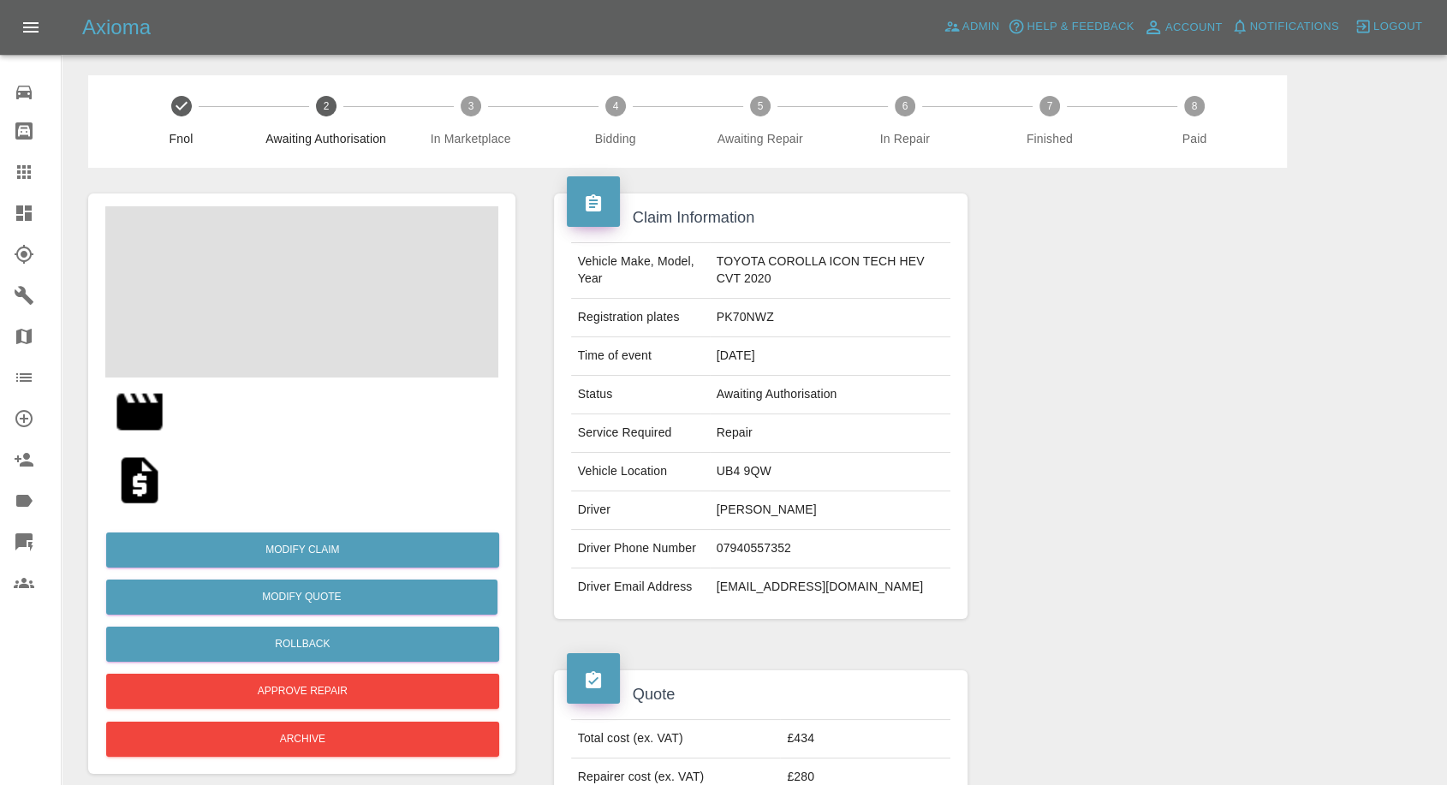
click at [738, 491] on td "[PERSON_NAME]" at bounding box center [830, 510] width 241 height 39
click at [738, 506] on td "Anish Sherchan" at bounding box center [830, 510] width 241 height 39
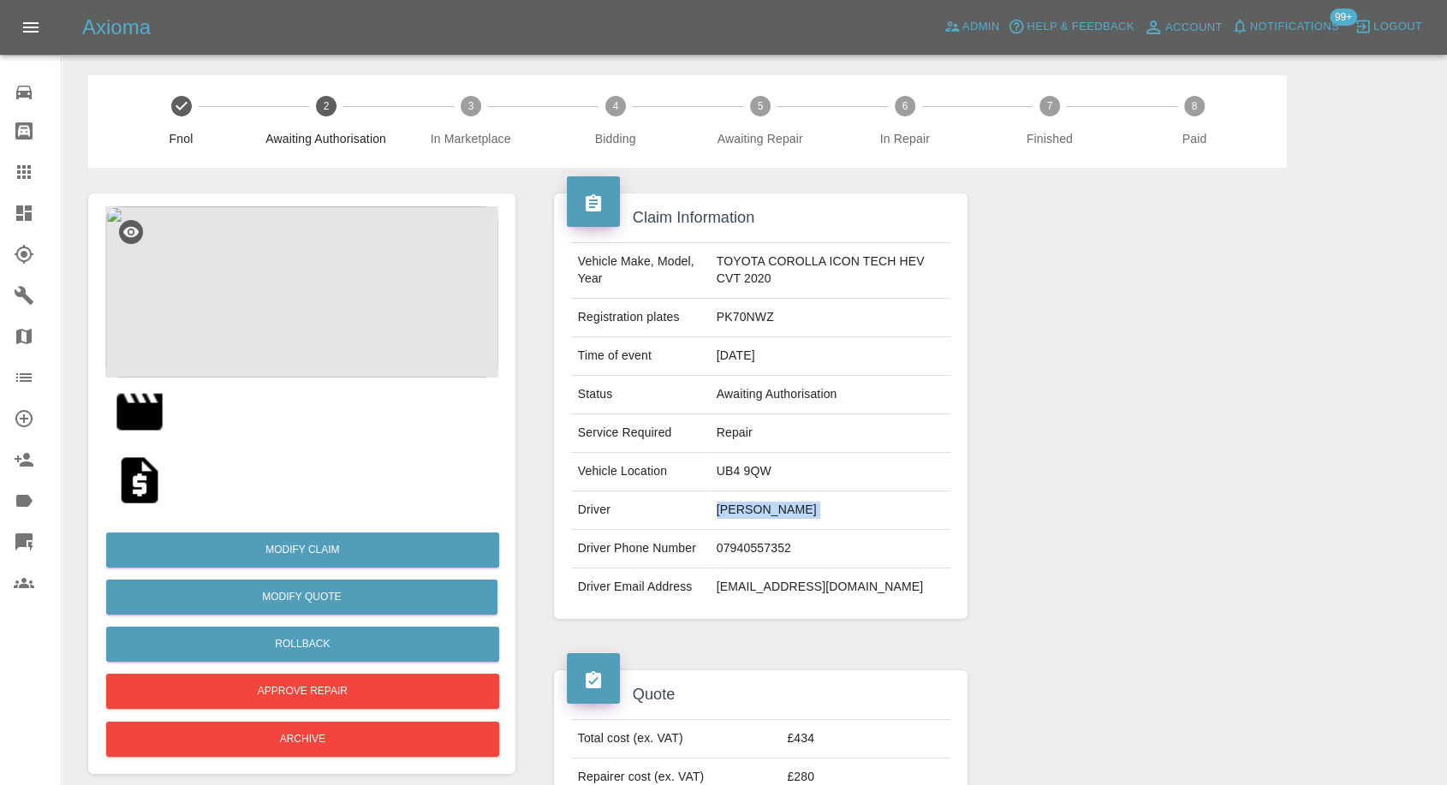
copy td "Anish Sherchan"
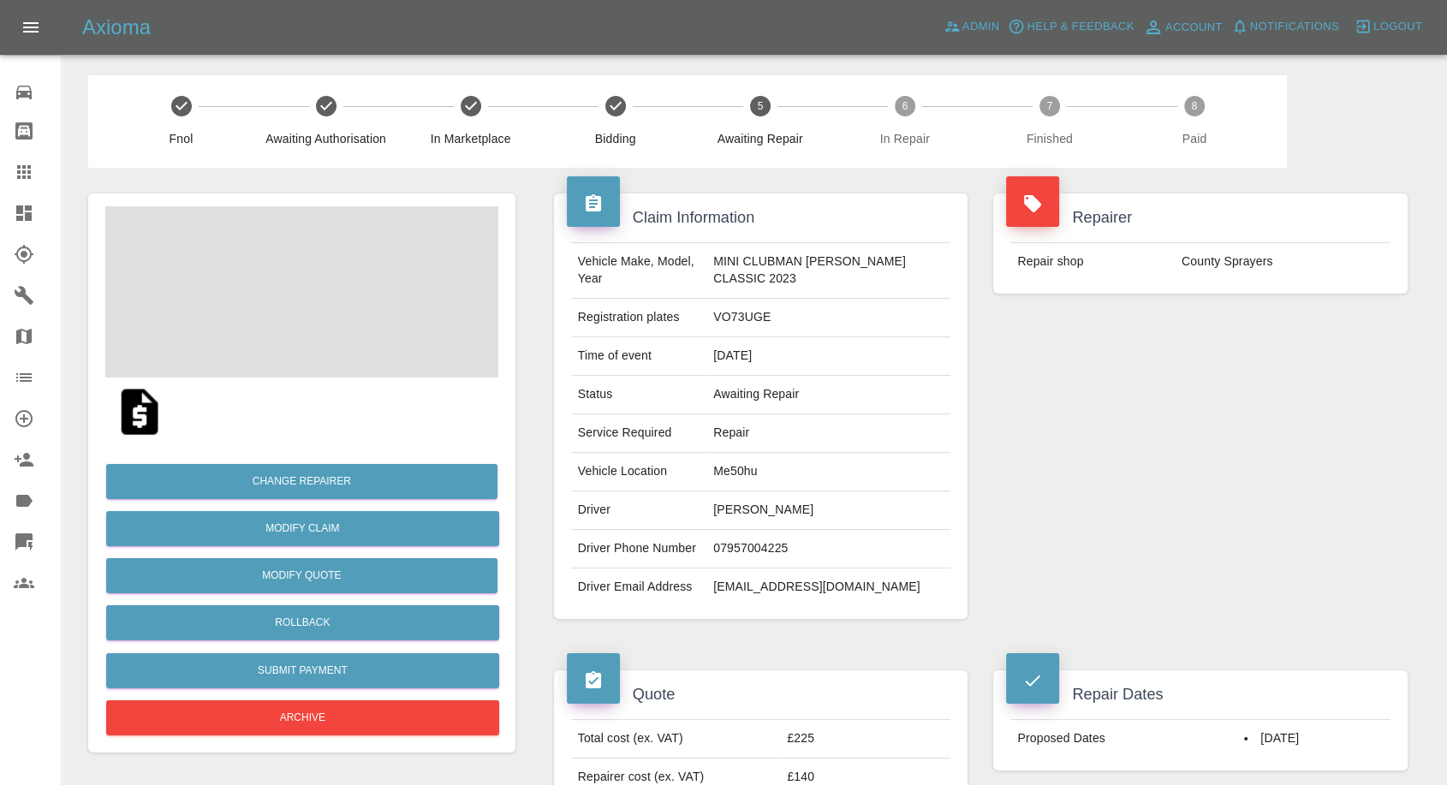
click at [741, 500] on td "Kim Sal" at bounding box center [828, 510] width 244 height 39
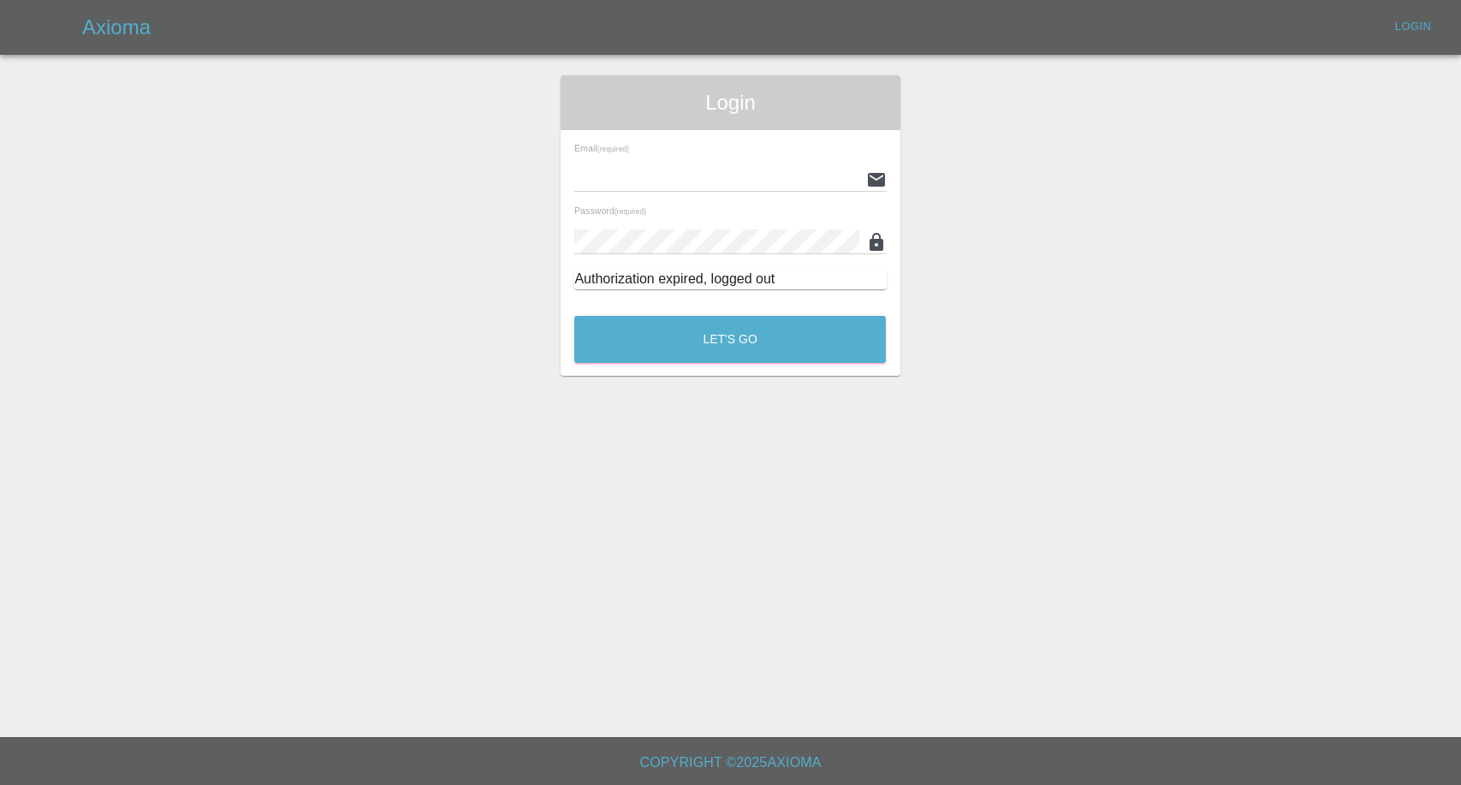
type input "[EMAIL_ADDRESS][DOMAIN_NAME]"
click at [740, 332] on button "Let's Go" at bounding box center [730, 339] width 312 height 47
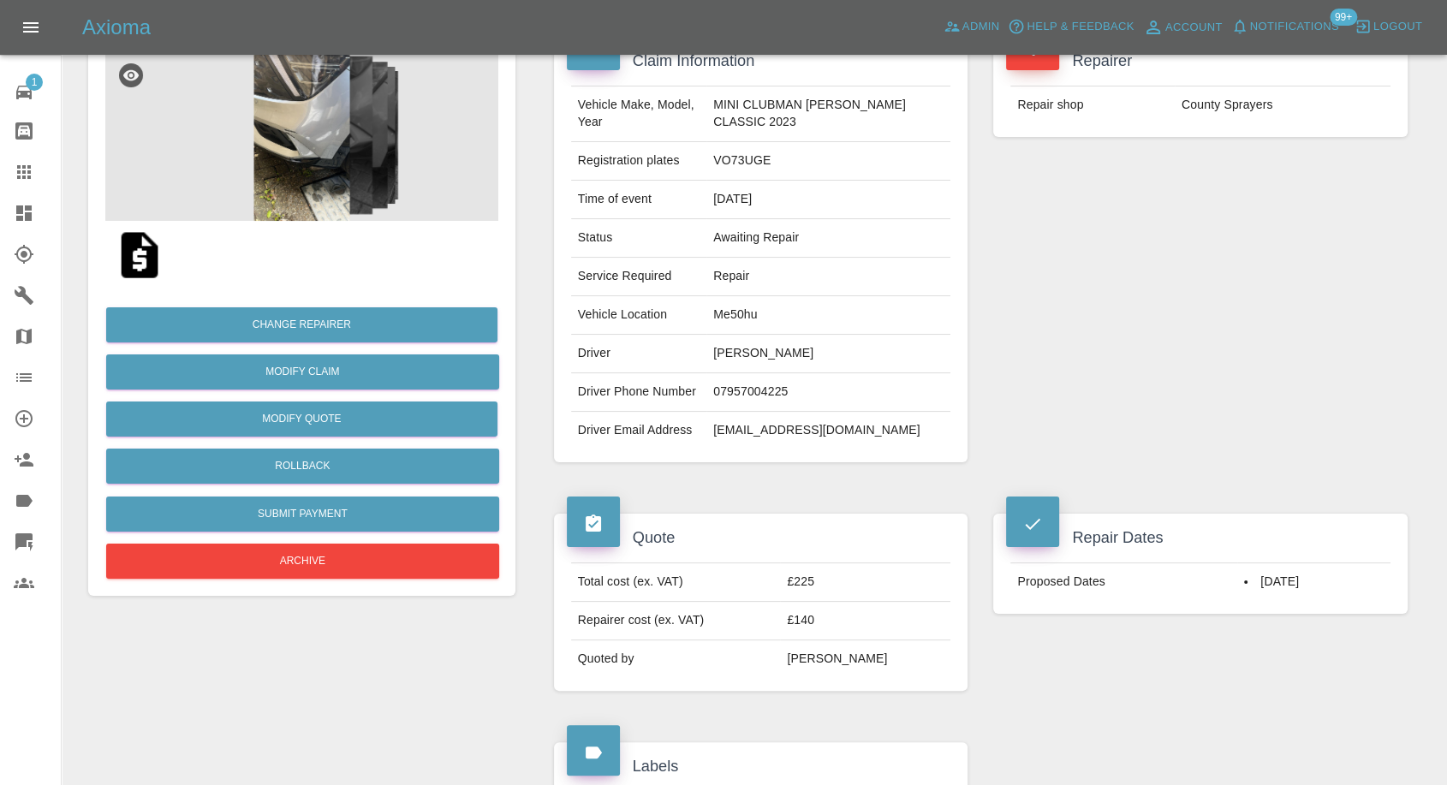
scroll to position [190, 0]
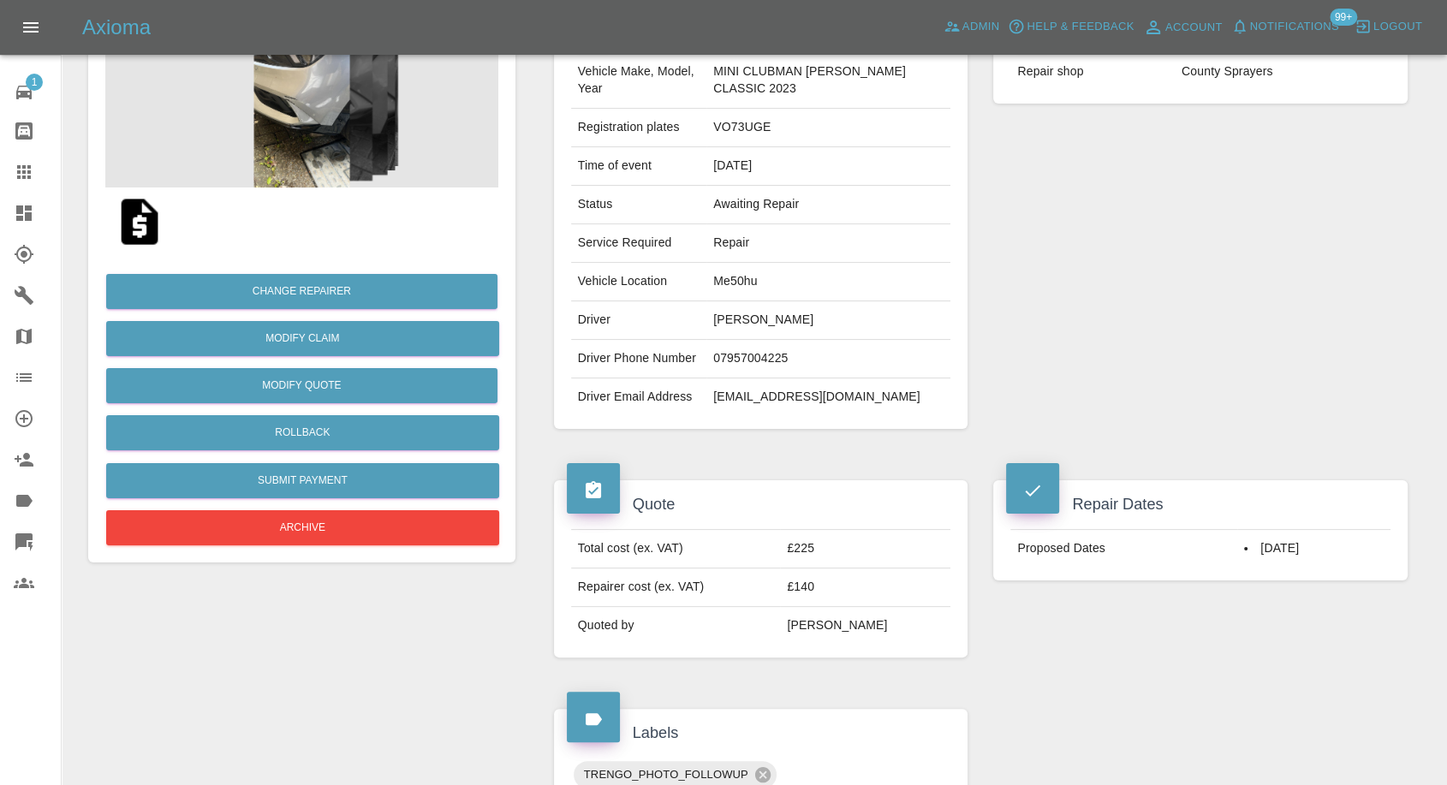
click at [730, 354] on td "07957004225" at bounding box center [828, 359] width 244 height 39
copy td "07957004225"
click at [921, 400] on td "akznaut@gmail.com" at bounding box center [828, 397] width 244 height 38
click at [724, 324] on td "Kim Sal" at bounding box center [828, 320] width 244 height 39
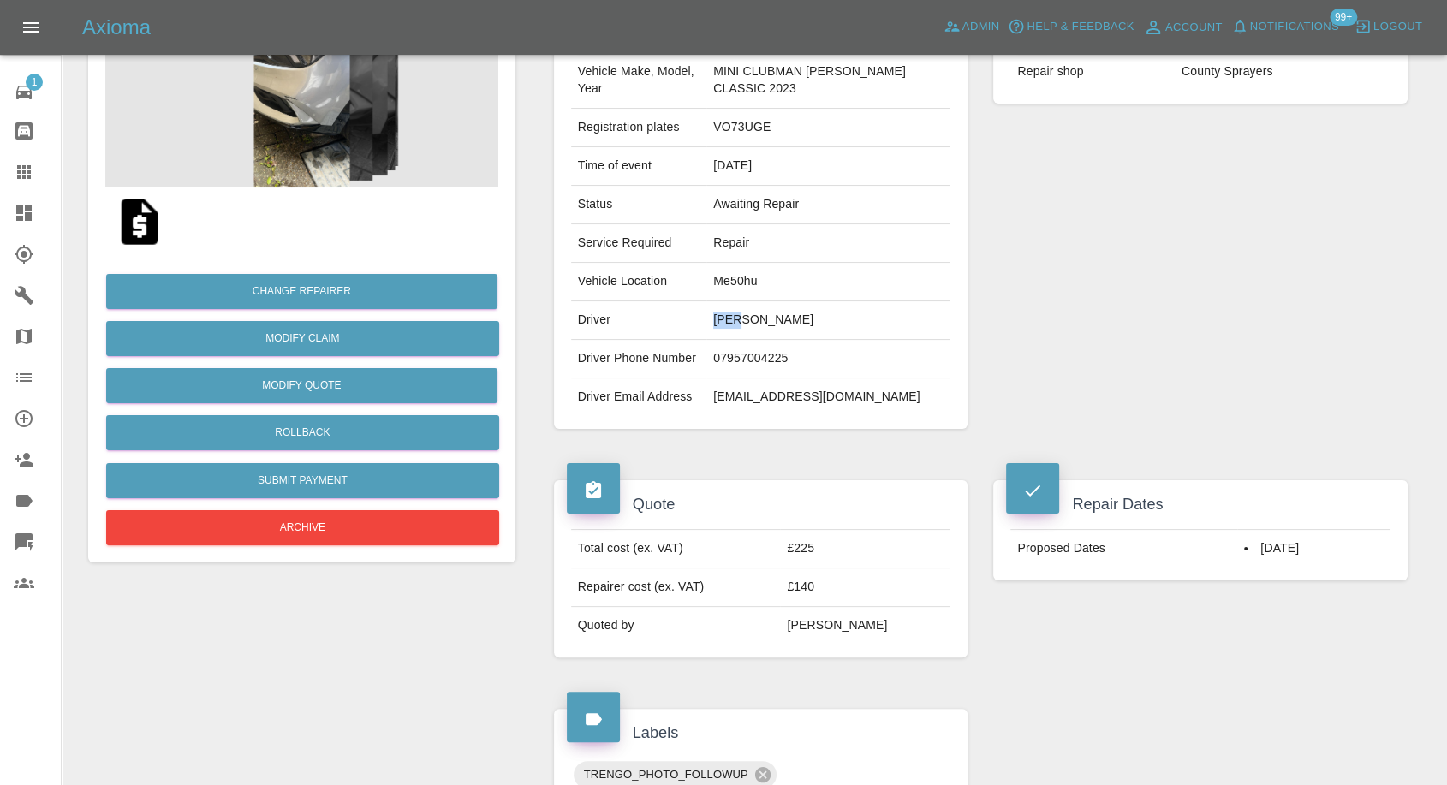
click at [724, 324] on td "Kim Sal" at bounding box center [828, 320] width 244 height 39
copy td "Kim"
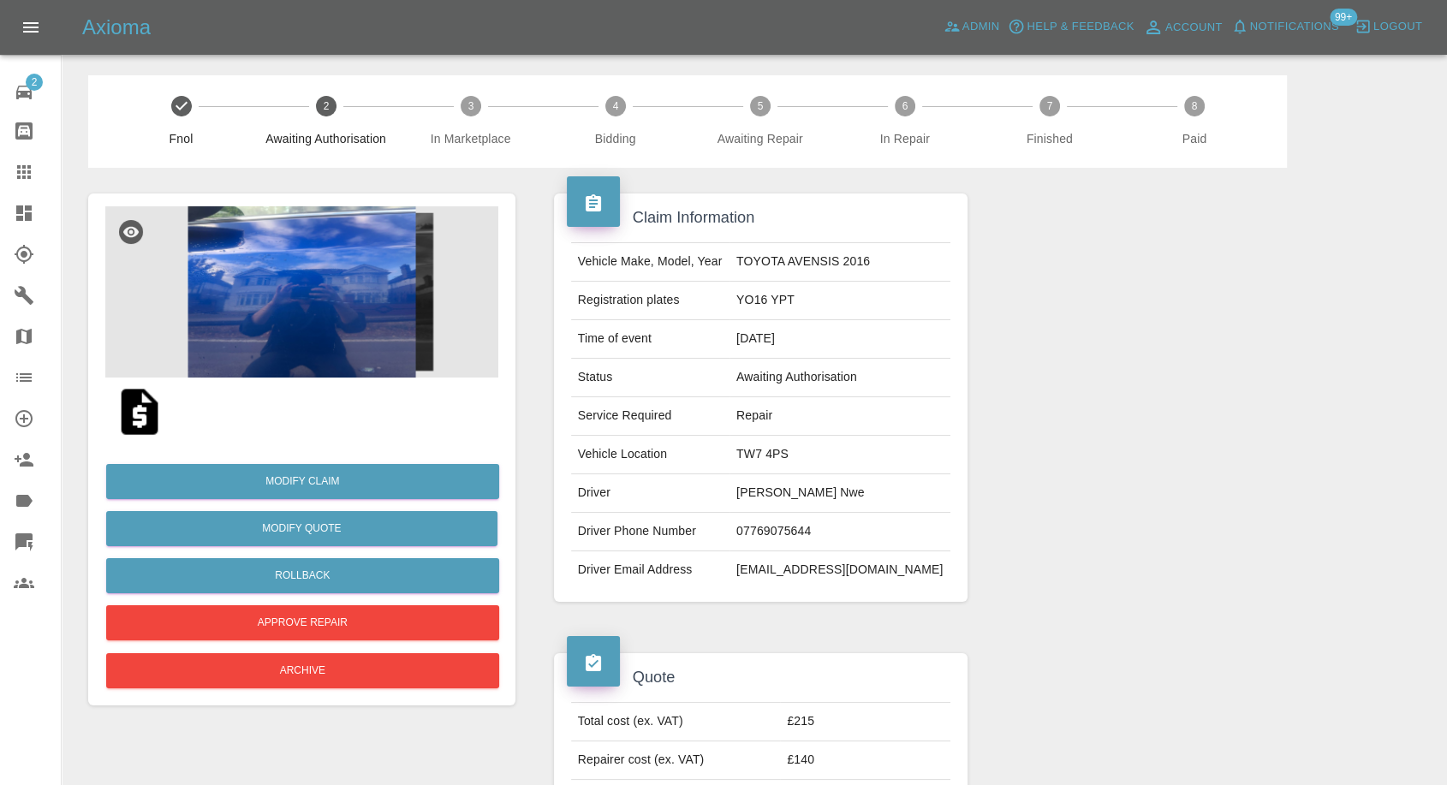
click at [138, 422] on img at bounding box center [139, 411] width 55 height 55
click at [321, 299] on img at bounding box center [301, 291] width 393 height 171
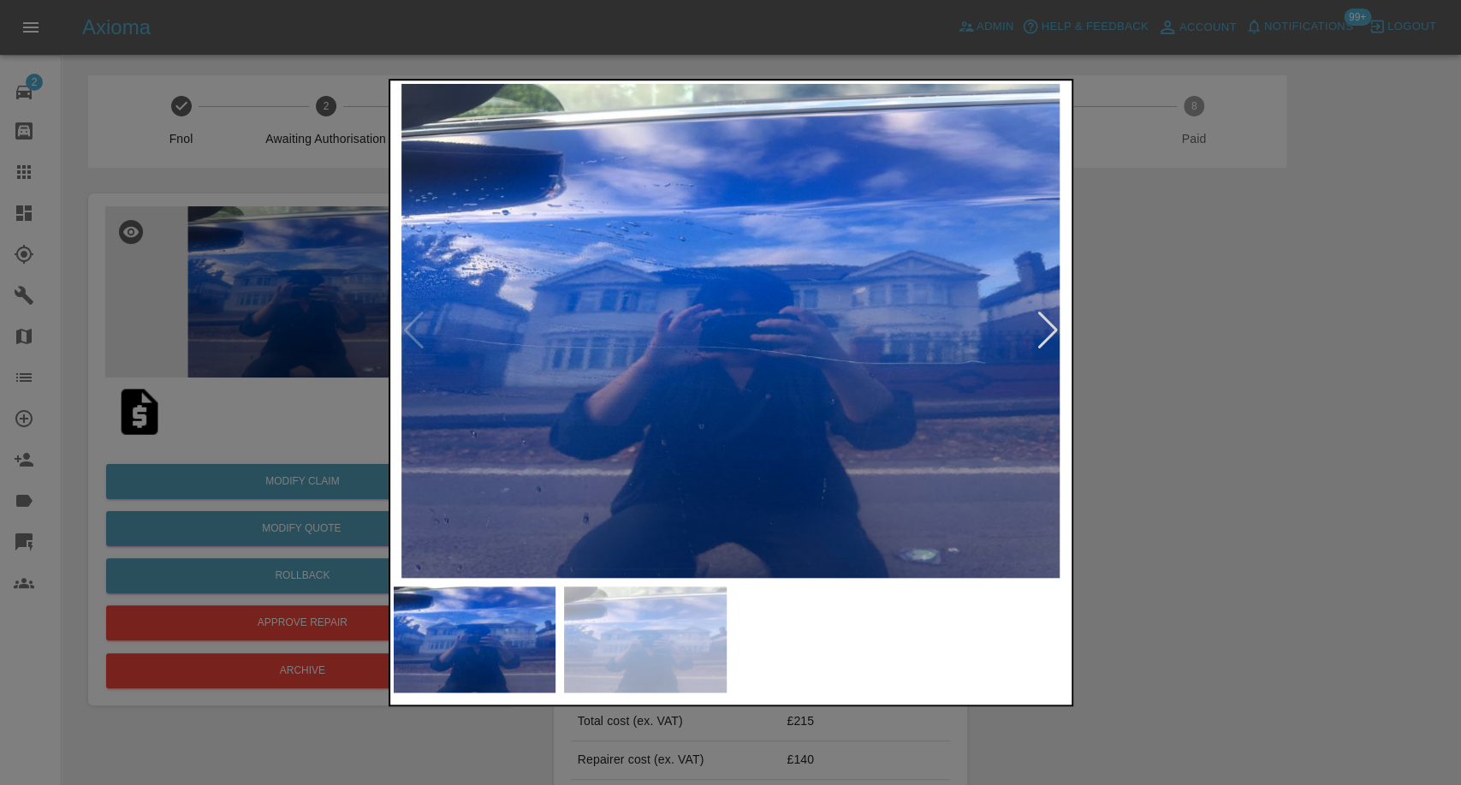
click at [685, 650] on img at bounding box center [645, 639] width 163 height 106
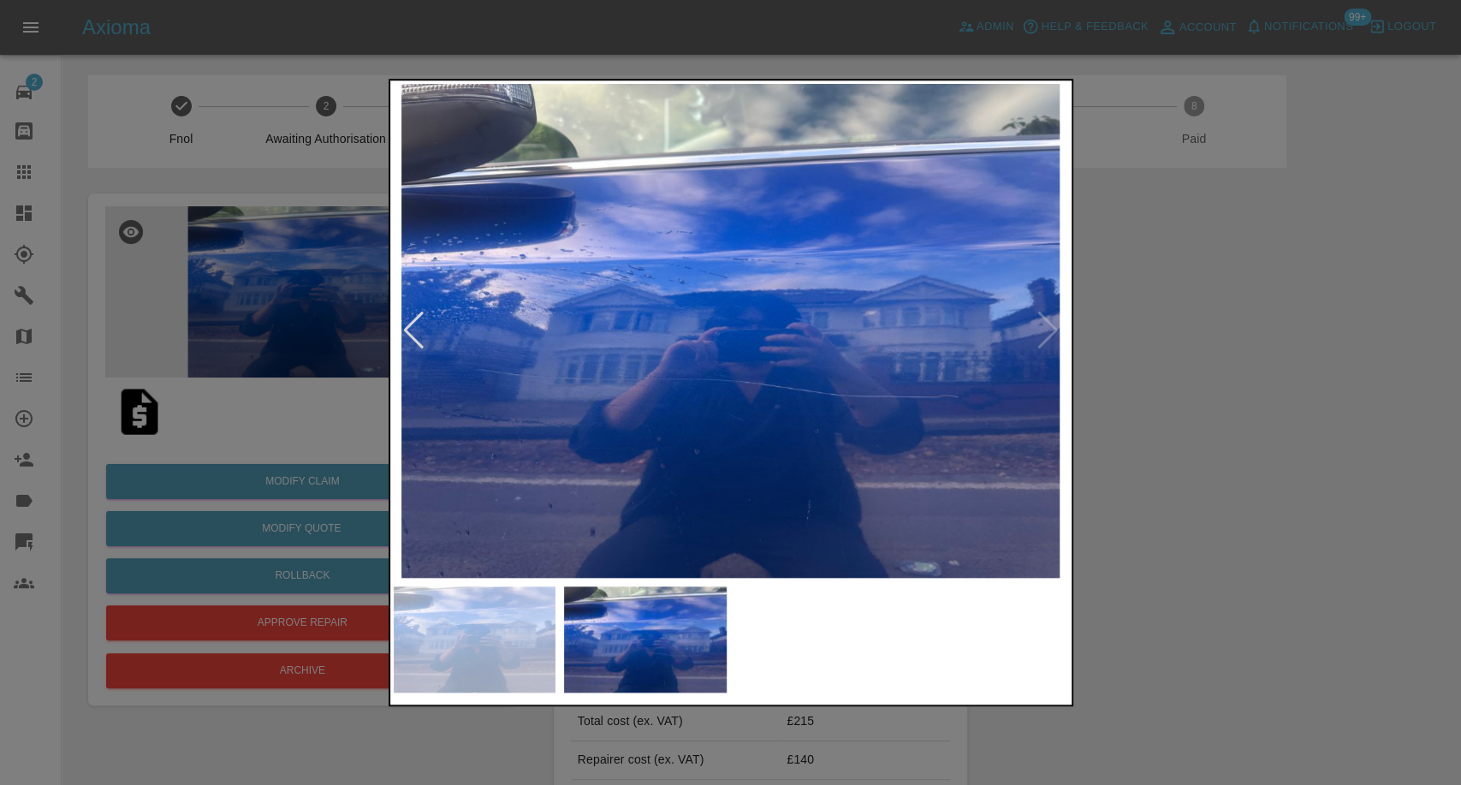
click at [1210, 539] on div at bounding box center [730, 392] width 1461 height 785
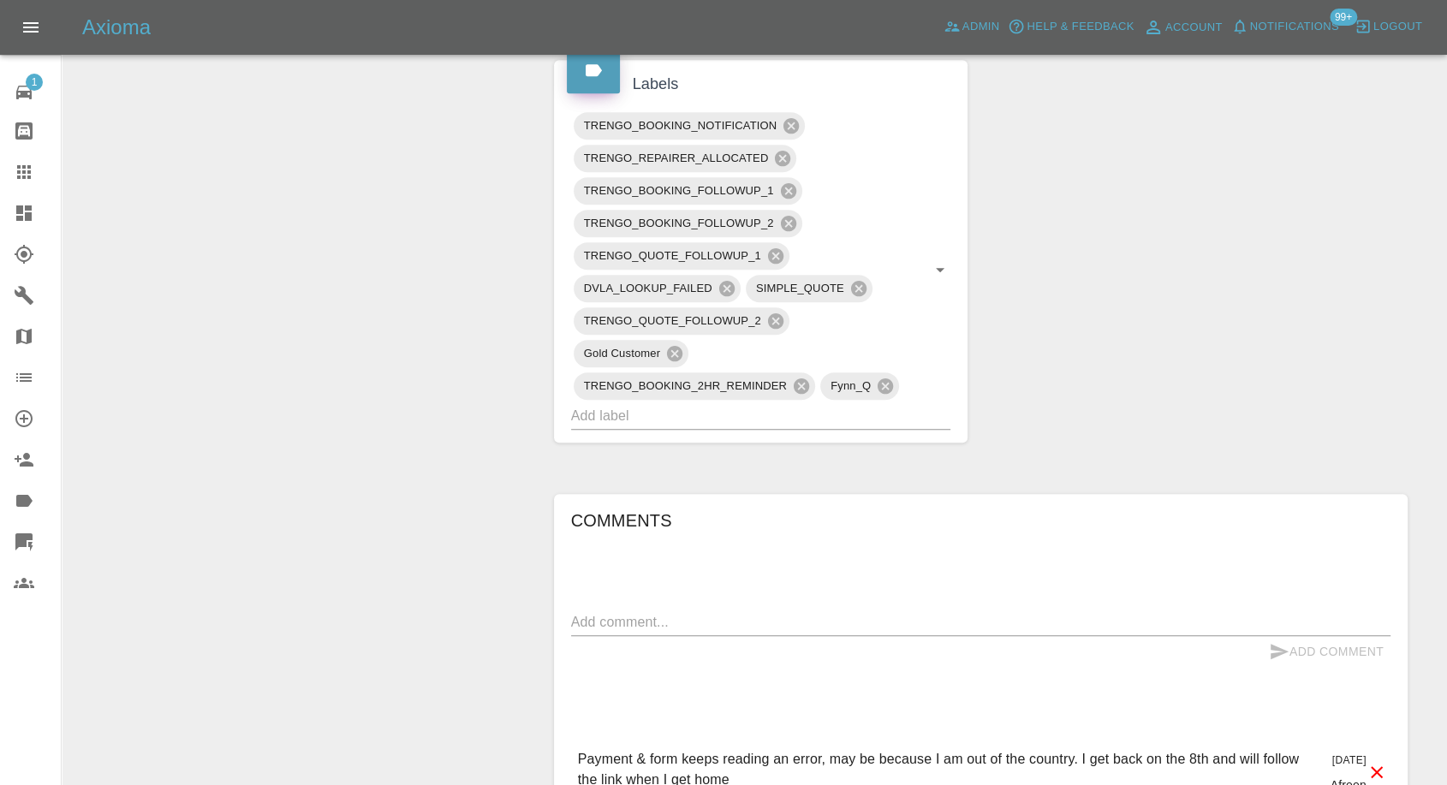
scroll to position [856, 0]
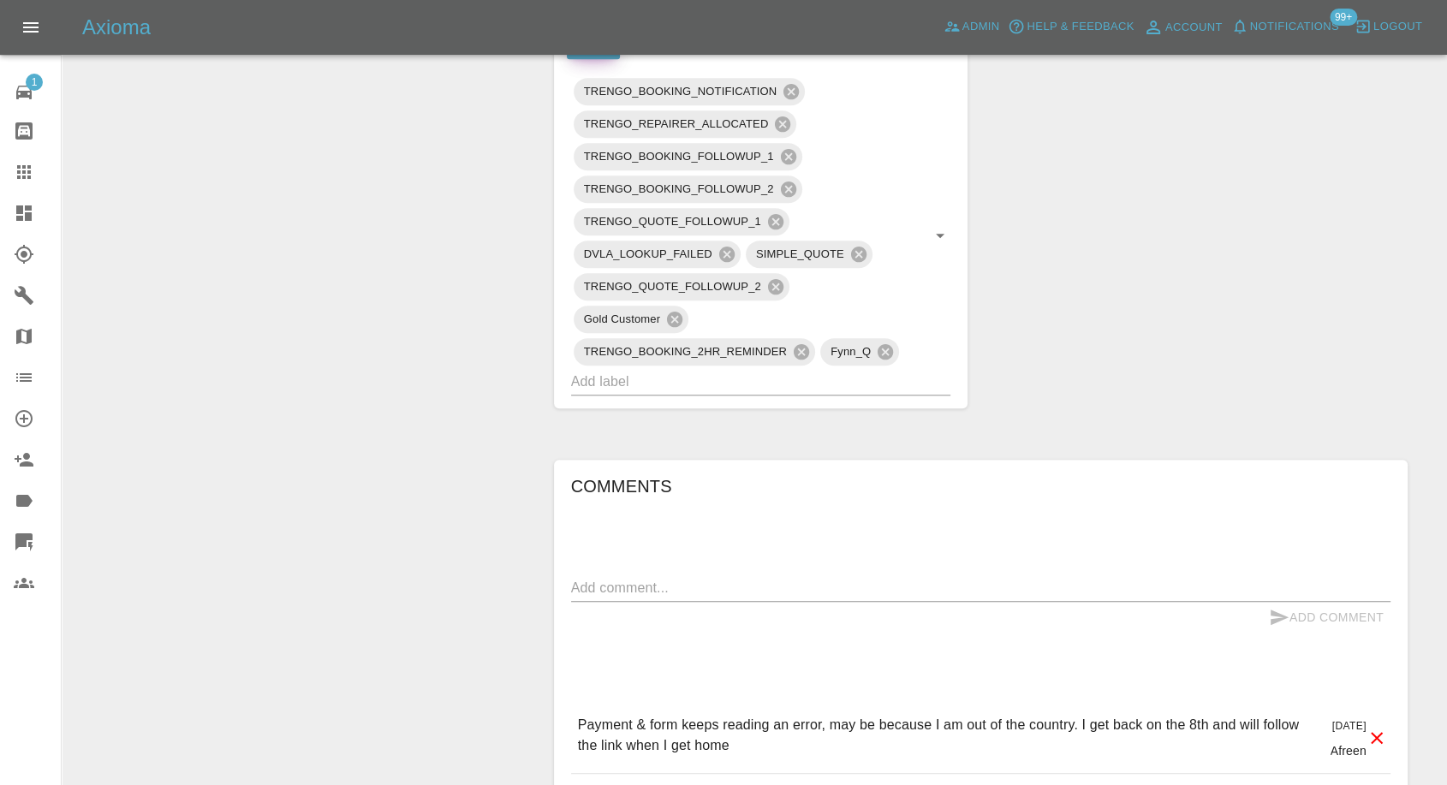
click at [658, 587] on textarea at bounding box center [980, 588] width 819 height 20
type textarea "customer will book after 8th"
click at [1271, 621] on icon "submit" at bounding box center [1279, 616] width 18 height 15
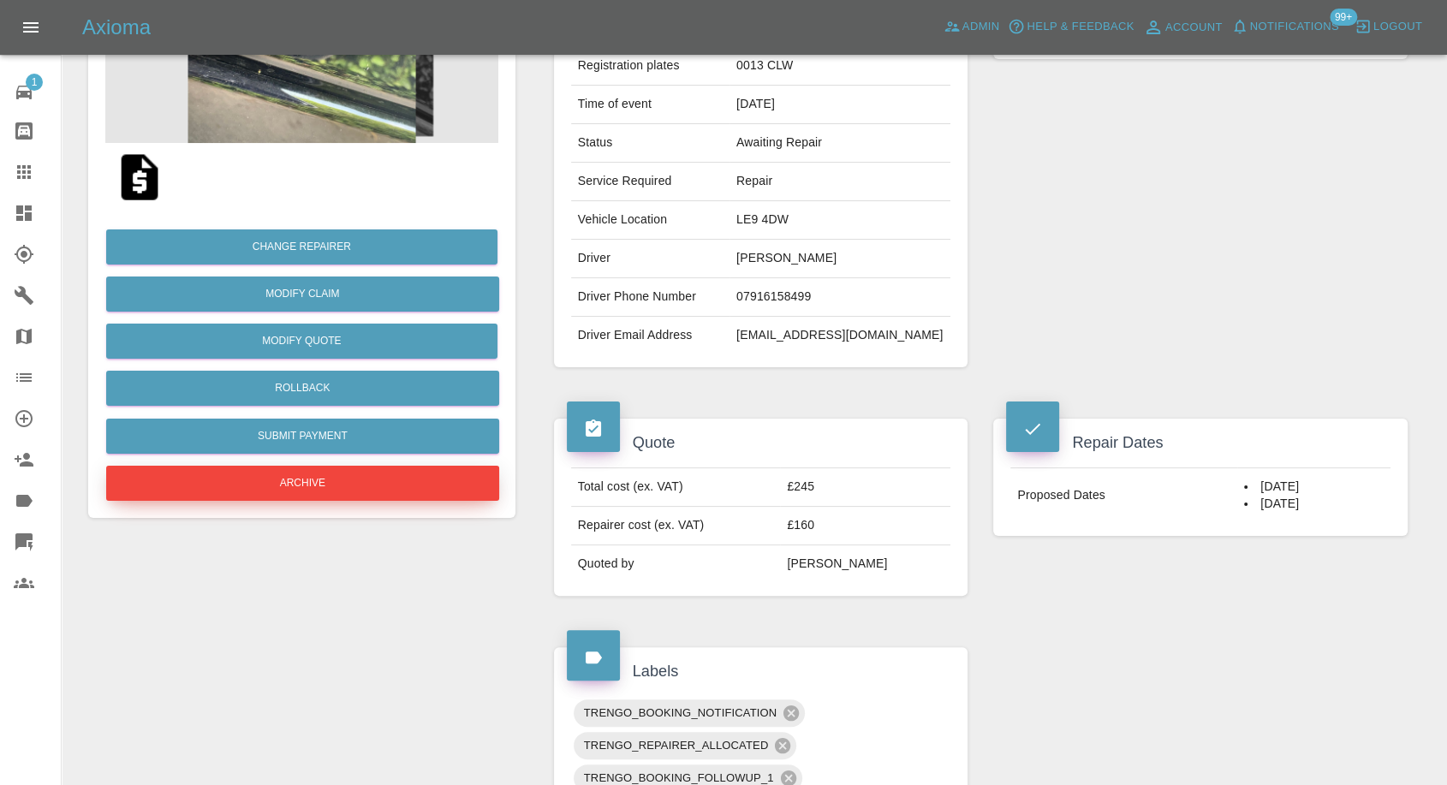
scroll to position [190, 0]
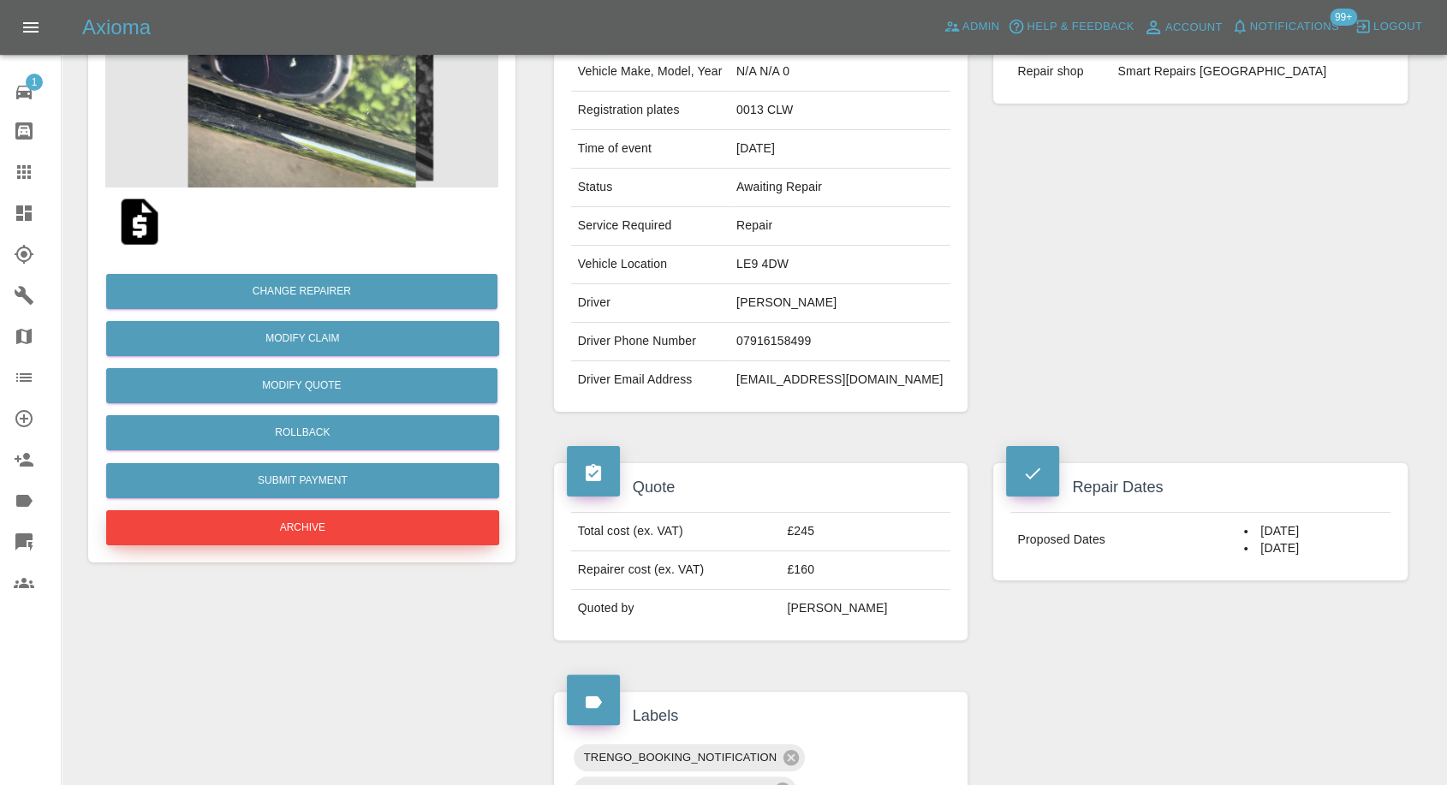
click at [321, 532] on button "Archive" at bounding box center [302, 527] width 393 height 35
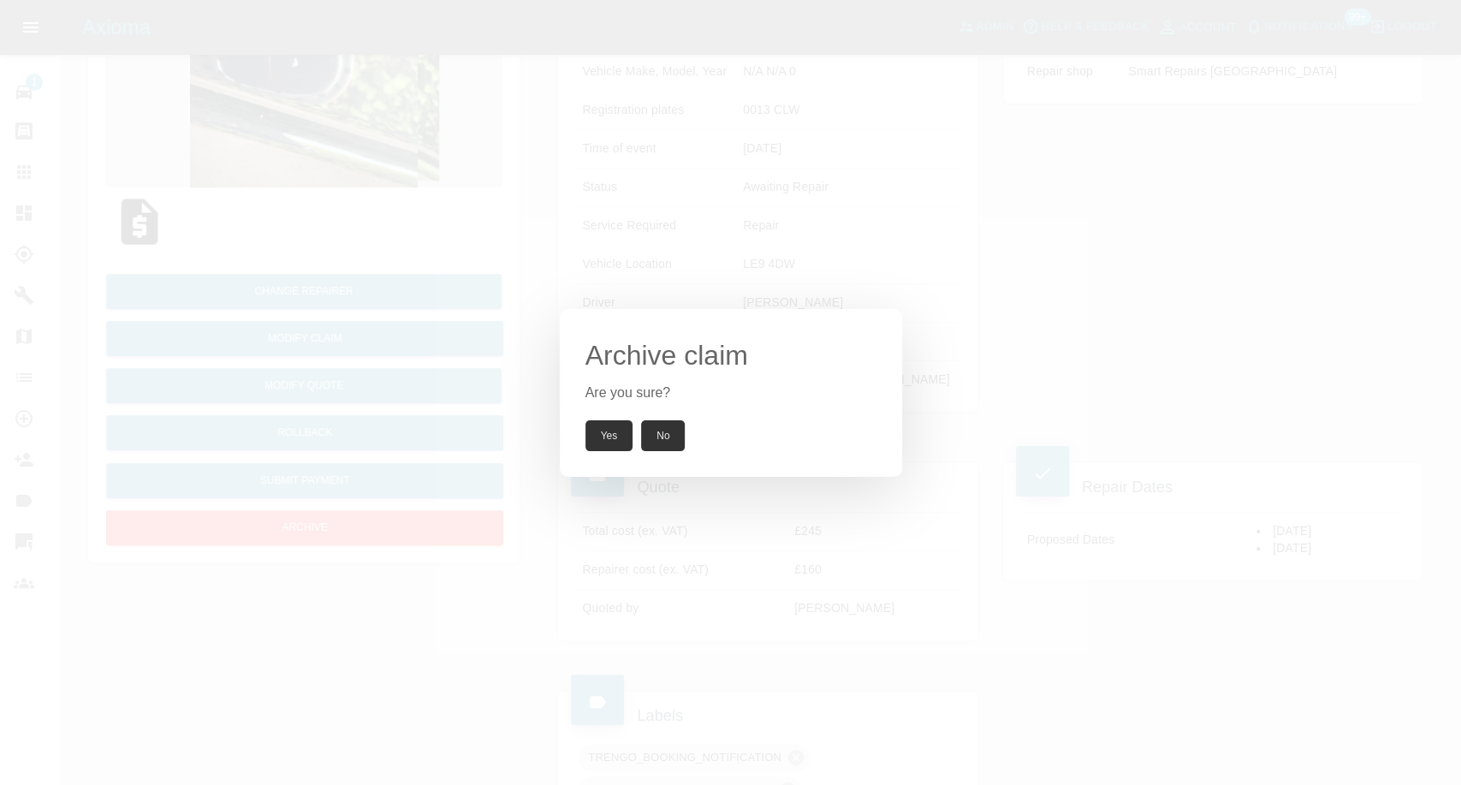
click at [591, 435] on button "Yes" at bounding box center [609, 435] width 48 height 31
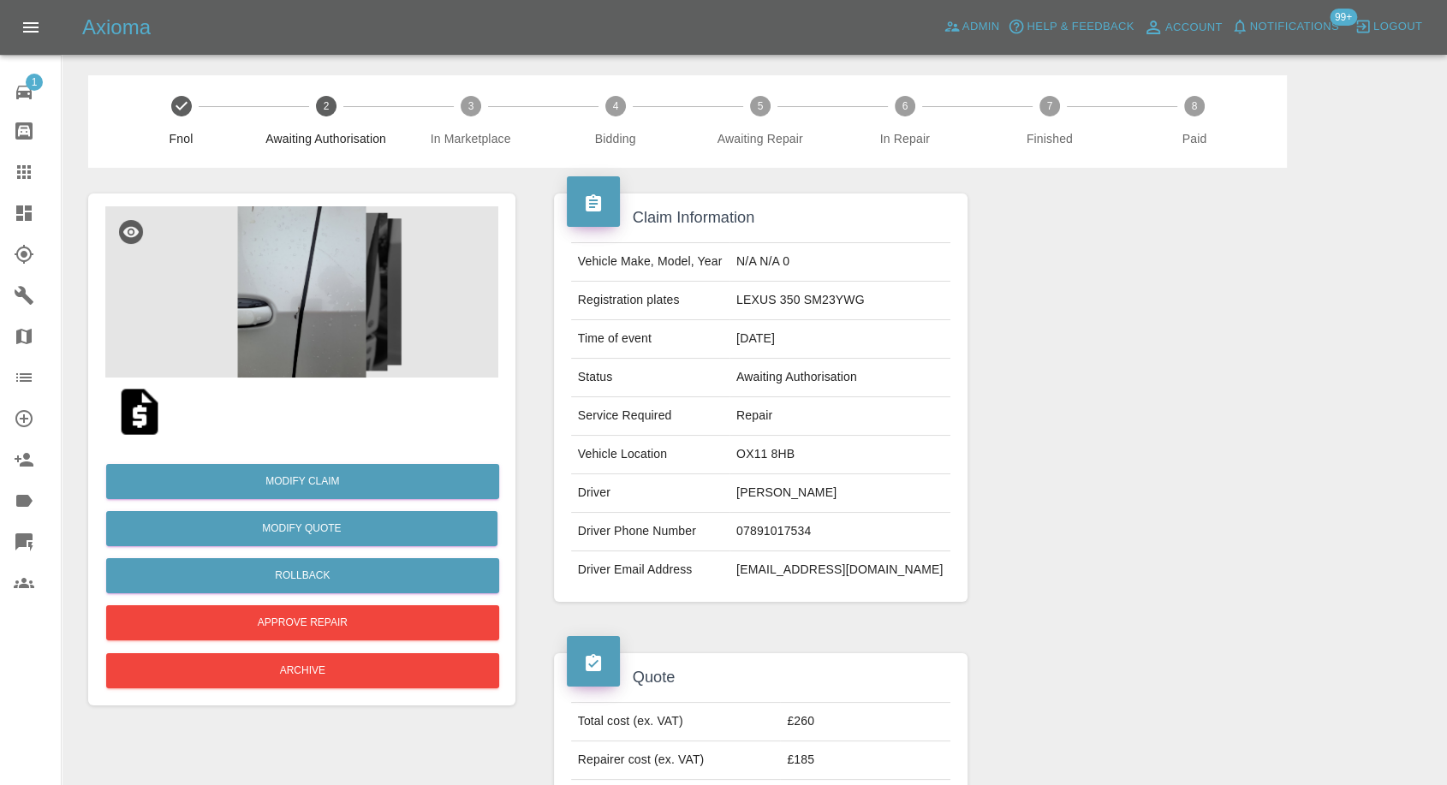
click at [145, 411] on img at bounding box center [139, 411] width 55 height 55
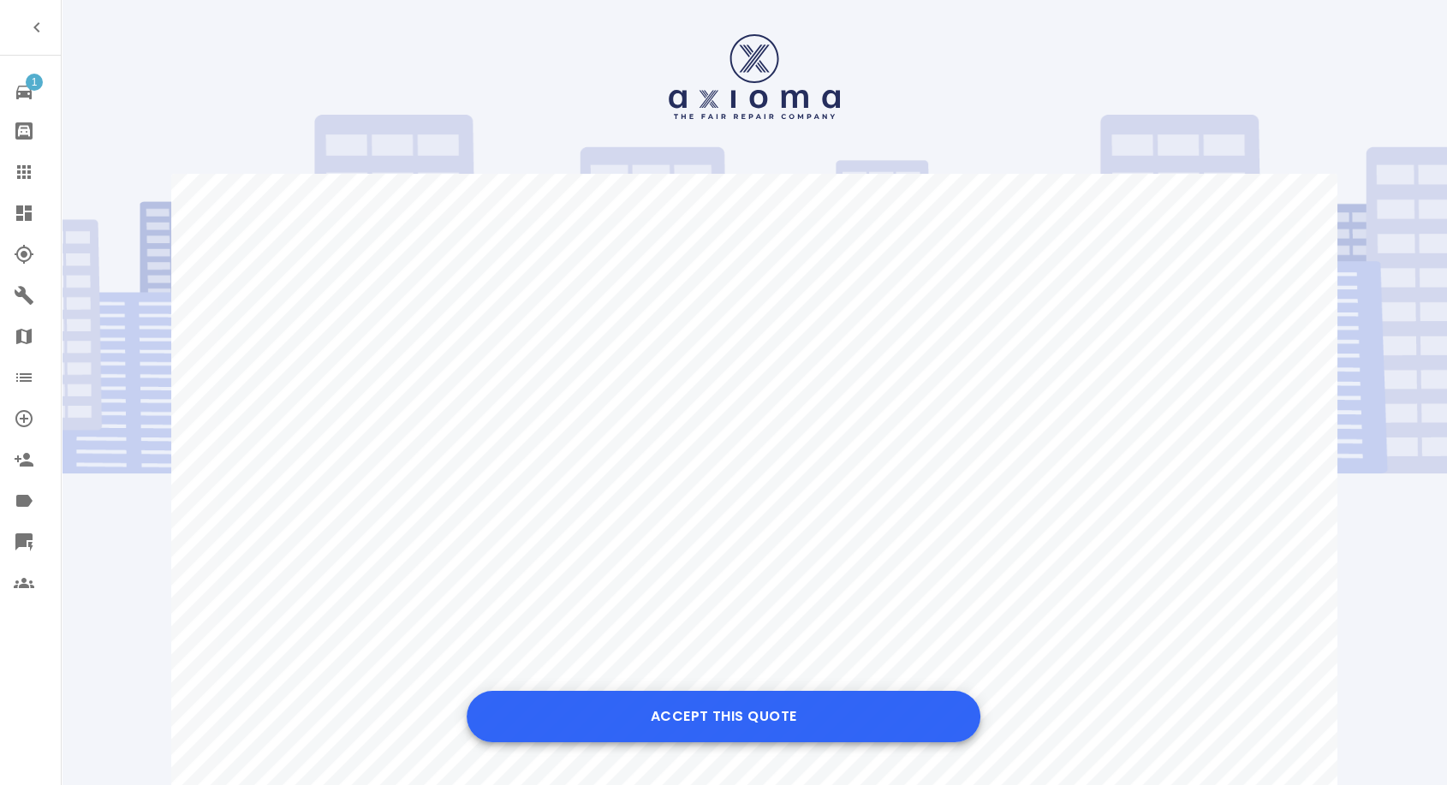
click at [713, 699] on button "Accept this Quote" at bounding box center [723, 716] width 514 height 51
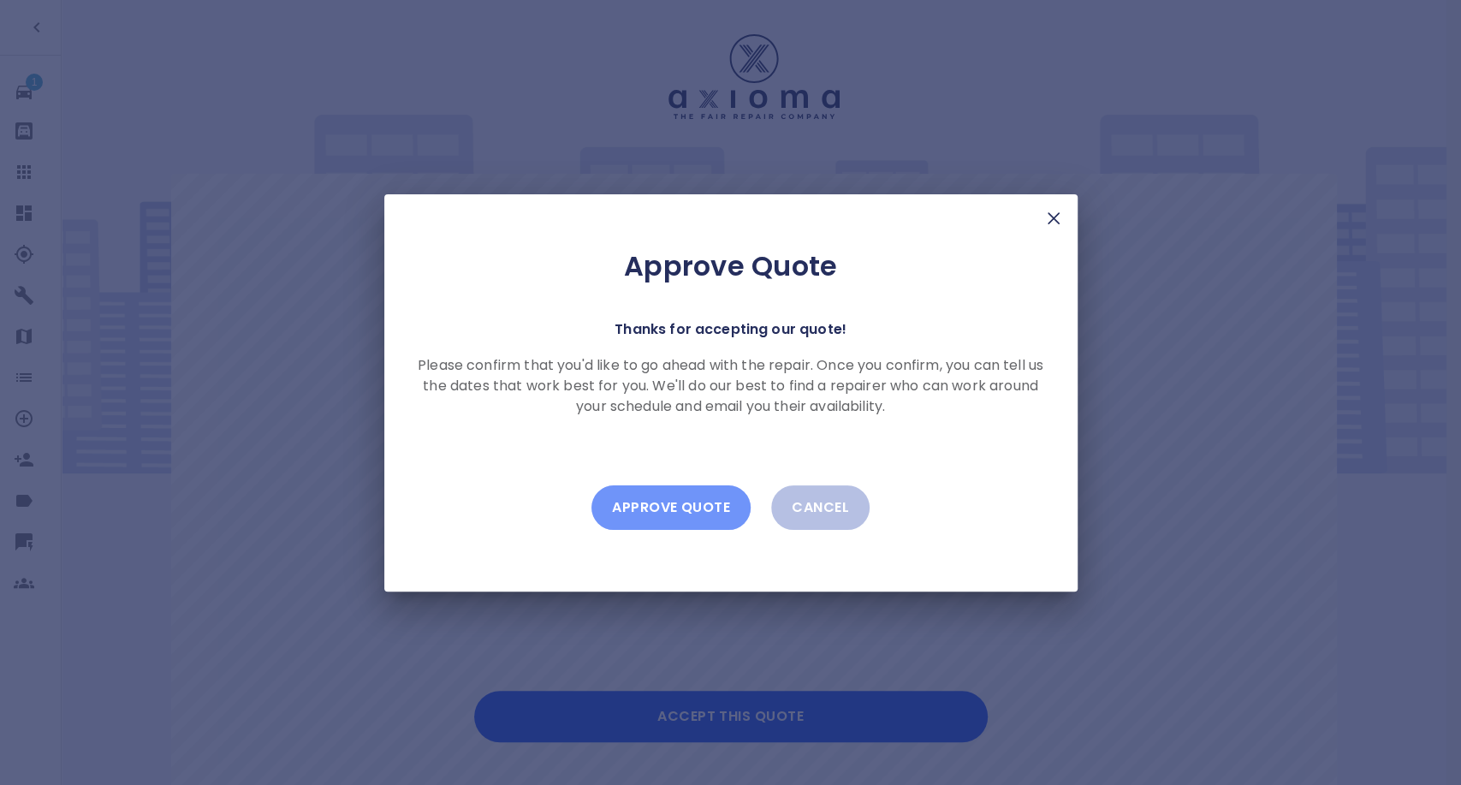
click at [682, 509] on button "Approve Quote" at bounding box center [670, 507] width 159 height 45
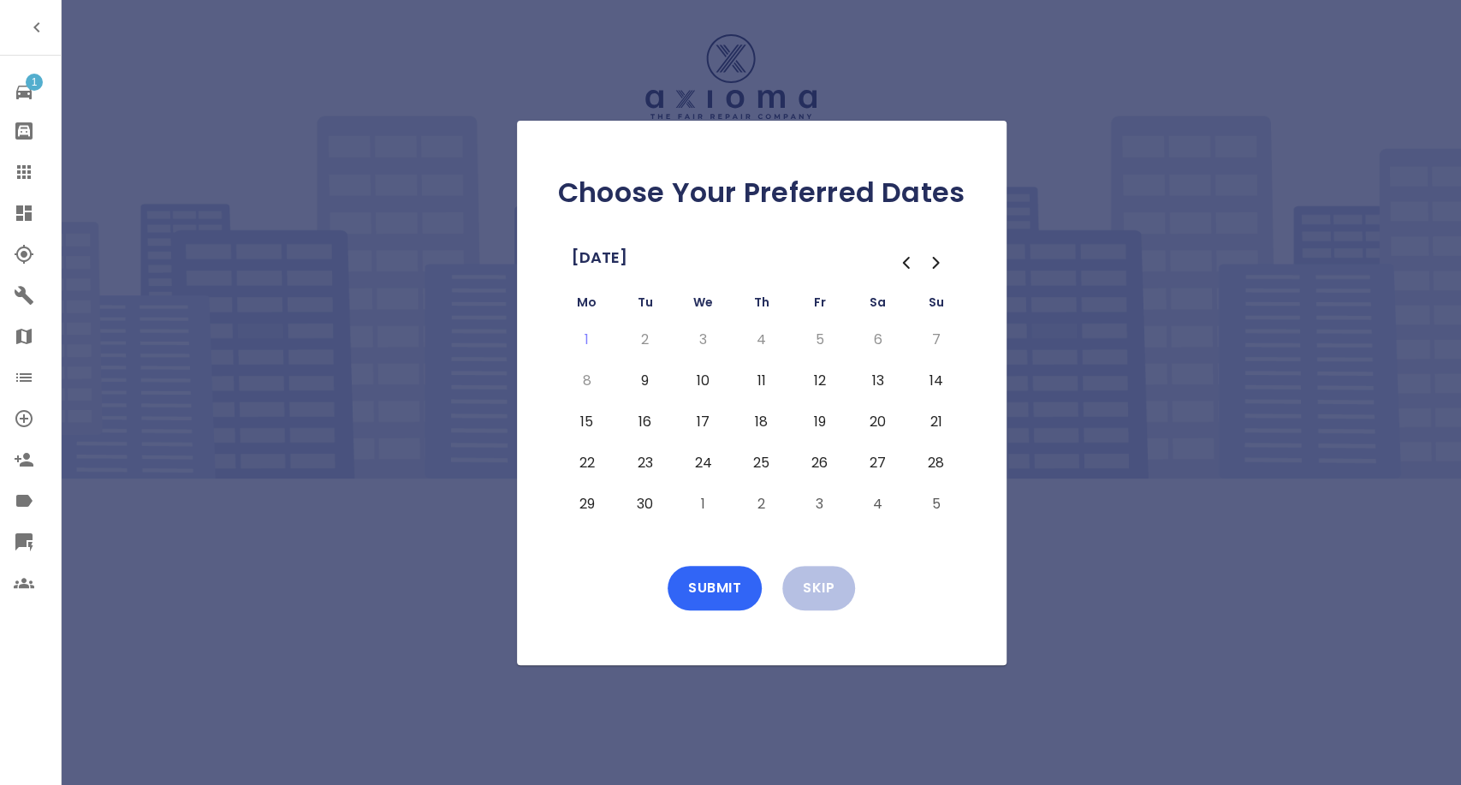
click at [715, 598] on button "Submit" at bounding box center [715, 588] width 94 height 45
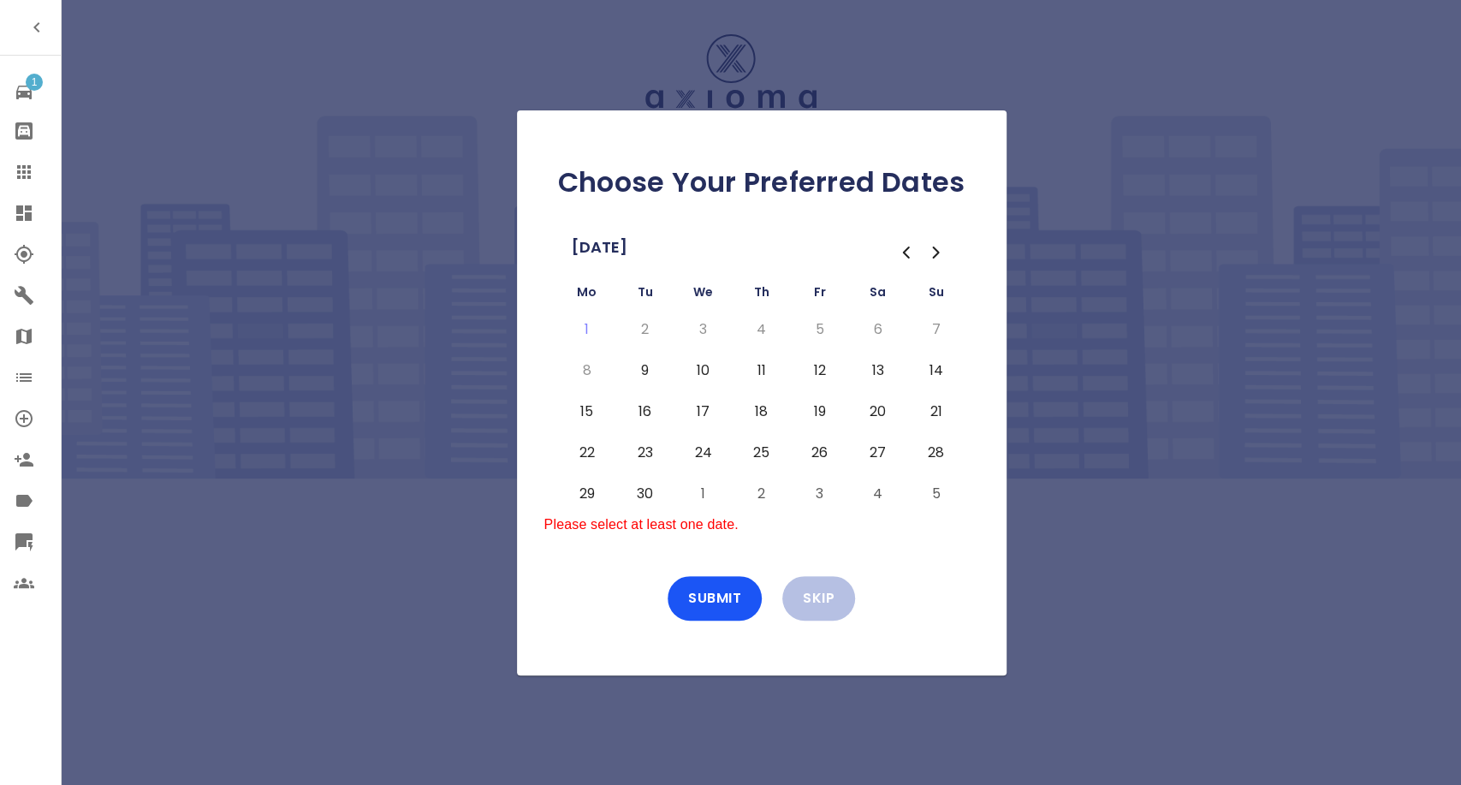
click at [651, 367] on button "9" at bounding box center [645, 370] width 31 height 27
click at [704, 602] on button "Submit" at bounding box center [715, 598] width 94 height 45
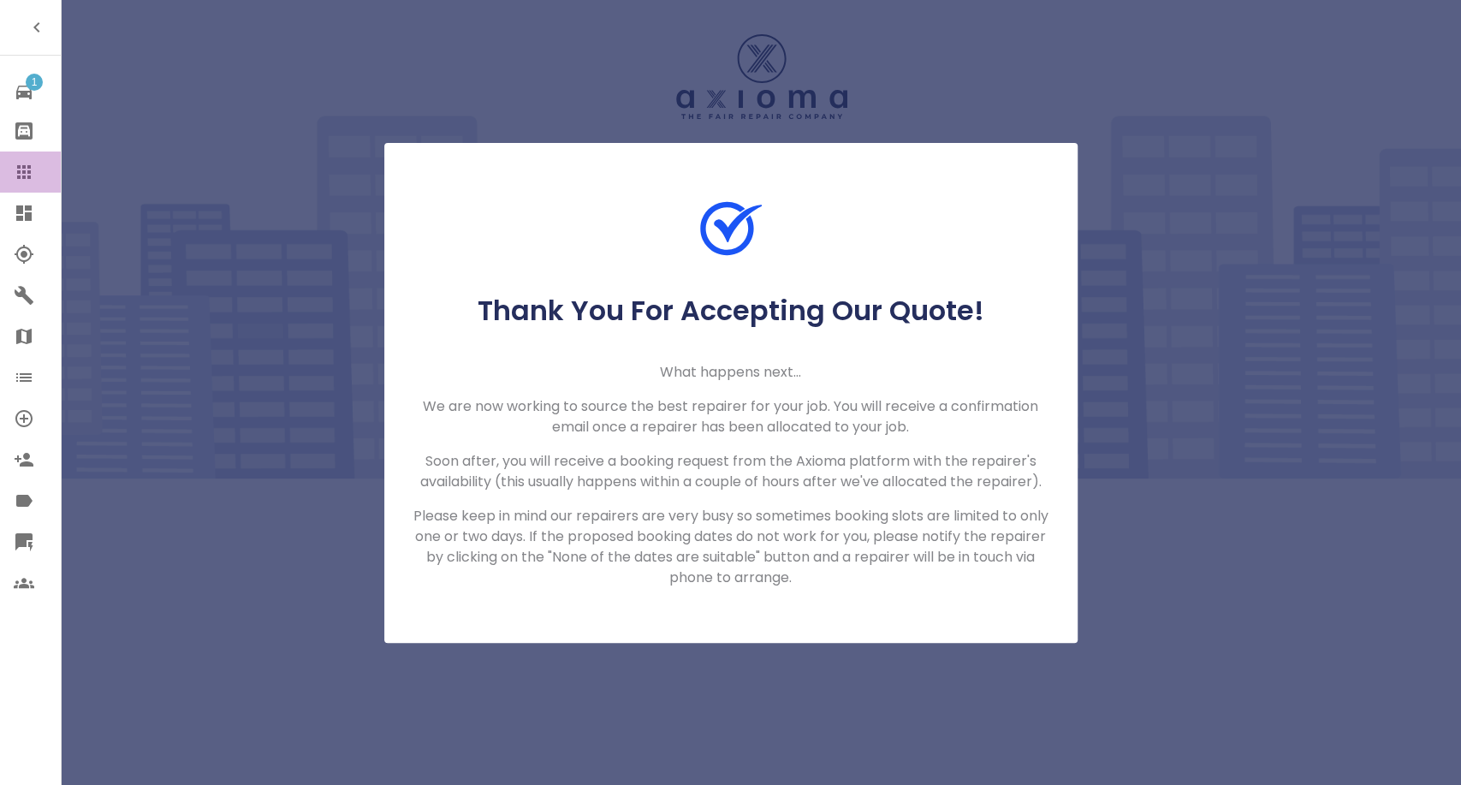
click at [14, 177] on icon at bounding box center [24, 172] width 21 height 21
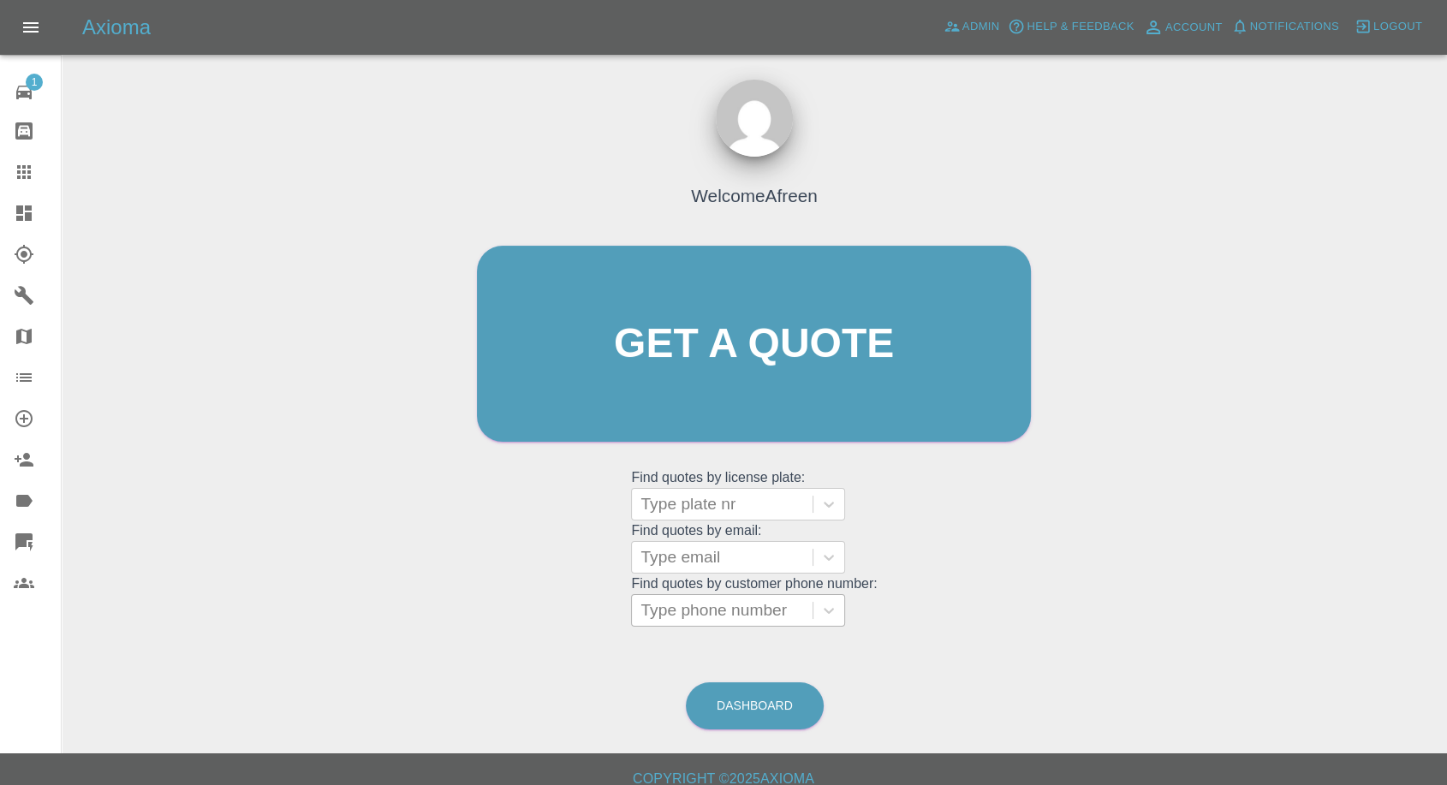
click at [692, 608] on div at bounding box center [721, 610] width 163 height 24
paste input "+447808659870"
drag, startPoint x: 671, startPoint y: 611, endPoint x: 494, endPoint y: 613, distance: 177.2
click at [494, 613] on div "Welcome Afreen Get a quote Get a quote Find quotes by license plate: Type plate…" at bounding box center [754, 376] width 590 height 517
type input "07808659870"
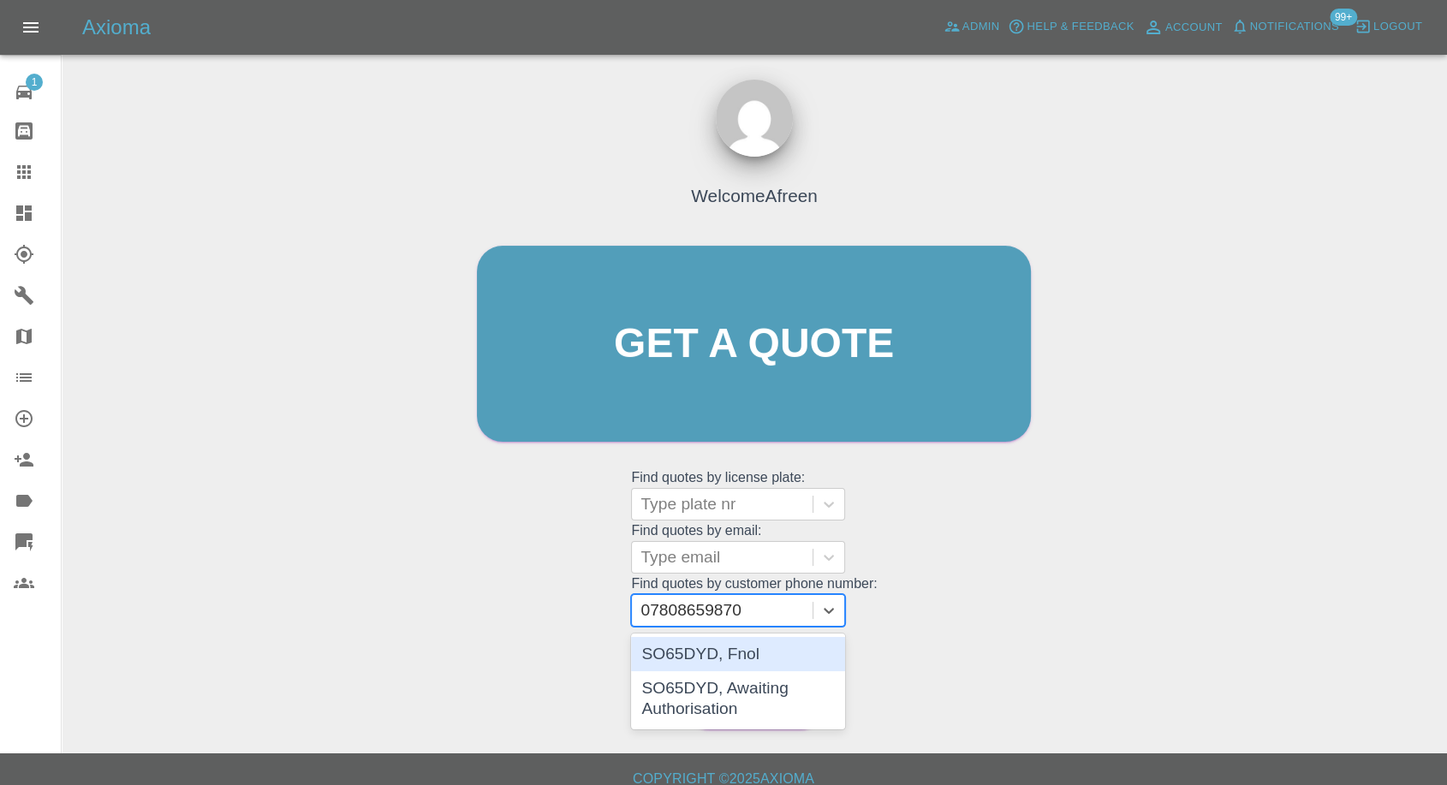
click at [765, 660] on div "SO65DYD, Fnol" at bounding box center [738, 654] width 214 height 34
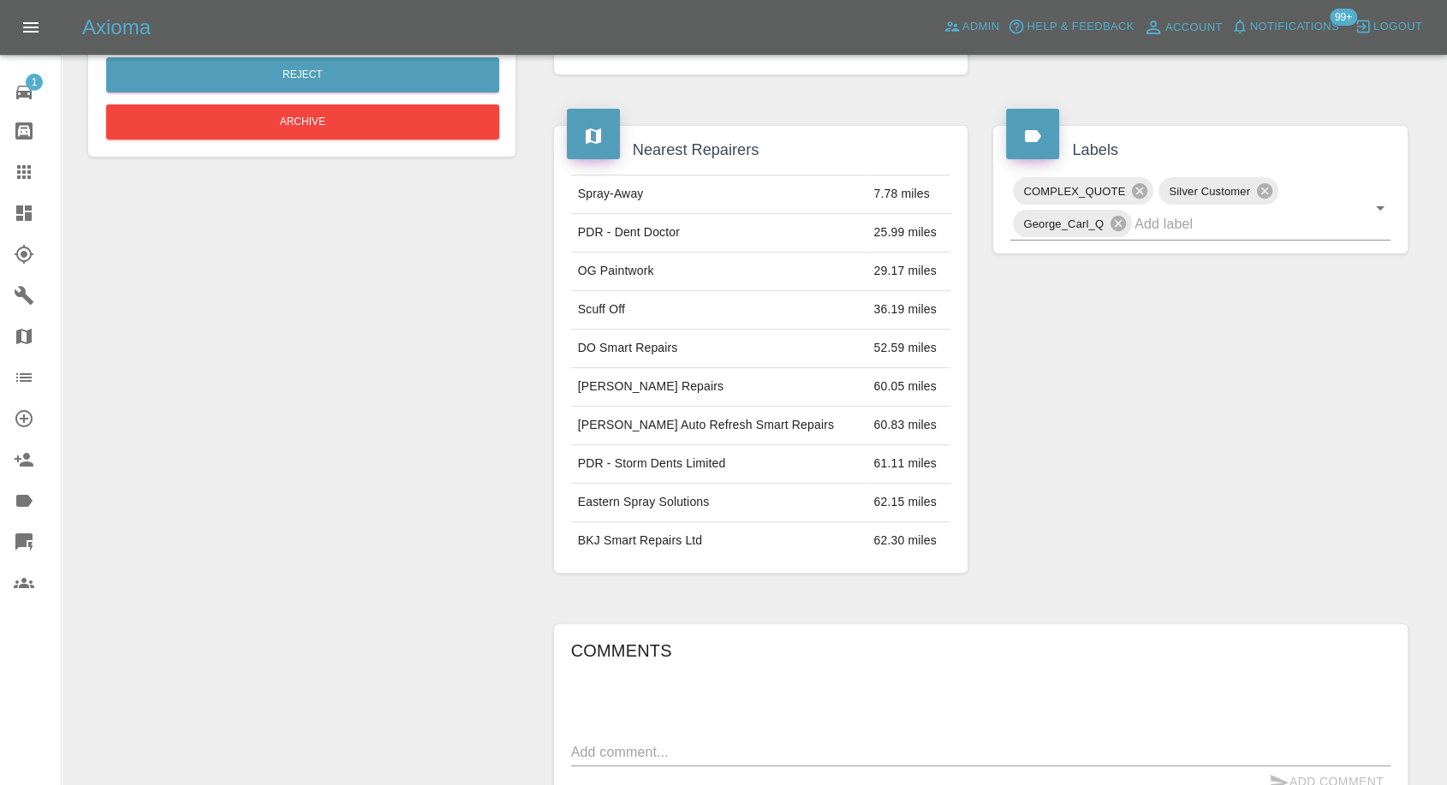
scroll to position [856, 0]
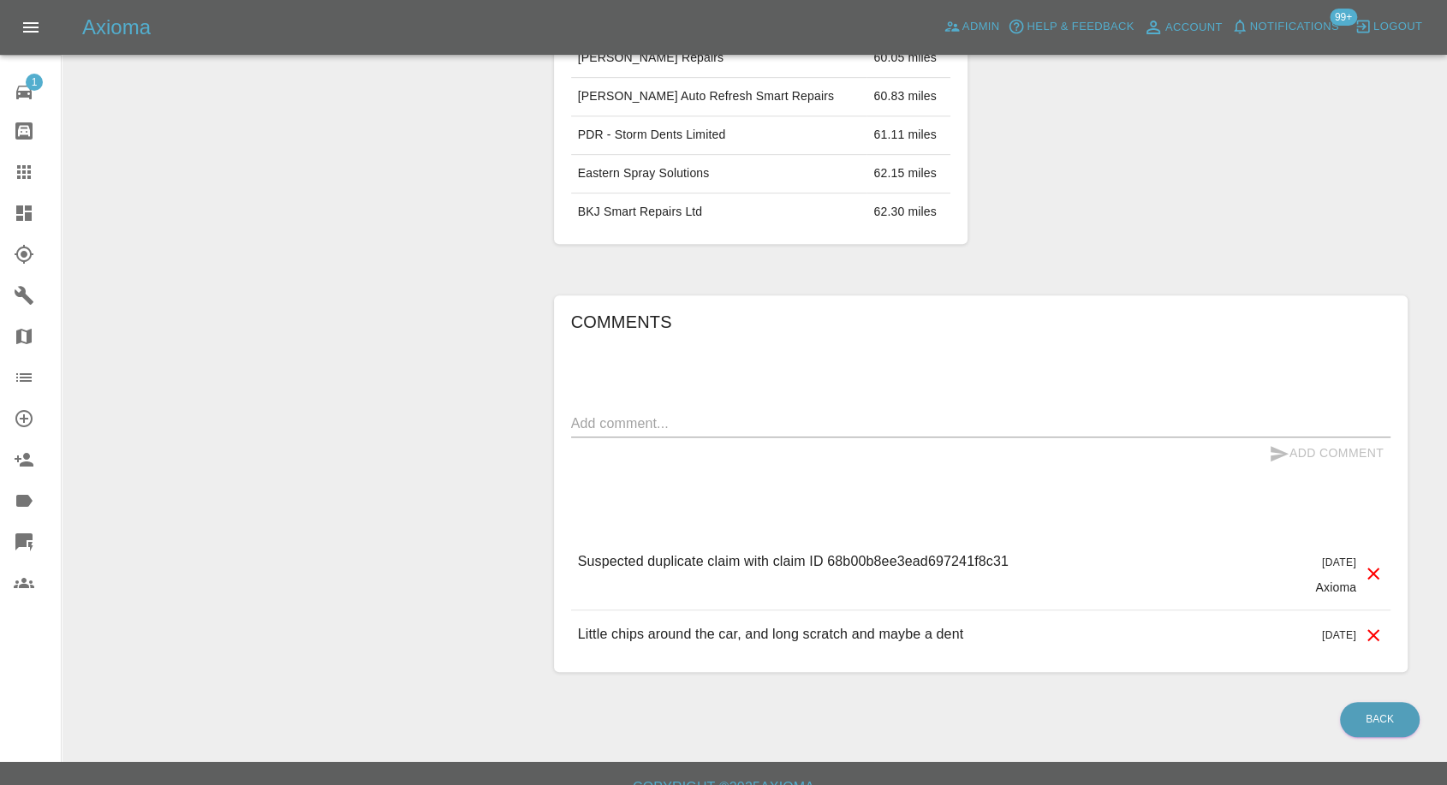
click at [701, 410] on div "x" at bounding box center [980, 423] width 819 height 27
paste textarea "I asked for another qoute for other bits that’s all x"
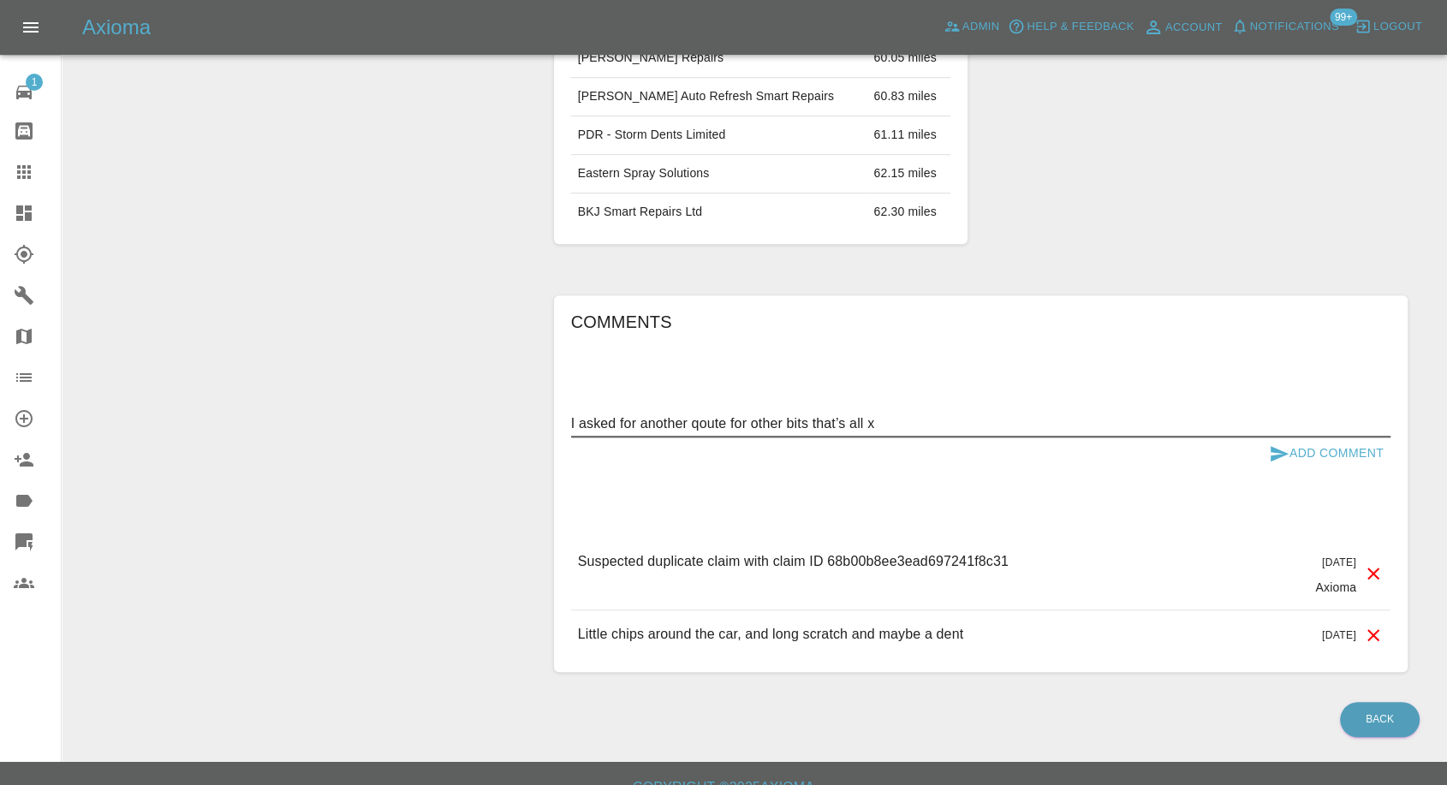
type textarea "I asked for another qoute for other bits that’s all x"
click at [1277, 446] on icon "submit" at bounding box center [1278, 453] width 21 height 21
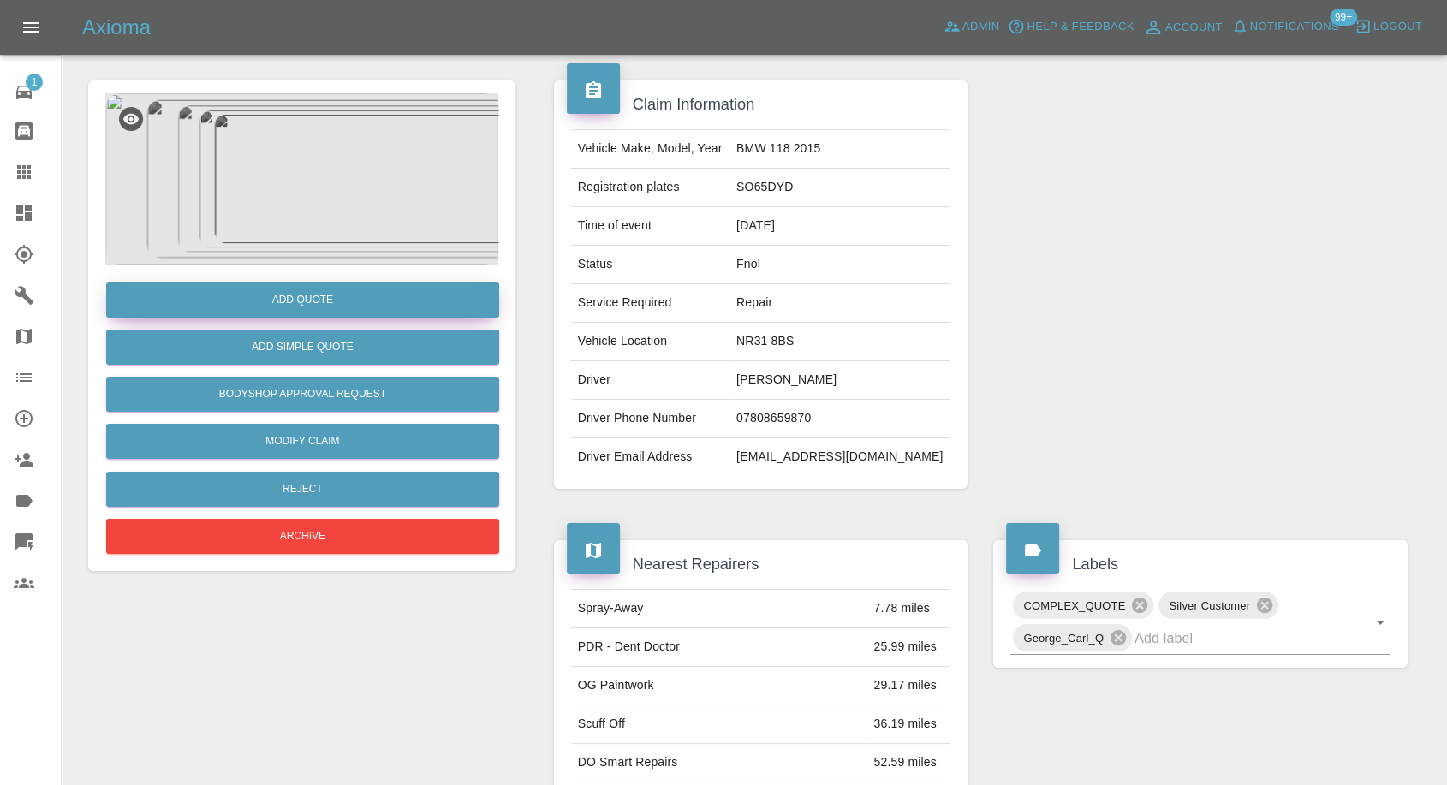
scroll to position [0, 0]
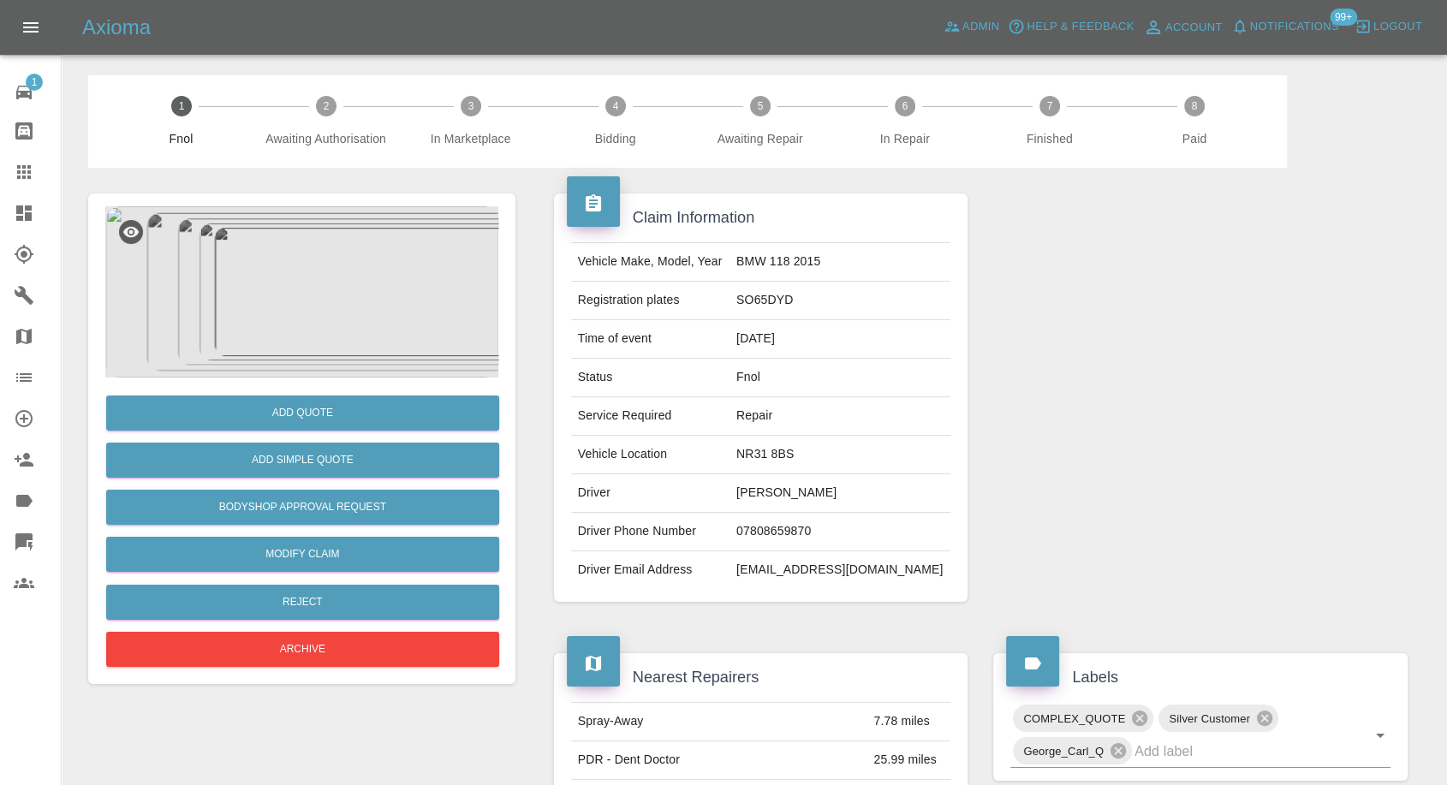
click at [337, 333] on img at bounding box center [301, 291] width 393 height 171
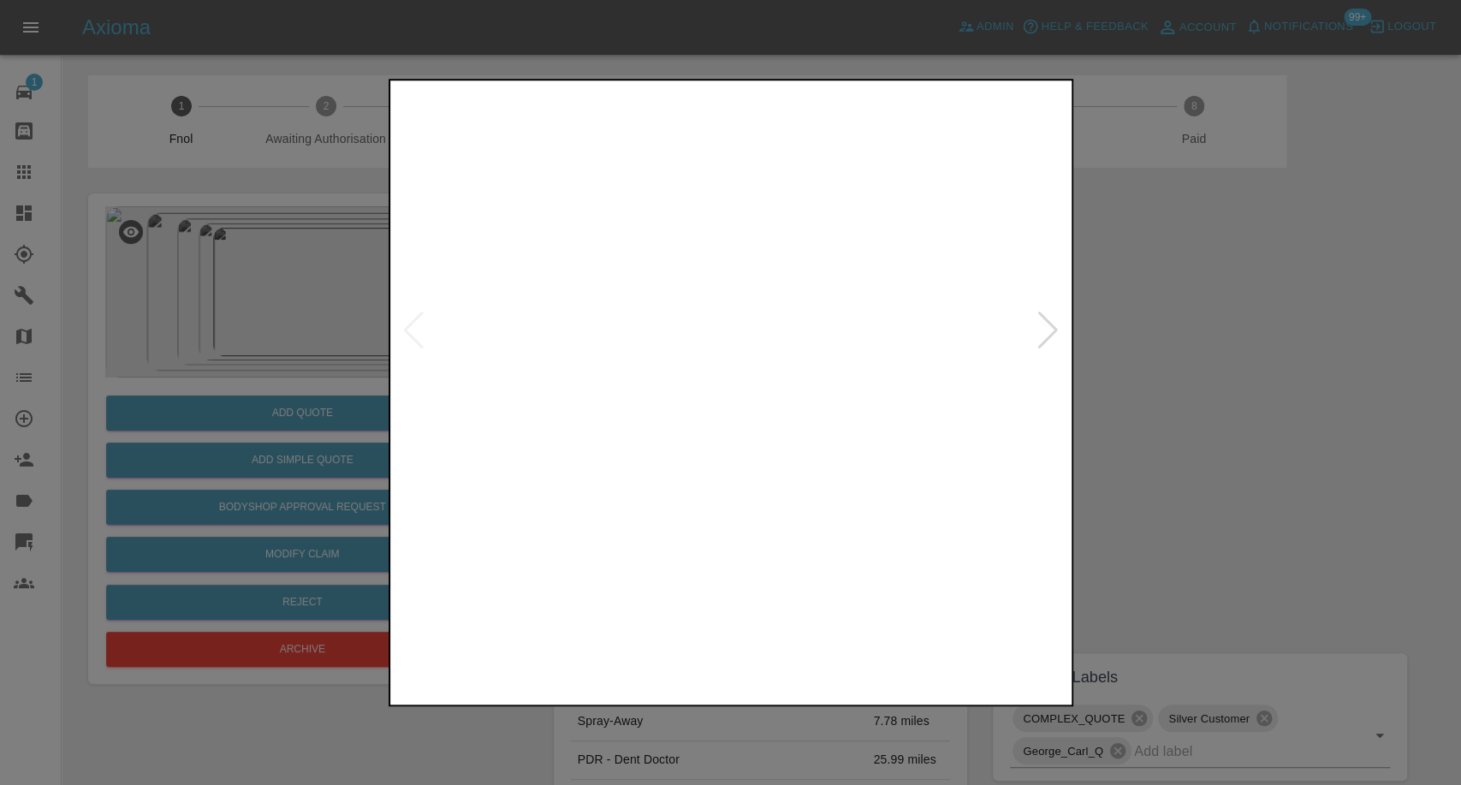
click at [662, 610] on img at bounding box center [645, 639] width 163 height 106
click at [861, 643] on img at bounding box center [816, 639] width 163 height 106
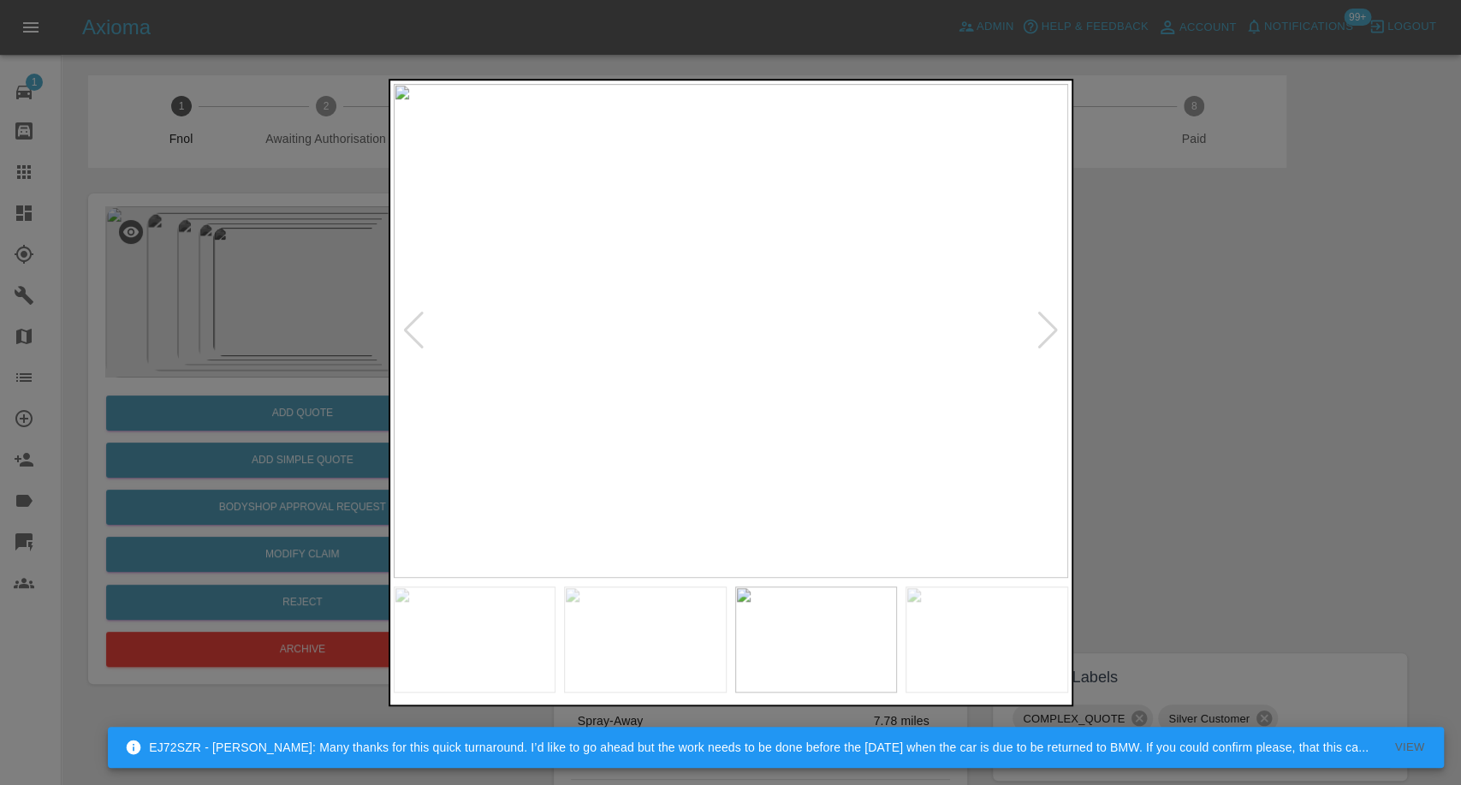
click at [1072, 642] on div at bounding box center [730, 392] width 1461 height 785
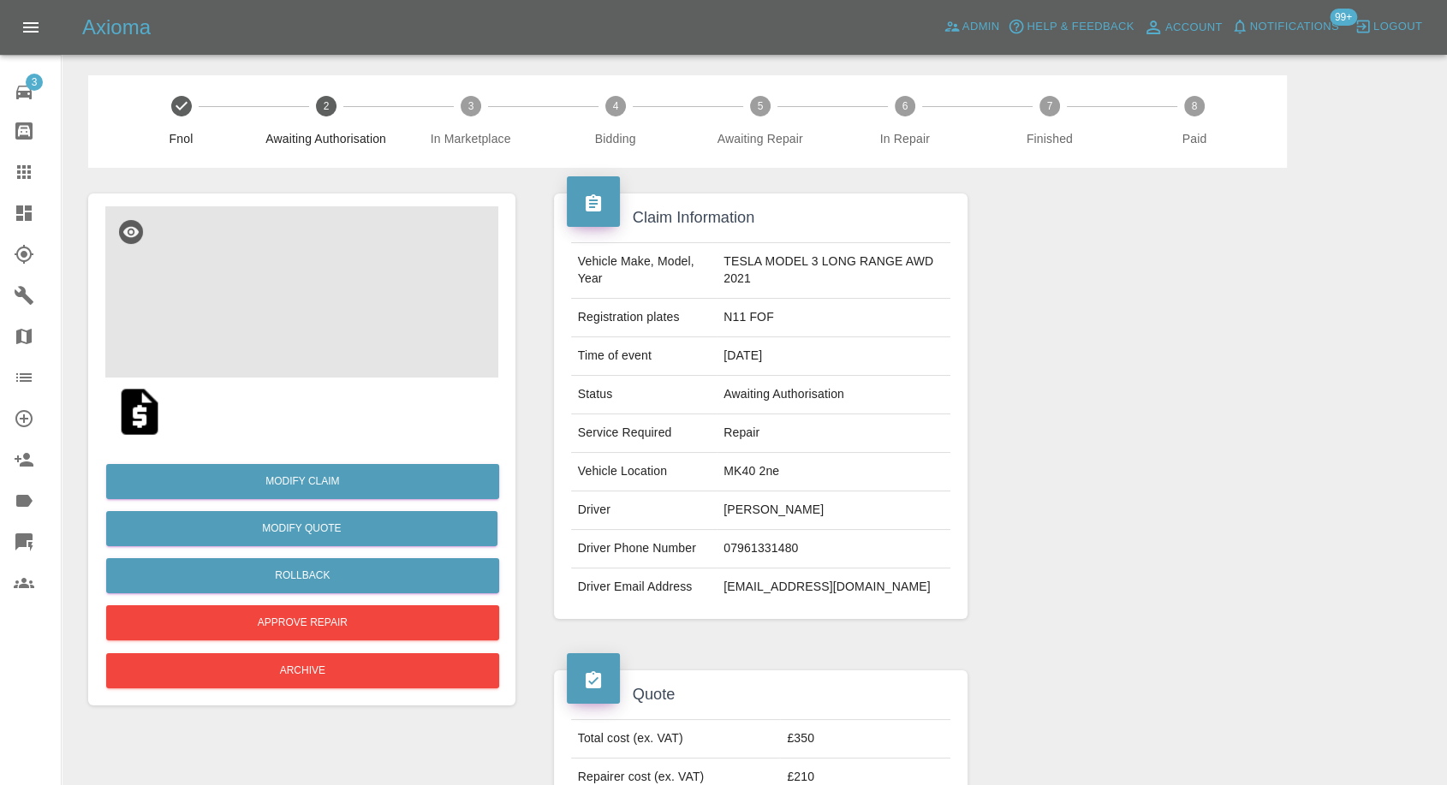
scroll to position [190, 0]
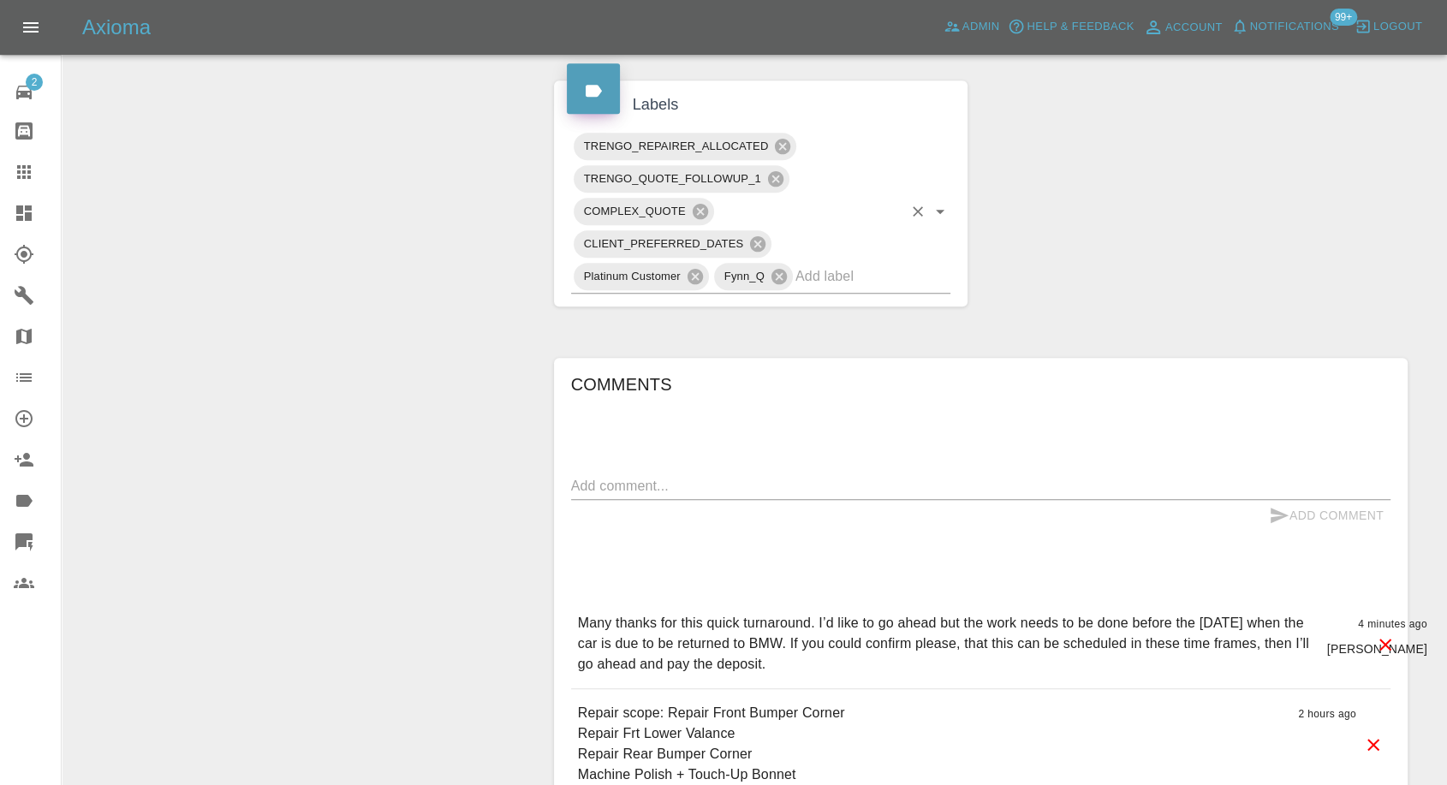
scroll to position [951, 0]
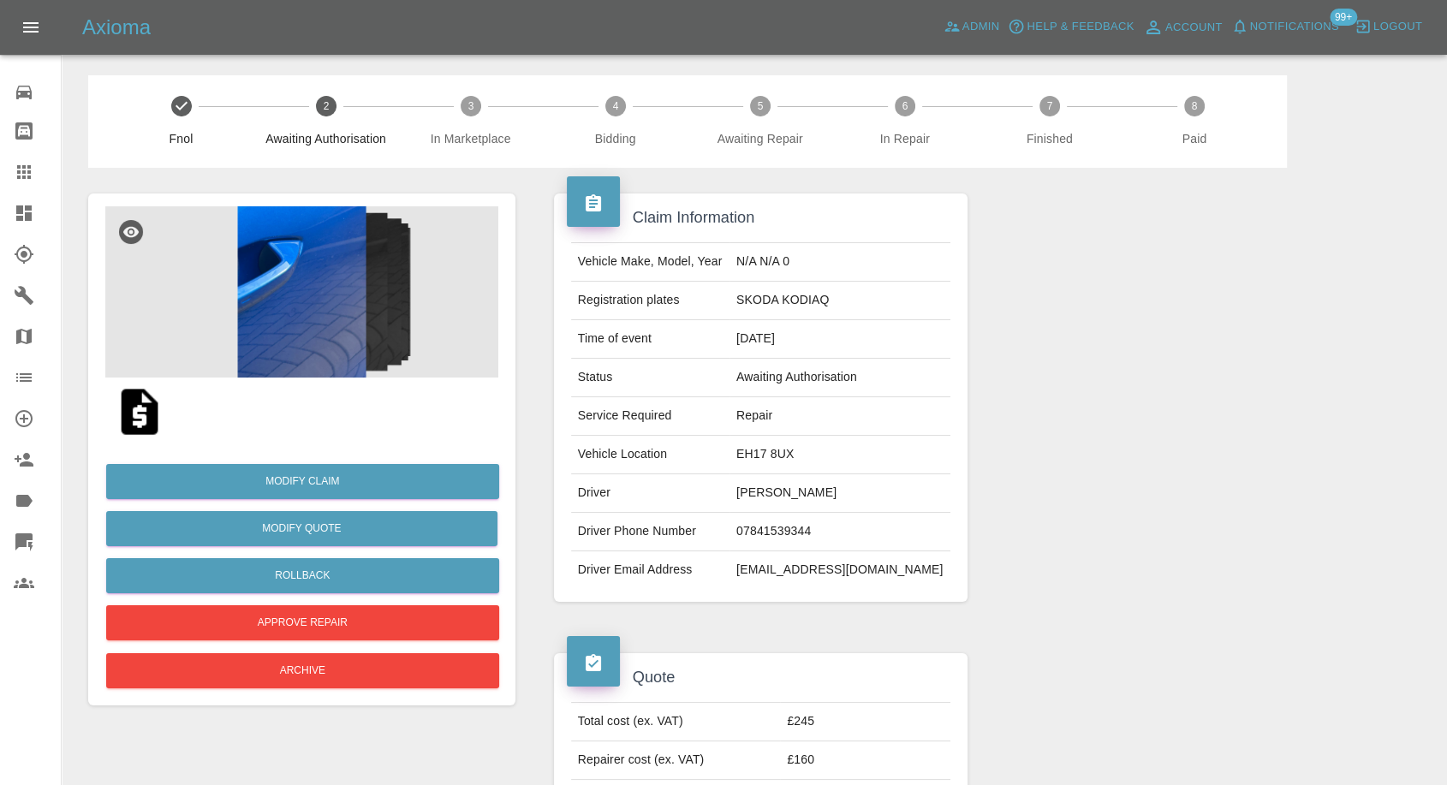
click at [308, 293] on img at bounding box center [301, 291] width 393 height 171
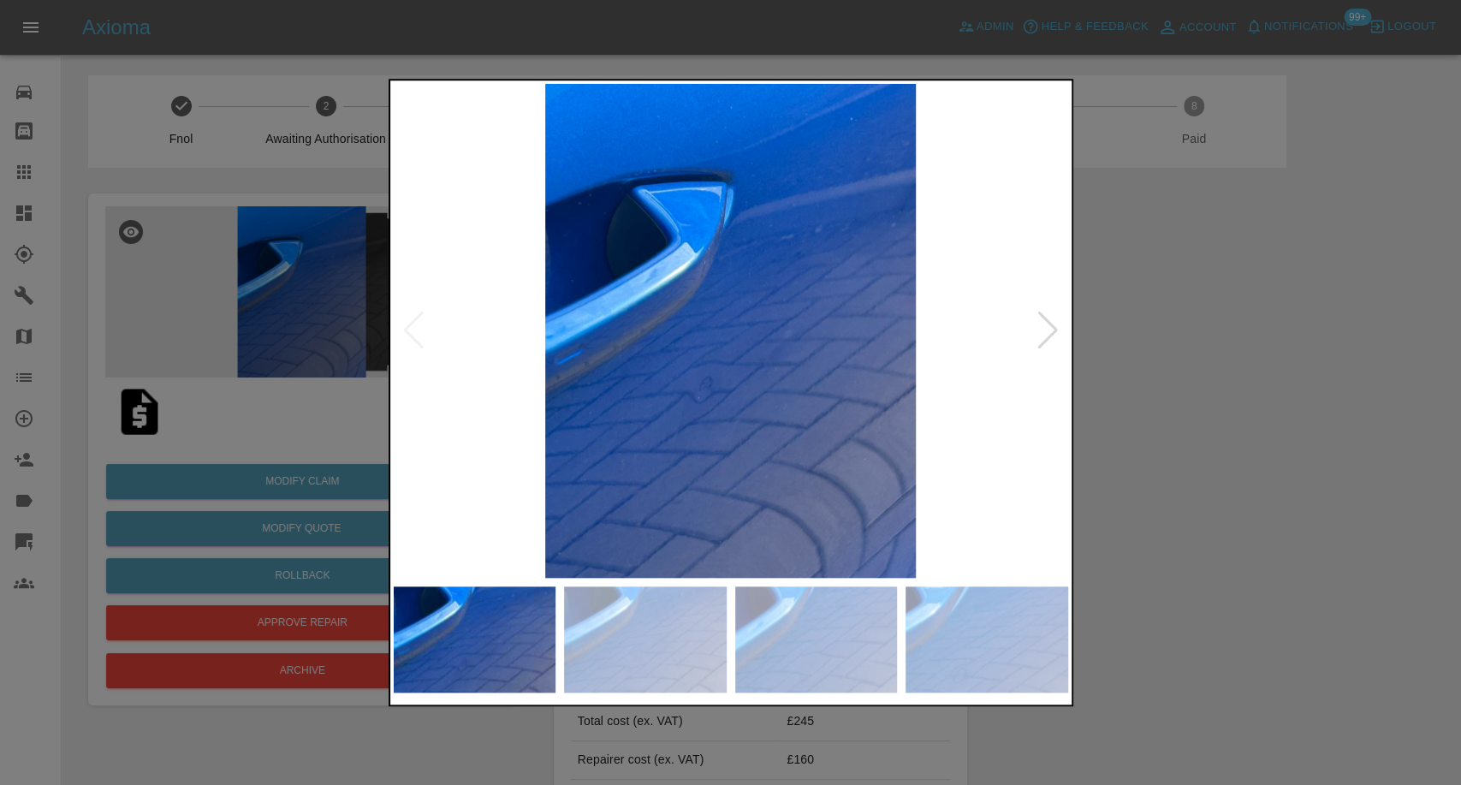
click at [688, 578] on div at bounding box center [731, 639] width 674 height 123
click at [821, 629] on img at bounding box center [816, 639] width 163 height 106
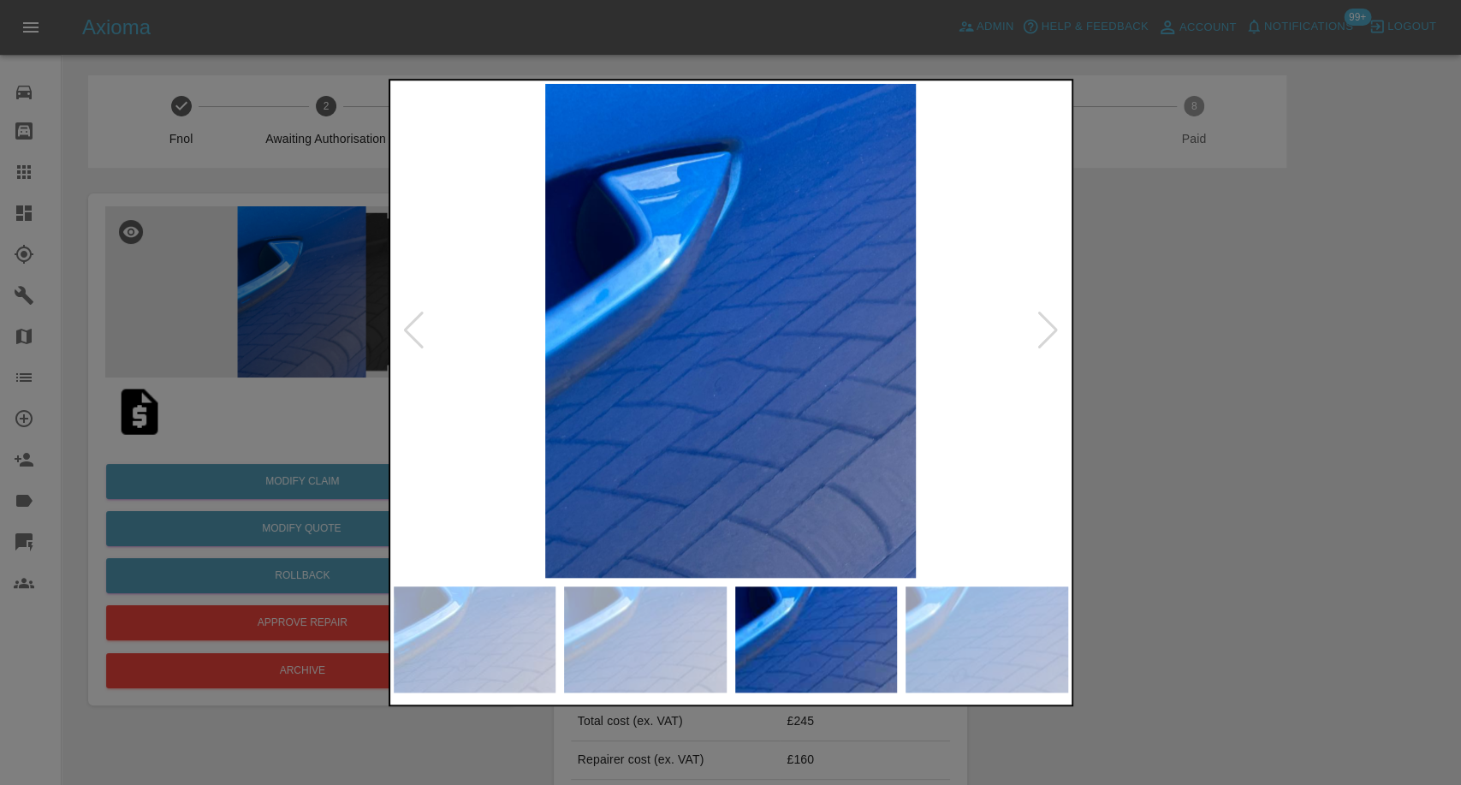
click at [992, 637] on img at bounding box center [987, 639] width 163 height 106
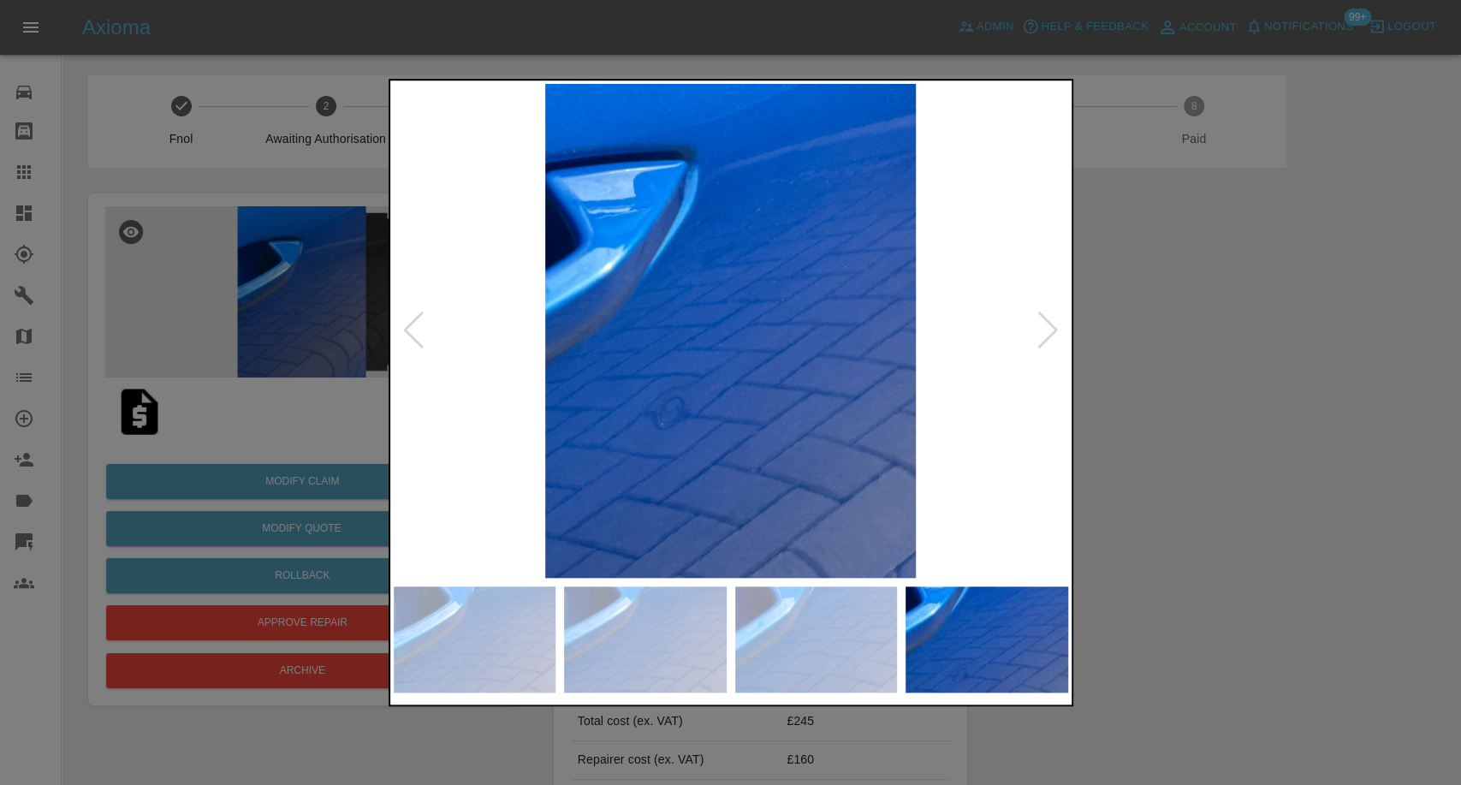
click at [1215, 488] on div at bounding box center [730, 392] width 1461 height 785
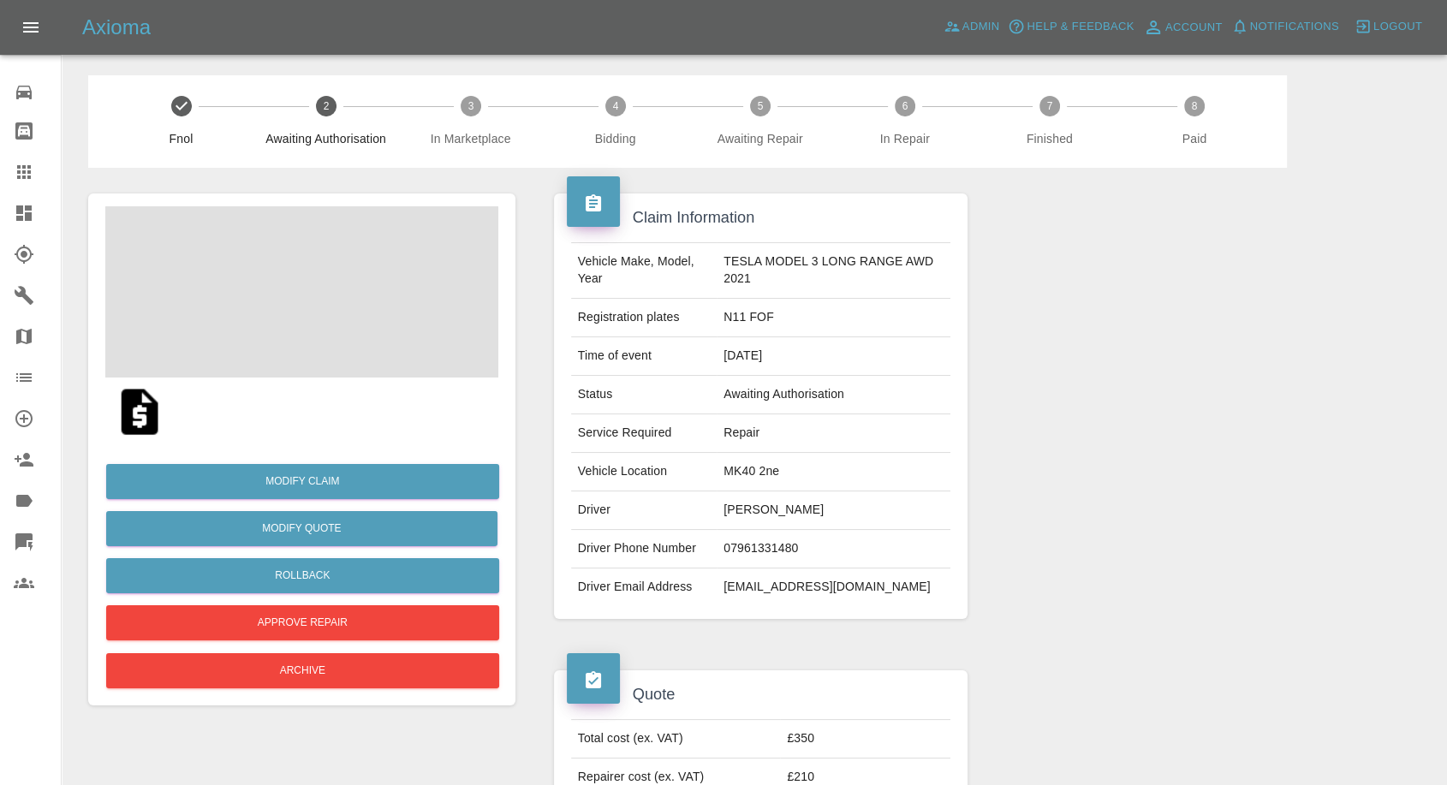
click at [749, 508] on td "Mark Brownridge" at bounding box center [833, 510] width 234 height 39
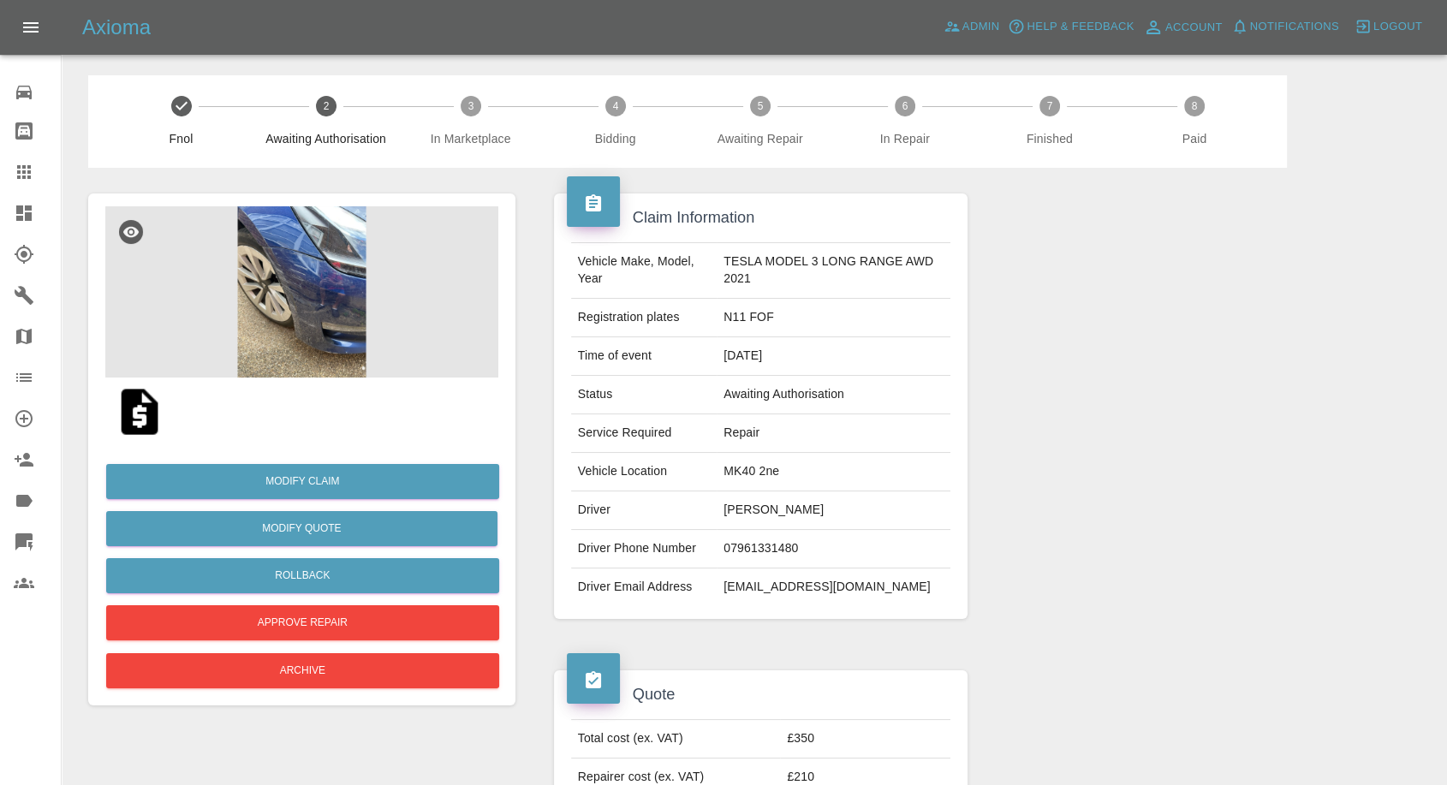
click at [749, 508] on td "Mark Brownridge" at bounding box center [833, 510] width 234 height 39
copy td "Mark Brownridge"
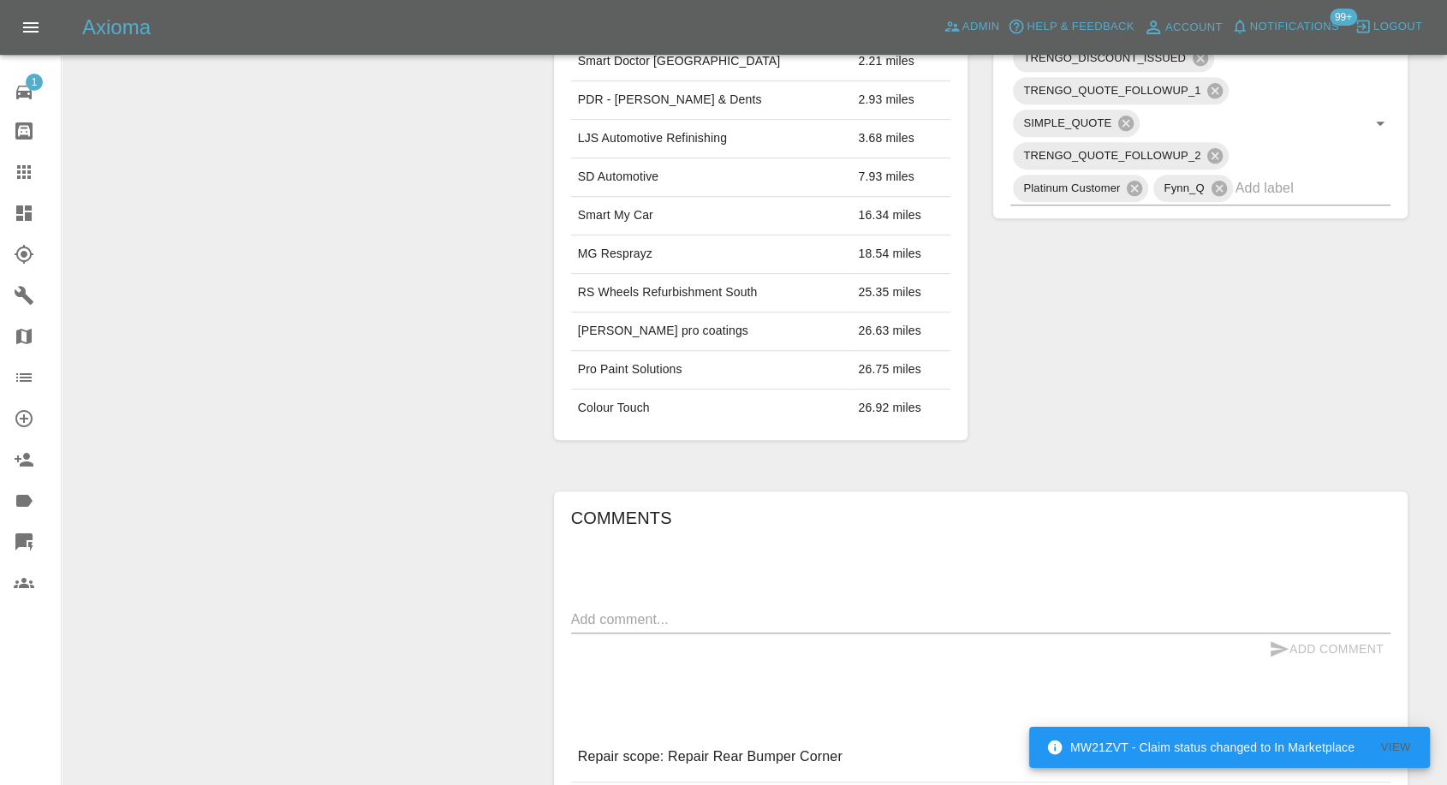
scroll to position [951, 0]
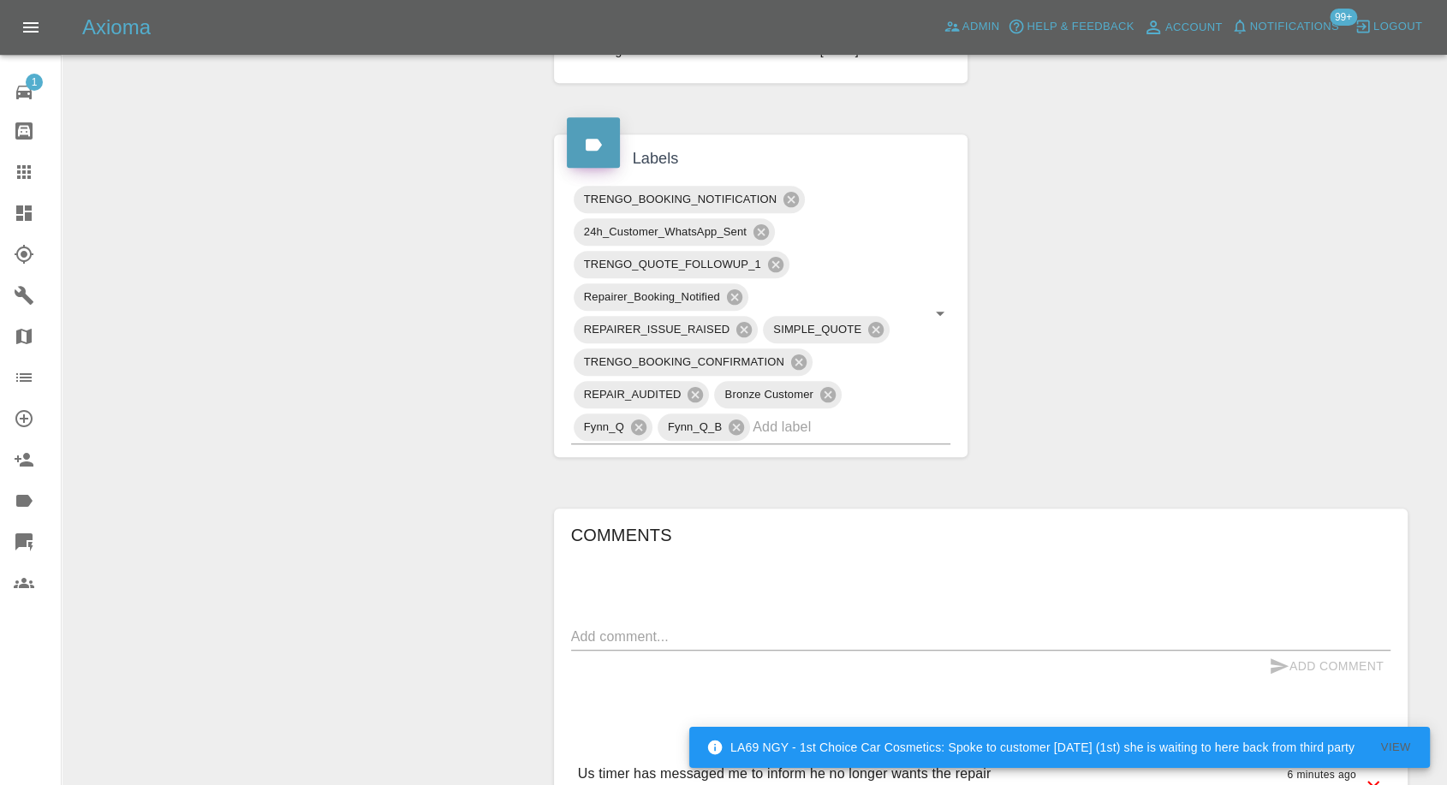
scroll to position [1426, 0]
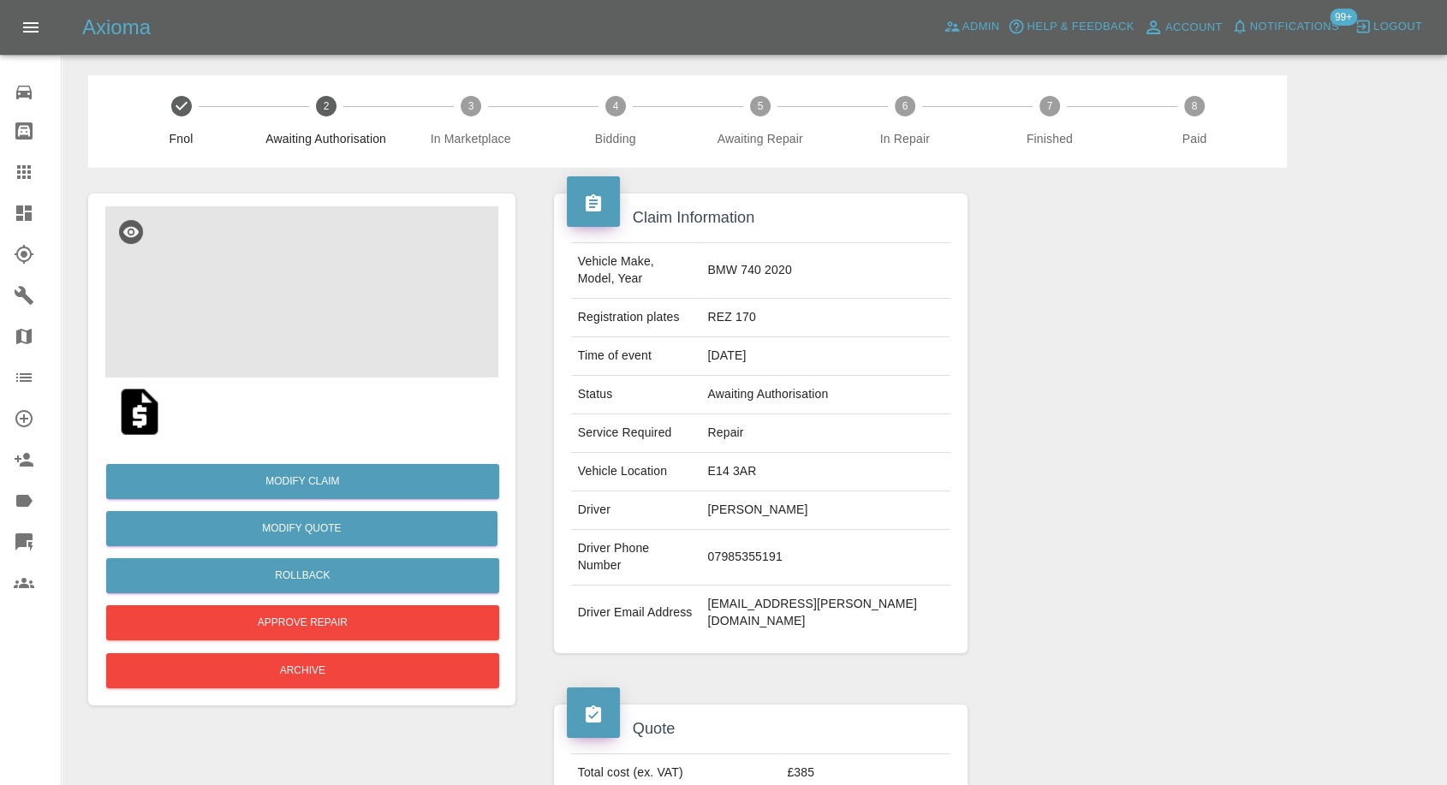
click at [336, 304] on img at bounding box center [301, 291] width 393 height 171
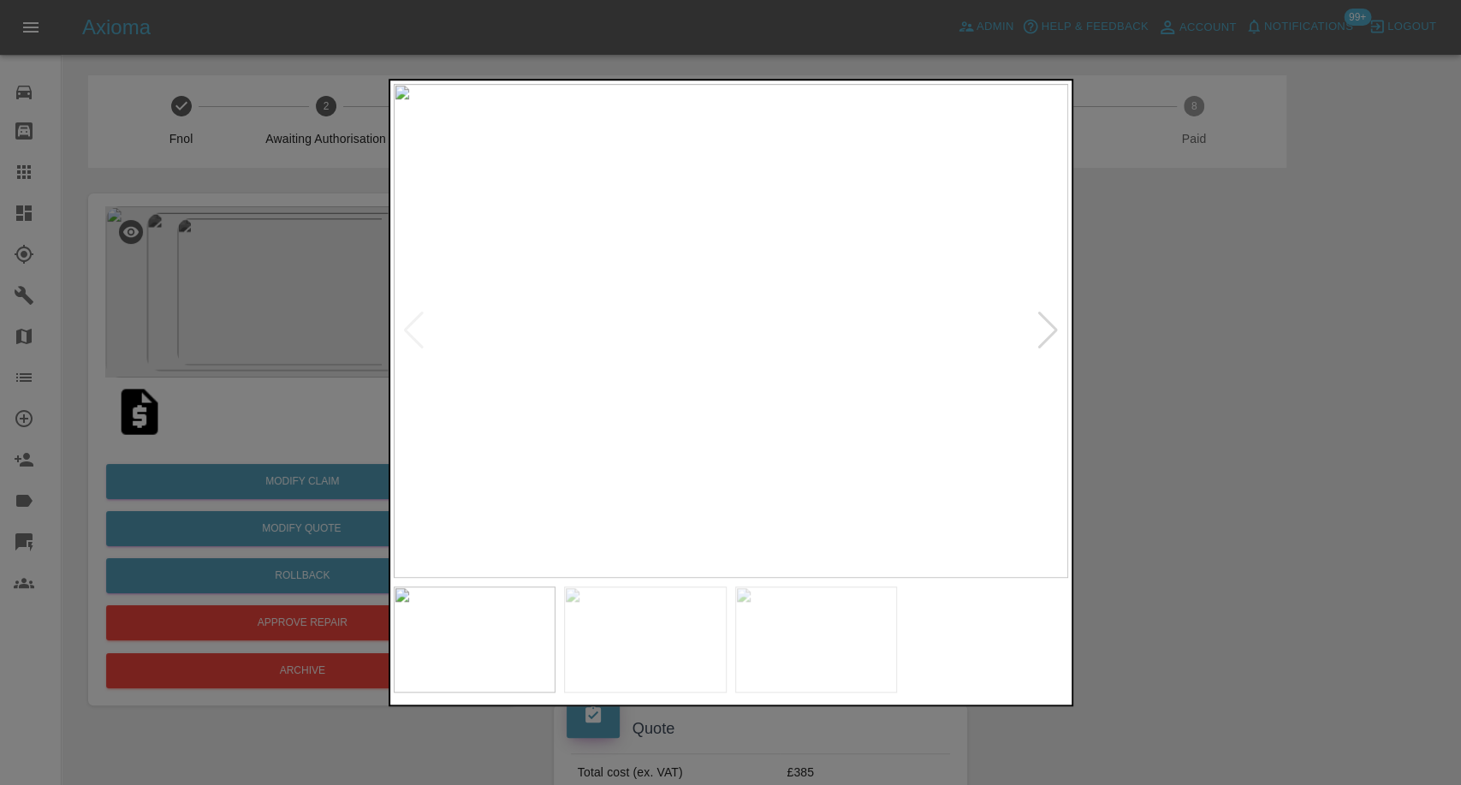
click at [1251, 496] on div at bounding box center [730, 392] width 1461 height 785
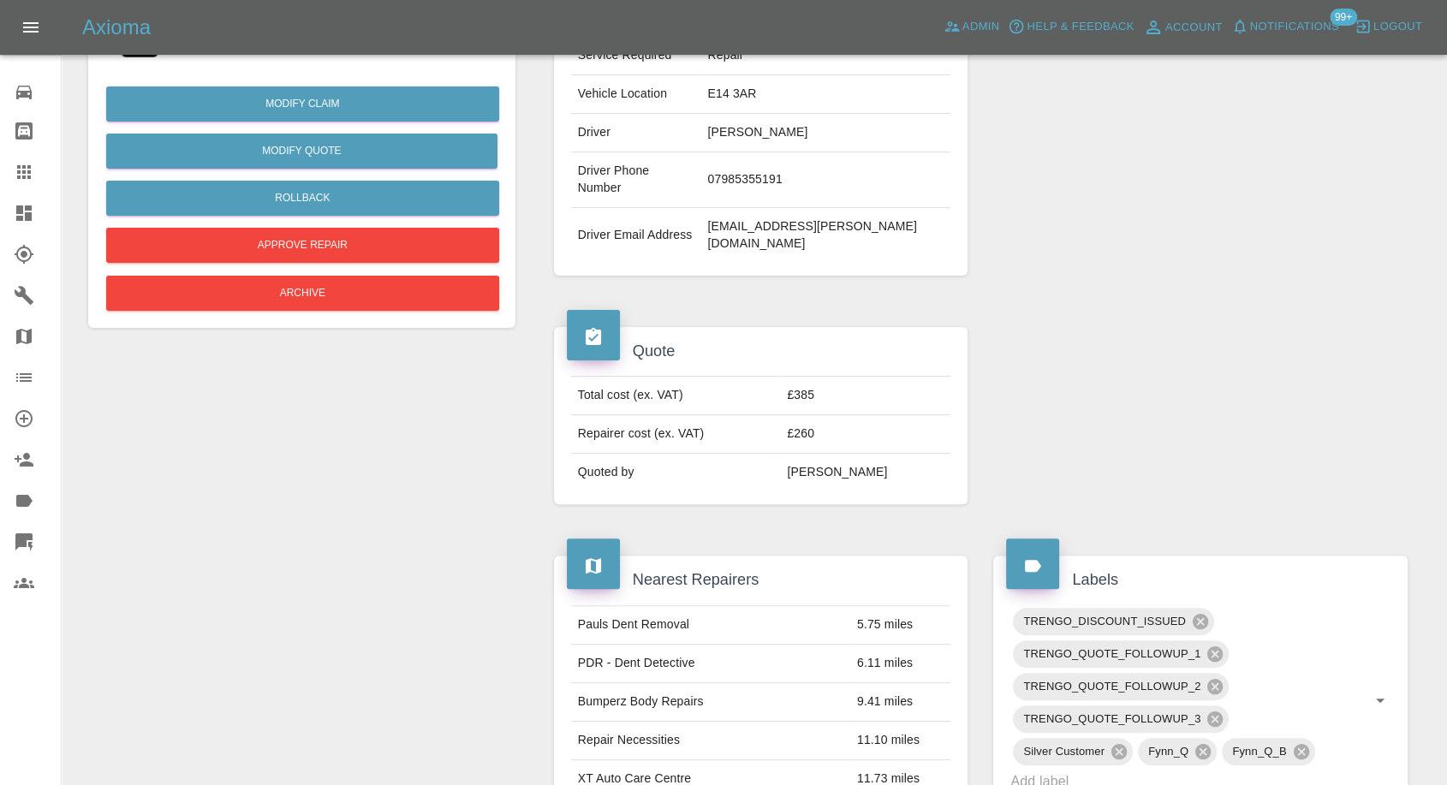
scroll to position [380, 0]
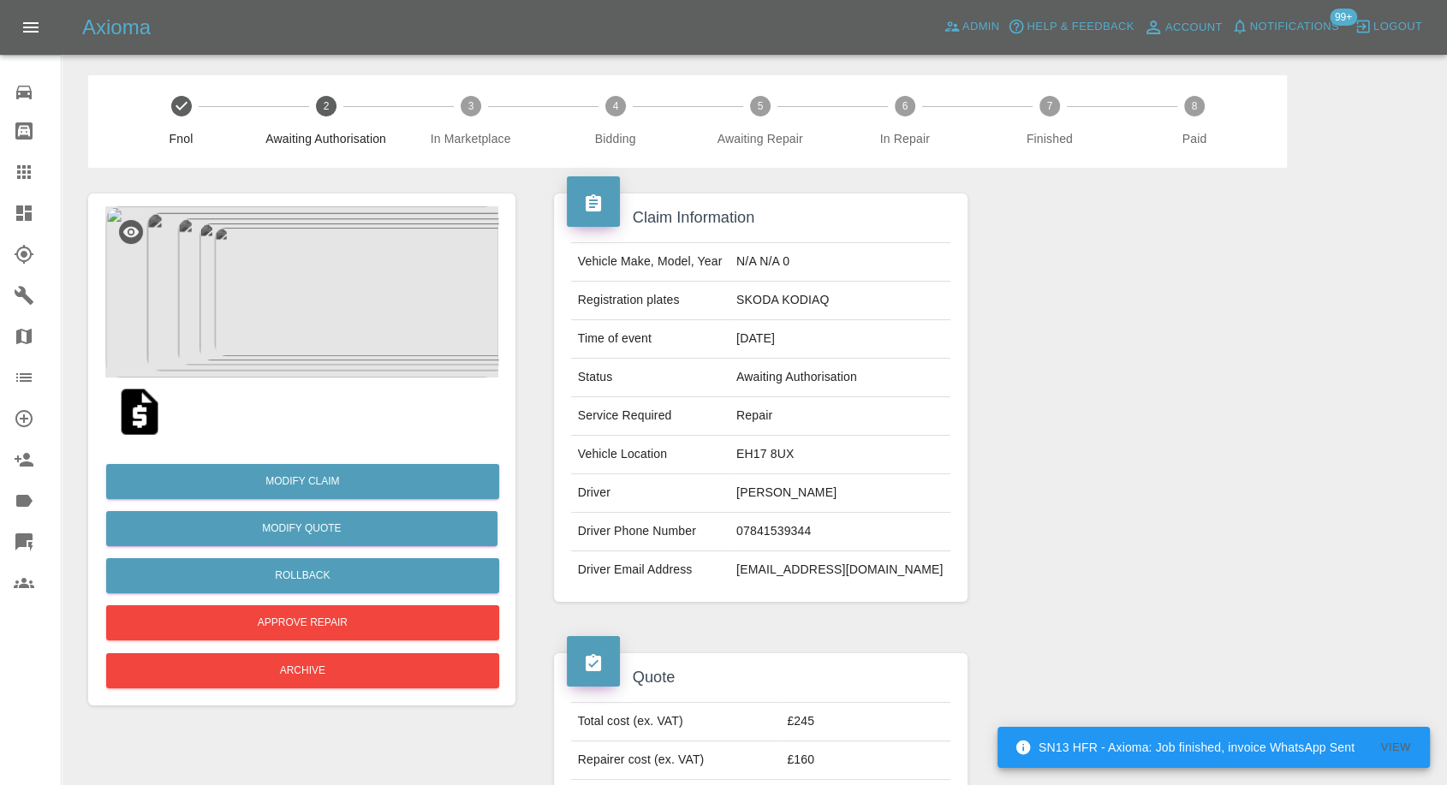
click at [775, 496] on td "Gregg Carson" at bounding box center [839, 493] width 221 height 39
copy td "Gregg Carson"
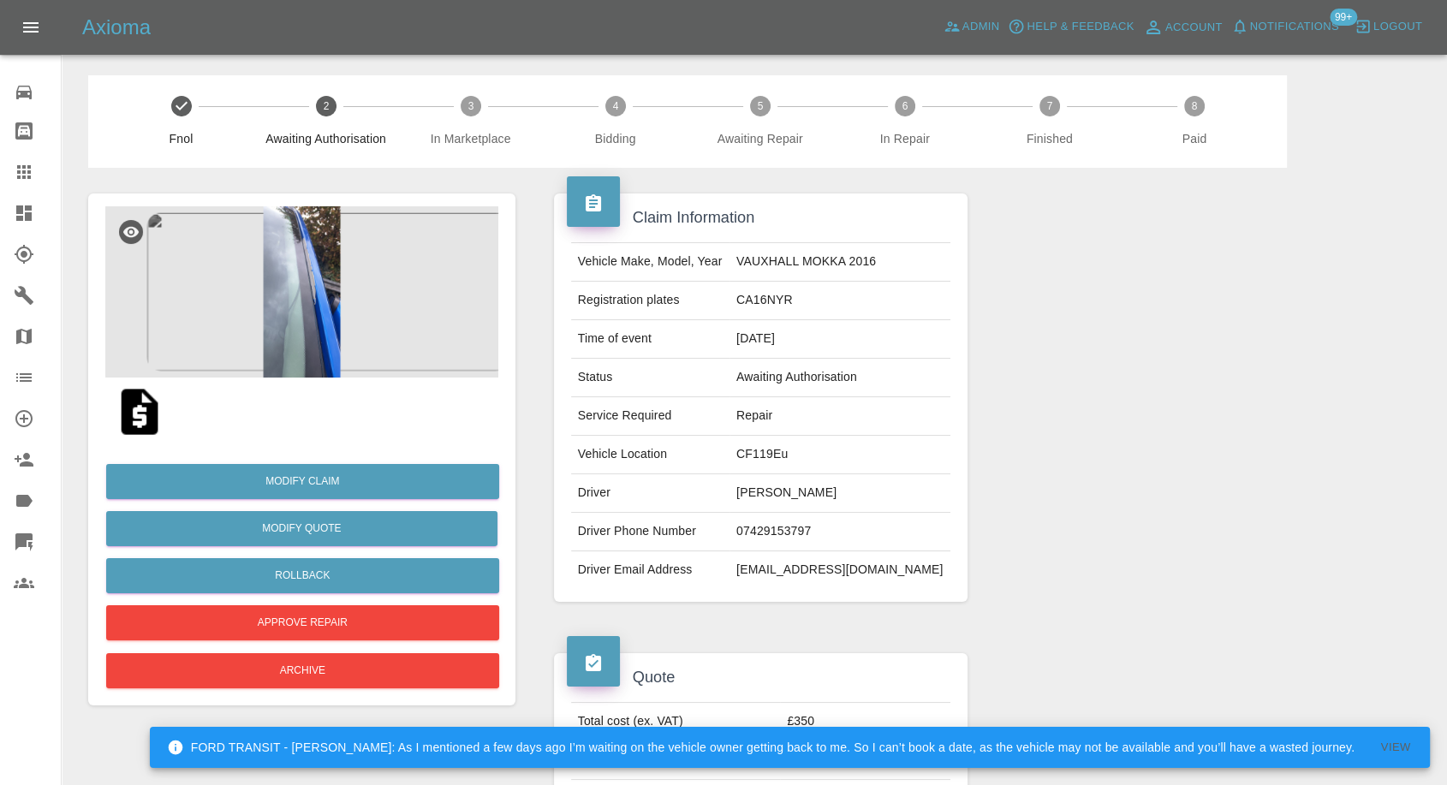
click at [811, 540] on td "07429153797" at bounding box center [839, 532] width 221 height 39
copy td "07429153797"
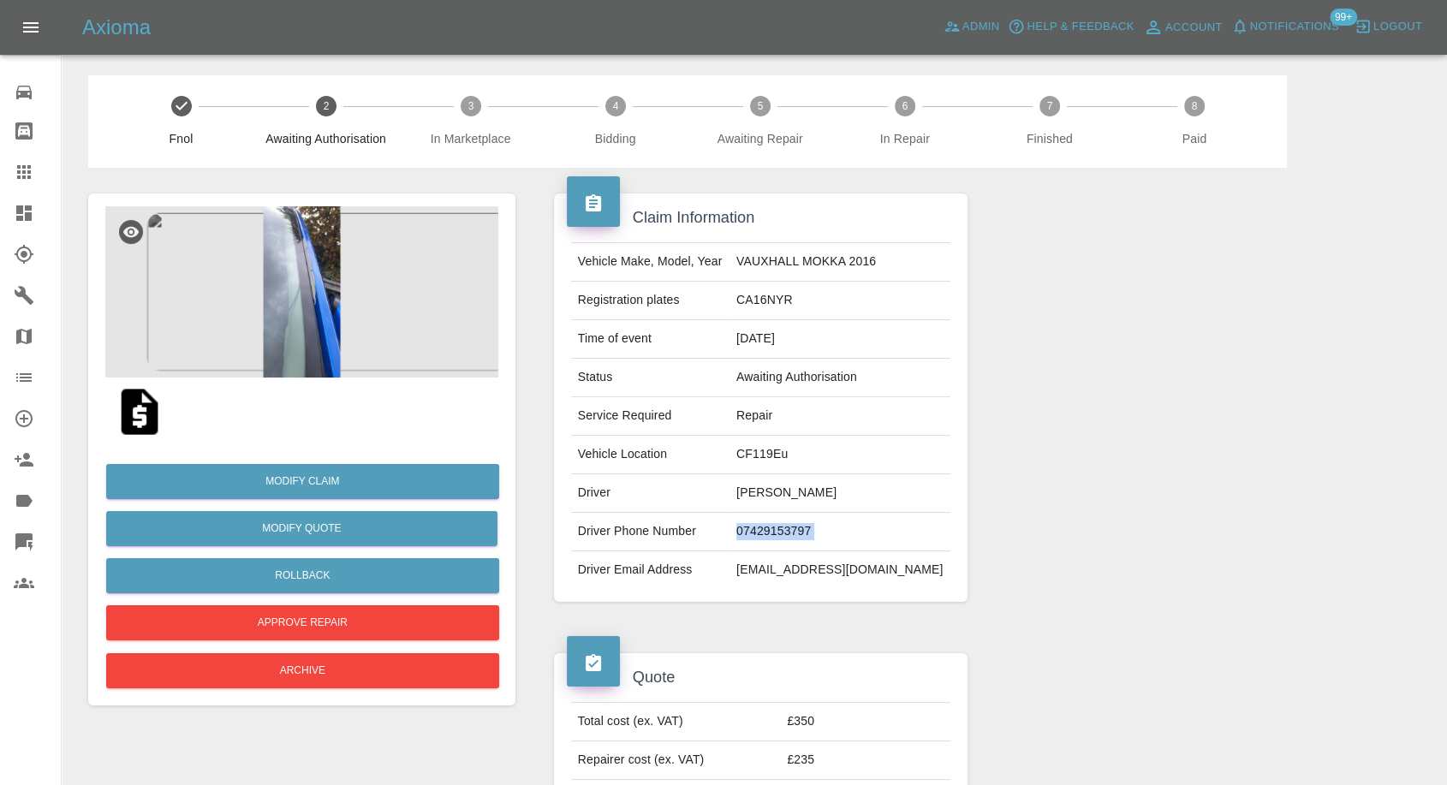
click at [309, 268] on img at bounding box center [301, 291] width 393 height 171
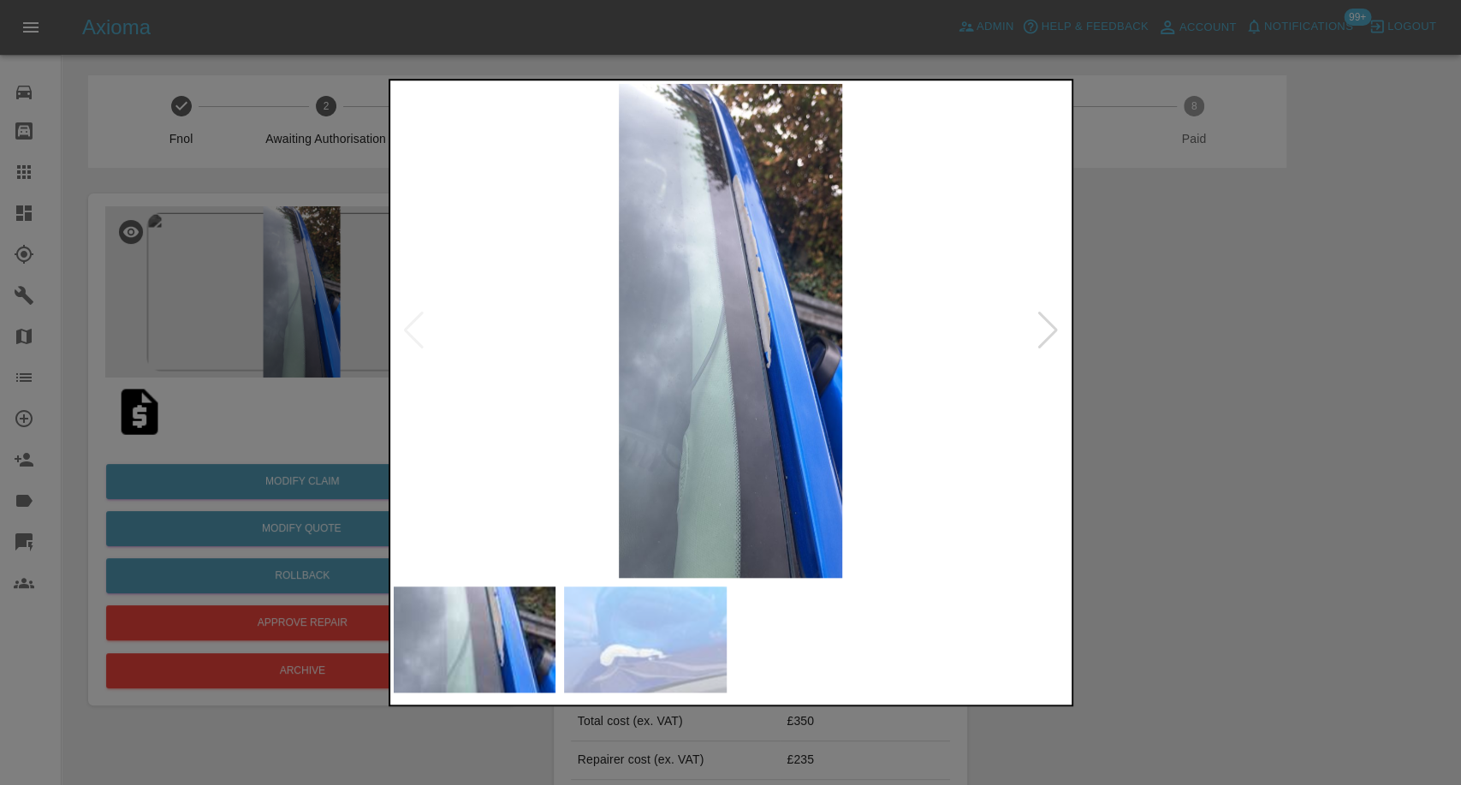
click at [687, 630] on img at bounding box center [645, 639] width 163 height 106
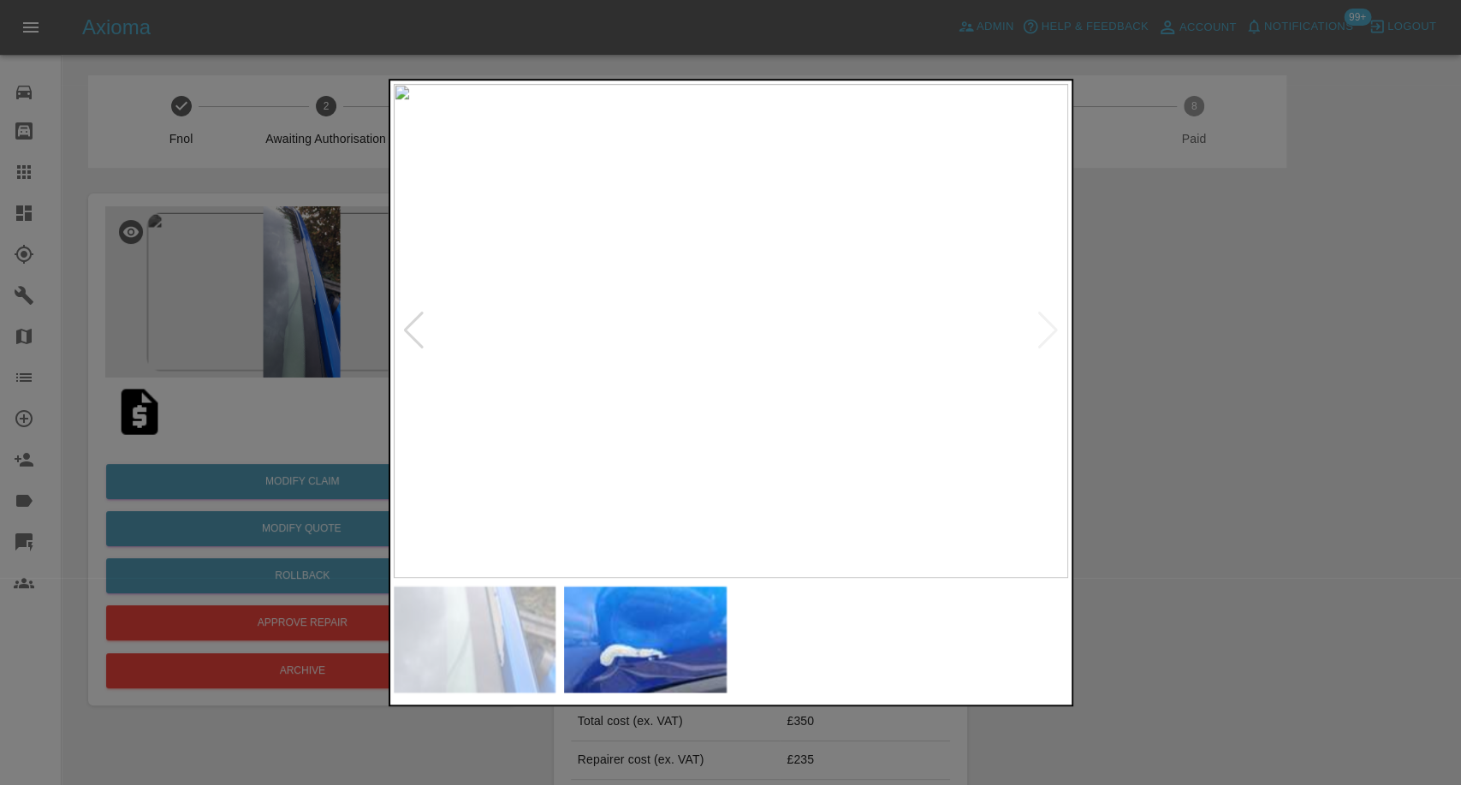
click at [1373, 436] on div at bounding box center [730, 392] width 1461 height 785
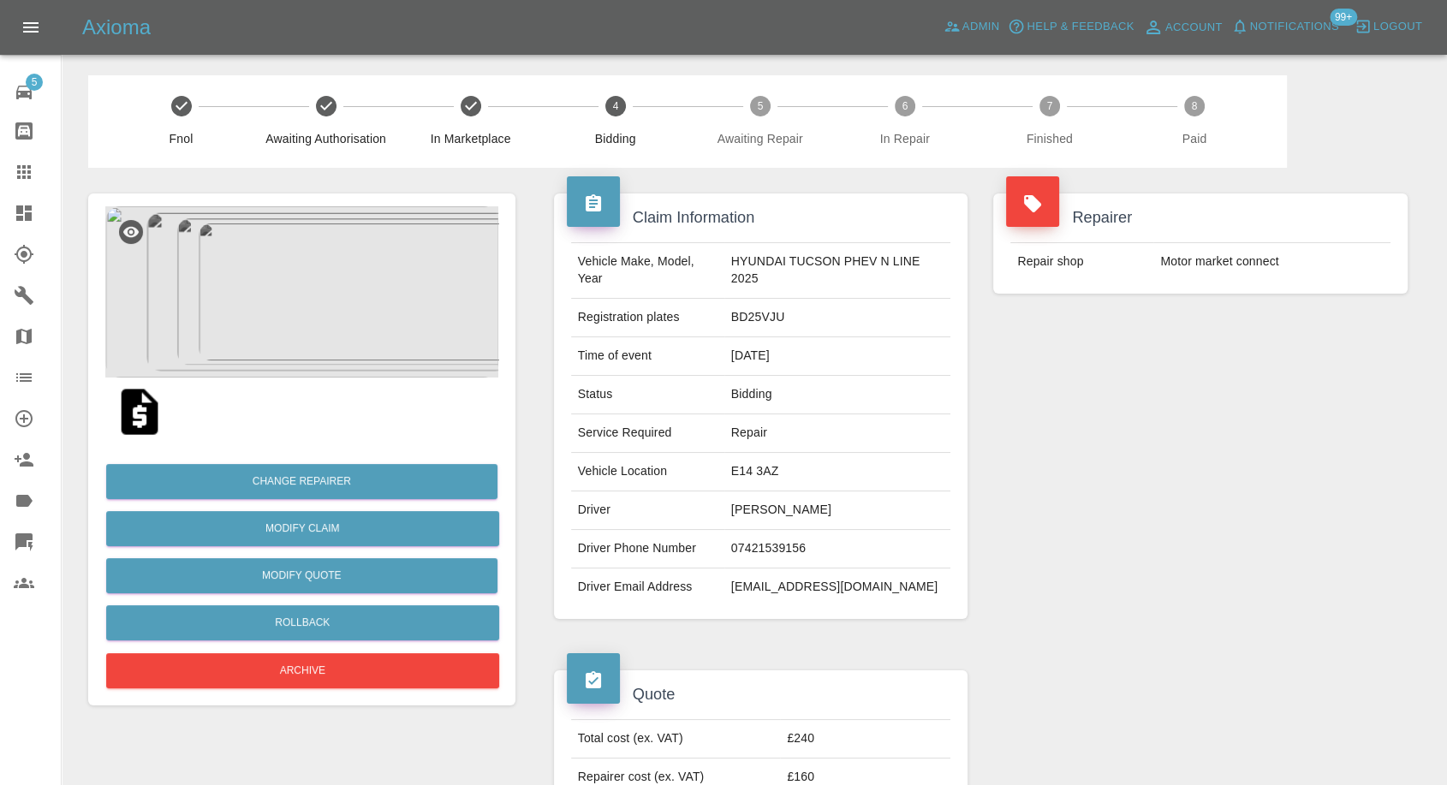
click at [30, 180] on icon at bounding box center [24, 172] width 21 height 21
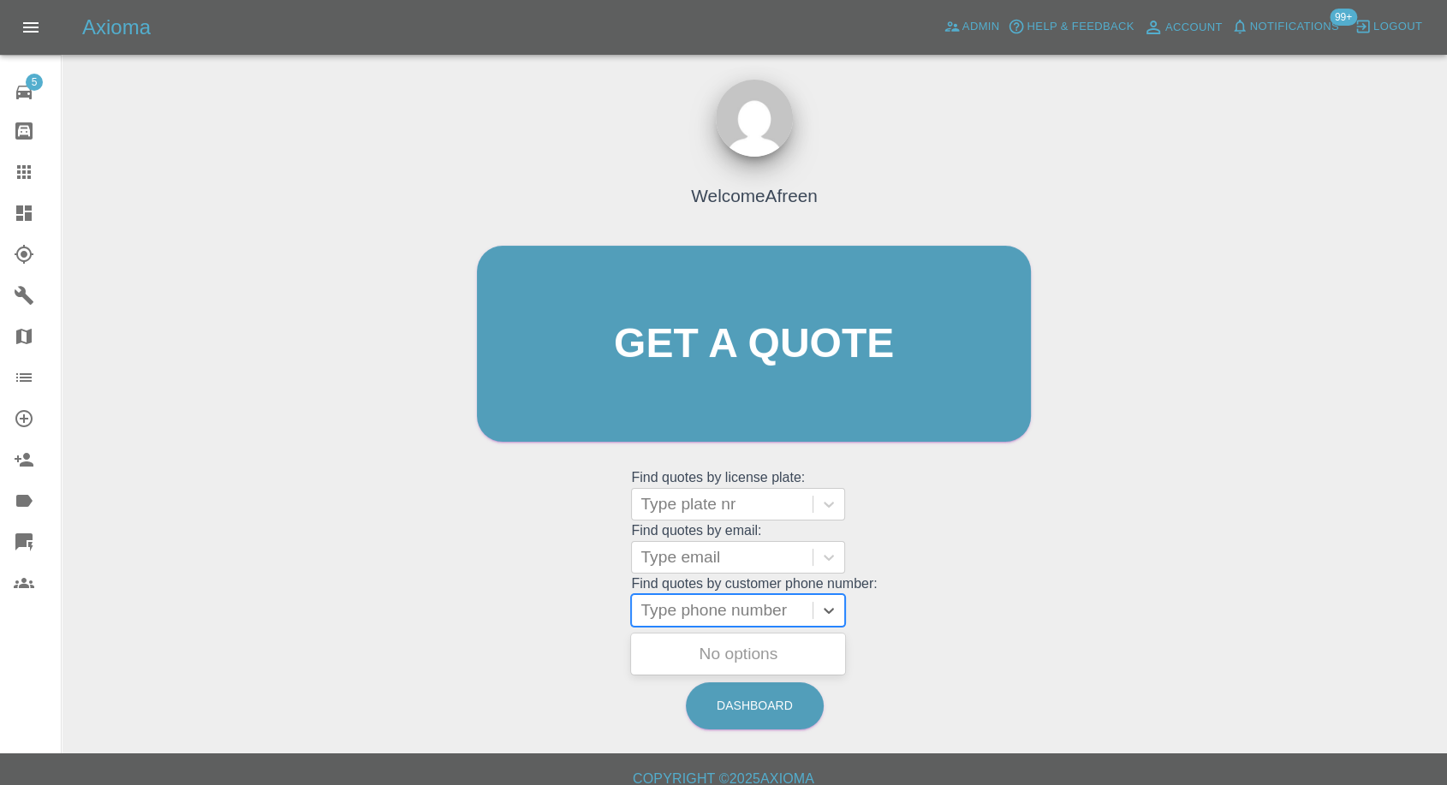
click at [723, 607] on div at bounding box center [721, 610] width 163 height 24
paste input "07429153797"
type input "07429153797"
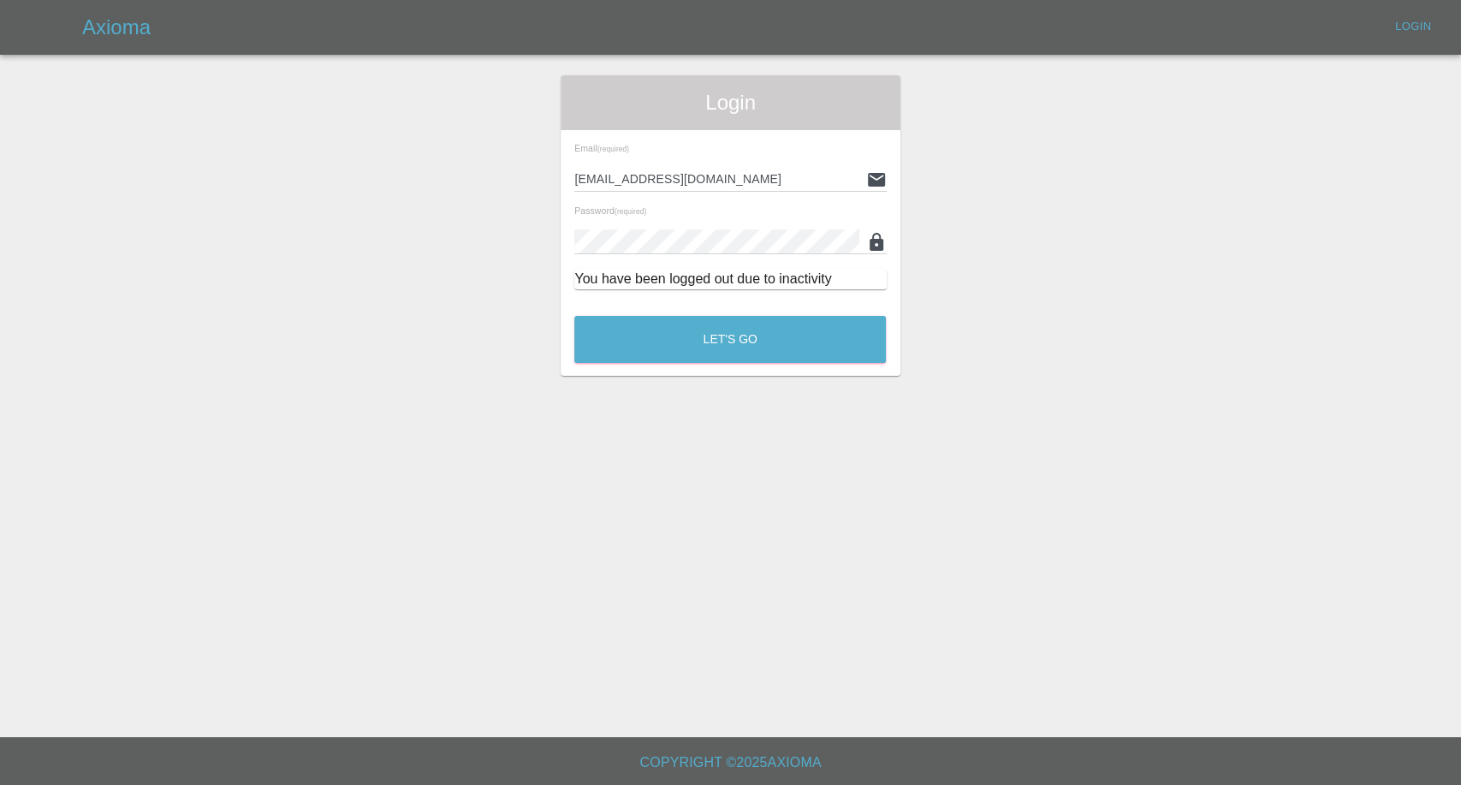
click at [717, 378] on main "Login Email (required) [EMAIL_ADDRESS][DOMAIN_NAME] Password (required) You hav…" at bounding box center [730, 368] width 1461 height 737
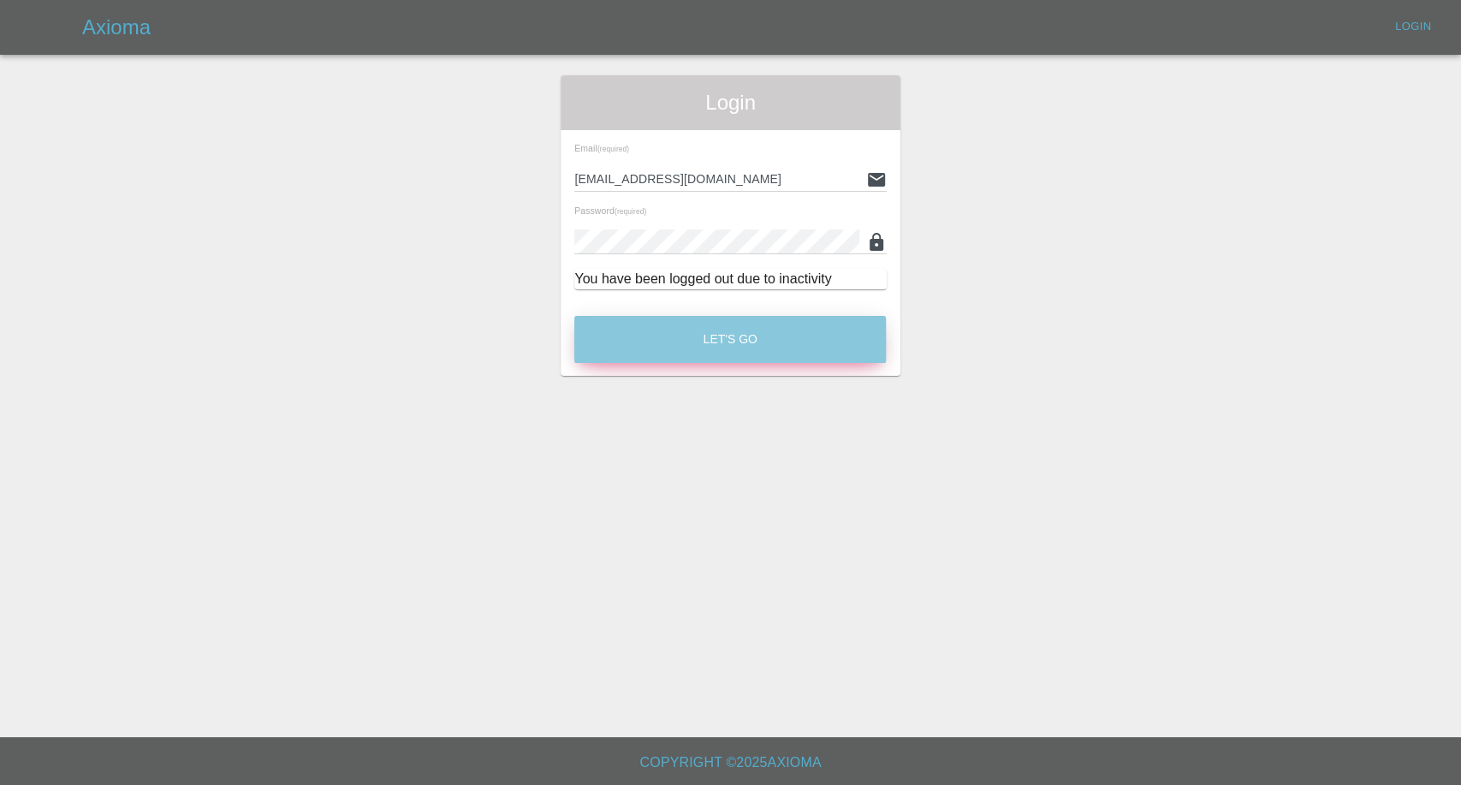
click at [742, 345] on button "Let's Go" at bounding box center [730, 339] width 312 height 47
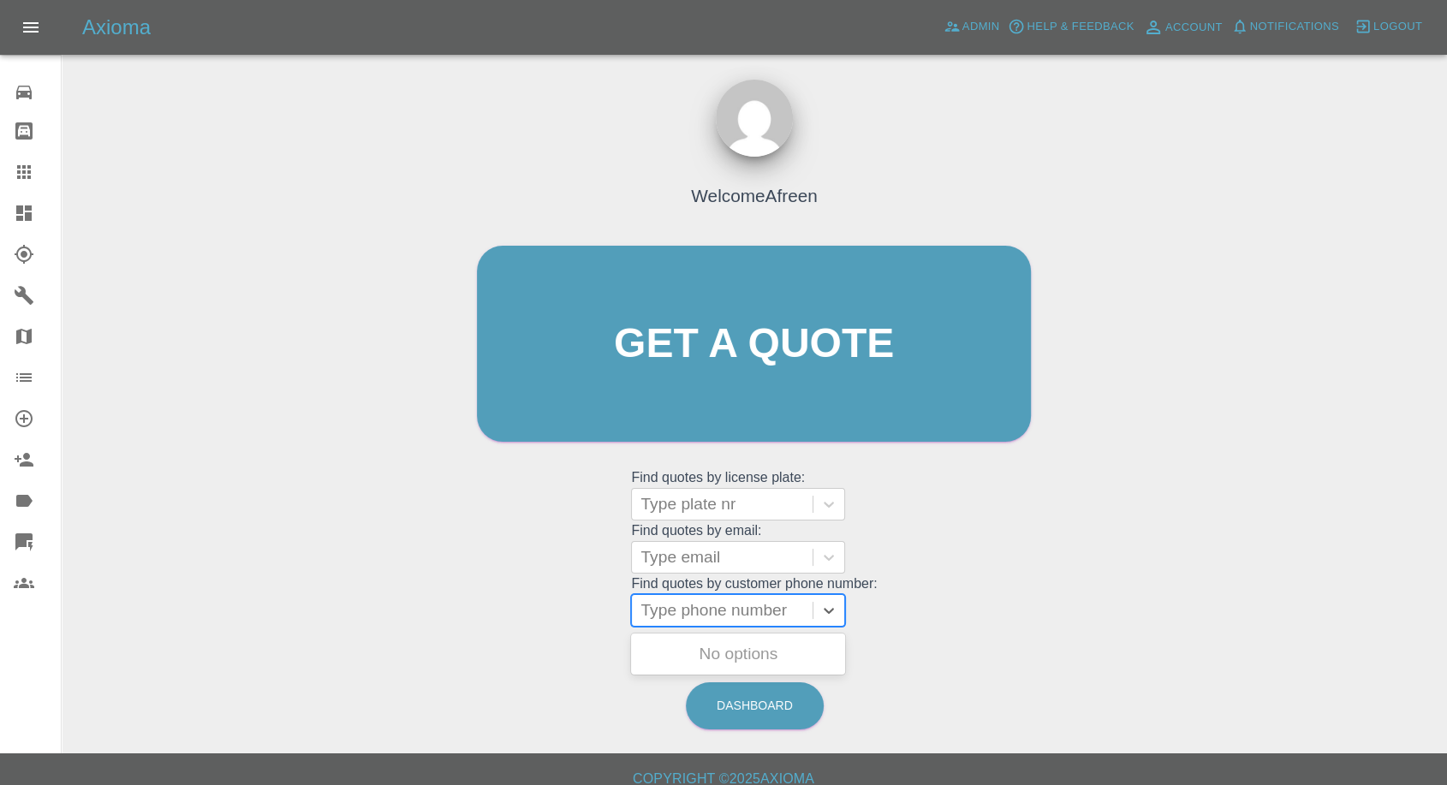
click at [744, 606] on div at bounding box center [721, 610] width 163 height 24
paste input "07429153797"
type input "07429153797"
click at [683, 668] on div "CA16NYR, Awaiting Authorisation" at bounding box center [738, 664] width 214 height 55
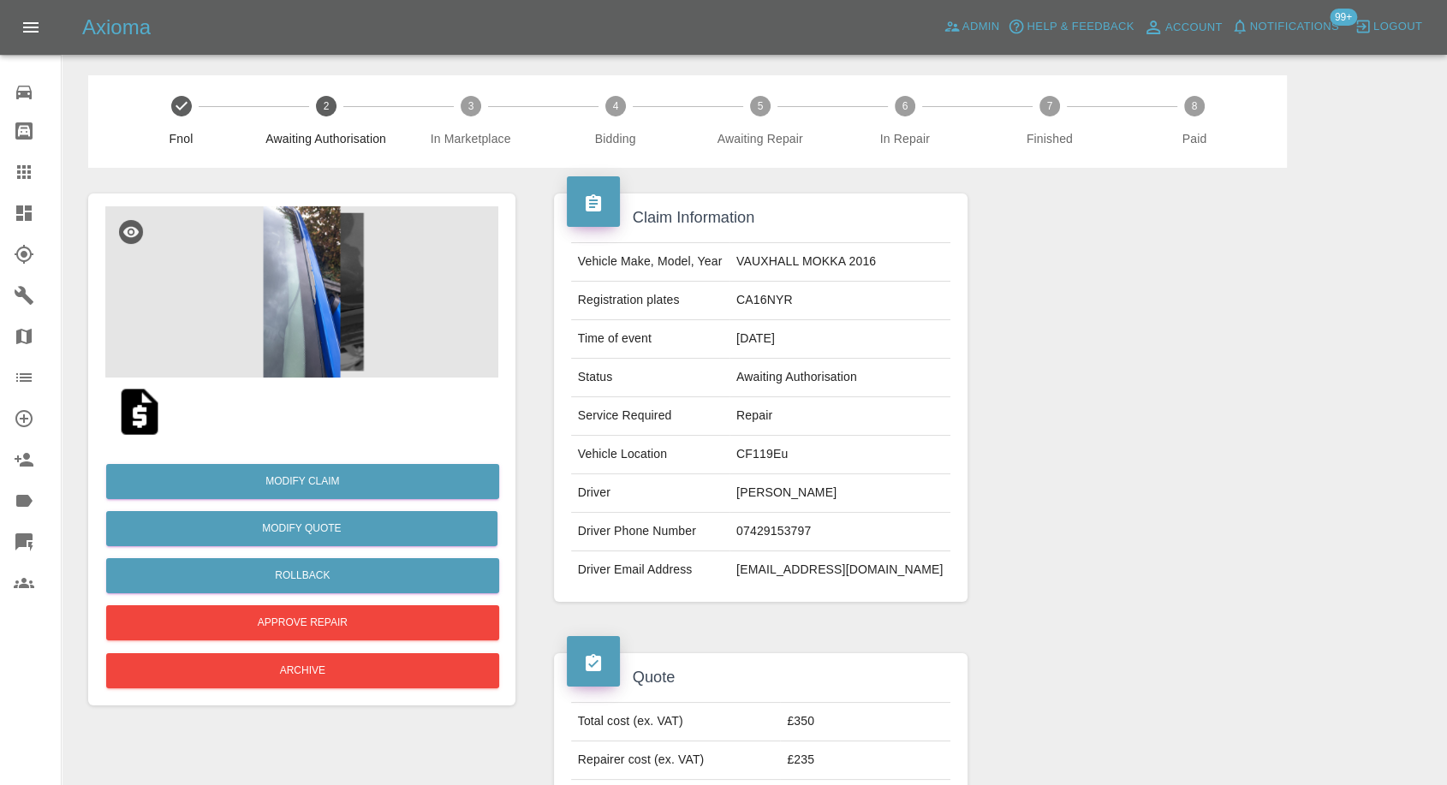
click at [301, 283] on img at bounding box center [301, 291] width 393 height 171
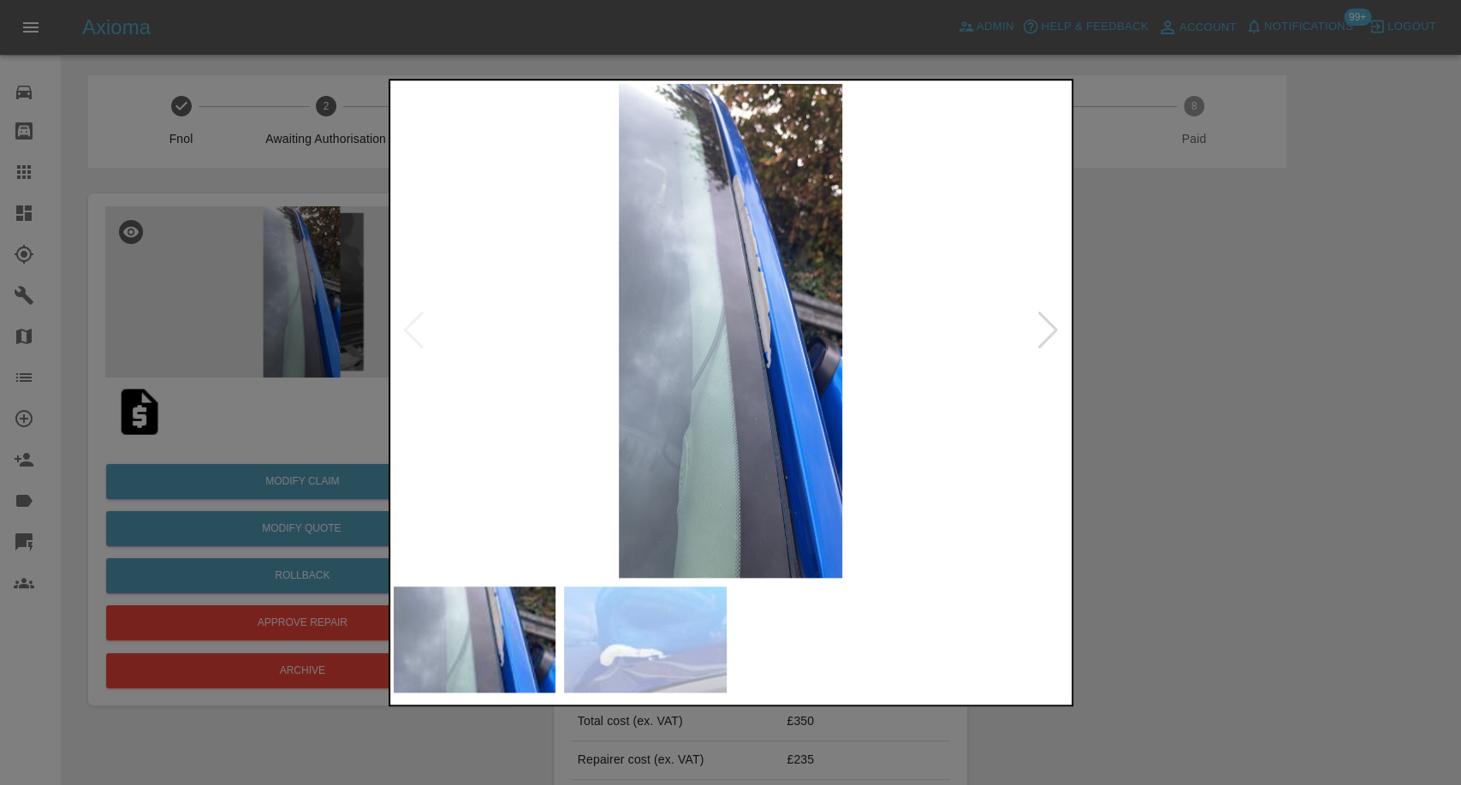
click at [649, 646] on img at bounding box center [645, 639] width 163 height 106
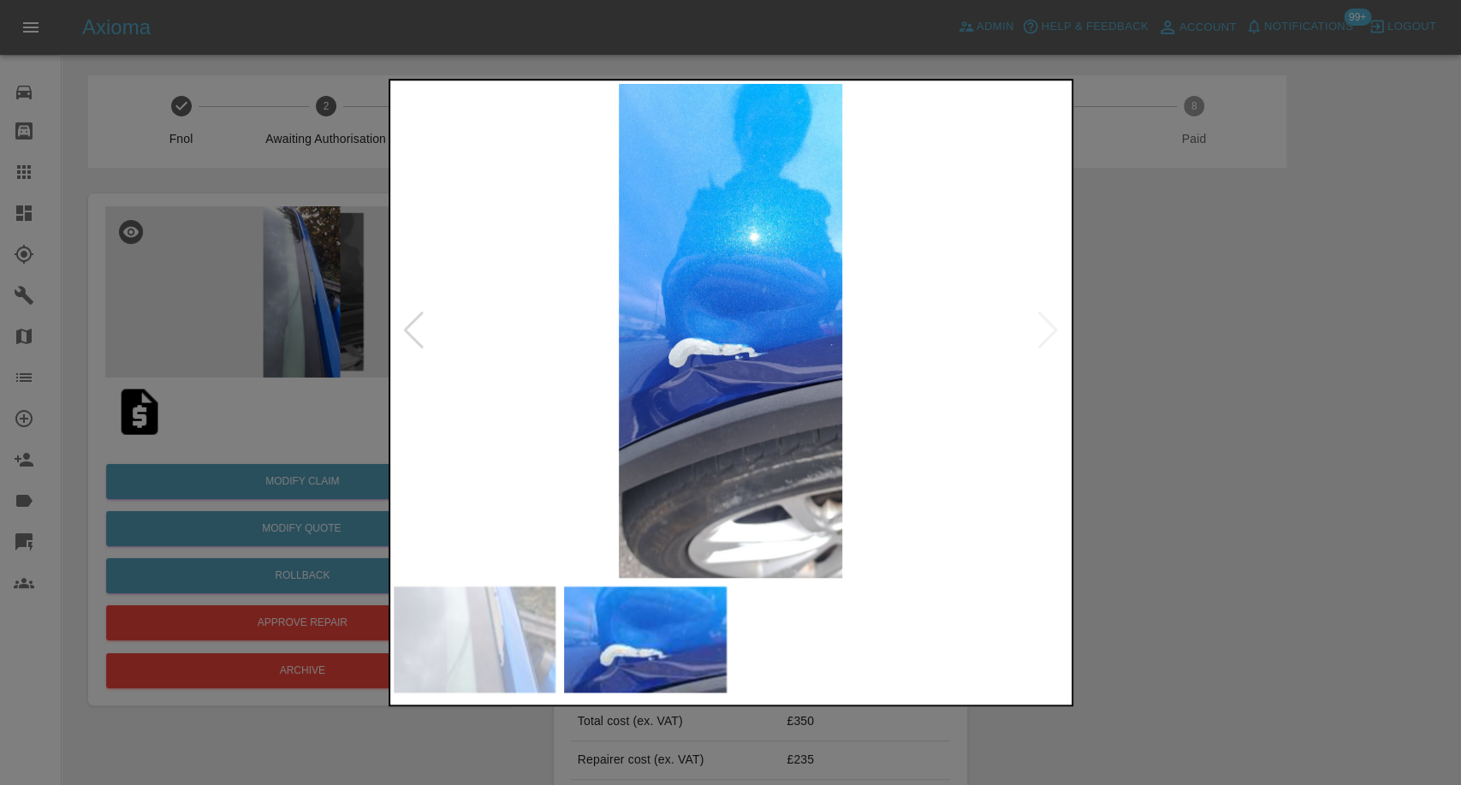
click at [1191, 495] on div at bounding box center [730, 392] width 1461 height 785
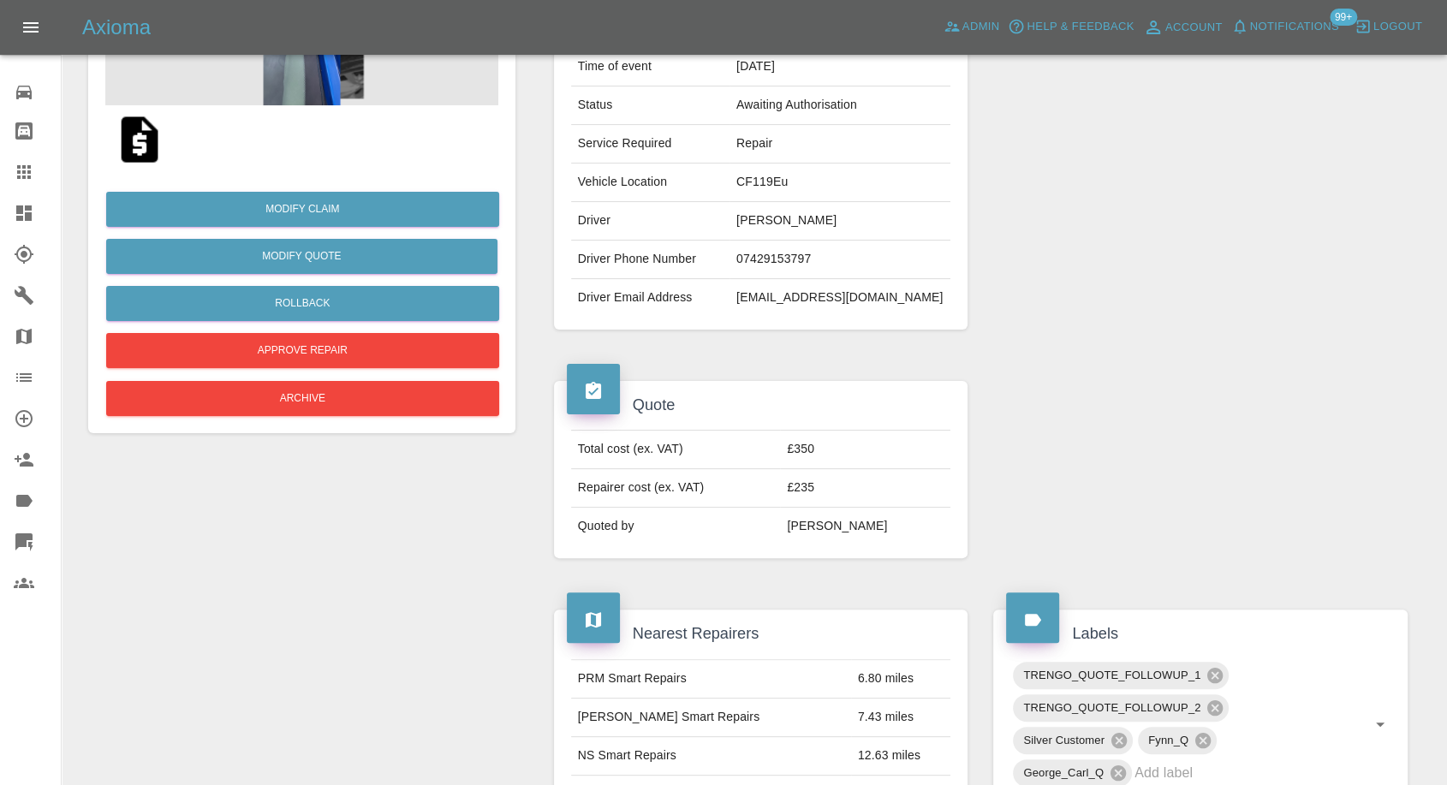
scroll to position [285, 0]
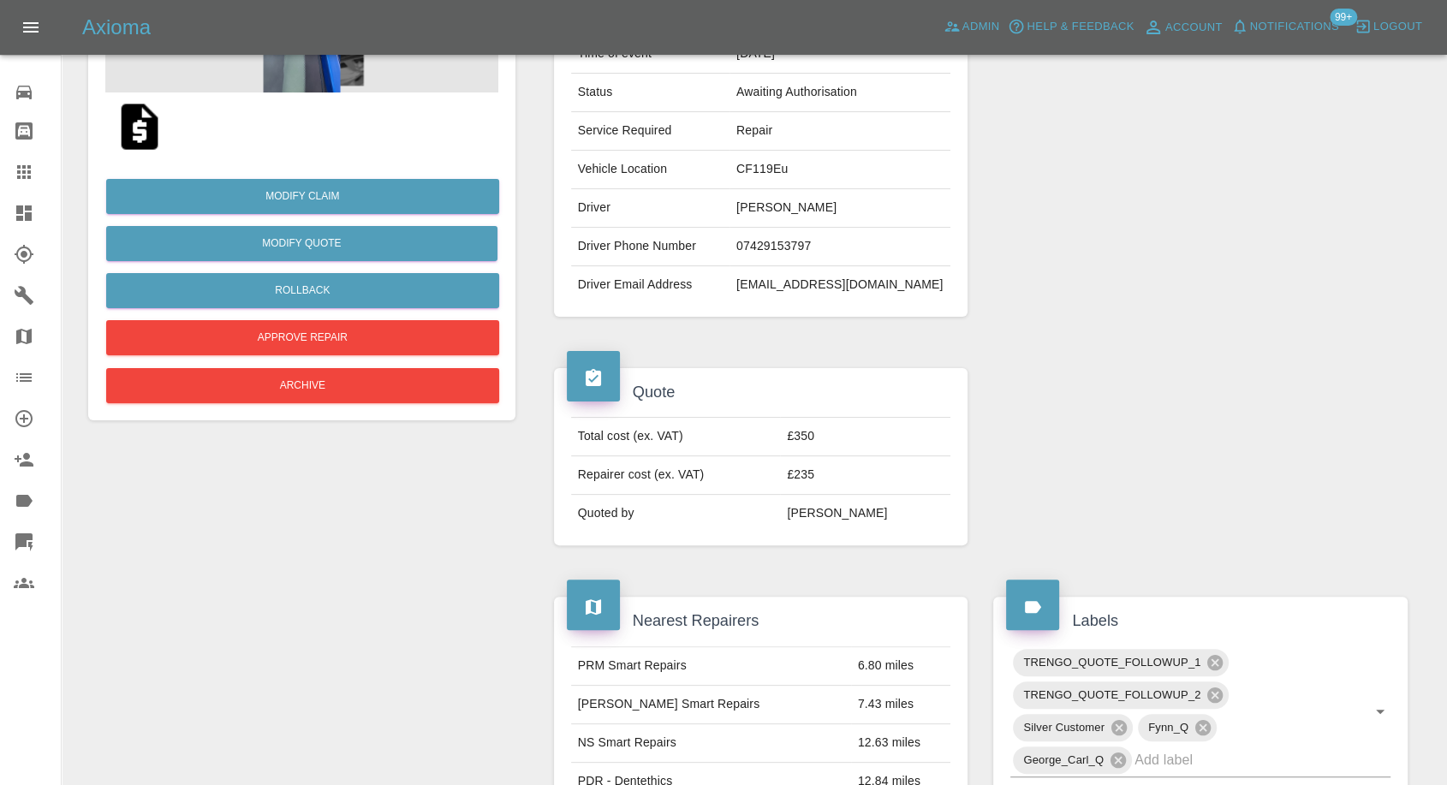
click at [136, 132] on img at bounding box center [139, 126] width 55 height 55
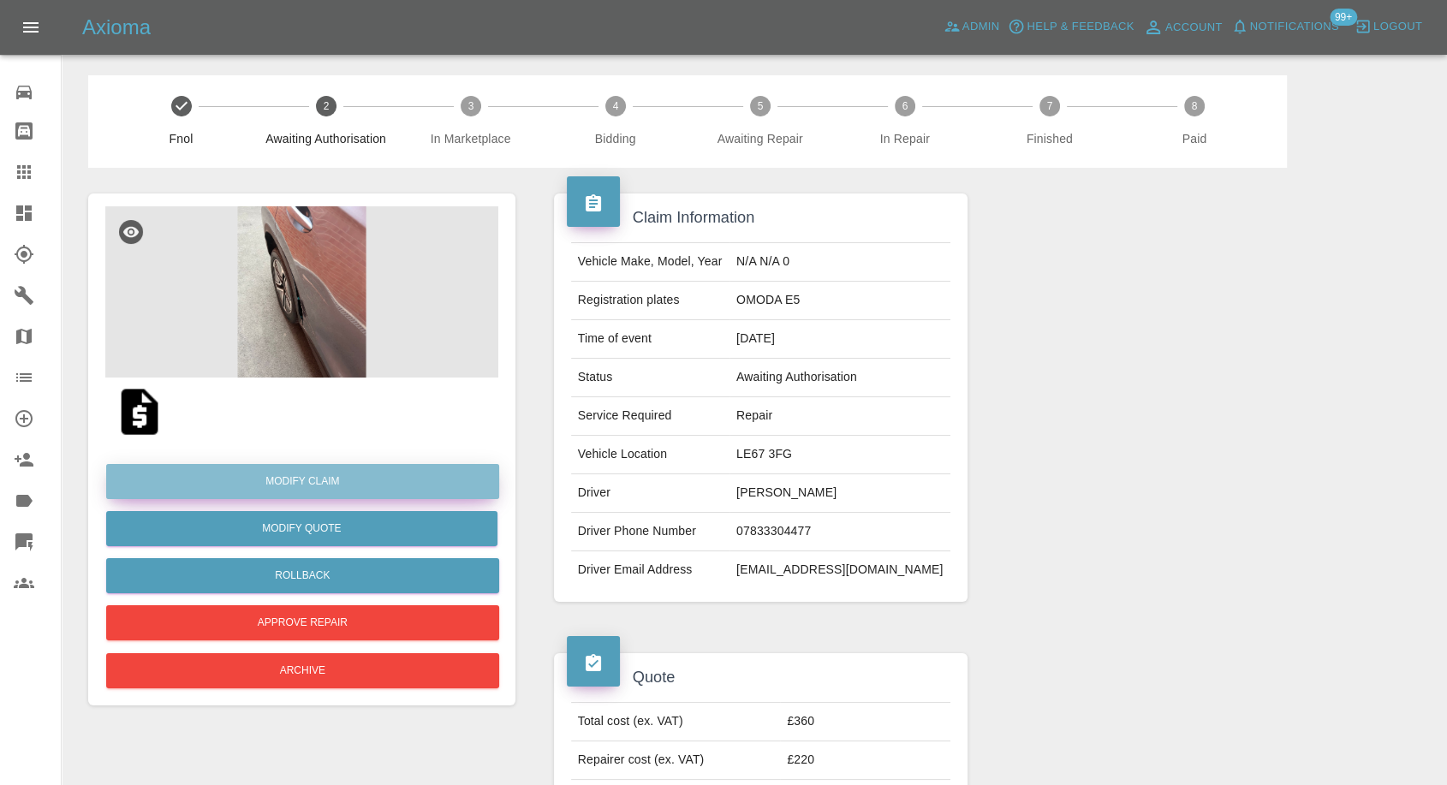
click at [310, 474] on link "Modify Claim" at bounding box center [302, 481] width 393 height 35
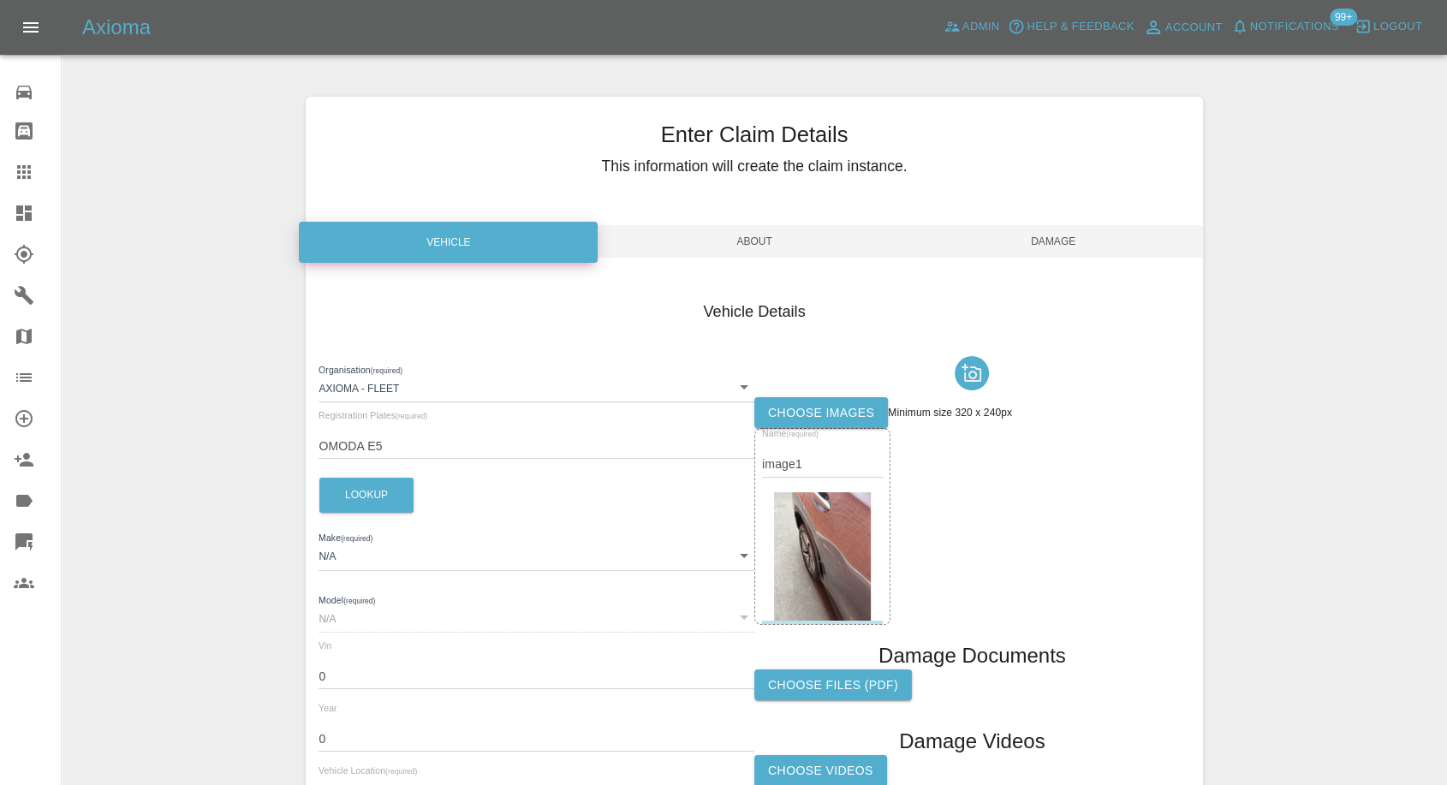
scroll to position [193, 0]
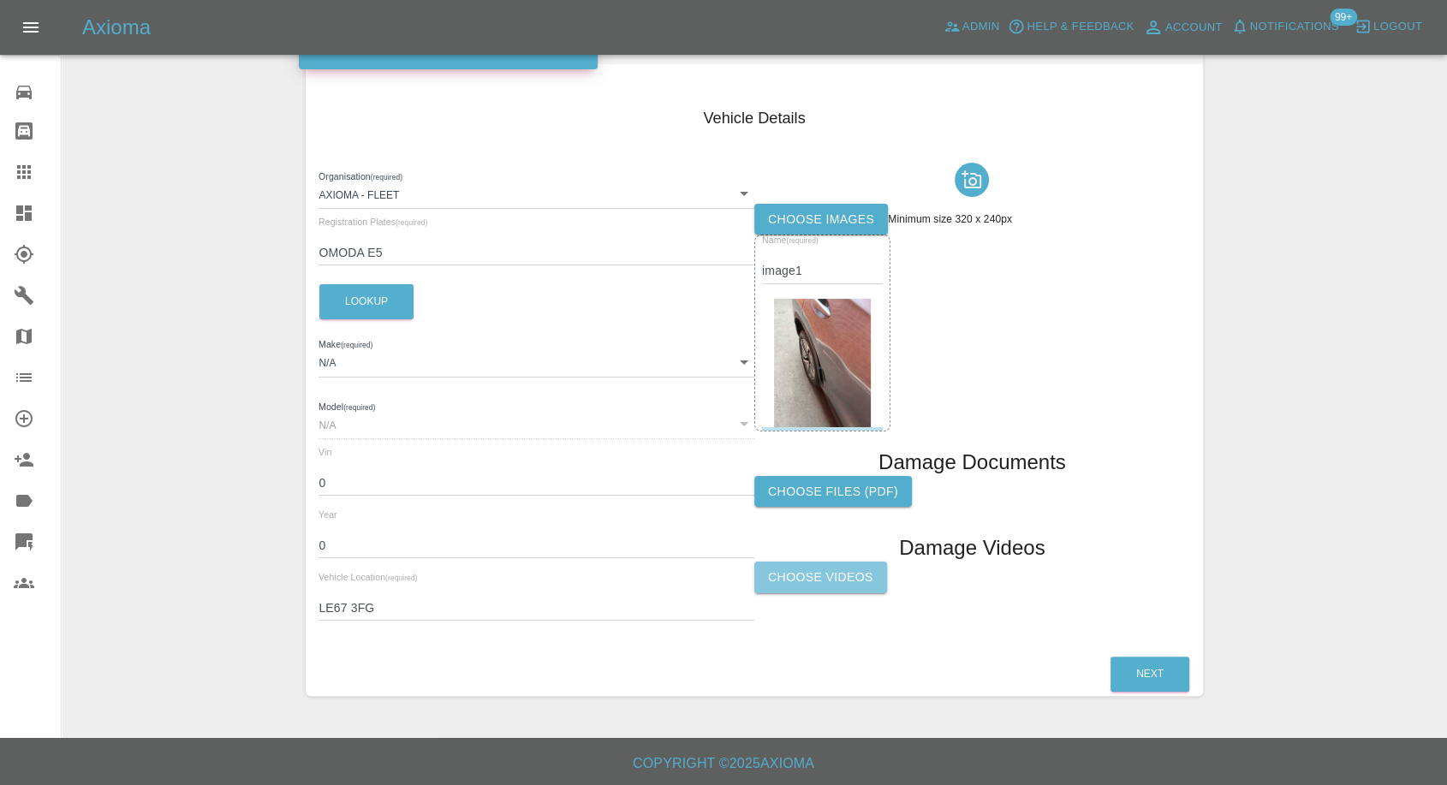
click at [847, 573] on label "Choose Videos" at bounding box center [820, 577] width 133 height 32
click at [0, 0] on input "Choose Videos" at bounding box center [0, 0] width 0 height 0
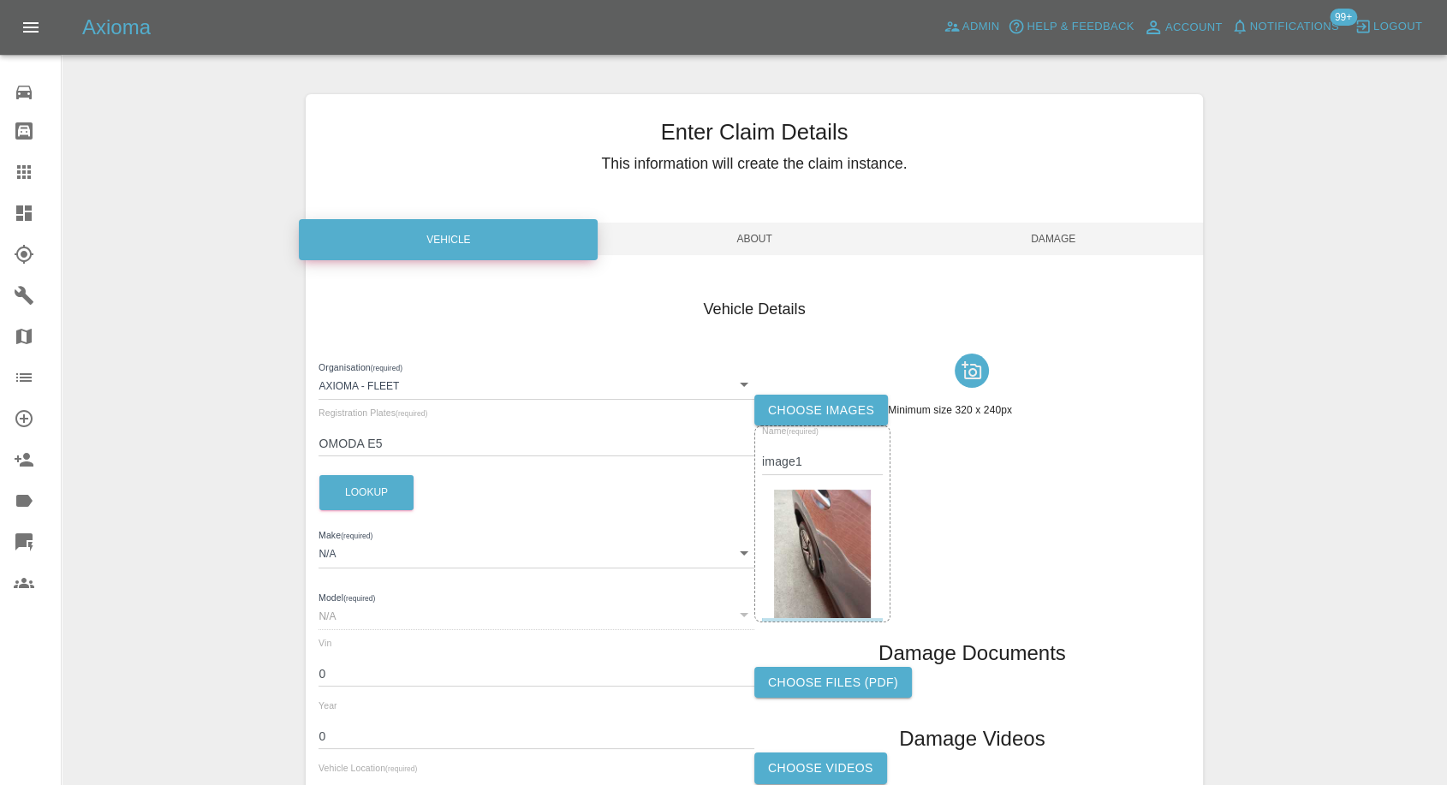
scroll to position [0, 0]
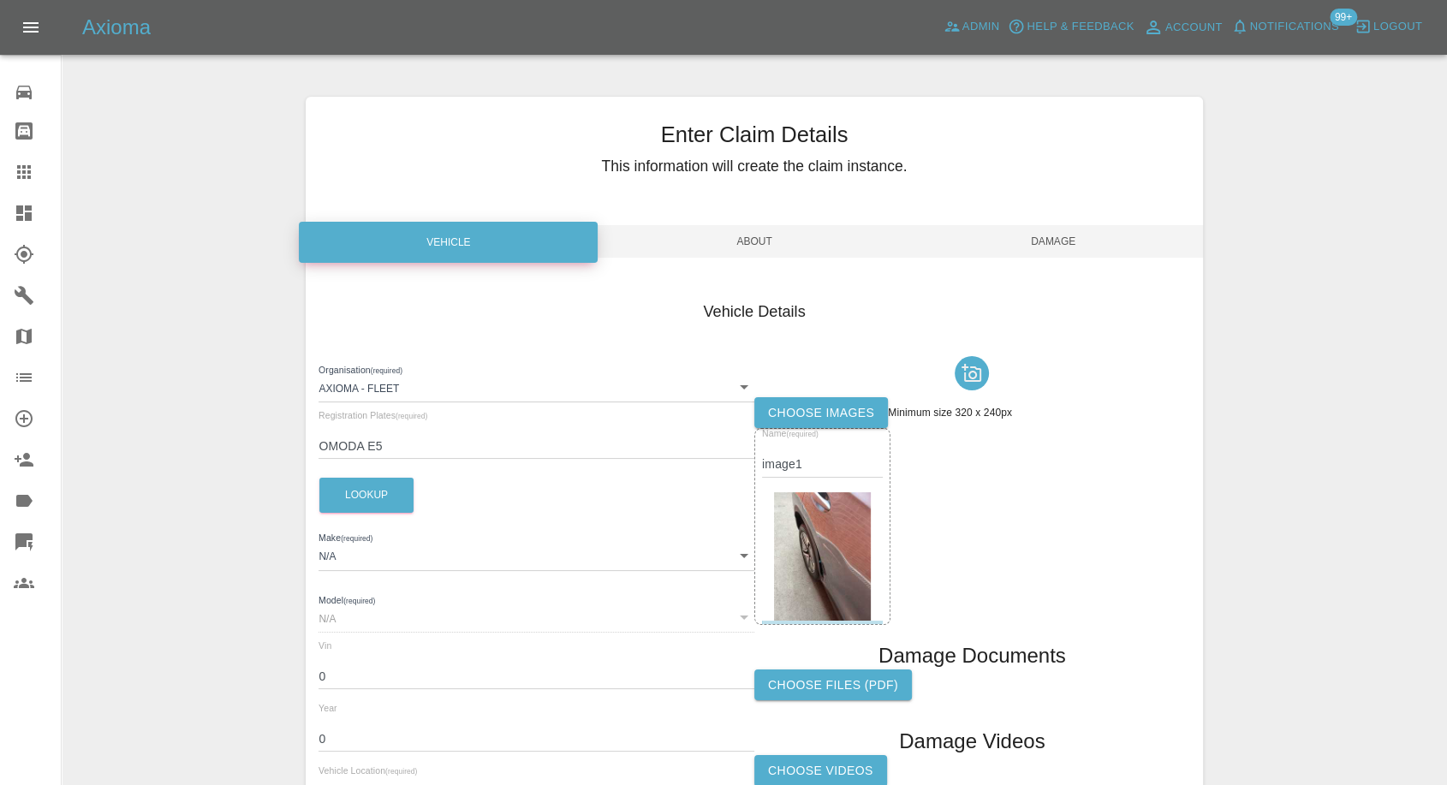
click at [1109, 228] on span "Damage" at bounding box center [1053, 241] width 299 height 33
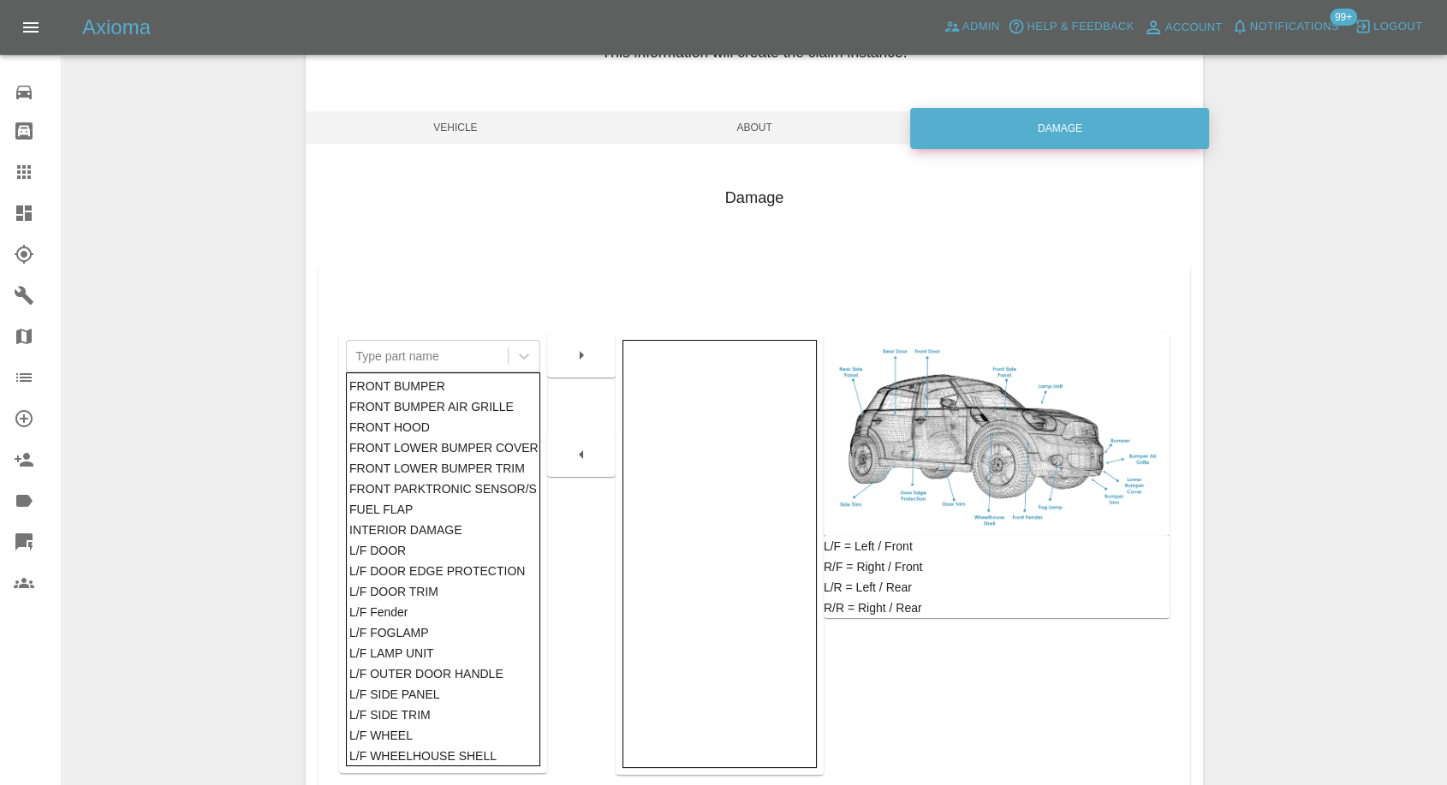
scroll to position [179, 0]
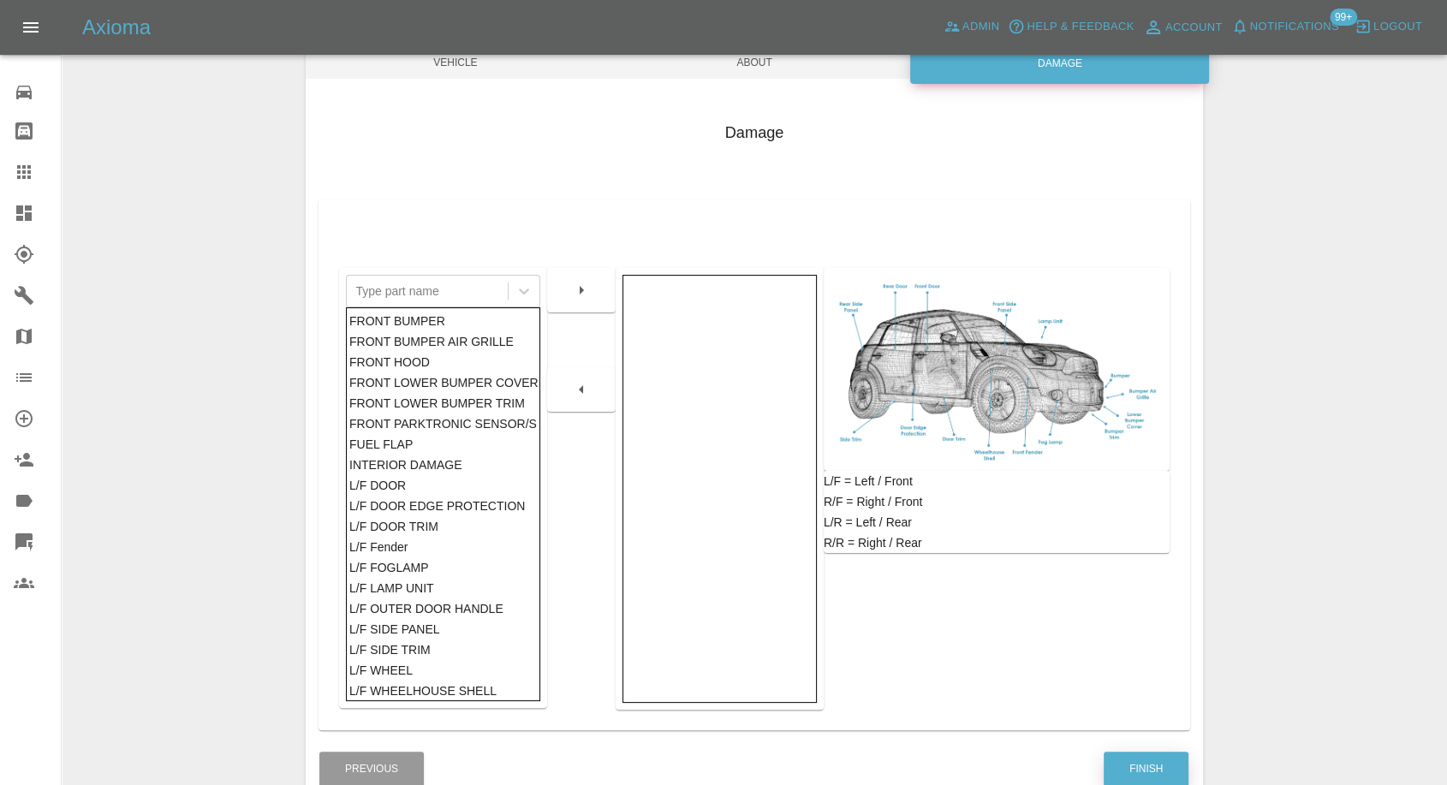
click at [1137, 755] on button "Finish" at bounding box center [1145, 769] width 85 height 35
